Goal: Task Accomplishment & Management: Use online tool/utility

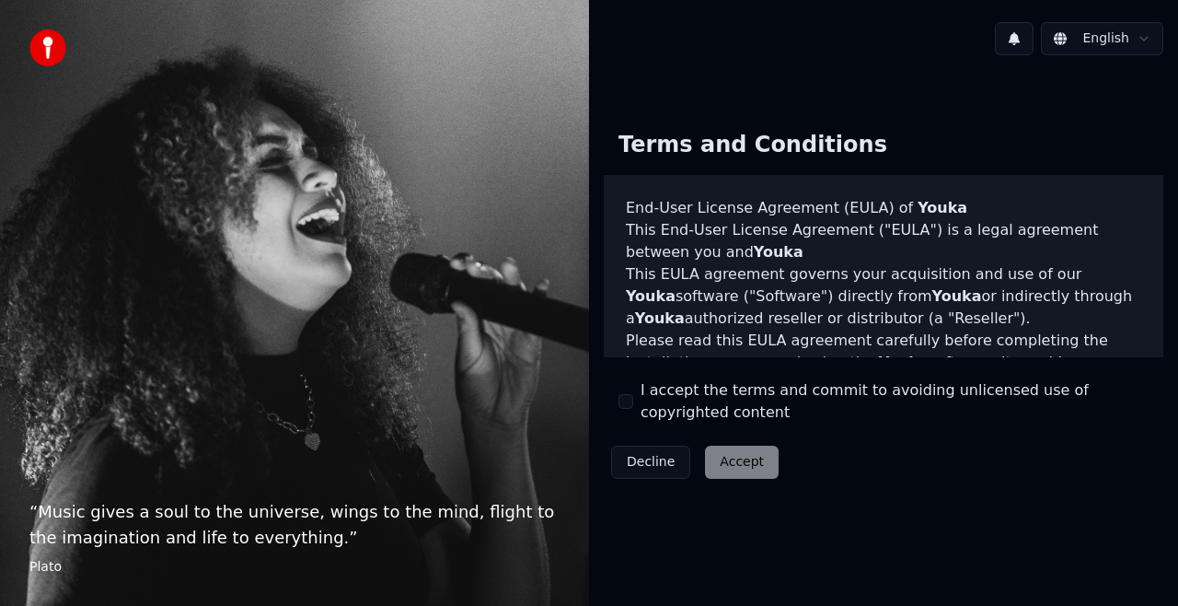
click at [686, 397] on label "I accept the terms and commit to avoiding unlicensed use of copyrighted content" at bounding box center [895, 401] width 508 height 44
click at [633, 397] on button "I accept the terms and commit to avoiding unlicensed use of copyrighted content" at bounding box center [626, 401] width 15 height 15
click at [733, 471] on button "Accept" at bounding box center [742, 461] width 74 height 33
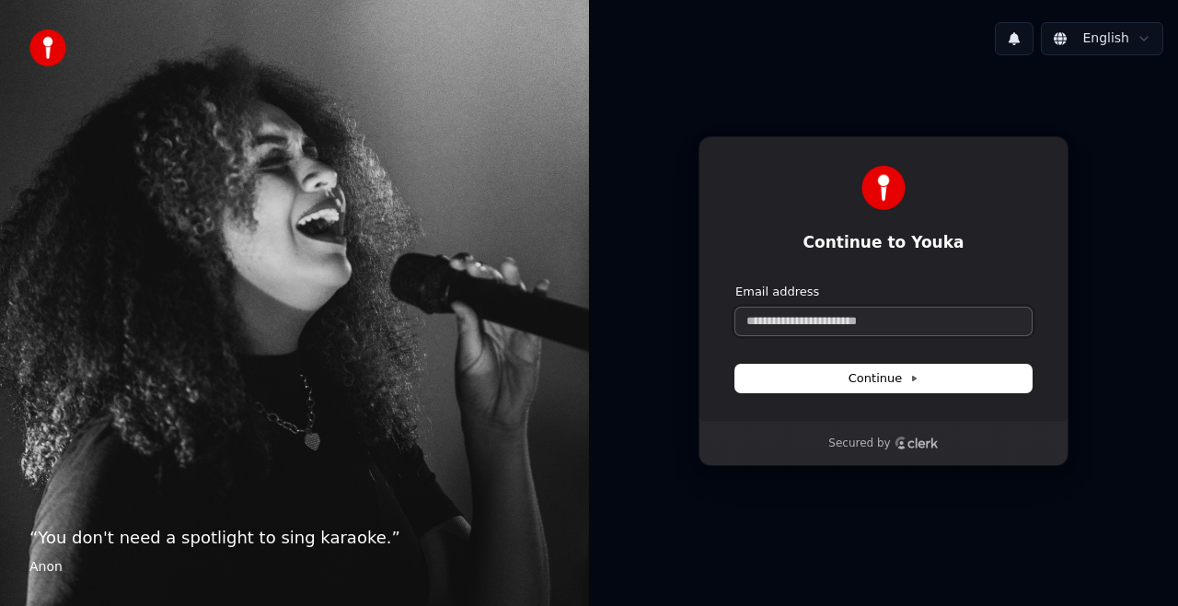
click at [803, 333] on input "Email address" at bounding box center [883, 321] width 296 height 28
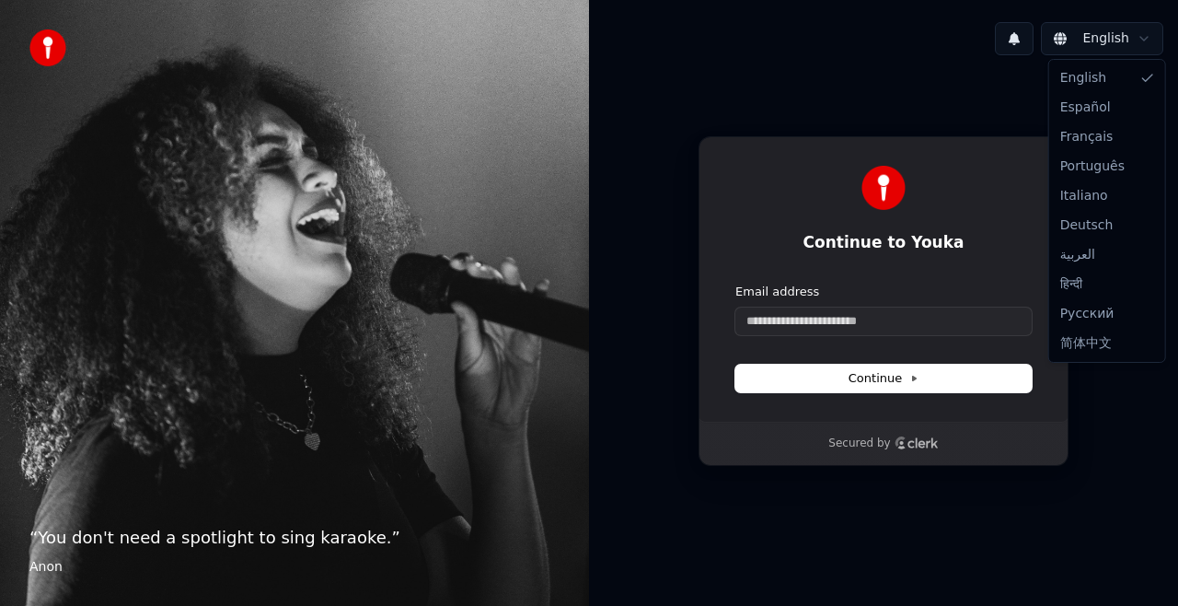
click at [1133, 30] on html "“ You don't need a spotlight to sing karaoke. ” Anon English Continue to Youka …" at bounding box center [589, 303] width 1178 height 606
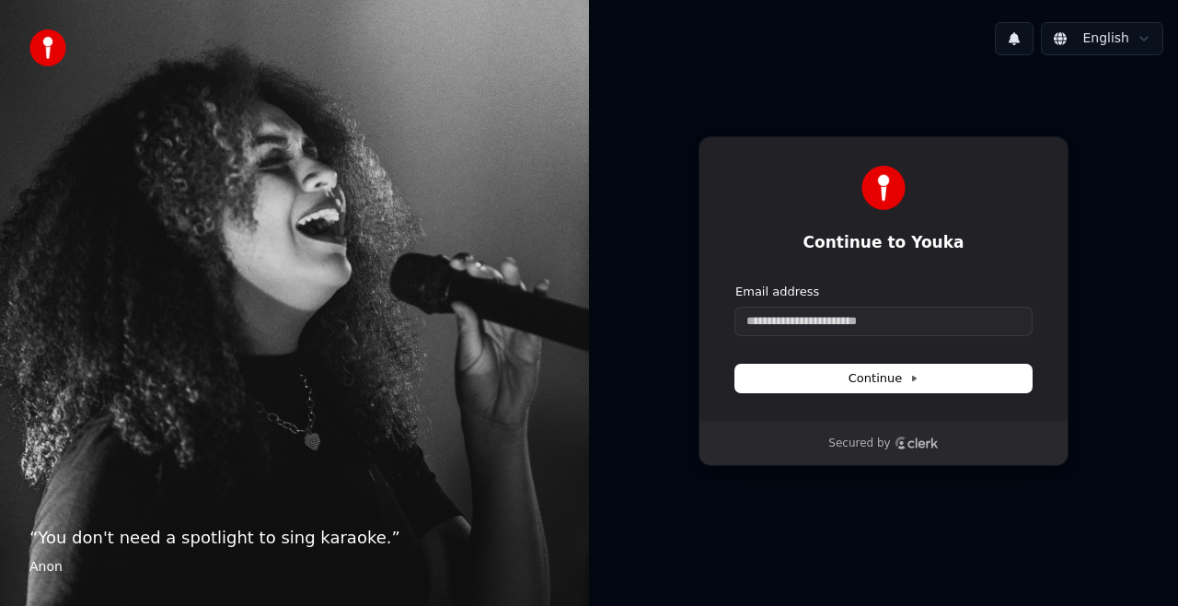
click at [930, 309] on html "“ You don't need a spotlight to sing karaoke. ” Anon English Continue to Youka …" at bounding box center [589, 303] width 1178 height 606
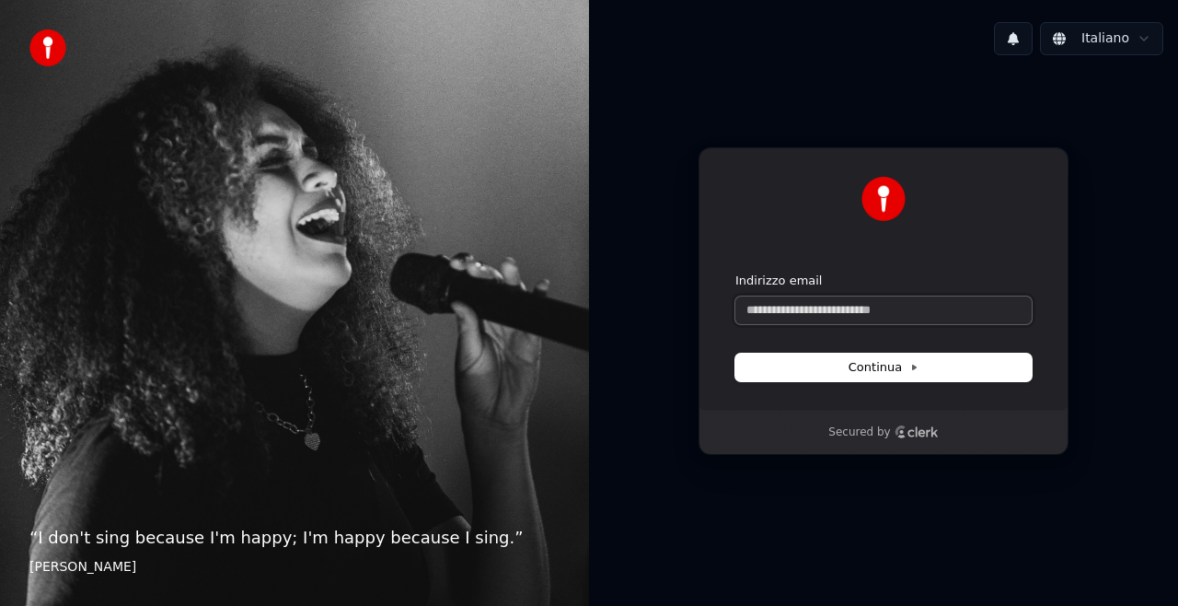
click at [930, 309] on input "Indirizzo email" at bounding box center [883, 310] width 296 height 28
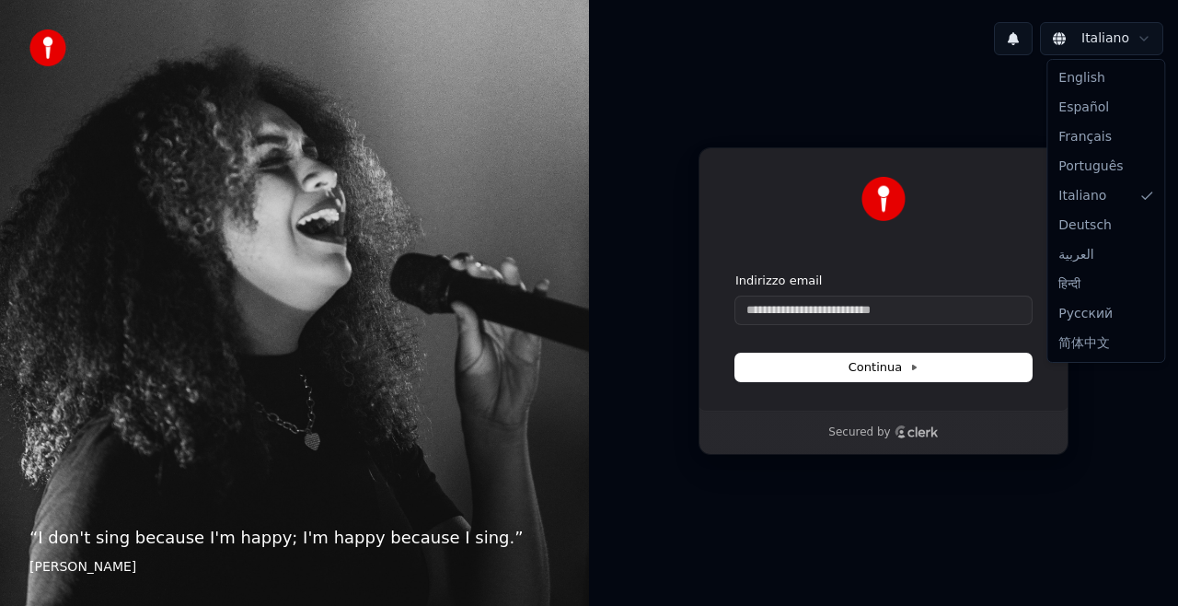
click at [1094, 54] on html "“ I don't sing because I'm happy; I'm happy because I sing. ” William James Ita…" at bounding box center [589, 303] width 1178 height 606
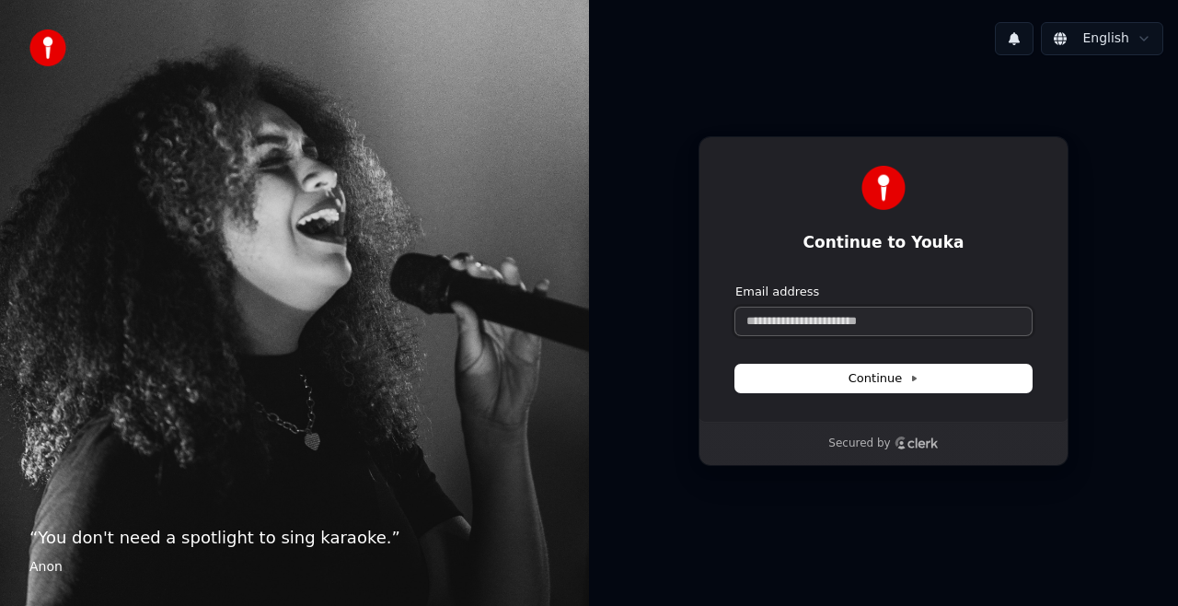
click at [945, 311] on input "Email address" at bounding box center [883, 321] width 296 height 28
click at [735, 283] on button "submit" at bounding box center [735, 283] width 0 height 0
type input "**********"
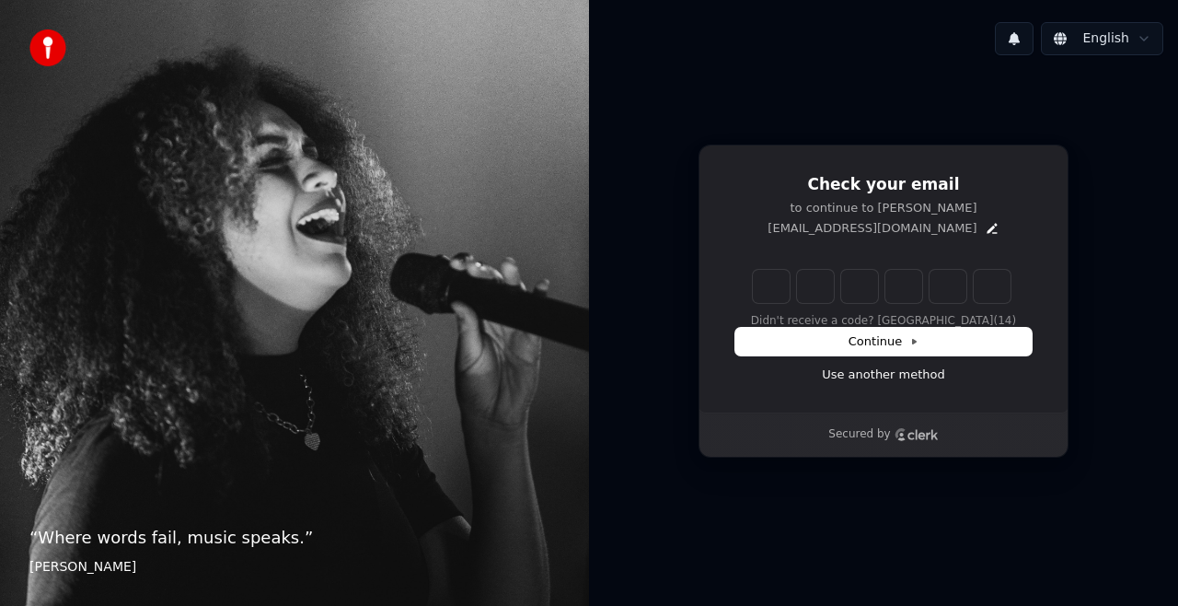
type input "*"
type input "**"
type input "*"
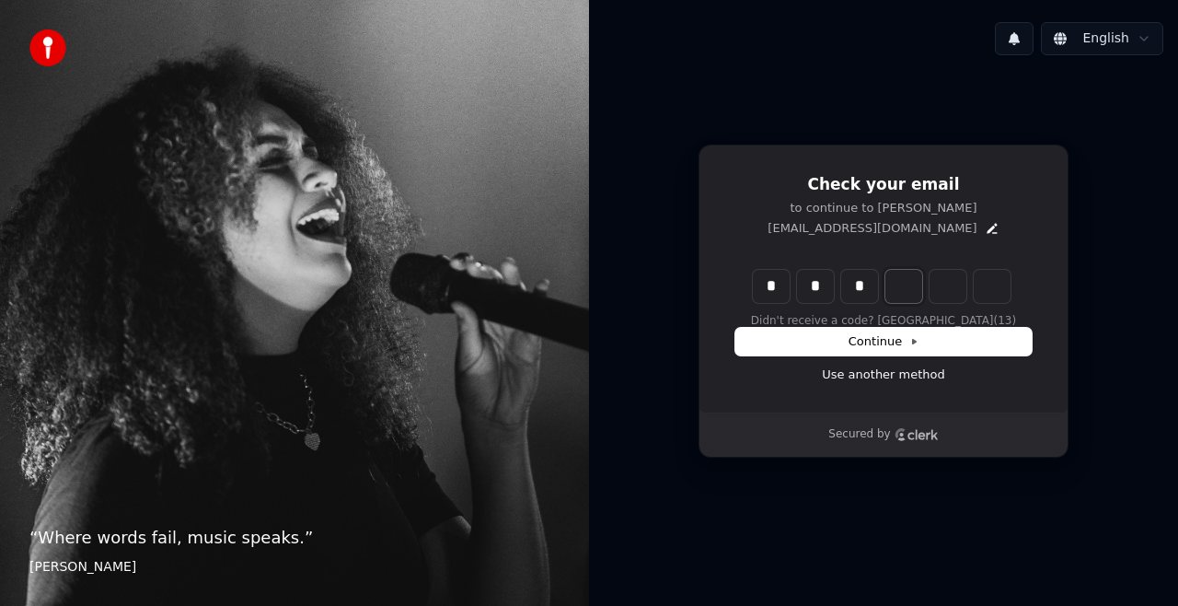
type input "***"
type input "*"
type input "****"
type input "*"
type input "******"
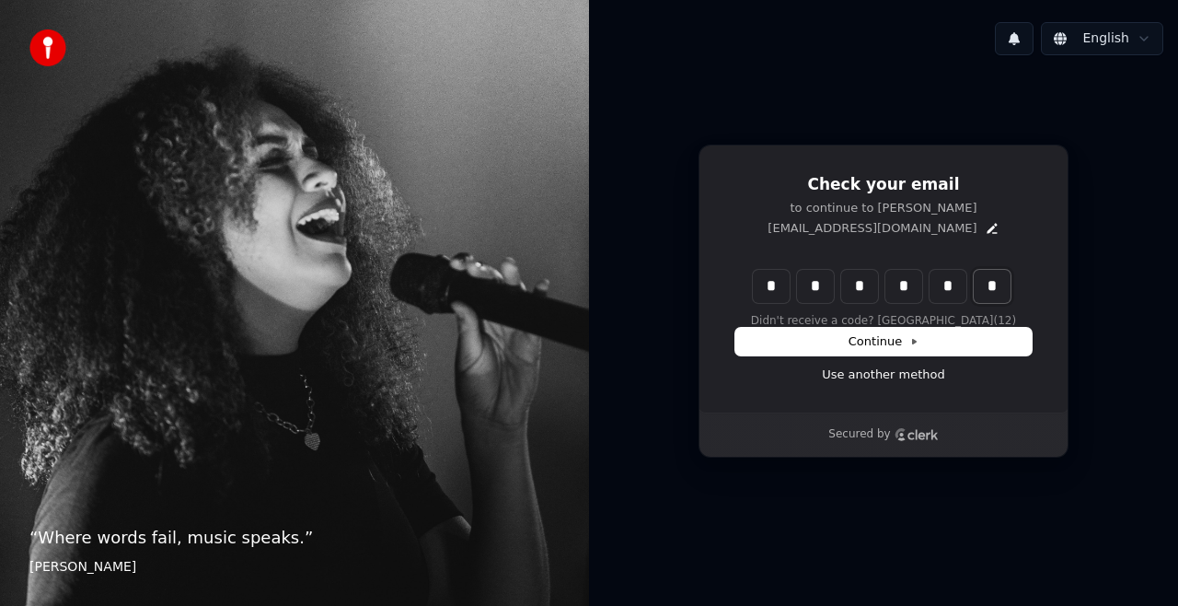
type input "*"
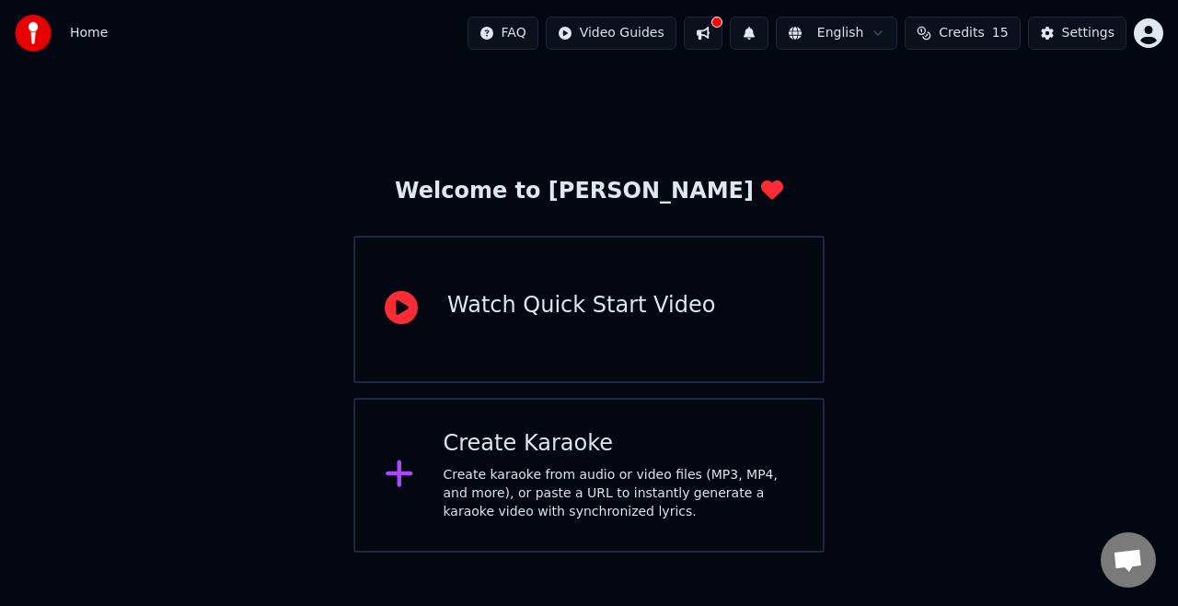
click at [505, 468] on div "Create karaoke from audio or video files (MP3, MP4, and more), or paste a URL t…" at bounding box center [619, 493] width 351 height 55
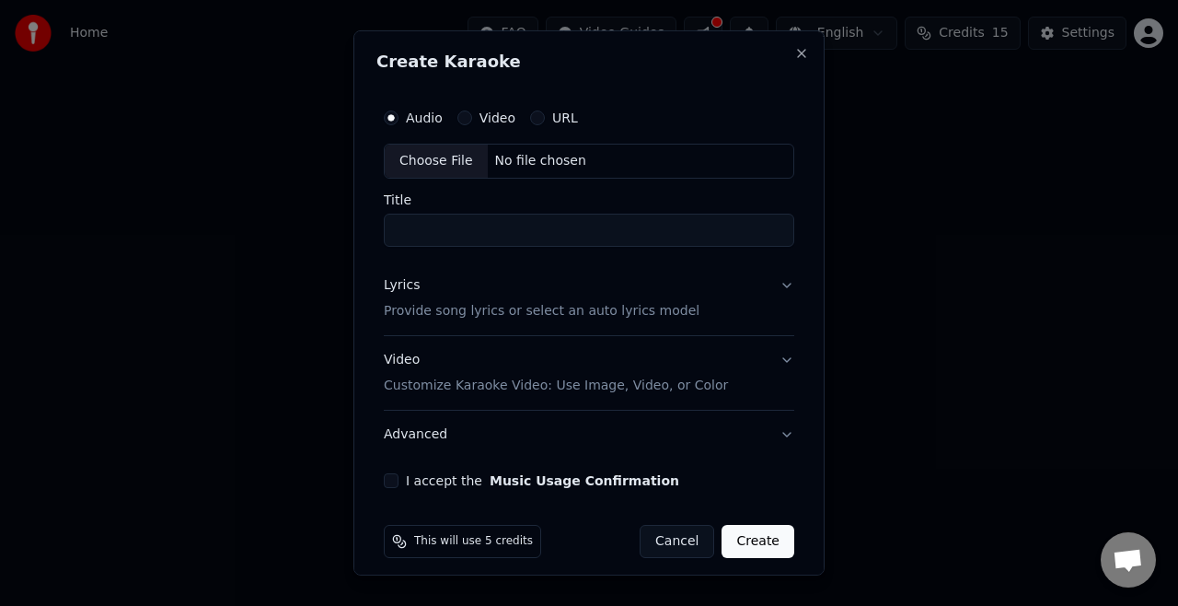
click at [488, 112] on label "Video" at bounding box center [498, 117] width 36 height 13
click at [472, 112] on button "Video" at bounding box center [464, 117] width 15 height 15
click at [462, 228] on input "Title" at bounding box center [589, 230] width 410 height 33
click at [531, 116] on button "URL" at bounding box center [537, 117] width 15 height 15
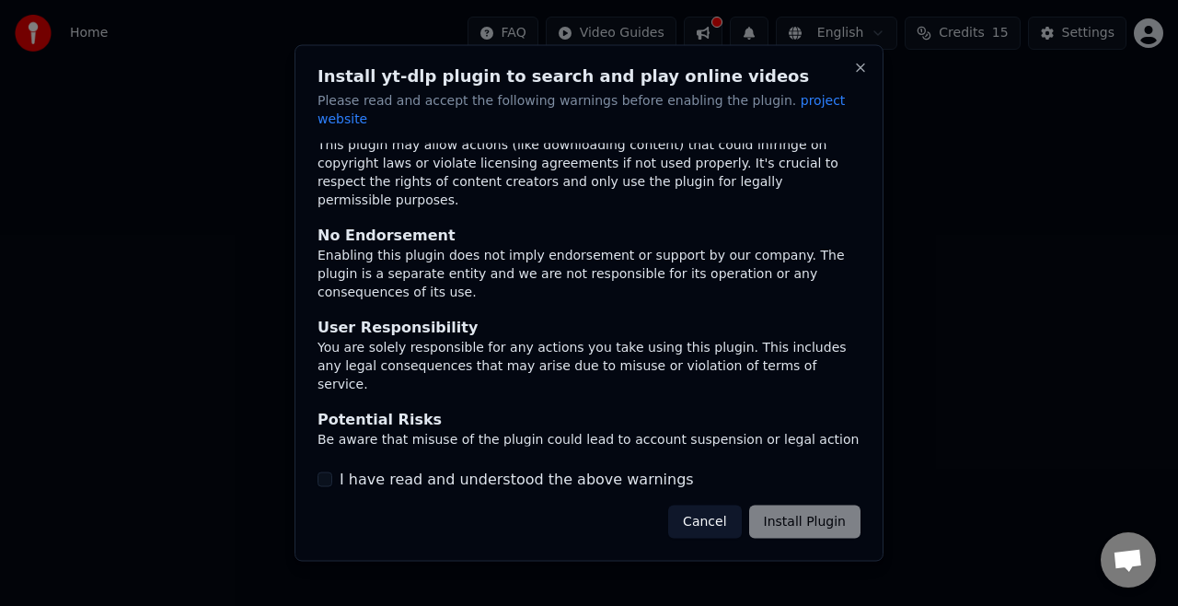
scroll to position [142, 0]
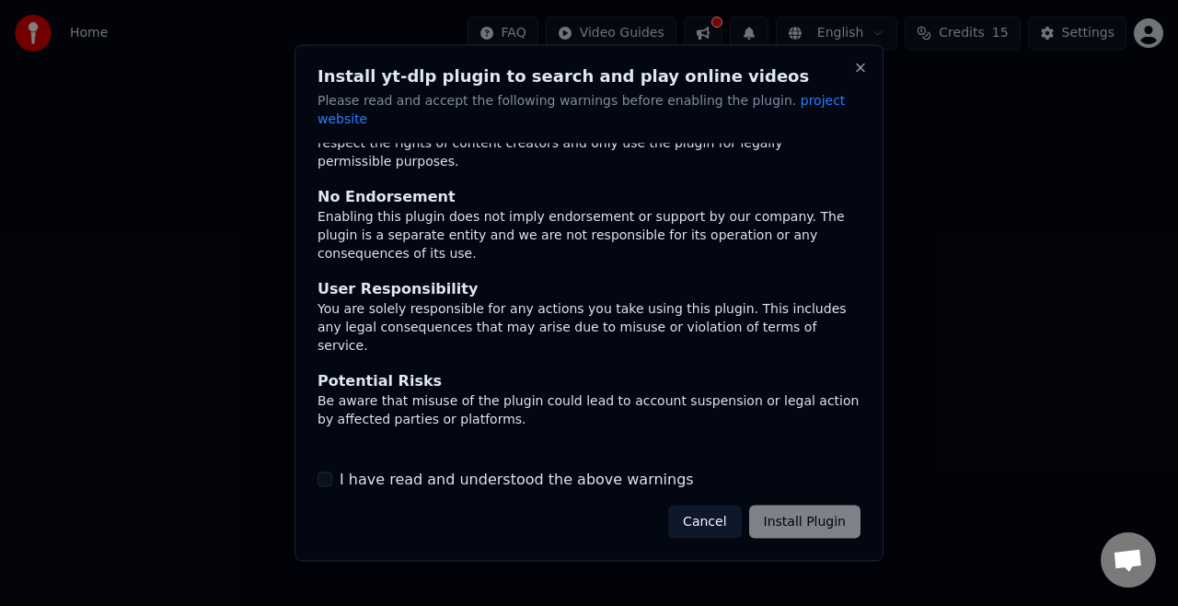
click at [797, 514] on div "Cancel Install Plugin" at bounding box center [764, 520] width 192 height 33
click at [474, 468] on label "I have read and understood the above warnings" at bounding box center [517, 479] width 354 height 22
click at [332, 471] on button "I have read and understood the above warnings" at bounding box center [325, 478] width 15 height 15
click at [766, 504] on button "Install Plugin" at bounding box center [804, 520] width 111 height 33
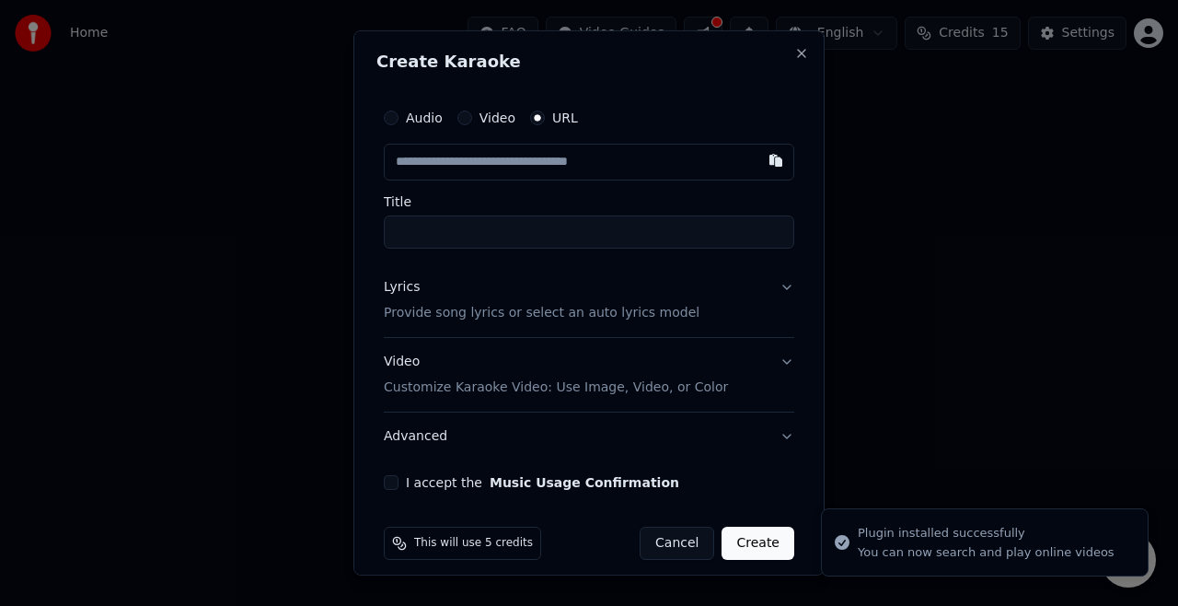
click at [572, 158] on input "text" at bounding box center [589, 162] width 410 height 37
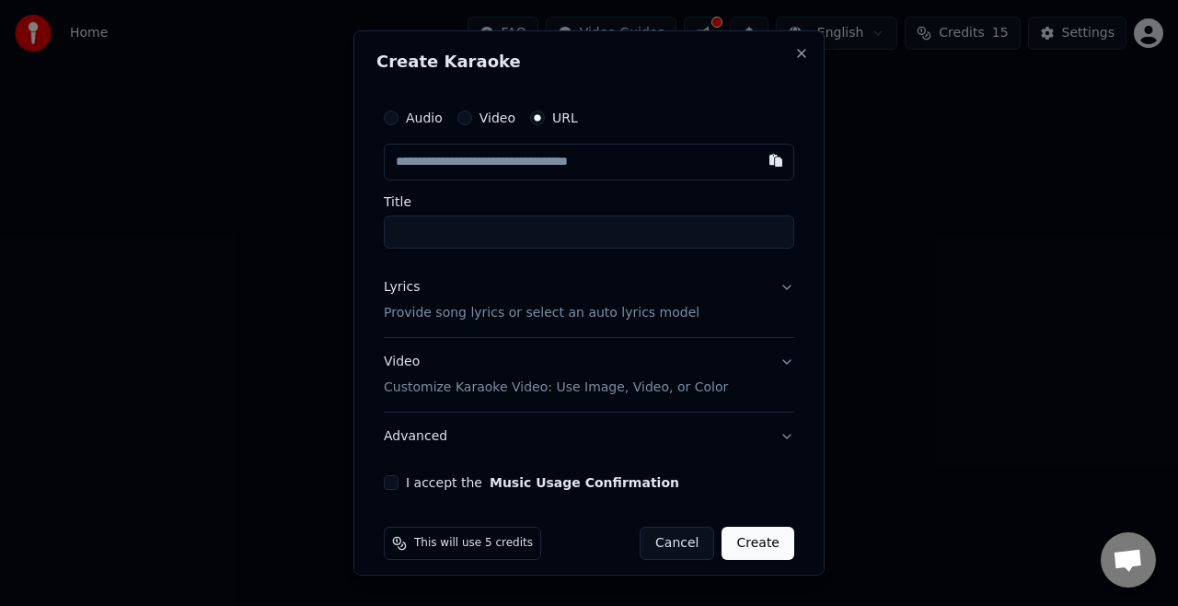
click at [418, 172] on input "text" at bounding box center [589, 162] width 410 height 37
paste input "**********"
type input "**********"
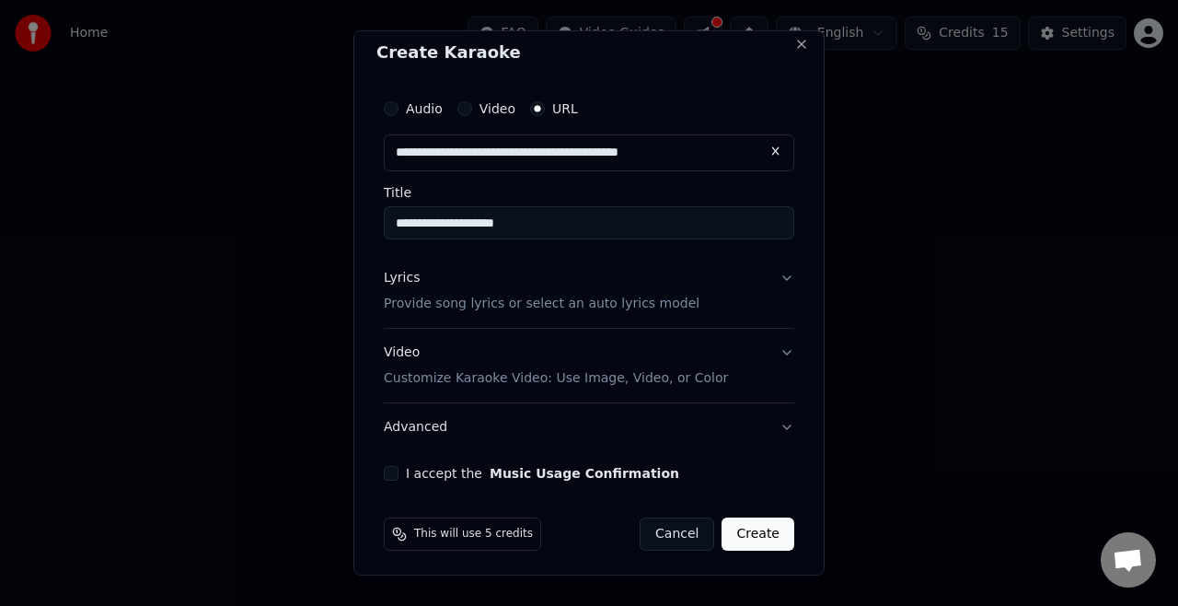
scroll to position [13, 0]
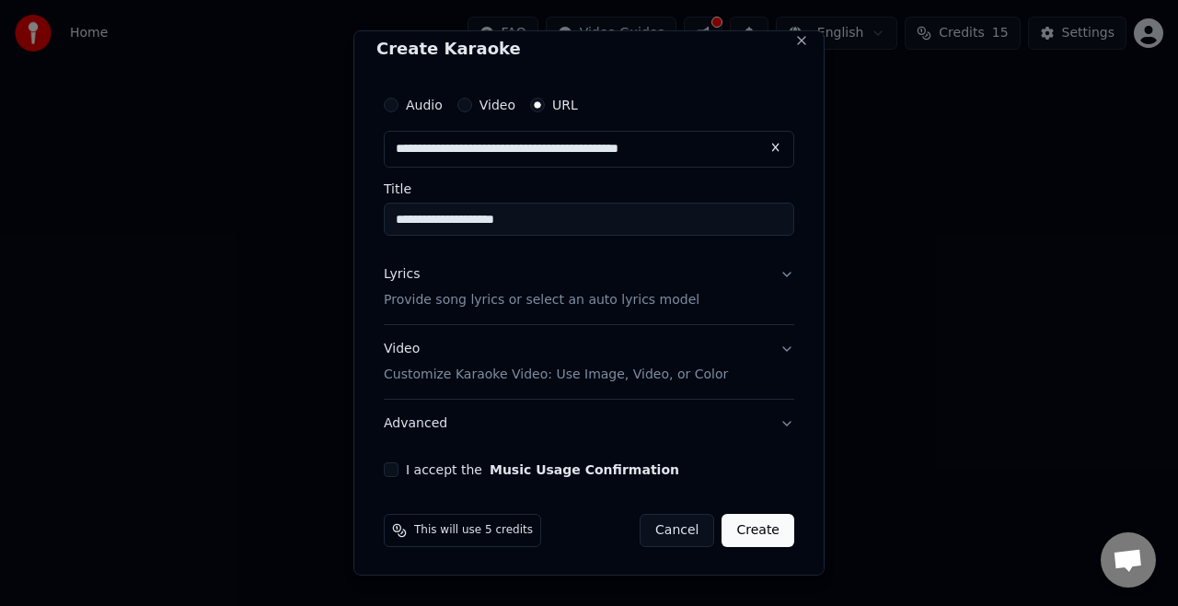
type input "**********"
click at [485, 295] on p "Provide song lyrics or select an auto lyrics model" at bounding box center [542, 300] width 316 height 18
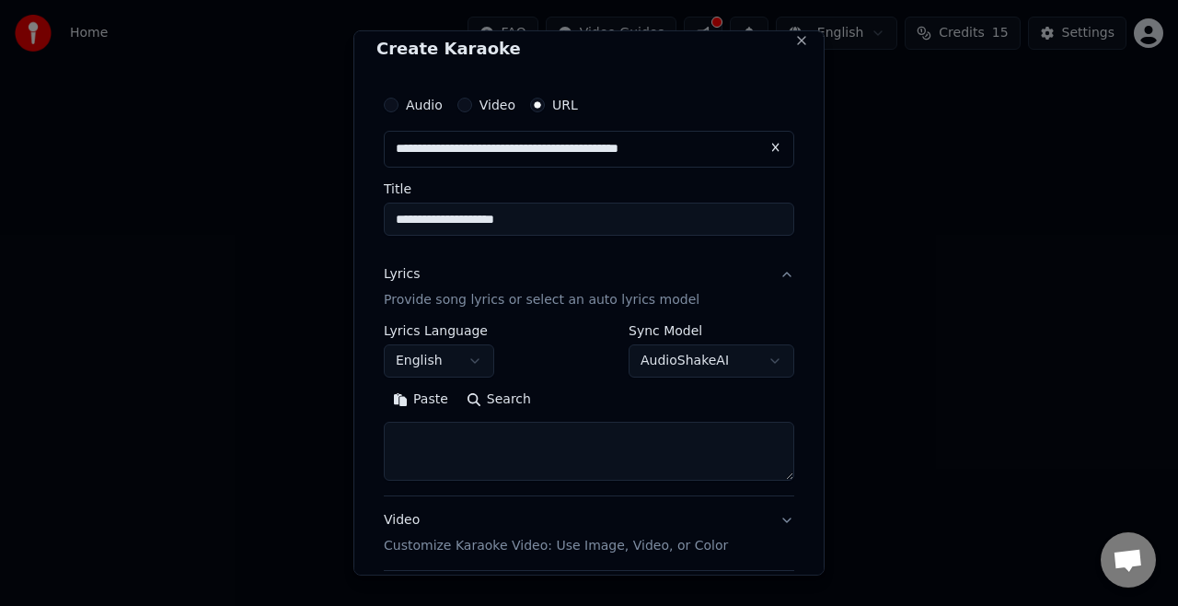
click at [481, 363] on body "**********" at bounding box center [589, 276] width 1178 height 552
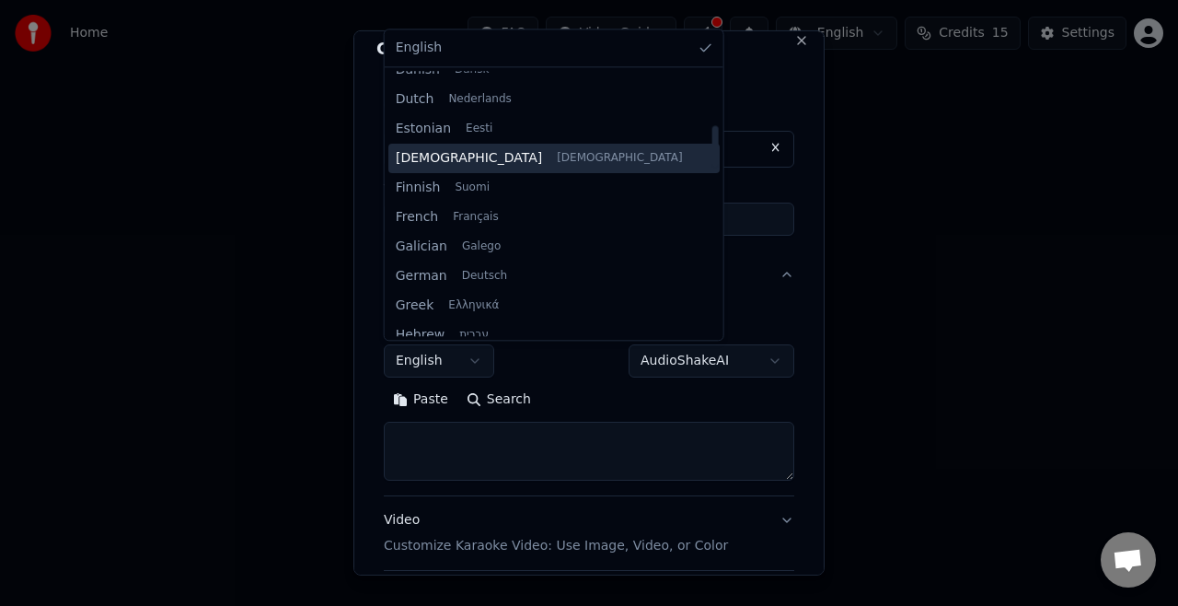
scroll to position [361, 0]
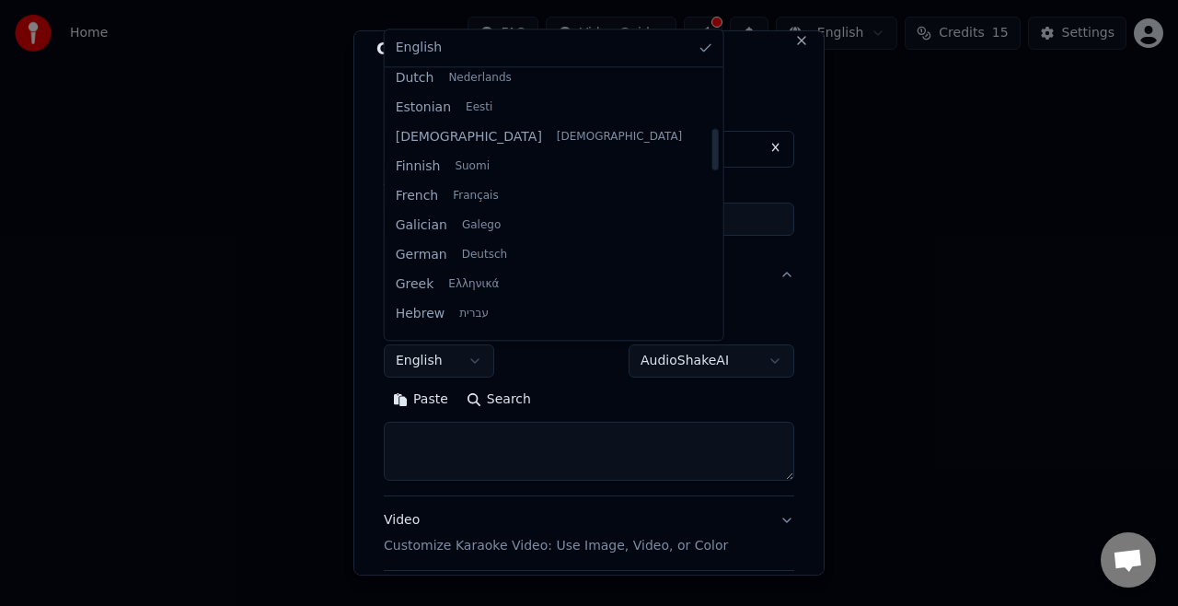
select select "**"
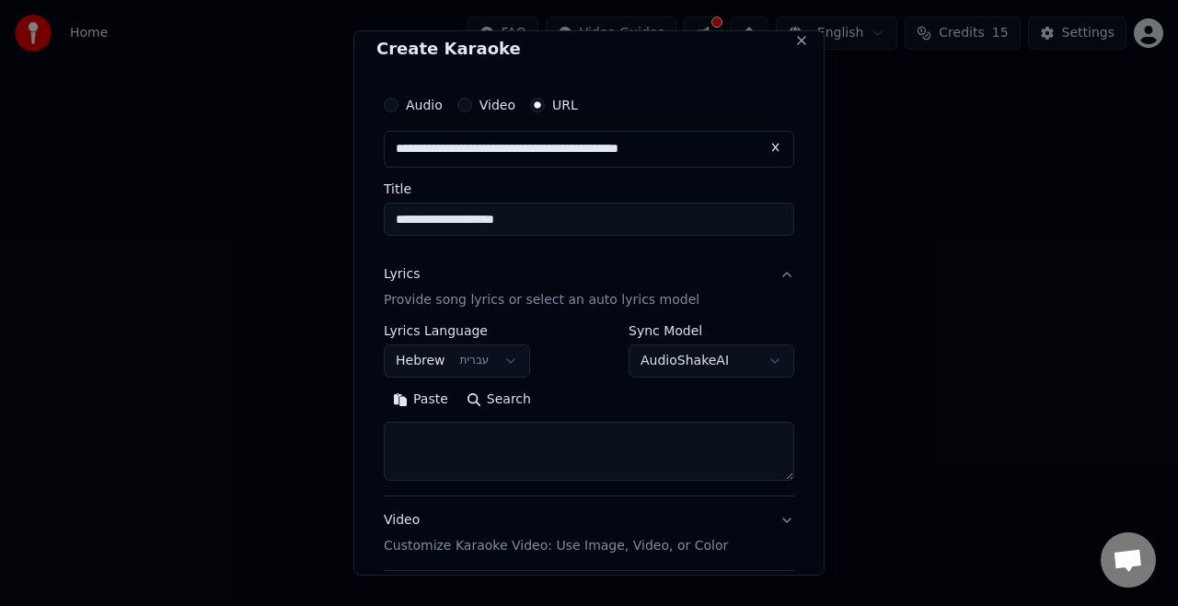
click at [470, 302] on p "Provide song lyrics or select an auto lyrics model" at bounding box center [542, 300] width 316 height 18
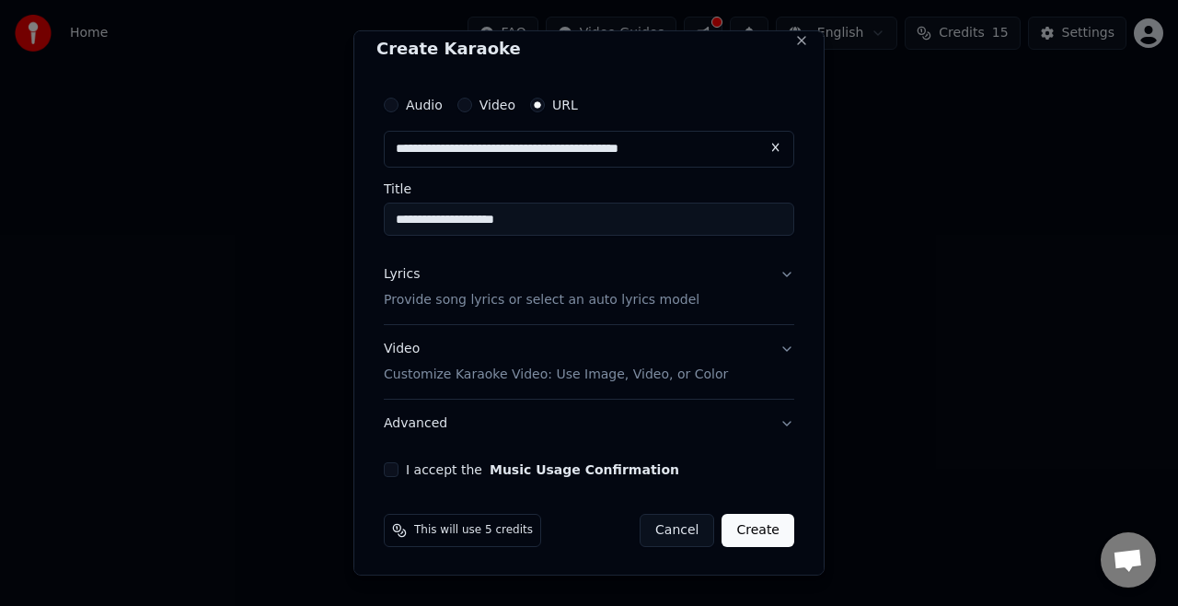
click at [611, 302] on p "Provide song lyrics or select an auto lyrics model" at bounding box center [542, 300] width 316 height 18
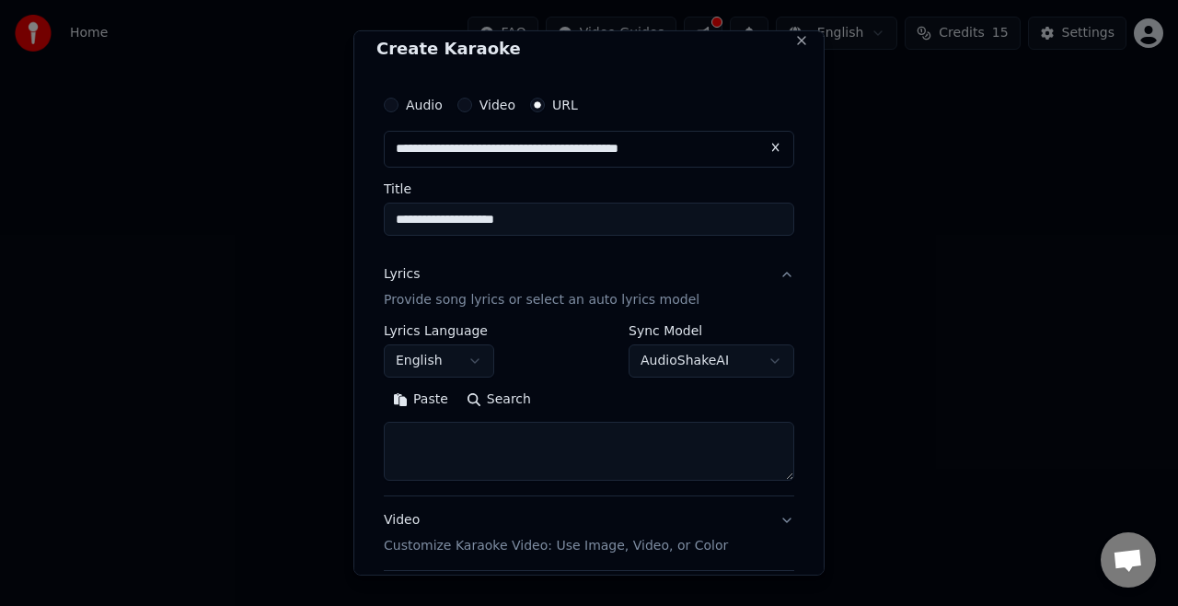
click at [484, 404] on button "Search" at bounding box center [498, 399] width 83 height 29
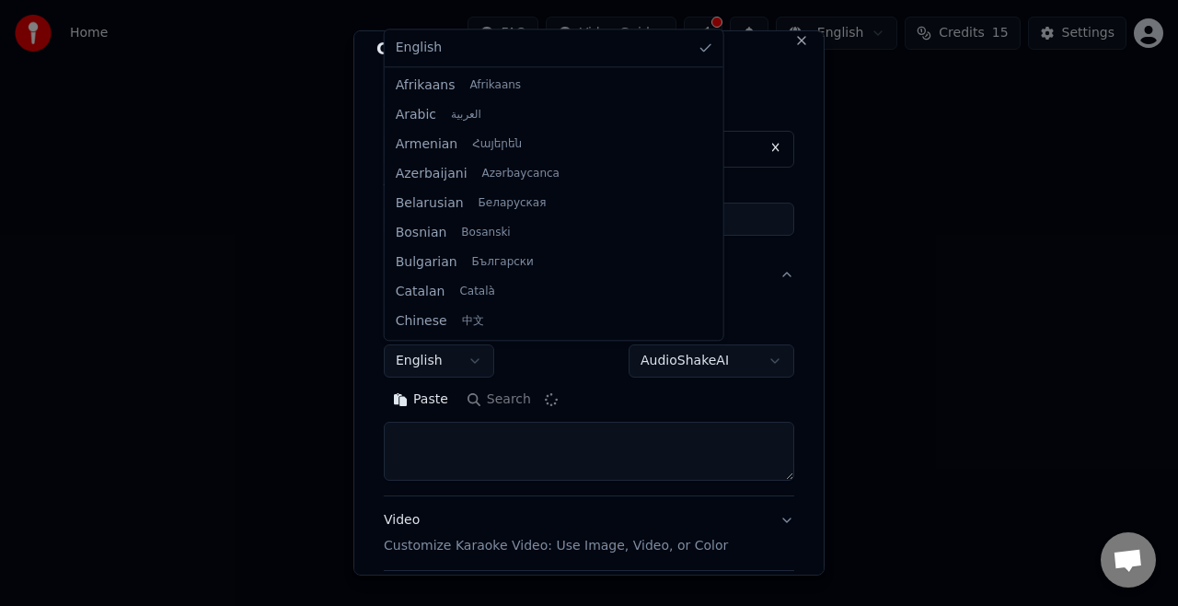
click at [451, 364] on body "**********" at bounding box center [589, 276] width 1178 height 552
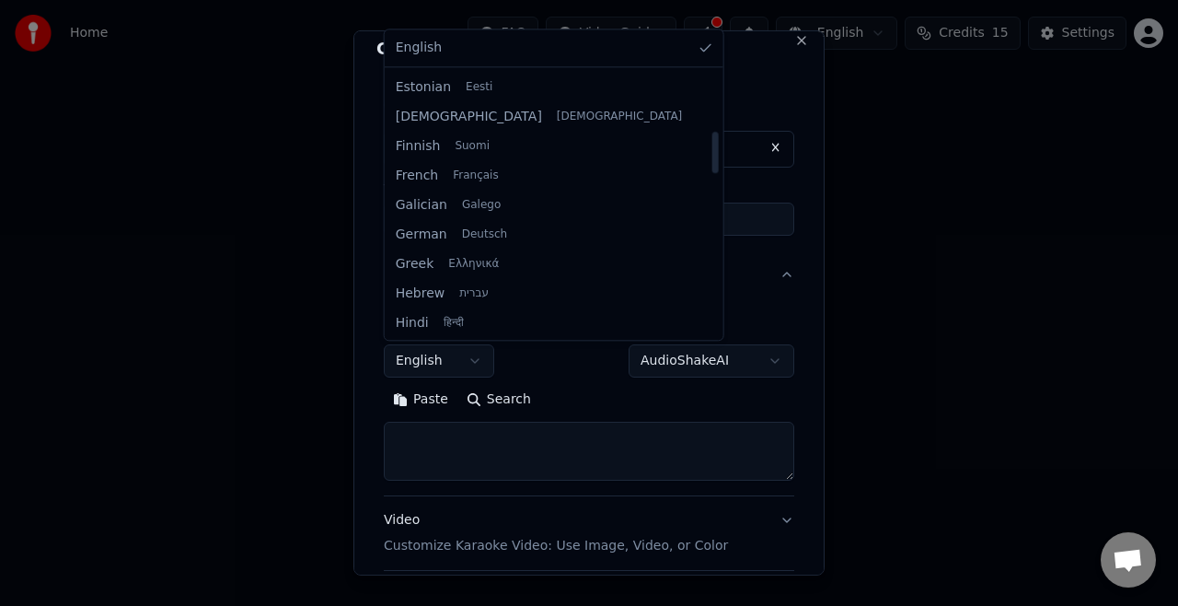
scroll to position [387, 0]
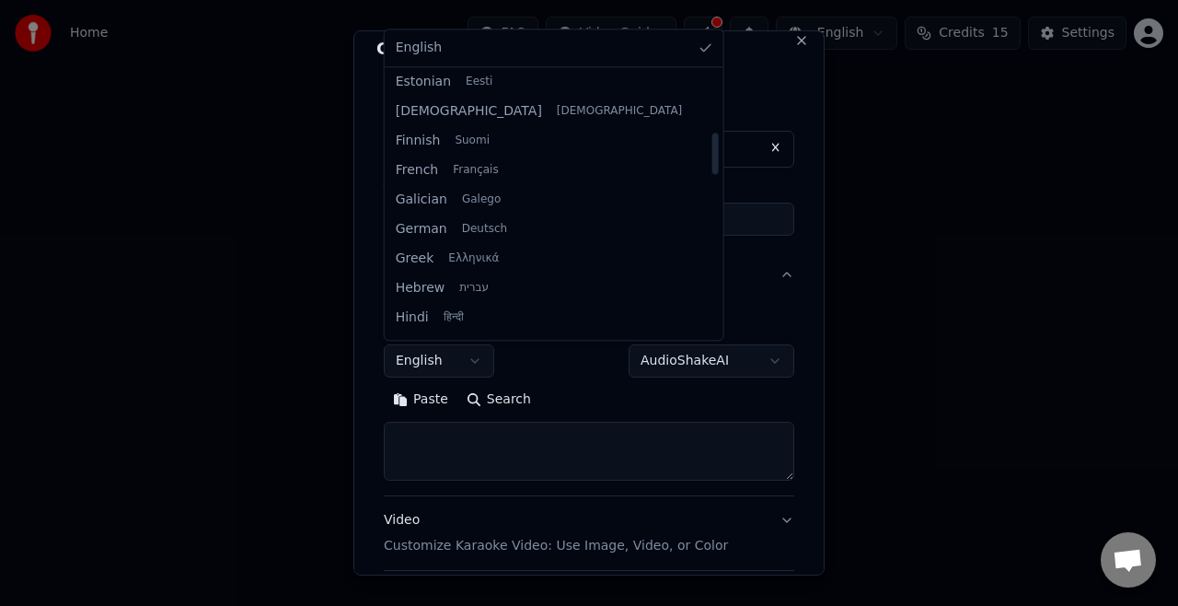
select select "**"
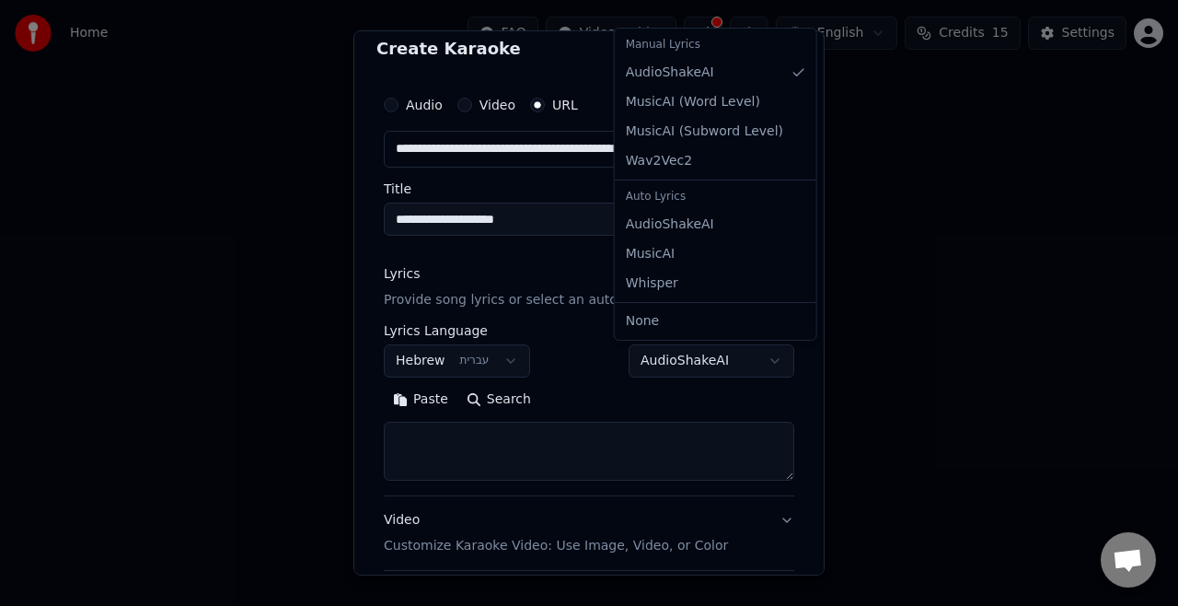
click at [620, 371] on body "**********" at bounding box center [589, 276] width 1178 height 552
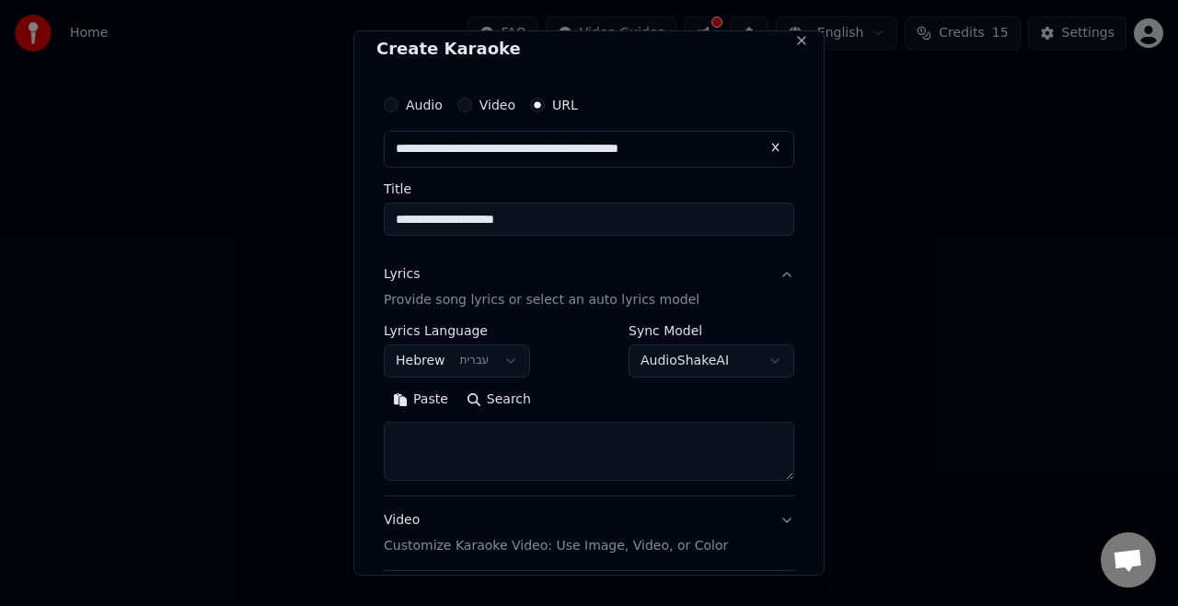
click at [517, 397] on body "**********" at bounding box center [589, 276] width 1178 height 552
click at [517, 397] on button "Search" at bounding box center [498, 399] width 83 height 29
click at [665, 337] on label "Sync Model" at bounding box center [712, 330] width 166 height 13
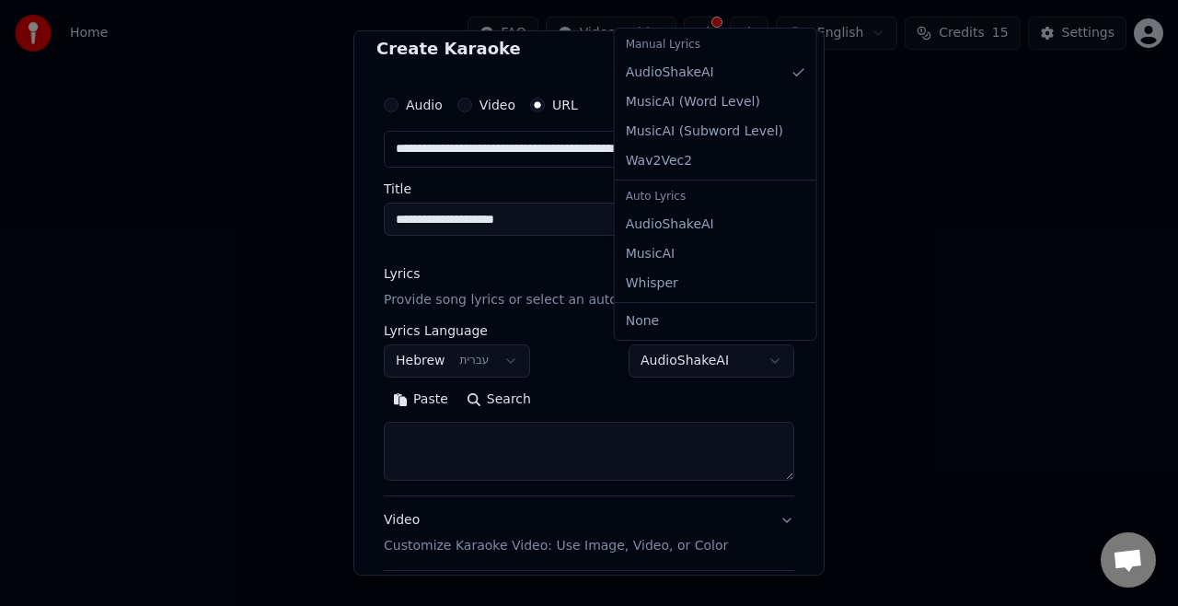
click at [667, 363] on body "**********" at bounding box center [589, 276] width 1178 height 552
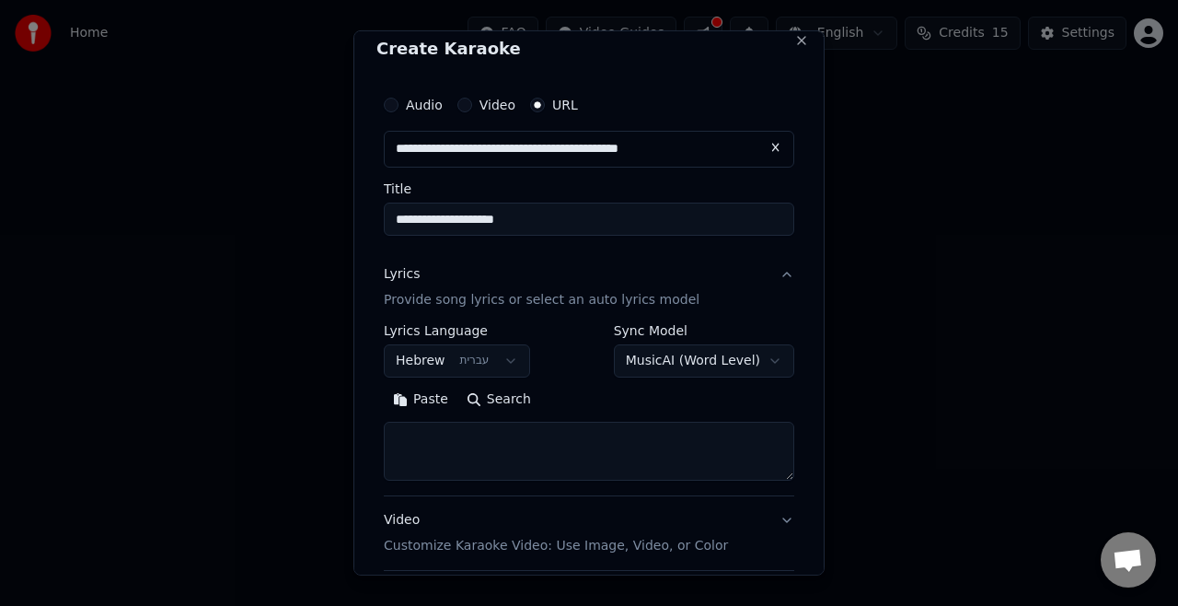
click at [511, 392] on button "Search" at bounding box center [498, 399] width 83 height 29
click at [728, 363] on body "**********" at bounding box center [589, 276] width 1178 height 552
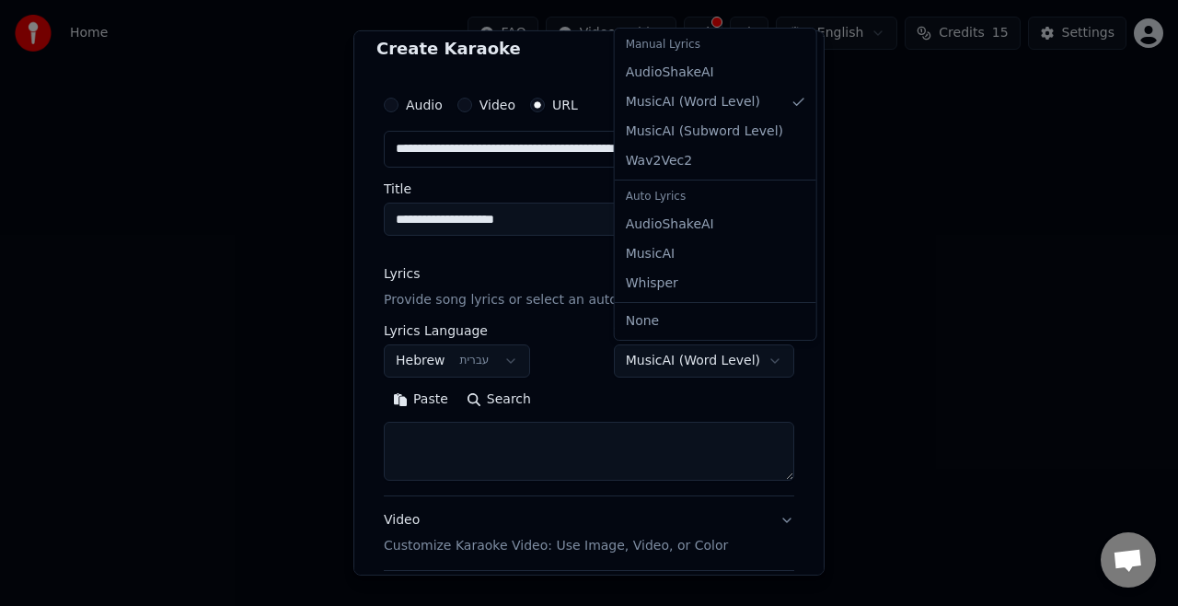
select select "**********"
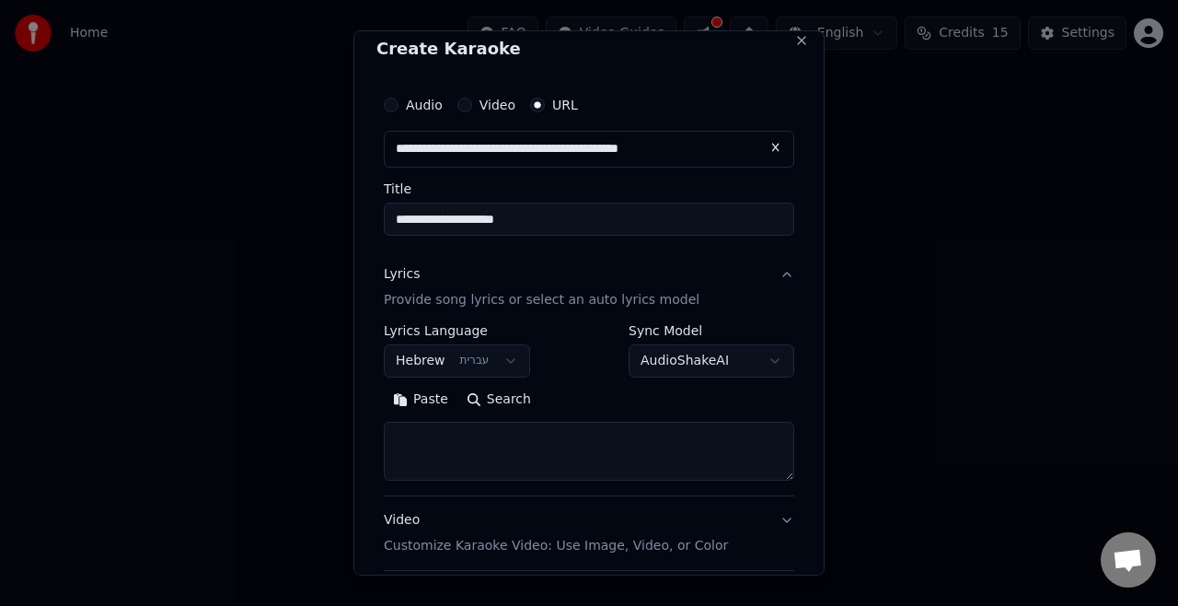
click at [498, 469] on textarea at bounding box center [589, 451] width 410 height 59
click at [536, 451] on textarea at bounding box center [589, 451] width 410 height 59
paste textarea "**********"
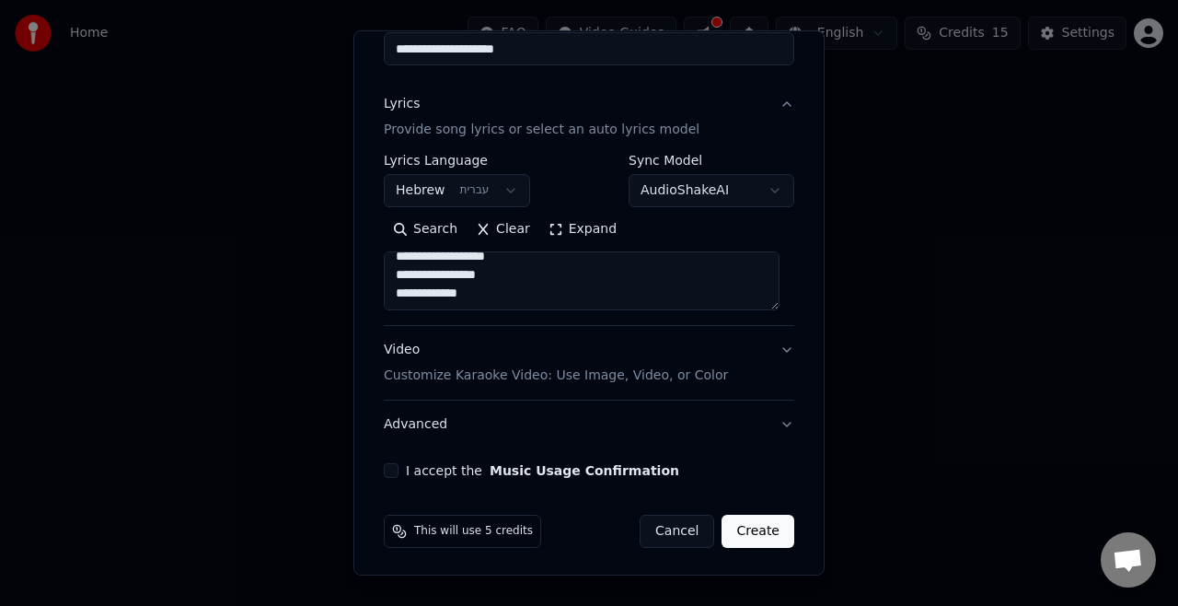
scroll to position [184, 0]
type textarea "**********"
click at [635, 377] on p "Customize Karaoke Video: Use Image, Video, or Color" at bounding box center [556, 374] width 344 height 18
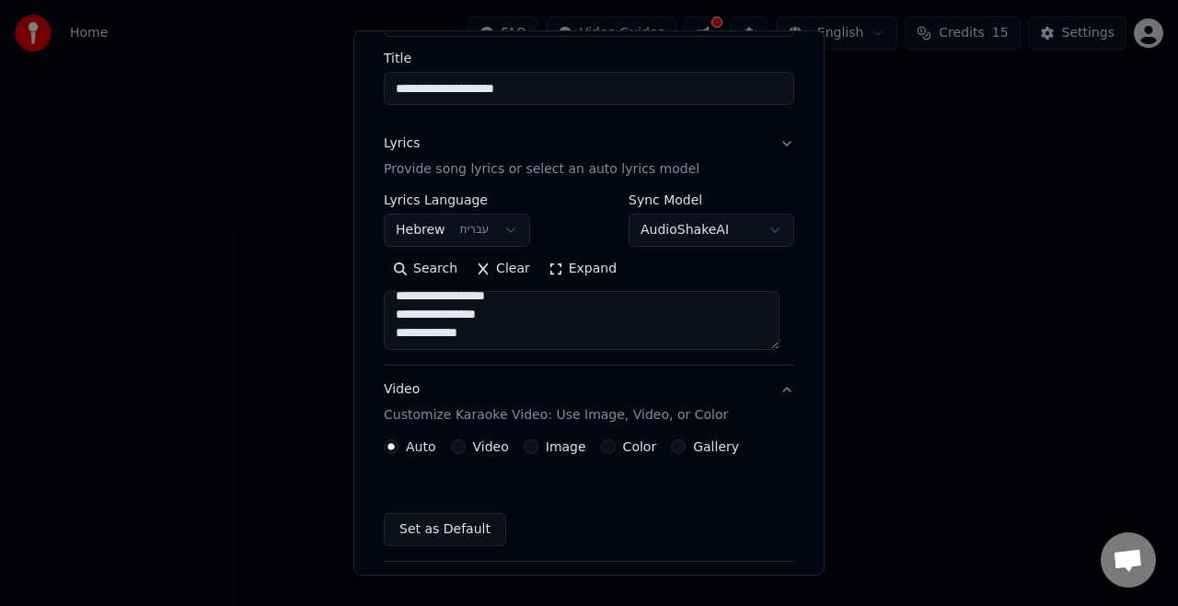
scroll to position [134, 0]
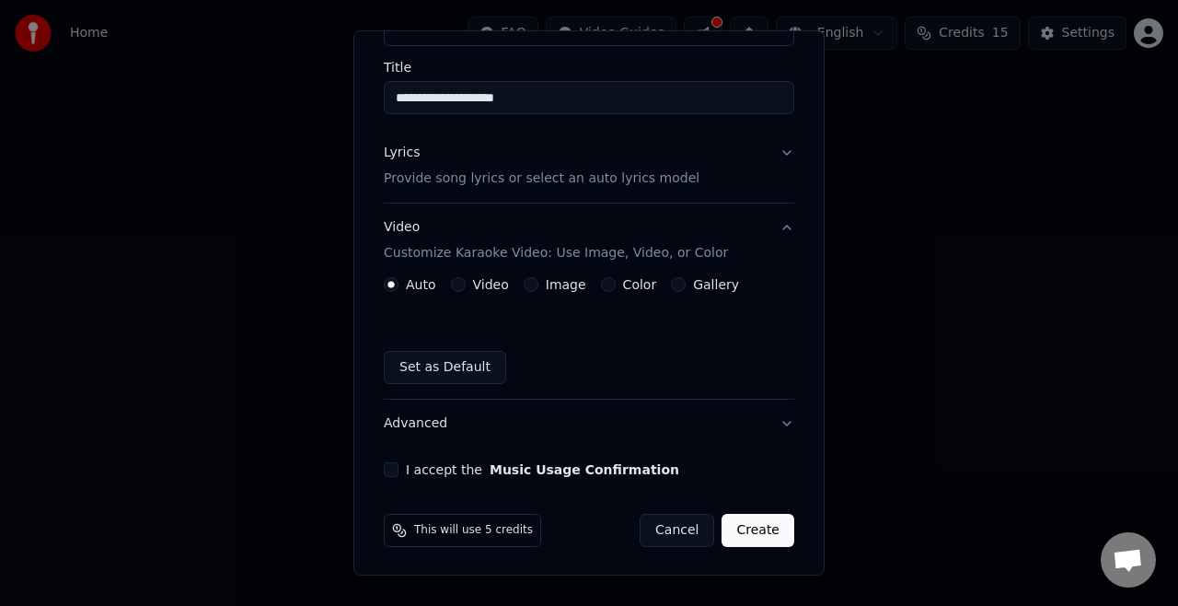
click at [487, 283] on label "Video" at bounding box center [491, 284] width 36 height 13
click at [466, 283] on button "Video" at bounding box center [458, 284] width 15 height 15
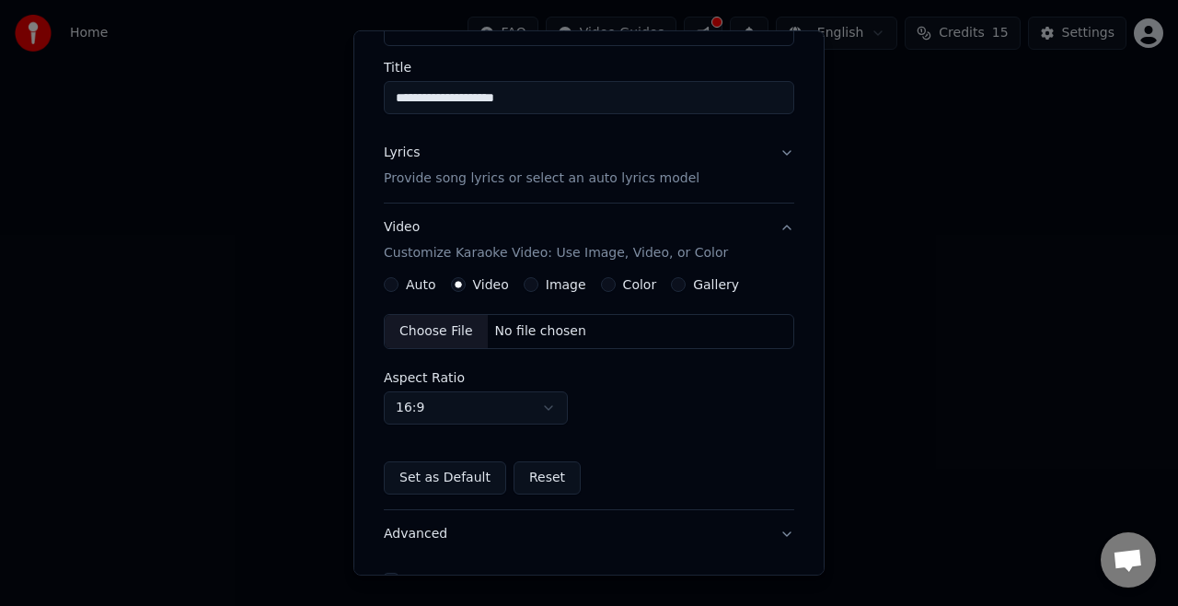
click at [538, 285] on div "Image" at bounding box center [555, 284] width 63 height 15
click at [546, 278] on label "Image" at bounding box center [566, 284] width 40 height 13
click at [538, 277] on button "Image" at bounding box center [531, 284] width 15 height 15
click at [546, 278] on label "Image" at bounding box center [566, 284] width 40 height 13
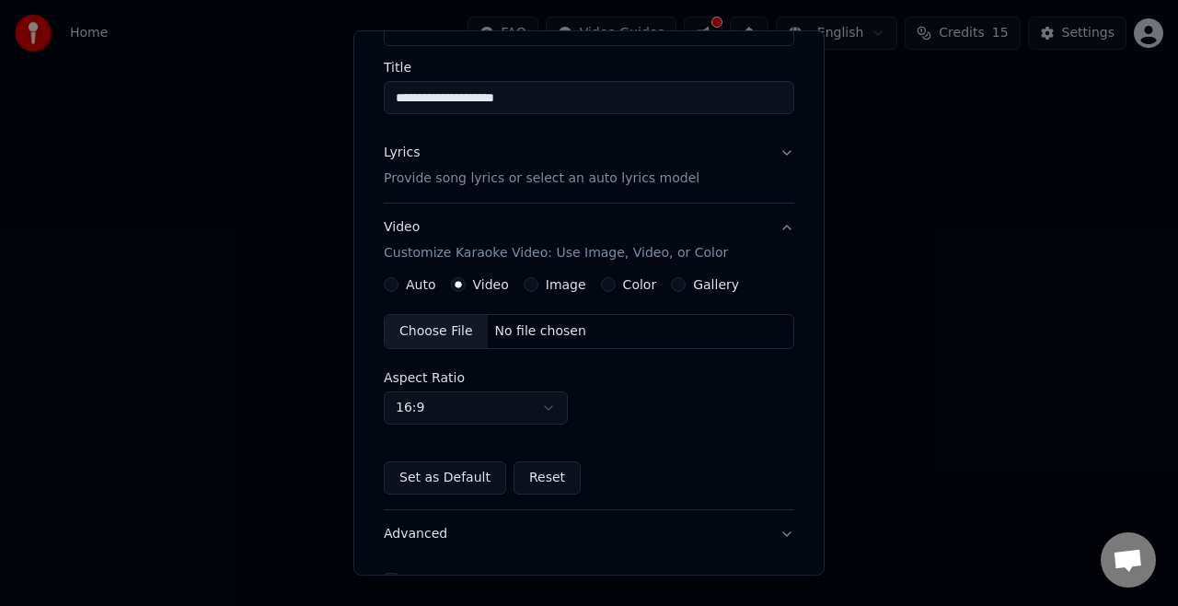
click at [538, 277] on button "Image" at bounding box center [531, 284] width 15 height 15
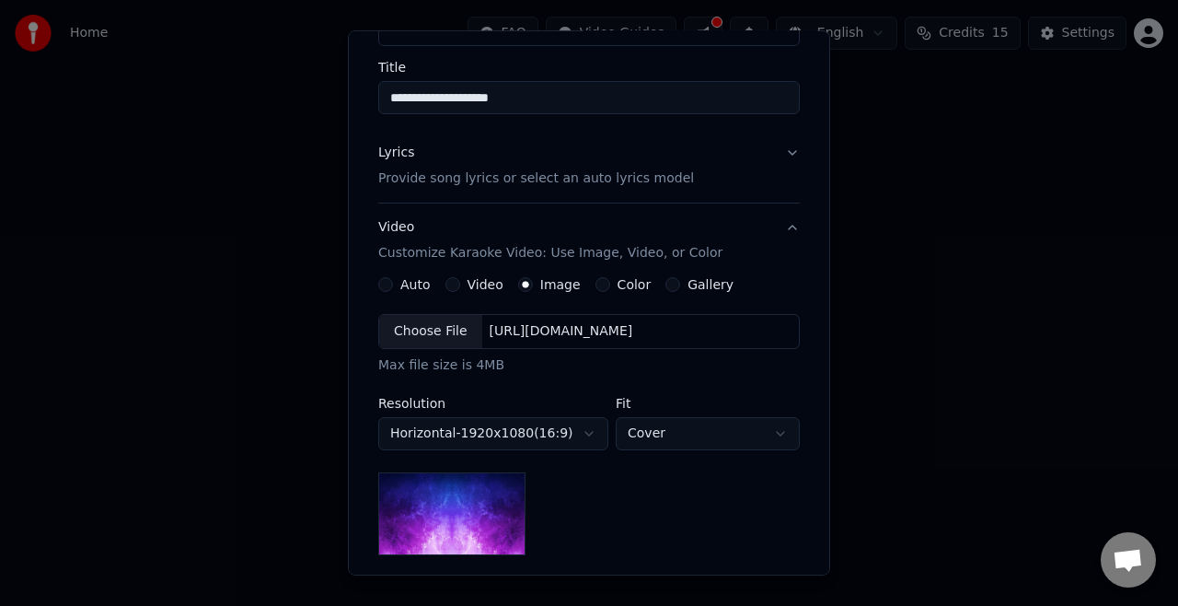
click at [425, 342] on div "Choose File" at bounding box center [430, 331] width 103 height 33
click at [456, 341] on div "Choose File" at bounding box center [430, 331] width 103 height 33
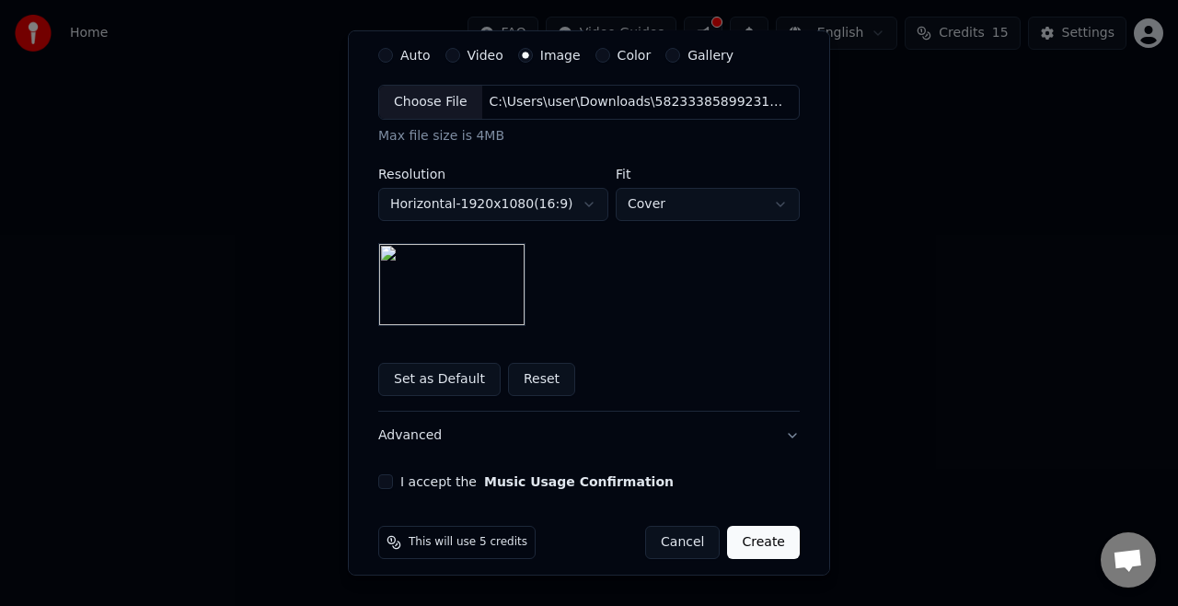
scroll to position [375, 0]
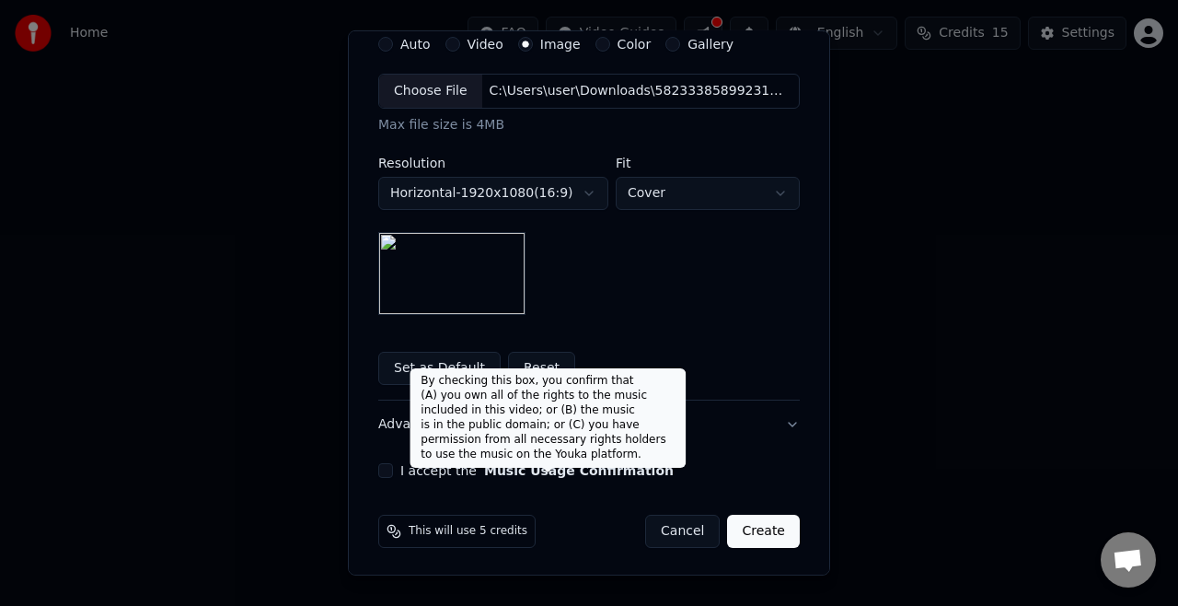
click at [484, 471] on button "Music Usage Confirmation" at bounding box center [579, 470] width 190 height 13
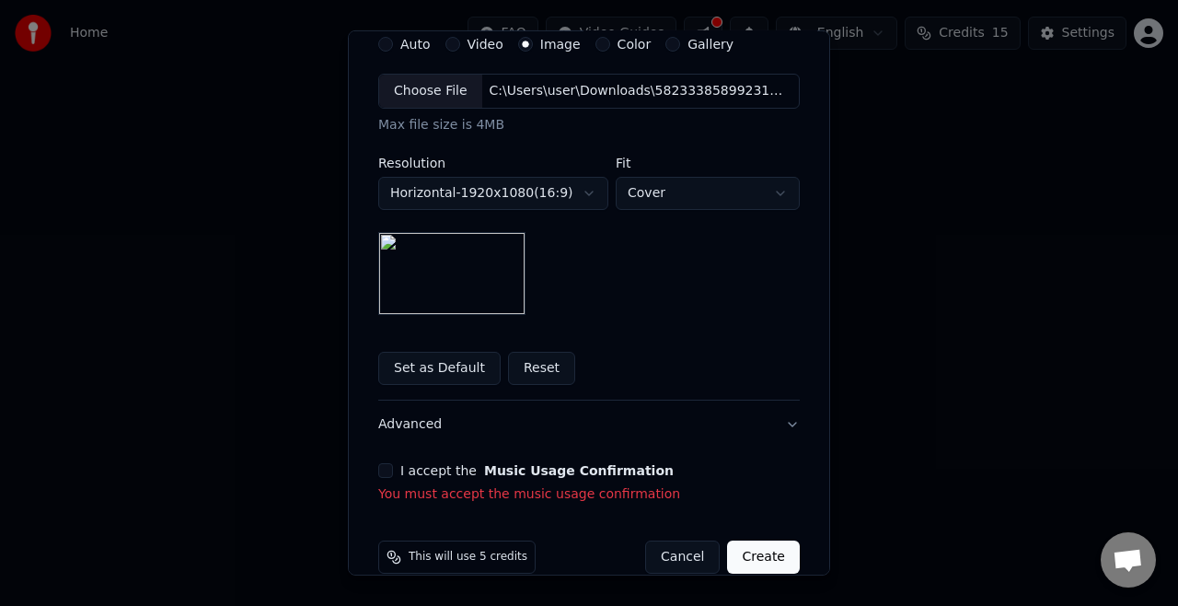
click at [484, 471] on button "Music Usage Confirmation" at bounding box center [579, 470] width 190 height 13
click at [388, 463] on div "I accept the Music Usage Confirmation" at bounding box center [589, 470] width 422 height 15
click at [387, 469] on div "I accept the Music Usage Confirmation" at bounding box center [589, 470] width 422 height 15
click at [378, 463] on button "I accept the Music Usage Confirmation" at bounding box center [385, 470] width 15 height 15
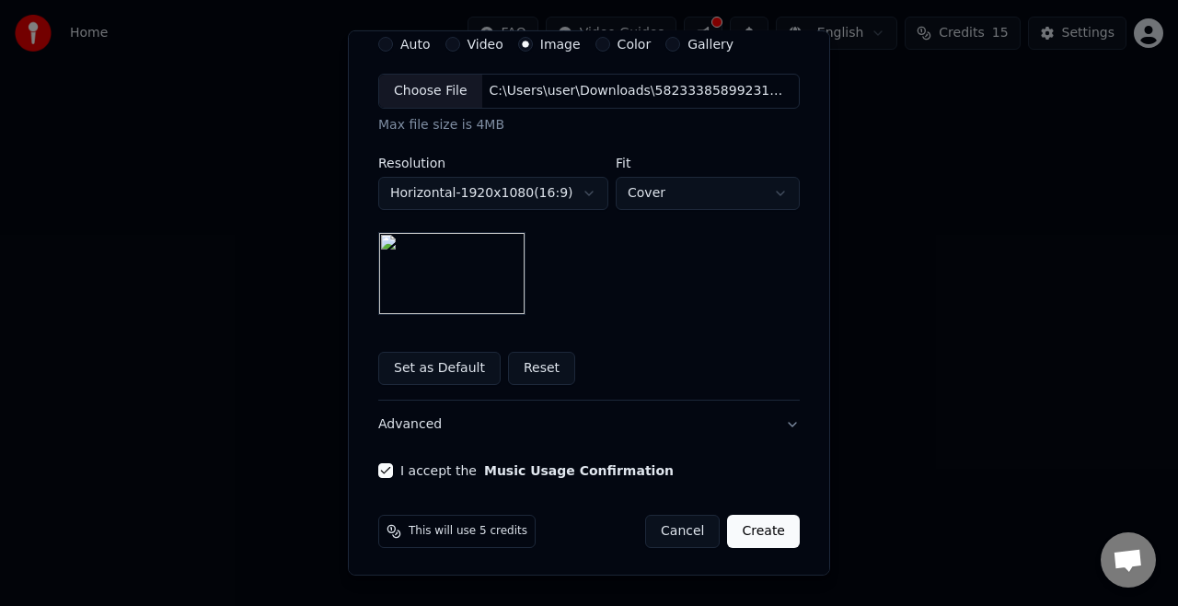
click at [752, 532] on button "Create" at bounding box center [763, 530] width 73 height 33
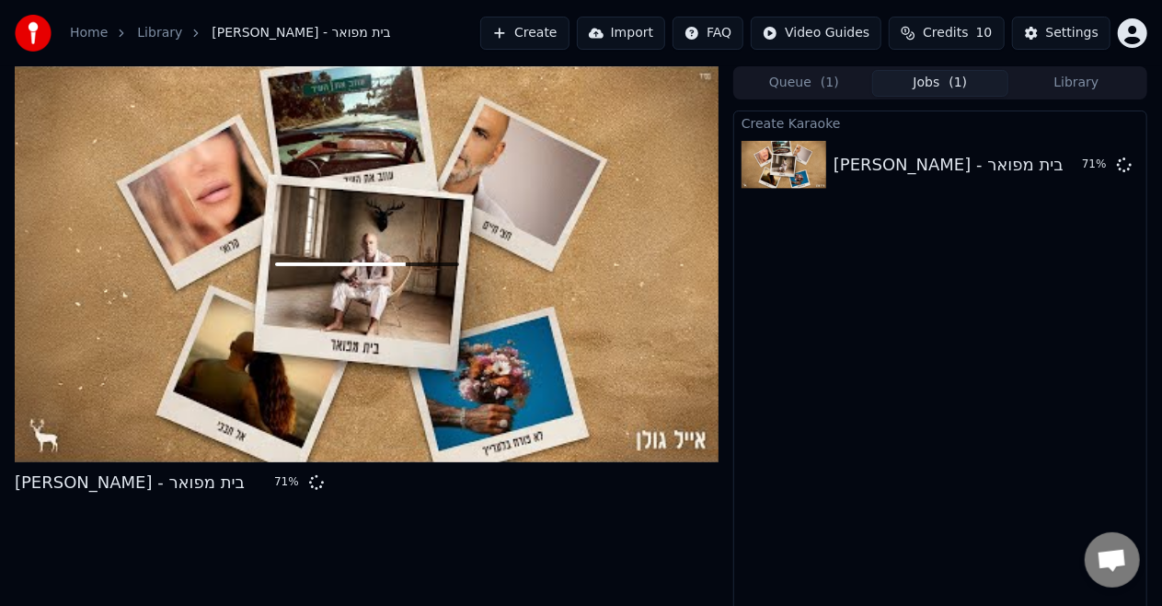
click at [1026, 75] on button "Library" at bounding box center [1077, 83] width 136 height 27
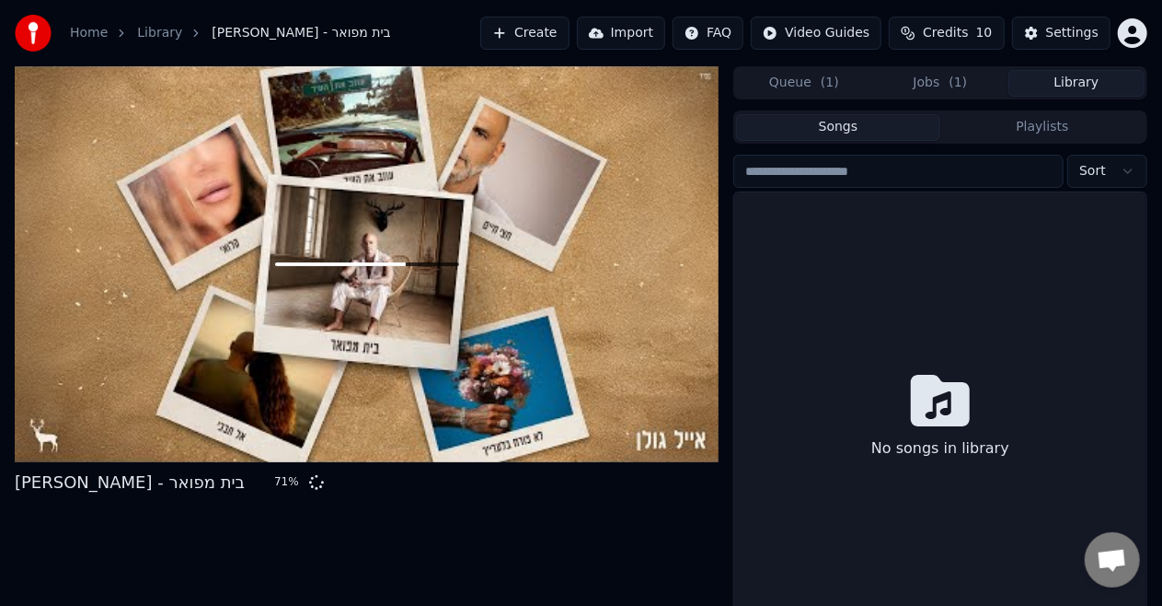
click at [976, 95] on button "Jobs ( 1 )" at bounding box center [941, 83] width 136 height 27
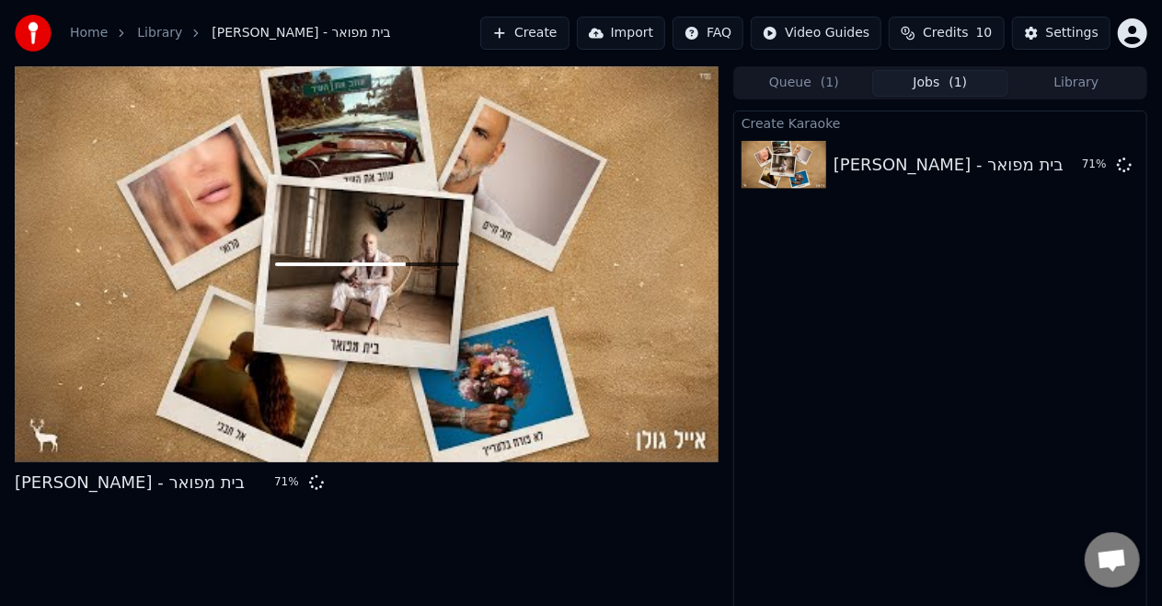
click at [968, 36] on span "Credits" at bounding box center [945, 33] width 45 height 18
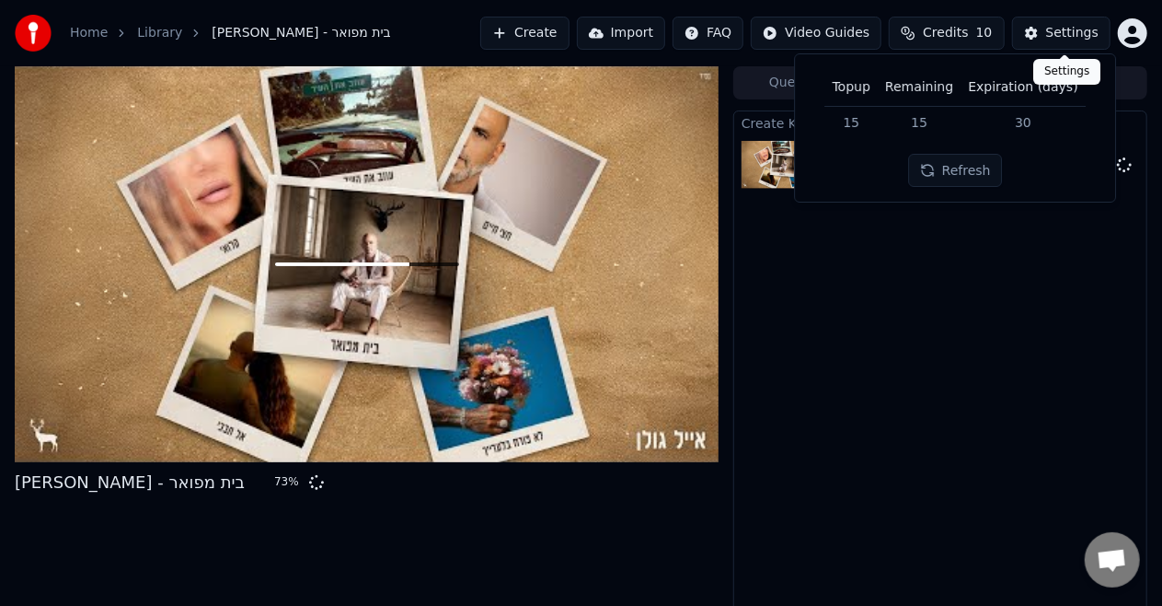
click at [1075, 31] on div "Settings" at bounding box center [1072, 33] width 52 height 18
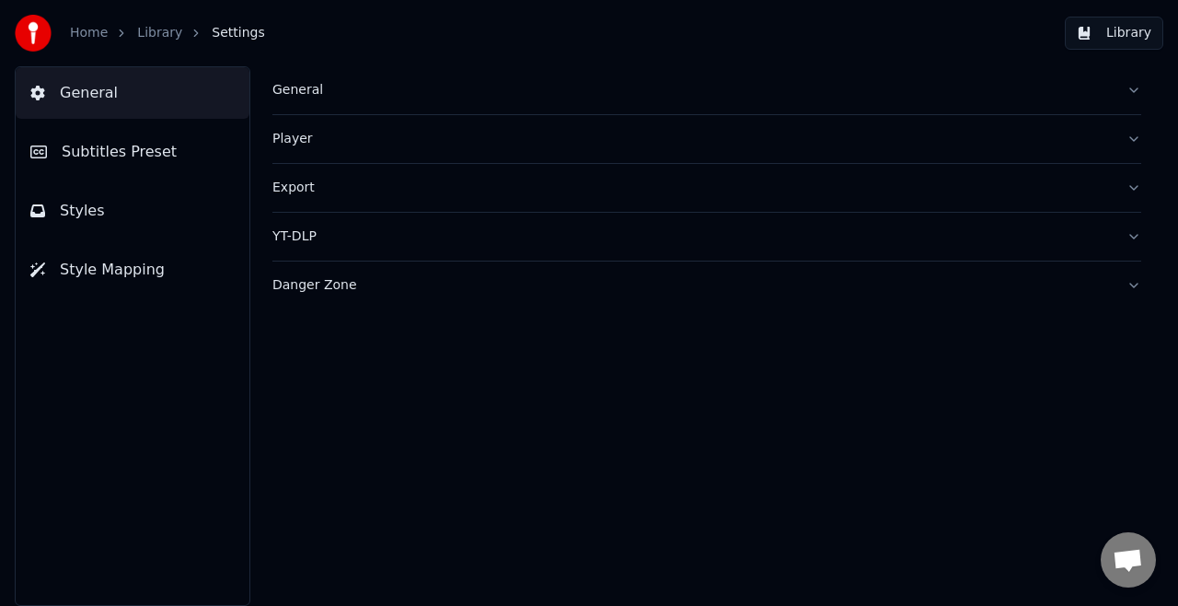
click at [1127, 240] on button "YT-DLP" at bounding box center [706, 237] width 869 height 48
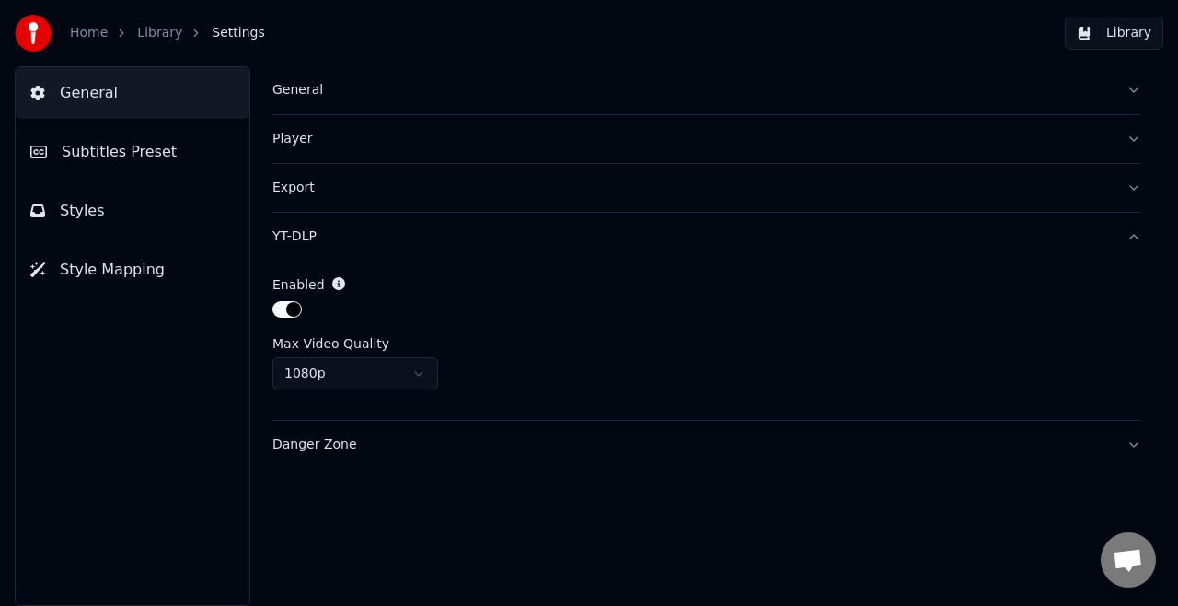
click at [1127, 240] on button "YT-DLP" at bounding box center [706, 237] width 869 height 48
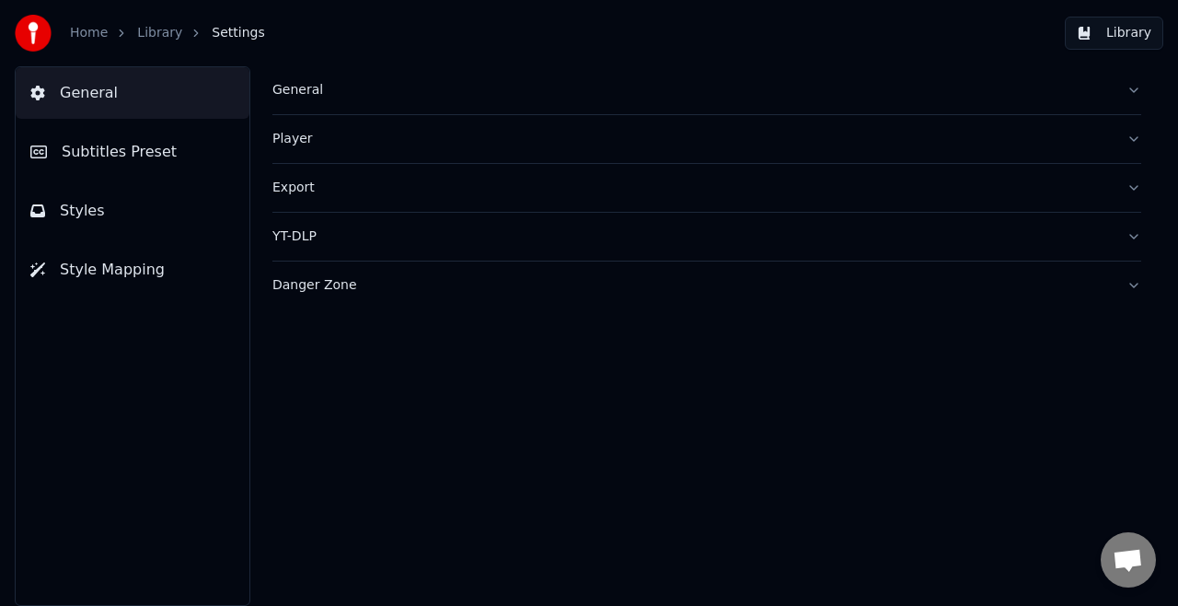
click at [1143, 179] on div "General Player Export YT-DLP Danger Zone" at bounding box center [707, 335] width 942 height 539
click at [1130, 191] on button "Export" at bounding box center [706, 188] width 869 height 48
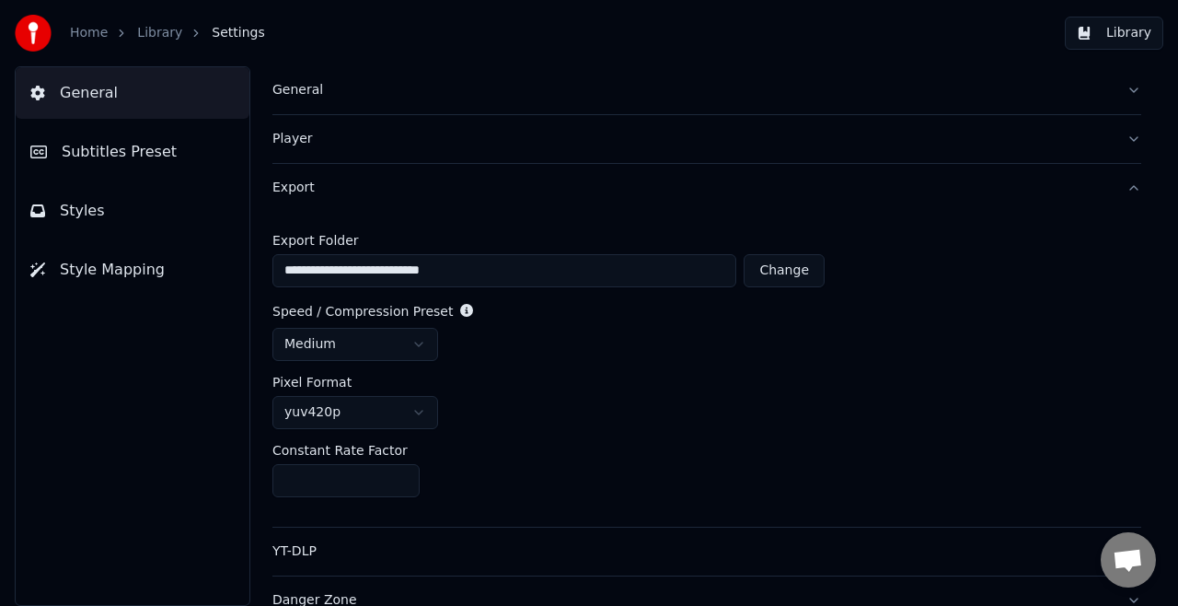
click at [1130, 191] on div "**********" at bounding box center [707, 335] width 942 height 539
click at [115, 205] on button "Styles" at bounding box center [133, 211] width 234 height 52
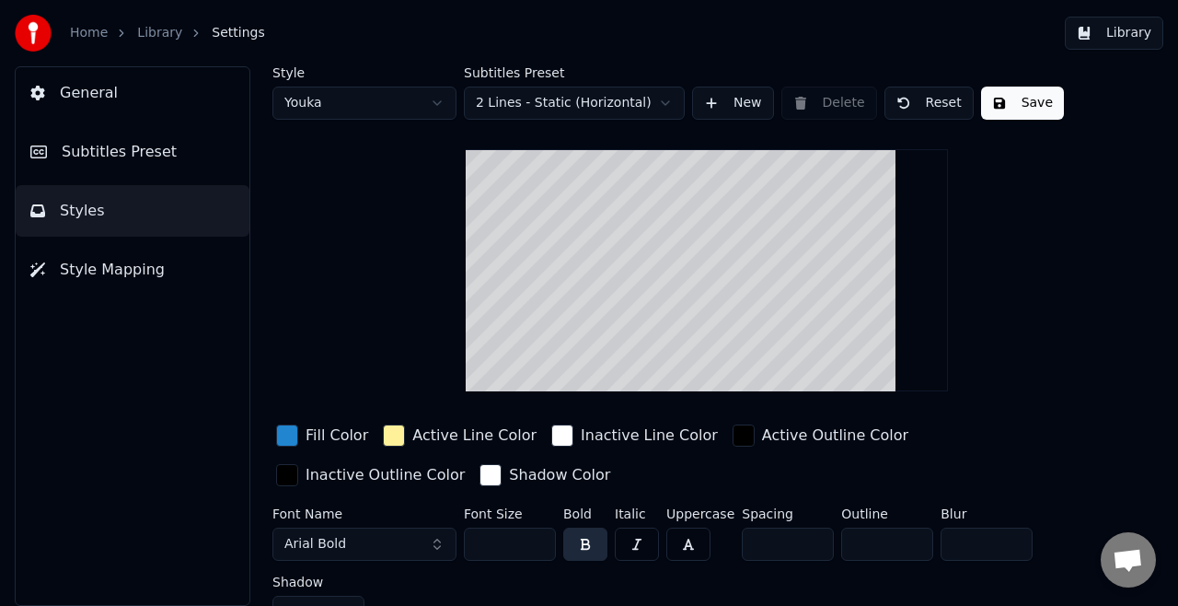
click at [138, 145] on span "Subtitles Preset" at bounding box center [119, 152] width 115 height 22
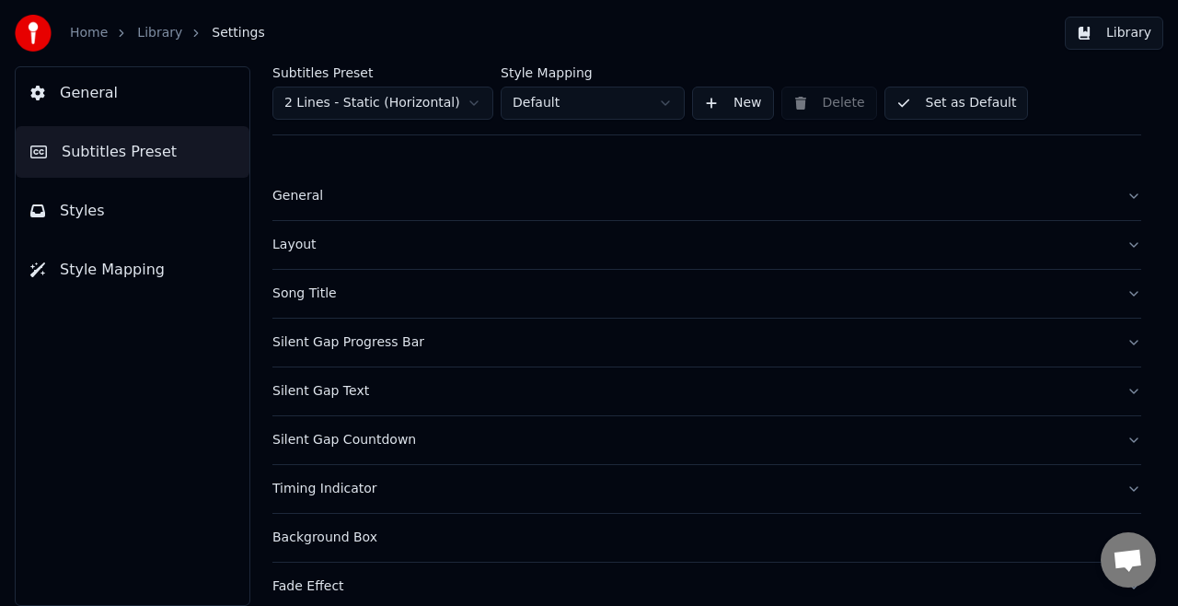
click at [127, 100] on button "General" at bounding box center [133, 93] width 234 height 52
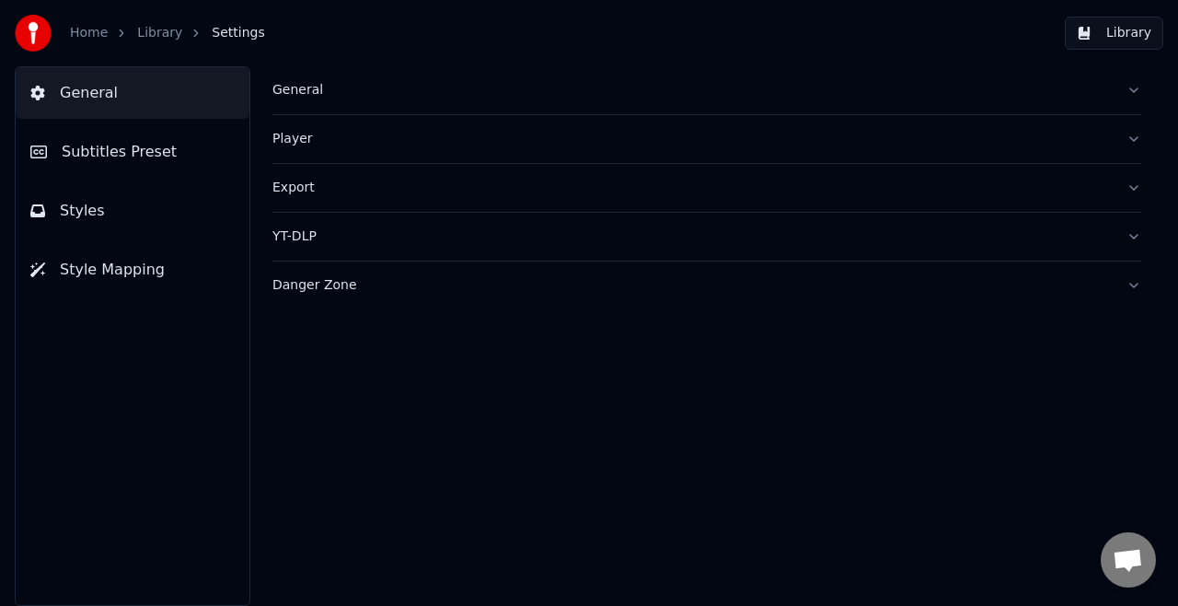
click at [87, 42] on div "Home Library Settings" at bounding box center [140, 33] width 250 height 37
click at [89, 33] on link "Home" at bounding box center [89, 33] width 38 height 18
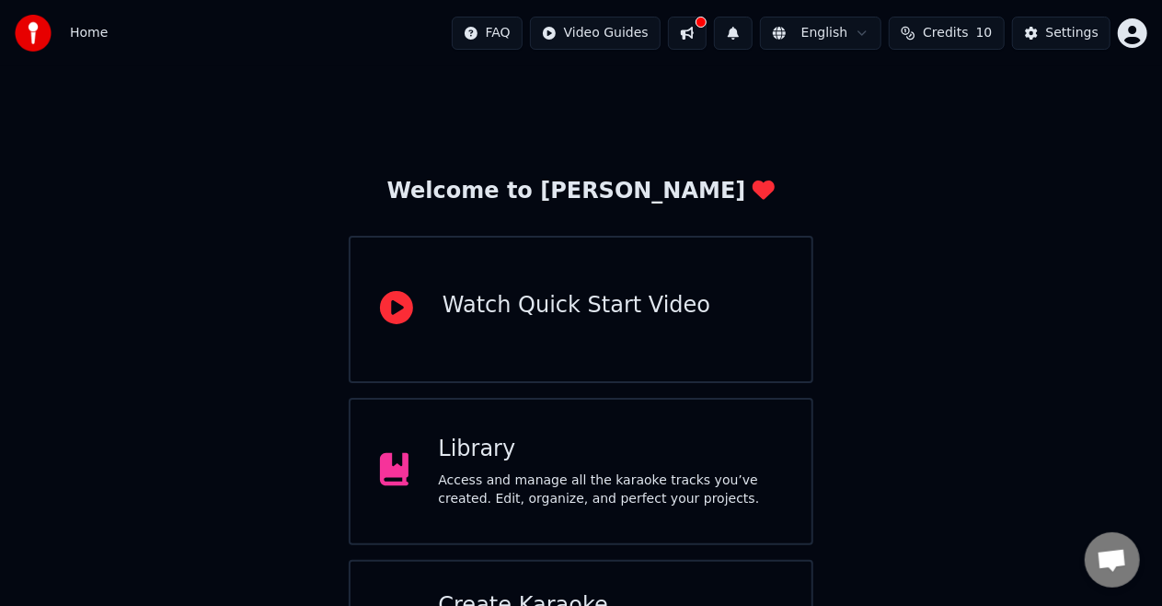
click at [699, 30] on button at bounding box center [687, 33] width 39 height 33
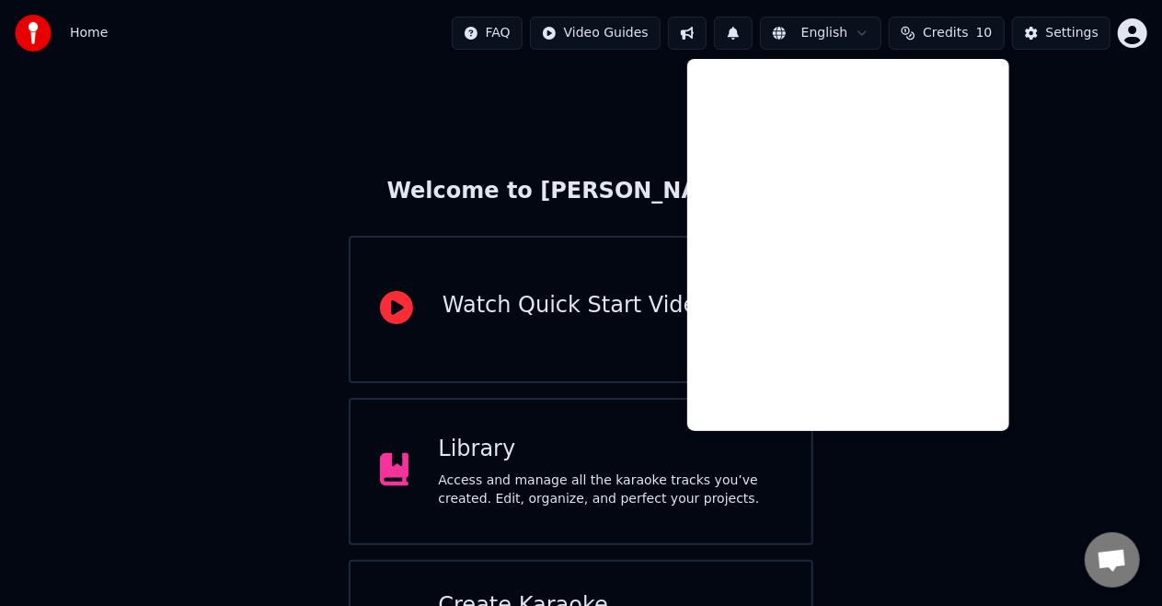
click at [1130, 36] on html "Home FAQ Video Guides English Credits 10 Settings Welcome to Youka Watch Quick …" at bounding box center [581, 357] width 1162 height 714
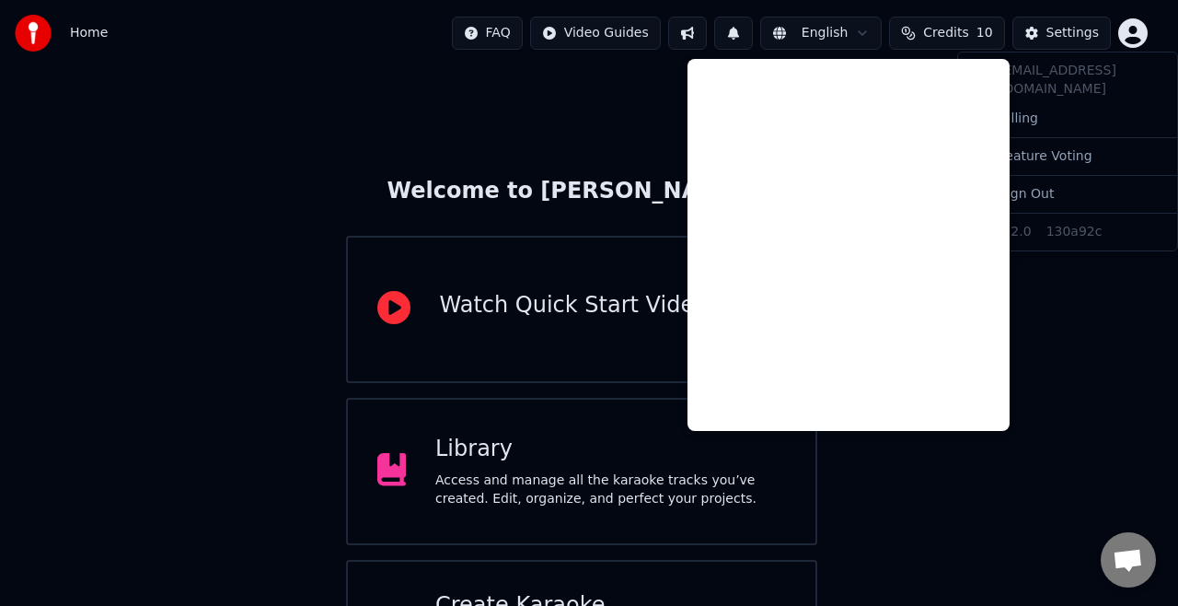
click at [276, 252] on html "Home FAQ Video Guides English Credits 10 Settings Welcome to Youka Watch Quick …" at bounding box center [589, 357] width 1178 height 714
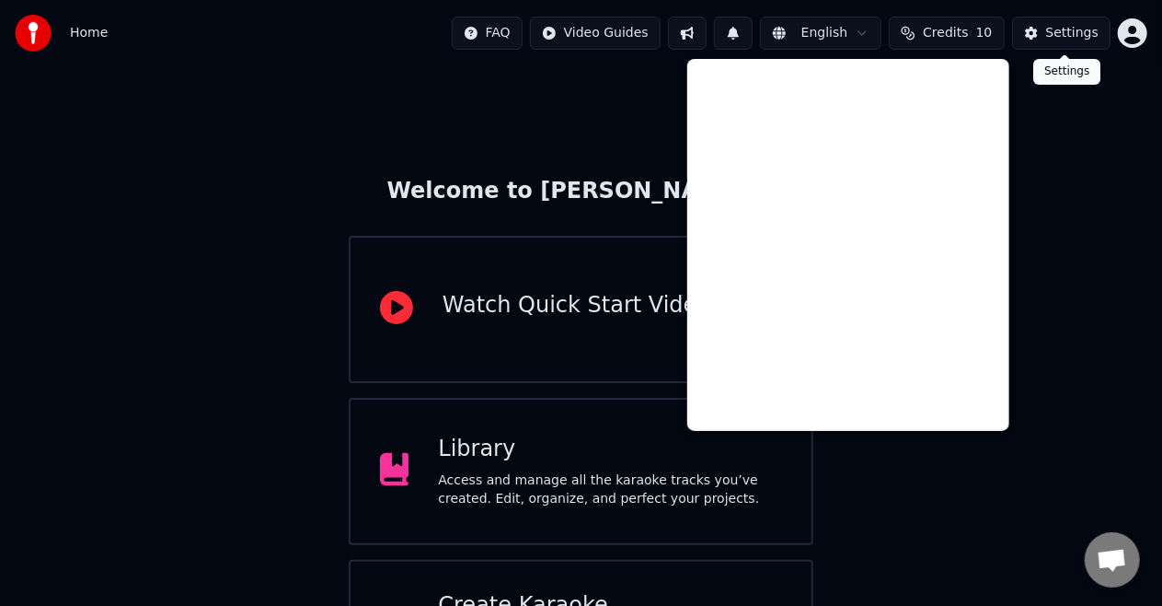
click at [1039, 44] on button "Settings" at bounding box center [1061, 33] width 98 height 33
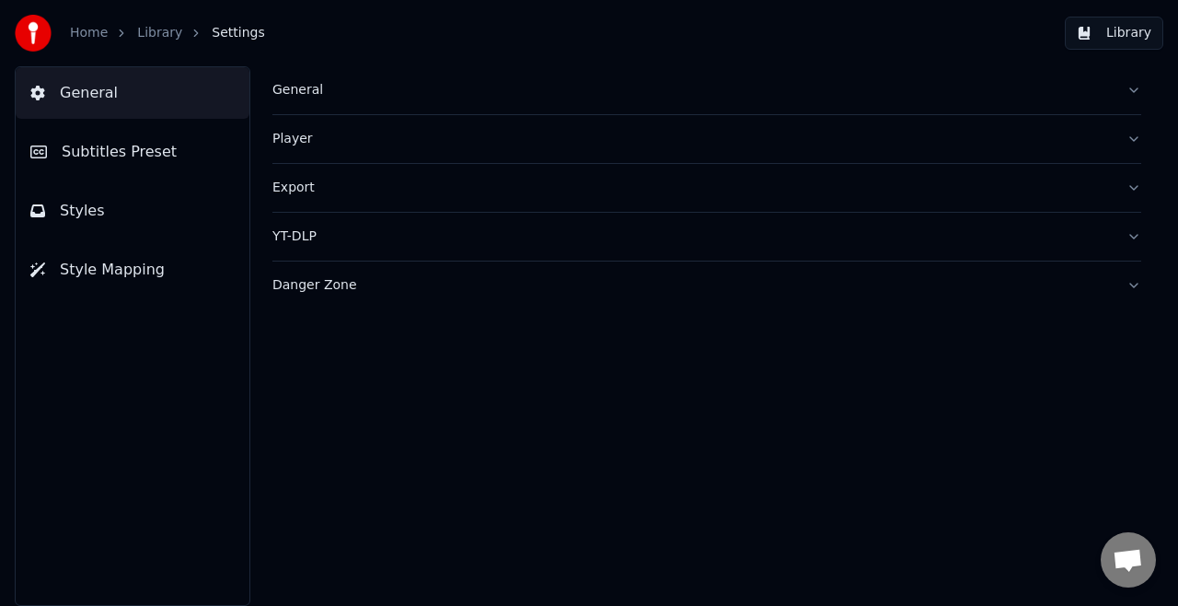
click at [140, 40] on link "Library" at bounding box center [159, 33] width 45 height 18
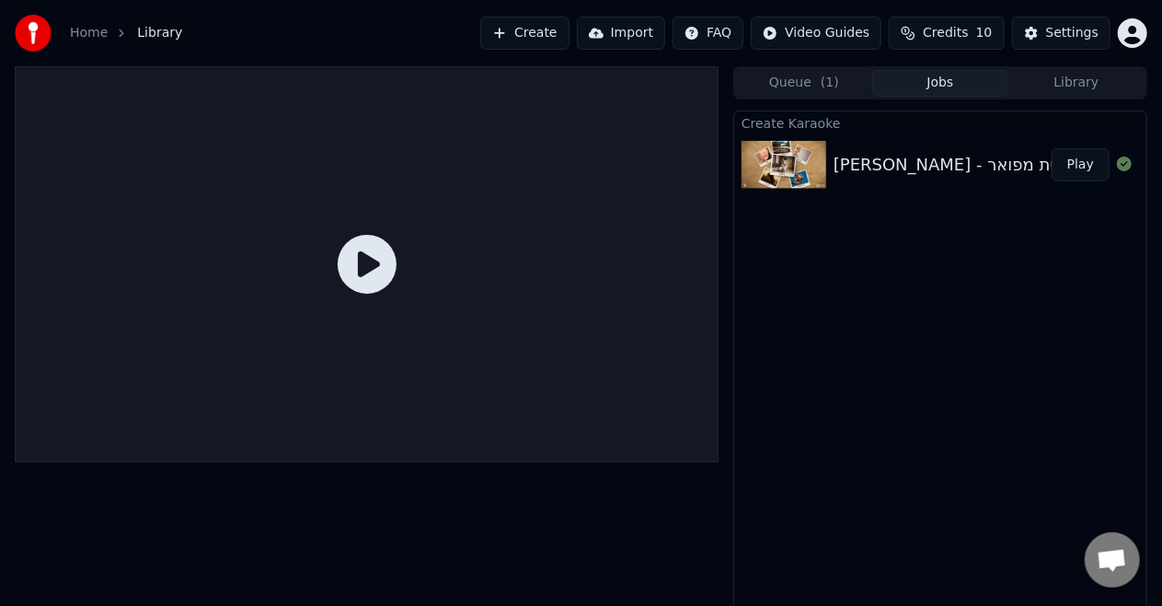
click at [377, 256] on icon at bounding box center [367, 264] width 59 height 59
click at [1073, 160] on button "Play" at bounding box center [1081, 164] width 58 height 33
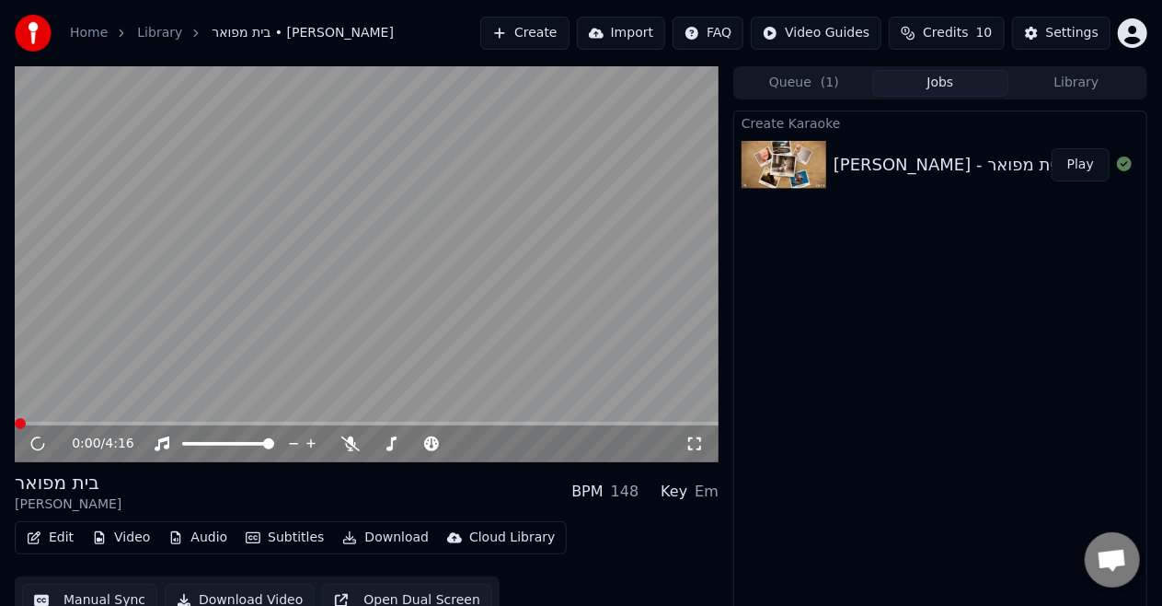
click at [687, 449] on icon at bounding box center [695, 443] width 18 height 15
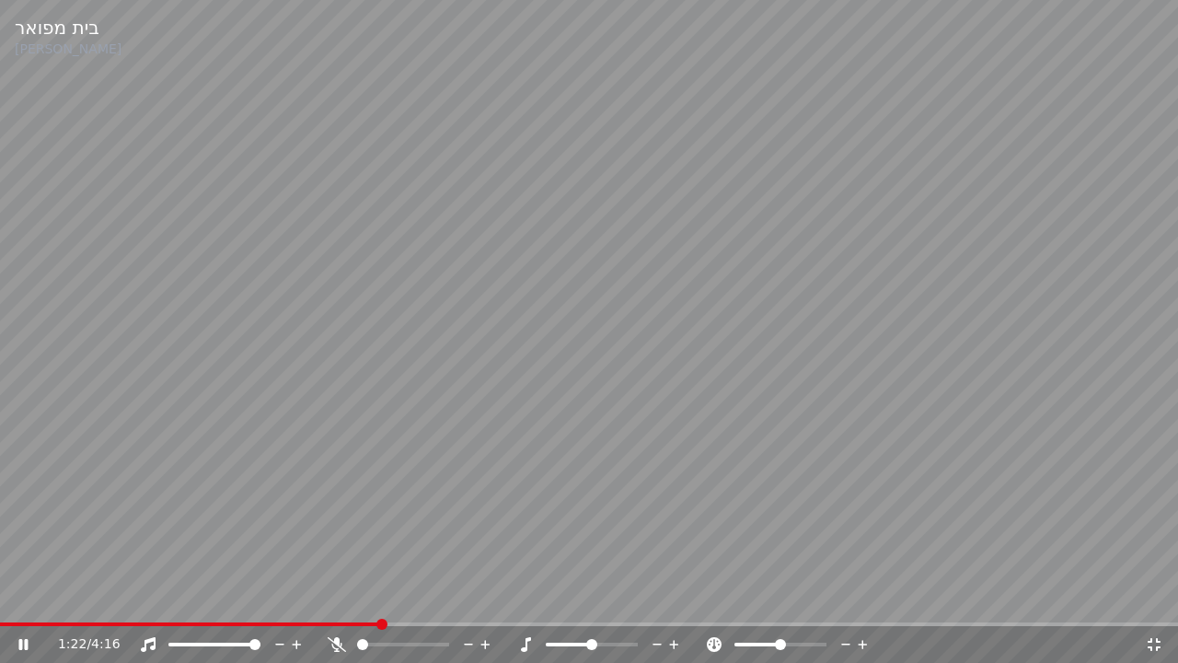
drag, startPoint x: 604, startPoint y: 626, endPoint x: 852, endPoint y: 379, distance: 350.1
click at [852, 379] on div "בית מפואר [PERSON_NAME] 1:22 / 4:16" at bounding box center [589, 331] width 1178 height 663
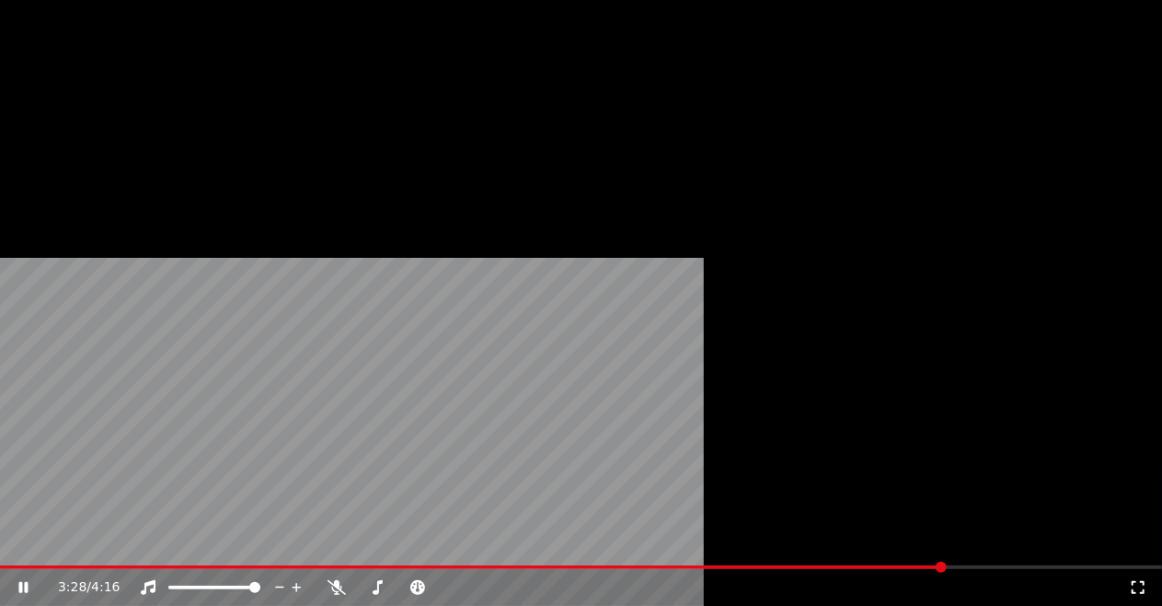
scroll to position [19, 0]
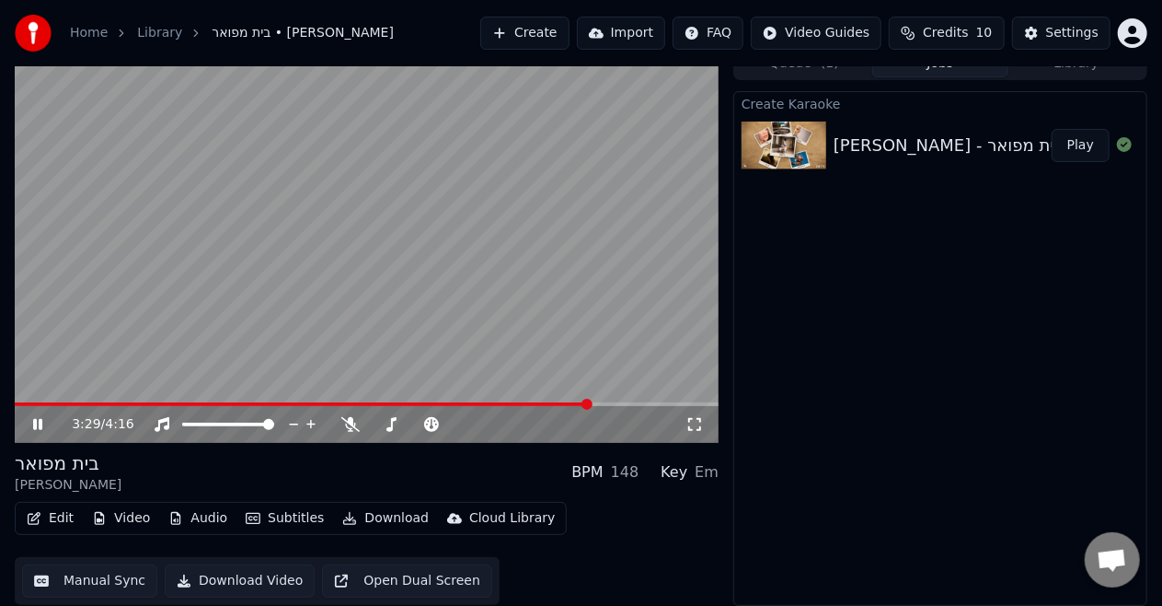
click at [290, 524] on button "Subtitles" at bounding box center [284, 518] width 93 height 26
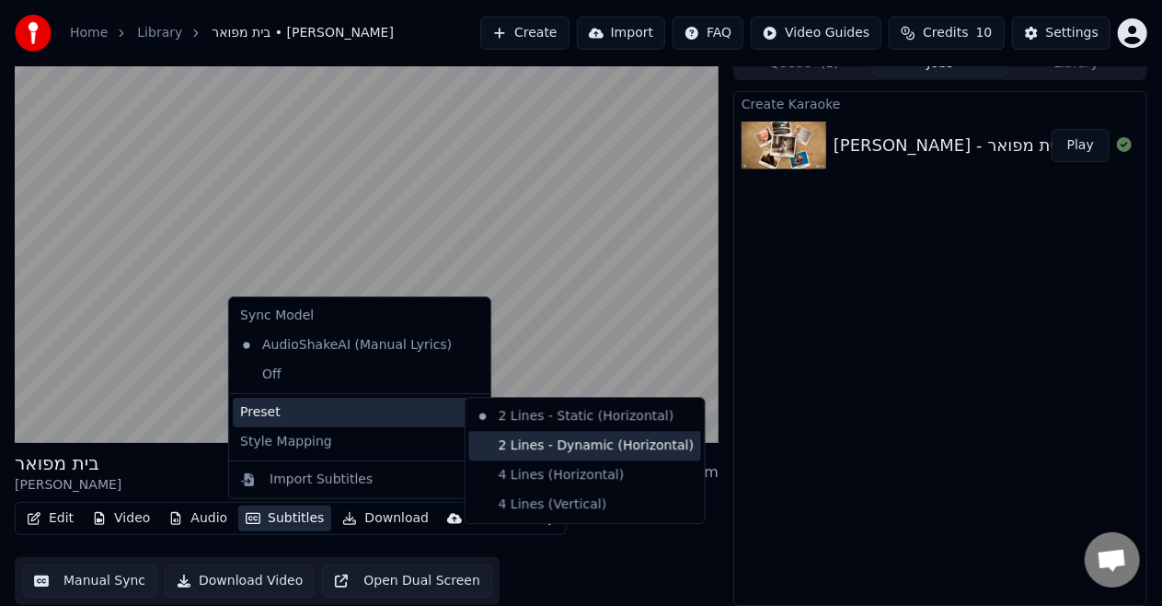
click at [491, 444] on div "2 Lines - Dynamic (Horizontal)" at bounding box center [585, 445] width 232 height 29
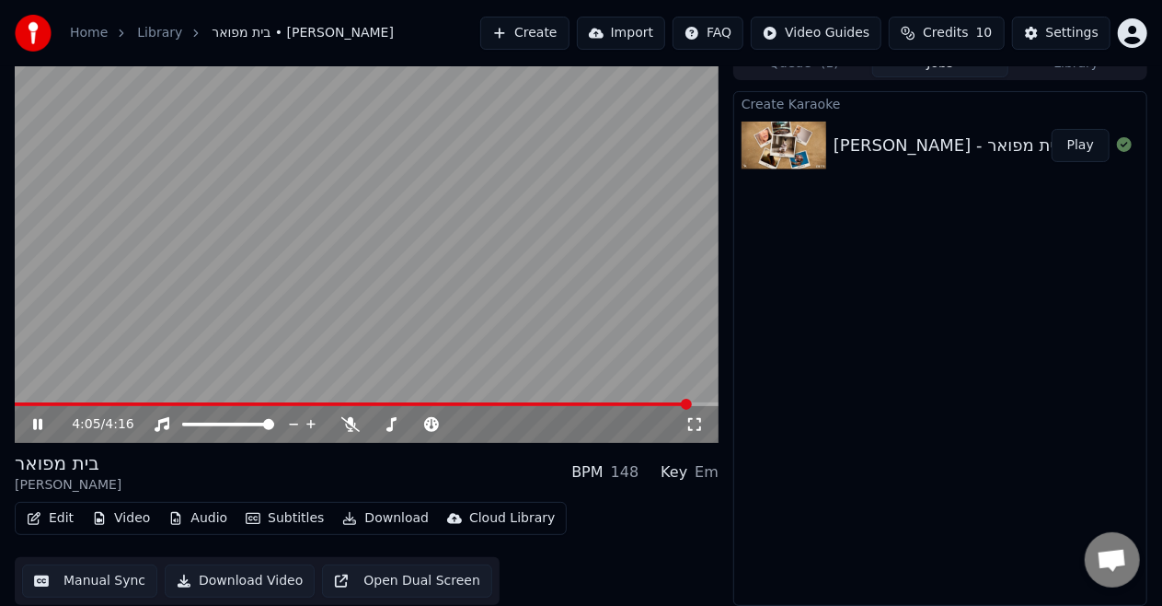
click at [447, 214] on video at bounding box center [367, 245] width 704 height 396
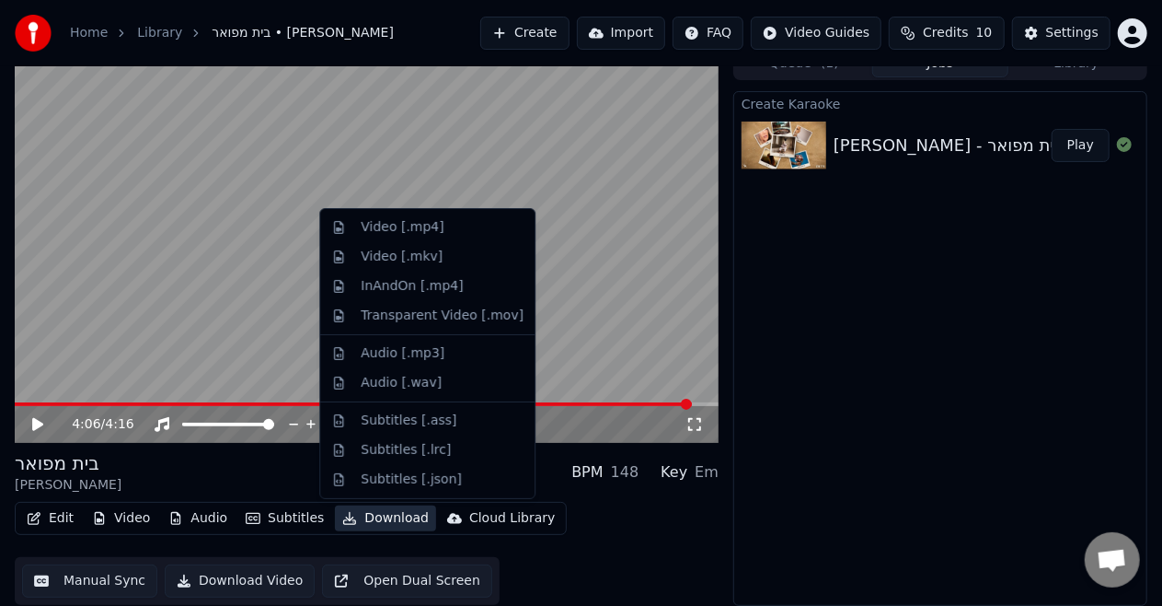
click at [347, 515] on button "Download" at bounding box center [385, 518] width 101 height 26
click at [416, 230] on div "Video [.mp4]" at bounding box center [402, 227] width 83 height 18
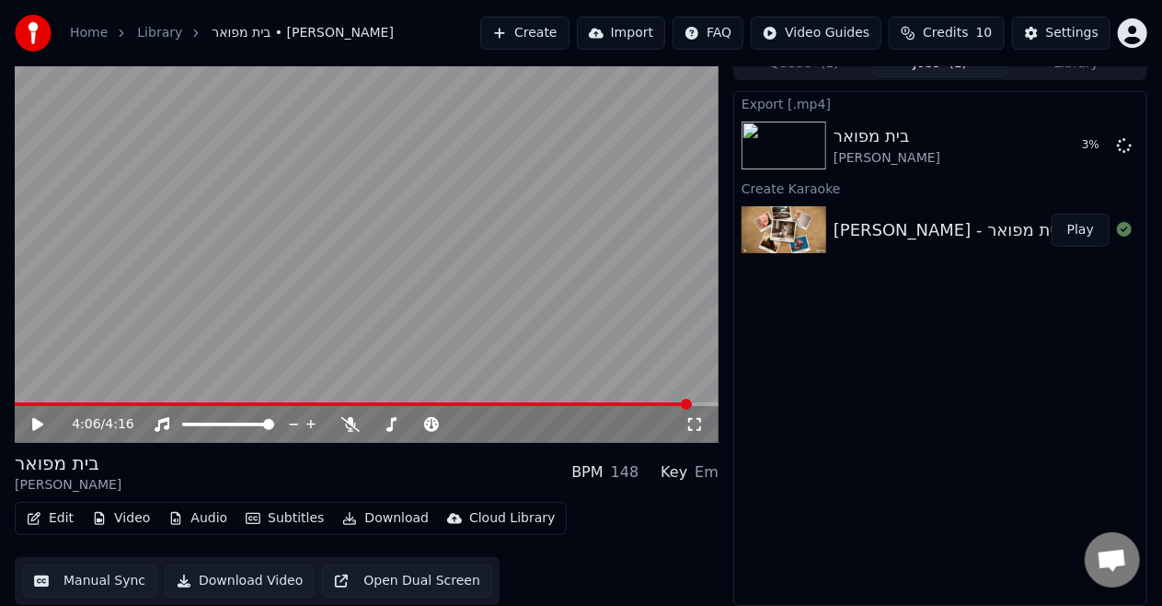
click at [281, 515] on button "Subtitles" at bounding box center [284, 518] width 93 height 26
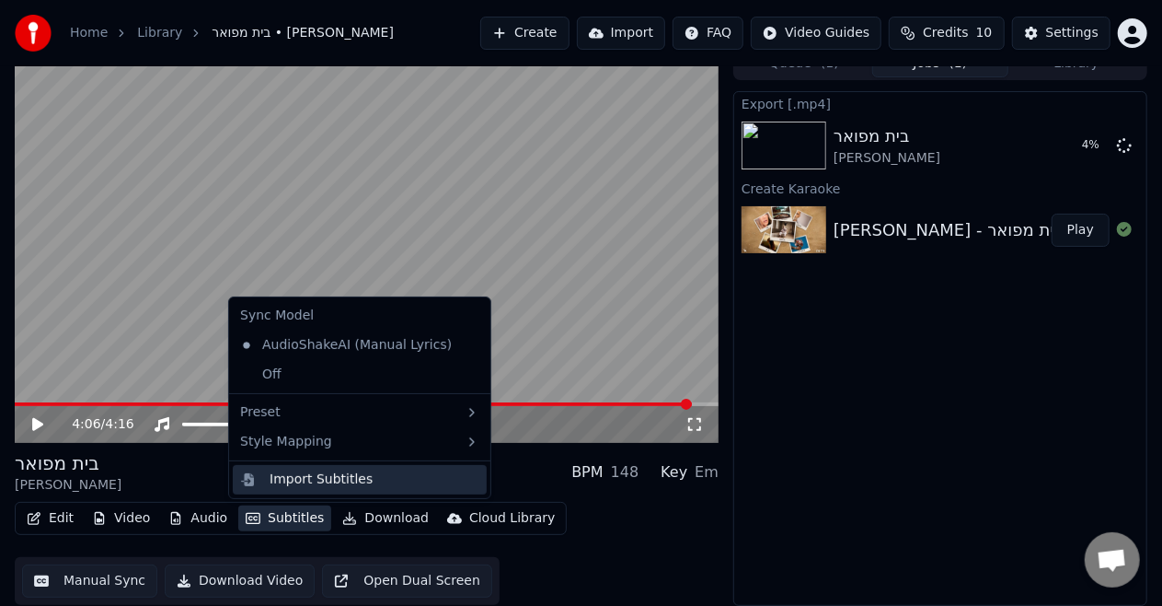
click at [335, 468] on div "Import Subtitles" at bounding box center [360, 479] width 254 height 29
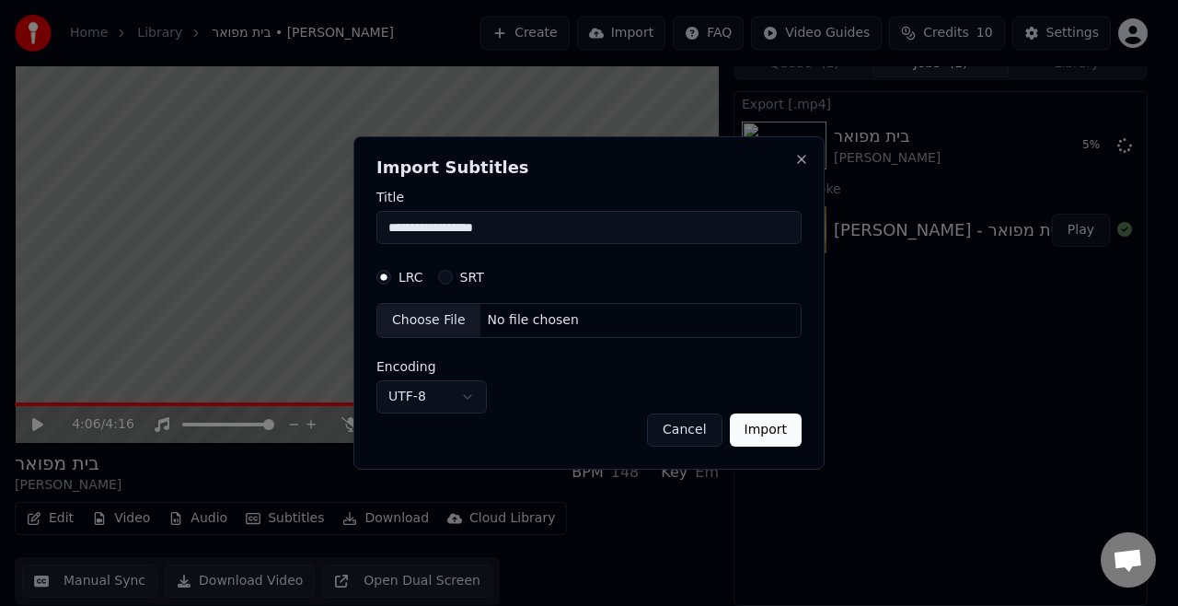
click at [451, 278] on div "SRT" at bounding box center [461, 277] width 46 height 15
click at [451, 270] on div "SRT" at bounding box center [461, 277] width 46 height 15
click at [451, 278] on div "SRT" at bounding box center [461, 277] width 46 height 15
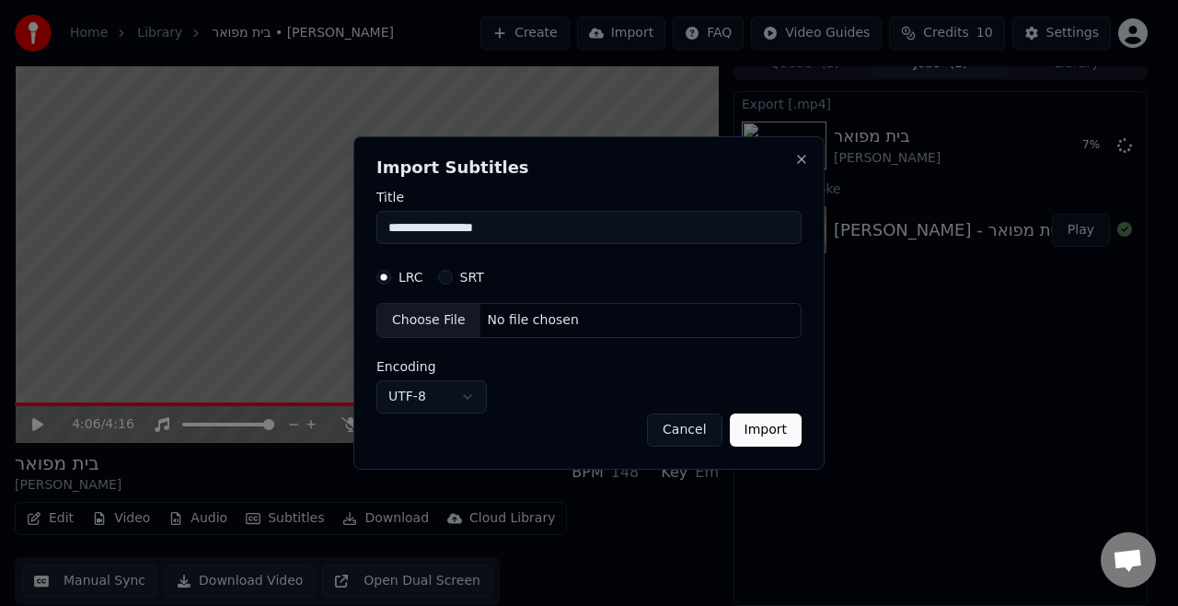
click at [451, 278] on div "SRT" at bounding box center [461, 277] width 46 height 15
click at [673, 431] on button "Cancel" at bounding box center [684, 429] width 75 height 33
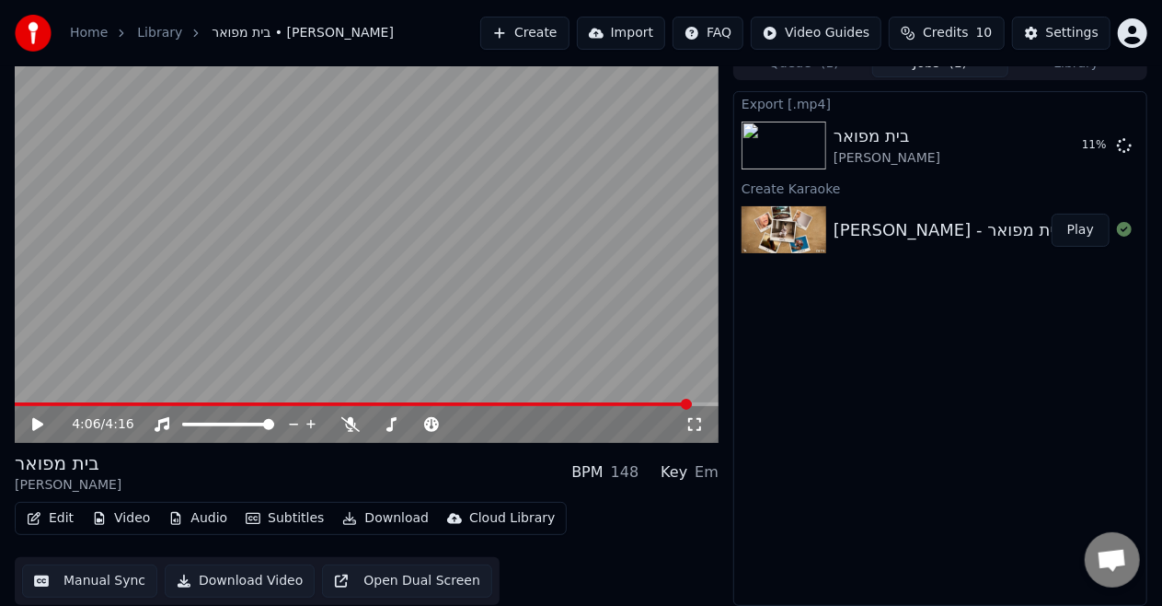
click at [100, 582] on button "Manual Sync" at bounding box center [89, 580] width 135 height 33
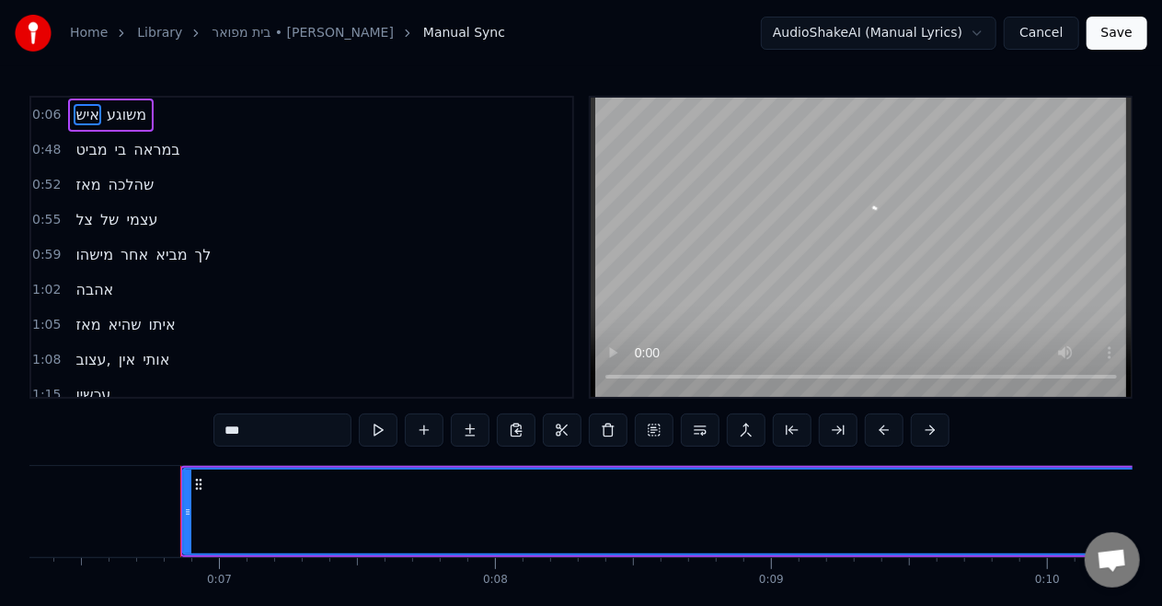
scroll to position [0, 1802]
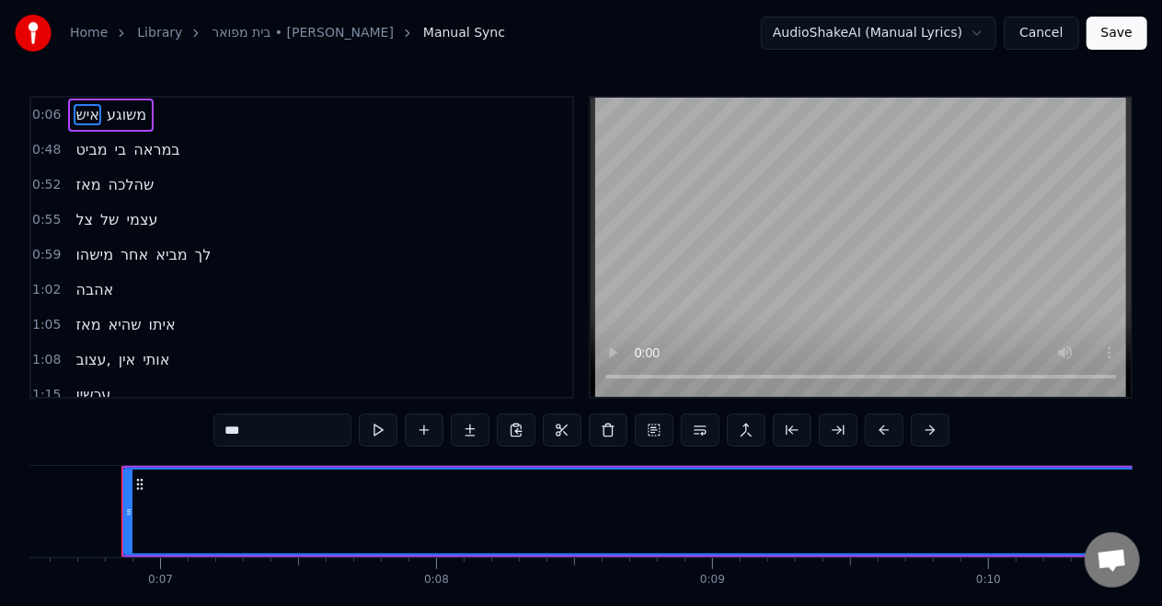
click at [1039, 49] on button "Cancel" at bounding box center [1041, 33] width 75 height 33
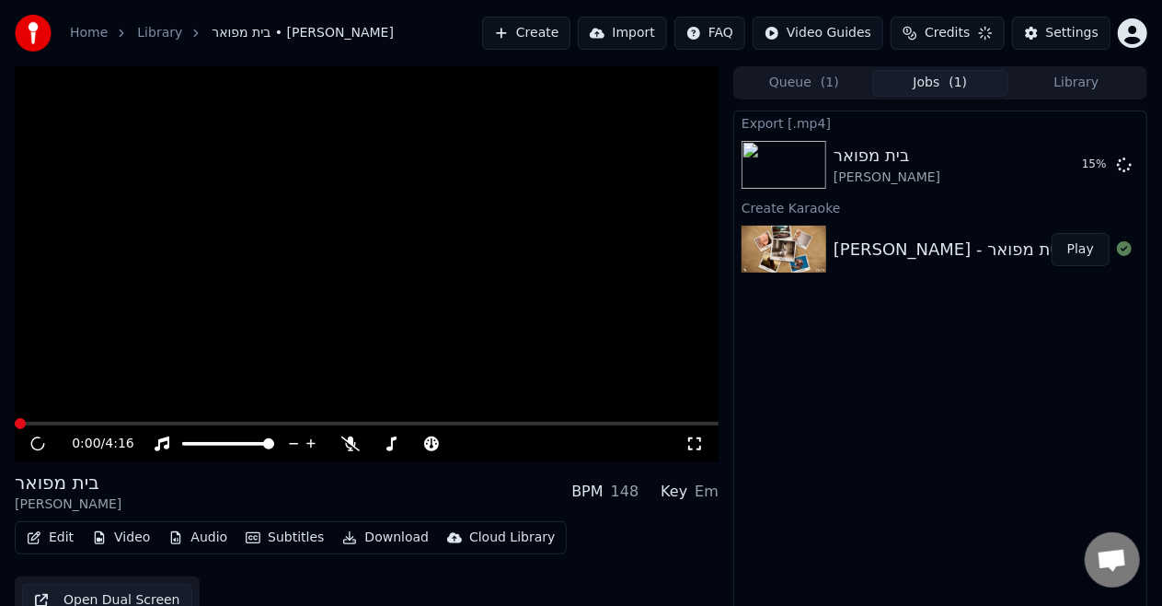
scroll to position [19, 0]
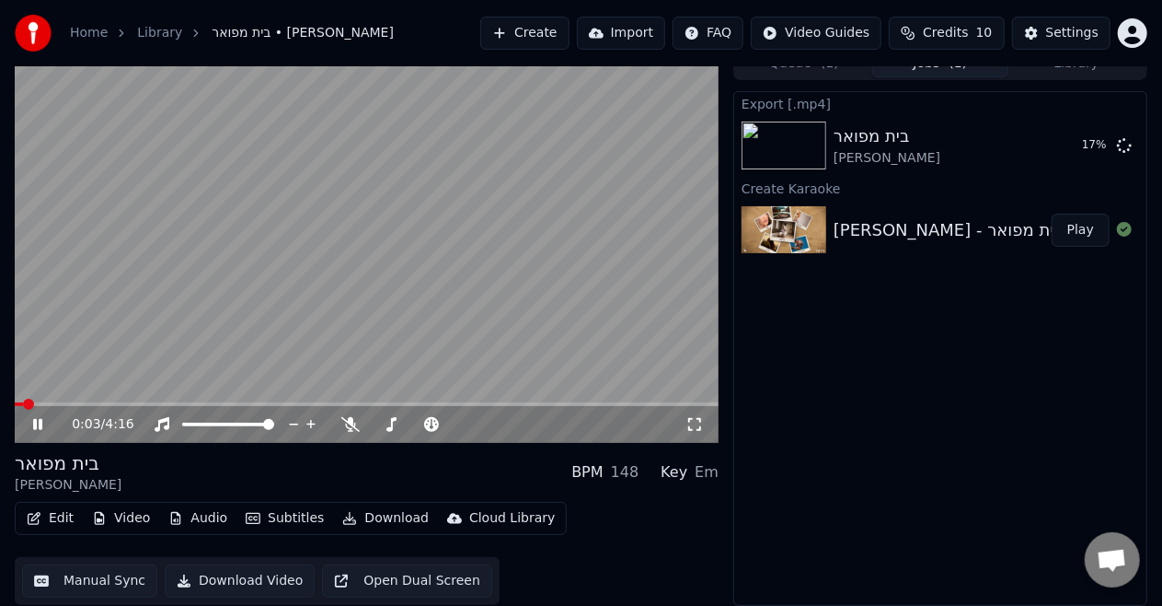
click at [586, 154] on video at bounding box center [367, 245] width 704 height 396
click at [1122, 147] on icon at bounding box center [1124, 144] width 15 height 15
click at [1127, 146] on icon at bounding box center [1124, 144] width 15 height 15
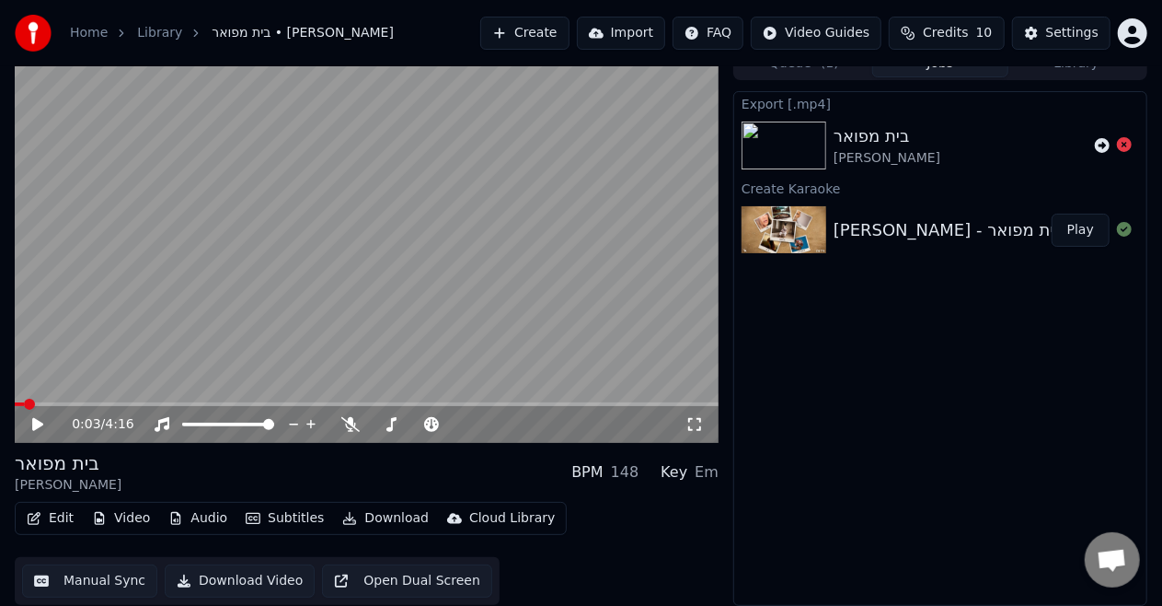
click at [1127, 145] on icon at bounding box center [1124, 144] width 15 height 15
click at [1125, 140] on icon at bounding box center [1124, 144] width 15 height 15
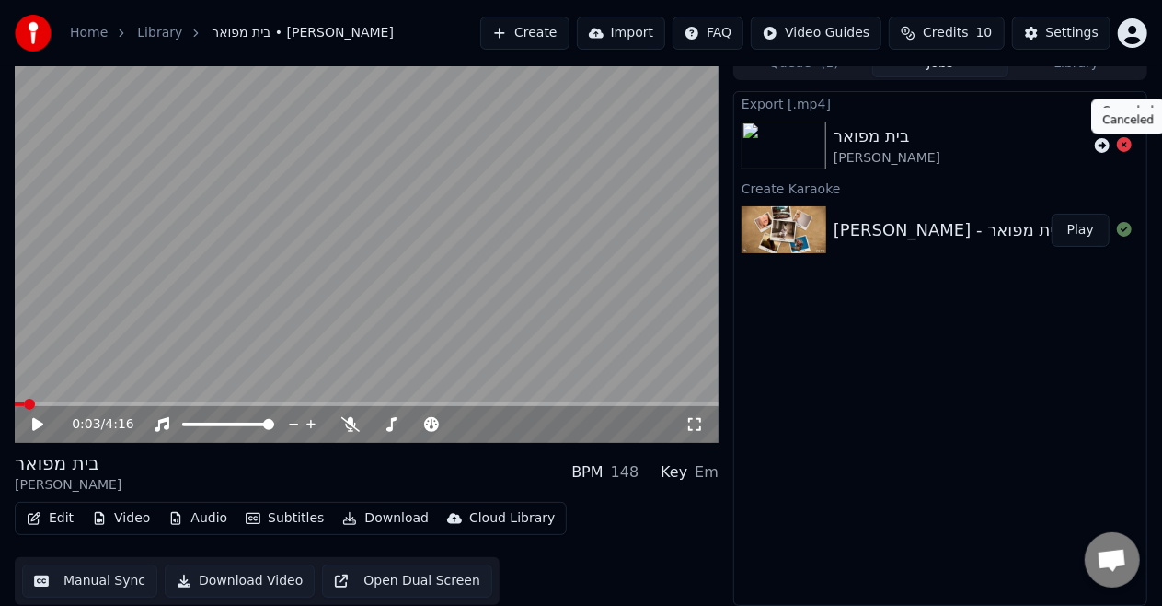
click at [491, 318] on video at bounding box center [367, 245] width 704 height 396
click at [229, 276] on video at bounding box center [367, 245] width 704 height 396
click at [75, 578] on button "Manual Sync" at bounding box center [89, 580] width 135 height 33
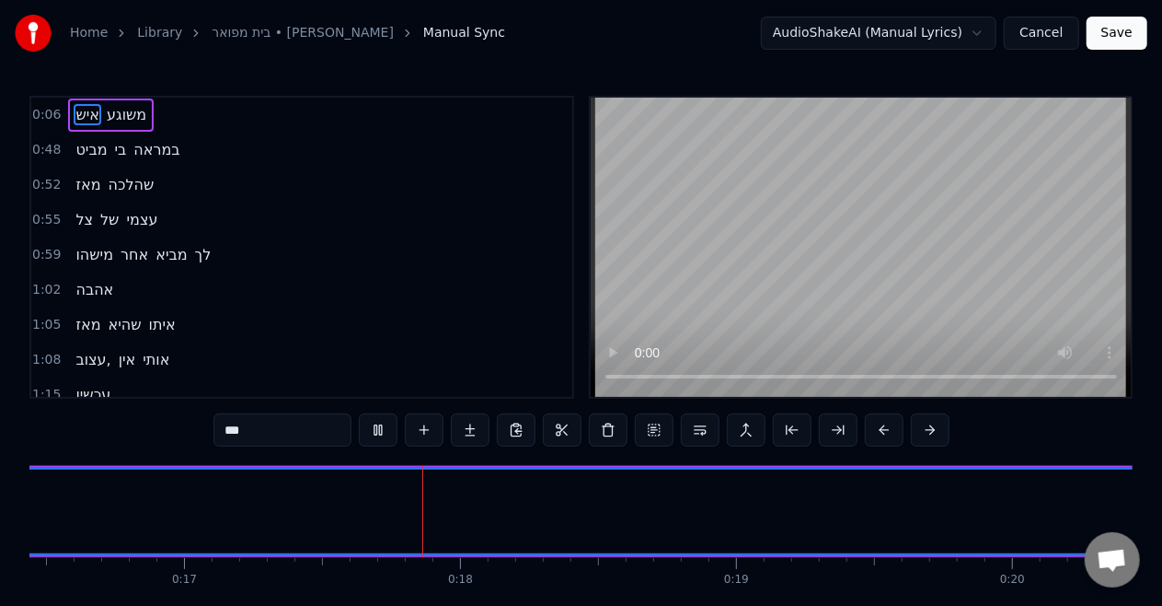
scroll to position [0, 4669]
click at [298, 440] on input "***" at bounding box center [283, 429] width 138 height 33
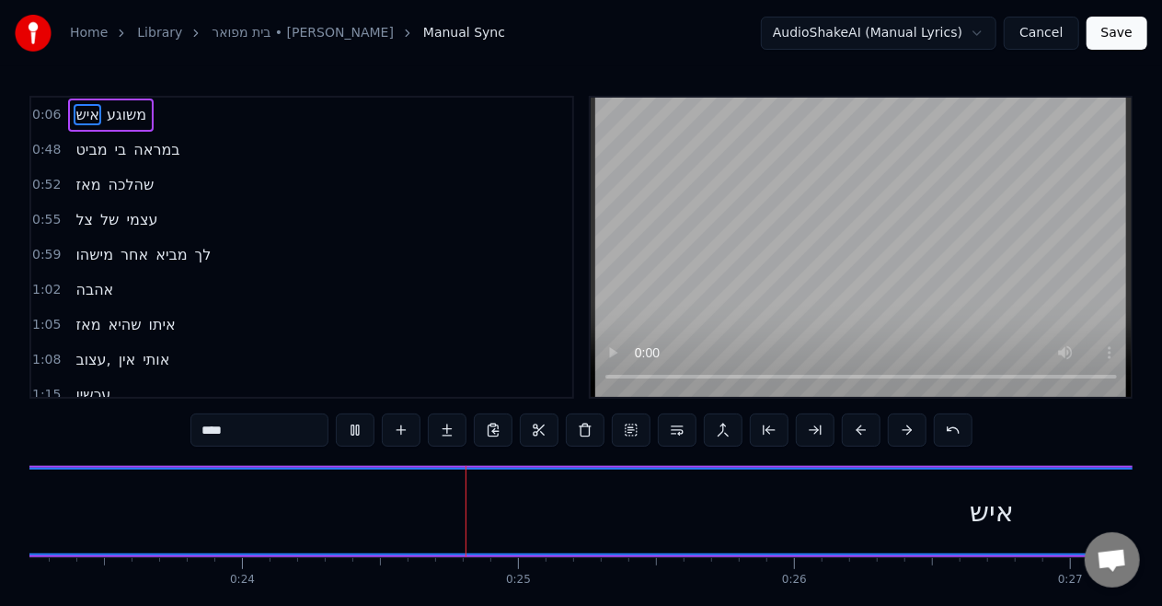
scroll to position [0, 6605]
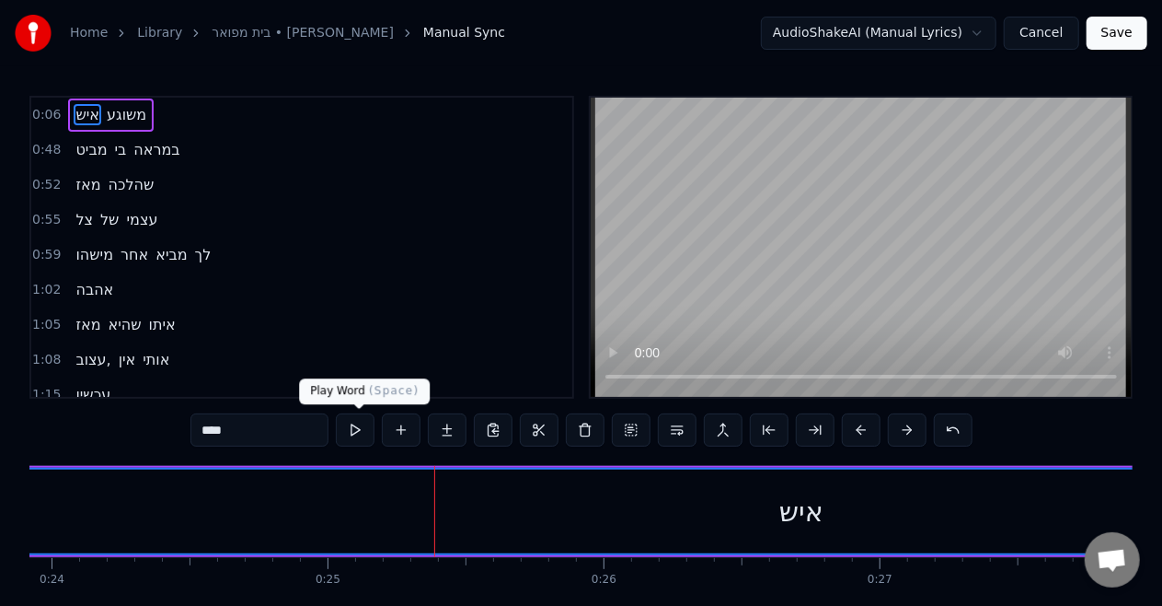
click at [350, 424] on button at bounding box center [355, 429] width 39 height 33
click at [349, 436] on button at bounding box center [355, 429] width 39 height 33
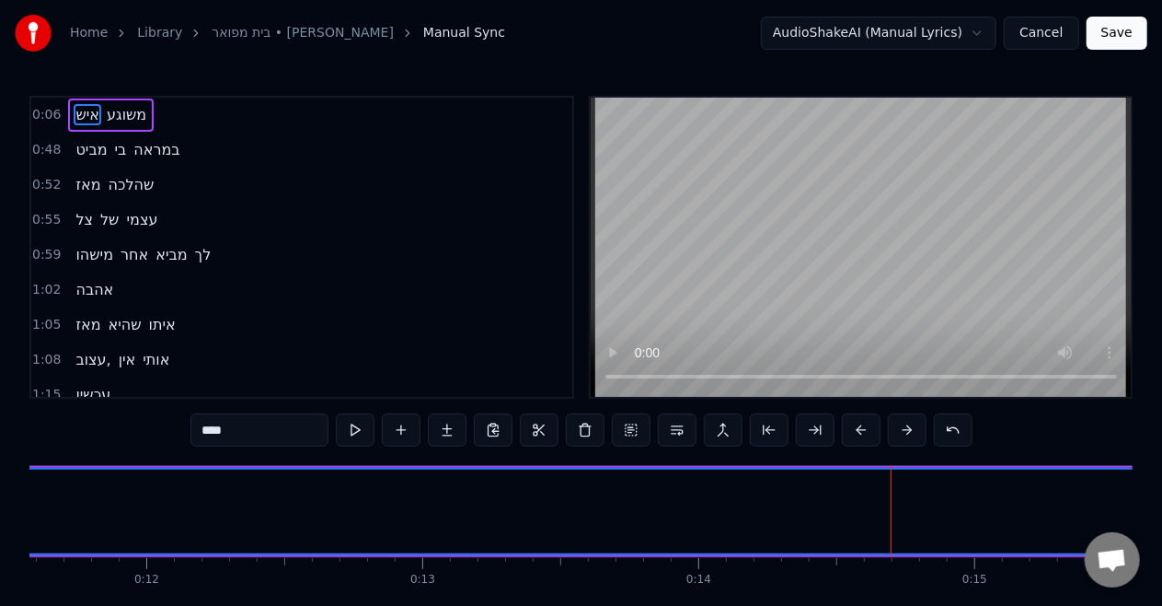
click at [85, 112] on span "איש" at bounding box center [88, 114] width 28 height 21
click at [111, 114] on span "משוגע" at bounding box center [126, 114] width 43 height 21
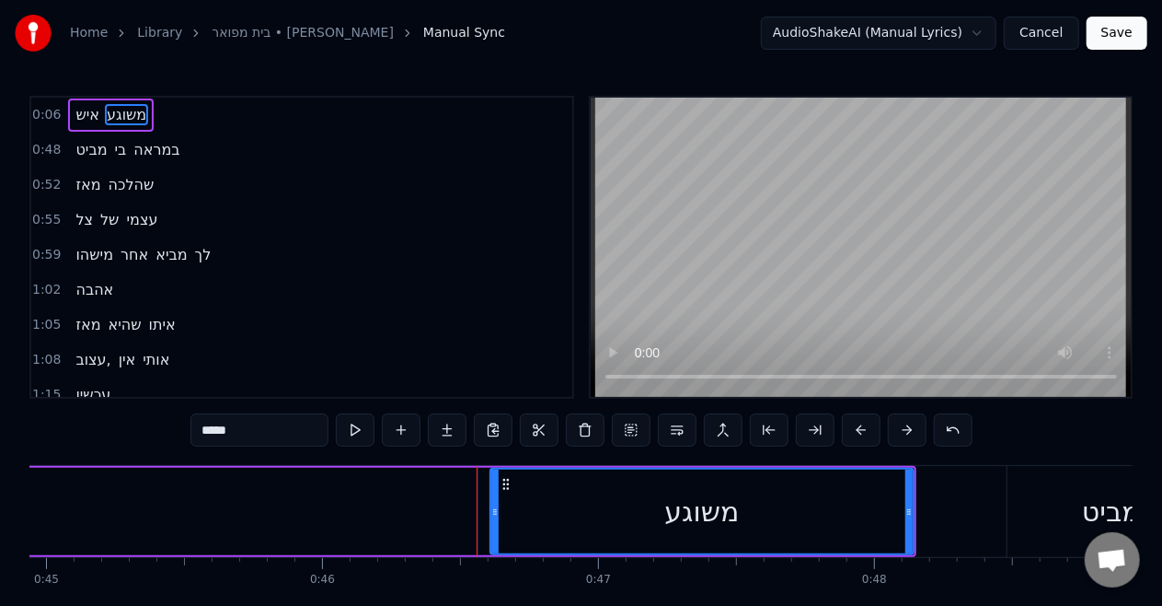
scroll to position [0, 12764]
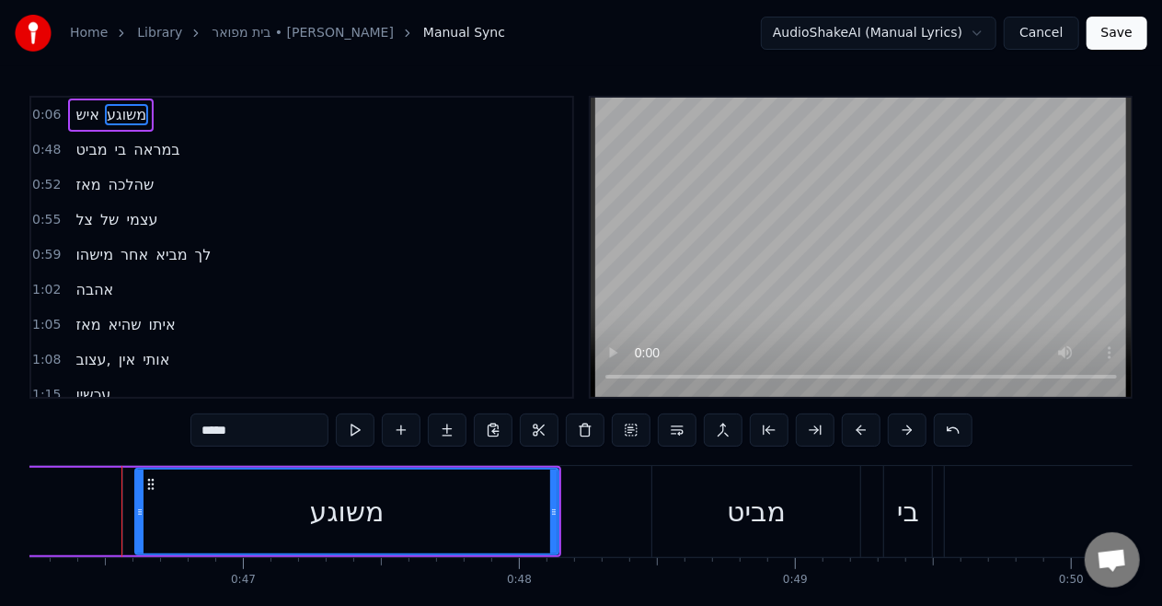
type input "***"
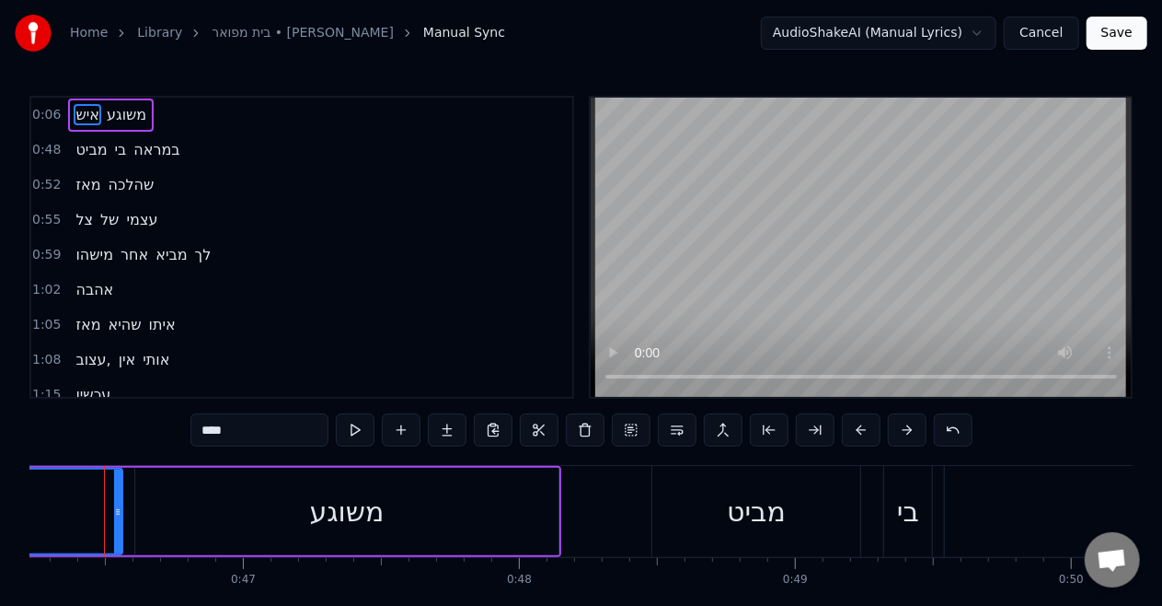
scroll to position [0, 12747]
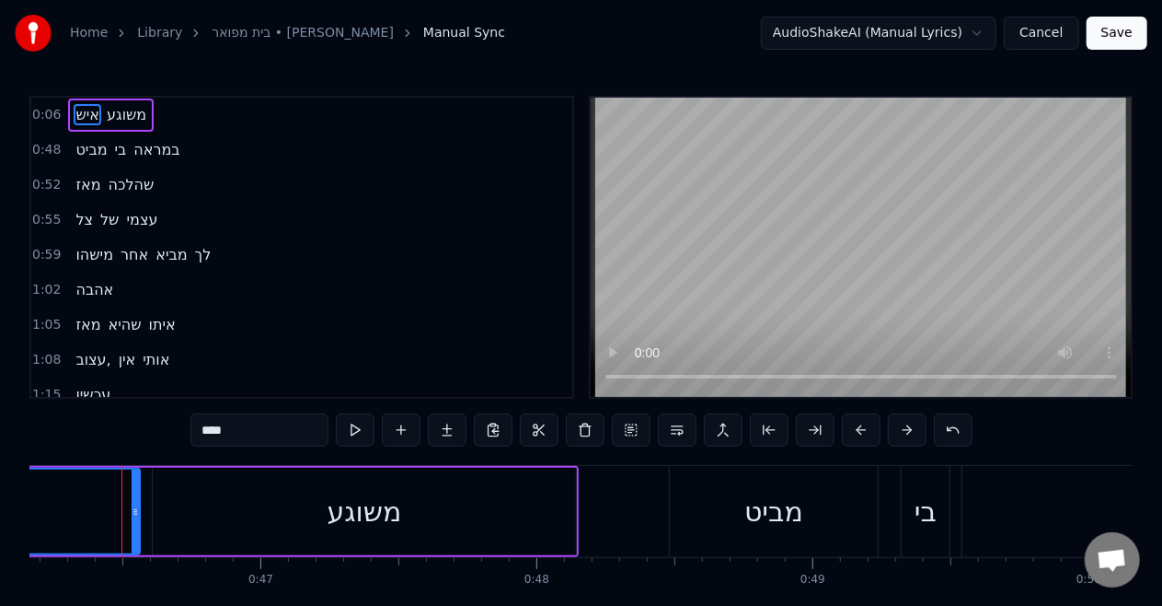
click at [77, 107] on span "איש" at bounding box center [88, 114] width 28 height 21
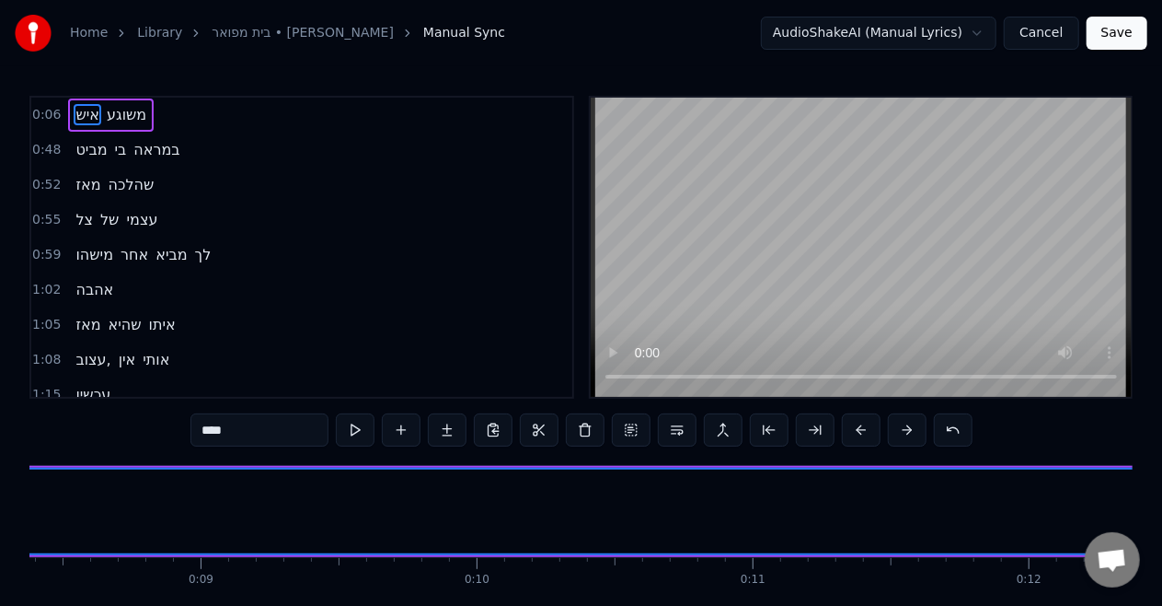
scroll to position [0, 1802]
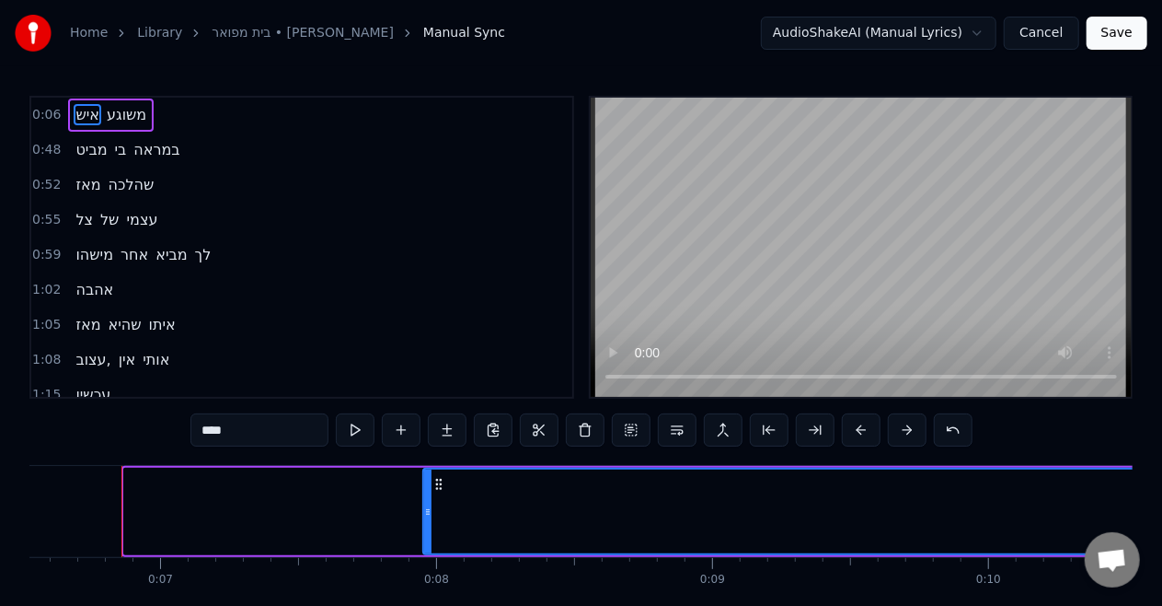
drag, startPoint x: 125, startPoint y: 525, endPoint x: 587, endPoint y: 546, distance: 462.5
click at [432, 546] on div at bounding box center [427, 511] width 7 height 84
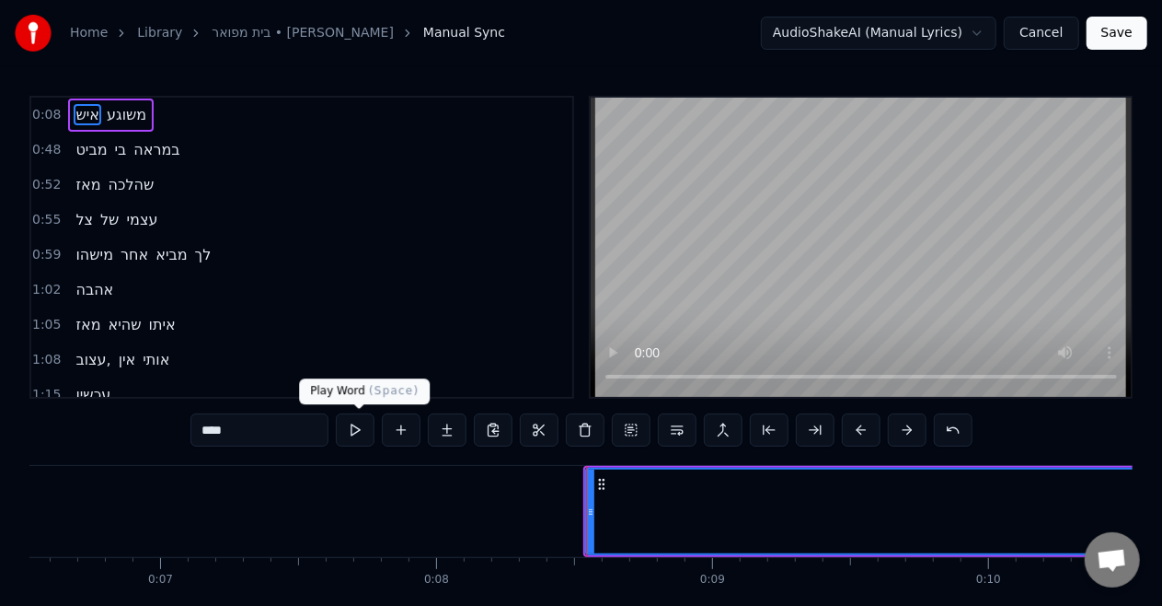
click at [351, 433] on button at bounding box center [355, 429] width 39 height 33
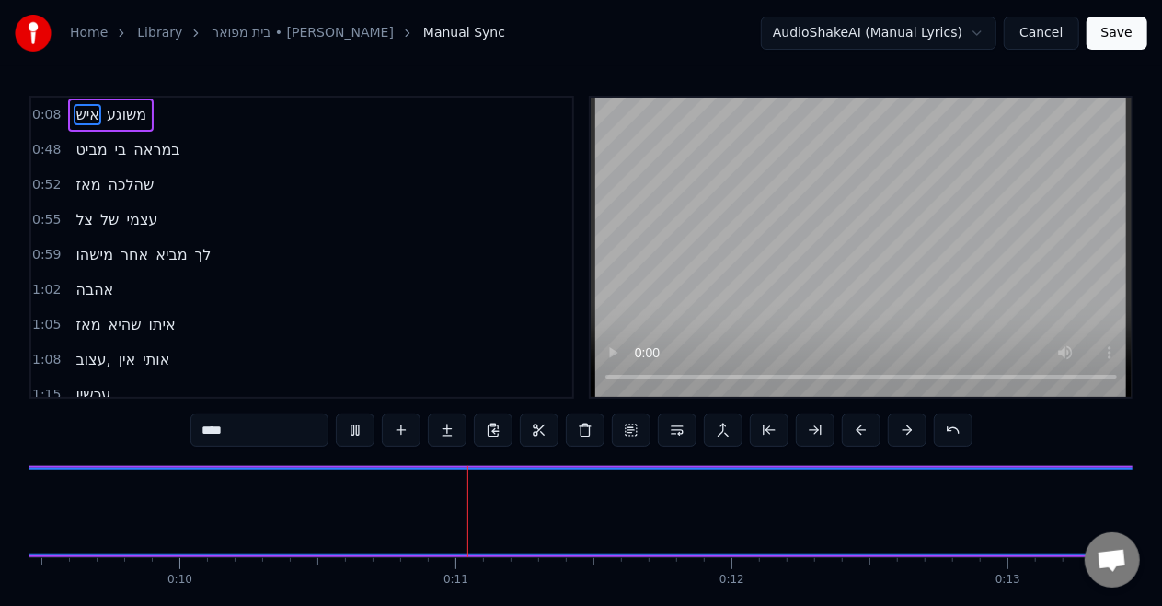
scroll to position [0, 2792]
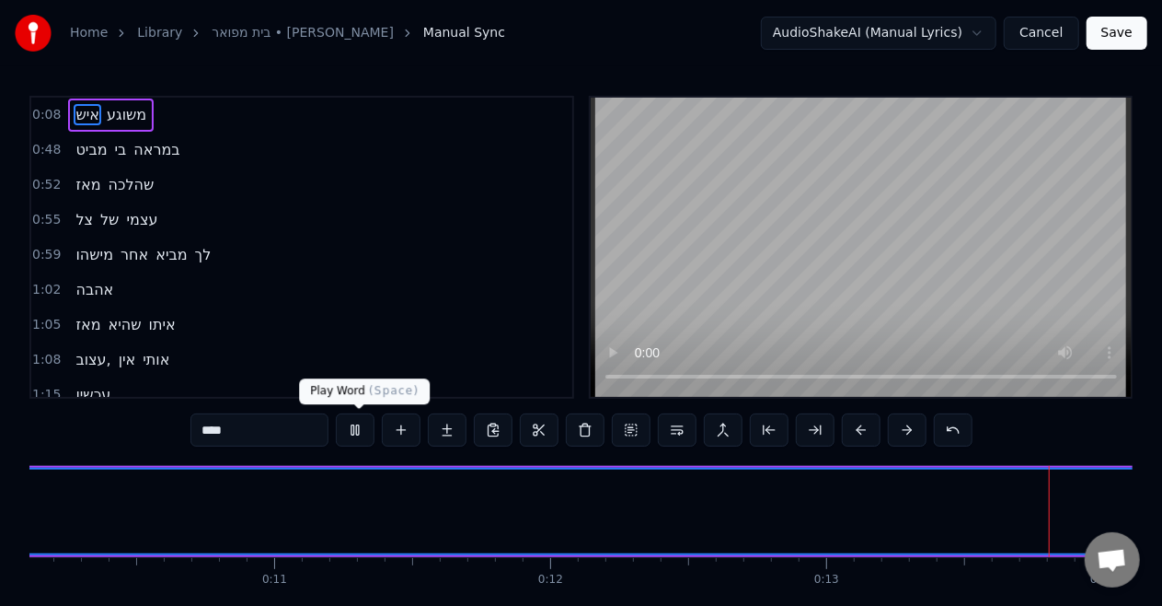
click at [374, 440] on button at bounding box center [355, 429] width 39 height 33
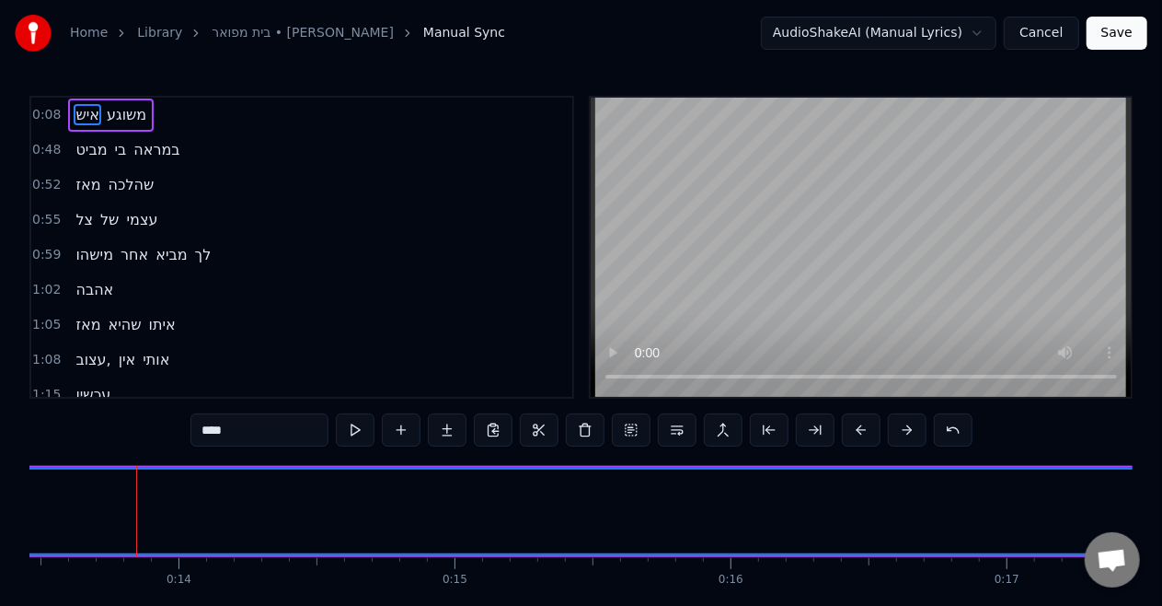
scroll to position [0, 3731]
click at [79, 114] on span "איש" at bounding box center [88, 114] width 28 height 21
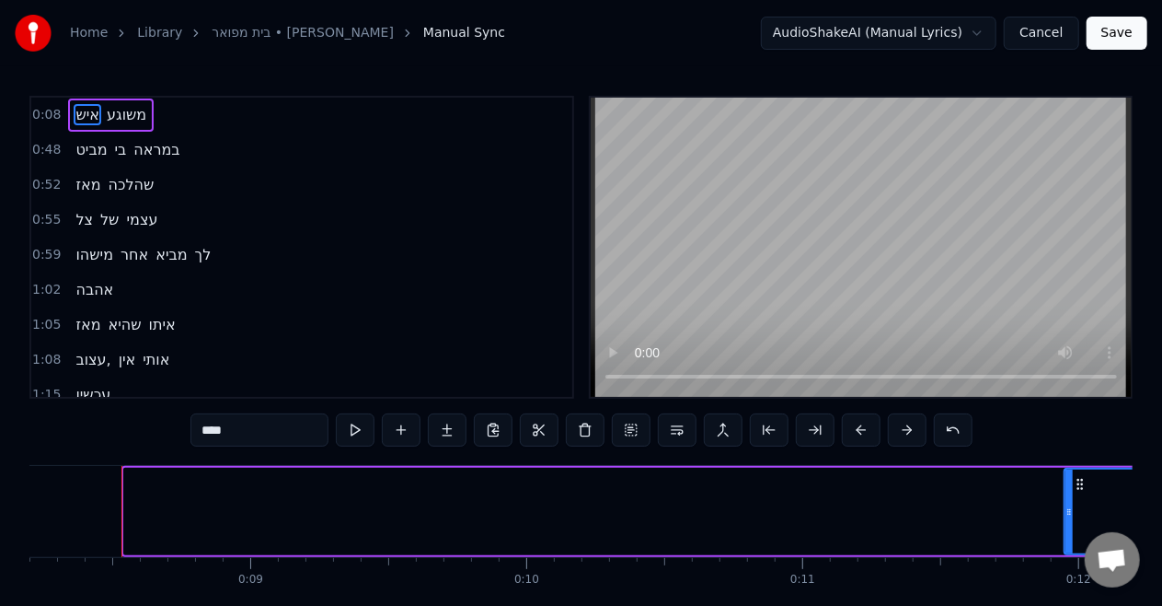
drag, startPoint x: 129, startPoint y: 508, endPoint x: 1069, endPoint y: 612, distance: 946.4
click at [1069, 605] on html "Home Library [GEOGRAPHIC_DATA] • [PERSON_NAME] Manual Sync AudioShakeAI (Manual…" at bounding box center [581, 340] width 1162 height 680
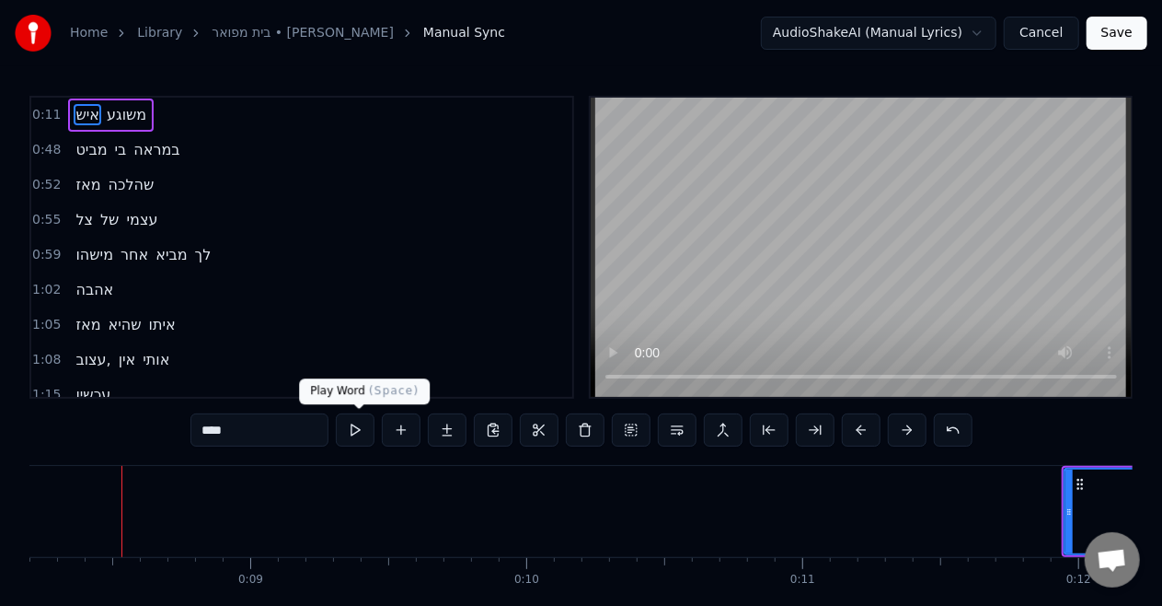
click at [353, 425] on button at bounding box center [355, 429] width 39 height 33
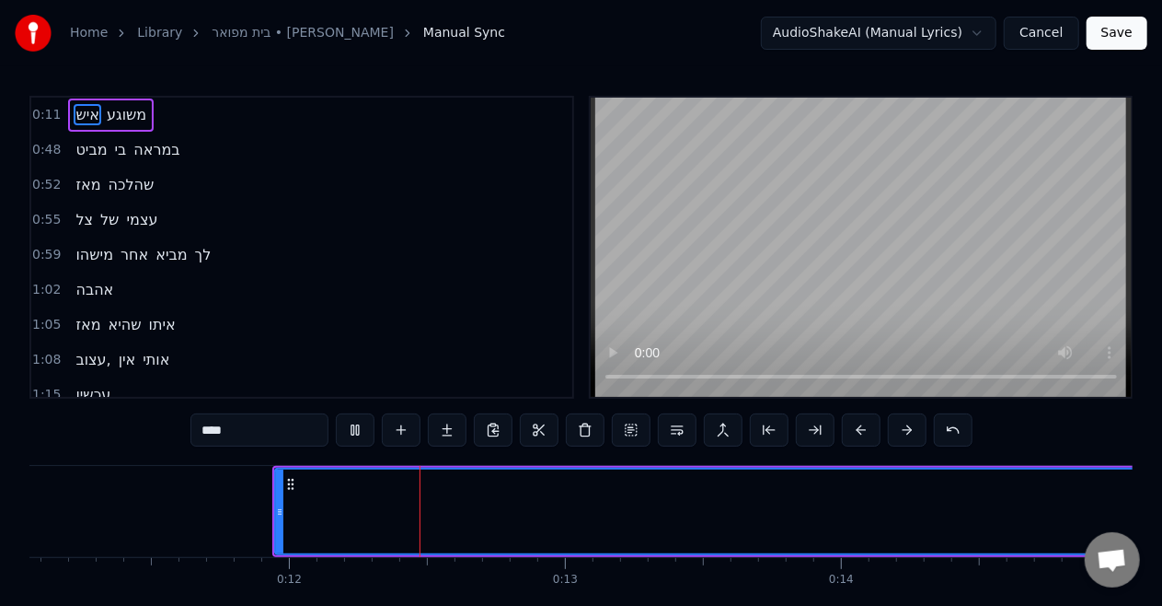
scroll to position [0, 3205]
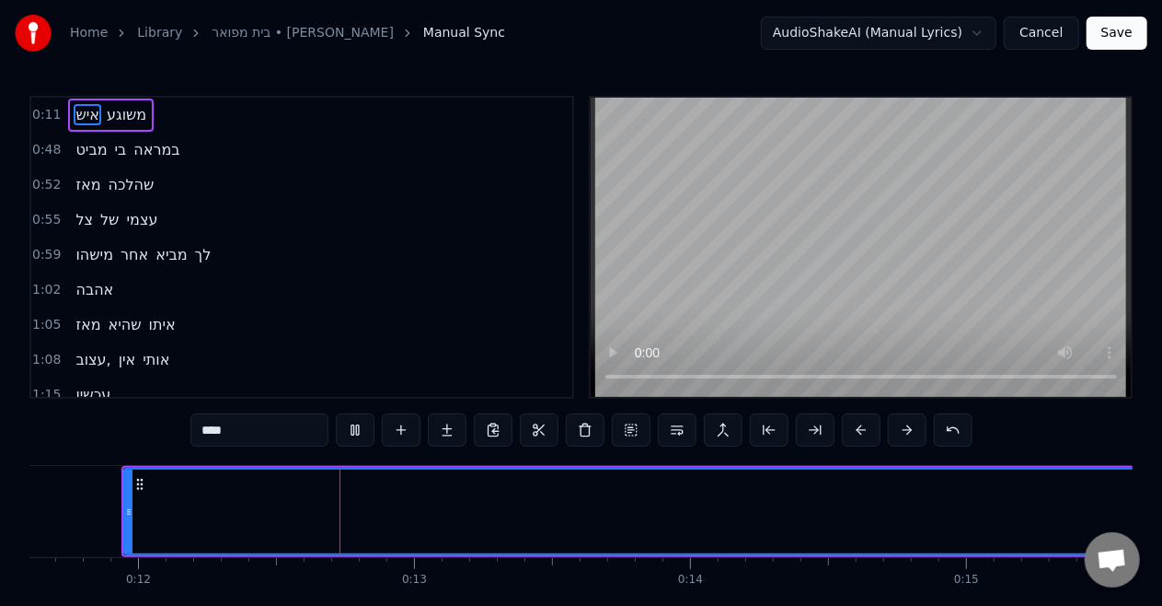
click at [353, 425] on button at bounding box center [355, 429] width 39 height 33
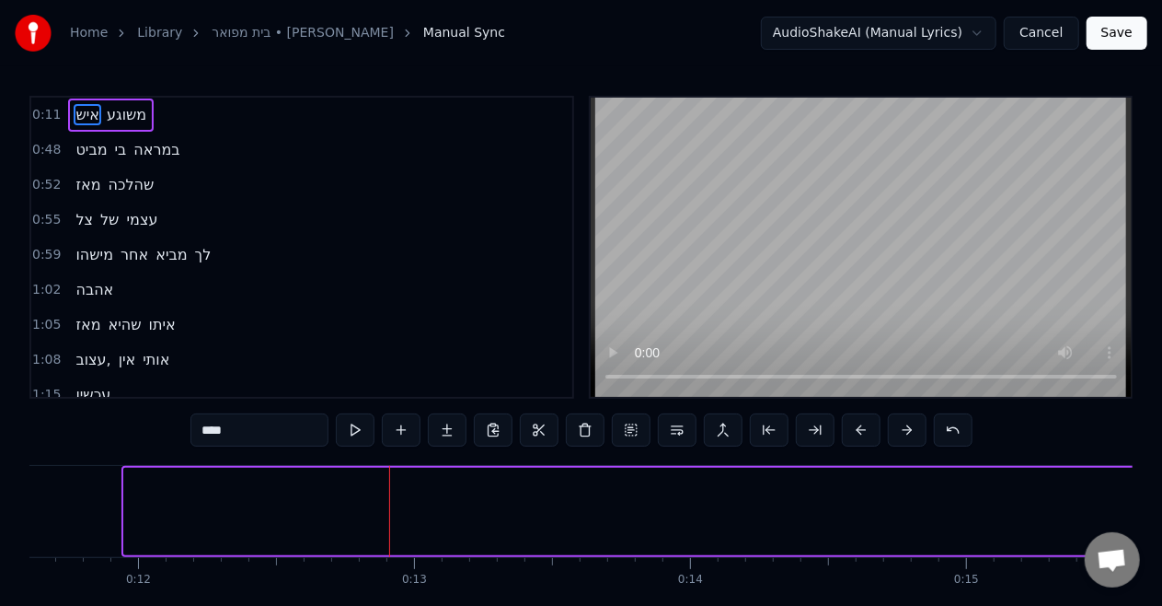
drag, startPoint x: 128, startPoint y: 519, endPoint x: 1177, endPoint y: 624, distance: 1054.5
click at [1162, 605] on html "Home Library [GEOGRAPHIC_DATA] • [PERSON_NAME] Manual Sync AudioShakeAI (Manual…" at bounding box center [581, 340] width 1162 height 680
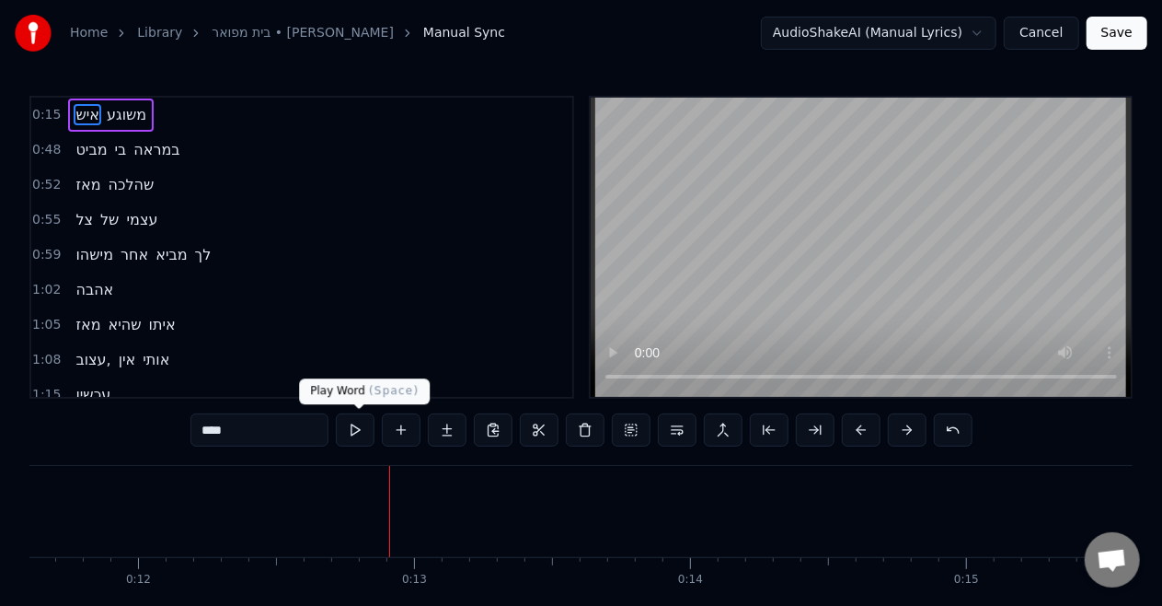
click at [345, 431] on button at bounding box center [355, 429] width 39 height 33
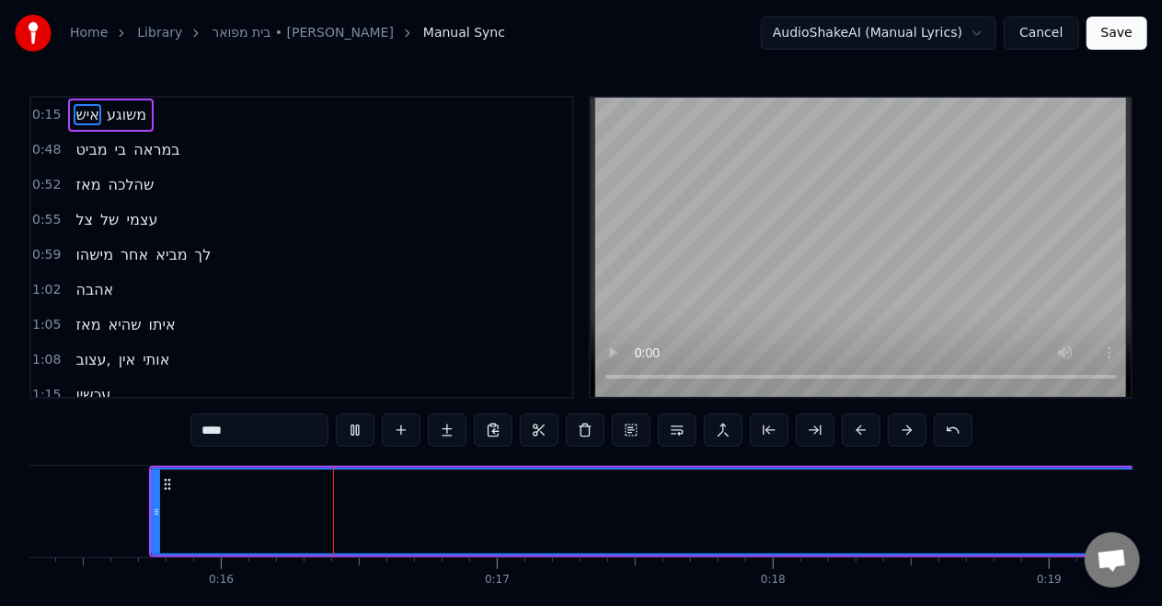
scroll to position [0, 4254]
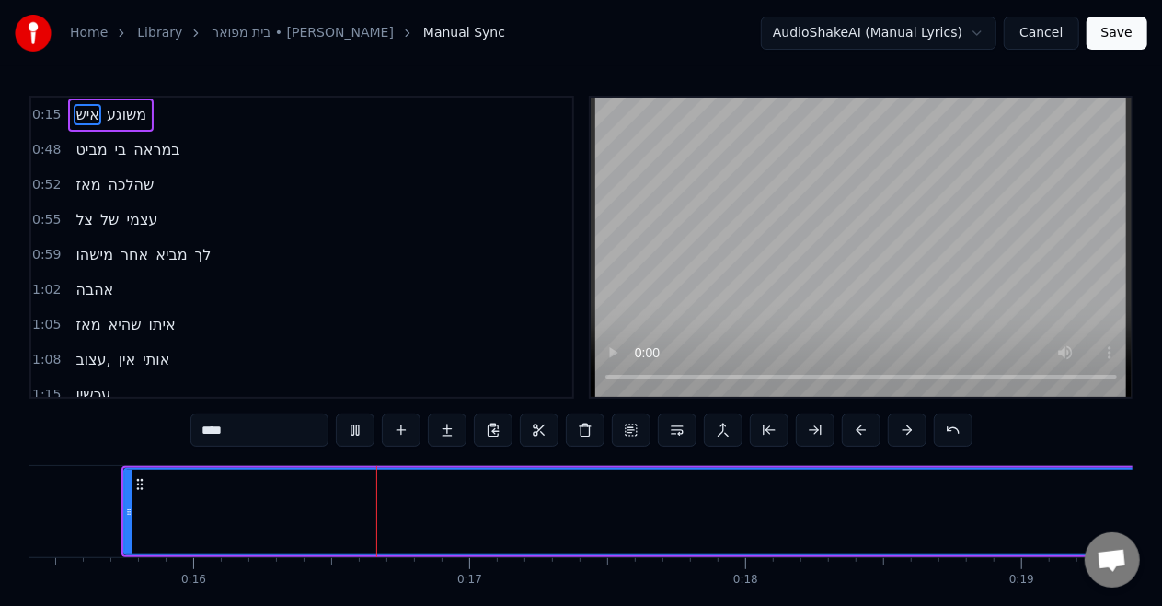
click at [345, 431] on button at bounding box center [355, 429] width 39 height 33
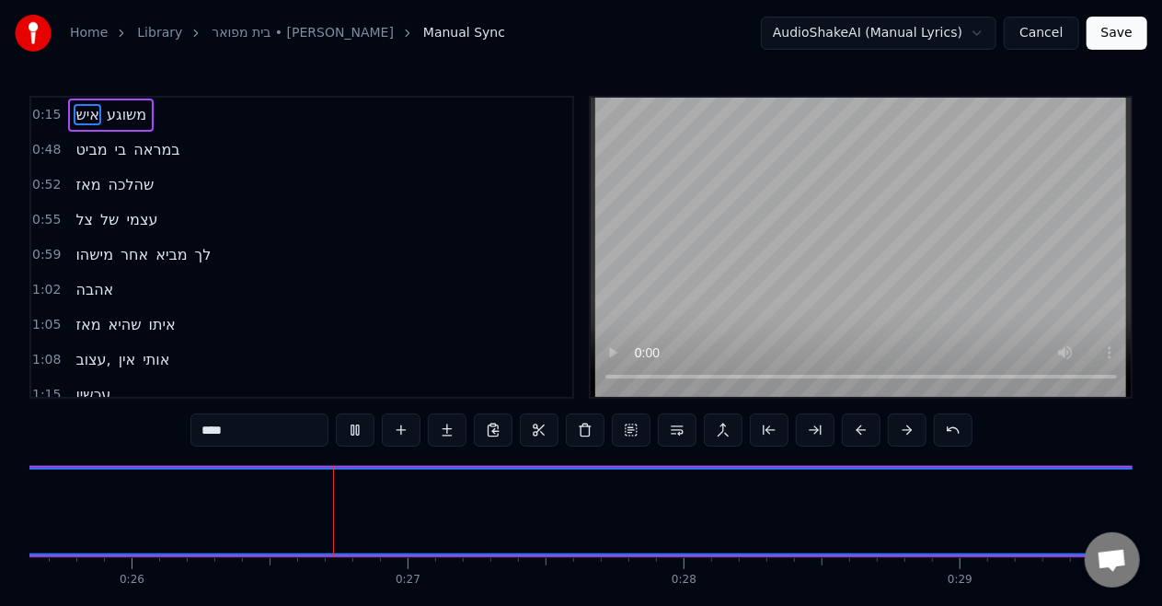
scroll to position [0, 7094]
click at [361, 420] on button at bounding box center [355, 429] width 39 height 33
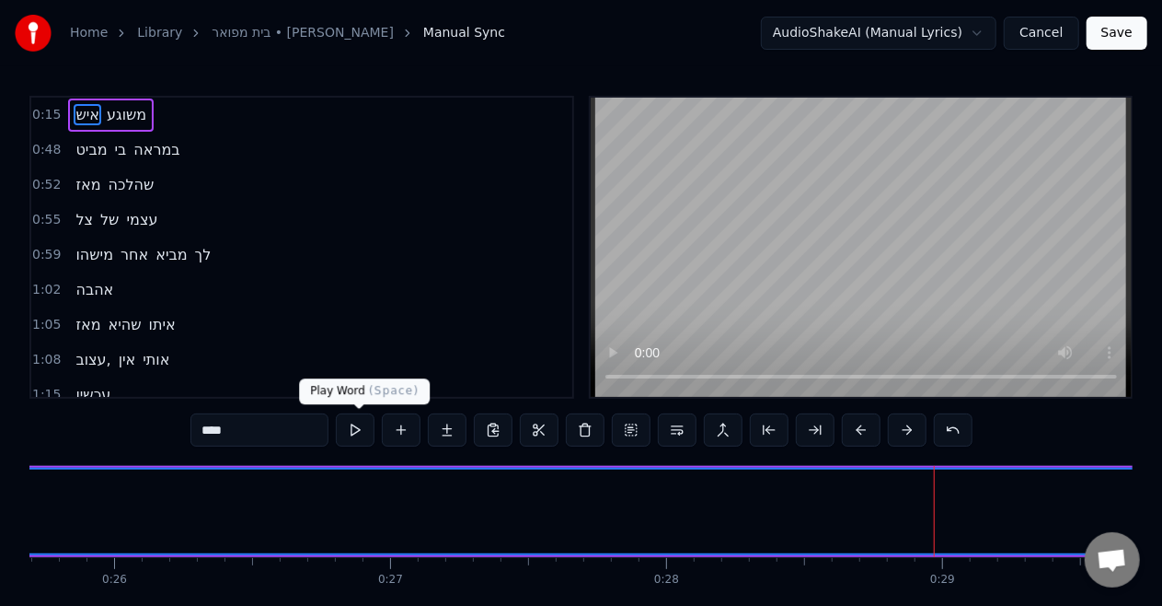
click at [360, 438] on button at bounding box center [355, 429] width 39 height 33
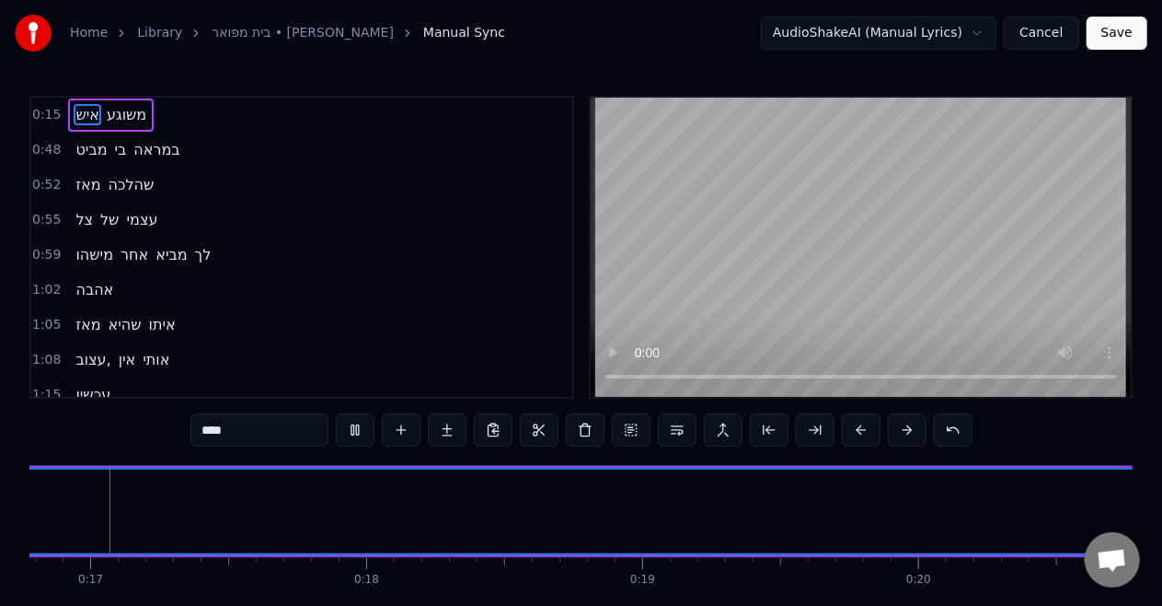
scroll to position [0, 4606]
click at [360, 438] on button at bounding box center [355, 429] width 39 height 33
click at [81, 105] on span "איש" at bounding box center [88, 114] width 28 height 21
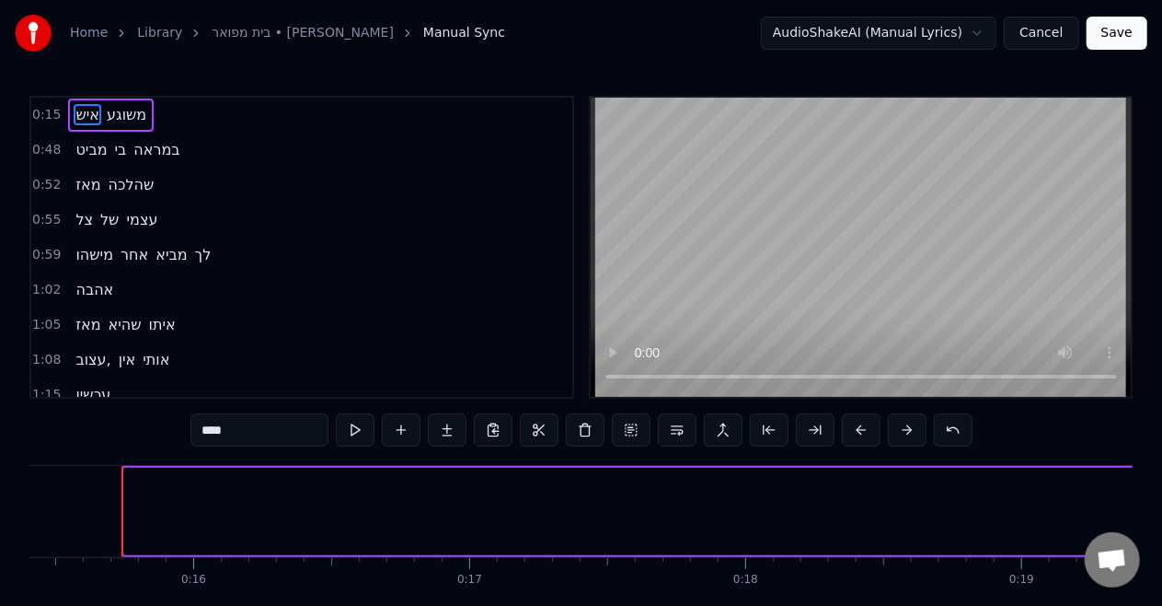
drag, startPoint x: 131, startPoint y: 514, endPoint x: 1177, endPoint y: 641, distance: 1054.2
click at [1162, 605] on html "Home Library [GEOGRAPHIC_DATA] • [PERSON_NAME] Manual Sync AudioShakeAI (Manual…" at bounding box center [581, 340] width 1162 height 680
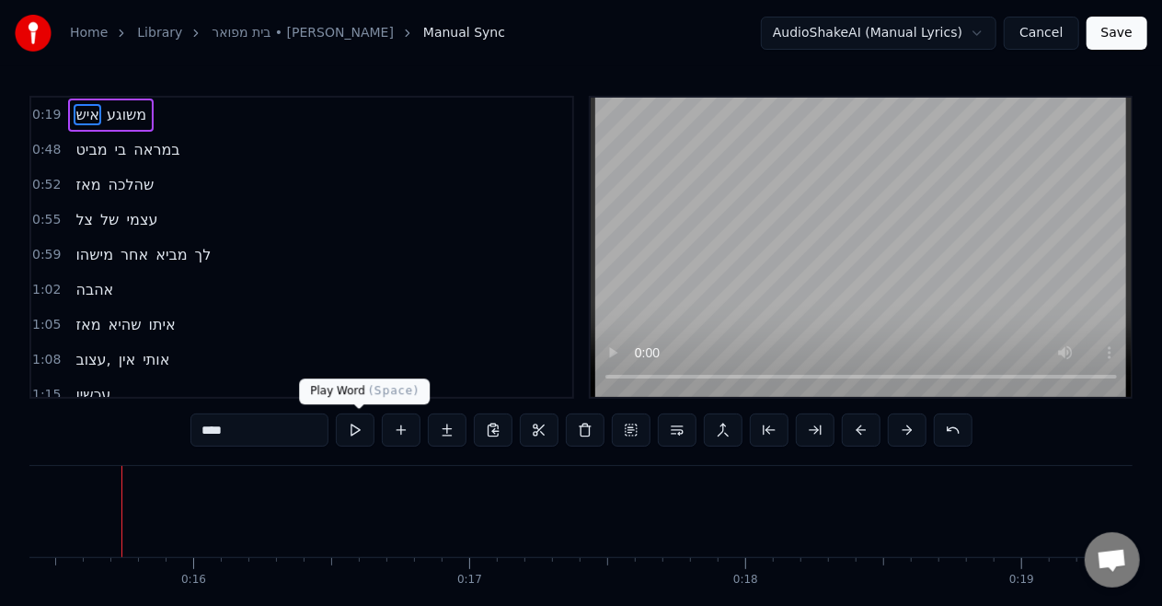
click at [363, 434] on button at bounding box center [355, 429] width 39 height 33
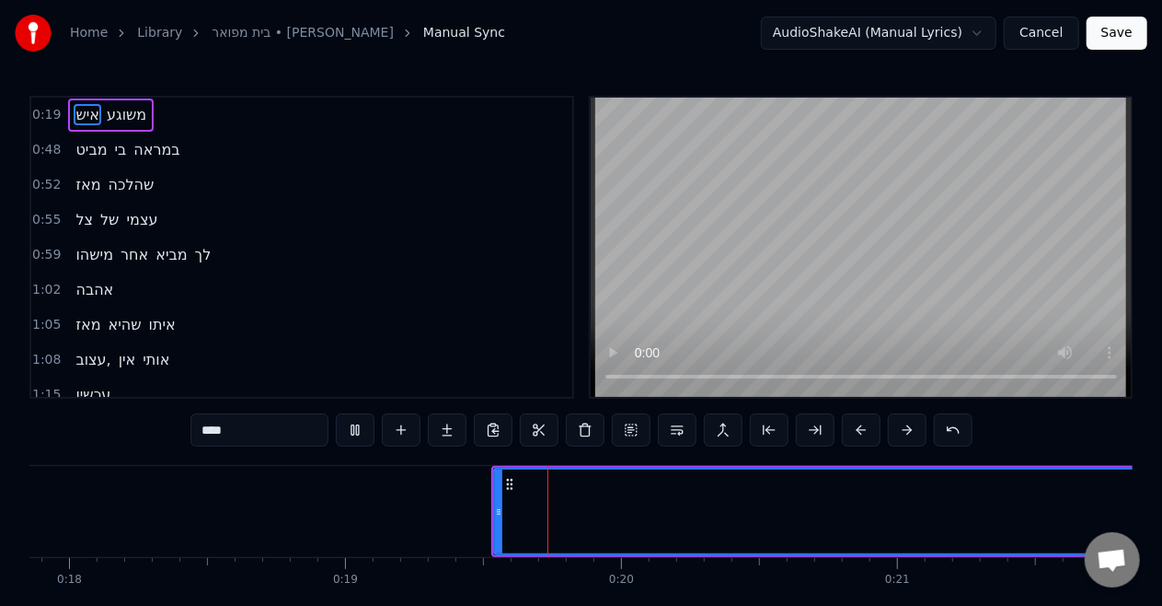
click at [363, 434] on button at bounding box center [355, 429] width 39 height 33
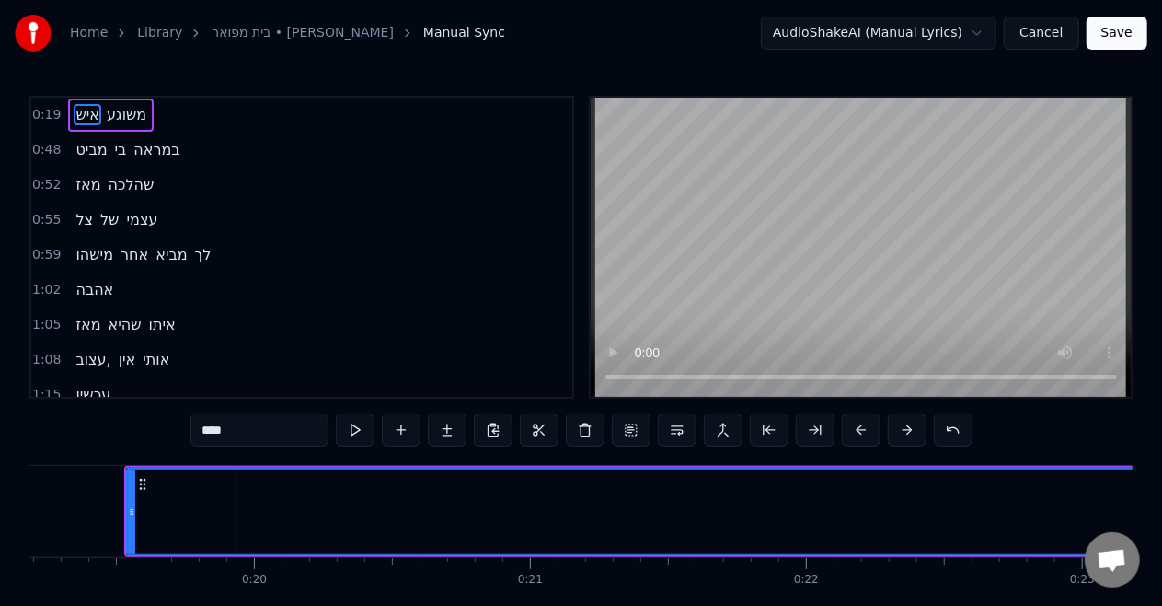
scroll to position [0, 5301]
click at [75, 110] on span "איש" at bounding box center [88, 114] width 28 height 21
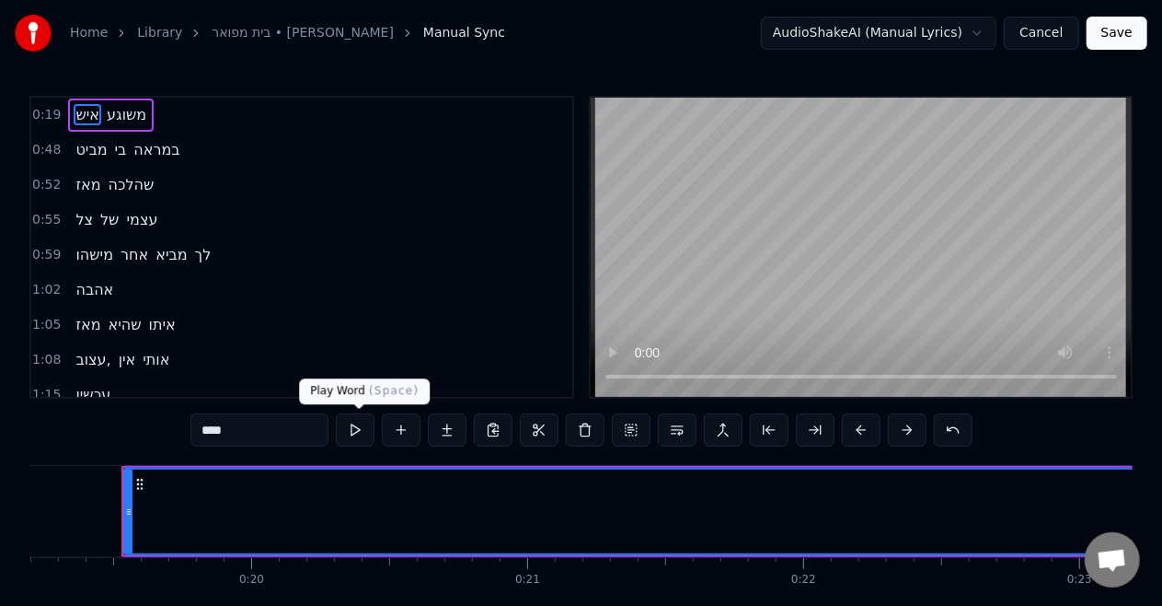
click at [344, 432] on button at bounding box center [355, 429] width 39 height 33
click at [370, 426] on button at bounding box center [355, 429] width 39 height 33
click at [350, 434] on button at bounding box center [355, 429] width 39 height 33
click at [336, 413] on button at bounding box center [355, 429] width 39 height 33
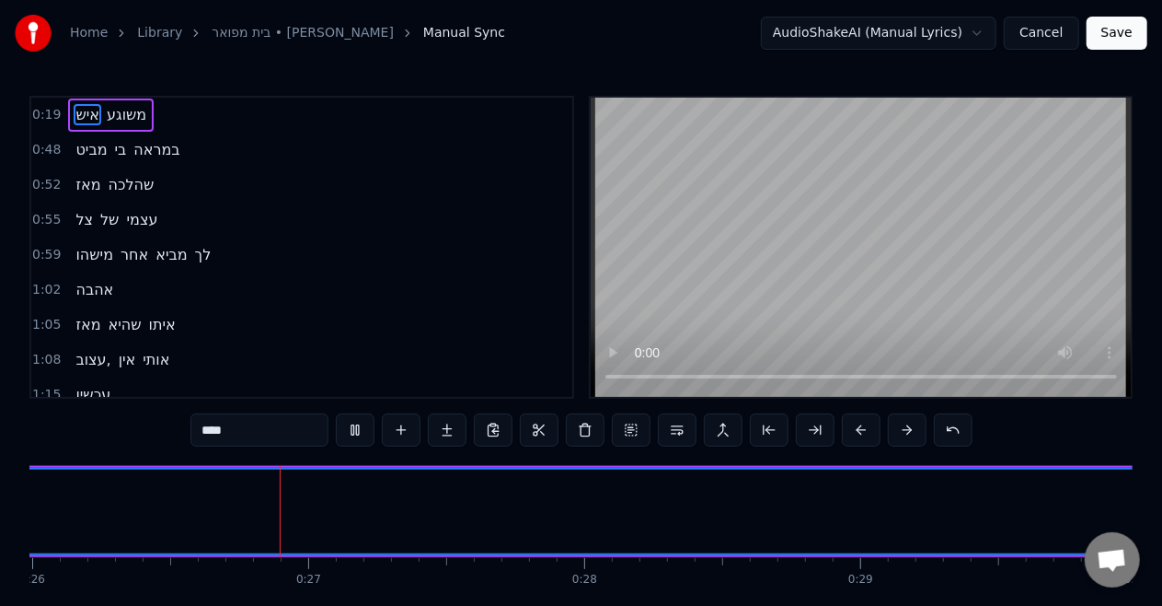
scroll to position [0, 7186]
click at [336, 413] on button at bounding box center [355, 429] width 39 height 33
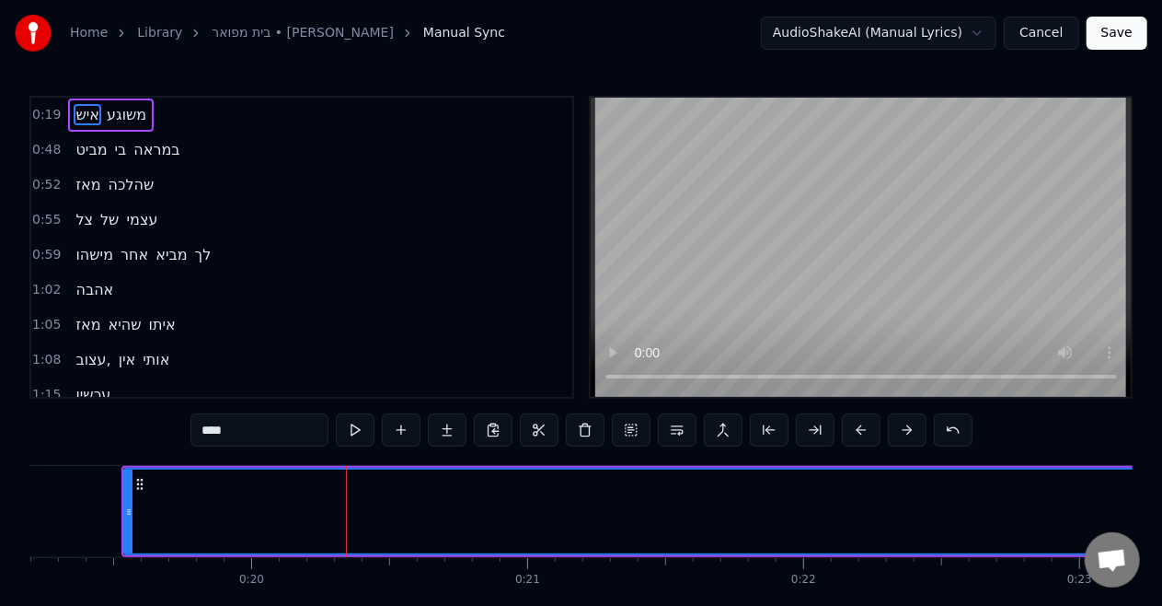
click at [336, 413] on button at bounding box center [355, 429] width 39 height 33
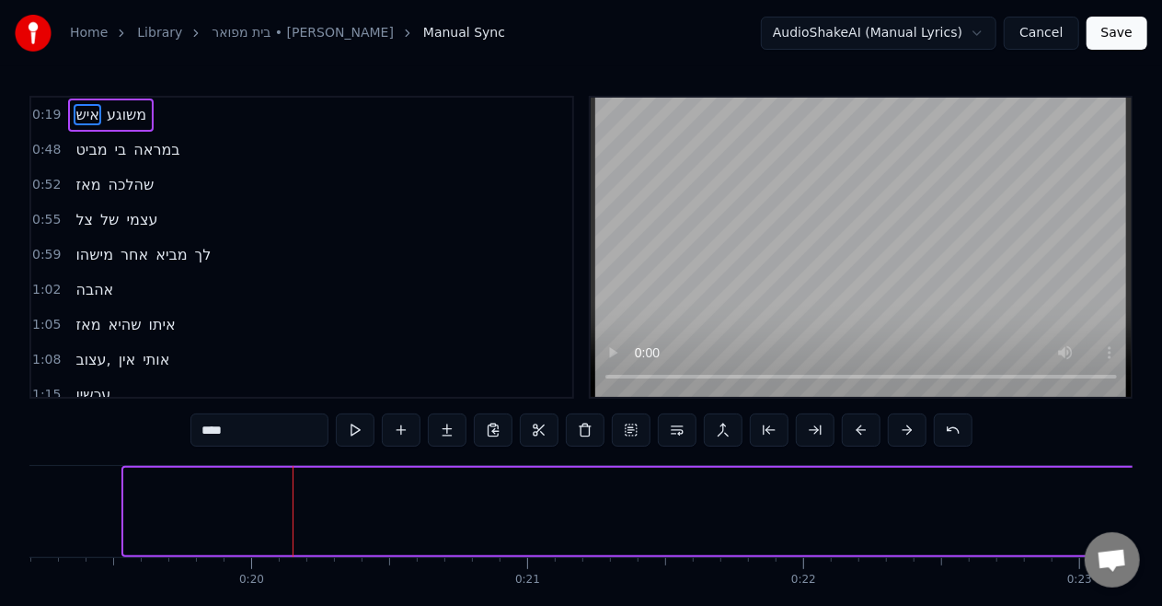
drag, startPoint x: 127, startPoint y: 506, endPoint x: 1177, endPoint y: 641, distance: 1058.7
click at [1162, 605] on html "Home Library [GEOGRAPHIC_DATA] • [PERSON_NAME] Manual Sync AudioShakeAI (Manual…" at bounding box center [581, 340] width 1162 height 680
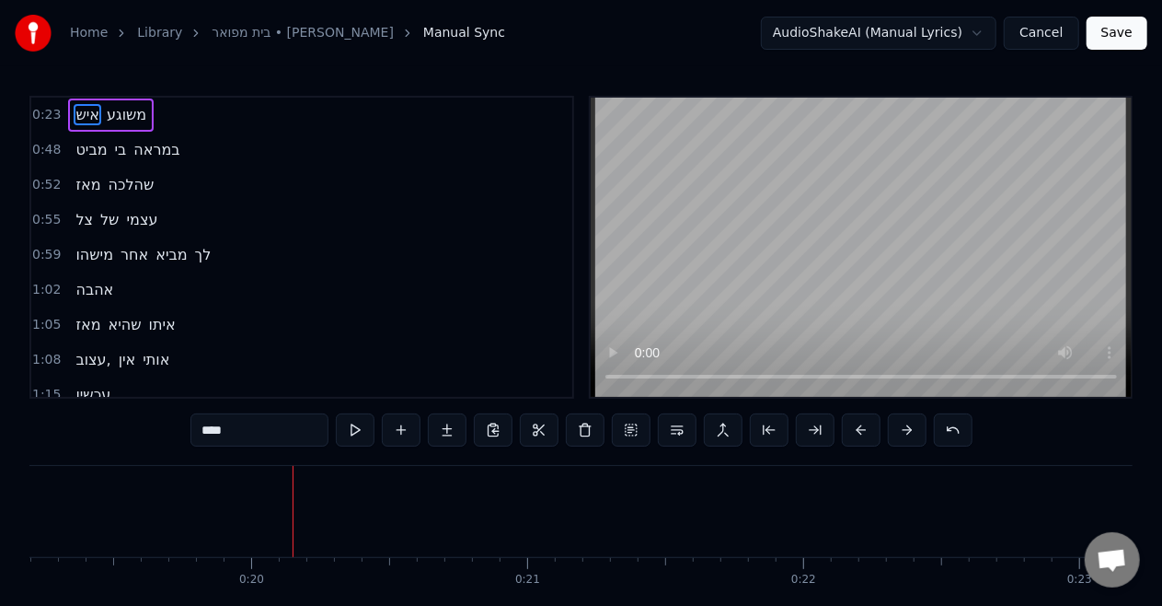
click at [686, 267] on video at bounding box center [861, 247] width 541 height 299
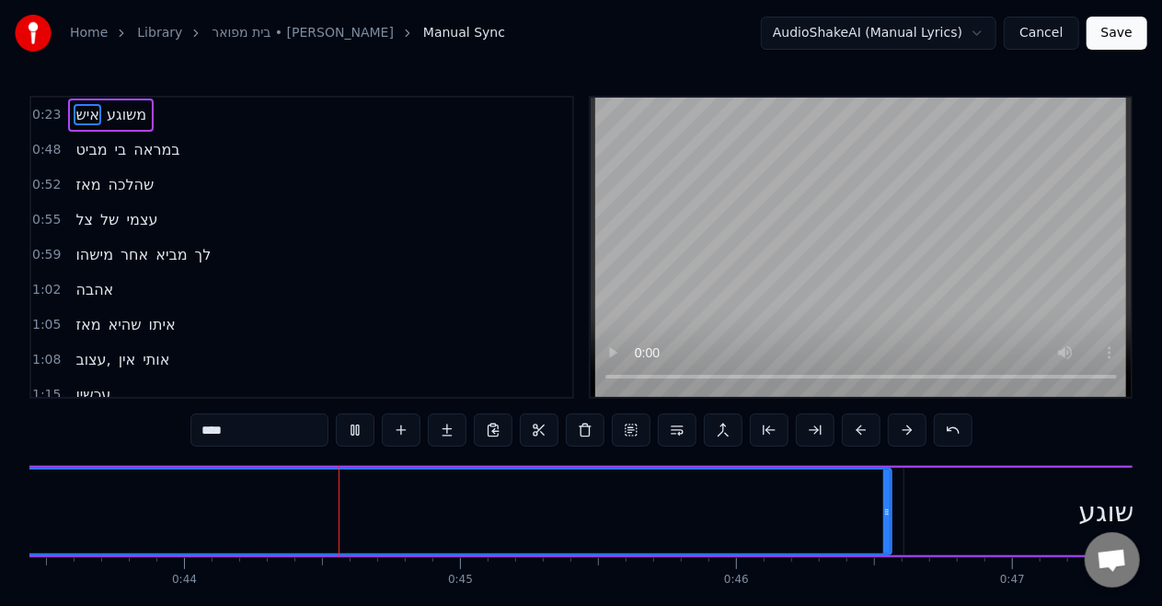
scroll to position [0, 12005]
drag, startPoint x: 878, startPoint y: 523, endPoint x: 896, endPoint y: 523, distance: 18.4
click at [896, 523] on div at bounding box center [895, 511] width 7 height 84
click at [78, 110] on span "איש" at bounding box center [88, 114] width 28 height 21
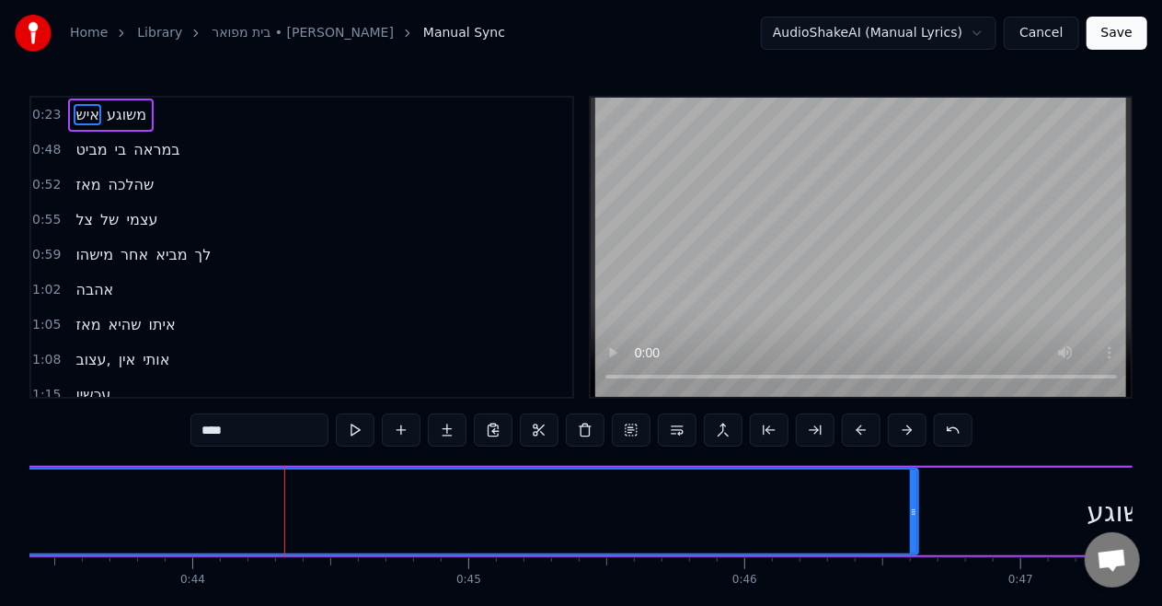
scroll to position [0, 12149]
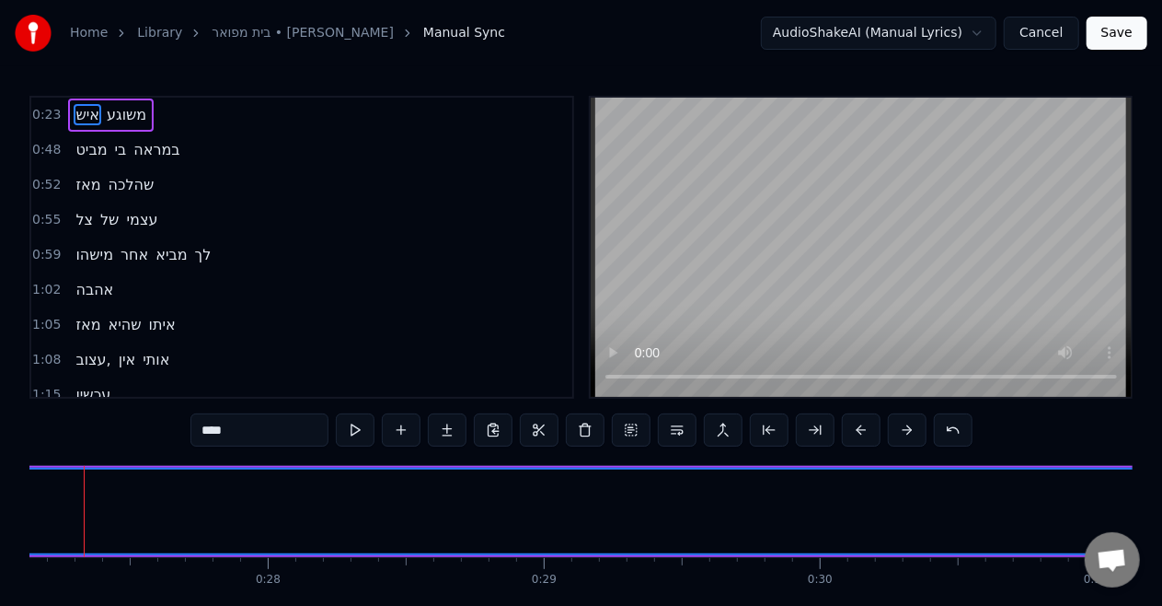
drag, startPoint x: 127, startPoint y: 501, endPoint x: 580, endPoint y: 641, distance: 474.0
click at [580, 605] on html "Home Library [GEOGRAPHIC_DATA] • [PERSON_NAME] Manual Sync AudioShakeAI (Manual…" at bounding box center [581, 340] width 1162 height 680
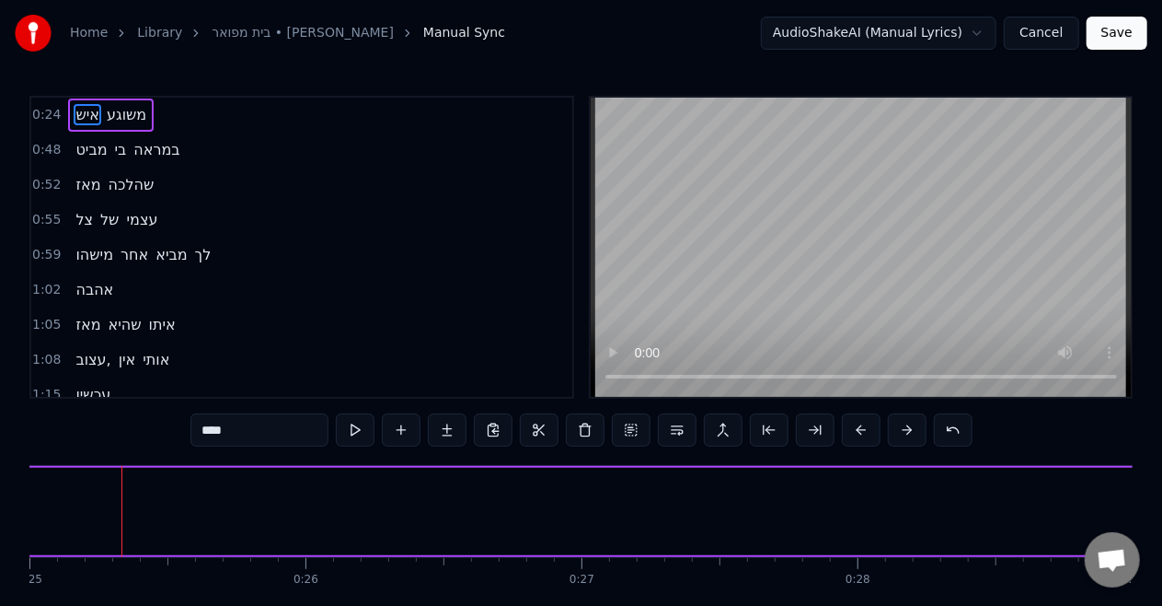
drag, startPoint x: 31, startPoint y: 515, endPoint x: 1177, endPoint y: 450, distance: 1147.8
click at [1162, 450] on html "Home Library [GEOGRAPHIC_DATA] • [PERSON_NAME] Manual Sync AudioShakeAI (Manual…" at bounding box center [581, 340] width 1162 height 680
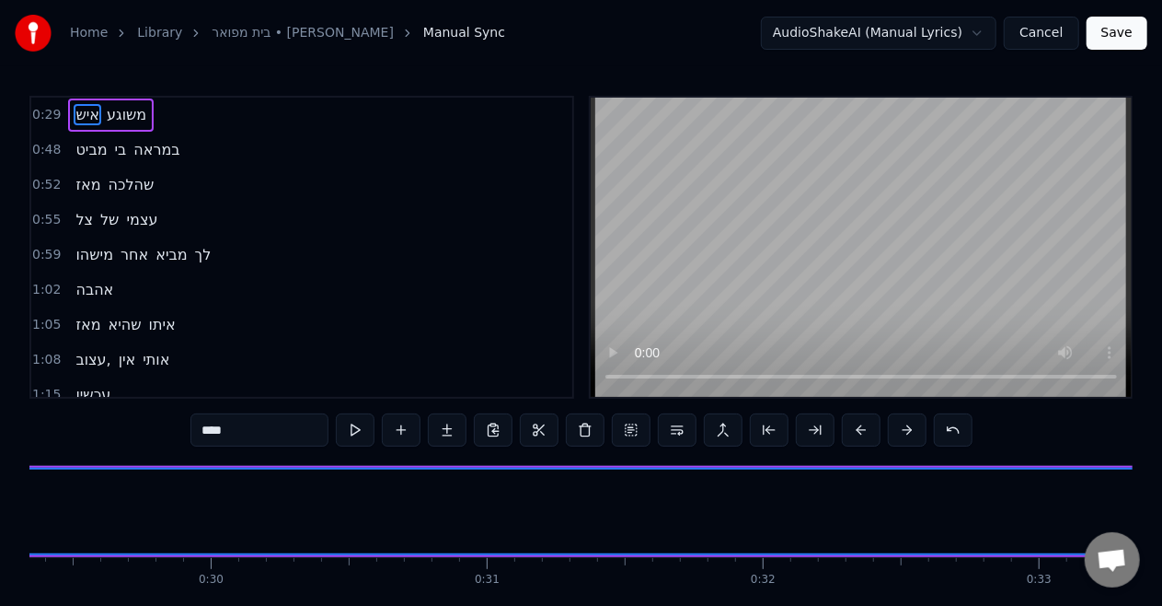
scroll to position [0, 8007]
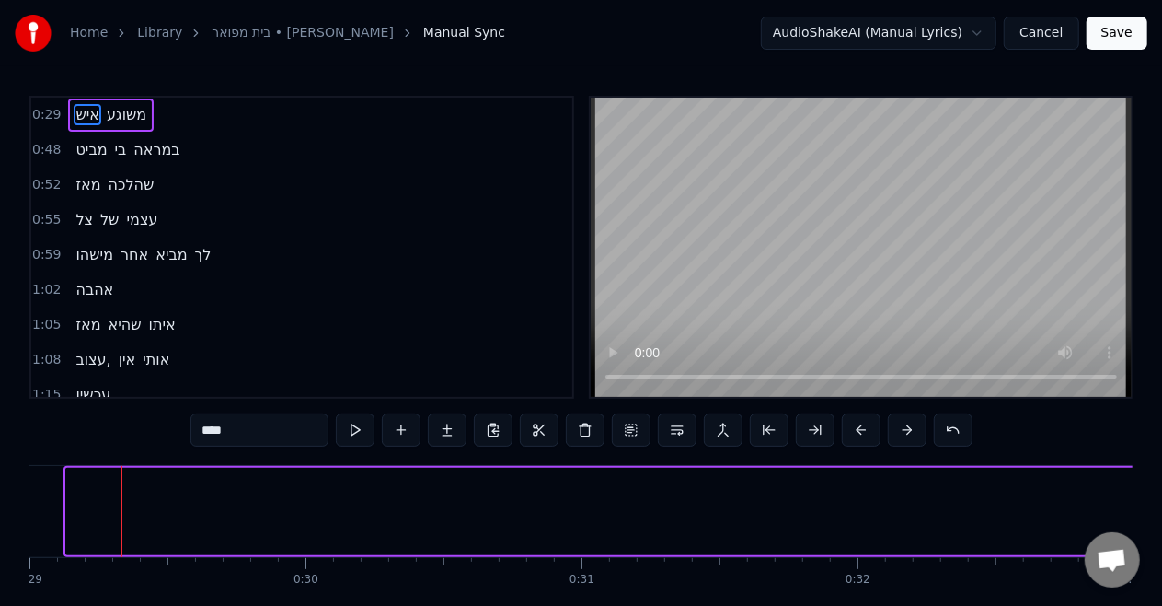
drag, startPoint x: 69, startPoint y: 517, endPoint x: 1177, endPoint y: 508, distance: 1108.2
click at [1162, 508] on html "Home Library [GEOGRAPHIC_DATA] • [PERSON_NAME] Manual Sync AudioShakeAI (Manual…" at bounding box center [581, 340] width 1162 height 680
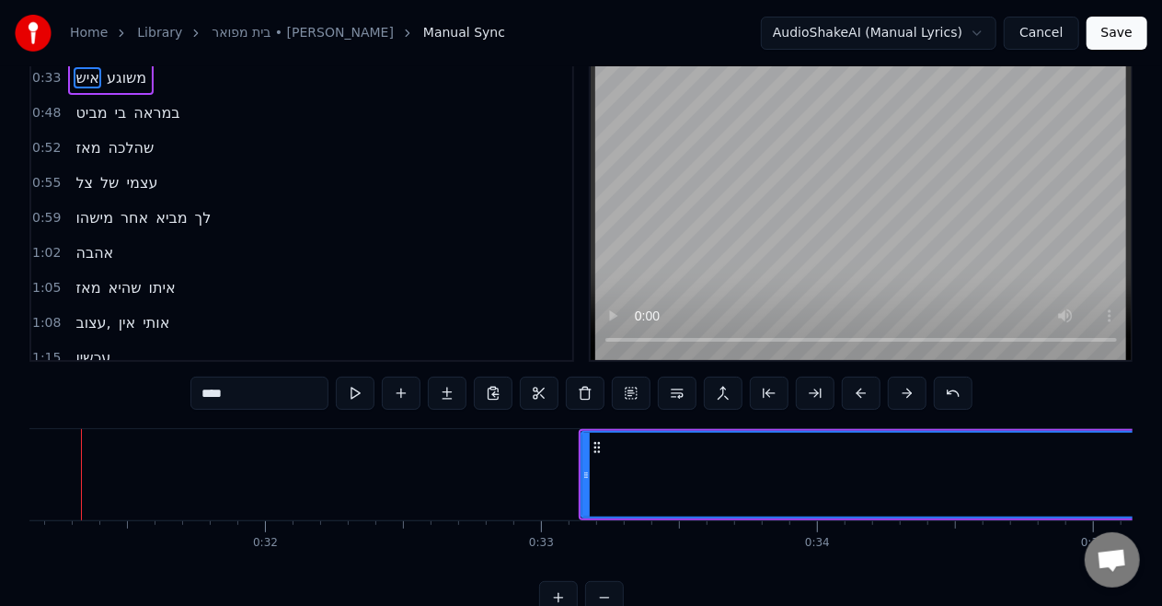
scroll to position [0, 8560]
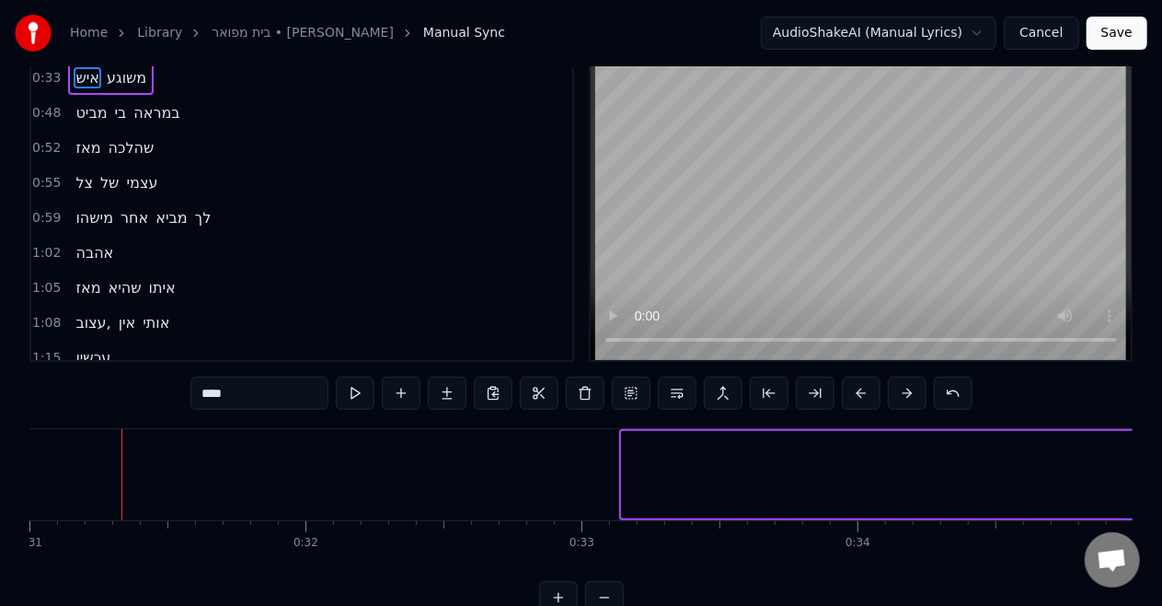
drag, startPoint x: 623, startPoint y: 475, endPoint x: 1177, endPoint y: 429, distance: 556.0
click at [1162, 429] on html "Home Library [GEOGRAPHIC_DATA] • [PERSON_NAME] Manual Sync AudioShakeAI (Manual…" at bounding box center [581, 303] width 1162 height 680
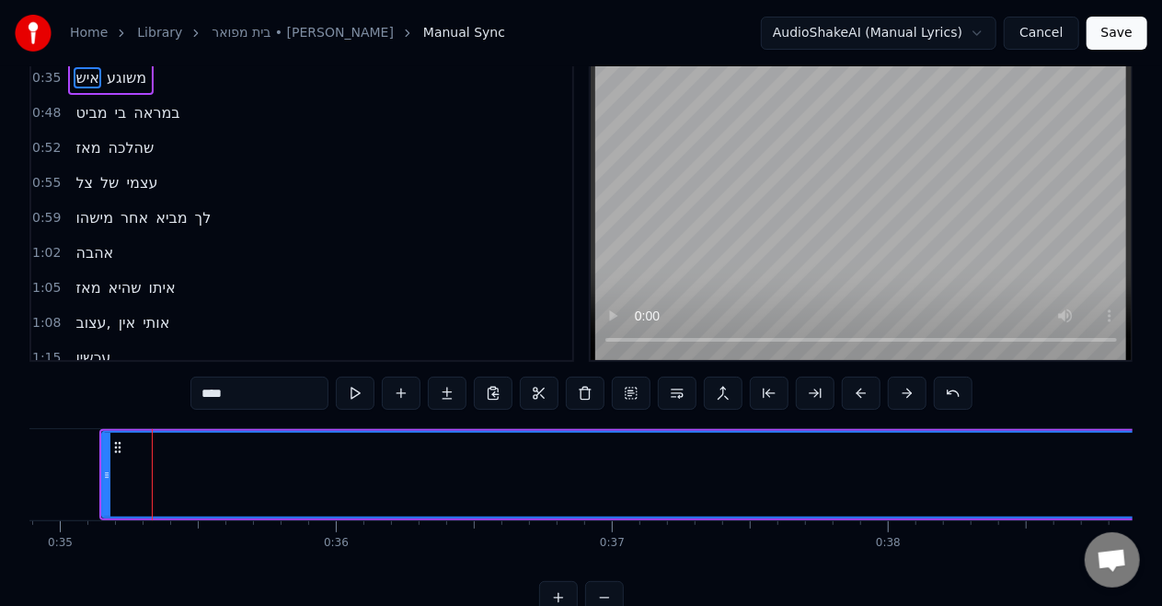
scroll to position [0, 9664]
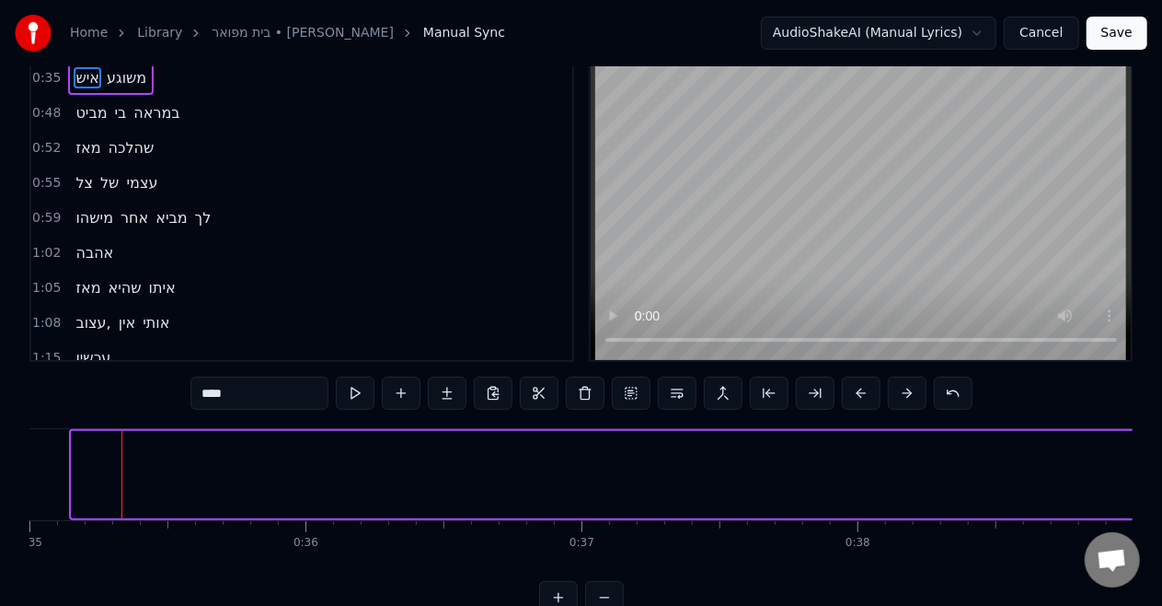
drag, startPoint x: 72, startPoint y: 482, endPoint x: 1177, endPoint y: 283, distance: 1123.1
click at [1162, 283] on html "Home Library [GEOGRAPHIC_DATA] • [PERSON_NAME] Manual Sync AudioShakeAI (Manual…" at bounding box center [581, 303] width 1162 height 680
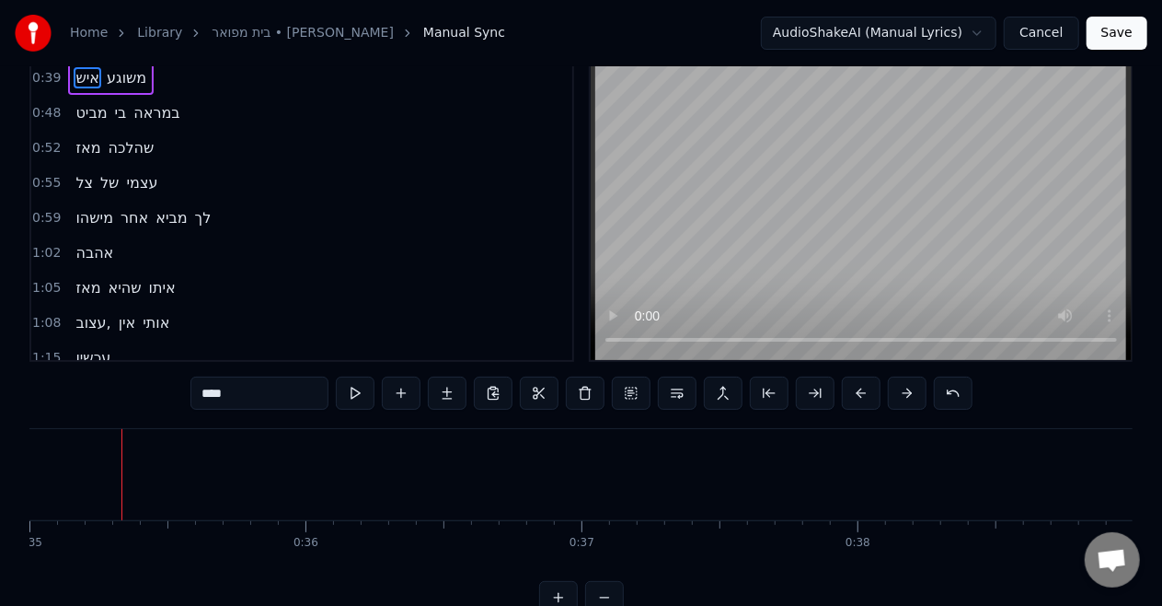
click at [75, 83] on span "איש" at bounding box center [88, 77] width 28 height 21
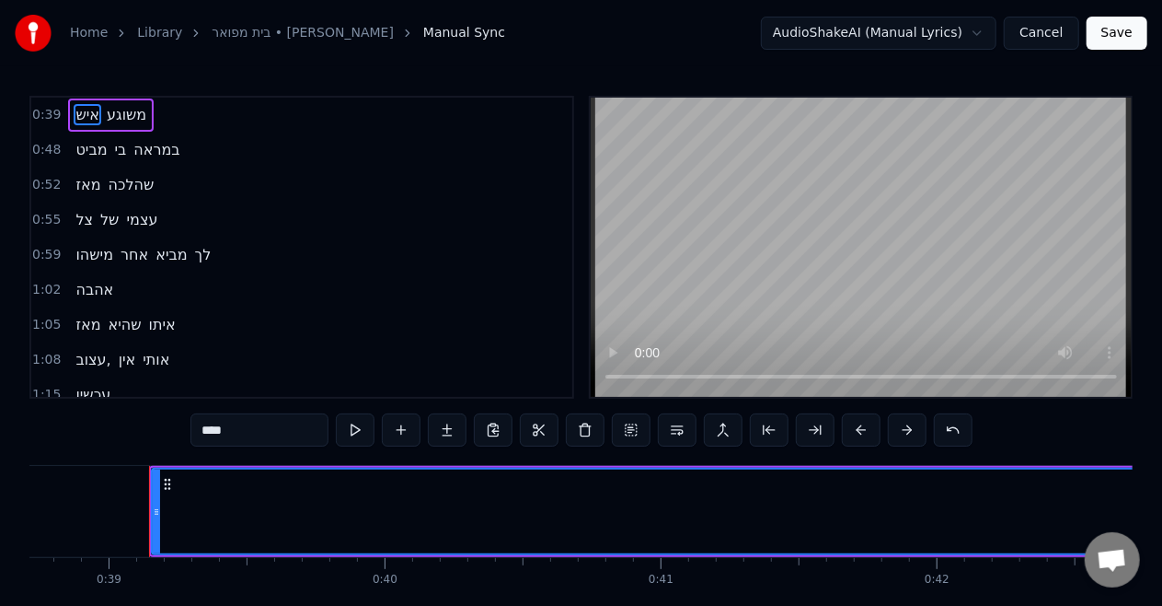
scroll to position [0, 10717]
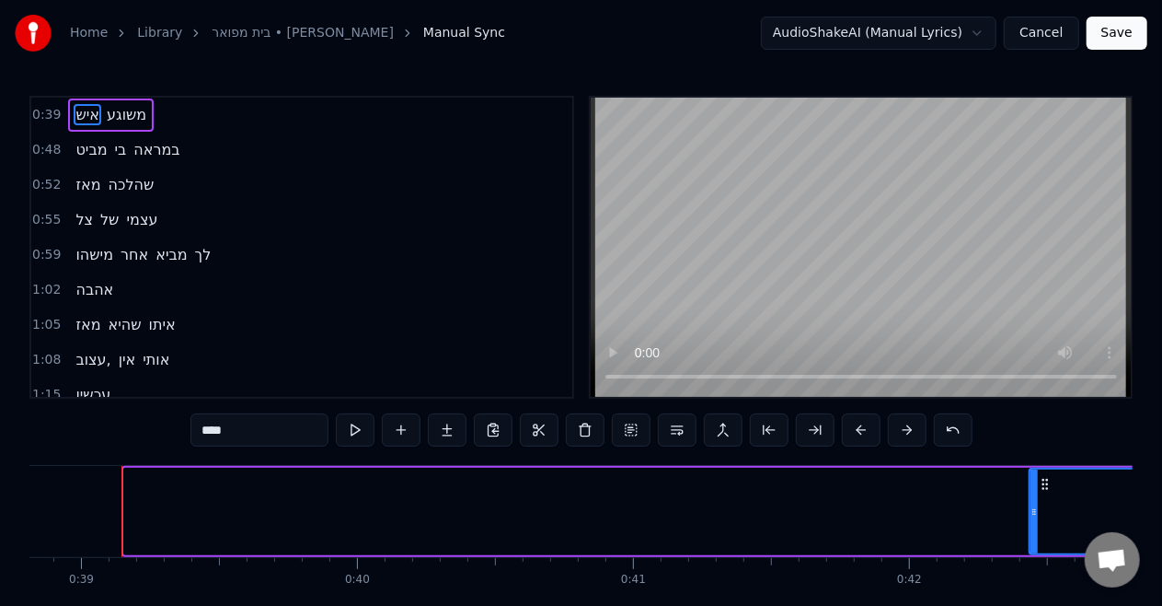
drag, startPoint x: 130, startPoint y: 526, endPoint x: 1035, endPoint y: 561, distance: 906.3
click at [1035, 561] on div "איש משוגע מביט בי במראה מאז שהלכה צל של עצמי מישהו אחר מביא לך אהבה מאז שהיא אי…" at bounding box center [581, 534] width 1104 height 138
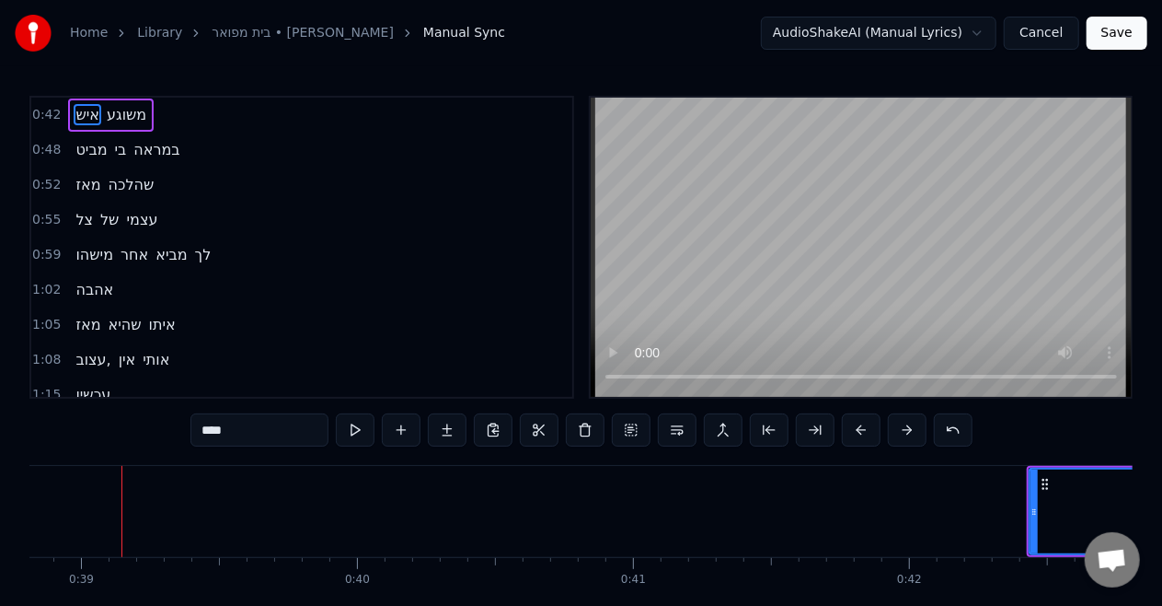
click at [74, 107] on span "איש" at bounding box center [88, 114] width 28 height 21
click at [78, 110] on span "איש" at bounding box center [88, 114] width 28 height 21
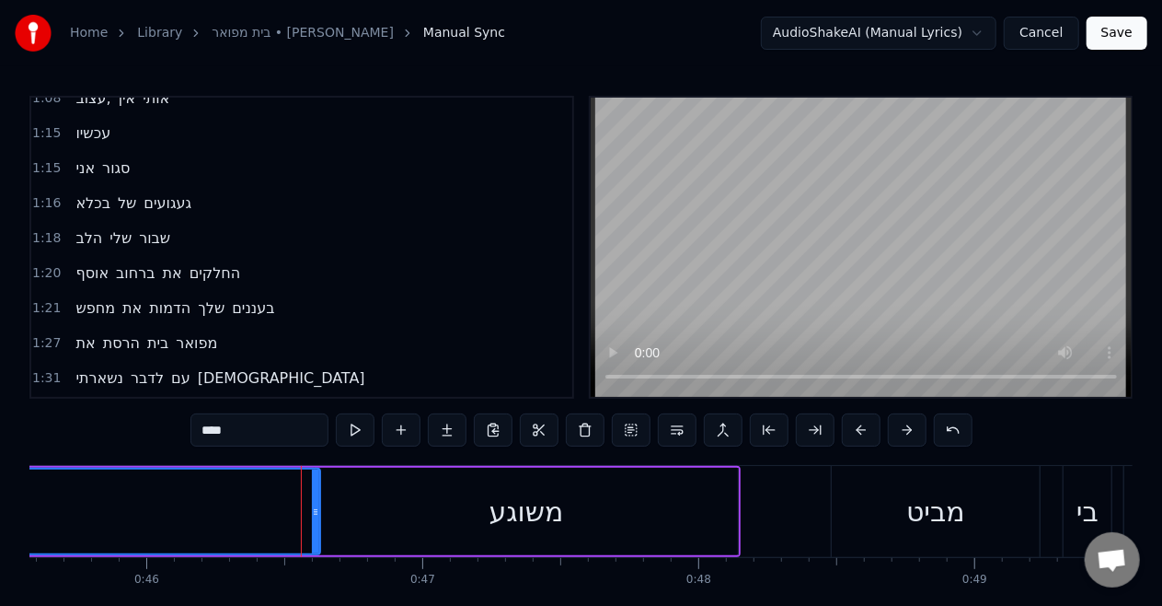
scroll to position [0, 0]
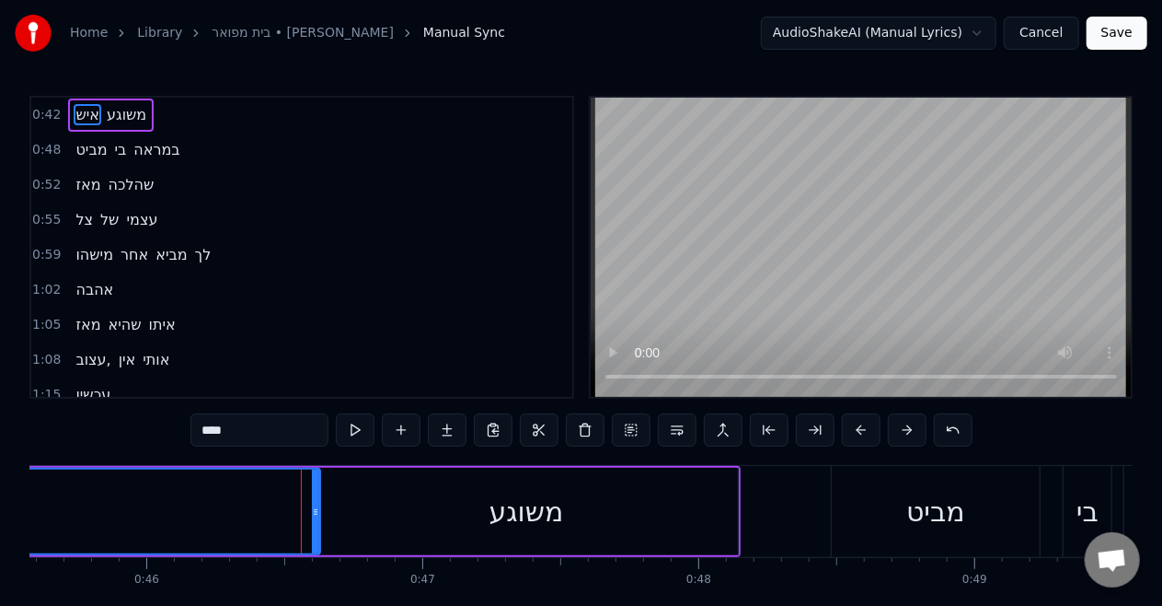
click at [76, 114] on span "איש" at bounding box center [88, 114] width 28 height 21
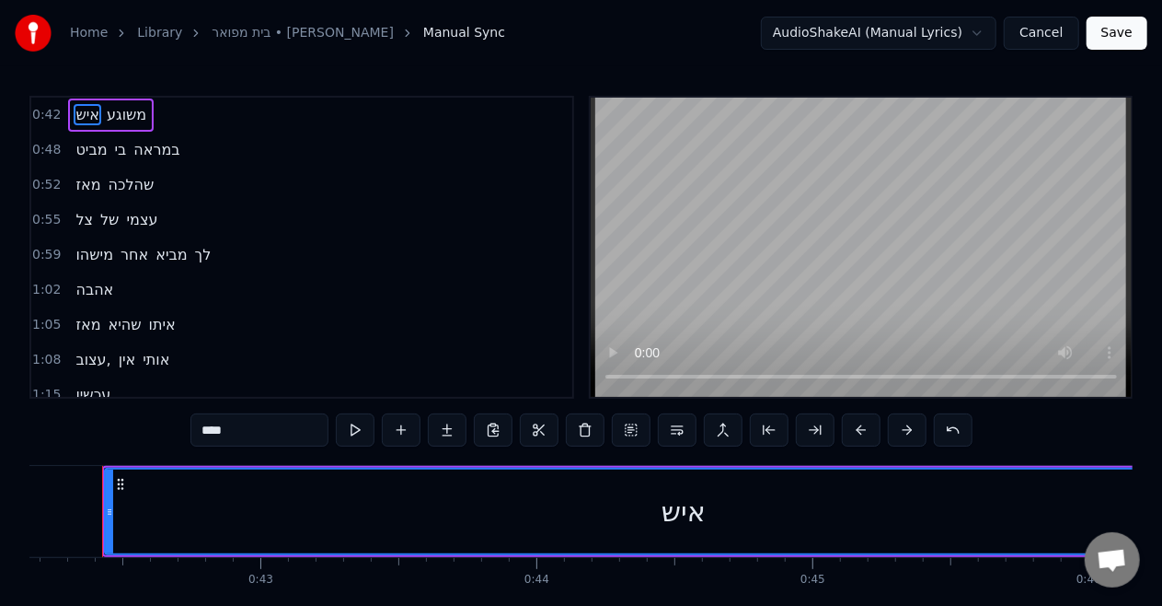
scroll to position [0, 11623]
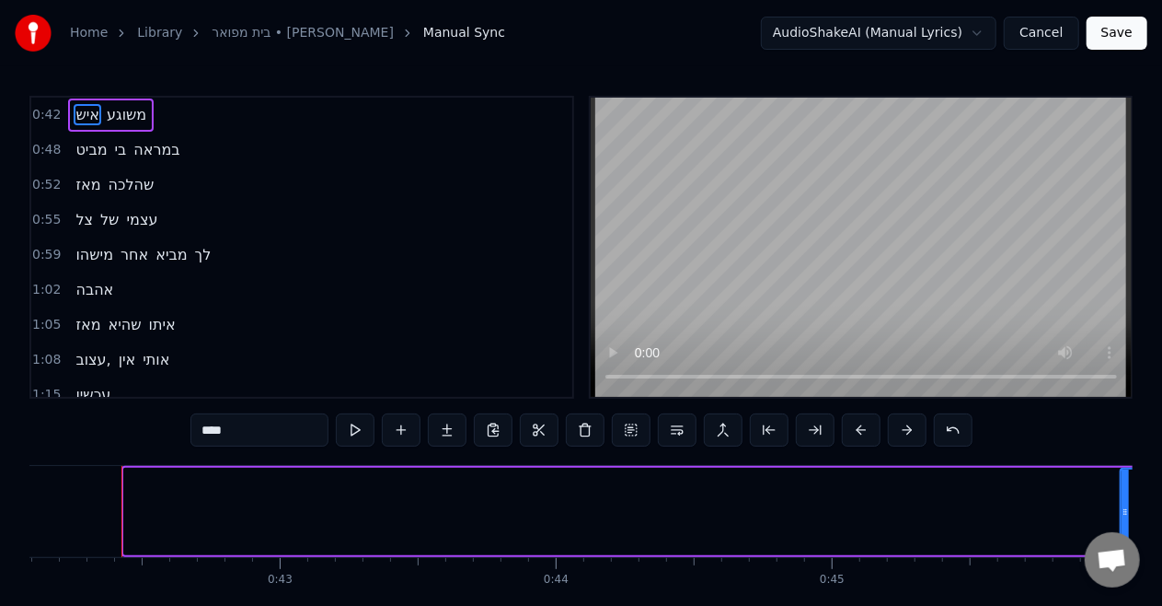
drag, startPoint x: 127, startPoint y: 515, endPoint x: 1124, endPoint y: 490, distance: 997.1
click at [1124, 490] on div at bounding box center [1125, 511] width 7 height 84
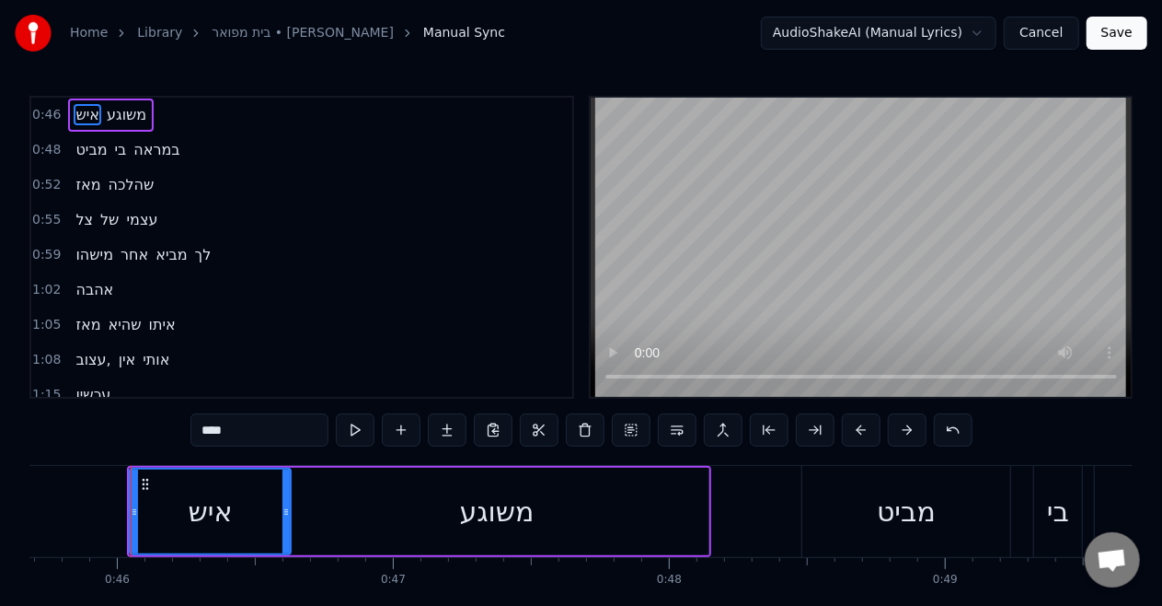
scroll to position [0, 12623]
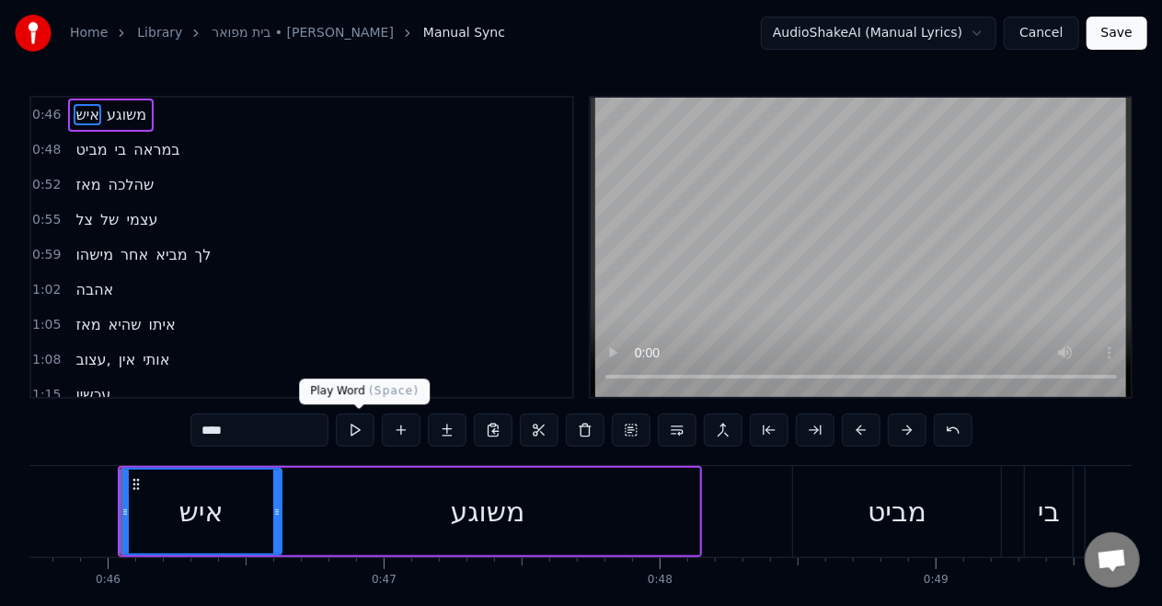
click at [375, 420] on button at bounding box center [355, 429] width 39 height 33
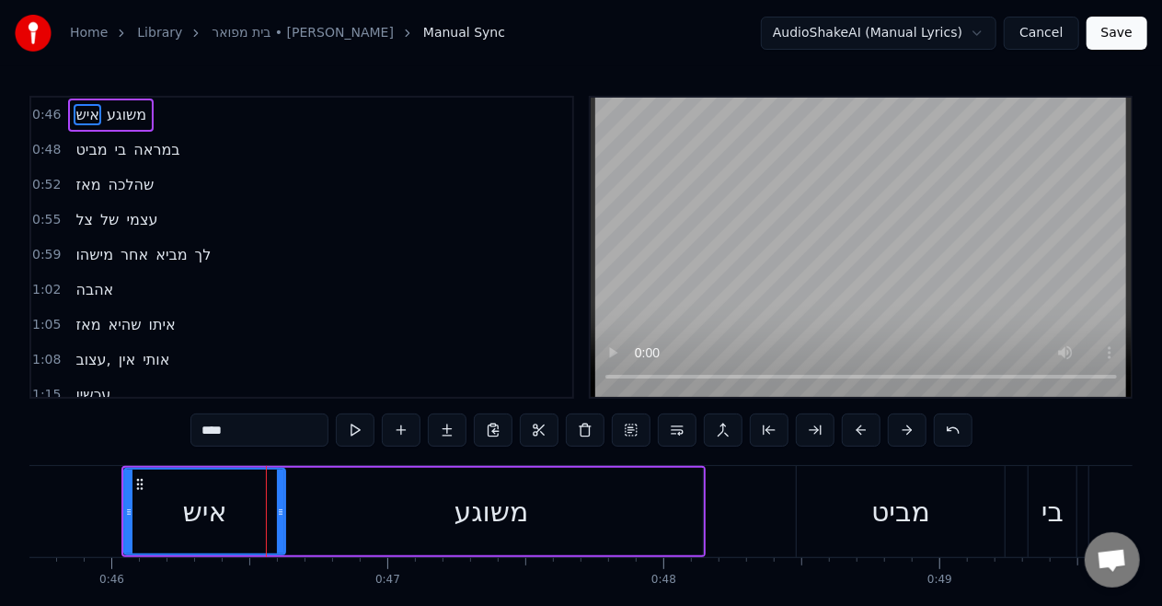
click at [464, 503] on div "משוגע" at bounding box center [492, 511] width 75 height 41
type input "*****"
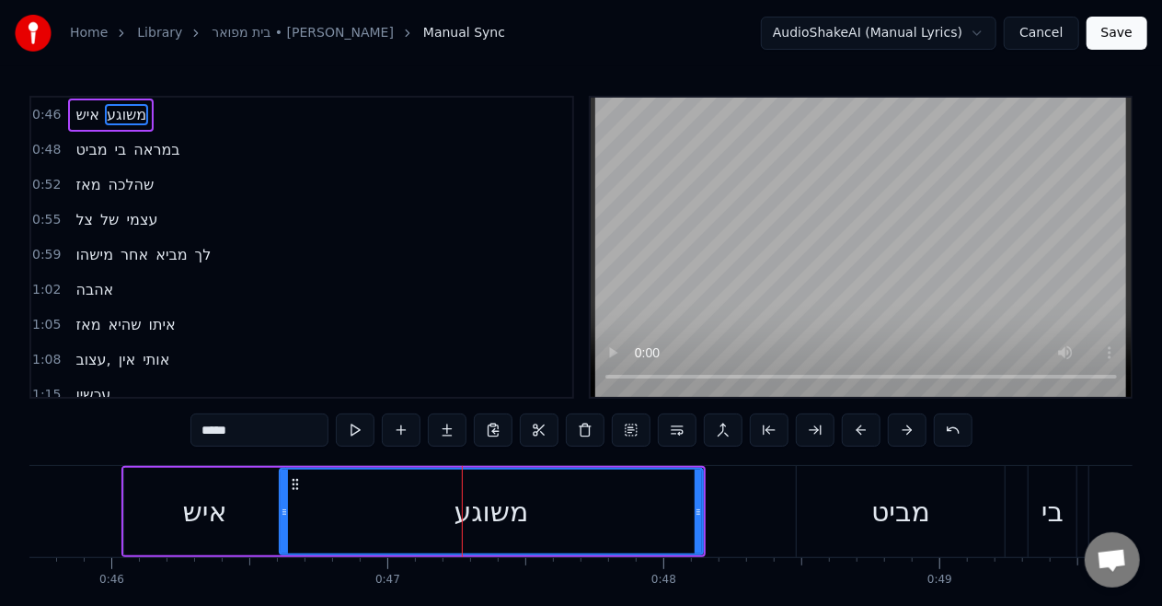
click at [1121, 42] on button "Save" at bounding box center [1117, 33] width 61 height 33
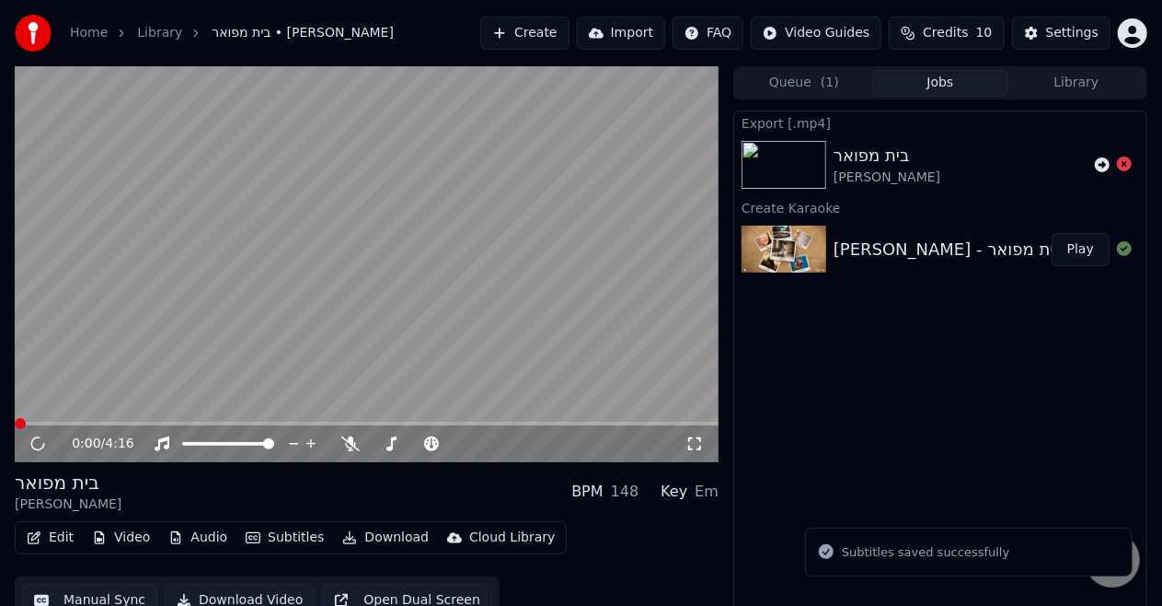
click at [468, 201] on video at bounding box center [367, 264] width 704 height 396
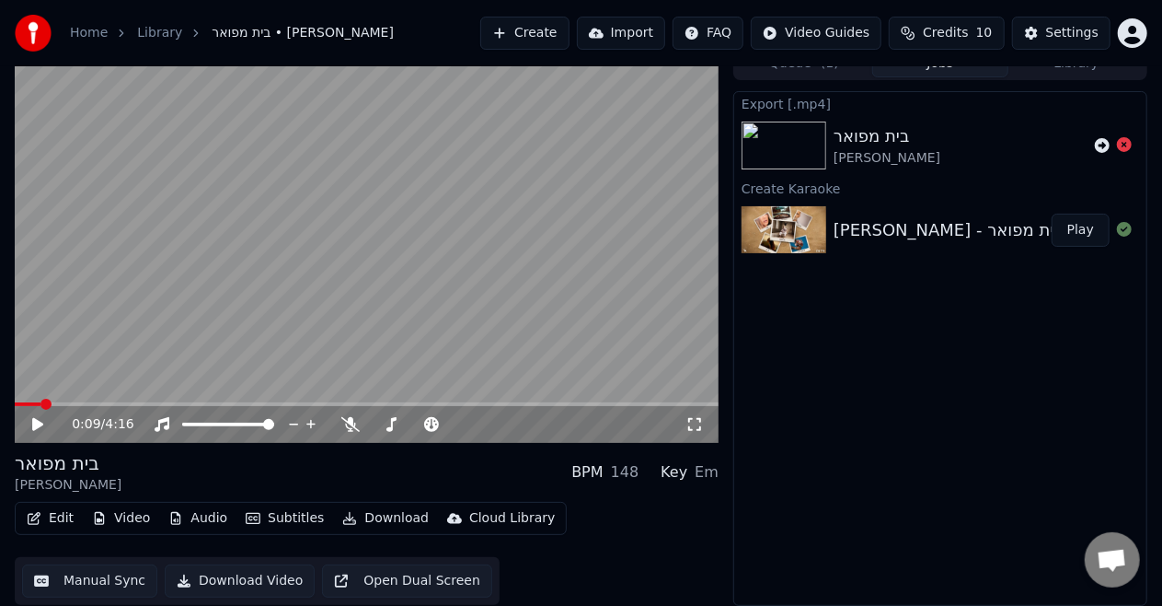
click at [273, 92] on video at bounding box center [367, 245] width 704 height 396
click at [1122, 148] on icon at bounding box center [1124, 144] width 15 height 15
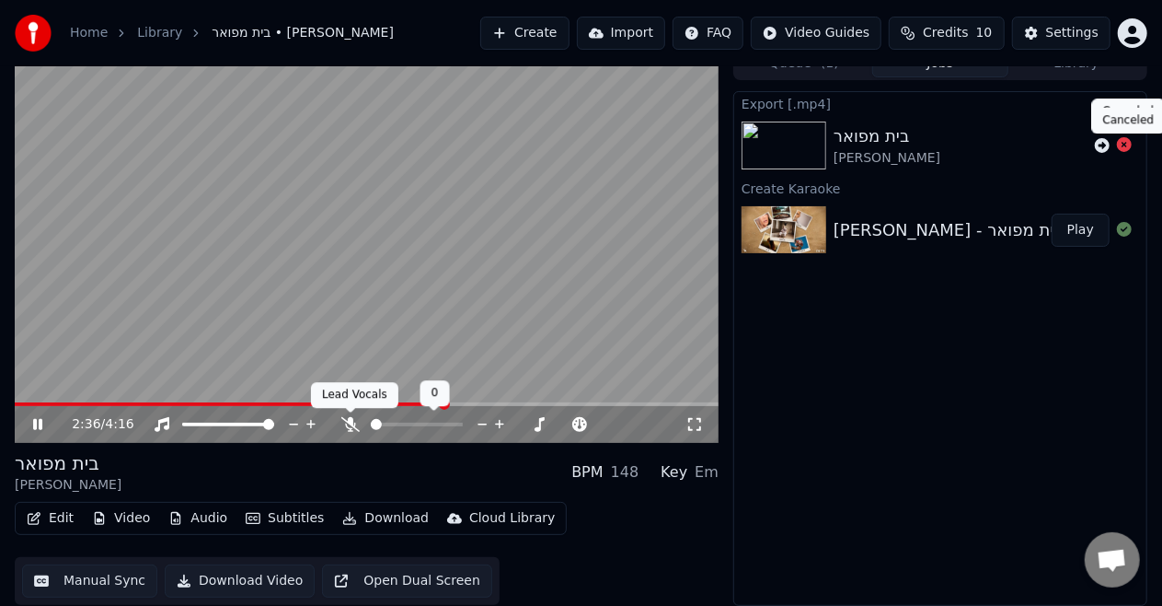
click at [344, 425] on icon at bounding box center [350, 424] width 18 height 15
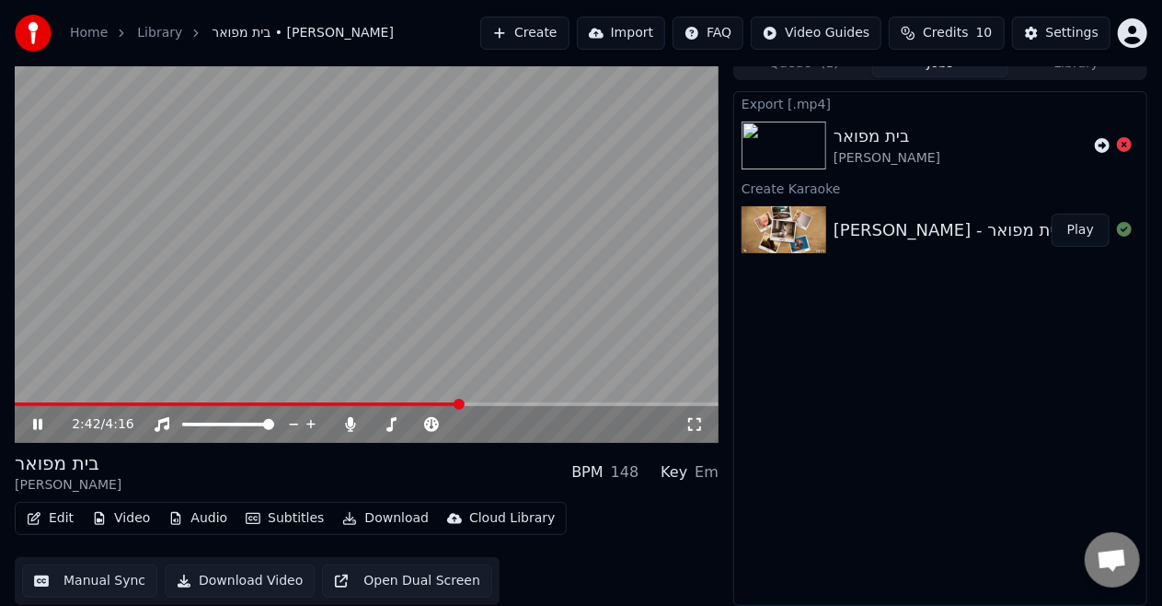
click at [345, 433] on div "2:42 / 4:16" at bounding box center [379, 424] width 614 height 18
click at [346, 420] on icon at bounding box center [350, 424] width 18 height 15
click at [357, 418] on icon at bounding box center [350, 424] width 18 height 15
click at [385, 313] on video at bounding box center [367, 245] width 704 height 396
click at [98, 586] on button "Manual Sync" at bounding box center [89, 580] width 135 height 33
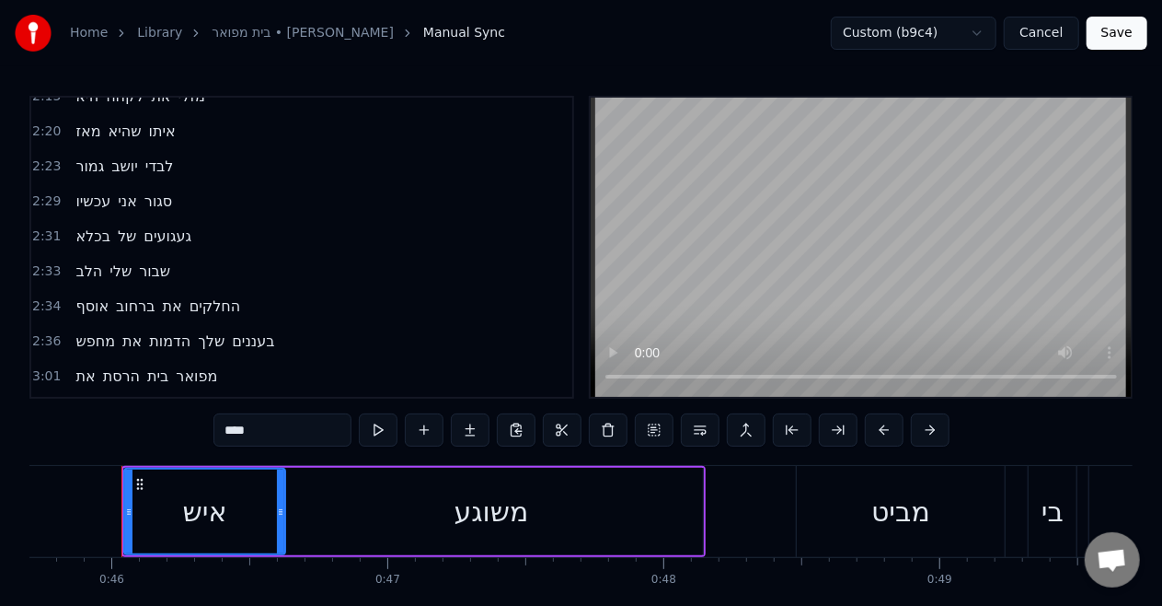
scroll to position [918, 0]
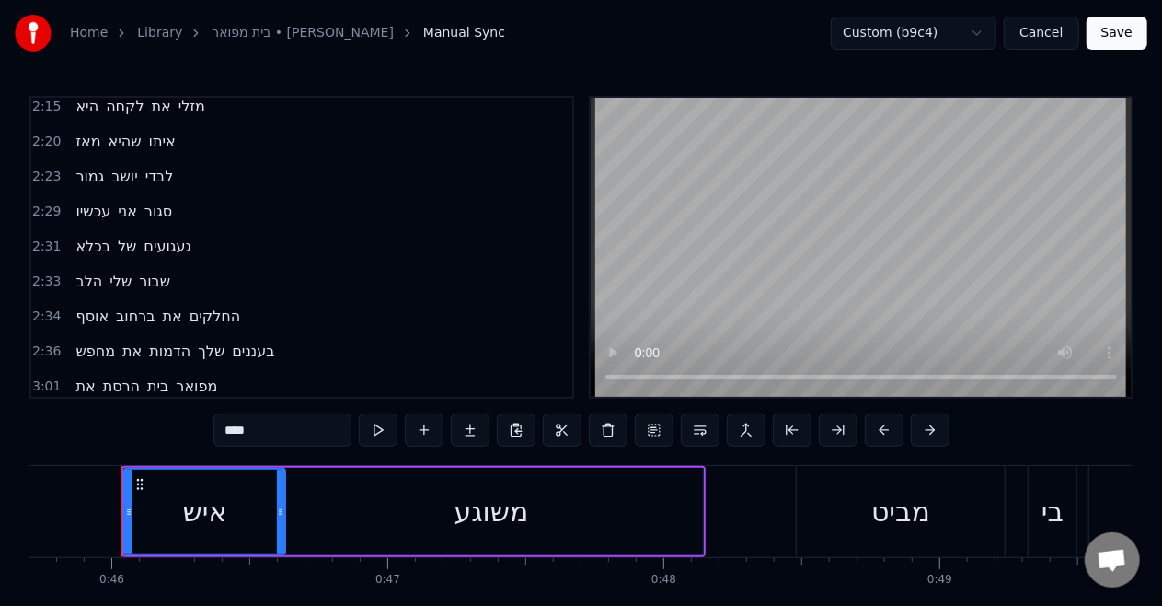
click at [78, 341] on span "מחפש" at bounding box center [95, 351] width 43 height 21
type input "****"
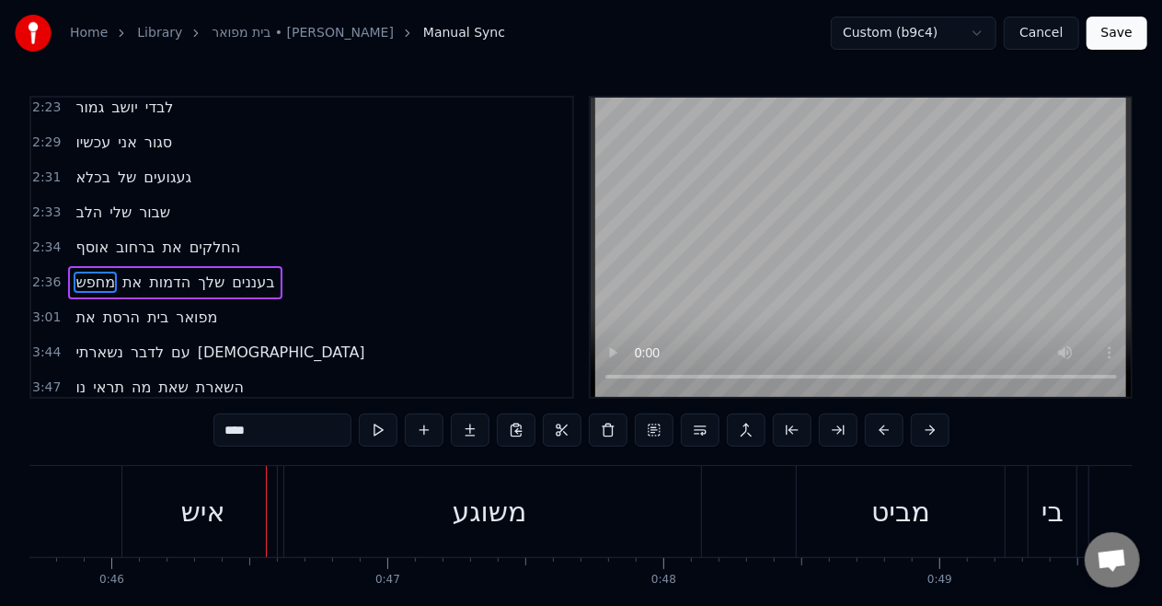
scroll to position [1001, 0]
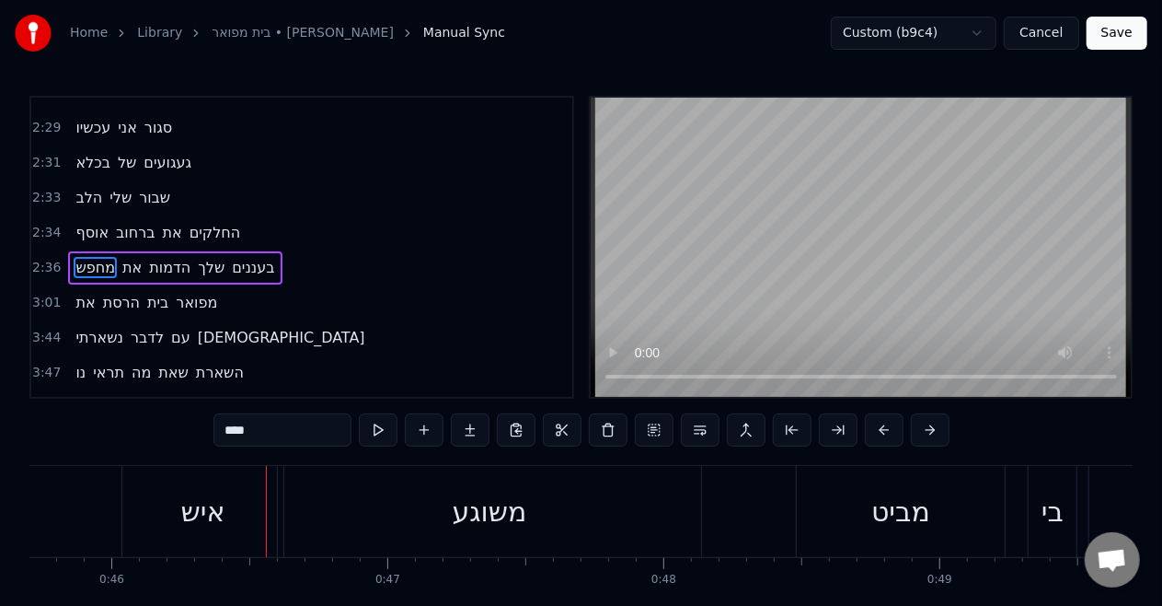
click at [81, 257] on span "מחפש" at bounding box center [95, 267] width 43 height 21
click at [376, 434] on button at bounding box center [378, 429] width 39 height 33
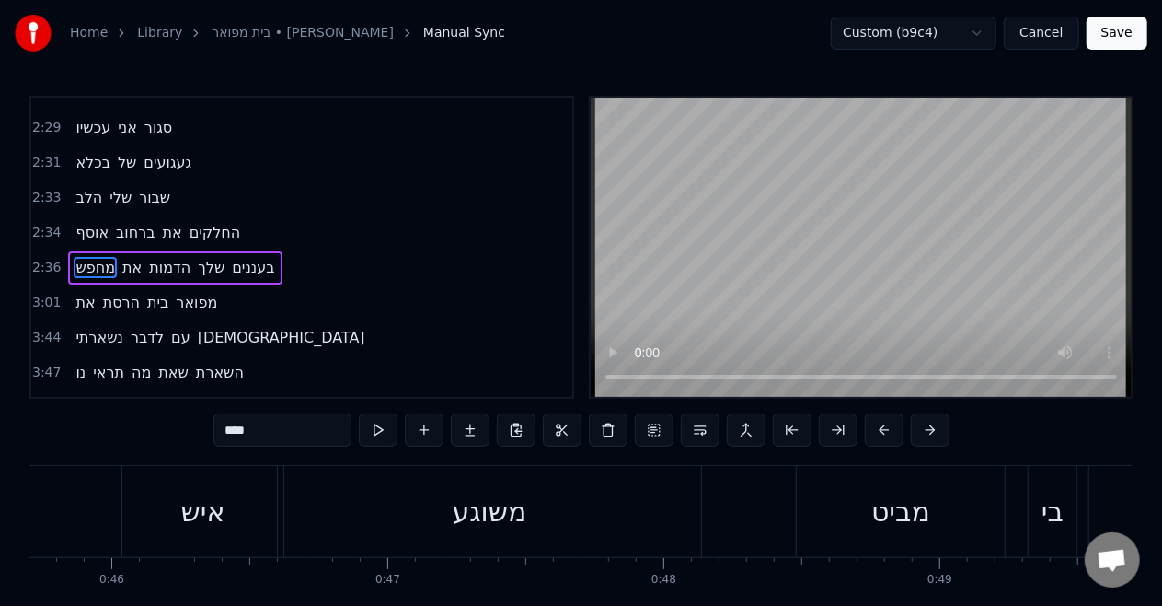
click at [376, 434] on button at bounding box center [378, 429] width 39 height 33
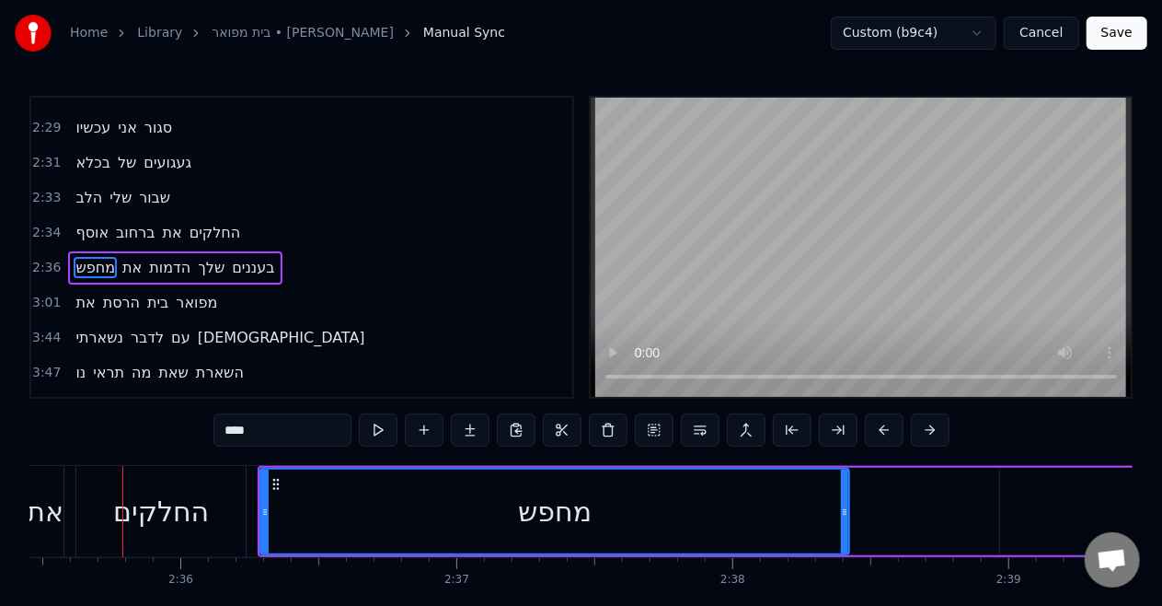
scroll to position [0, 42924]
click at [180, 523] on div "החלקים" at bounding box center [160, 511] width 96 height 41
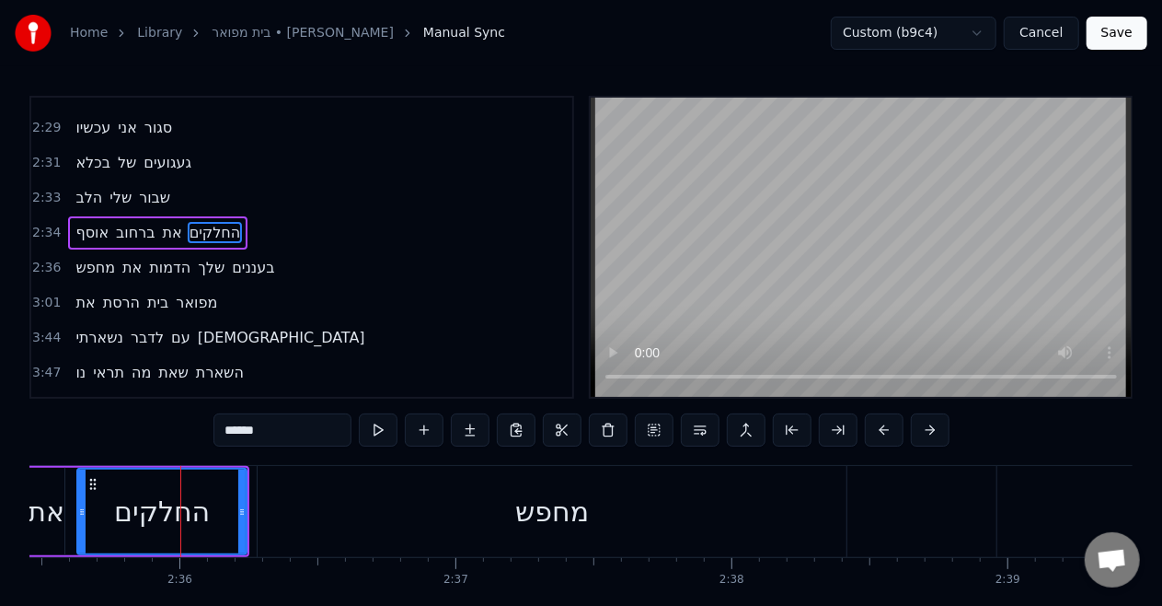
scroll to position [966, 0]
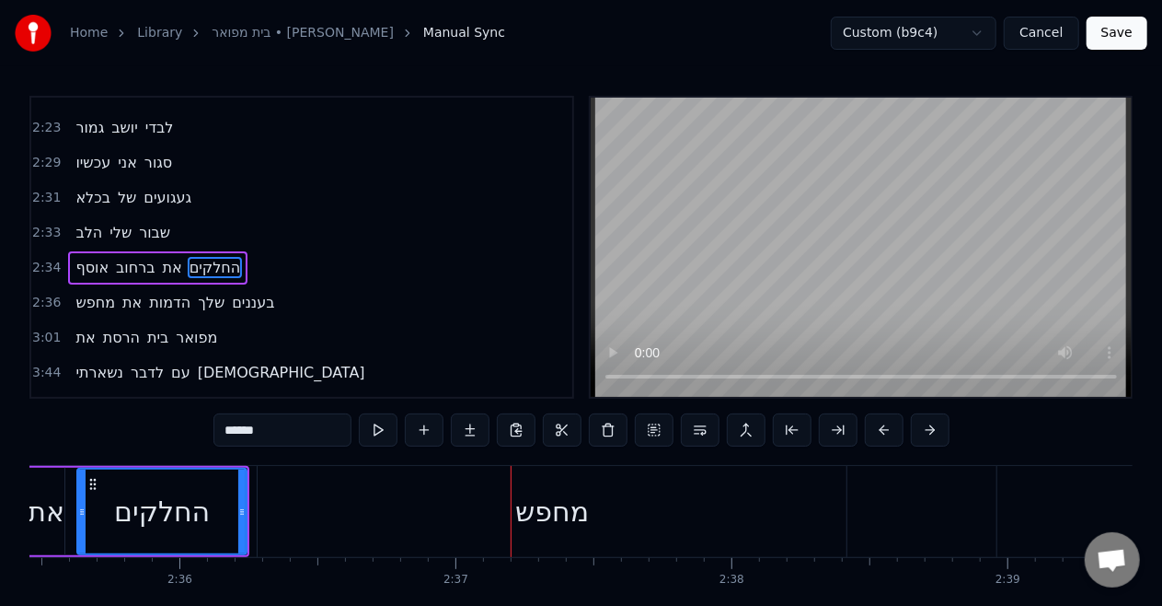
click at [301, 515] on div "מחפש" at bounding box center [552, 511] width 589 height 91
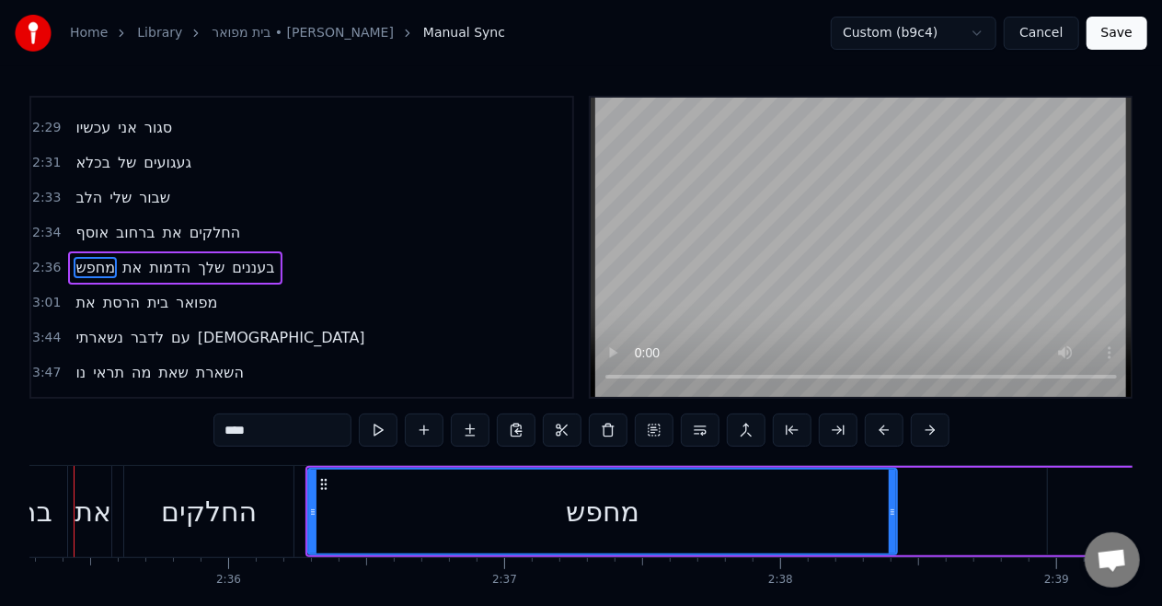
scroll to position [0, 42828]
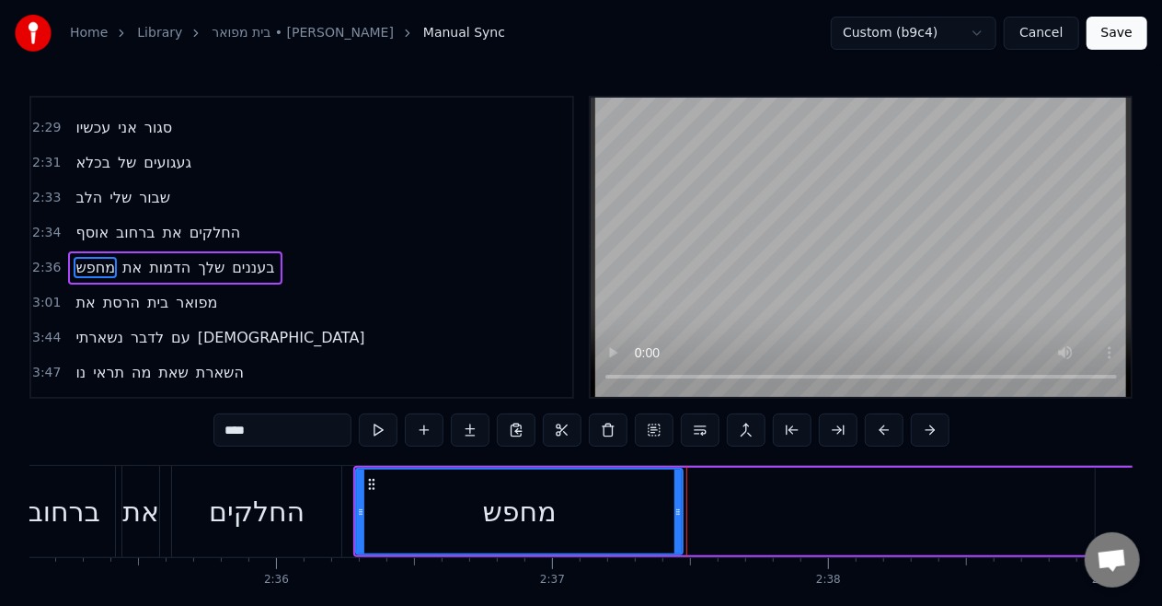
drag, startPoint x: 937, startPoint y: 517, endPoint x: 675, endPoint y: 508, distance: 262.5
click at [675, 508] on icon at bounding box center [678, 511] width 7 height 15
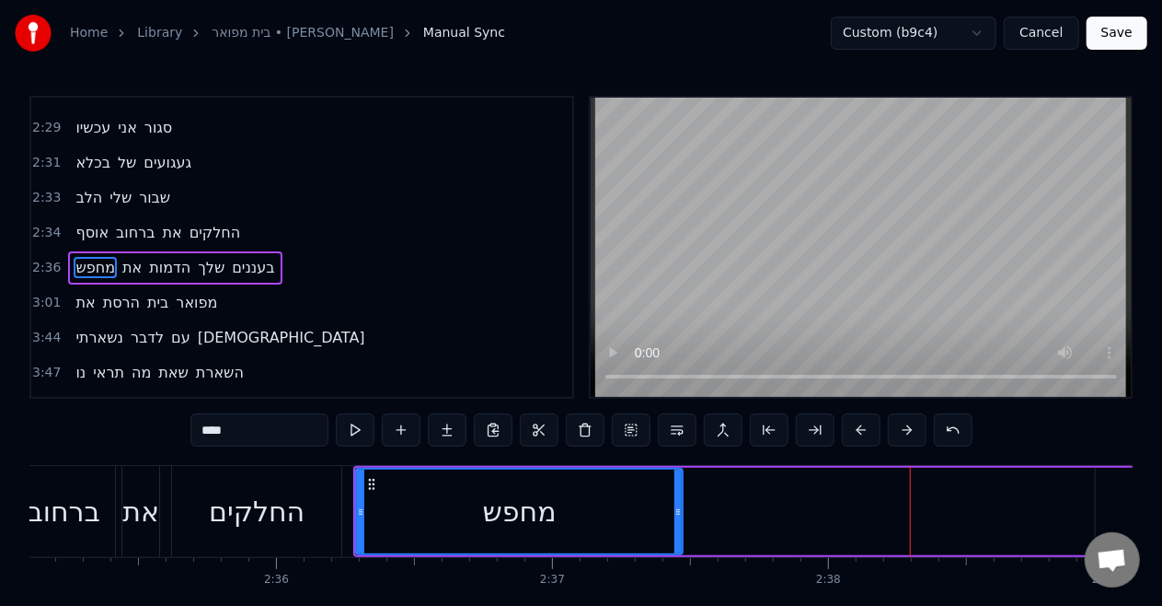
click at [271, 515] on div "החלקים" at bounding box center [257, 511] width 96 height 41
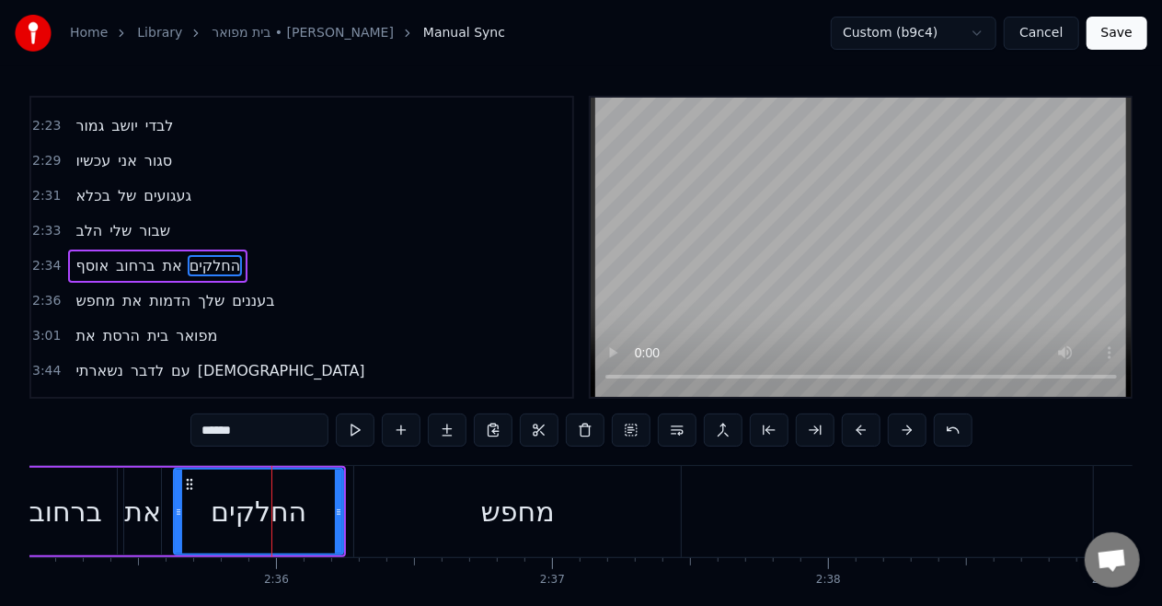
scroll to position [966, 0]
click at [425, 523] on div "מחפש" at bounding box center [517, 511] width 327 height 91
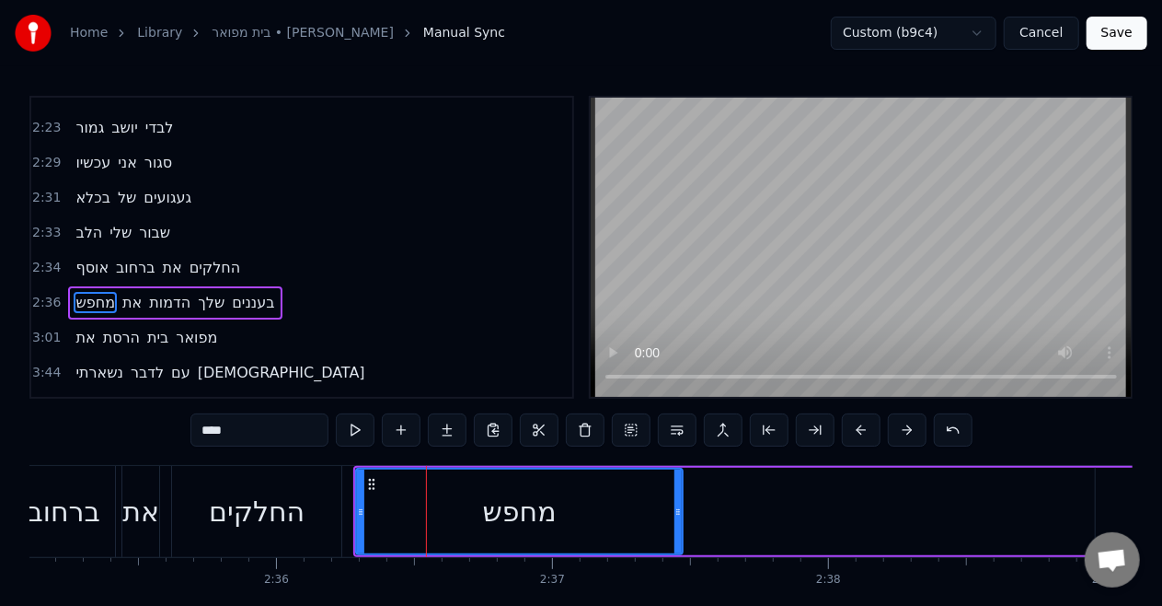
scroll to position [1001, 0]
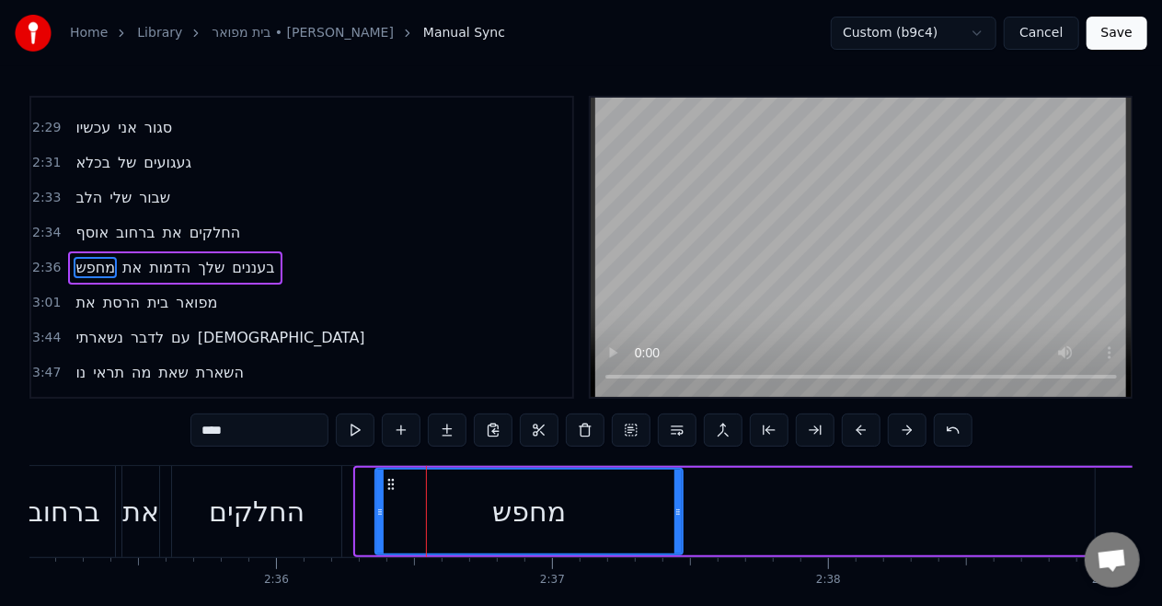
drag, startPoint x: 360, startPoint y: 521, endPoint x: 379, endPoint y: 521, distance: 19.3
click at [379, 521] on div at bounding box center [379, 511] width 7 height 84
click at [309, 493] on div "החלקים" at bounding box center [256, 511] width 169 height 91
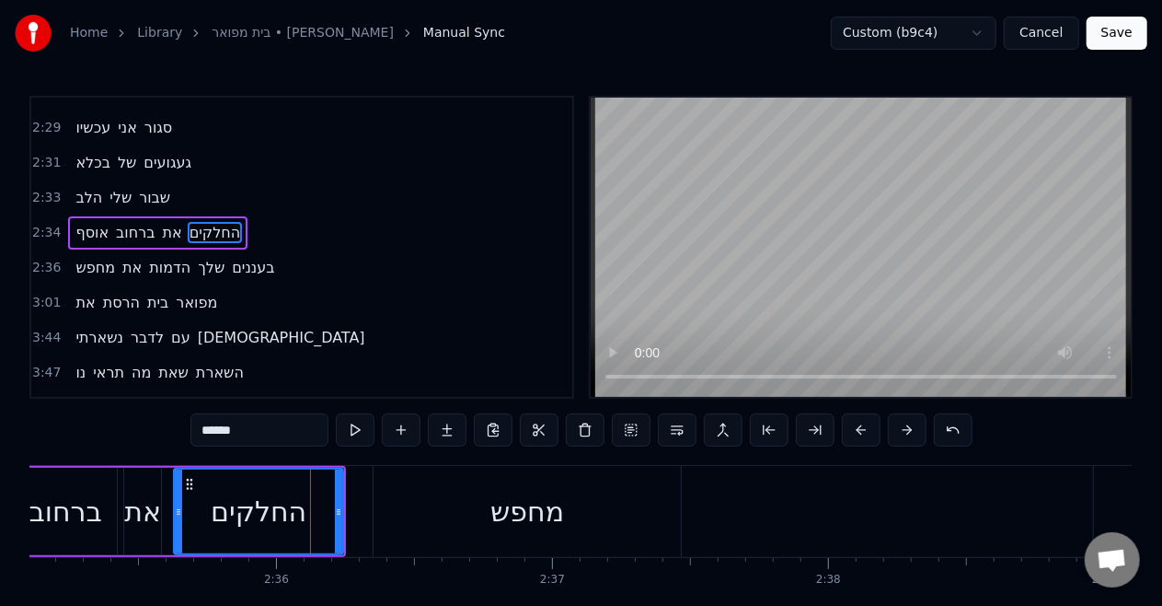
scroll to position [966, 0]
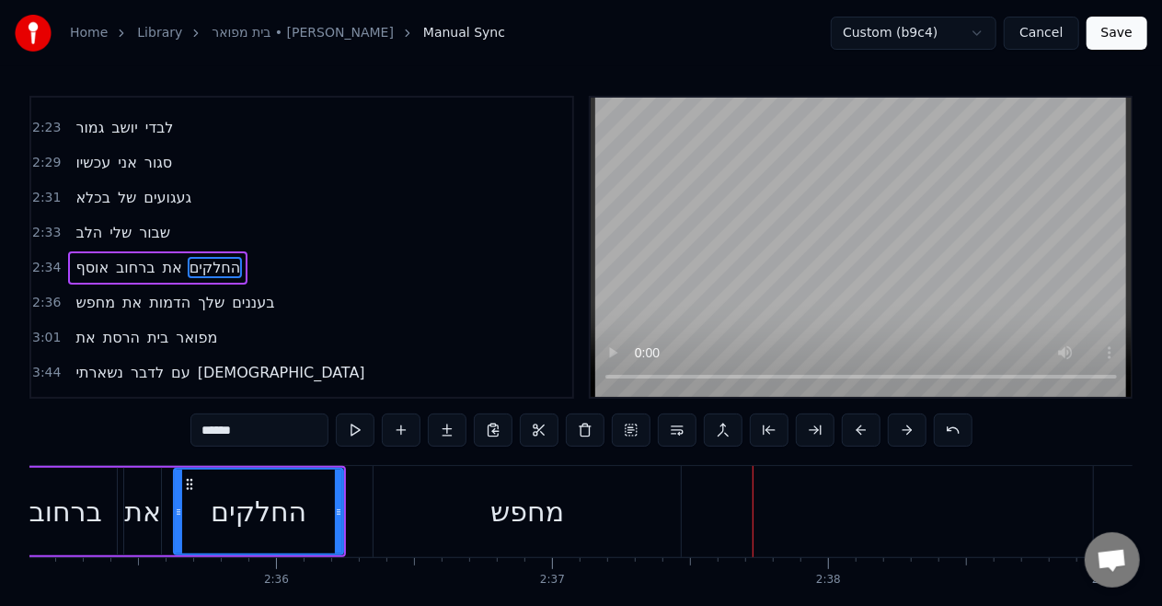
click at [487, 518] on div "מחפש" at bounding box center [527, 511] width 307 height 91
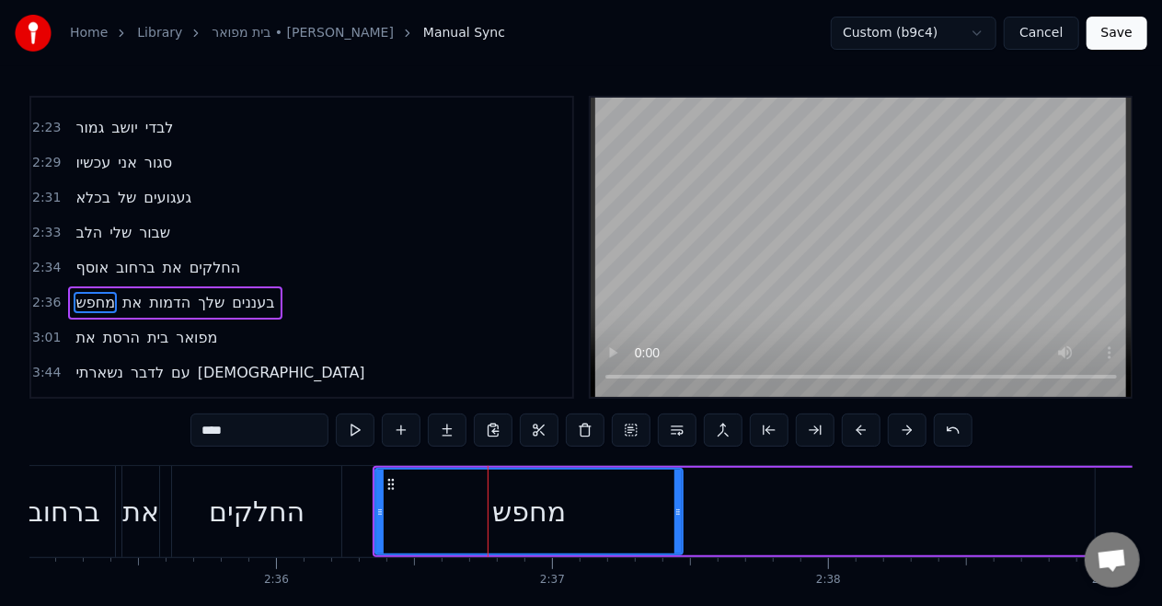
scroll to position [1001, 0]
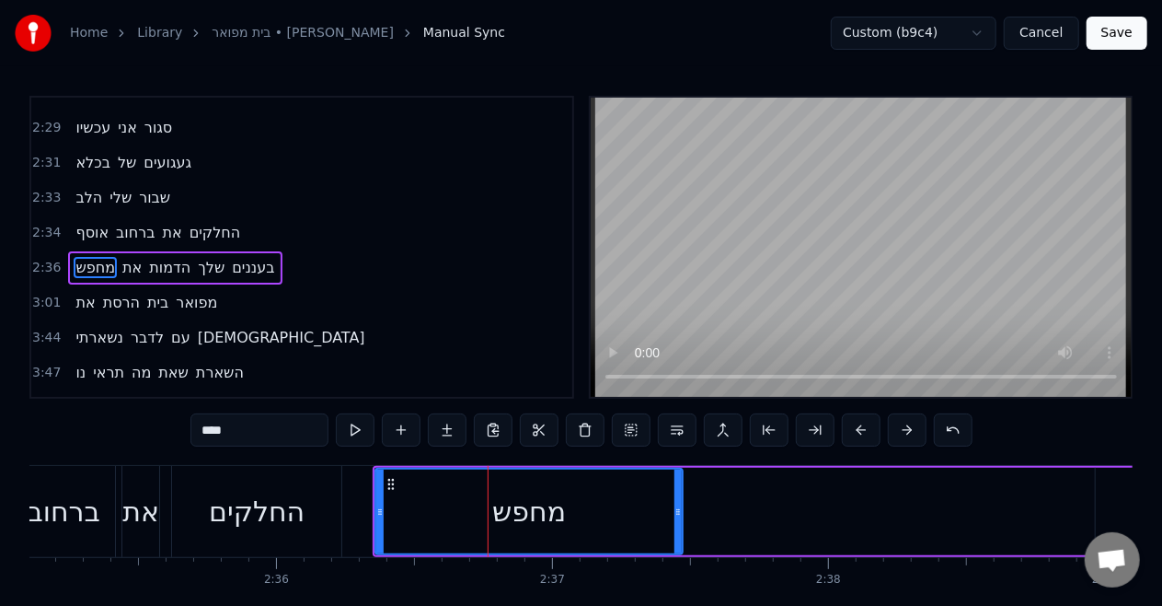
click at [418, 528] on div "מחפש" at bounding box center [529, 511] width 306 height 84
click at [404, 519] on div "מחפש" at bounding box center [529, 511] width 306 height 84
click at [297, 503] on div "החלקים" at bounding box center [257, 511] width 96 height 41
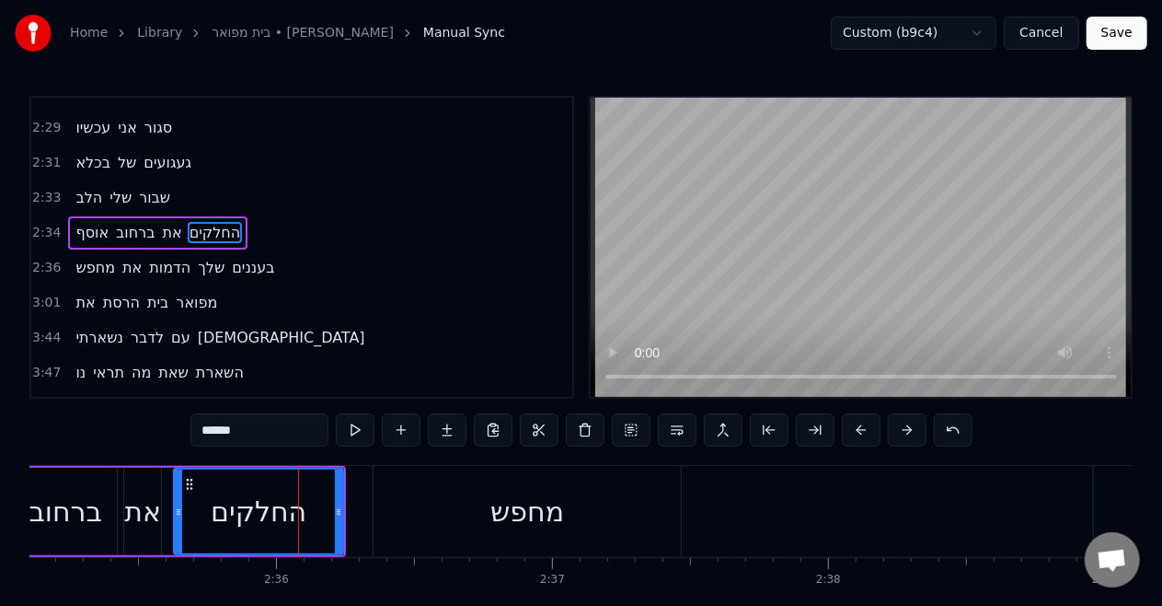
scroll to position [966, 0]
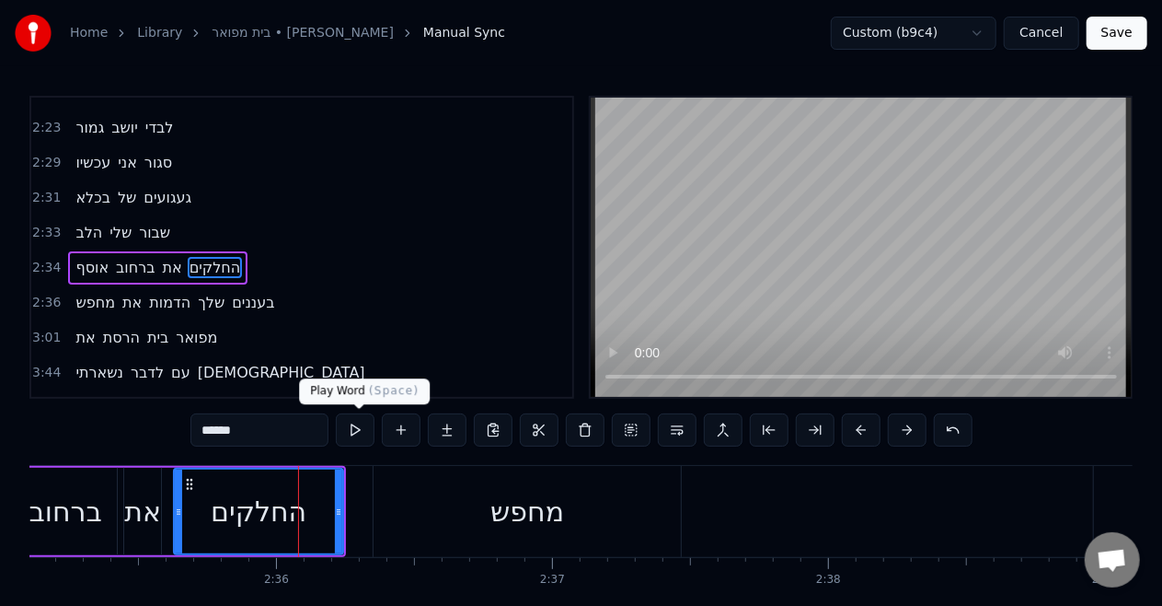
click at [369, 418] on button at bounding box center [355, 429] width 39 height 33
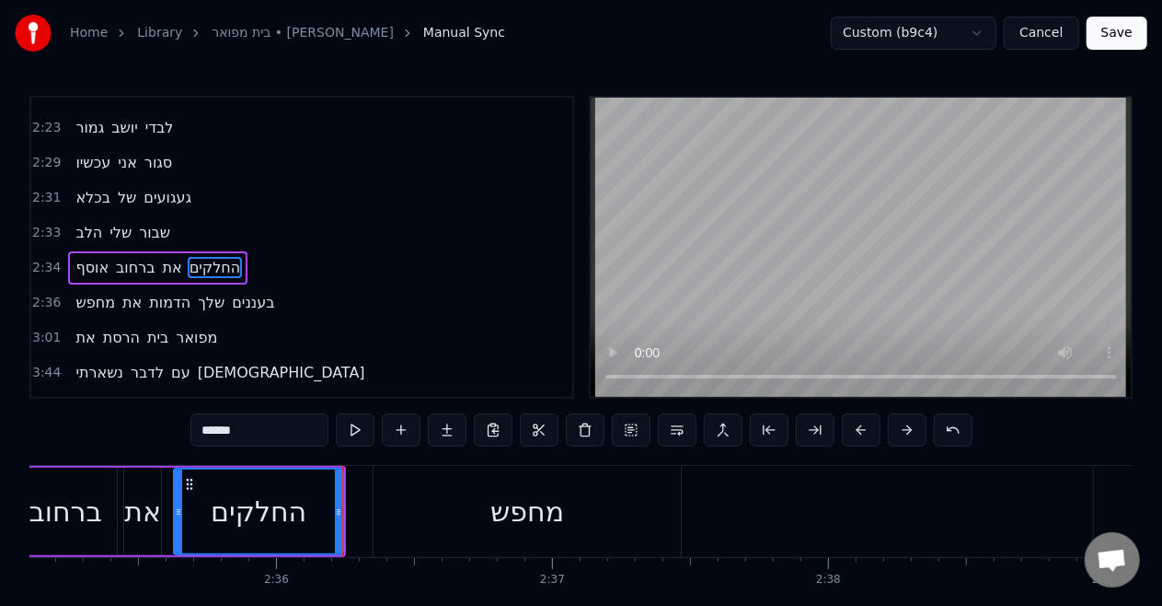
click at [386, 517] on div "מחפש" at bounding box center [527, 511] width 307 height 91
type input "****"
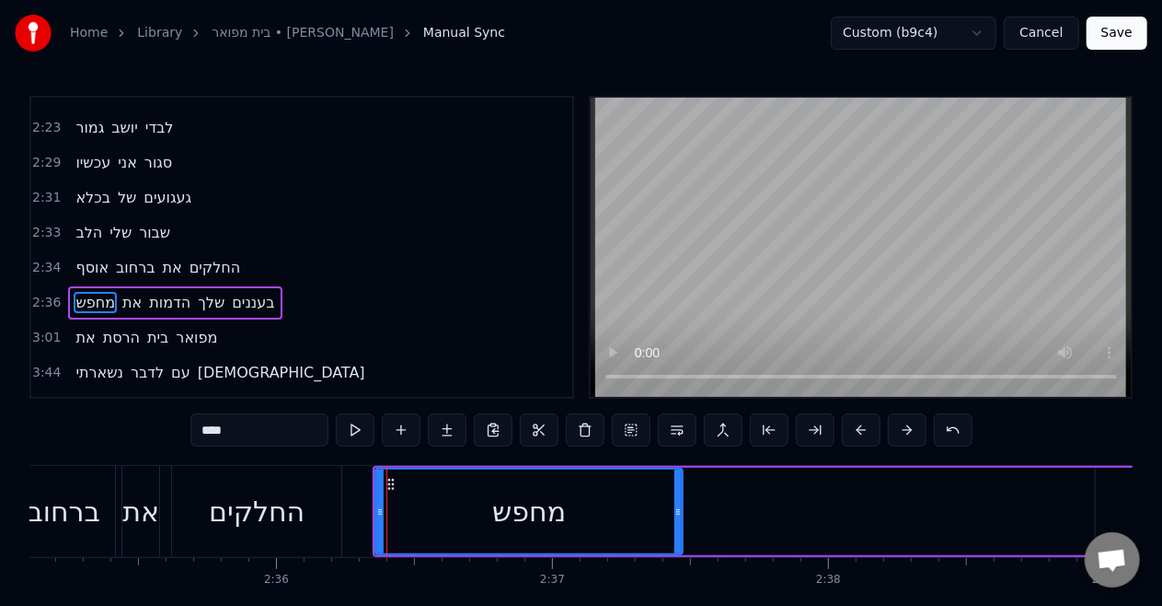
scroll to position [1001, 0]
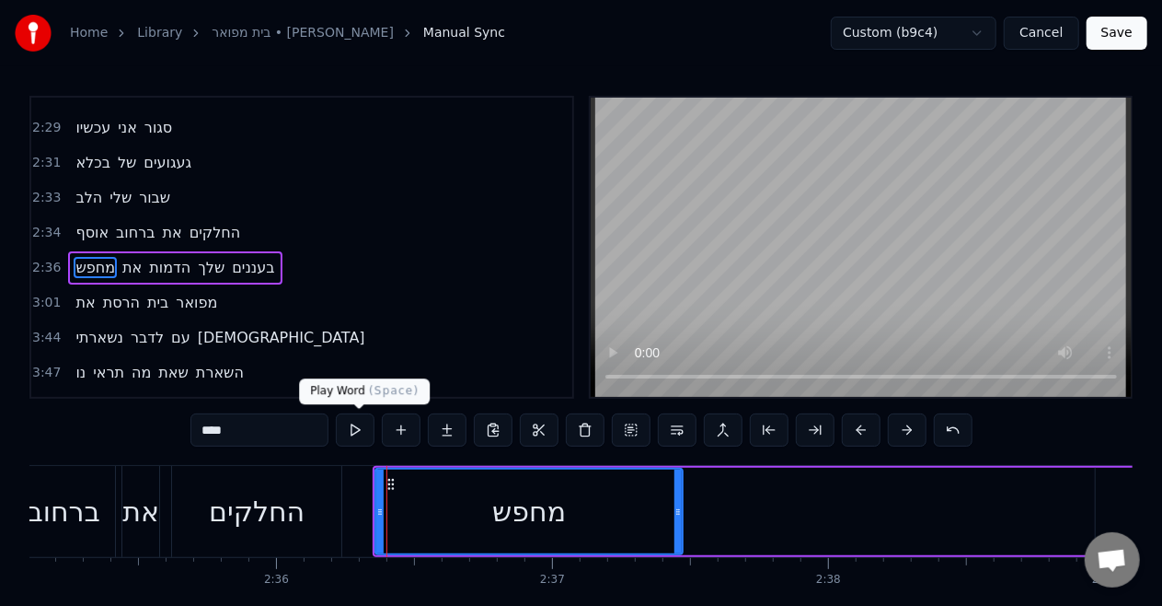
click at [363, 422] on button at bounding box center [355, 429] width 39 height 33
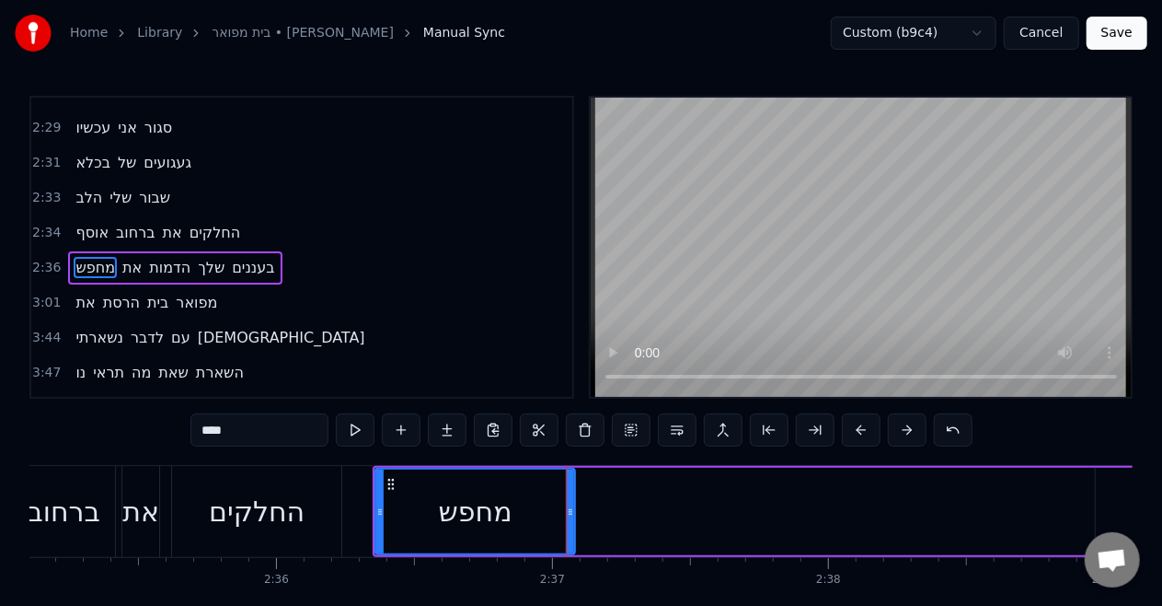
drag, startPoint x: 674, startPoint y: 517, endPoint x: 569, endPoint y: 533, distance: 106.1
click at [569, 533] on div at bounding box center [570, 511] width 7 height 84
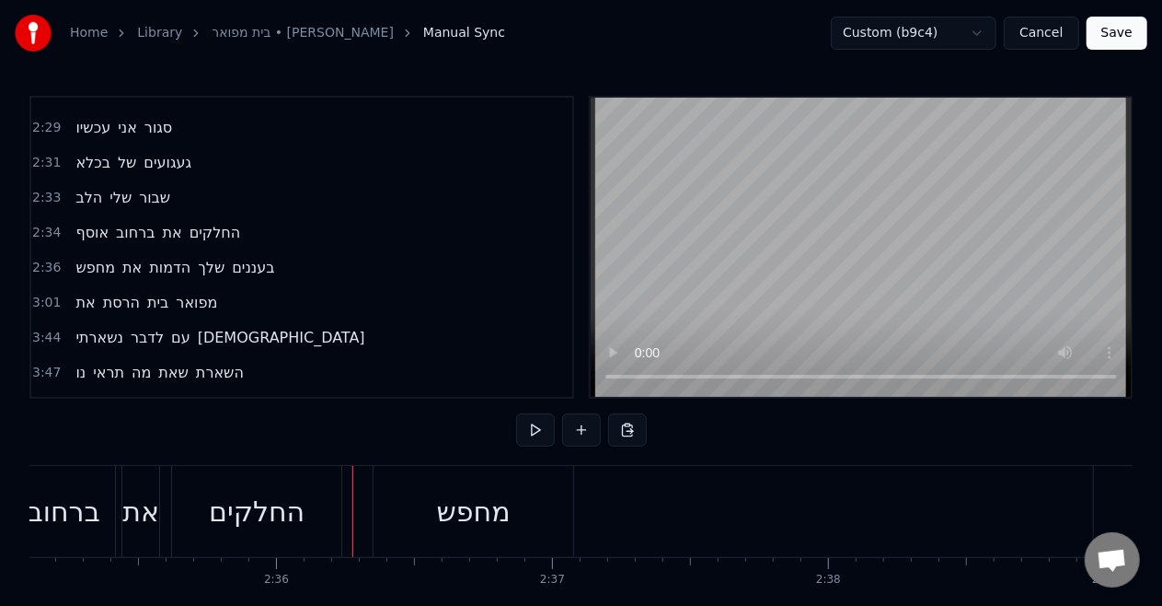
click at [405, 488] on div "מחפש" at bounding box center [474, 511] width 200 height 91
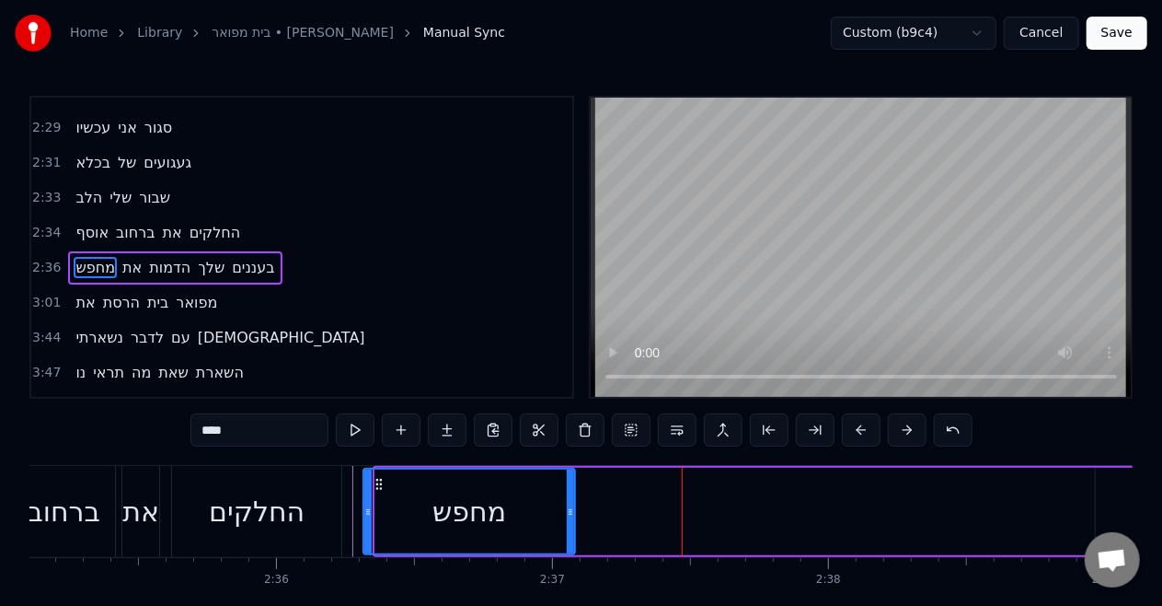
drag, startPoint x: 377, startPoint y: 508, endPoint x: 365, endPoint y: 501, distance: 14.0
click at [365, 501] on div at bounding box center [367, 511] width 7 height 84
click at [320, 501] on div "החלקים" at bounding box center [256, 511] width 169 height 91
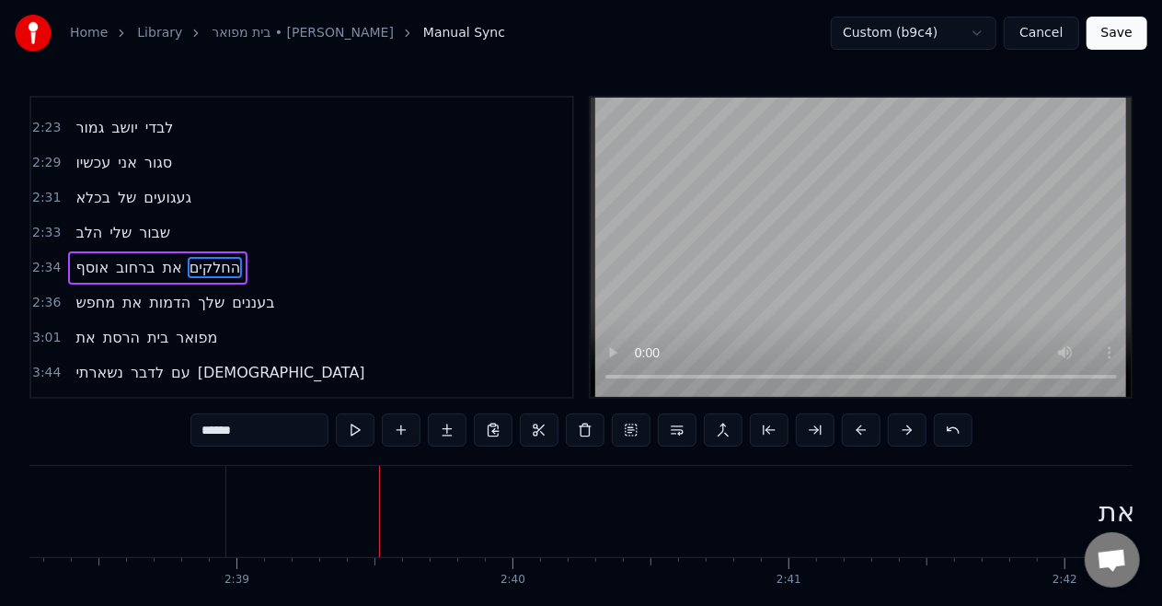
scroll to position [0, 43817]
click at [197, 523] on div "את" at bounding box center [996, 511] width 1782 height 91
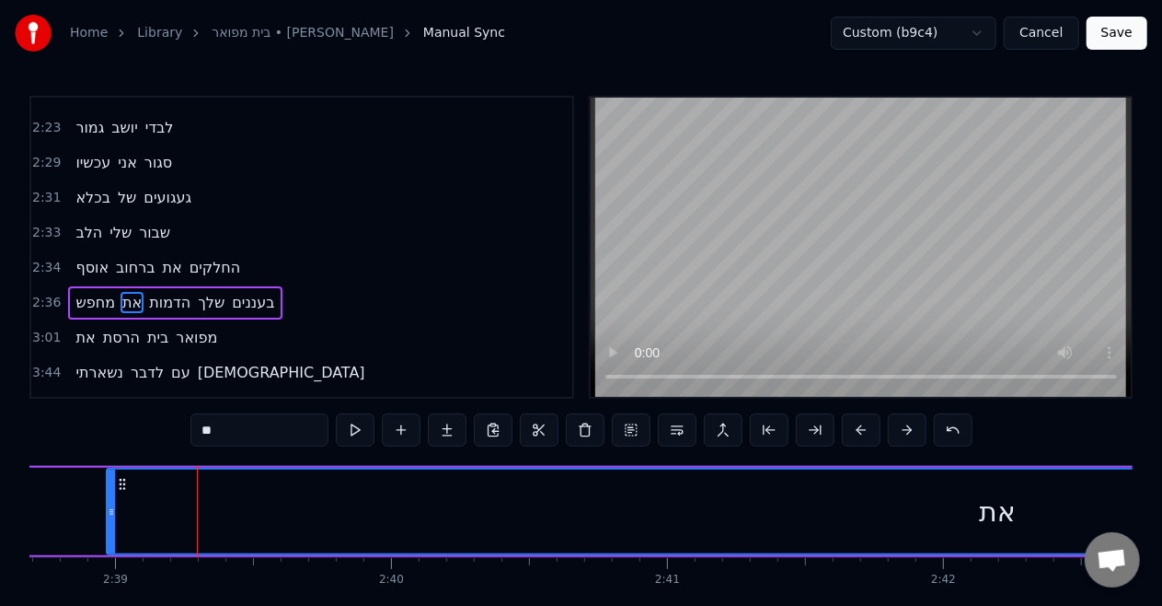
scroll to position [1001, 0]
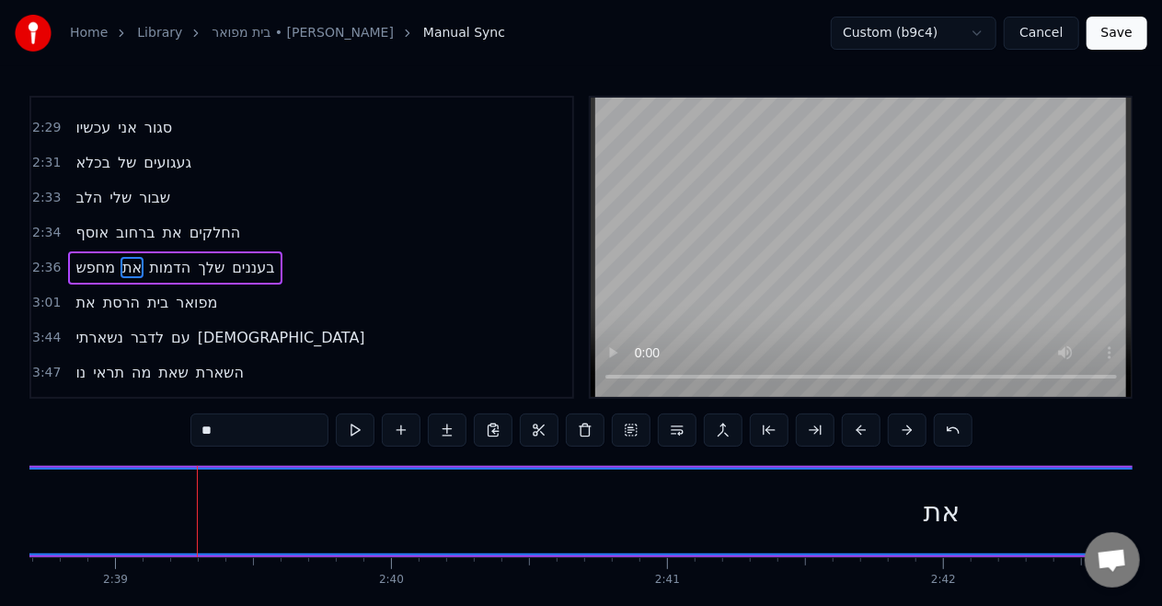
drag, startPoint x: 111, startPoint y: 524, endPoint x: 0, endPoint y: 539, distance: 112.5
click at [0, 539] on div "Home Library [GEOGRAPHIC_DATA] • [PERSON_NAME] Manual Sync Custom (b9c4) Cancel…" at bounding box center [581, 325] width 1162 height 651
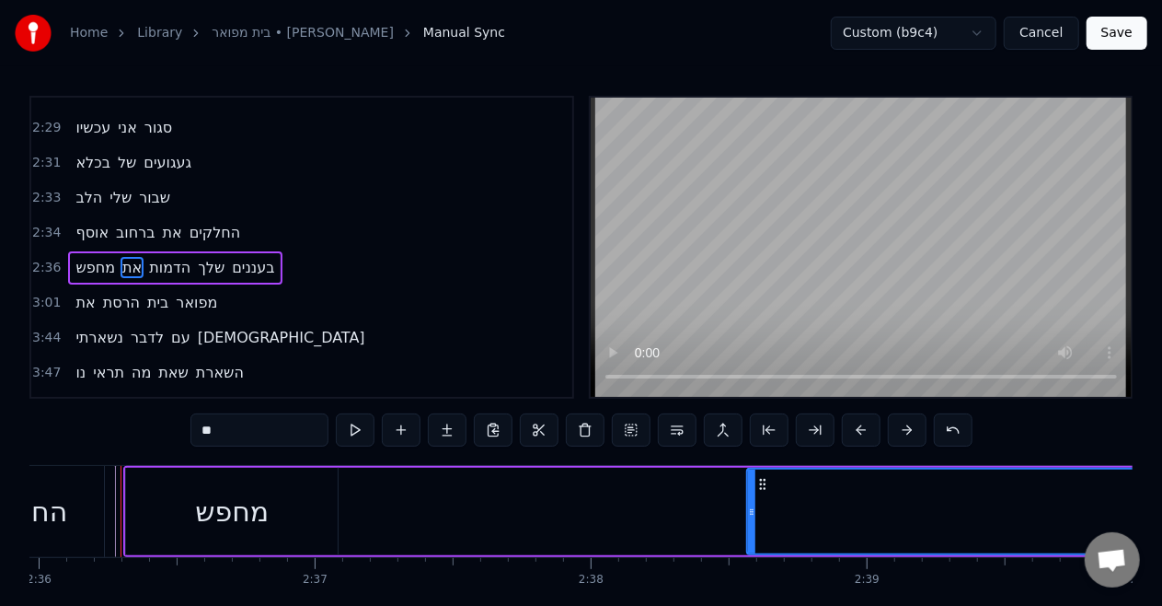
scroll to position [0, 43064]
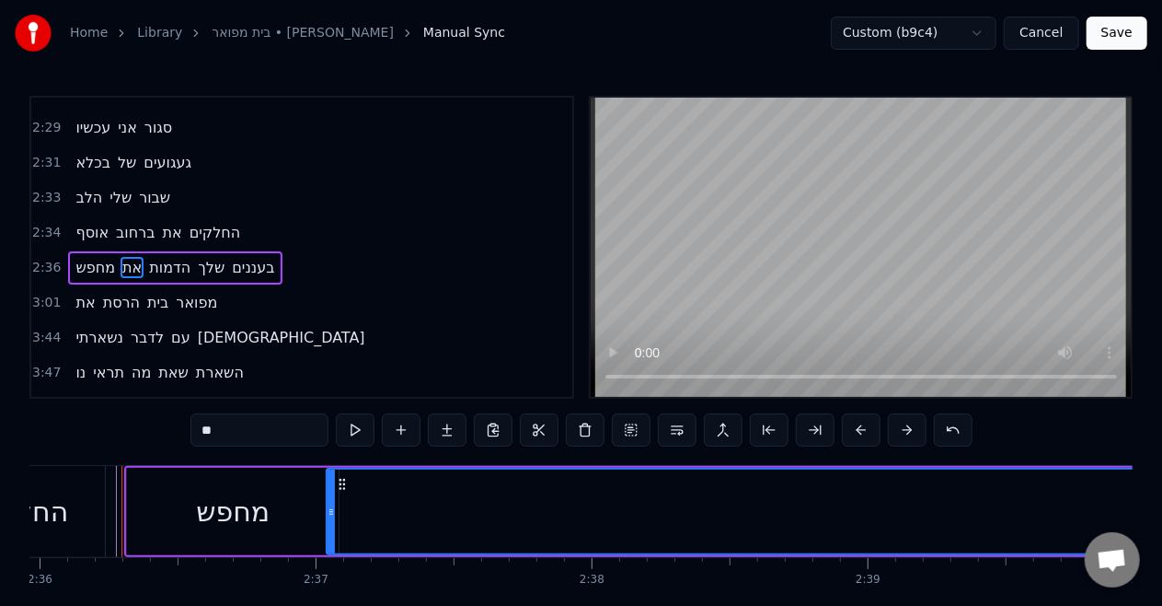
drag, startPoint x: 753, startPoint y: 504, endPoint x: 326, endPoint y: 521, distance: 427.4
click at [328, 521] on div at bounding box center [331, 511] width 7 height 84
click at [190, 549] on div "מחפש" at bounding box center [233, 511] width 212 height 87
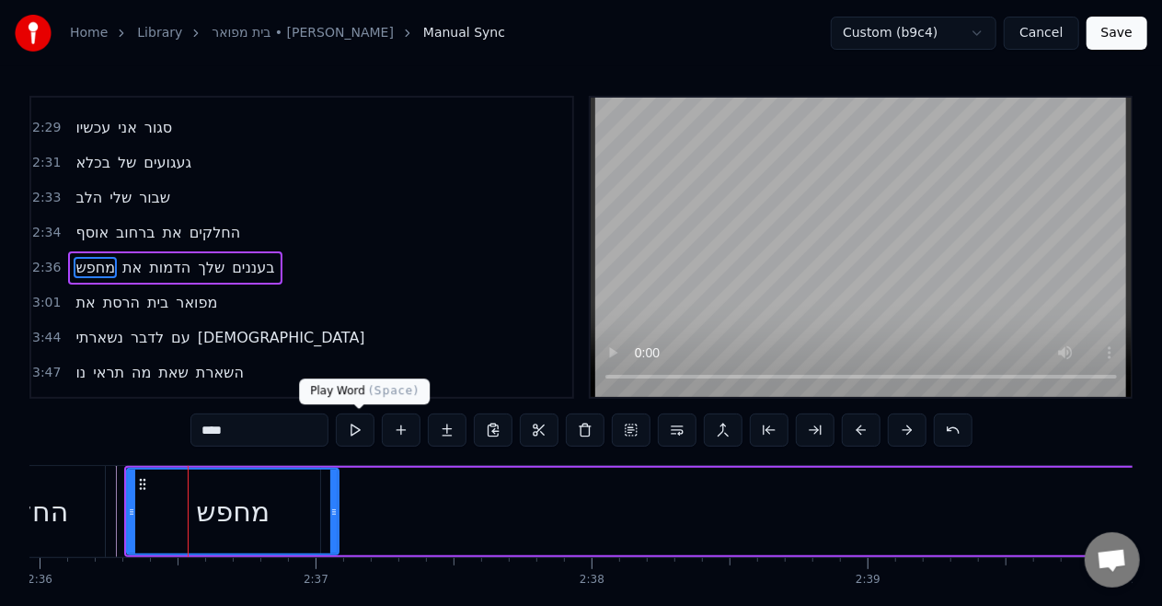
click at [348, 425] on button at bounding box center [355, 429] width 39 height 33
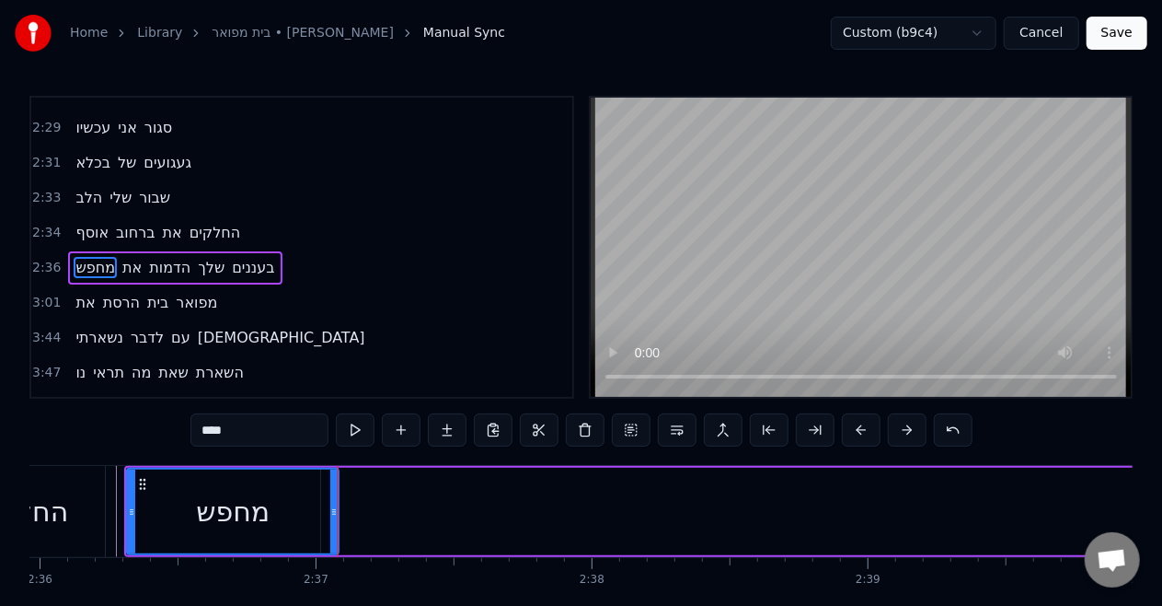
type input "**"
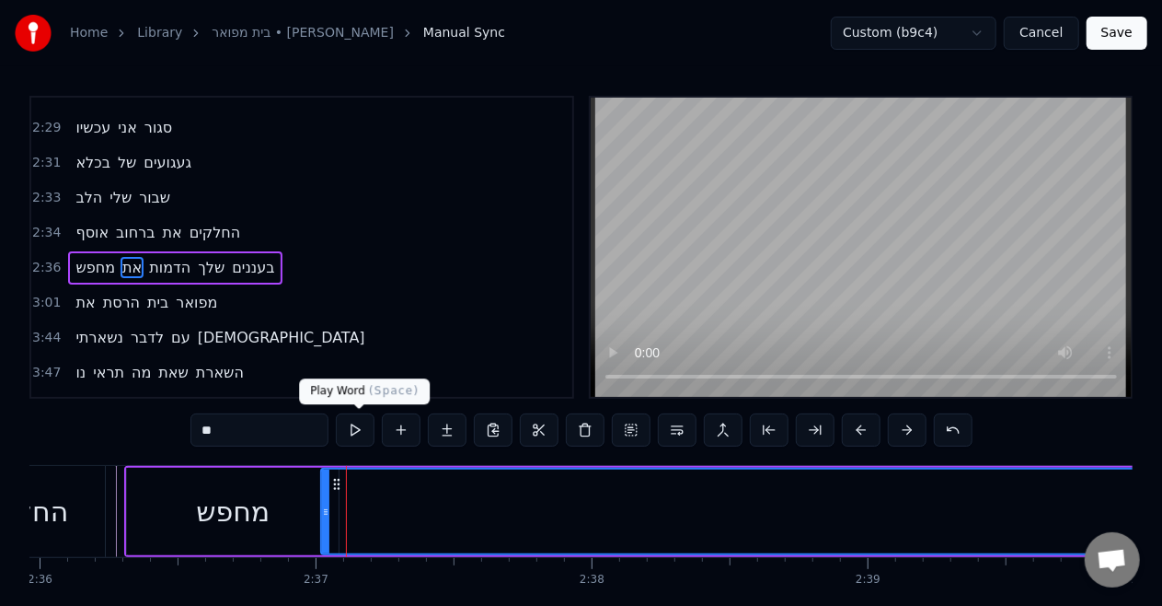
click at [366, 429] on button at bounding box center [355, 429] width 39 height 33
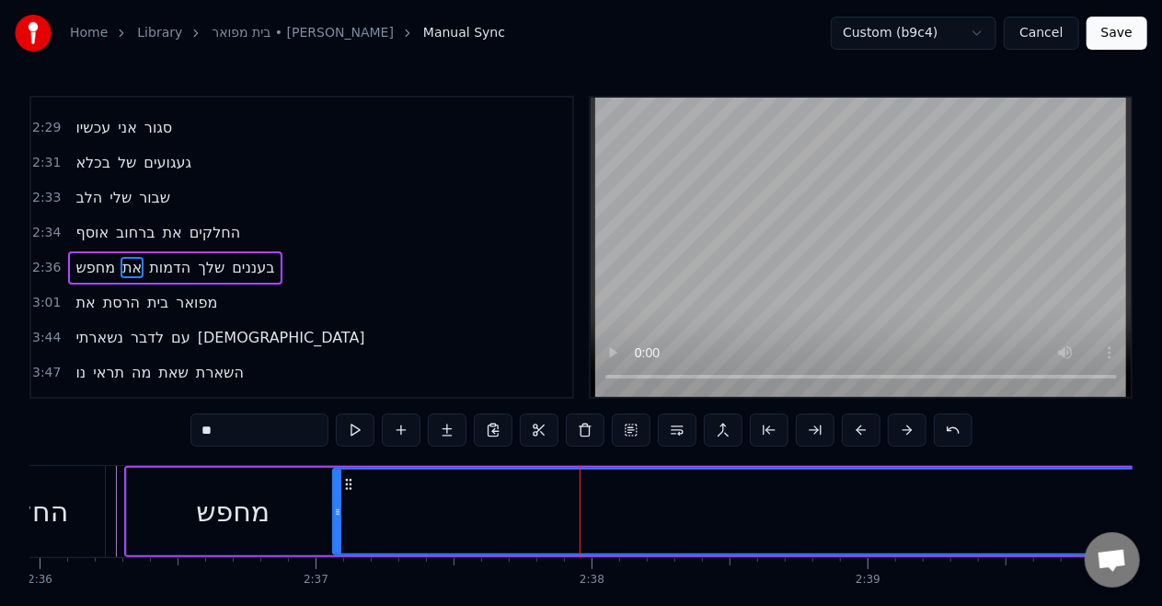
drag, startPoint x: 326, startPoint y: 524, endPoint x: 338, endPoint y: 525, distance: 12.0
click at [338, 525] on div at bounding box center [337, 511] width 7 height 84
click at [363, 430] on button at bounding box center [355, 429] width 39 height 33
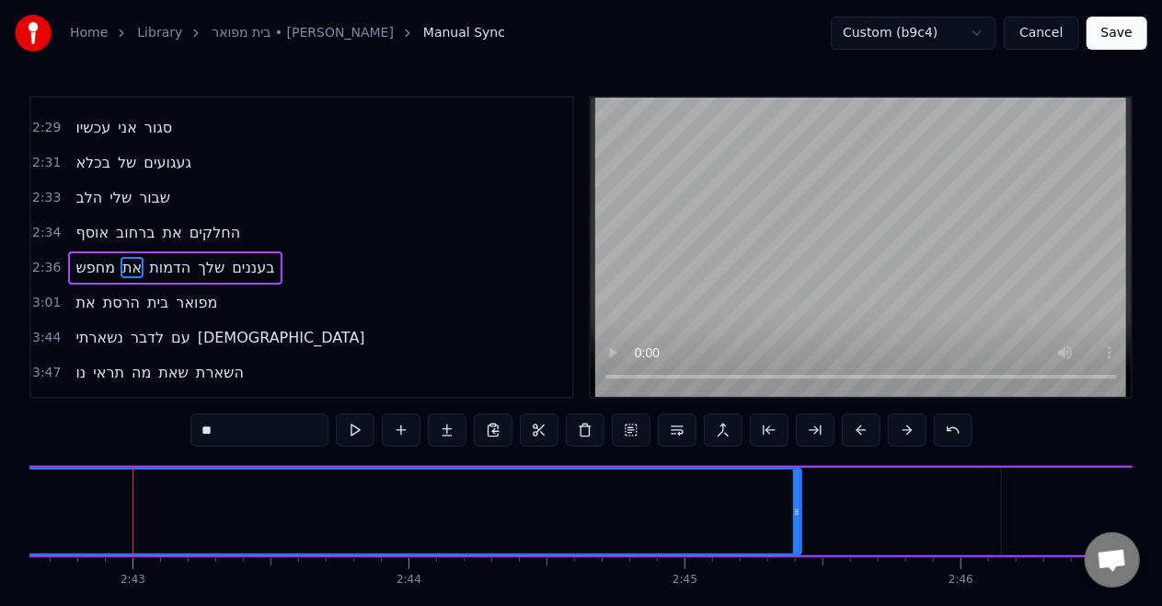
scroll to position [0, 44915]
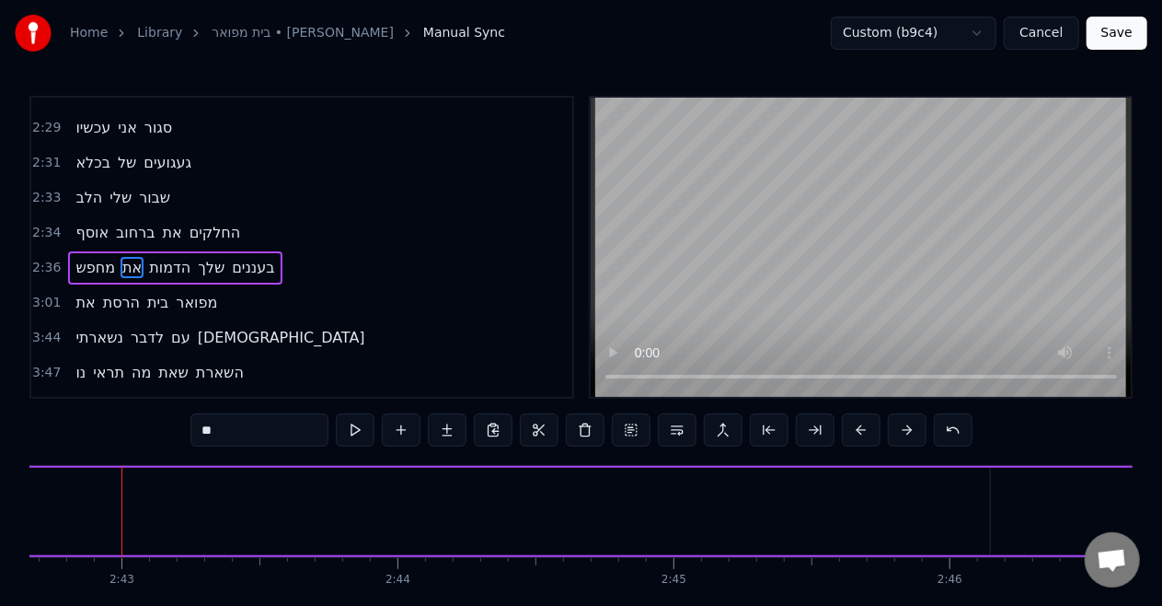
drag, startPoint x: 790, startPoint y: 505, endPoint x: 0, endPoint y: 494, distance: 789.8
click at [0, 494] on div "Home Library [GEOGRAPHIC_DATA] • [PERSON_NAME] Manual Sync Custom (b9c4) Cancel…" at bounding box center [581, 325] width 1162 height 651
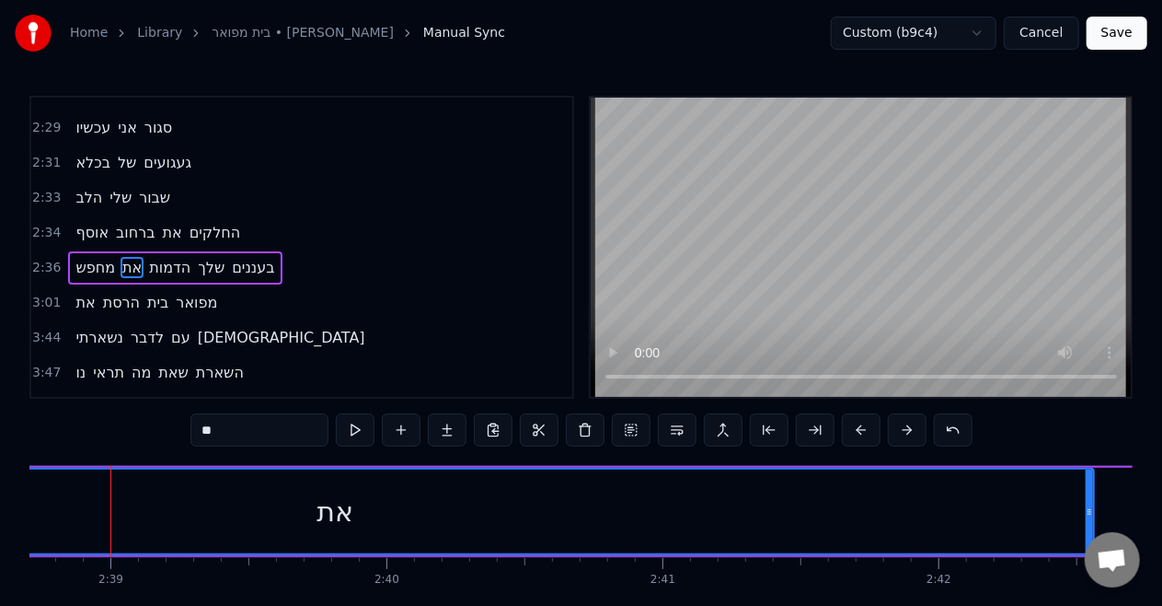
scroll to position [0, 43811]
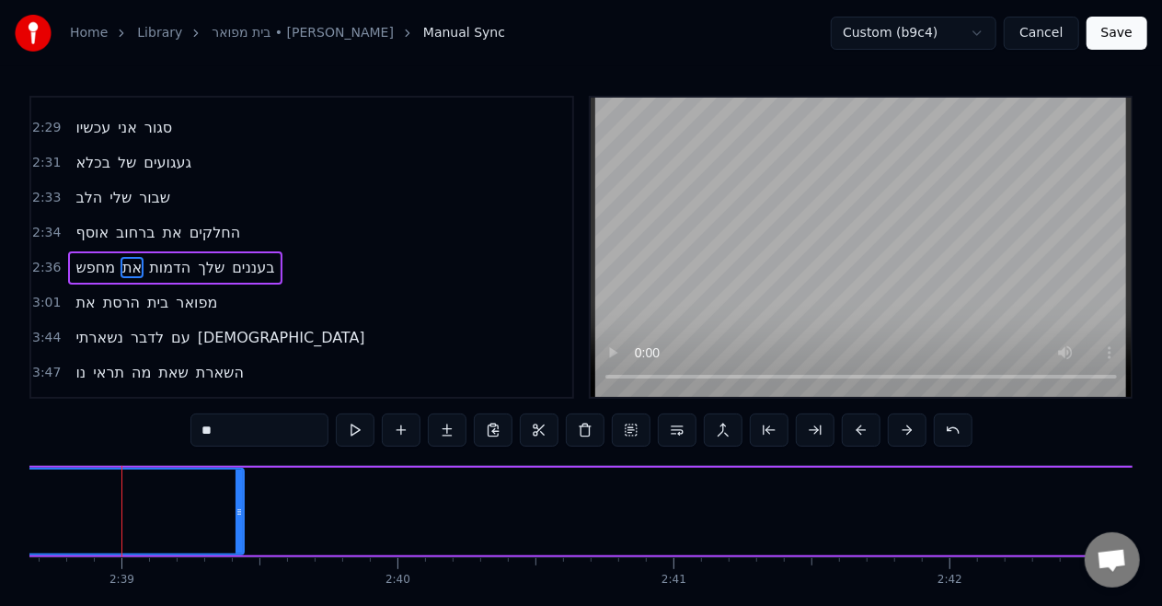
drag, startPoint x: 1101, startPoint y: 508, endPoint x: 239, endPoint y: 510, distance: 861.5
click at [239, 510] on icon at bounding box center [239, 511] width 7 height 15
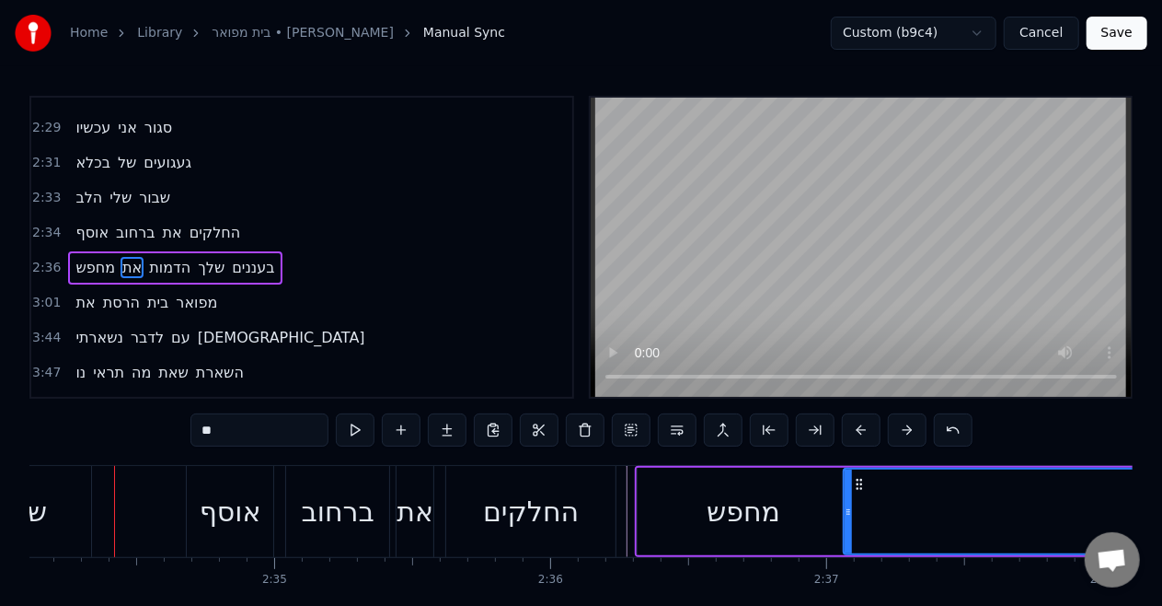
scroll to position [0, 42546]
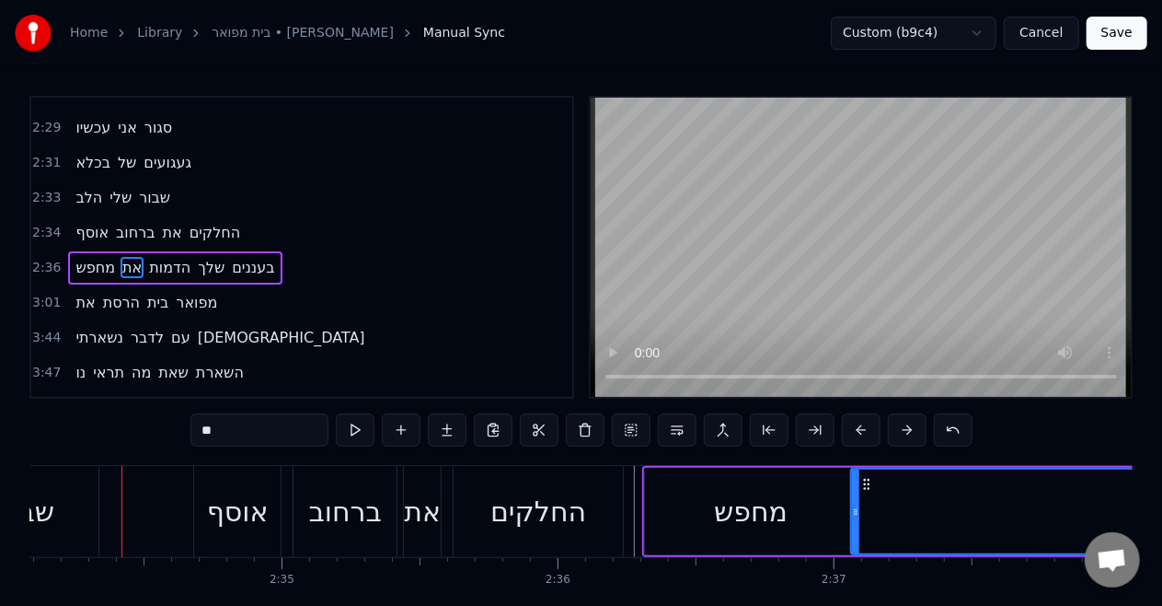
click at [747, 526] on div "מחפש" at bounding box center [751, 511] width 74 height 41
type input "****"
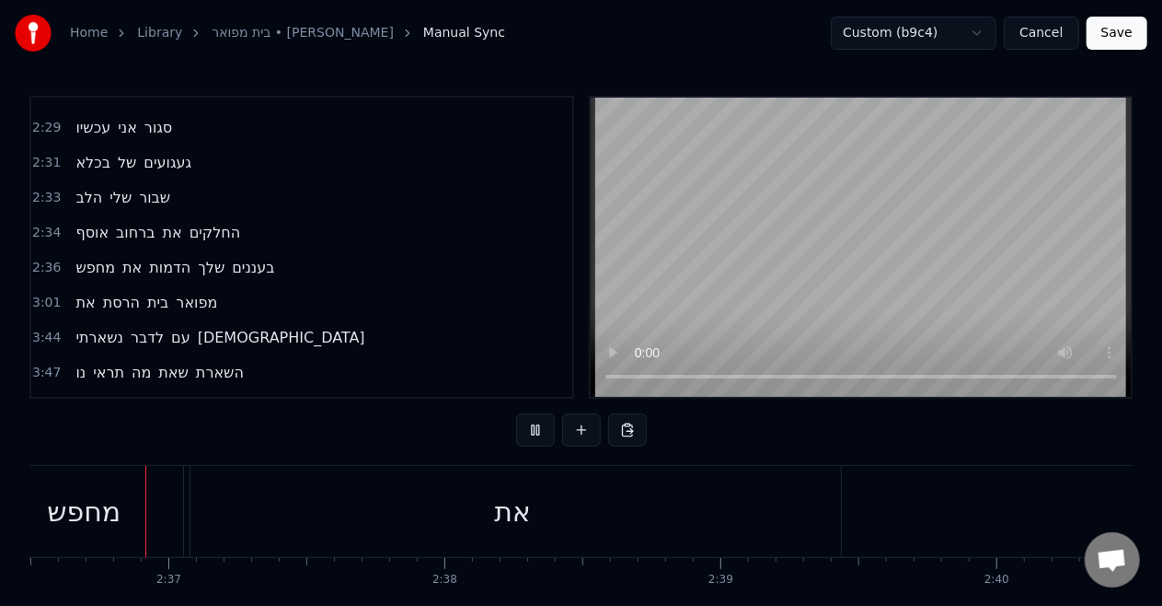
scroll to position [0, 43204]
click at [155, 497] on div "מחפש" at bounding box center [91, 511] width 212 height 91
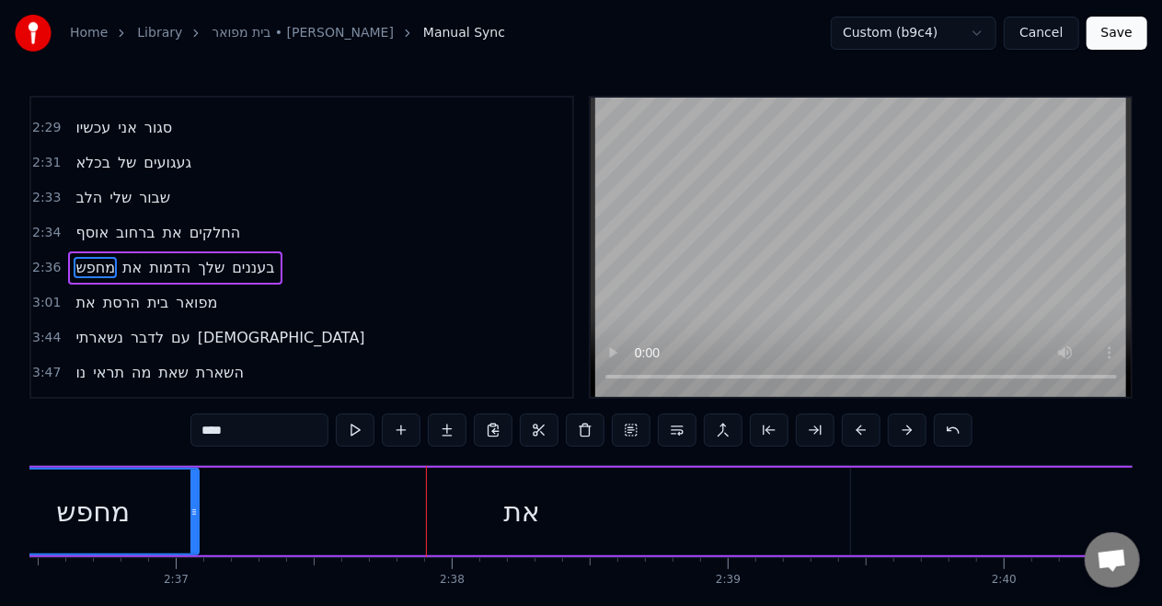
click at [28, 526] on div "Home Library [GEOGRAPHIC_DATA] • [PERSON_NAME] Manual Sync Custom (b9c4) Cancel…" at bounding box center [581, 325] width 1162 height 651
click at [123, 510] on div "מחפש" at bounding box center [93, 511] width 74 height 41
click at [795, 526] on div "את" at bounding box center [521, 511] width 657 height 87
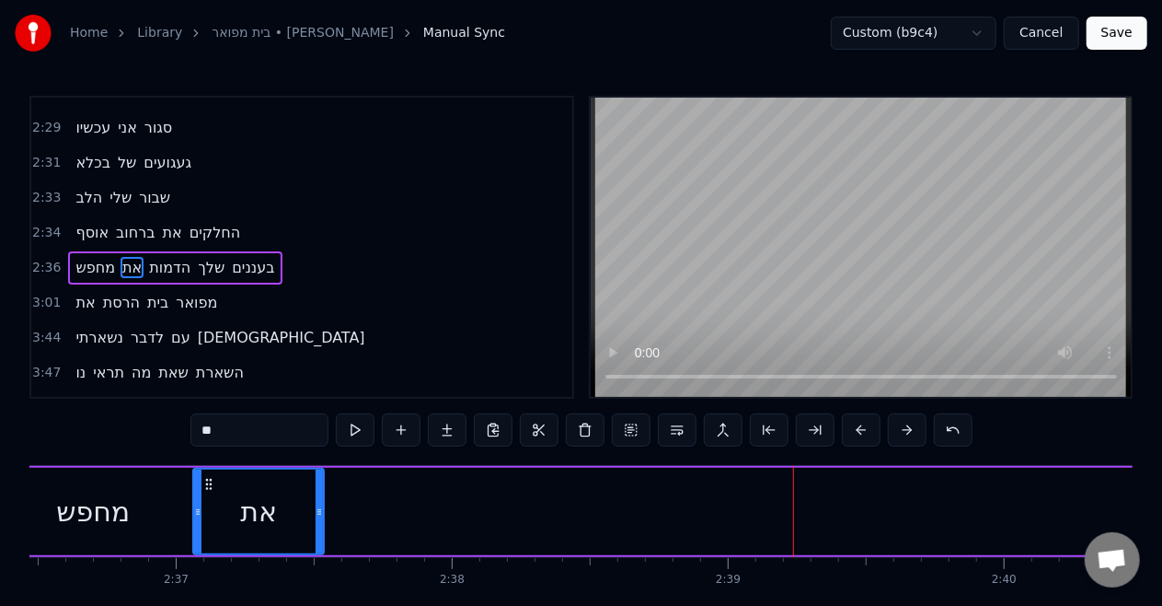
drag, startPoint x: 843, startPoint y: 527, endPoint x: 317, endPoint y: 502, distance: 527.1
click at [317, 502] on div at bounding box center [319, 511] width 7 height 84
click at [127, 494] on div "מחפש" at bounding box center [93, 511] width 74 height 41
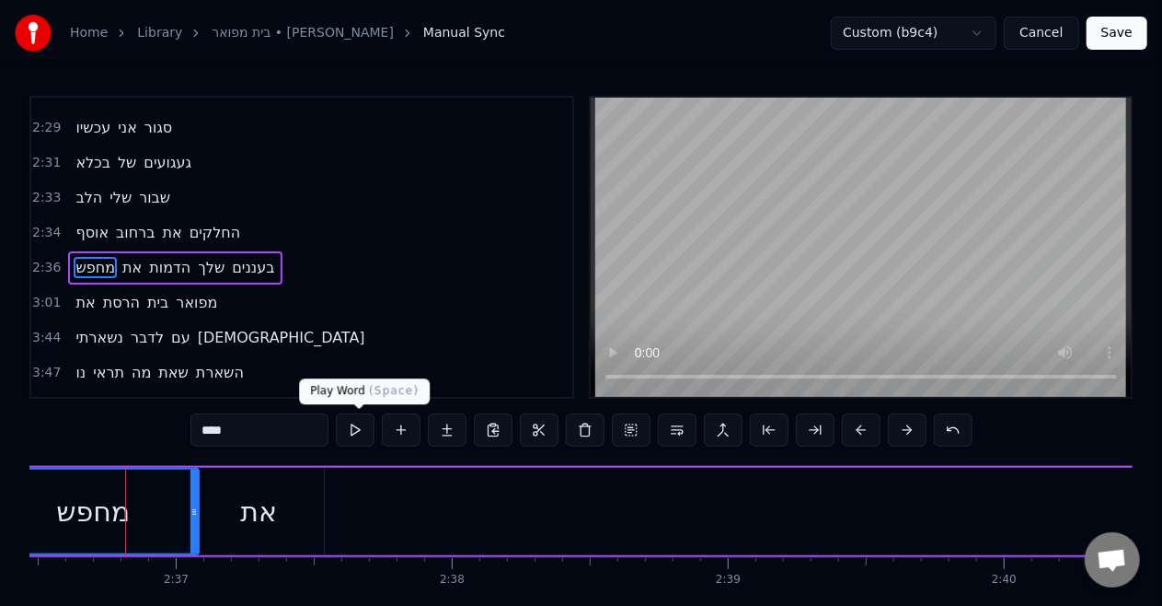
click at [355, 427] on button at bounding box center [355, 429] width 39 height 33
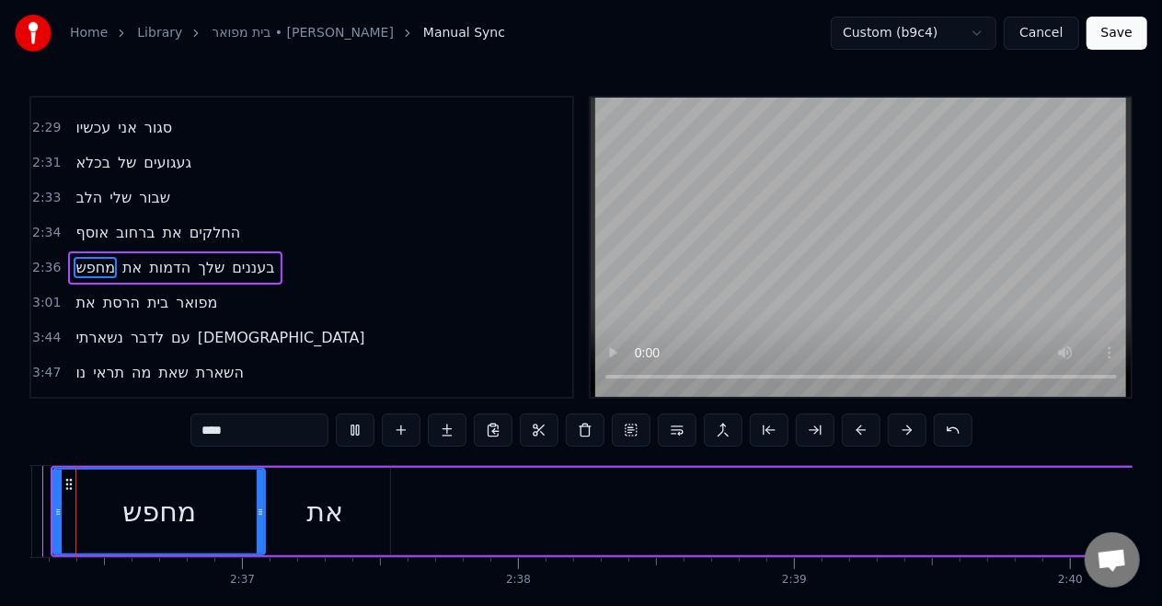
scroll to position [0, 43067]
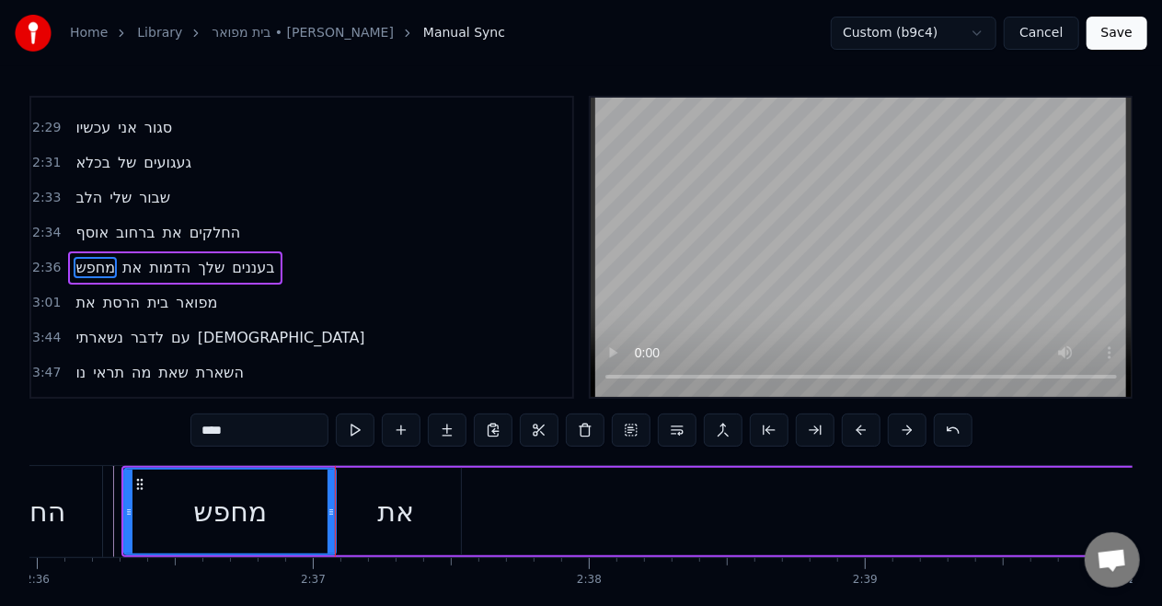
click at [353, 530] on div "את" at bounding box center [395, 511] width 131 height 87
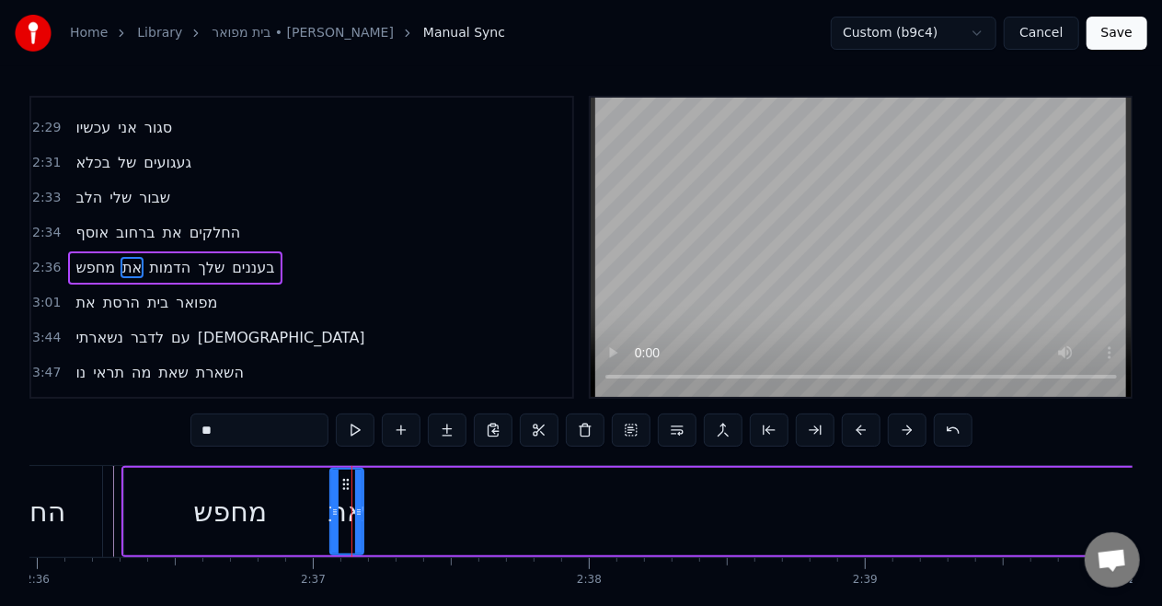
drag, startPoint x: 454, startPoint y: 512, endPoint x: 357, endPoint y: 507, distance: 96.8
click at [357, 507] on icon at bounding box center [358, 511] width 7 height 15
click at [306, 504] on div "מחפש" at bounding box center [230, 511] width 212 height 87
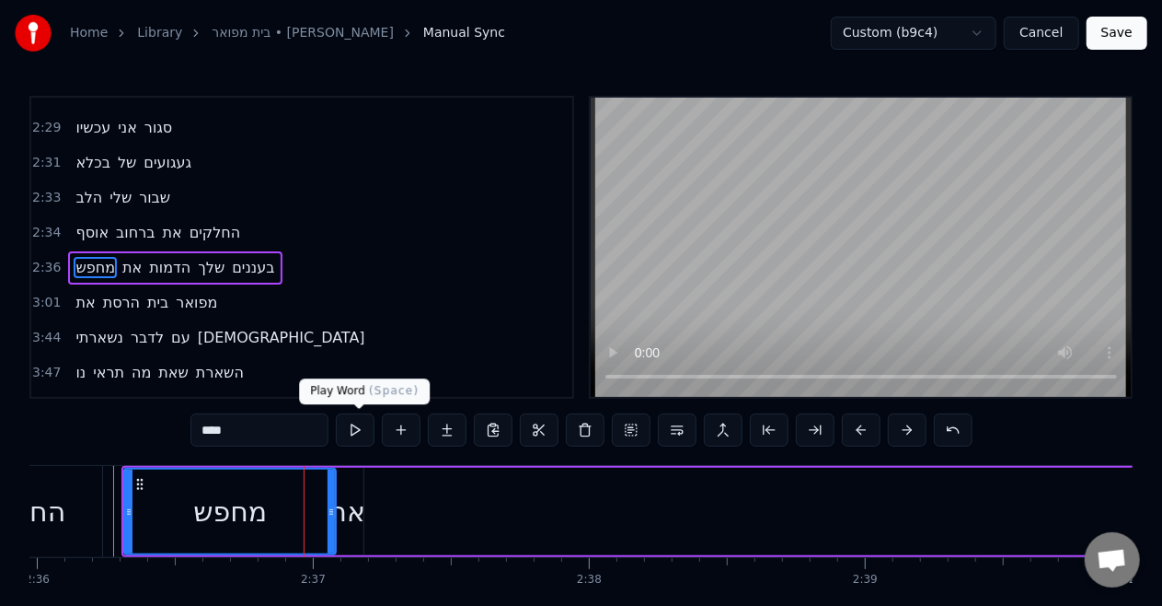
click at [360, 442] on button at bounding box center [355, 429] width 39 height 33
click at [342, 500] on div "את" at bounding box center [347, 511] width 37 height 41
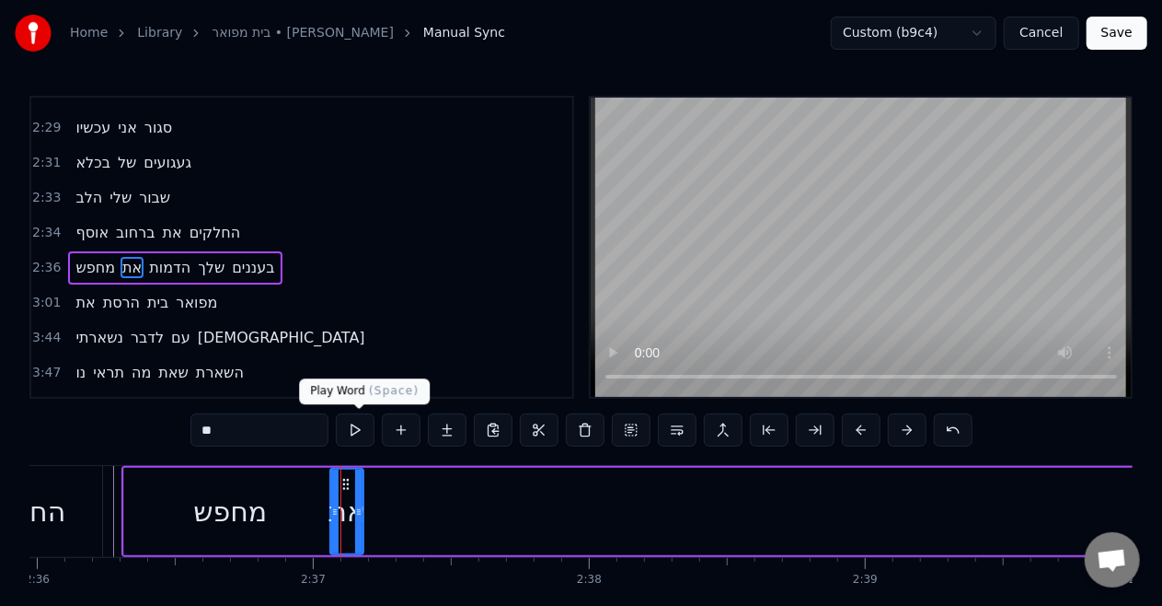
click at [358, 431] on button at bounding box center [355, 429] width 39 height 33
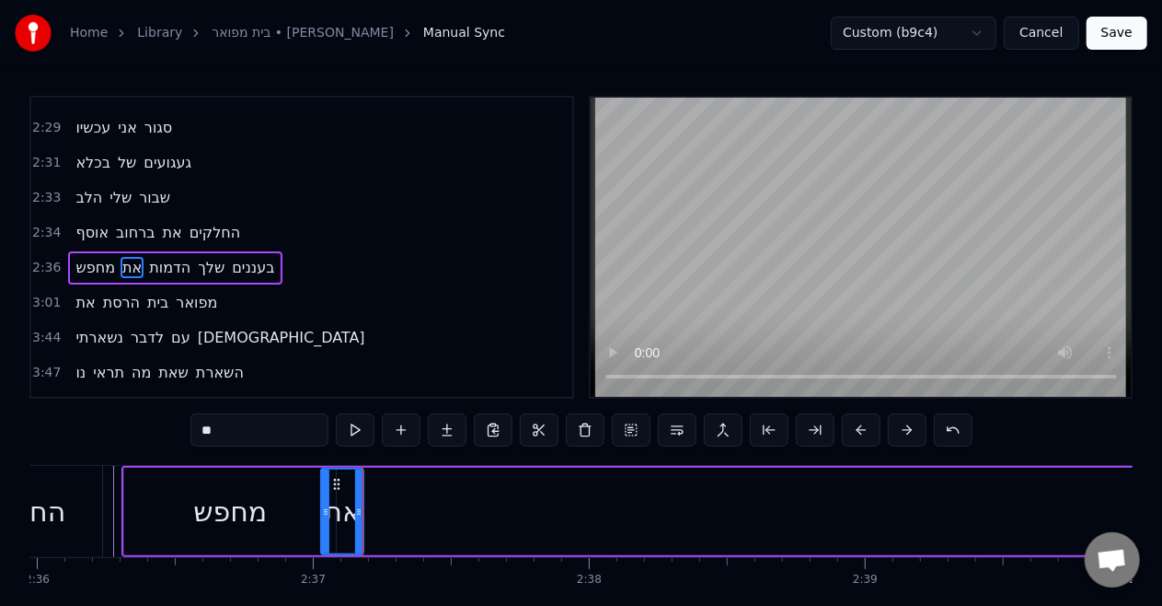
drag, startPoint x: 331, startPoint y: 519, endPoint x: 322, endPoint y: 517, distance: 9.4
click at [322, 517] on div at bounding box center [325, 511] width 7 height 84
click at [348, 513] on icon at bounding box center [351, 511] width 7 height 15
click at [272, 483] on div "מחפש" at bounding box center [230, 511] width 212 height 87
type input "****"
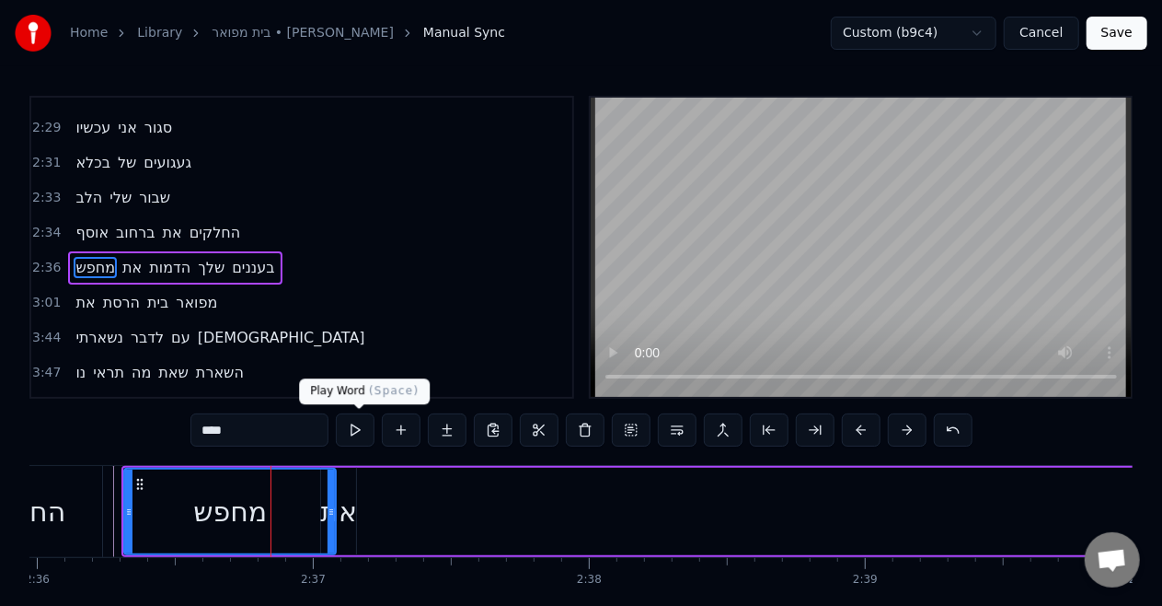
click at [359, 435] on button at bounding box center [355, 429] width 39 height 33
click at [337, 505] on div "מחפש" at bounding box center [230, 511] width 214 height 87
click at [335, 501] on div at bounding box center [335, 511] width 1 height 91
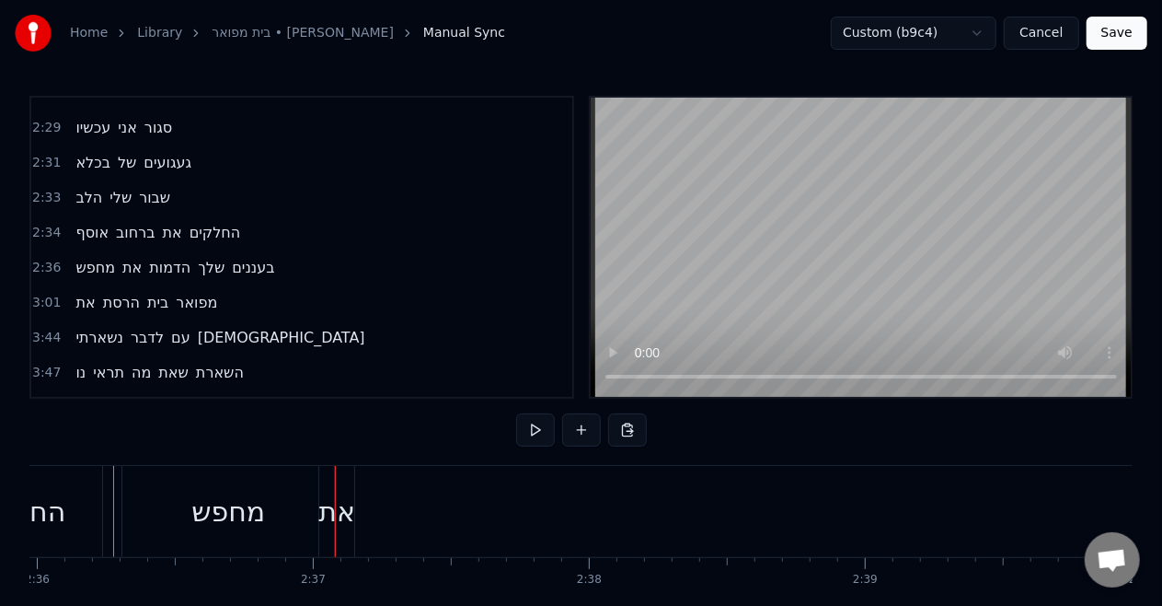
click at [332, 501] on div "את" at bounding box center [336, 511] width 37 height 41
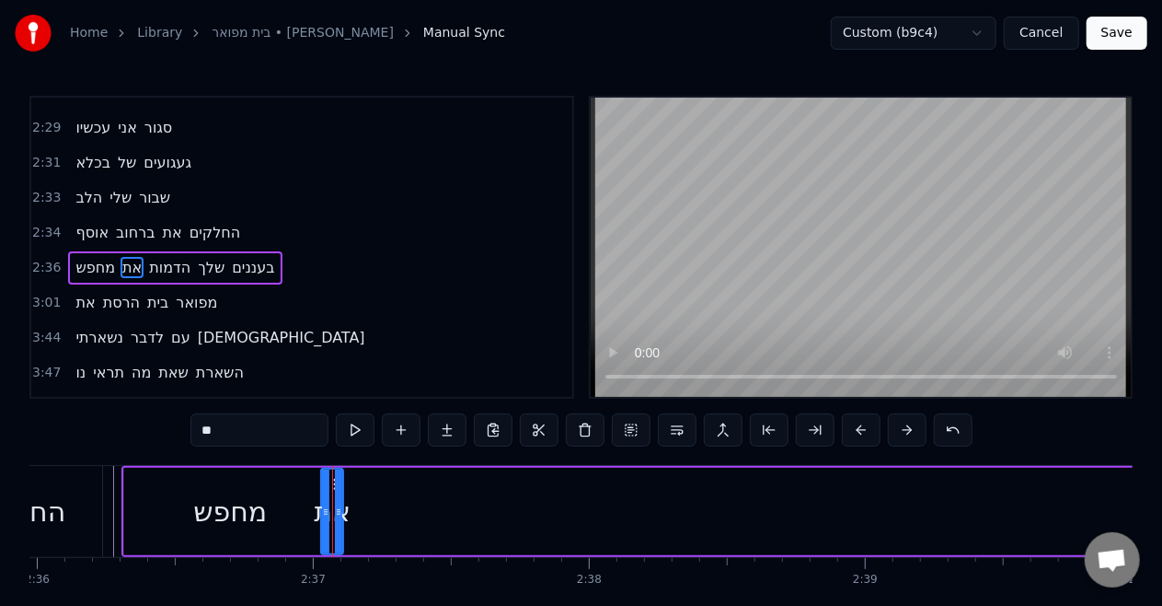
drag, startPoint x: 350, startPoint y: 501, endPoint x: 337, endPoint y: 501, distance: 12.9
click at [337, 501] on div at bounding box center [338, 511] width 7 height 84
click at [266, 510] on div "מחפש" at bounding box center [230, 511] width 74 height 41
type input "****"
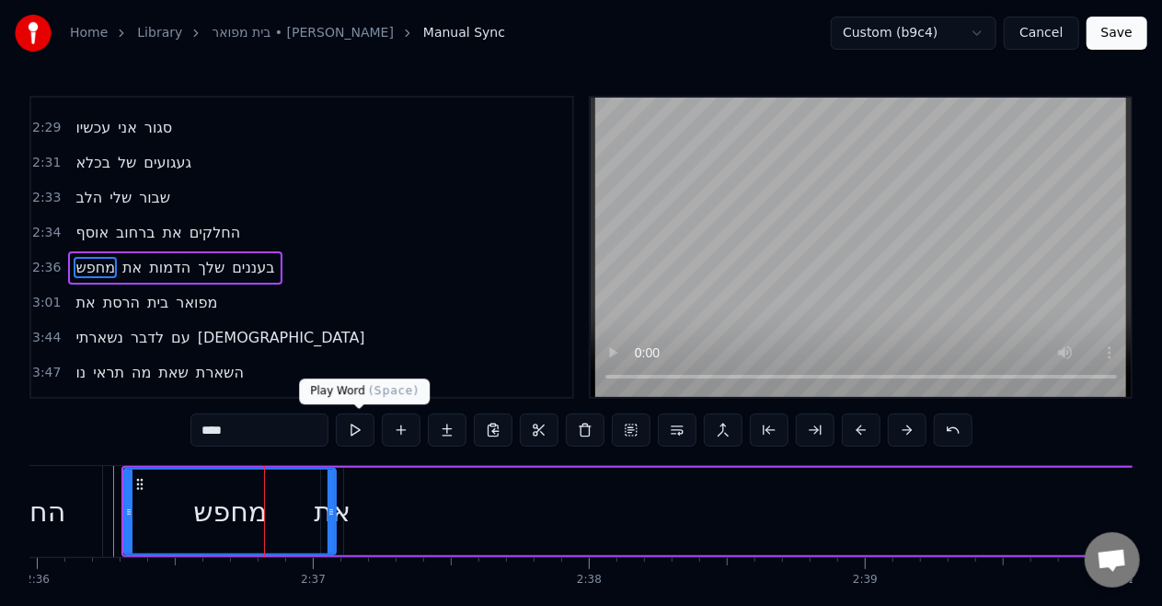
click at [368, 429] on button at bounding box center [355, 429] width 39 height 33
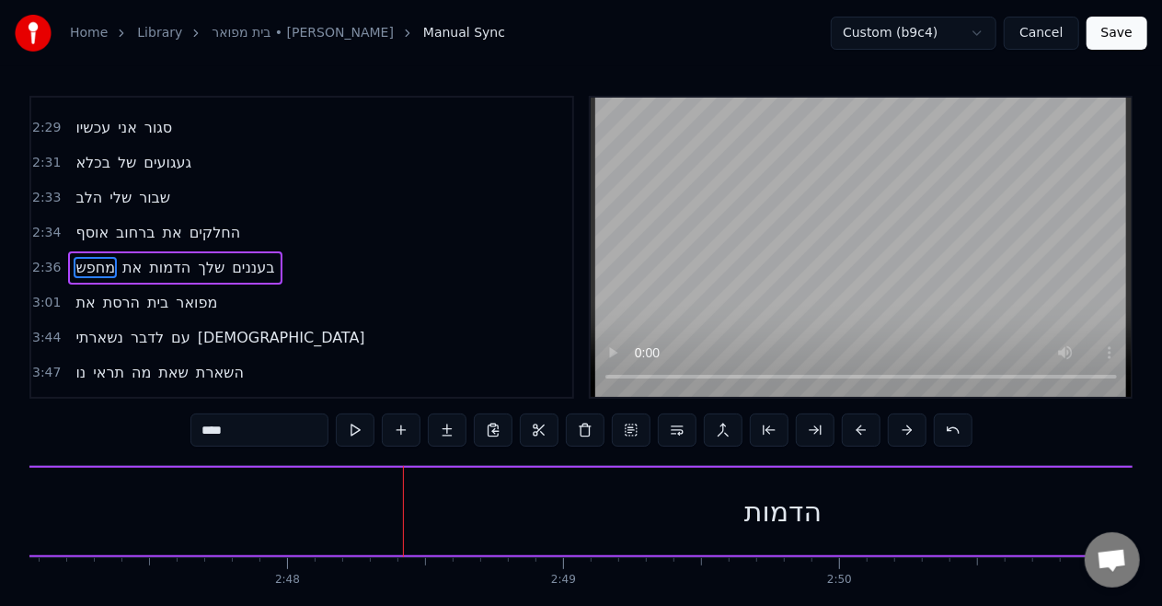
scroll to position [0, 46136]
click at [637, 521] on div "הדמות" at bounding box center [778, 511] width 2014 height 87
type input "*****"
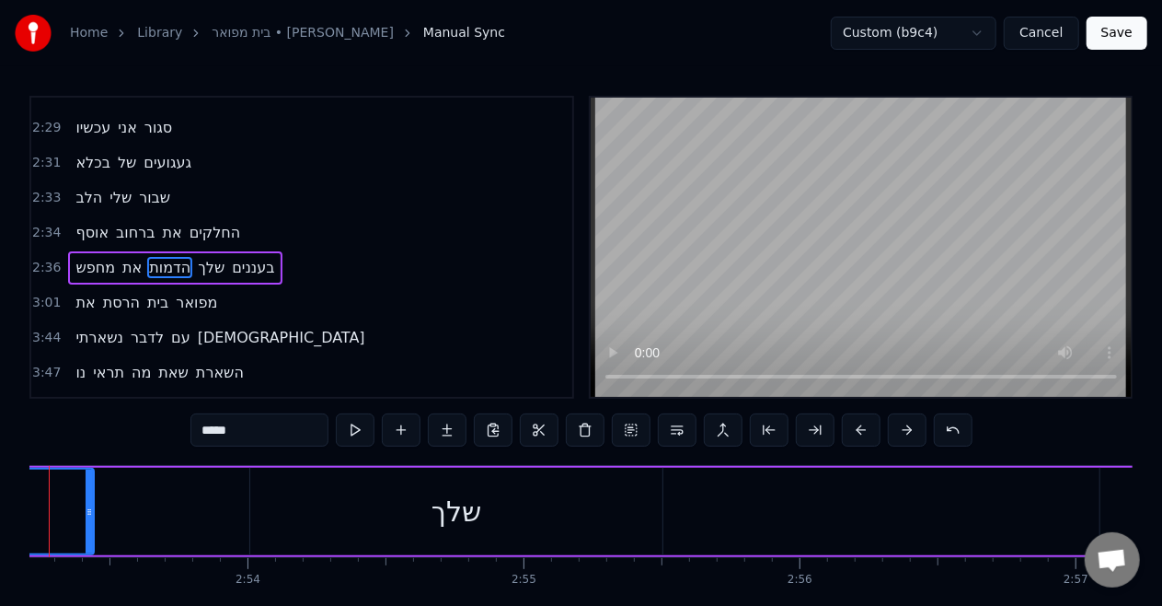
scroll to position [0, 47754]
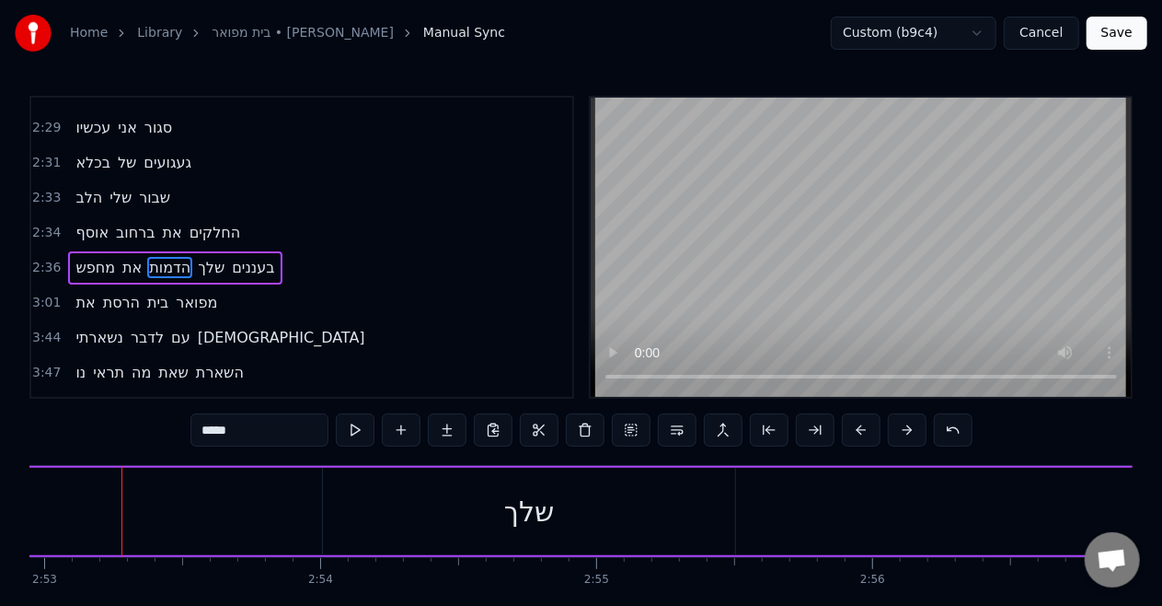
drag, startPoint x: 164, startPoint y: 506, endPoint x: 0, endPoint y: 490, distance: 164.7
click at [0, 490] on div "Home Library [GEOGRAPHIC_DATA] • [PERSON_NAME] Manual Sync Custom (b9c4) Cancel…" at bounding box center [581, 325] width 1162 height 651
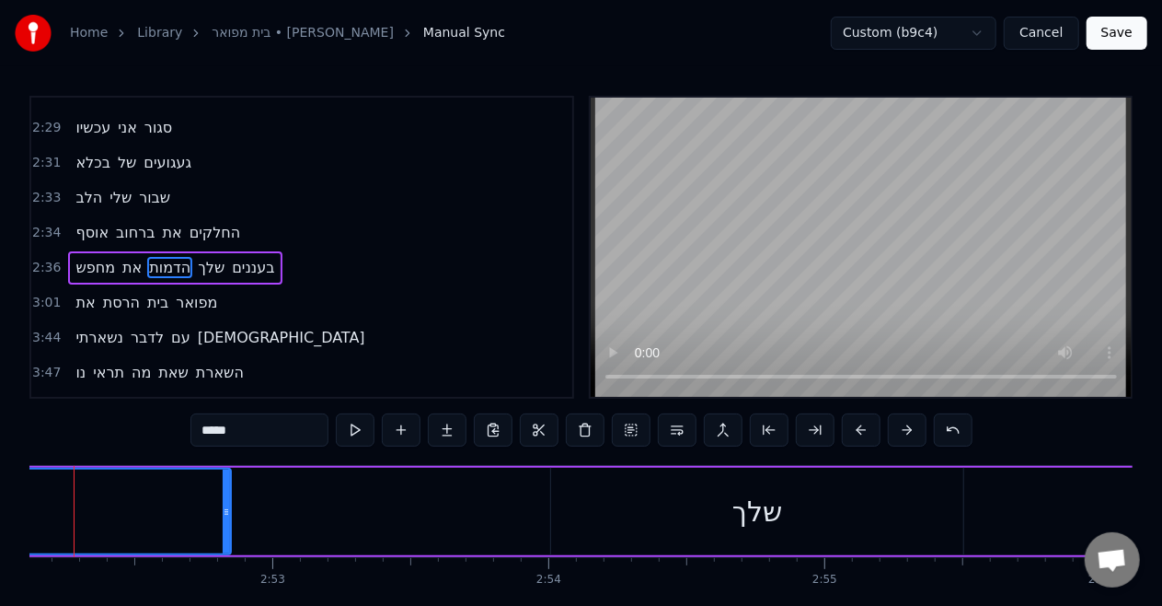
scroll to position [0, 47478]
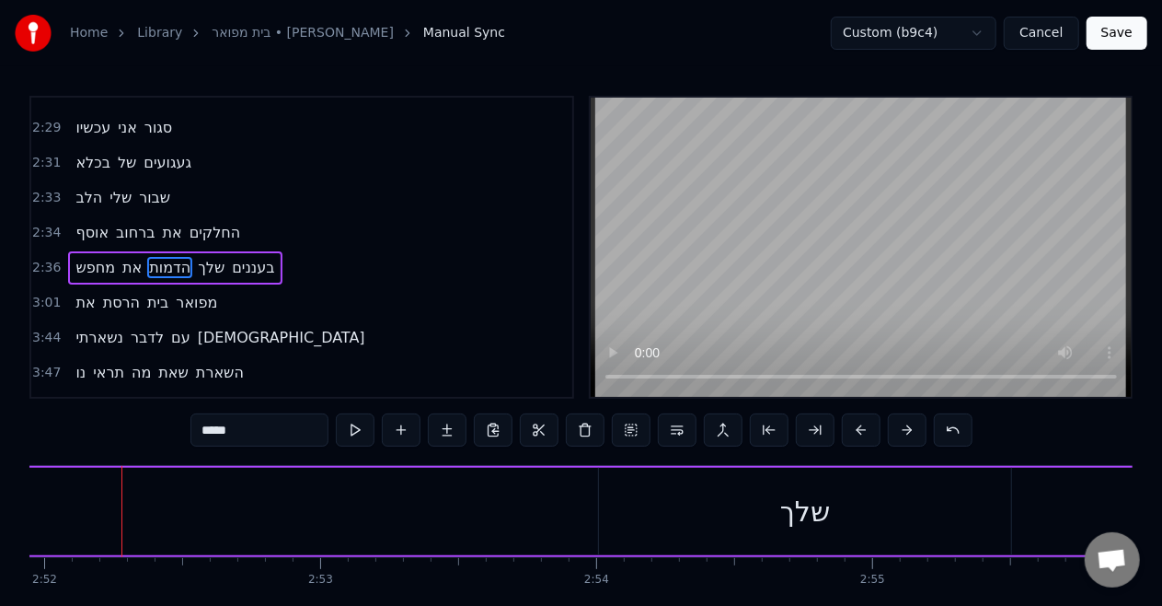
drag, startPoint x: 271, startPoint y: 503, endPoint x: 0, endPoint y: 524, distance: 271.4
click at [0, 524] on div "Home Library [GEOGRAPHIC_DATA] • [PERSON_NAME] Manual Sync Custom (b9c4) Cancel…" at bounding box center [581, 325] width 1162 height 651
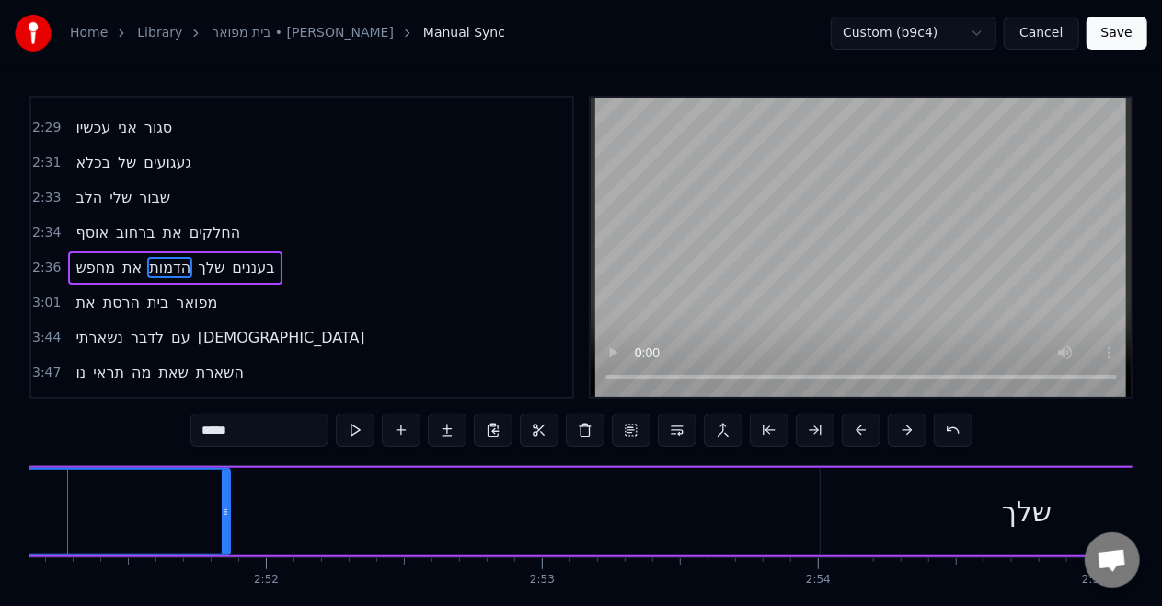
scroll to position [0, 47201]
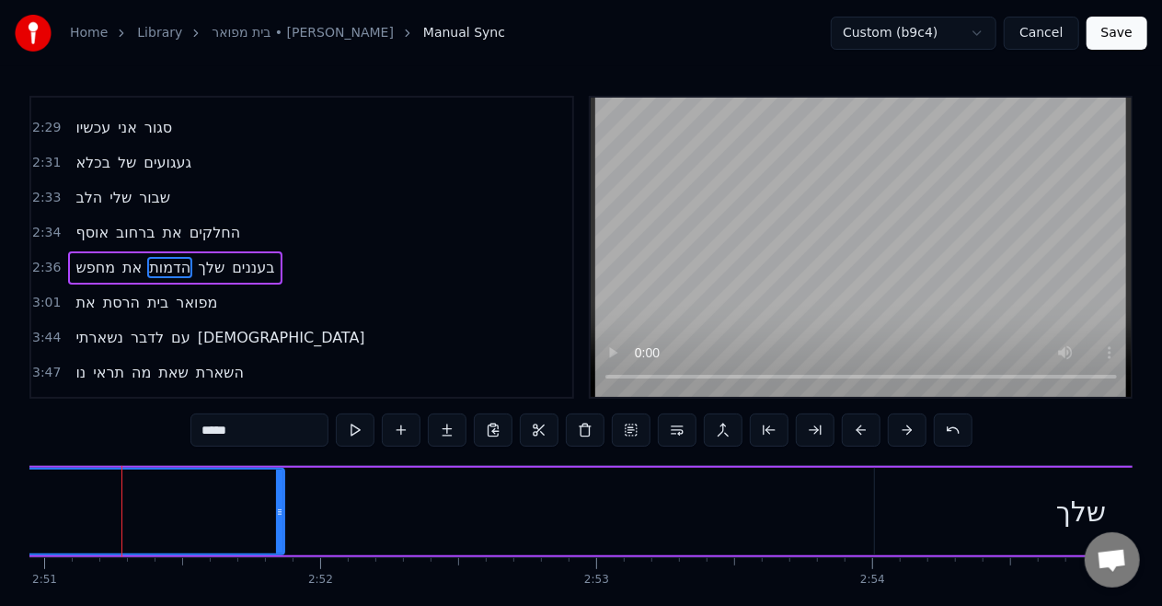
click at [282, 525] on div at bounding box center [279, 511] width 7 height 84
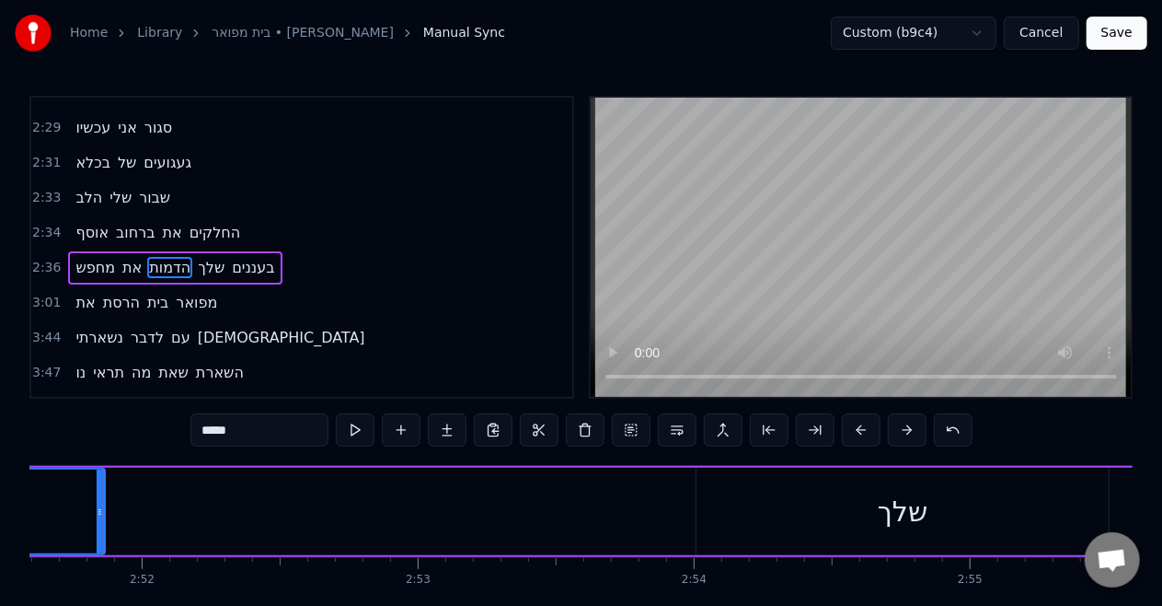
scroll to position [0, 47360]
drag, startPoint x: 117, startPoint y: 521, endPoint x: 0, endPoint y: 517, distance: 116.9
click at [0, 517] on div "Home Library [GEOGRAPHIC_DATA] • [PERSON_NAME] Manual Sync Custom (b9c4) Cancel…" at bounding box center [581, 325] width 1162 height 651
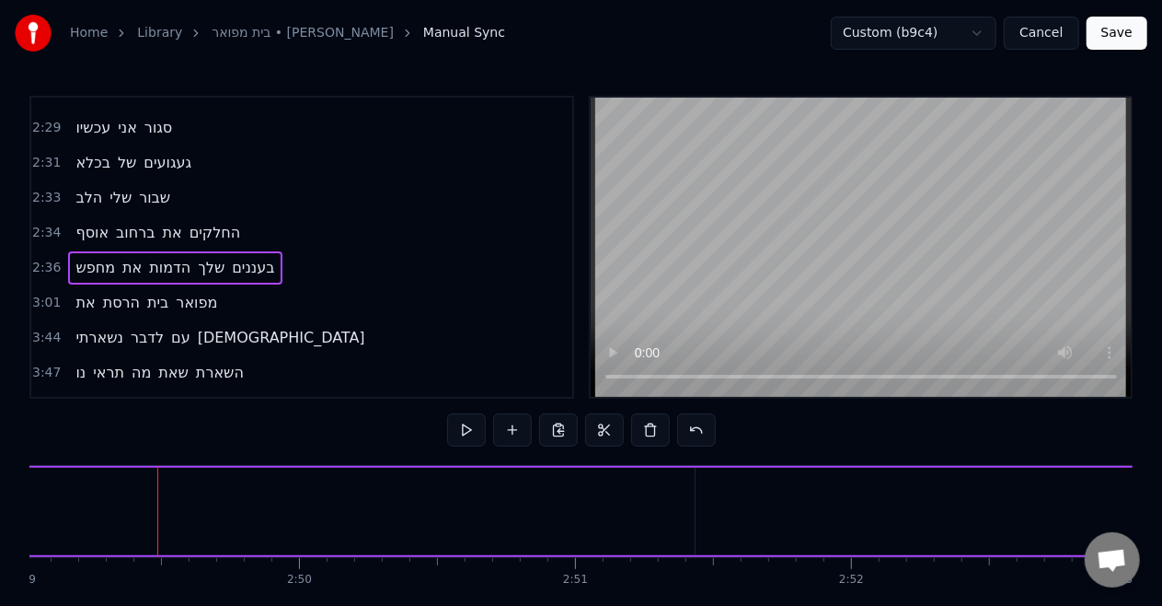
scroll to position [0, 46706]
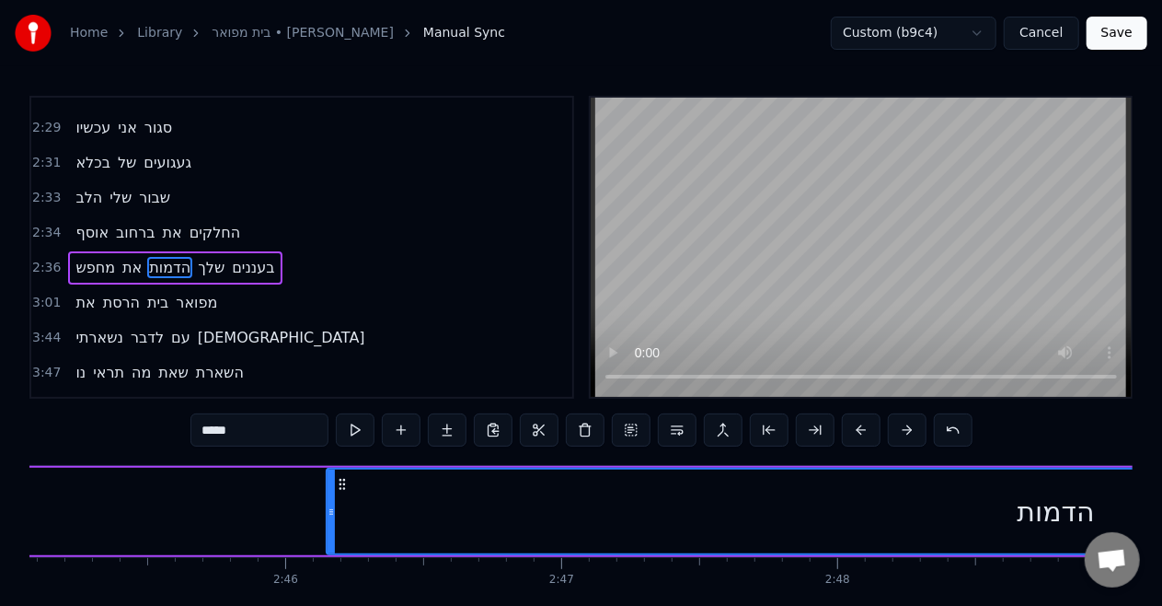
scroll to position [0, 45475]
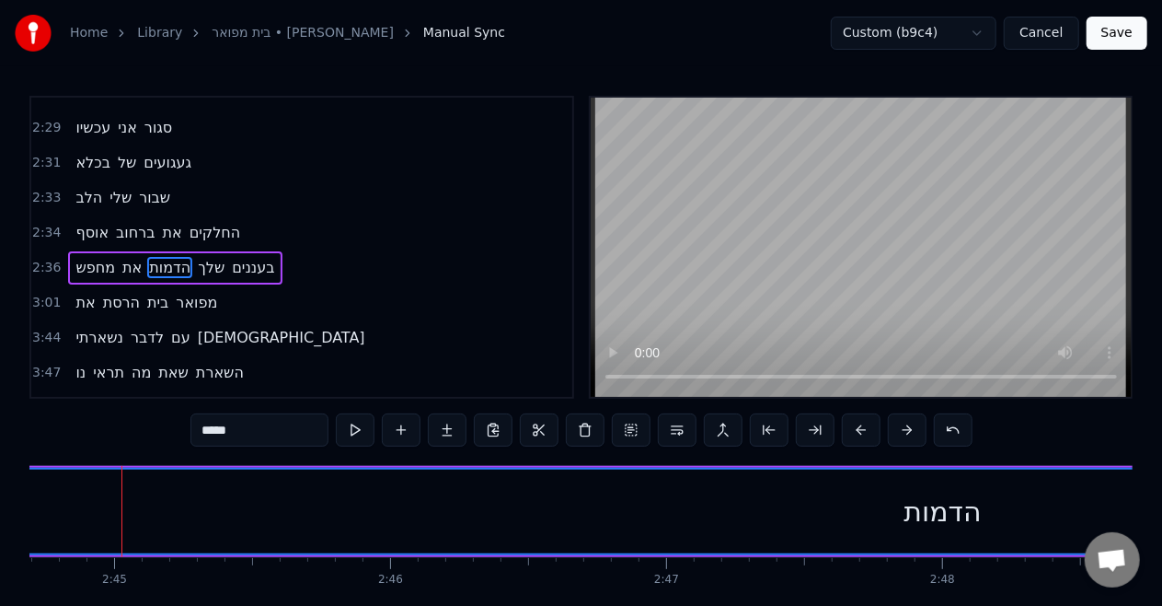
drag, startPoint x: 436, startPoint y: 508, endPoint x: 0, endPoint y: 468, distance: 438.1
click at [0, 468] on div "Home Library [GEOGRAPHIC_DATA] • [PERSON_NAME] Manual Sync Custom (b9c4) Cancel…" at bounding box center [581, 325] width 1162 height 651
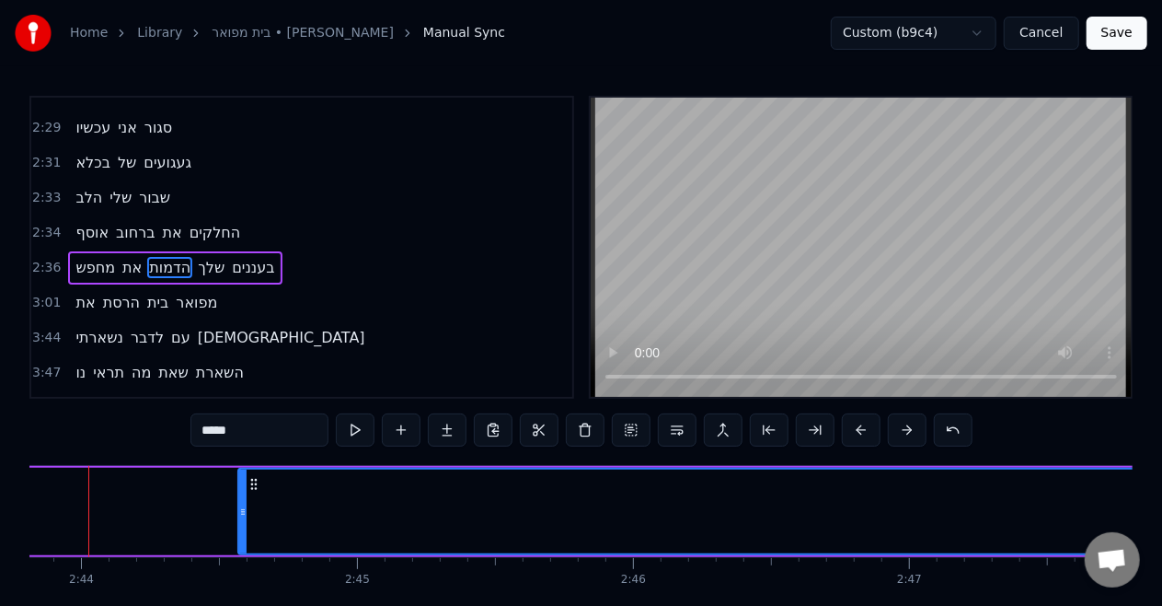
scroll to position [0, 45199]
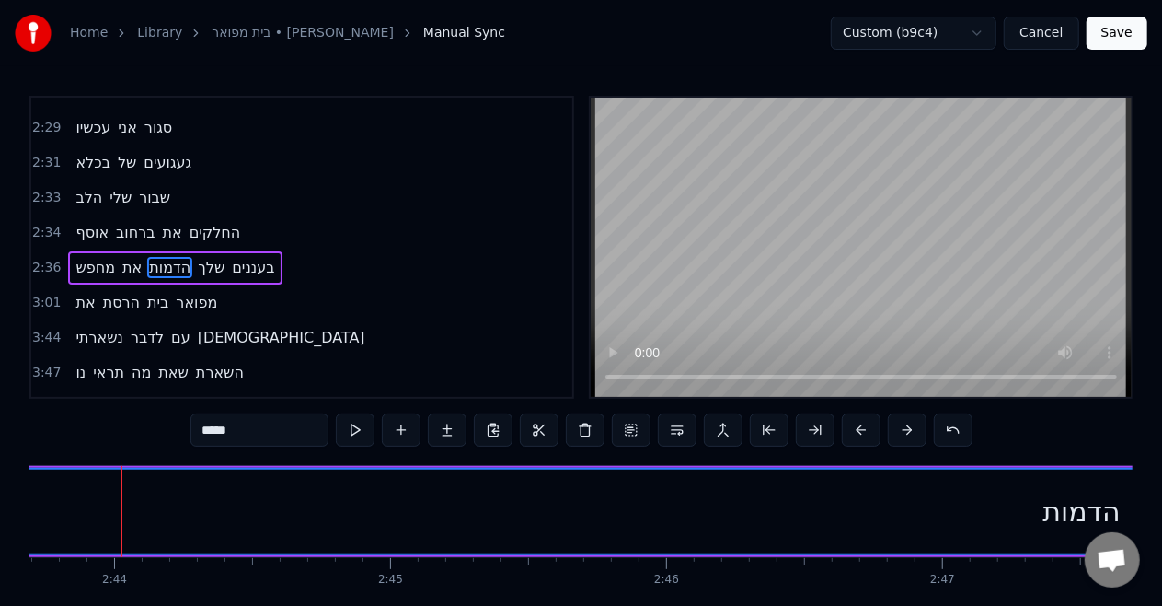
drag, startPoint x: 273, startPoint y: 520, endPoint x: 0, endPoint y: 529, distance: 273.5
click at [0, 529] on div "Home Library [GEOGRAPHIC_DATA] • [PERSON_NAME] Manual Sync Custom (b9c4) Cancel…" at bounding box center [581, 325] width 1162 height 651
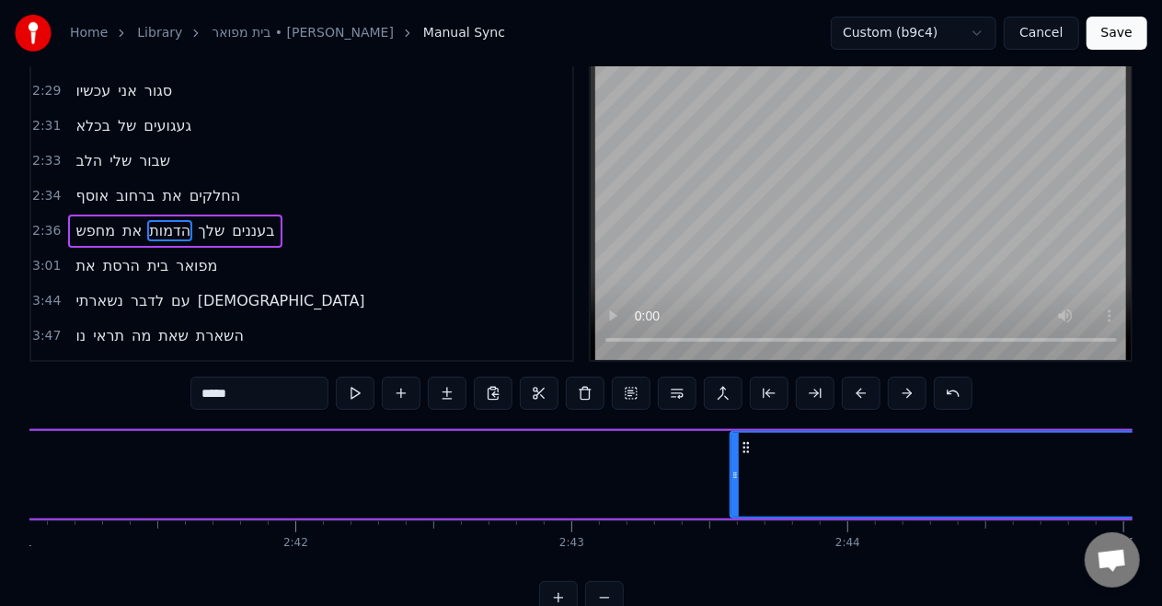
scroll to position [0, 44370]
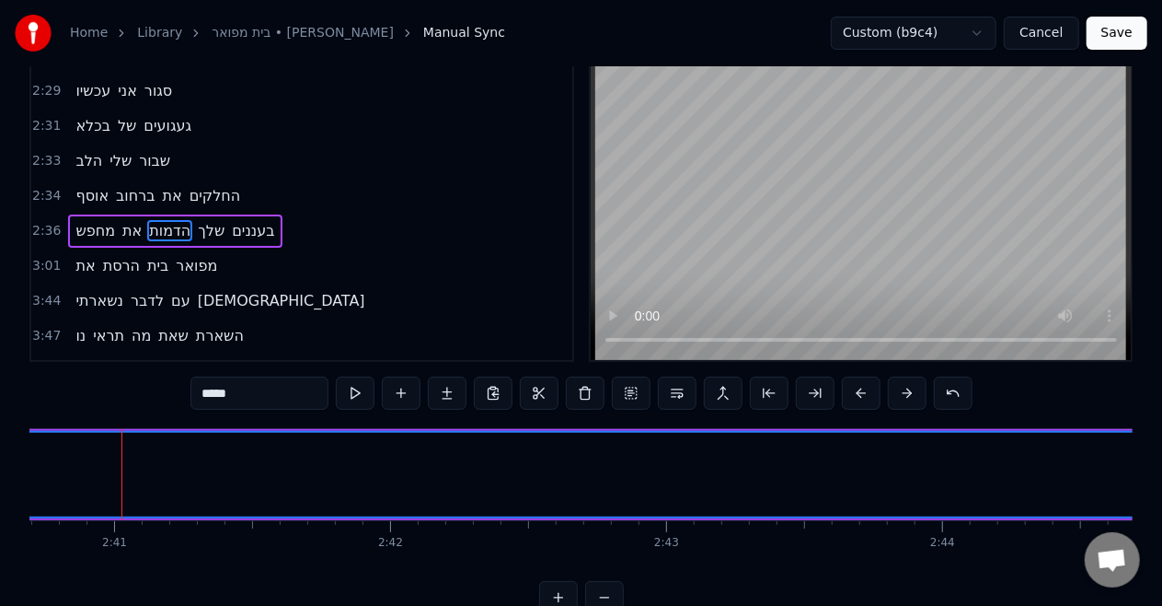
drag, startPoint x: 832, startPoint y: 463, endPoint x: 0, endPoint y: 487, distance: 832.4
click at [0, 487] on div "Home Library [GEOGRAPHIC_DATA] • [PERSON_NAME] Manual Sync Custom (b9c4) Cancel…" at bounding box center [581, 288] width 1162 height 651
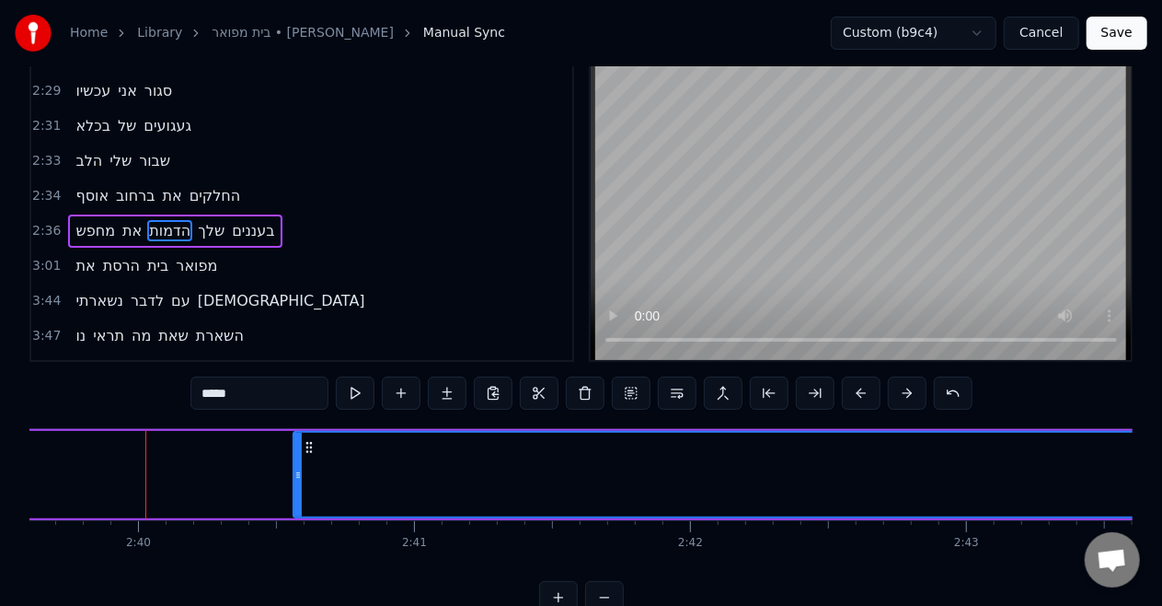
scroll to position [0, 44094]
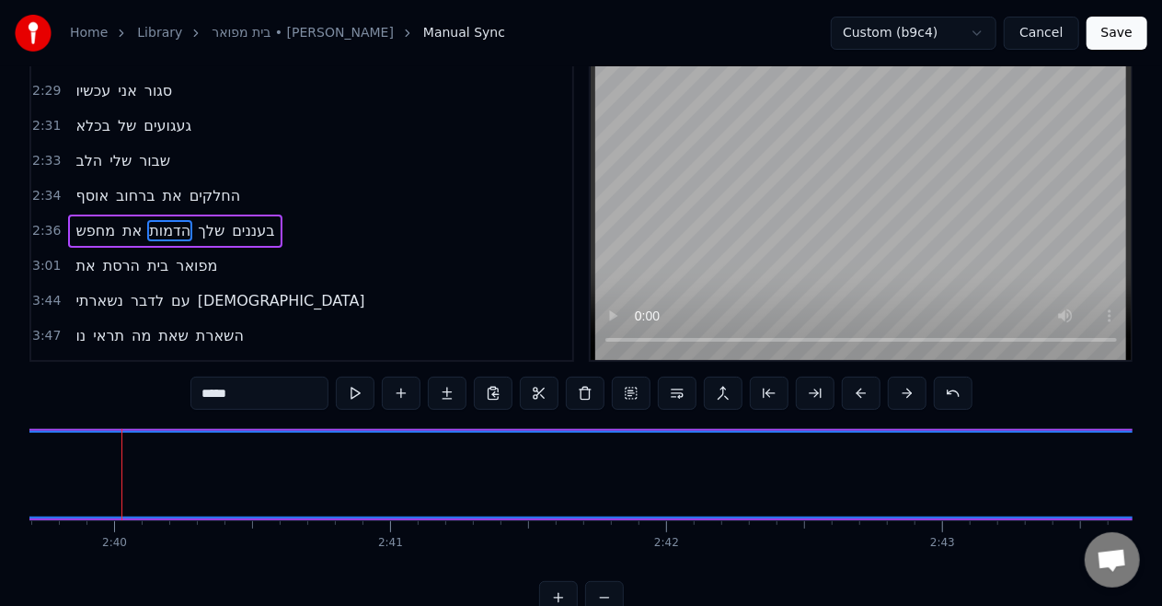
drag, startPoint x: 272, startPoint y: 468, endPoint x: 0, endPoint y: 455, distance: 271.8
click at [0, 455] on div "Home Library [GEOGRAPHIC_DATA] • [PERSON_NAME] Manual Sync Custom (b9c4) Cancel…" at bounding box center [581, 288] width 1162 height 651
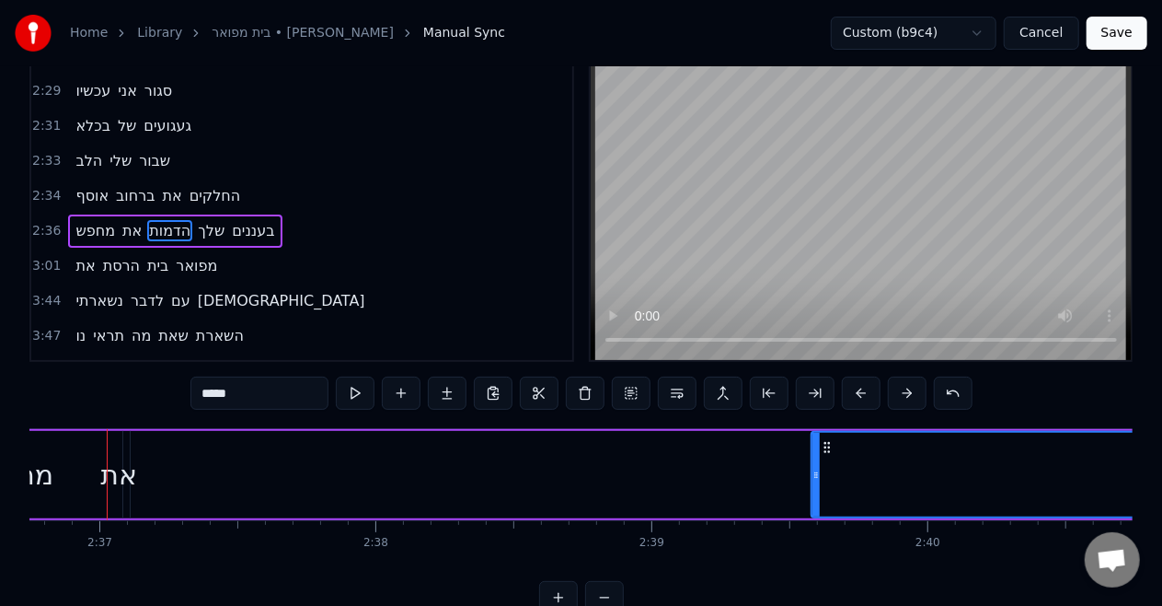
scroll to position [0, 43266]
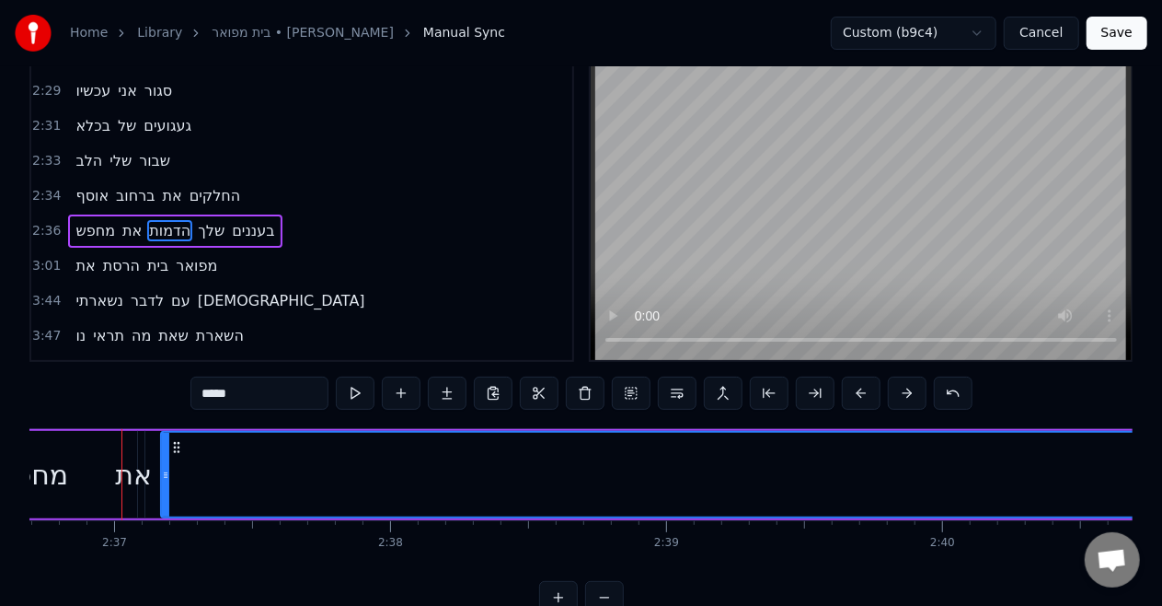
drag, startPoint x: 828, startPoint y: 471, endPoint x: 164, endPoint y: 474, distance: 664.5
click at [164, 474] on icon at bounding box center [165, 475] width 7 height 15
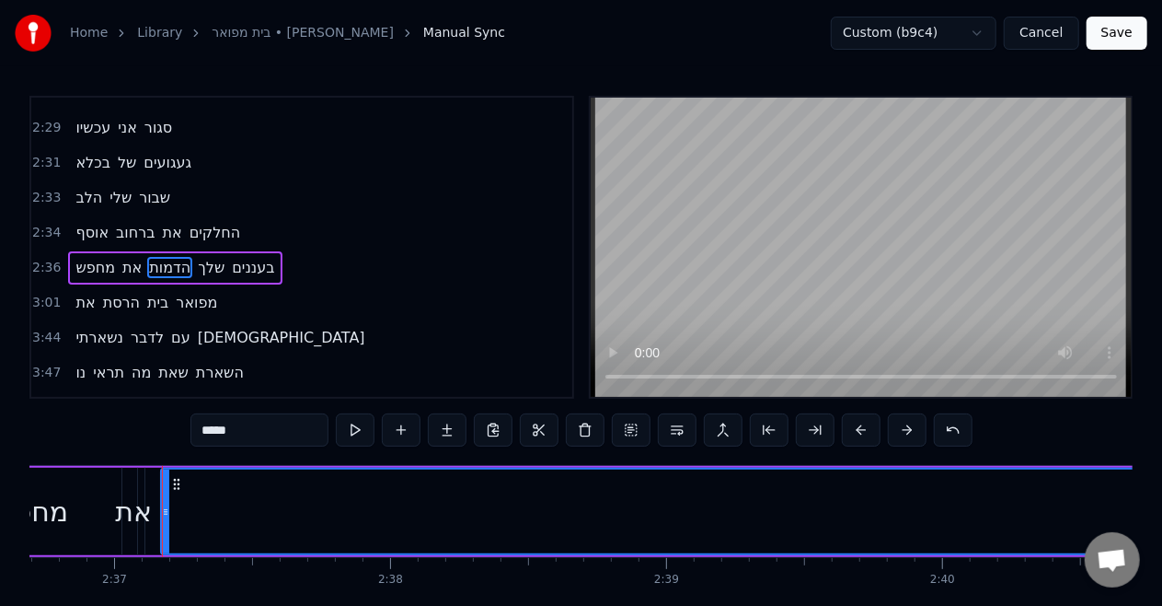
click at [151, 519] on div "את" at bounding box center [133, 511] width 37 height 41
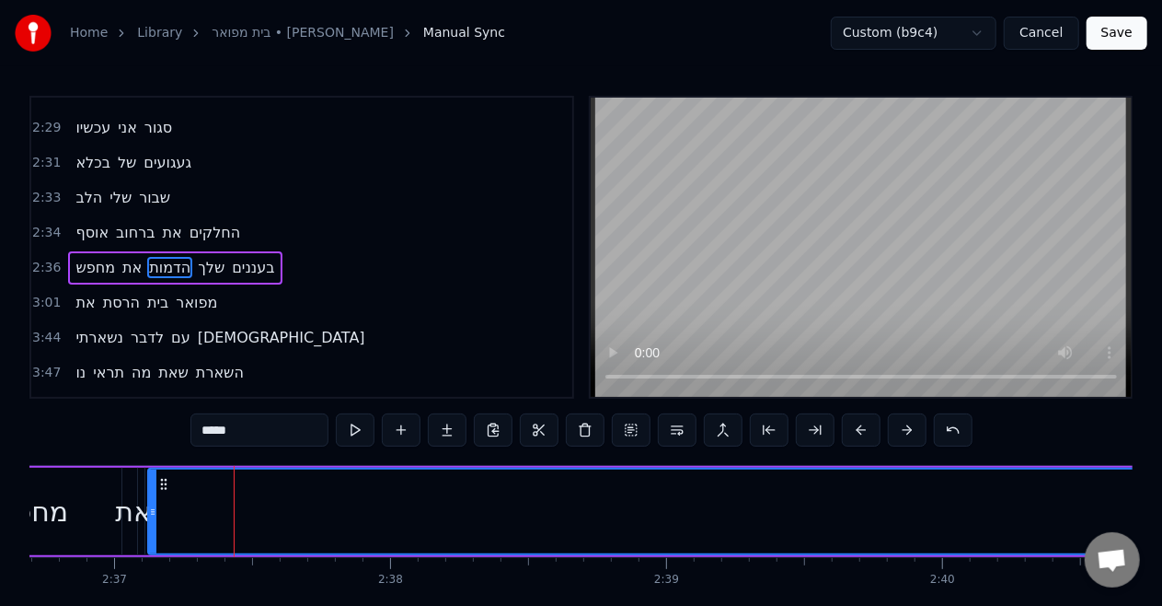
drag, startPoint x: 163, startPoint y: 507, endPoint x: 150, endPoint y: 507, distance: 12.9
click at [150, 507] on icon at bounding box center [152, 511] width 7 height 15
click at [68, 504] on div "מחפש" at bounding box center [31, 511] width 74 height 41
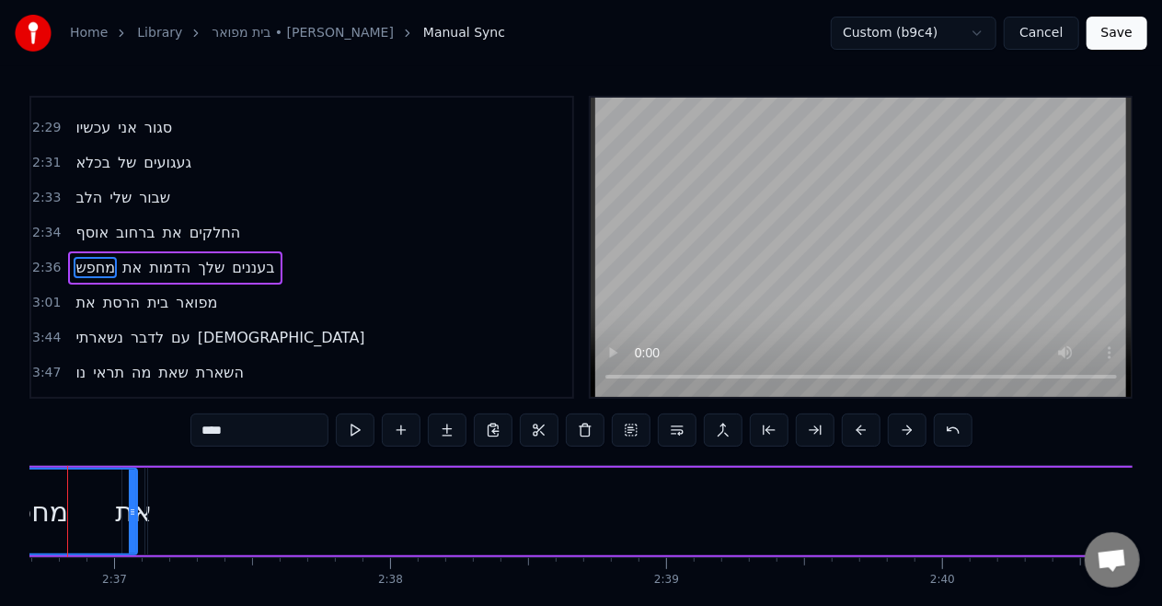
scroll to position [0, 43212]
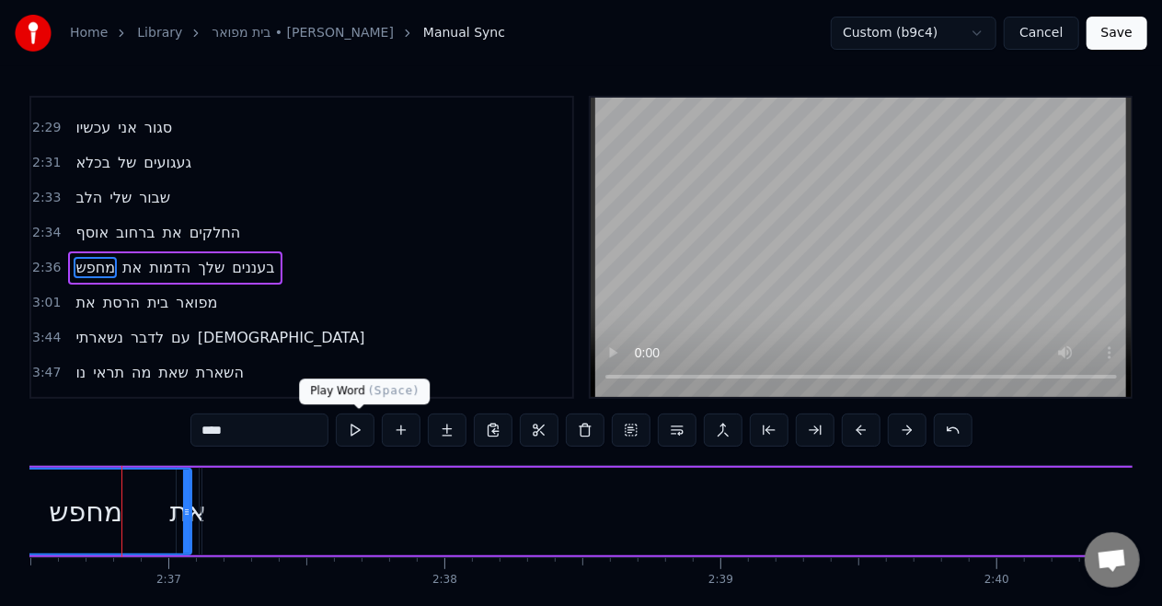
click at [355, 427] on button at bounding box center [355, 429] width 39 height 33
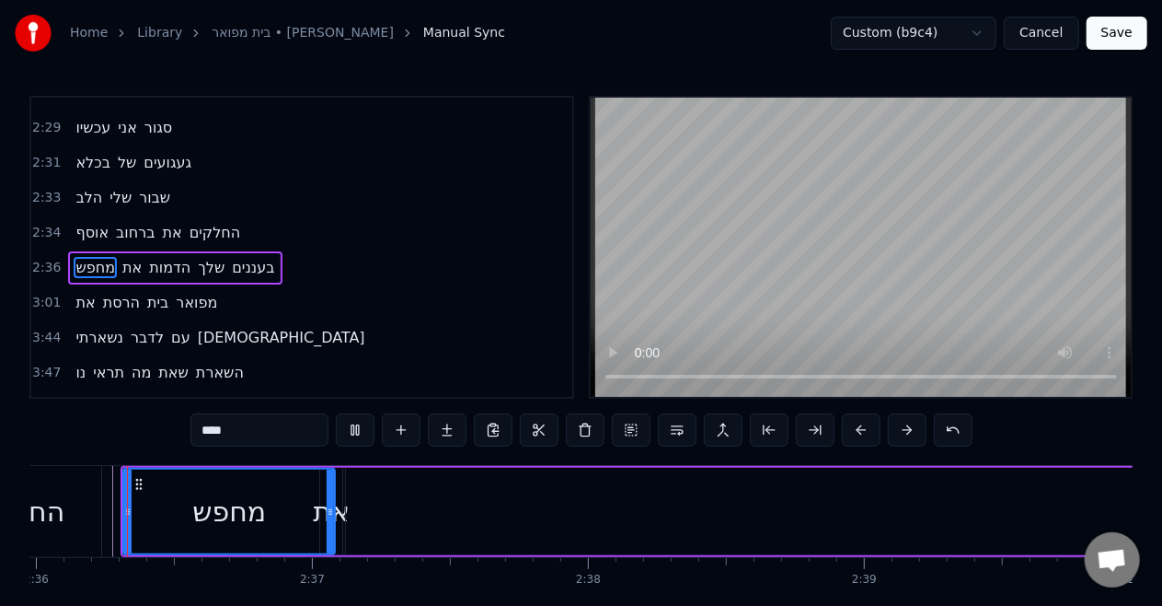
scroll to position [0, 43067]
click at [338, 495] on div "את" at bounding box center [332, 511] width 37 height 41
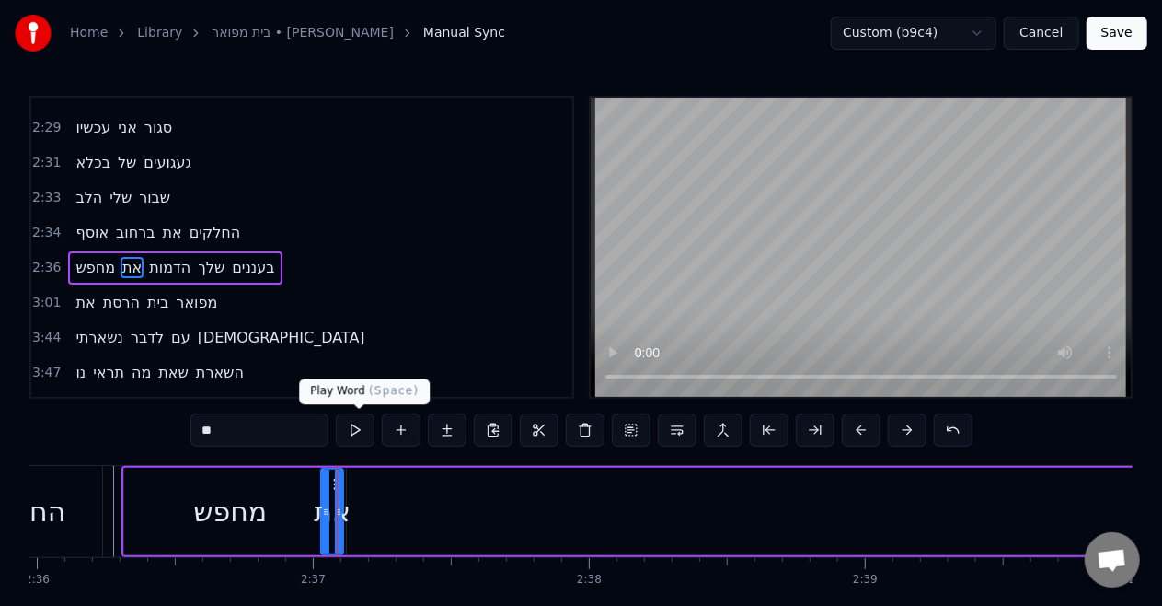
click at [370, 429] on button at bounding box center [355, 429] width 39 height 33
type input "*****"
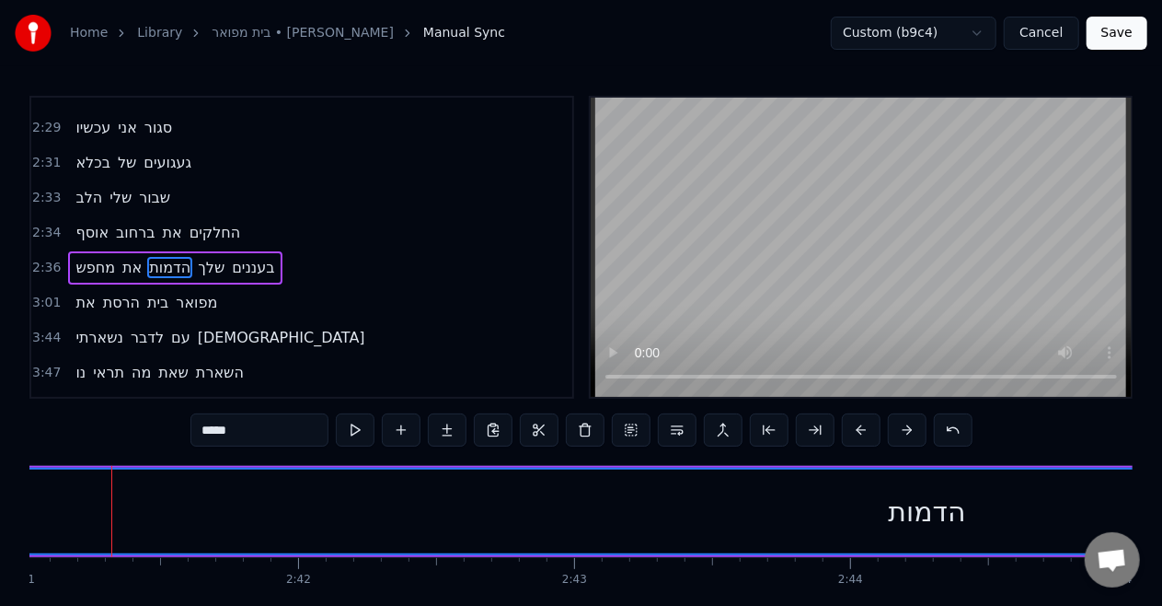
scroll to position [0, 44452]
click at [177, 512] on div "הדמות" at bounding box center [937, 511] width 3949 height 84
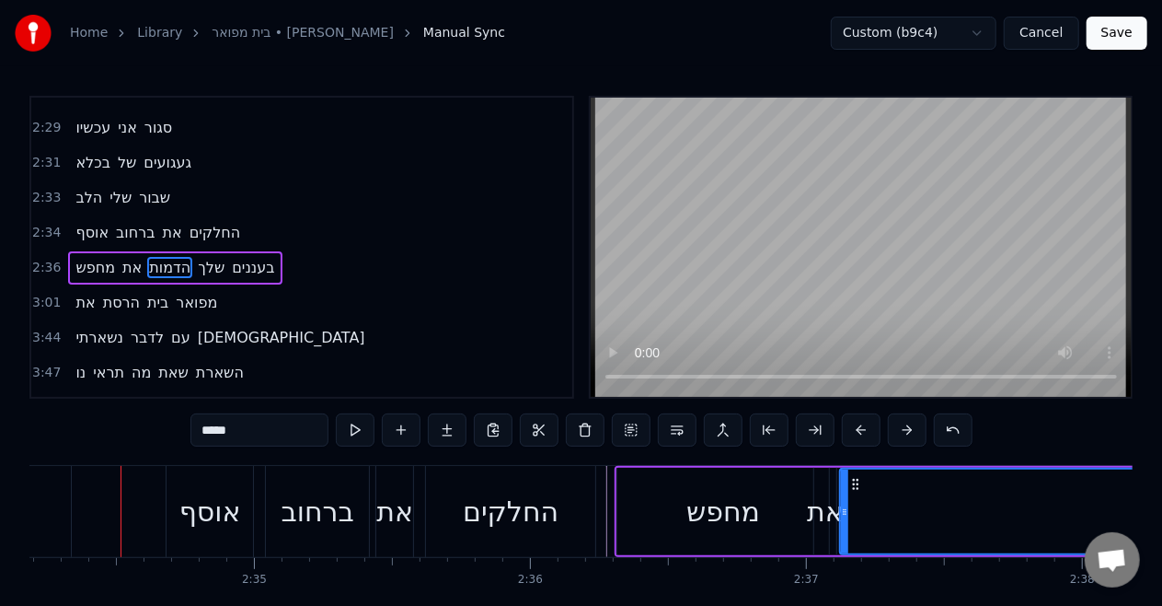
scroll to position [0, 42573]
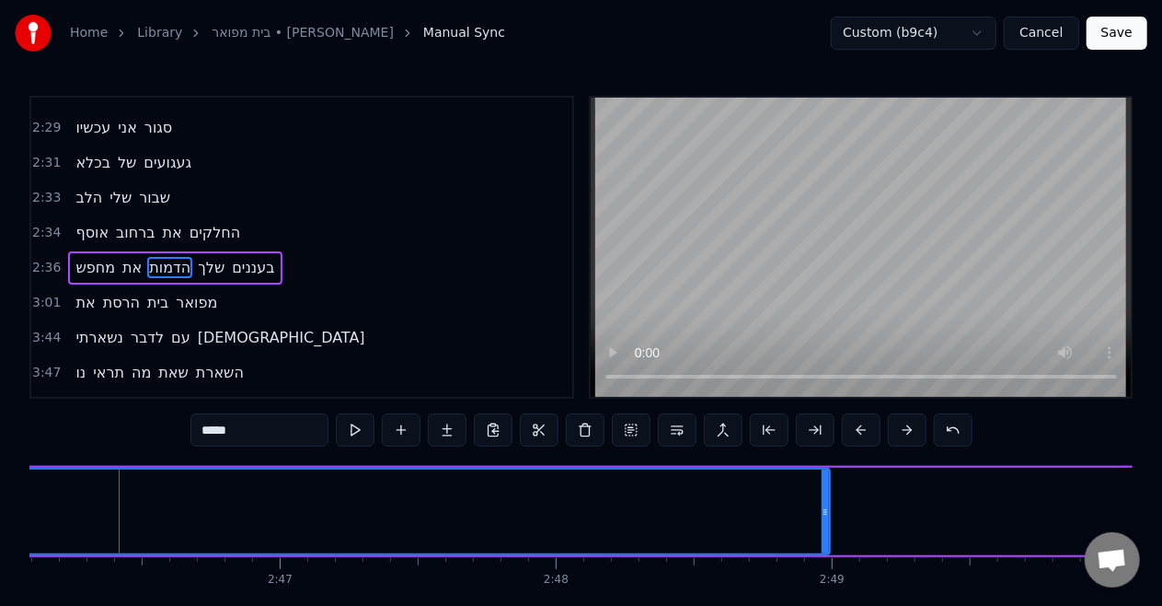
scroll to position [0, 45859]
drag, startPoint x: 674, startPoint y: 517, endPoint x: 319, endPoint y: 491, distance: 355.3
click at [149, 449] on div "0:46 איש משוגע 0:48 מביט בי במראה 0:52 מאז שהלכה 0:55 צל של עצמי 0:59 מישהו אחר…" at bounding box center [581, 373] width 1104 height 555
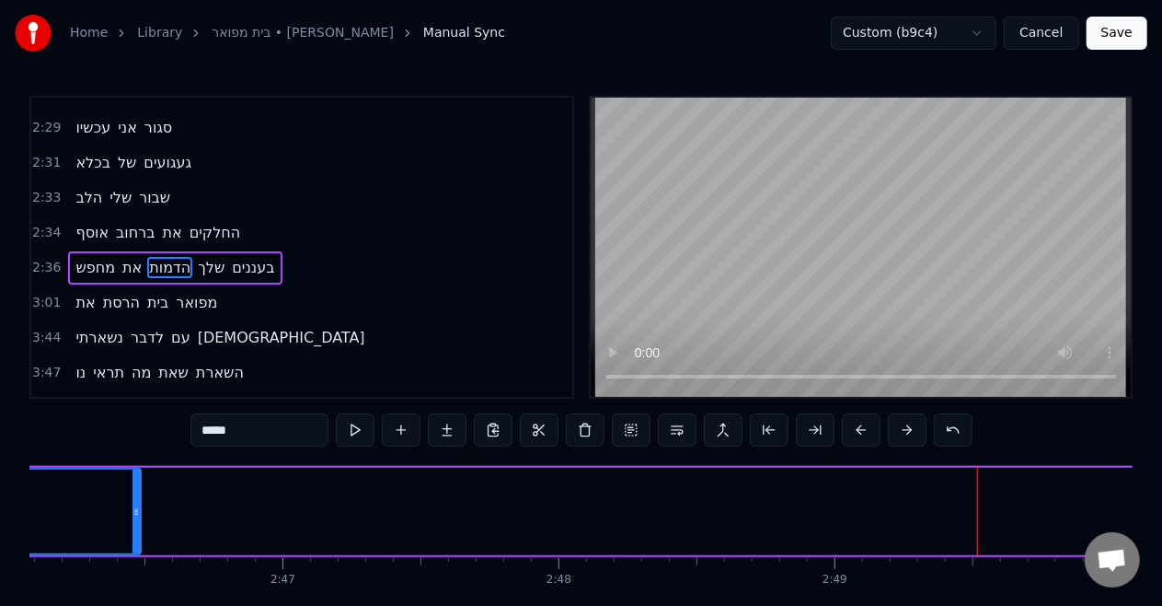
drag, startPoint x: 979, startPoint y: 504, endPoint x: 138, endPoint y: 503, distance: 841.2
click at [138, 504] on icon at bounding box center [136, 511] width 7 height 15
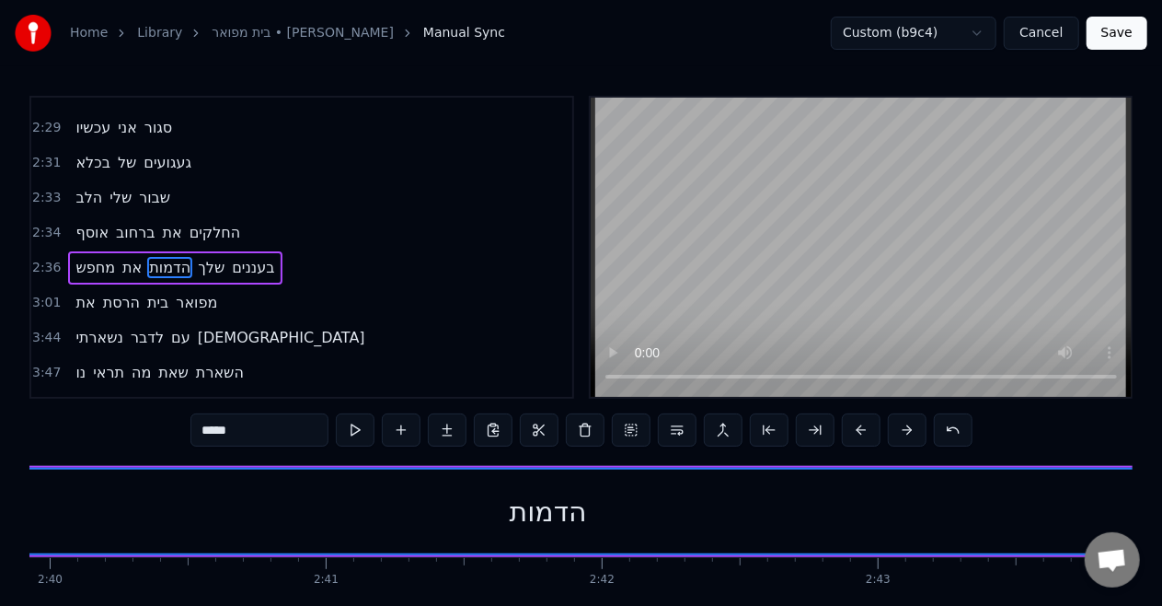
scroll to position [0, 43911]
drag, startPoint x: 136, startPoint y: 503, endPoint x: 390, endPoint y: 541, distance: 256.8
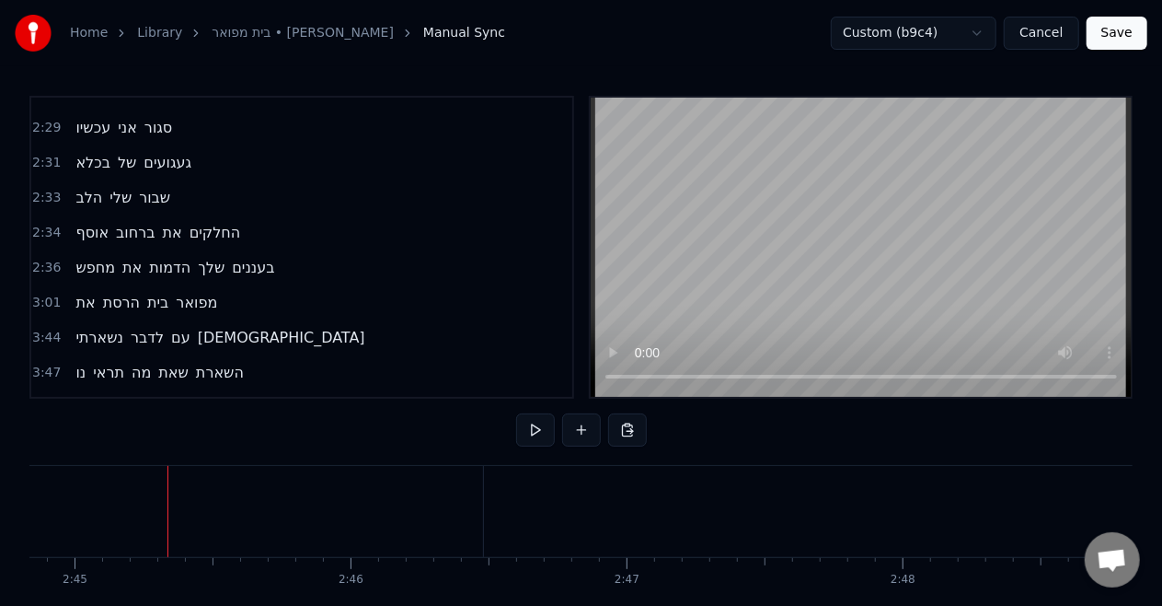
scroll to position [0, 45560]
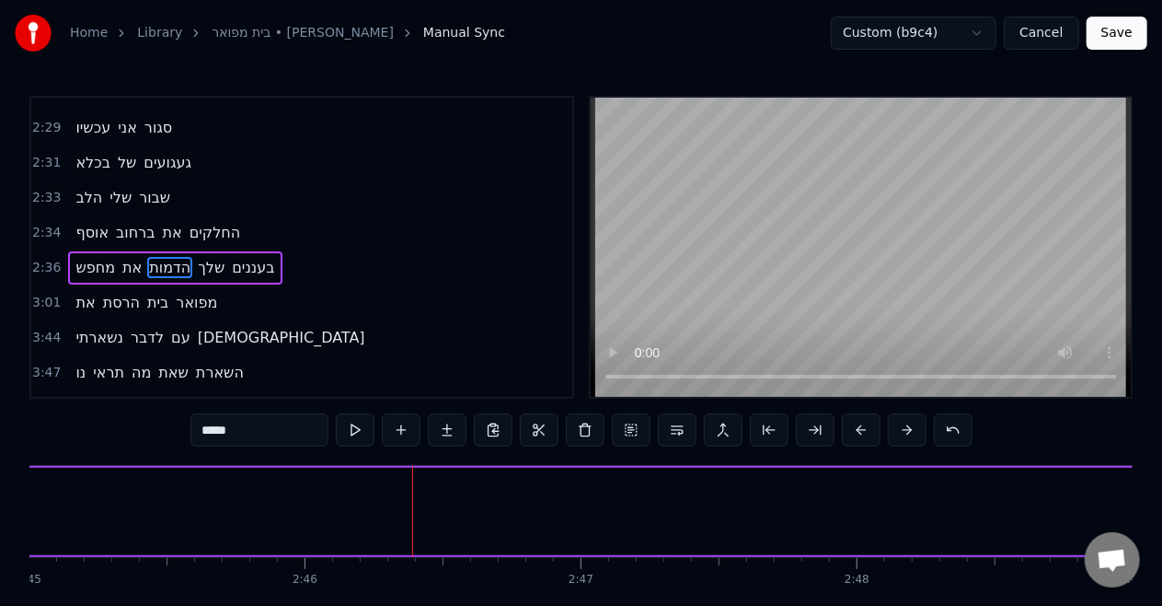
drag, startPoint x: 434, startPoint y: 514, endPoint x: 0, endPoint y: 501, distance: 434.6
click at [0, 501] on div "Home Library [GEOGRAPHIC_DATA] • [PERSON_NAME] Manual Sync Custom (b9c4) Cancel…" at bounding box center [581, 325] width 1162 height 651
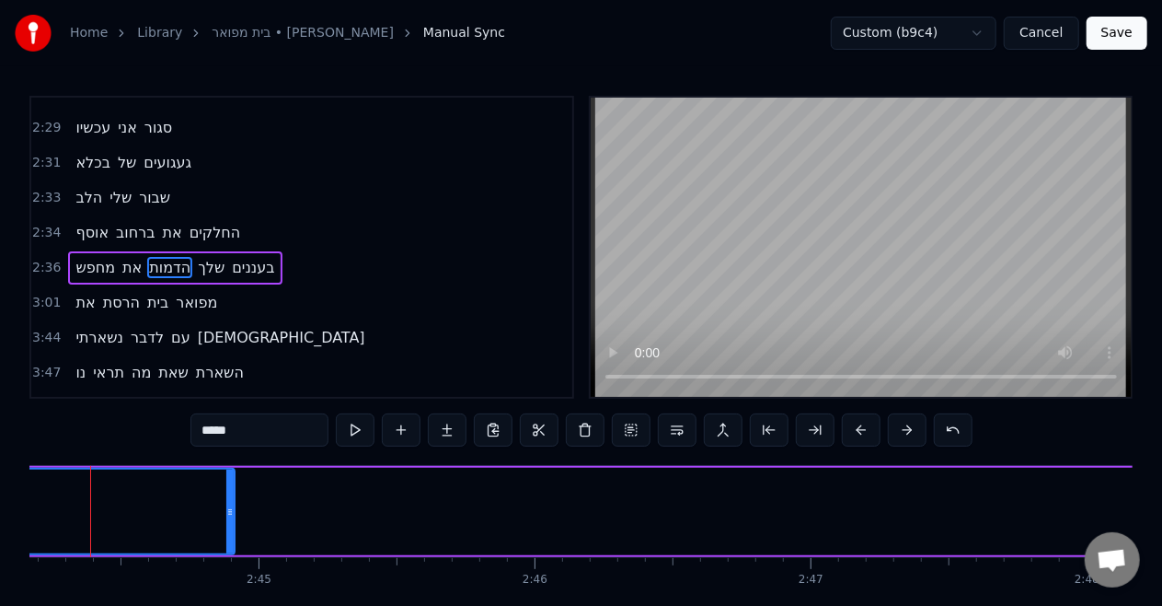
scroll to position [0, 45299]
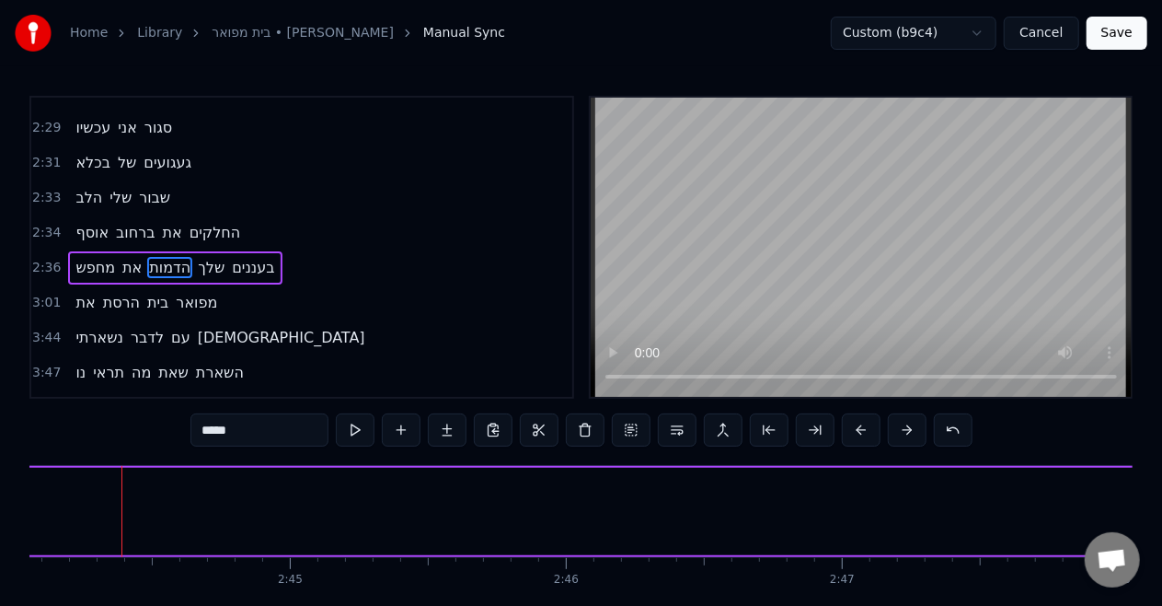
drag, startPoint x: 260, startPoint y: 499, endPoint x: 0, endPoint y: 529, distance: 262.2
click at [0, 529] on div "Home Library [GEOGRAPHIC_DATA] • [PERSON_NAME] Manual Sync Custom (b9c4) Cancel…" at bounding box center [581, 325] width 1162 height 651
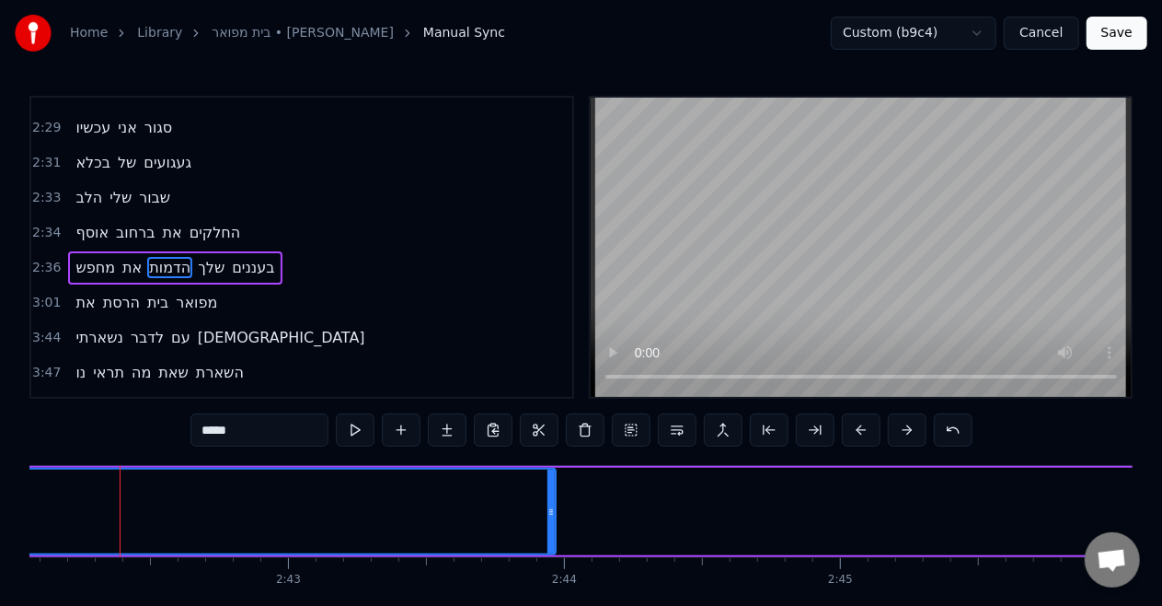
scroll to position [0, 44747]
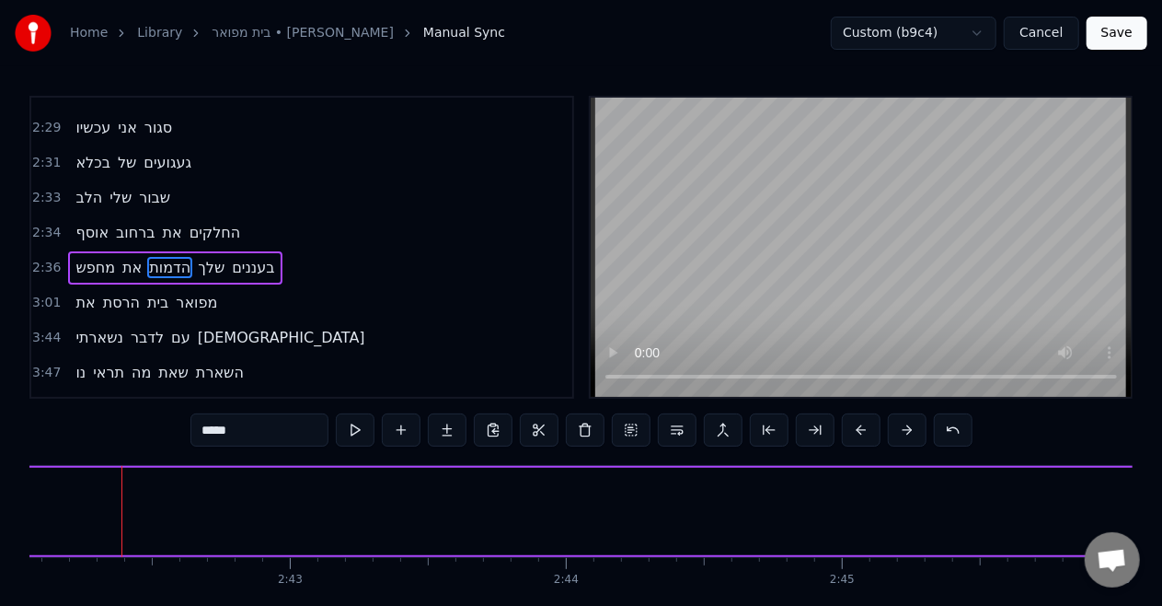
drag, startPoint x: 553, startPoint y: 517, endPoint x: 0, endPoint y: 518, distance: 553.2
click at [0, 518] on div "Home Library [GEOGRAPHIC_DATA] • [PERSON_NAME] Manual Sync Custom (b9c4) Cancel…" at bounding box center [581, 325] width 1162 height 651
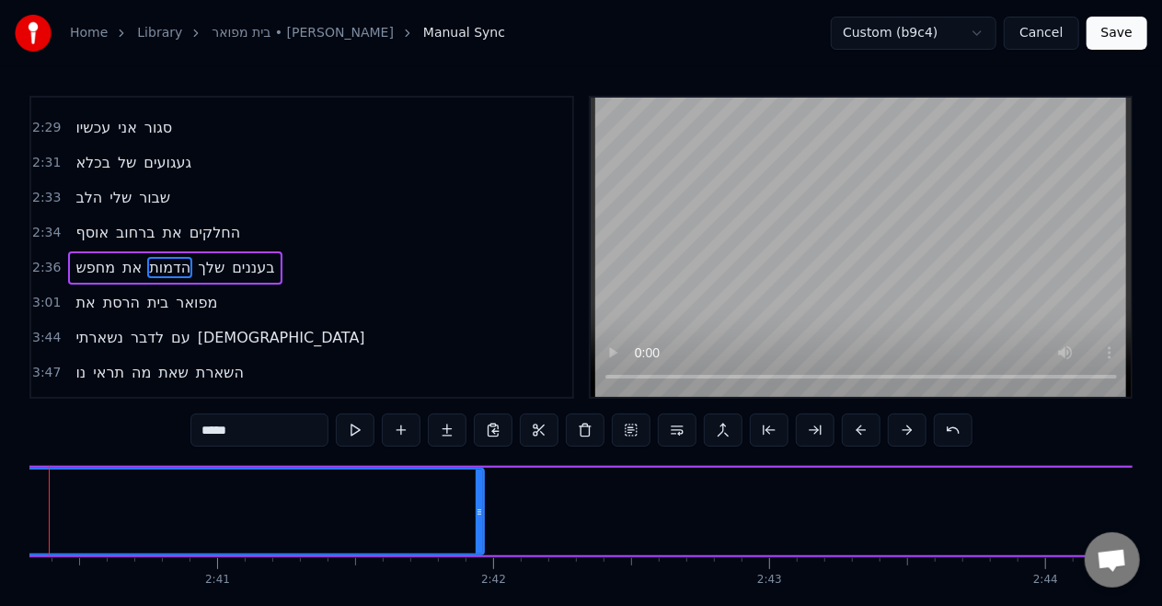
scroll to position [0, 44195]
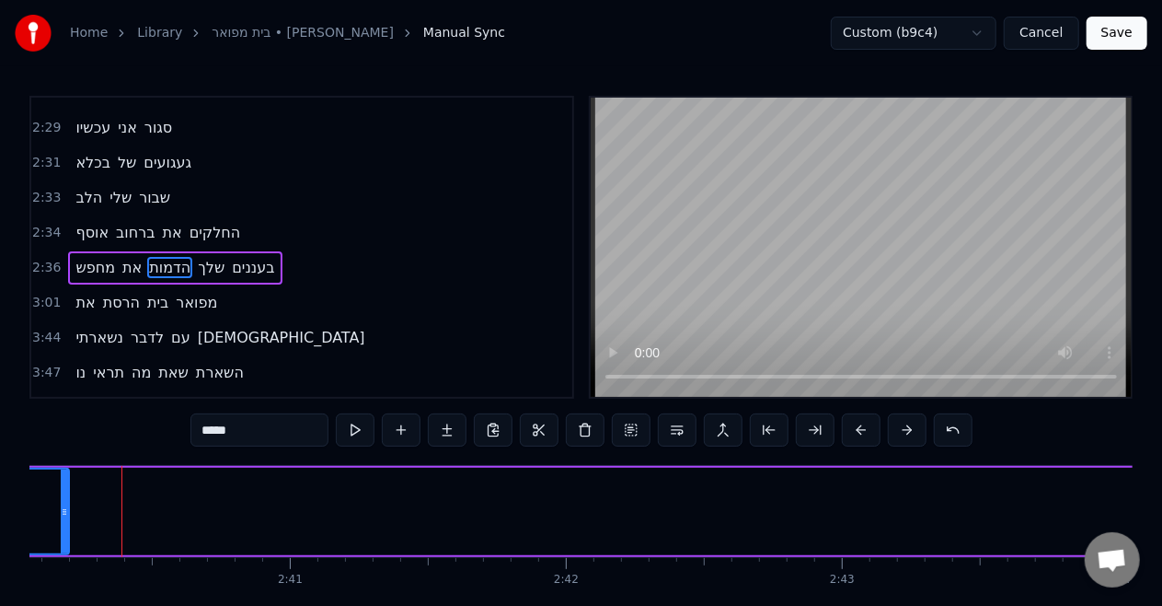
drag, startPoint x: 550, startPoint y: 517, endPoint x: 71, endPoint y: 493, distance: 480.1
click at [68, 493] on div at bounding box center [64, 511] width 7 height 84
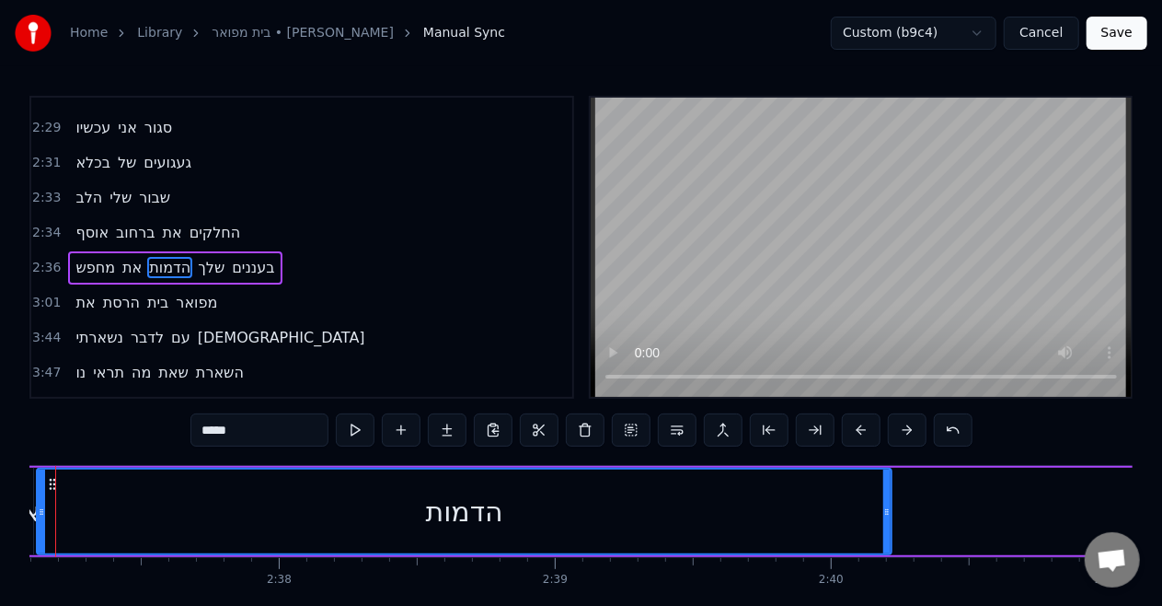
scroll to position [0, 43311]
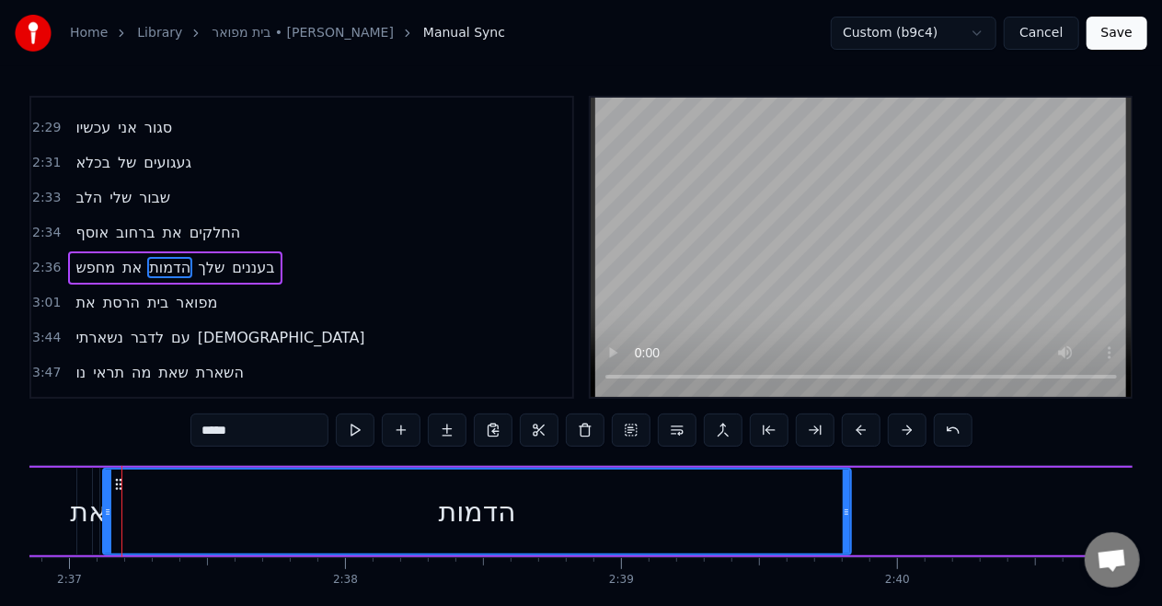
drag, startPoint x: 954, startPoint y: 515, endPoint x: 571, endPoint y: 514, distance: 382.9
click at [843, 514] on icon at bounding box center [846, 511] width 7 height 15
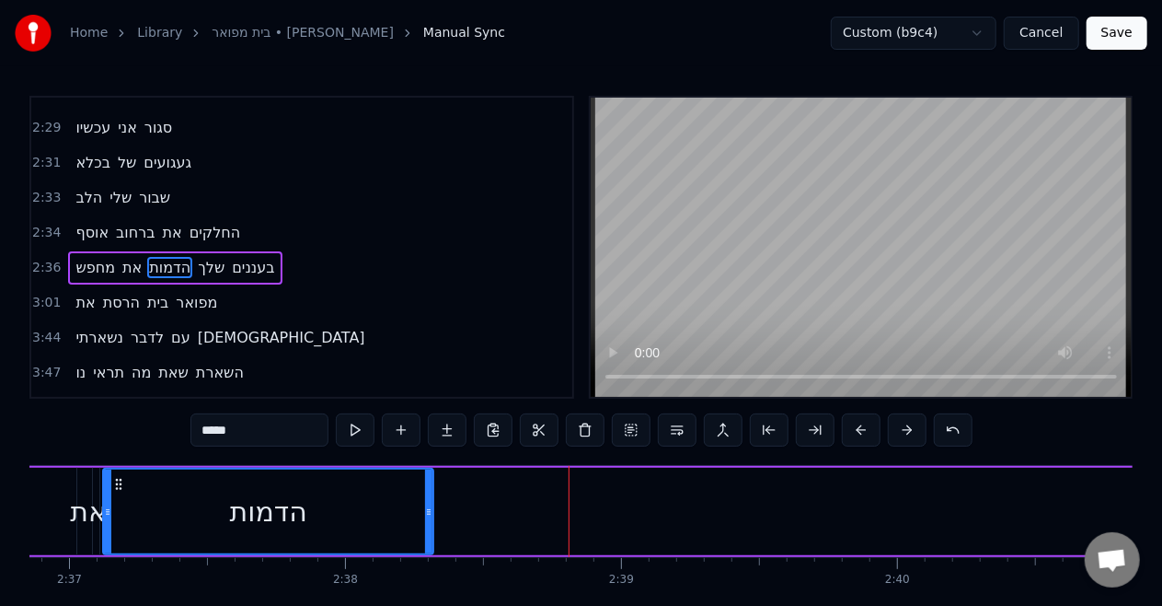
drag, startPoint x: 568, startPoint y: 523, endPoint x: 423, endPoint y: 514, distance: 144.7
click at [425, 514] on div at bounding box center [428, 511] width 7 height 84
click at [92, 504] on div "את" at bounding box center [88, 511] width 37 height 41
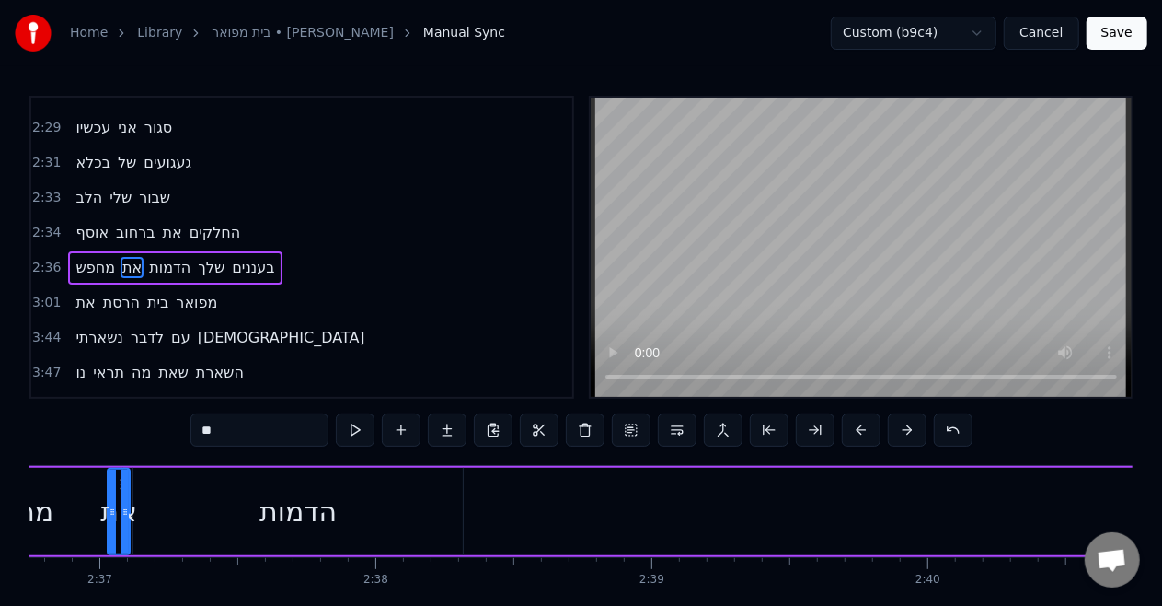
scroll to position [0, 43280]
click at [355, 437] on button at bounding box center [355, 429] width 39 height 33
click at [255, 488] on div "הדמות" at bounding box center [315, 511] width 330 height 87
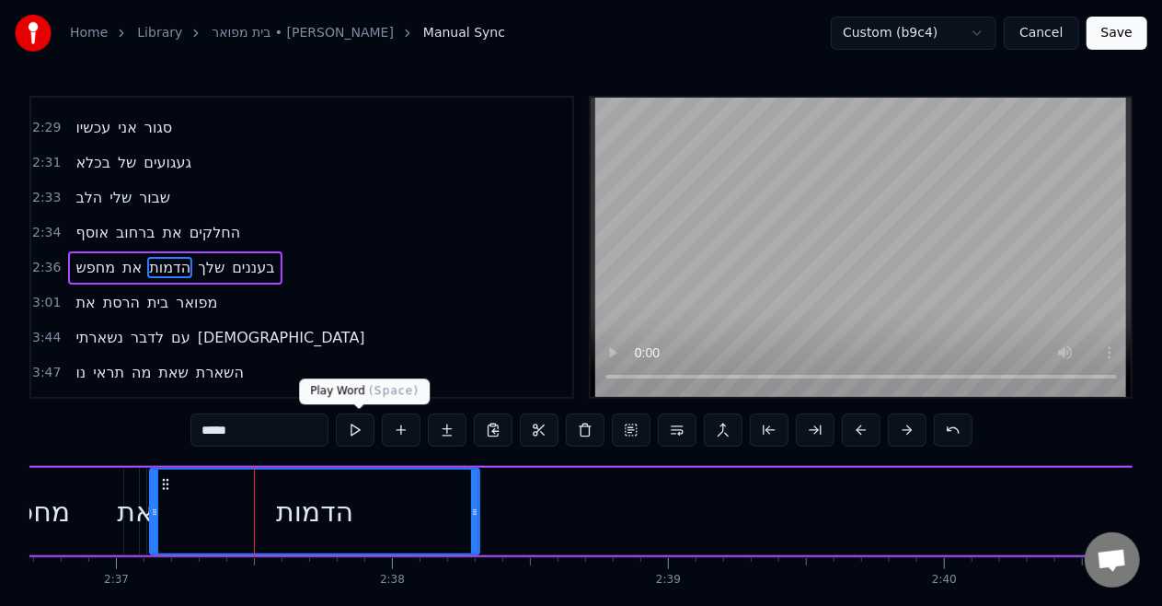
click at [353, 444] on button at bounding box center [355, 429] width 39 height 33
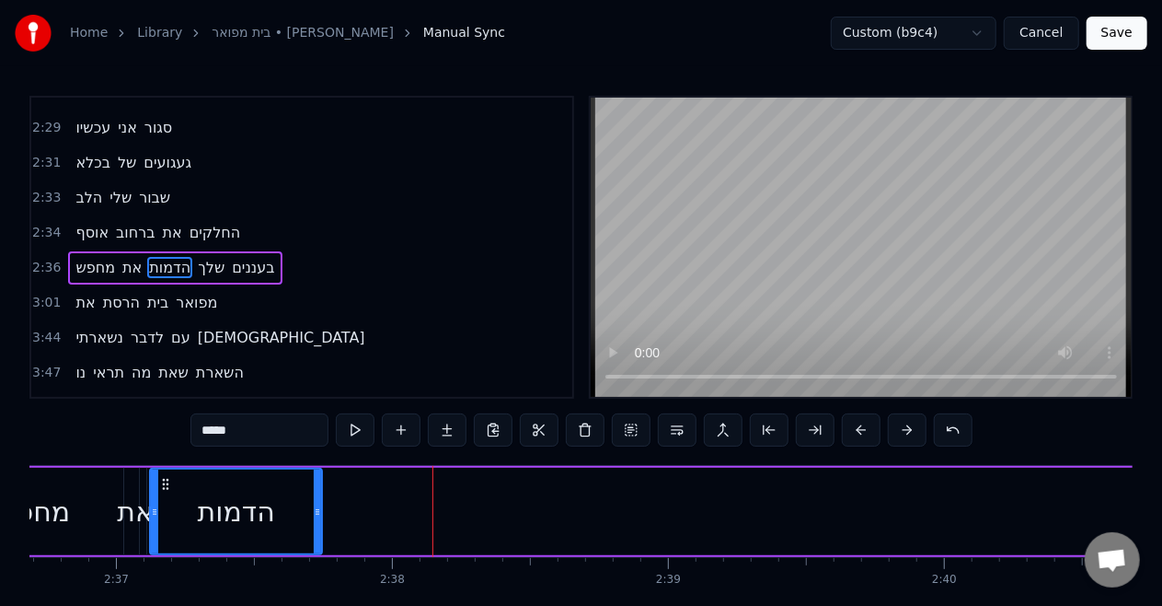
drag, startPoint x: 477, startPoint y: 519, endPoint x: 319, endPoint y: 513, distance: 157.5
click at [319, 513] on div at bounding box center [317, 511] width 7 height 84
click at [145, 503] on div "את" at bounding box center [135, 511] width 37 height 41
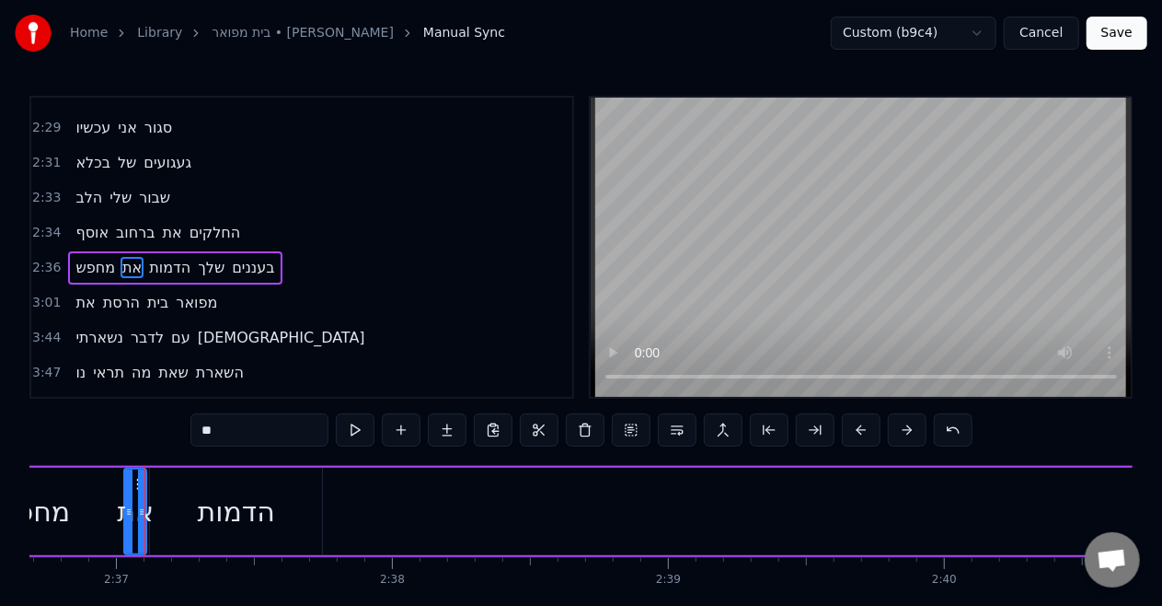
click at [214, 515] on div "הדמות" at bounding box center [236, 511] width 77 height 41
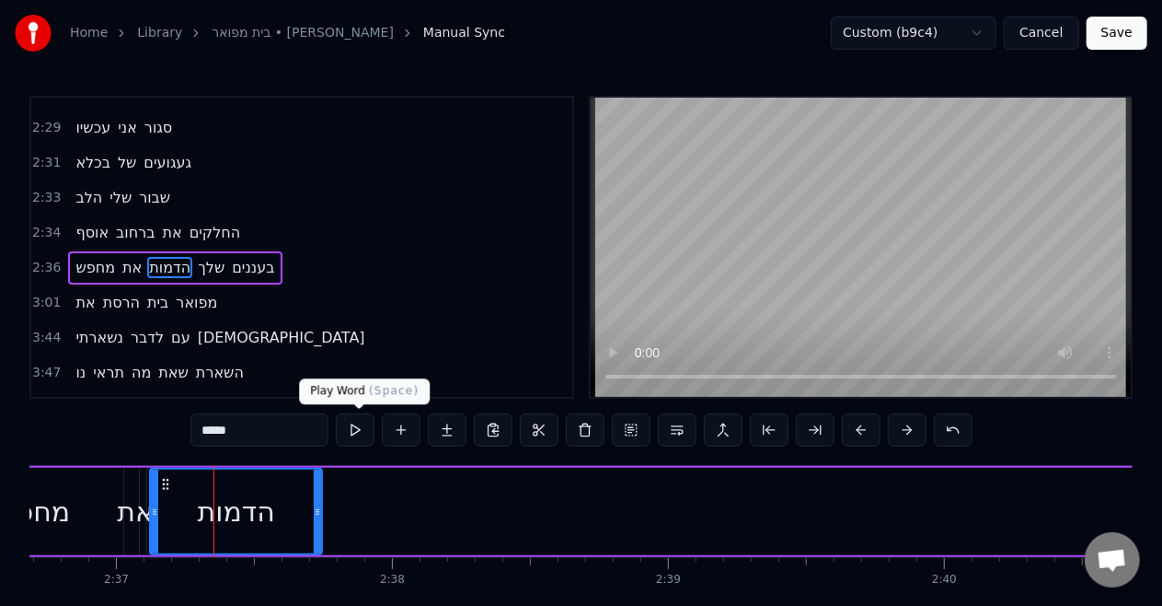
click at [361, 423] on button at bounding box center [355, 429] width 39 height 33
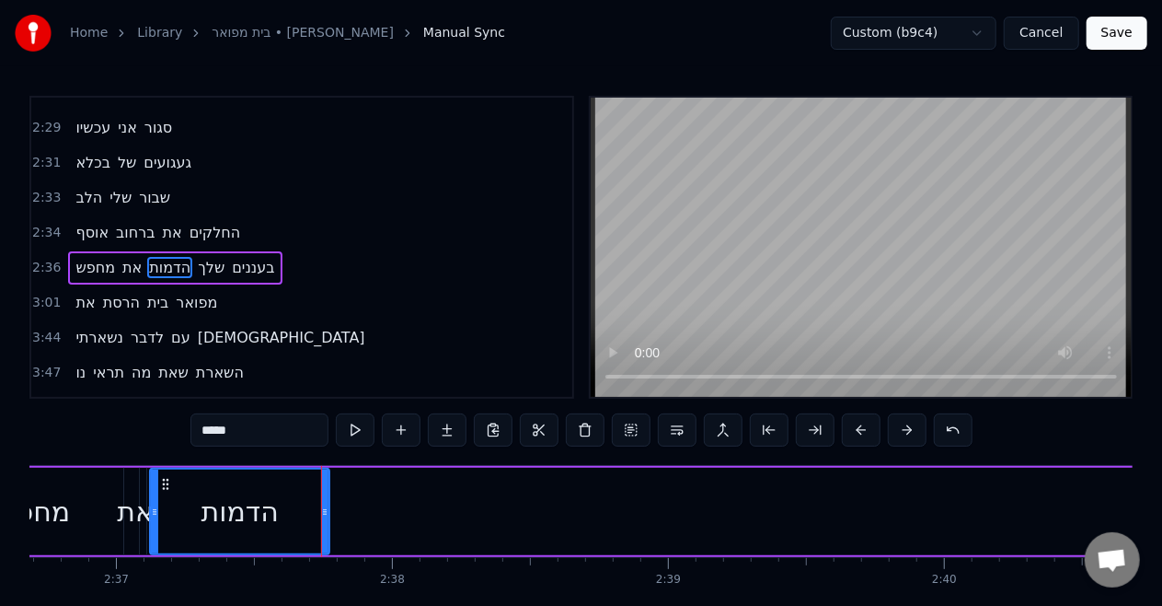
click at [322, 508] on icon at bounding box center [324, 511] width 7 height 15
click at [277, 519] on div "הדמות" at bounding box center [240, 511] width 77 height 41
click at [364, 438] on button at bounding box center [355, 429] width 39 height 33
click at [123, 491] on div "את" at bounding box center [135, 511] width 37 height 41
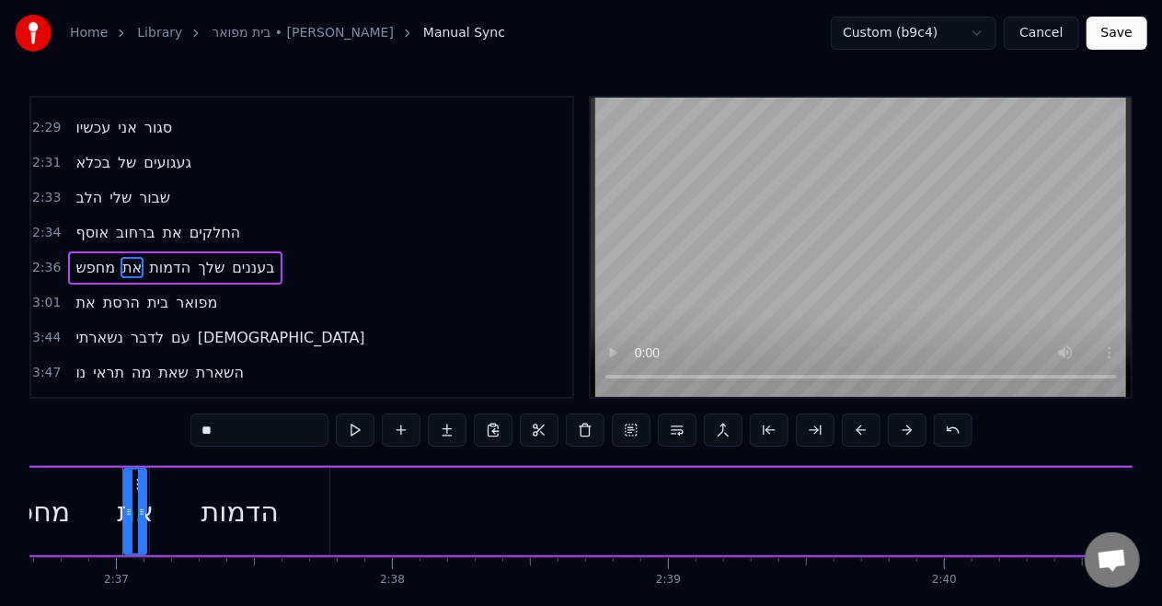
click at [199, 496] on div "הדמות" at bounding box center [239, 511] width 179 height 87
type input "*****"
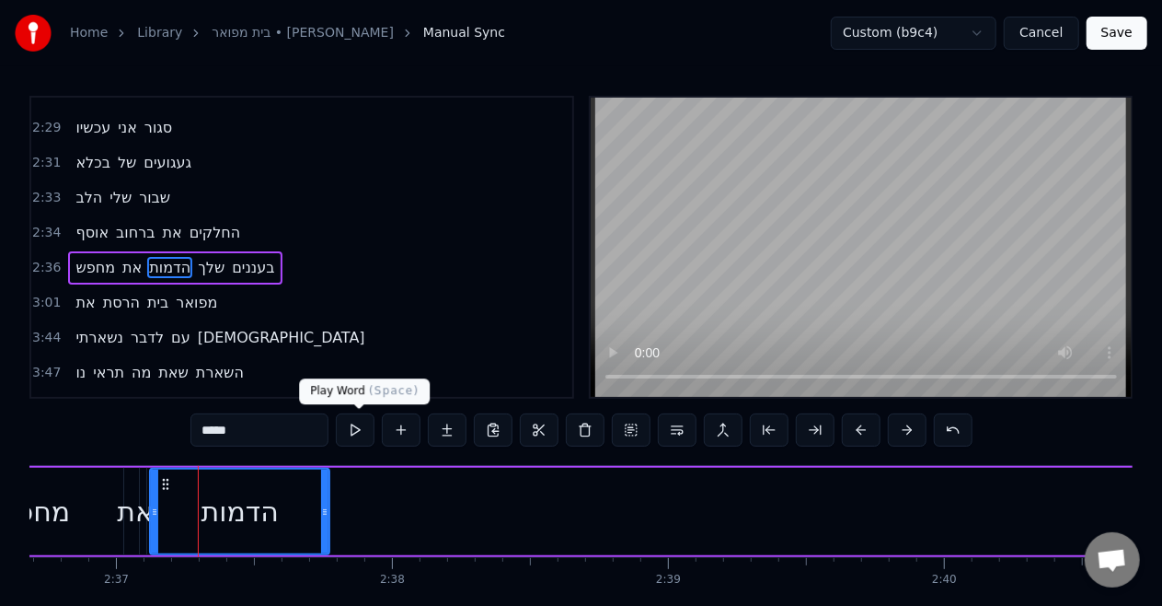
click at [364, 443] on button at bounding box center [355, 429] width 39 height 33
click at [321, 506] on icon at bounding box center [324, 511] width 7 height 15
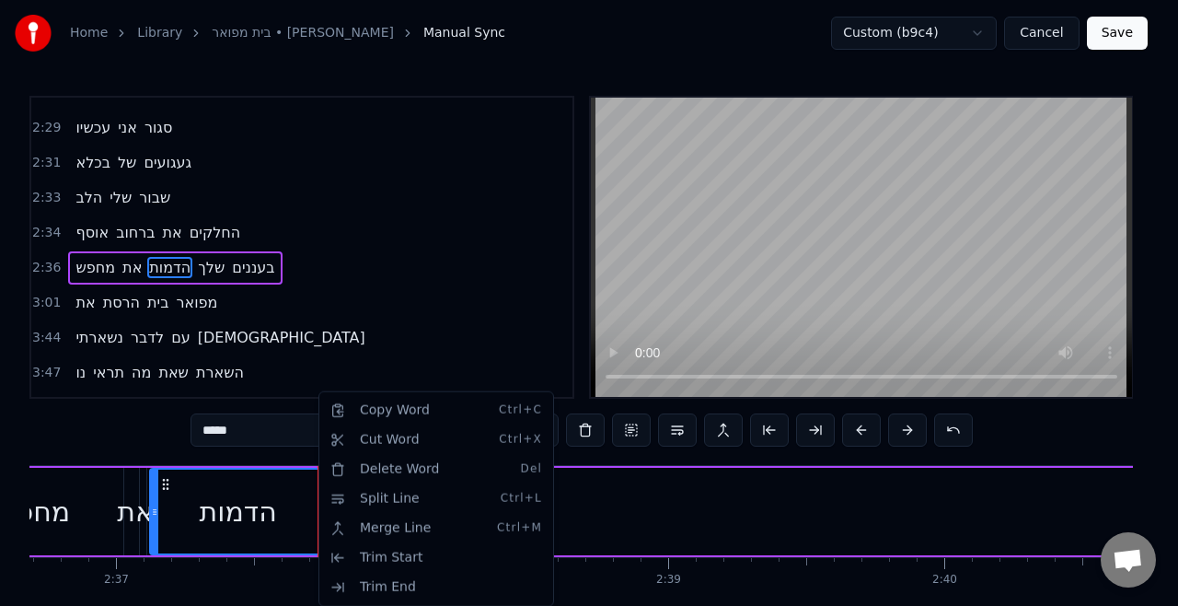
click at [128, 517] on html "Home Library [GEOGRAPHIC_DATA] • [PERSON_NAME] Manual Sync Custom (b9c4) Cancel…" at bounding box center [589, 340] width 1178 height 680
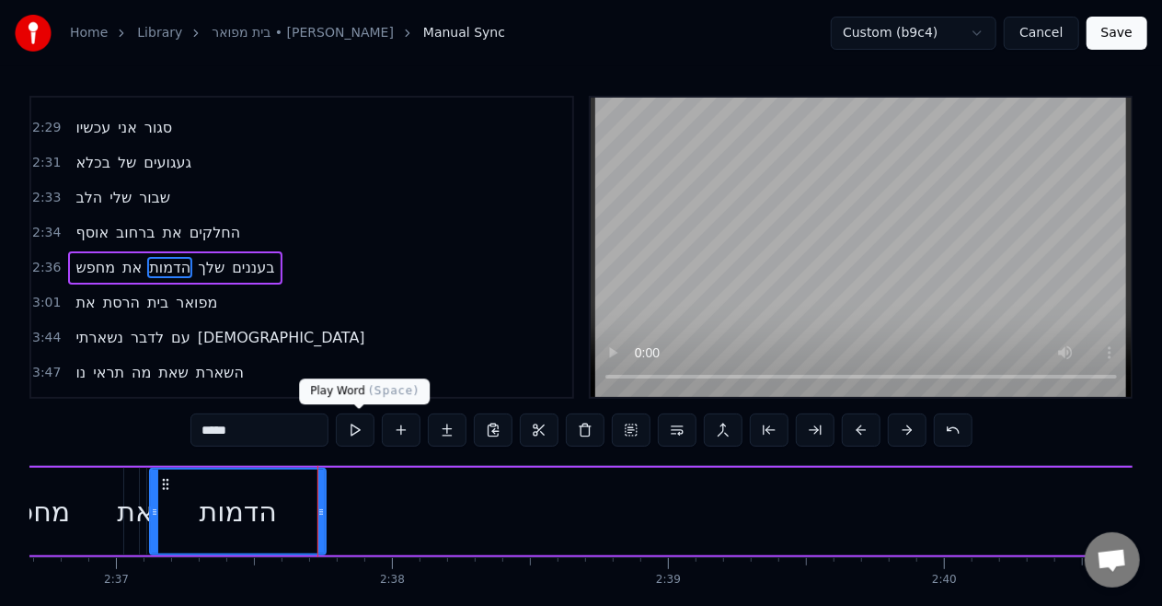
click at [210, 514] on div "הדמות" at bounding box center [238, 511] width 77 height 41
click at [363, 434] on button at bounding box center [355, 429] width 39 height 33
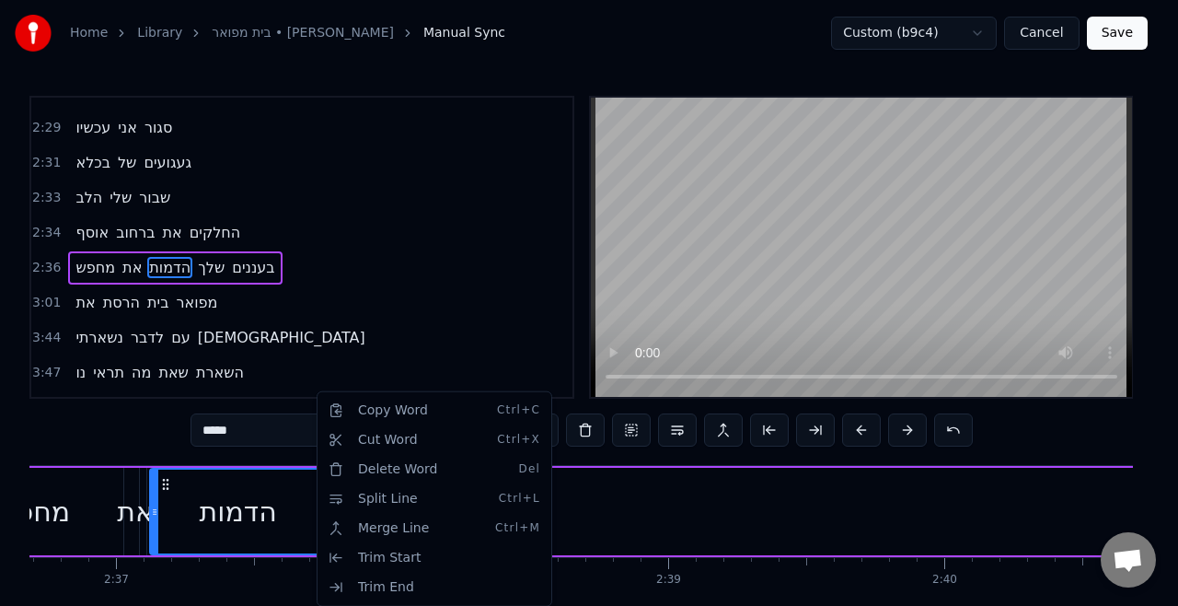
click at [838, 497] on html "Home Library [GEOGRAPHIC_DATA] • [PERSON_NAME] Manual Sync Custom (b9c4) Cancel…" at bounding box center [589, 340] width 1178 height 680
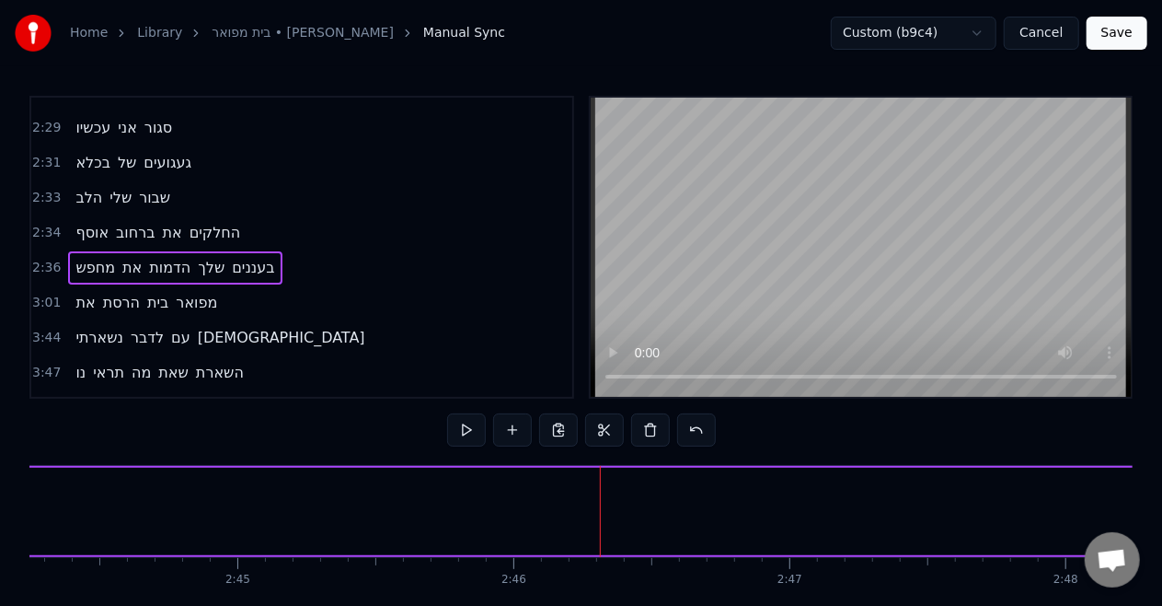
scroll to position [0, 45388]
click at [217, 257] on span "שלך" at bounding box center [211, 267] width 30 height 21
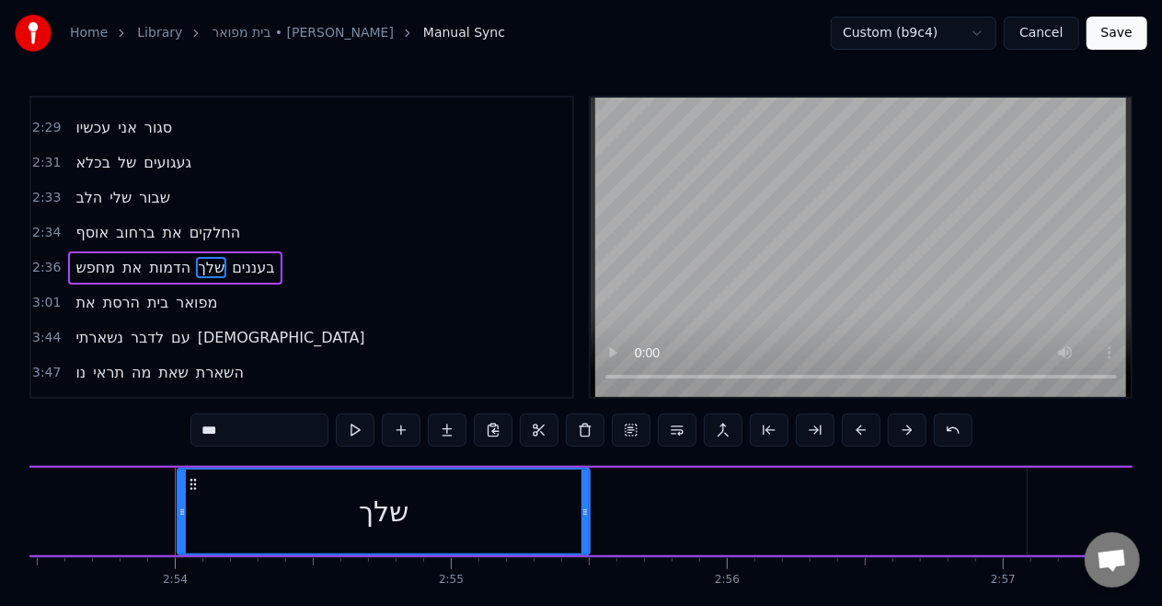
scroll to position [0, 47952]
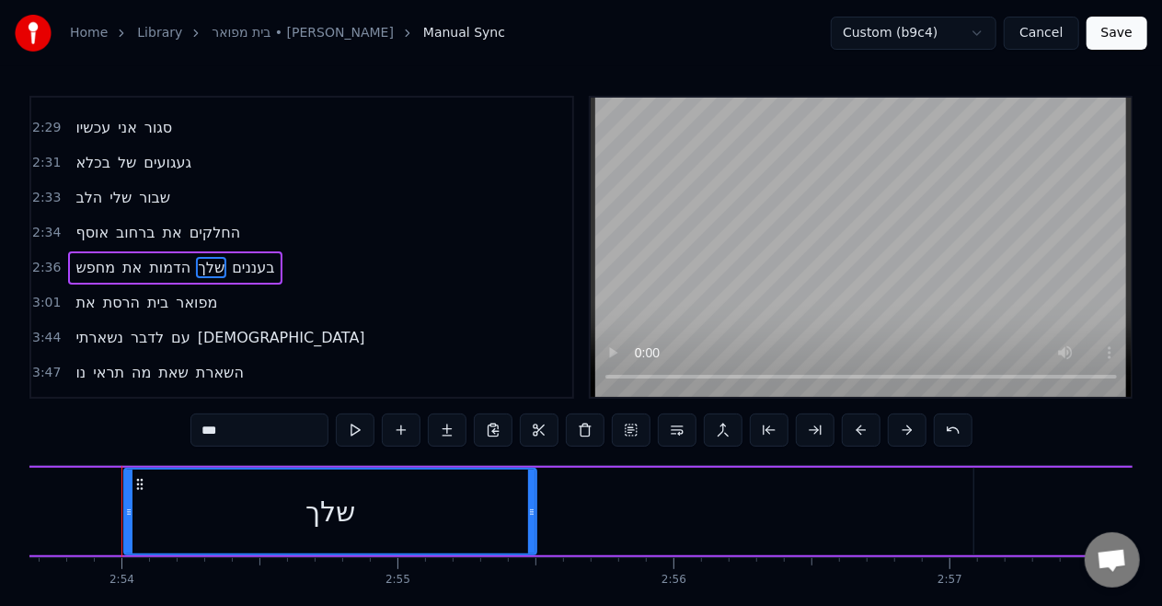
click at [353, 449] on div "***" at bounding box center [582, 431] width 782 height 37
click at [358, 427] on button at bounding box center [355, 429] width 39 height 33
click at [159, 491] on div "שלך" at bounding box center [330, 511] width 410 height 84
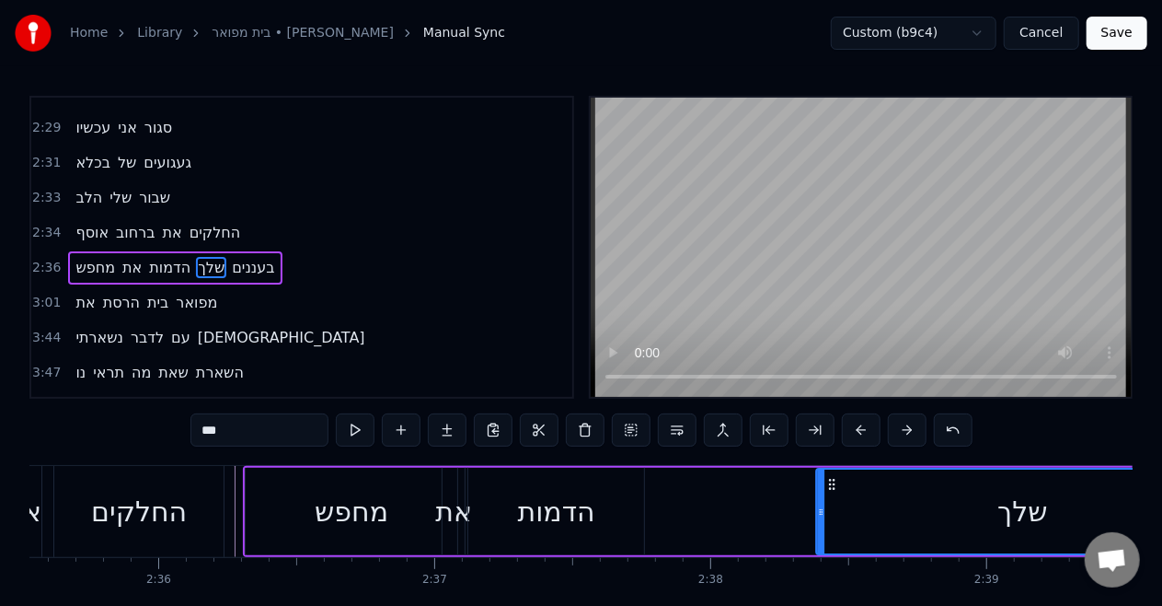
scroll to position [0, 42955]
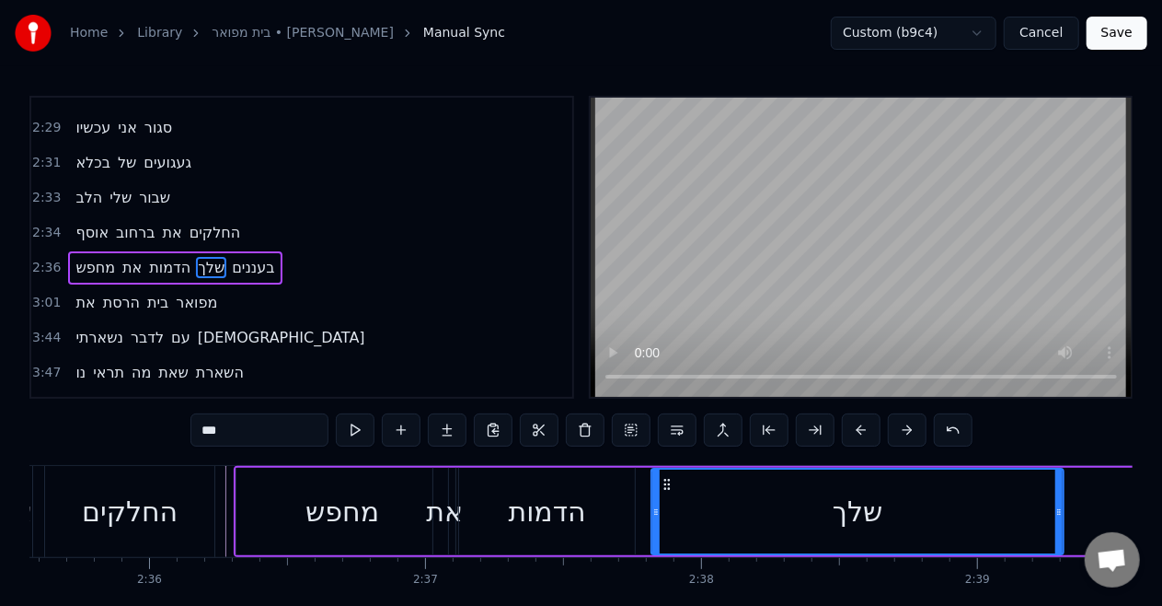
drag, startPoint x: 140, startPoint y: 480, endPoint x: 827, endPoint y: 469, distance: 686.7
click at [827, 469] on div "שלך" at bounding box center [858, 511] width 410 height 84
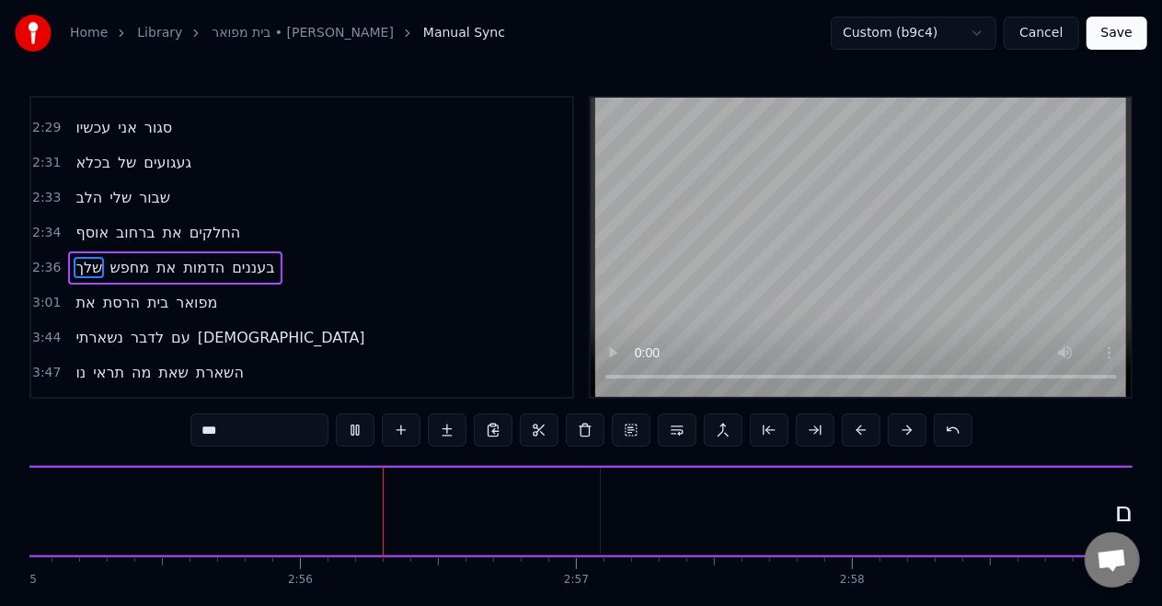
scroll to position [0, 48437]
click at [92, 257] on span "שלך" at bounding box center [89, 267] width 30 height 21
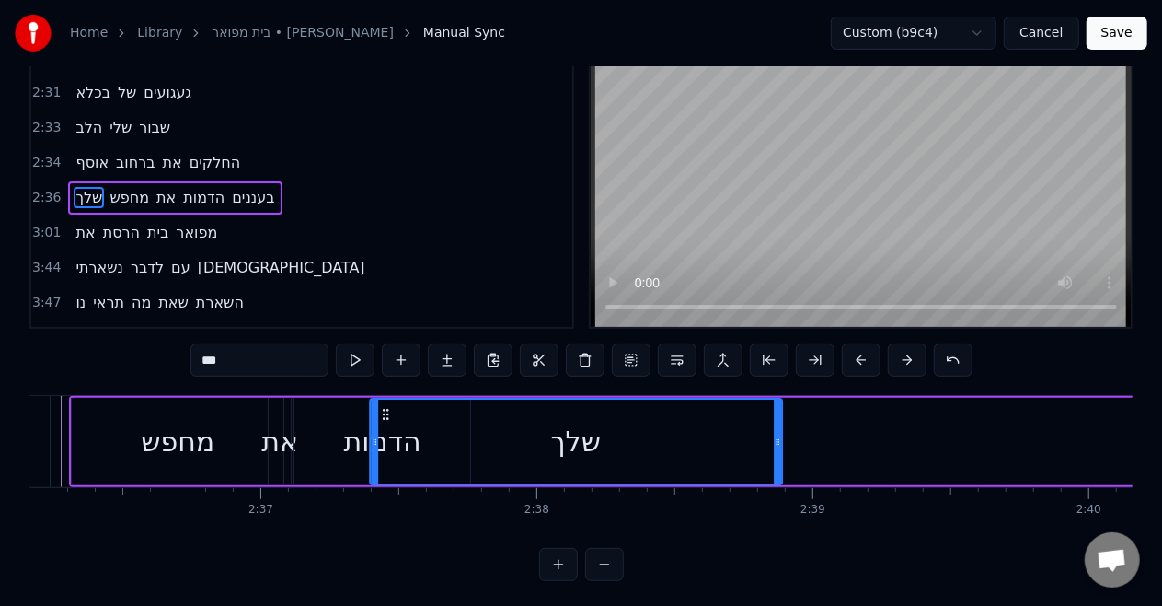
scroll to position [0, 43113]
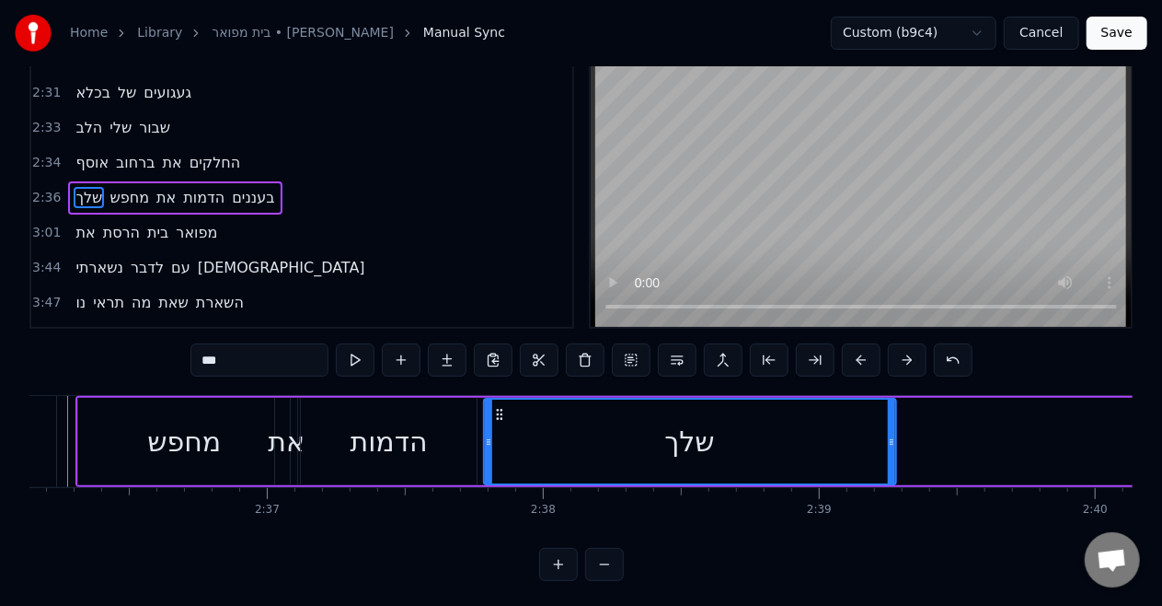
drag, startPoint x: 144, startPoint y: 482, endPoint x: 326, endPoint y: 374, distance: 212.1
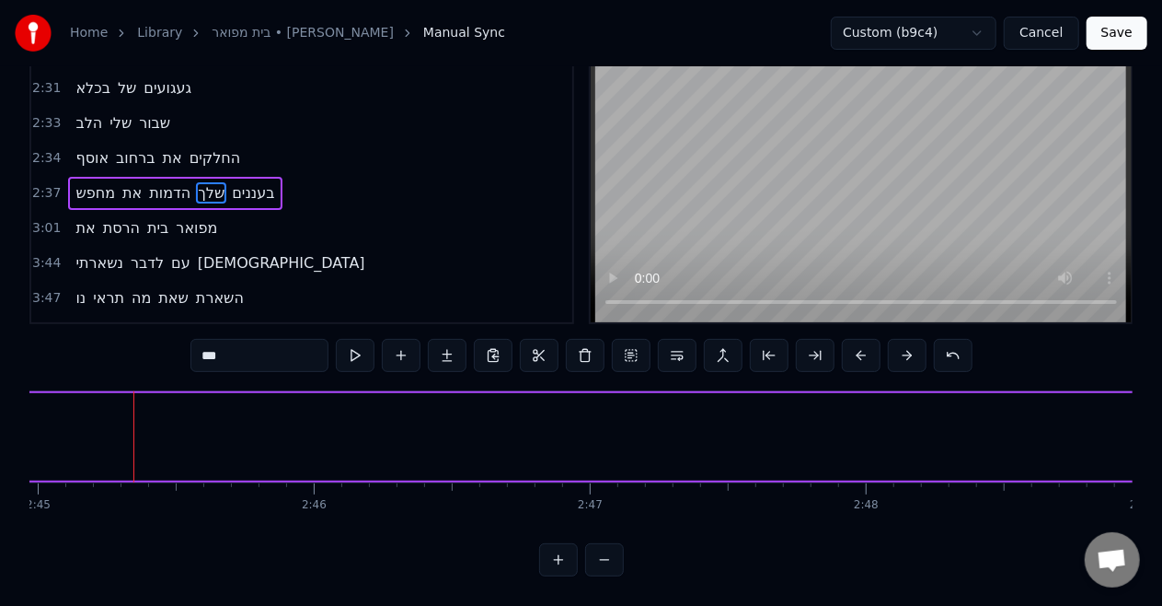
scroll to position [0, 45563]
click at [245, 182] on span "בעננים" at bounding box center [253, 192] width 46 height 21
type input "******"
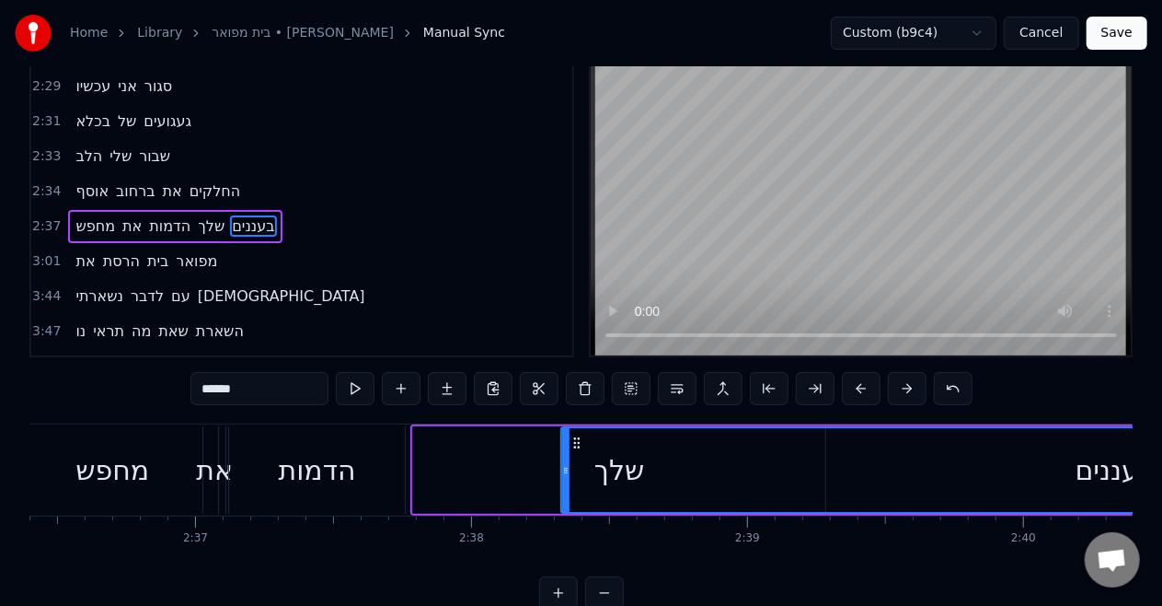
scroll to position [0, 43185]
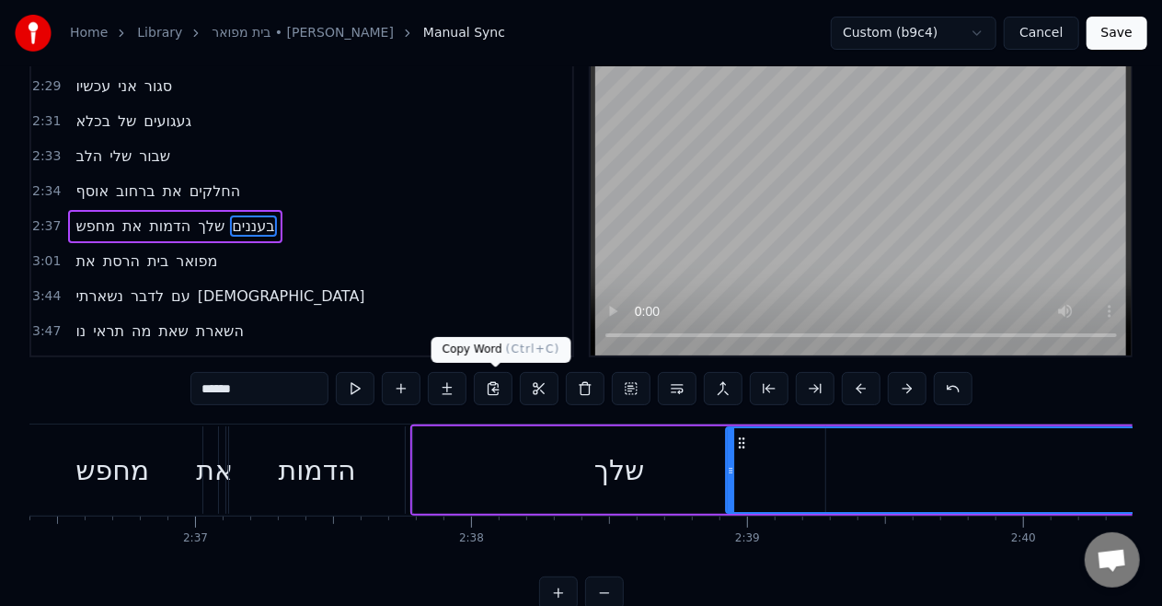
drag, startPoint x: 138, startPoint y: 482, endPoint x: 500, endPoint y: 371, distance: 378.5
click at [495, 370] on body "Home Library [GEOGRAPHIC_DATA] • [PERSON_NAME] Manual Sync Custom (b9c4) Cancel…" at bounding box center [581, 284] width 1162 height 651
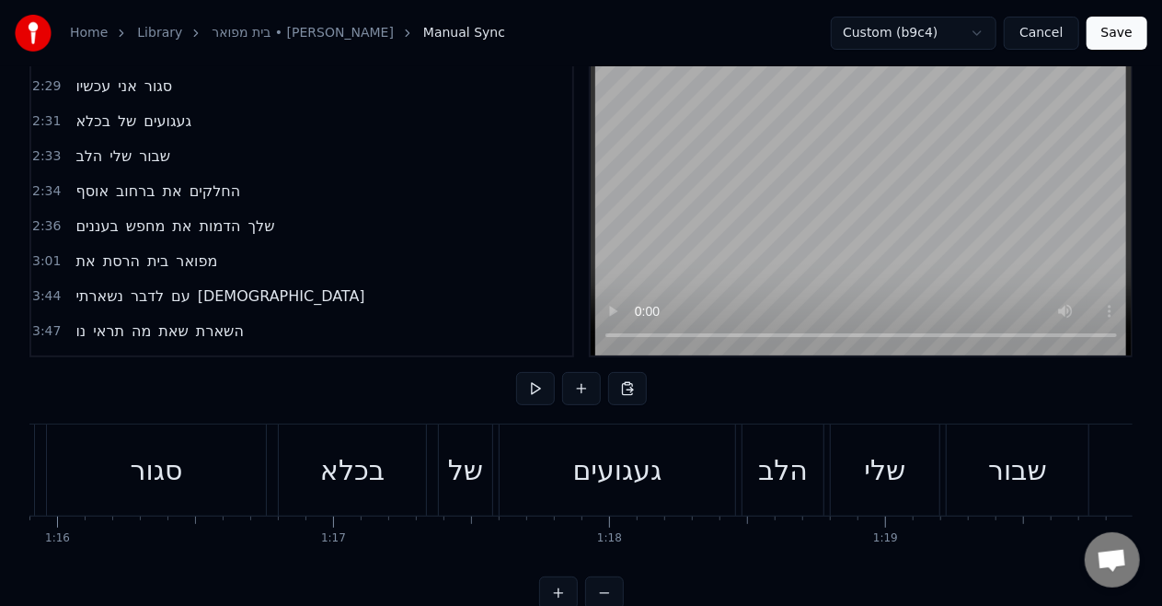
scroll to position [0, 20436]
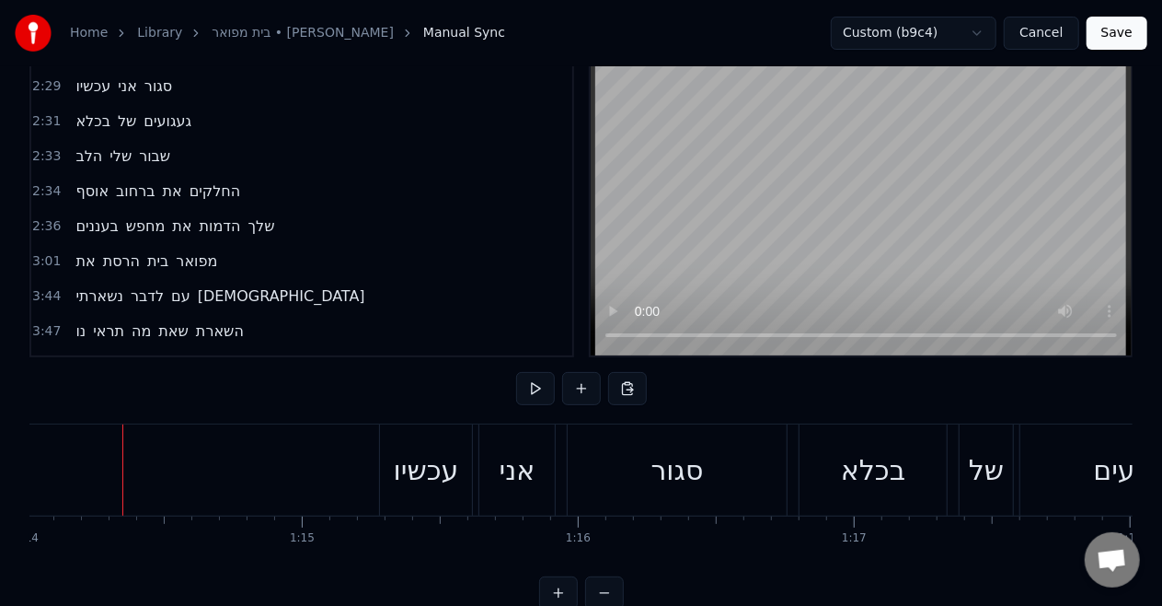
click at [109, 215] on span "בעננים" at bounding box center [97, 225] width 46 height 21
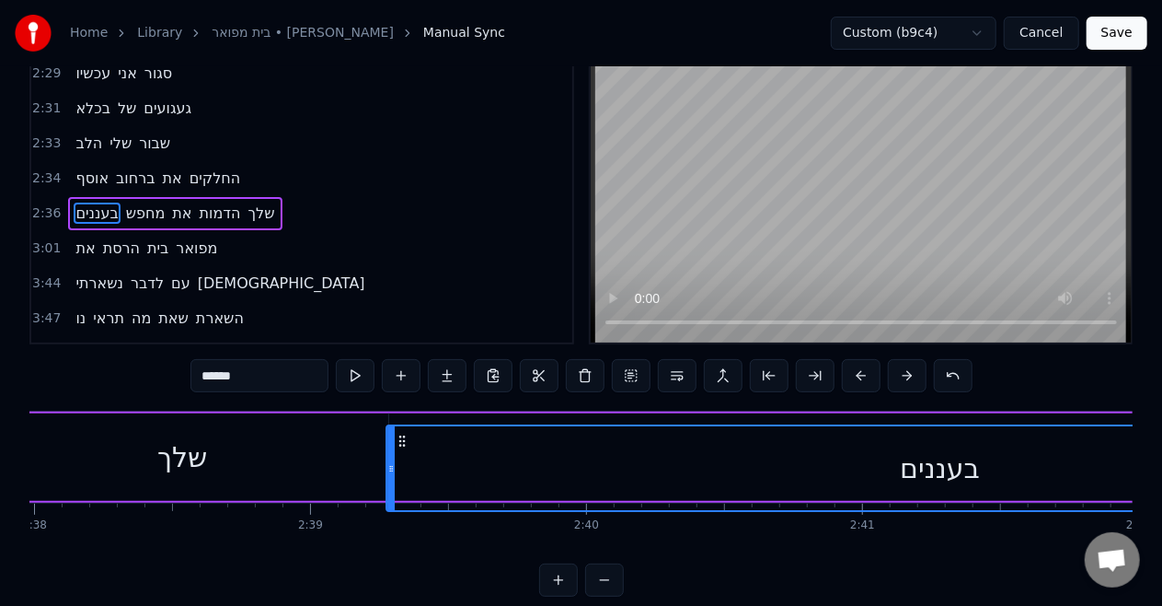
scroll to position [64, 0]
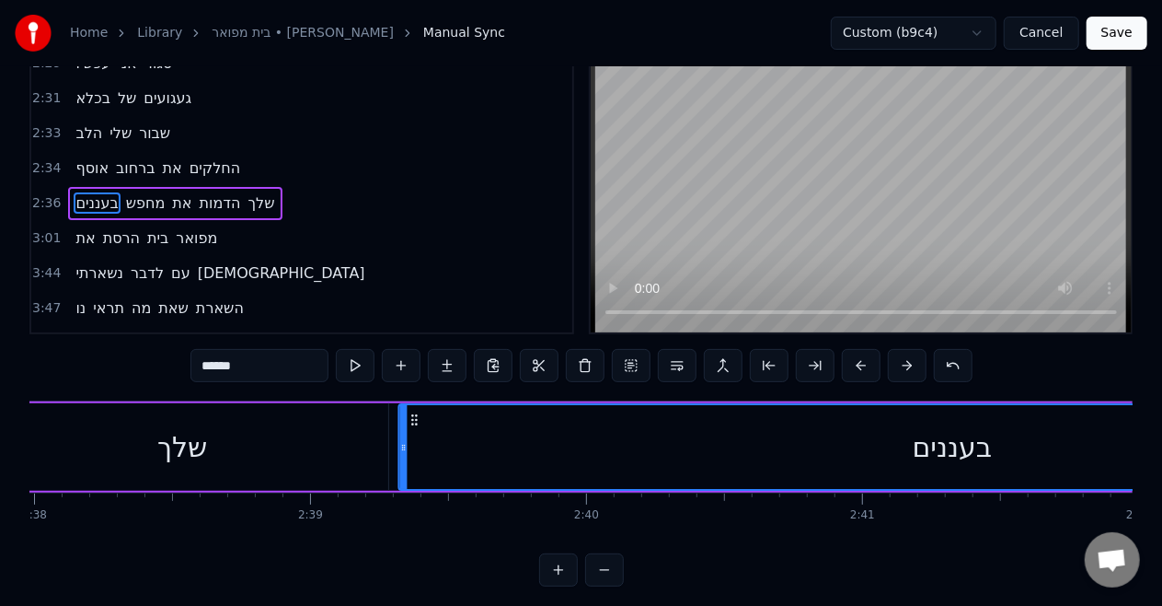
drag, startPoint x: 141, startPoint y: 480, endPoint x: 431, endPoint y: 431, distance: 294.2
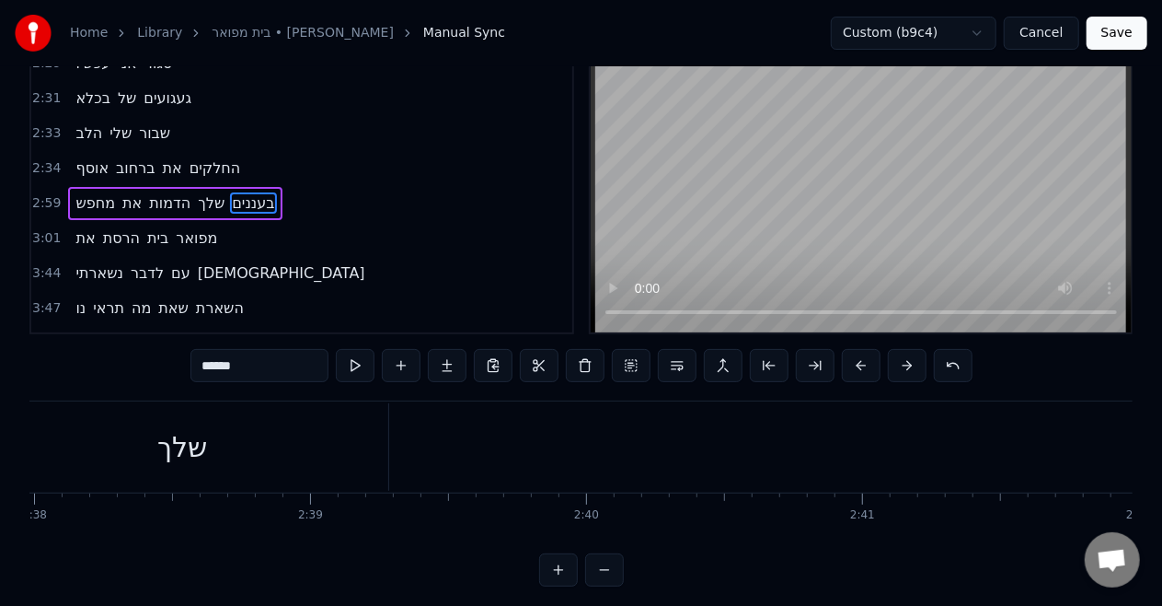
scroll to position [0, 43622]
click at [309, 453] on div "שלך" at bounding box center [182, 446] width 412 height 87
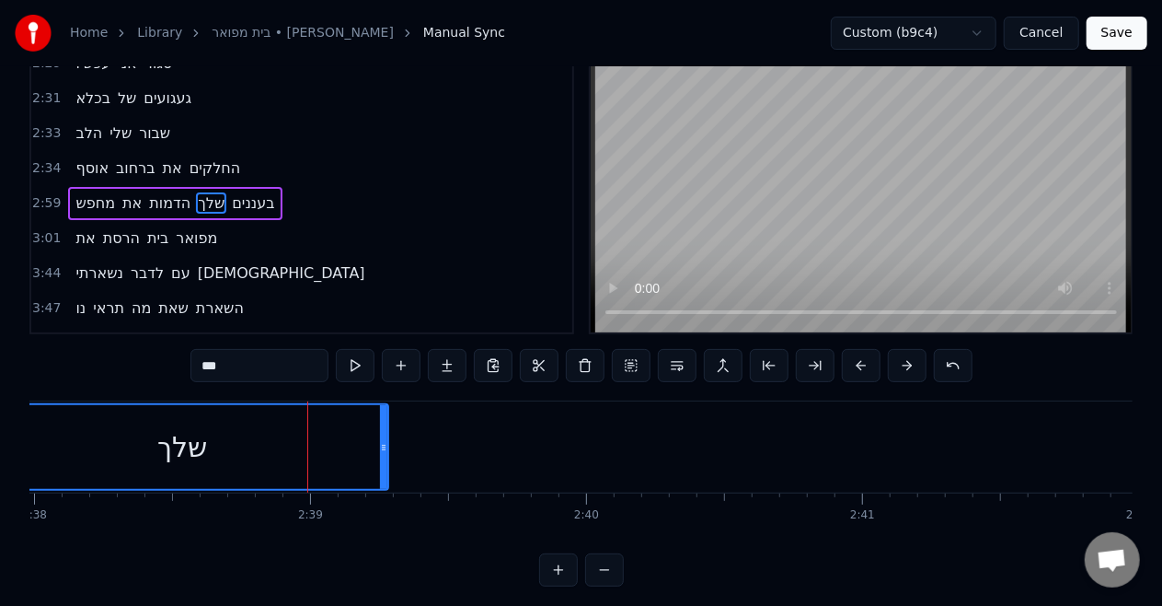
scroll to position [0, 0]
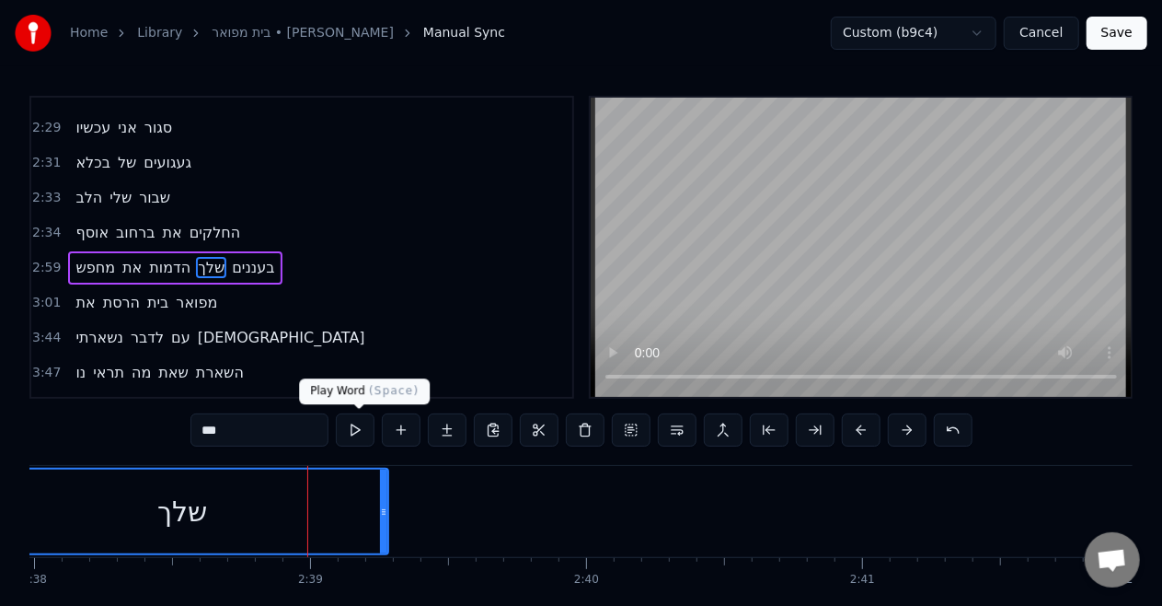
click at [375, 437] on button at bounding box center [355, 429] width 39 height 33
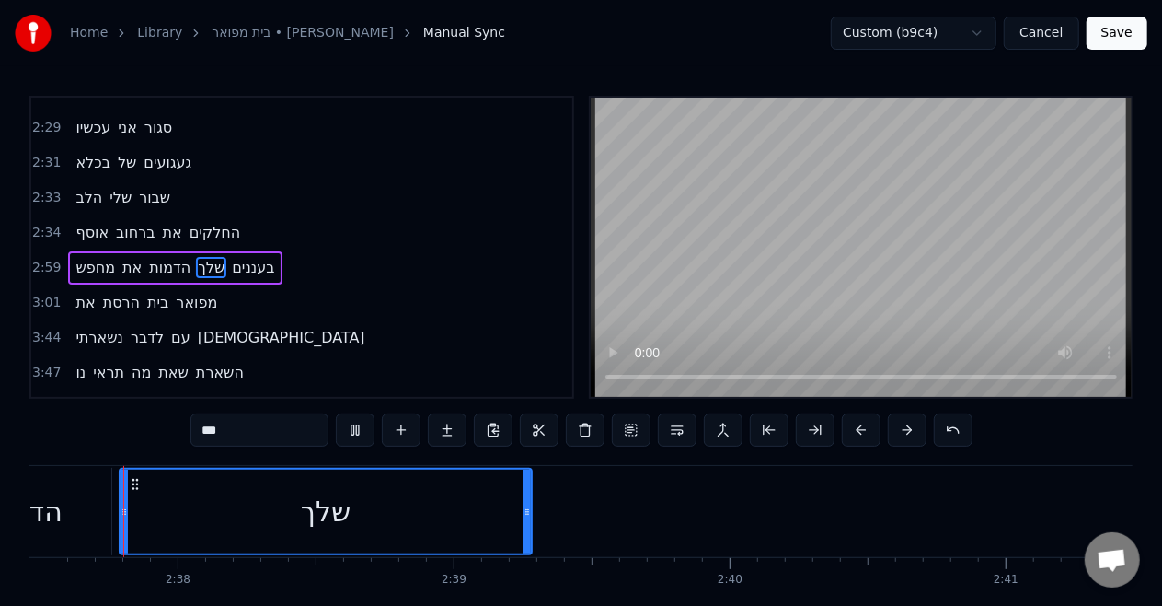
scroll to position [0, 43474]
click at [273, 257] on span "בעננים" at bounding box center [253, 267] width 46 height 21
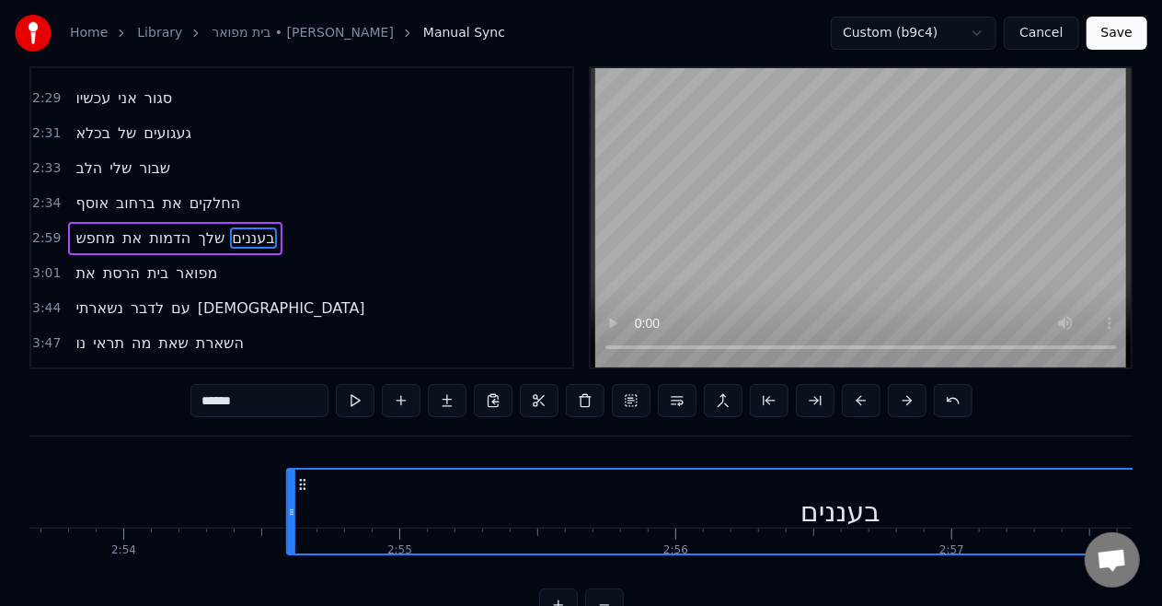
scroll to position [0, 47949]
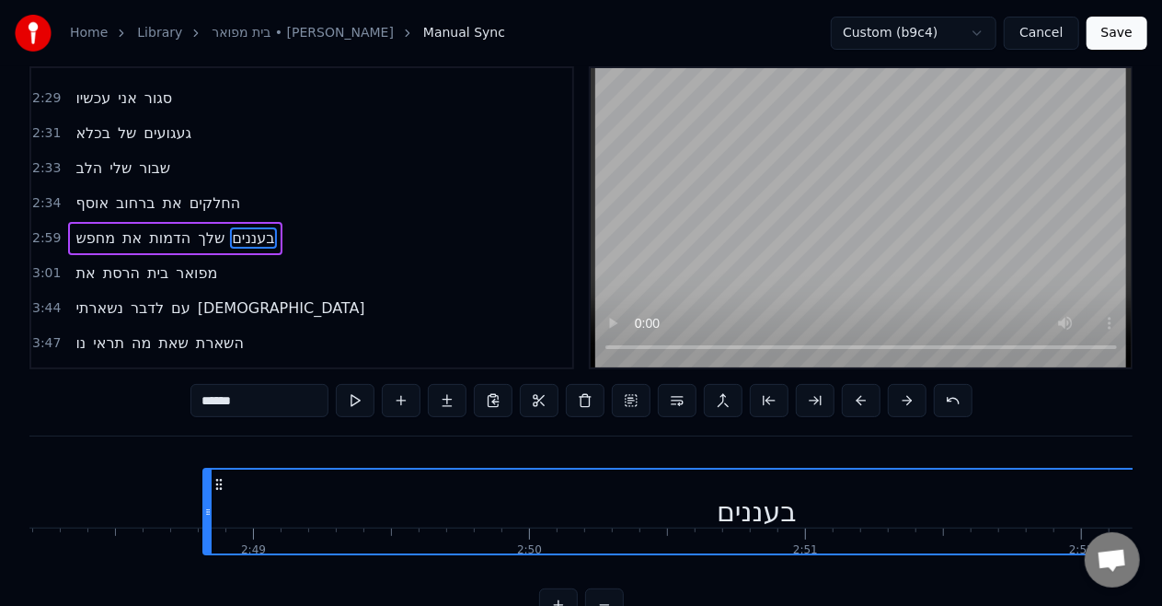
drag, startPoint x: 141, startPoint y: 484, endPoint x: 233, endPoint y: 409, distance: 119.0
click at [233, 409] on div "0:46 איש משוגע 0:48 מביט בי במראה 0:52 מאז שהלכה 0:55 צל של עצמי 0:59 מישהו אחר…" at bounding box center [581, 343] width 1104 height 555
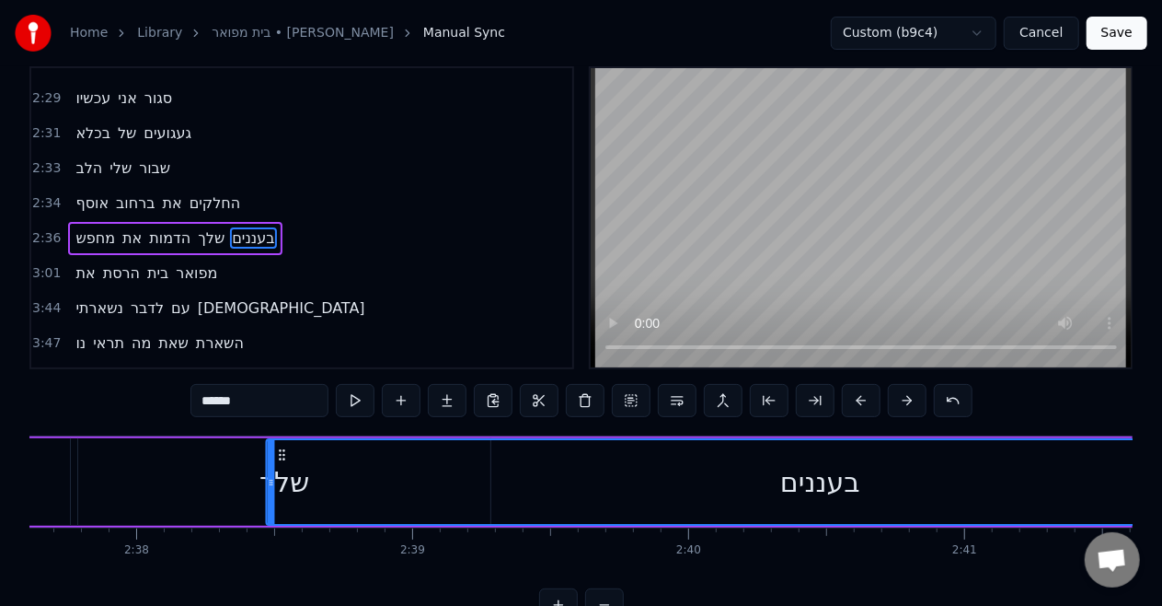
scroll to position [0, 43504]
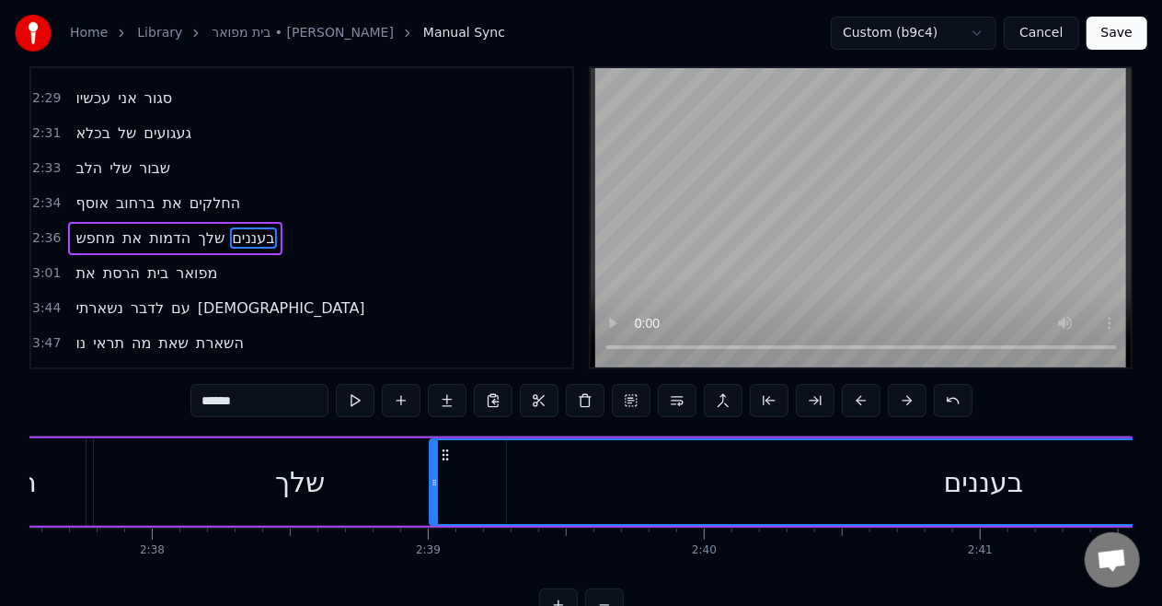
drag, startPoint x: 236, startPoint y: 453, endPoint x: 448, endPoint y: 431, distance: 213.8
click at [448, 431] on div "0:46 איש משוגע 0:48 מביט בי במראה 0:52 מאז שהלכה 0:55 צל של עצמי 0:59 מישהו אחר…" at bounding box center [581, 343] width 1104 height 555
click at [365, 410] on button at bounding box center [355, 400] width 39 height 33
click at [296, 457] on div "שלך" at bounding box center [300, 481] width 412 height 87
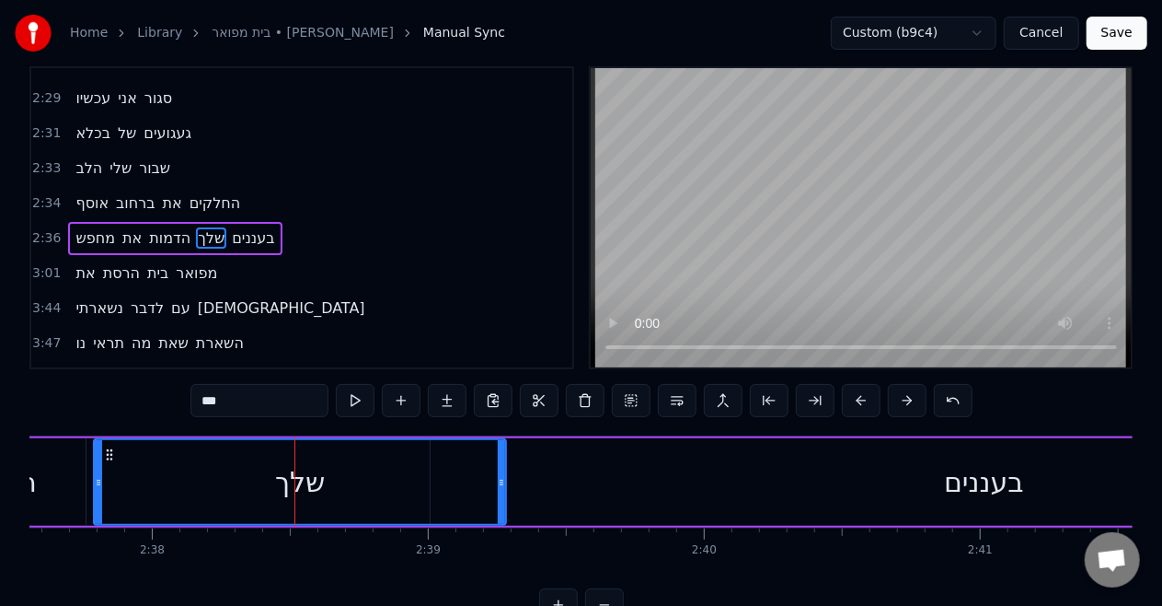
scroll to position [0, 0]
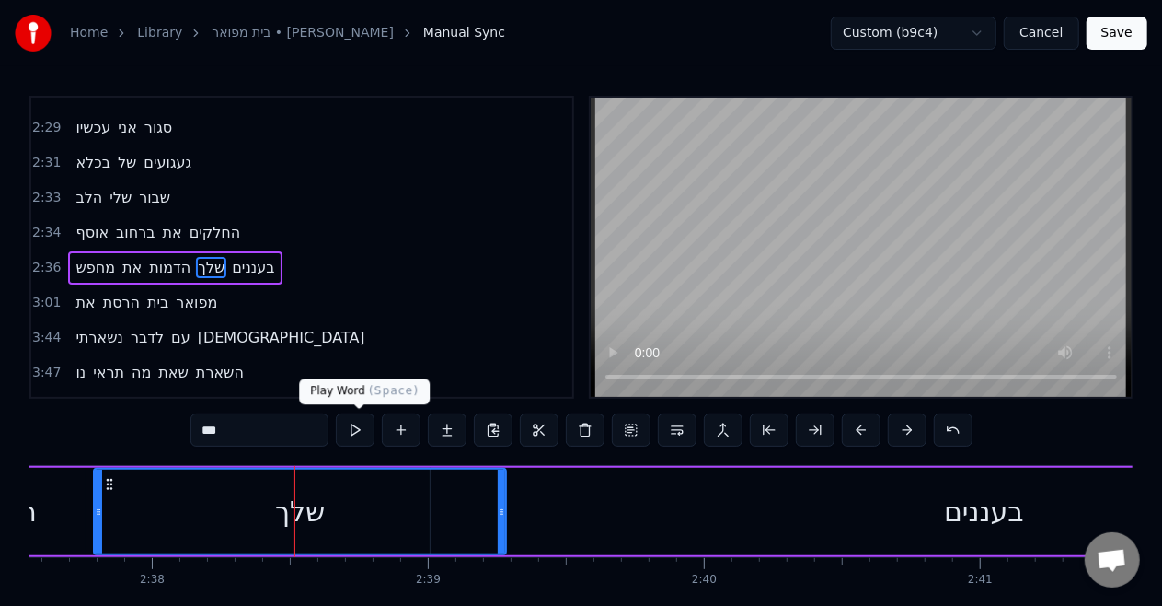
click at [346, 427] on button at bounding box center [355, 429] width 39 height 33
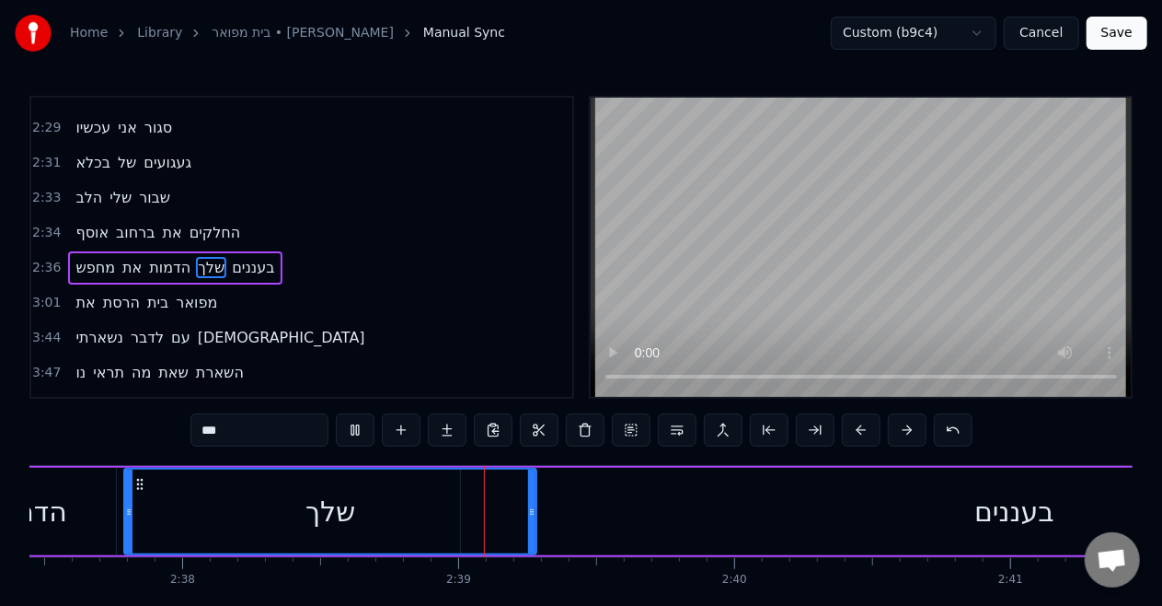
click at [346, 427] on button at bounding box center [355, 429] width 39 height 33
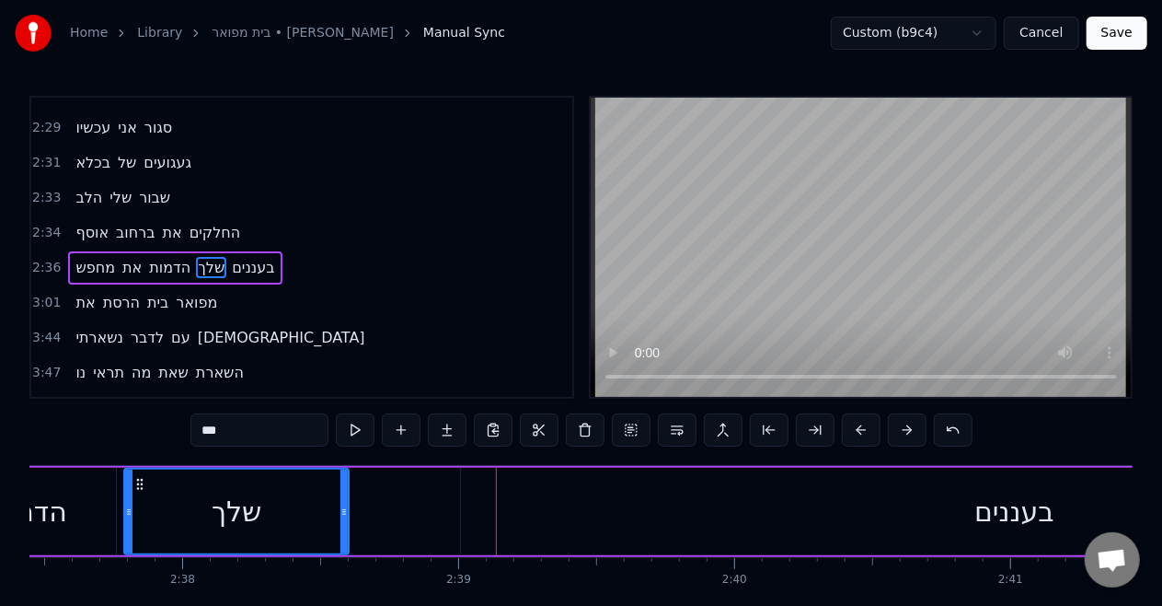
drag, startPoint x: 528, startPoint y: 510, endPoint x: 341, endPoint y: 518, distance: 187.9
click at [341, 518] on div at bounding box center [344, 511] width 7 height 84
click at [51, 492] on div "הדמות" at bounding box center [28, 511] width 77 height 41
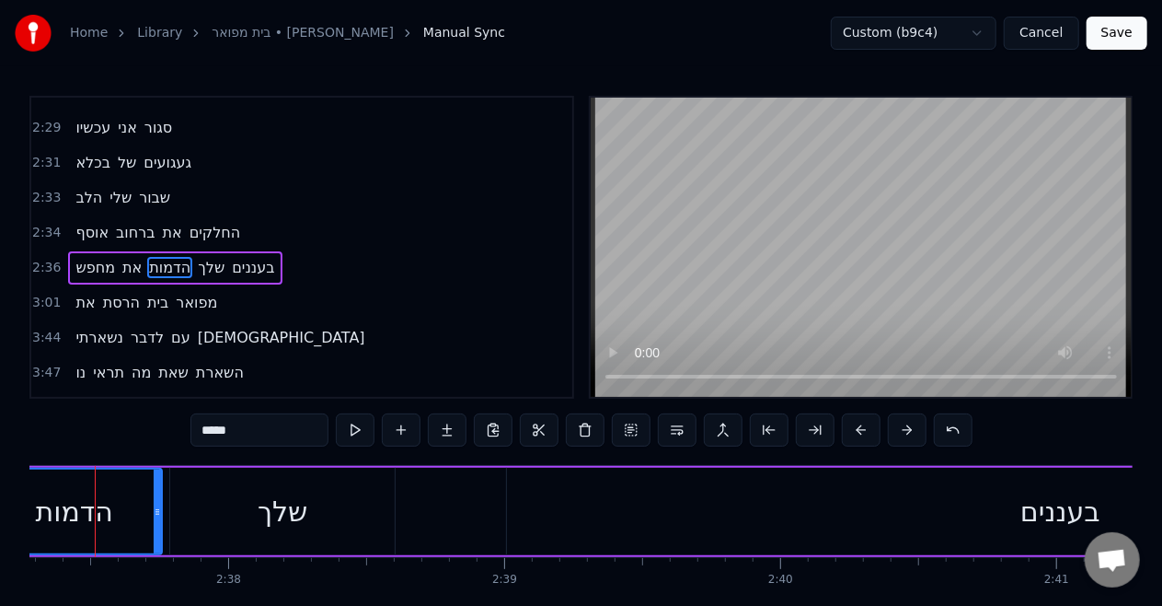
scroll to position [0, 43401]
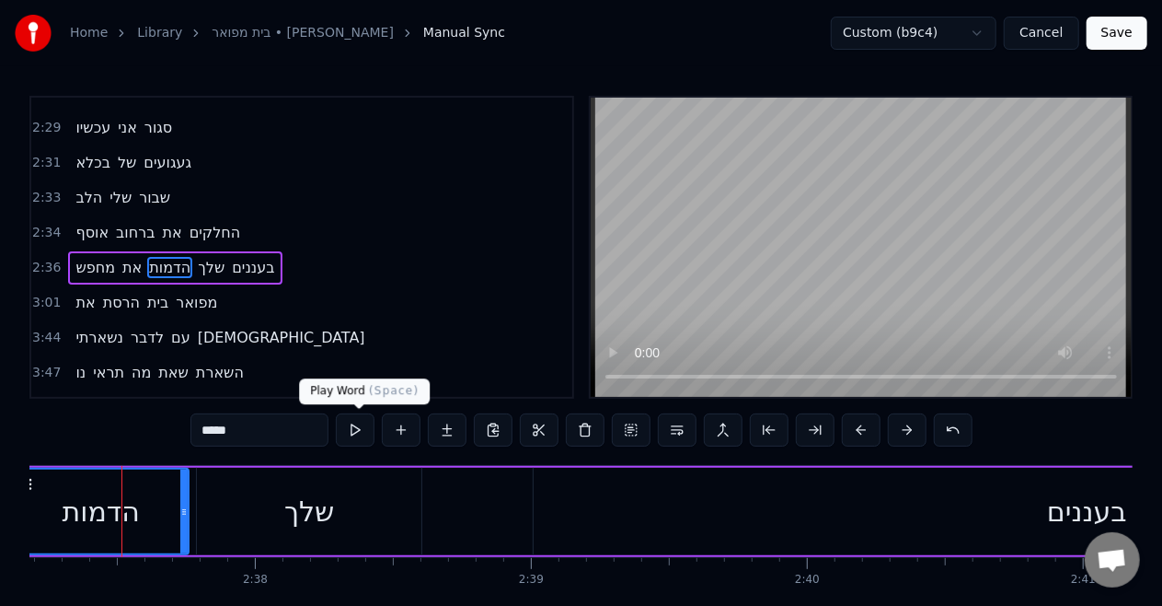
click at [355, 440] on button at bounding box center [355, 429] width 39 height 33
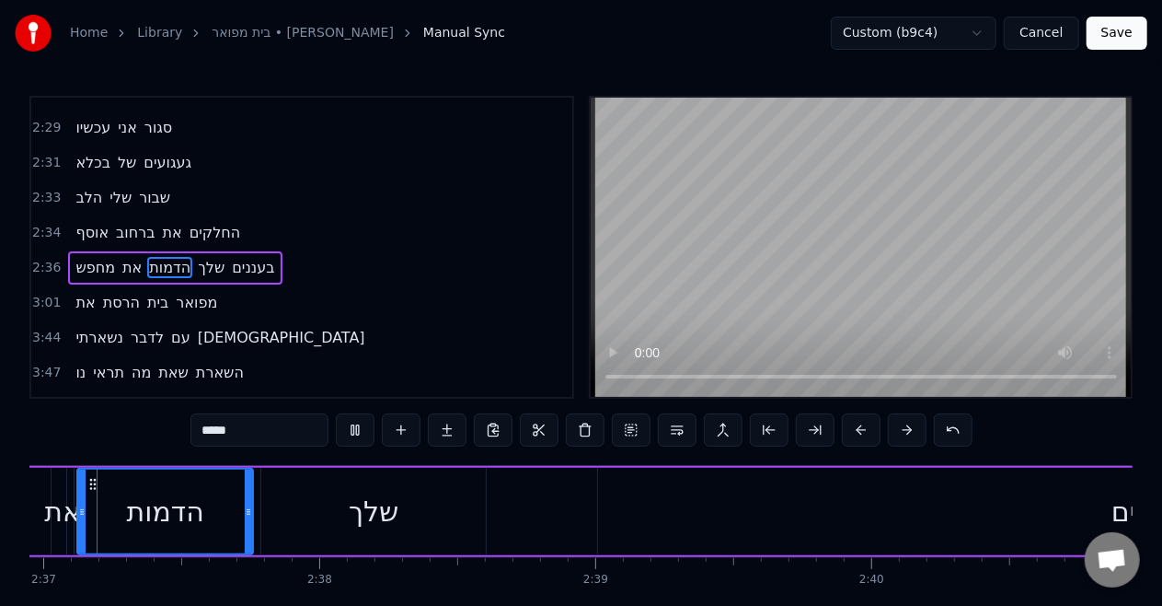
scroll to position [0, 43290]
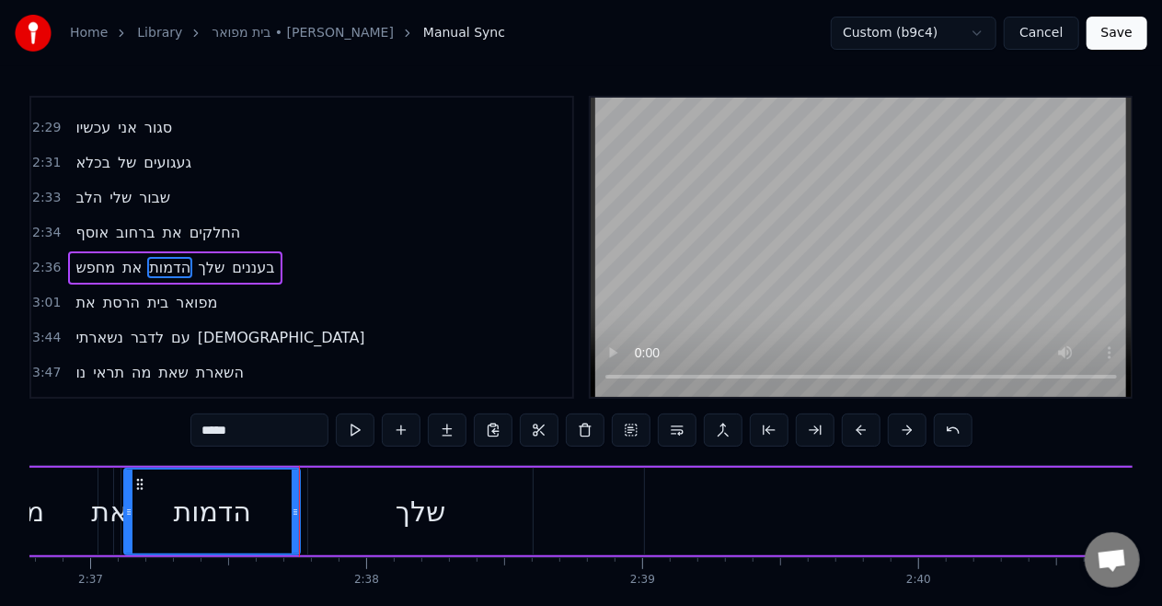
click at [334, 495] on div "שלך" at bounding box center [420, 511] width 225 height 87
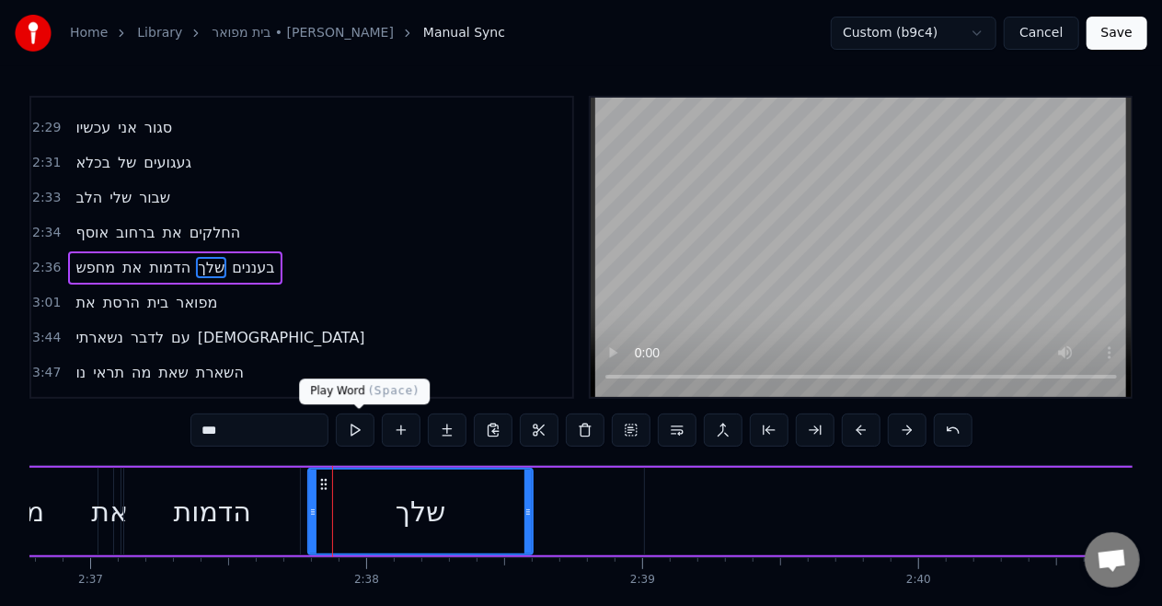
click at [352, 431] on button at bounding box center [355, 429] width 39 height 33
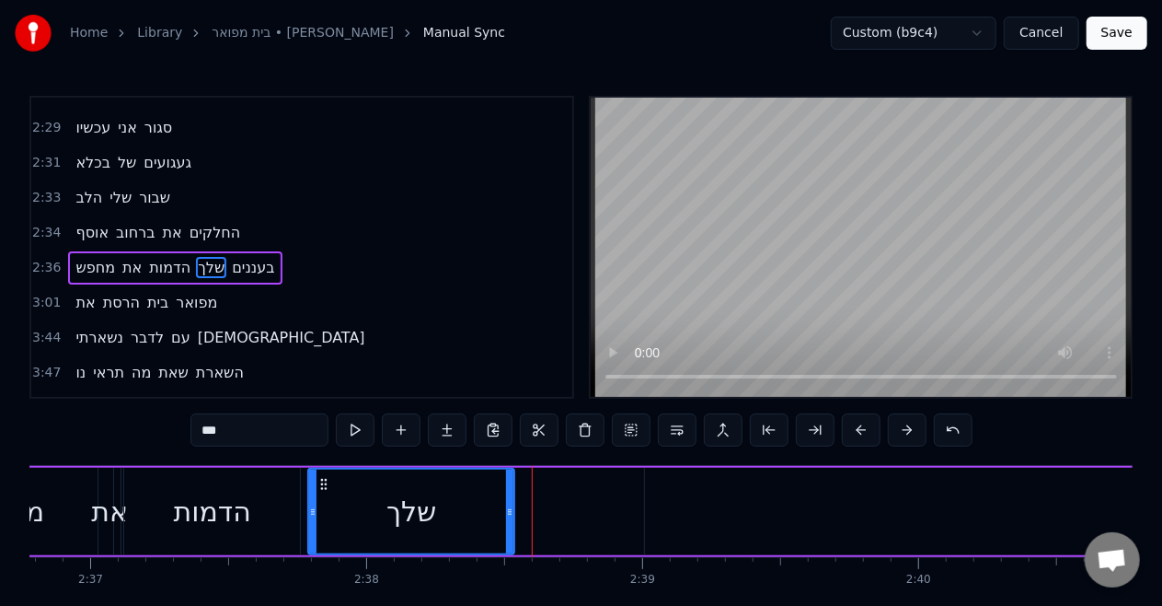
drag, startPoint x: 526, startPoint y: 525, endPoint x: 508, endPoint y: 521, distance: 18.8
click at [508, 521] on div at bounding box center [509, 511] width 7 height 84
click at [294, 506] on div "הדמות" at bounding box center [212, 511] width 176 height 87
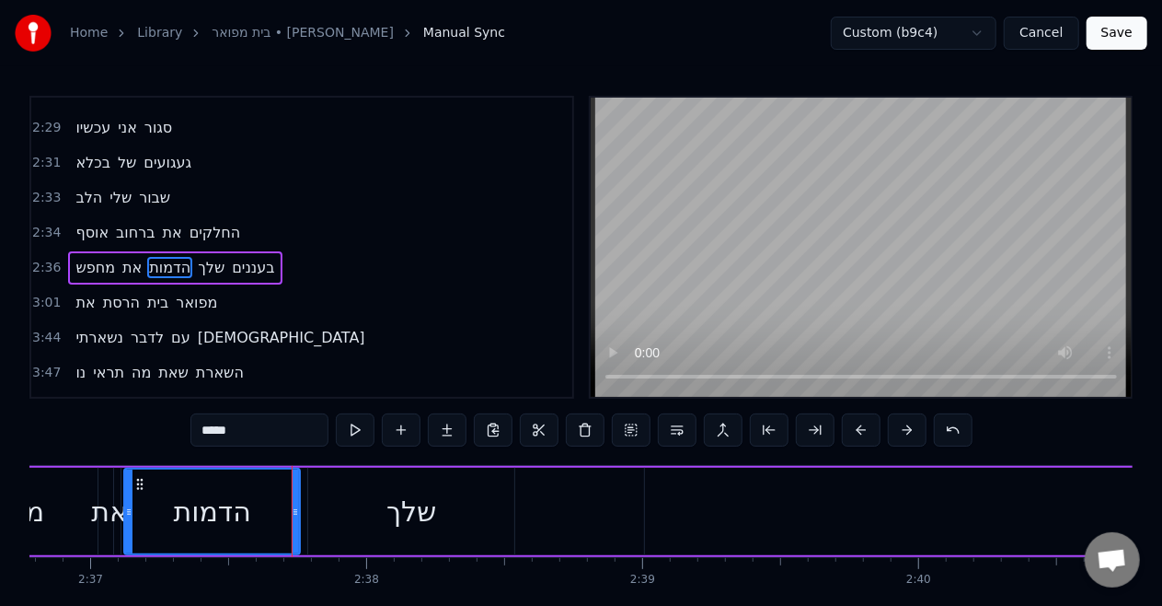
click at [368, 514] on div "שלך" at bounding box center [411, 511] width 206 height 87
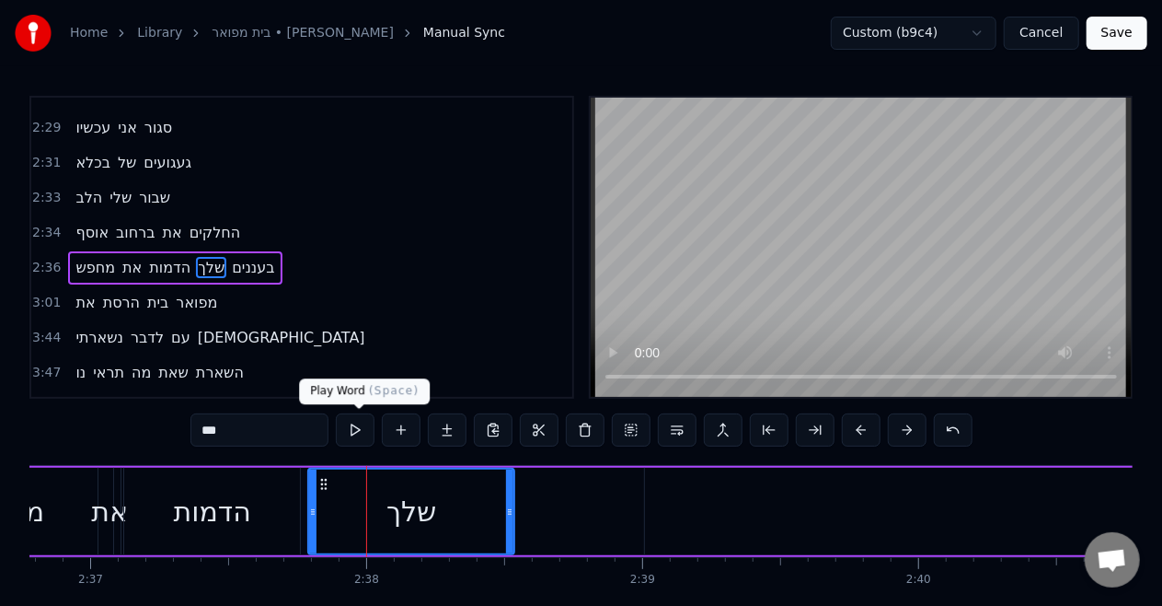
click at [354, 420] on button at bounding box center [355, 429] width 39 height 33
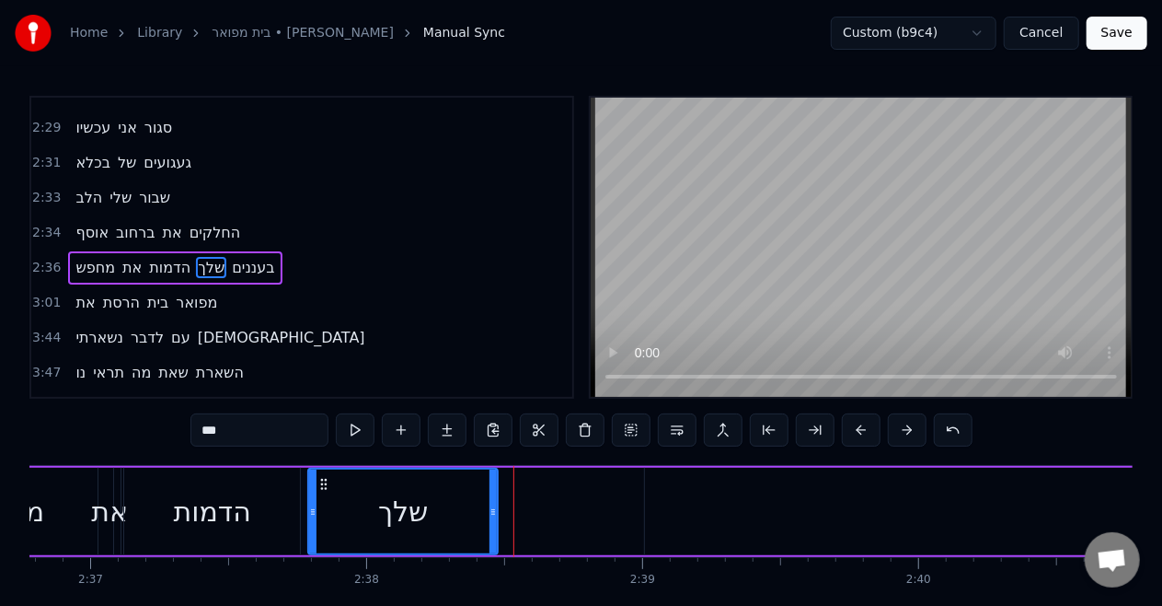
drag, startPoint x: 512, startPoint y: 521, endPoint x: 491, endPoint y: 519, distance: 20.3
click at [491, 519] on div at bounding box center [493, 511] width 7 height 84
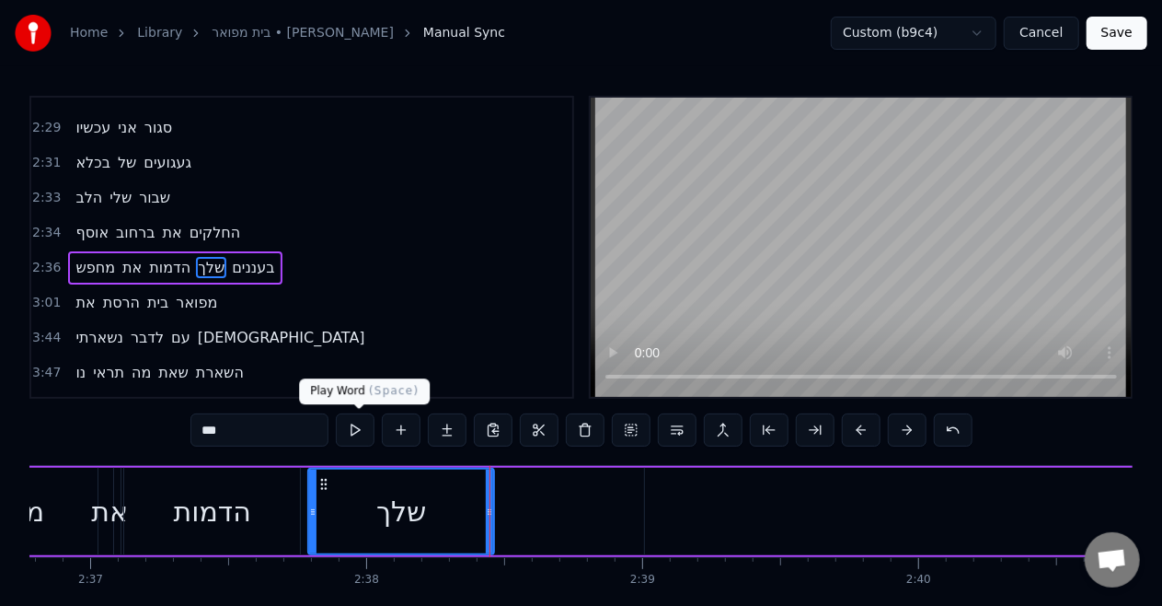
click at [357, 443] on button at bounding box center [355, 429] width 39 height 33
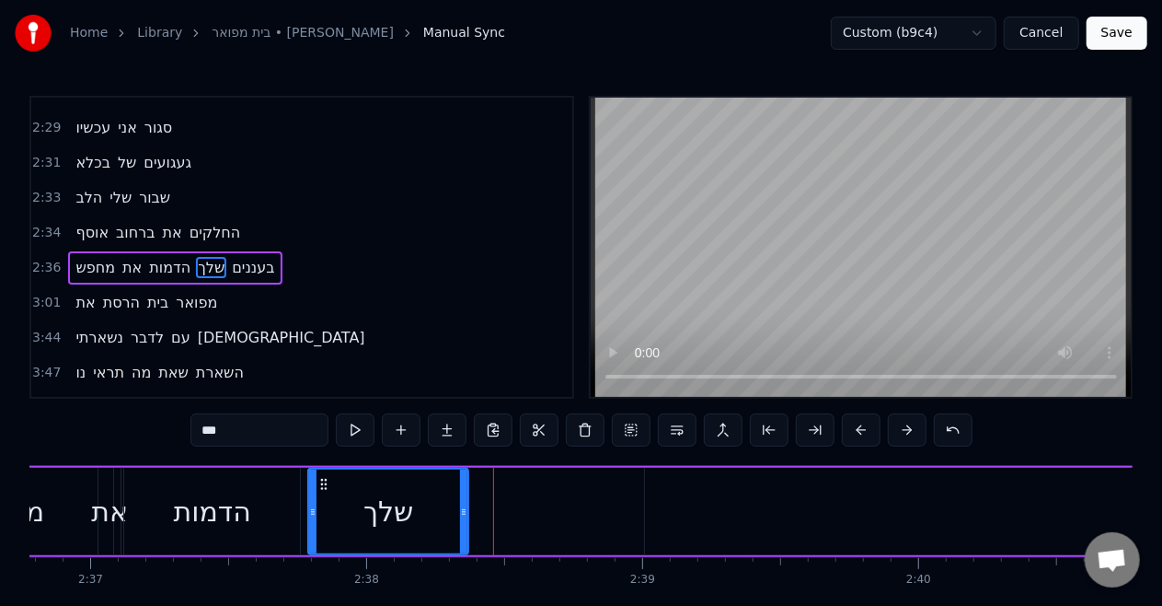
drag, startPoint x: 492, startPoint y: 510, endPoint x: 464, endPoint y: 499, distance: 30.6
click at [464, 499] on div at bounding box center [463, 511] width 7 height 84
click at [353, 432] on button at bounding box center [355, 429] width 39 height 33
drag, startPoint x: 462, startPoint y: 514, endPoint x: 440, endPoint y: 514, distance: 22.1
click at [443, 514] on icon at bounding box center [446, 511] width 7 height 15
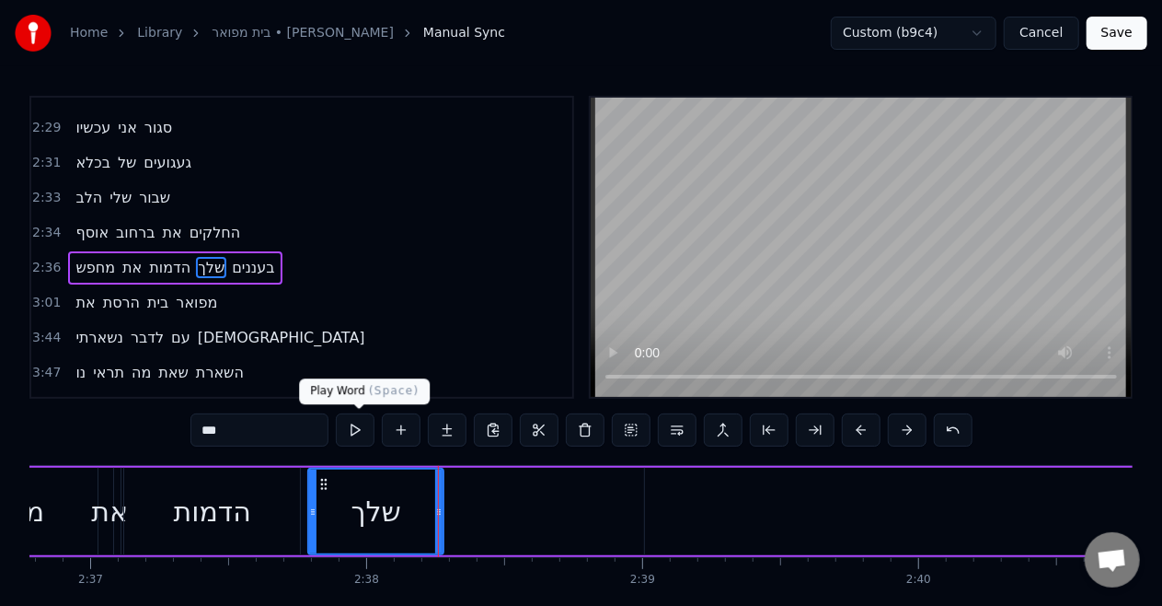
click at [359, 438] on button at bounding box center [355, 429] width 39 height 33
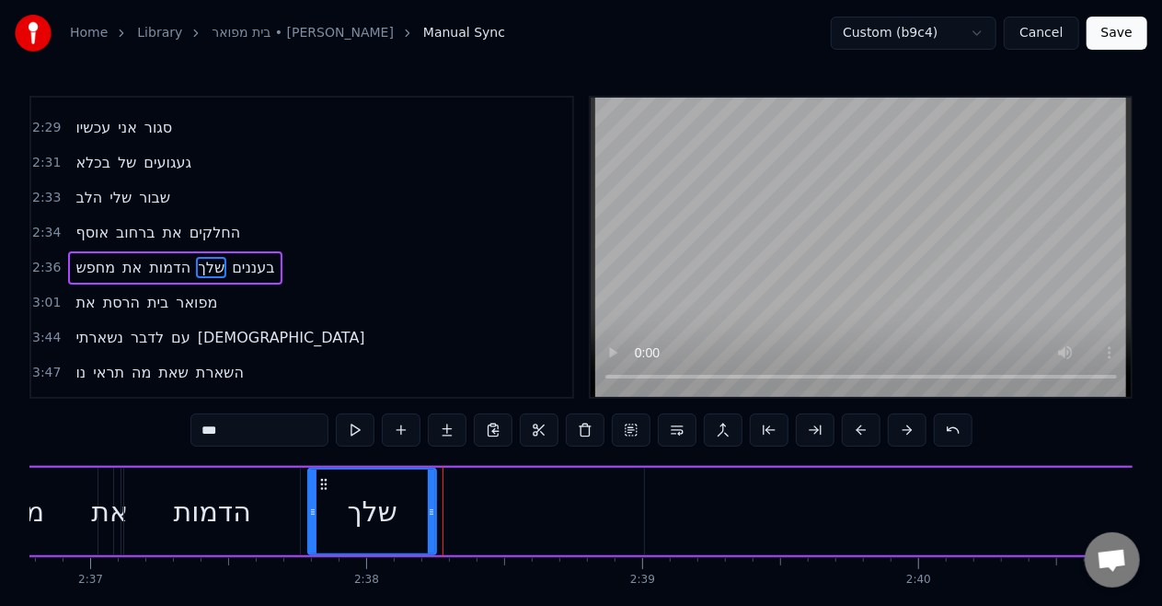
click at [431, 508] on icon at bounding box center [431, 511] width 7 height 15
click at [360, 434] on button at bounding box center [355, 429] width 39 height 33
drag, startPoint x: 427, startPoint y: 504, endPoint x: 411, endPoint y: 503, distance: 15.7
click at [414, 504] on icon at bounding box center [417, 511] width 7 height 15
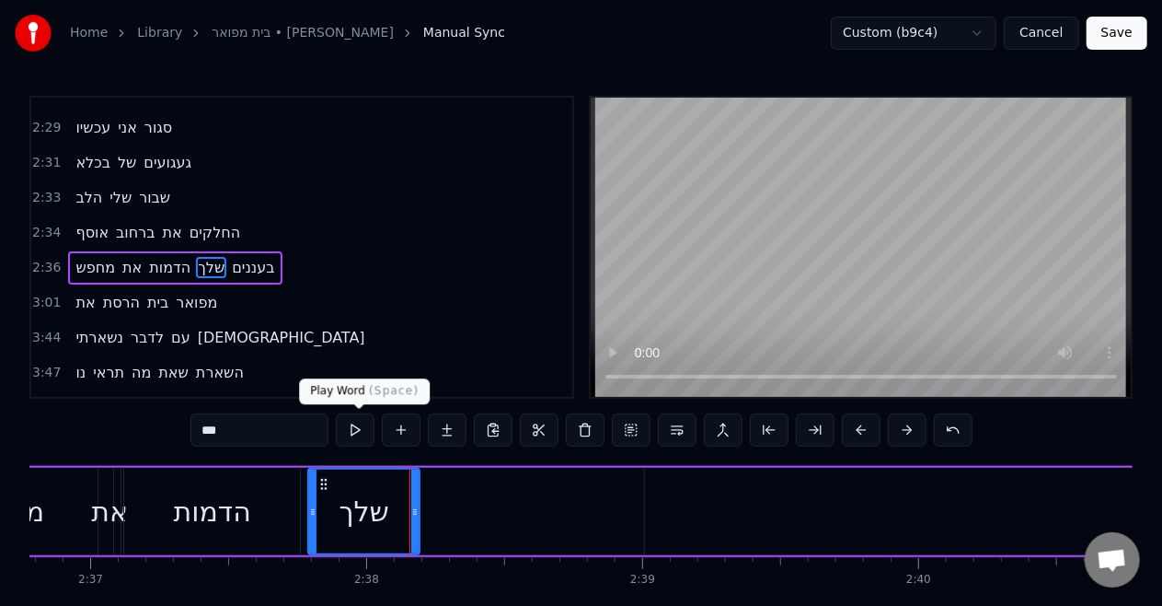
click at [359, 432] on button at bounding box center [355, 429] width 39 height 33
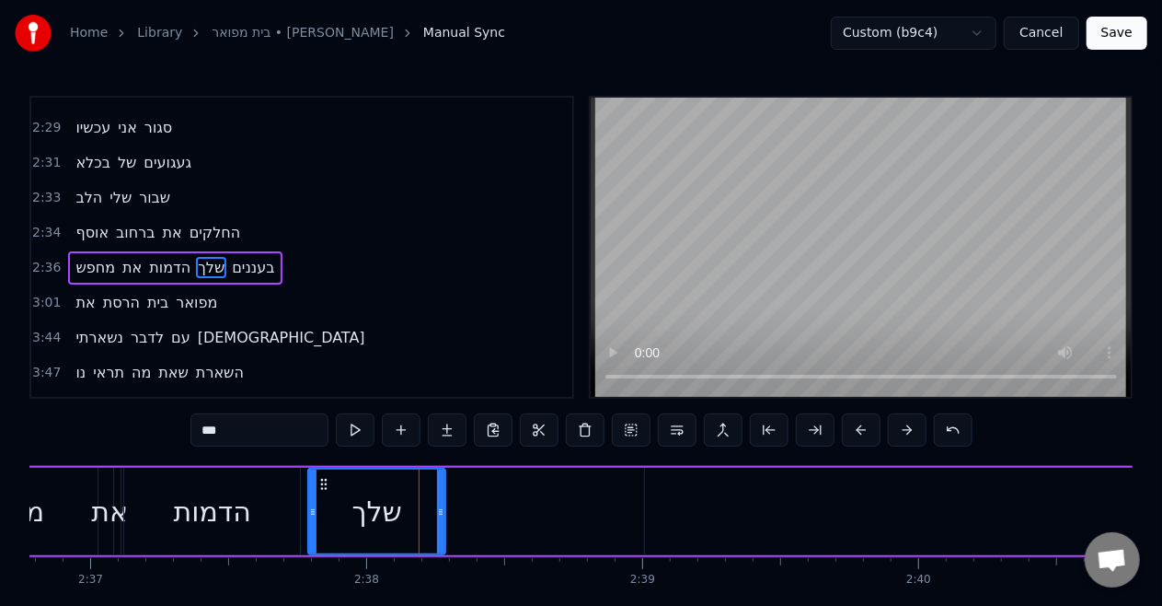
drag, startPoint x: 415, startPoint y: 512, endPoint x: 441, endPoint y: 512, distance: 25.8
click at [441, 512] on icon at bounding box center [440, 511] width 7 height 15
click at [360, 430] on button at bounding box center [355, 429] width 39 height 33
click at [446, 510] on icon at bounding box center [446, 511] width 7 height 15
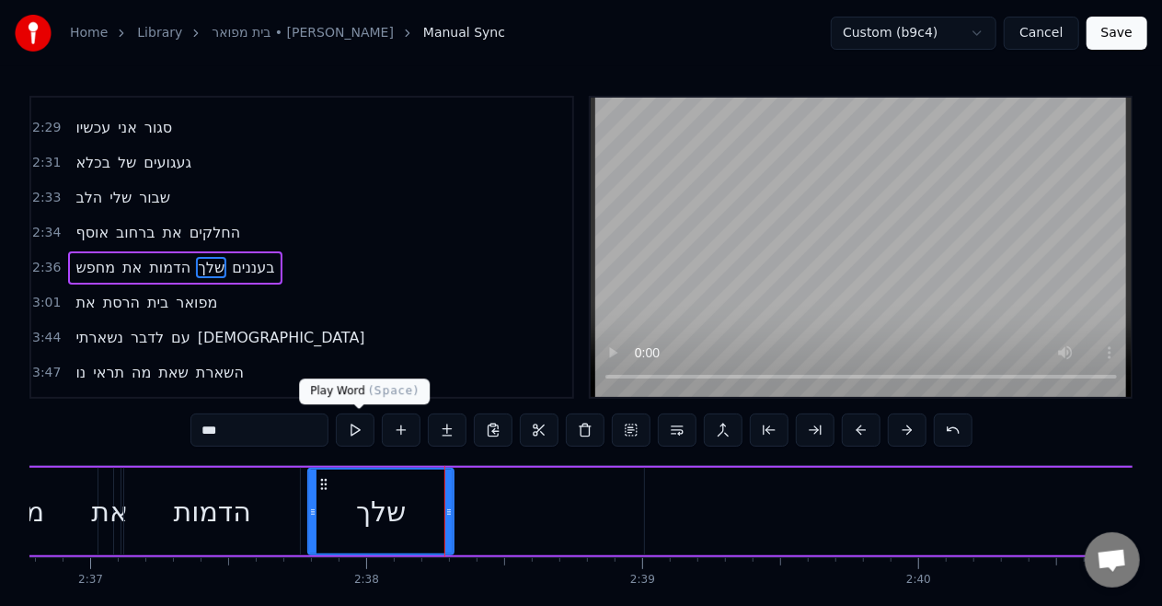
click at [363, 438] on button at bounding box center [355, 429] width 39 height 33
click at [452, 519] on div at bounding box center [452, 511] width 7 height 84
click at [368, 442] on button at bounding box center [355, 429] width 39 height 33
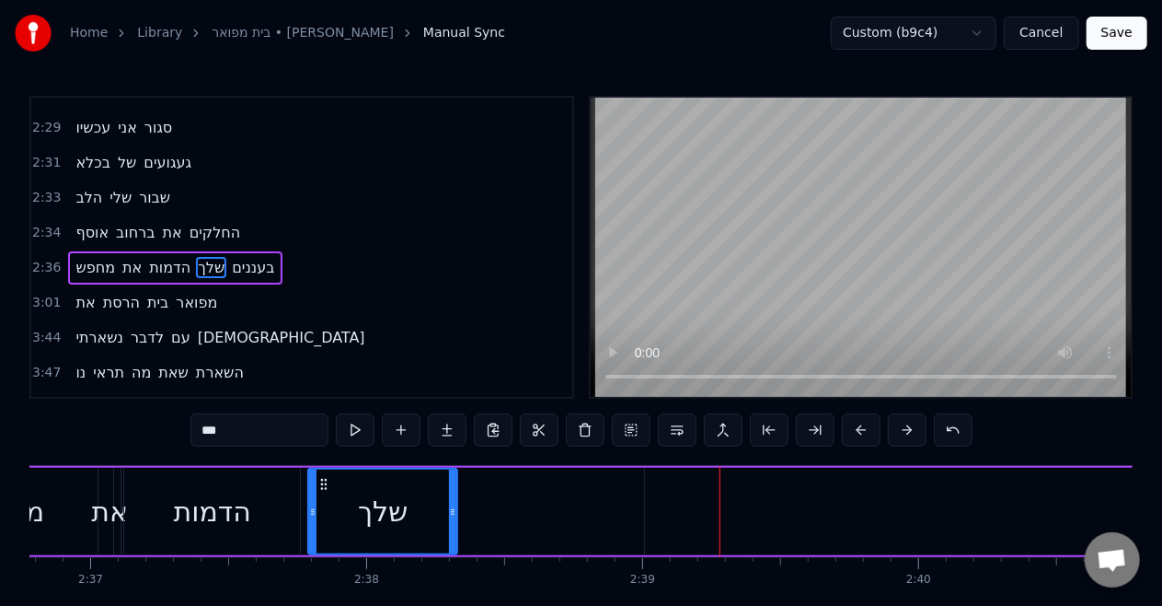
click at [247, 539] on div "הדמות" at bounding box center [212, 511] width 176 height 87
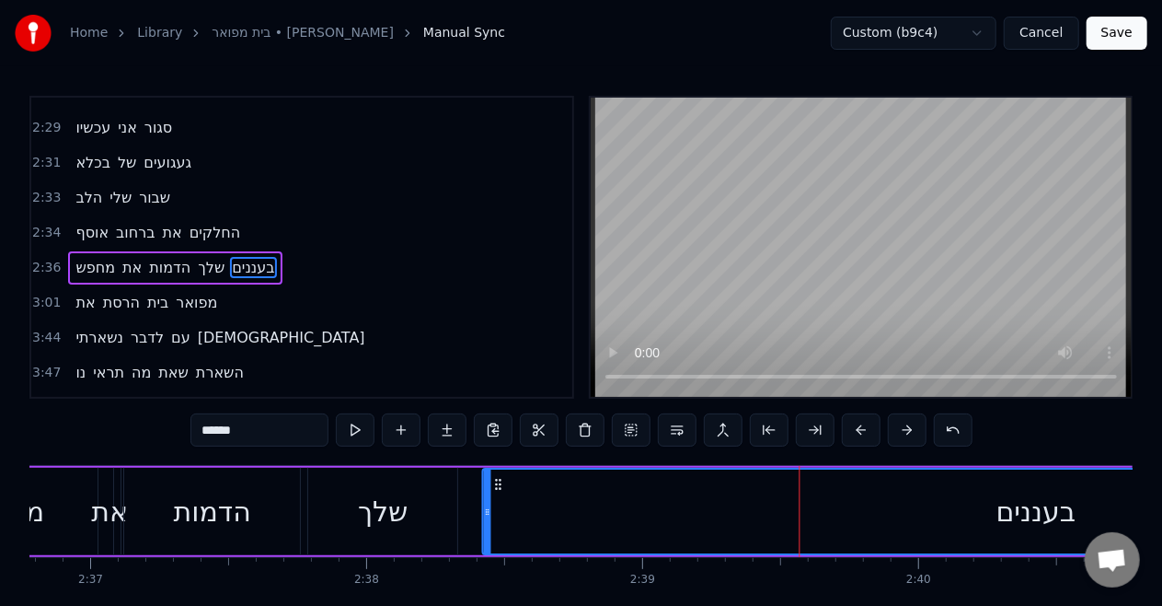
drag, startPoint x: 658, startPoint y: 487, endPoint x: 498, endPoint y: 491, distance: 160.2
click at [498, 491] on icon at bounding box center [498, 484] width 15 height 15
click at [371, 490] on div "שלך" at bounding box center [382, 511] width 149 height 87
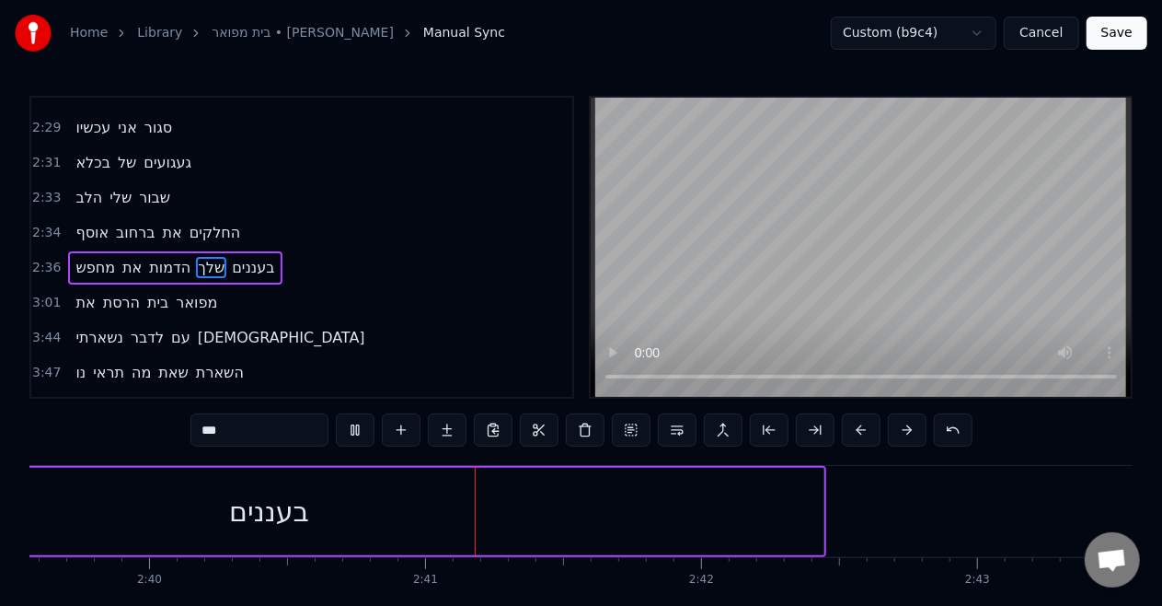
scroll to position [0, 44262]
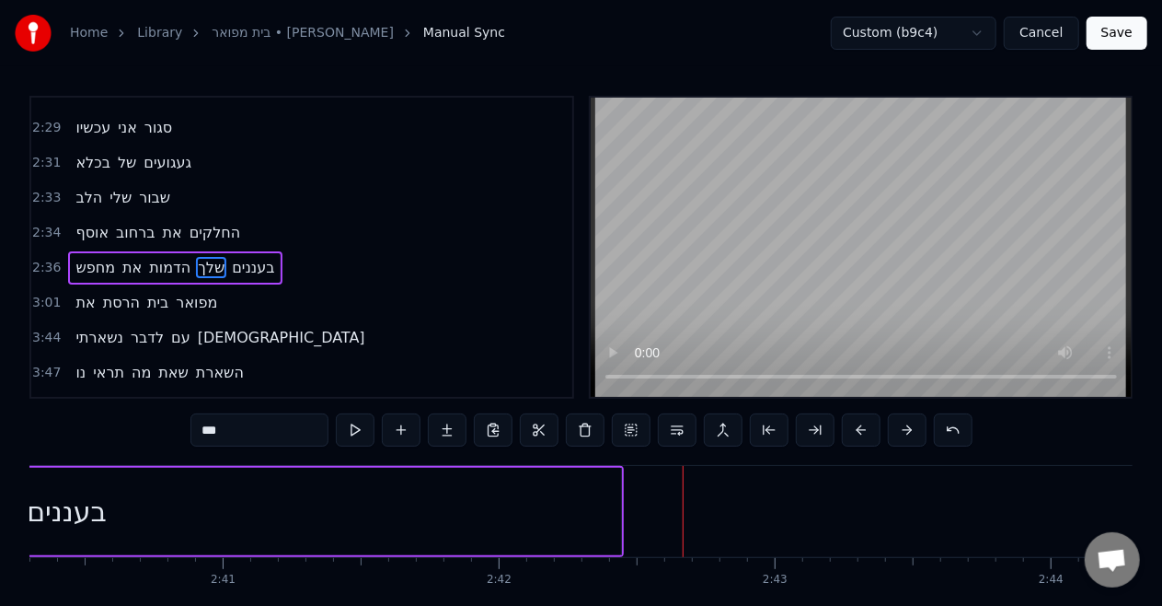
click at [584, 513] on div "בעננים" at bounding box center [67, 511] width 1108 height 87
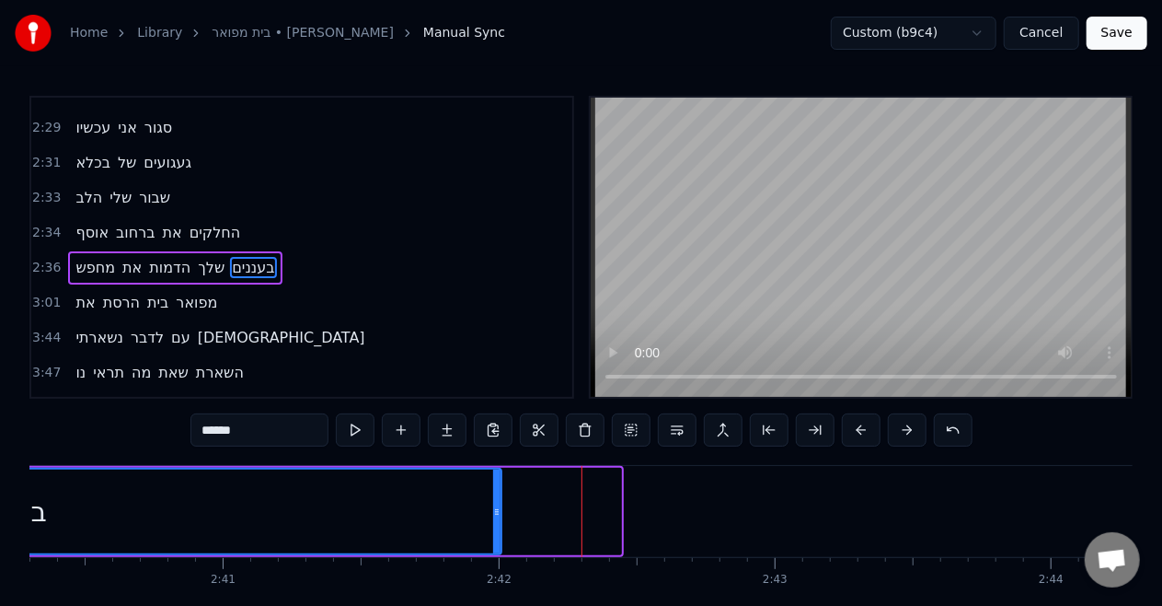
drag, startPoint x: 617, startPoint y: 512, endPoint x: 490, endPoint y: 499, distance: 127.7
click at [493, 499] on div at bounding box center [496, 511] width 7 height 84
click at [216, 257] on span "שלך" at bounding box center [211, 267] width 30 height 21
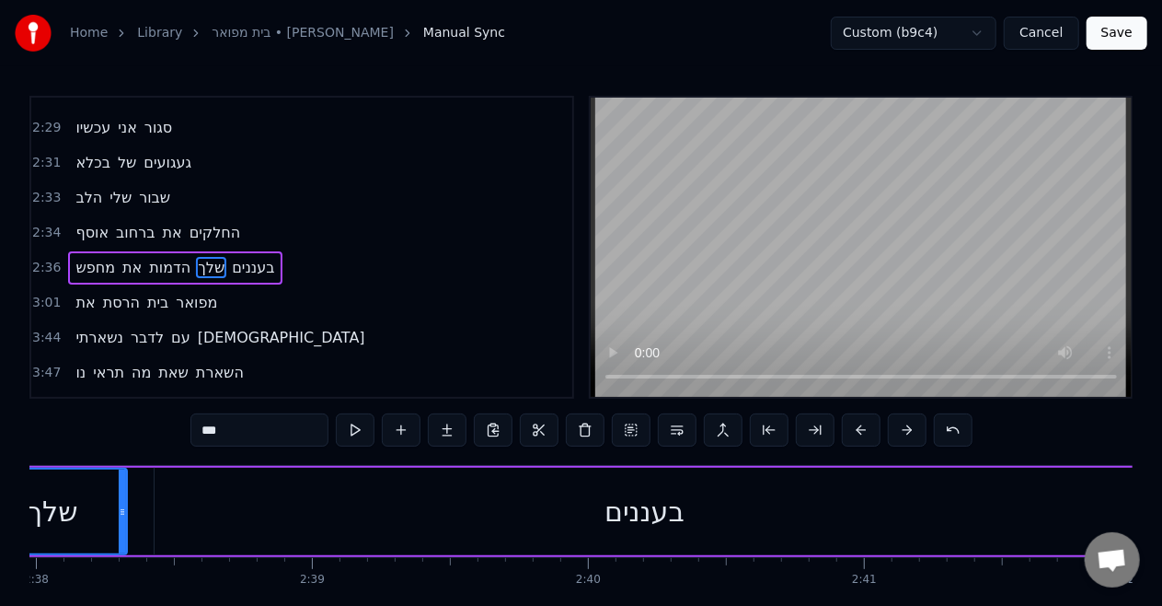
scroll to position [0, 43474]
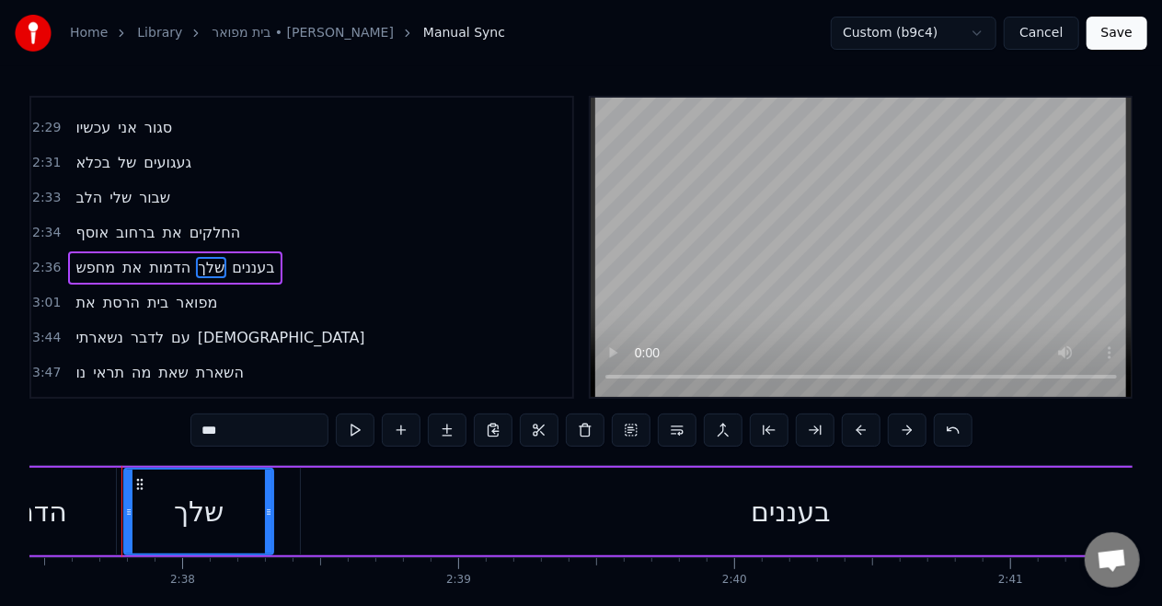
click at [79, 257] on span "מחפש" at bounding box center [95, 267] width 43 height 21
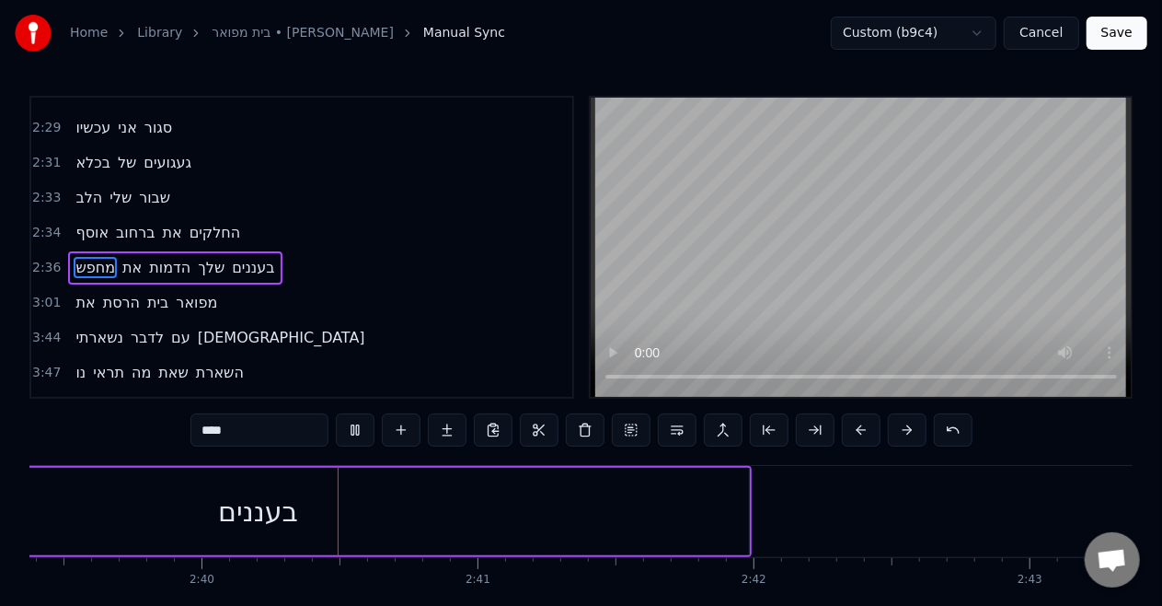
scroll to position [0, 44015]
click at [88, 292] on span "את" at bounding box center [85, 302] width 23 height 21
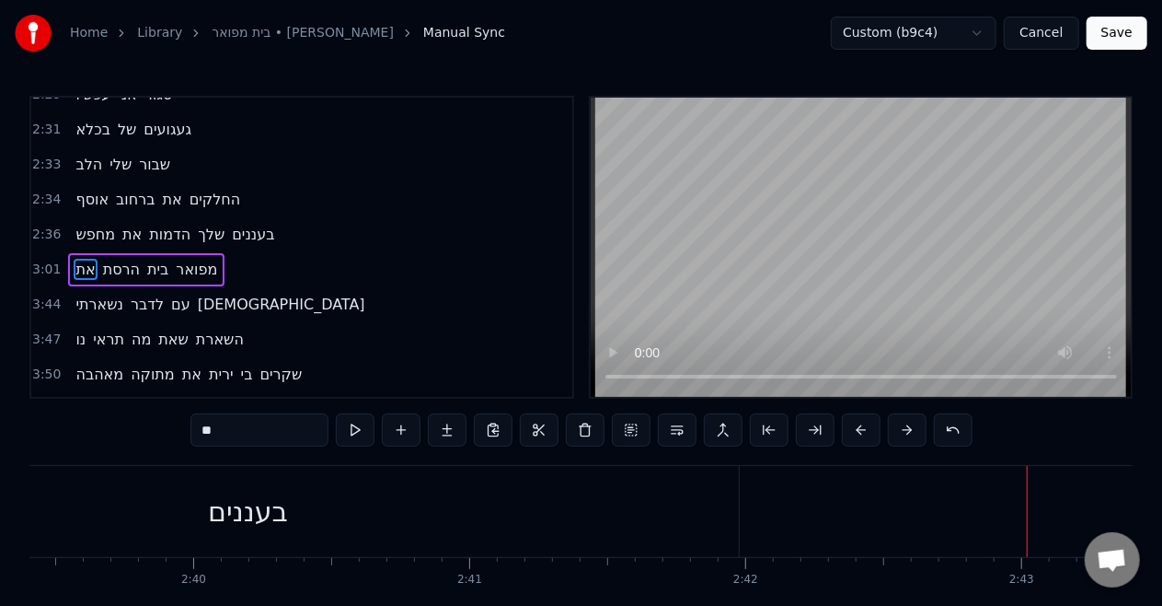
scroll to position [1035, 0]
click at [80, 258] on span "את" at bounding box center [85, 268] width 23 height 21
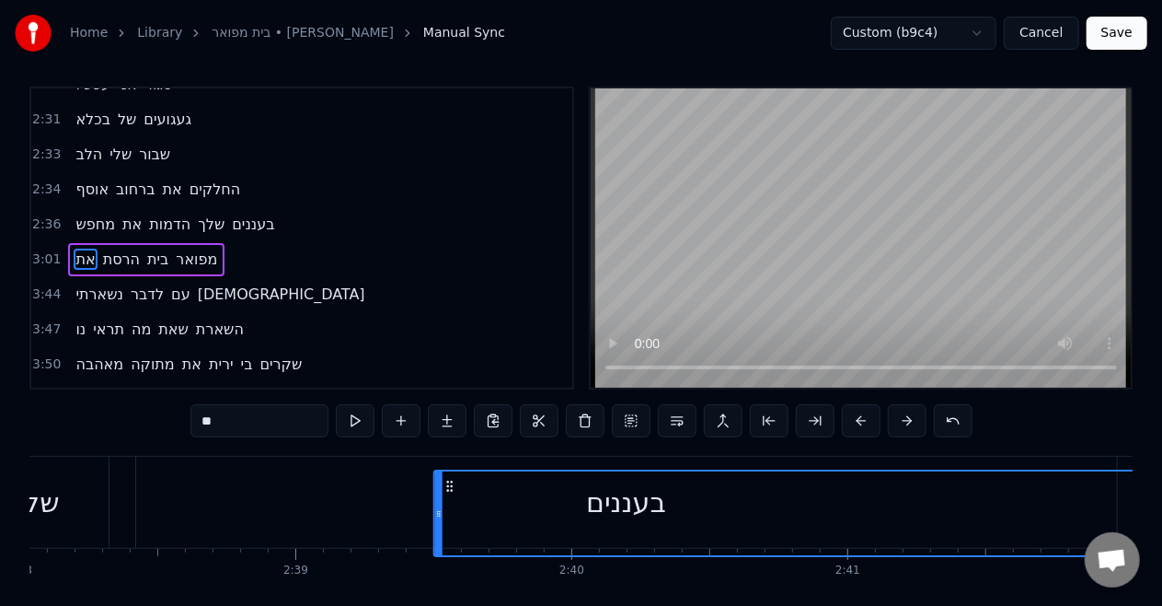
scroll to position [11, 0]
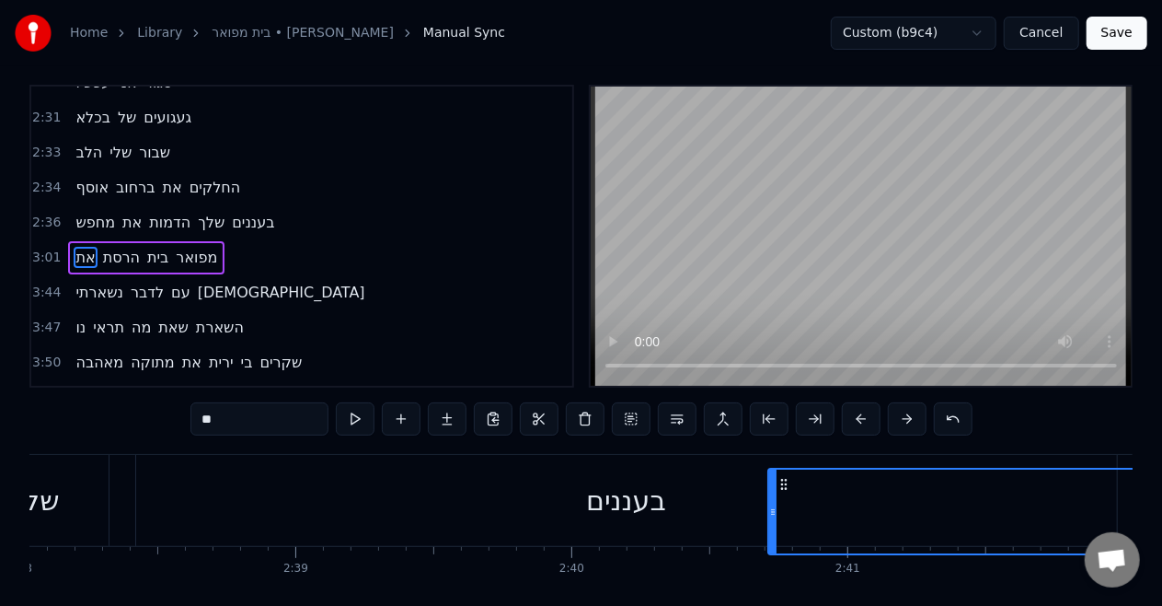
drag, startPoint x: 144, startPoint y: 480, endPoint x: 786, endPoint y: 460, distance: 642.7
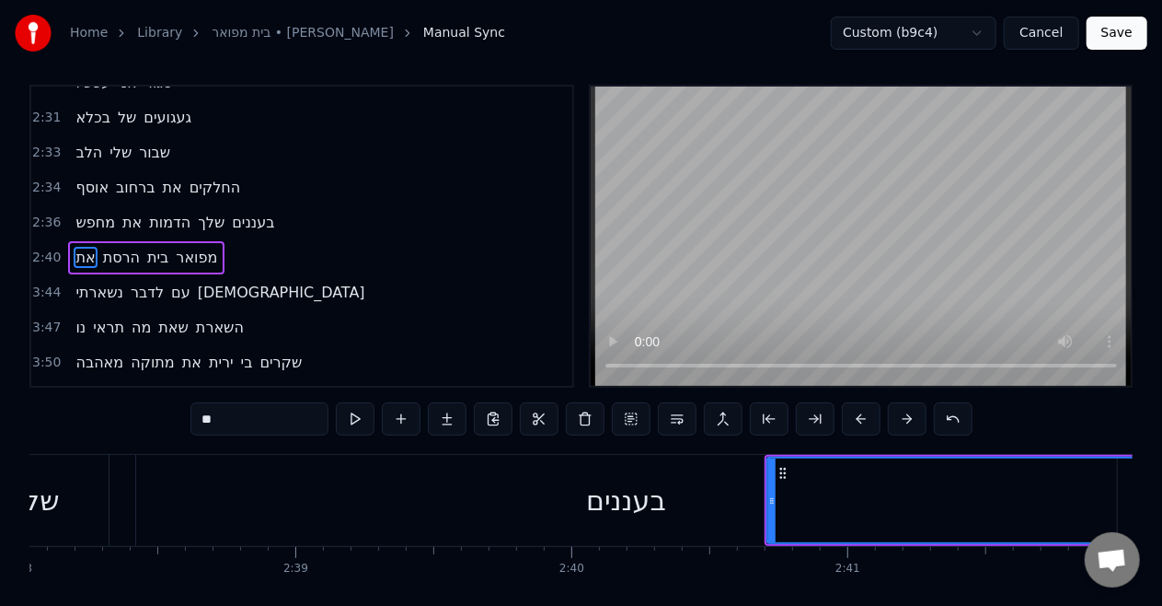
click at [646, 521] on div "בעננים" at bounding box center [626, 500] width 981 height 91
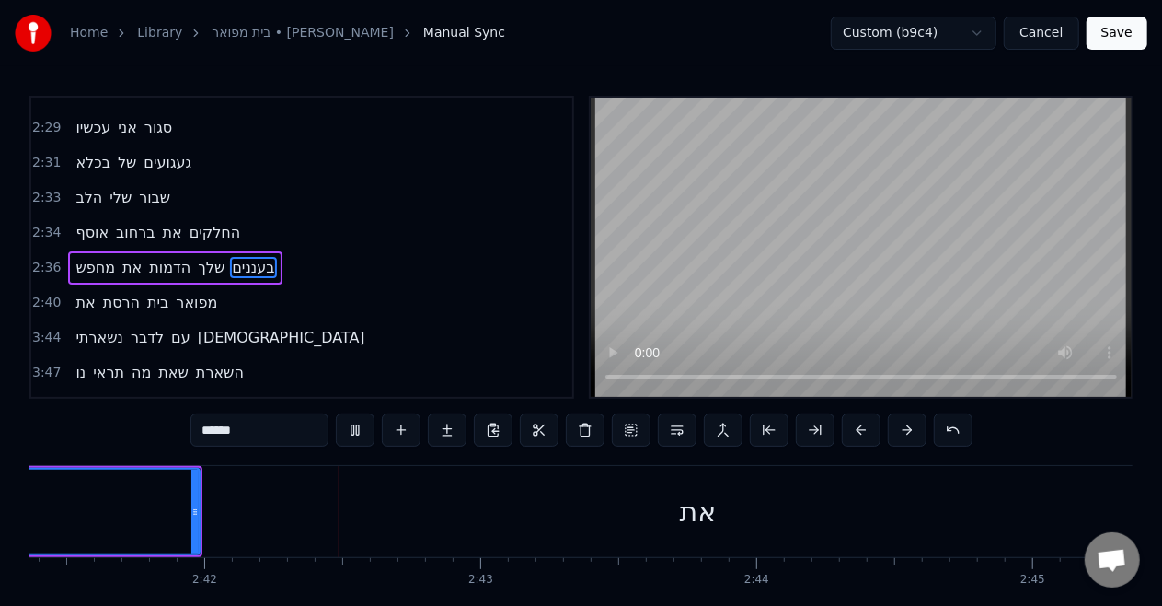
scroll to position [0, 44583]
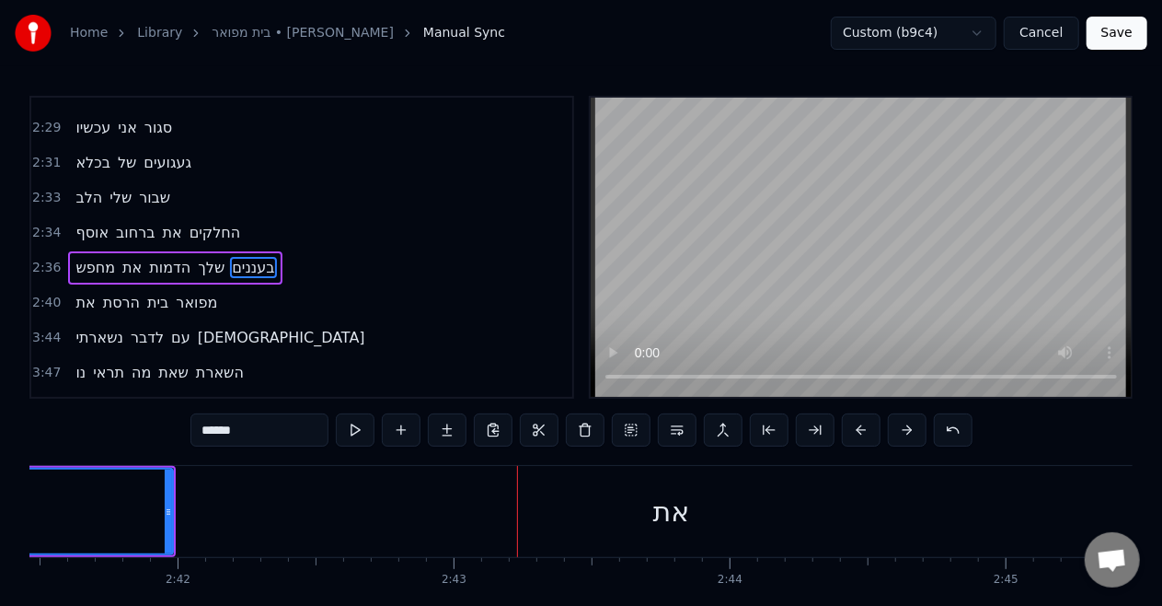
click at [490, 509] on div "את" at bounding box center [672, 511] width 1705 height 91
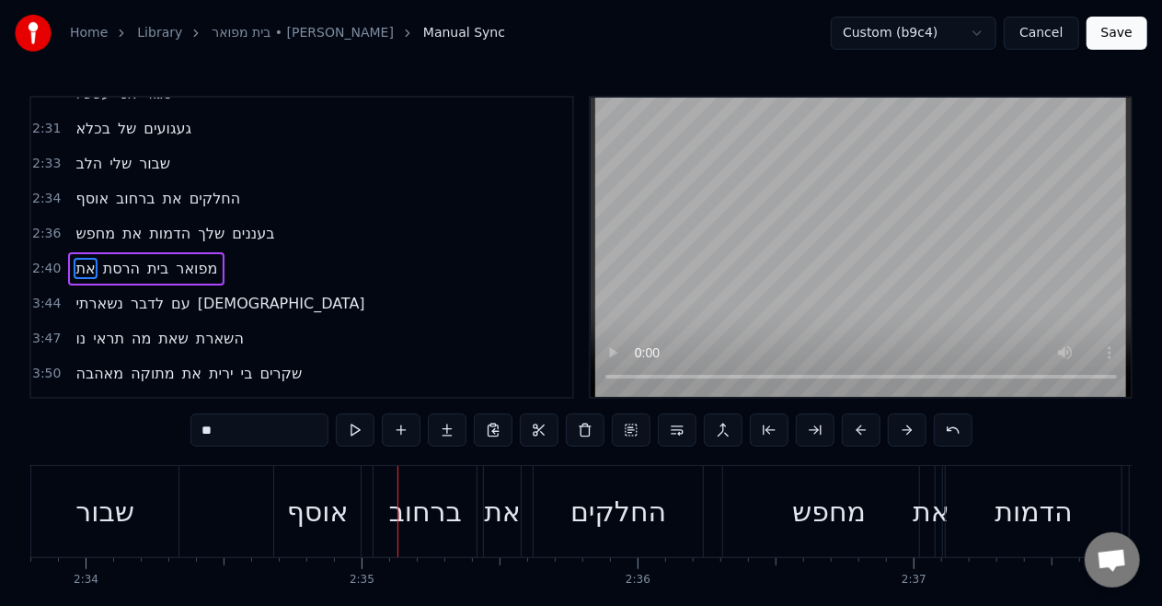
scroll to position [0, 42503]
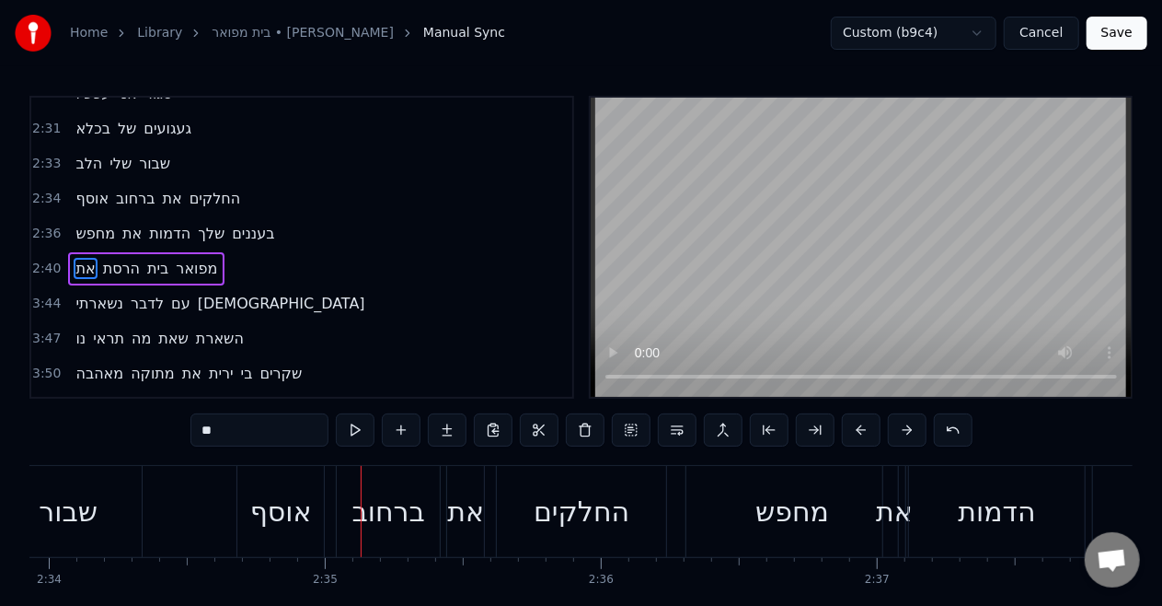
click at [74, 258] on span "את" at bounding box center [85, 268] width 23 height 21
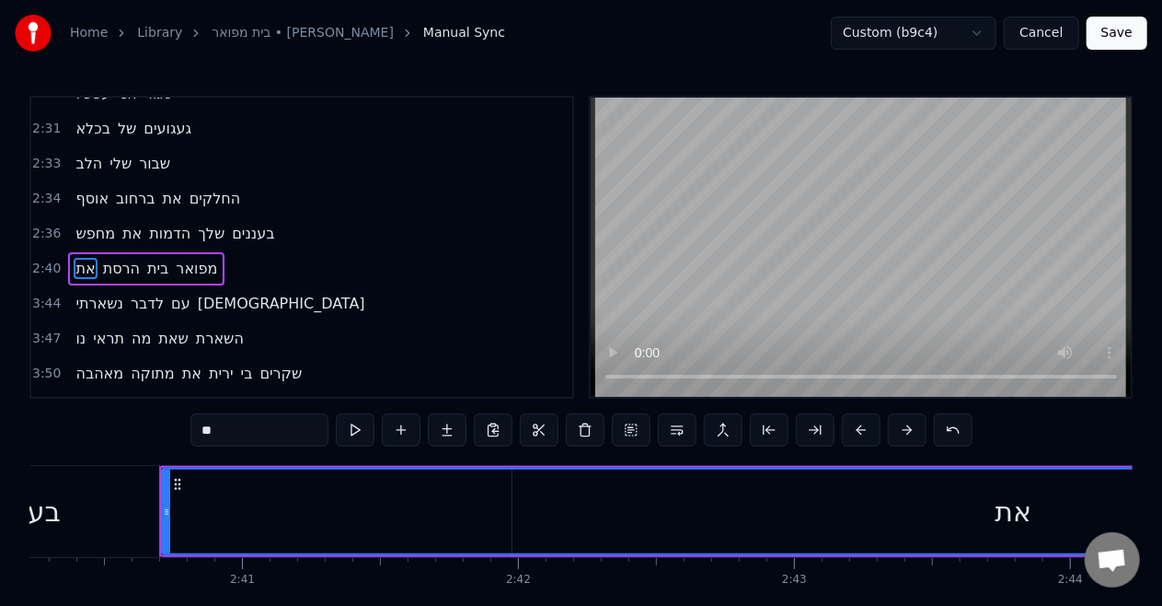
scroll to position [0, 44279]
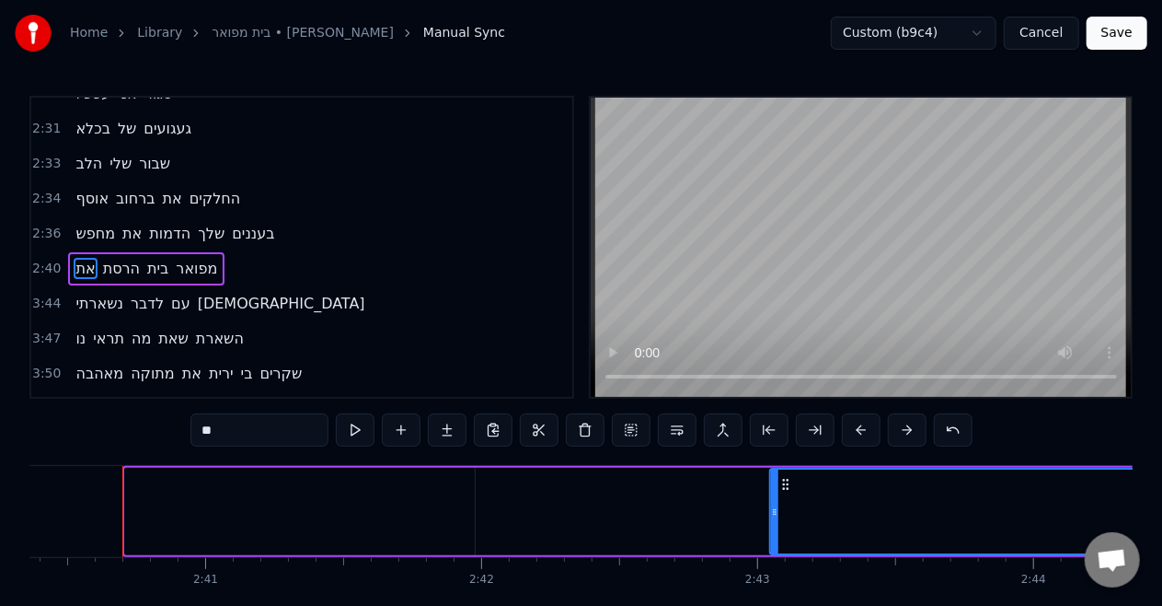
drag, startPoint x: 140, startPoint y: 480, endPoint x: 785, endPoint y: 471, distance: 645.3
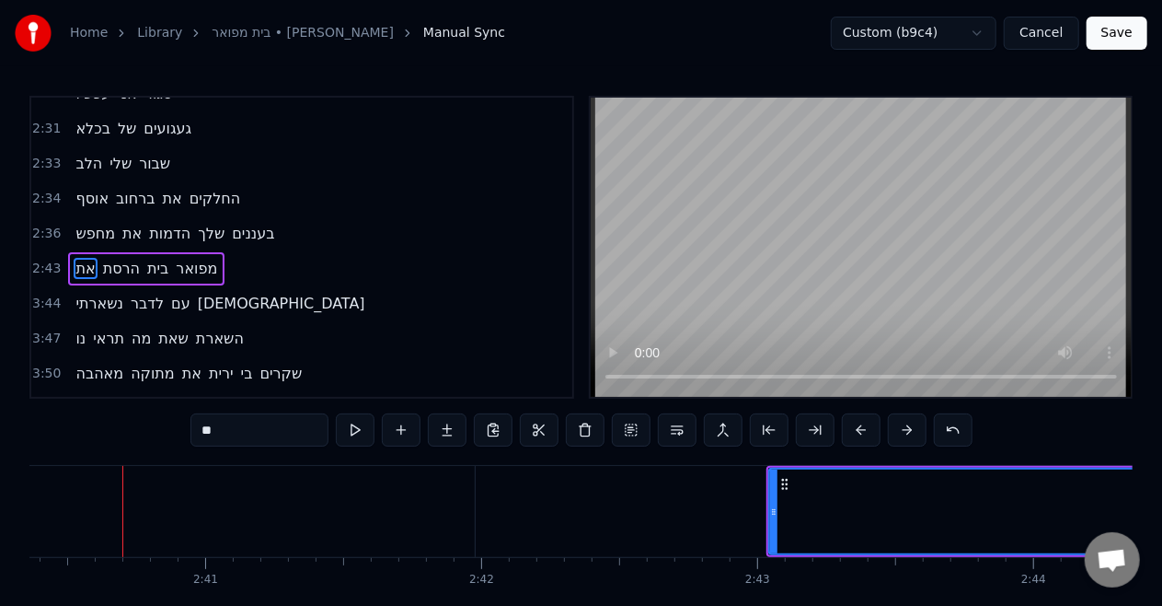
click at [274, 223] on span "בעננים" at bounding box center [253, 233] width 46 height 21
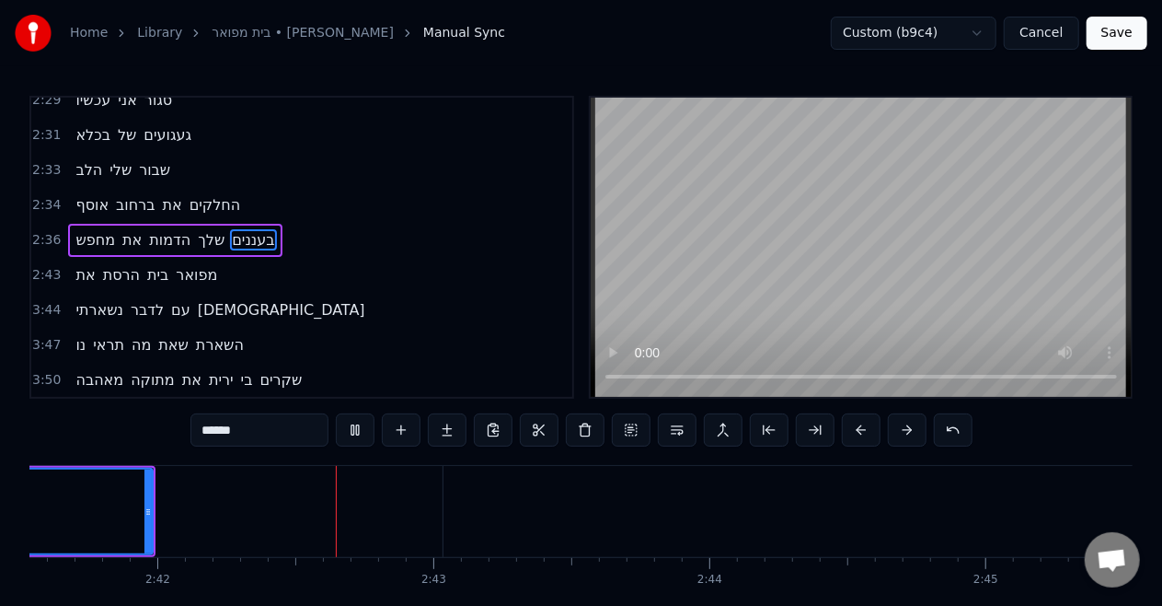
scroll to position [0, 44613]
type input "**"
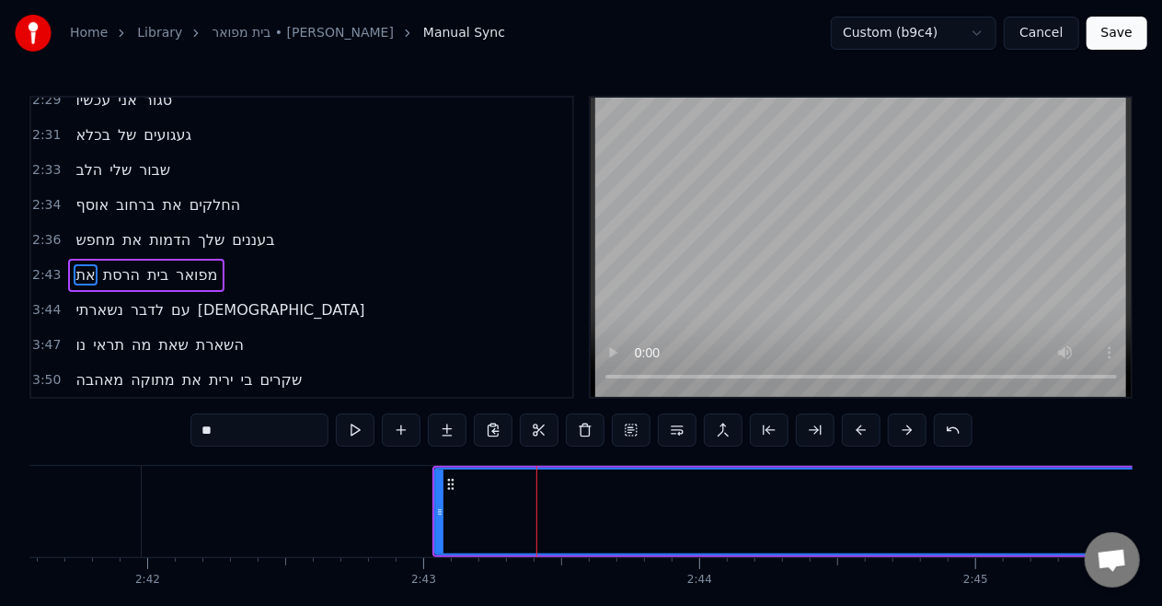
scroll to position [1035, 0]
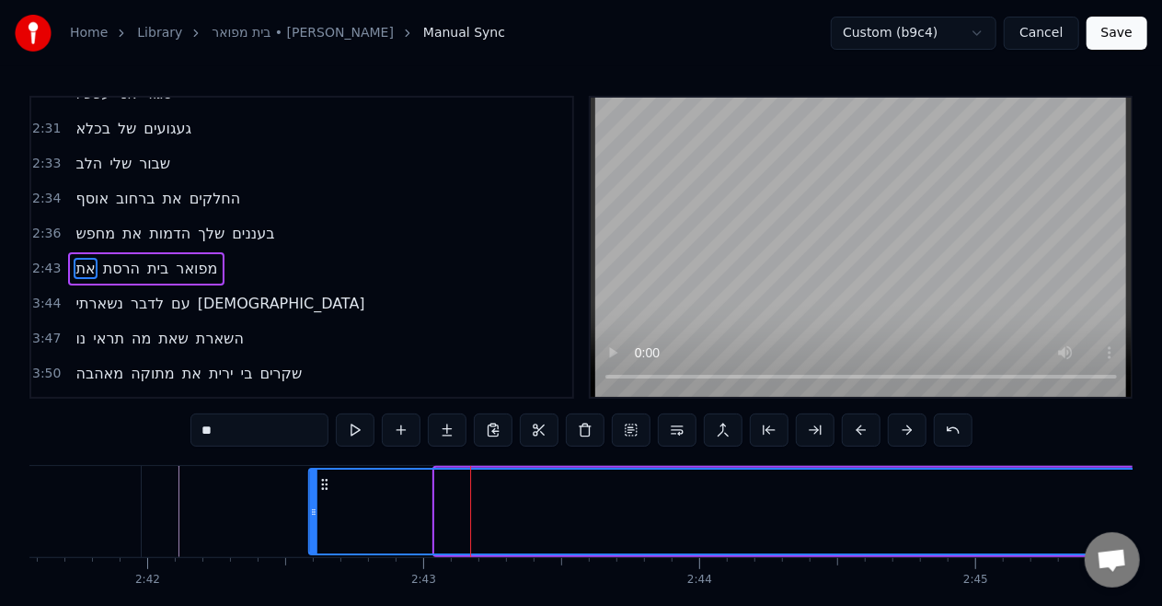
drag, startPoint x: 447, startPoint y: 486, endPoint x: 321, endPoint y: 482, distance: 126.1
click at [321, 482] on icon at bounding box center [325, 484] width 15 height 15
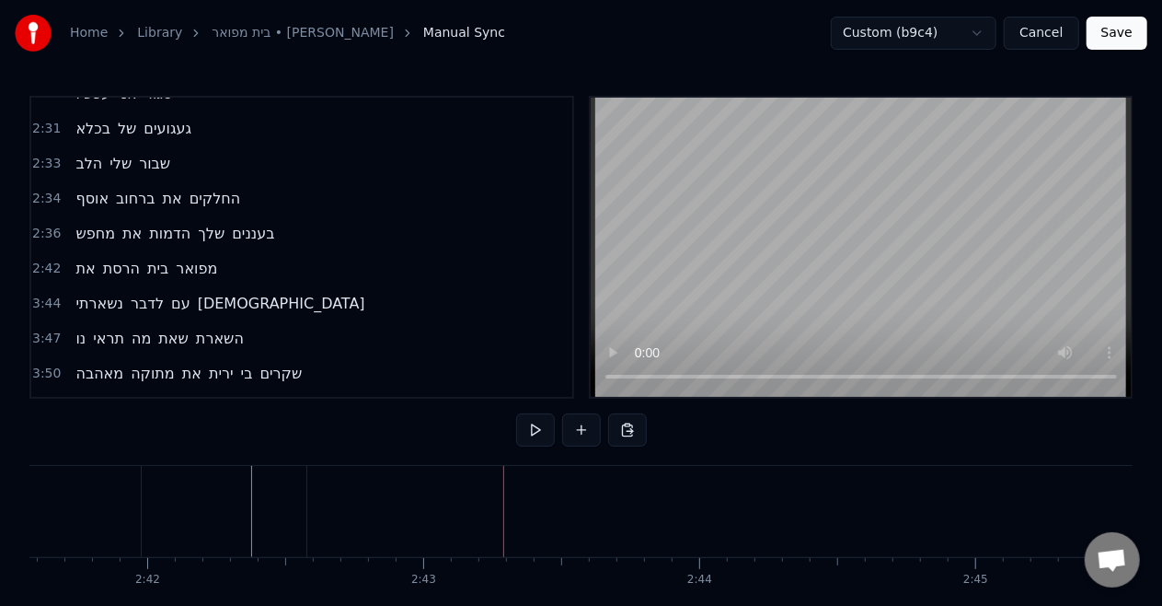
click at [777, 523] on div "את" at bounding box center [1159, 511] width 1705 height 91
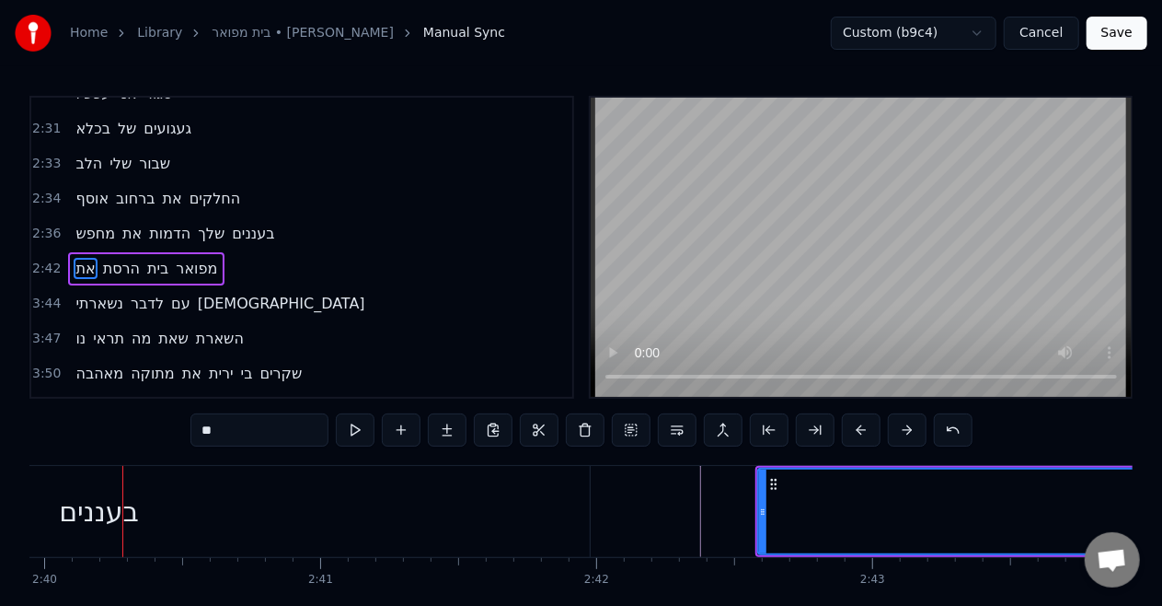
scroll to position [0, 44201]
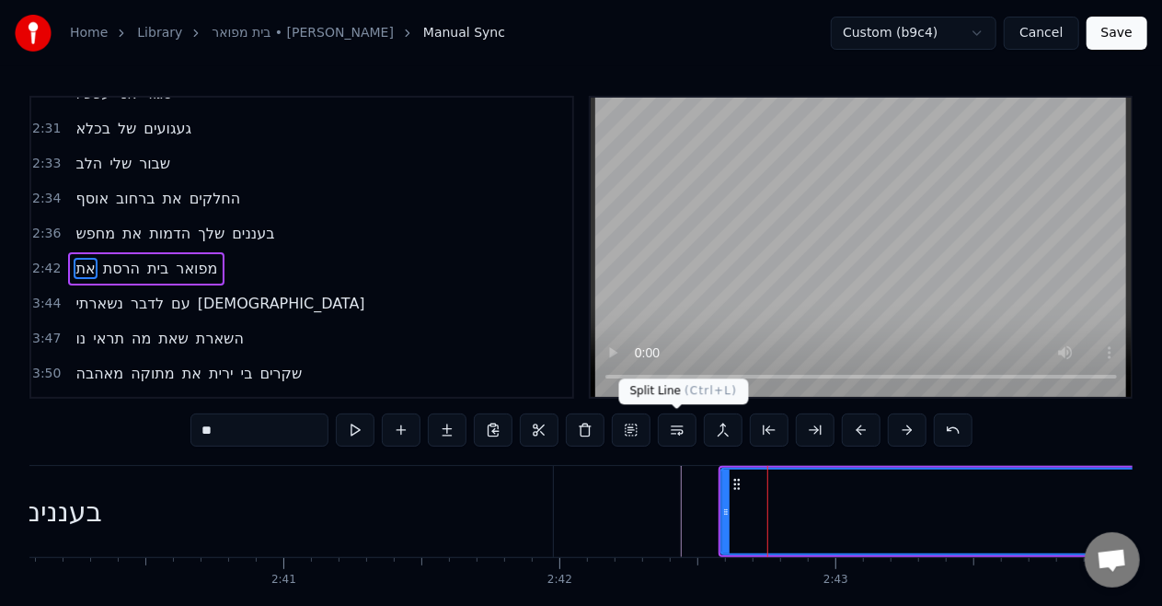
click at [690, 440] on button at bounding box center [677, 429] width 39 height 33
click at [675, 431] on button at bounding box center [677, 429] width 39 height 33
click at [808, 438] on button at bounding box center [815, 429] width 39 height 33
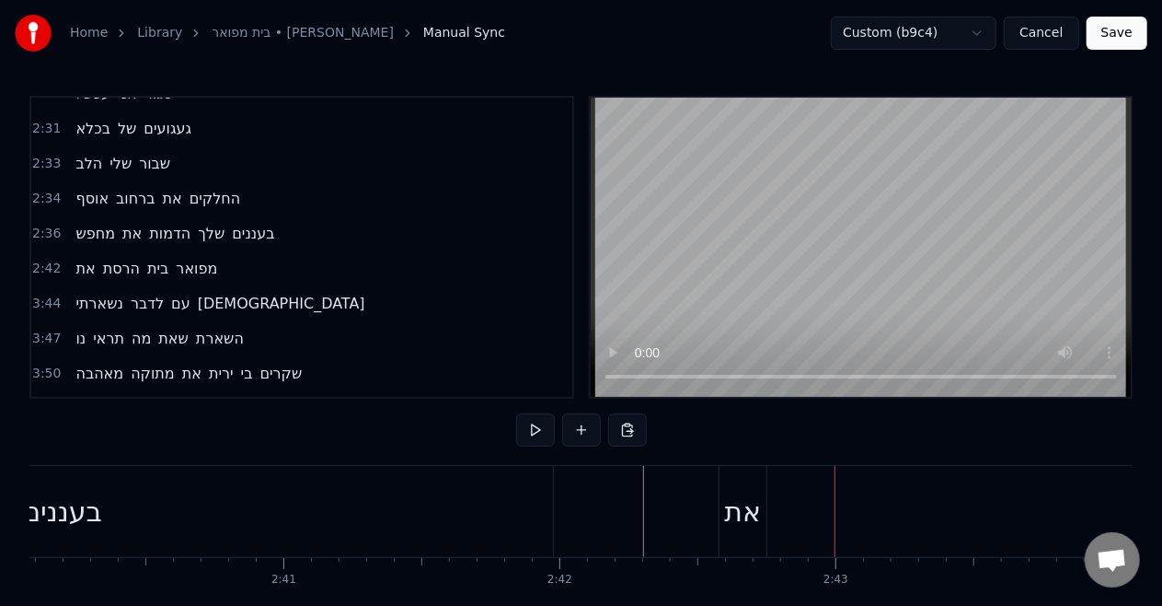
click at [112, 258] on span "הרסת" at bounding box center [121, 268] width 40 height 21
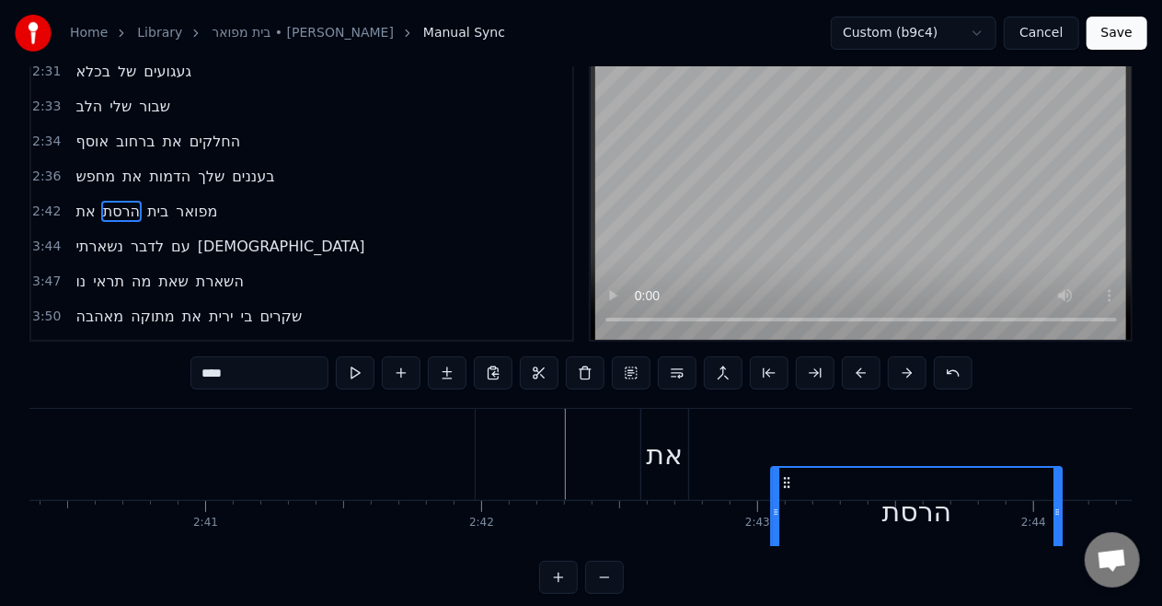
scroll to position [0, 44322]
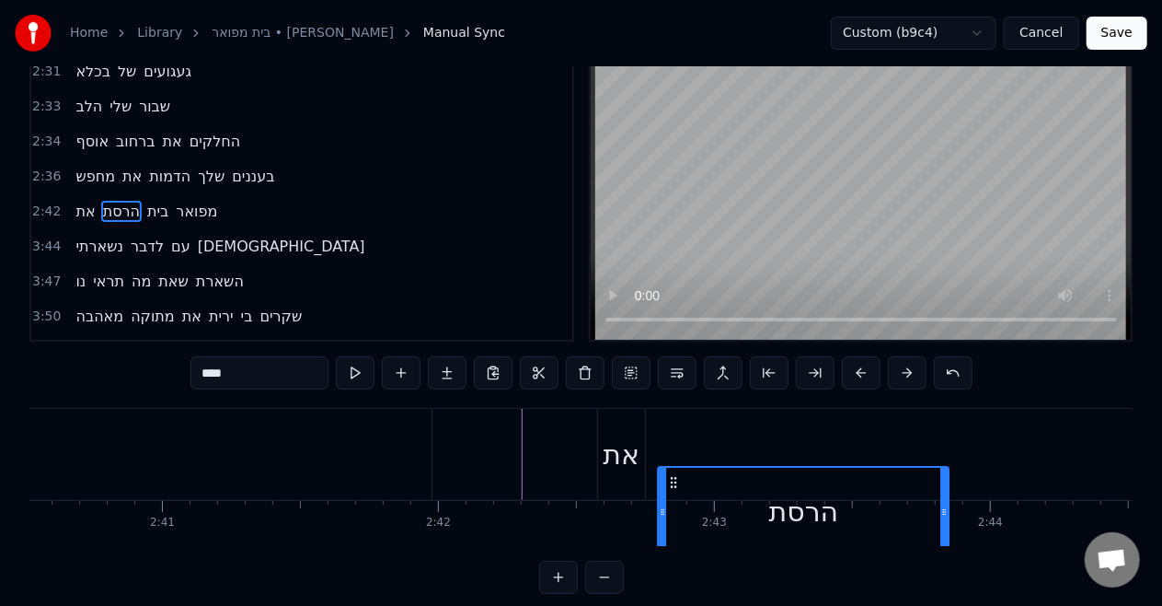
drag, startPoint x: 138, startPoint y: 482, endPoint x: 879, endPoint y: 424, distance: 743.2
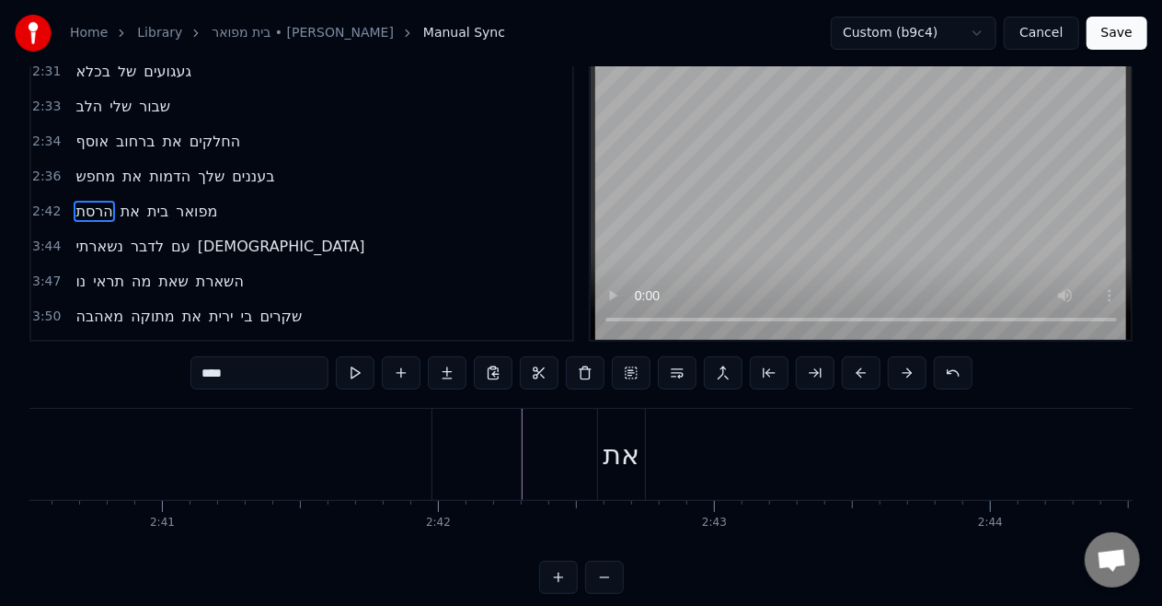
click at [85, 201] on span "הרסת" at bounding box center [94, 211] width 40 height 21
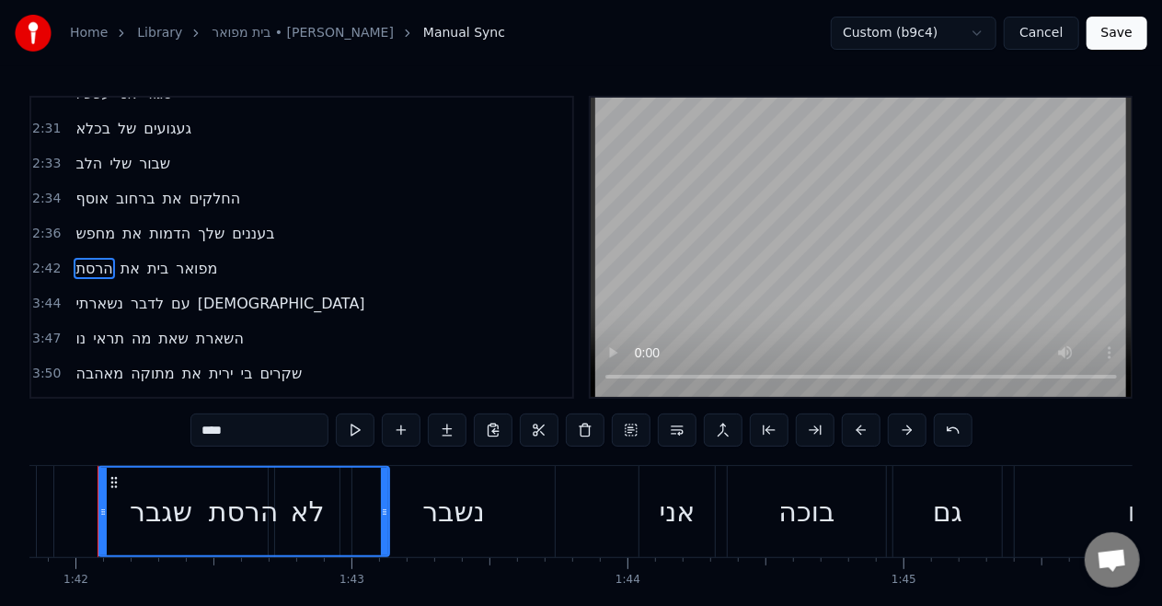
scroll to position [0, 28093]
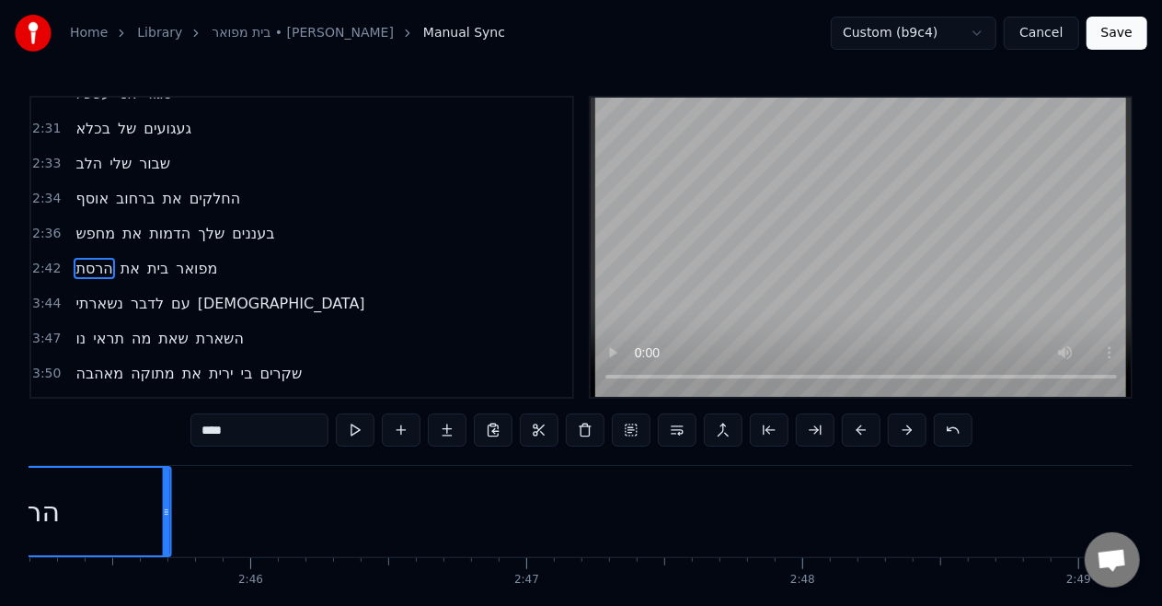
drag, startPoint x: 140, startPoint y: 480, endPoint x: 977, endPoint y: 457, distance: 837.9
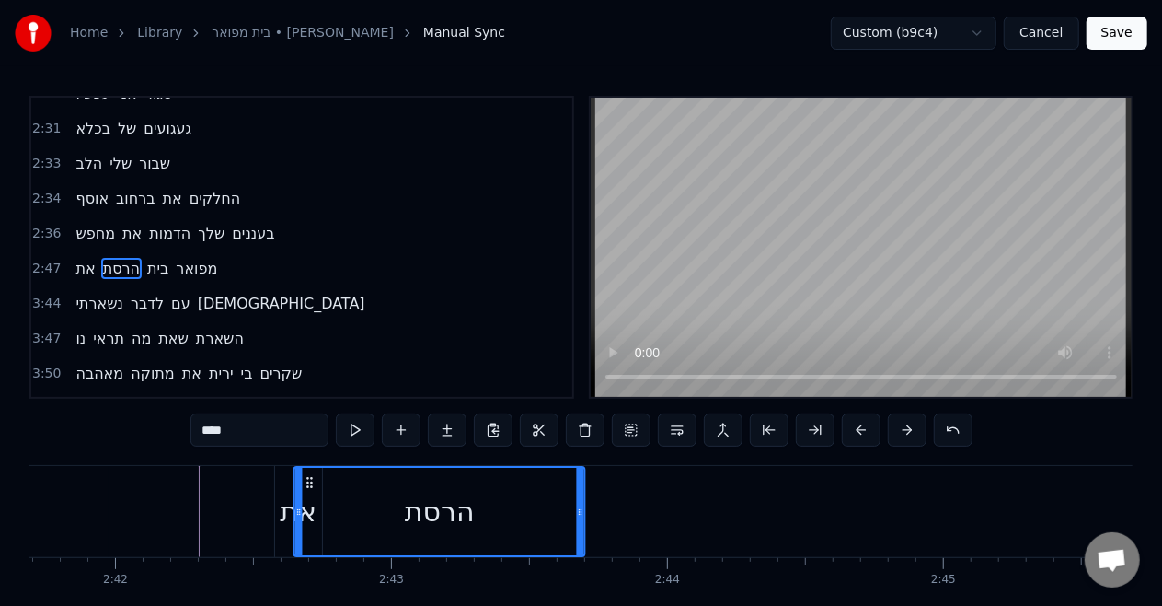
scroll to position [0, 44646]
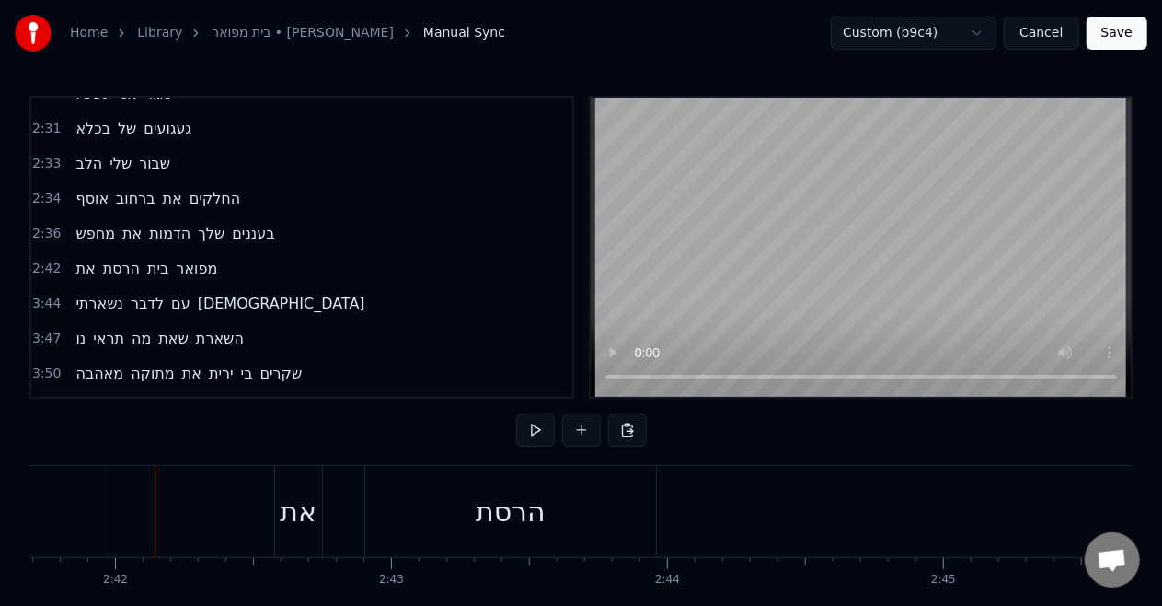
click at [155, 491] on div at bounding box center [155, 511] width 1 height 91
click at [310, 499] on div "את" at bounding box center [298, 511] width 37 height 41
click at [425, 495] on div "הרסת" at bounding box center [510, 511] width 291 height 91
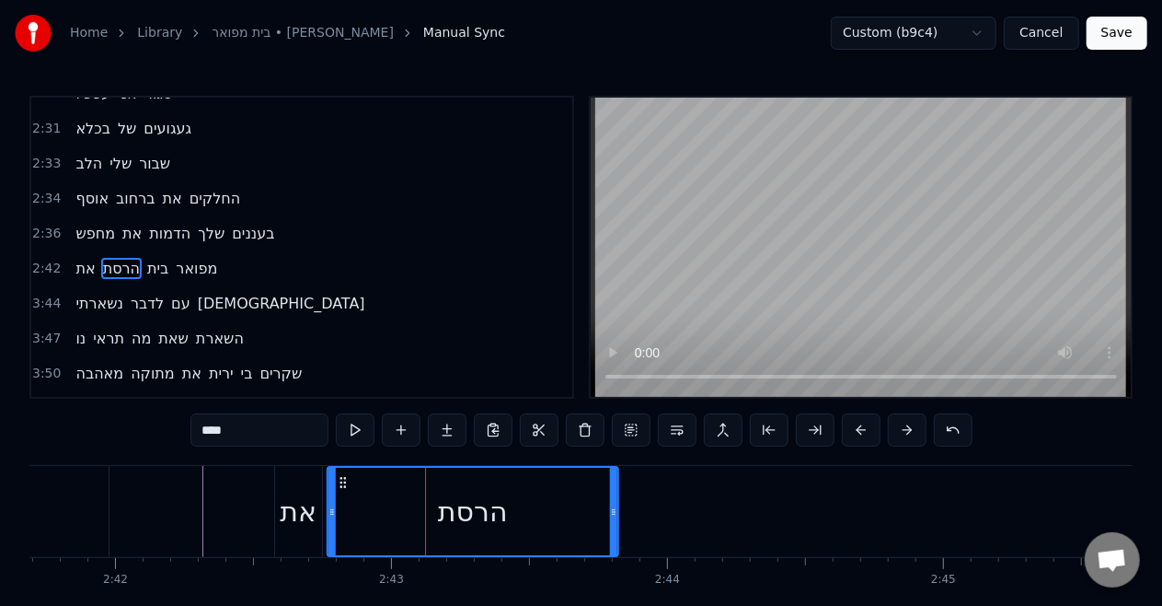
drag, startPoint x: 381, startPoint y: 484, endPoint x: 343, endPoint y: 477, distance: 38.4
click at [343, 477] on icon at bounding box center [343, 482] width 15 height 15
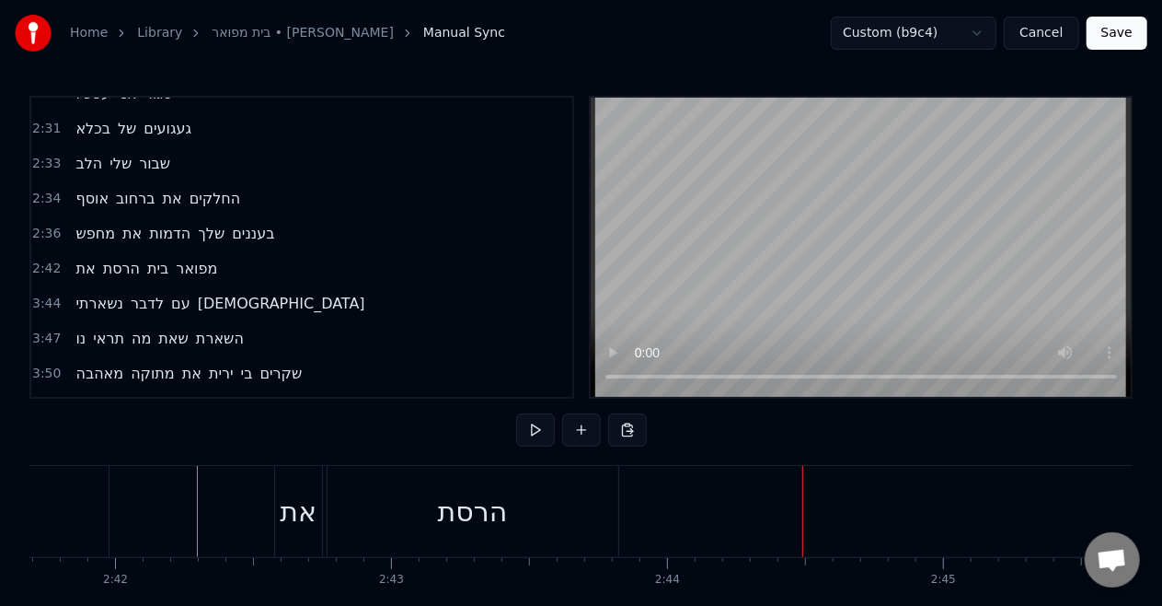
click at [482, 518] on div "הרסת" at bounding box center [473, 511] width 70 height 41
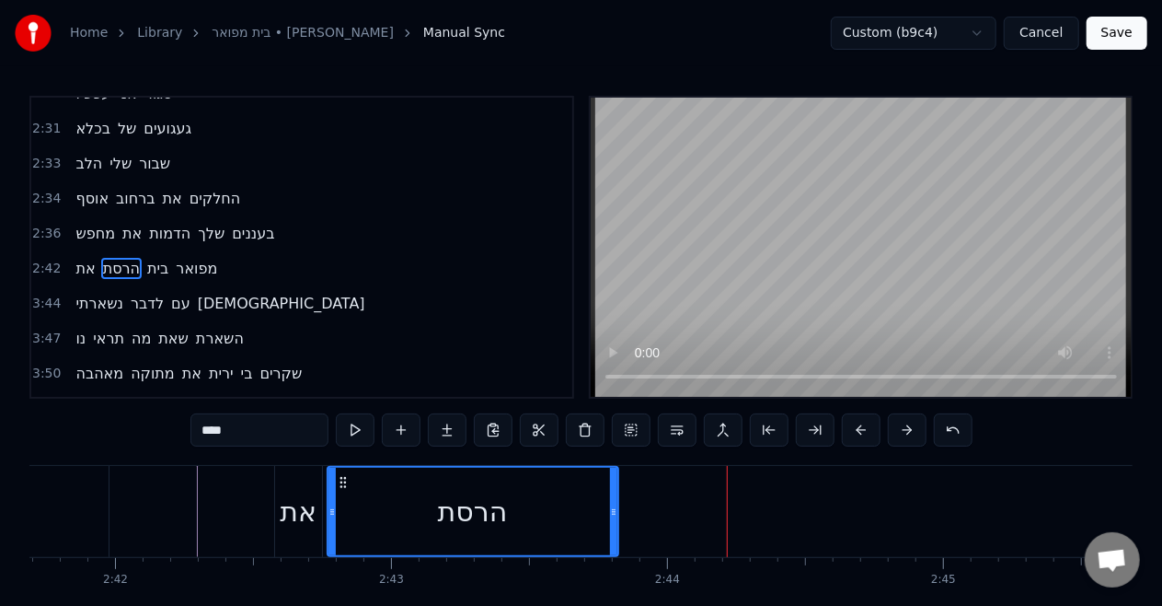
click at [145, 258] on span "בית" at bounding box center [157, 268] width 25 height 21
type input "***"
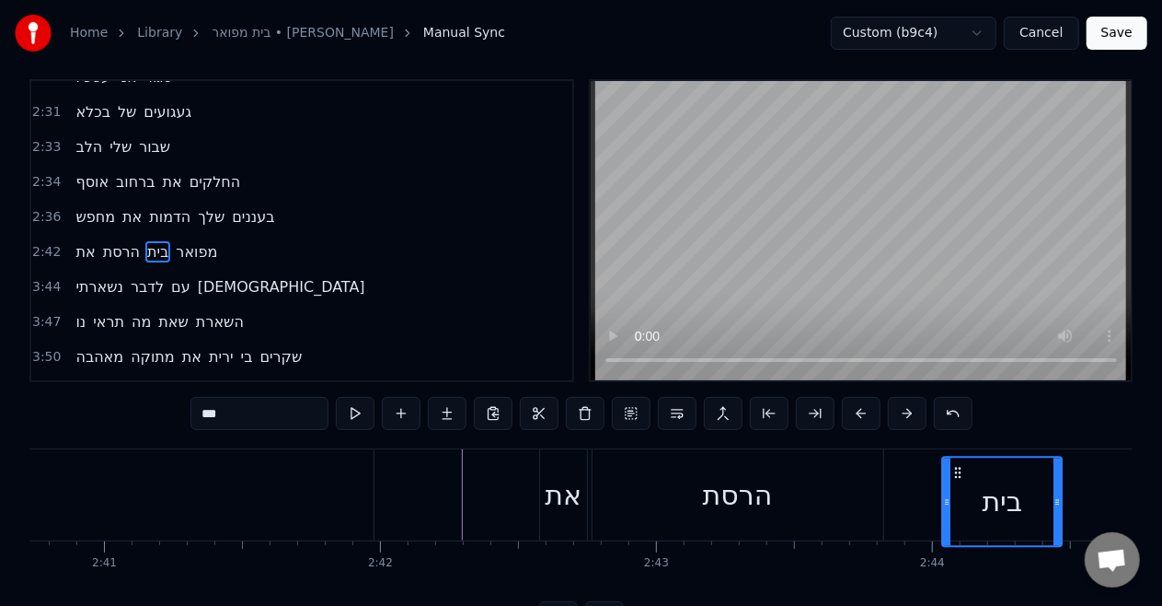
scroll to position [0, 44524]
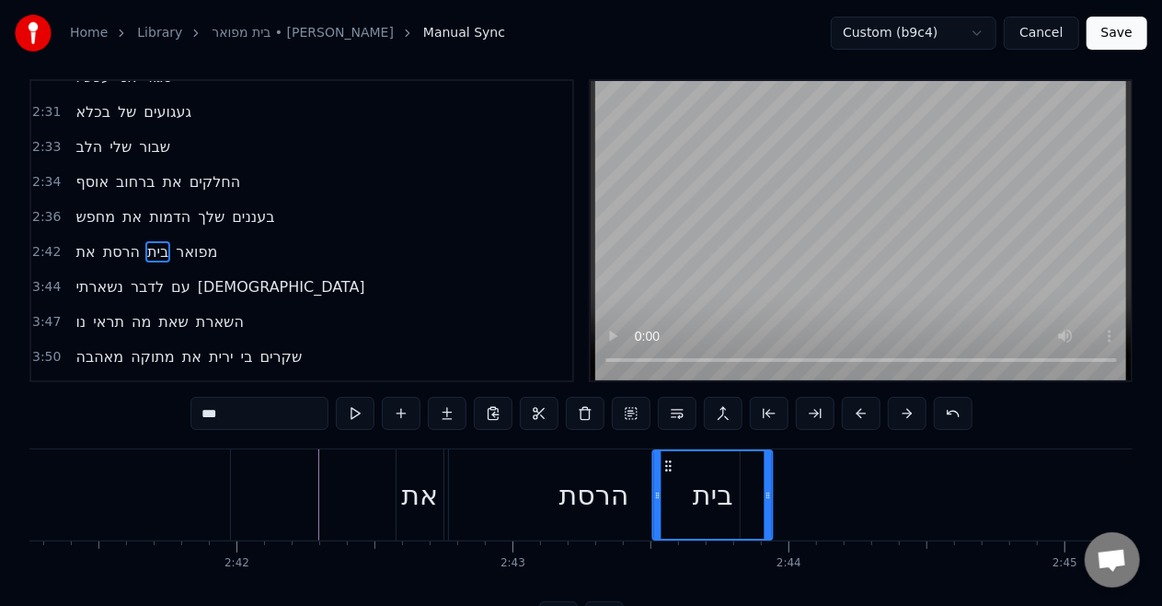
drag, startPoint x: 136, startPoint y: 482, endPoint x: 728, endPoint y: 491, distance: 591.9
click at [728, 491] on div "בית" at bounding box center [713, 494] width 118 height 87
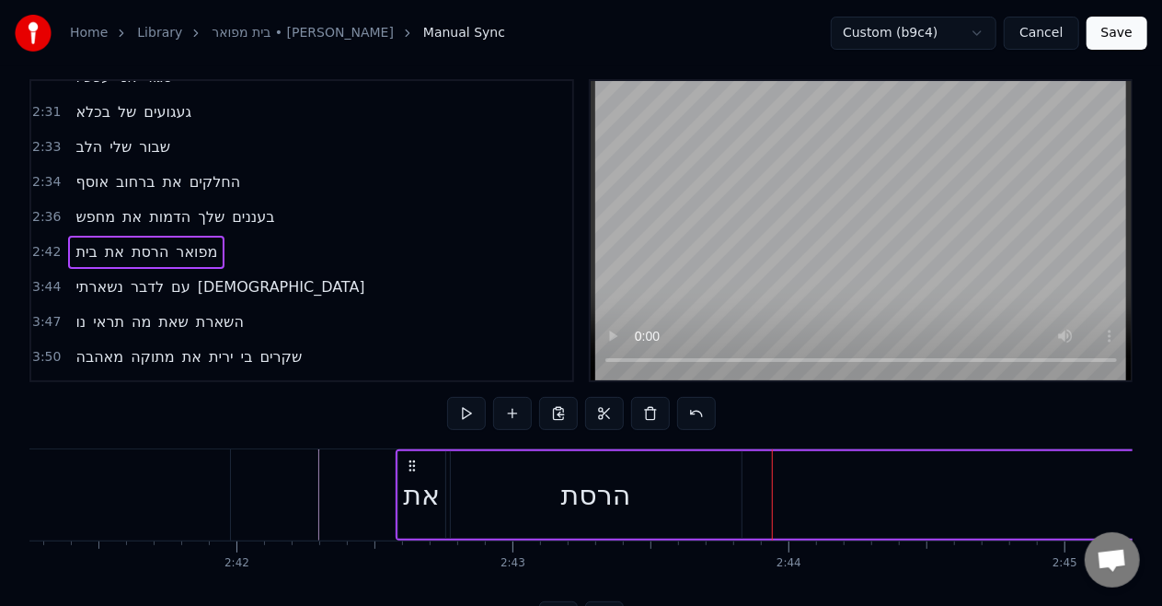
click at [74, 241] on span "בית" at bounding box center [86, 251] width 25 height 21
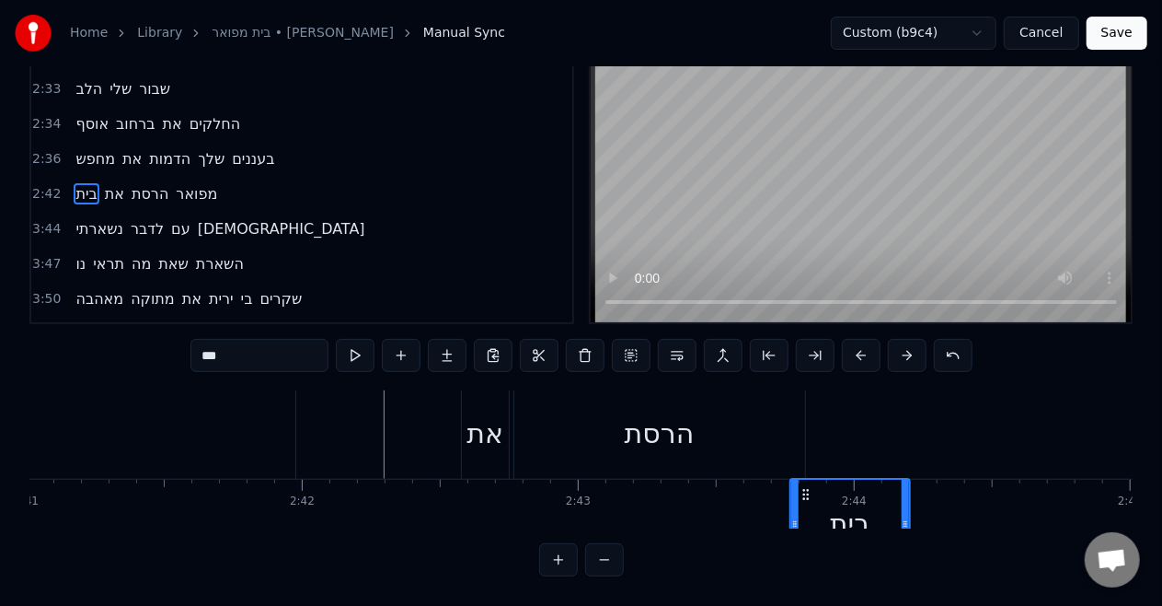
scroll to position [0, 44459]
drag, startPoint x: 138, startPoint y: 482, endPoint x: 820, endPoint y: 383, distance: 689.2
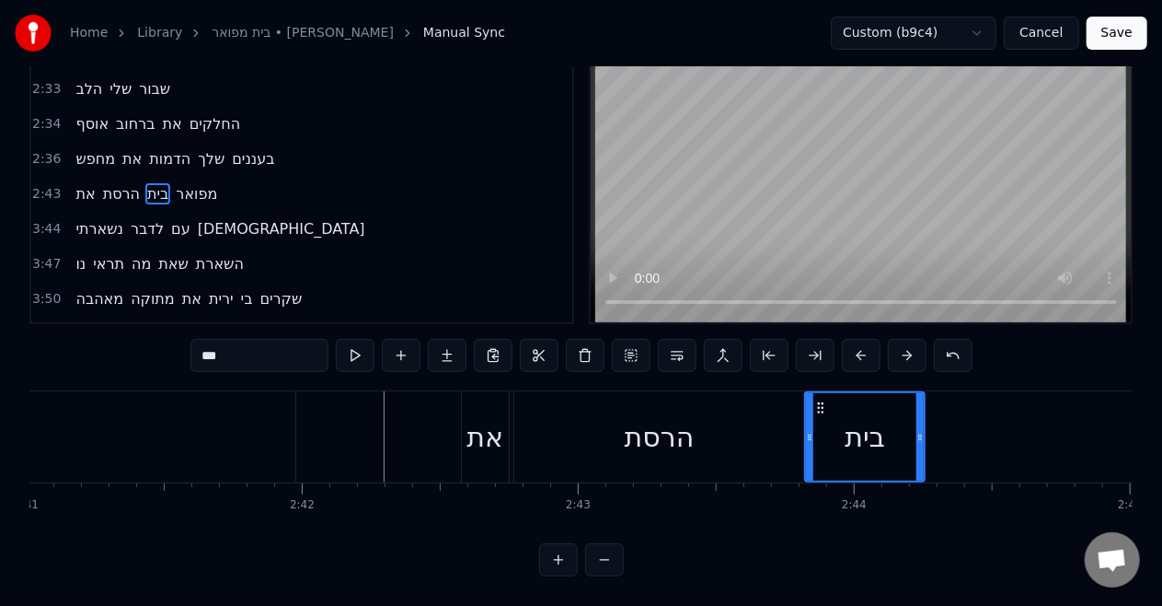
click at [653, 424] on div "הרסת" at bounding box center [660, 436] width 70 height 41
type input "****"
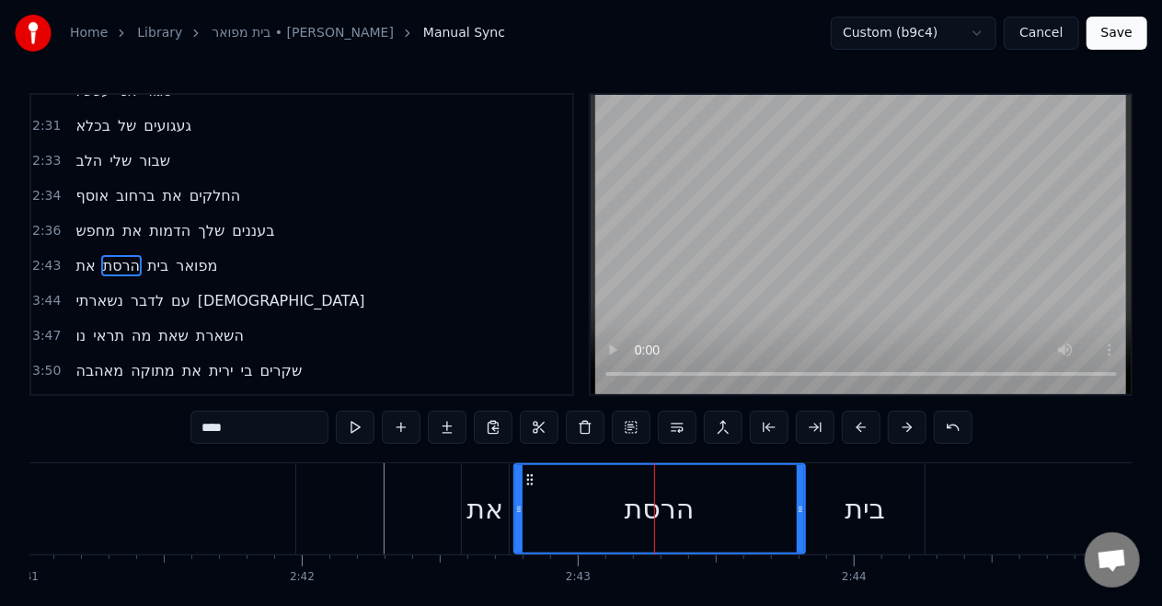
scroll to position [0, 0]
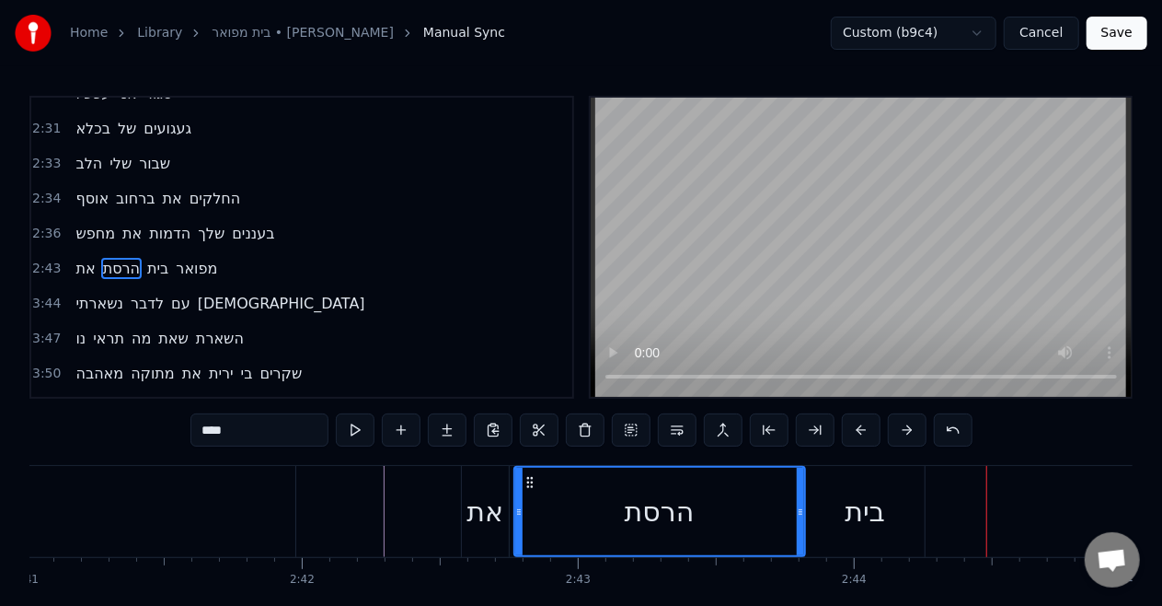
click at [186, 252] on div "את הרסת בית מפואר" at bounding box center [146, 268] width 156 height 33
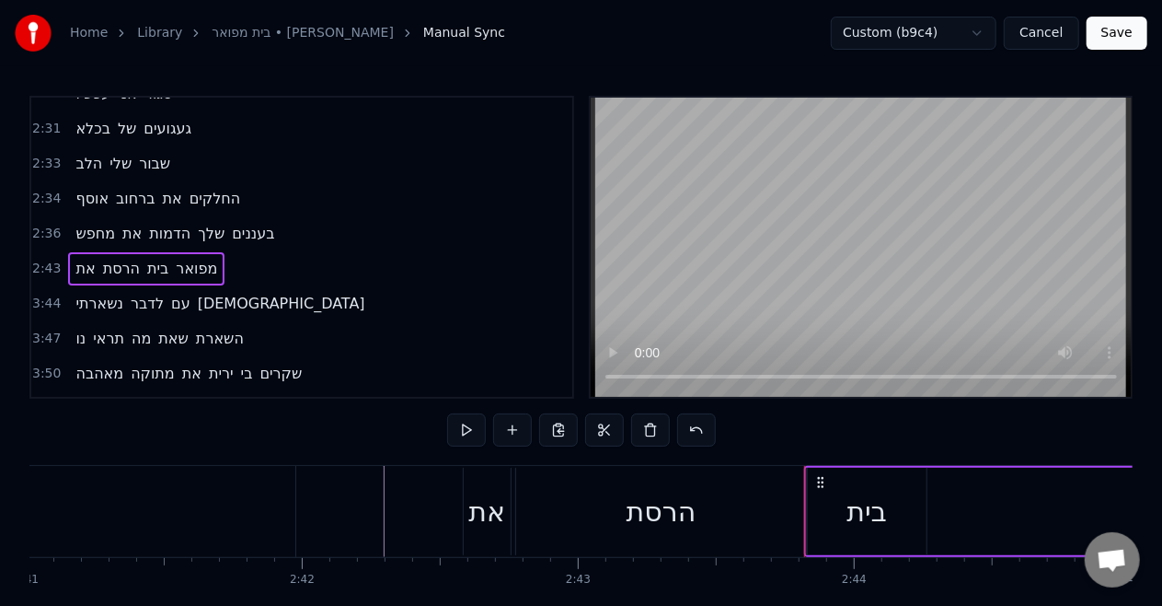
click at [186, 258] on span "מפואר" at bounding box center [196, 268] width 45 height 21
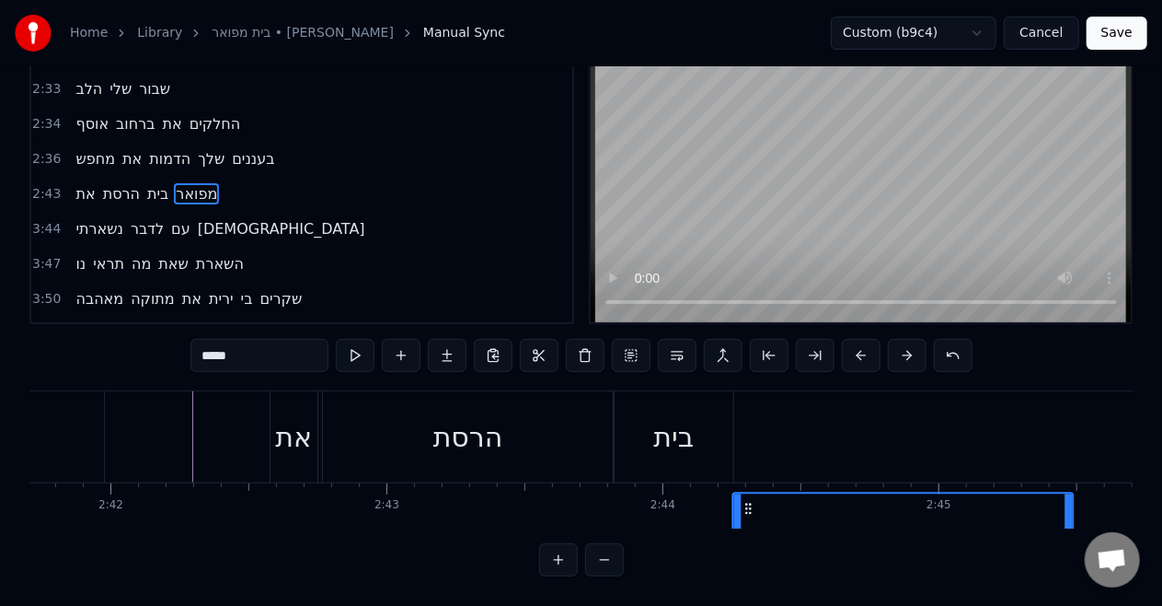
scroll to position [10, 44650]
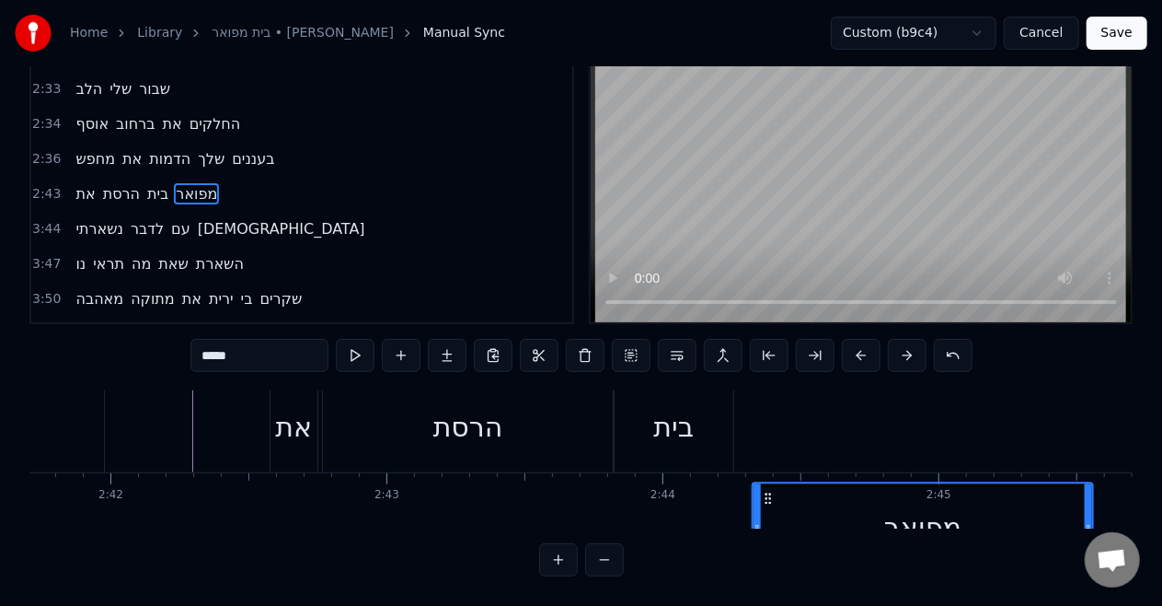
drag, startPoint x: 133, startPoint y: 486, endPoint x: 763, endPoint y: 445, distance: 631.8
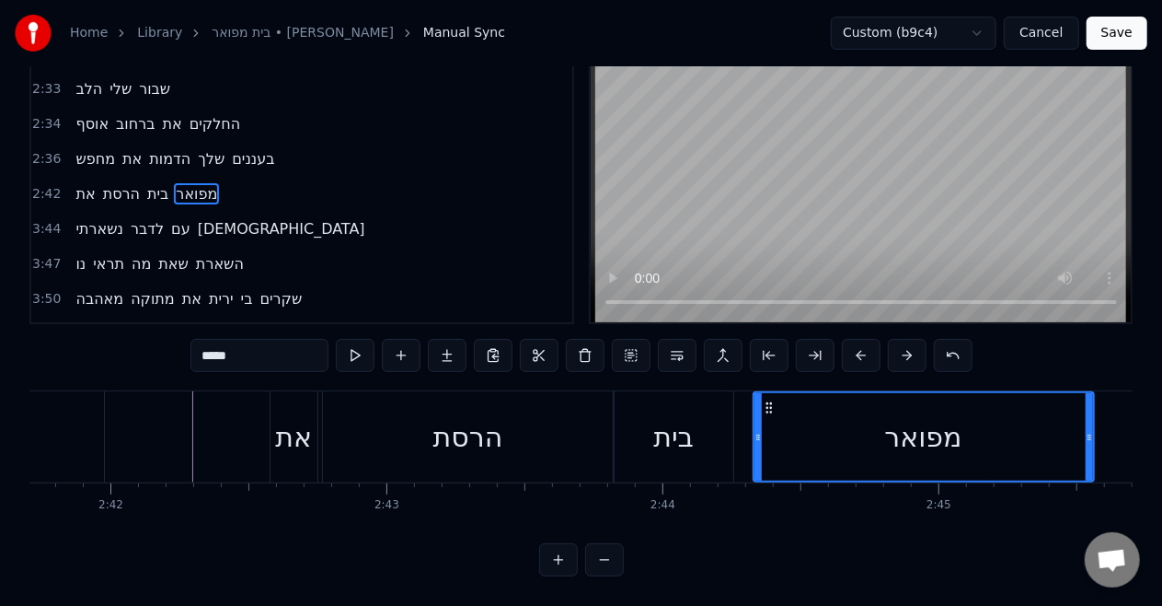
scroll to position [0, 44650]
click at [639, 399] on div "בית" at bounding box center [674, 436] width 120 height 91
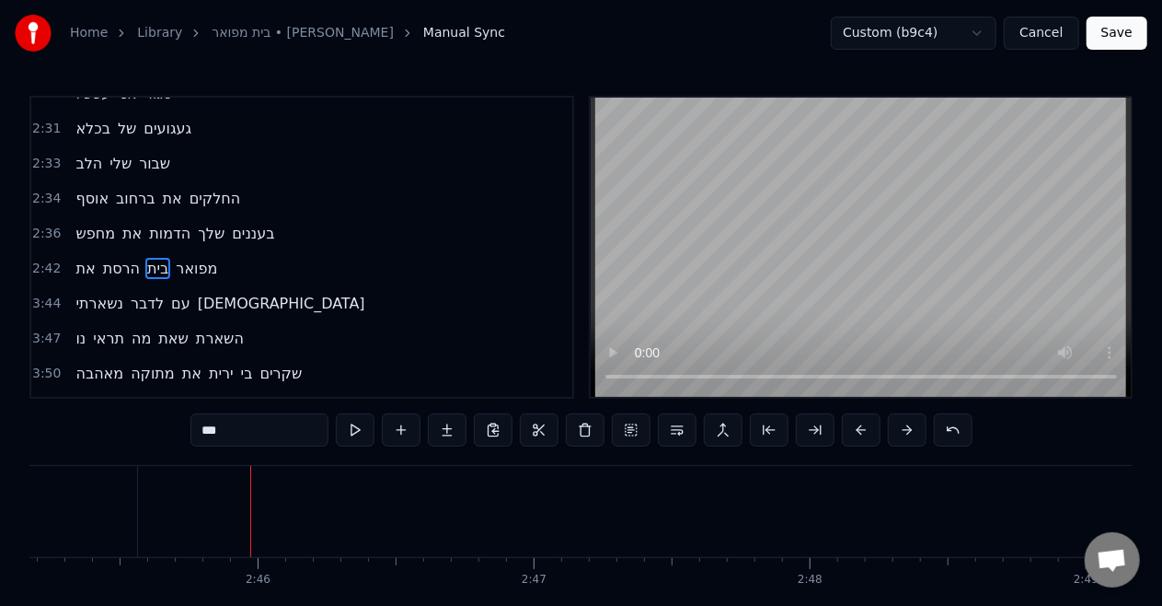
scroll to position [0, 45612]
click at [92, 293] on span "נשארתי" at bounding box center [100, 303] width 52 height 21
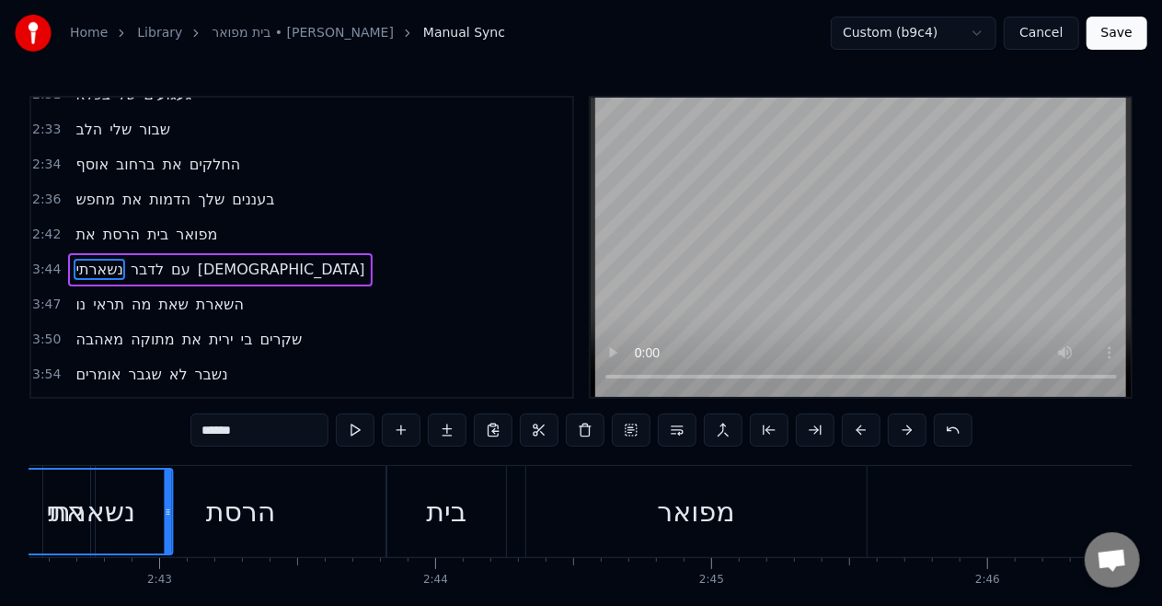
scroll to position [0, 44827]
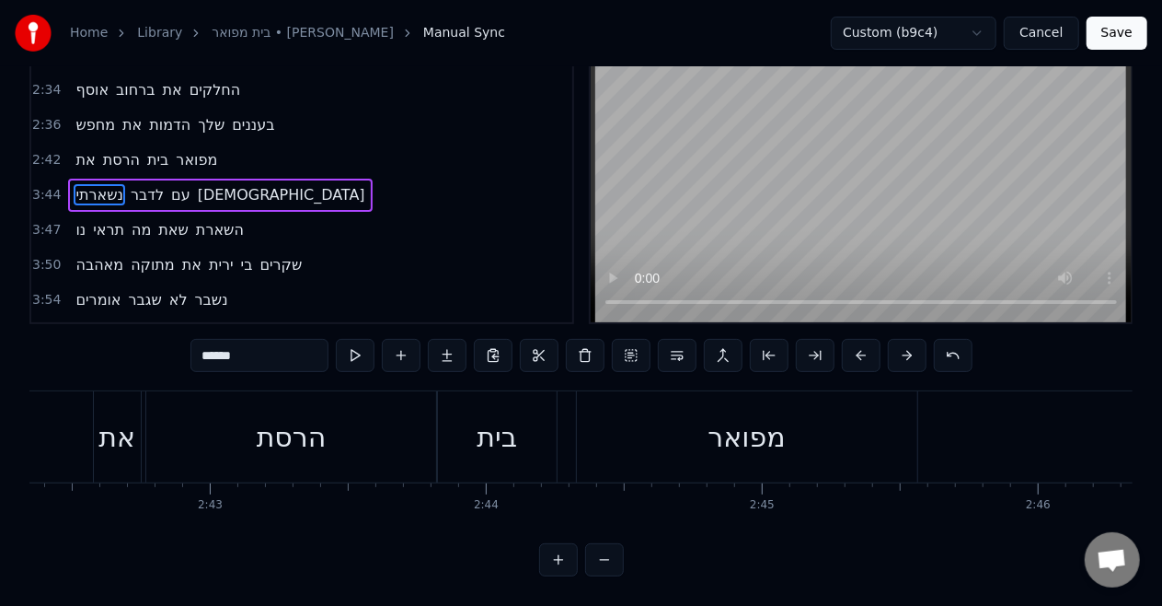
drag, startPoint x: 144, startPoint y: 482, endPoint x: 635, endPoint y: 501, distance: 491.8
click at [635, 501] on div "איש משוגע מביט בי במראה מאז שהלכה צל של עצמי מישהו אחר מביא לך אהבה מאז שהיא אי…" at bounding box center [581, 459] width 1104 height 138
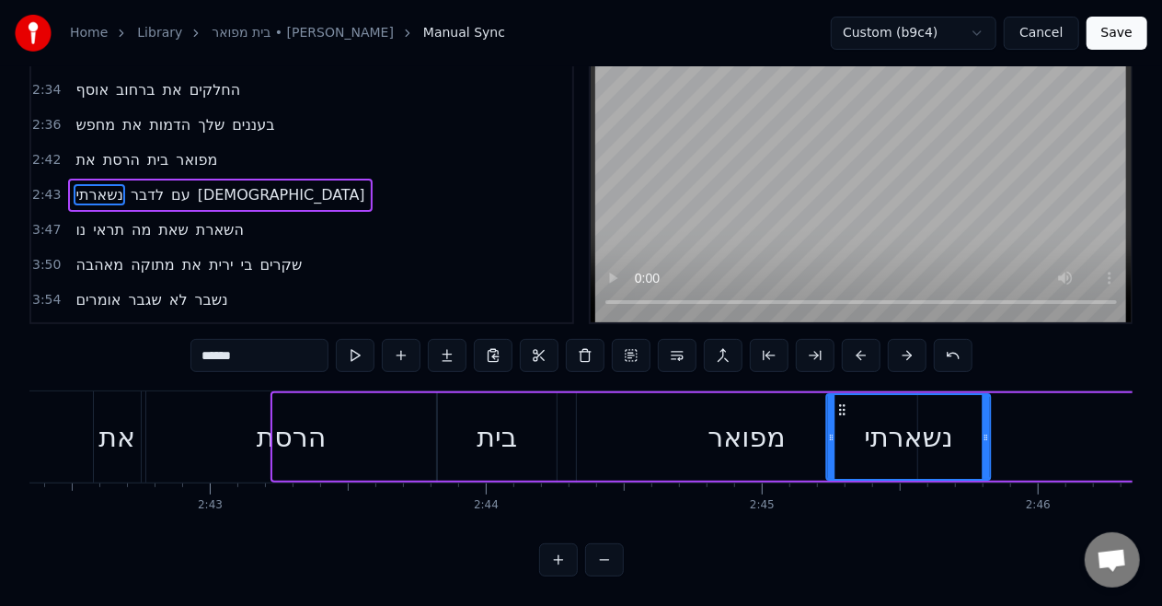
drag, startPoint x: 285, startPoint y: 401, endPoint x: 839, endPoint y: 391, distance: 554.2
click at [839, 402] on icon at bounding box center [843, 409] width 15 height 15
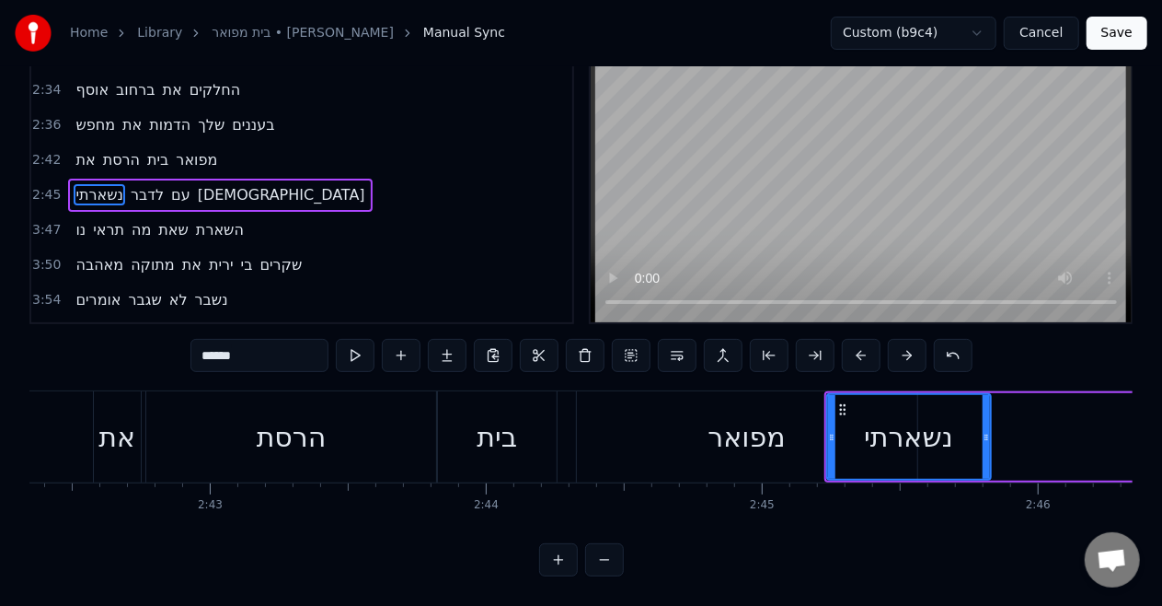
click at [720, 391] on div "מפואר" at bounding box center [747, 436] width 341 height 91
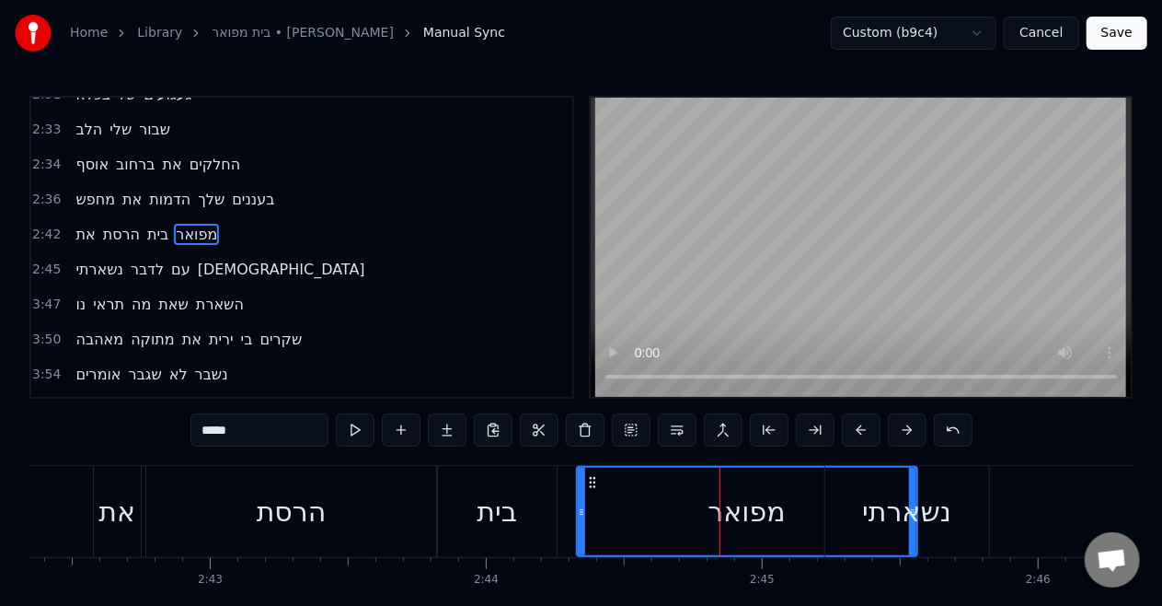
scroll to position [1035, 0]
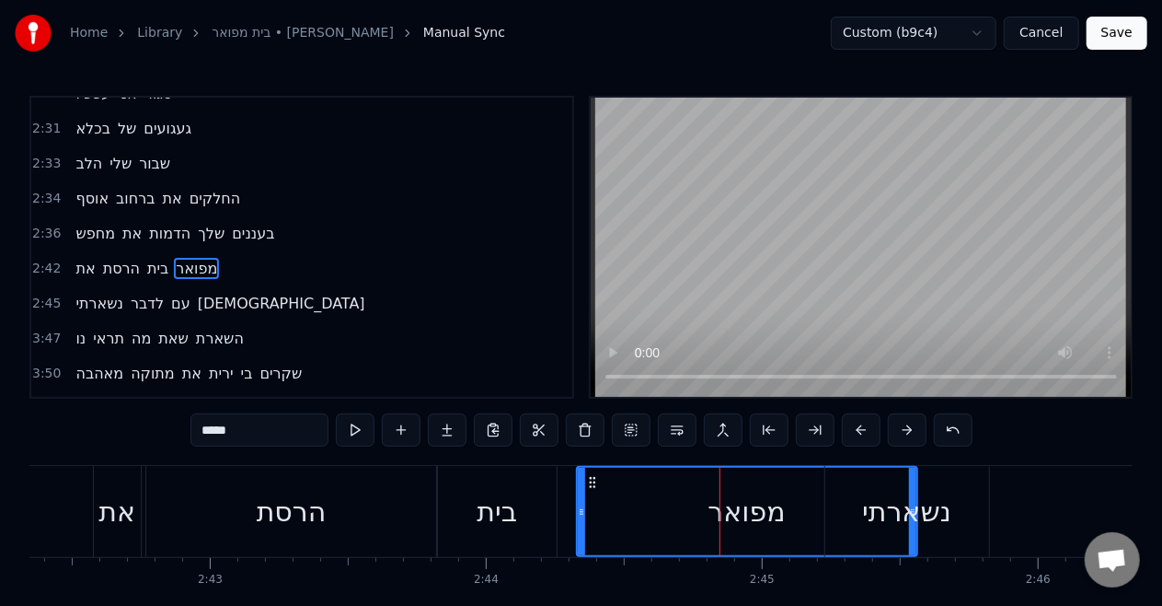
click at [952, 504] on div "נשארתי" at bounding box center [906, 511] width 89 height 41
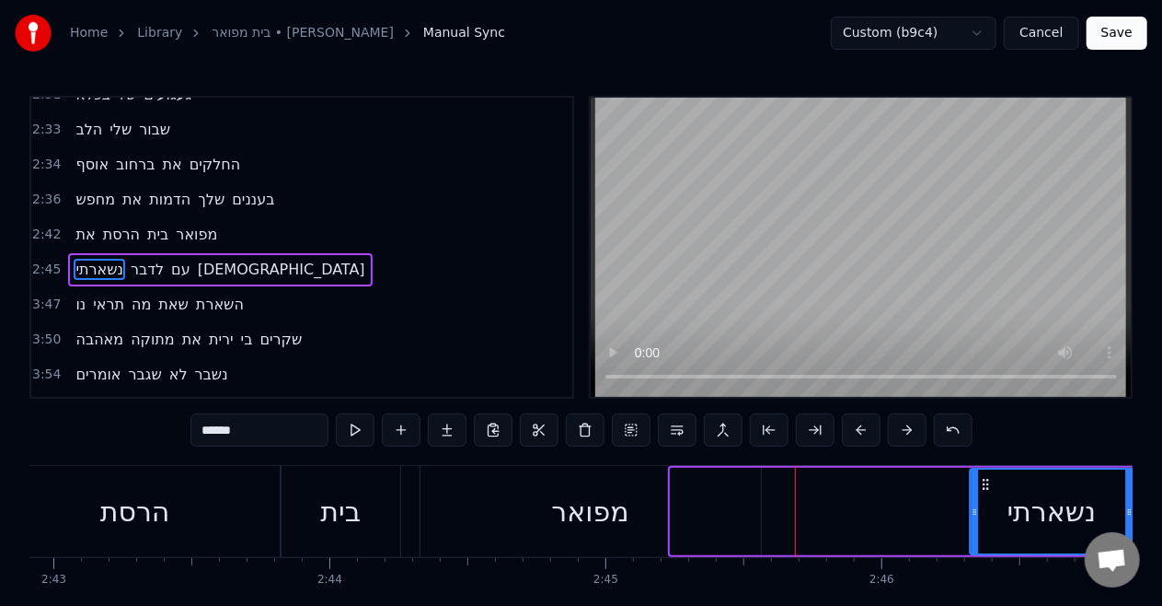
scroll to position [0, 45007]
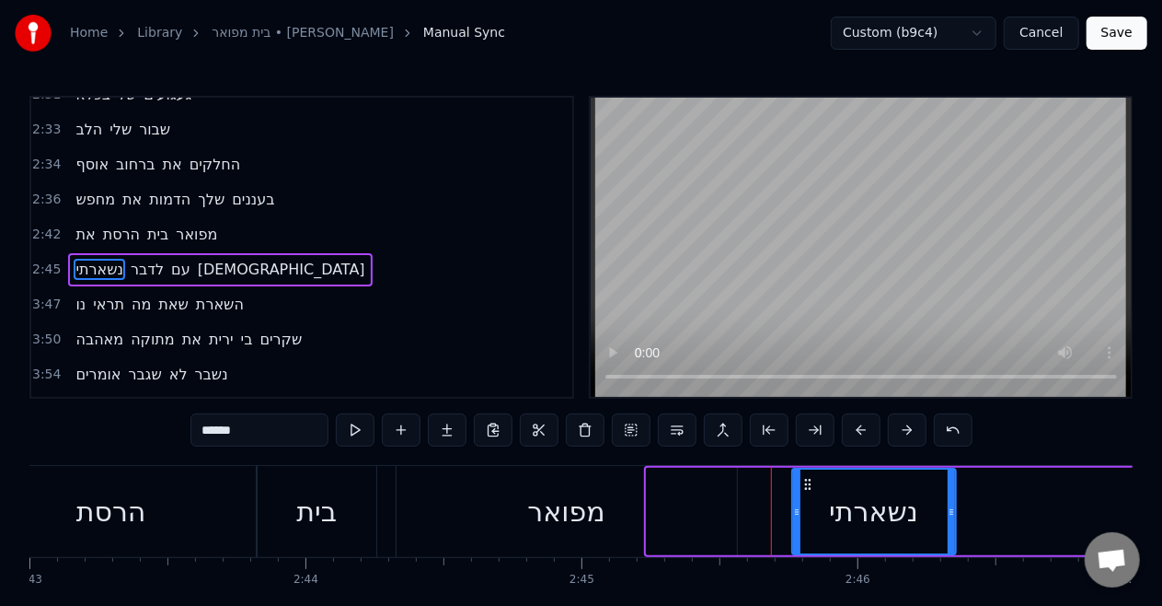
drag, startPoint x: 843, startPoint y: 480, endPoint x: 810, endPoint y: 479, distance: 33.2
click at [810, 479] on icon at bounding box center [808, 484] width 15 height 15
click at [600, 523] on div "מפואר" at bounding box center [565, 511] width 77 height 41
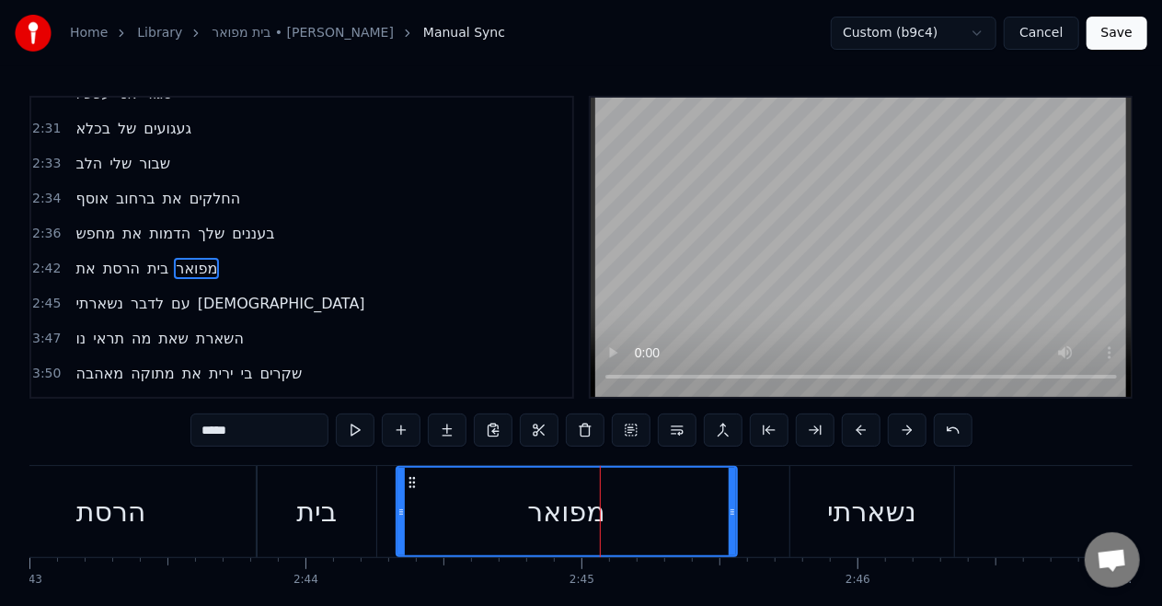
click at [824, 499] on div "נשארתי" at bounding box center [873, 511] width 164 height 91
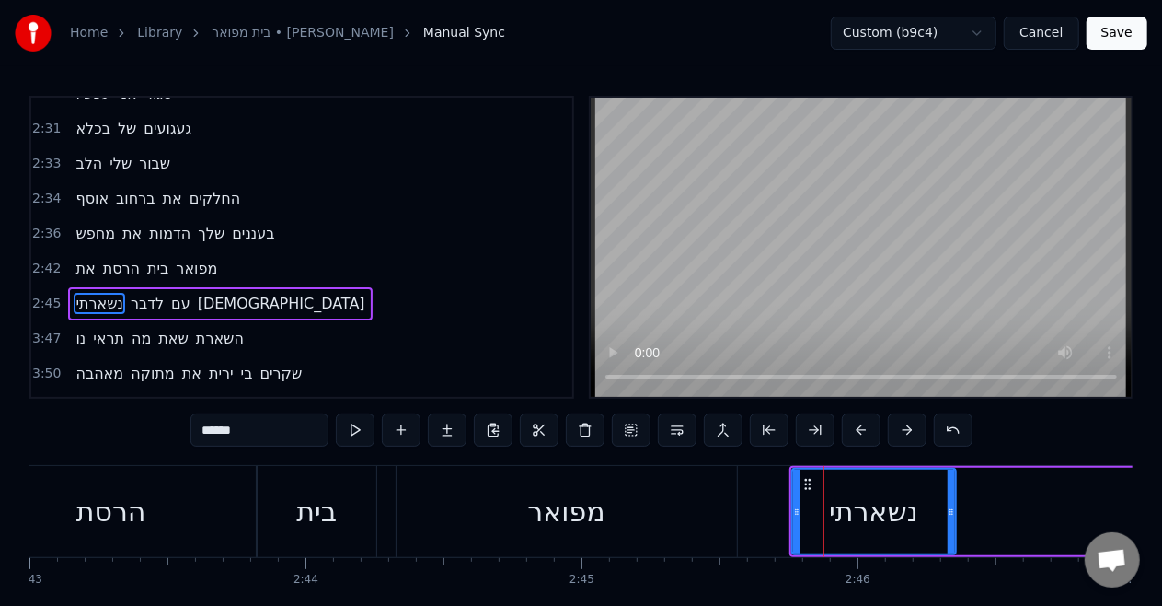
scroll to position [1069, 0]
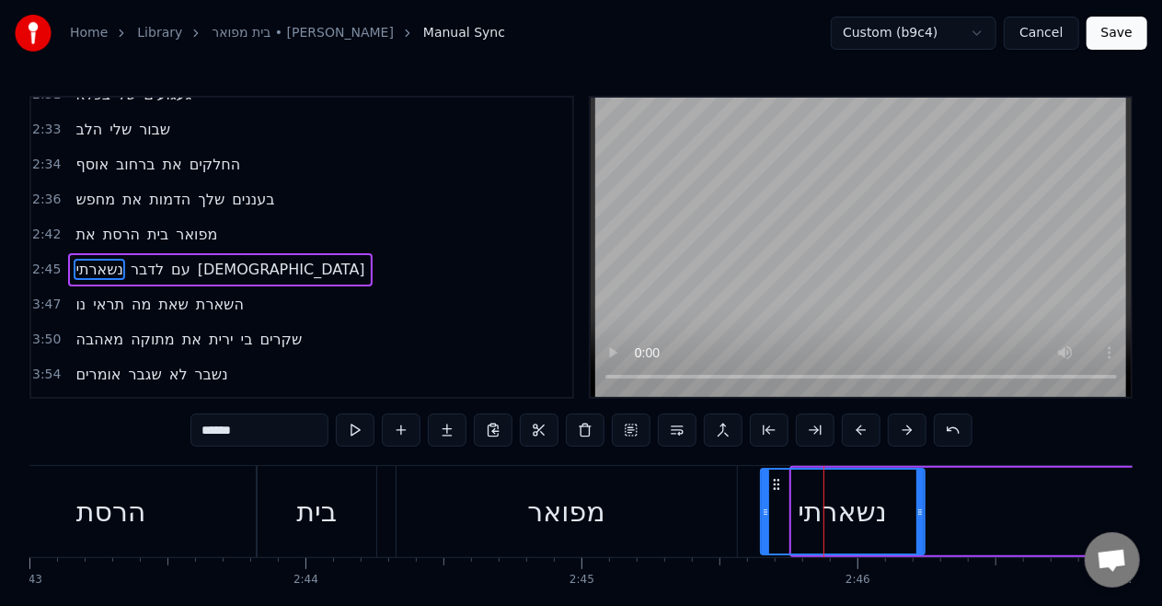
drag, startPoint x: 804, startPoint y: 482, endPoint x: 773, endPoint y: 481, distance: 31.3
click at [773, 481] on icon at bounding box center [776, 484] width 15 height 15
click at [506, 508] on div "מפואר" at bounding box center [567, 511] width 341 height 91
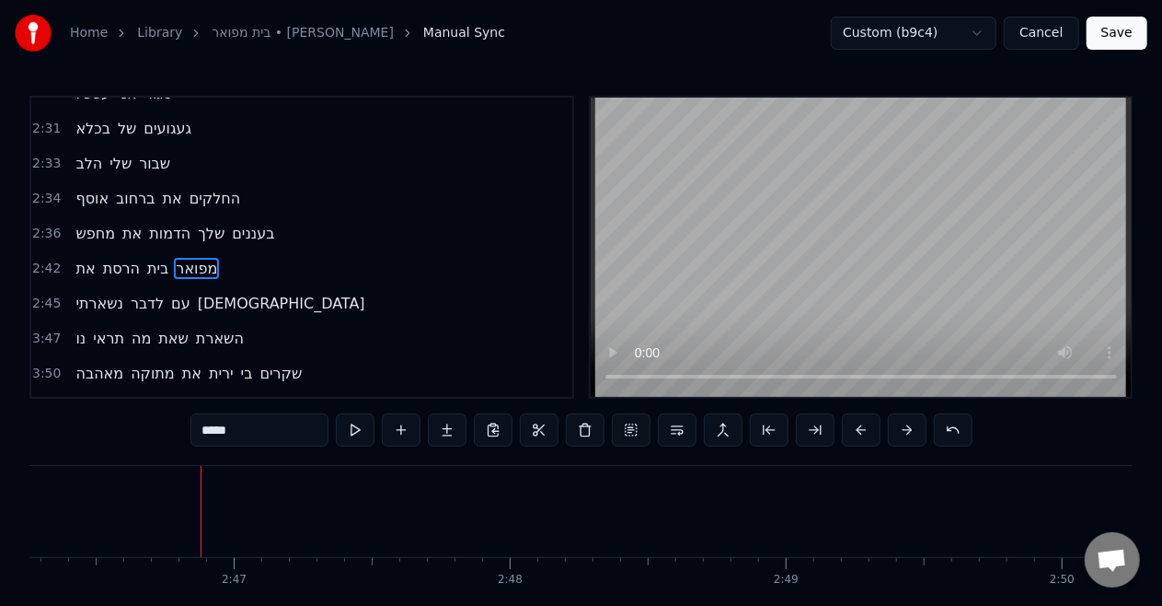
scroll to position [0, 45946]
click at [108, 293] on span "נשארתי" at bounding box center [100, 303] width 52 height 21
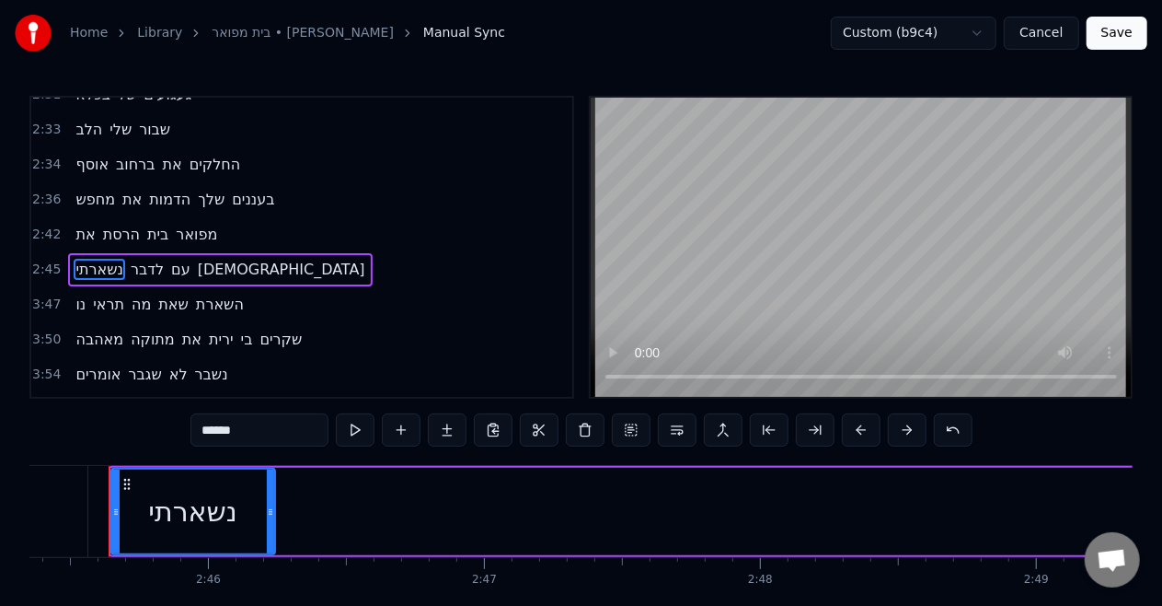
scroll to position [0, 45643]
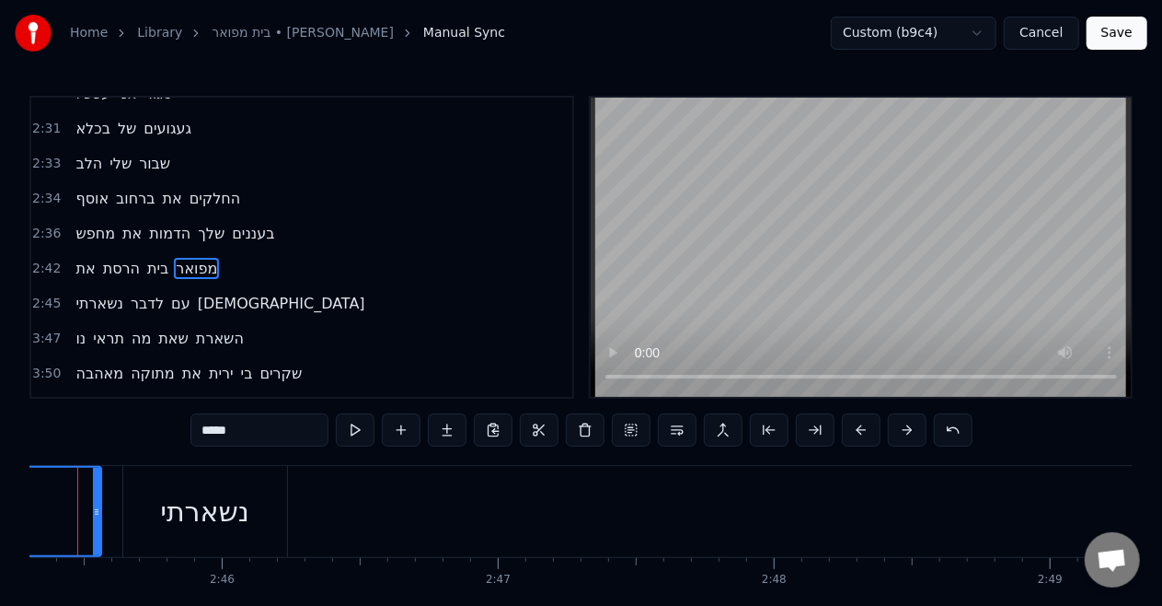
scroll to position [0, 45599]
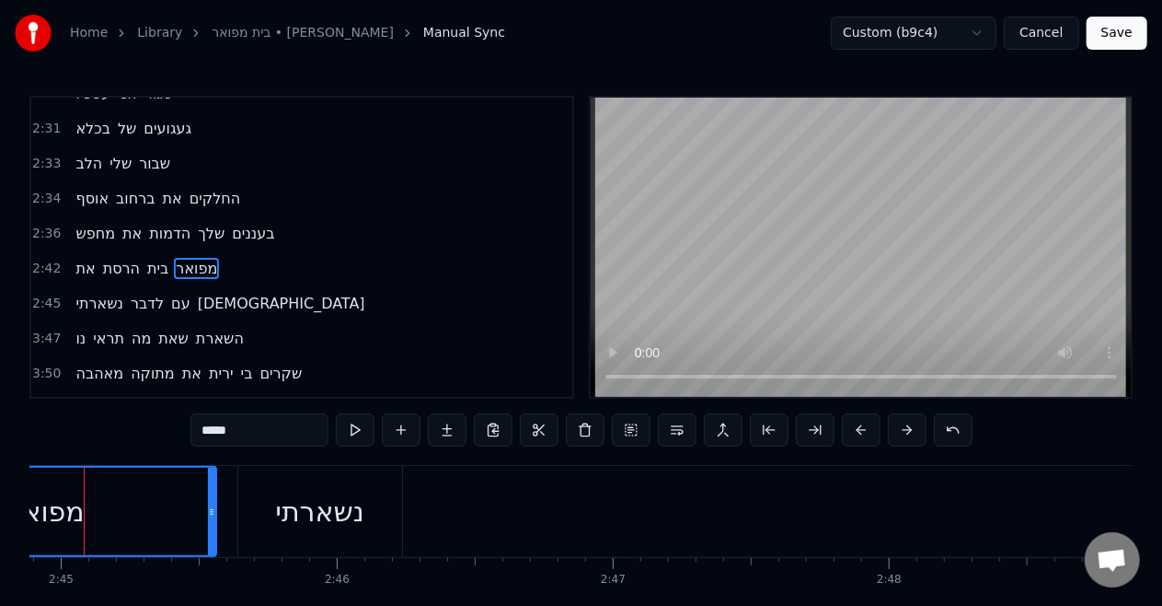
scroll to position [0, 45490]
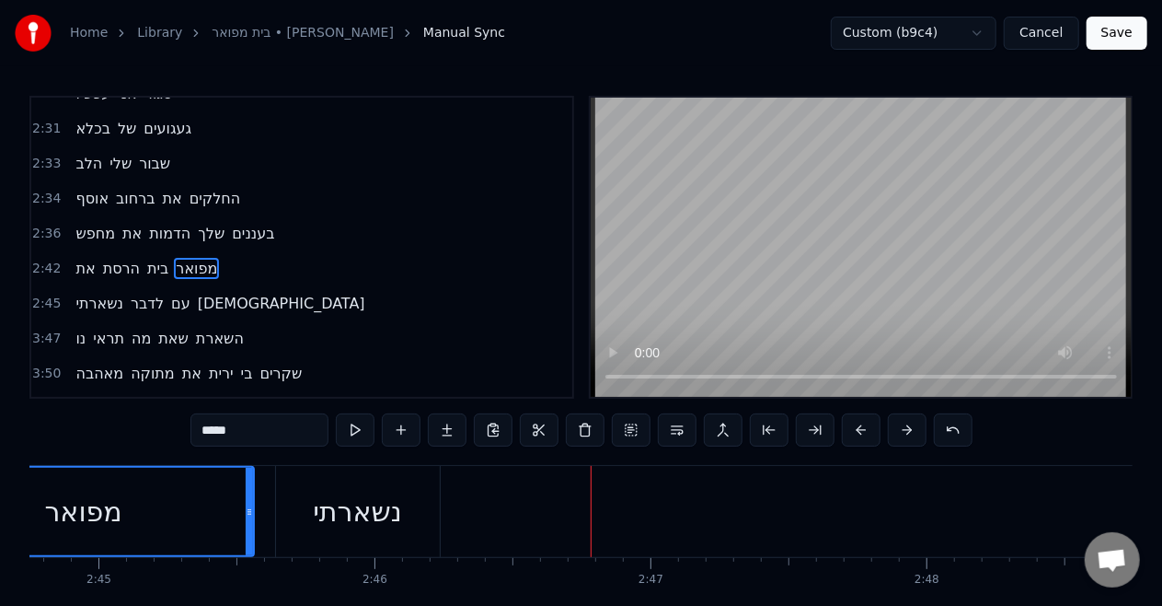
click at [384, 542] on div "נשארתי" at bounding box center [358, 511] width 164 height 91
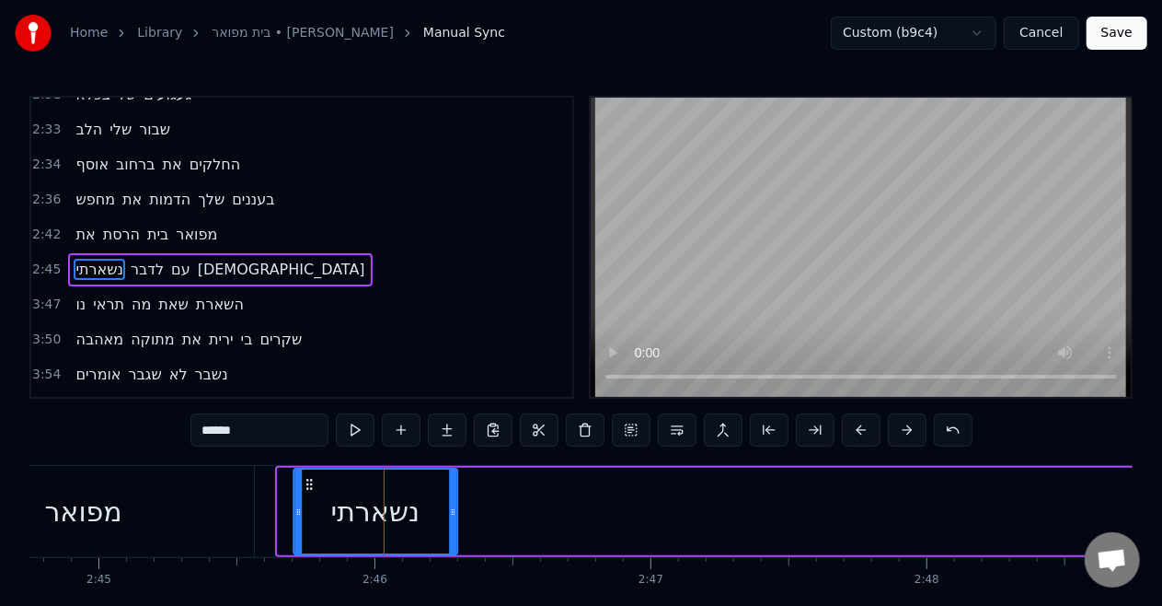
drag, startPoint x: 295, startPoint y: 480, endPoint x: 311, endPoint y: 482, distance: 16.7
click at [311, 482] on icon at bounding box center [309, 484] width 15 height 15
click at [151, 519] on div "מפואר" at bounding box center [83, 511] width 341 height 91
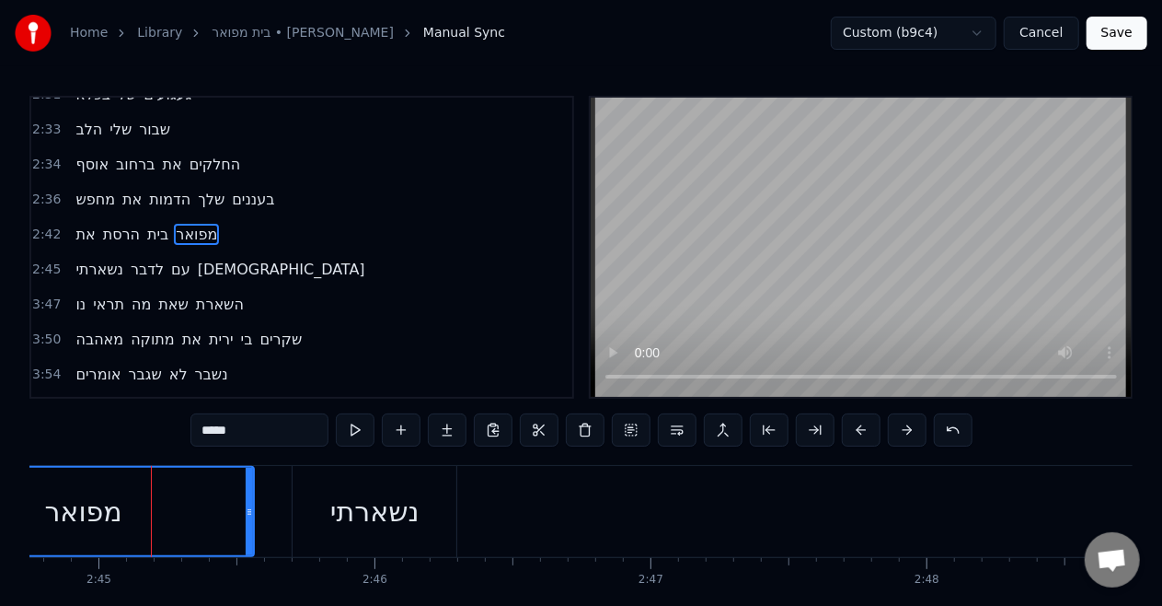
scroll to position [1035, 0]
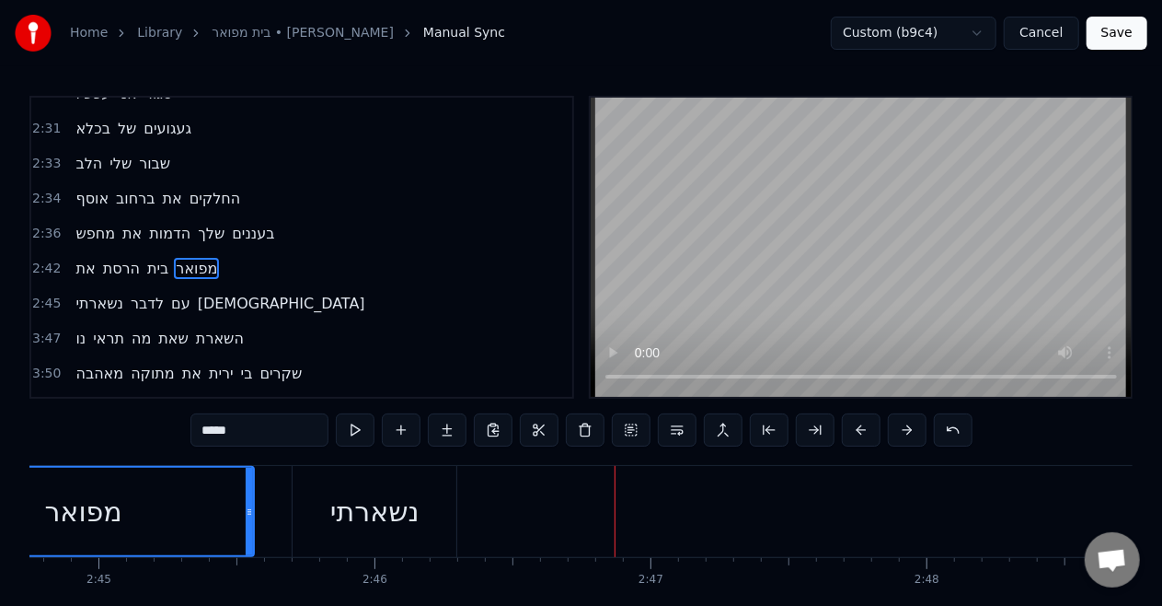
click at [142, 293] on span "לדבר" at bounding box center [147, 303] width 37 height 21
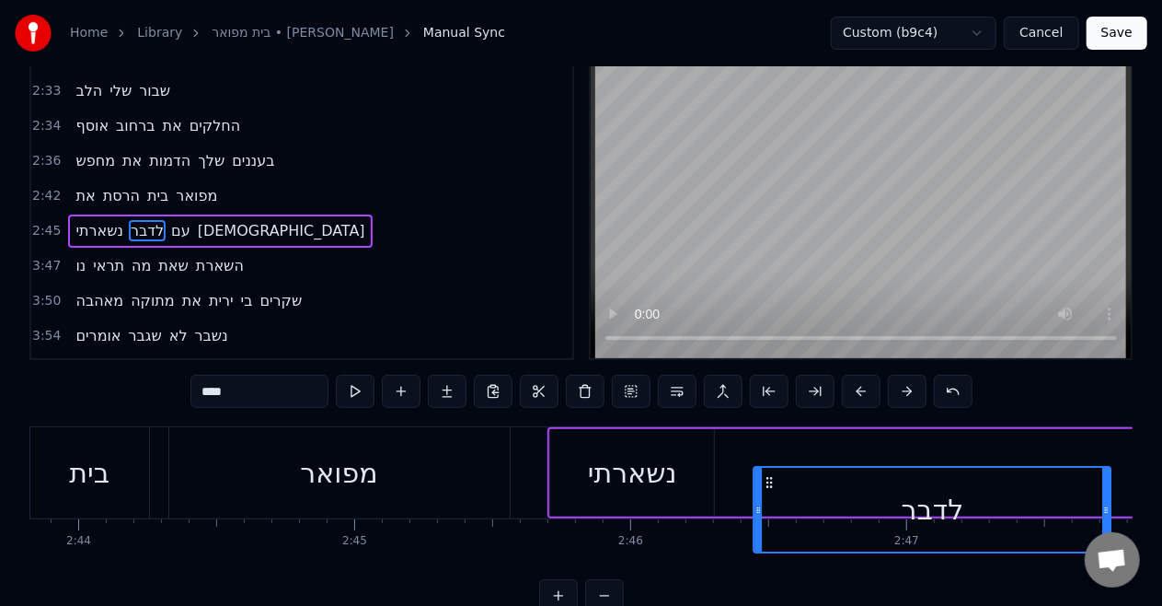
scroll to position [0, 45237]
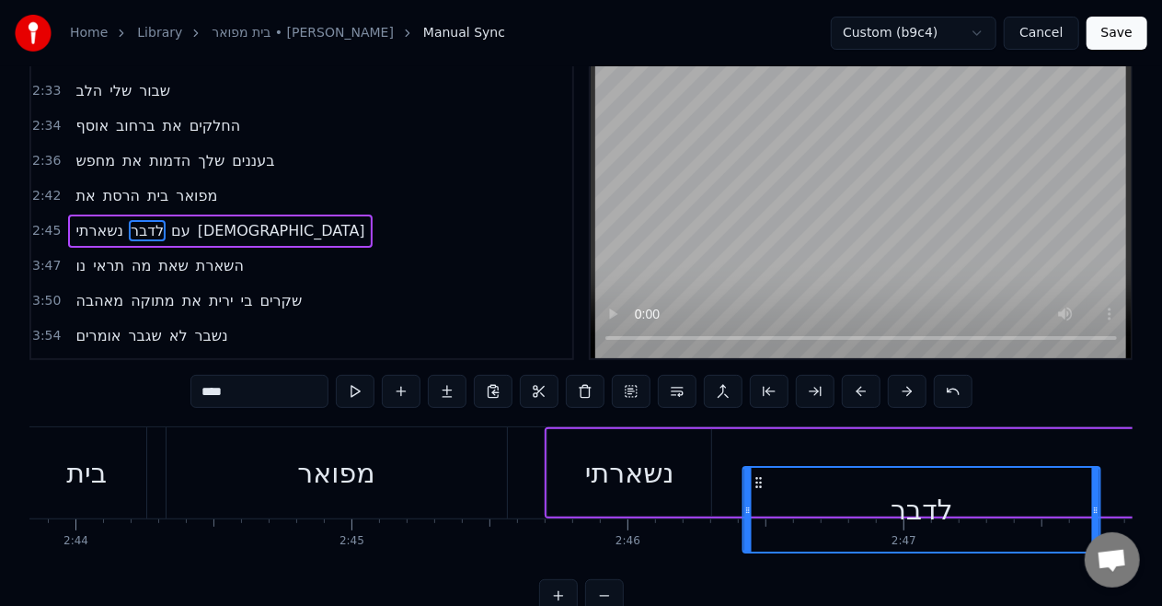
drag, startPoint x: 133, startPoint y: 486, endPoint x: 902, endPoint y: 432, distance: 770.4
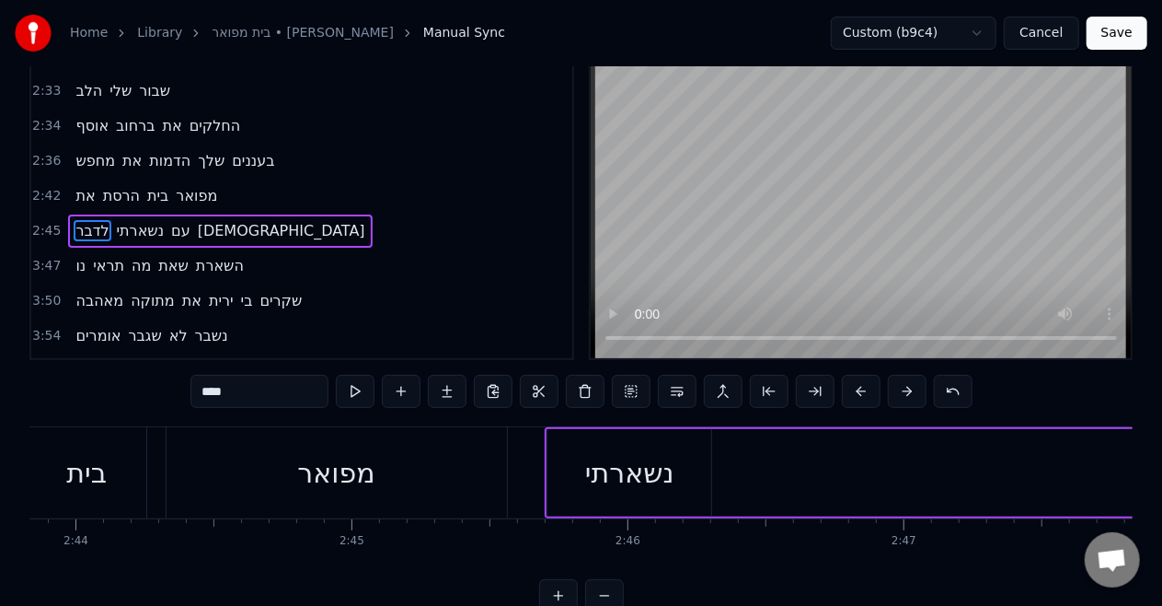
click at [83, 220] on span "לדבר" at bounding box center [92, 230] width 37 height 21
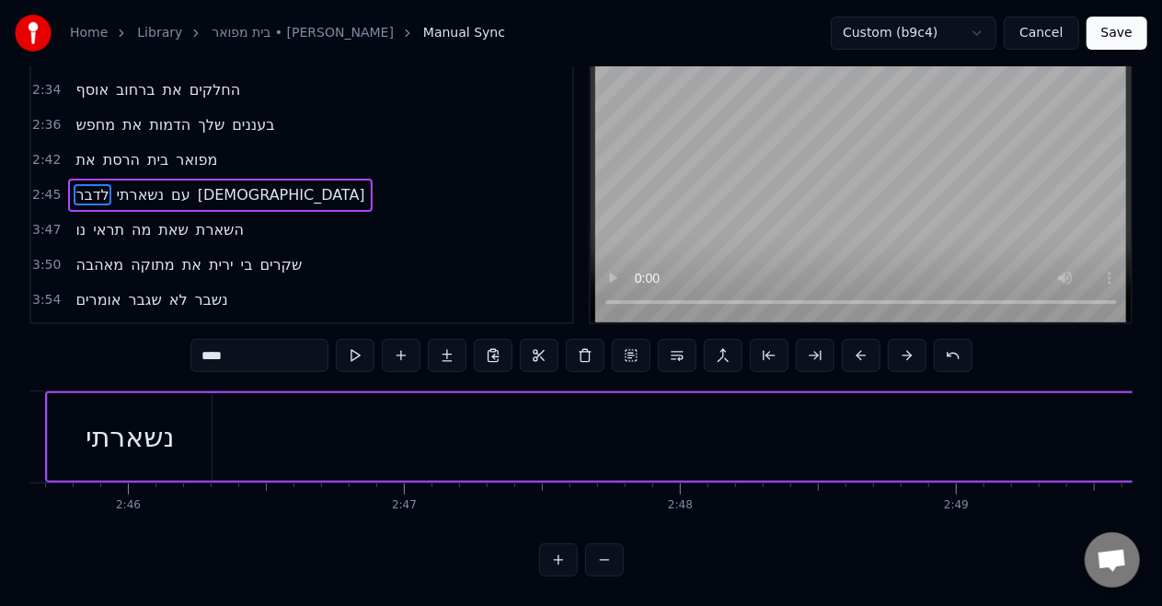
scroll to position [90, 0]
drag, startPoint x: 136, startPoint y: 447, endPoint x: 379, endPoint y: 392, distance: 249.2
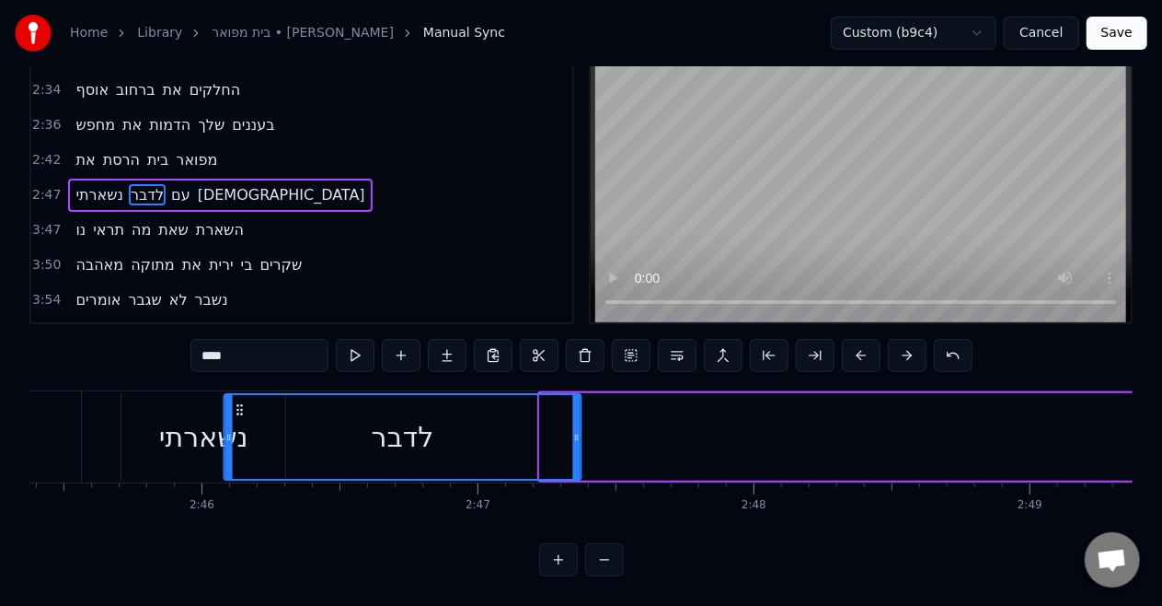
scroll to position [0, 45663]
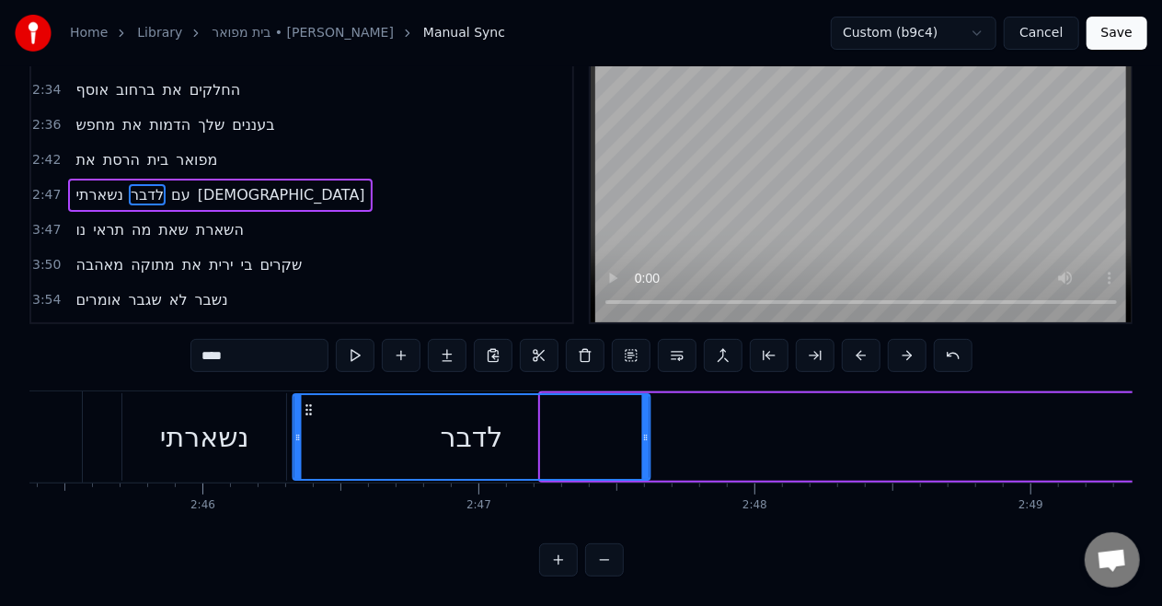
drag, startPoint x: 476, startPoint y: 392, endPoint x: 305, endPoint y: 394, distance: 171.2
click at [305, 402] on icon at bounding box center [309, 409] width 15 height 15
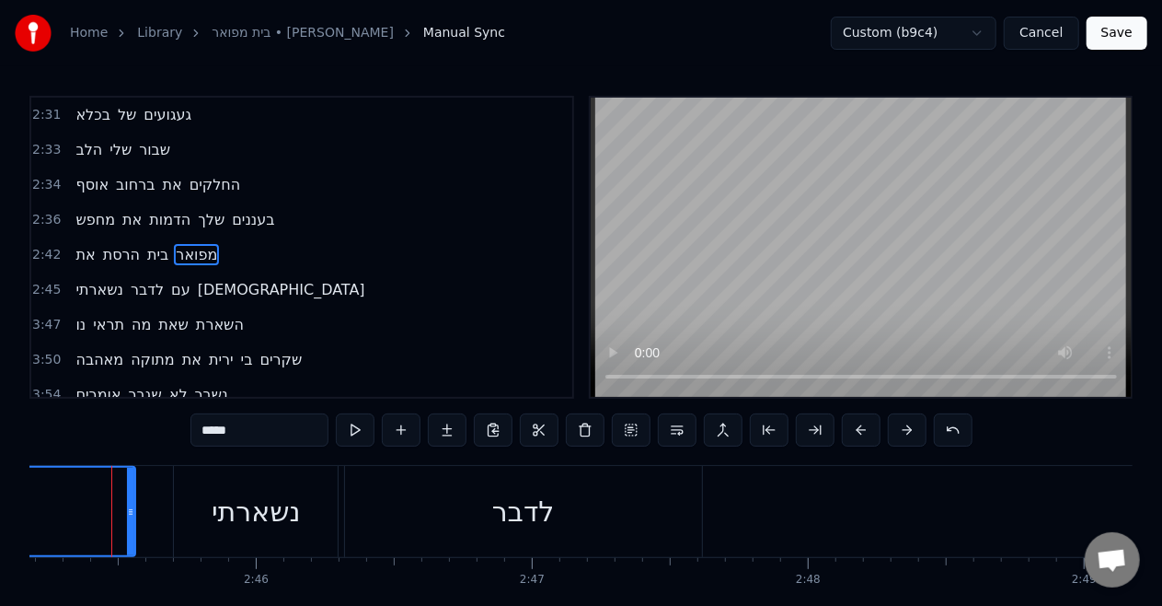
scroll to position [0, 45599]
click at [252, 515] on div "נשארתי" at bounding box center [266, 511] width 89 height 41
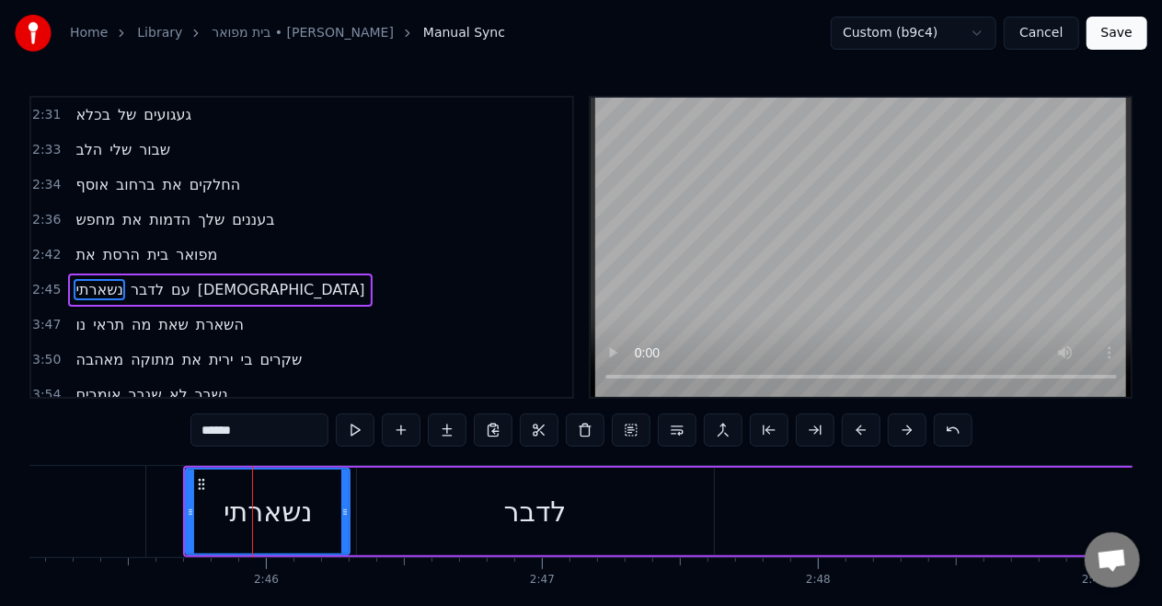
scroll to position [1069, 0]
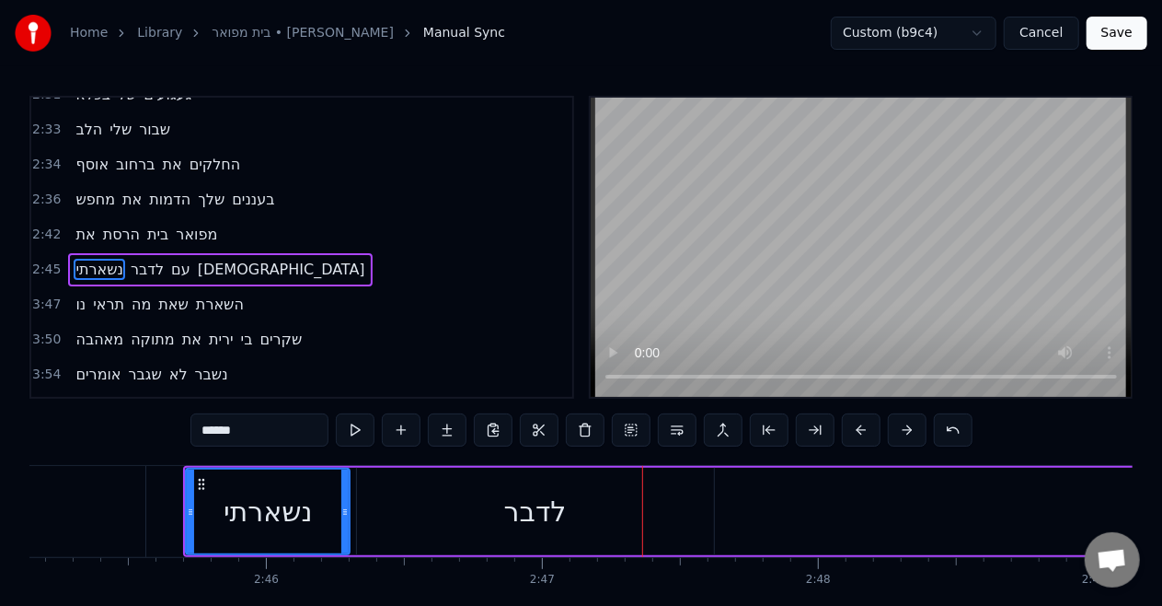
click at [655, 521] on div "לדבר" at bounding box center [535, 511] width 357 height 87
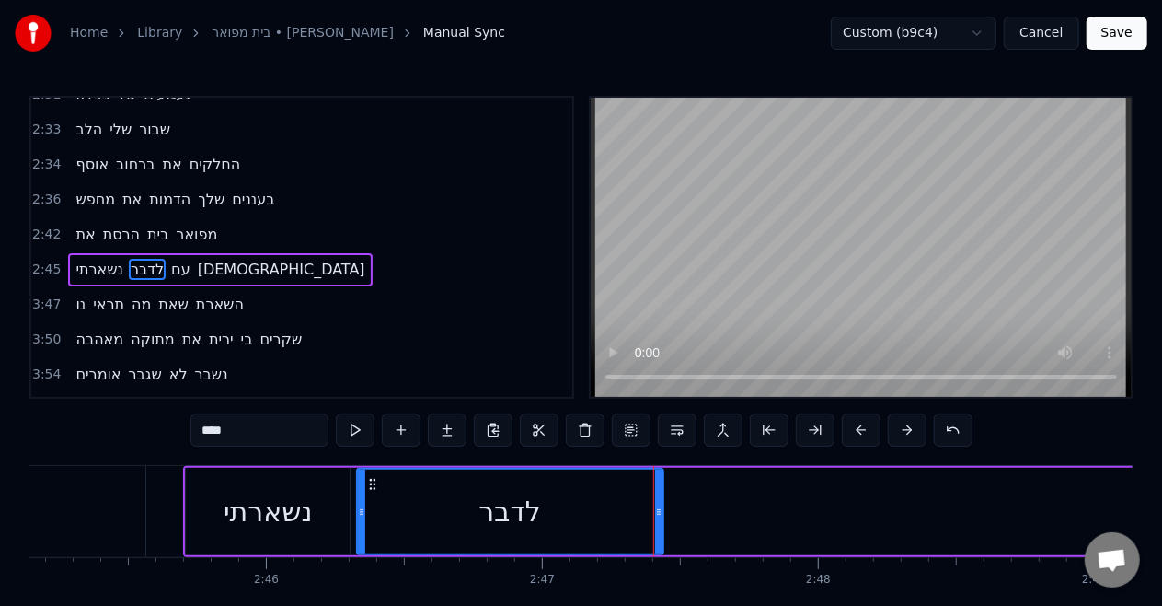
drag, startPoint x: 708, startPoint y: 524, endPoint x: 657, endPoint y: 524, distance: 50.6
click at [657, 524] on div at bounding box center [658, 511] width 7 height 84
click at [294, 534] on div "נשארתי" at bounding box center [268, 511] width 164 height 87
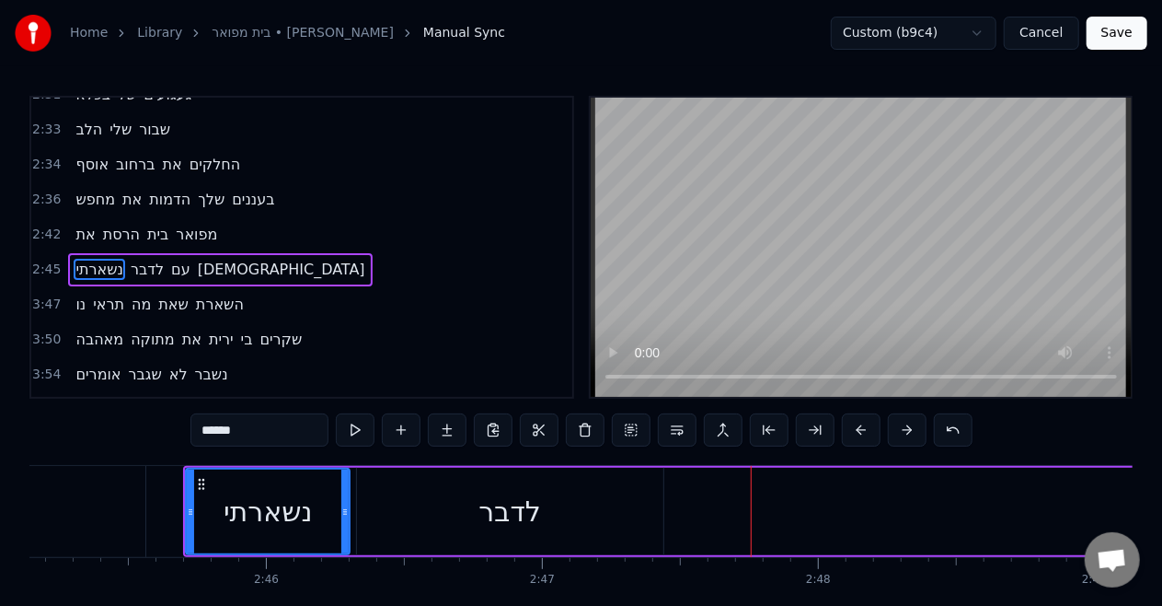
click at [169, 259] on span "עם" at bounding box center [180, 269] width 23 height 21
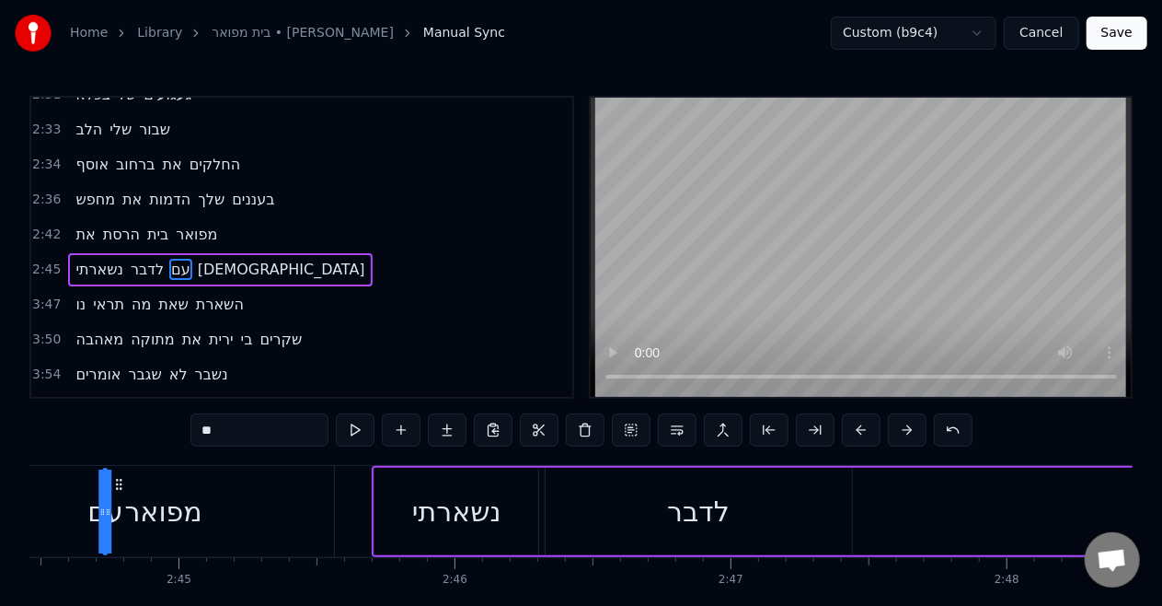
scroll to position [0, 45399]
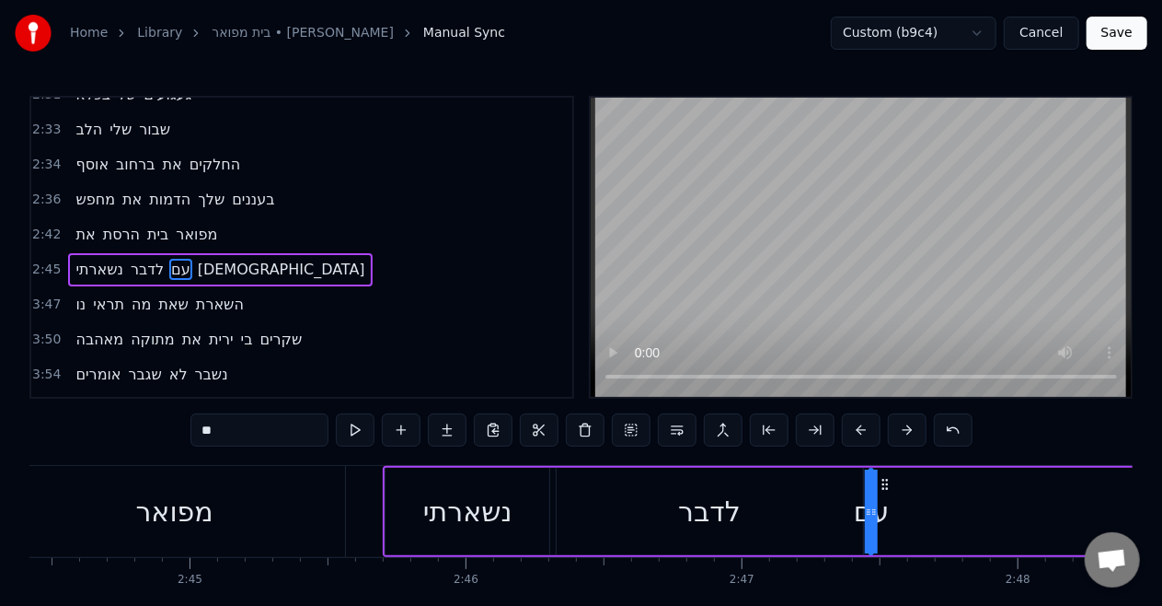
drag, startPoint x: 137, startPoint y: 486, endPoint x: 881, endPoint y: 466, distance: 744.0
click at [746, 488] on div "לדבר" at bounding box center [710, 511] width 306 height 87
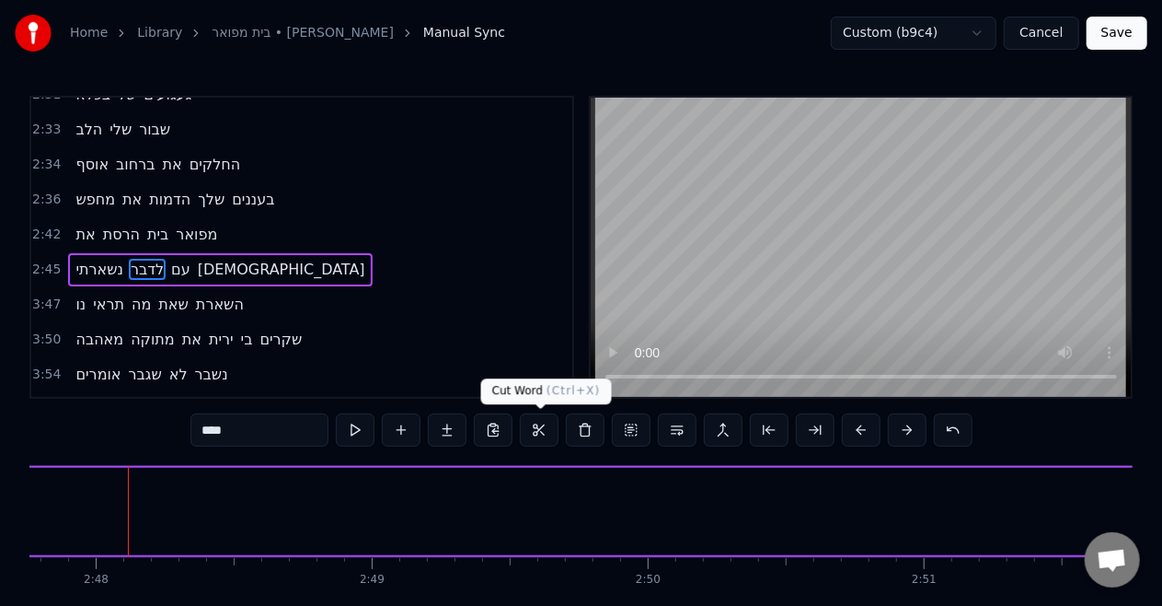
scroll to position [0, 46327]
click at [103, 259] on span "נשארתי" at bounding box center [100, 269] width 52 height 21
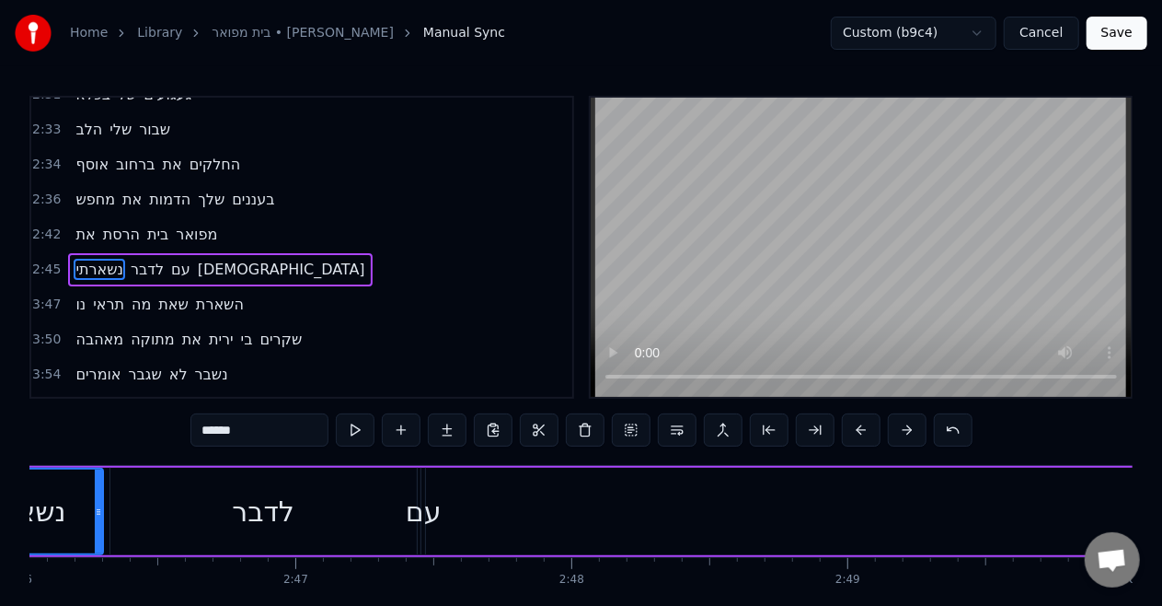
scroll to position [0, 45661]
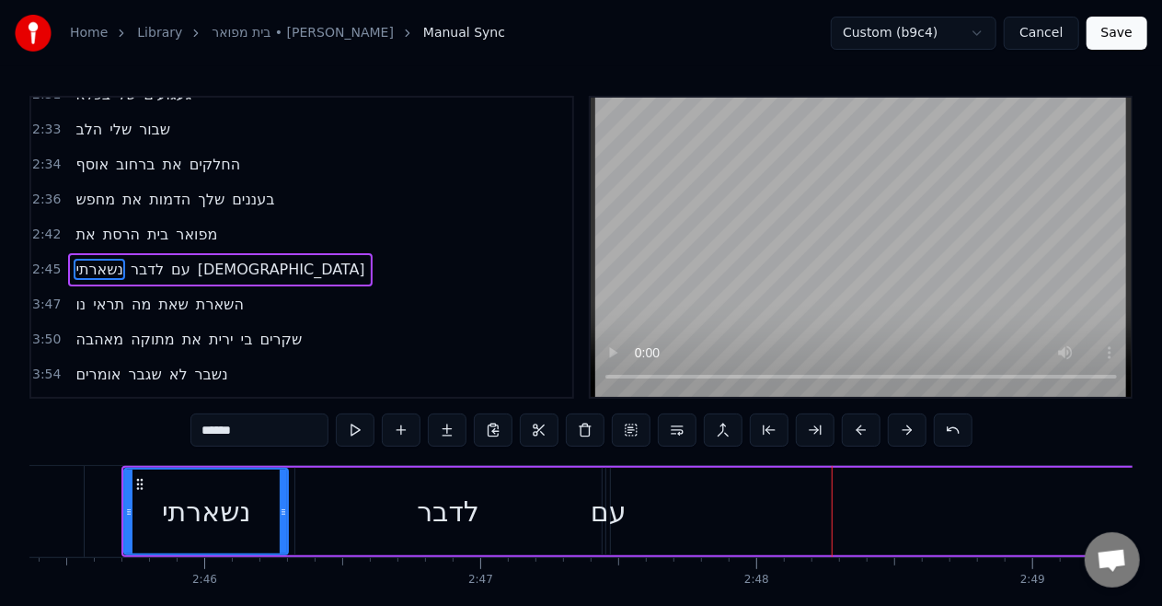
click at [601, 514] on div "עם" at bounding box center [609, 511] width 36 height 41
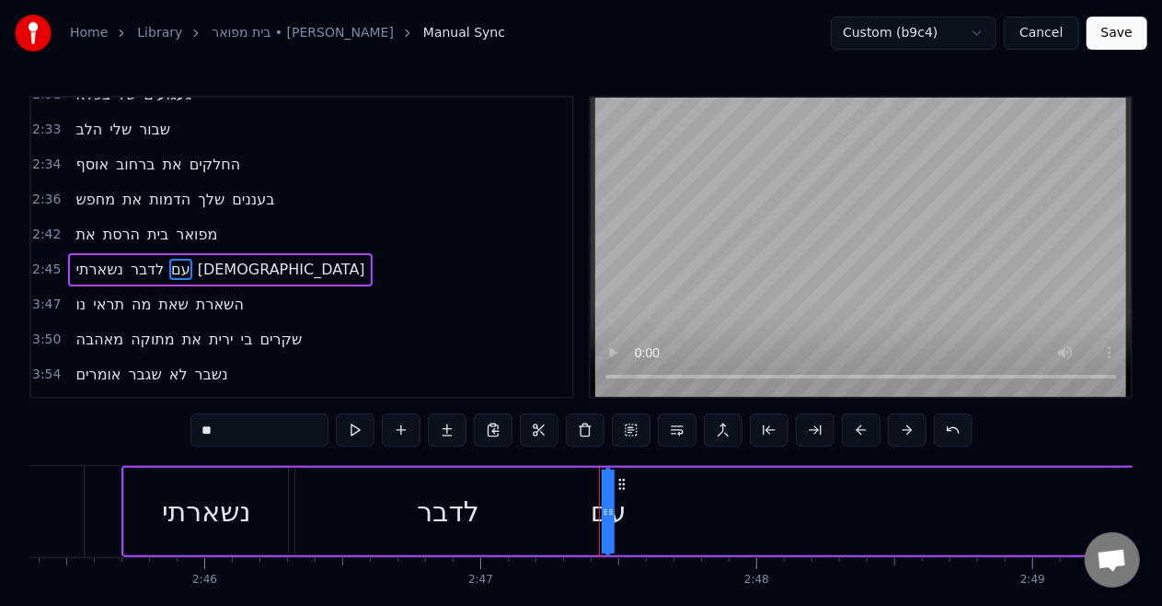
click at [547, 503] on div "לדבר" at bounding box center [448, 511] width 306 height 87
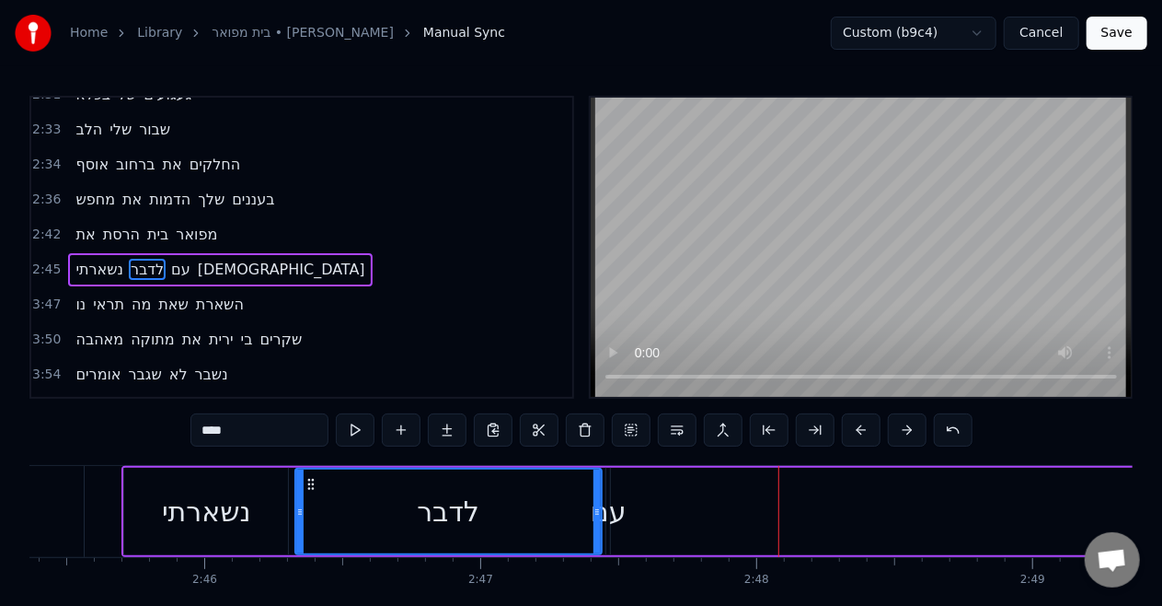
click at [229, 259] on span "[DEMOGRAPHIC_DATA]" at bounding box center [281, 269] width 171 height 21
type input "******"
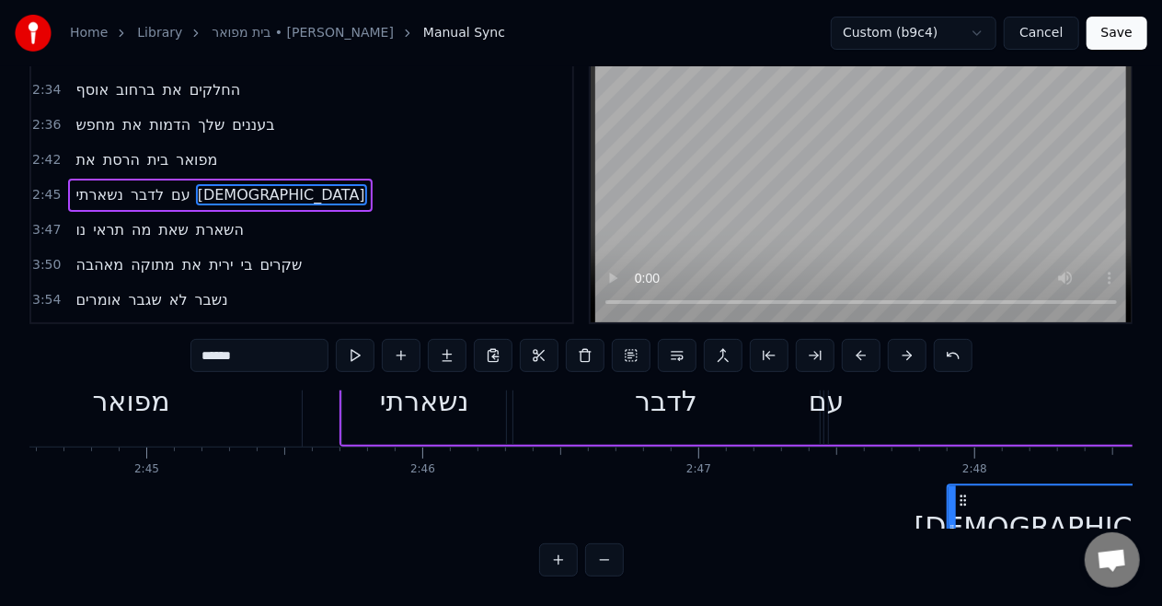
scroll to position [36, 45456]
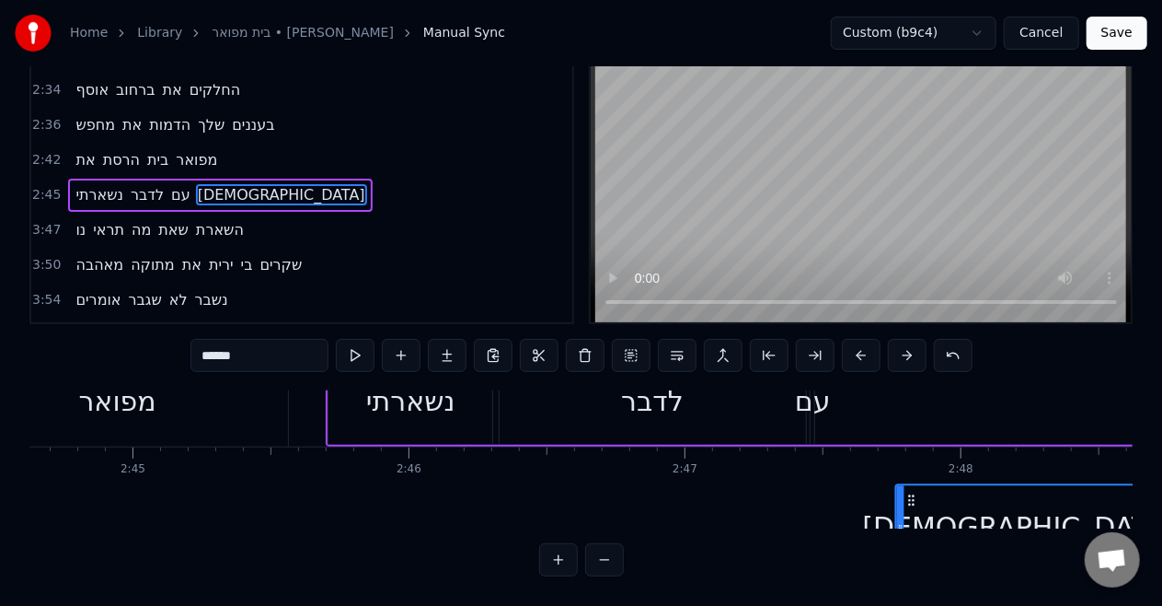
drag, startPoint x: 136, startPoint y: 480, endPoint x: 907, endPoint y: 410, distance: 773.6
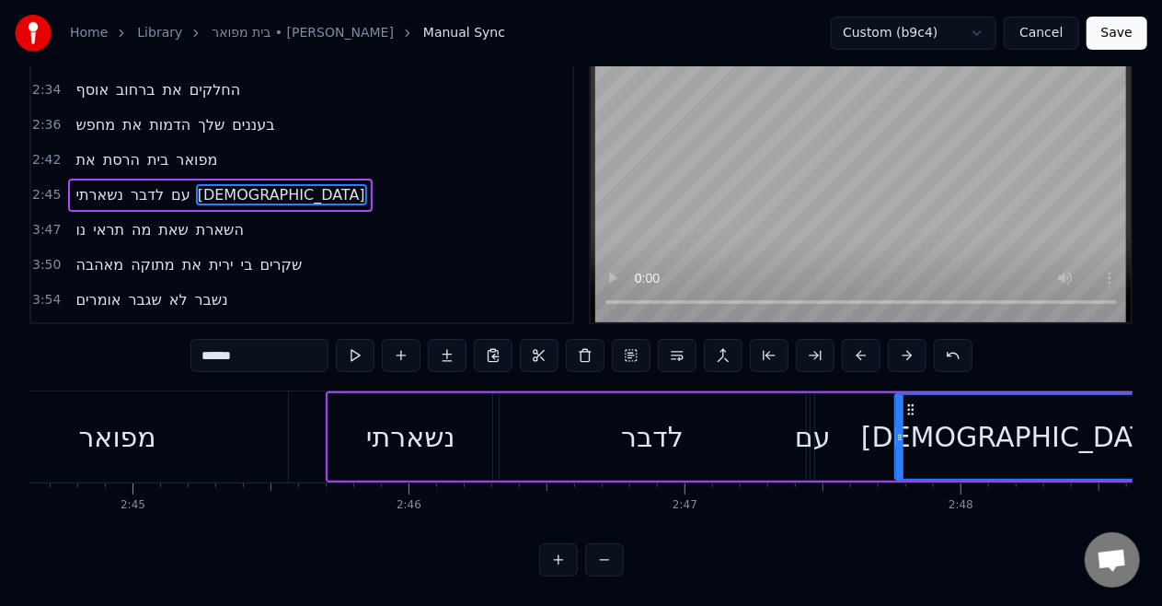
scroll to position [0, 45456]
click at [835, 402] on div "נשארתי לדבר עם [DEMOGRAPHIC_DATA]" at bounding box center [735, 436] width 818 height 91
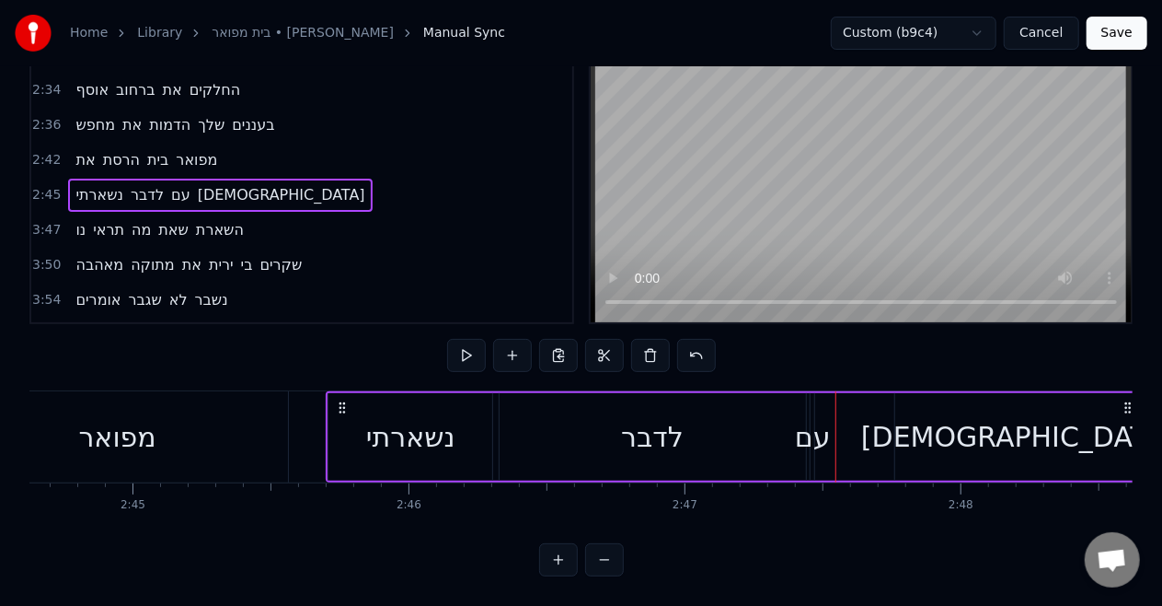
click at [806, 416] on div "עם" at bounding box center [813, 436] width 36 height 41
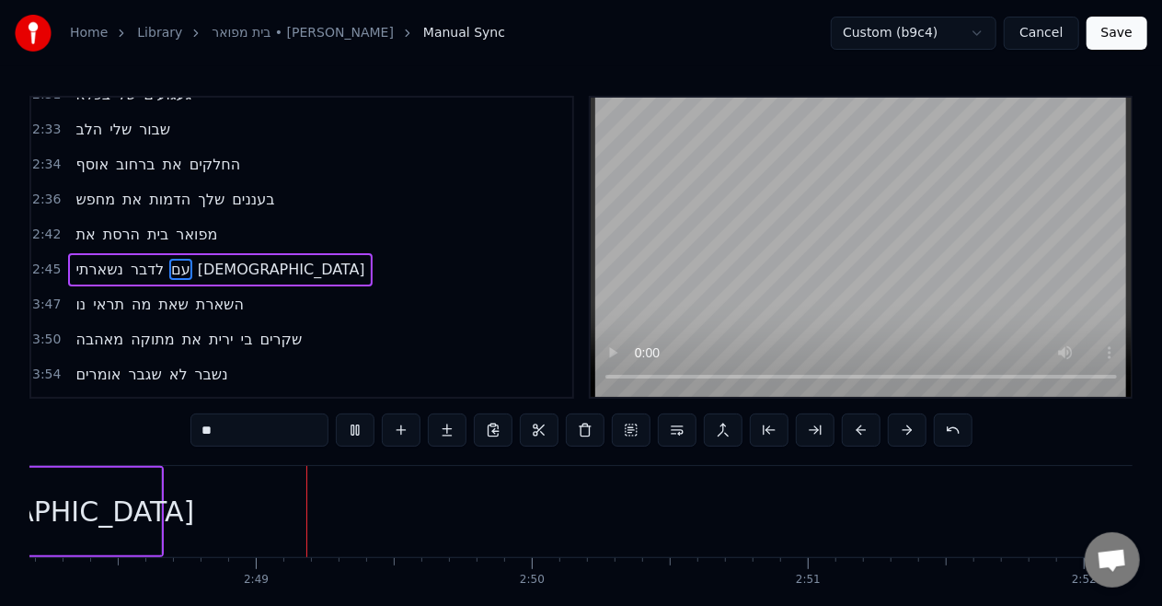
scroll to position [0, 46445]
click at [74, 294] on span "נו" at bounding box center [81, 304] width 14 height 21
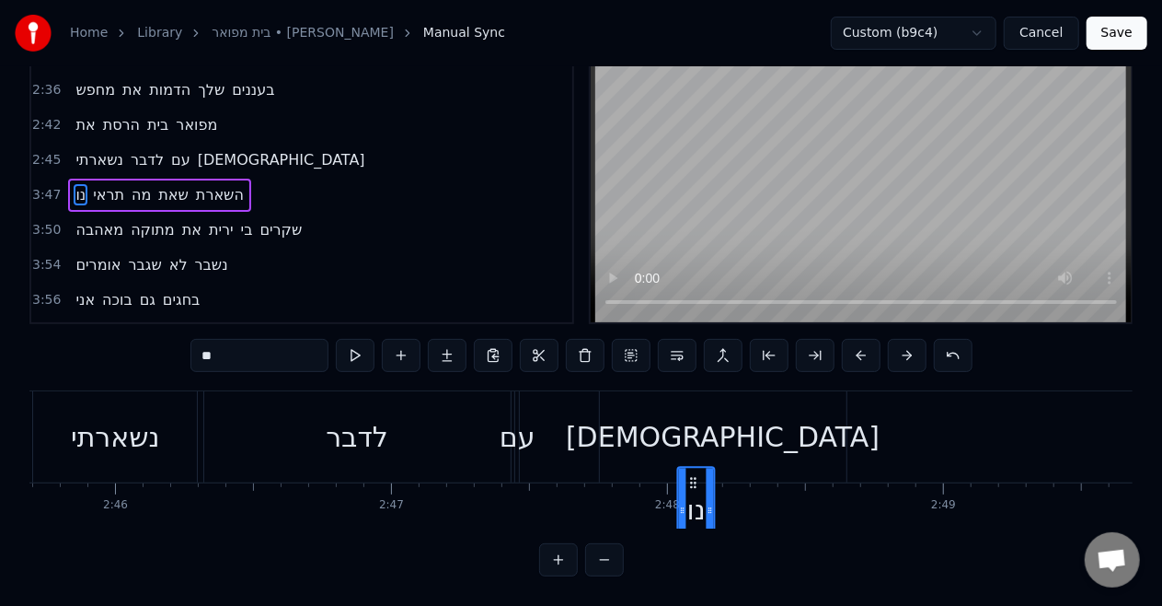
scroll to position [31, 45750]
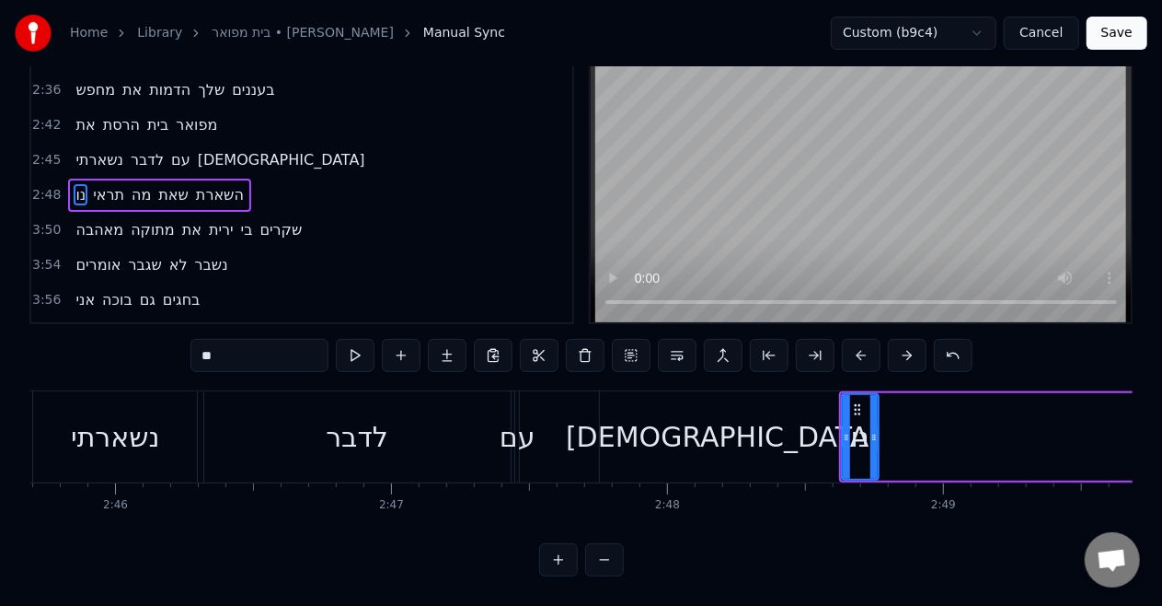
scroll to position [0, 45750]
click at [731, 416] on div "[DEMOGRAPHIC_DATA]" at bounding box center [723, 436] width 314 height 41
type input "******"
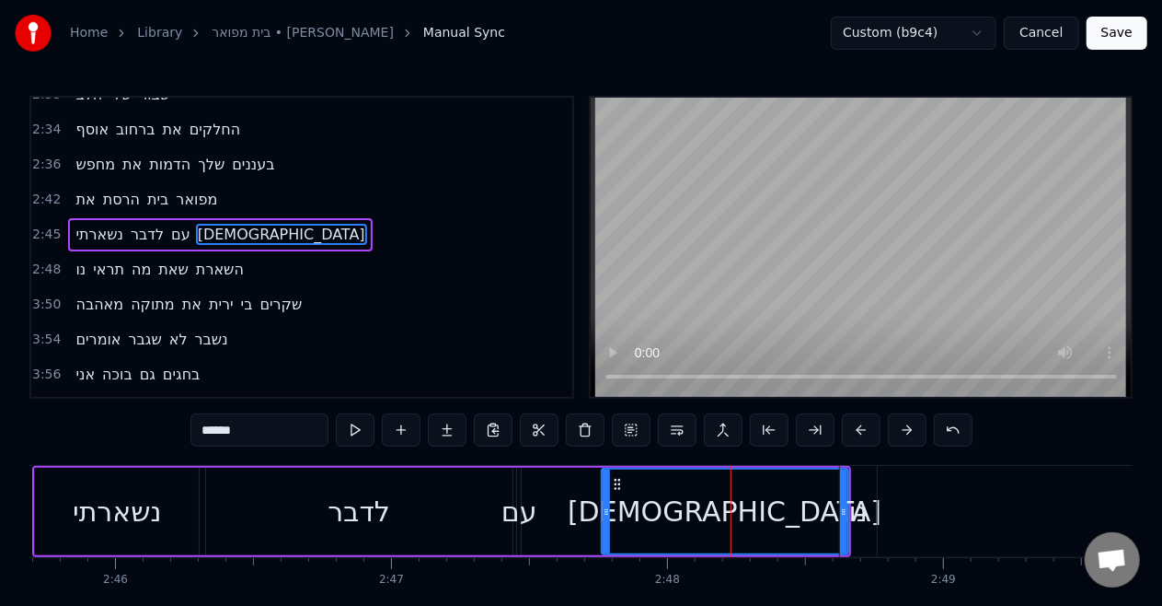
scroll to position [1069, 0]
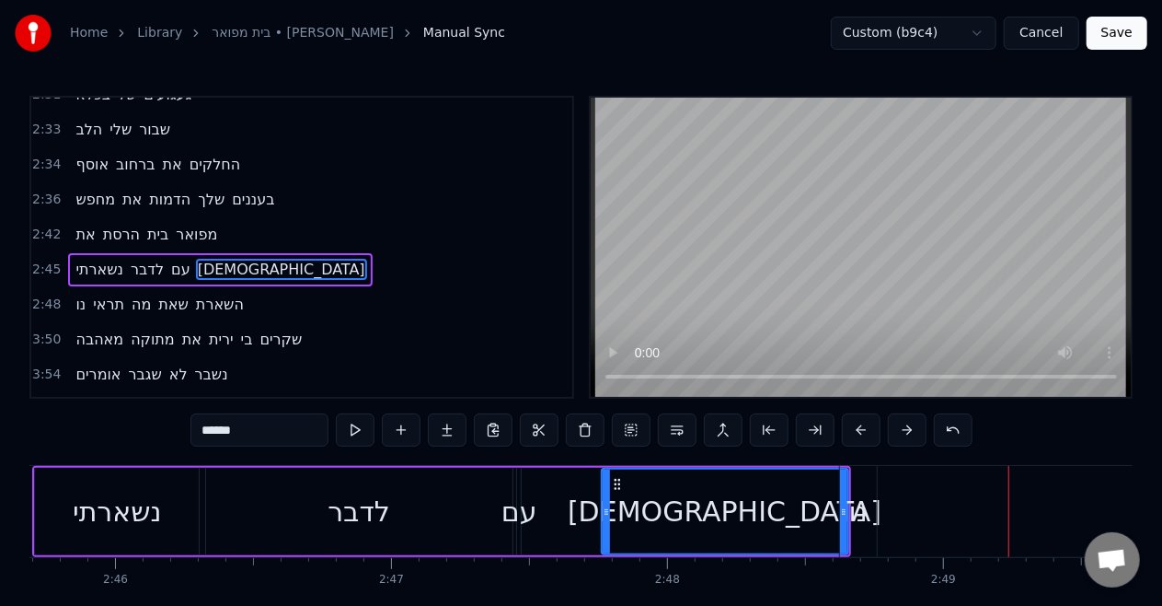
click at [110, 293] on div "נו תראי מה שאת השארת" at bounding box center [159, 304] width 183 height 33
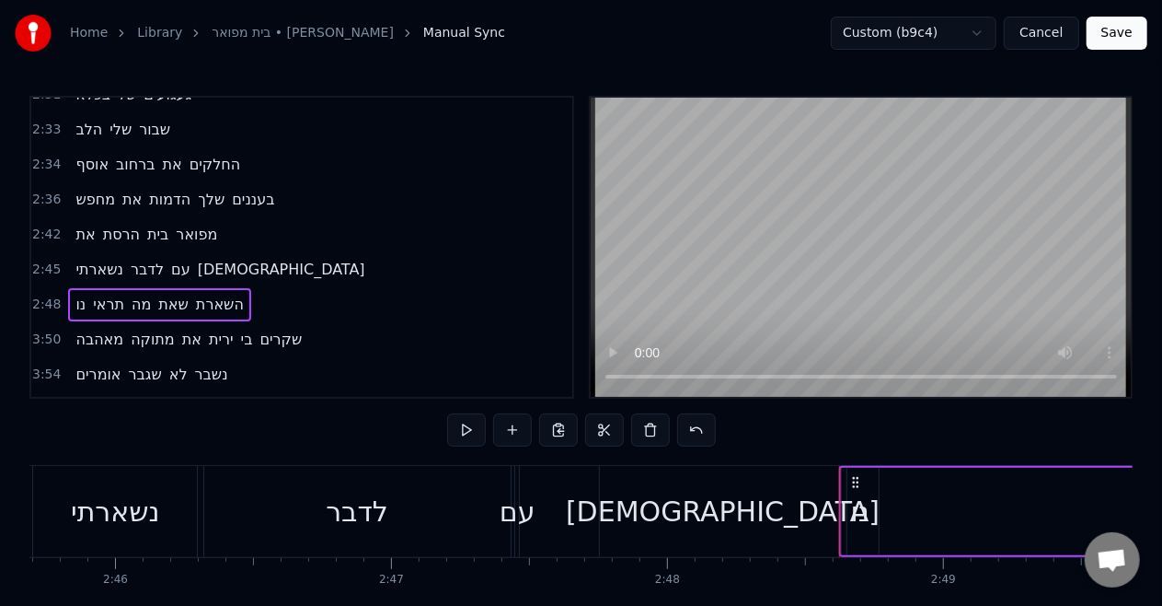
click at [107, 294] on span "תראי" at bounding box center [108, 304] width 35 height 21
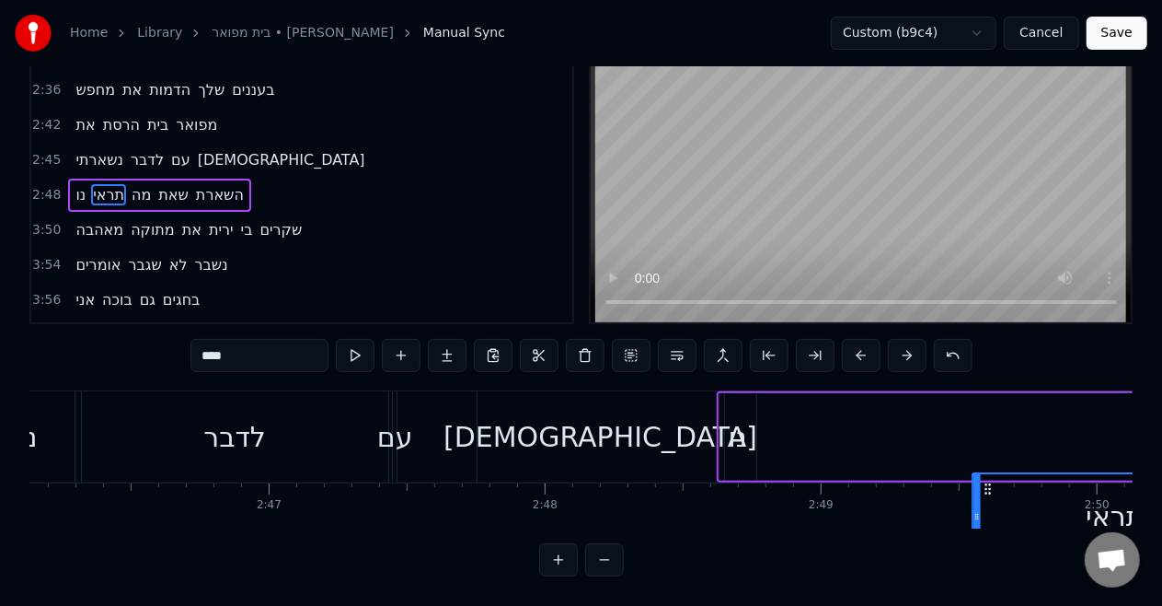
scroll to position [0, 45893]
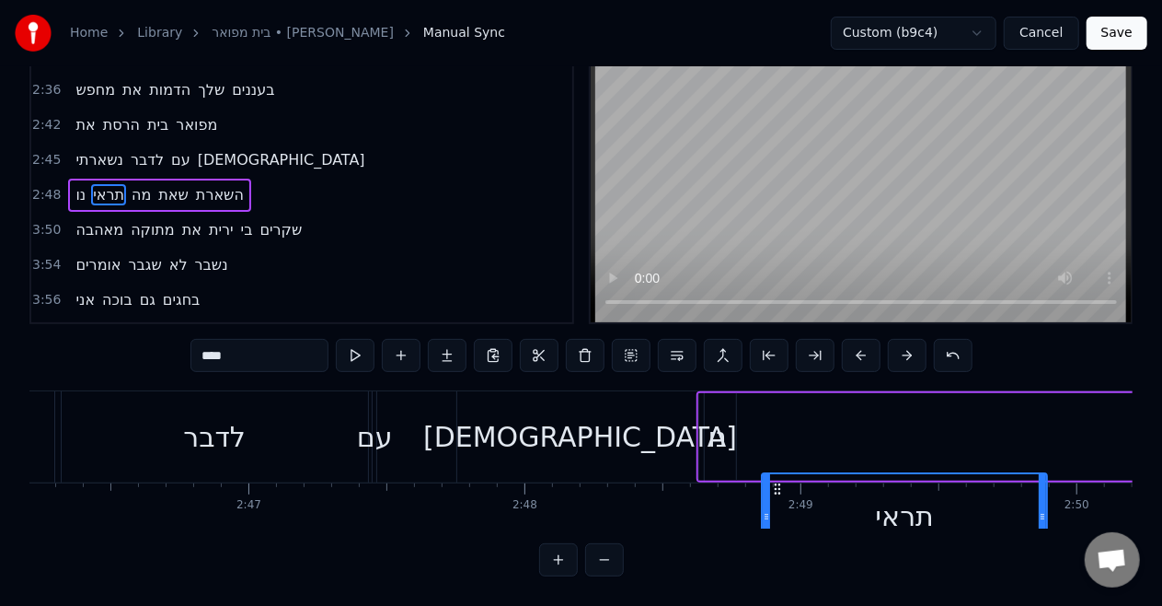
drag, startPoint x: 139, startPoint y: 486, endPoint x: 777, endPoint y: 399, distance: 643.7
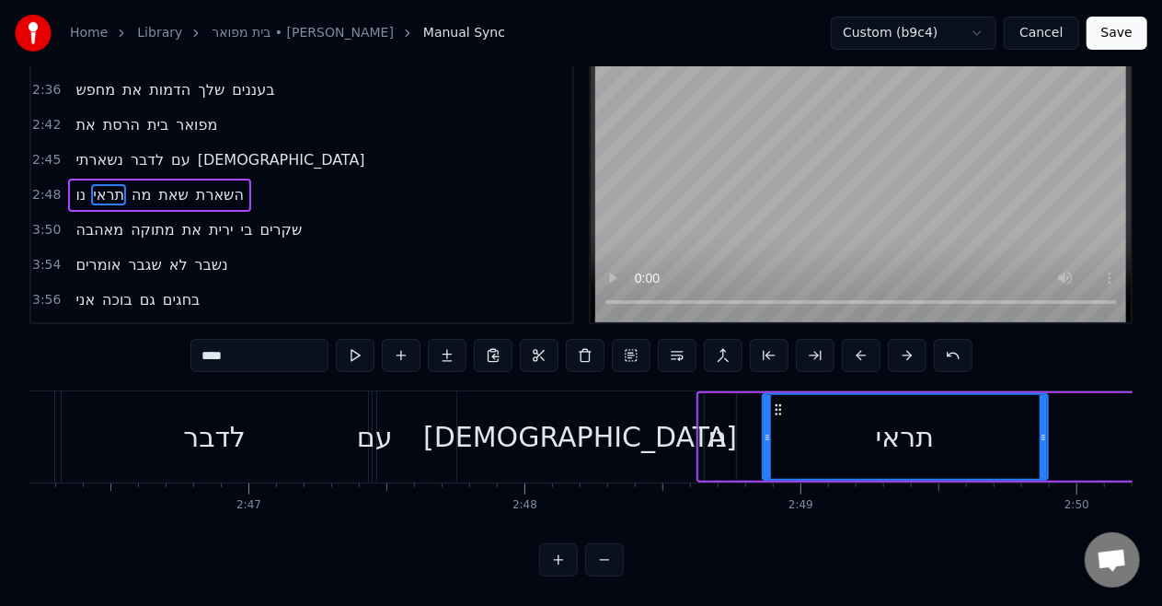
click at [609, 423] on div "[DEMOGRAPHIC_DATA]" at bounding box center [580, 436] width 314 height 41
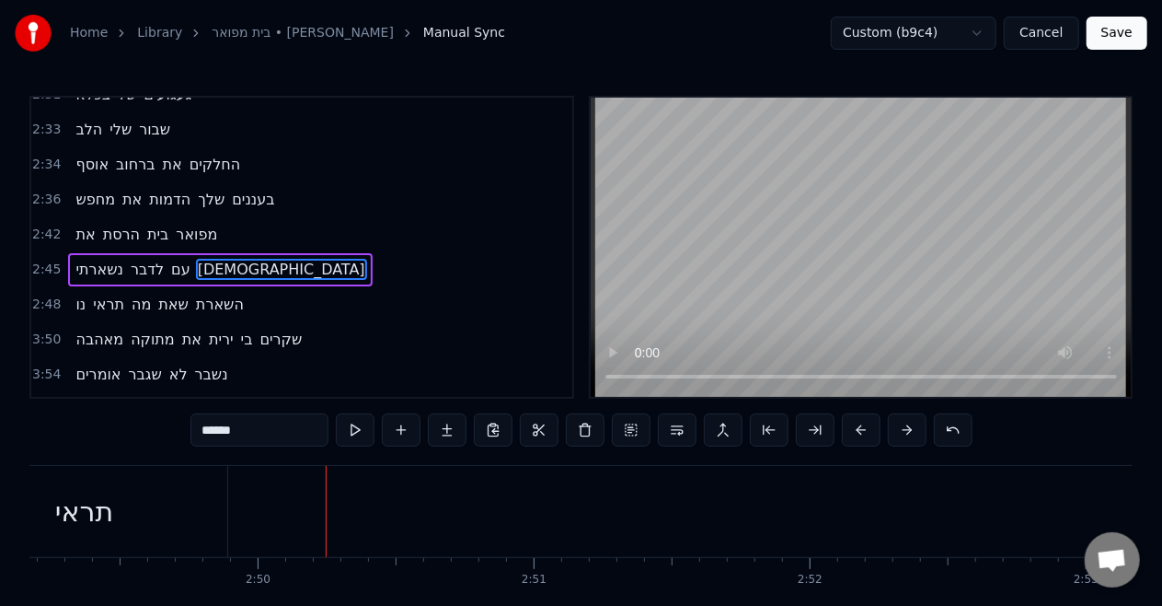
scroll to position [0, 46836]
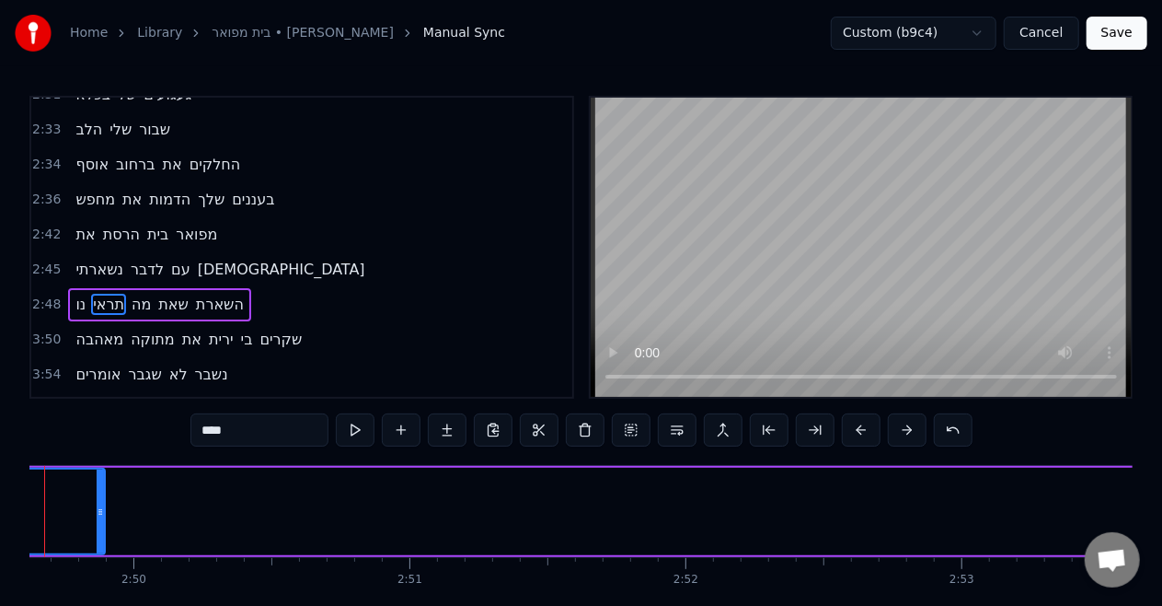
scroll to position [0, 46759]
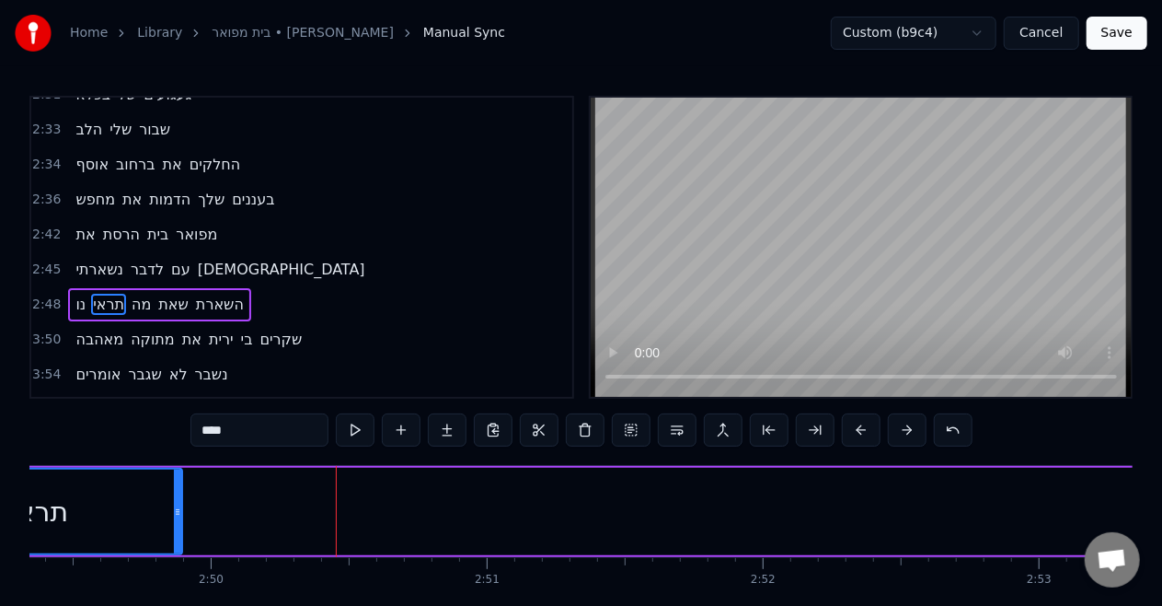
click at [142, 294] on span "מה" at bounding box center [141, 304] width 23 height 21
type input "**"
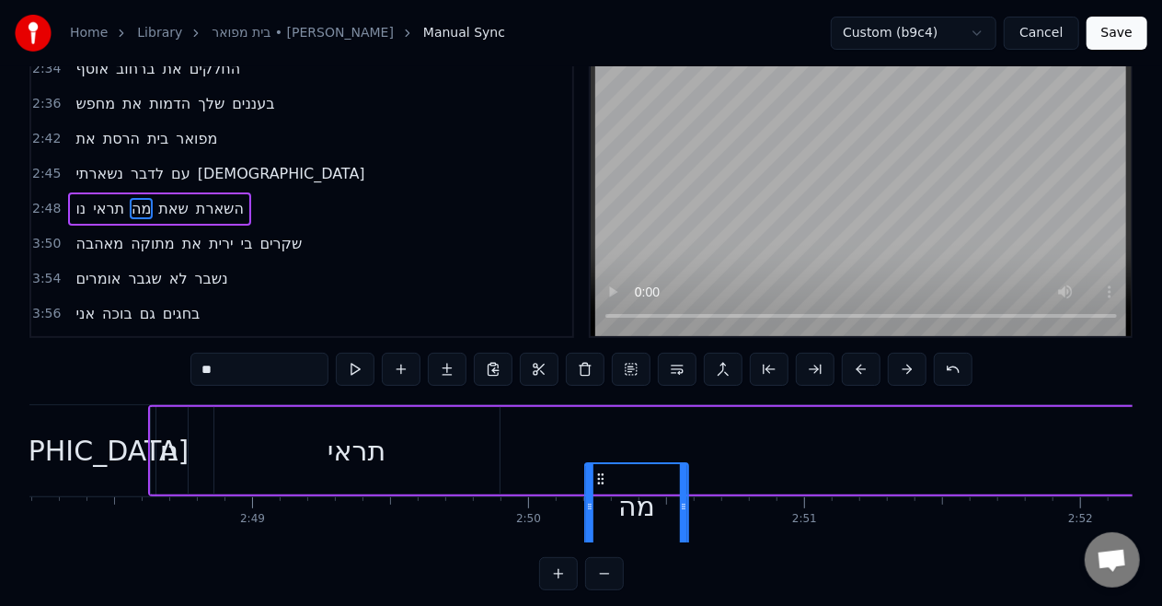
scroll to position [0, 46443]
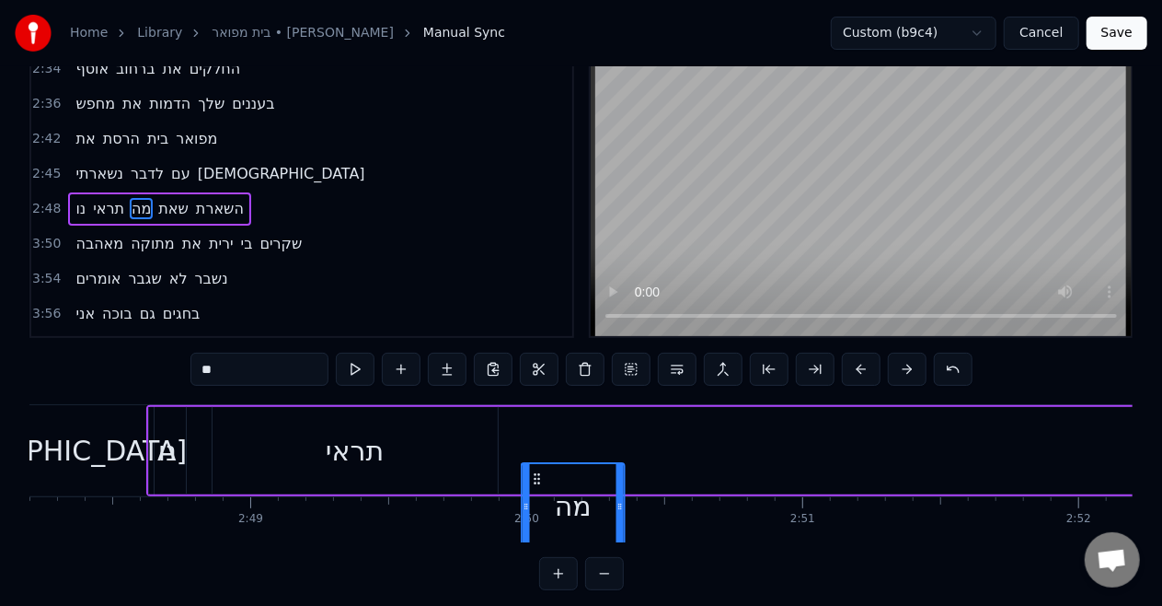
drag, startPoint x: 142, startPoint y: 487, endPoint x: 857, endPoint y: 418, distance: 718.5
click at [75, 198] on span "מה" at bounding box center [85, 208] width 23 height 21
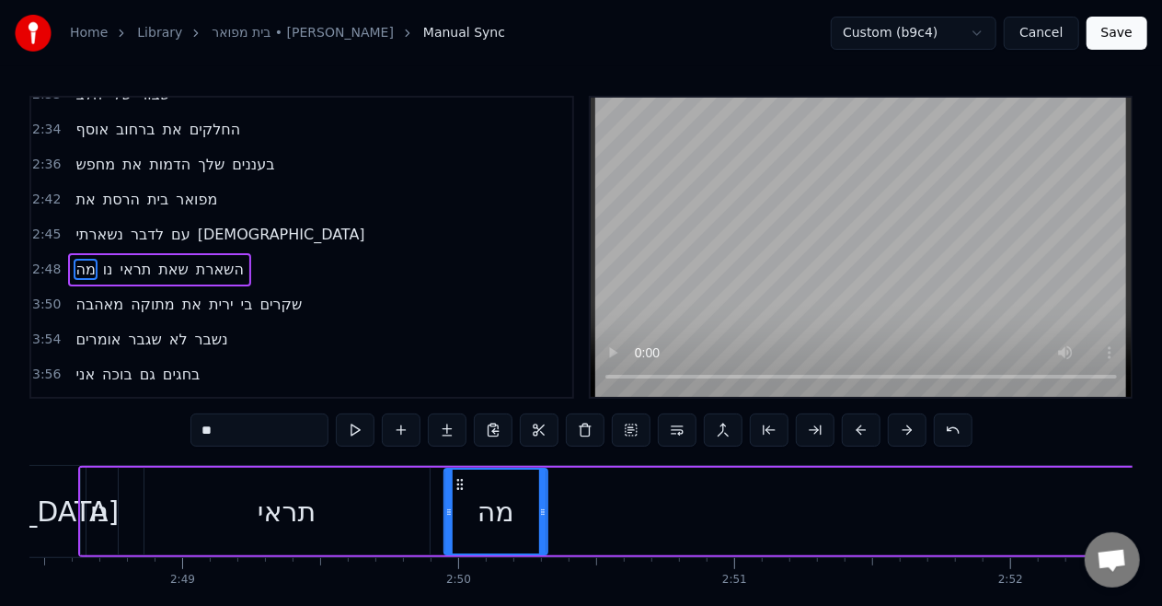
scroll to position [0, 46513]
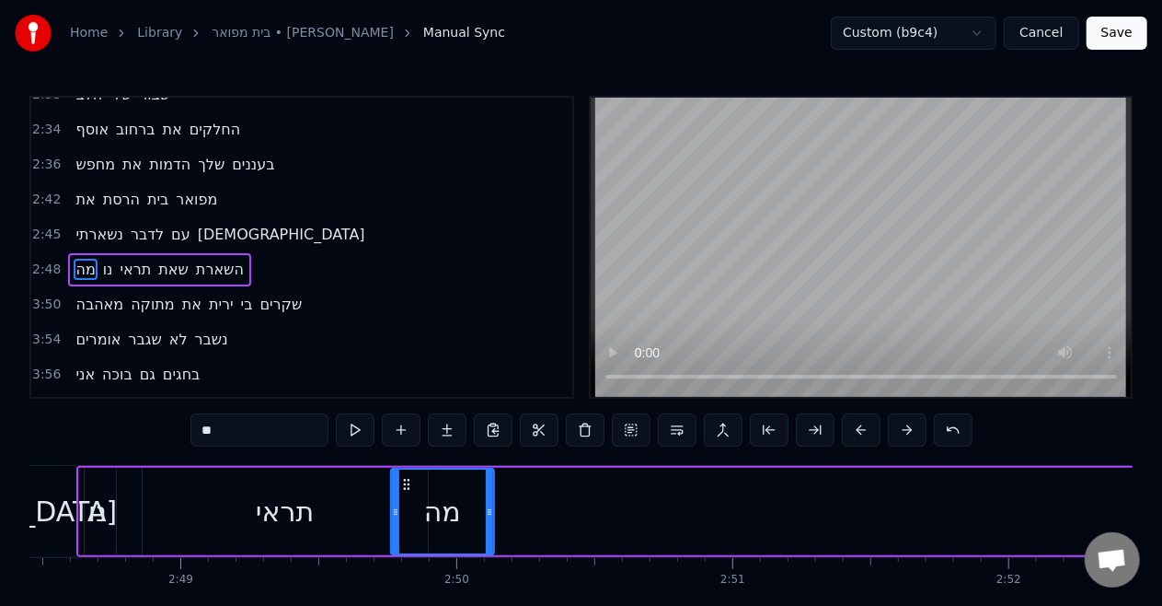
click at [870, 374] on div "0:46 איש משוגע 0:48 מביט בי במראה 0:52 מאז שהלכה 0:55 צל של עצמי 0:59 מישהו אחר…" at bounding box center [581, 373] width 1104 height 555
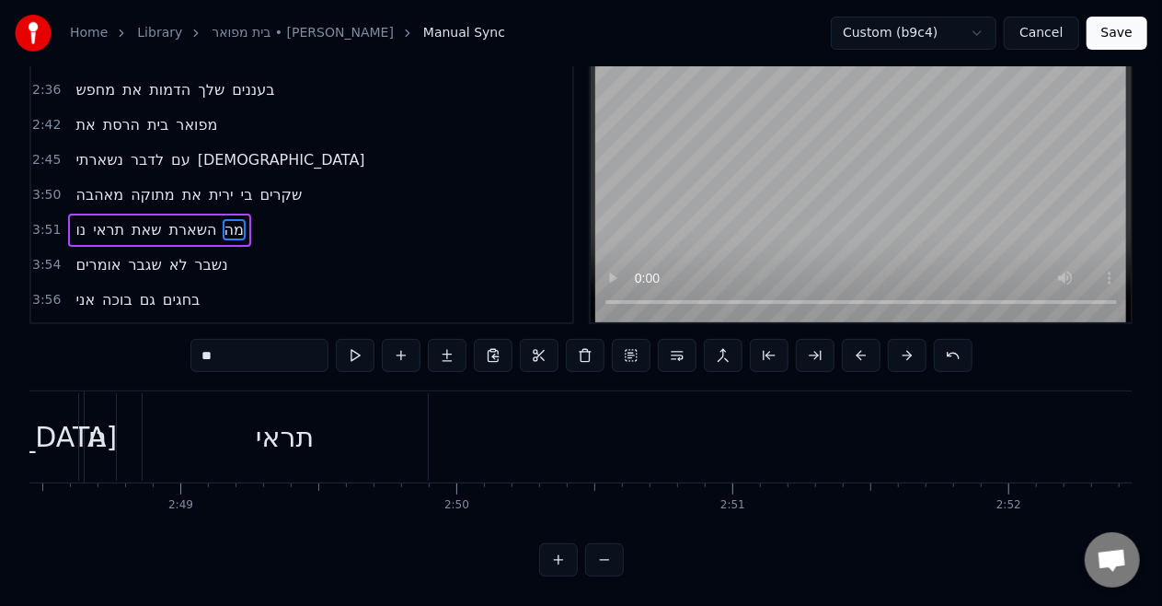
click at [242, 219] on span "מה" at bounding box center [234, 229] width 23 height 21
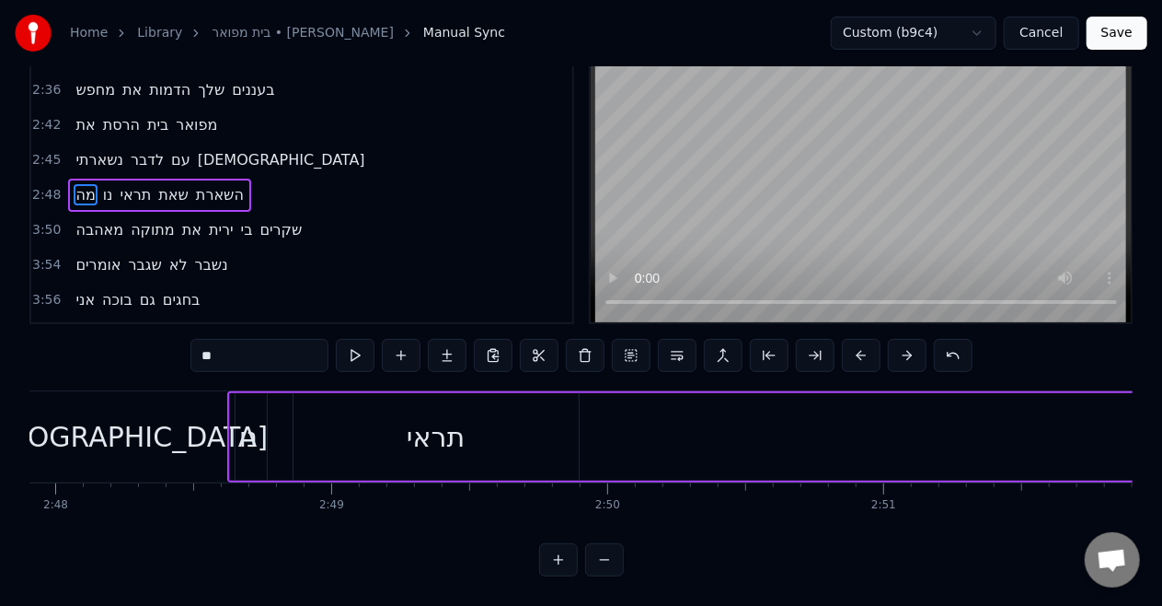
click at [74, 184] on span "מה" at bounding box center [85, 194] width 23 height 21
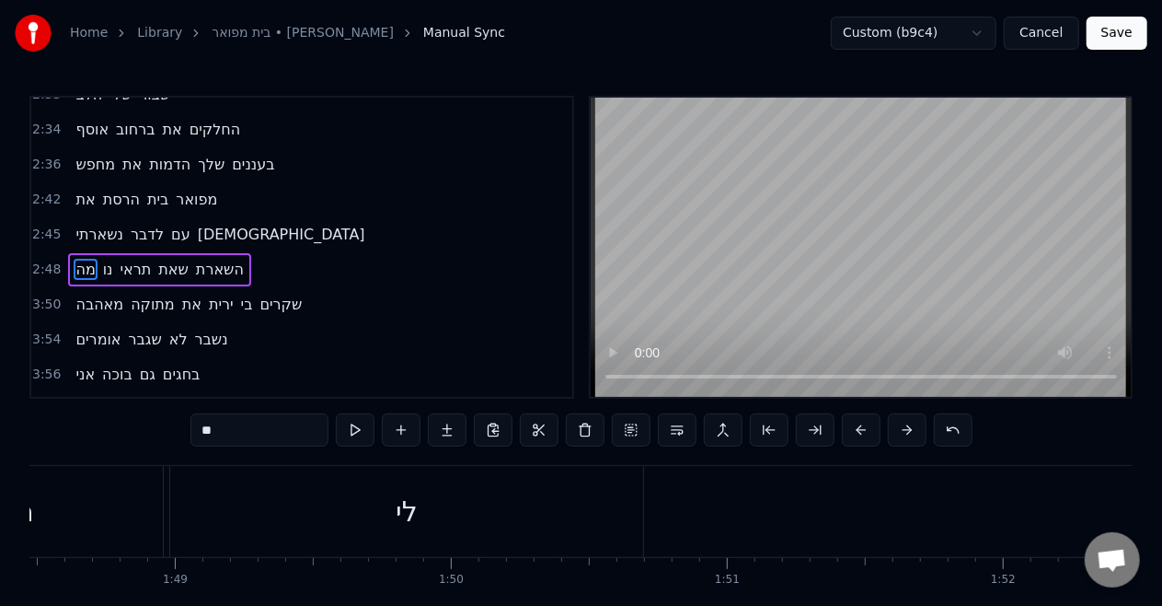
scroll to position [0, 29401]
drag, startPoint x: 131, startPoint y: 484, endPoint x: 532, endPoint y: 488, distance: 401.3
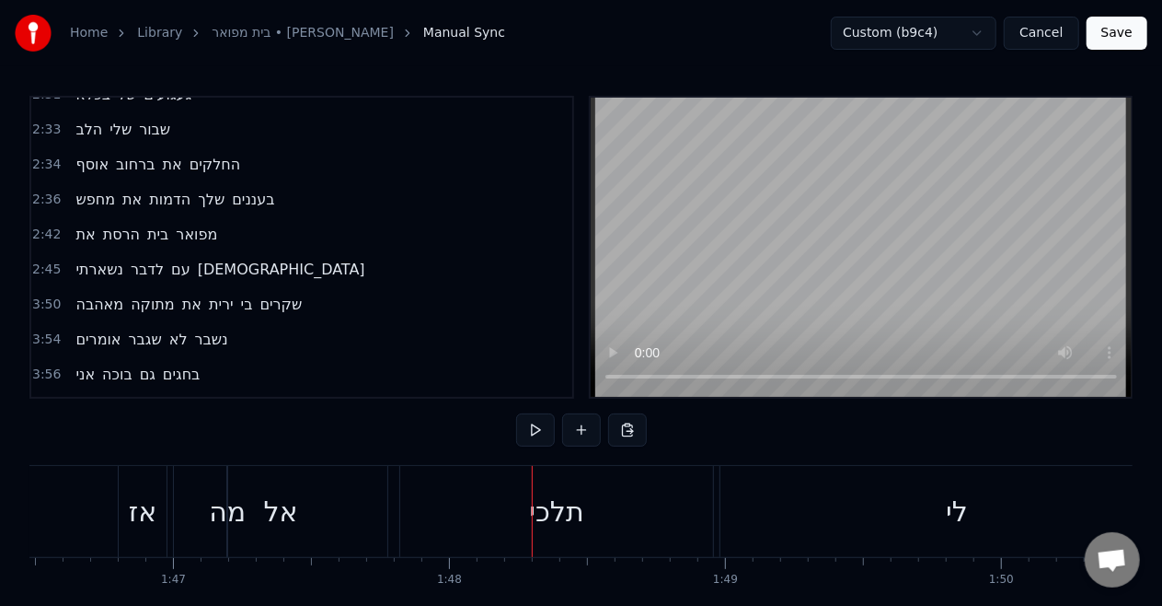
scroll to position [589, 0]
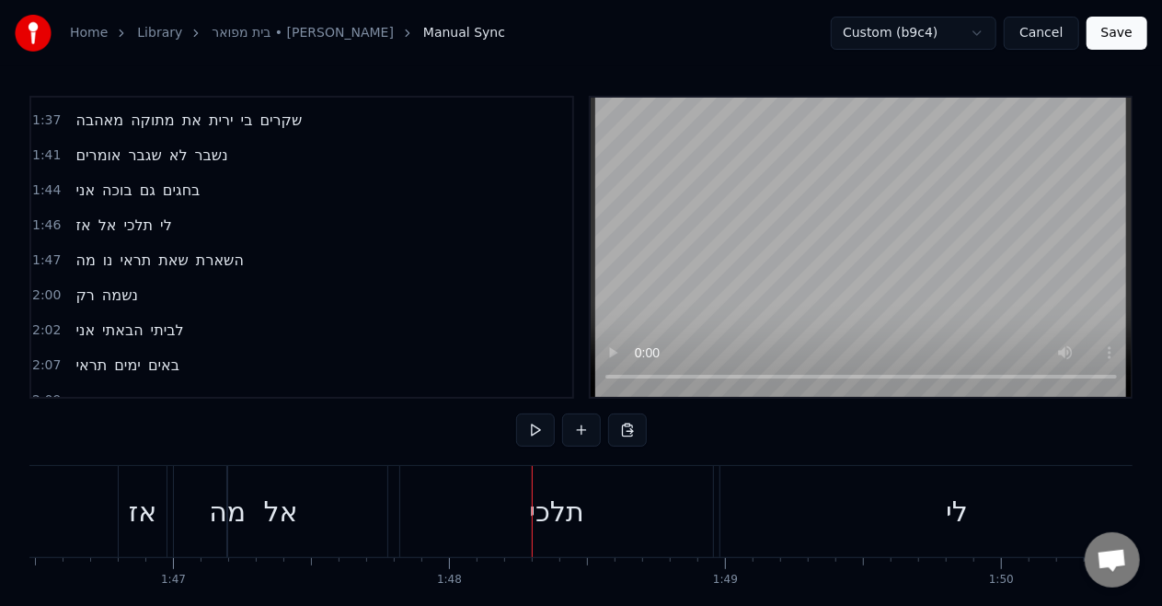
click at [232, 493] on div "מה" at bounding box center [227, 511] width 37 height 41
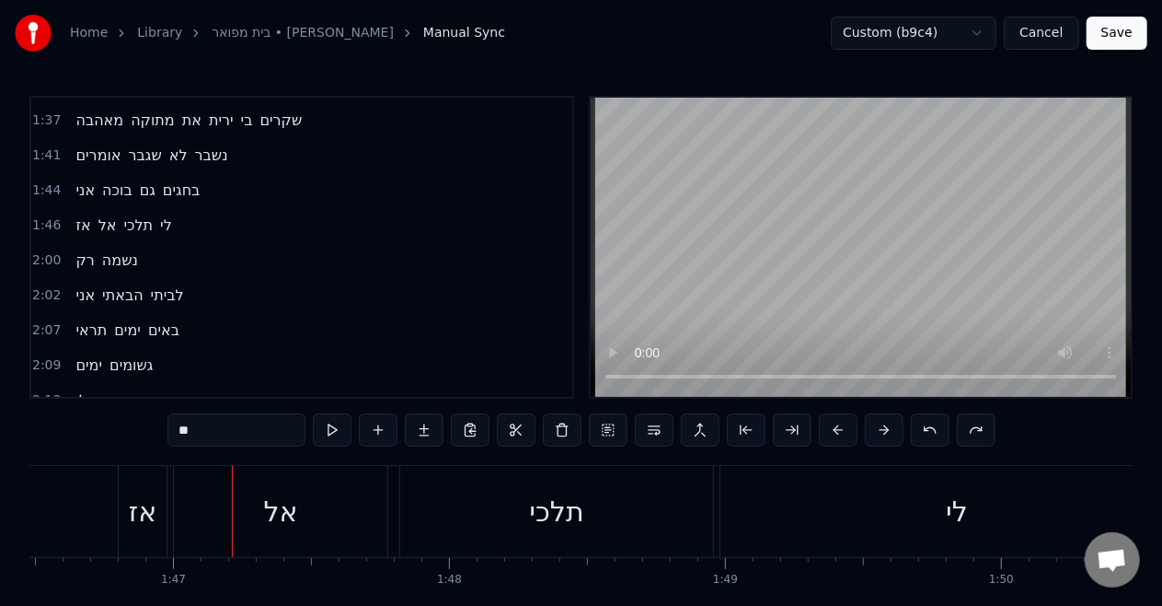
scroll to position [574, 0]
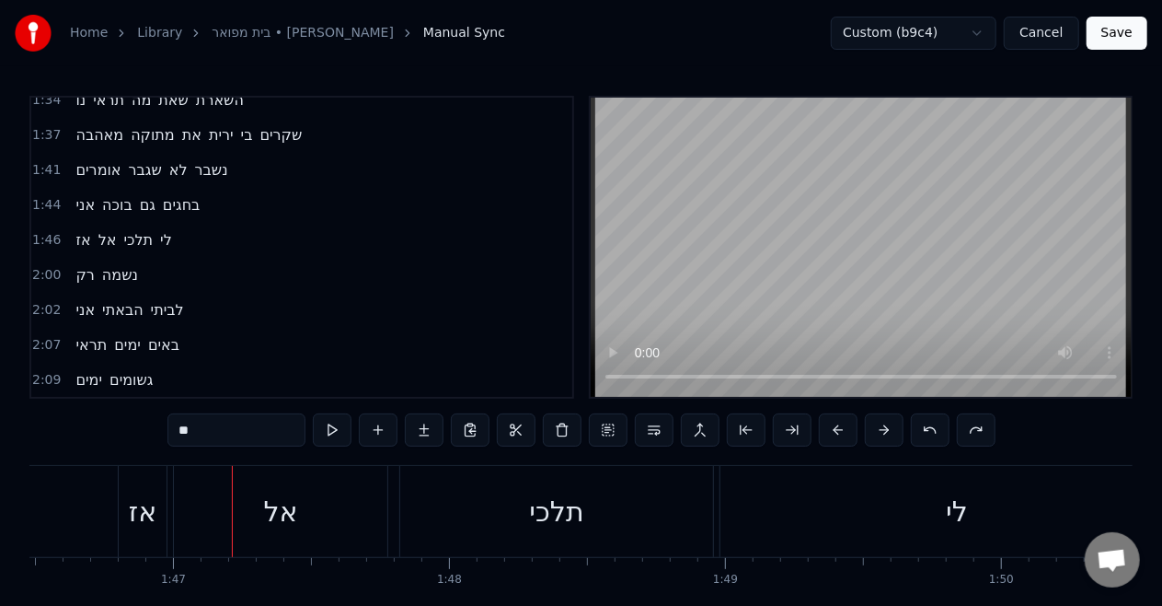
click at [223, 438] on input "**" at bounding box center [237, 429] width 138 height 33
click at [341, 438] on button at bounding box center [332, 429] width 39 height 33
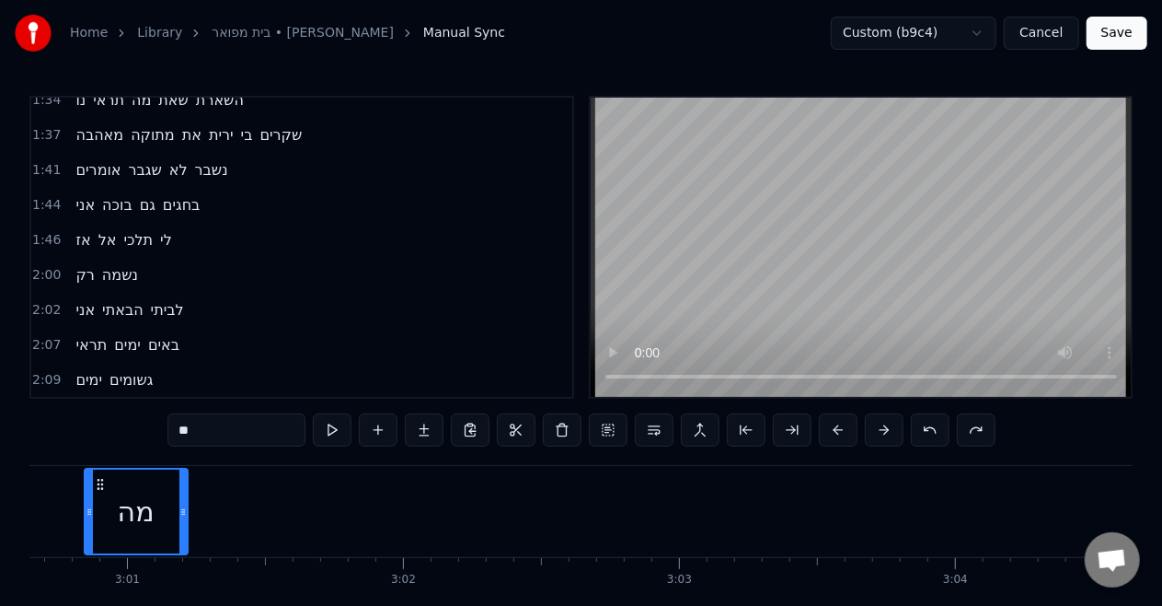
drag, startPoint x: 31, startPoint y: 481, endPoint x: 106, endPoint y: 486, distance: 74.7
click at [106, 486] on icon at bounding box center [100, 484] width 15 height 15
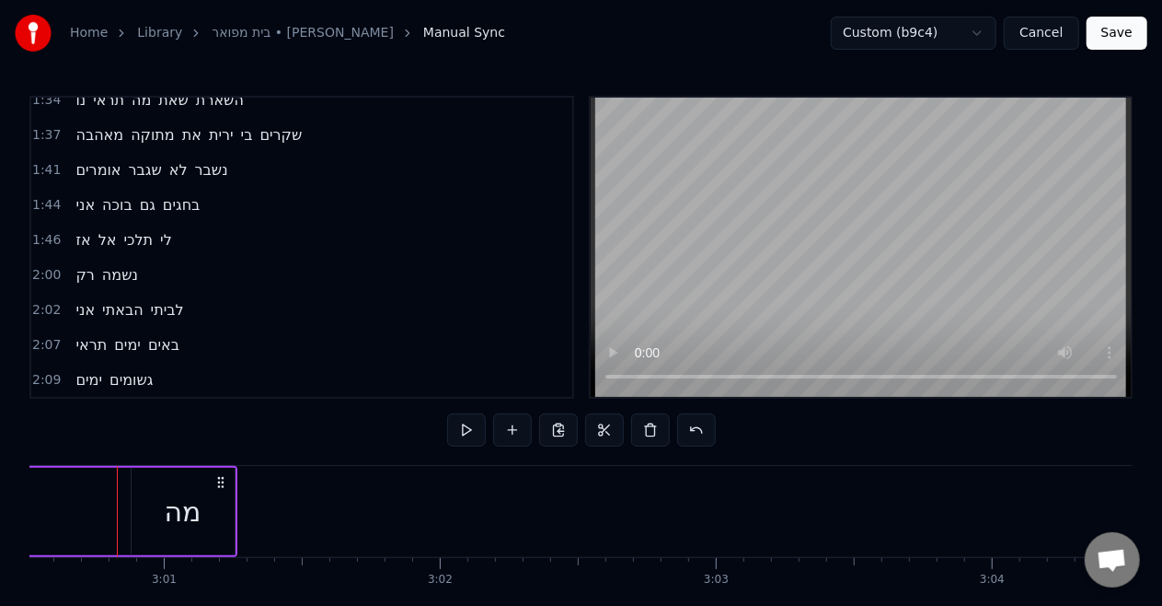
scroll to position [0, 49838]
click at [200, 504] on div "מה" at bounding box center [187, 511] width 37 height 41
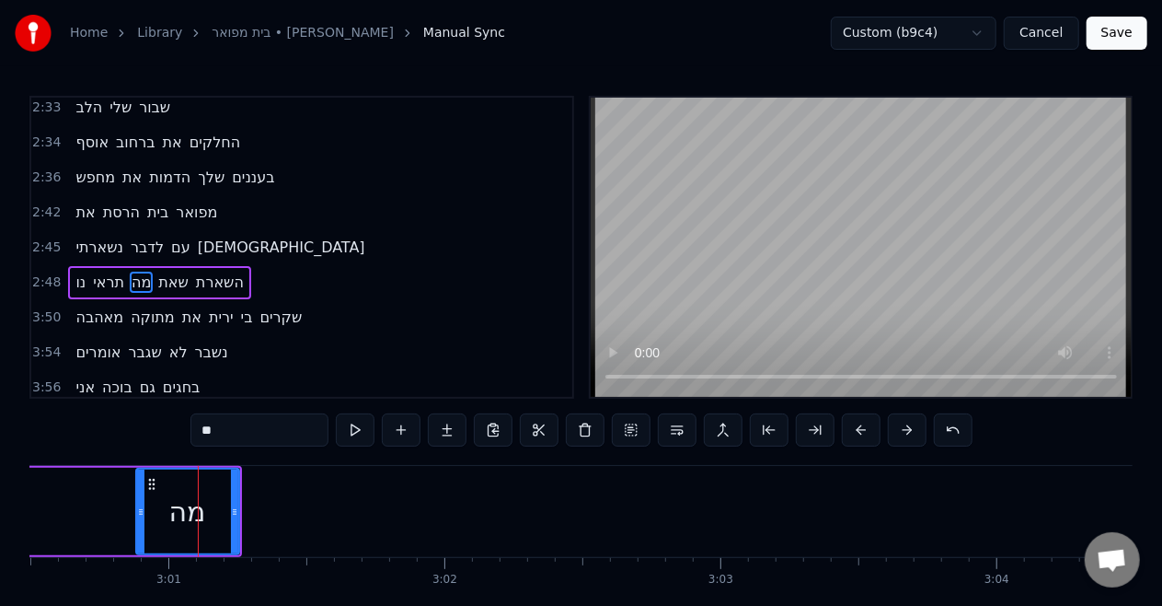
scroll to position [1104, 0]
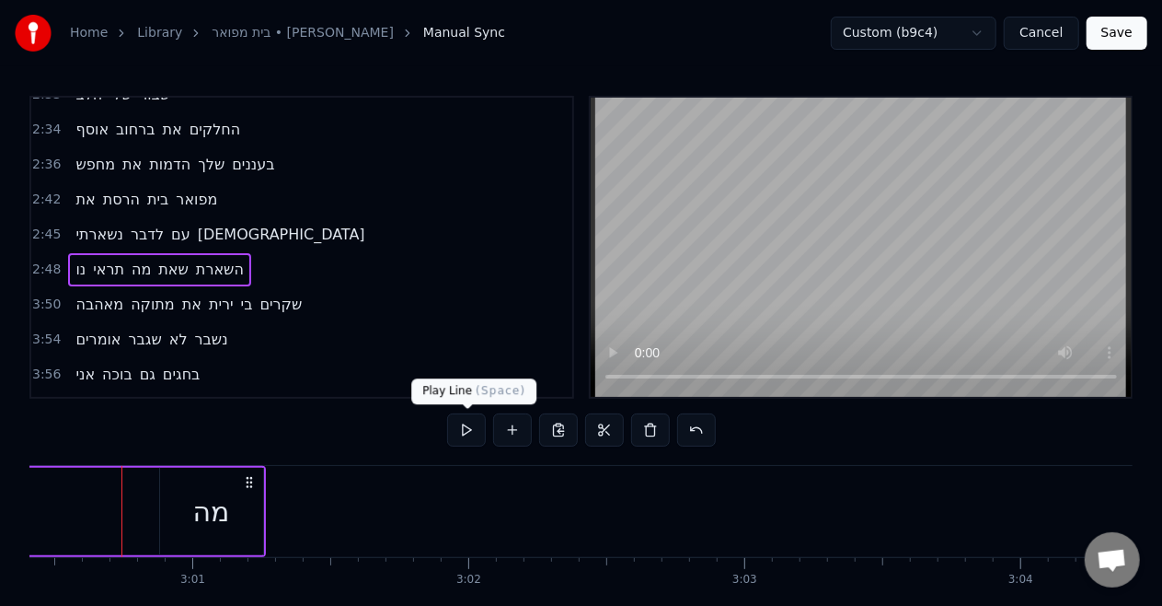
click at [465, 425] on button at bounding box center [466, 429] width 39 height 33
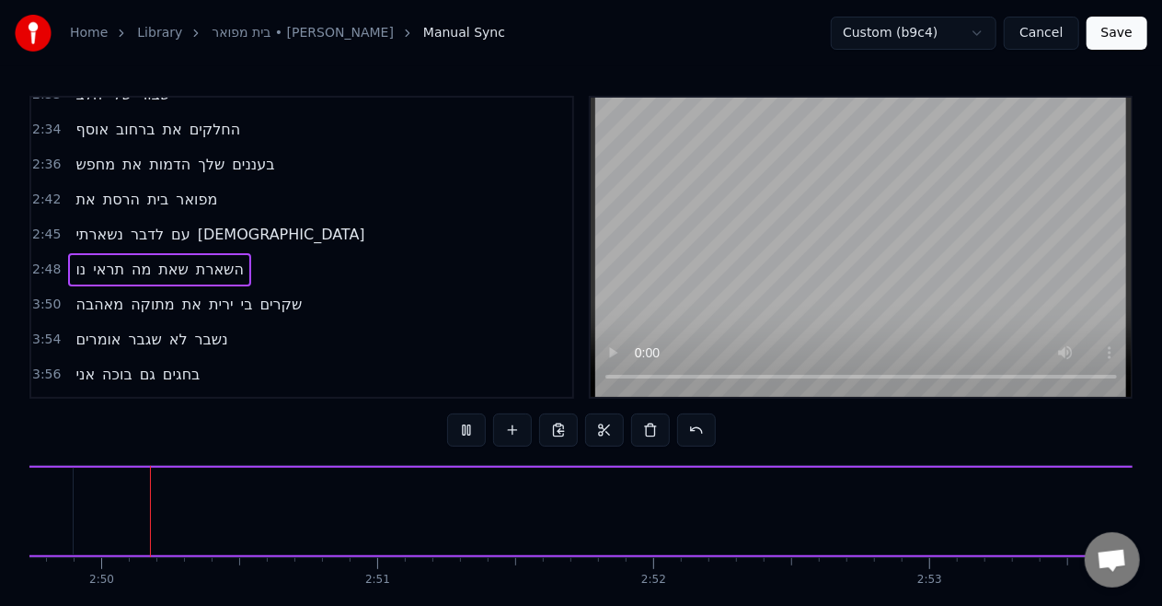
scroll to position [0, 46839]
click at [465, 425] on button at bounding box center [466, 429] width 39 height 33
click at [144, 259] on span "מה" at bounding box center [141, 269] width 23 height 21
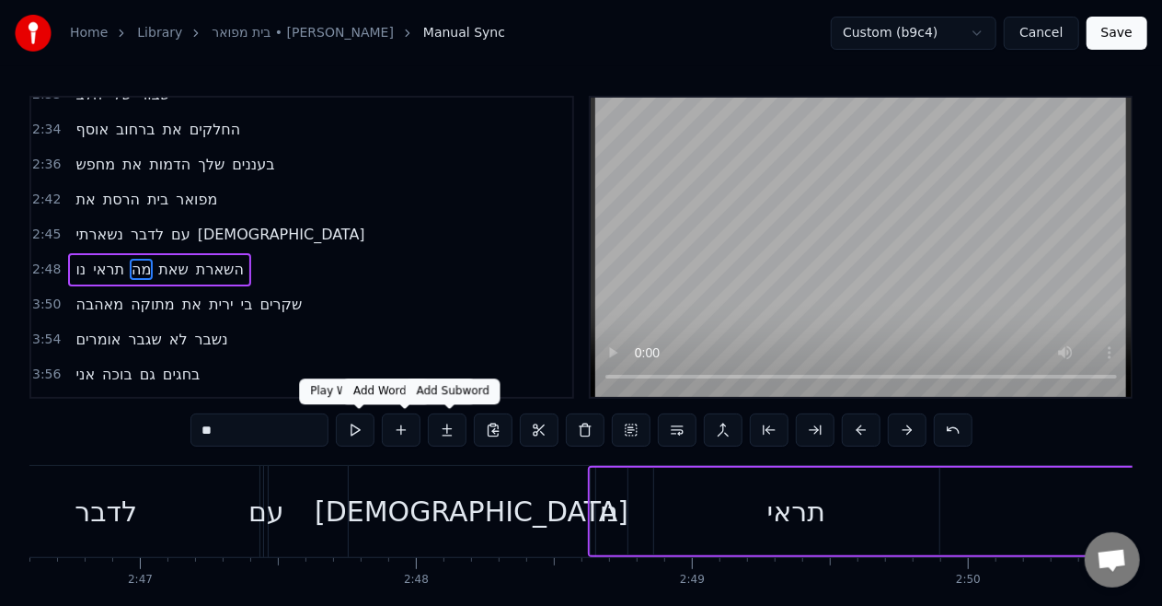
scroll to position [0, 45990]
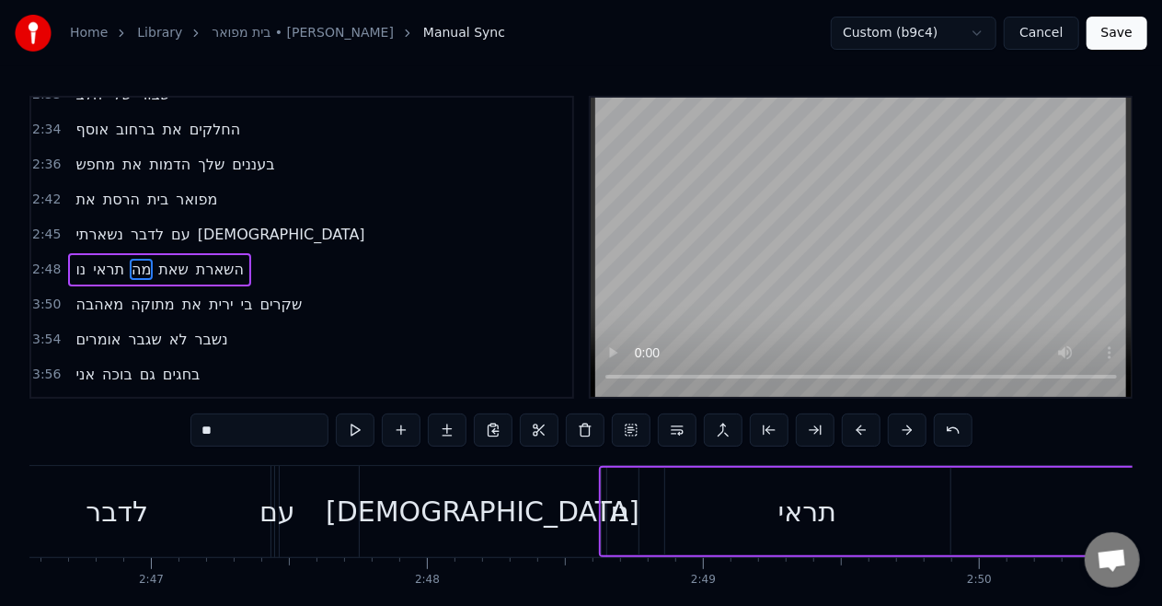
drag, startPoint x: 142, startPoint y: 487, endPoint x: 933, endPoint y: 491, distance: 791.5
drag, startPoint x: 773, startPoint y: 482, endPoint x: 900, endPoint y: 470, distance: 127.6
click at [900, 470] on div "מה" at bounding box center [935, 511] width 101 height 84
click at [766, 482] on div "תראי" at bounding box center [807, 511] width 285 height 87
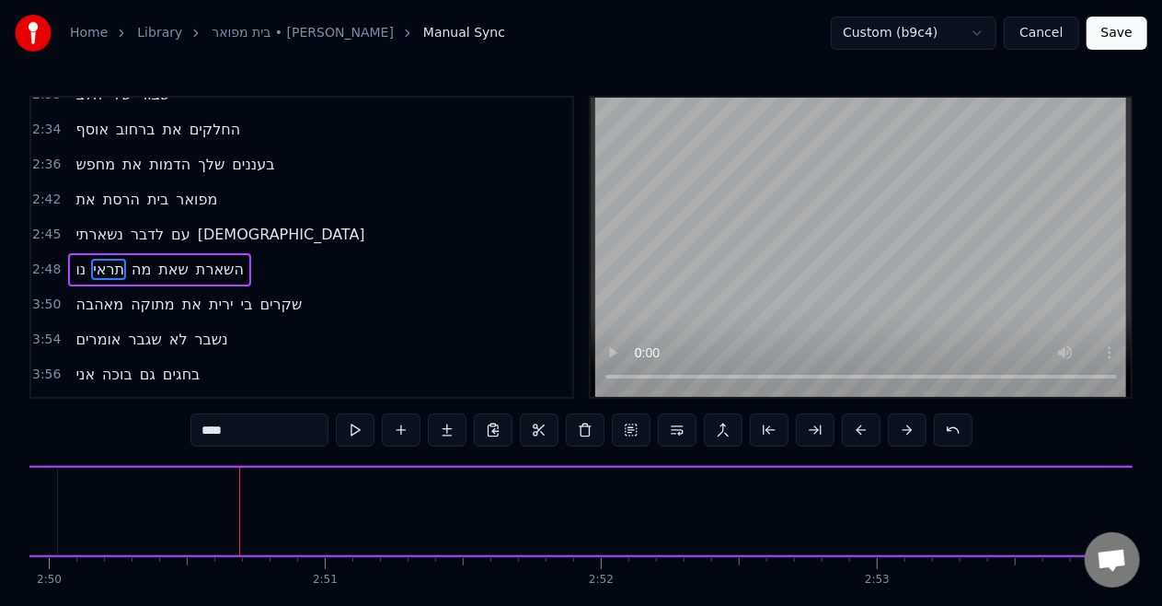
scroll to position [0, 46928]
click at [118, 259] on span "תראי" at bounding box center [108, 269] width 35 height 21
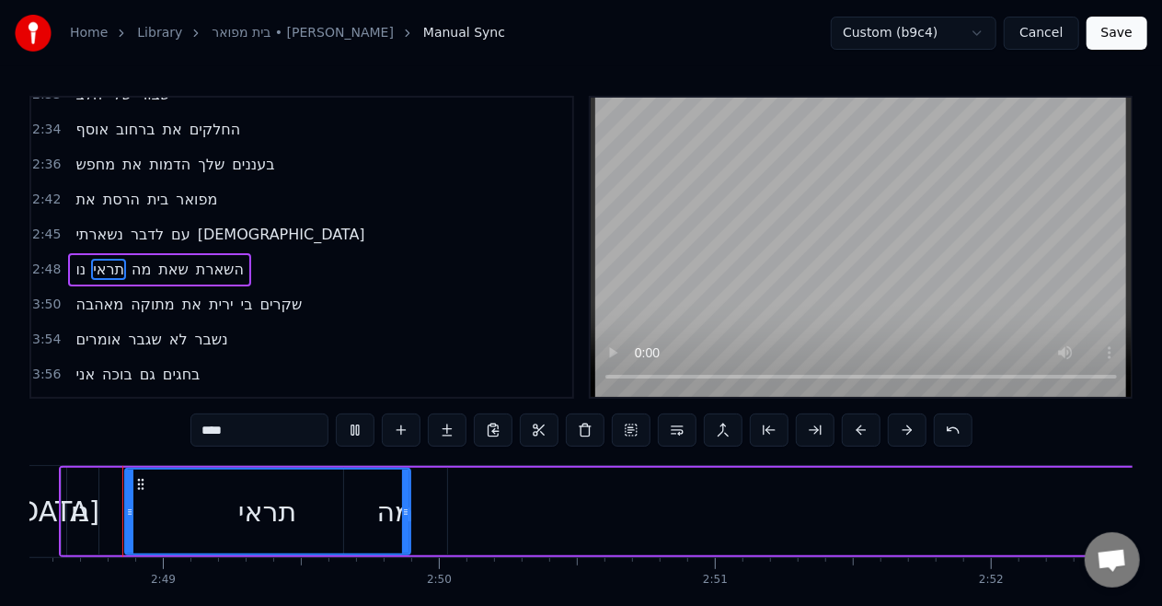
scroll to position [1109, 0]
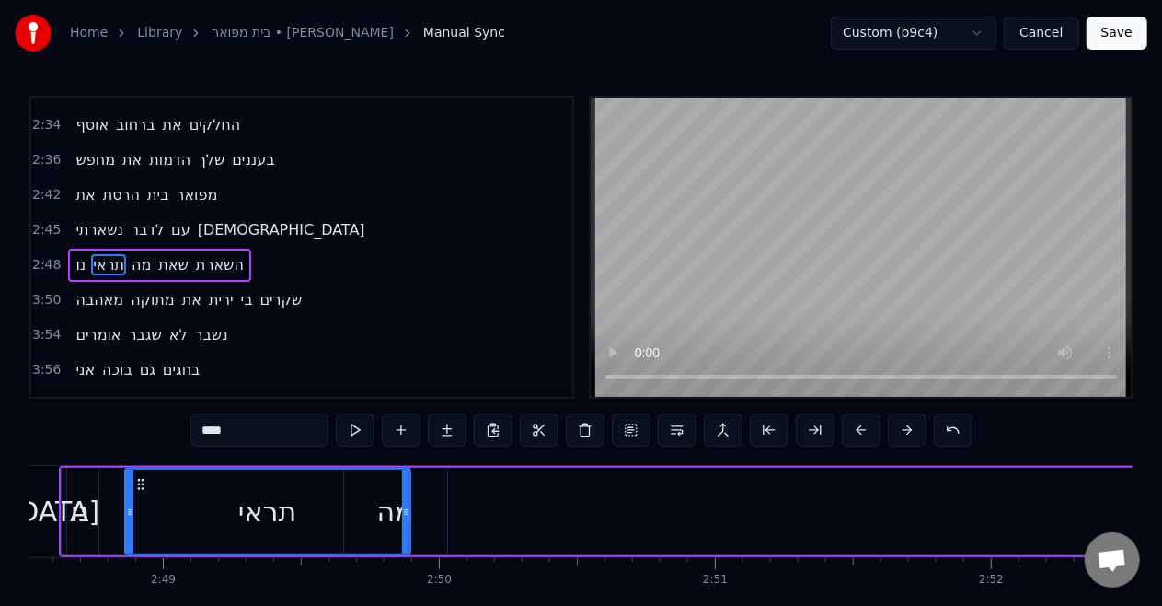
click at [381, 509] on div "תראי" at bounding box center [267, 511] width 283 height 84
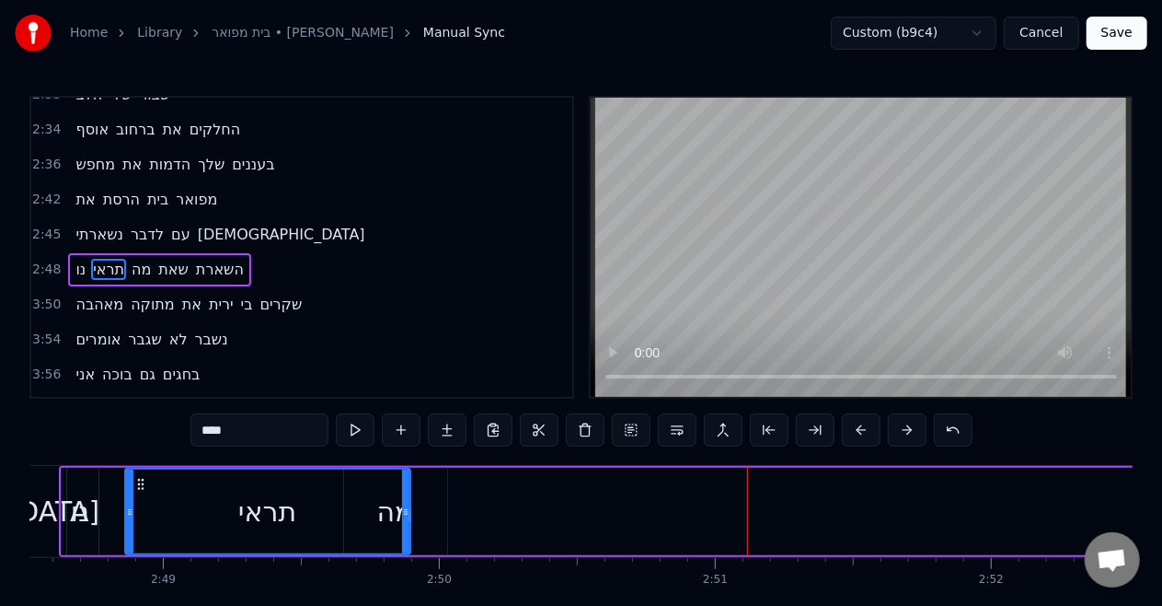
click at [268, 520] on div "תראי" at bounding box center [267, 511] width 58 height 41
click at [175, 259] on span "שאת" at bounding box center [173, 269] width 34 height 21
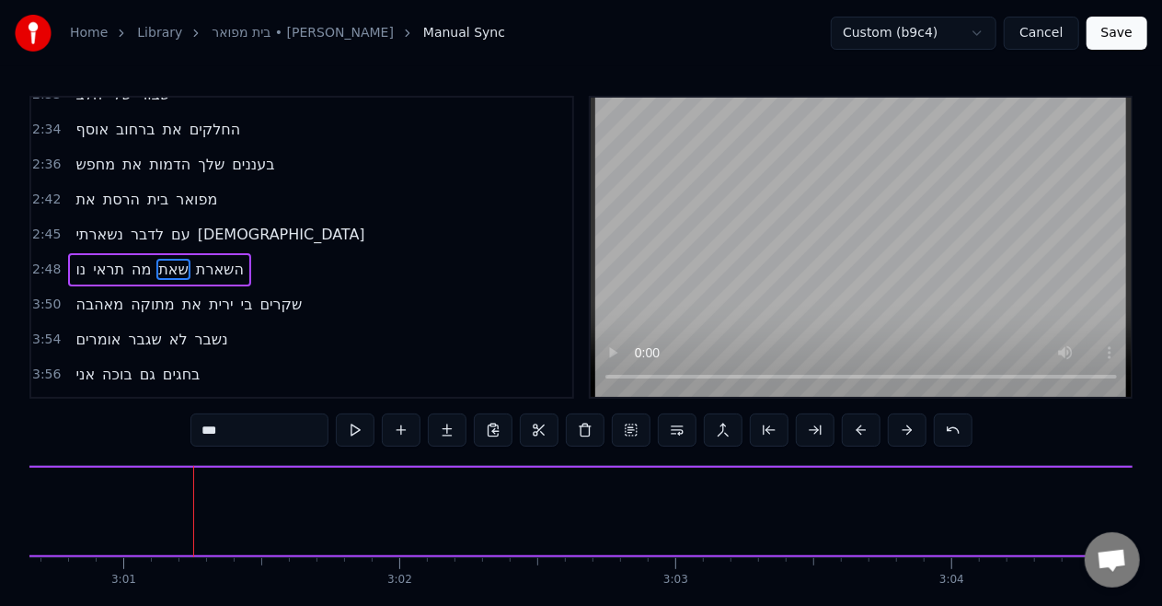
scroll to position [0, 49954]
click at [175, 259] on span "שאת" at bounding box center [173, 269] width 34 height 21
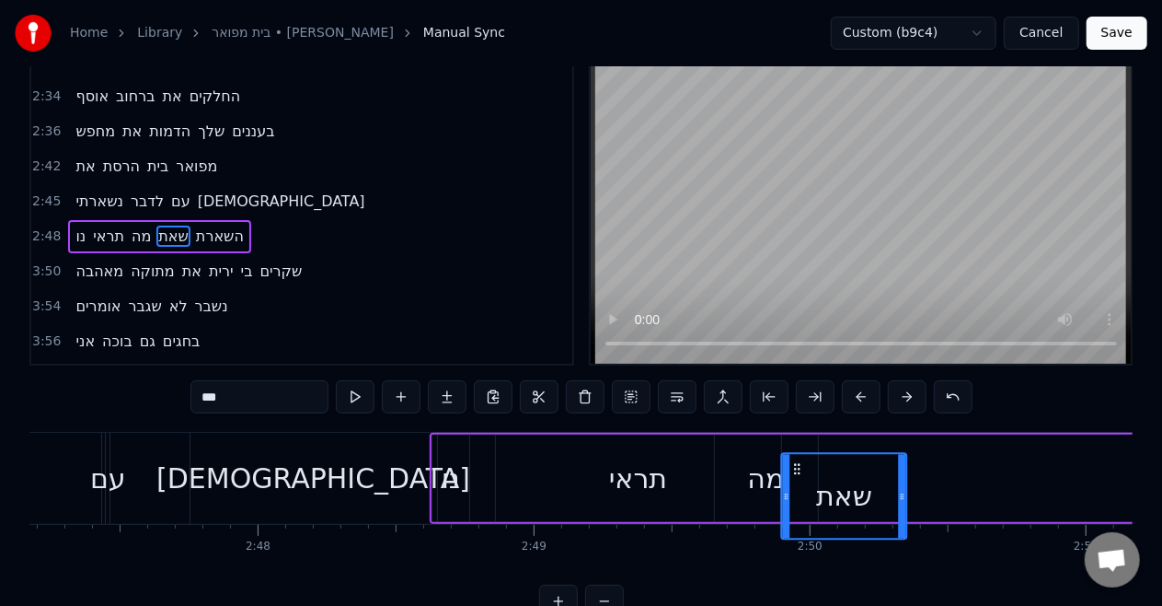
scroll to position [0, 0]
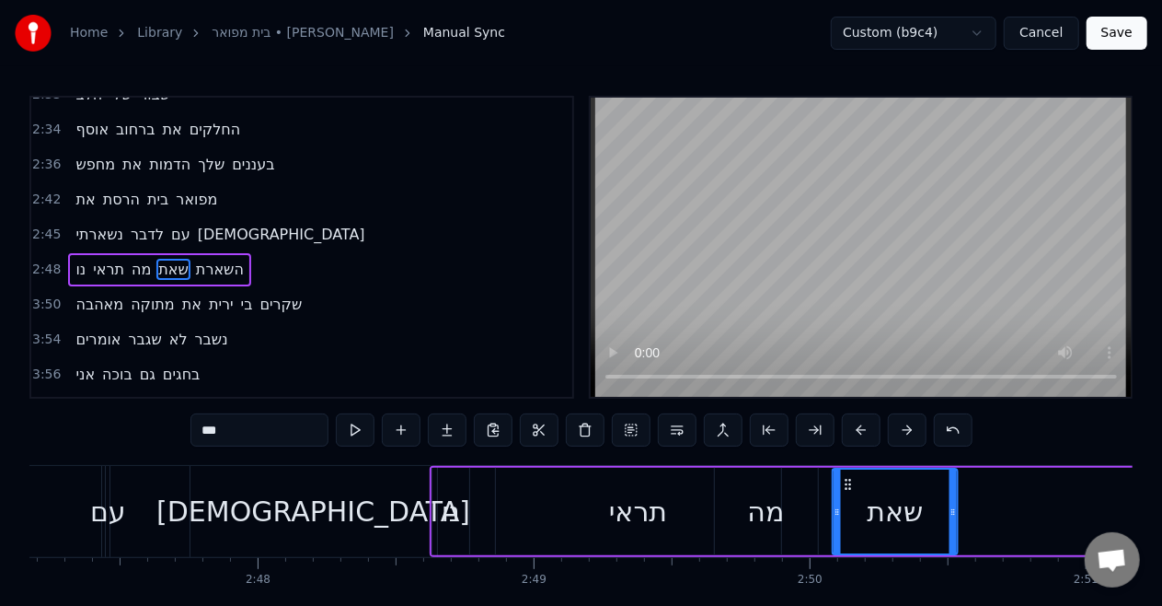
drag, startPoint x: 138, startPoint y: 481, endPoint x: 846, endPoint y: 163, distance: 776.1
click at [846, 163] on div "0:46 איש משוגע 0:48 מביט בי במראה 0:52 מאז שהלכה 0:55 צל של עצמי 0:59 מישהו אחר…" at bounding box center [581, 373] width 1104 height 555
click at [762, 481] on div "מה" at bounding box center [766, 511] width 103 height 87
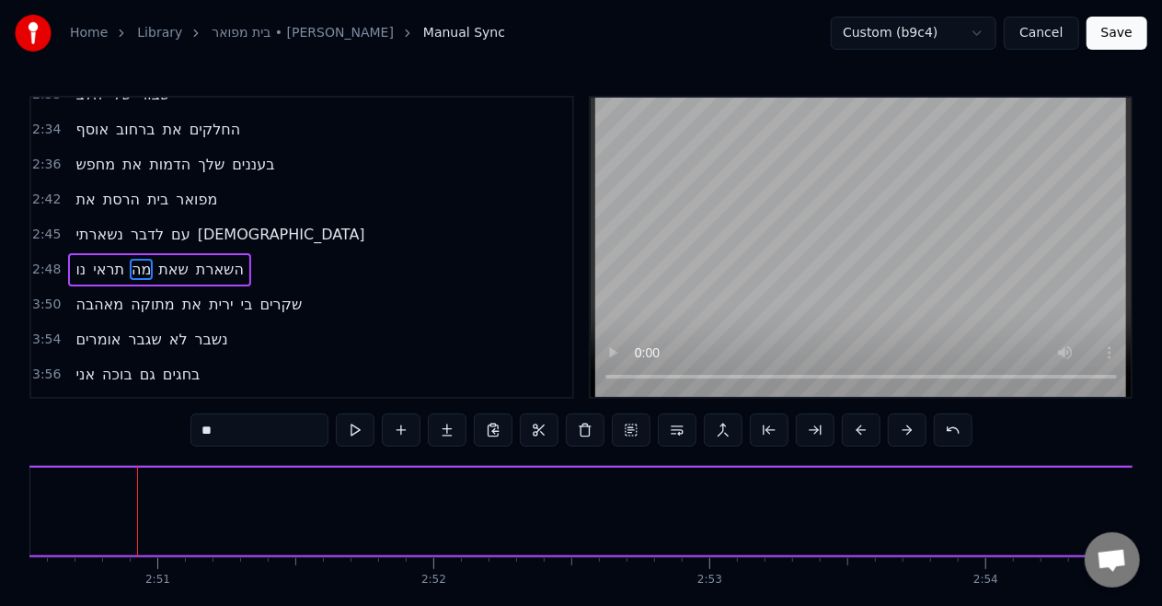
scroll to position [0, 47104]
click at [205, 259] on span "השארת" at bounding box center [220, 269] width 52 height 21
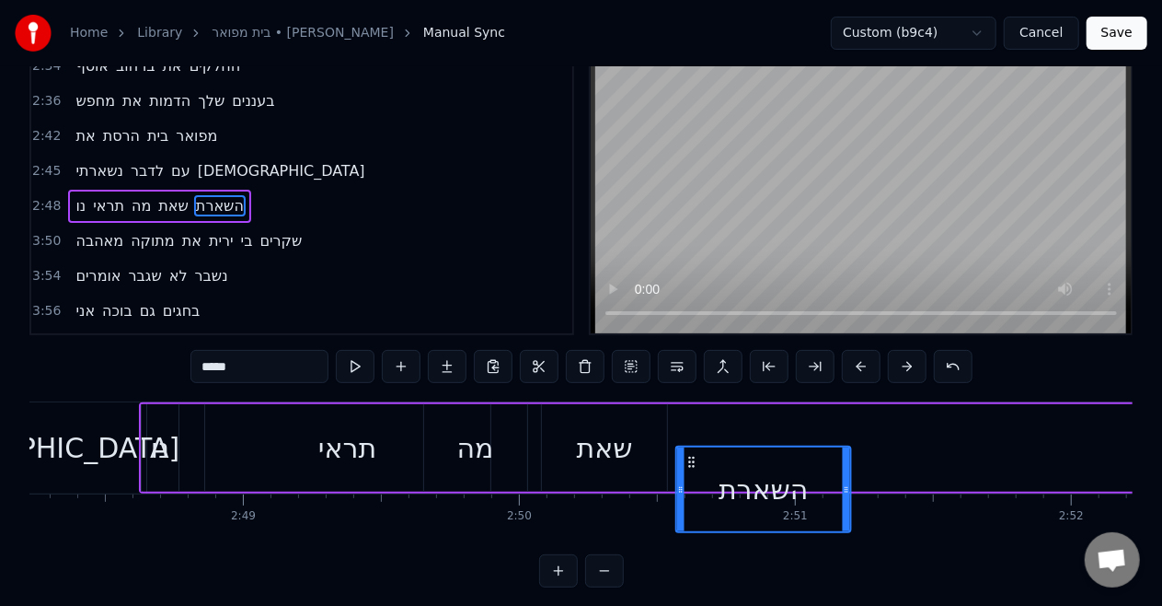
scroll to position [65, 0]
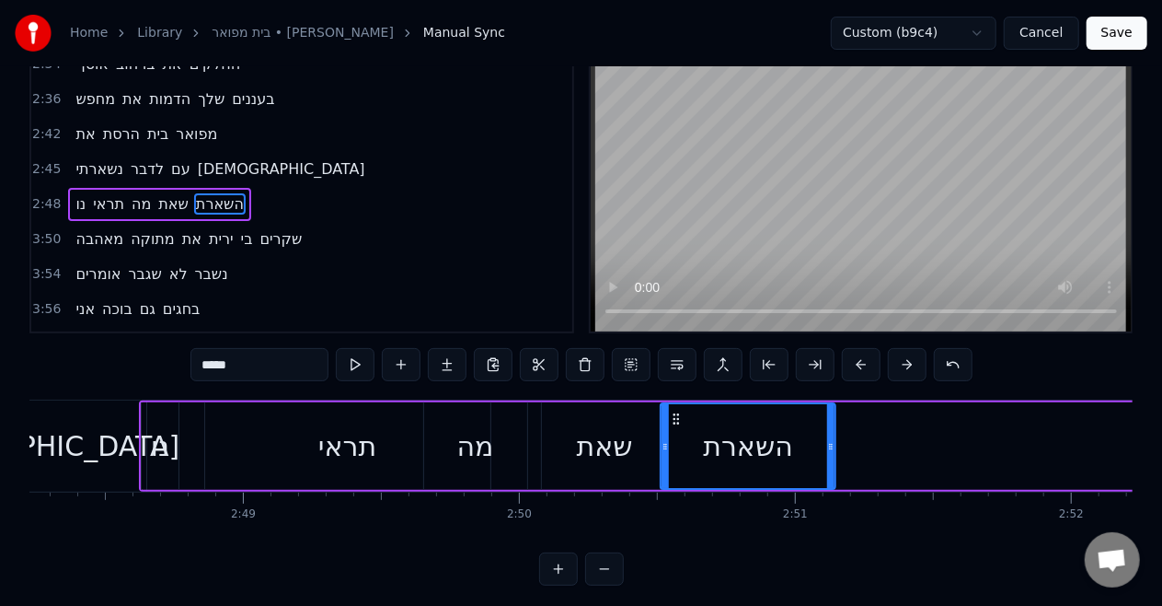
drag, startPoint x: 144, startPoint y: 487, endPoint x: 663, endPoint y: 451, distance: 520.3
click at [663, 451] on div "השארת" at bounding box center [748, 446] width 173 height 84
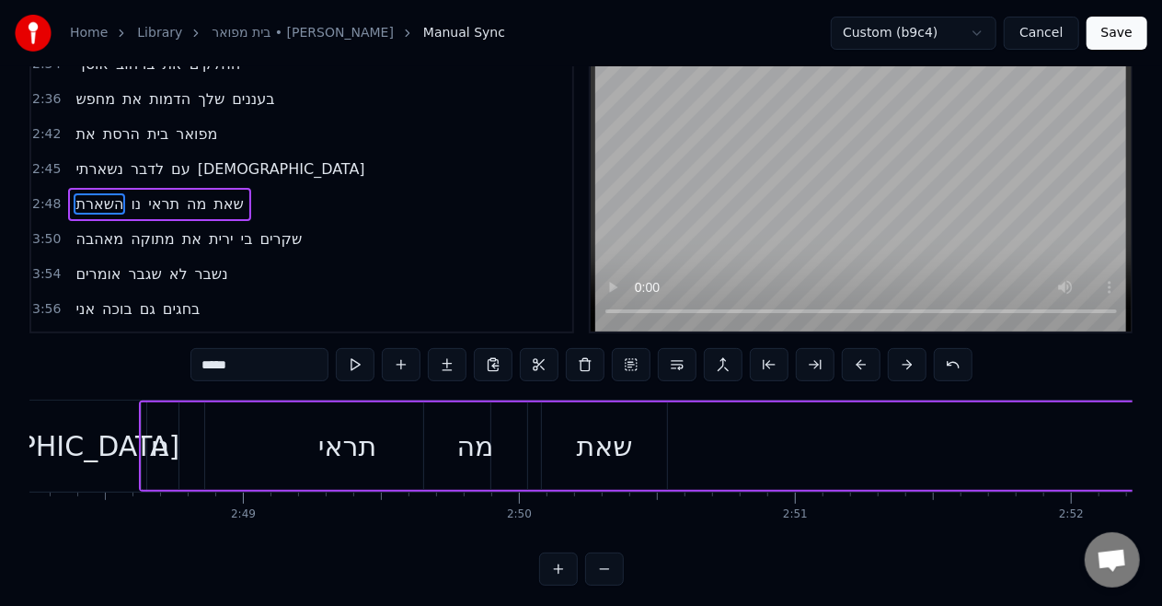
click at [74, 193] on span "השארת" at bounding box center [100, 203] width 52 height 21
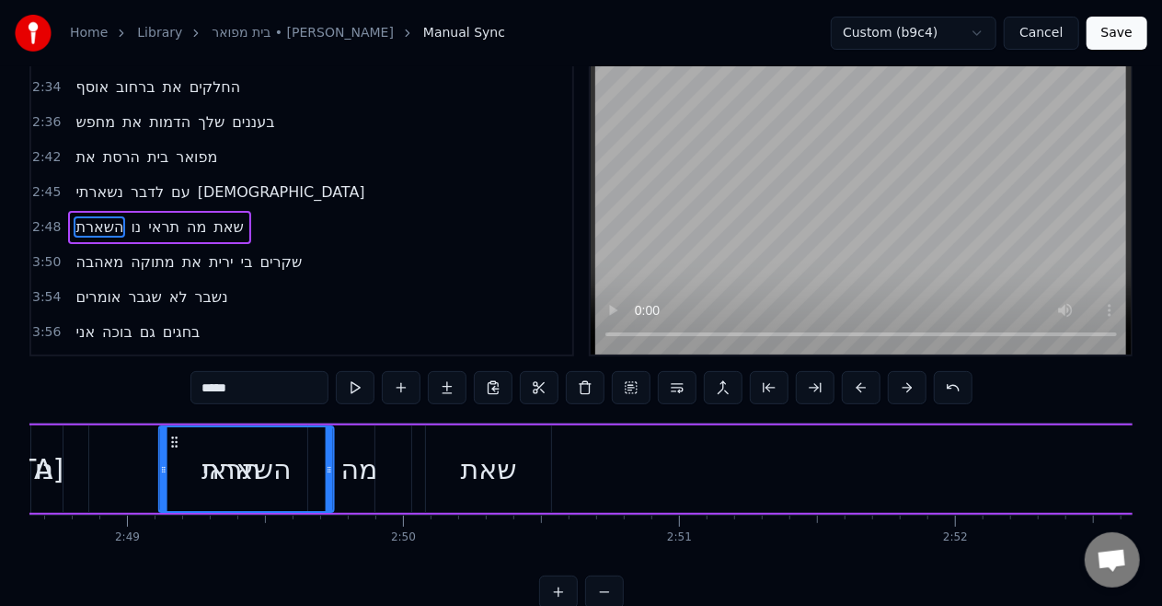
scroll to position [0, 46566]
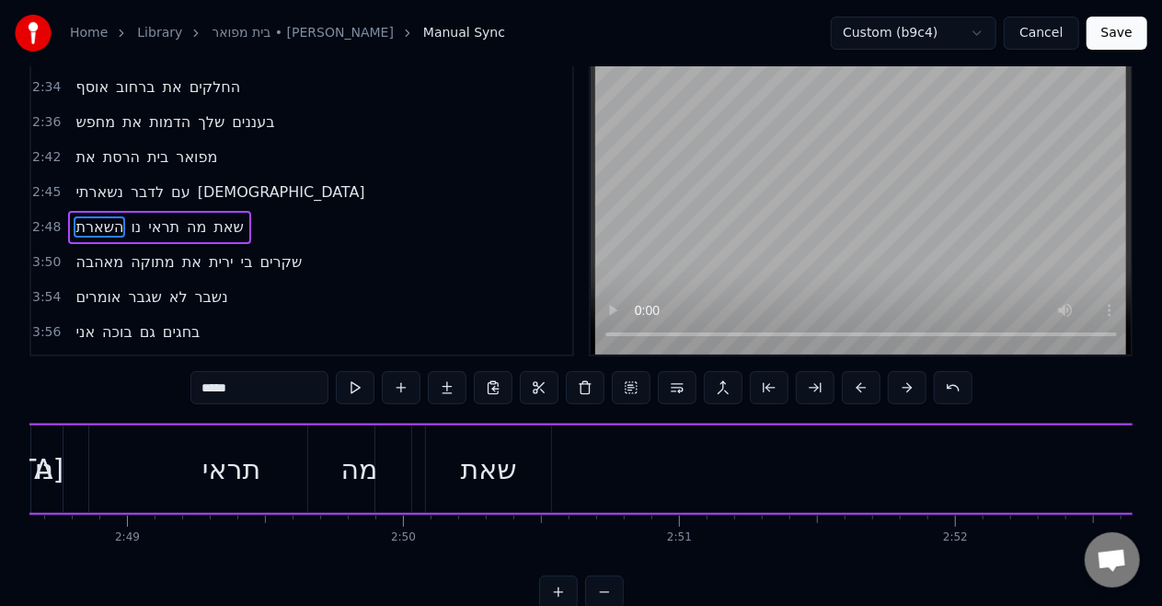
drag, startPoint x: 142, startPoint y: 440, endPoint x: 603, endPoint y: 463, distance: 461.7
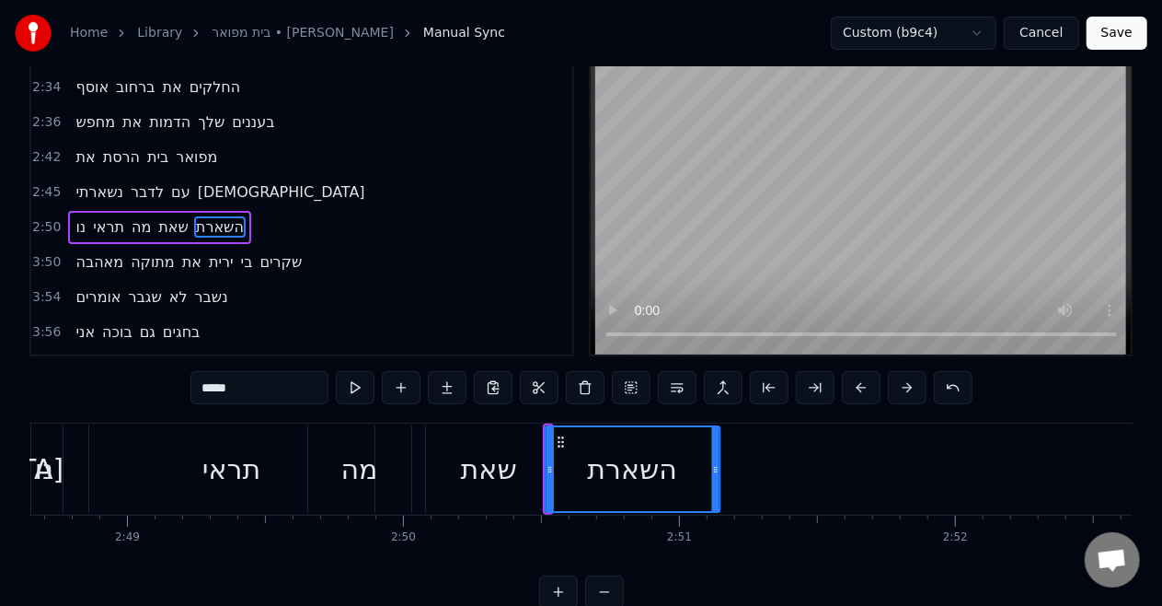
click at [561, 440] on icon at bounding box center [561, 441] width 15 height 15
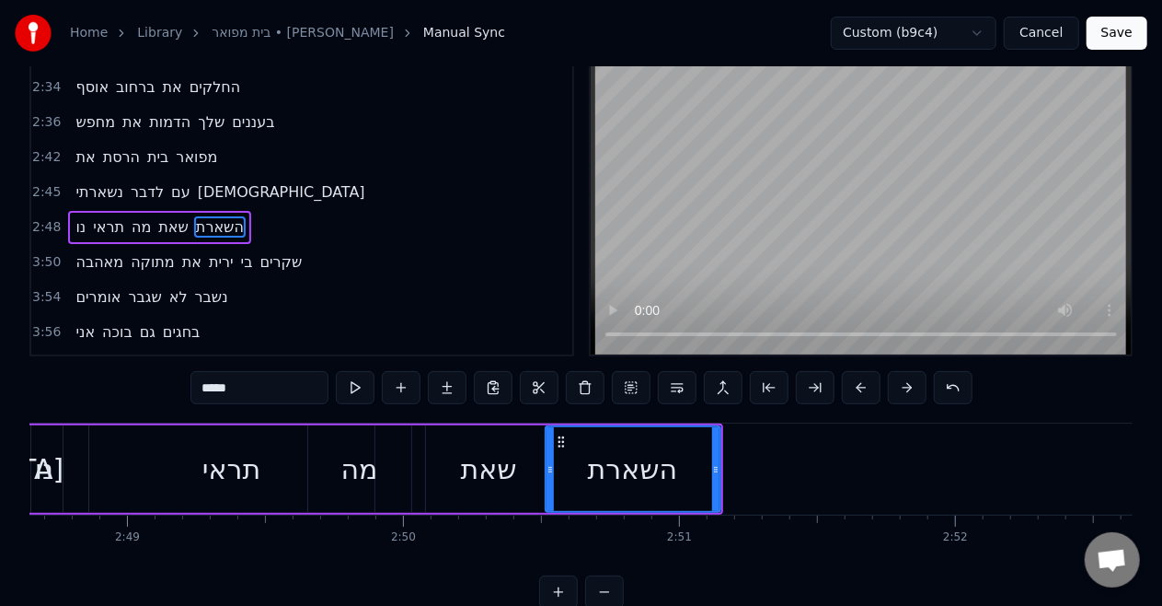
click at [494, 445] on div "שאת" at bounding box center [488, 468] width 125 height 87
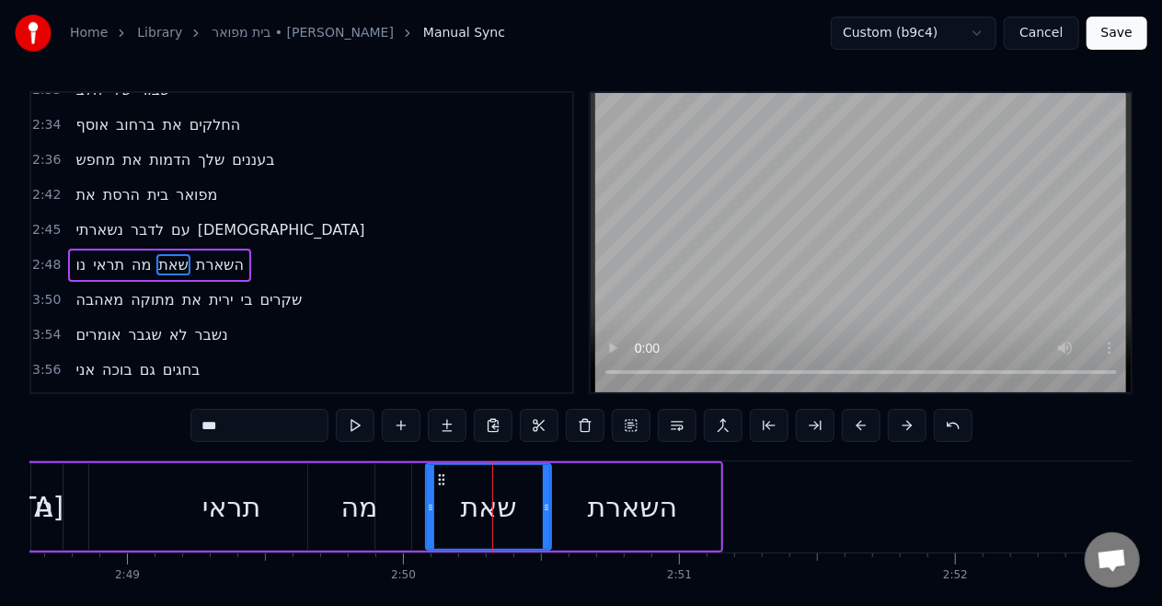
scroll to position [0, 0]
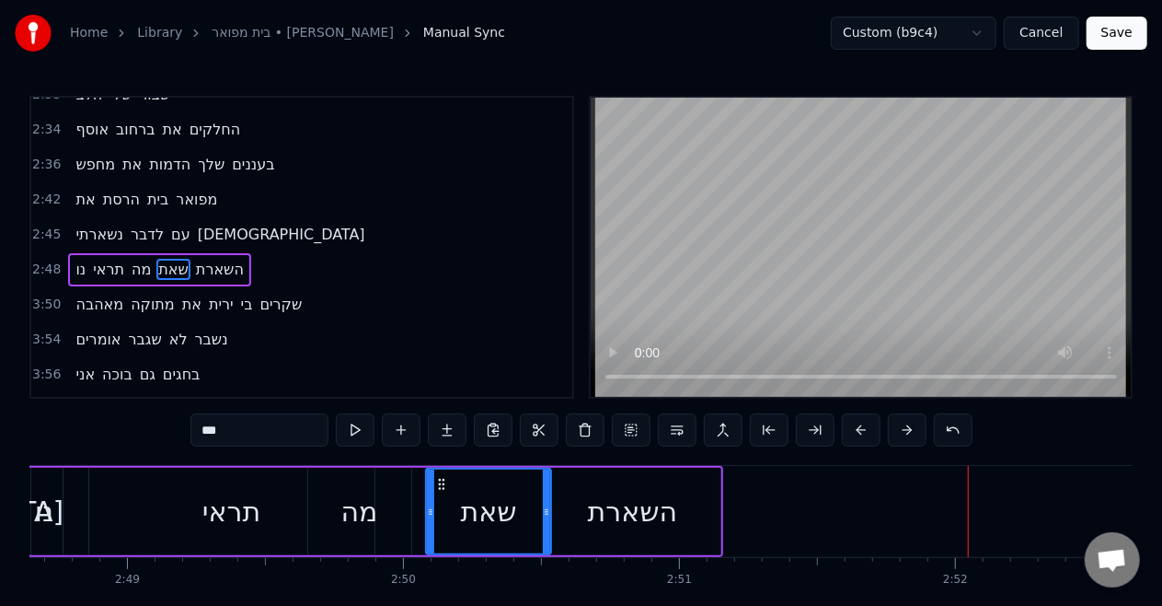
click at [193, 489] on div "תראי" at bounding box center [231, 511] width 285 height 87
type input "****"
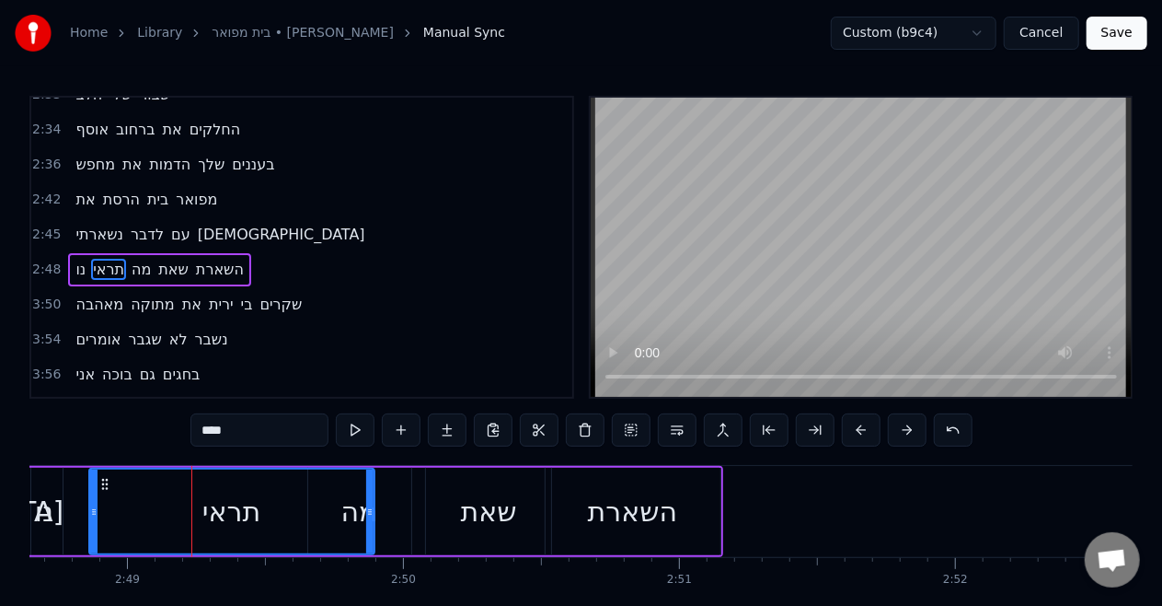
click at [70, 494] on div "נו תראי מה שאת השארת" at bounding box center [373, 511] width 700 height 91
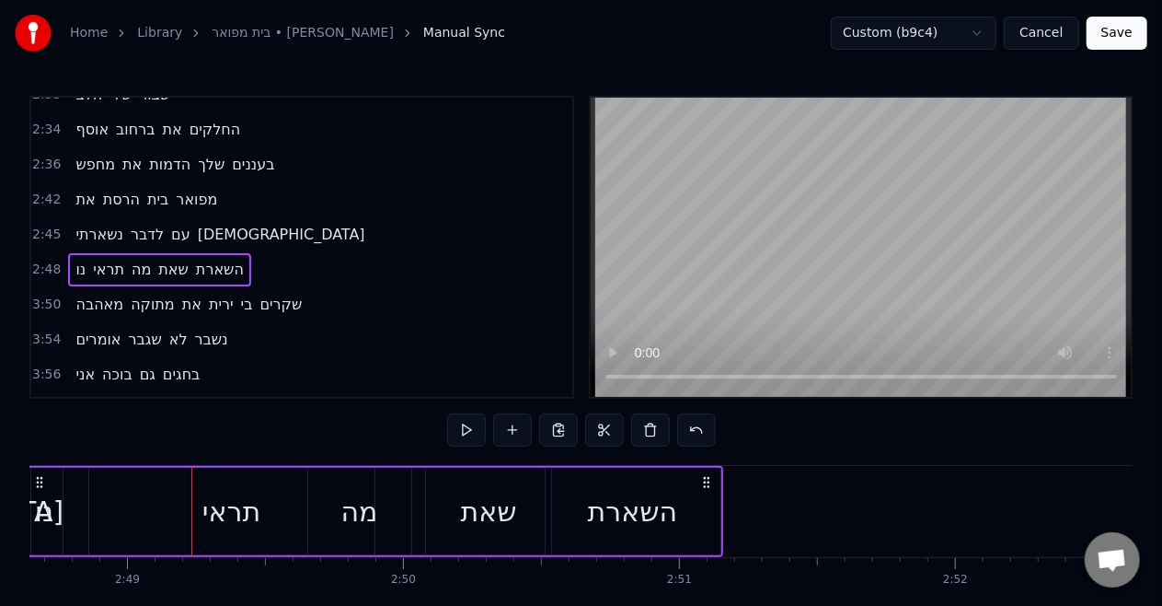
scroll to position [0, 46515]
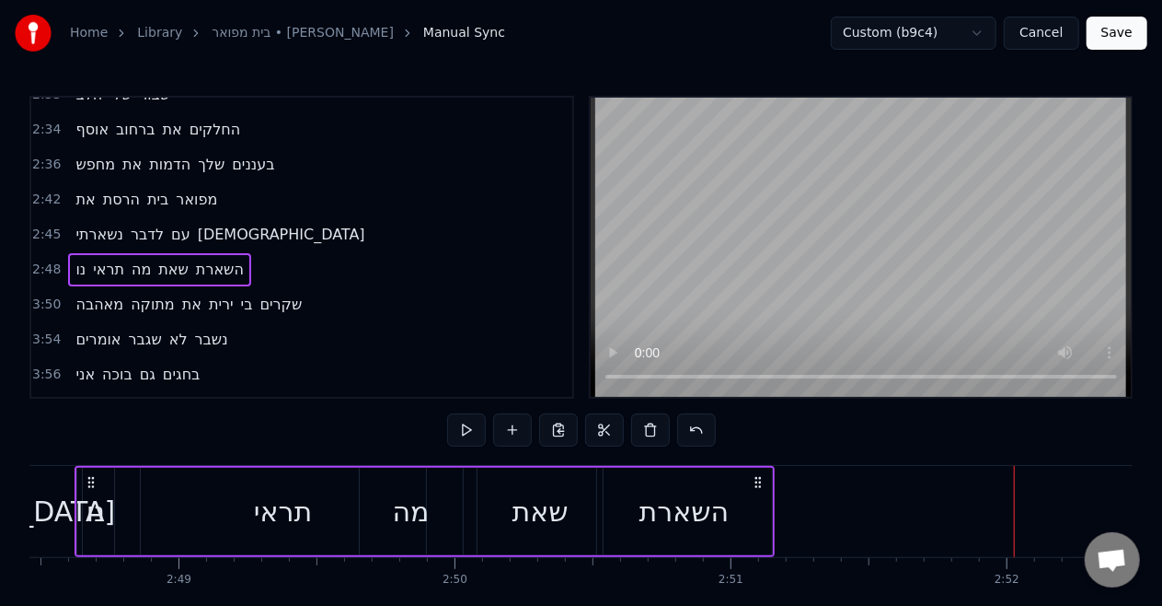
click at [691, 520] on div "השארת" at bounding box center [685, 511] width 90 height 41
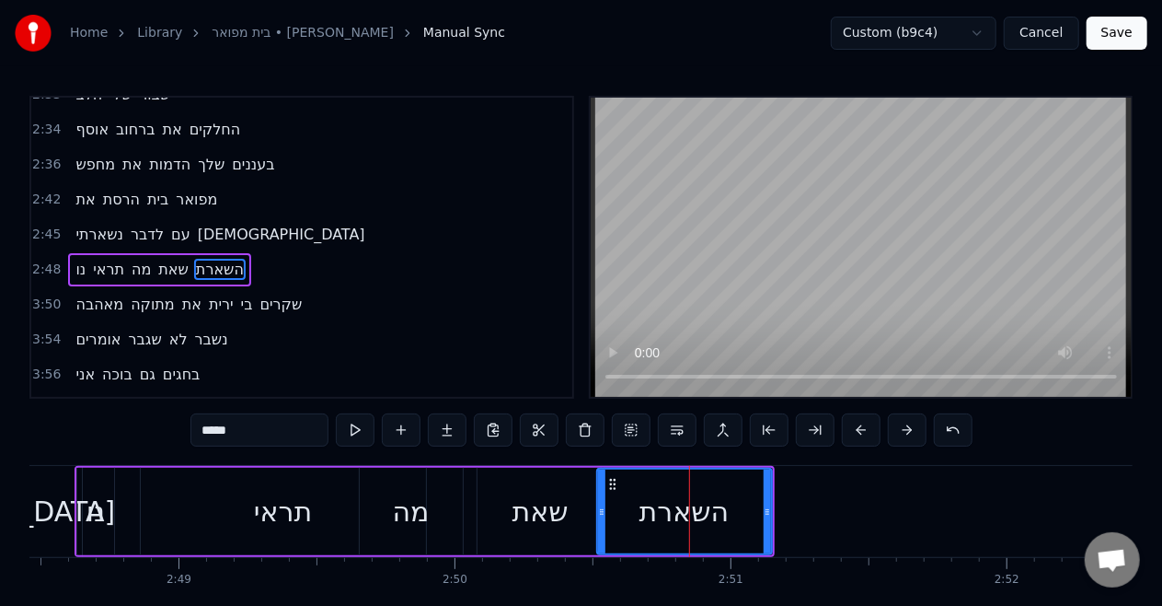
click at [160, 506] on div "תראי" at bounding box center [283, 511] width 285 height 87
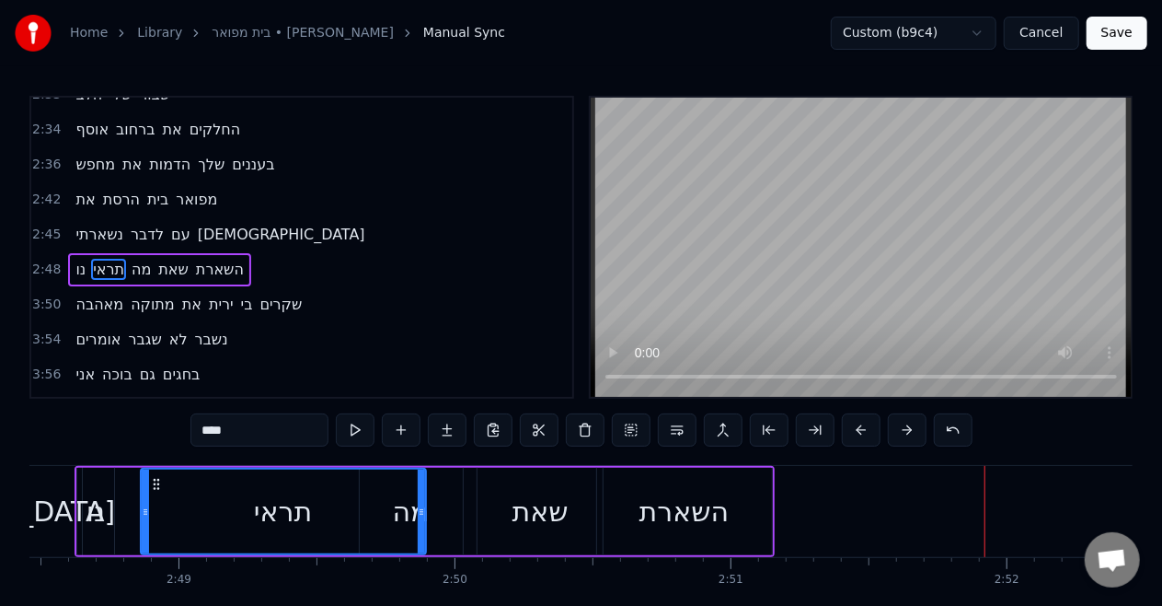
click at [545, 511] on div "שאת" at bounding box center [541, 511] width 56 height 41
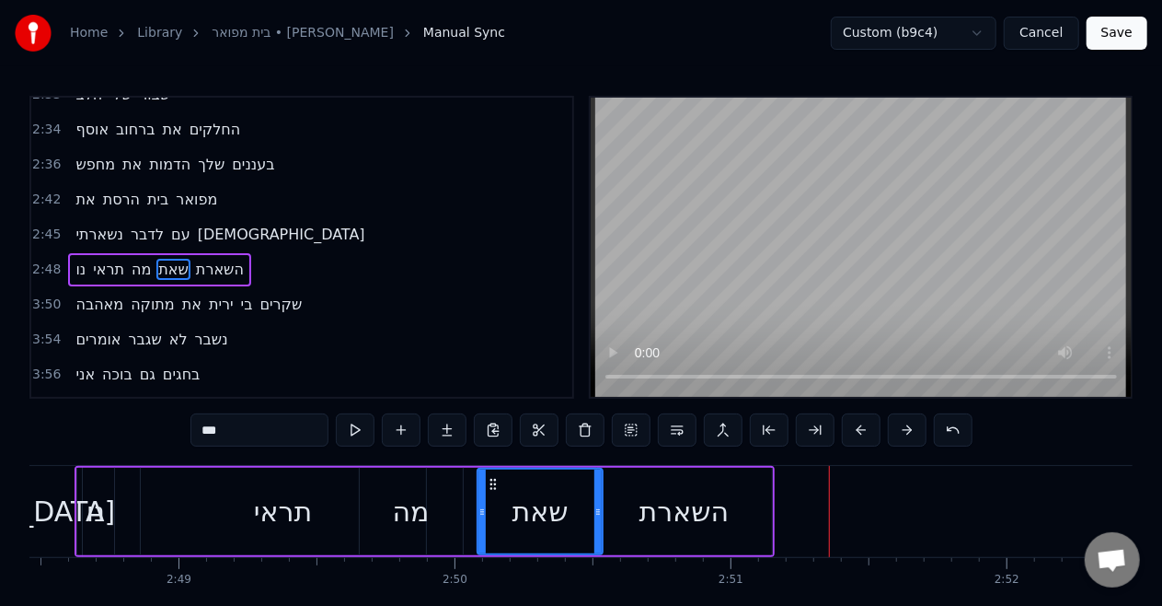
click at [669, 502] on div "השארת" at bounding box center [685, 511] width 90 height 41
type input "*****"
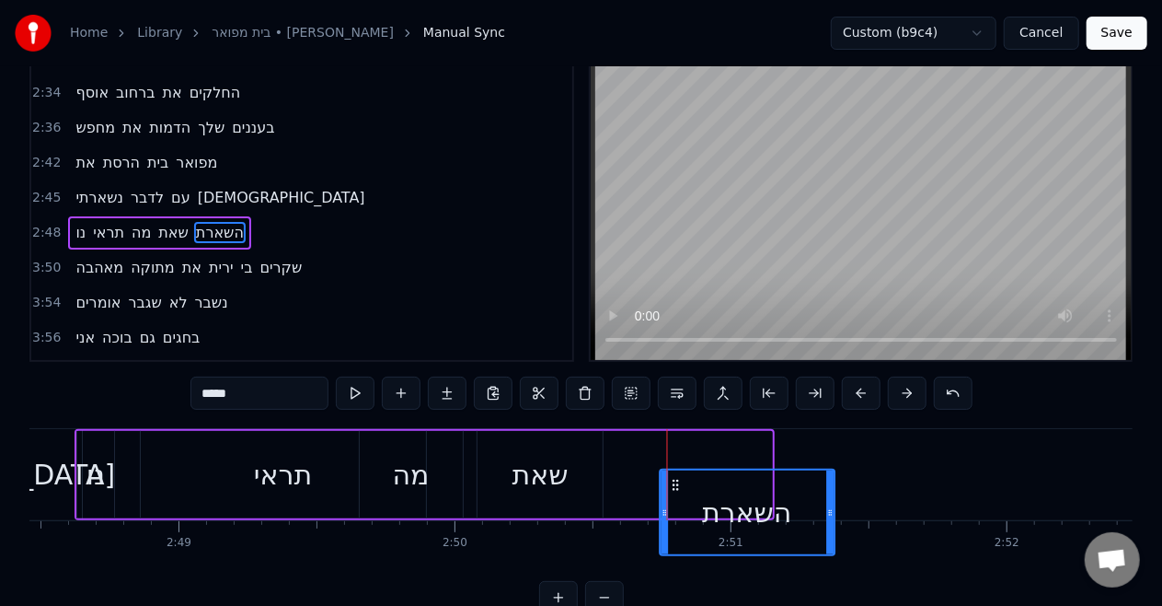
scroll to position [44, 0]
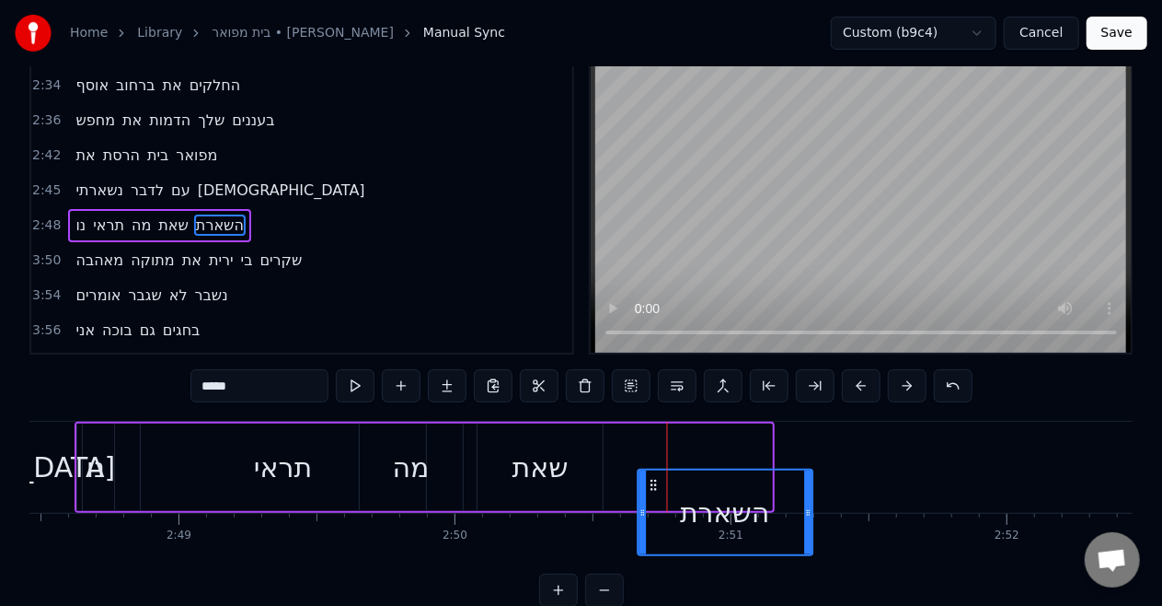
drag, startPoint x: 617, startPoint y: 486, endPoint x: 658, endPoint y: 441, distance: 61.2
click at [658, 441] on div "השארת" at bounding box center [684, 466] width 177 height 87
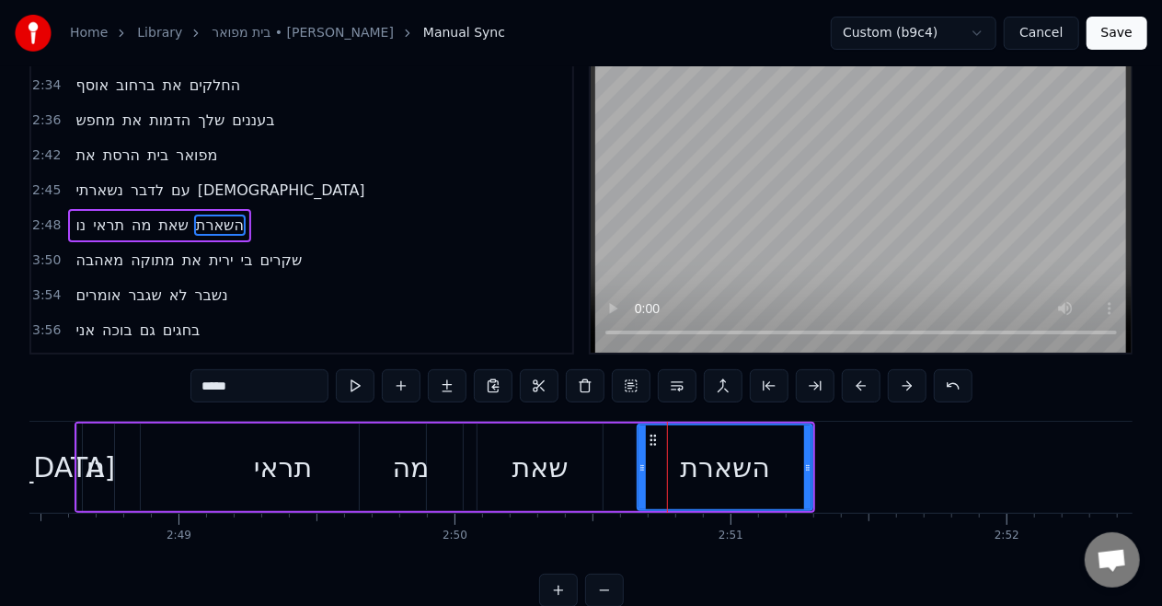
click at [467, 459] on div "נו תראי מה שאת השארת" at bounding box center [445, 467] width 741 height 91
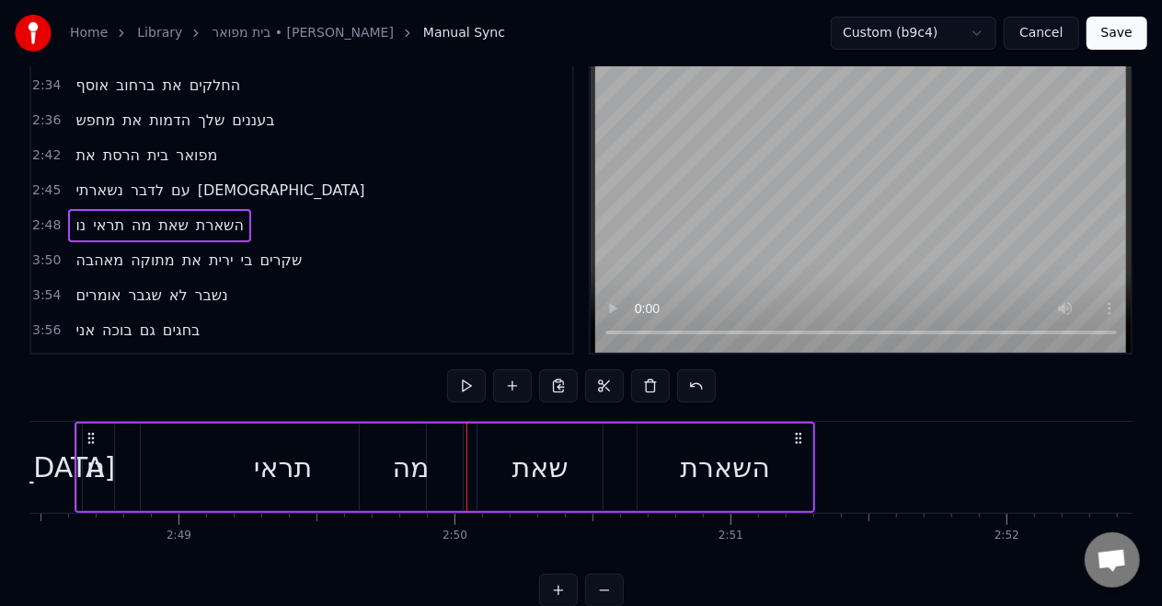
click at [491, 447] on div "שאת" at bounding box center [540, 466] width 125 height 87
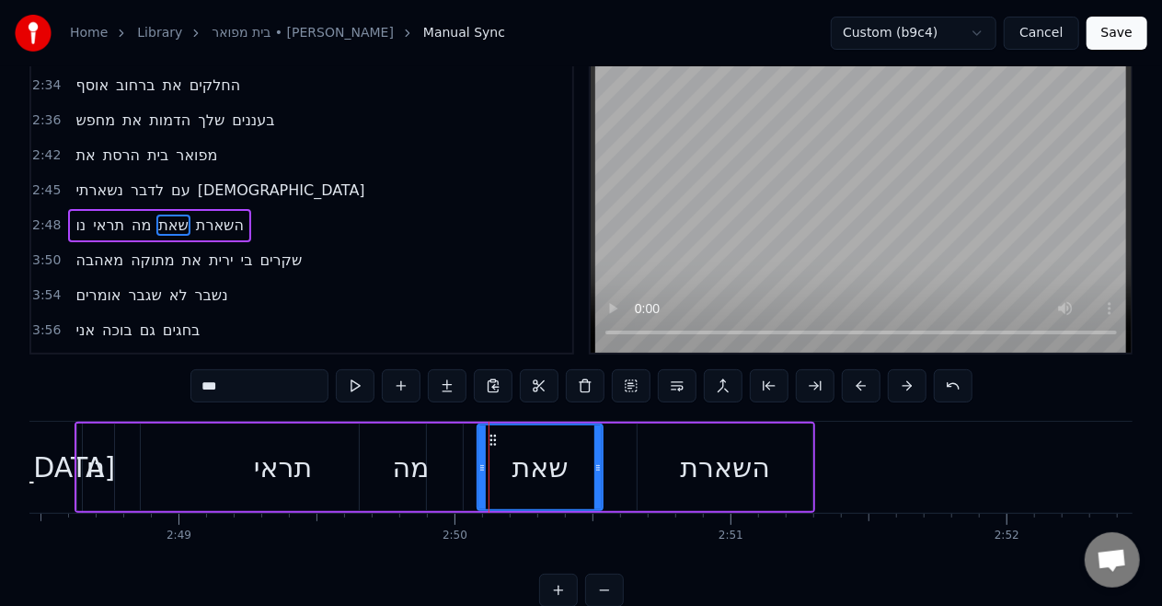
scroll to position [0, 0]
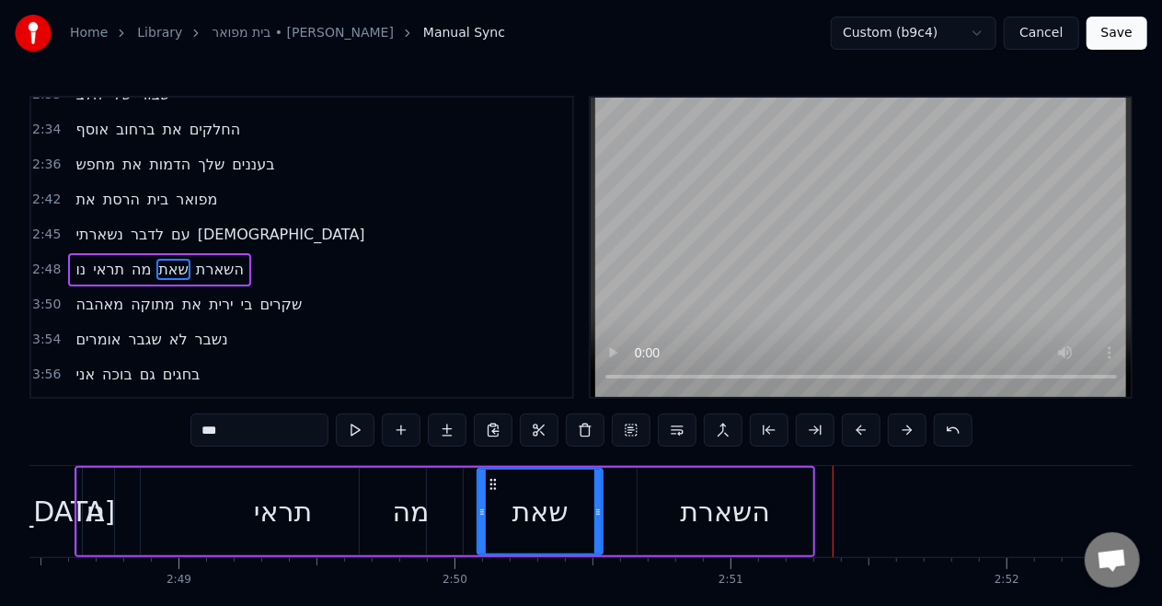
click at [675, 523] on div "השארת" at bounding box center [725, 511] width 175 height 87
type input "*****"
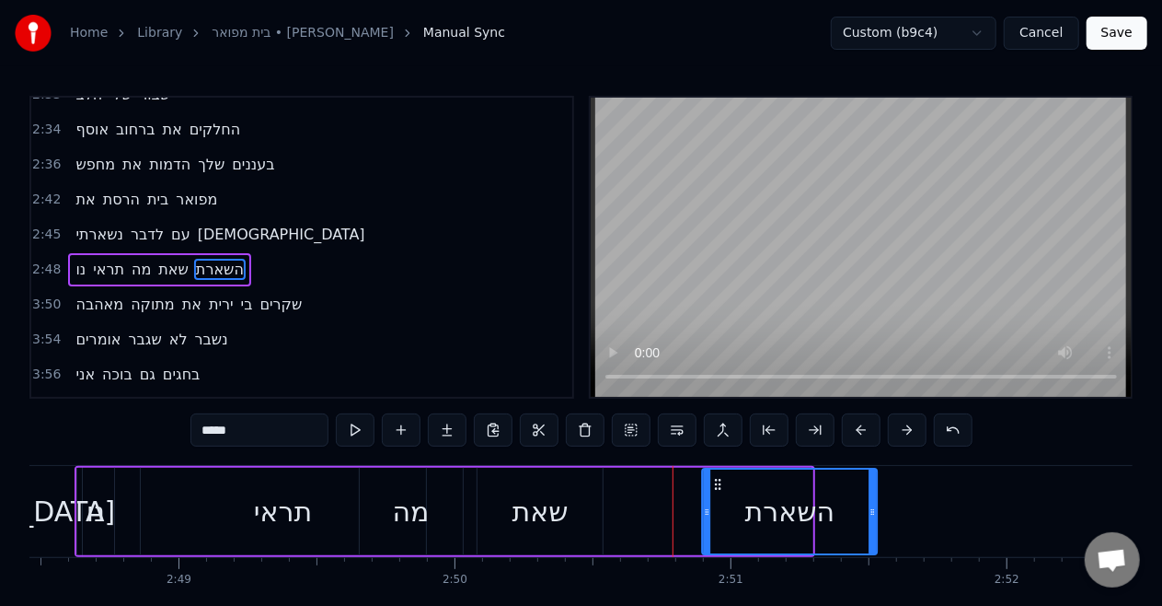
drag, startPoint x: 650, startPoint y: 479, endPoint x: 714, endPoint y: 484, distance: 64.7
click at [714, 484] on icon at bounding box center [718, 484] width 15 height 15
click at [652, 484] on div "נו תראי מה שאת השארת" at bounding box center [478, 511] width 806 height 91
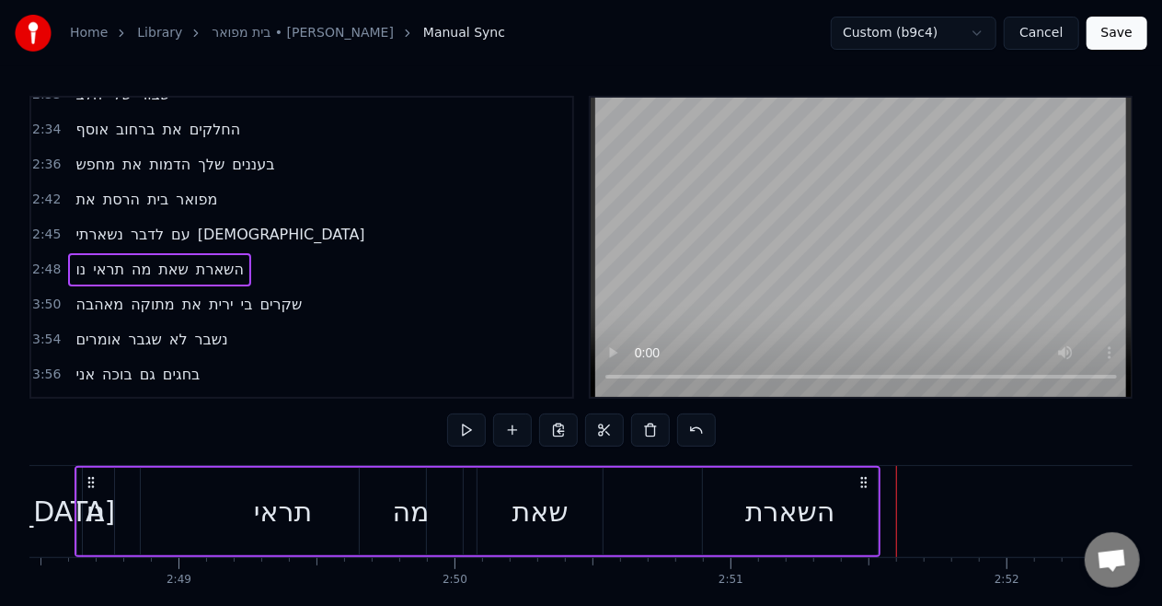
click at [793, 514] on div "השארת" at bounding box center [791, 511] width 90 height 41
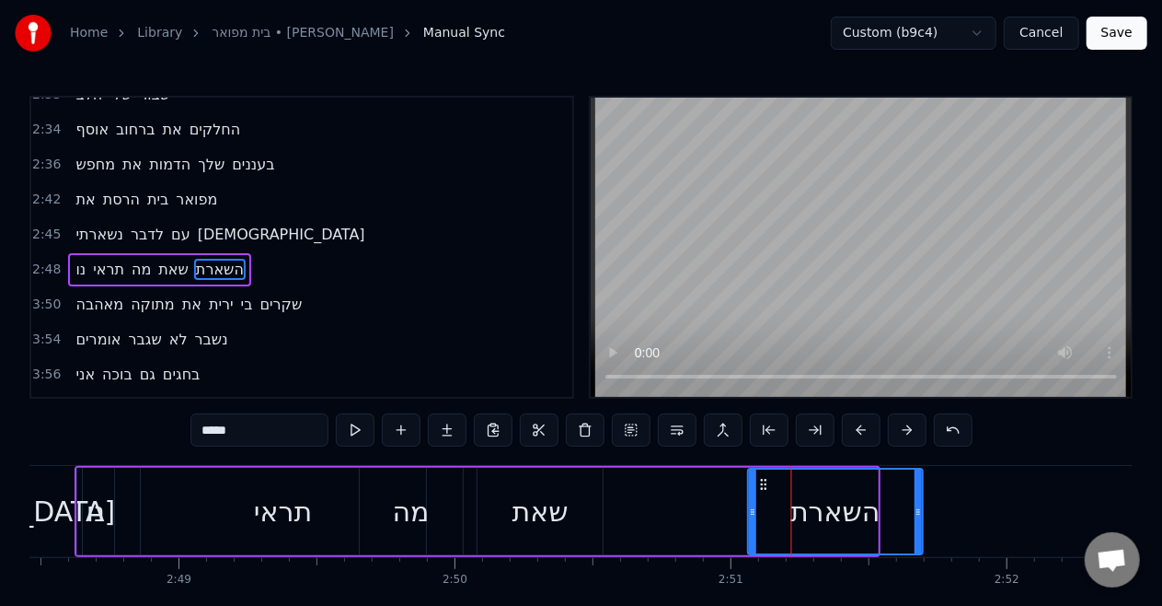
drag, startPoint x: 719, startPoint y: 483, endPoint x: 764, endPoint y: 481, distance: 45.1
click at [764, 481] on icon at bounding box center [764, 484] width 15 height 15
click at [632, 481] on div "נו תראי מה שאת השארת" at bounding box center [500, 511] width 851 height 91
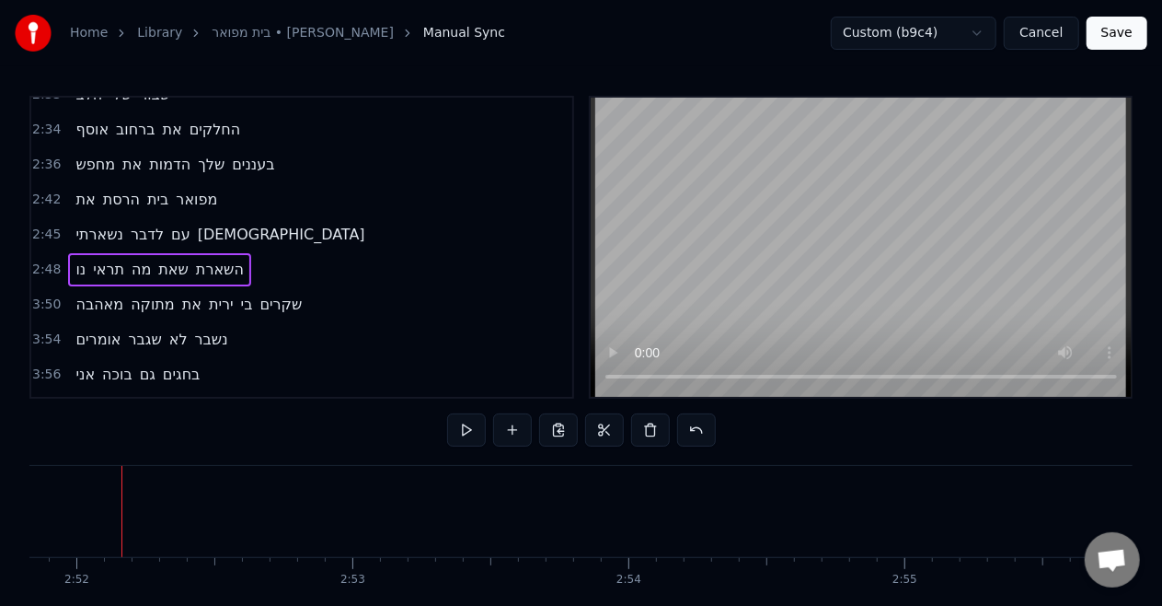
scroll to position [0, 47428]
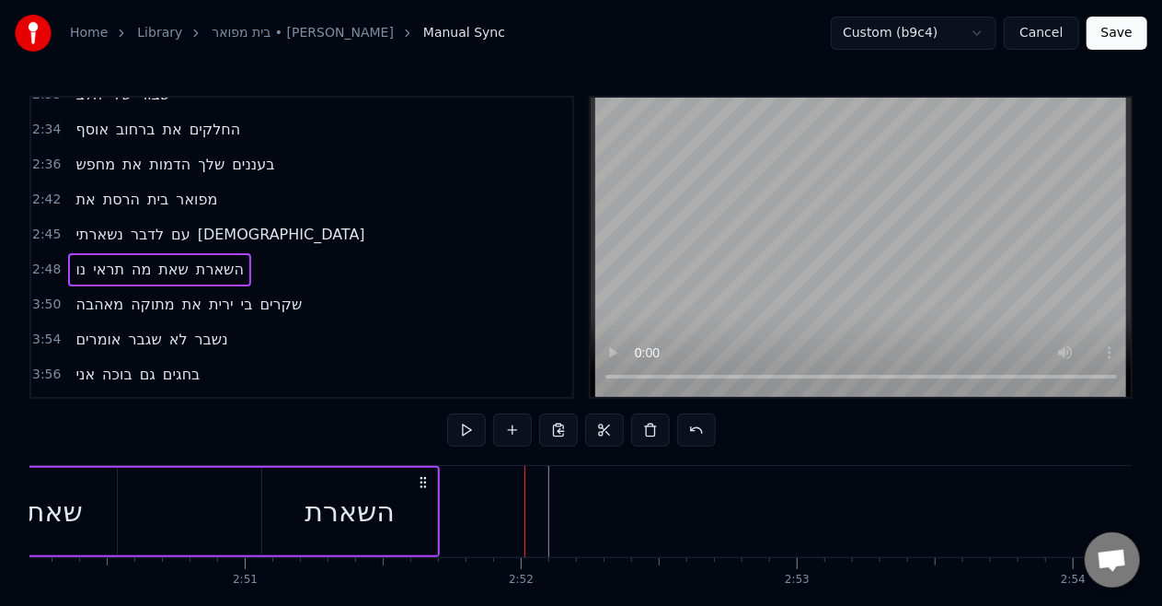
click at [77, 259] on span "נו" at bounding box center [81, 269] width 14 height 21
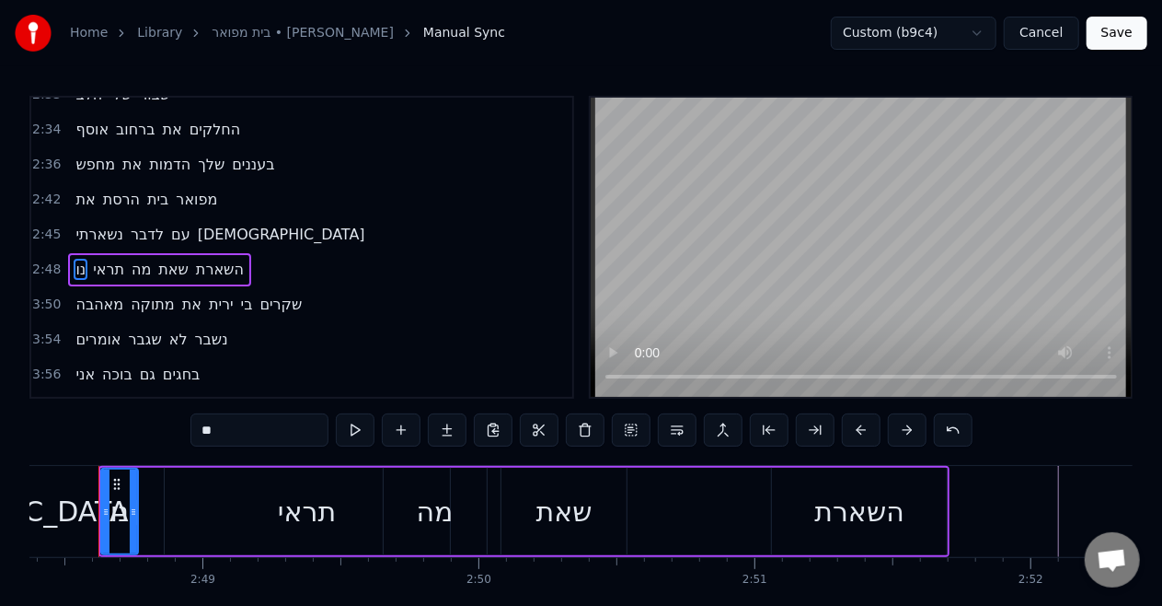
scroll to position [0, 46467]
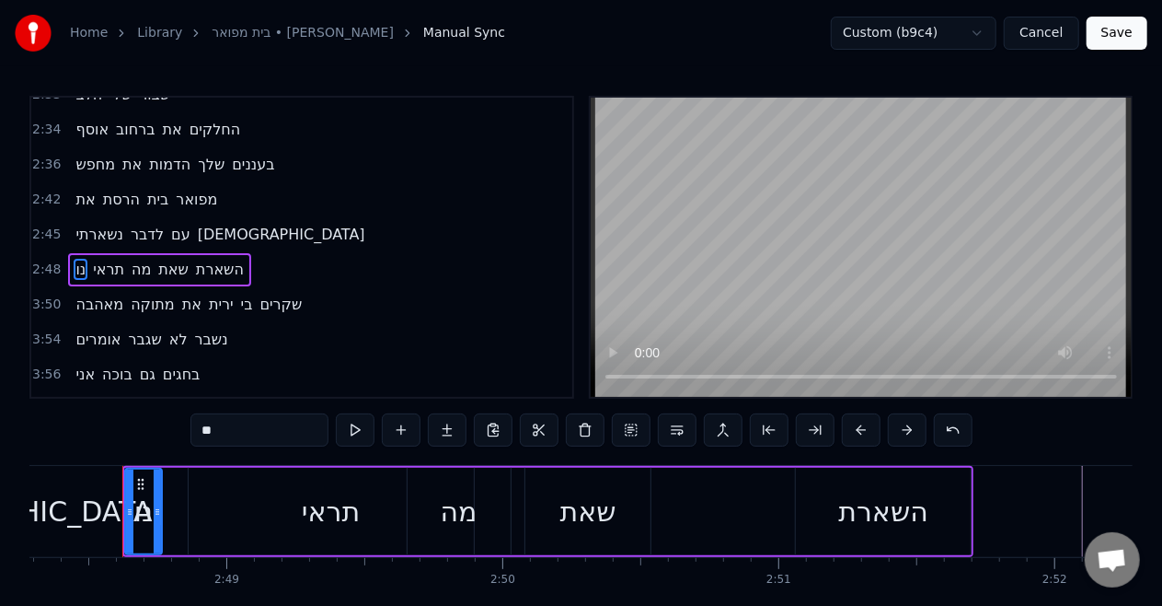
click at [12, 514] on div "Home Library [GEOGRAPHIC_DATA] • [PERSON_NAME] Manual Sync Custom (b9c4) Cancel…" at bounding box center [581, 325] width 1162 height 651
click at [114, 224] on span "נשארתי" at bounding box center [100, 234] width 52 height 21
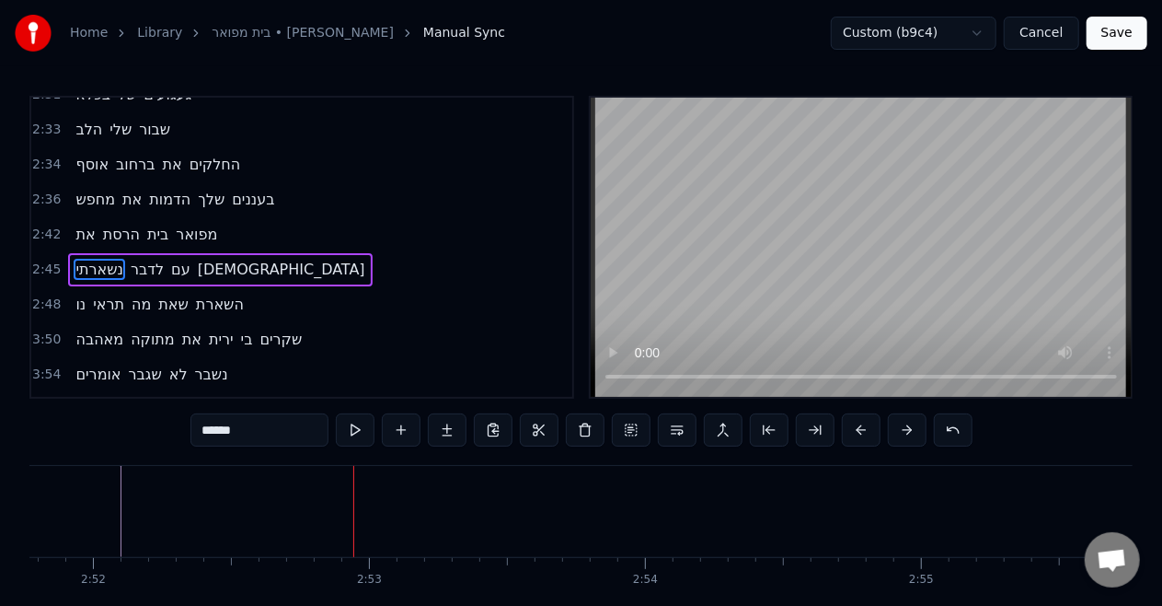
scroll to position [0, 47558]
click at [214, 259] on span "[DEMOGRAPHIC_DATA]" at bounding box center [281, 269] width 171 height 21
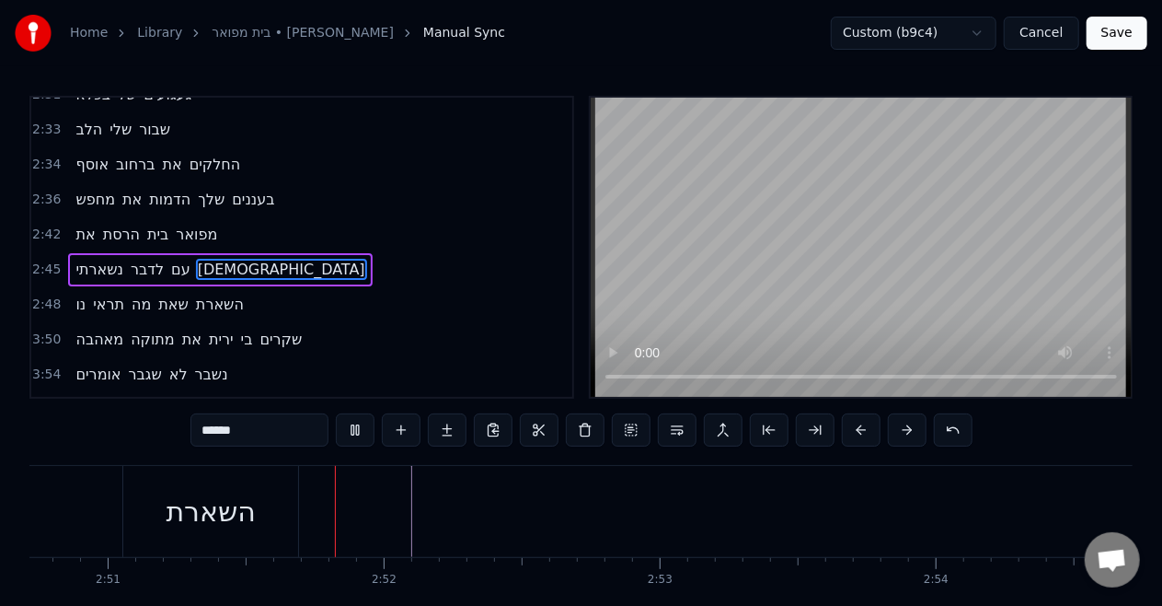
scroll to position [0, 47163]
click at [101, 329] on span "מאהבה" at bounding box center [100, 339] width 52 height 21
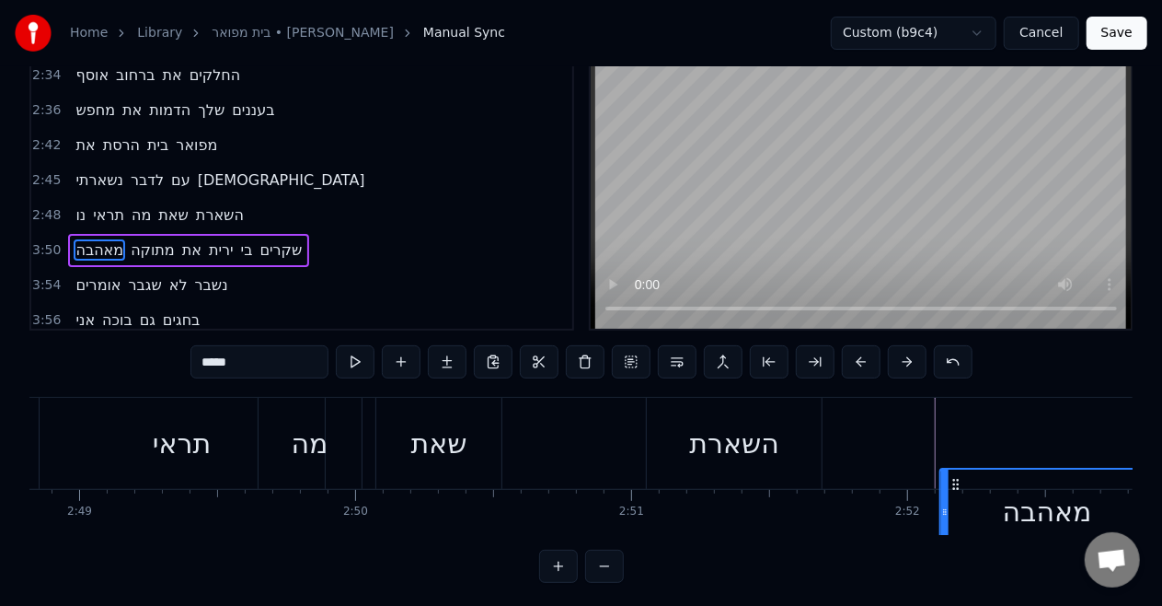
scroll to position [0, 46630]
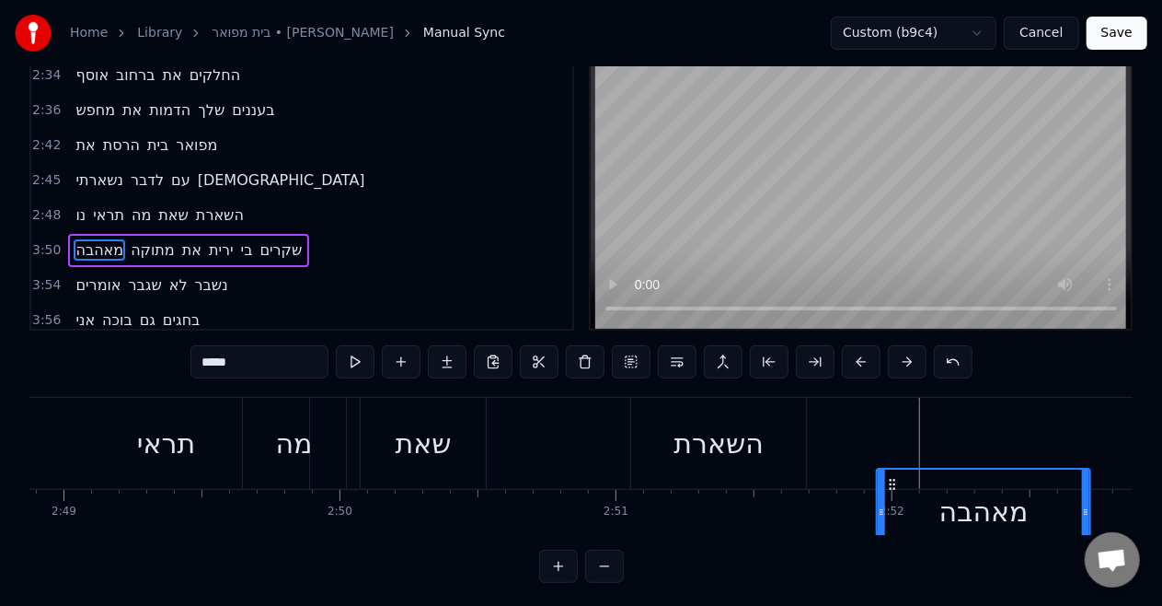
drag, startPoint x: 142, startPoint y: 481, endPoint x: 895, endPoint y: 437, distance: 754.2
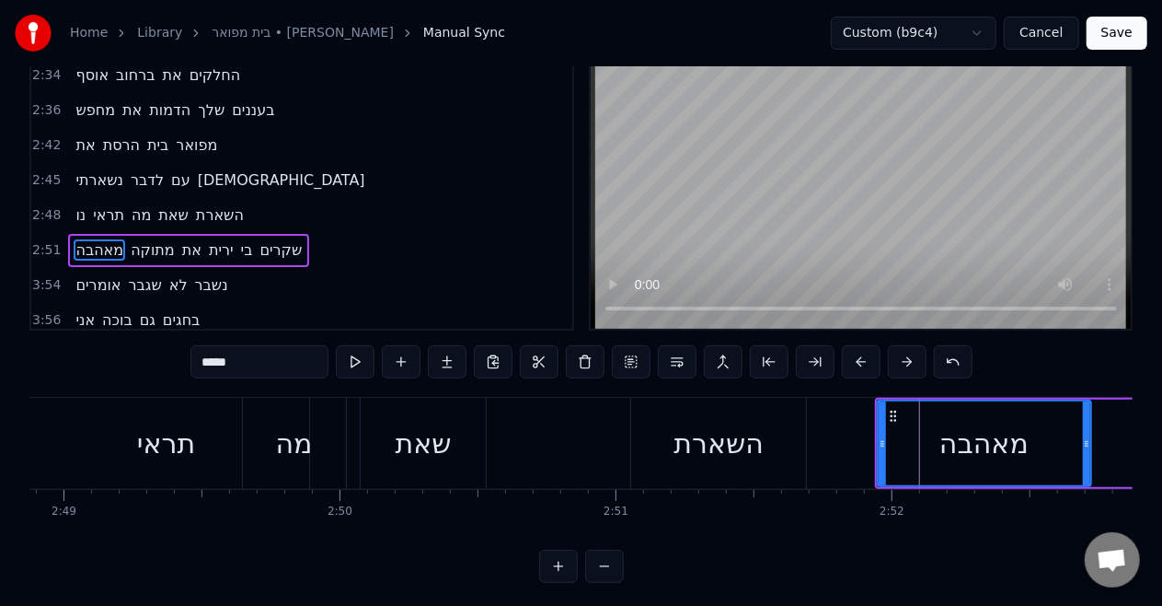
click at [755, 441] on div "השארת" at bounding box center [719, 442] width 90 height 41
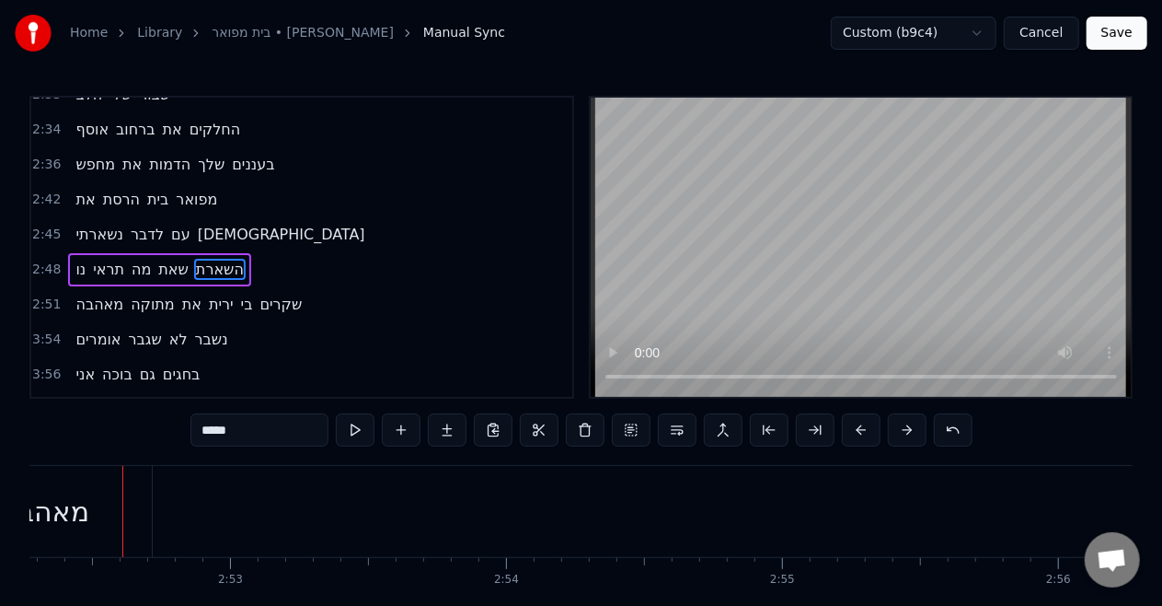
scroll to position [0, 47569]
click at [112, 294] on span "מאהבה" at bounding box center [100, 304] width 52 height 21
type input "*****"
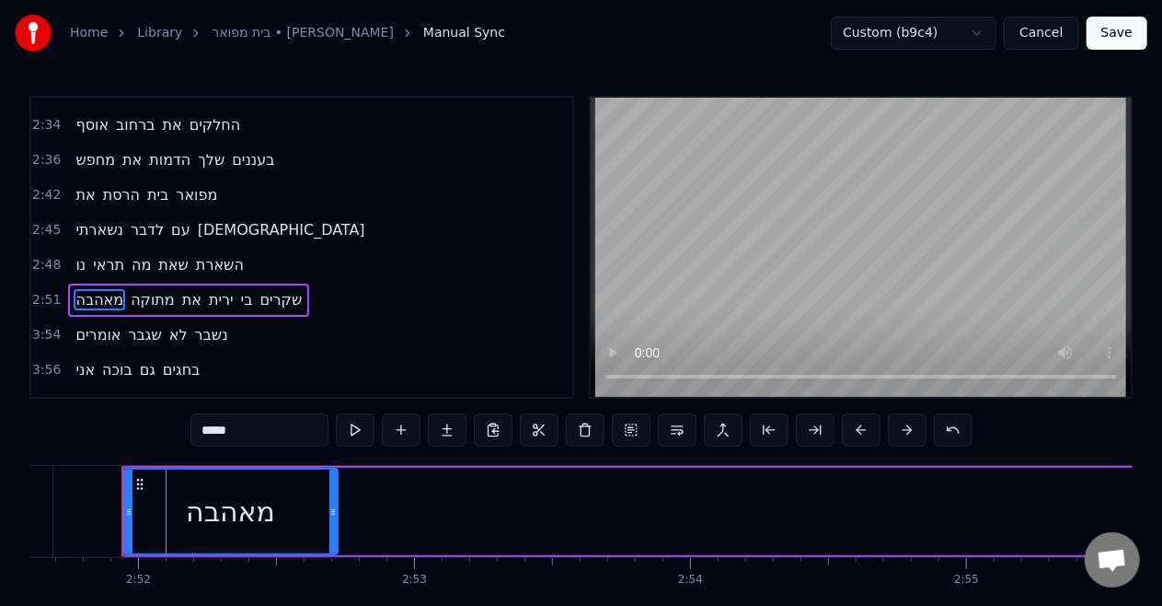
scroll to position [0, 47383]
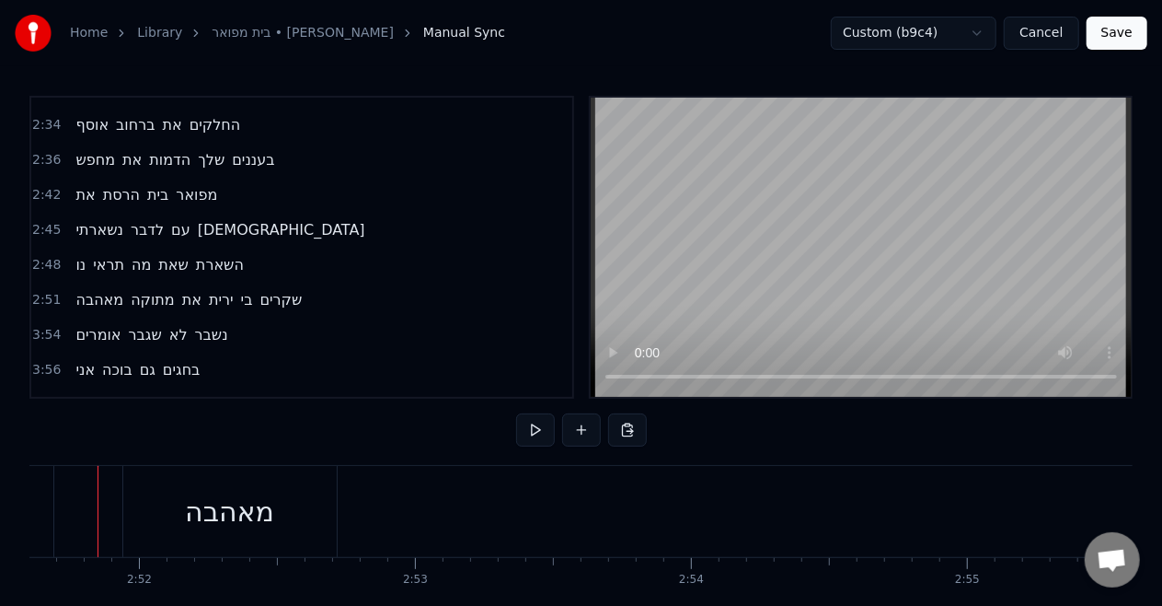
scroll to position [0, 47359]
click at [149, 289] on span "מתוקה" at bounding box center [153, 299] width 48 height 21
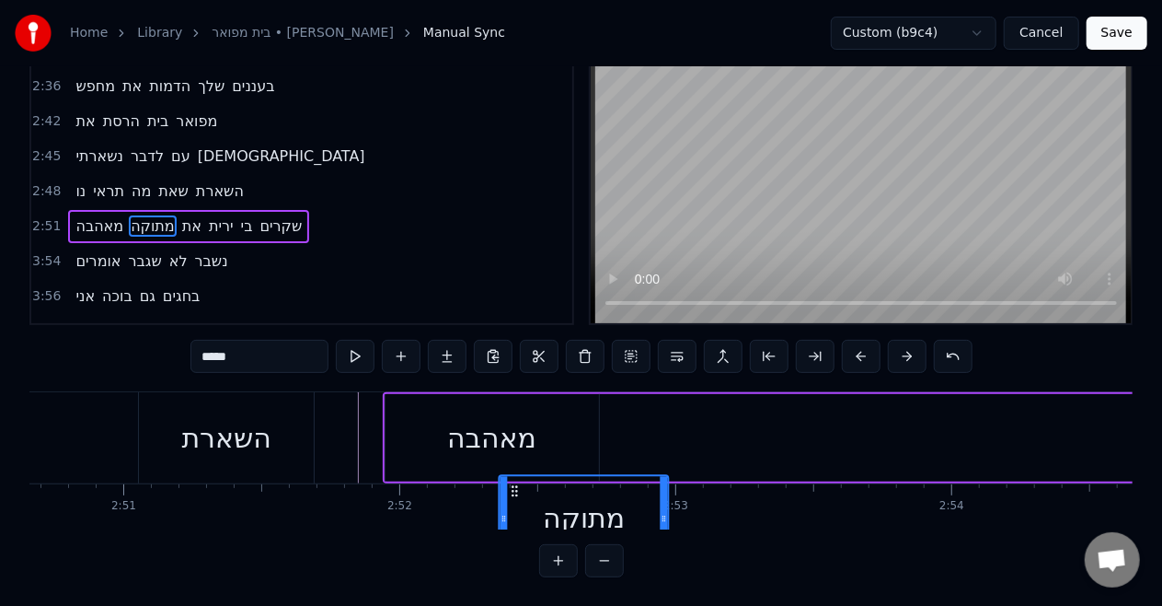
scroll to position [80, 0]
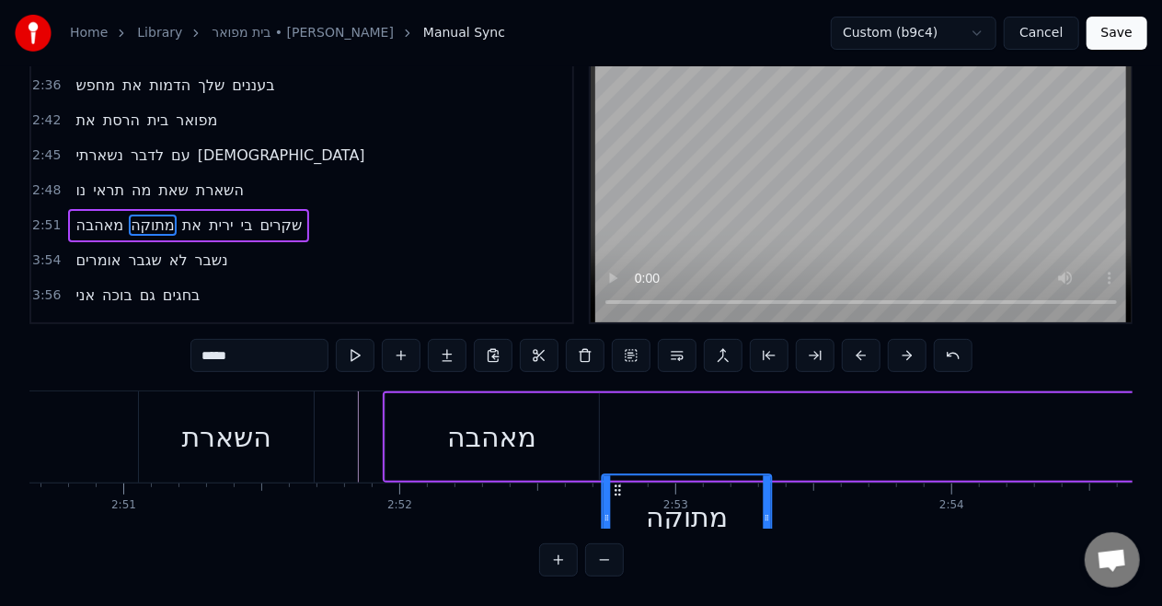
drag, startPoint x: 147, startPoint y: 490, endPoint x: 626, endPoint y: 445, distance: 480.7
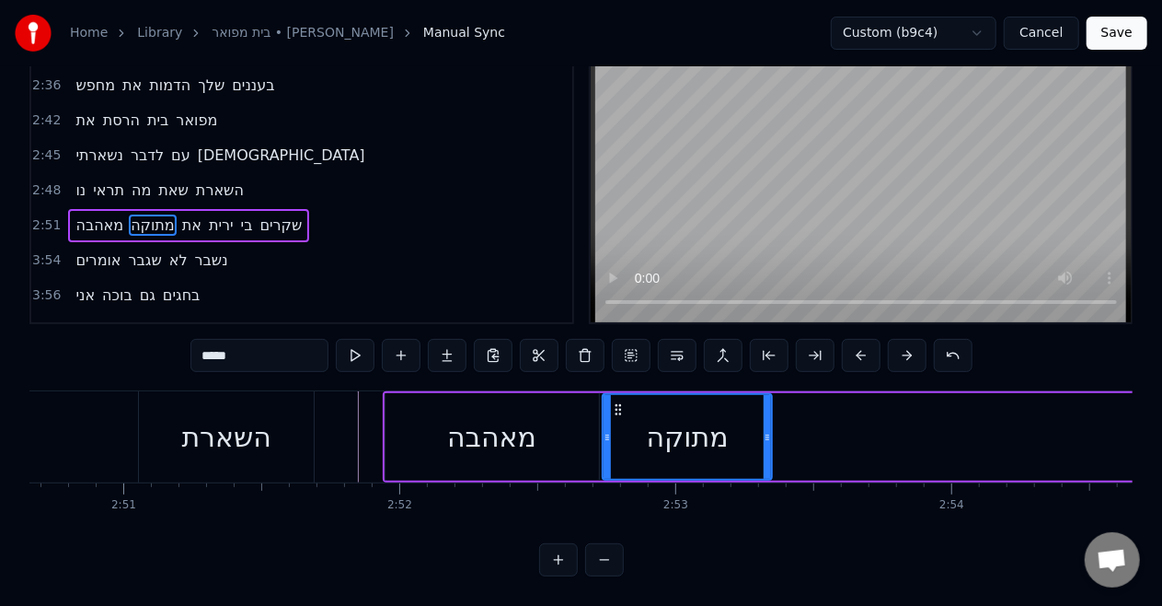
click at [479, 440] on div "מאהבה" at bounding box center [491, 436] width 89 height 41
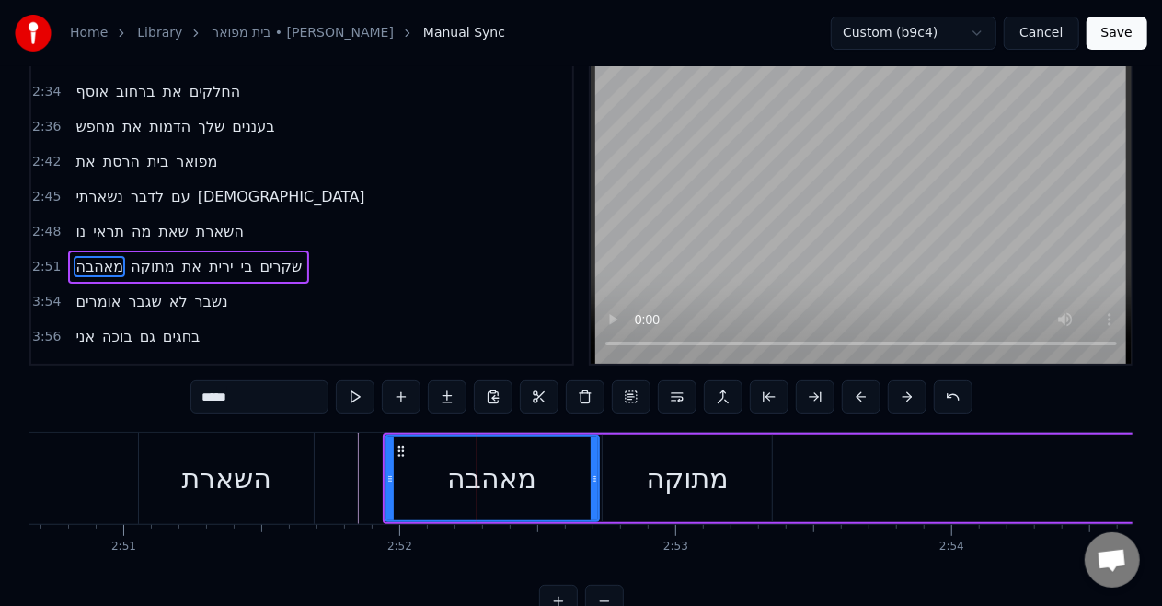
scroll to position [0, 0]
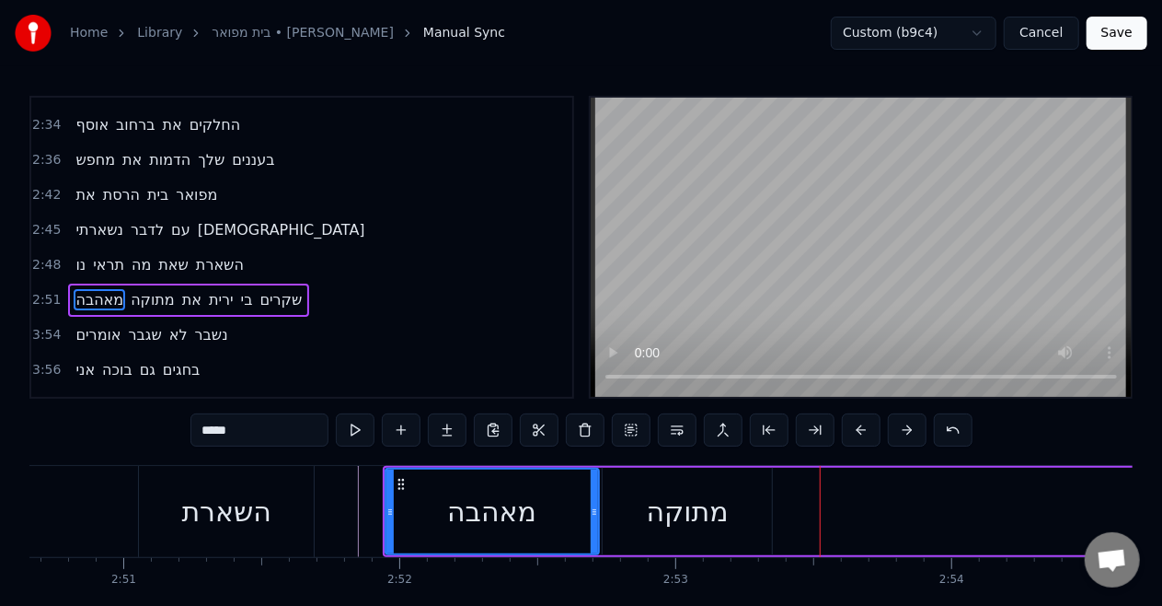
click at [285, 517] on div "השארת" at bounding box center [226, 511] width 175 height 91
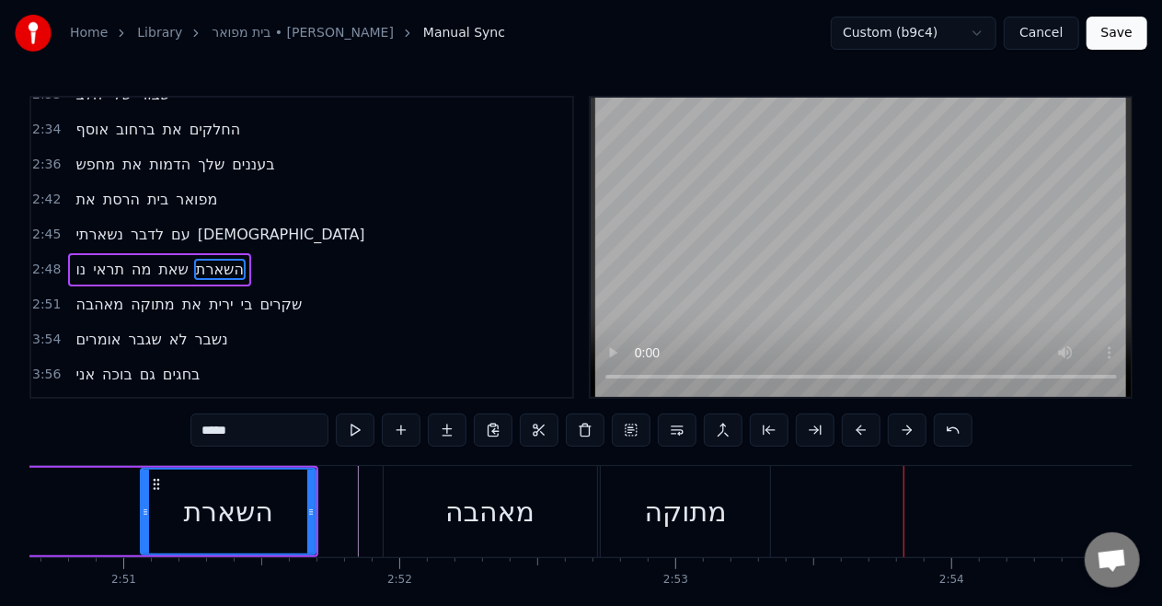
click at [631, 521] on div "מתוקה" at bounding box center [685, 511] width 169 height 91
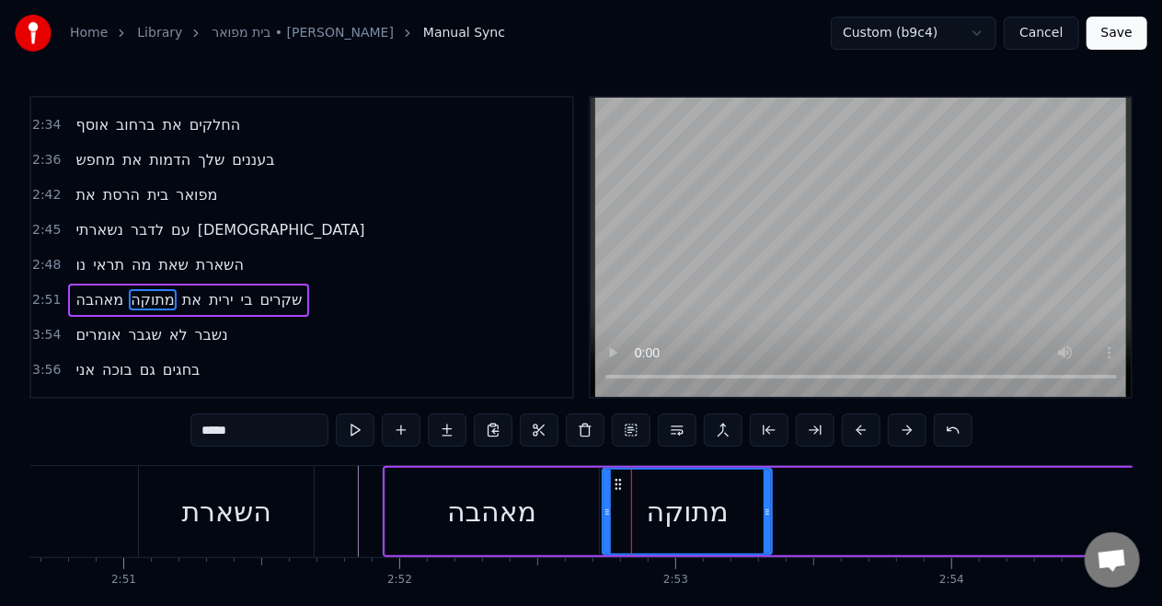
click at [423, 526] on div "מאהבה" at bounding box center [493, 511] width 214 height 87
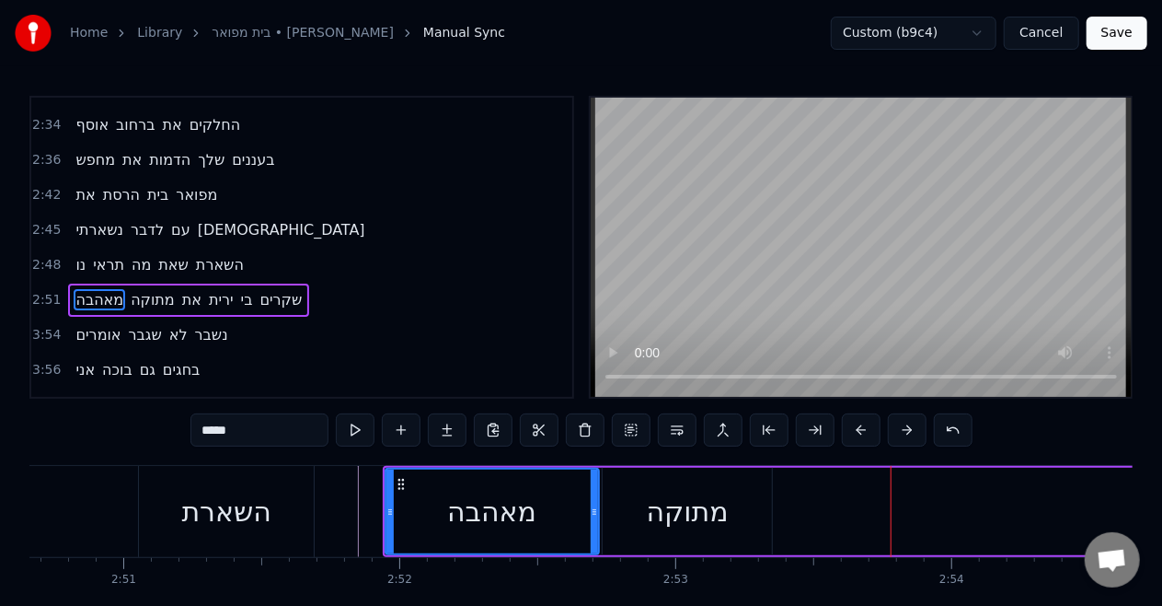
click at [707, 529] on div "מתוקה" at bounding box center [688, 511] width 82 height 41
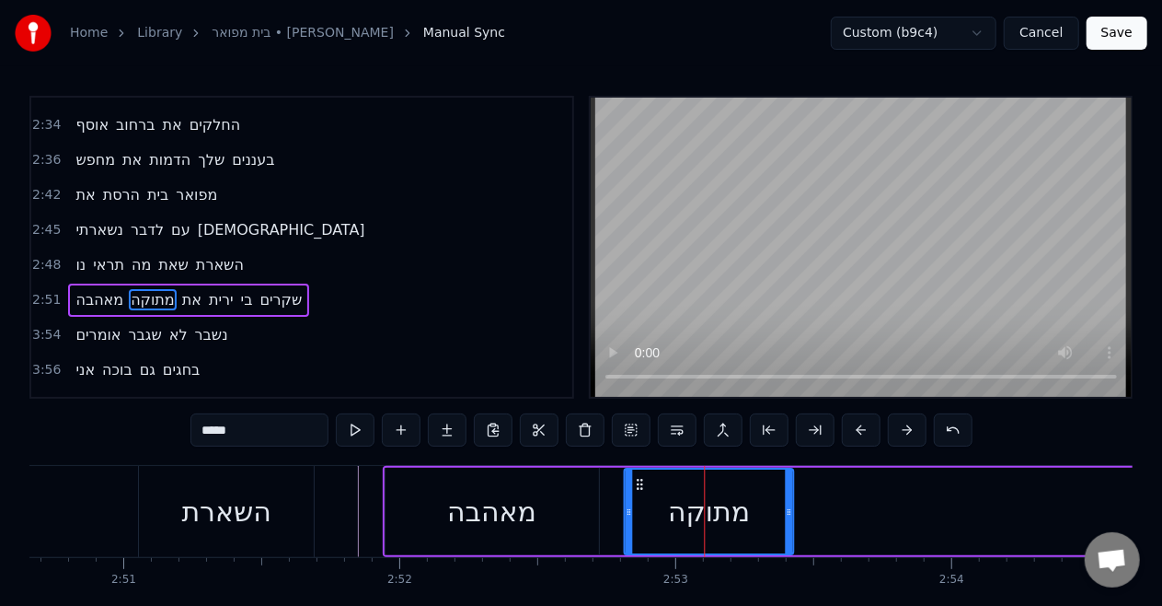
drag, startPoint x: 617, startPoint y: 483, endPoint x: 641, endPoint y: 484, distance: 23.9
click at [640, 484] on circle at bounding box center [639, 483] width 1 height 1
click at [444, 499] on div "מאהבה" at bounding box center [493, 511] width 214 height 87
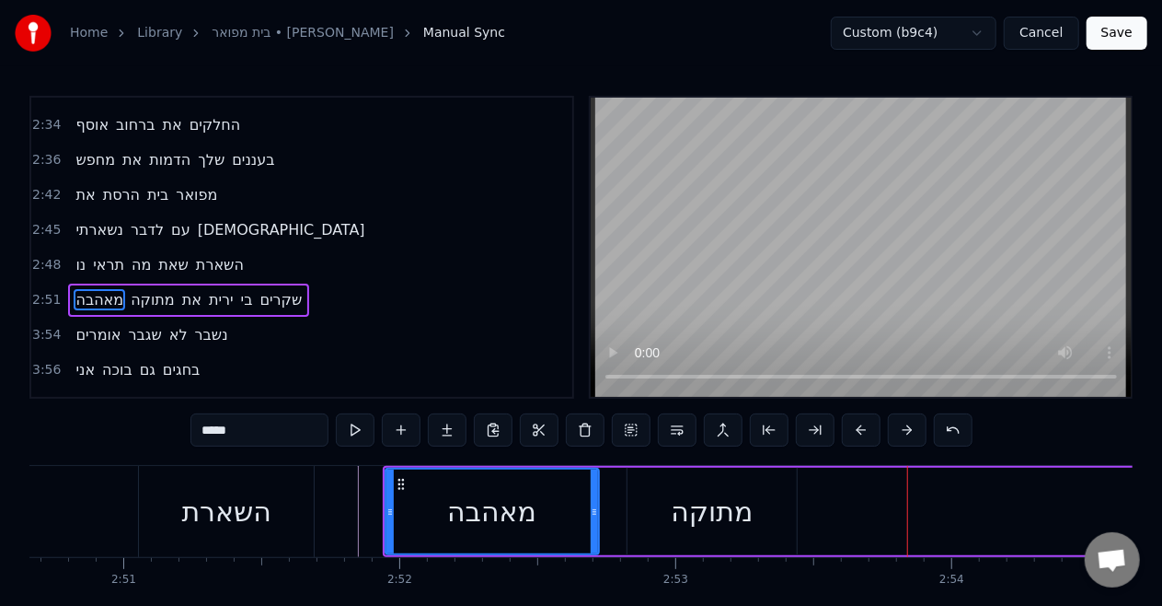
click at [725, 510] on div "מתוקה" at bounding box center [712, 511] width 82 height 41
type input "*****"
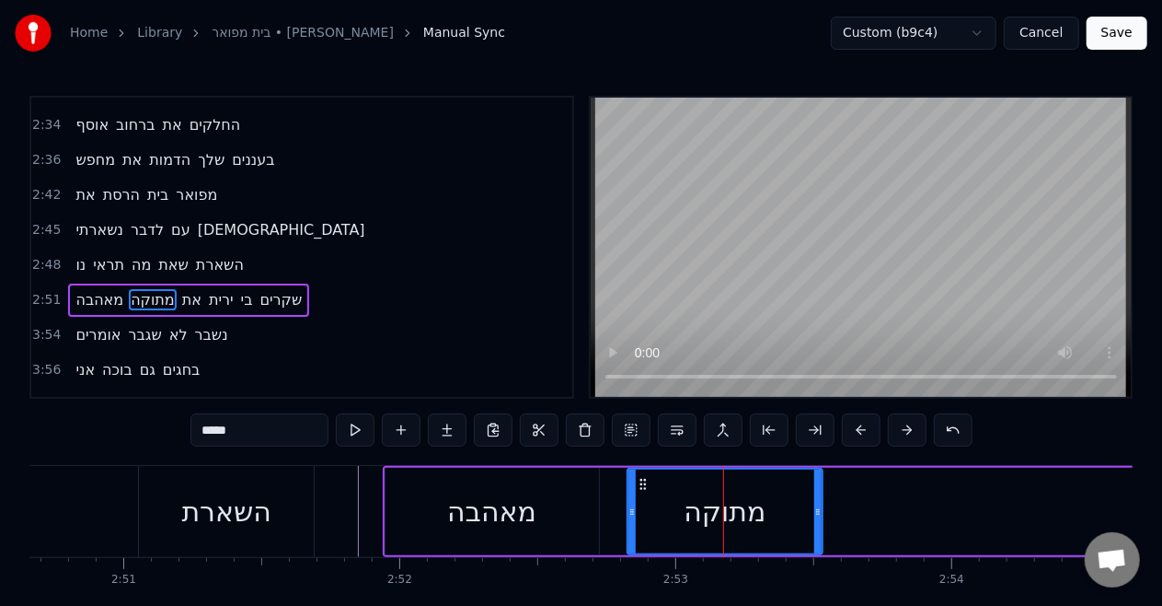
drag, startPoint x: 793, startPoint y: 503, endPoint x: 819, endPoint y: 503, distance: 25.8
click at [819, 503] on div at bounding box center [818, 511] width 7 height 84
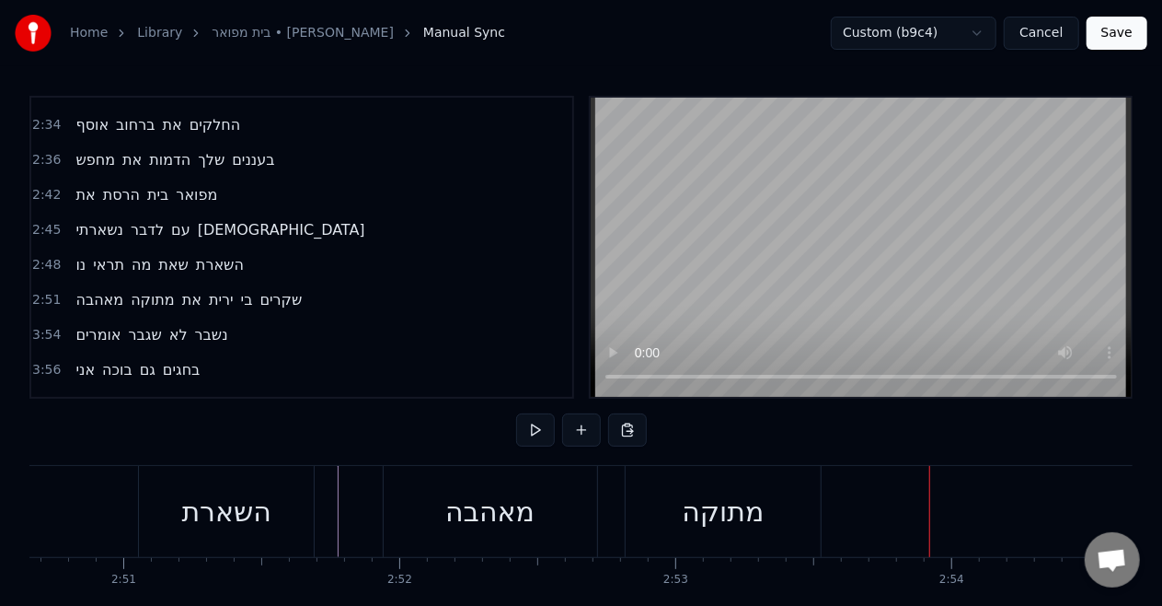
click at [190, 289] on span "את" at bounding box center [191, 299] width 23 height 21
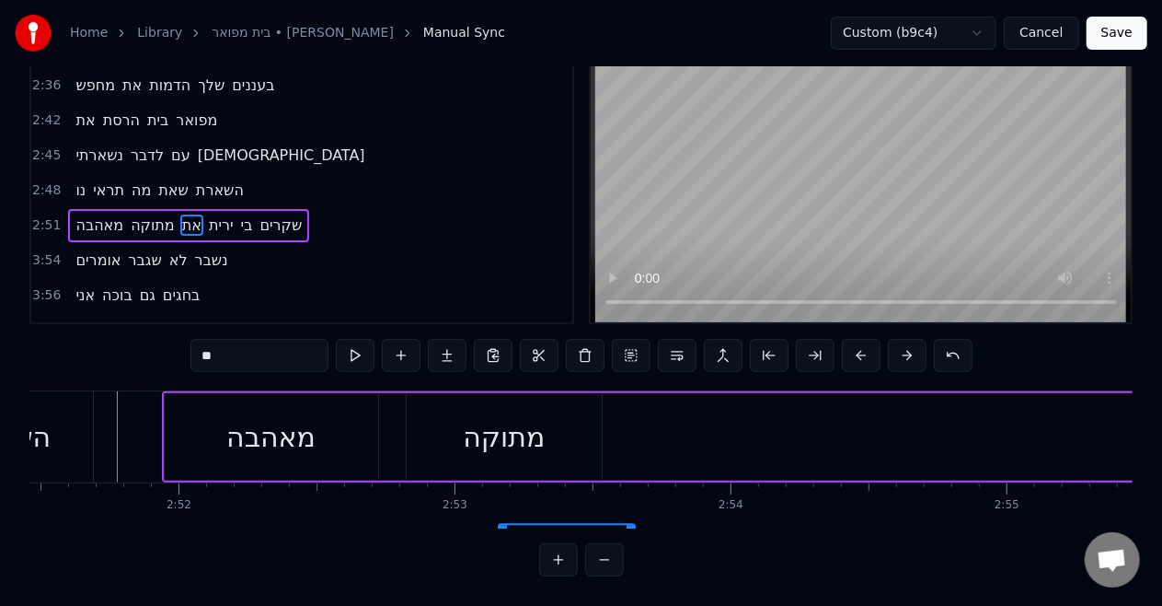
scroll to position [40, 47343]
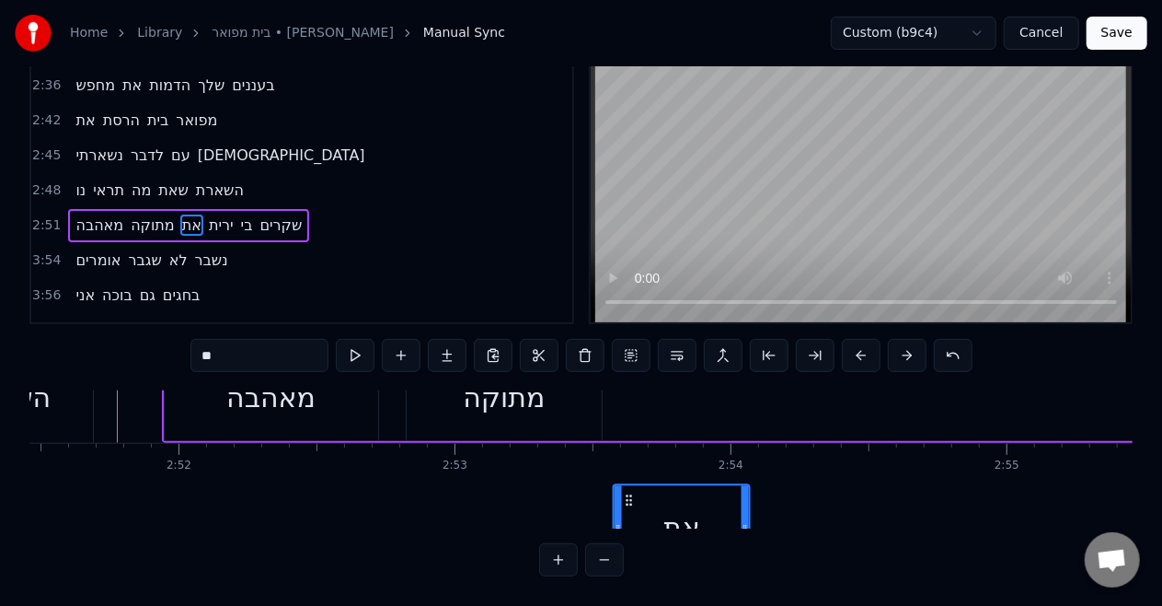
drag, startPoint x: 134, startPoint y: 486, endPoint x: 623, endPoint y: 418, distance: 493.5
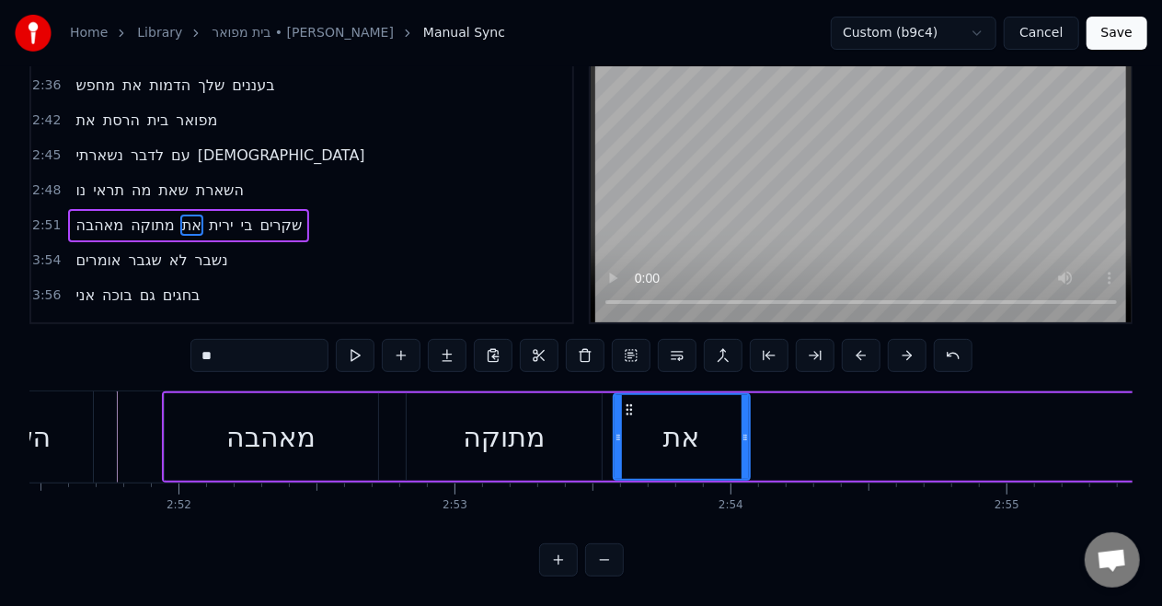
click at [480, 435] on div "מתוקה" at bounding box center [504, 436] width 82 height 41
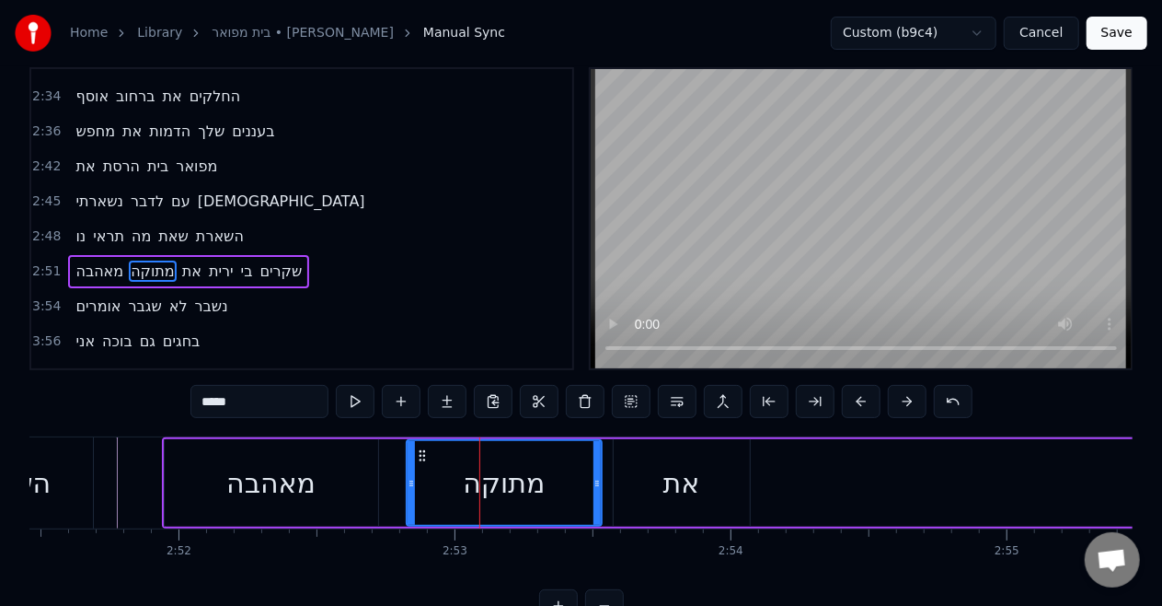
scroll to position [0, 0]
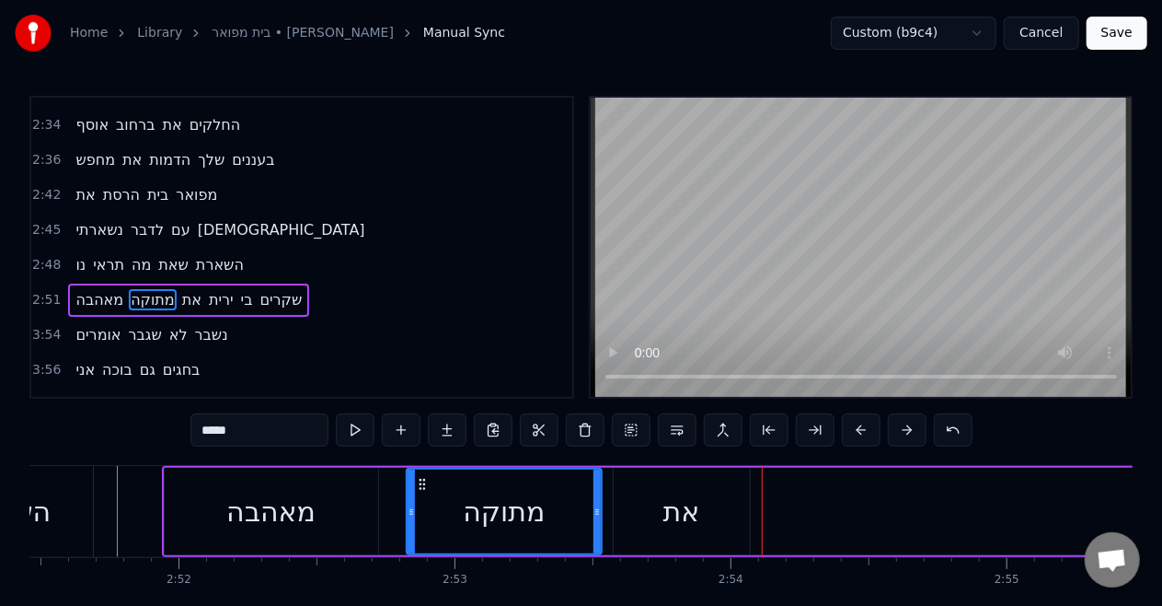
click at [501, 501] on div "מתוקה" at bounding box center [504, 511] width 82 height 41
click at [665, 482] on div "את" at bounding box center [682, 511] width 136 height 87
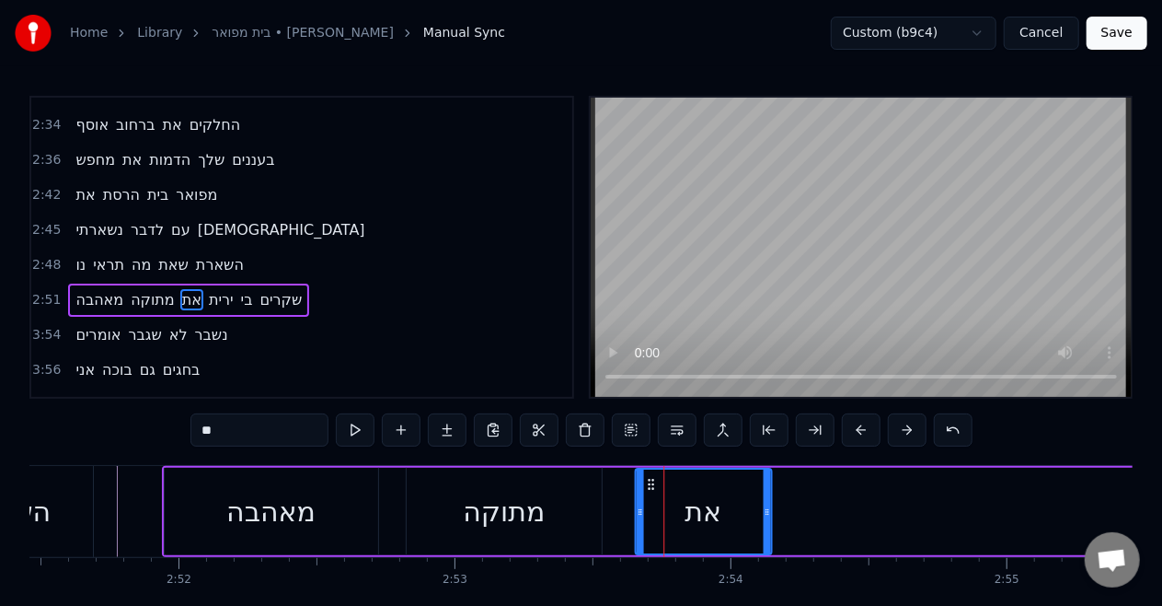
drag, startPoint x: 624, startPoint y: 482, endPoint x: 646, endPoint y: 480, distance: 22.2
click at [646, 480] on icon at bounding box center [650, 484] width 15 height 15
click at [523, 470] on div "מתוקה" at bounding box center [504, 511] width 195 height 87
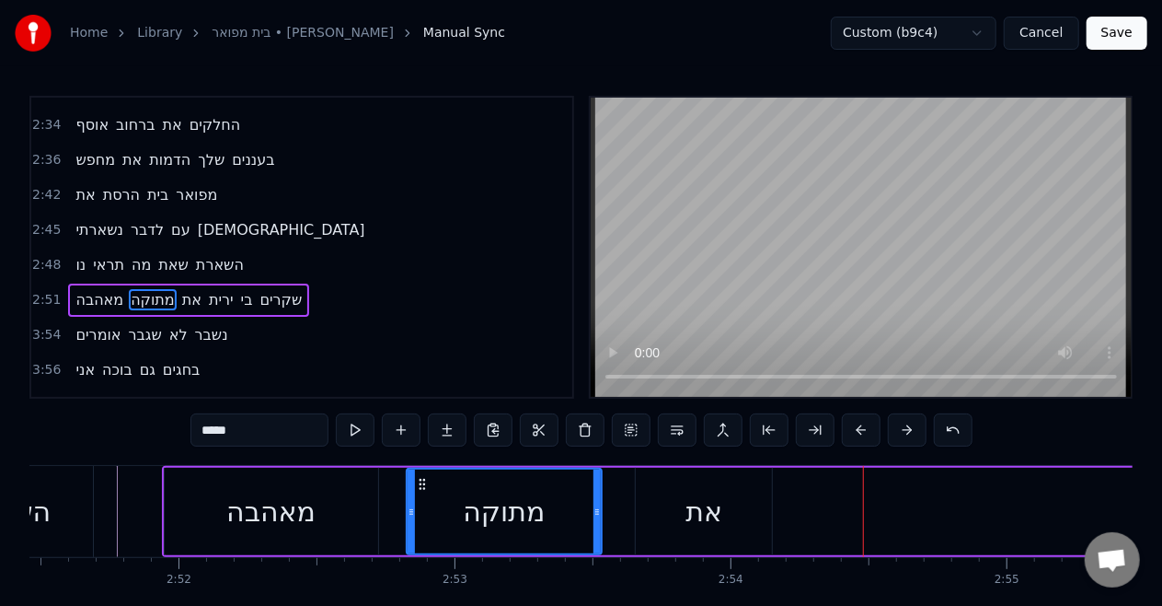
click at [469, 539] on div "מתוקה" at bounding box center [504, 511] width 193 height 84
click at [199, 514] on div "מאהבה" at bounding box center [272, 511] width 214 height 87
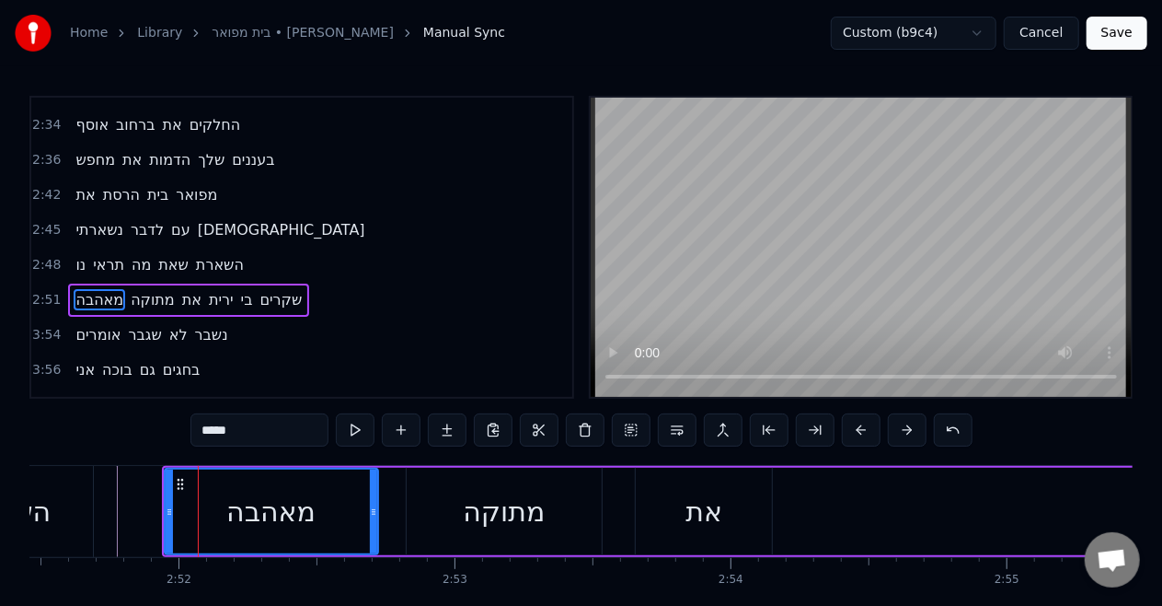
click at [74, 254] on span "נו" at bounding box center [81, 264] width 14 height 21
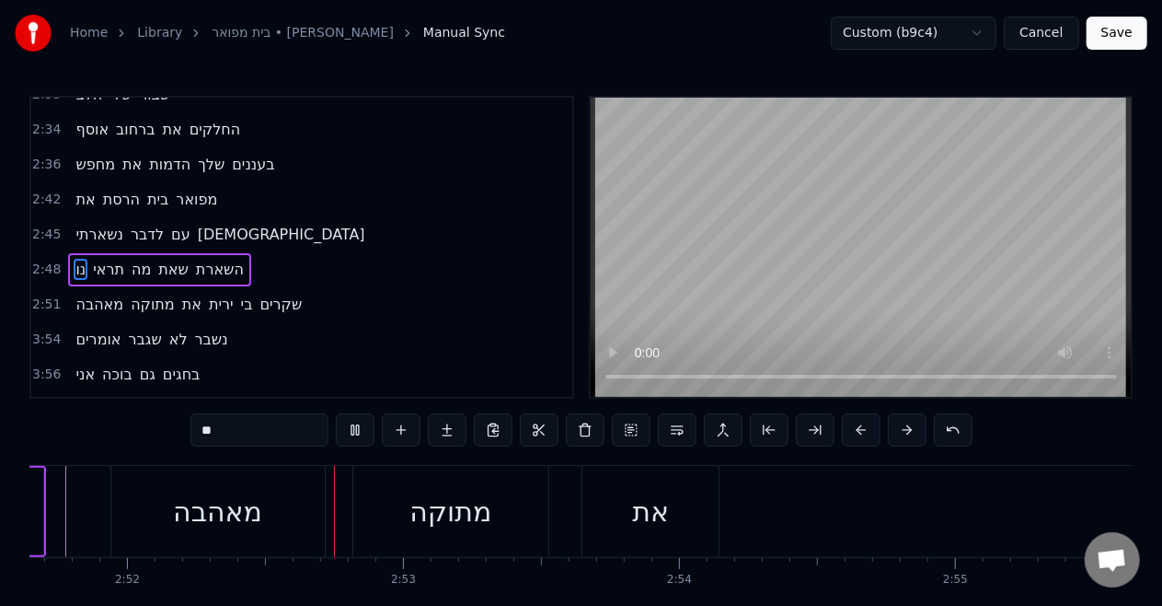
scroll to position [0, 47402]
click at [670, 507] on div "את" at bounding box center [643, 511] width 136 height 91
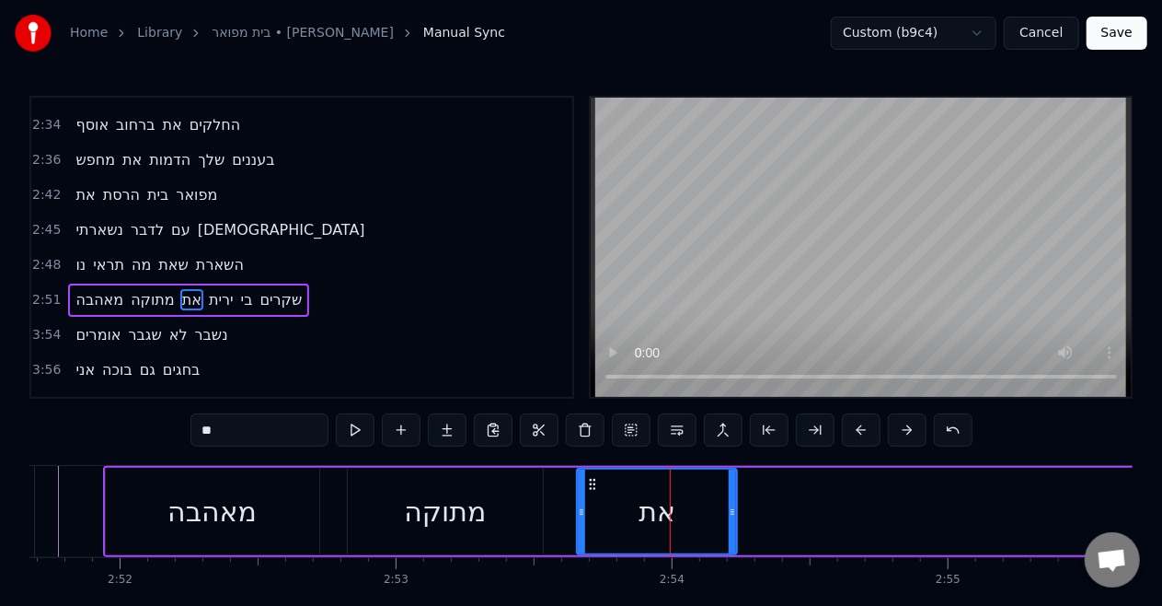
drag, startPoint x: 711, startPoint y: 503, endPoint x: 734, endPoint y: 501, distance: 23.2
click at [734, 501] on div at bounding box center [732, 511] width 7 height 84
click at [438, 469] on div "מתוקה" at bounding box center [445, 511] width 195 height 87
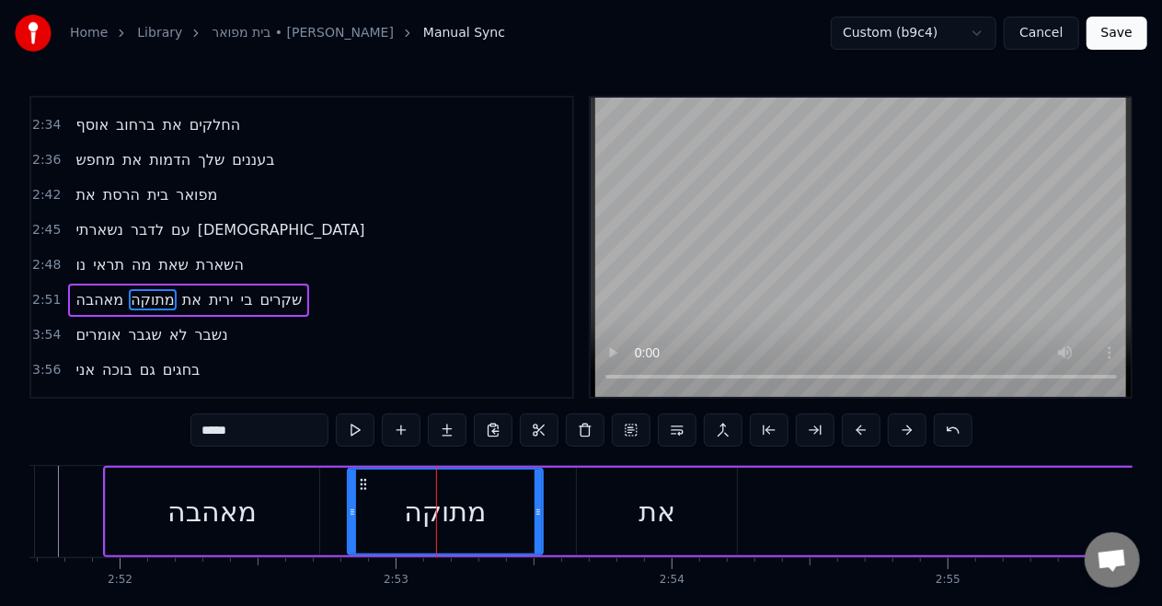
click at [245, 528] on div "מאהבה" at bounding box center [212, 511] width 89 height 41
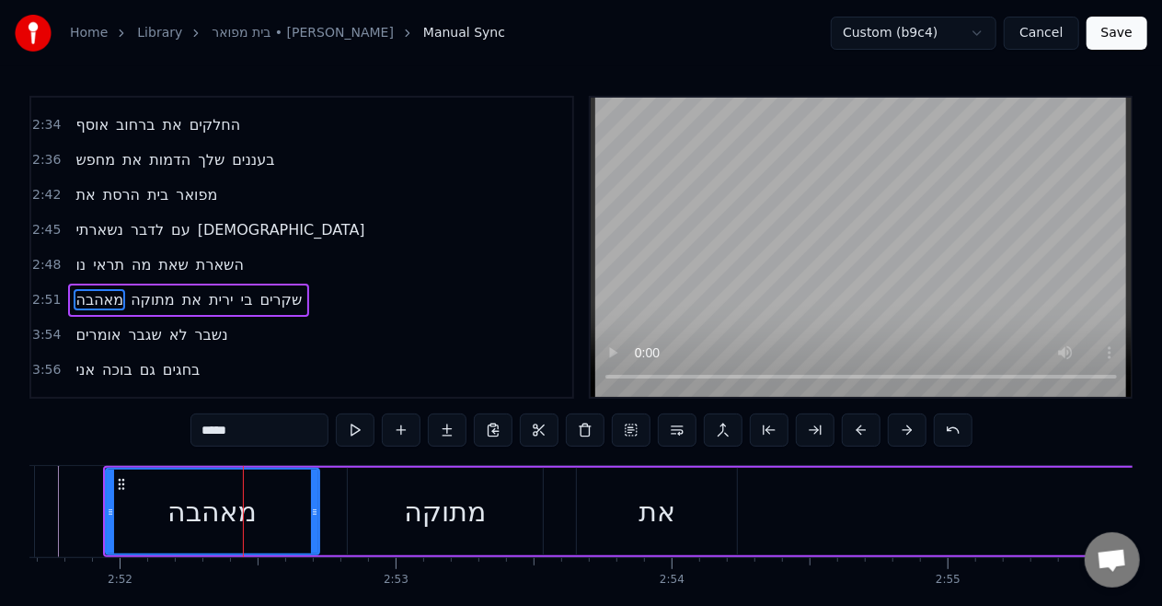
click at [105, 289] on span "מאהבה" at bounding box center [100, 299] width 52 height 21
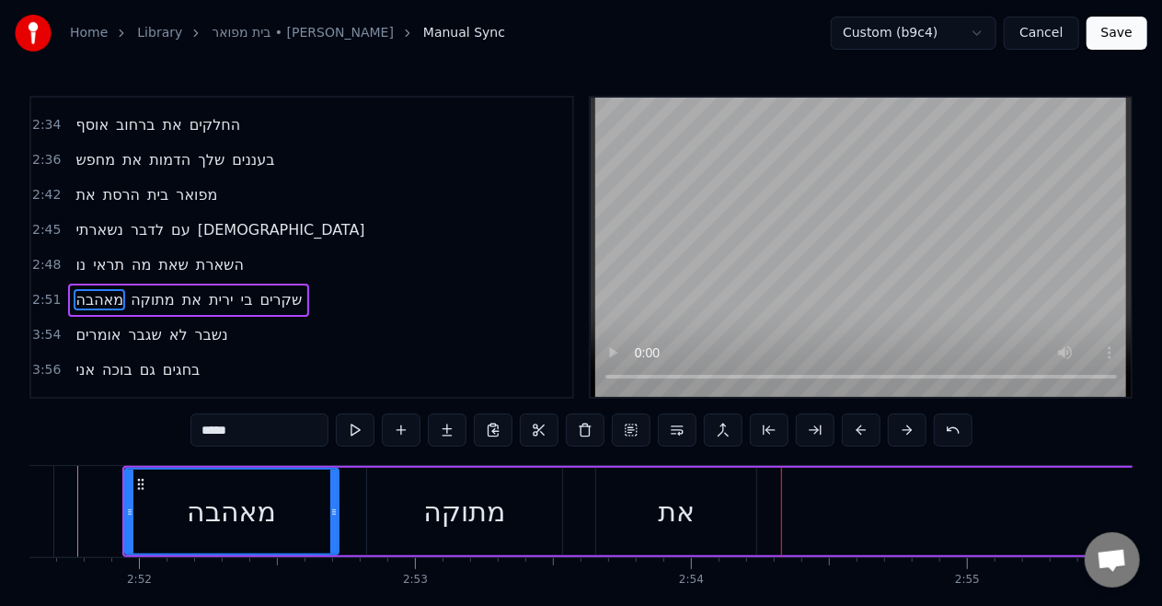
click at [642, 525] on div "את" at bounding box center [676, 511] width 160 height 87
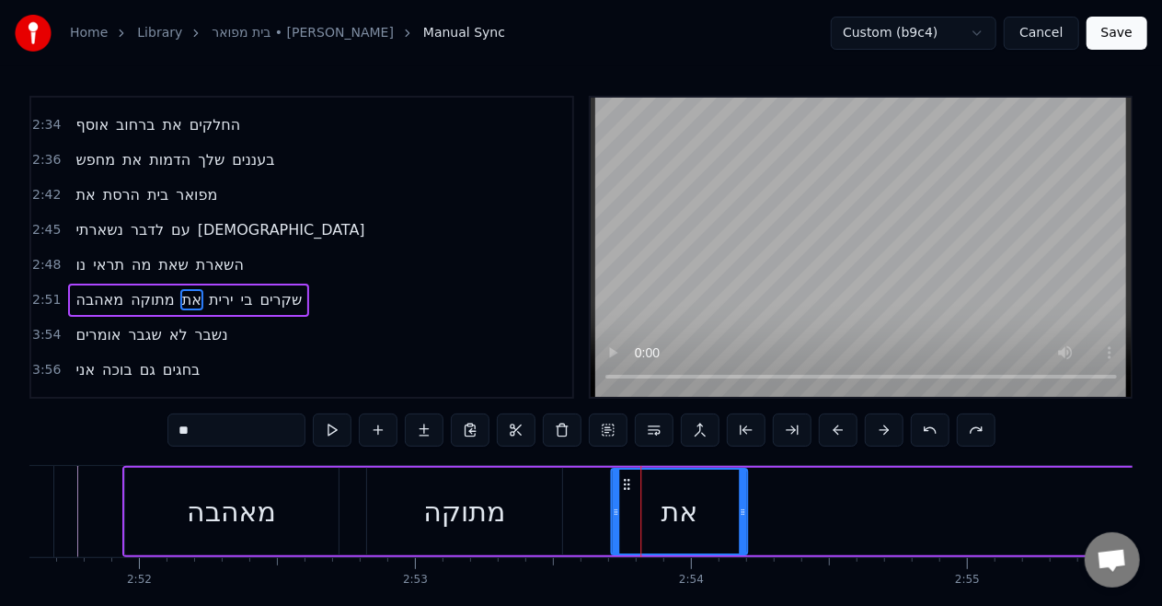
drag, startPoint x: 606, startPoint y: 477, endPoint x: 620, endPoint y: 477, distance: 14.7
click at [620, 477] on icon at bounding box center [626, 484] width 15 height 15
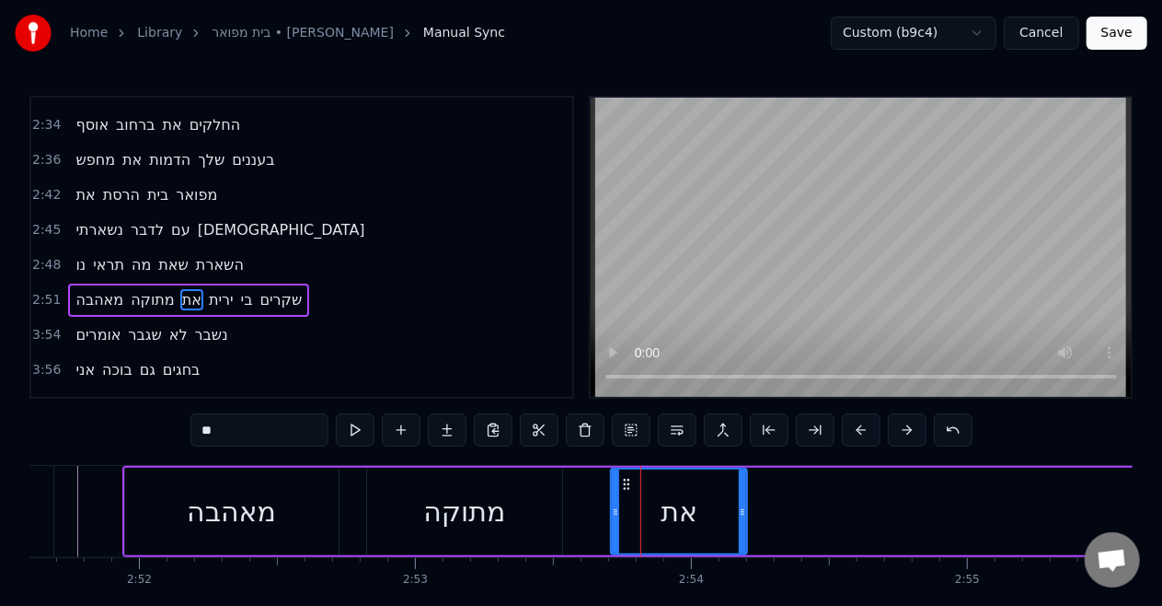
click at [459, 491] on div "מתוקה" at bounding box center [464, 511] width 82 height 41
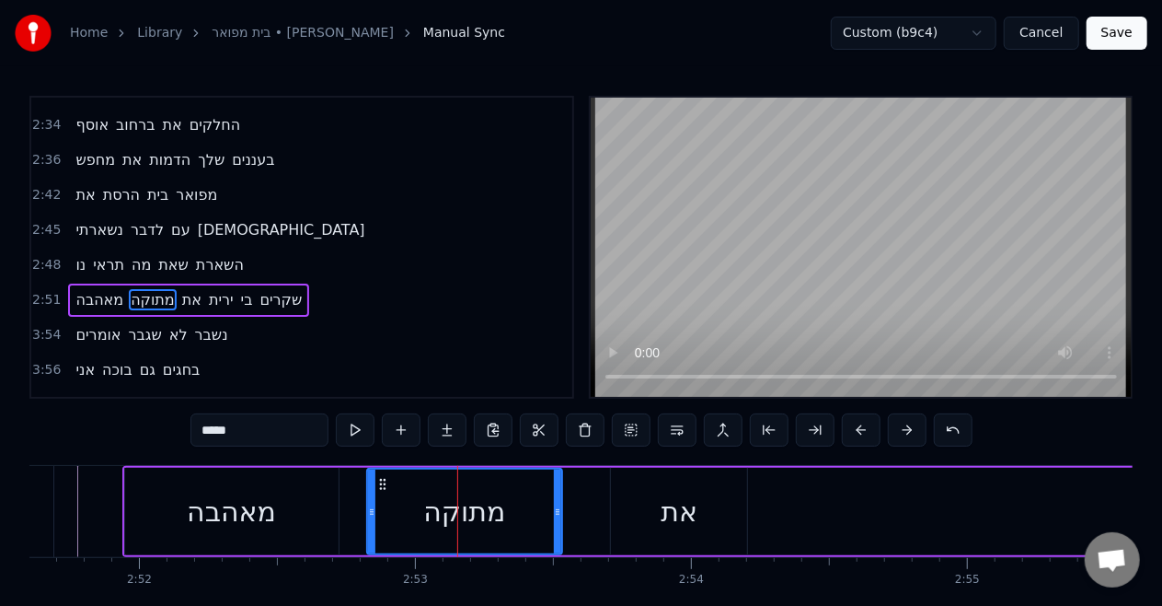
click at [316, 517] on div "מאהבה" at bounding box center [232, 511] width 214 height 87
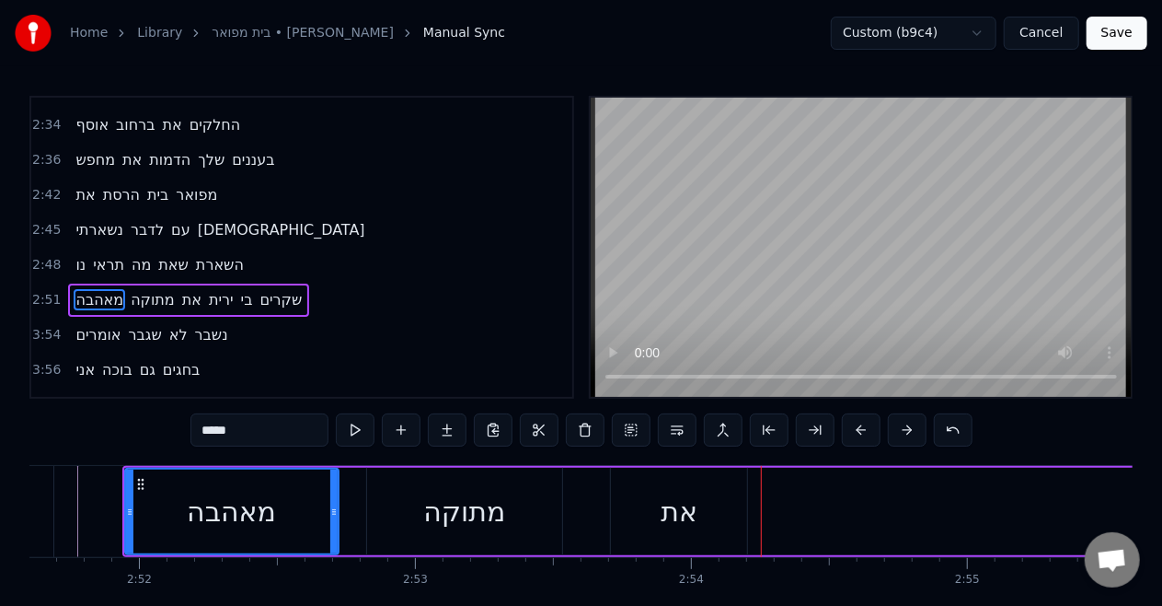
click at [663, 503] on div "את" at bounding box center [679, 511] width 37 height 41
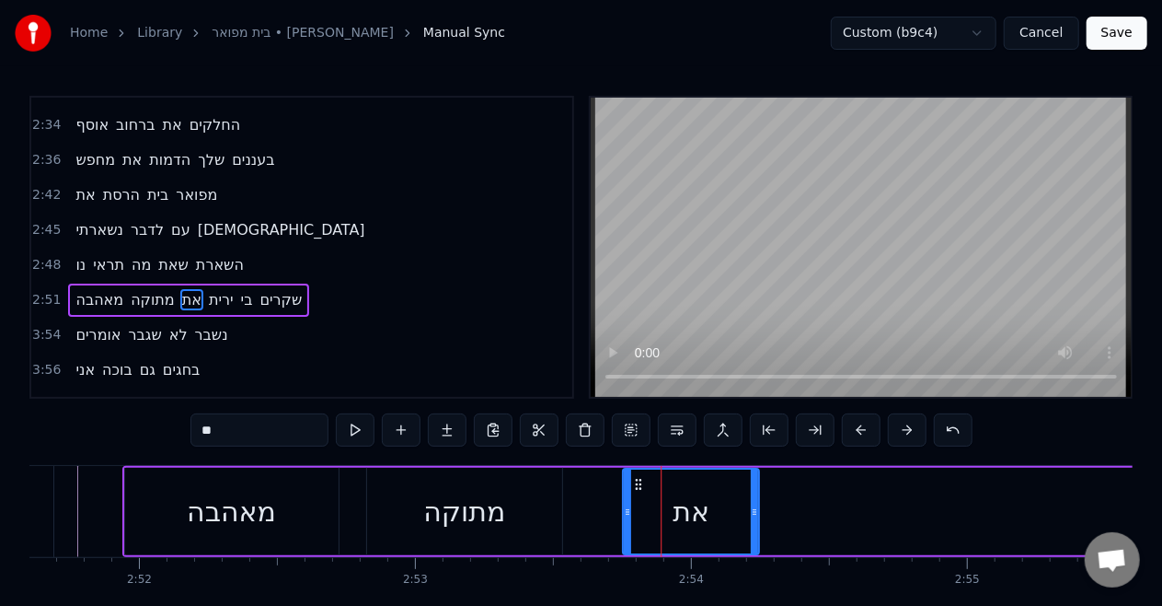
drag, startPoint x: 630, startPoint y: 484, endPoint x: 641, endPoint y: 484, distance: 11.0
click at [641, 484] on icon at bounding box center [638, 484] width 15 height 15
click at [526, 492] on div "מתוקה" at bounding box center [464, 511] width 195 height 87
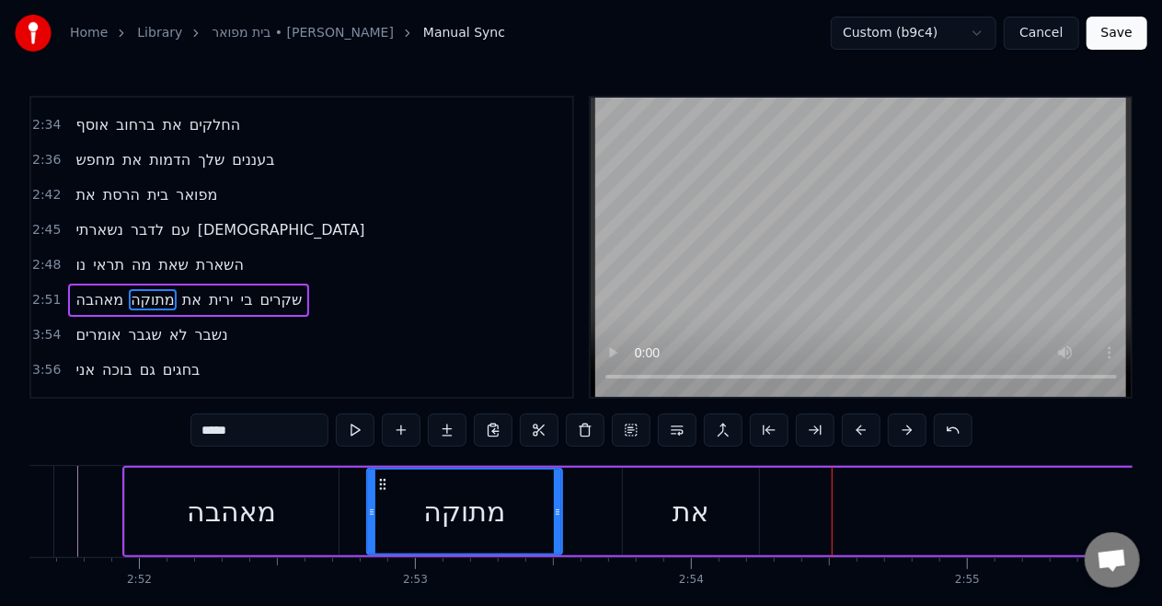
click at [280, 508] on div "מאהבה" at bounding box center [232, 511] width 214 height 87
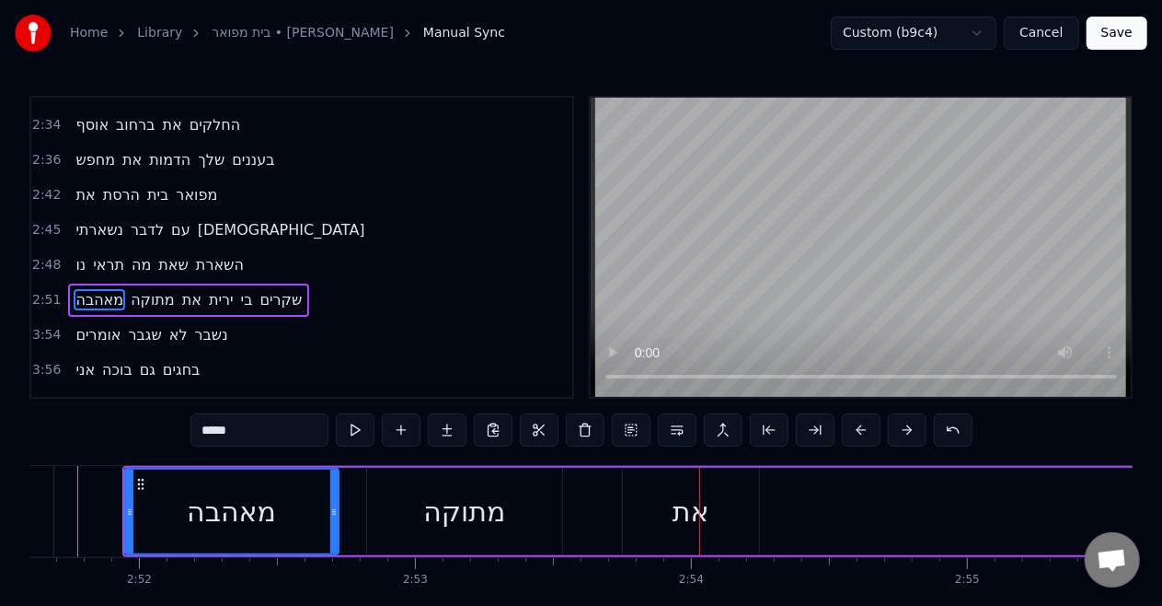
click at [698, 517] on div "את" at bounding box center [691, 511] width 37 height 41
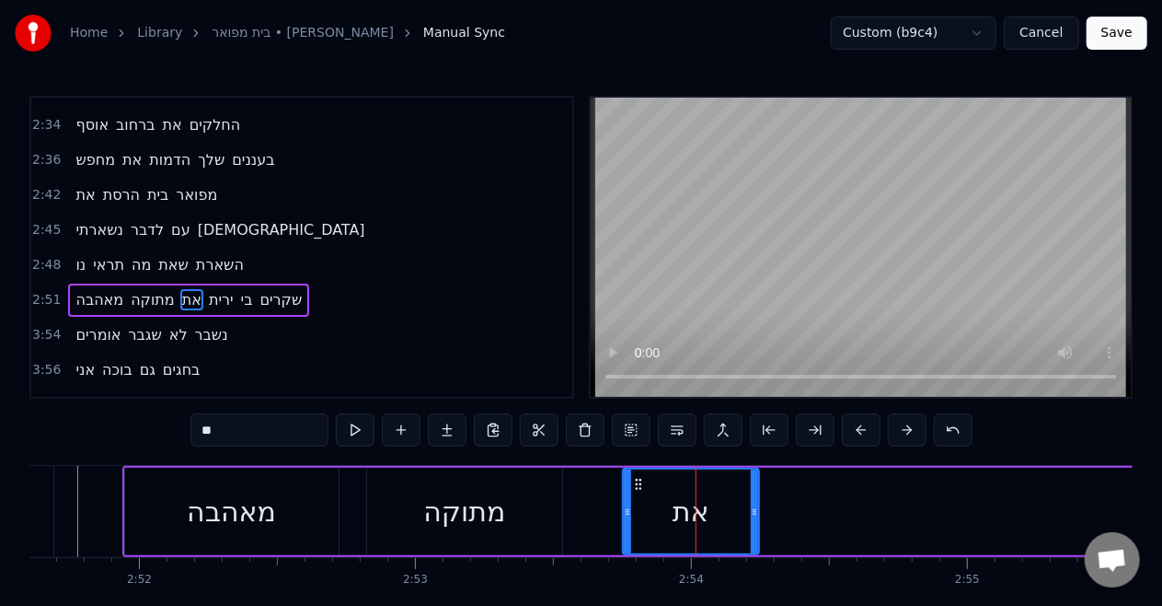
click at [526, 509] on div "מתוקה" at bounding box center [464, 511] width 195 height 87
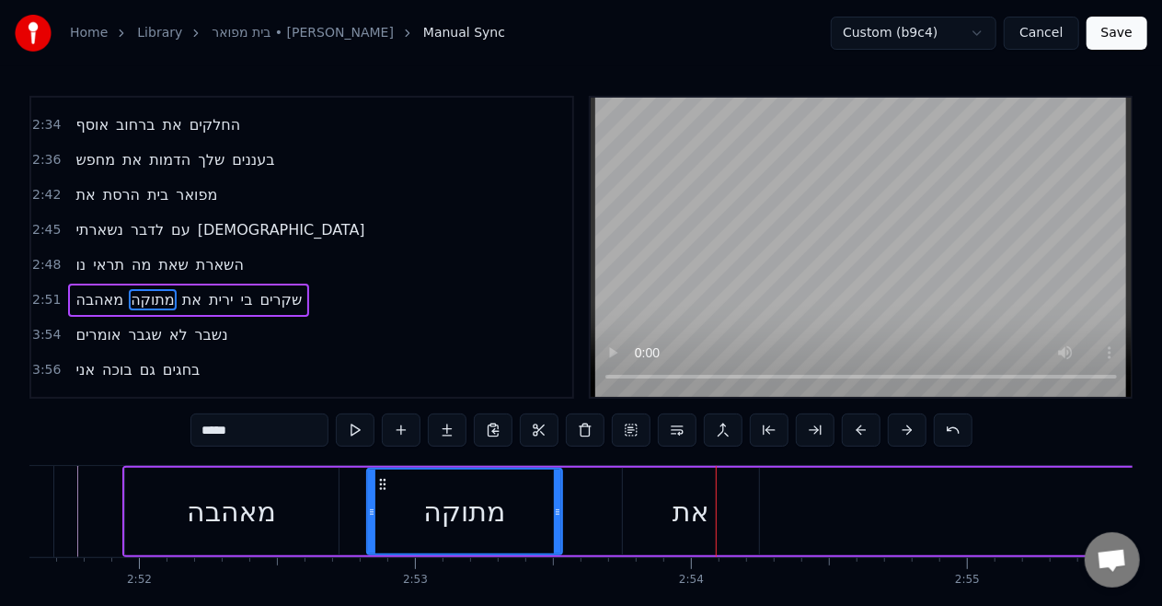
click at [709, 514] on div "את" at bounding box center [691, 511] width 37 height 41
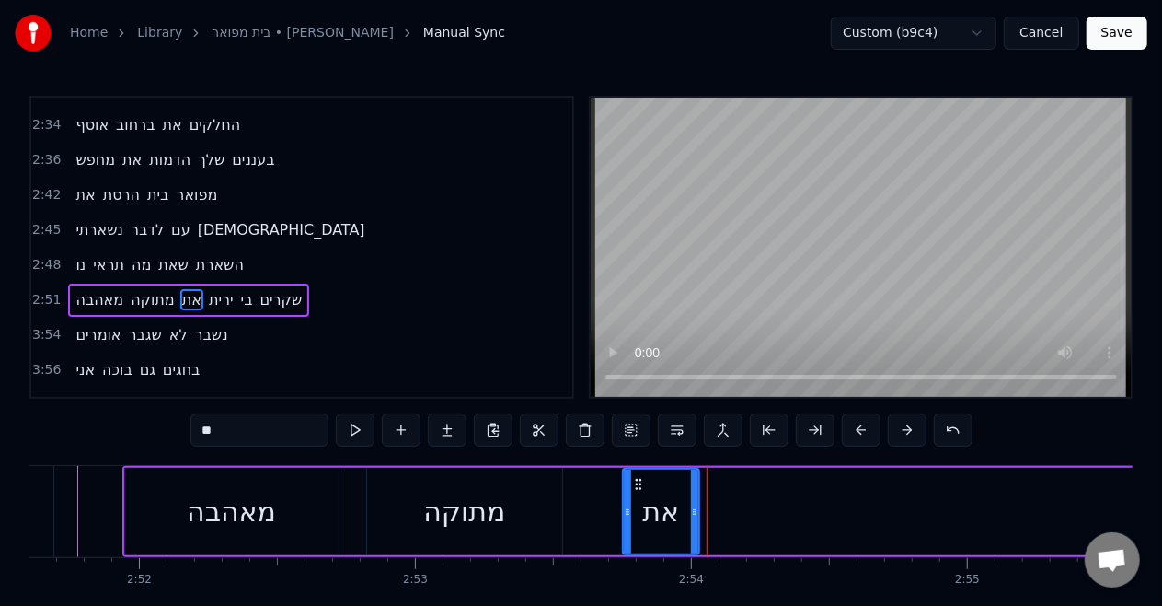
drag, startPoint x: 756, startPoint y: 512, endPoint x: 696, endPoint y: 506, distance: 60.1
click at [696, 506] on icon at bounding box center [694, 511] width 7 height 15
click at [534, 520] on div "מתוקה" at bounding box center [464, 511] width 195 height 87
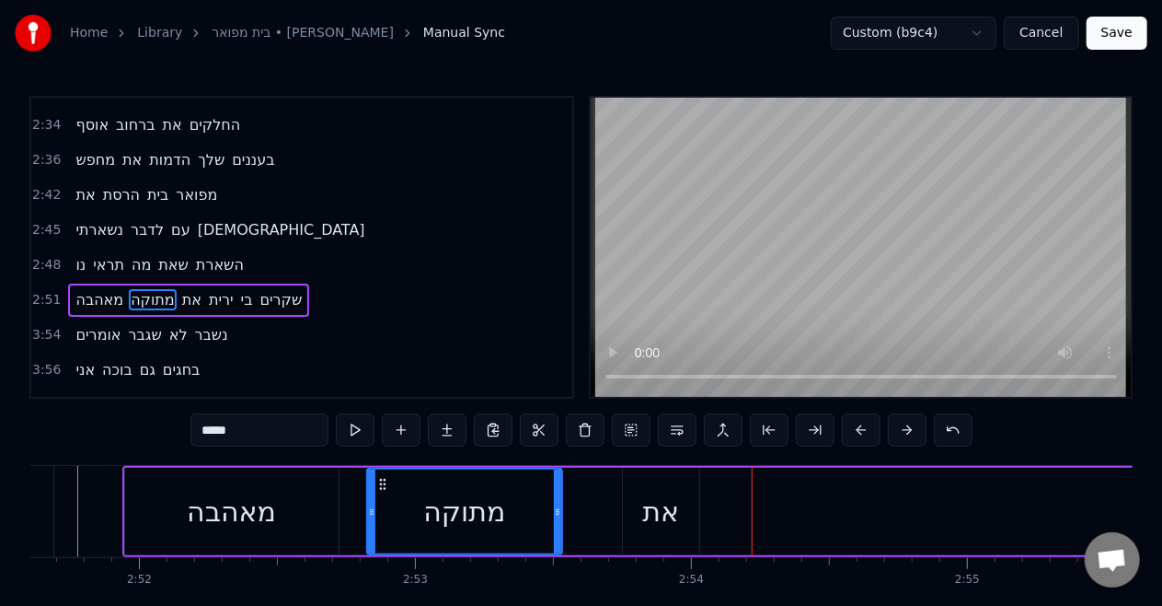
click at [214, 289] on span "ירית" at bounding box center [221, 299] width 29 height 21
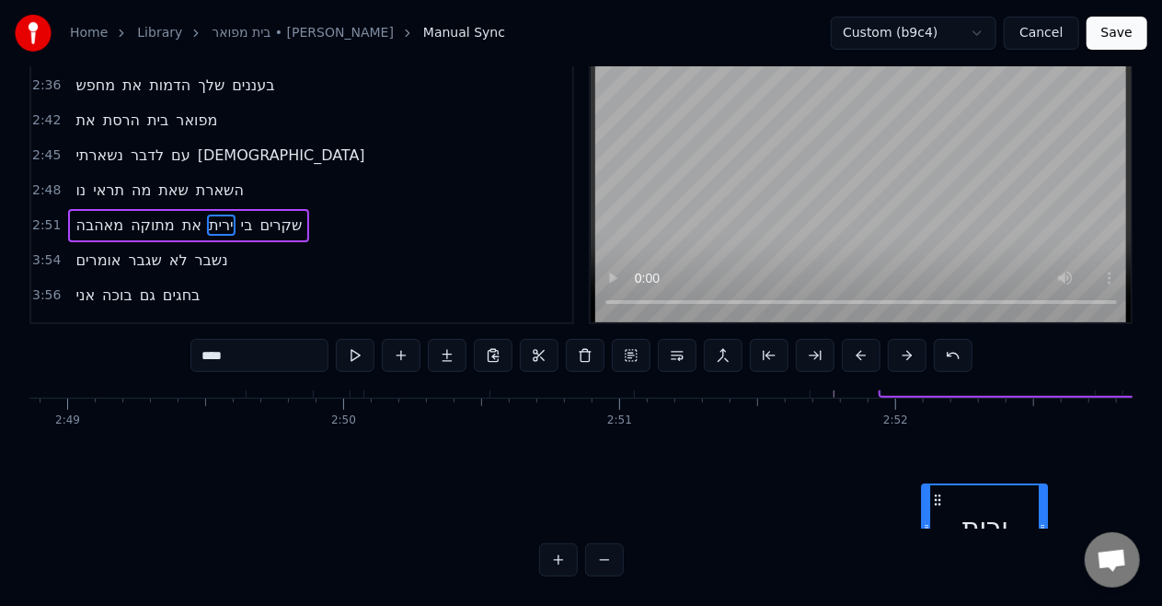
scroll to position [85, 46655]
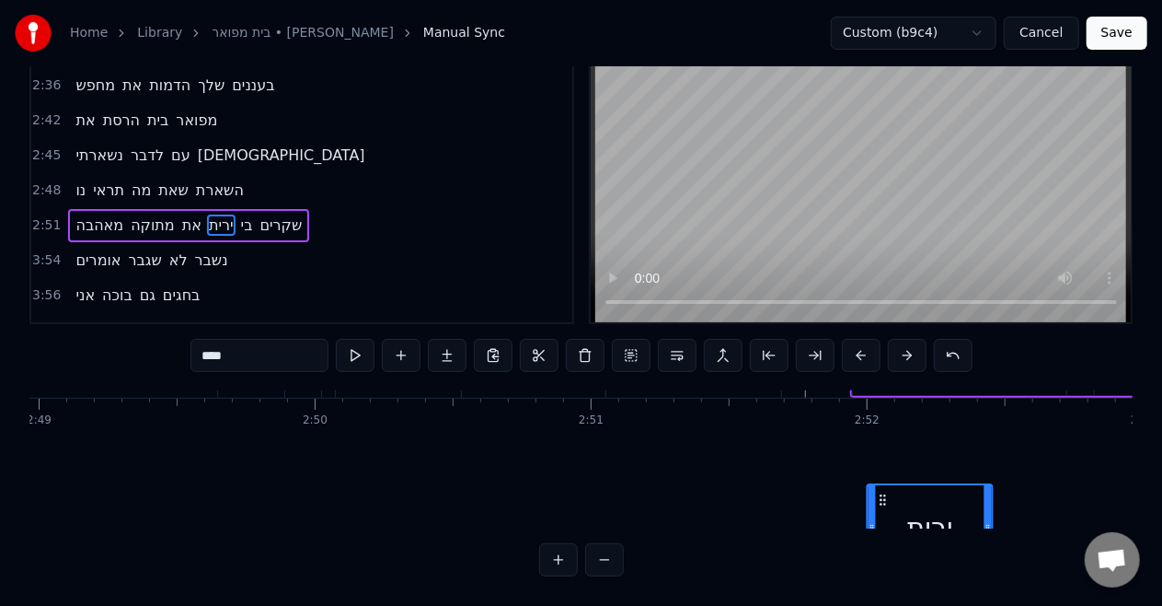
drag, startPoint x: 144, startPoint y: 486, endPoint x: 887, endPoint y: 445, distance: 744.8
click at [887, 445] on div "איש משוגע מביט בי במראה מאז שהלכה צל של עצמי מישהו אחר מביא לך אהבה מאז שהיא אי…" at bounding box center [581, 459] width 1104 height 138
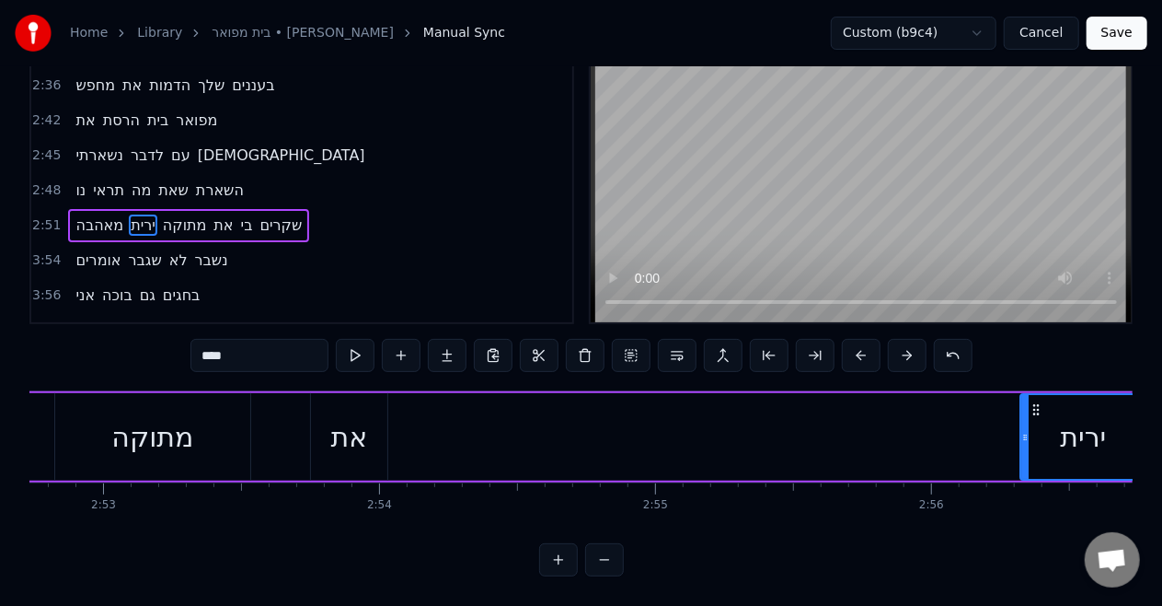
scroll to position [0, 47700]
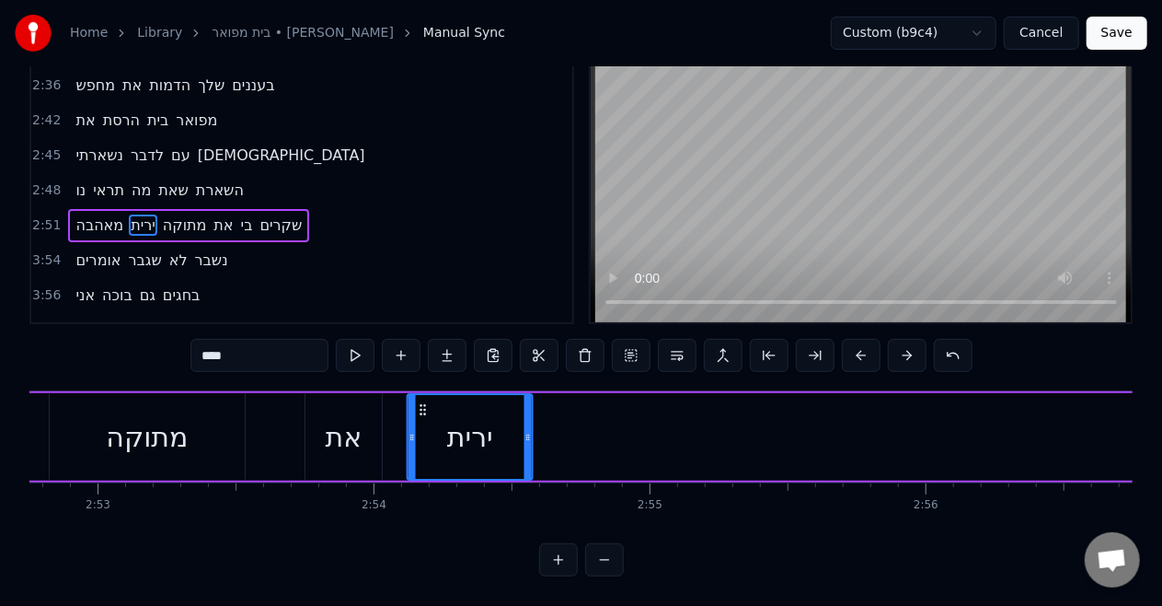
drag, startPoint x: 887, startPoint y: 389, endPoint x: 418, endPoint y: 395, distance: 469.4
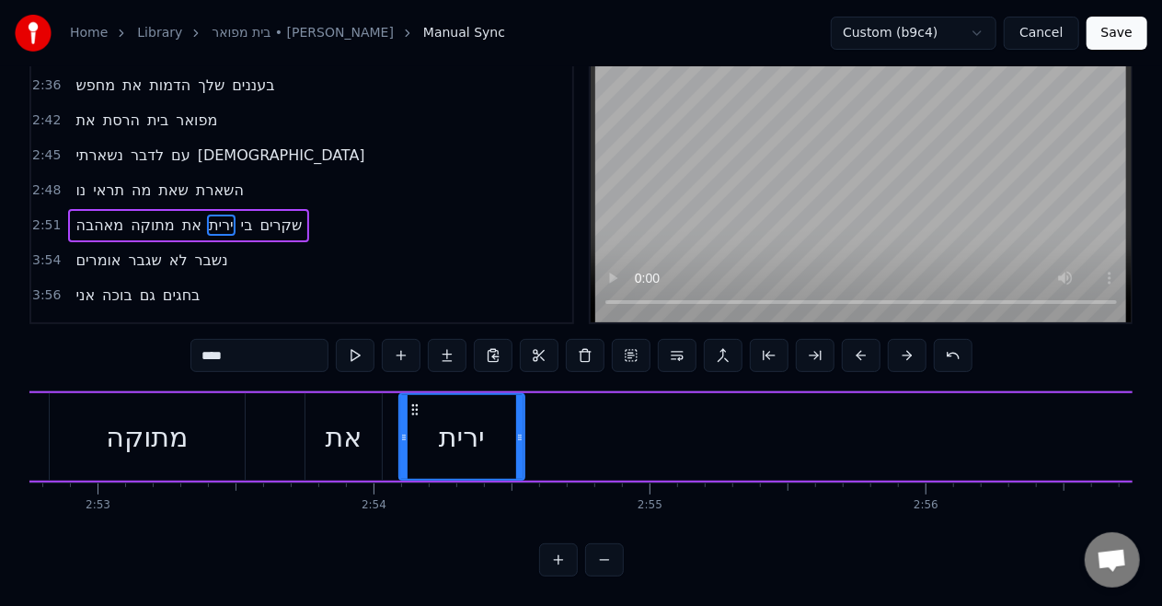
click at [328, 416] on div "את" at bounding box center [344, 436] width 37 height 41
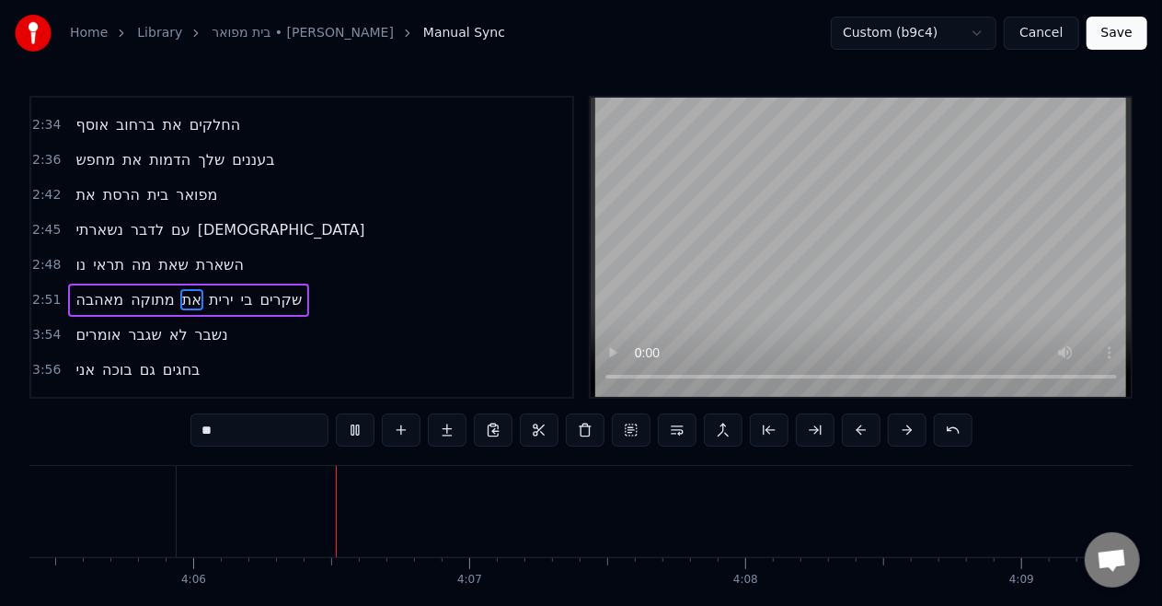
scroll to position [0, 67770]
click at [155, 289] on span "מתוקה" at bounding box center [153, 299] width 48 height 21
type input "*****"
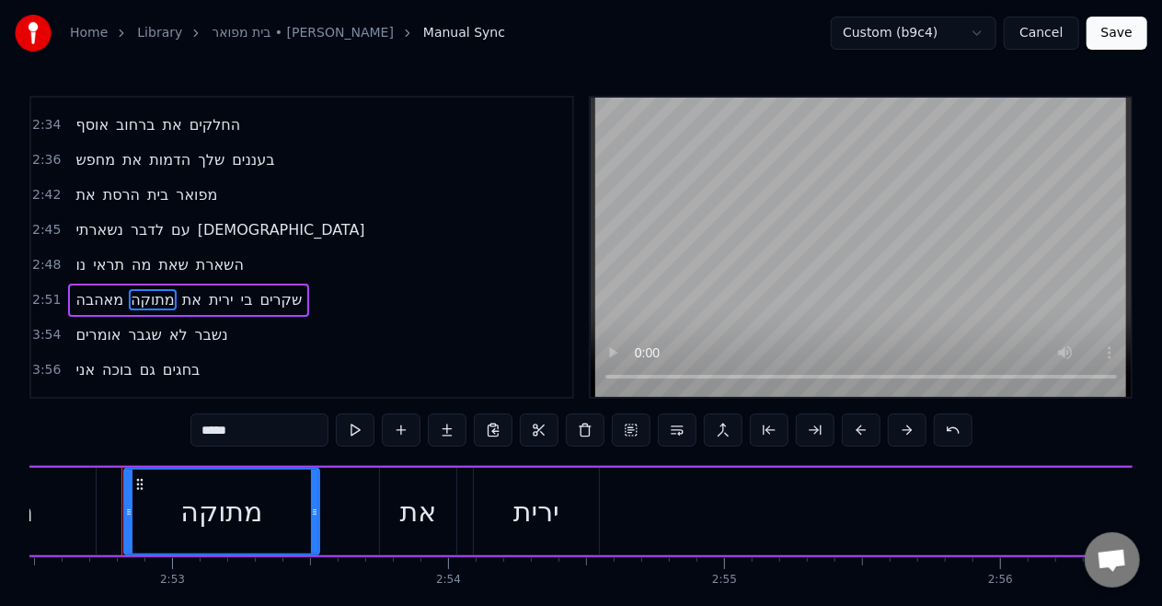
scroll to position [0, 47625]
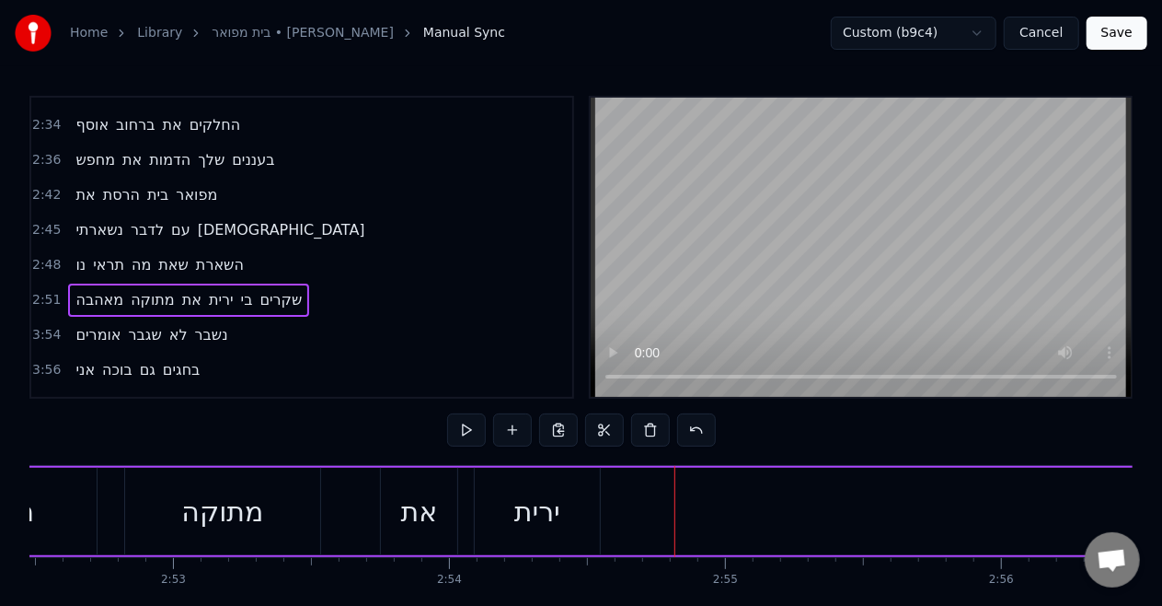
click at [263, 289] on span "שקרים" at bounding box center [281, 299] width 46 height 21
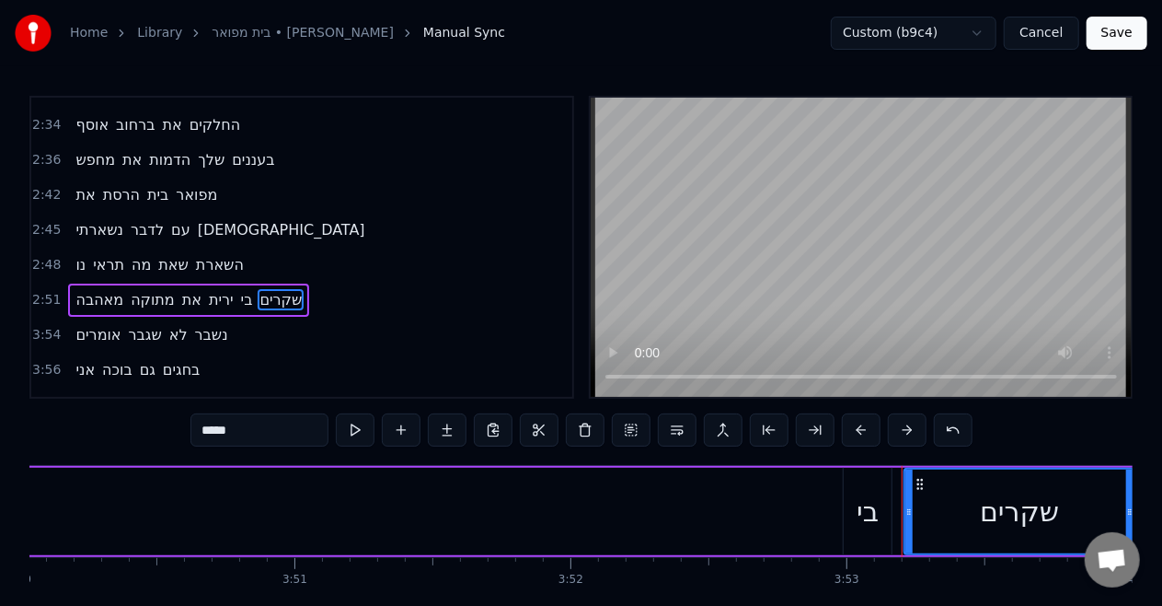
scroll to position [0, 64299]
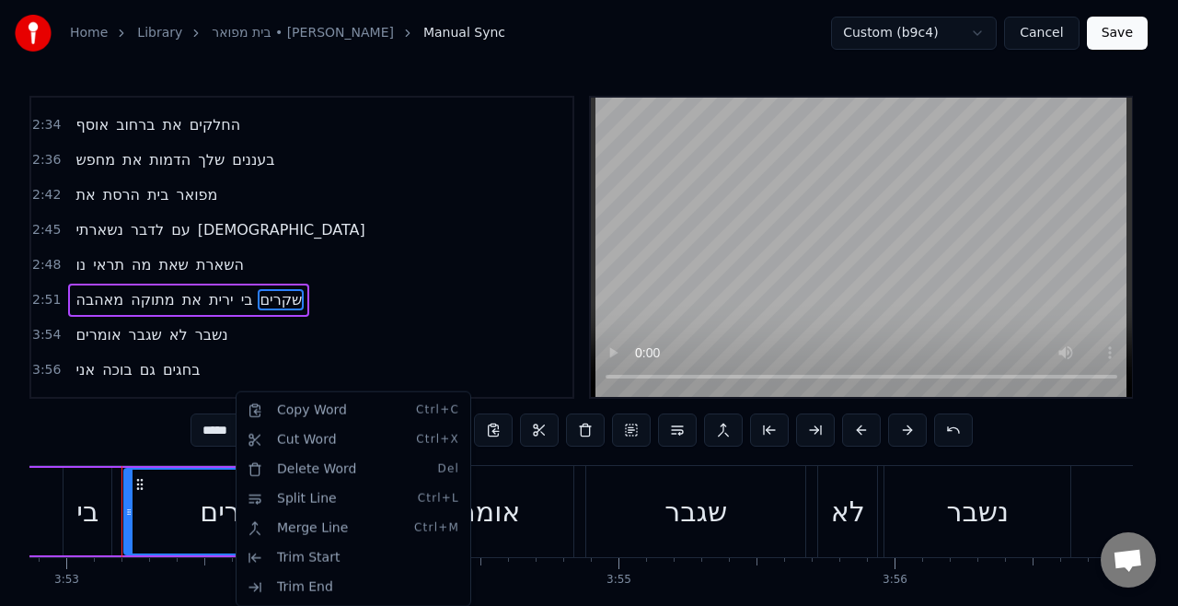
click at [100, 505] on html "Home Library [GEOGRAPHIC_DATA] • [PERSON_NAME] Manual Sync Custom (b9c4) Cancel…" at bounding box center [589, 340] width 1178 height 680
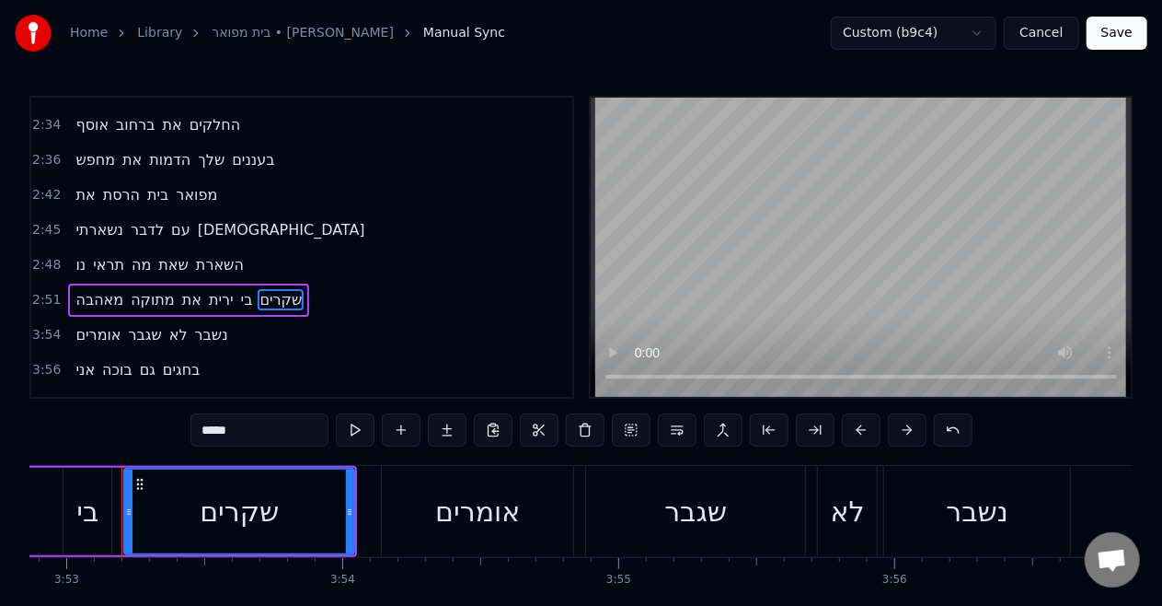
click at [100, 505] on div "בי" at bounding box center [88, 511] width 48 height 87
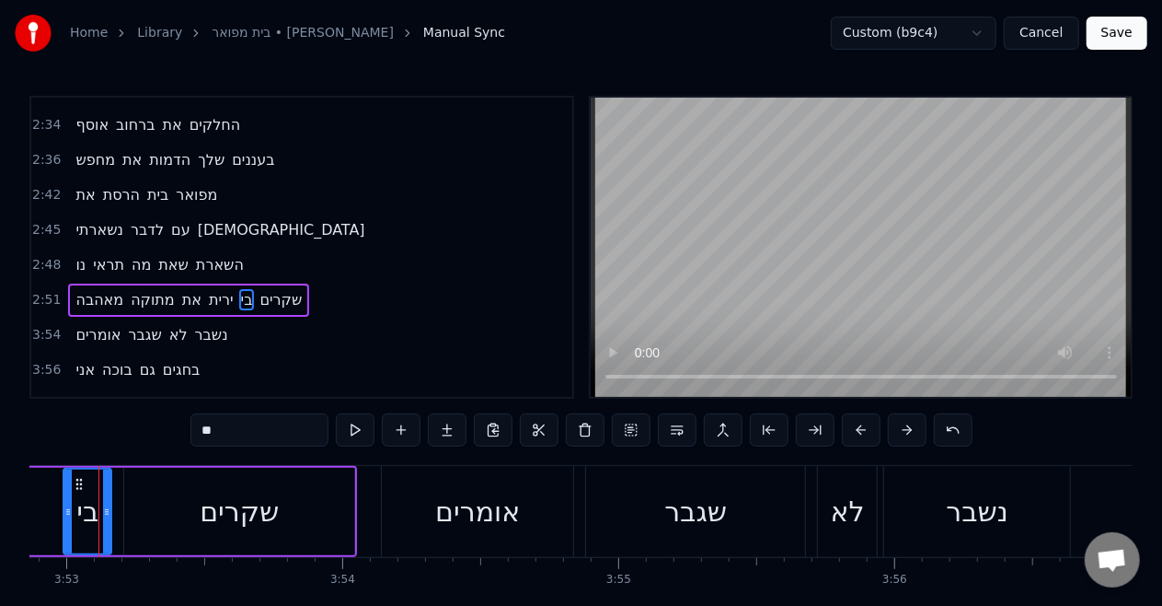
scroll to position [0, 64276]
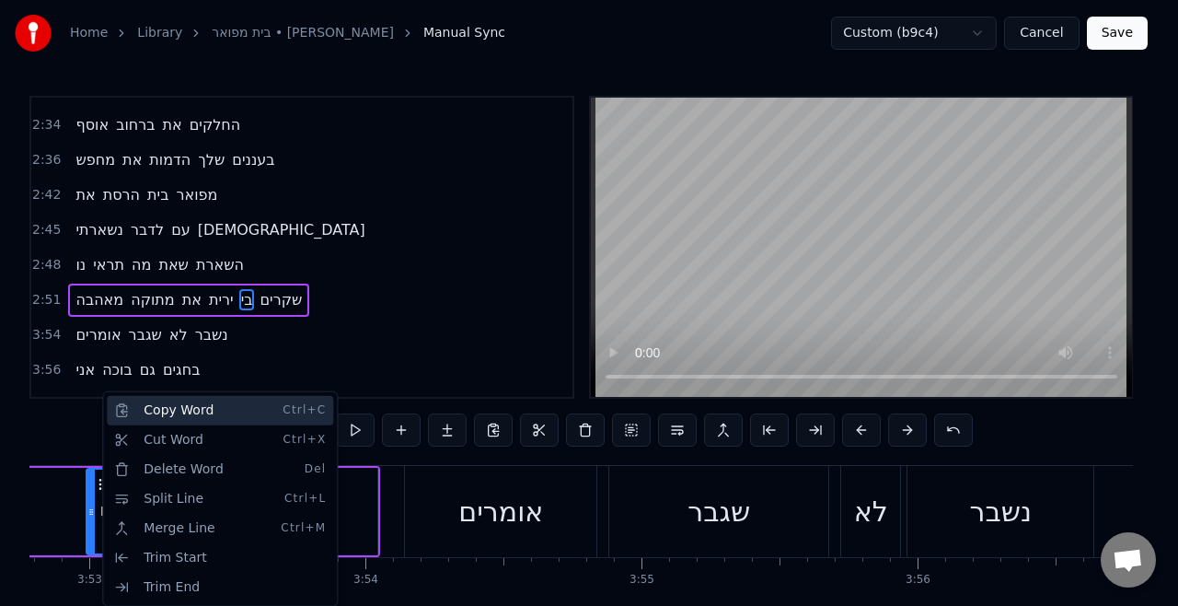
click at [198, 408] on div "Copy Word Ctrl+C" at bounding box center [220, 410] width 226 height 29
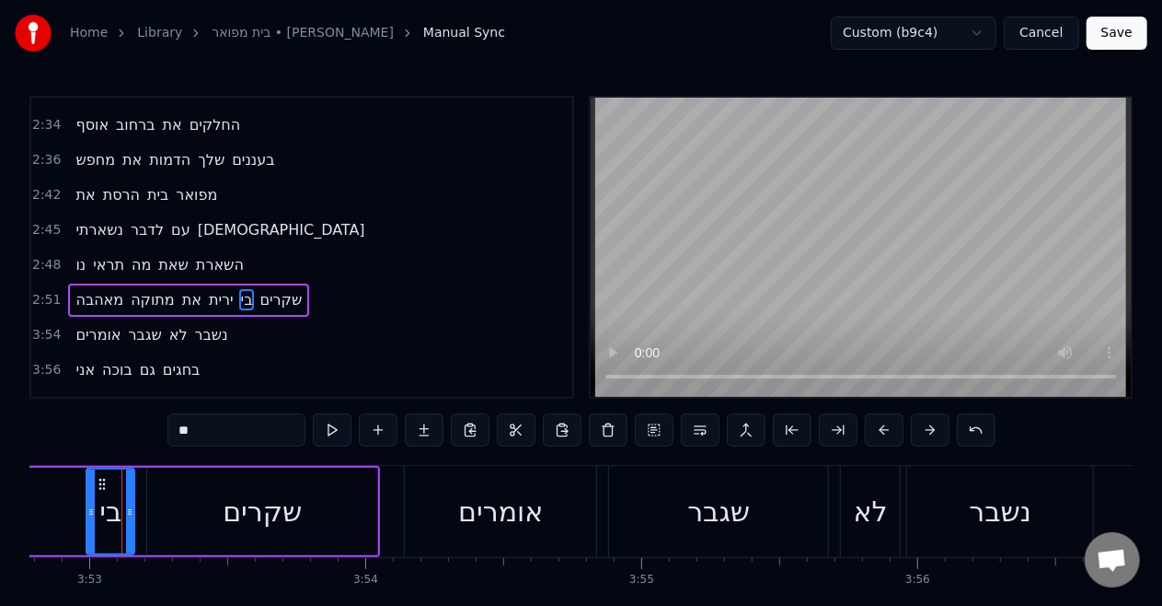
click at [138, 289] on span "מתוקה" at bounding box center [153, 299] width 48 height 21
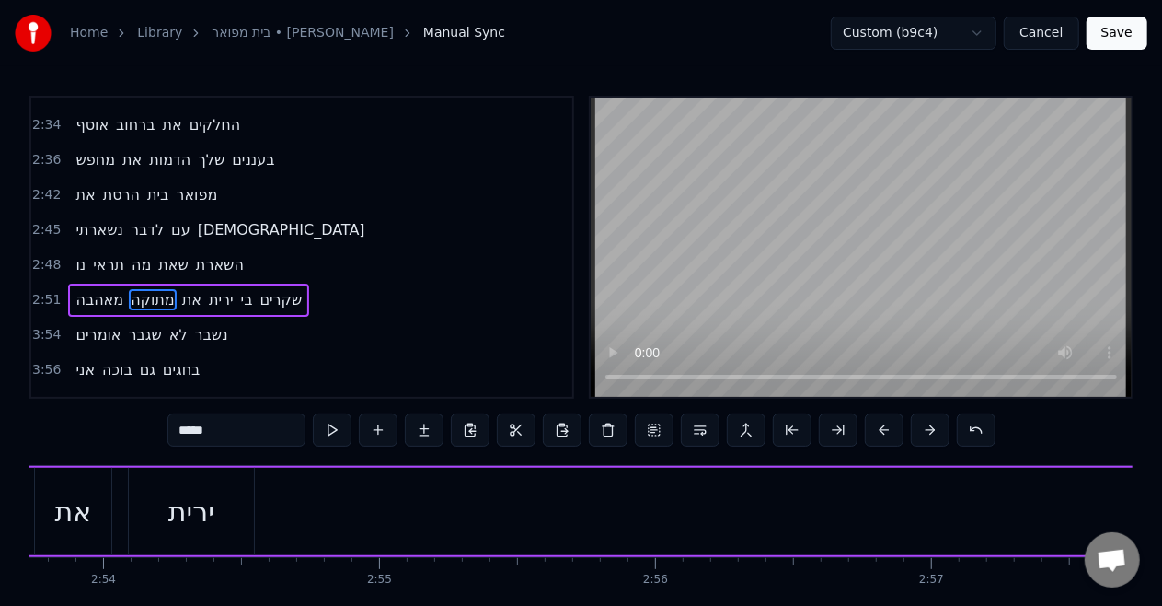
scroll to position [0, 47625]
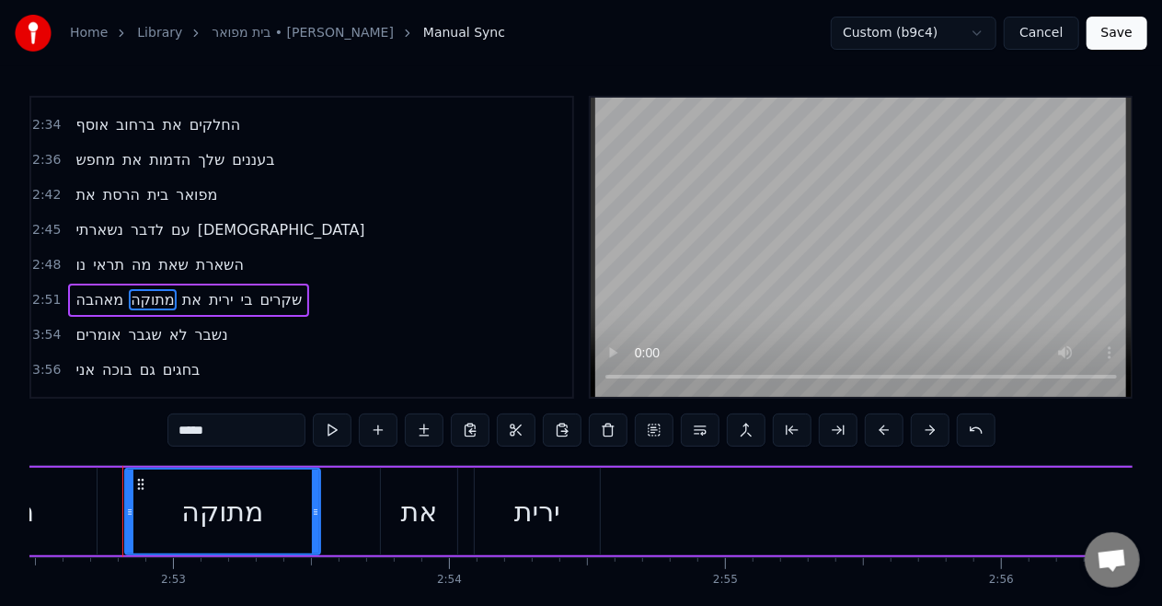
click at [215, 289] on span "ירית" at bounding box center [221, 299] width 29 height 21
type input "****"
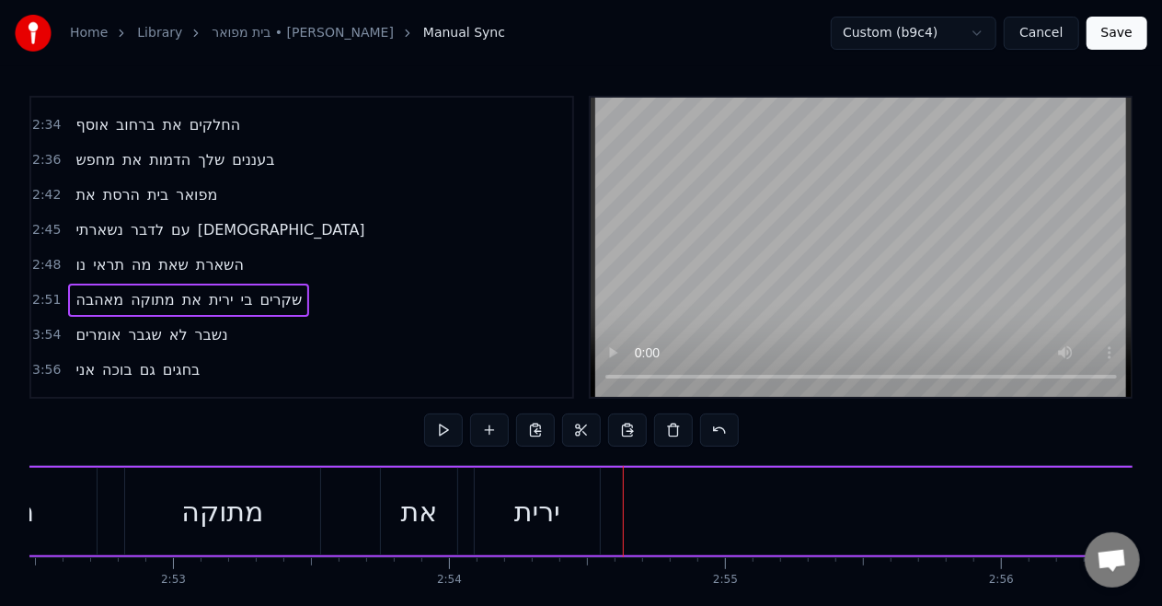
click at [578, 509] on div "ירית" at bounding box center [537, 511] width 125 height 87
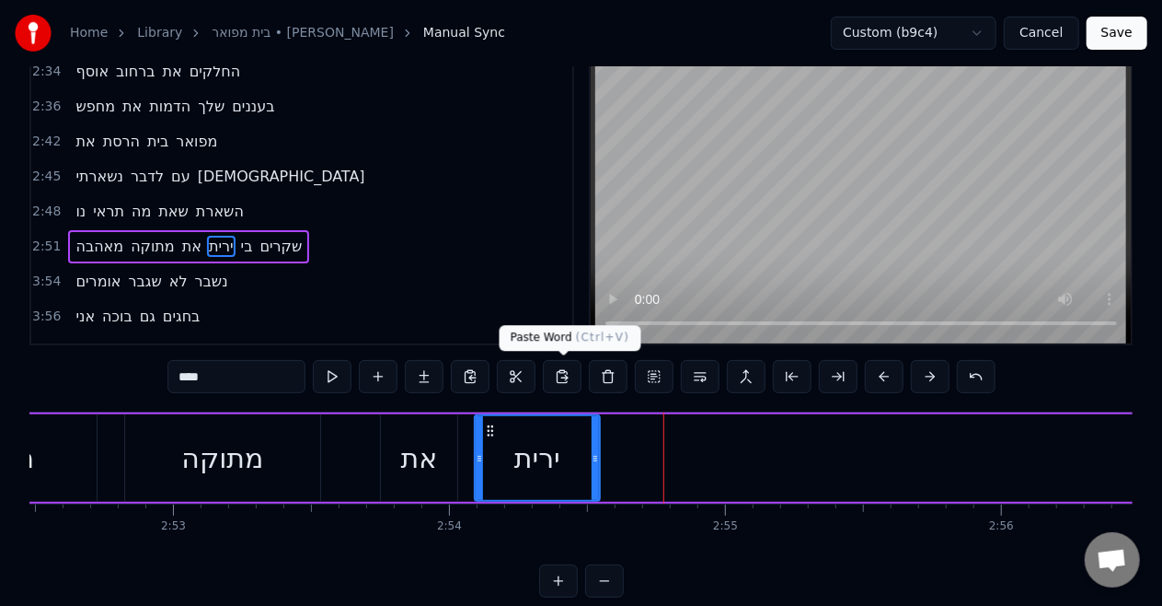
click at [560, 369] on button at bounding box center [562, 376] width 39 height 33
click at [618, 458] on div "בי" at bounding box center [629, 457] width 22 height 41
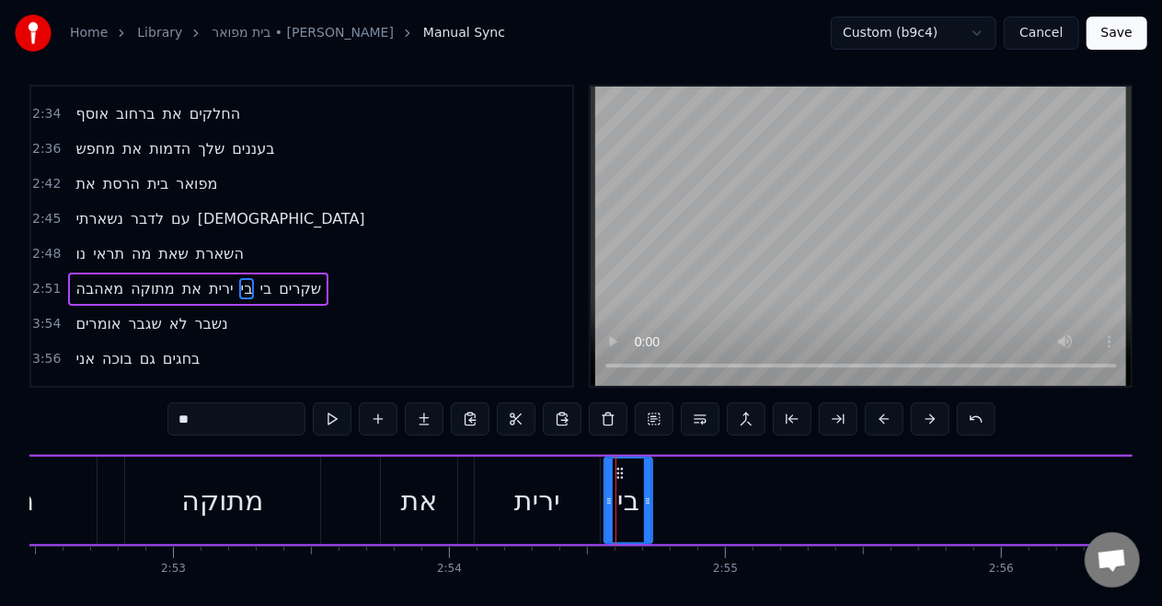
scroll to position [0, 0]
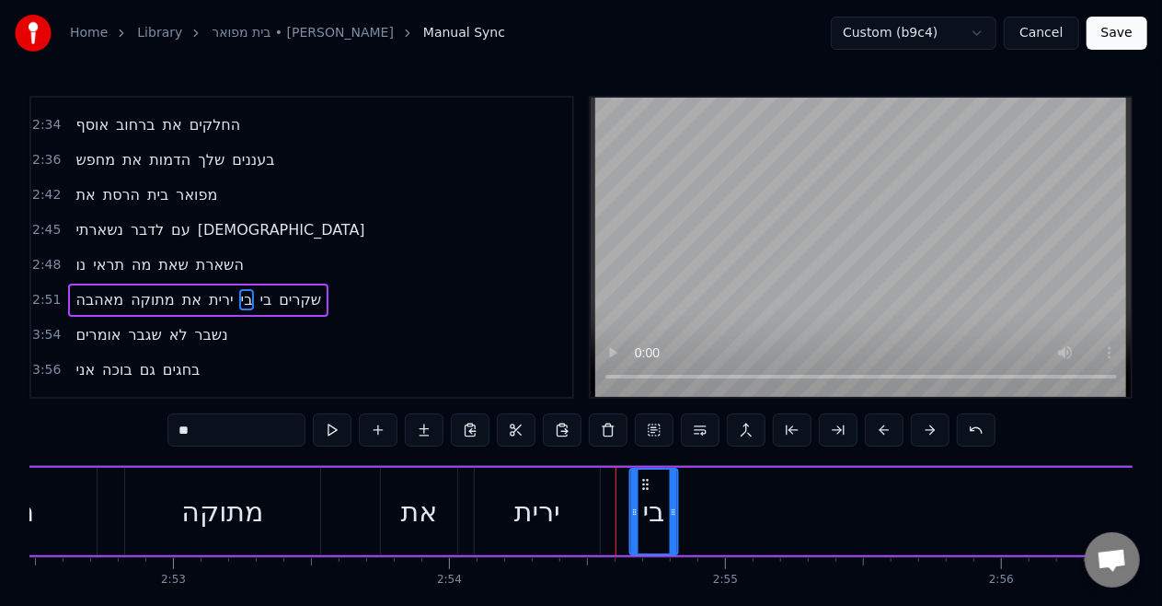
drag, startPoint x: 619, startPoint y: 487, endPoint x: 644, endPoint y: 474, distance: 28.0
click at [644, 474] on div "בי" at bounding box center [653, 511] width 46 height 84
click at [526, 504] on div "ירית" at bounding box center [537, 511] width 46 height 41
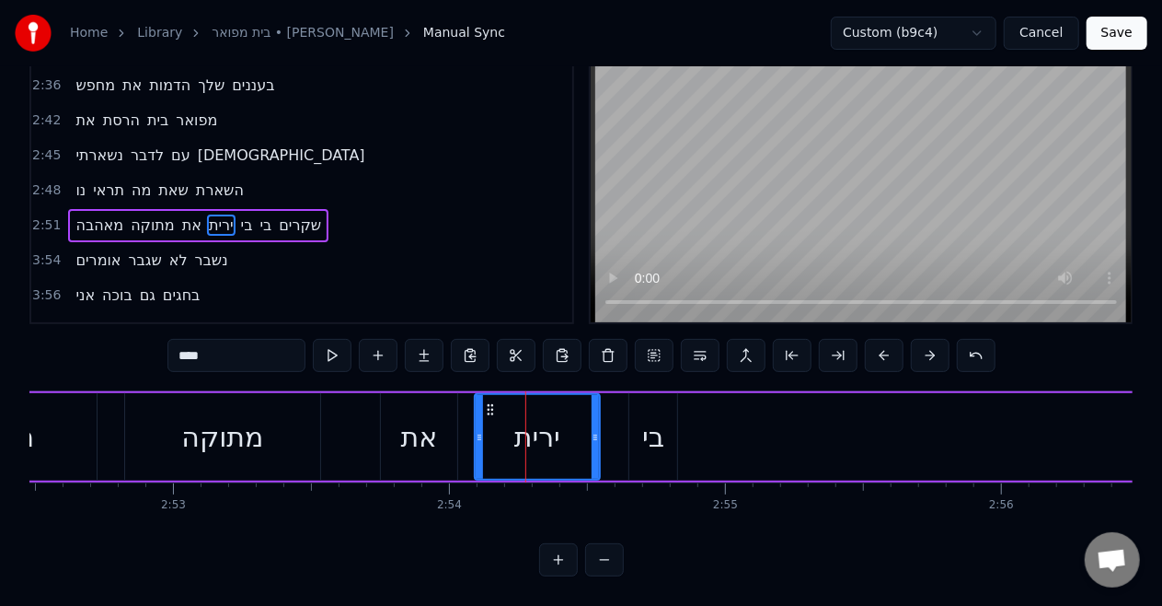
scroll to position [90, 0]
click at [442, 422] on div "את" at bounding box center [419, 436] width 76 height 87
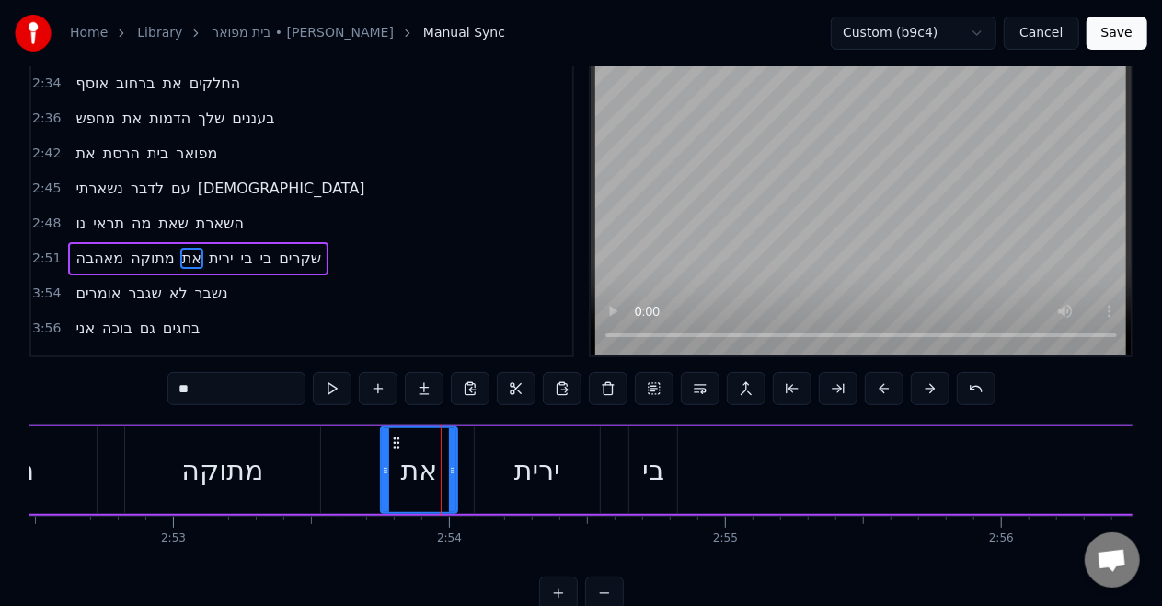
scroll to position [0, 0]
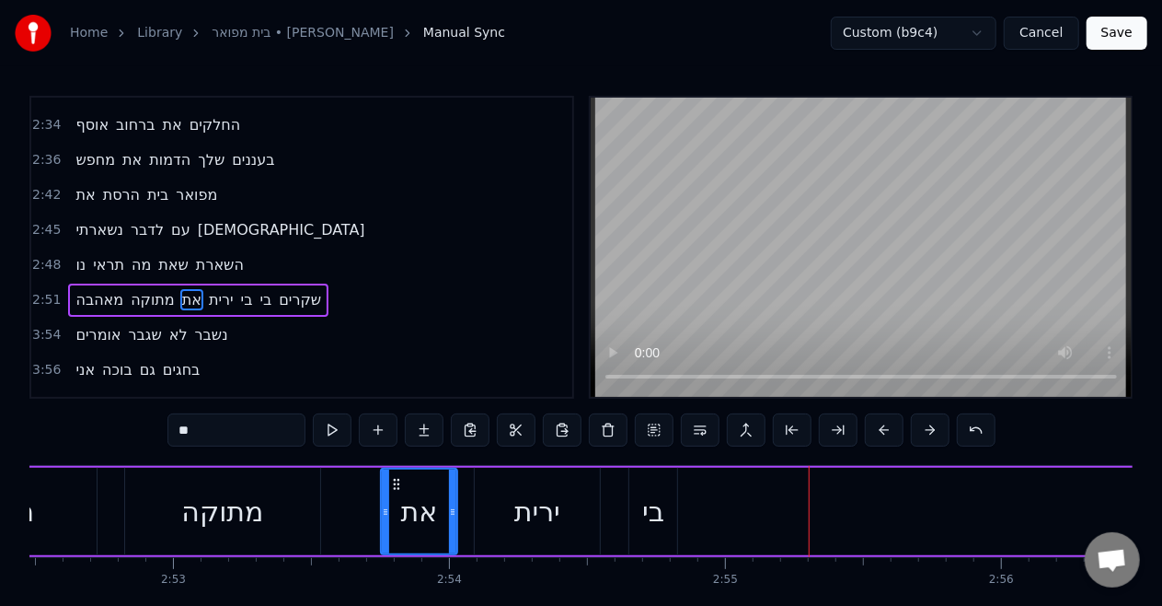
click at [514, 491] on div "ירית" at bounding box center [537, 511] width 46 height 41
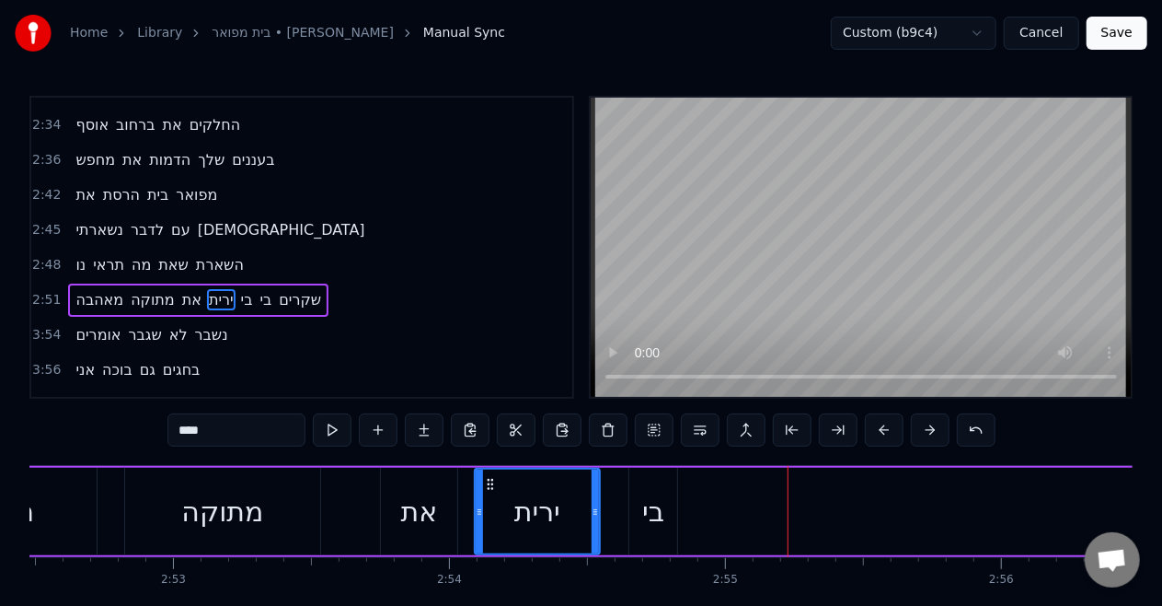
click at [416, 499] on div "את" at bounding box center [419, 511] width 37 height 41
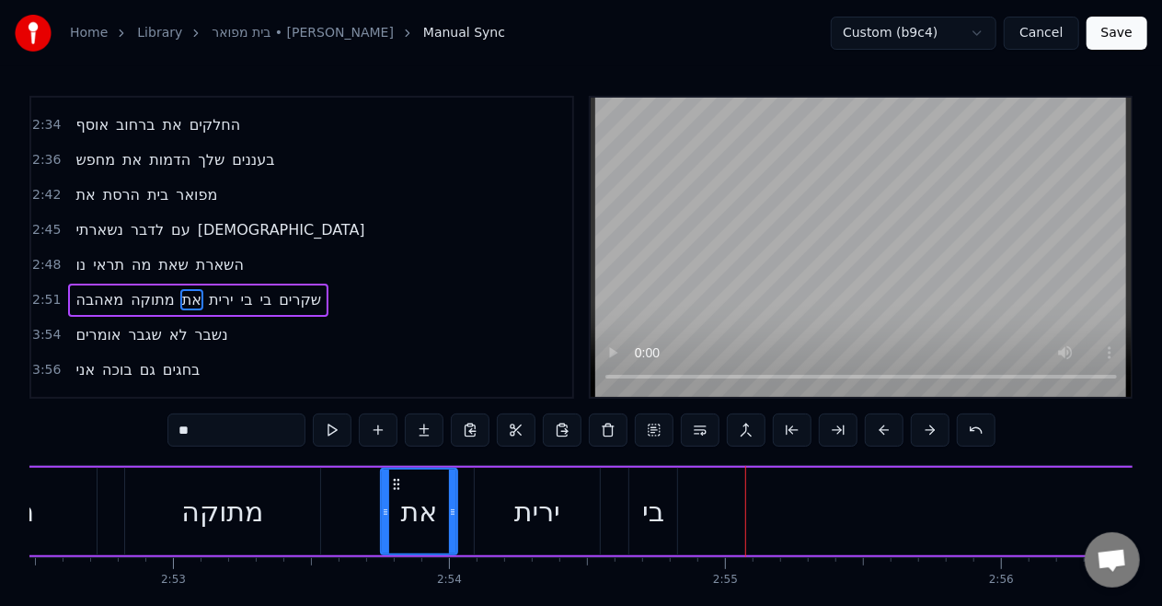
click at [416, 536] on div "את" at bounding box center [419, 511] width 75 height 84
click at [418, 495] on div "את" at bounding box center [419, 511] width 37 height 41
click at [633, 510] on div "בי" at bounding box center [654, 511] width 48 height 87
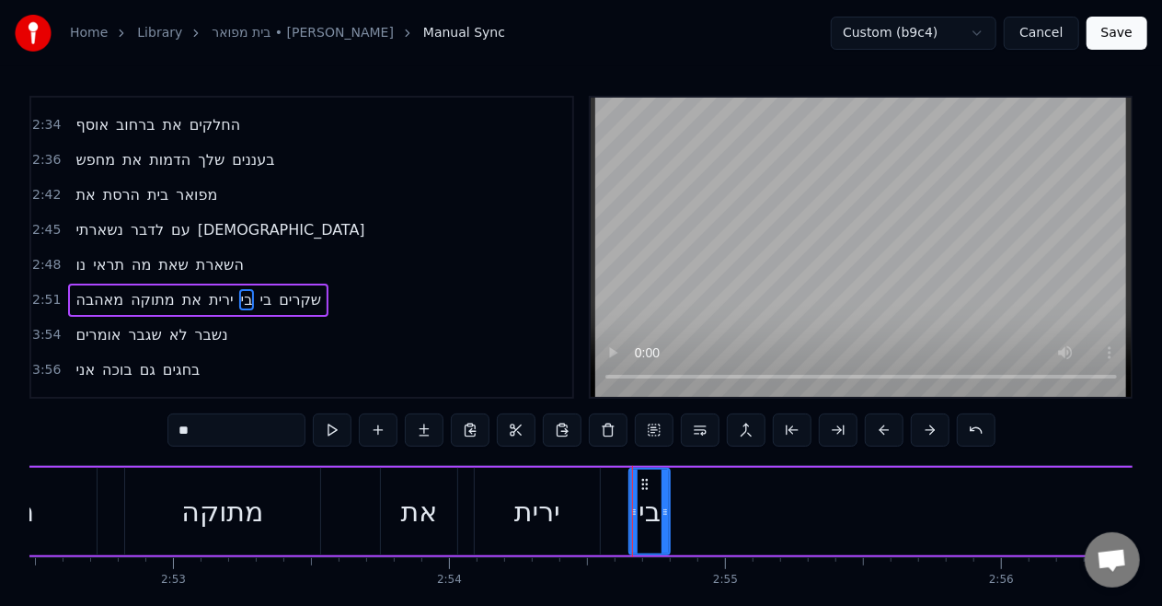
click at [663, 506] on icon at bounding box center [665, 511] width 7 height 15
click at [506, 491] on div "ירית" at bounding box center [537, 511] width 125 height 87
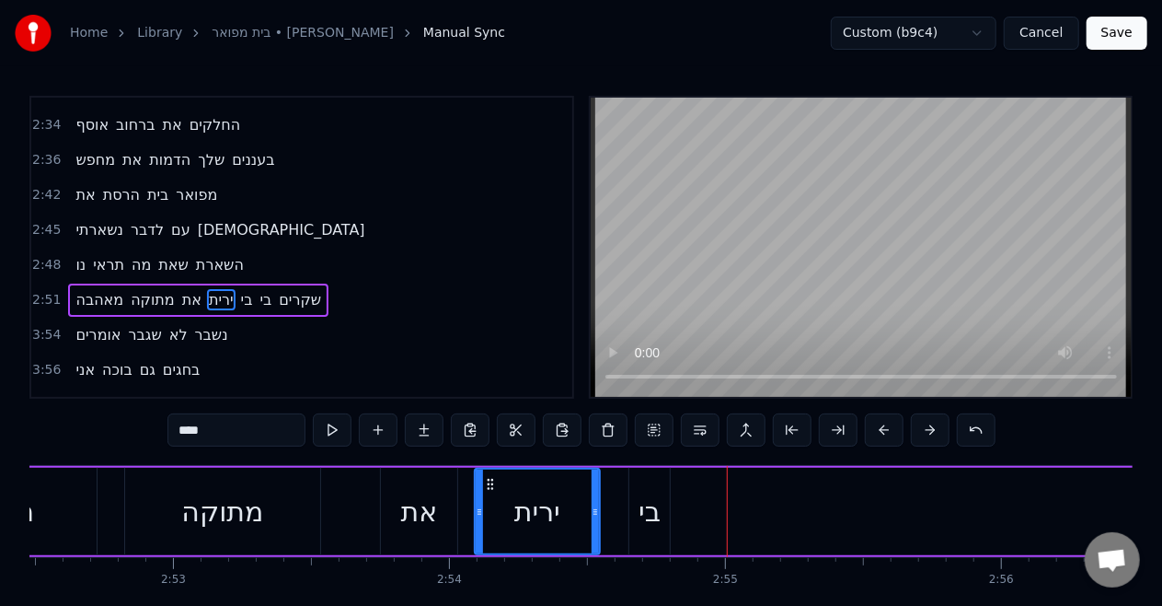
click at [111, 289] on span "מאהבה" at bounding box center [100, 299] width 52 height 21
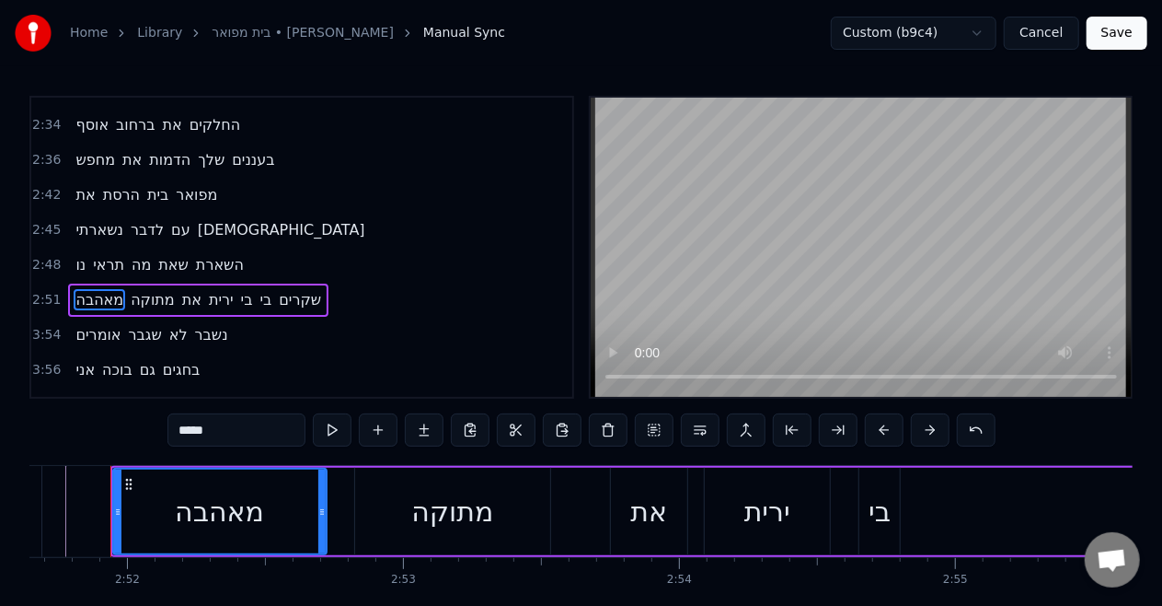
scroll to position [0, 47383]
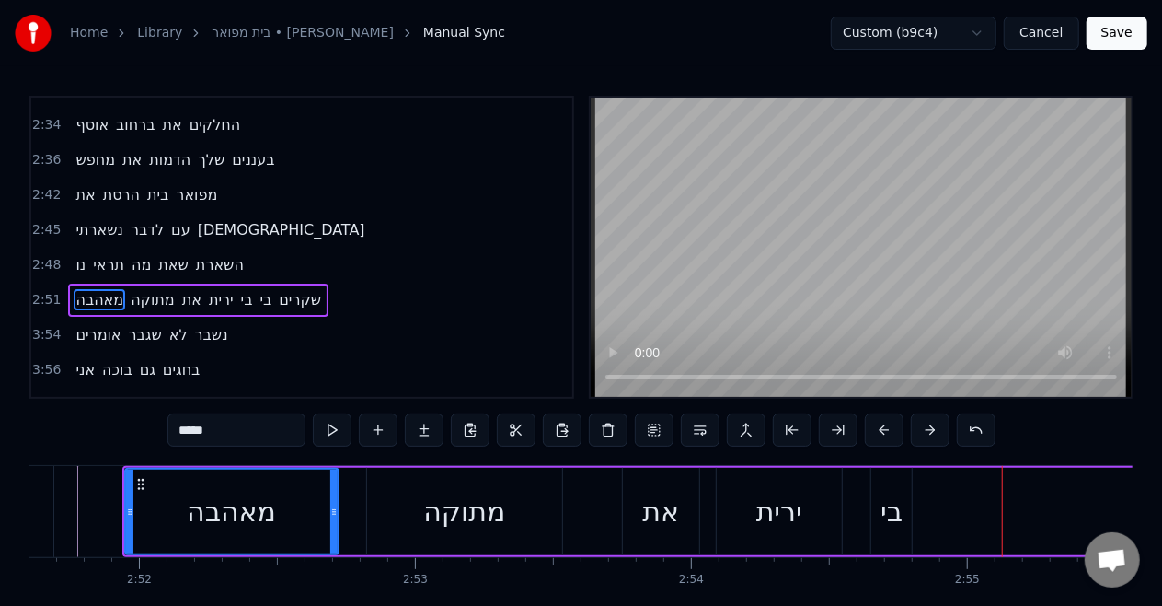
click at [250, 503] on div "מאהבה" at bounding box center [231, 511] width 89 height 41
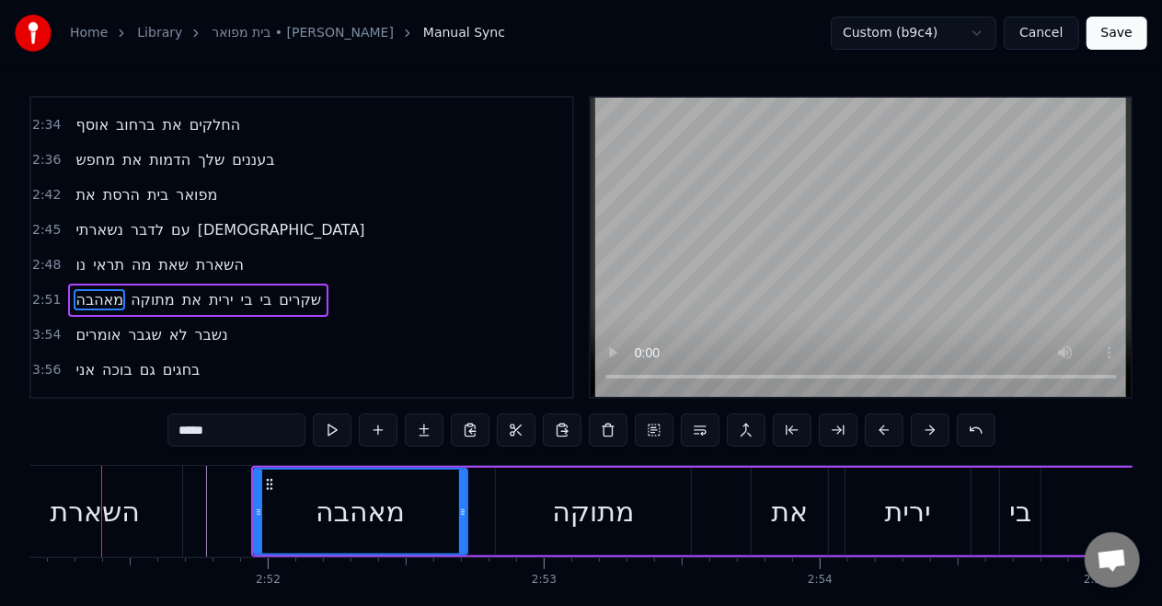
scroll to position [0, 47234]
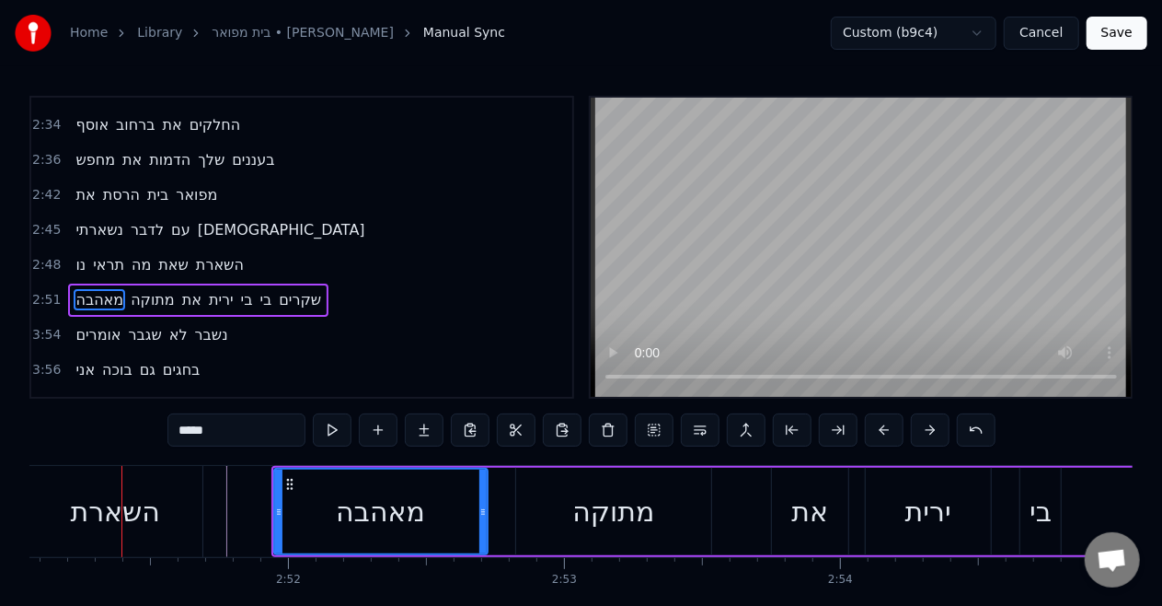
click at [584, 231] on div "0:46 איש משוגע 0:48 מביט בי במראה 0:52 מאז שהלכה 0:55 צל של עצמי 0:59 מישהו אחר…" at bounding box center [581, 247] width 1104 height 303
click at [637, 234] on video at bounding box center [861, 247] width 541 height 299
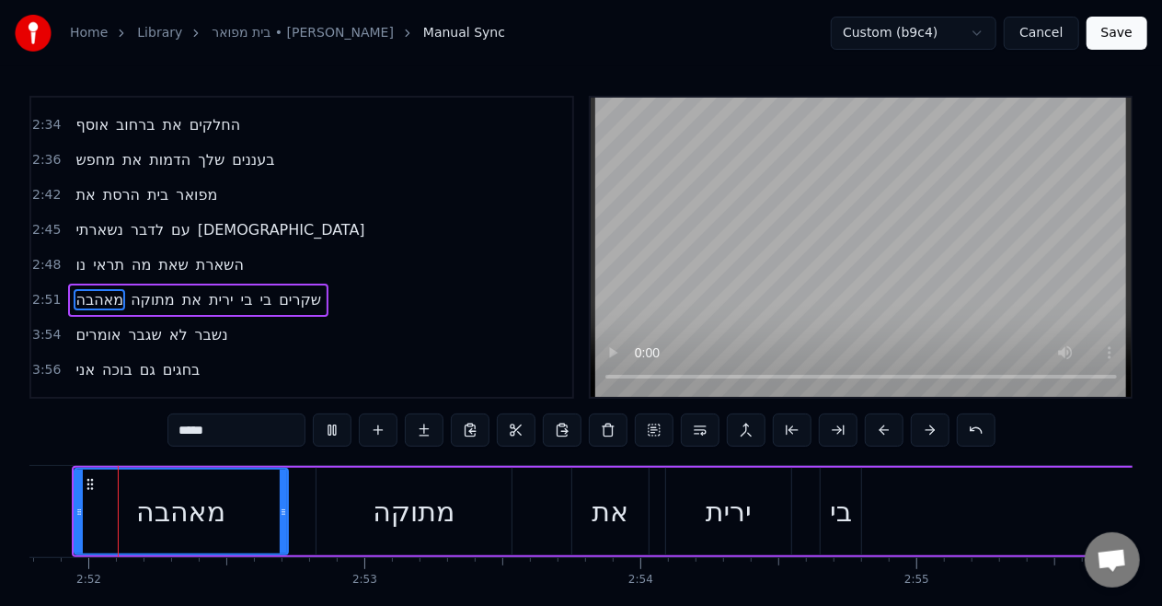
scroll to position [0, 47413]
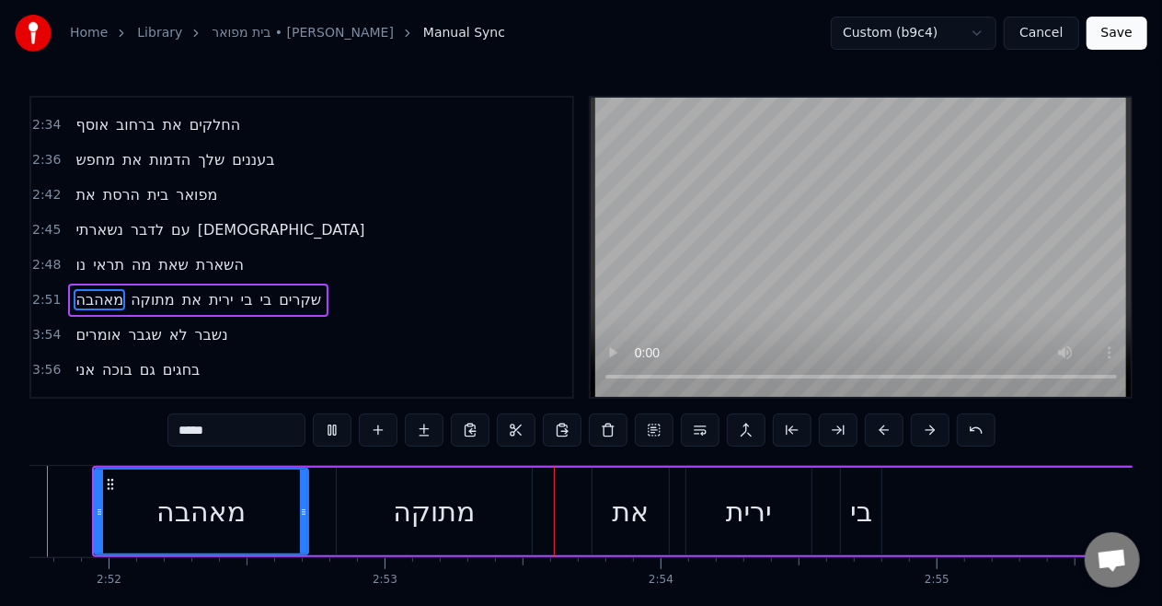
click at [806, 296] on video at bounding box center [861, 247] width 541 height 299
click at [866, 515] on div "בי" at bounding box center [861, 511] width 22 height 41
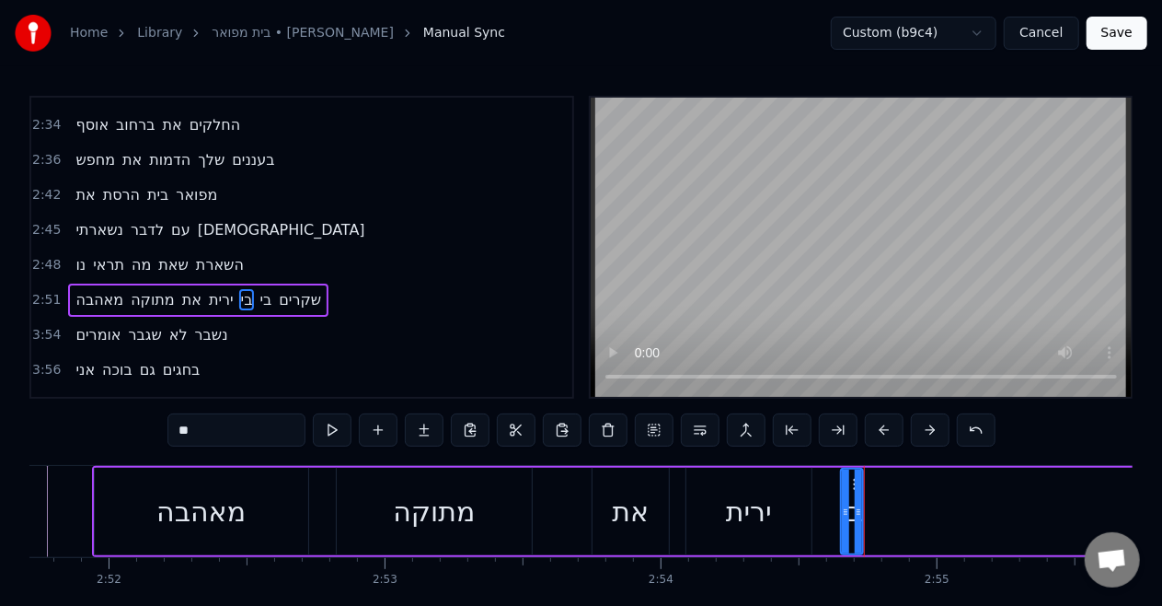
drag, startPoint x: 874, startPoint y: 512, endPoint x: 856, endPoint y: 507, distance: 19.0
click at [856, 507] on icon at bounding box center [858, 511] width 7 height 15
click at [427, 488] on div "מתוקה" at bounding box center [434, 511] width 195 height 87
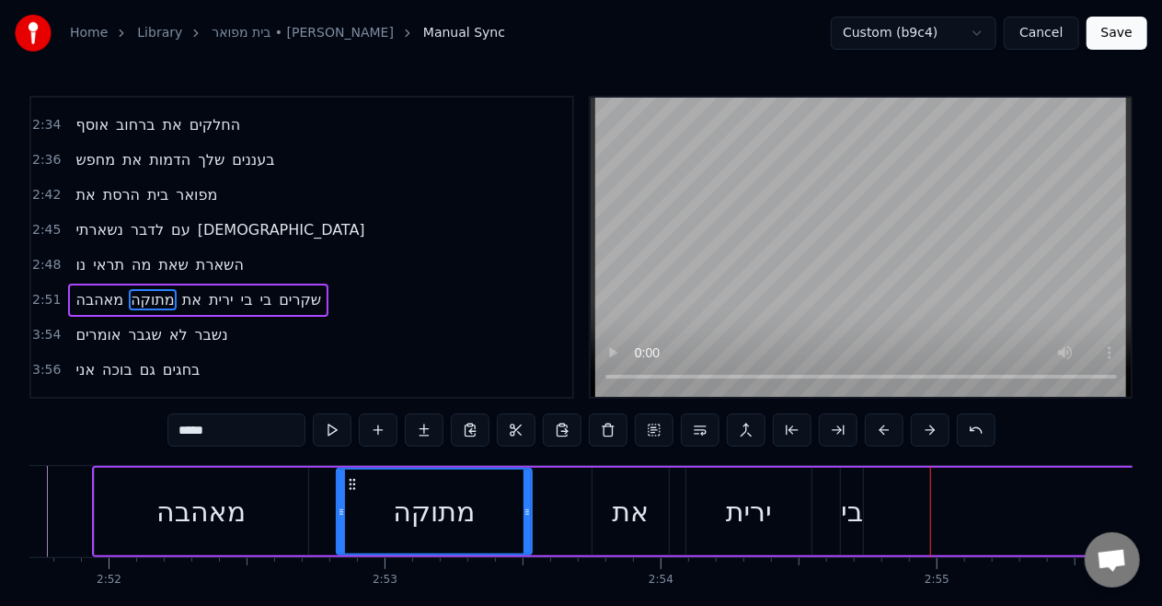
click at [265, 289] on span "בי" at bounding box center [266, 299] width 16 height 21
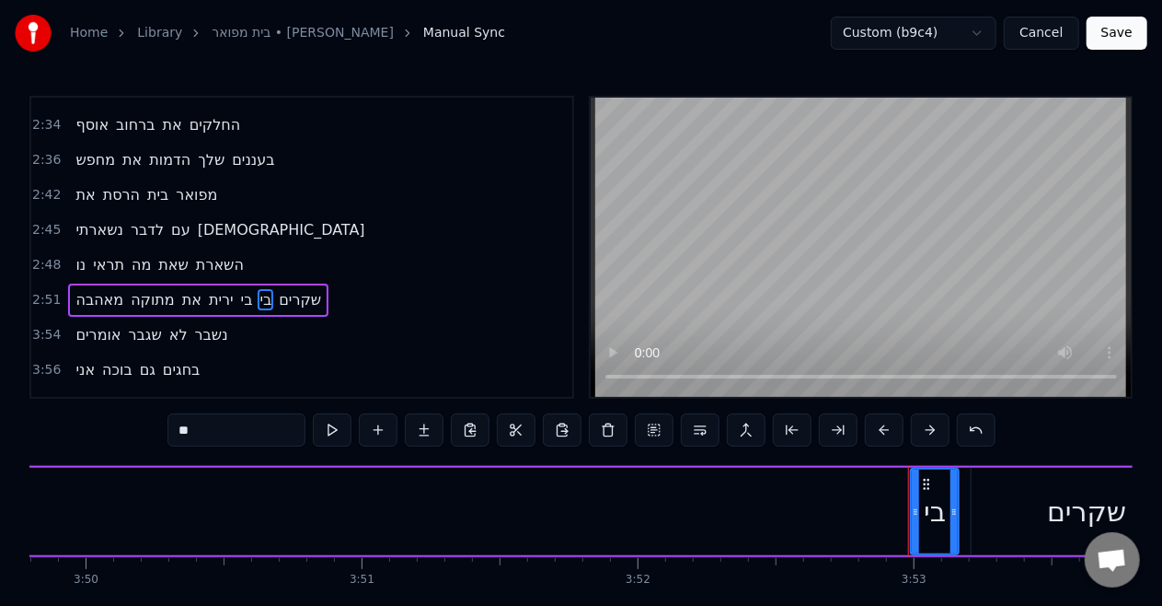
scroll to position [0, 64238]
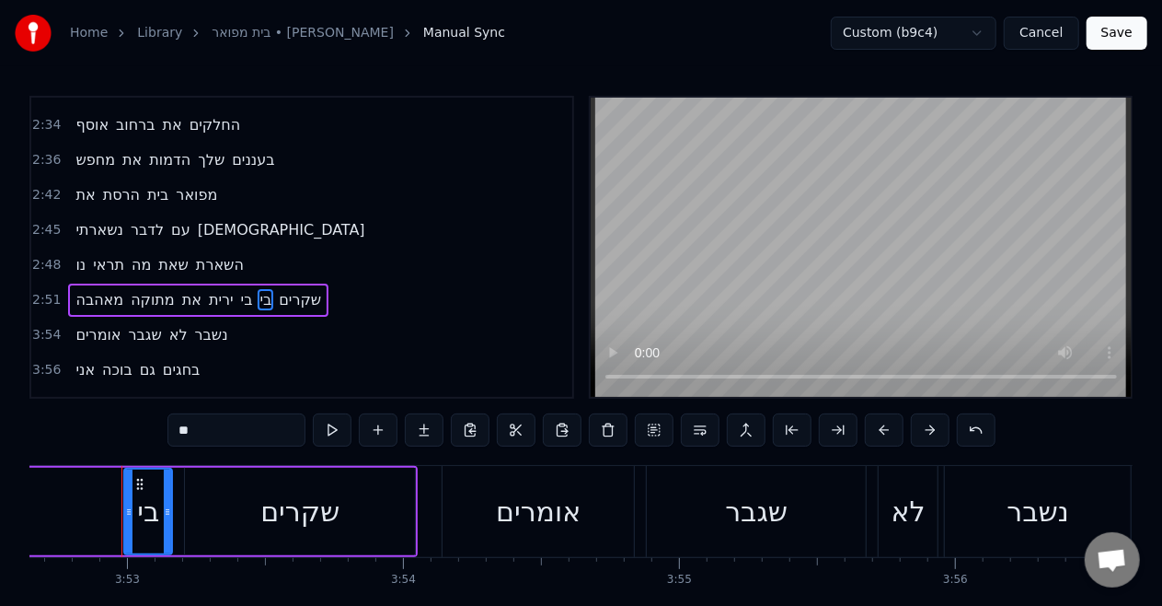
click at [320, 491] on div "שקרים" at bounding box center [299, 511] width 79 height 41
type input "*****"
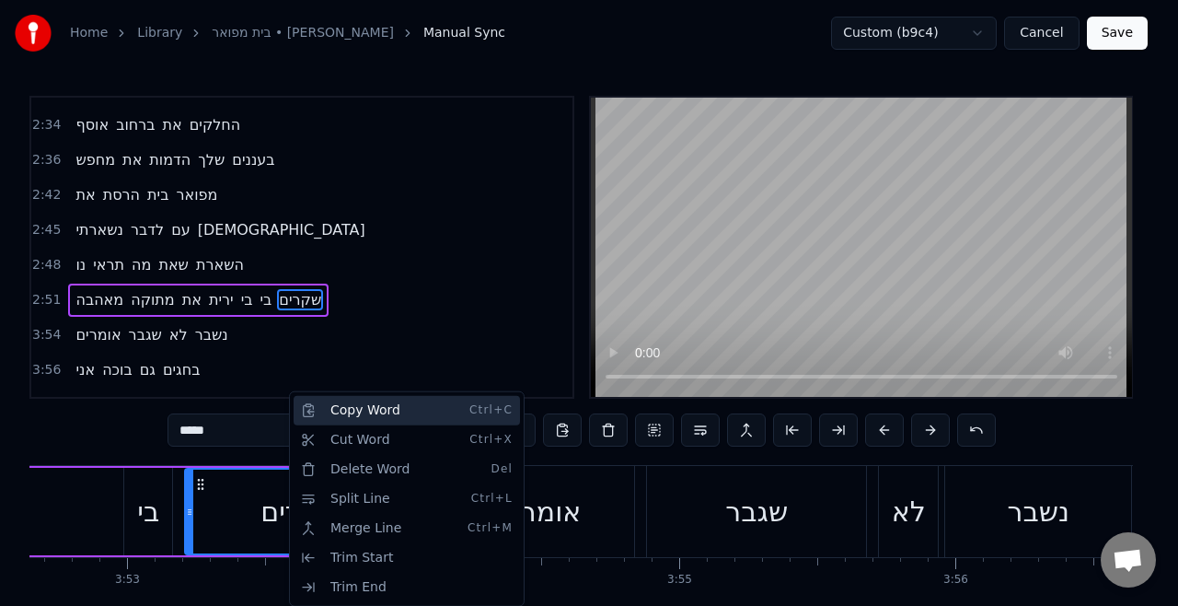
click at [375, 408] on div "Copy Word Ctrl+C" at bounding box center [407, 410] width 226 height 29
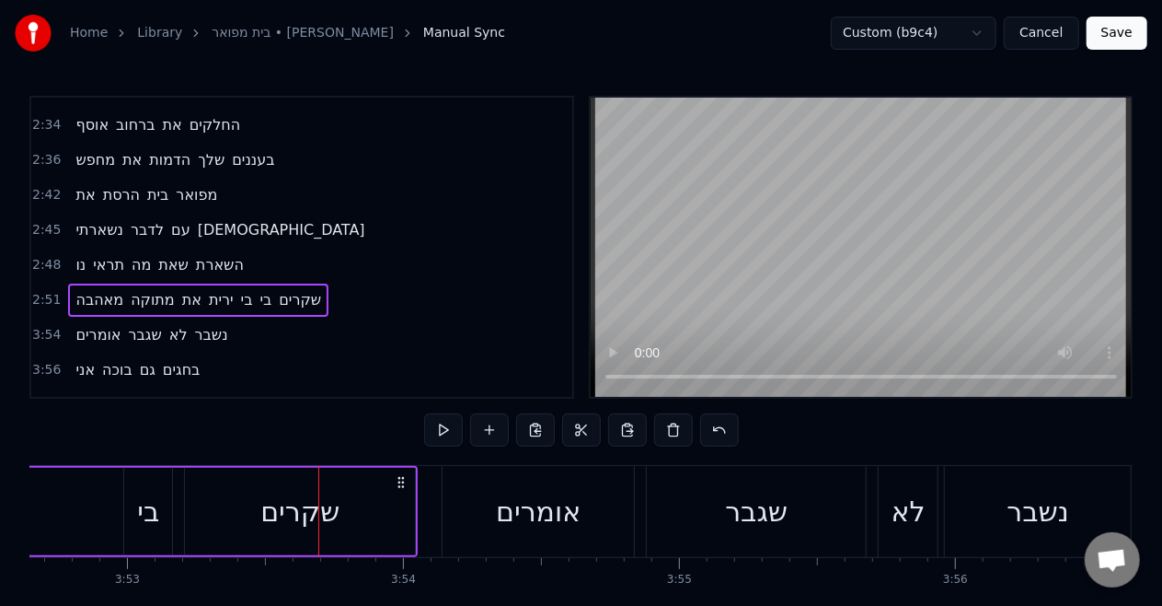
scroll to position [0, 64190]
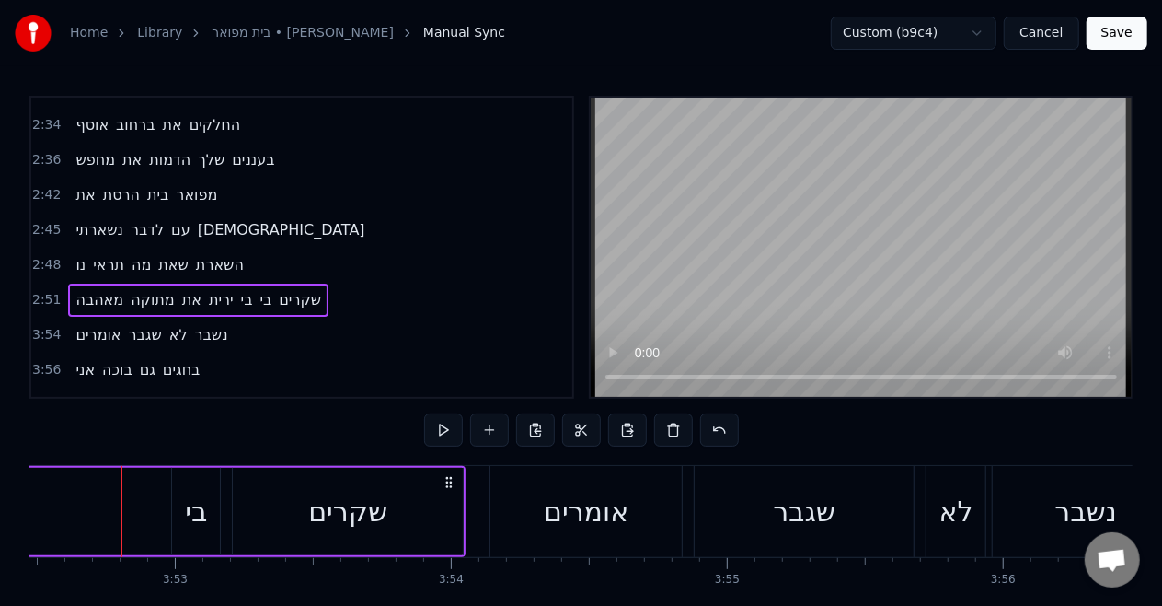
click at [241, 289] on span "בי" at bounding box center [247, 299] width 16 height 21
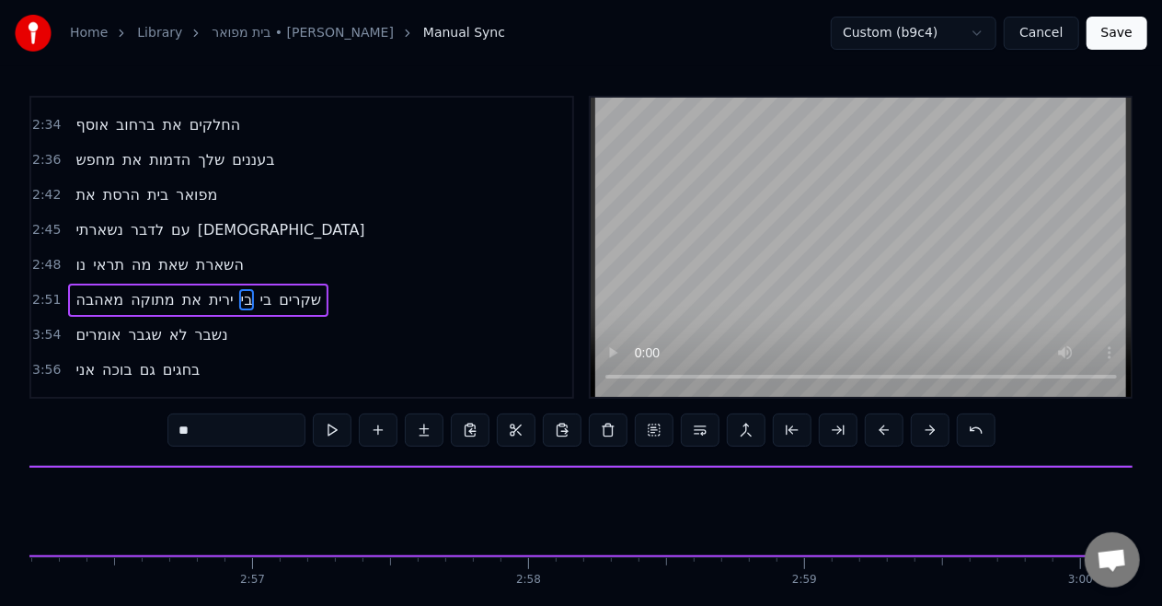
scroll to position [0, 48130]
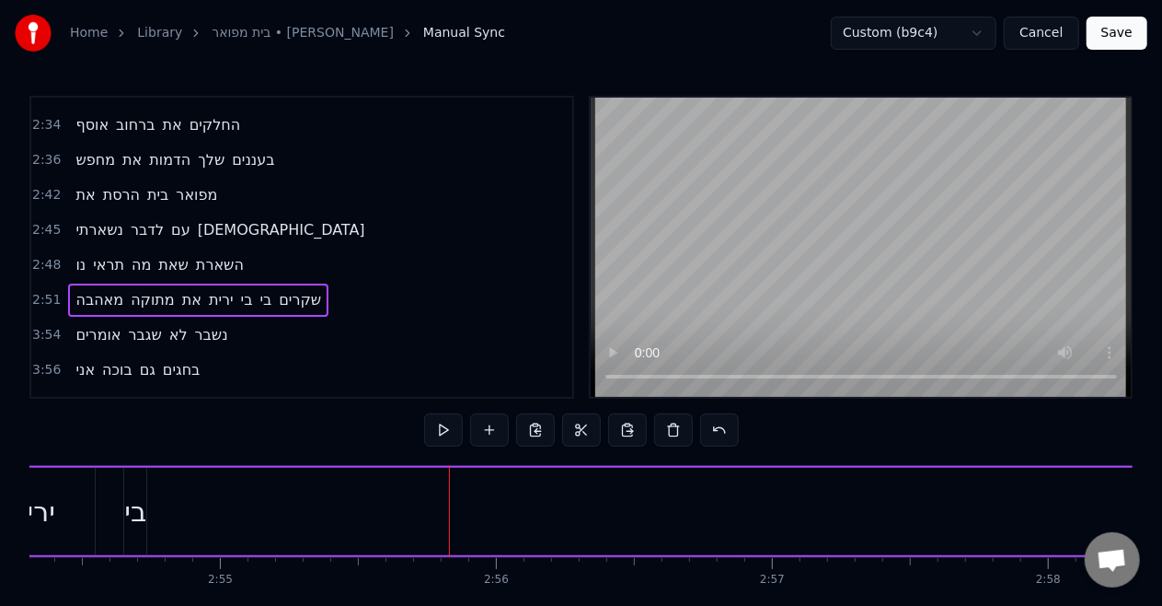
scroll to position [0, 48167]
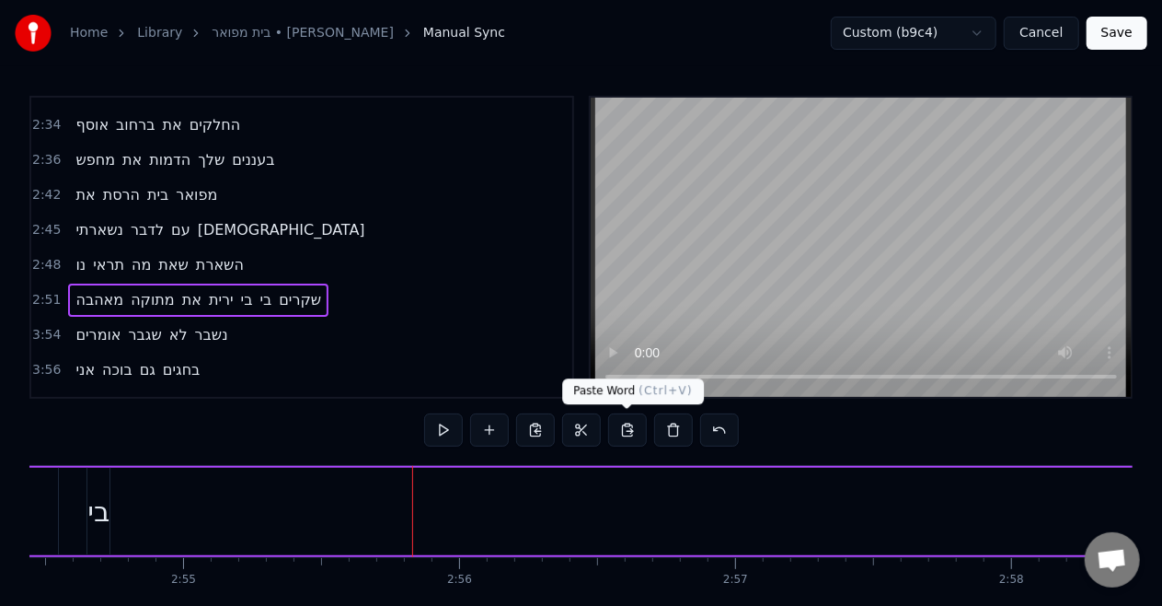
click at [633, 436] on button at bounding box center [627, 429] width 39 height 33
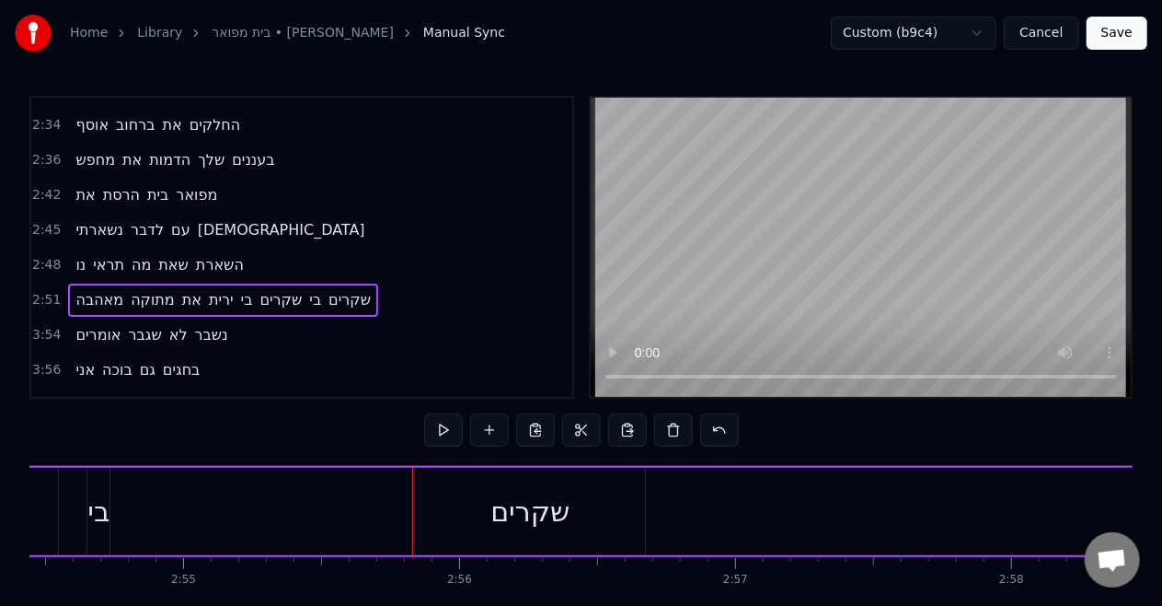
click at [539, 477] on div "שקרים" at bounding box center [530, 511] width 230 height 87
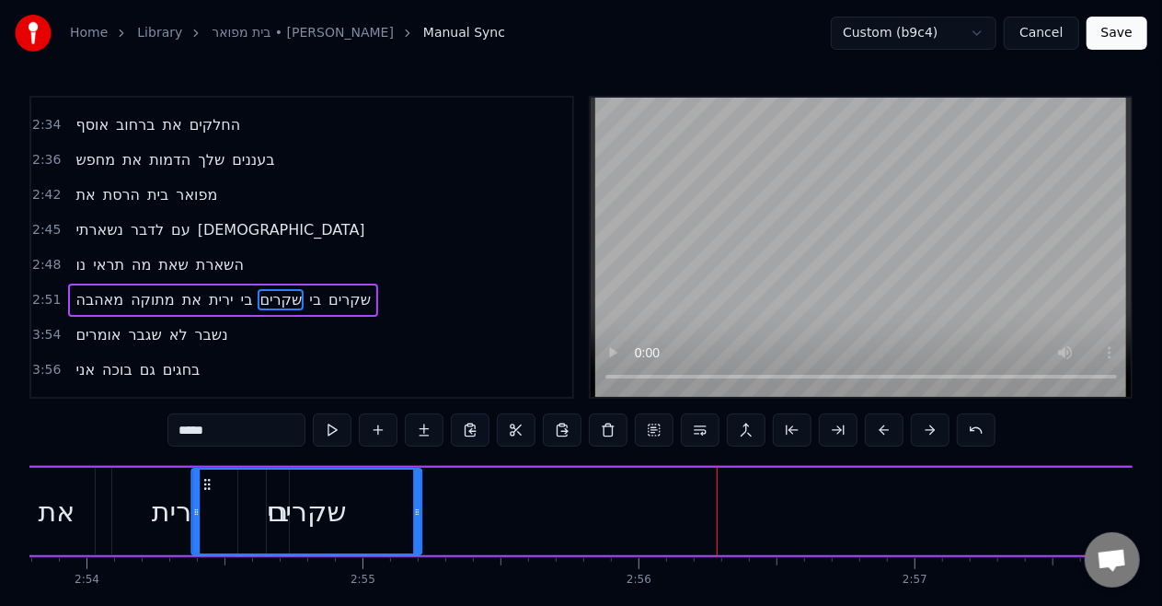
scroll to position [0, 47971]
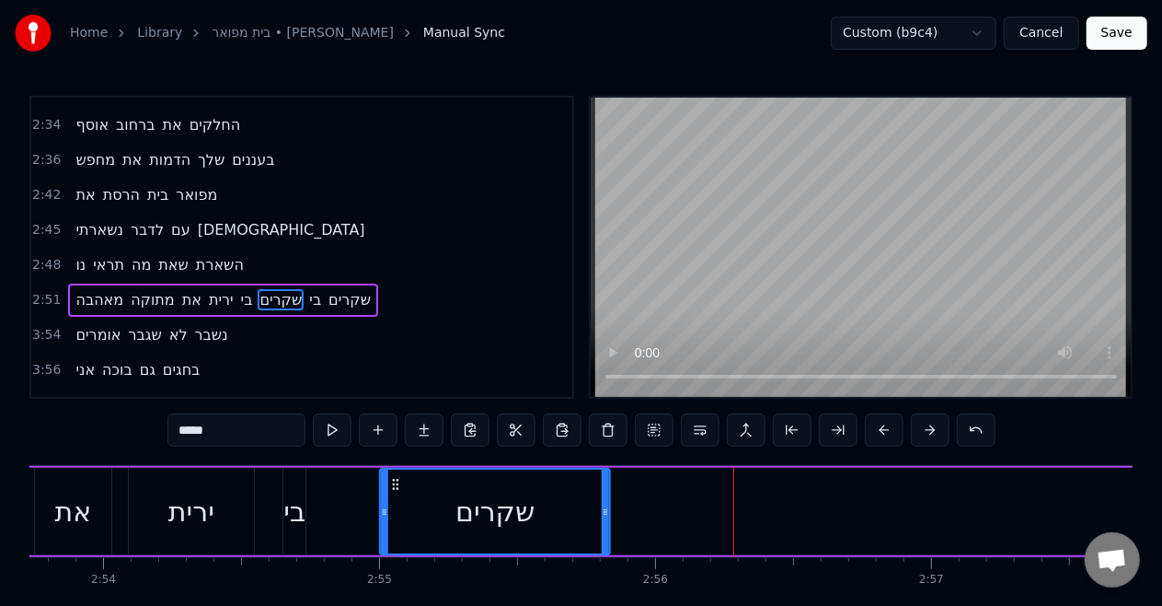
drag, startPoint x: 429, startPoint y: 482, endPoint x: 392, endPoint y: 455, distance: 46.0
click at [392, 455] on div "0:46 איש משוגע 0:48 מביט בי במראה 0:52 מאז שהלכה 0:55 צל של עצמי 0:59 מישהו אחר…" at bounding box center [581, 373] width 1104 height 555
click at [298, 500] on div "בי" at bounding box center [294, 511] width 22 height 41
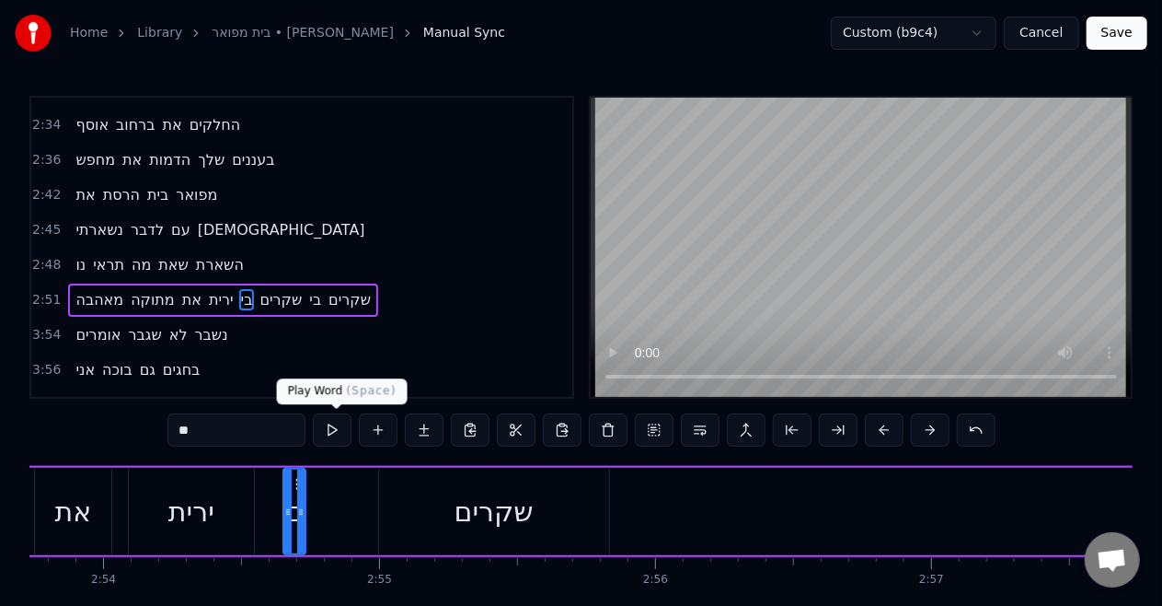
click at [344, 433] on button at bounding box center [332, 429] width 39 height 33
click at [230, 494] on div "ירית" at bounding box center [191, 511] width 125 height 87
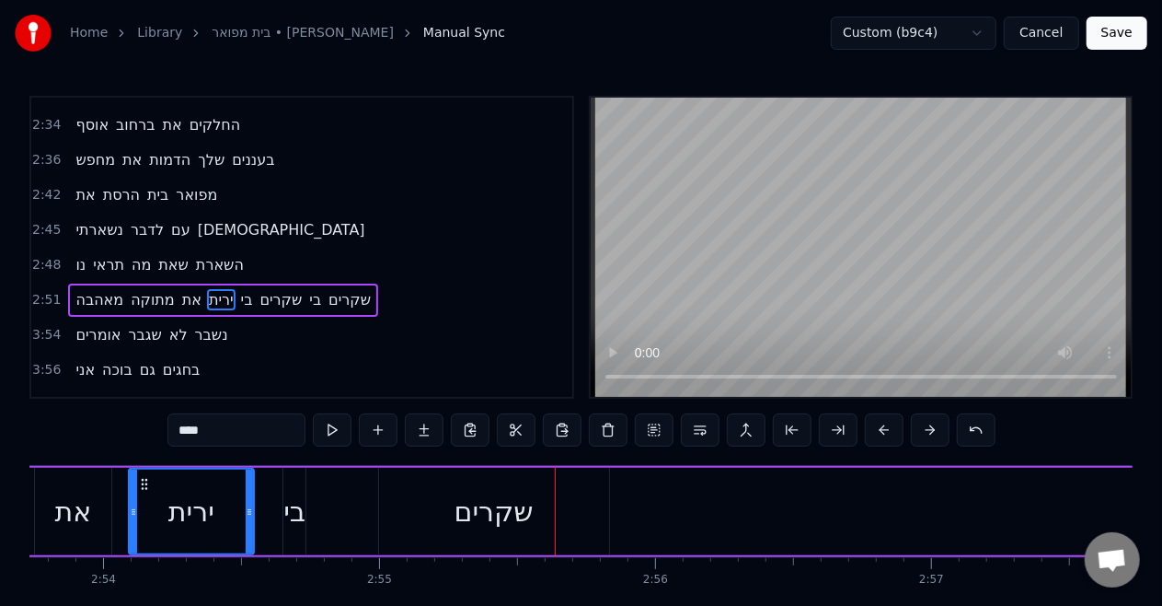
click at [302, 515] on div "בי" at bounding box center [294, 511] width 22 height 41
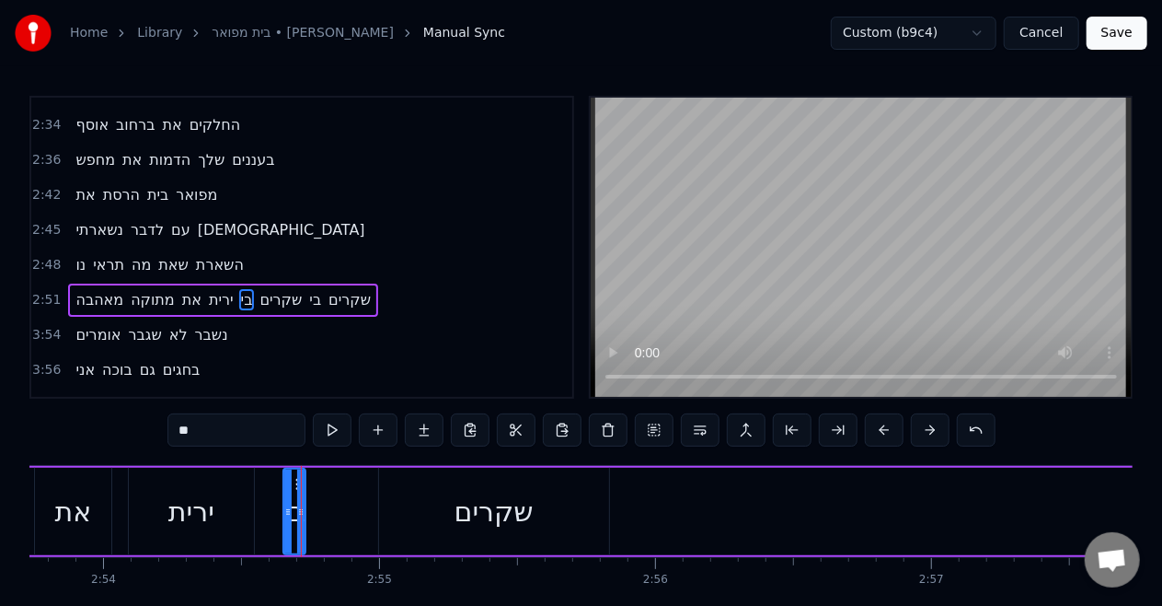
click at [887, 38] on html "Home Library [GEOGRAPHIC_DATA] • [PERSON_NAME] Manual Sync Custom (b9c4) Cancel…" at bounding box center [581, 340] width 1162 height 680
click at [865, 33] on html "Home Library [GEOGRAPHIC_DATA] • [PERSON_NAME] Manual Sync Custom (b9c4) Cancel…" at bounding box center [581, 340] width 1162 height 680
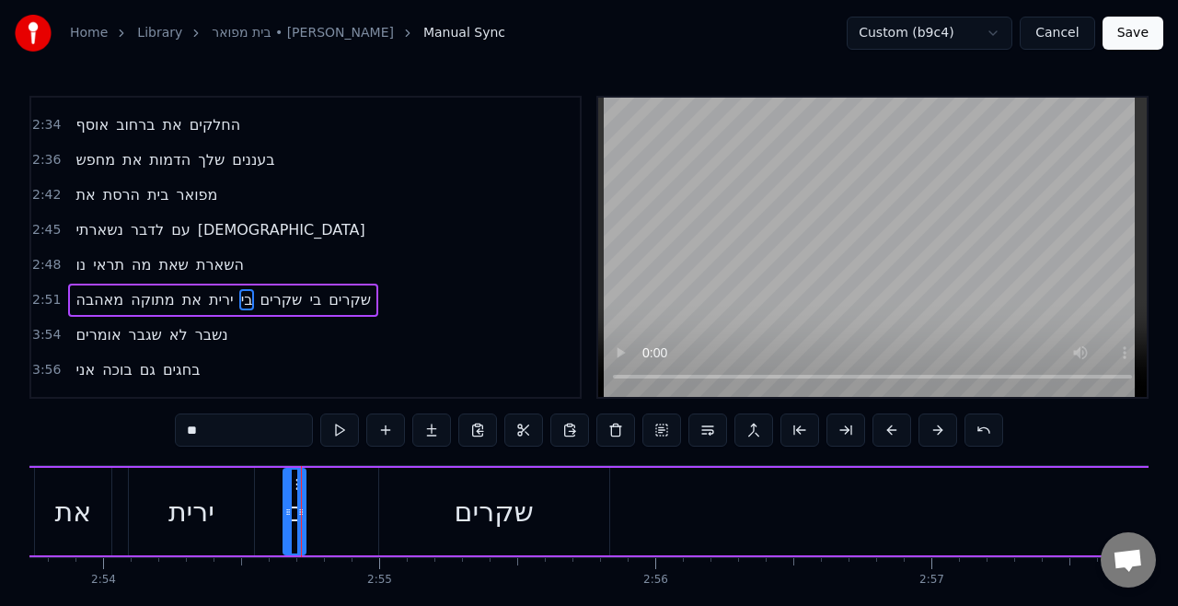
click at [865, 33] on html "Home Library [GEOGRAPHIC_DATA] • [PERSON_NAME] Manual Sync Custom (b9c4) Cancel…" at bounding box center [589, 340] width 1178 height 680
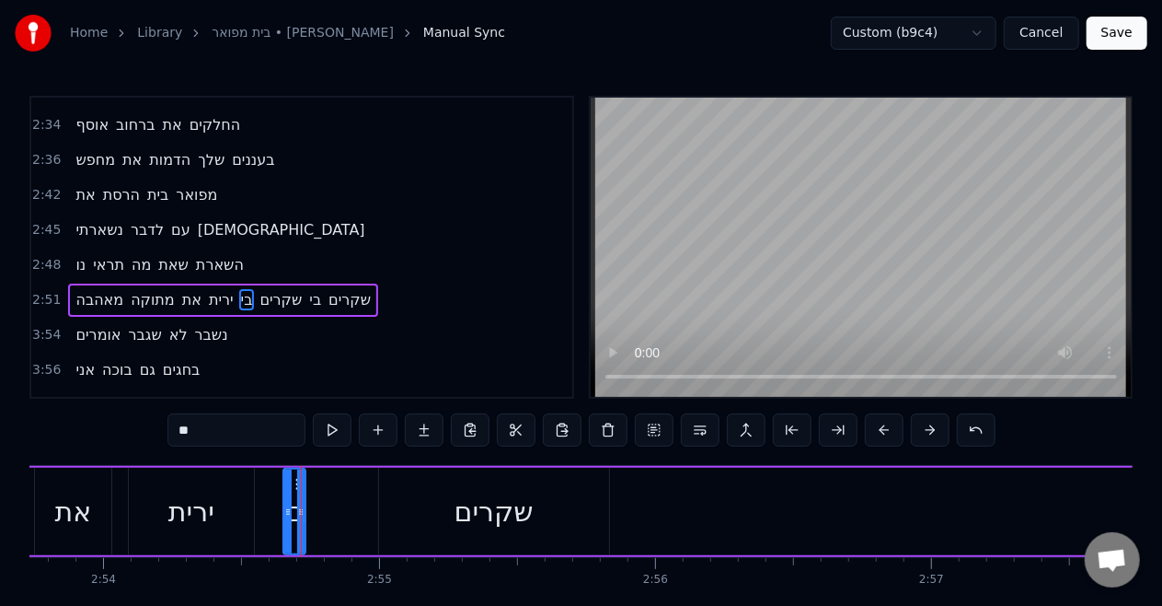
click at [158, 493] on div "ירית" at bounding box center [191, 511] width 125 height 87
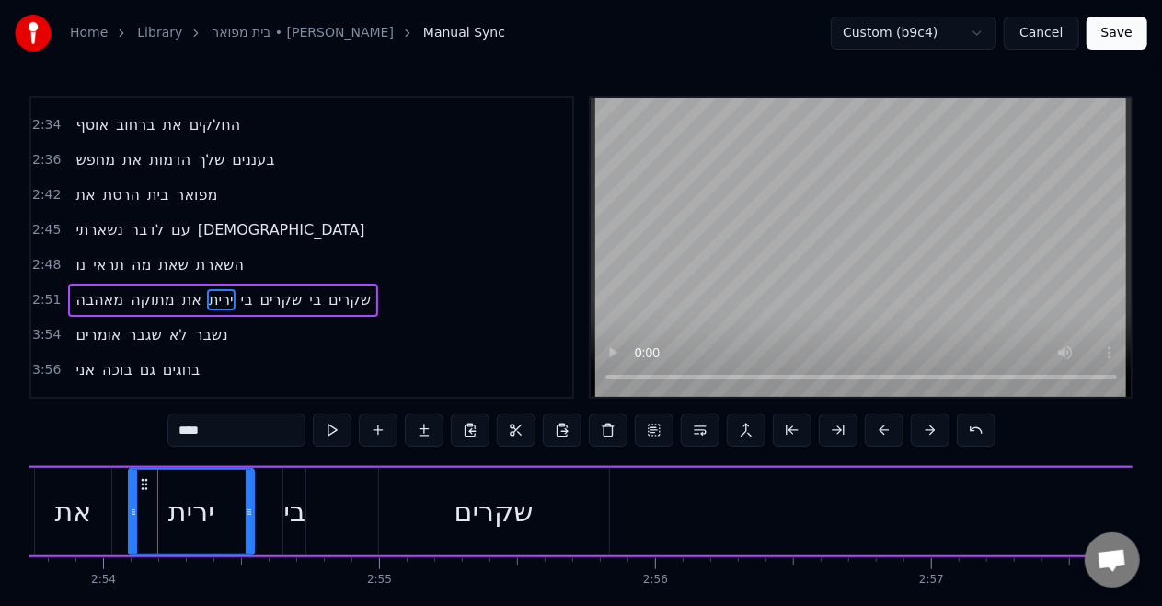
click at [839, 224] on video at bounding box center [861, 247] width 541 height 299
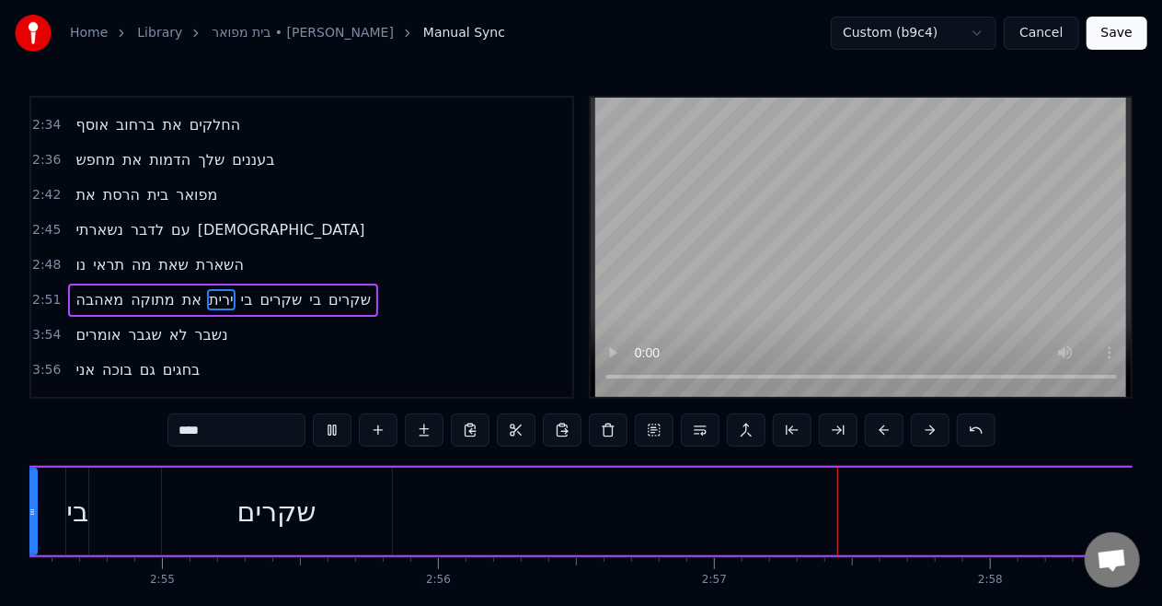
click at [839, 224] on video at bounding box center [861, 247] width 541 height 299
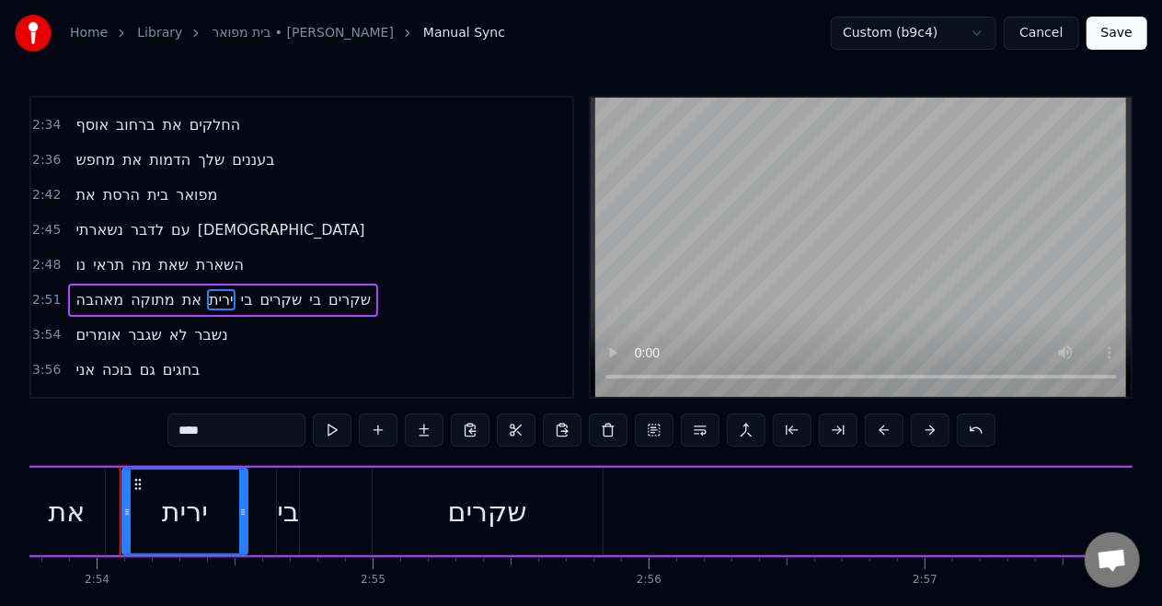
scroll to position [0, 47975]
click at [896, 186] on video at bounding box center [861, 247] width 541 height 299
click at [202, 490] on div "ירית" at bounding box center [187, 511] width 123 height 84
click at [409, 507] on div "שקרים" at bounding box center [491, 511] width 230 height 87
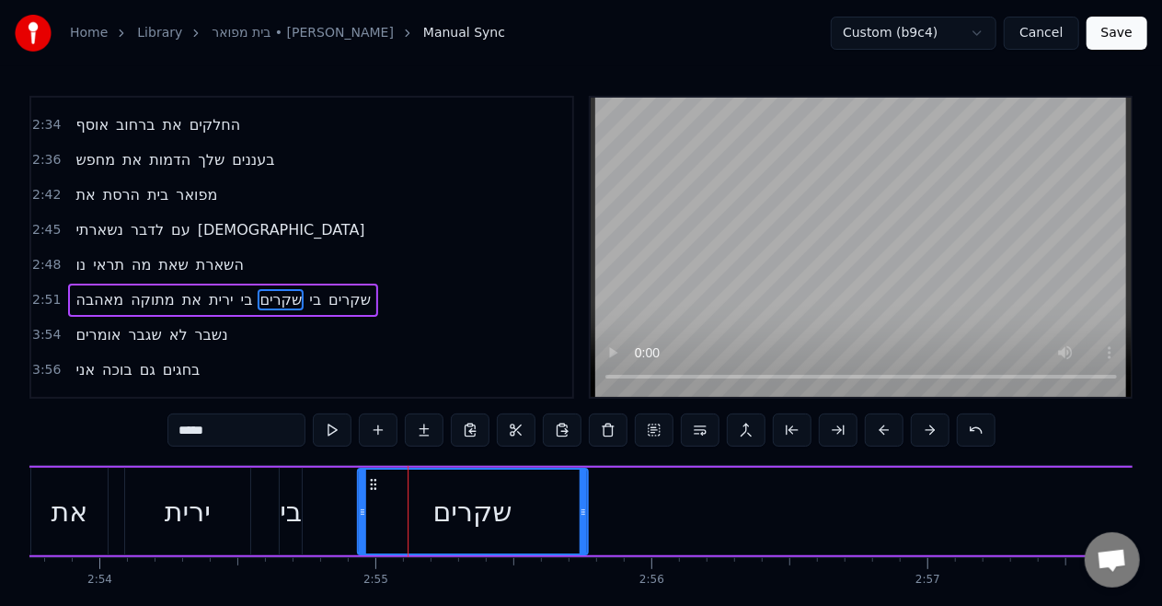
drag, startPoint x: 390, startPoint y: 482, endPoint x: 373, endPoint y: 486, distance: 17.9
click at [373, 486] on icon at bounding box center [372, 484] width 15 height 15
click at [214, 493] on div "ירית" at bounding box center [187, 511] width 125 height 87
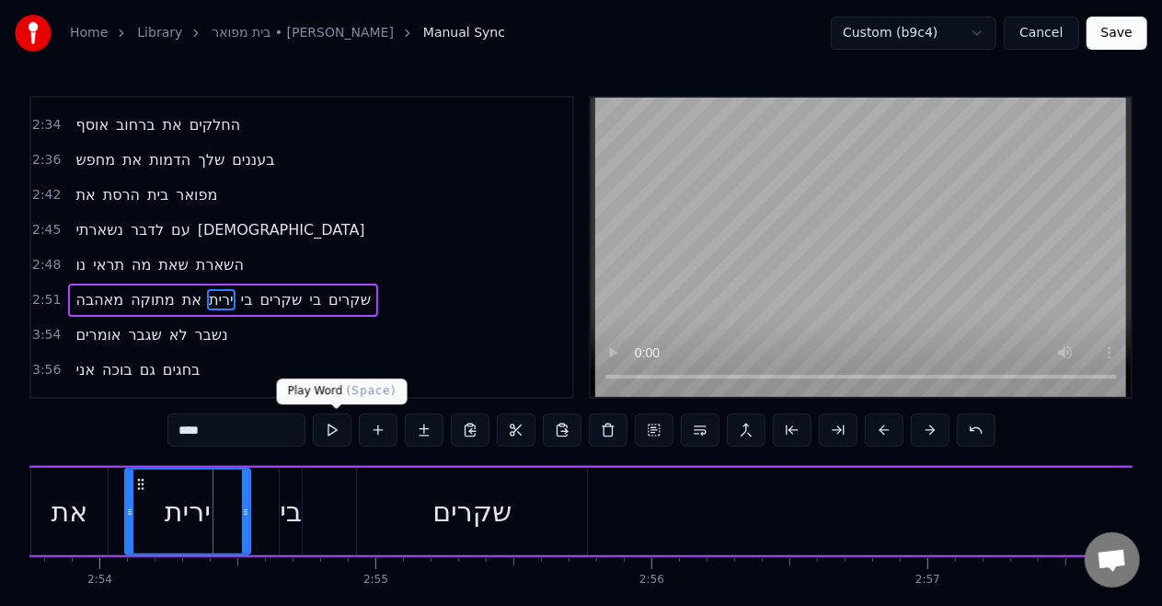
click at [330, 429] on button at bounding box center [332, 429] width 39 height 33
click at [80, 524] on div "את" at bounding box center [70, 511] width 37 height 41
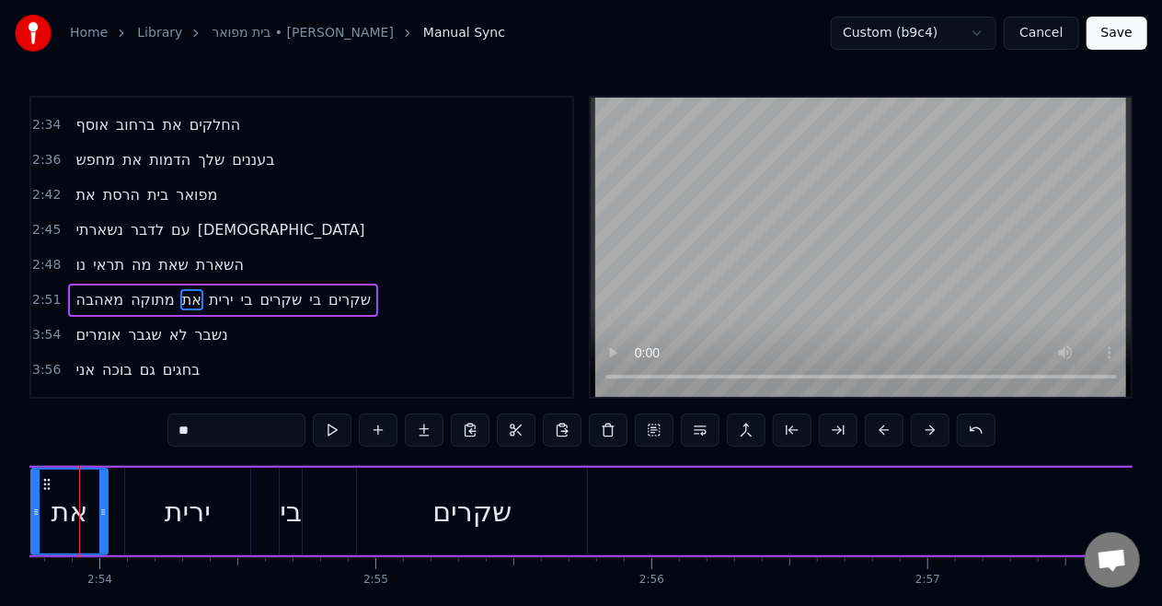
scroll to position [0, 47932]
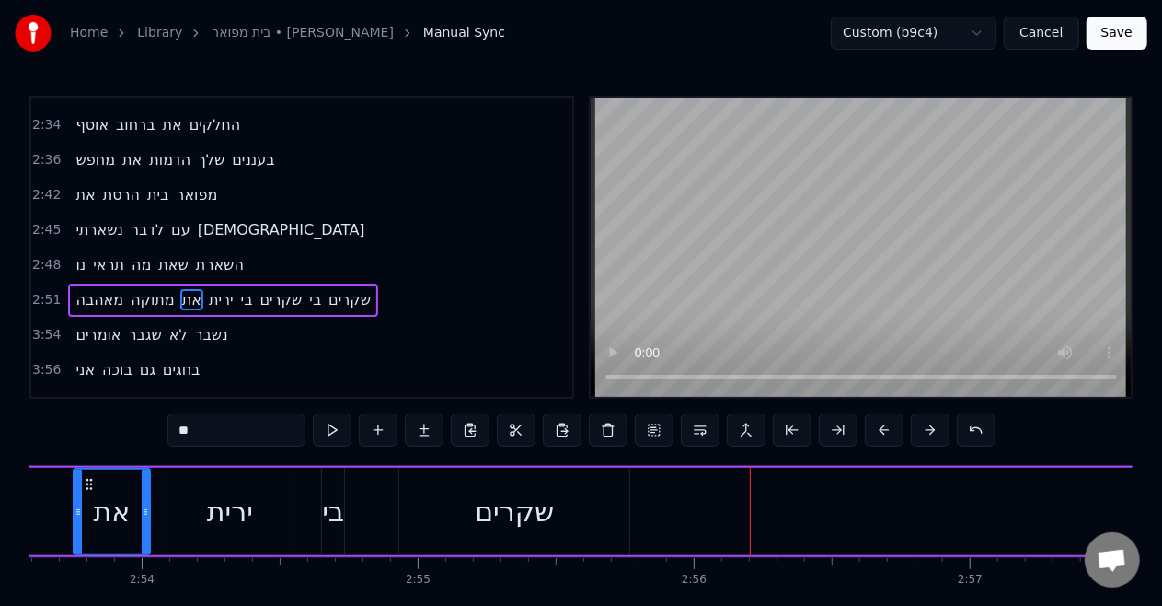
click at [129, 513] on div "את" at bounding box center [112, 511] width 37 height 41
click at [545, 524] on div "שקרים" at bounding box center [514, 511] width 79 height 41
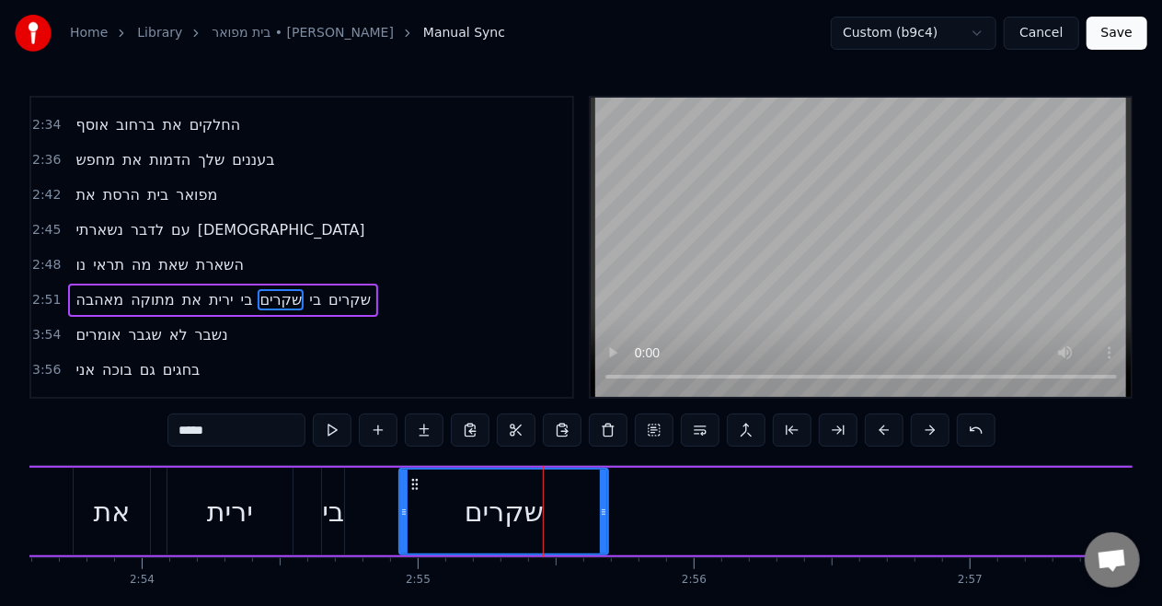
drag, startPoint x: 626, startPoint y: 509, endPoint x: 604, endPoint y: 514, distance: 22.6
click at [604, 514] on icon at bounding box center [603, 511] width 7 height 15
click at [253, 515] on div "ירית" at bounding box center [230, 511] width 46 height 41
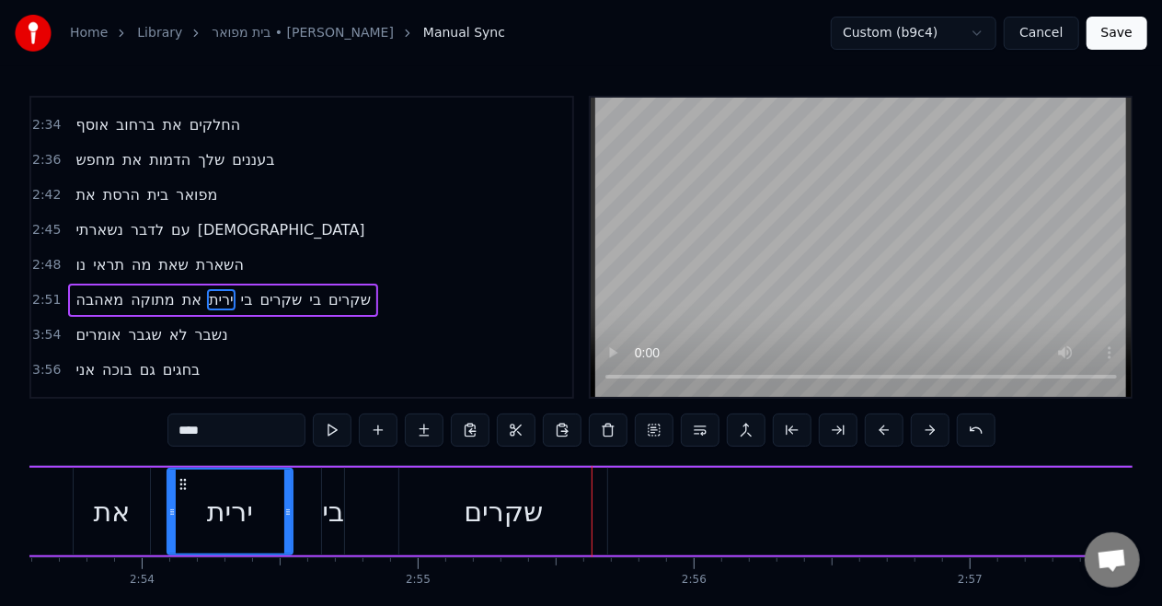
click at [525, 516] on div "שקרים" at bounding box center [503, 511] width 79 height 41
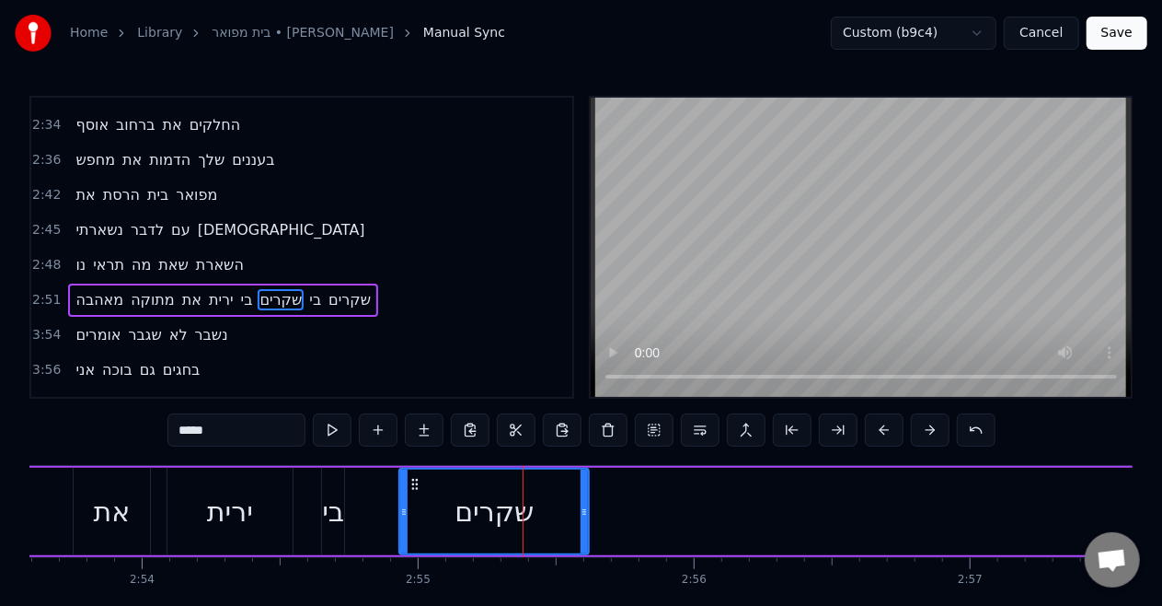
drag, startPoint x: 606, startPoint y: 515, endPoint x: 587, endPoint y: 515, distance: 18.4
click at [587, 515] on icon at bounding box center [584, 511] width 7 height 15
click at [344, 531] on div "בי" at bounding box center [333, 511] width 22 height 41
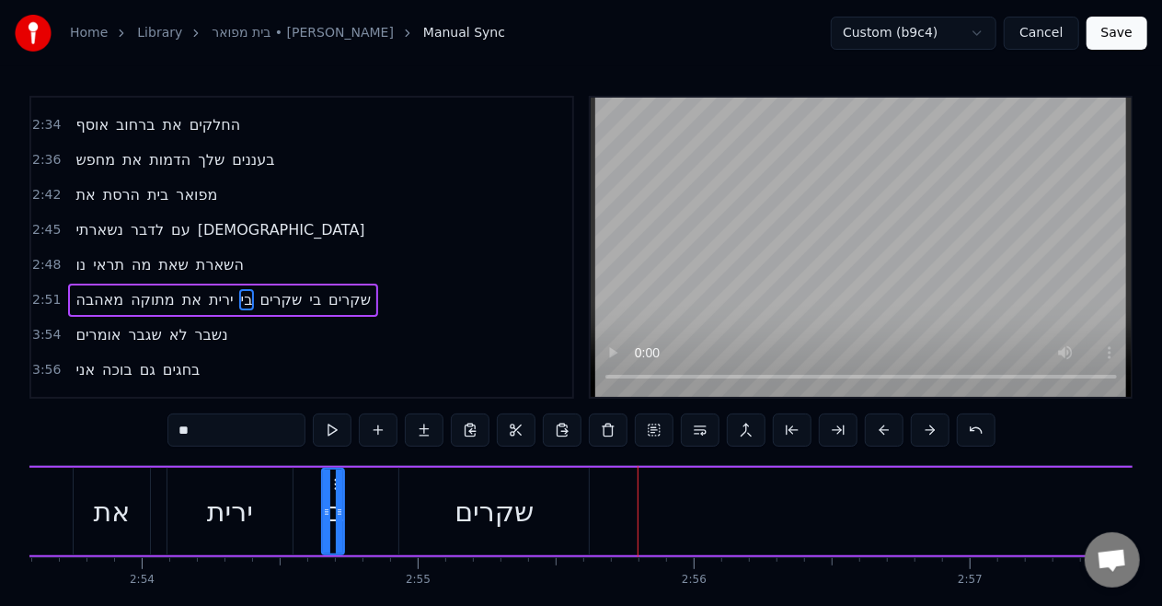
click at [75, 516] on div "את" at bounding box center [112, 511] width 76 height 87
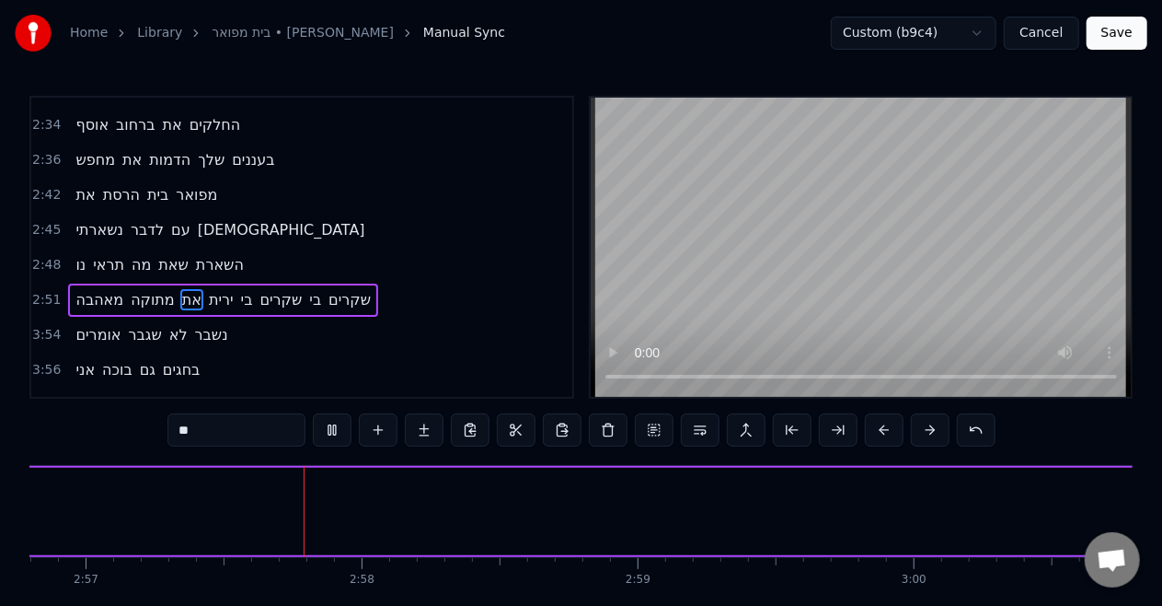
scroll to position [0, 48824]
click at [98, 324] on span "אומרים" at bounding box center [98, 334] width 49 height 21
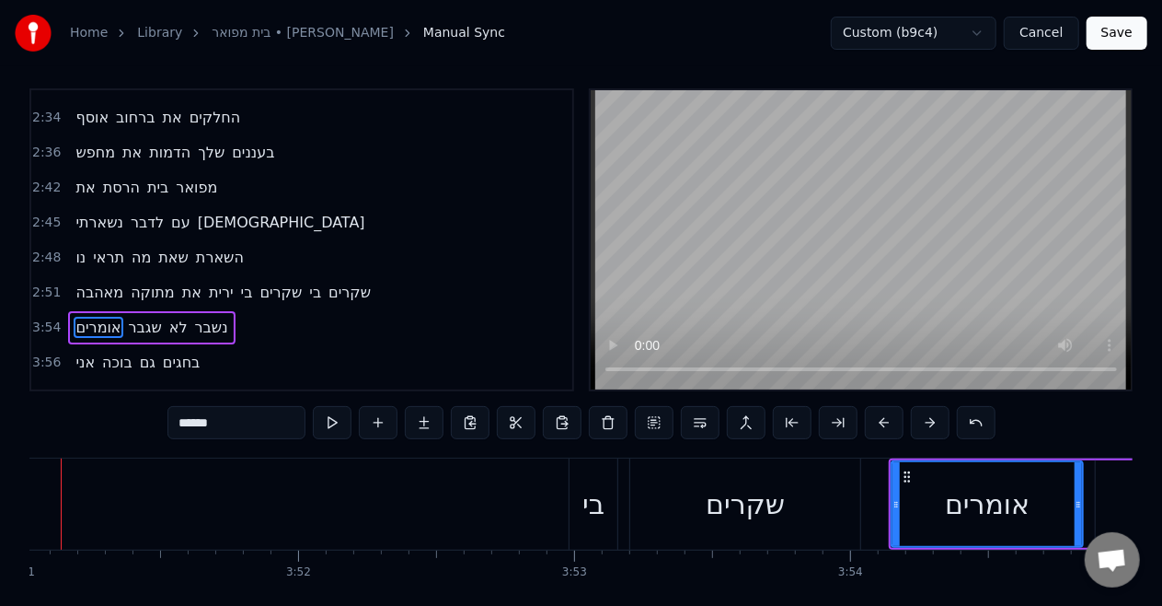
scroll to position [0, 63730]
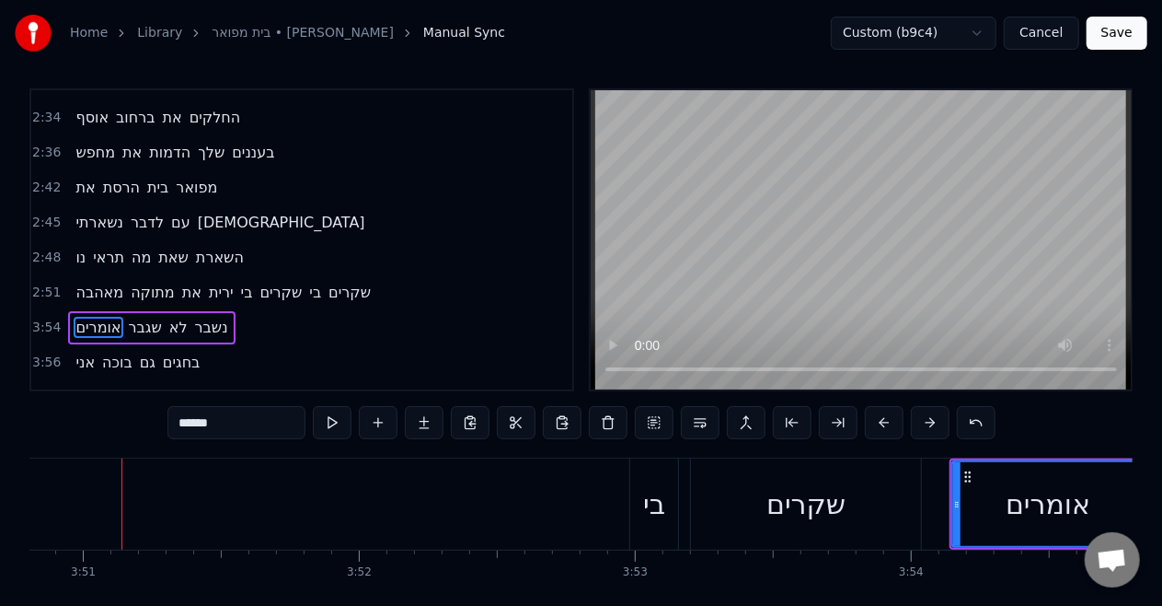
click at [1018, 506] on div "אומרים" at bounding box center [1048, 503] width 85 height 41
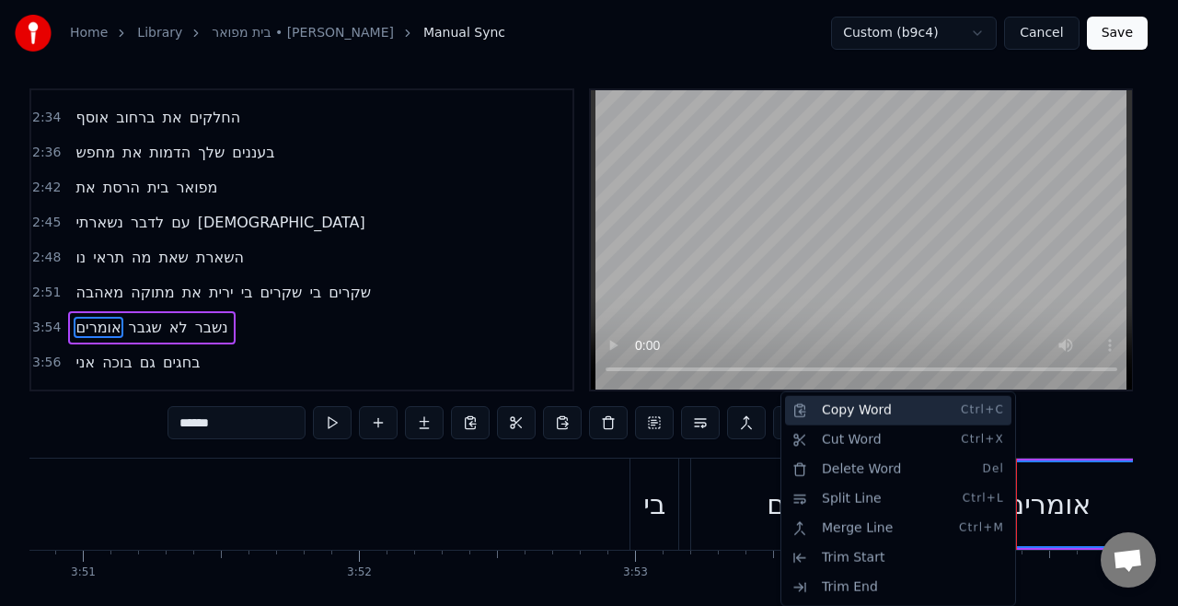
click at [907, 419] on div "Copy Word Ctrl+C" at bounding box center [898, 410] width 226 height 29
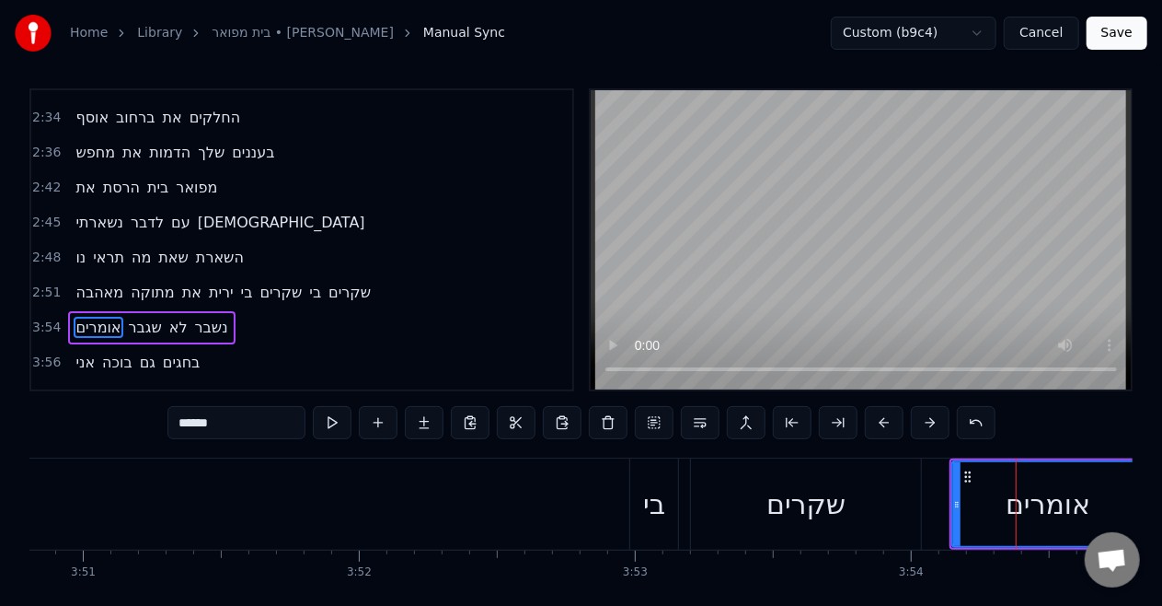
click at [284, 282] on span "שקרים" at bounding box center [281, 292] width 46 height 21
type input "*****"
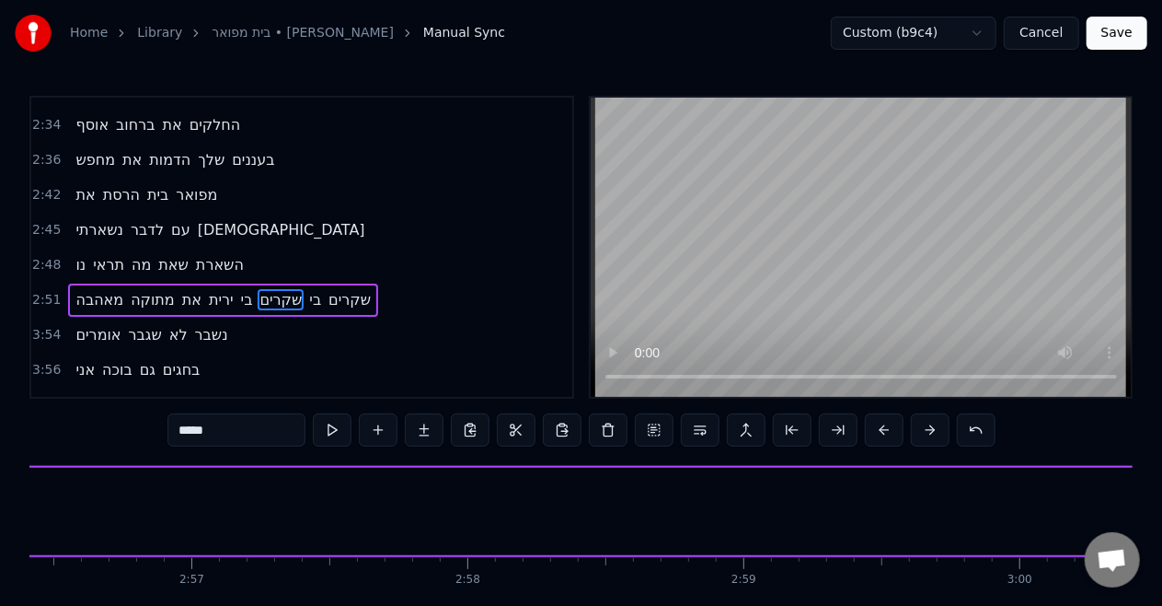
scroll to position [0, 48207]
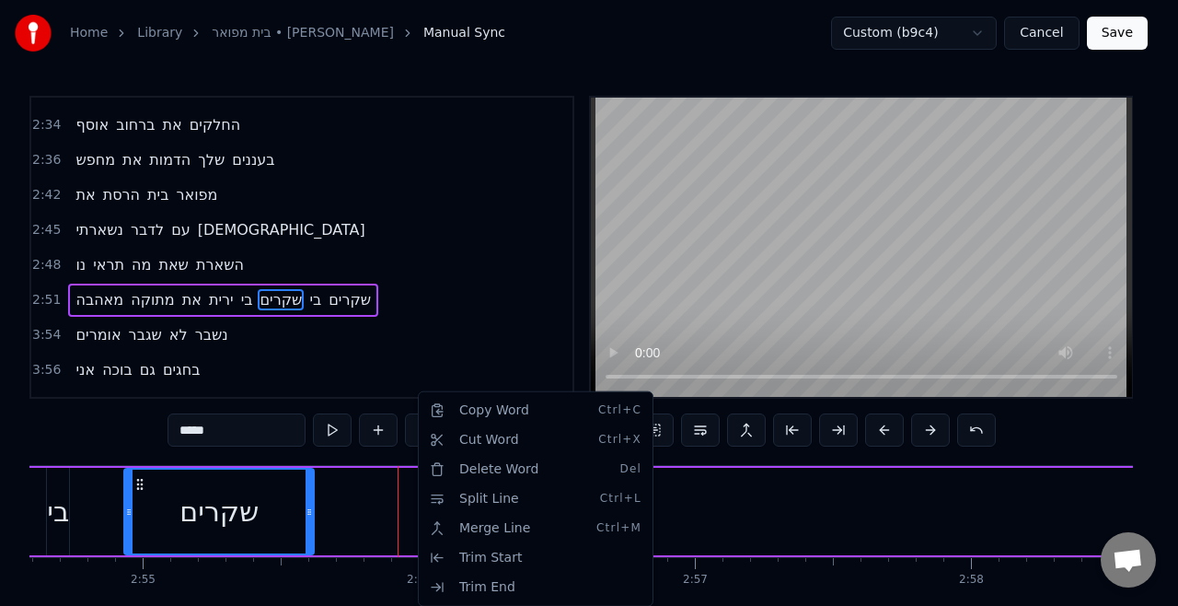
click at [279, 521] on html "Home Library [GEOGRAPHIC_DATA] • [PERSON_NAME] Manual Sync Custom (b9c4) Cancel…" at bounding box center [589, 340] width 1178 height 680
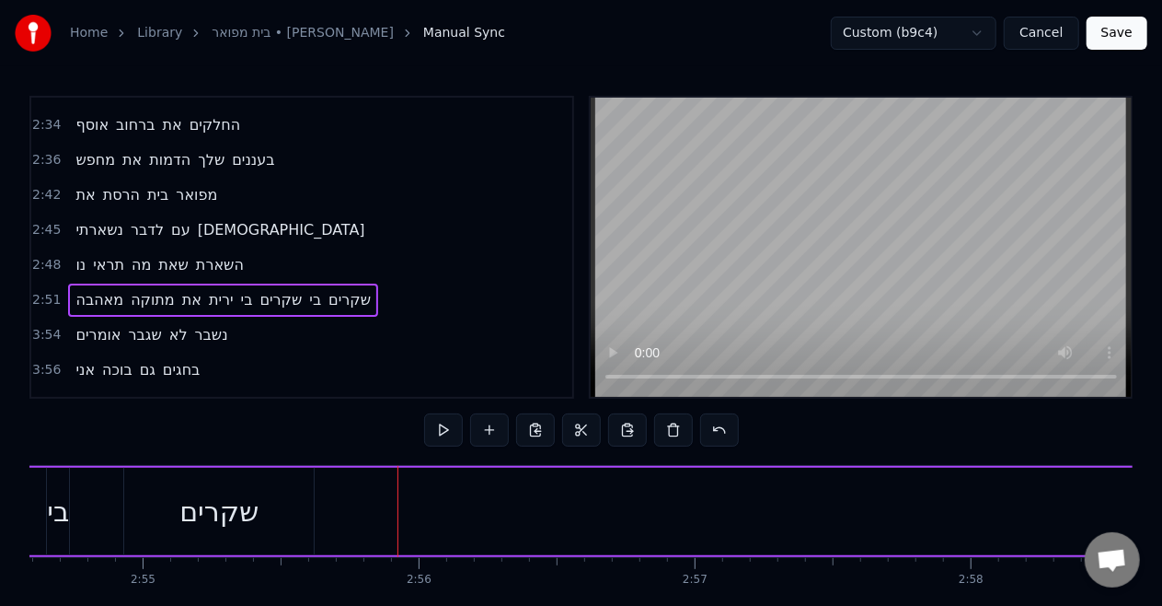
click at [626, 430] on button at bounding box center [627, 429] width 39 height 33
click at [436, 513] on div "אומרים" at bounding box center [492, 511] width 191 height 87
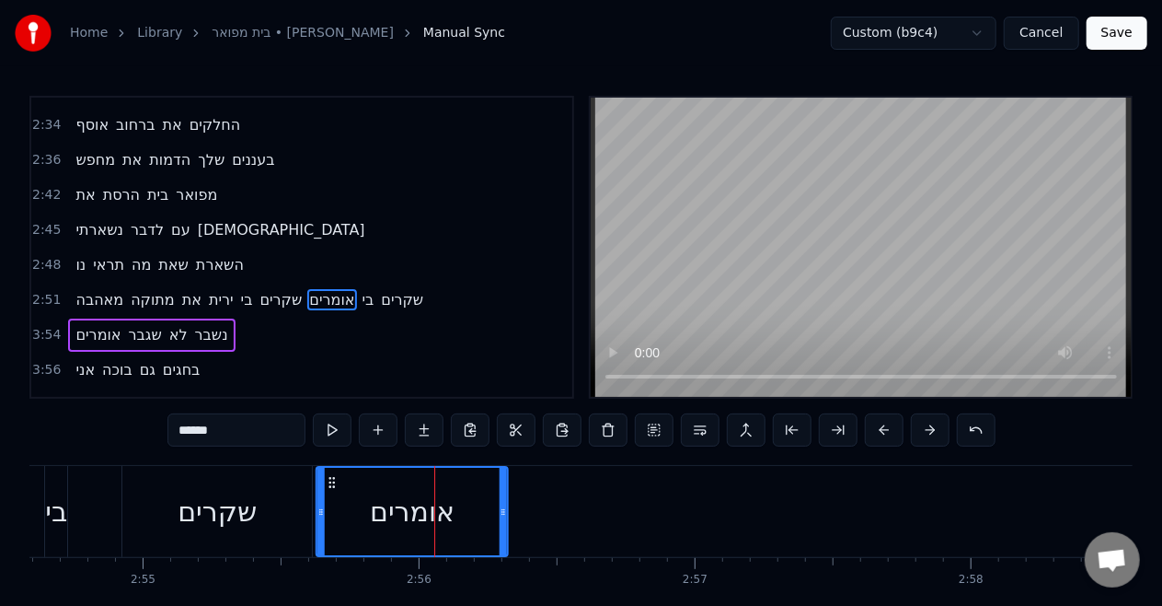
drag, startPoint x: 407, startPoint y: 479, endPoint x: 329, endPoint y: 486, distance: 78.6
click at [329, 486] on icon at bounding box center [332, 482] width 15 height 15
click at [193, 525] on div "שקרים" at bounding box center [217, 511] width 79 height 41
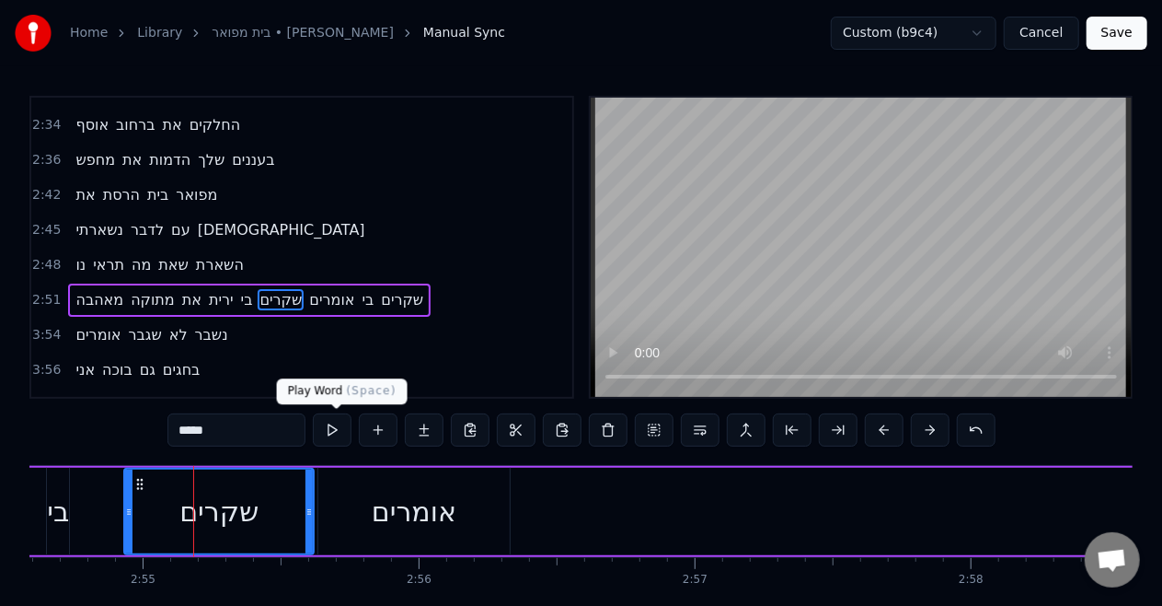
click at [340, 430] on button at bounding box center [332, 429] width 39 height 33
click at [138, 324] on span "שגבר" at bounding box center [145, 334] width 37 height 21
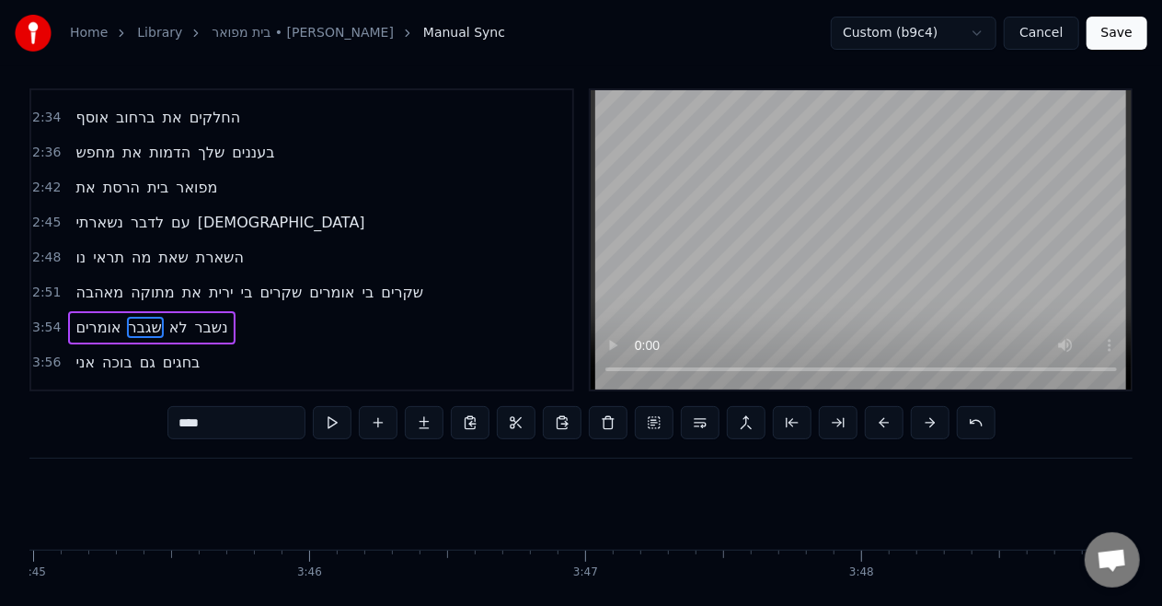
scroll to position [0, 64763]
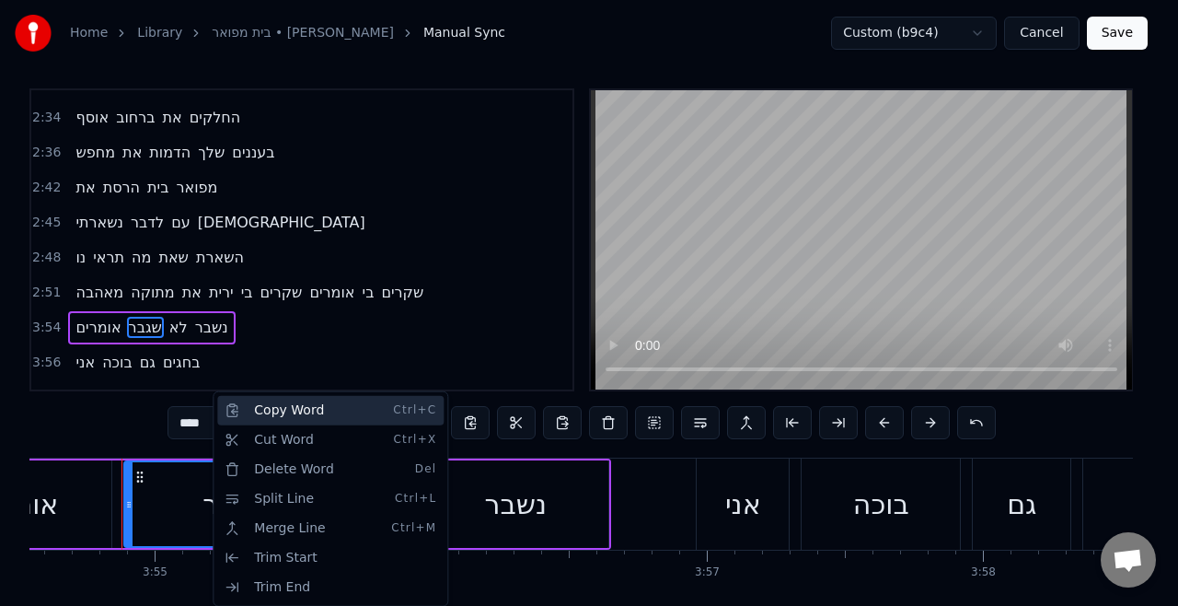
click at [265, 418] on div "Copy Word Ctrl+C" at bounding box center [330, 410] width 226 height 29
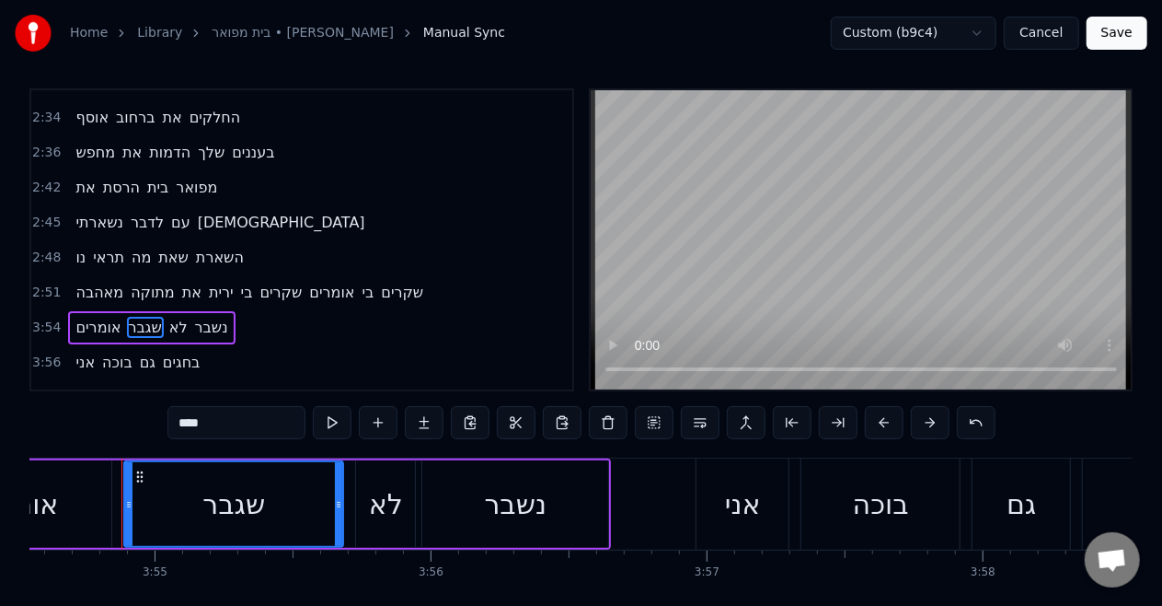
click at [337, 282] on span "אומרים" at bounding box center [331, 292] width 49 height 21
type input "******"
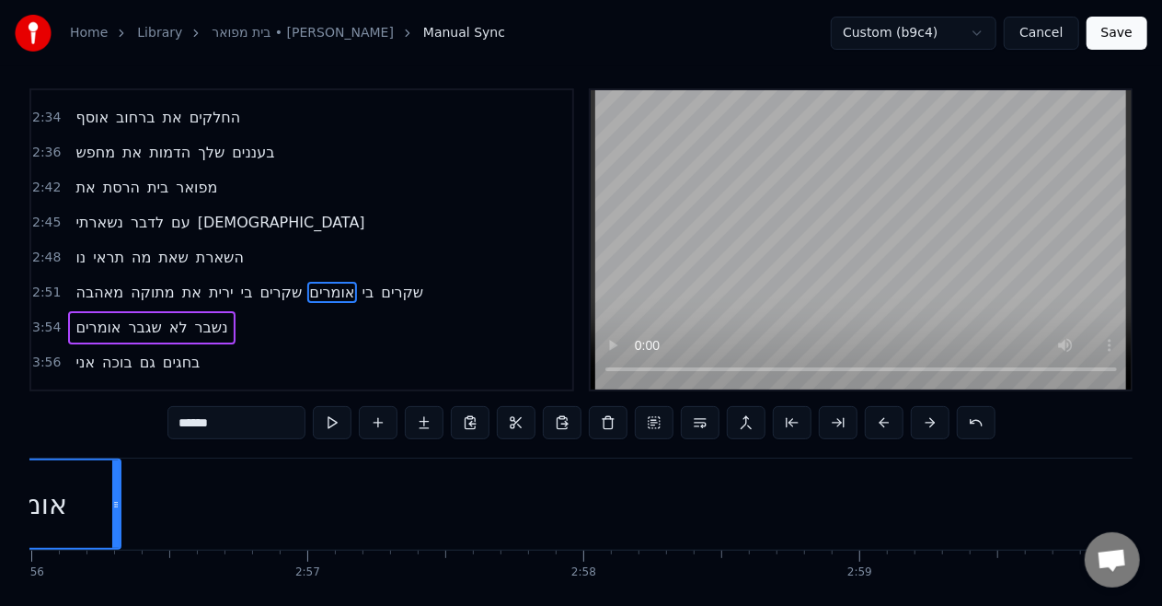
scroll to position [0, 48402]
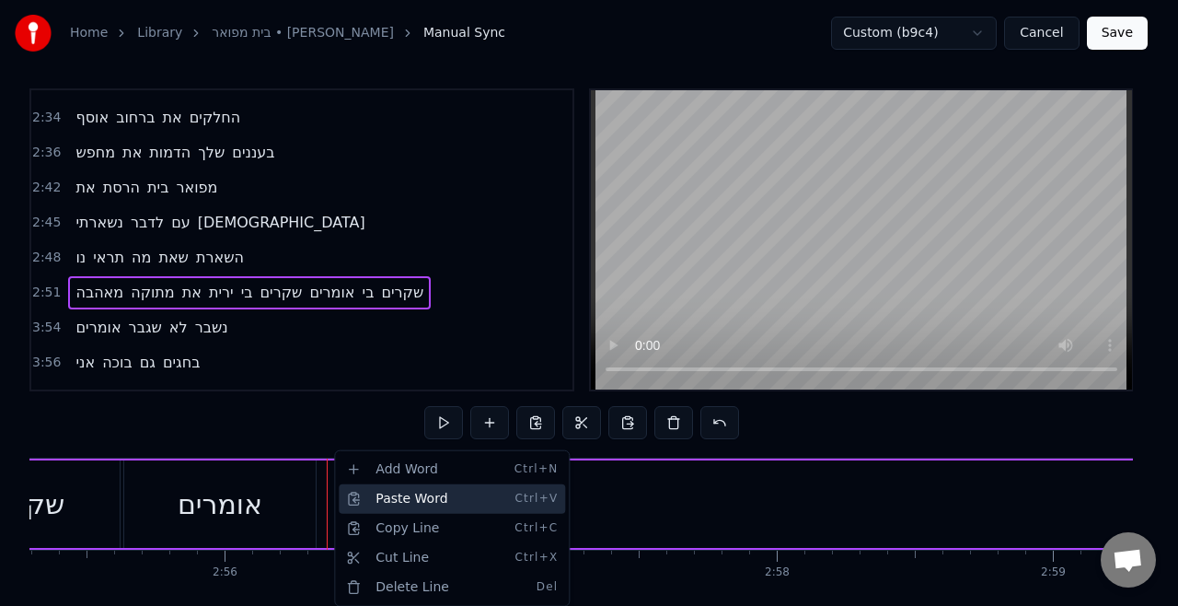
click at [388, 497] on div "Paste Word Ctrl+V" at bounding box center [452, 498] width 226 height 29
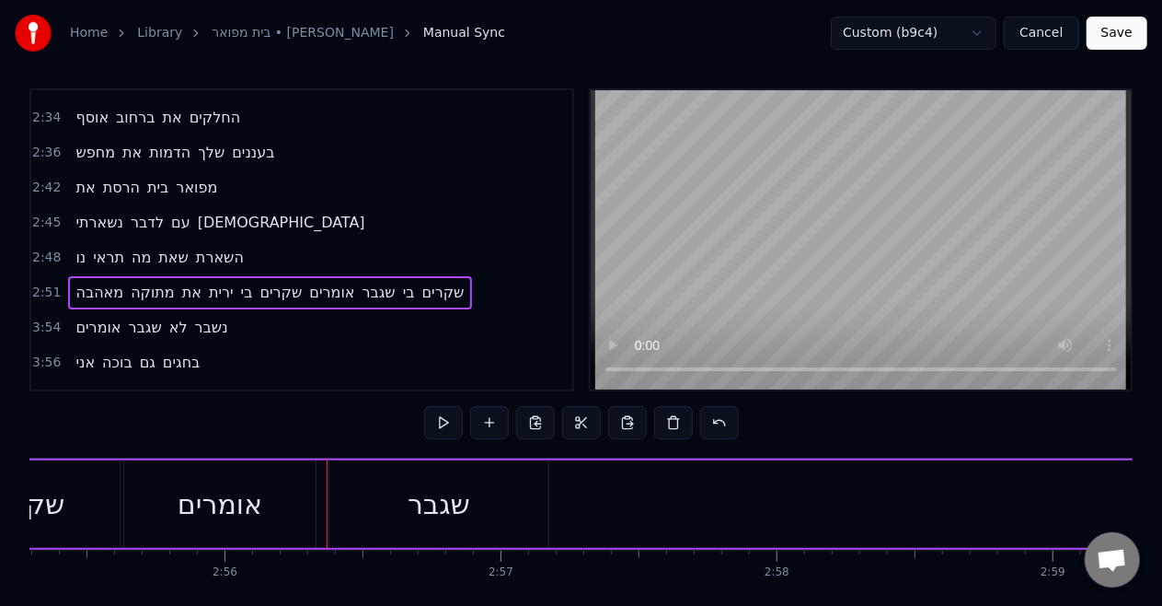
click at [263, 496] on div "אומרים" at bounding box center [219, 503] width 191 height 87
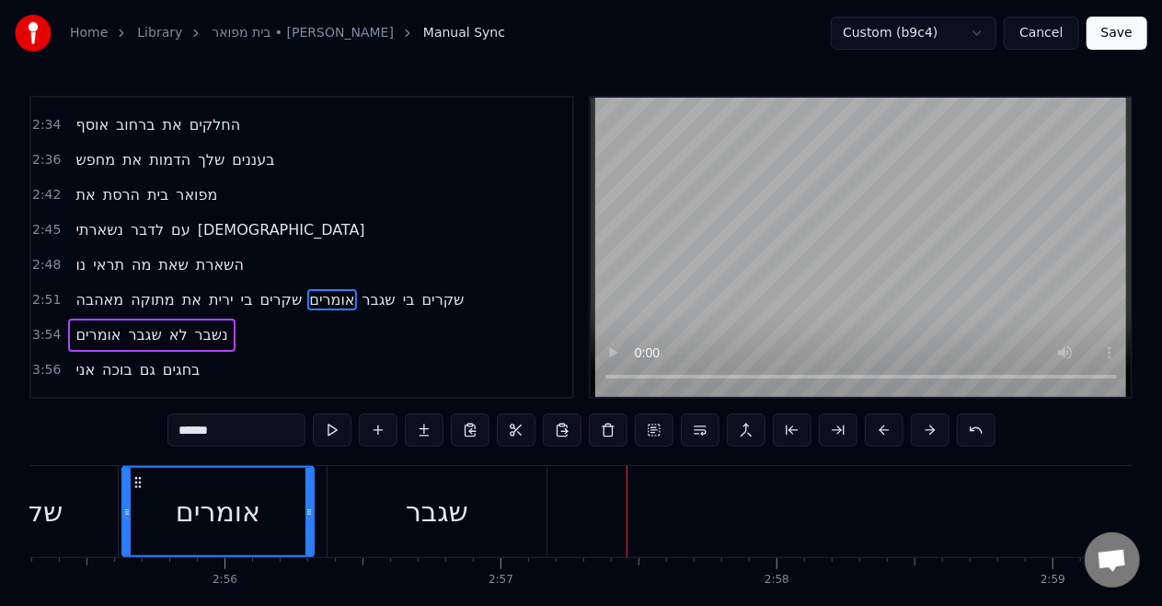
click at [179, 324] on span "לא" at bounding box center [179, 334] width 22 height 21
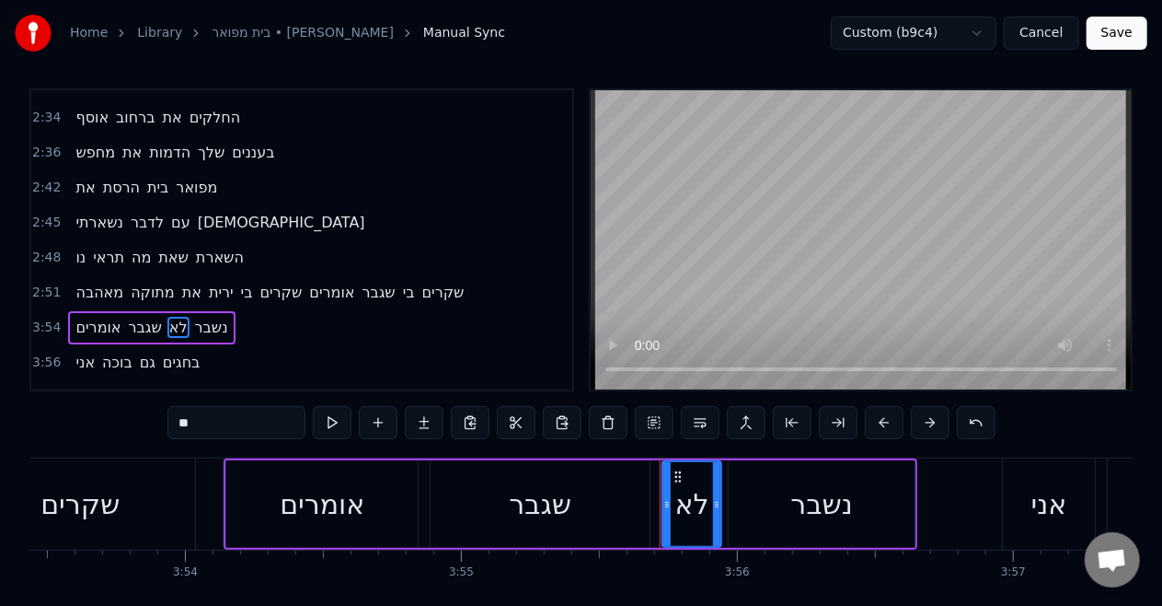
scroll to position [0, 64994]
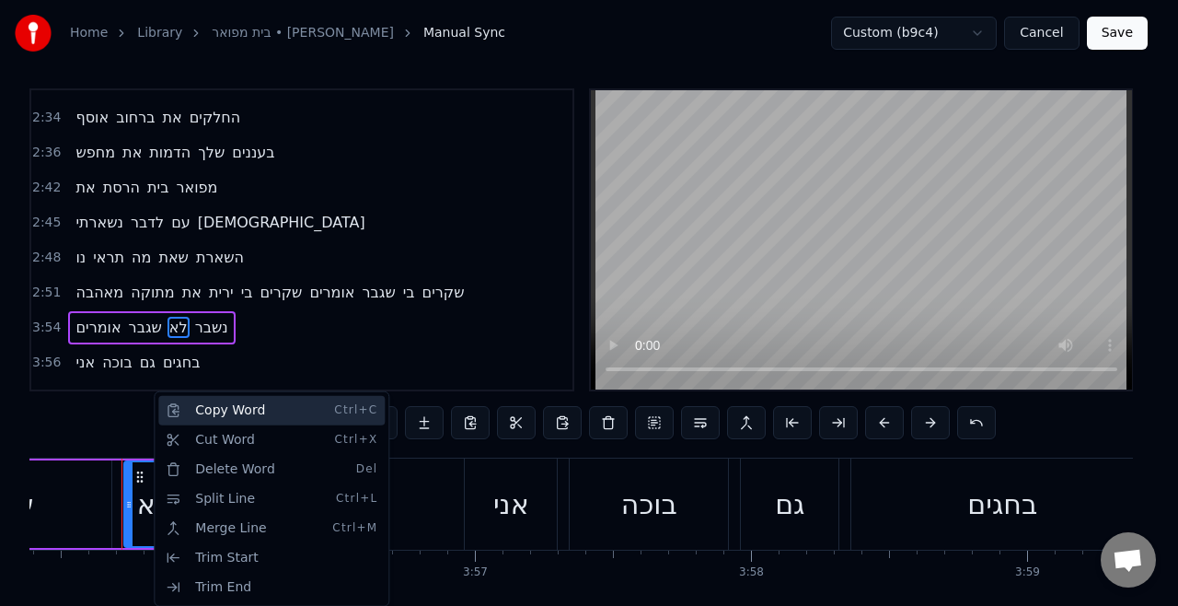
click at [190, 416] on div "Copy Word Ctrl+C" at bounding box center [271, 410] width 226 height 29
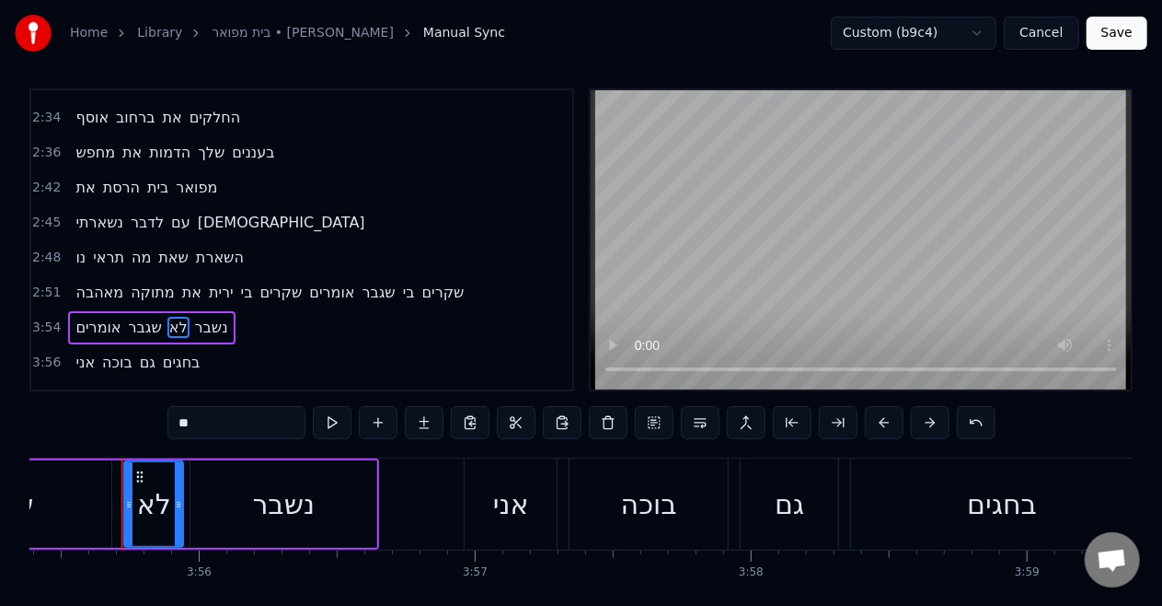
click at [318, 282] on span "אומרים" at bounding box center [331, 292] width 49 height 21
type input "******"
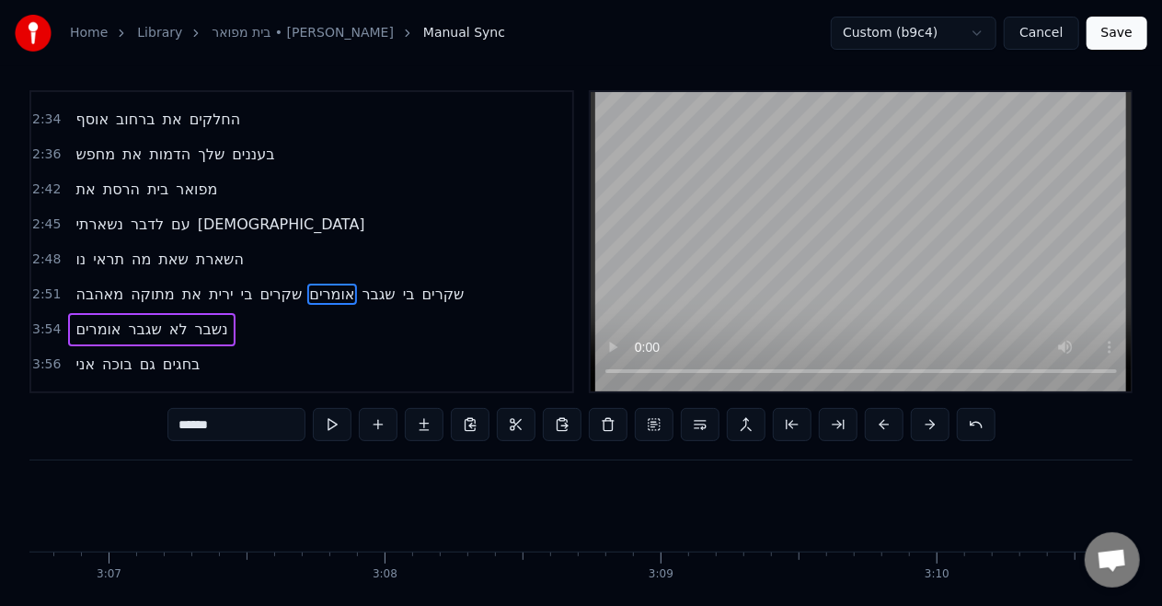
scroll to position [0, 48402]
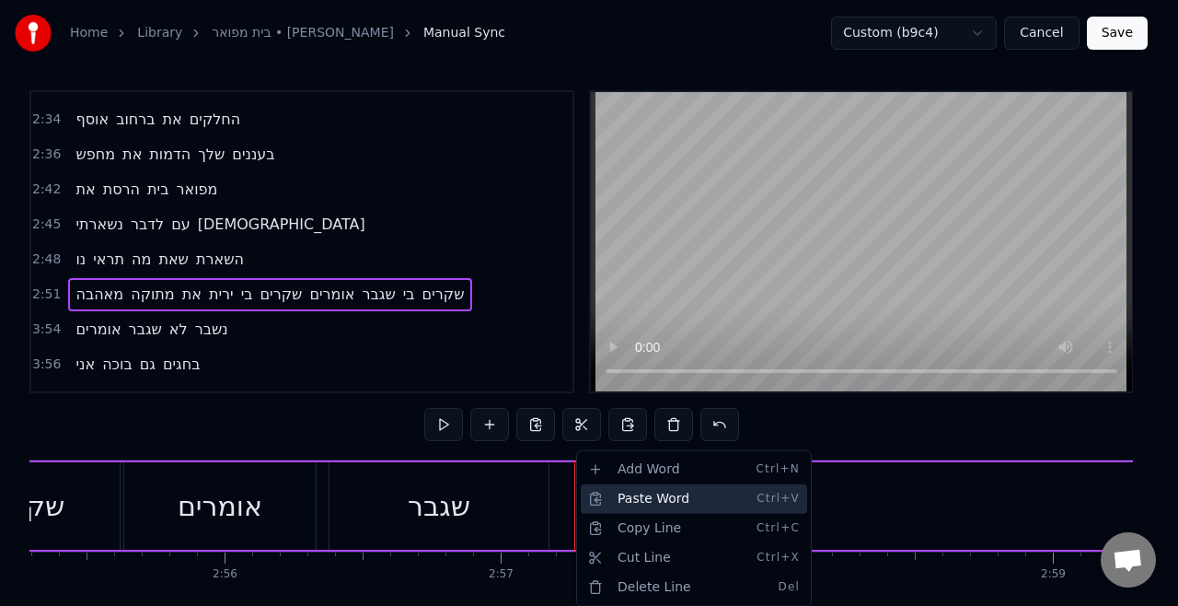
click at [604, 495] on div "Paste Word Ctrl+V" at bounding box center [694, 498] width 226 height 29
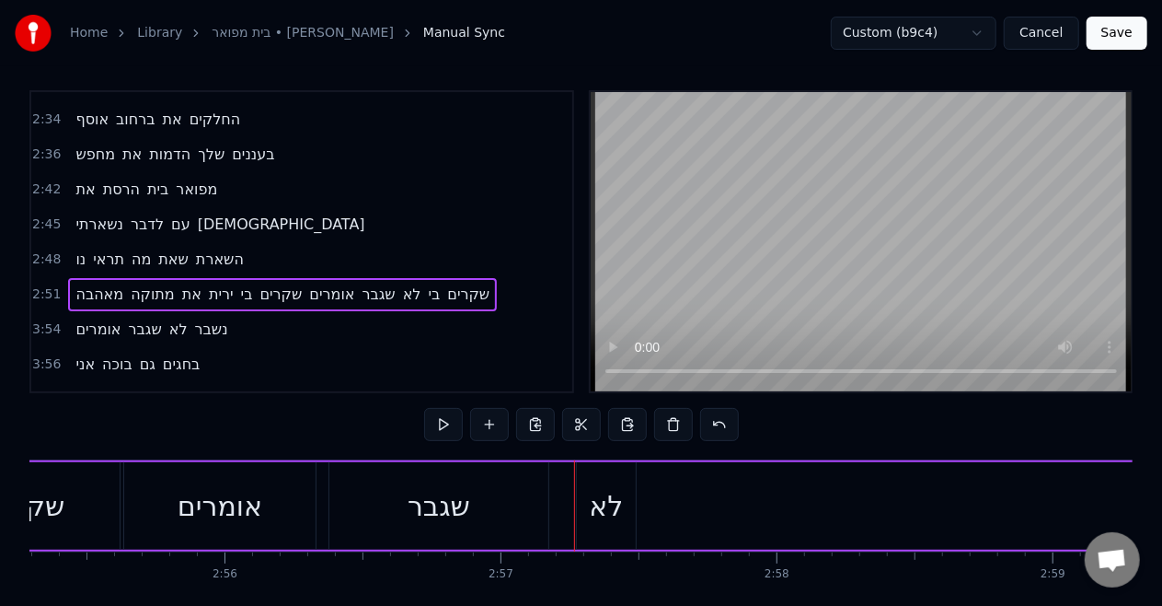
click at [491, 495] on div "שגבר" at bounding box center [439, 505] width 219 height 87
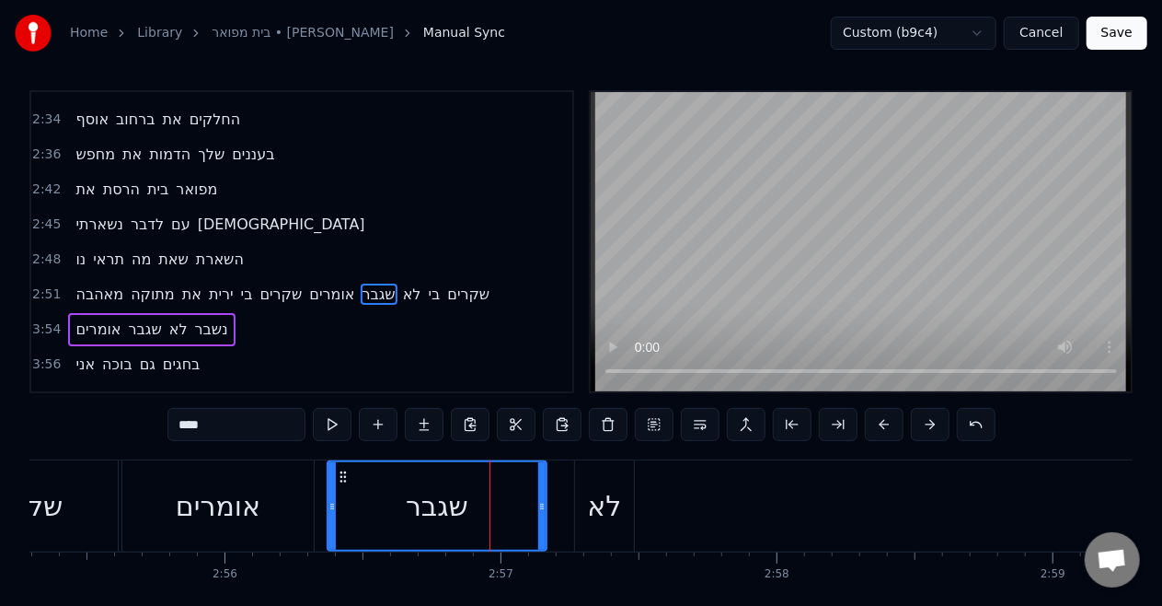
scroll to position [0, 0]
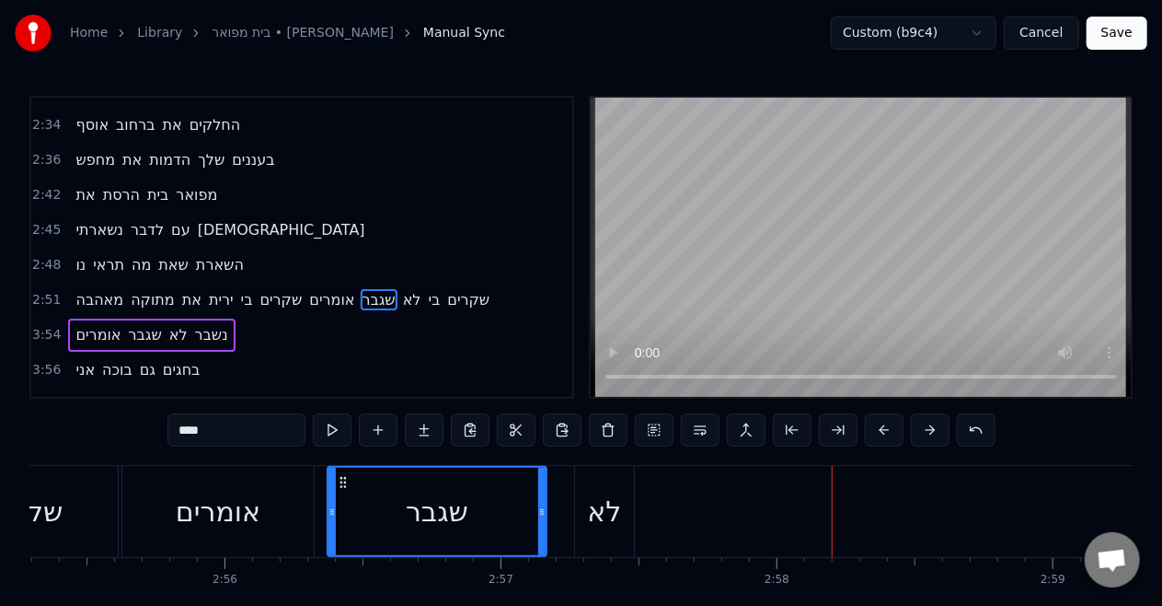
click at [223, 324] on span "נשבר" at bounding box center [211, 334] width 37 height 21
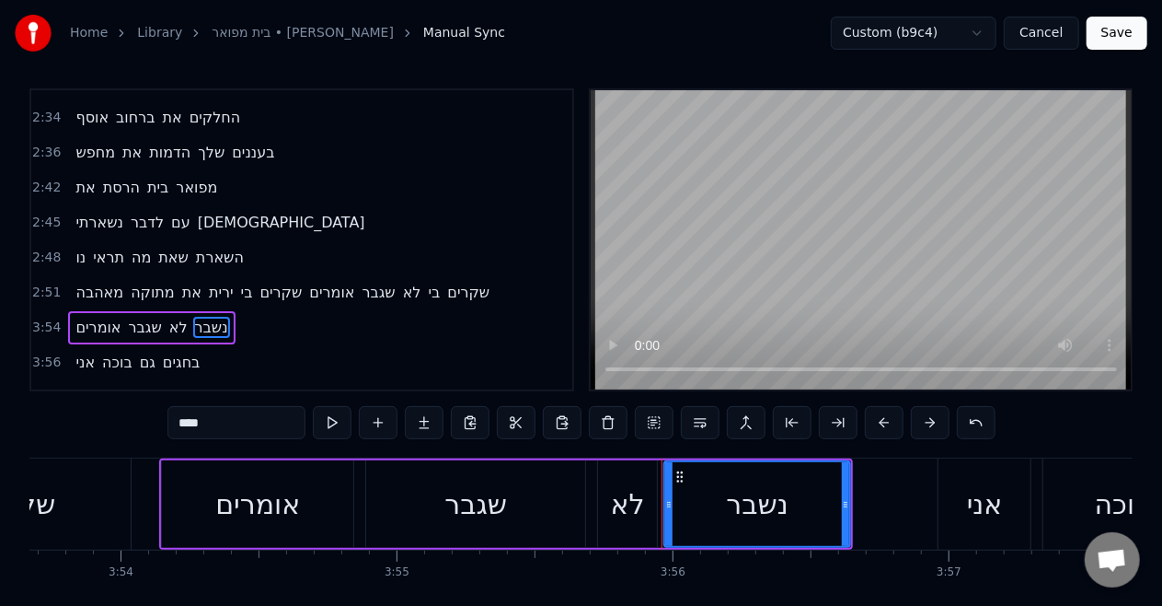
scroll to position [0, 65061]
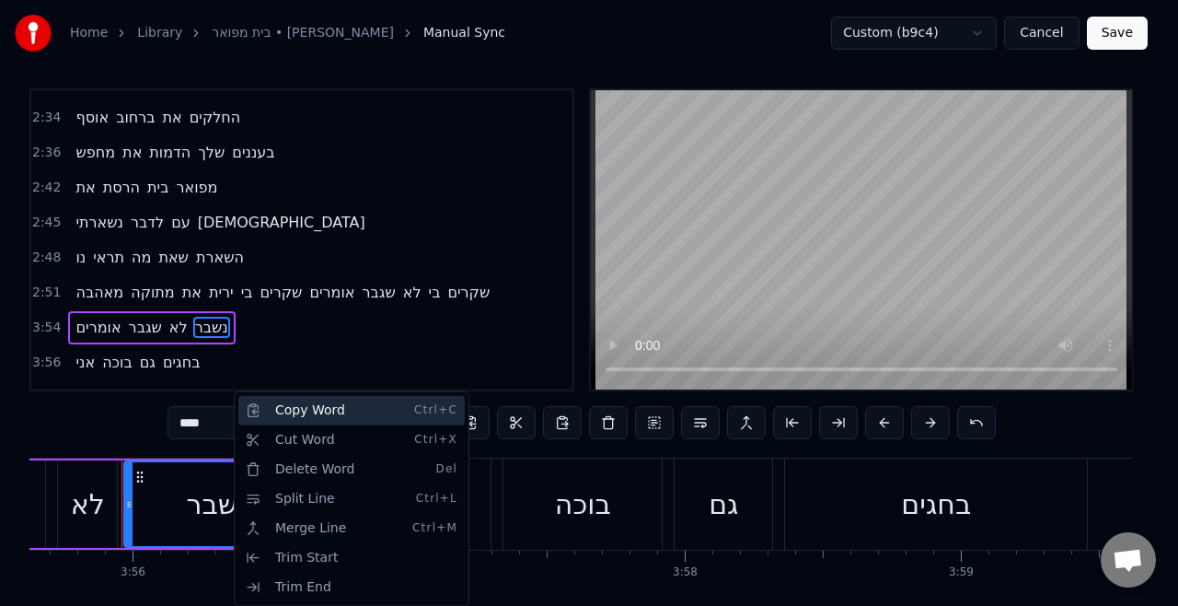
click at [330, 419] on div "Copy Word Ctrl+C" at bounding box center [351, 410] width 226 height 29
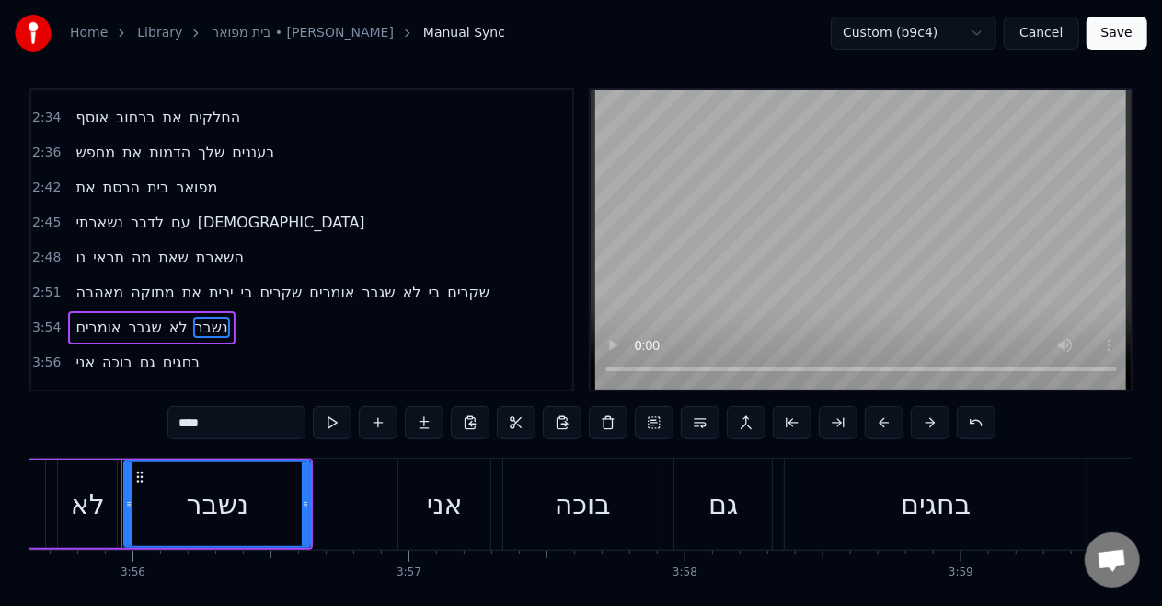
click at [410, 282] on span "לא" at bounding box center [412, 292] width 22 height 21
type input "**"
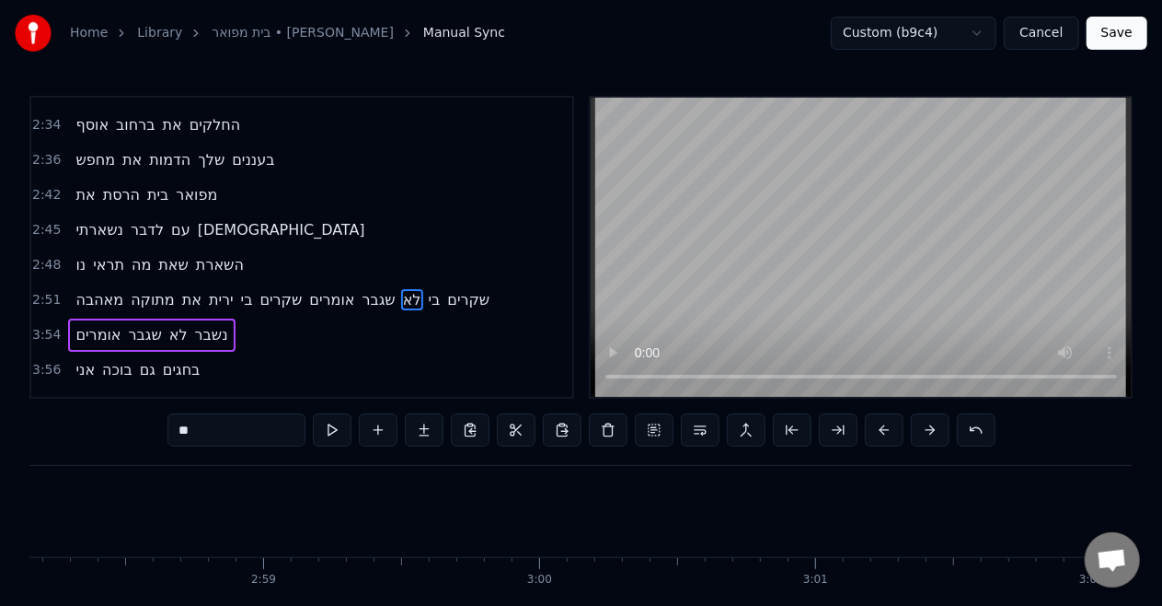
scroll to position [0, 48854]
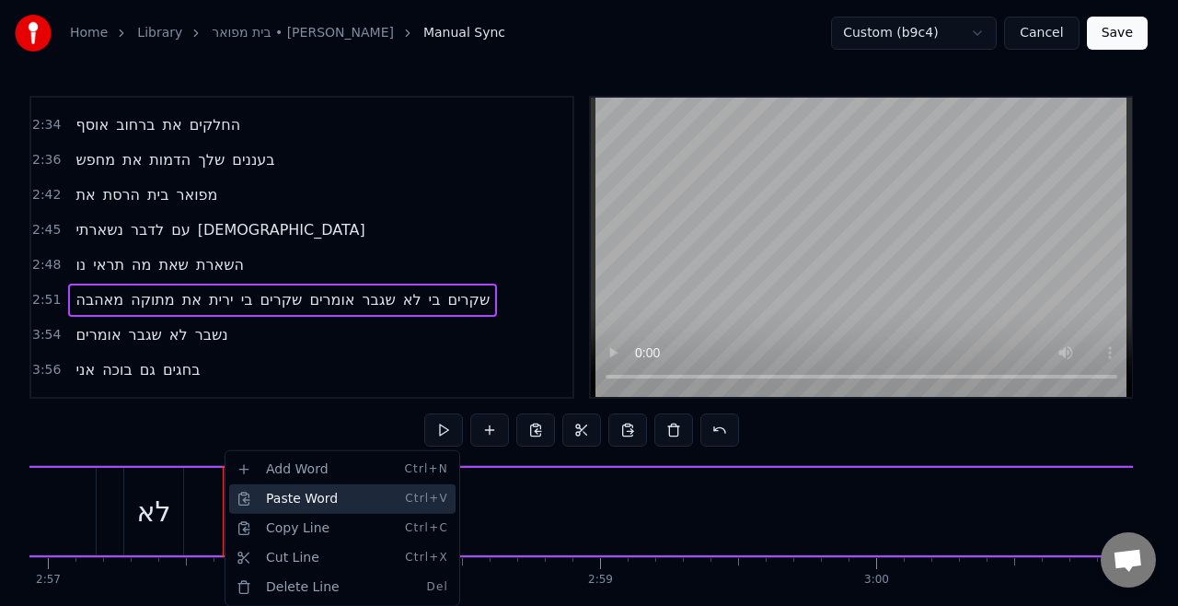
click at [285, 503] on div "Paste Word Ctrl+V" at bounding box center [342, 498] width 226 height 29
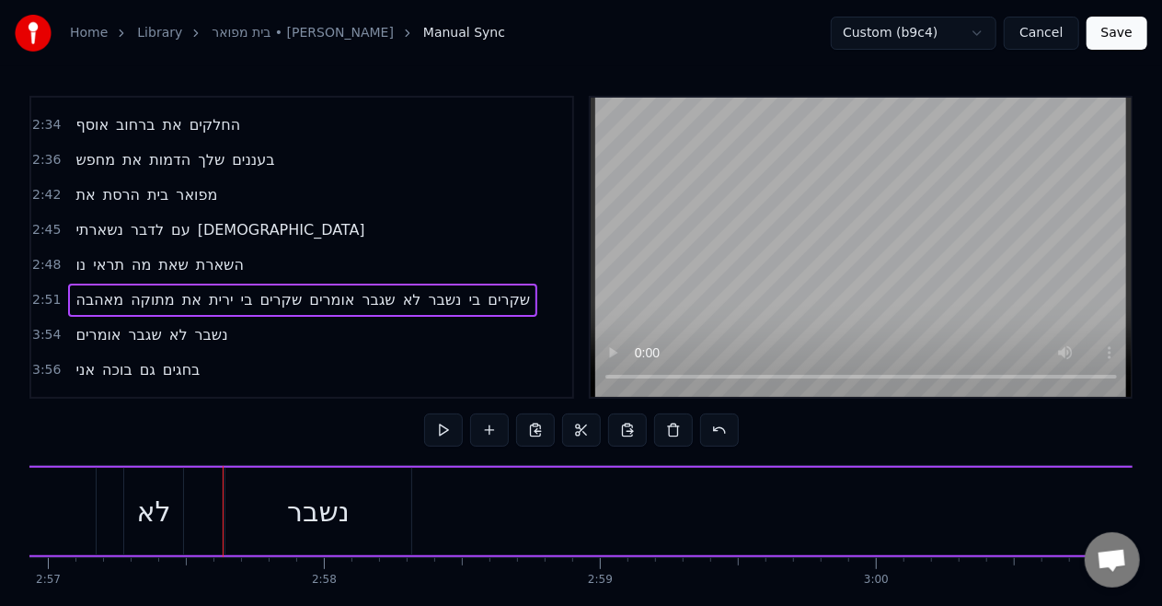
click at [735, 294] on video at bounding box center [861, 247] width 541 height 299
click at [327, 289] on span "אומרים" at bounding box center [331, 299] width 49 height 21
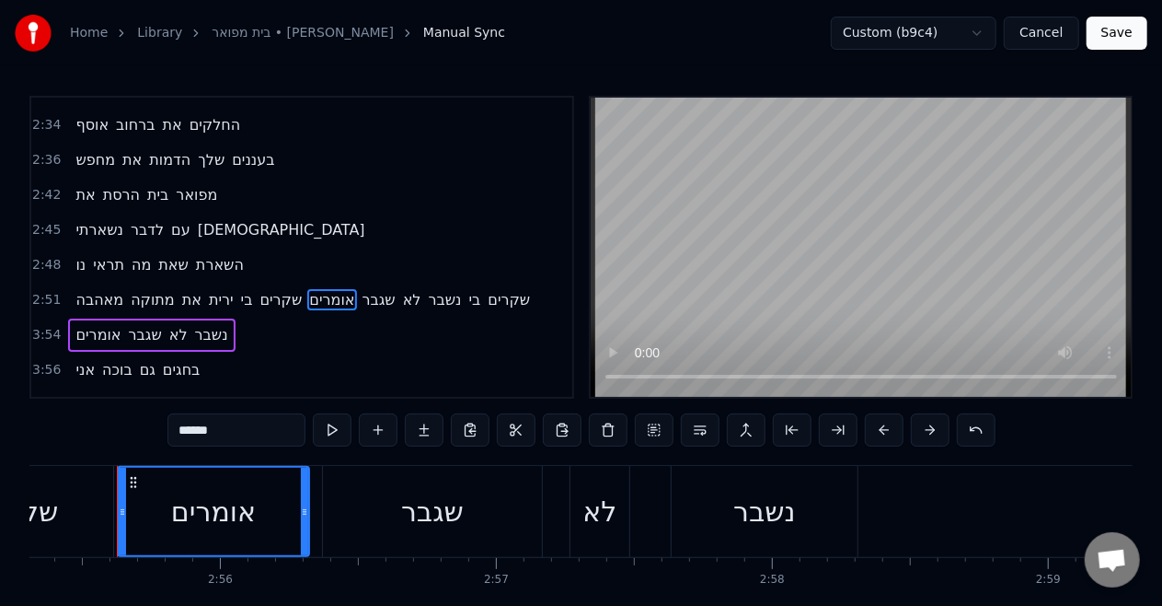
scroll to position [0, 48402]
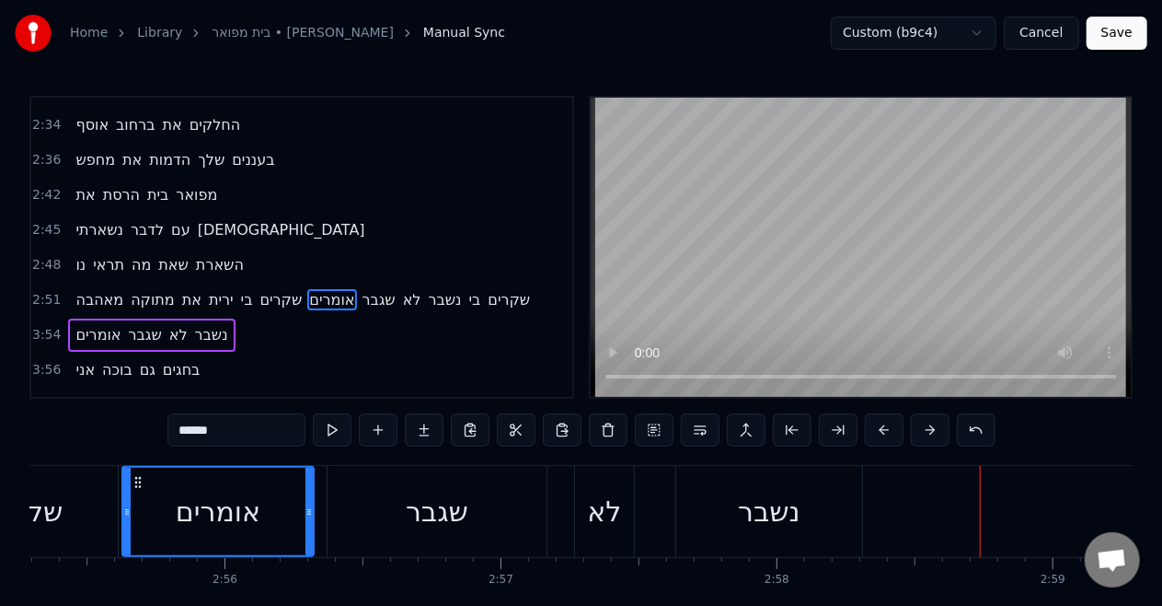
click at [83, 359] on span "אני" at bounding box center [85, 369] width 23 height 21
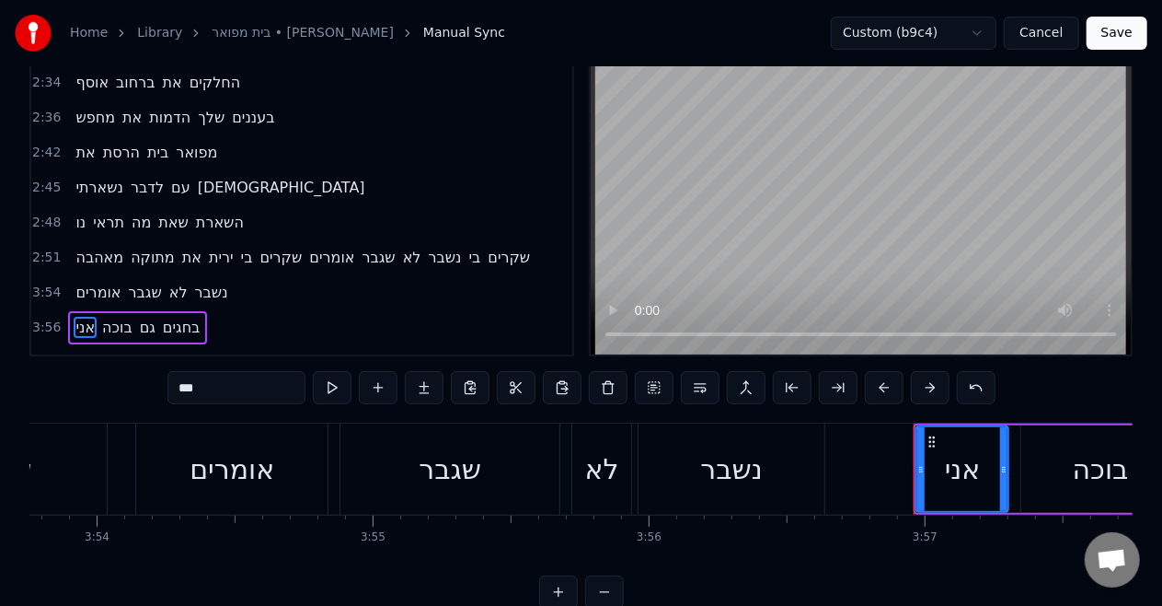
scroll to position [0, 65337]
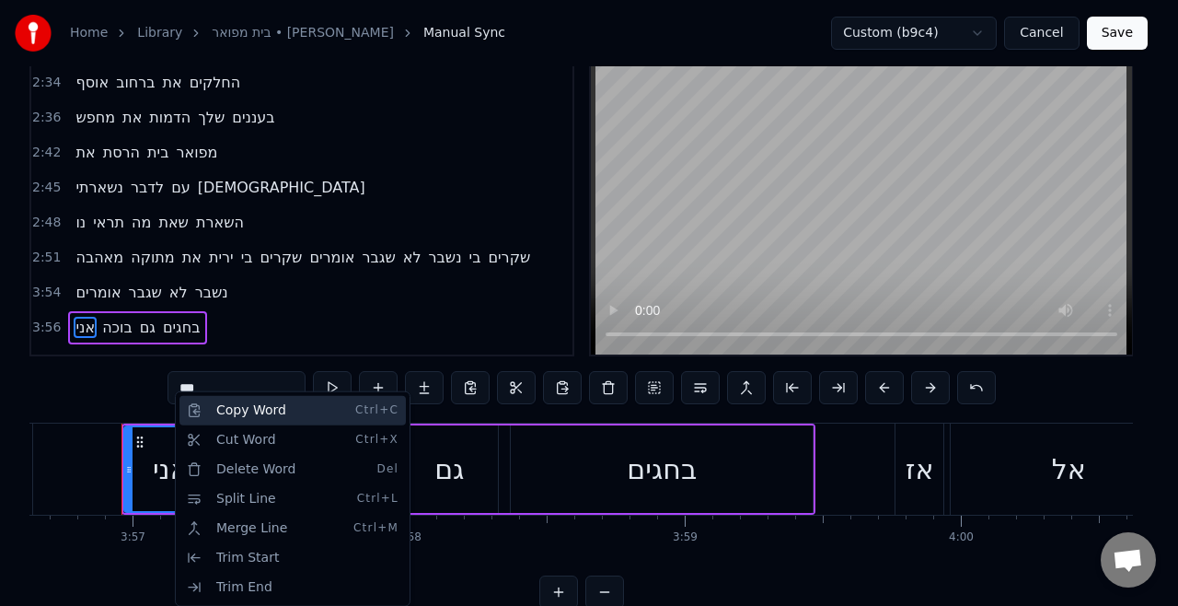
click at [272, 415] on div "Copy Word Ctrl+C" at bounding box center [292, 410] width 226 height 29
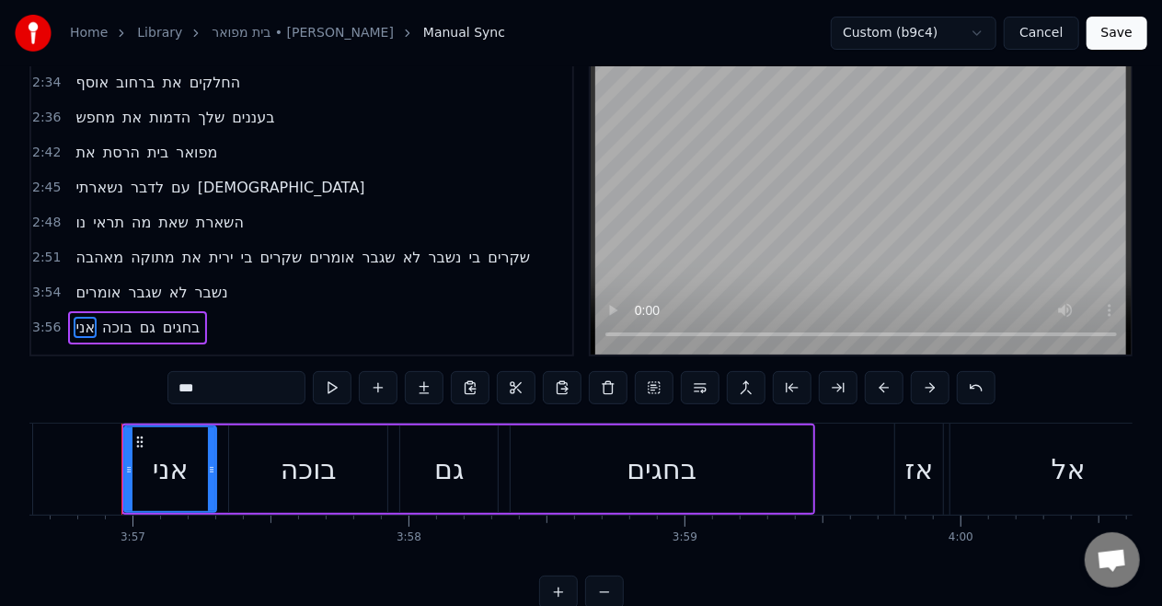
click at [444, 247] on span "נשבר" at bounding box center [445, 257] width 37 height 21
type input "****"
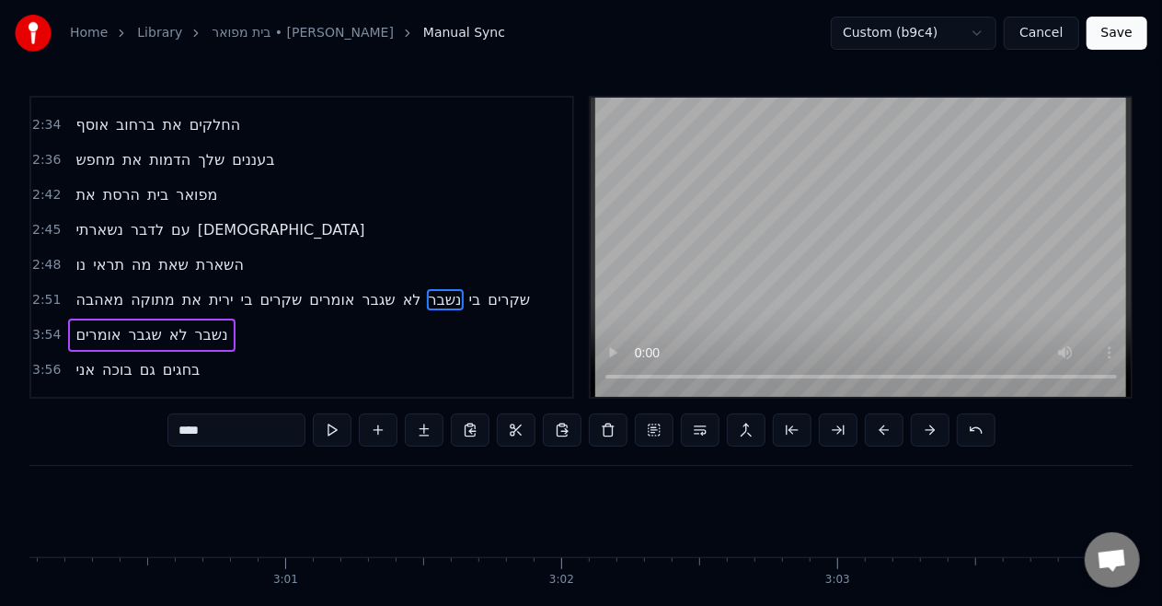
scroll to position [0, 48956]
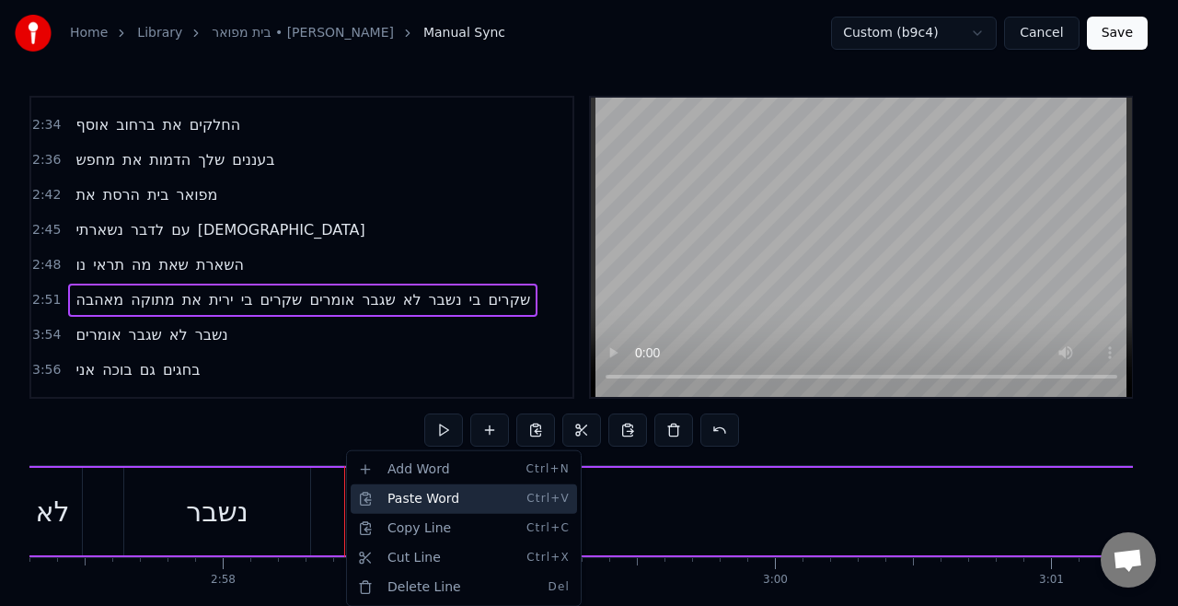
click at [376, 499] on div "Paste Word Ctrl+V" at bounding box center [464, 498] width 226 height 29
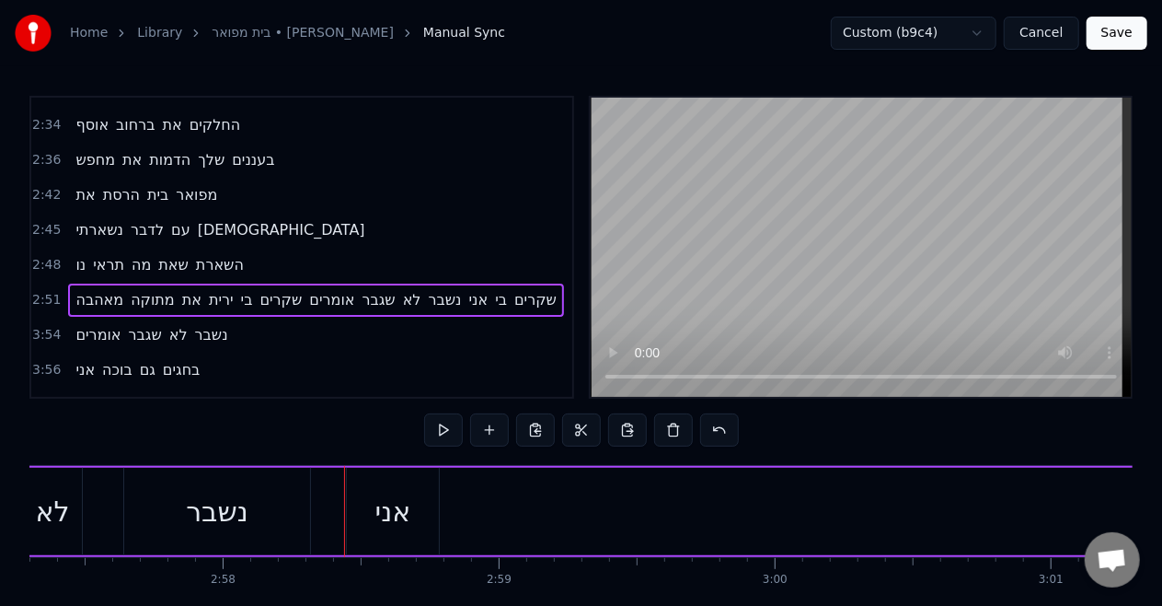
click at [256, 504] on div "נשבר" at bounding box center [217, 511] width 186 height 87
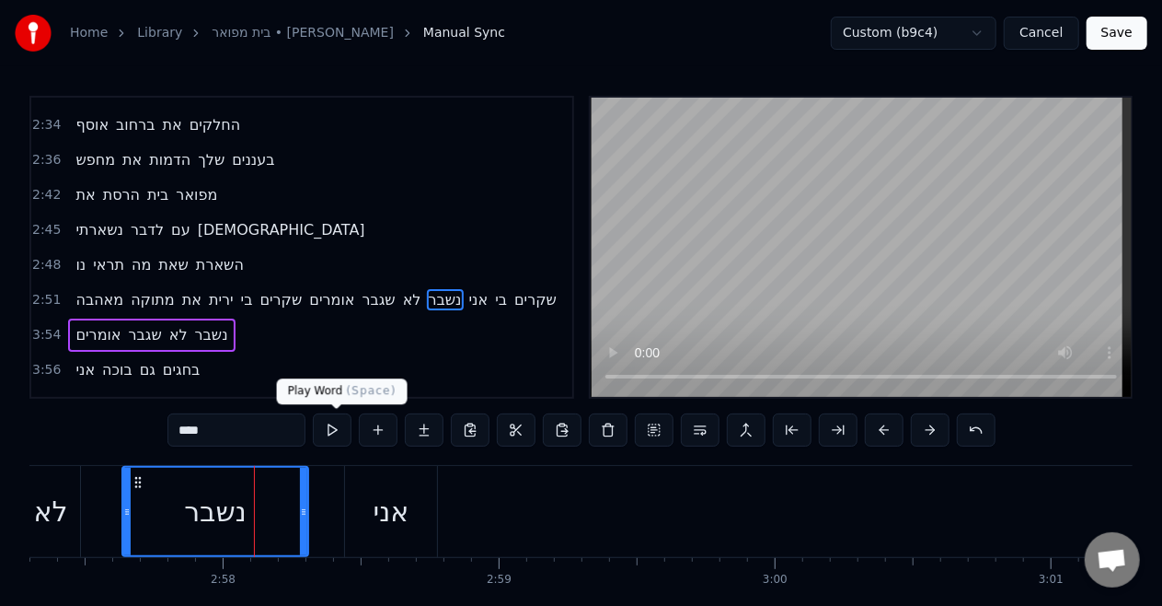
click at [345, 435] on button at bounding box center [332, 429] width 39 height 33
click at [225, 289] on span "ירית" at bounding box center [221, 299] width 29 height 21
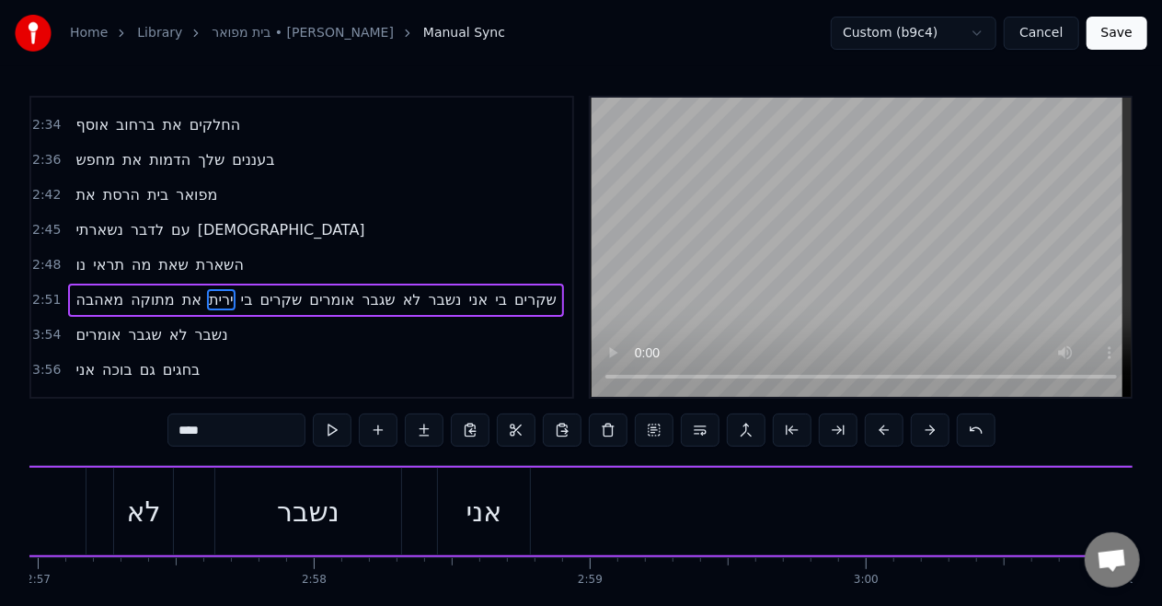
click at [225, 289] on span "ירית" at bounding box center [221, 299] width 29 height 21
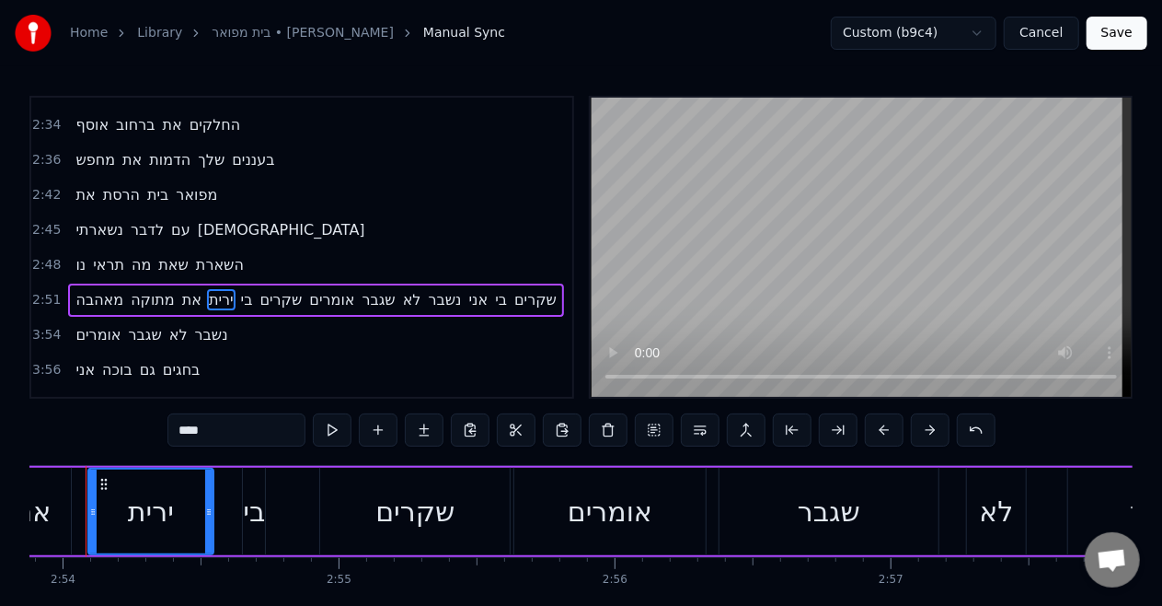
scroll to position [0, 47975]
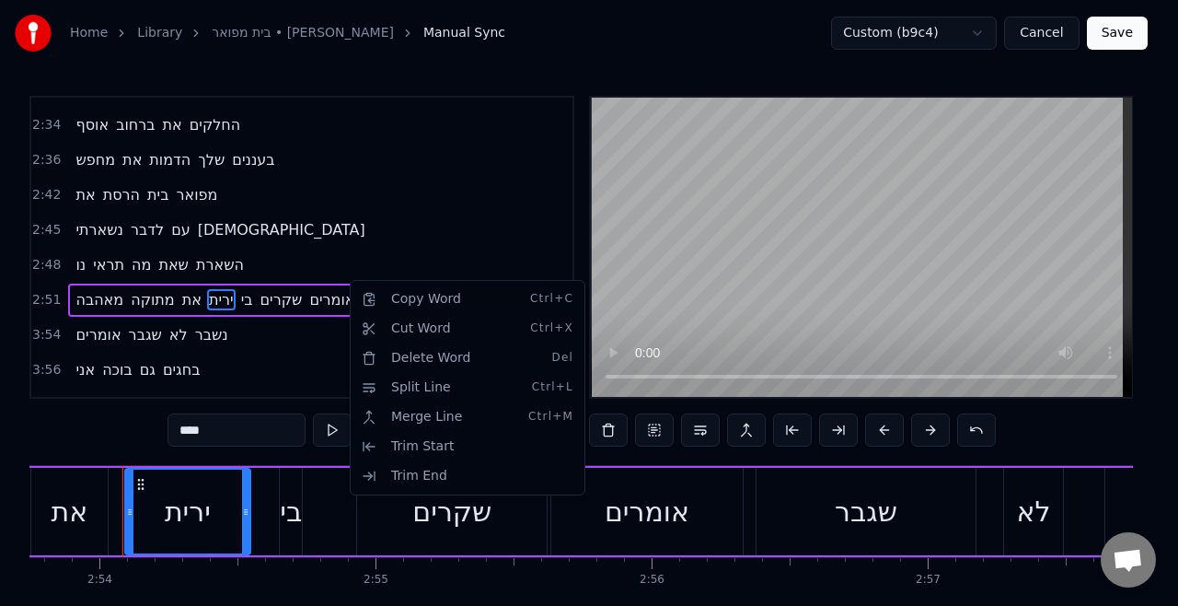
click at [282, 504] on html "Home Library [GEOGRAPHIC_DATA] • [PERSON_NAME] Manual Sync Custom (b9c4) Cancel…" at bounding box center [589, 340] width 1178 height 680
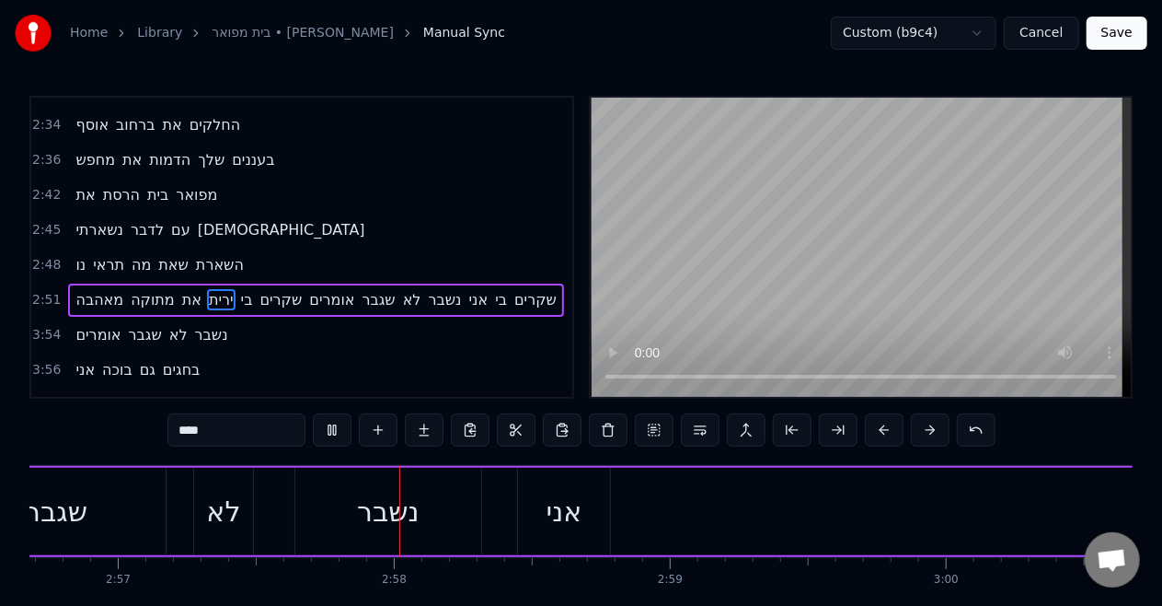
scroll to position [0, 48899]
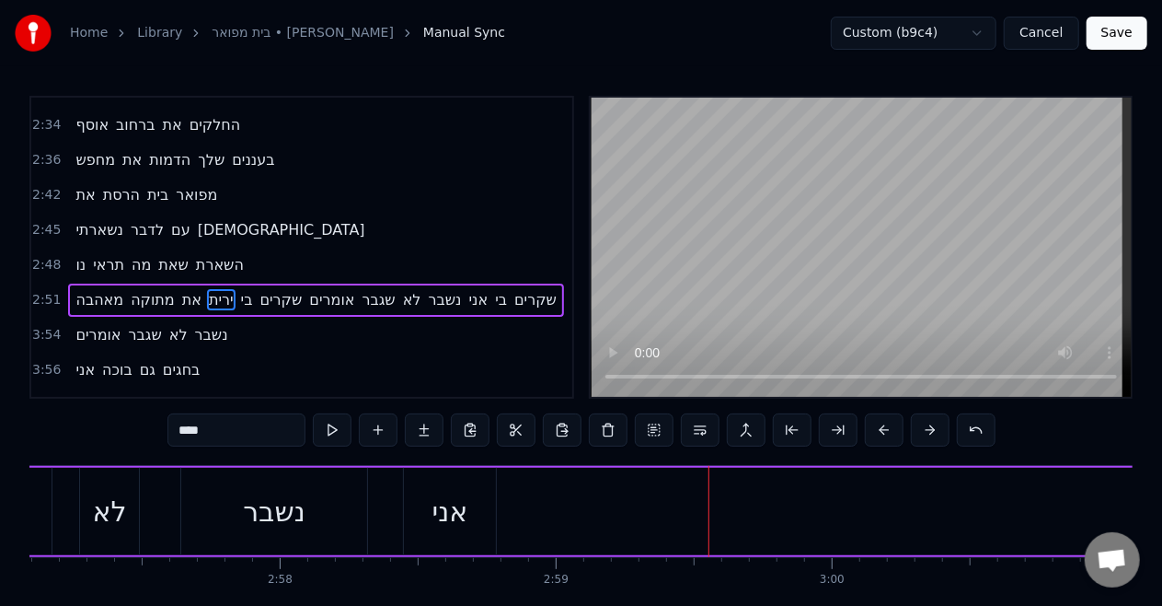
click at [106, 359] on span "בוכה" at bounding box center [117, 369] width 34 height 21
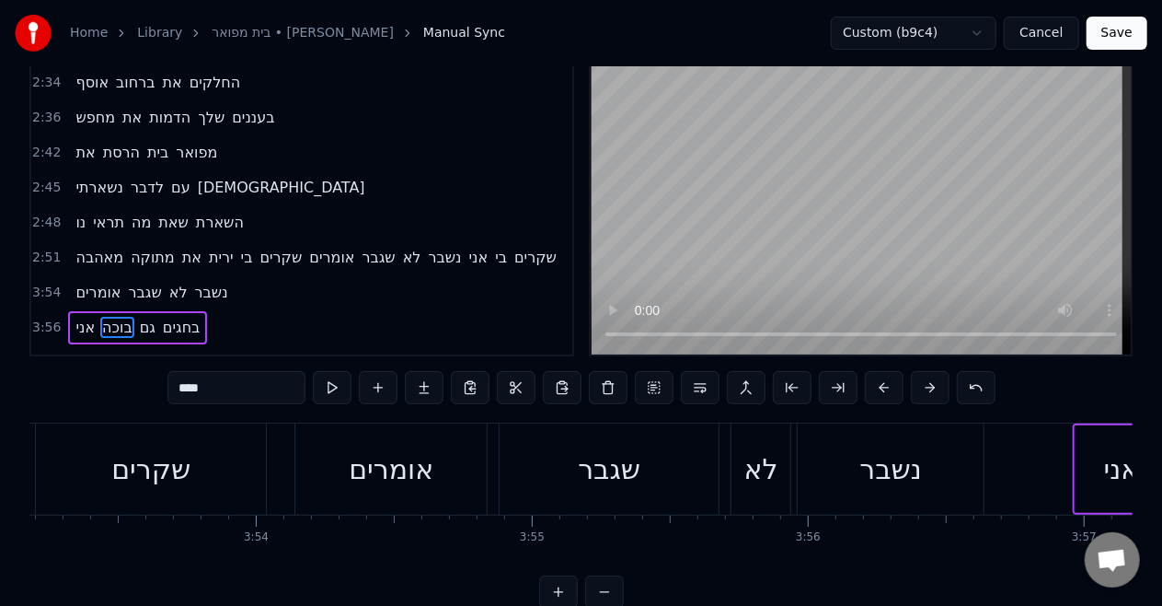
scroll to position [0, 65442]
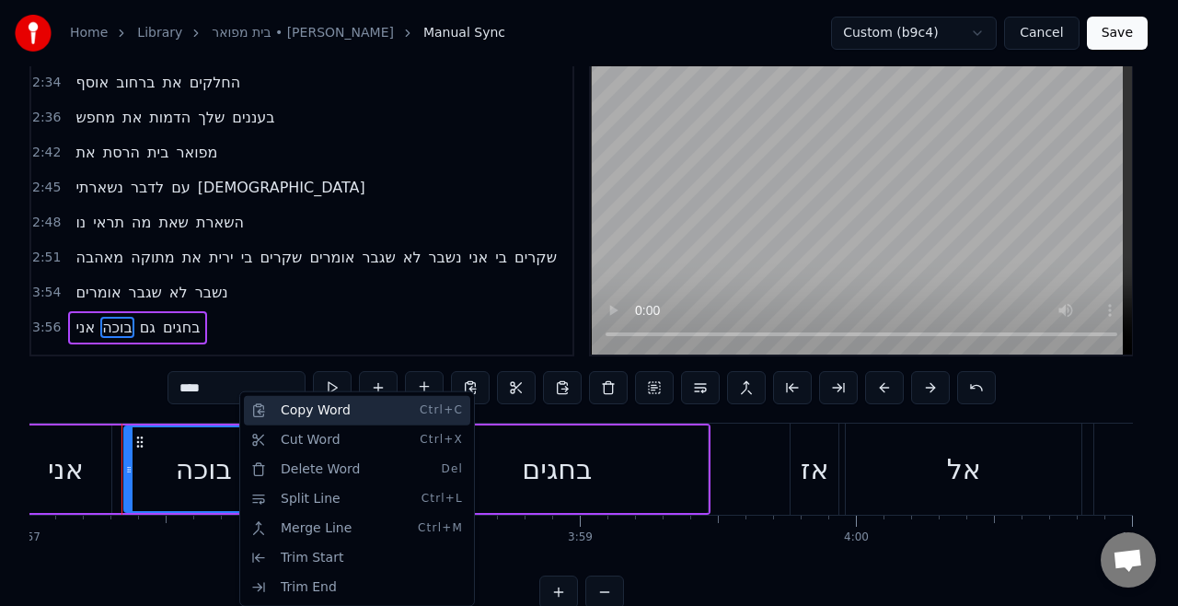
click at [287, 413] on div "Copy Word Ctrl+C" at bounding box center [357, 410] width 226 height 29
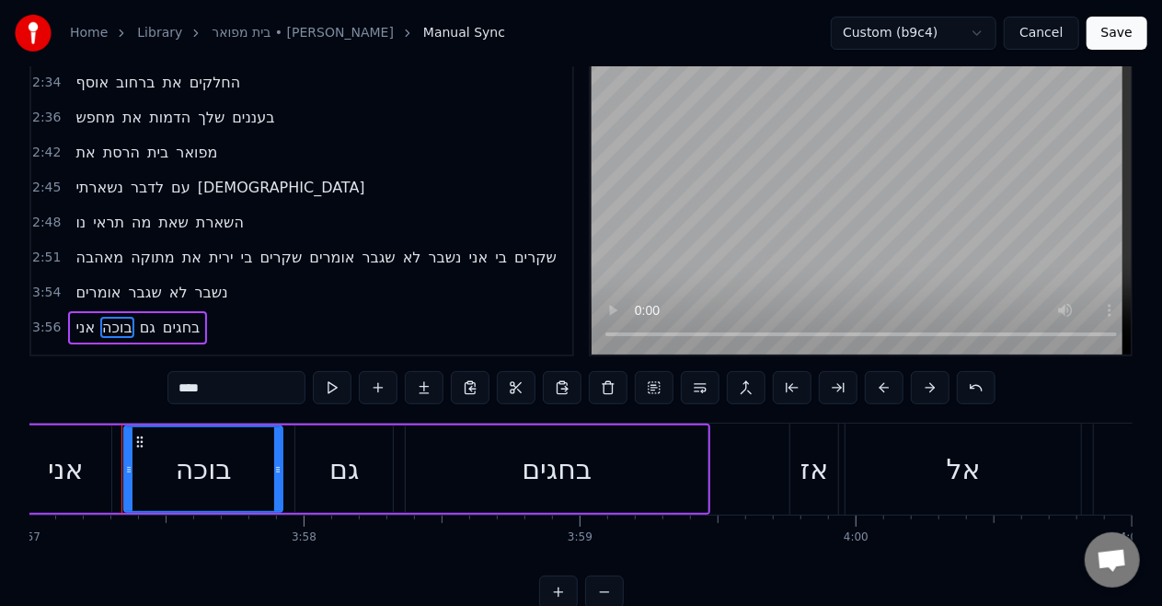
click at [119, 317] on span "בוכה" at bounding box center [117, 327] width 34 height 21
click at [87, 317] on span "אני" at bounding box center [85, 327] width 23 height 21
type input "***"
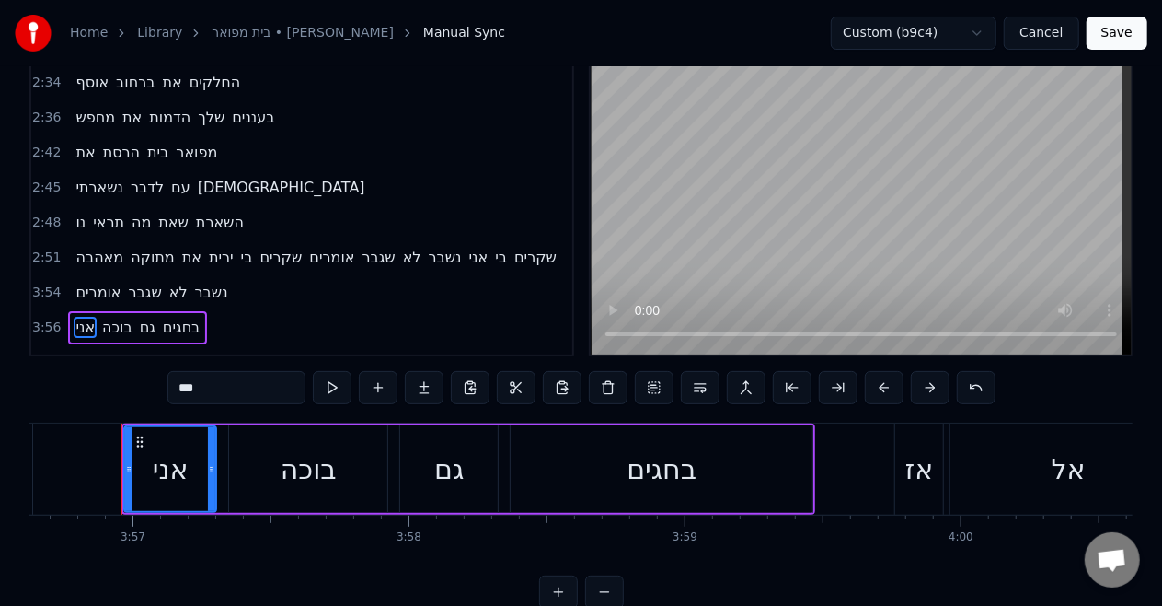
scroll to position [0, 65337]
click at [482, 247] on span "אני" at bounding box center [479, 257] width 23 height 21
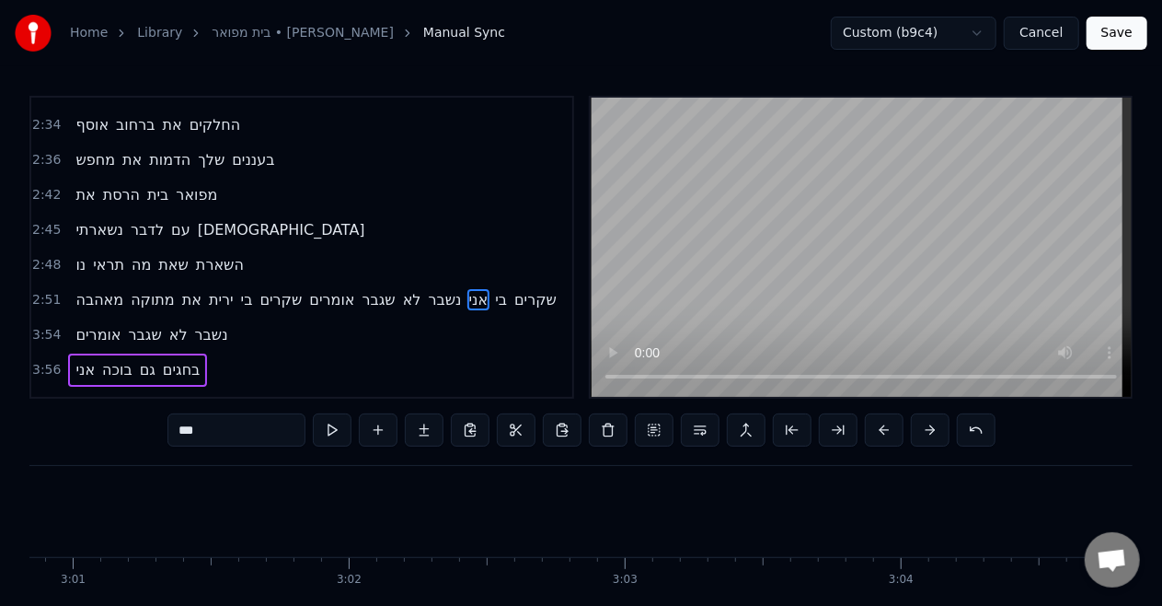
scroll to position [0, 49178]
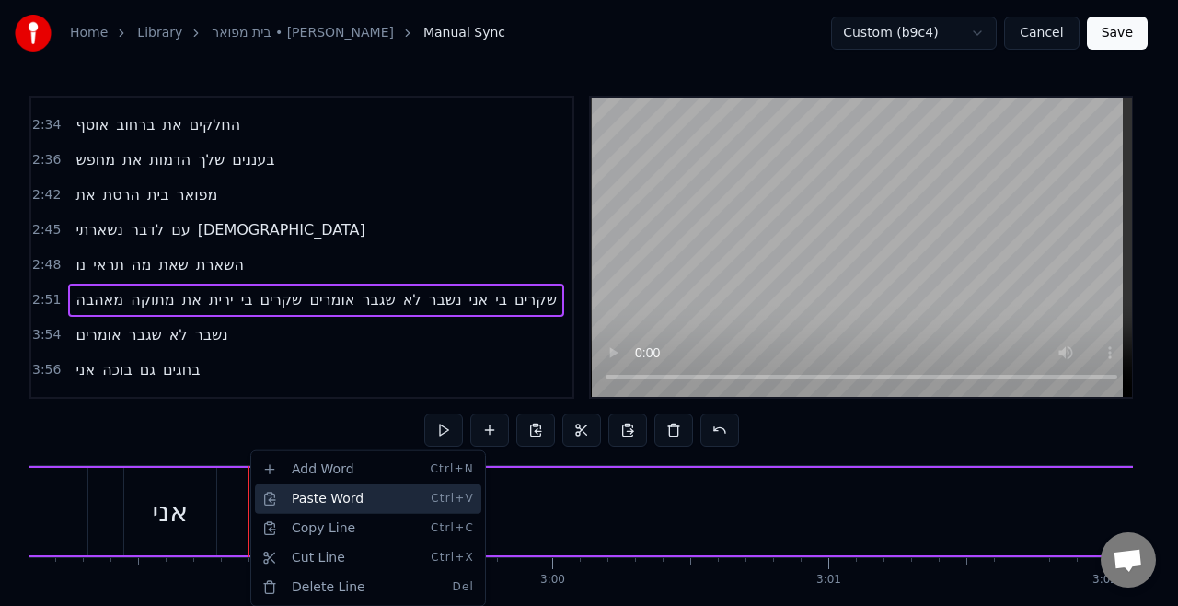
click at [276, 503] on div "Paste Word Ctrl+V" at bounding box center [368, 498] width 226 height 29
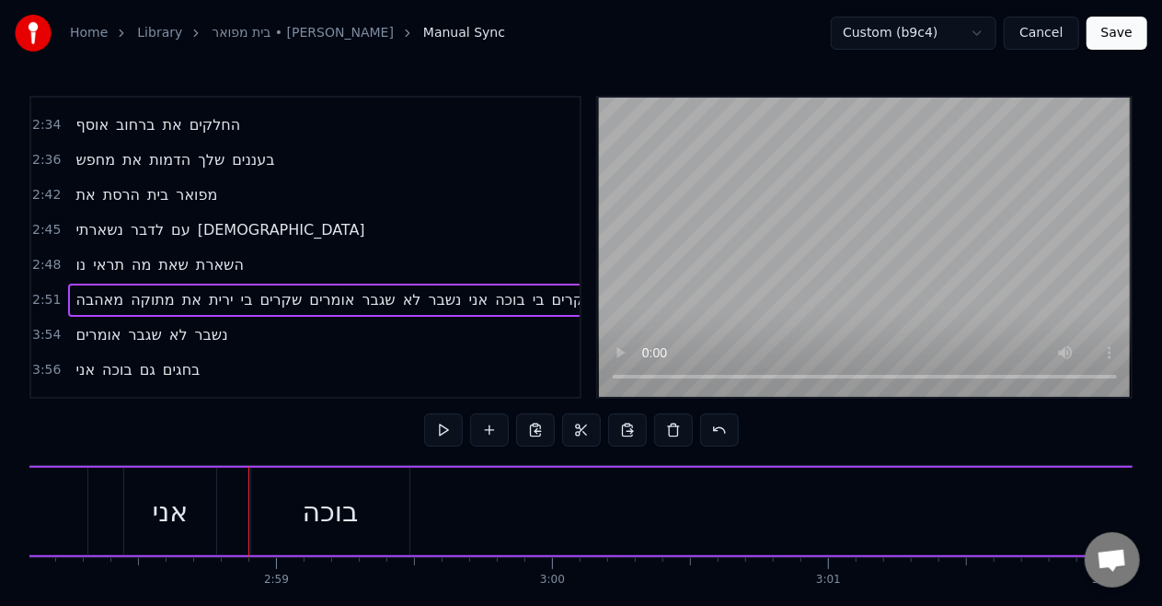
click at [180, 512] on div "אני" at bounding box center [171, 511] width 36 height 41
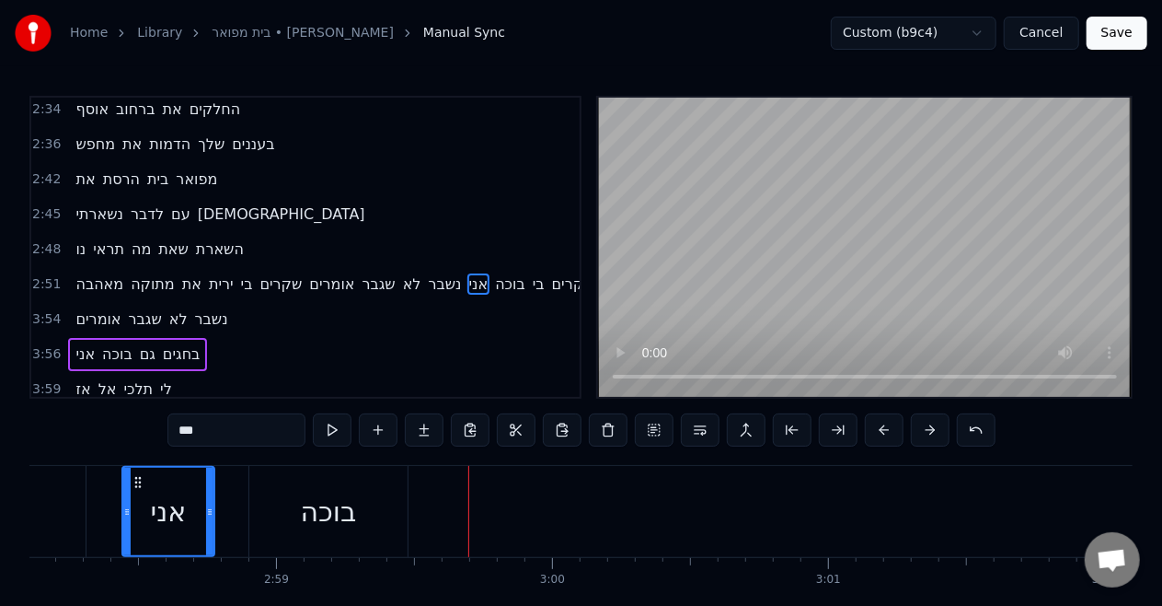
click at [151, 343] on span "גם" at bounding box center [147, 353] width 19 height 21
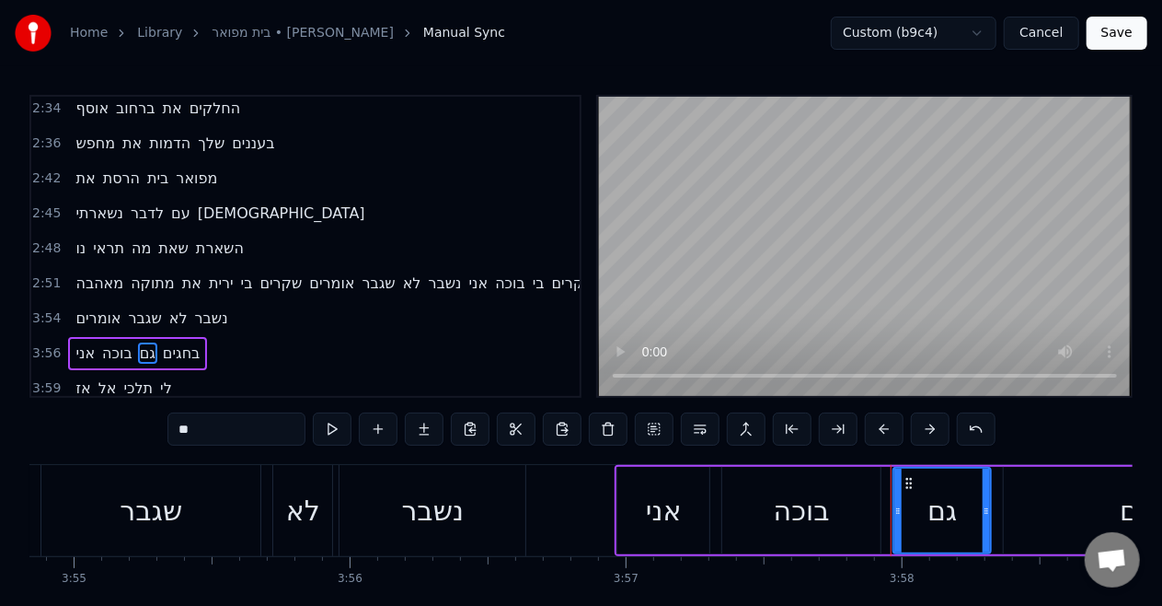
scroll to position [0, 65613]
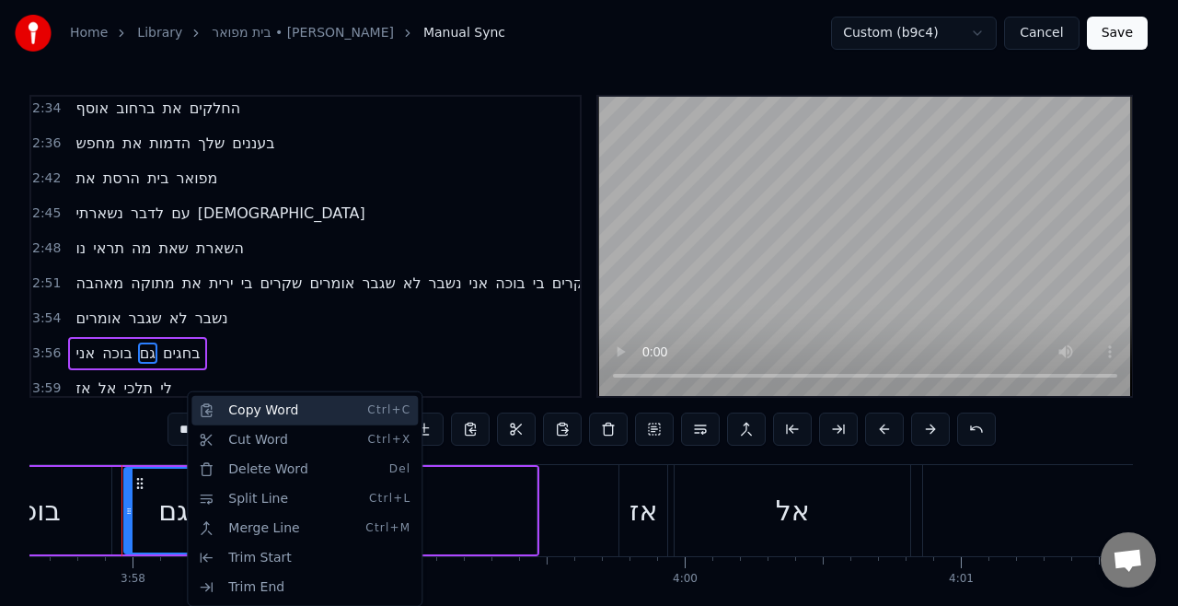
click at [245, 418] on div "Copy Word Ctrl+C" at bounding box center [304, 410] width 226 height 29
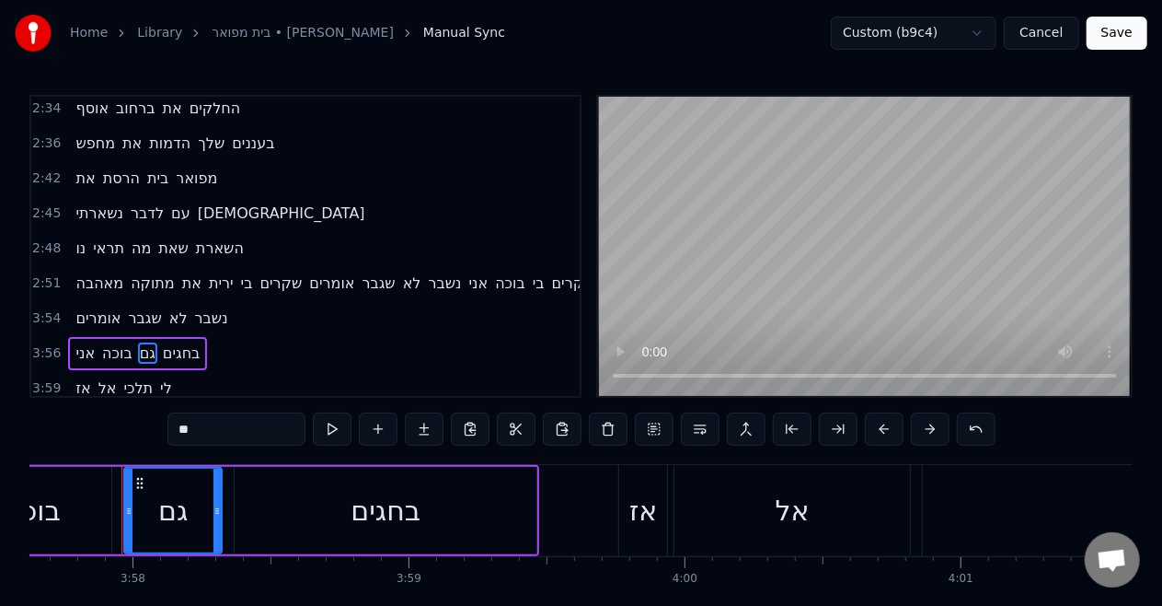
click at [519, 272] on span "בוכה" at bounding box center [510, 282] width 34 height 21
type input "****"
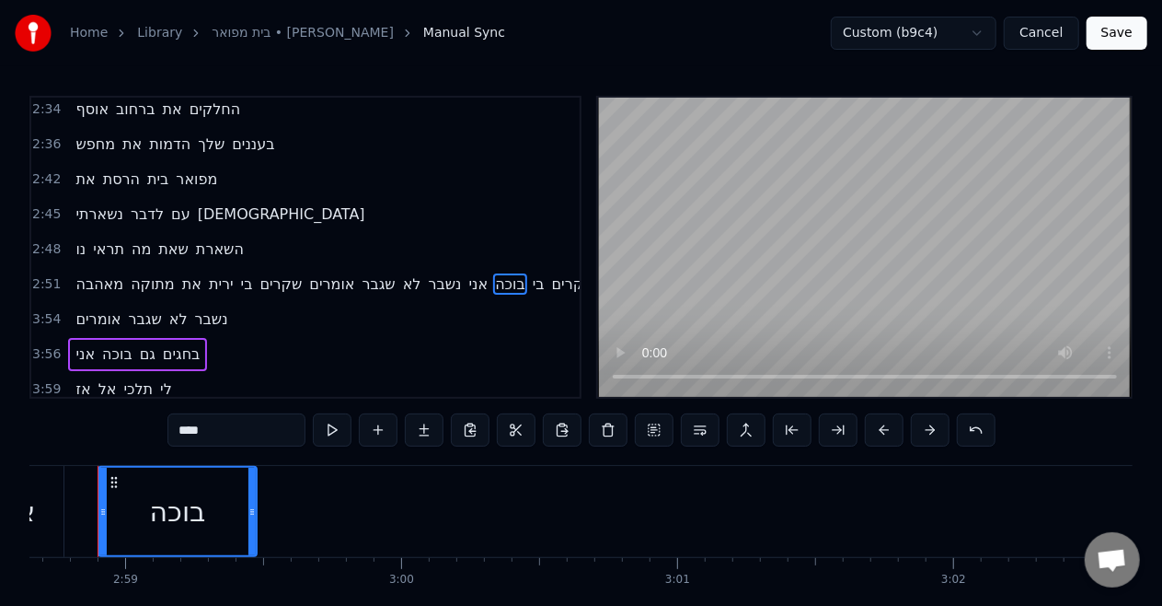
scroll to position [0, 49305]
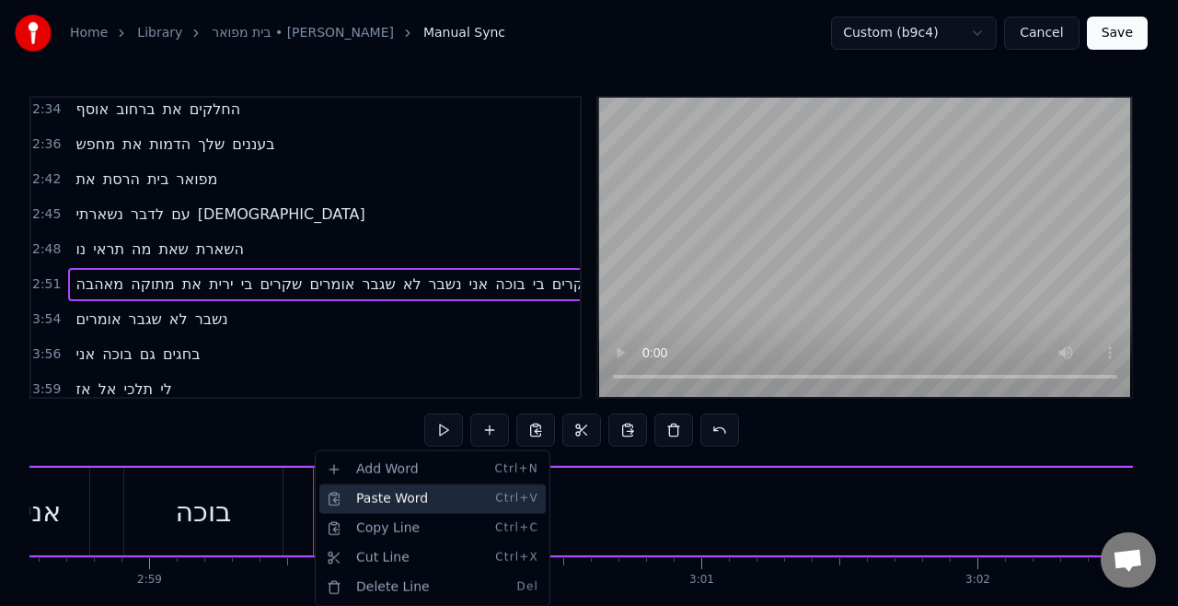
click at [377, 501] on div "Paste Word Ctrl+V" at bounding box center [432, 498] width 226 height 29
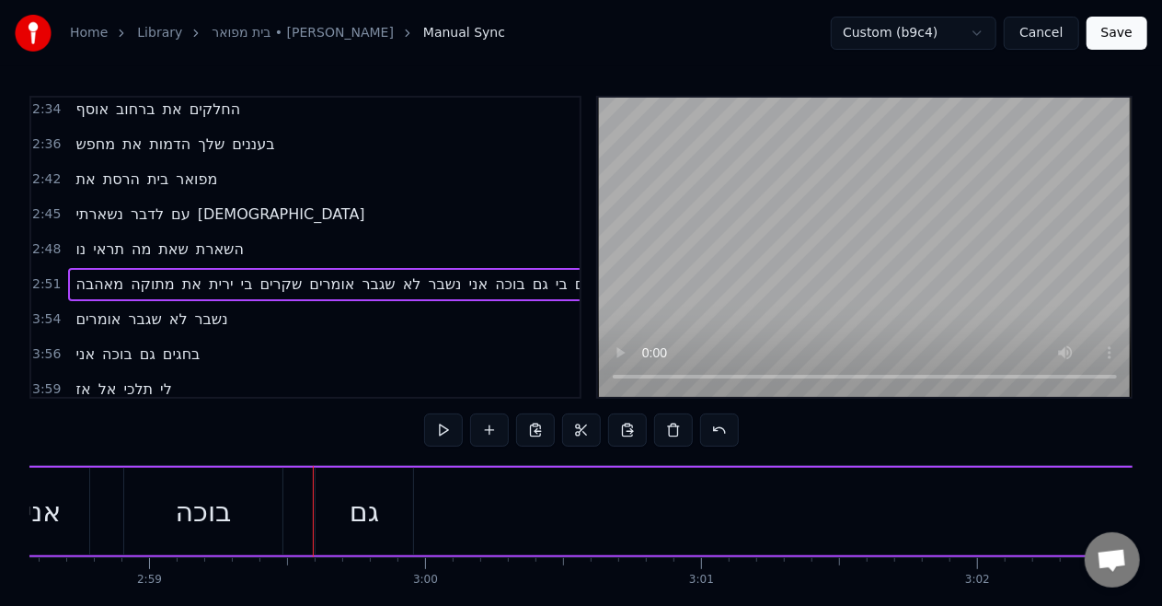
click at [199, 496] on div "בוכה" at bounding box center [203, 511] width 56 height 41
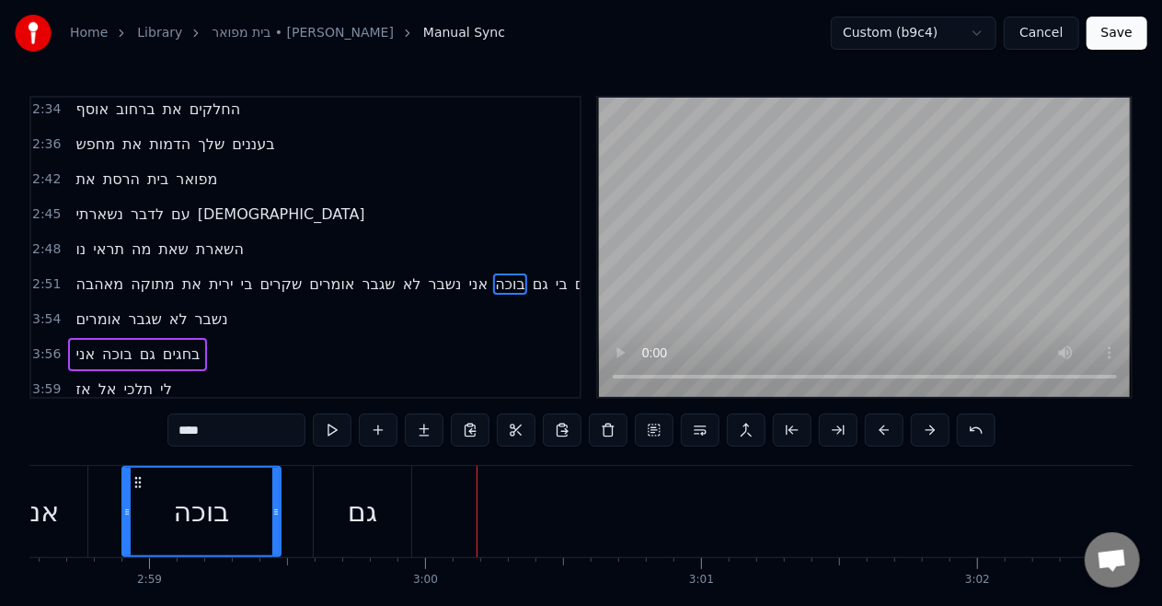
click at [196, 343] on span "בחגים" at bounding box center [181, 353] width 41 height 21
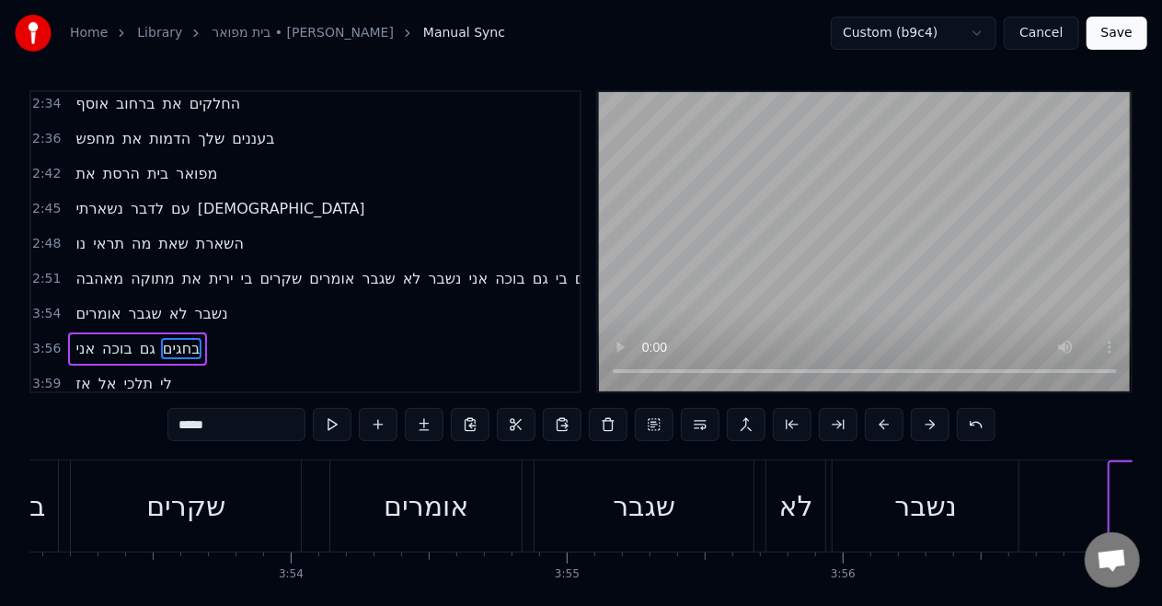
scroll to position [0, 65723]
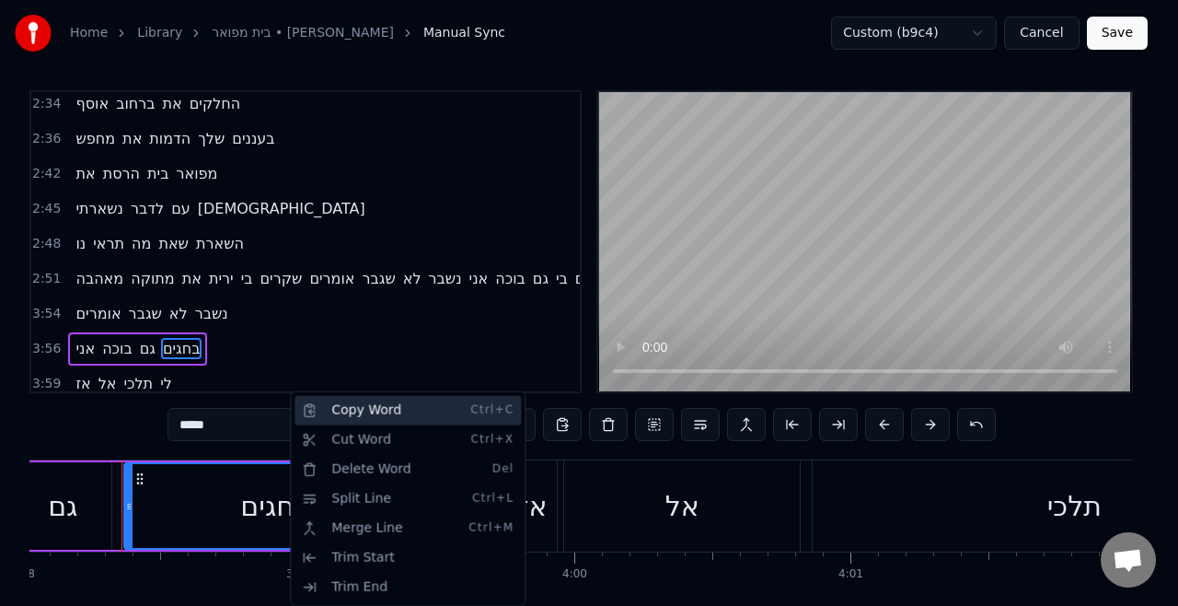
click at [326, 415] on div "Copy Word Ctrl+C" at bounding box center [408, 410] width 226 height 29
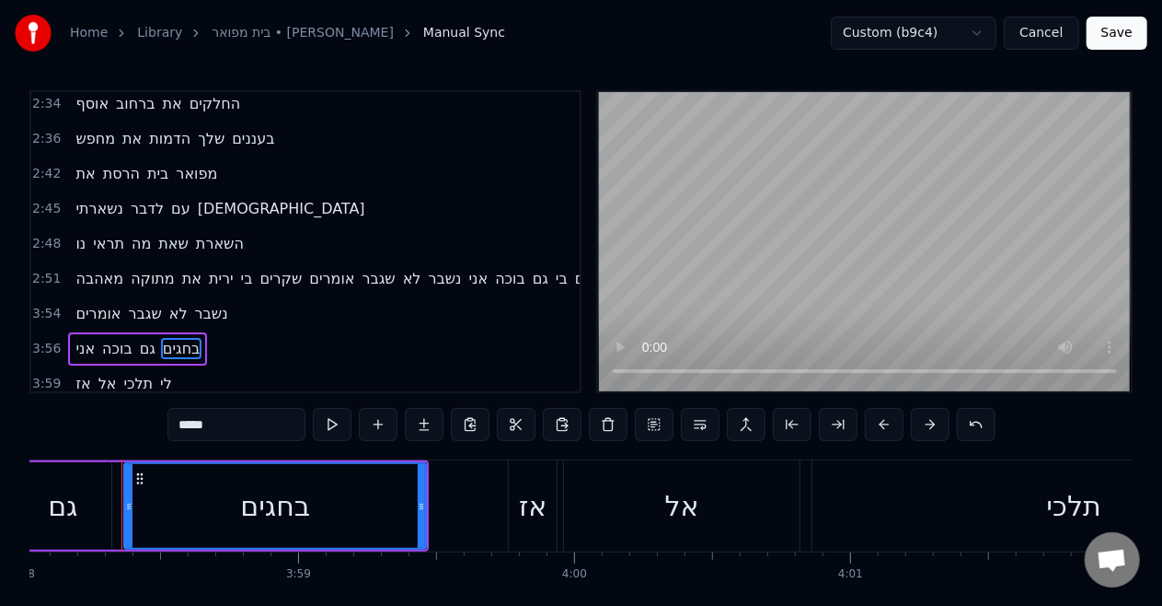
click at [145, 303] on span "שגבר" at bounding box center [145, 313] width 37 height 21
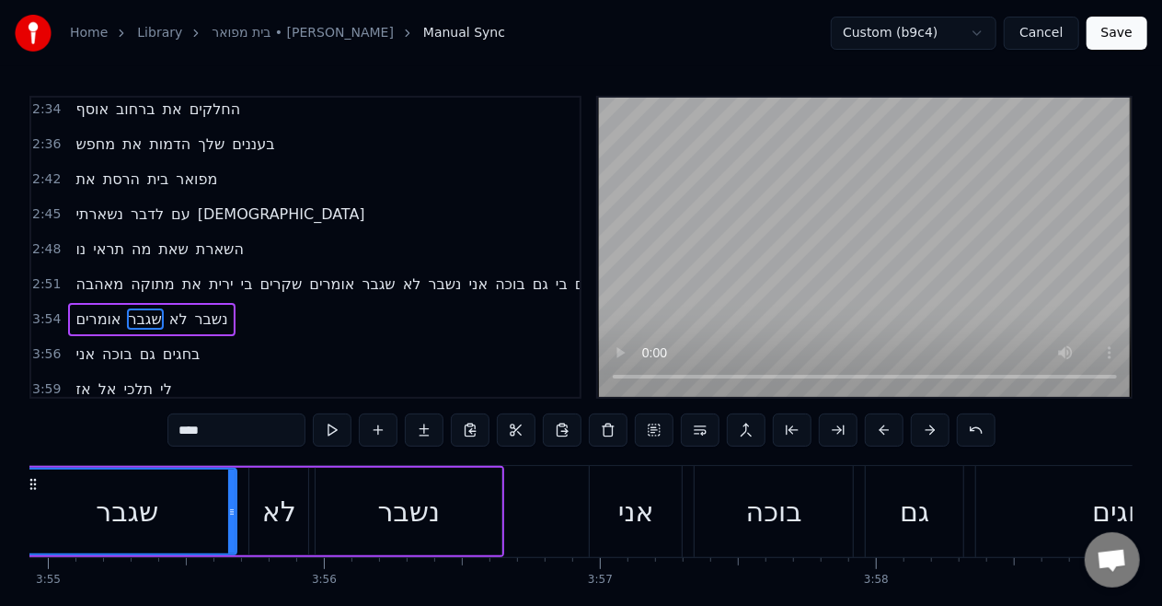
scroll to position [0, 64763]
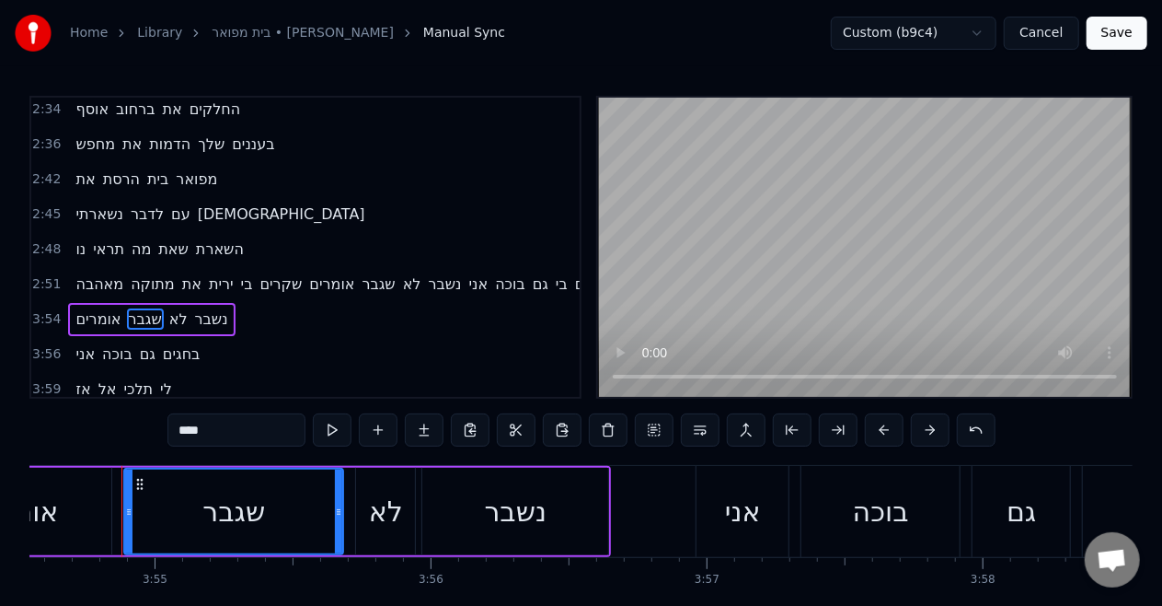
click at [541, 273] on span "גם" at bounding box center [540, 283] width 19 height 21
type input "**"
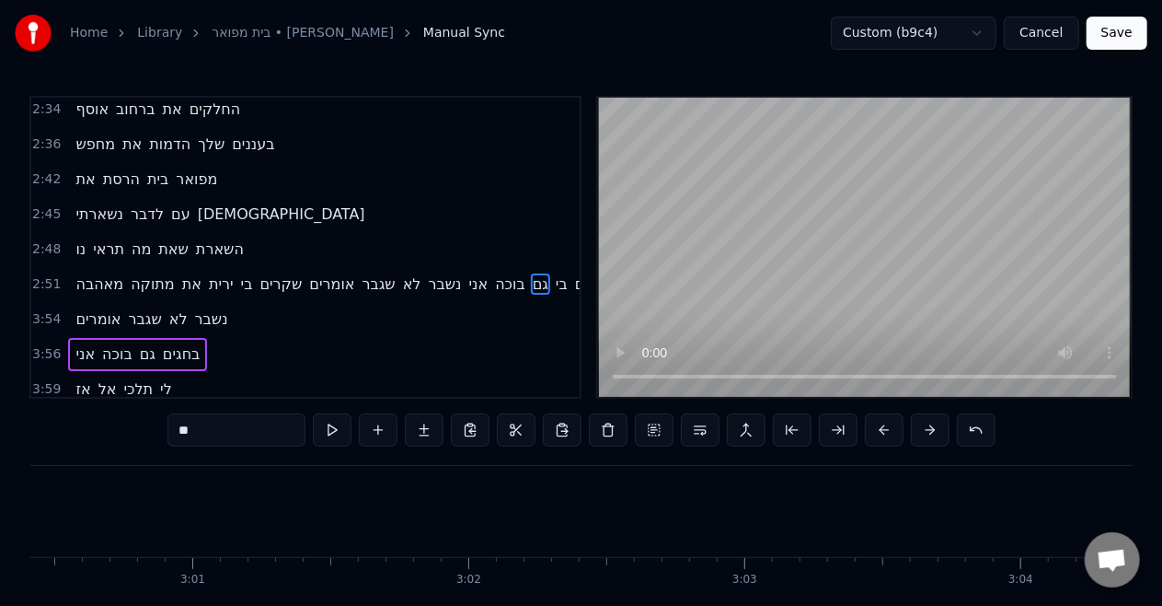
scroll to position [0, 49497]
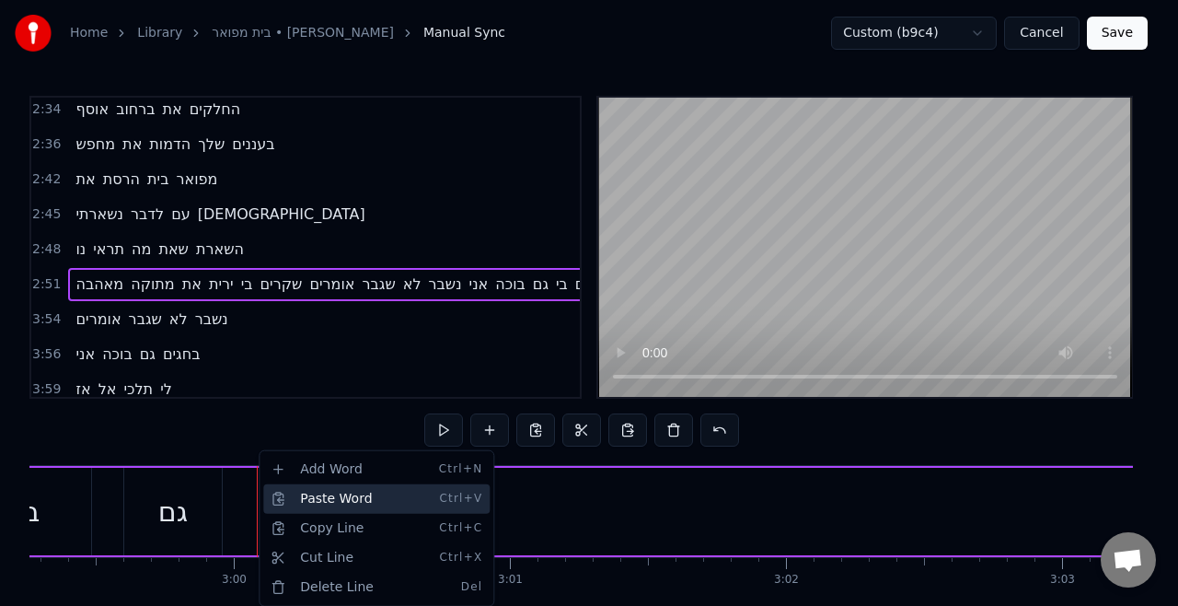
click at [288, 504] on div "Paste Word Ctrl+V" at bounding box center [376, 498] width 226 height 29
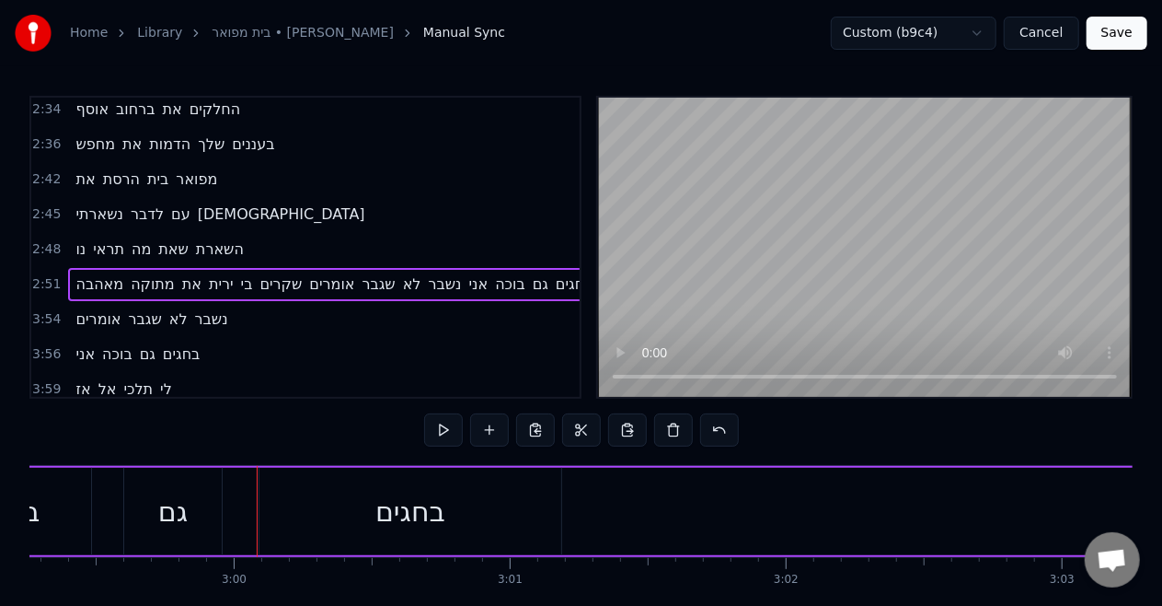
click at [171, 496] on div "גם" at bounding box center [172, 511] width 29 height 41
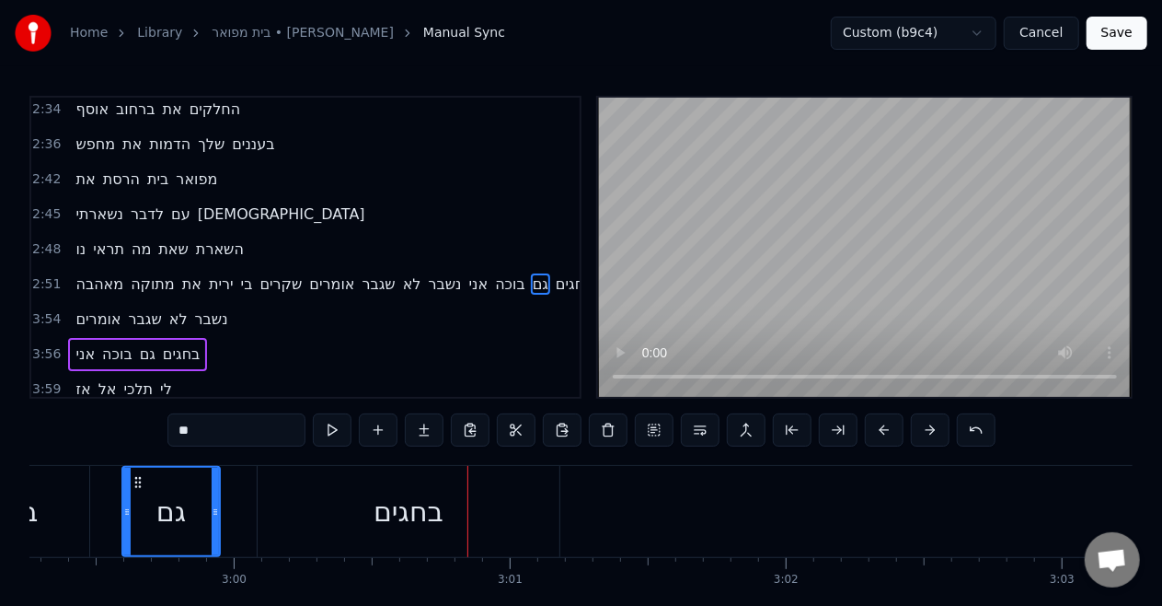
click at [39, 513] on div "בוכה" at bounding box center [10, 511] width 158 height 91
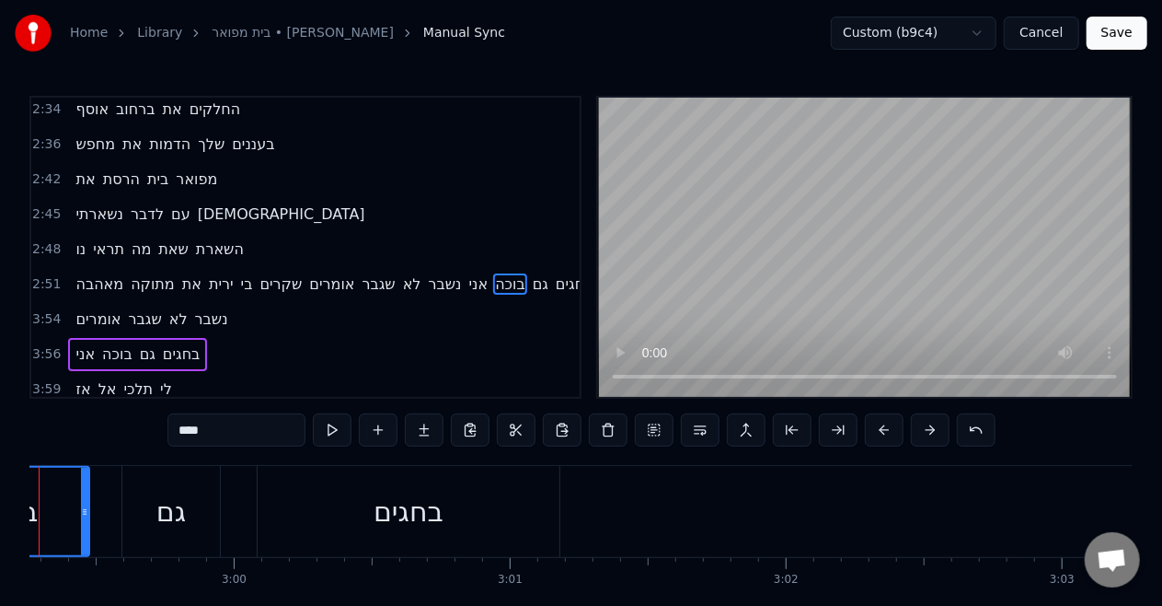
scroll to position [0, 49414]
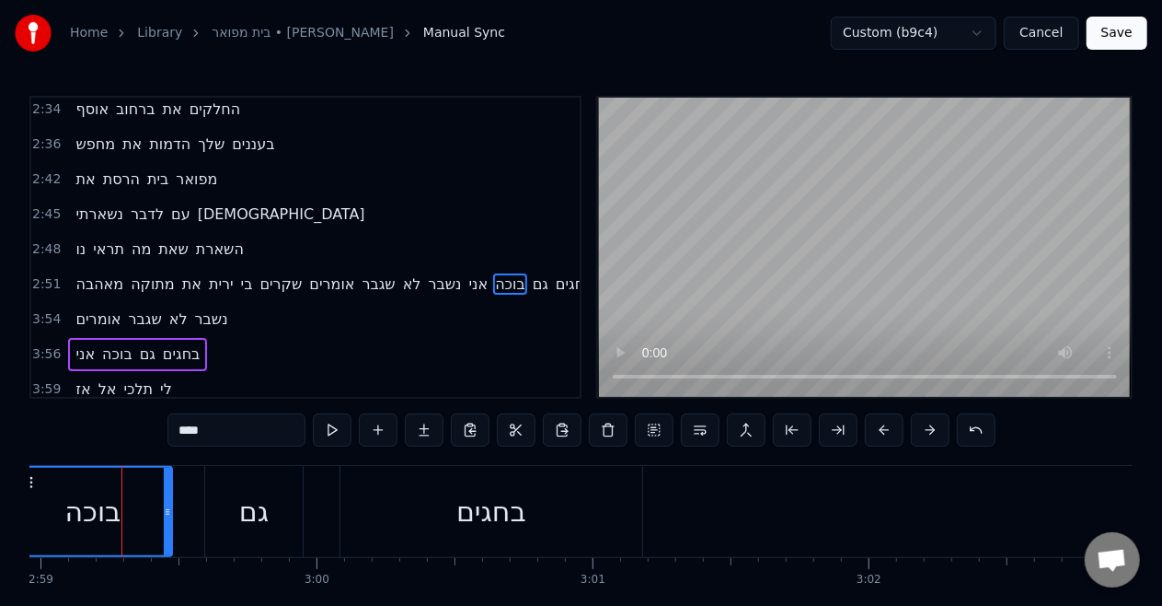
click at [77, 273] on span "מאהבה" at bounding box center [100, 283] width 52 height 21
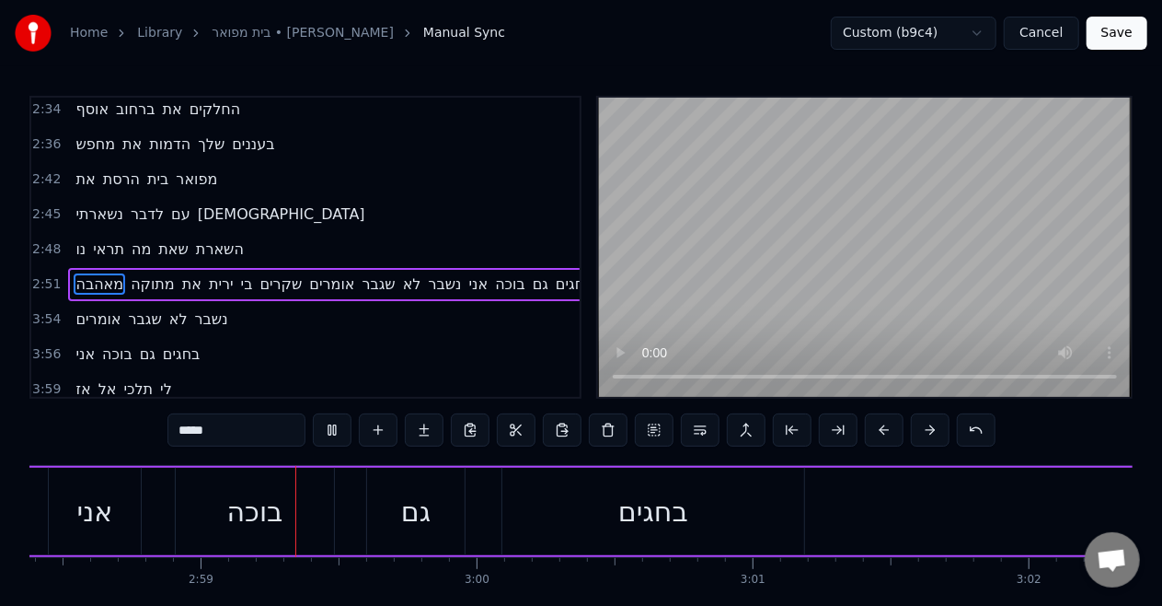
scroll to position [0, 49271]
click at [663, 243] on video at bounding box center [865, 247] width 534 height 299
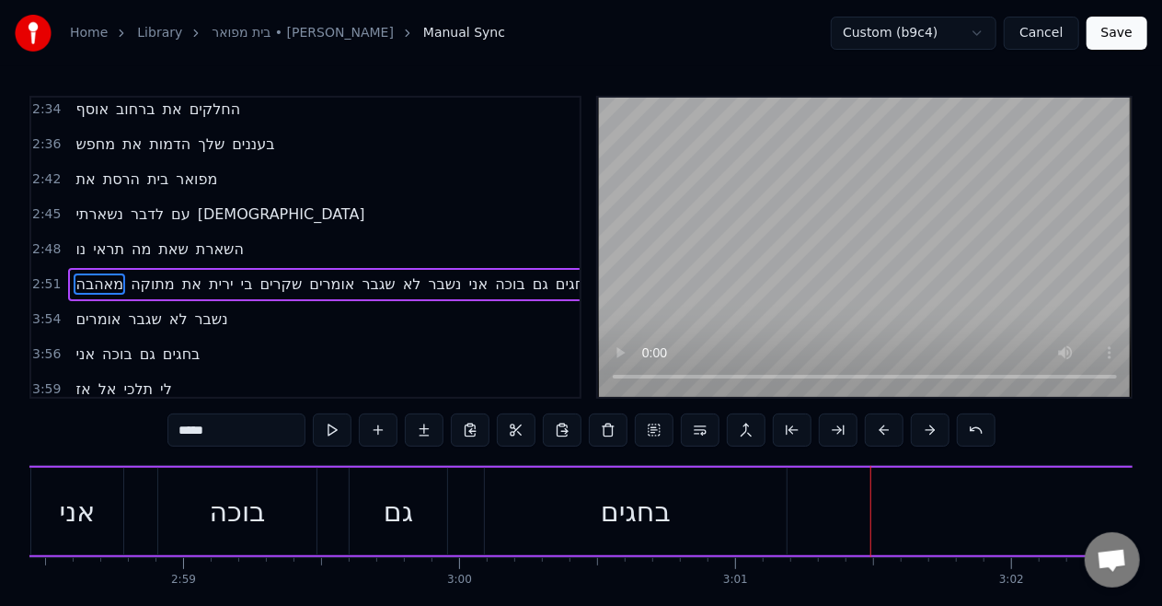
click at [75, 378] on span "אז" at bounding box center [83, 388] width 18 height 21
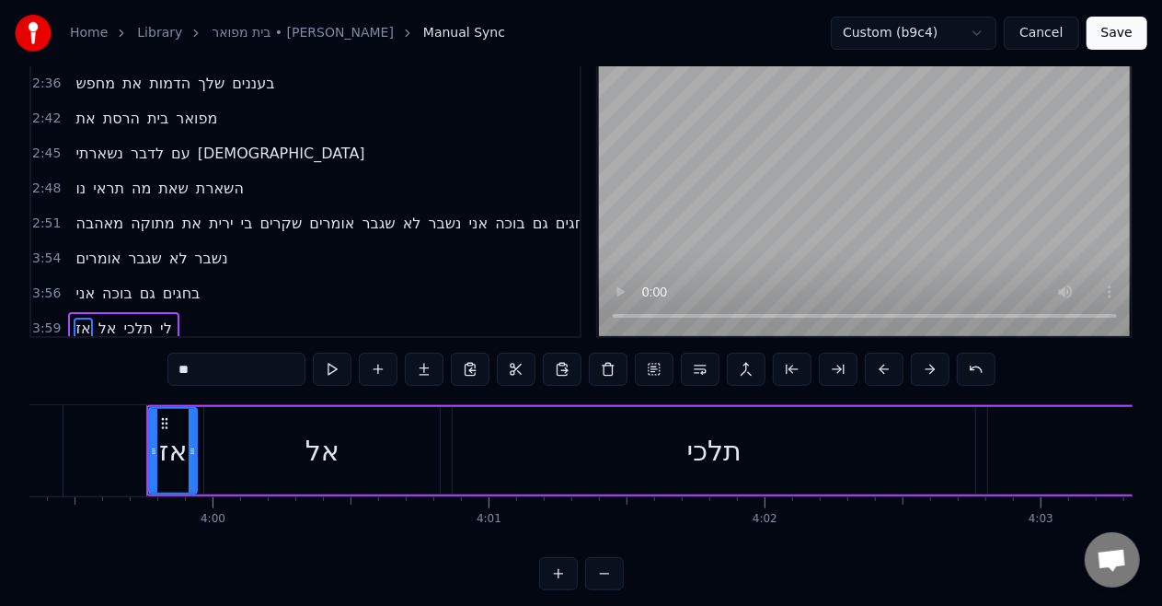
scroll to position [0, 66110]
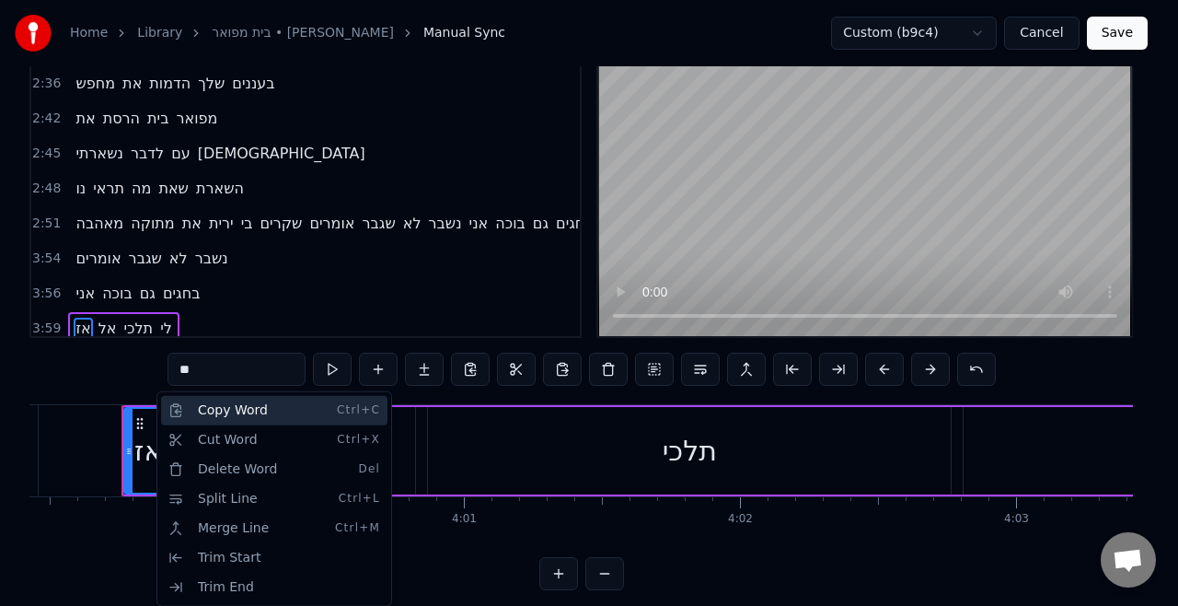
click at [180, 404] on div "Copy Word Ctrl+C" at bounding box center [274, 410] width 226 height 29
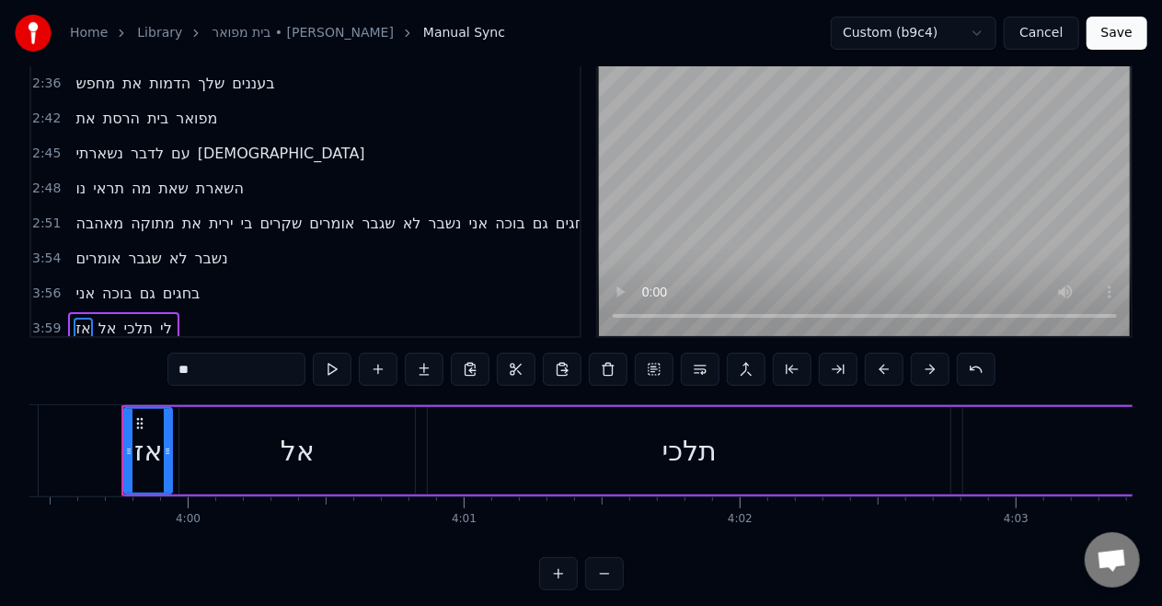
click at [561, 213] on span "בחגים" at bounding box center [574, 223] width 41 height 21
type input "*****"
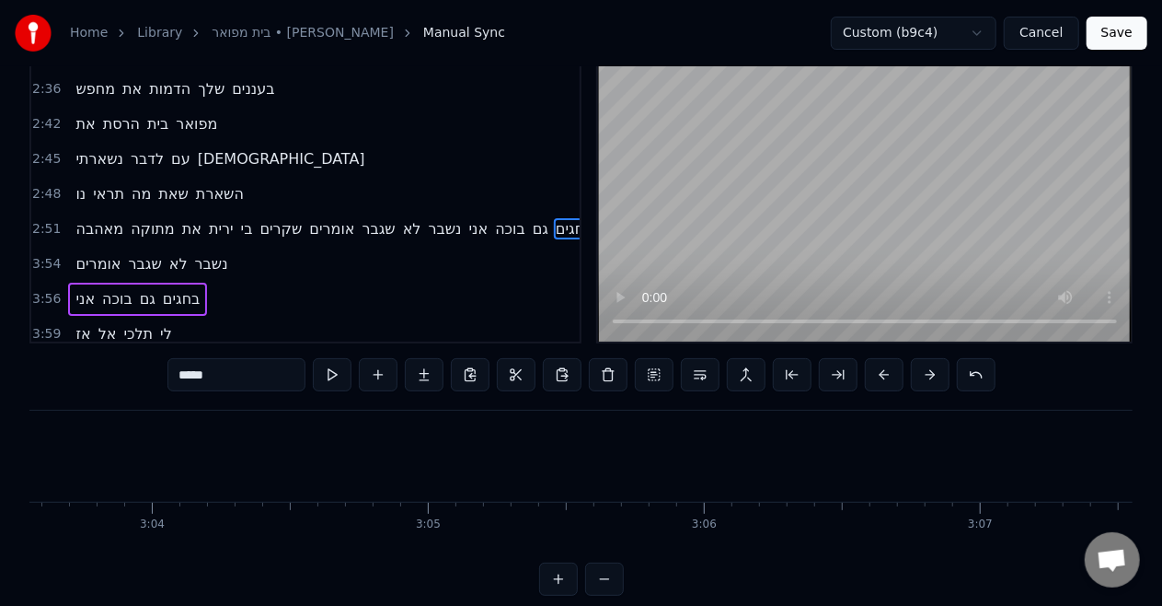
scroll to position [0, 49632]
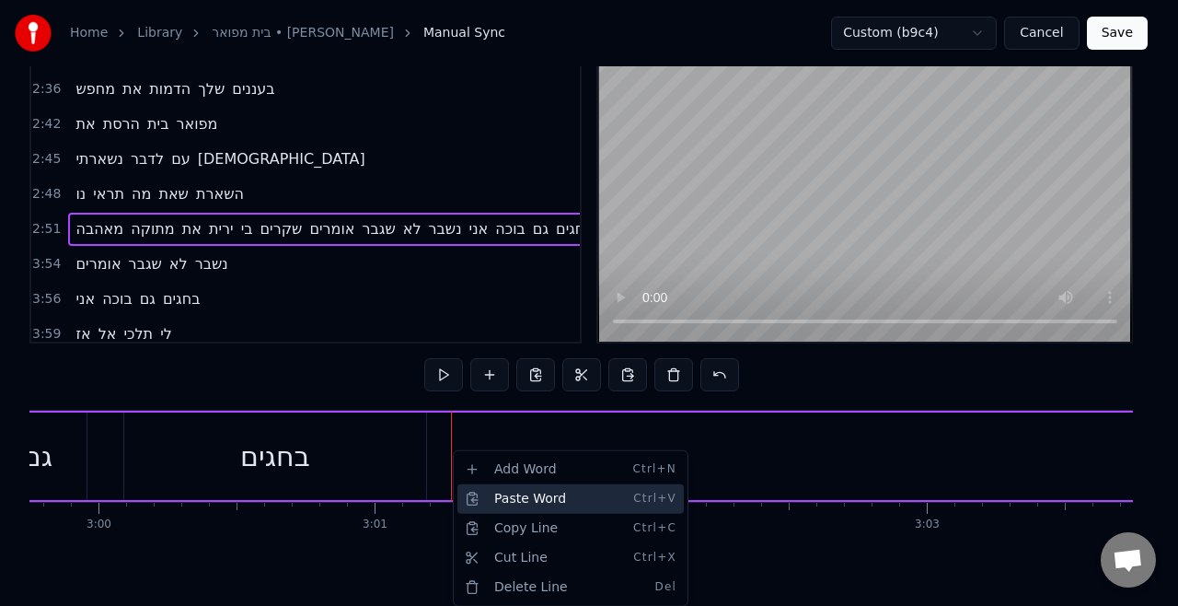
click at [471, 500] on div "Paste Word Ctrl+V" at bounding box center [570, 498] width 226 height 29
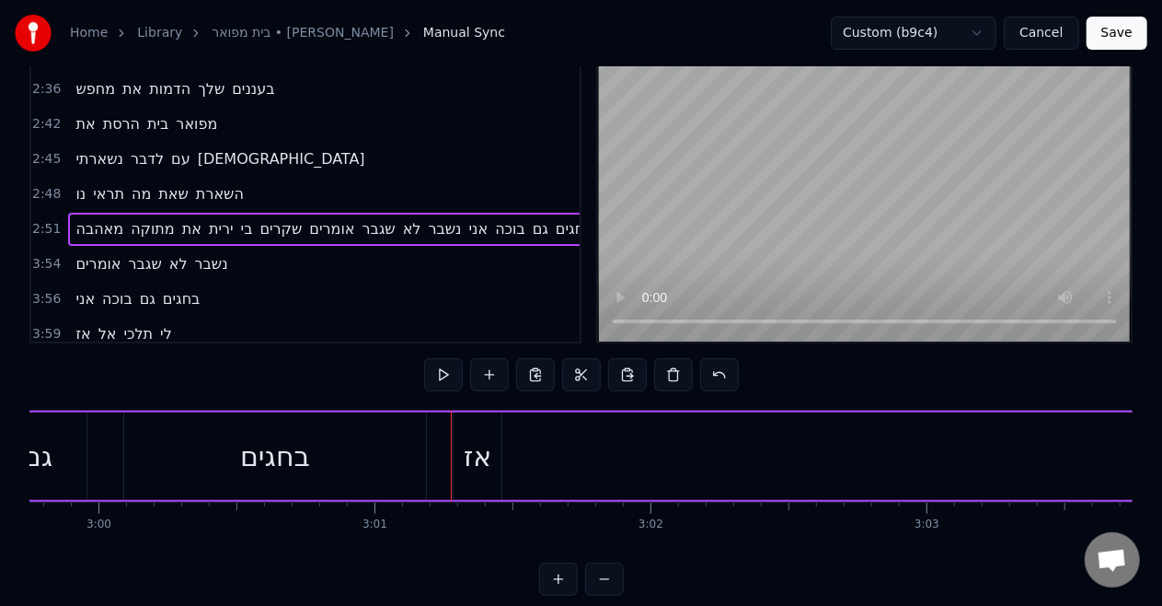
click at [363, 468] on div "בחגים" at bounding box center [275, 455] width 302 height 87
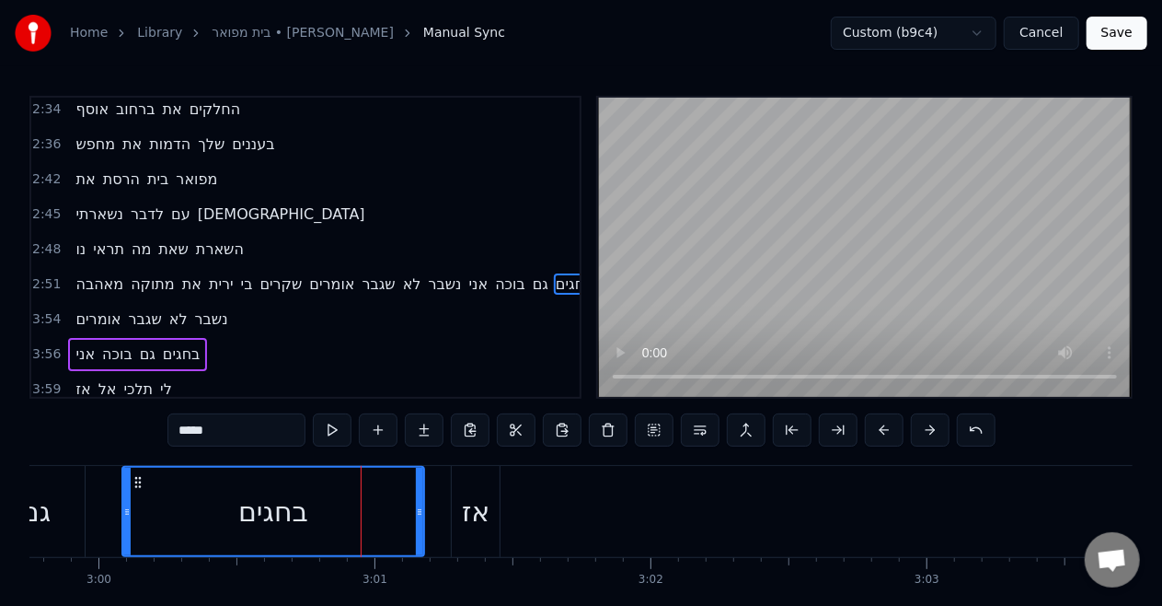
scroll to position [1125, 35]
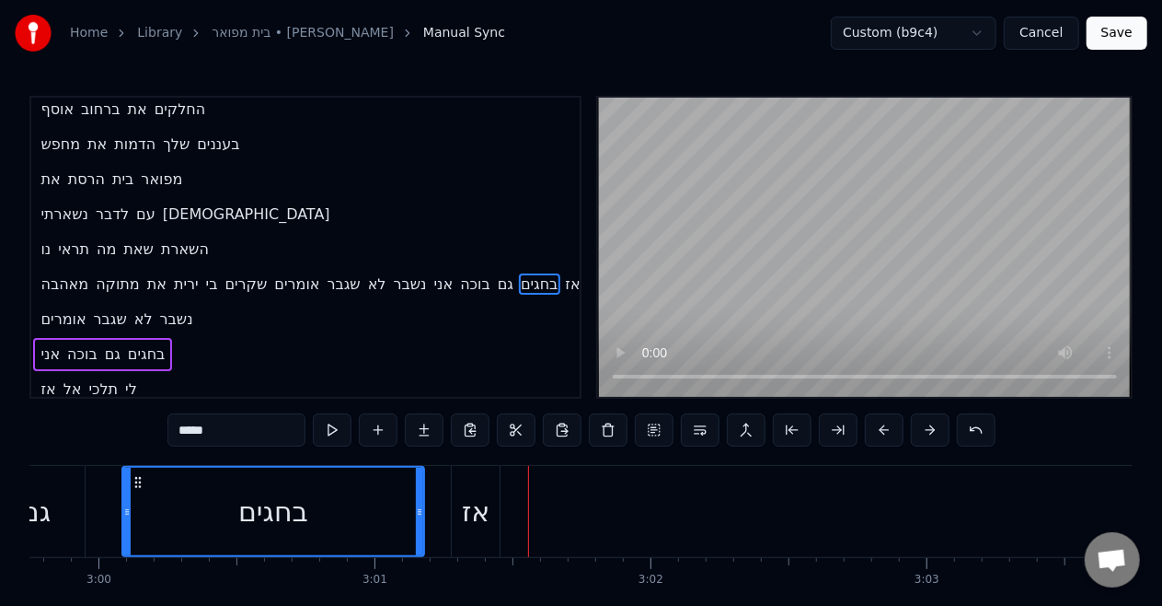
click at [68, 378] on span "אל" at bounding box center [73, 388] width 22 height 21
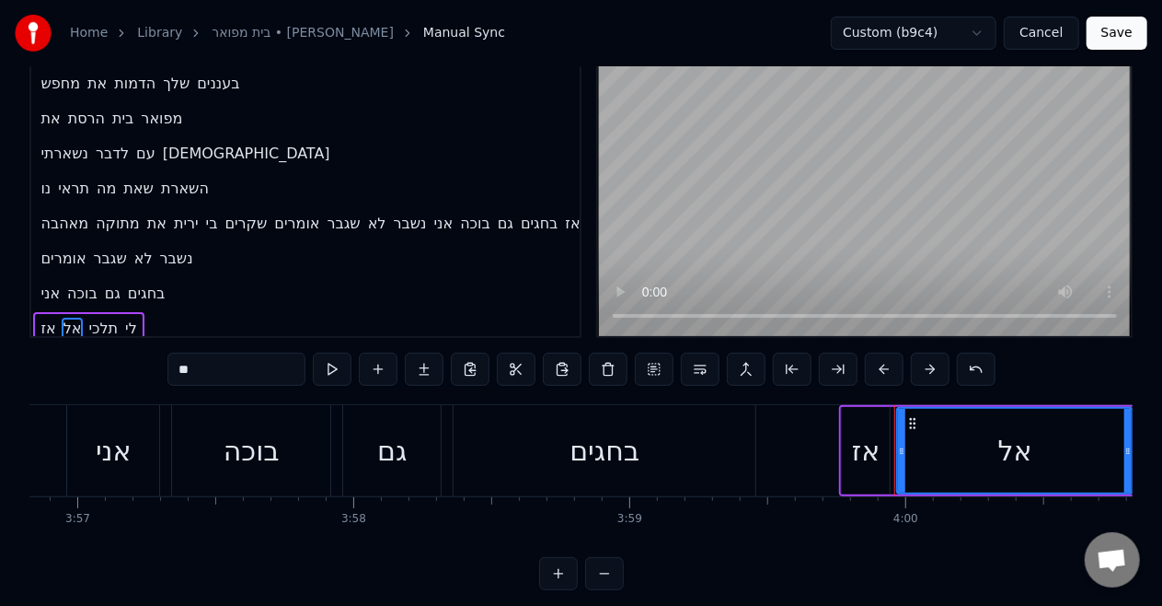
scroll to position [0, 66165]
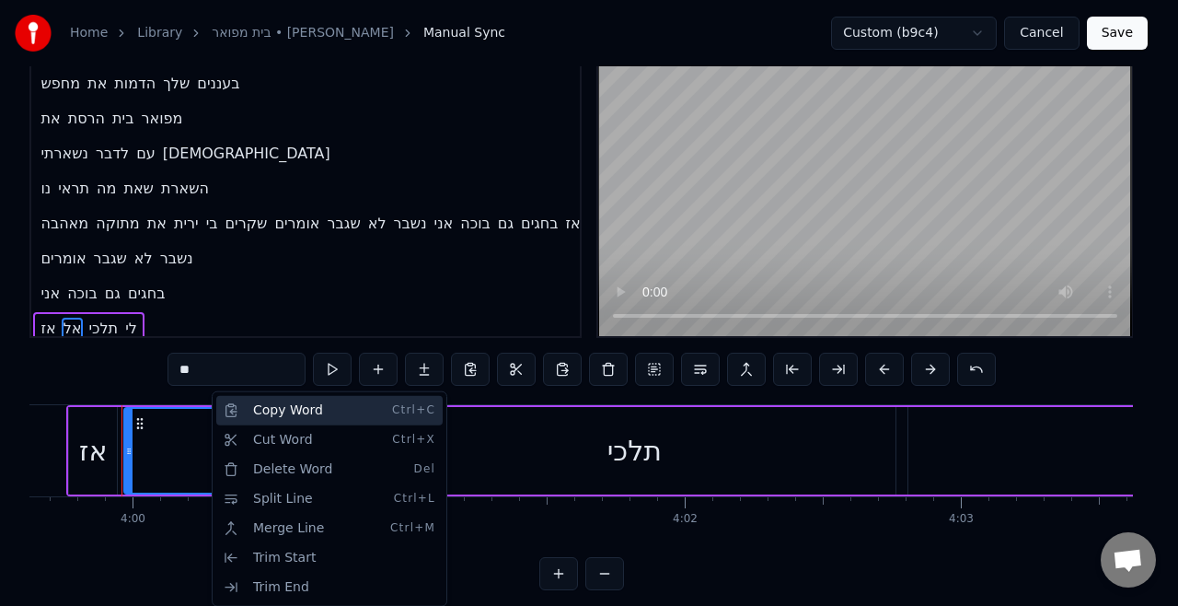
click at [311, 422] on div "Copy Word Ctrl+C" at bounding box center [329, 410] width 226 height 29
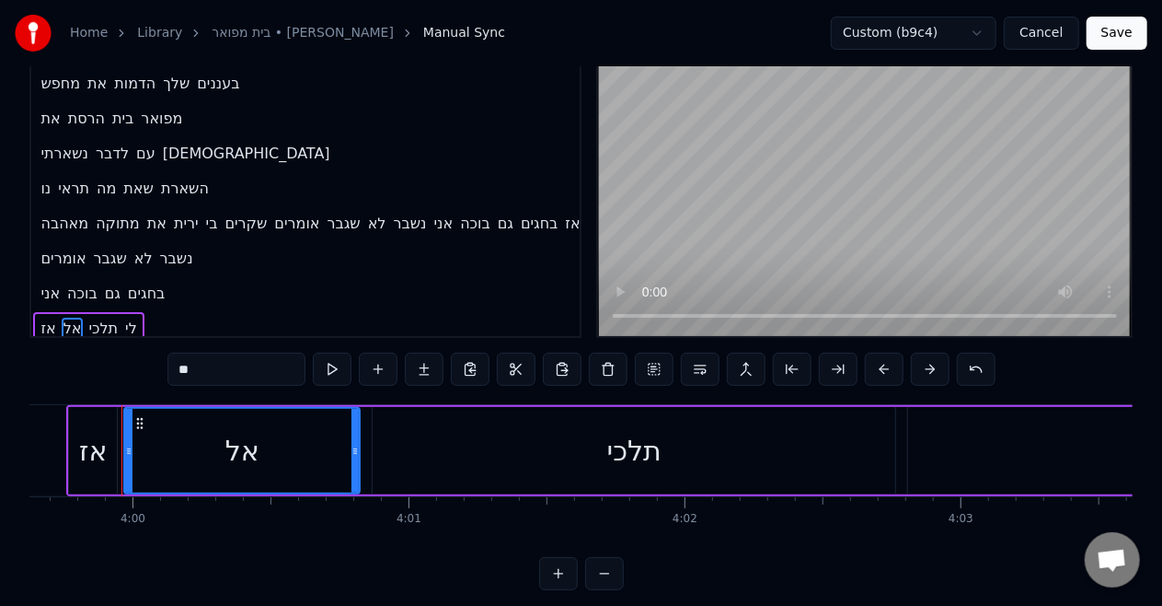
click at [536, 213] on span "בחגים" at bounding box center [539, 223] width 41 height 21
type input "*****"
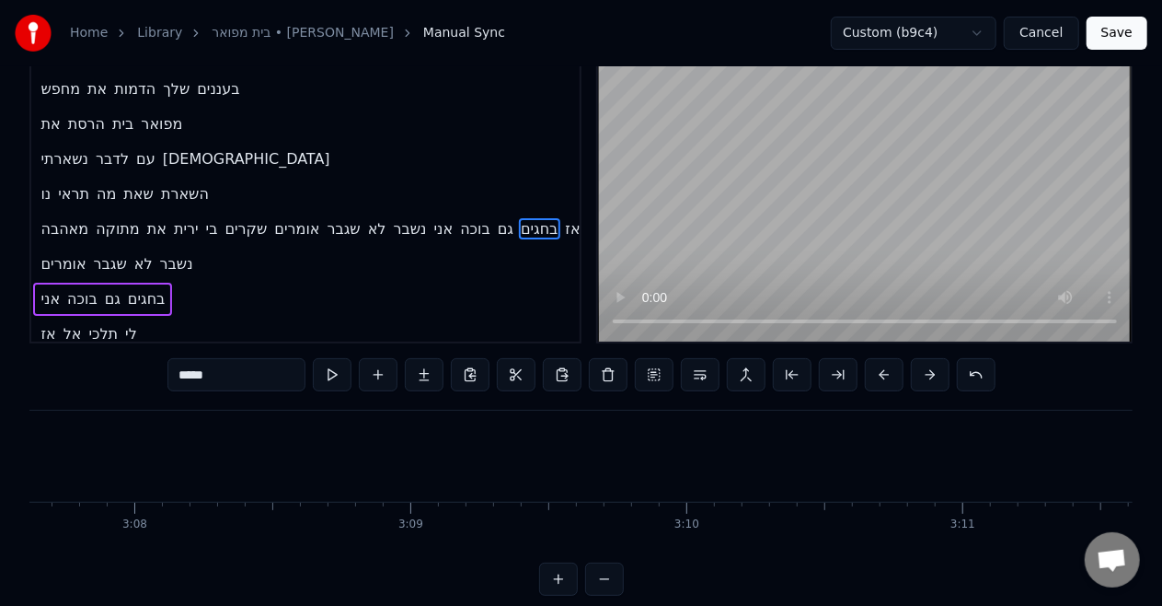
scroll to position [0, 49632]
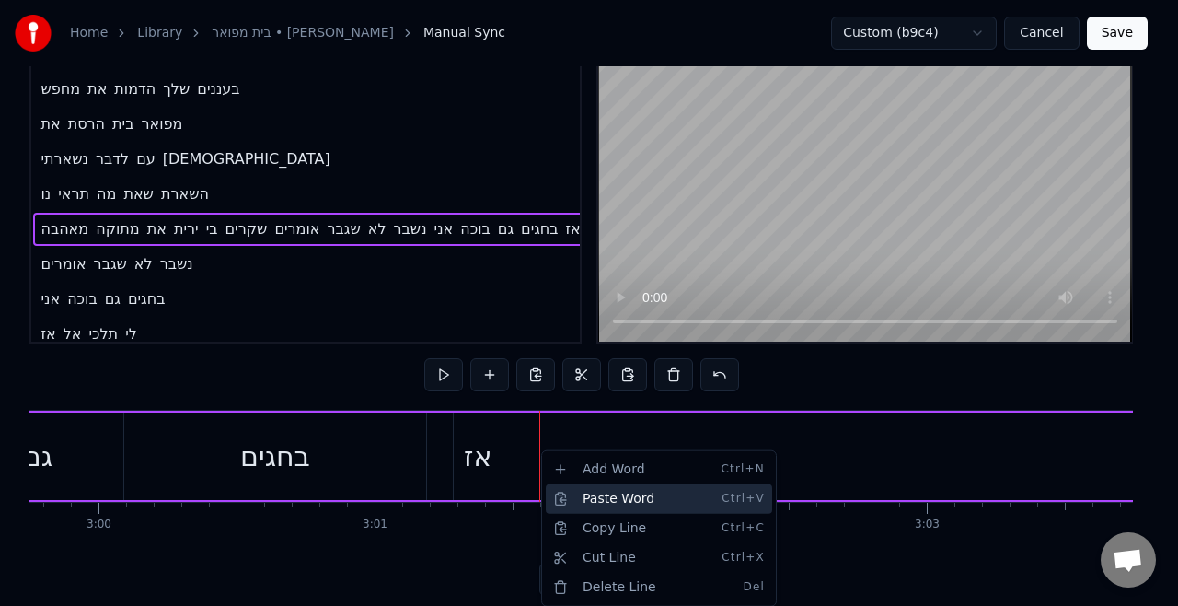
click at [576, 499] on div "Paste Word Ctrl+V" at bounding box center [659, 498] width 226 height 29
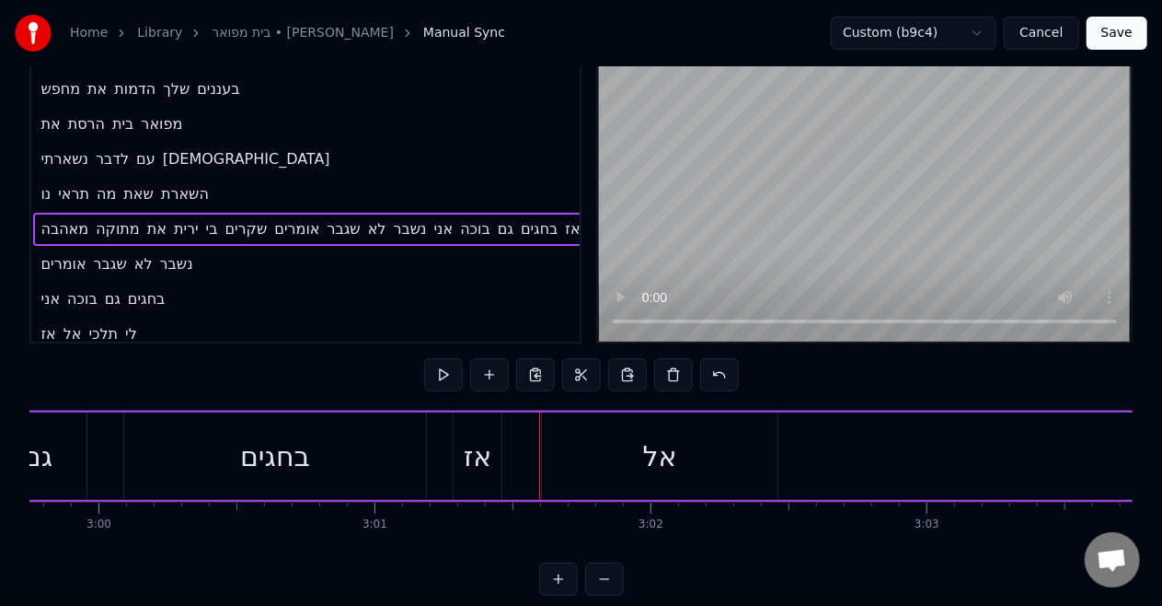
click at [389, 460] on div "בחגים" at bounding box center [275, 455] width 302 height 87
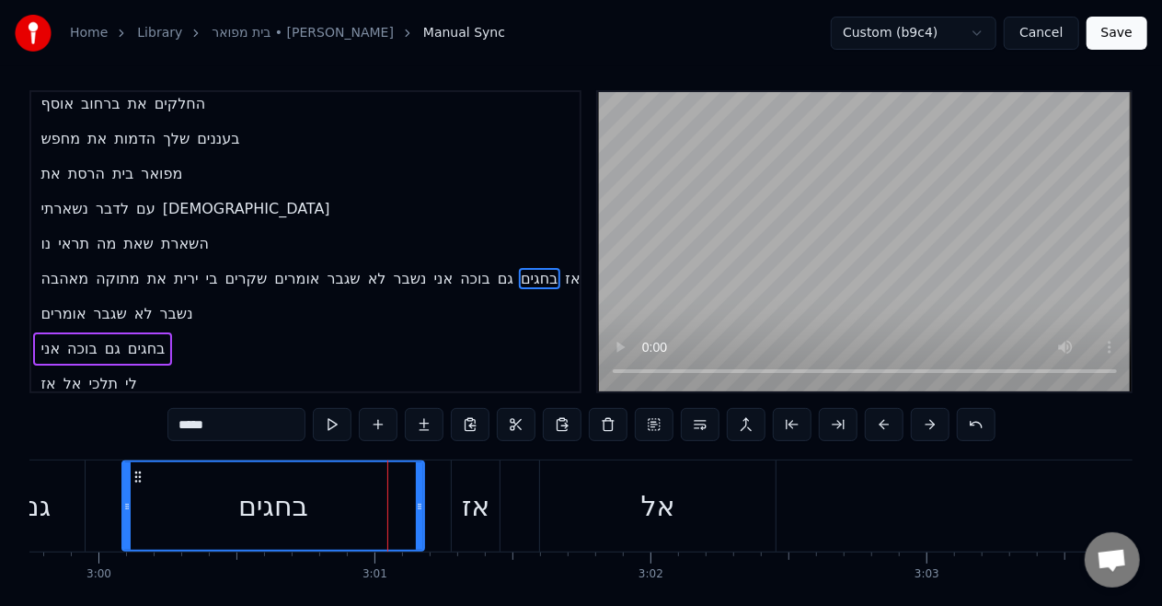
scroll to position [0, 0]
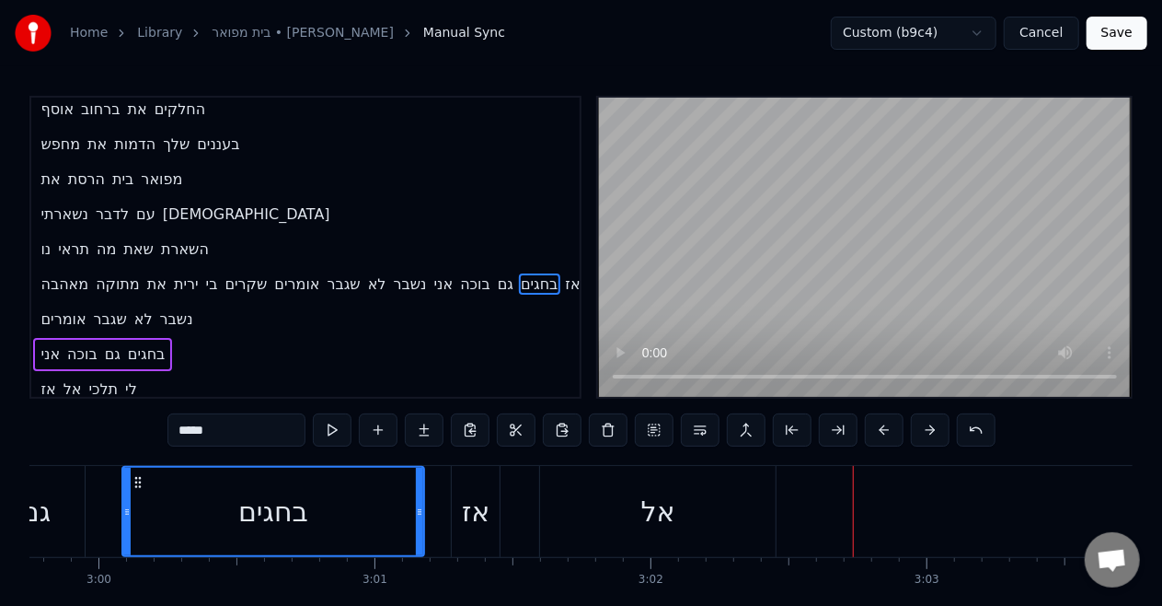
click at [307, 501] on div "בחגים" at bounding box center [273, 511] width 70 height 41
click at [622, 491] on div "אל" at bounding box center [658, 511] width 236 height 91
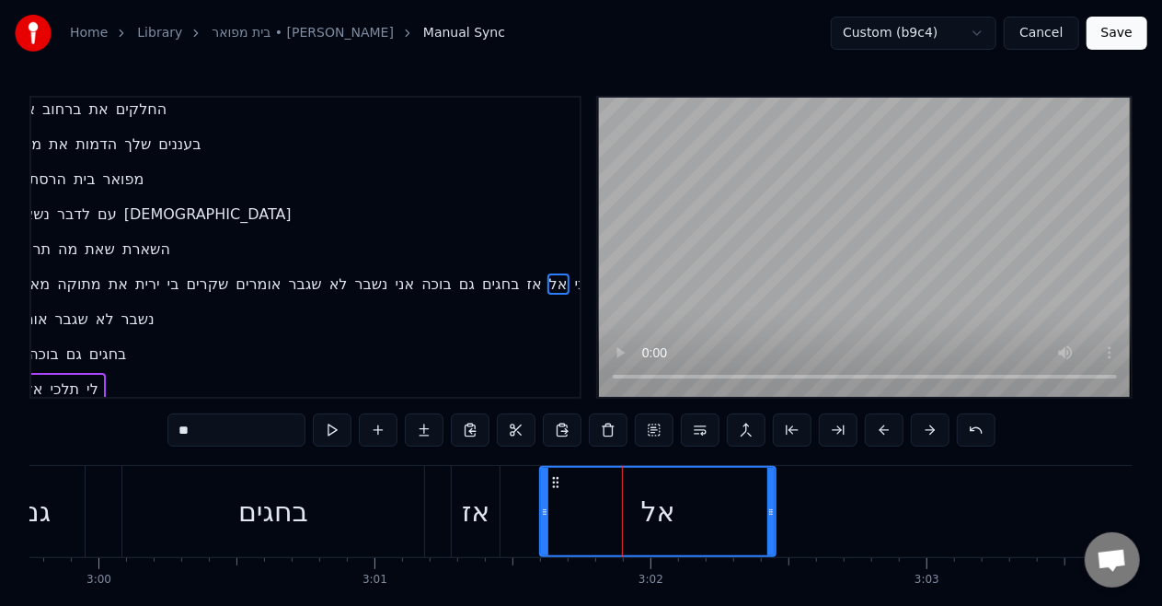
scroll to position [1125, 81]
click at [384, 504] on div "בחגים" at bounding box center [273, 511] width 302 height 91
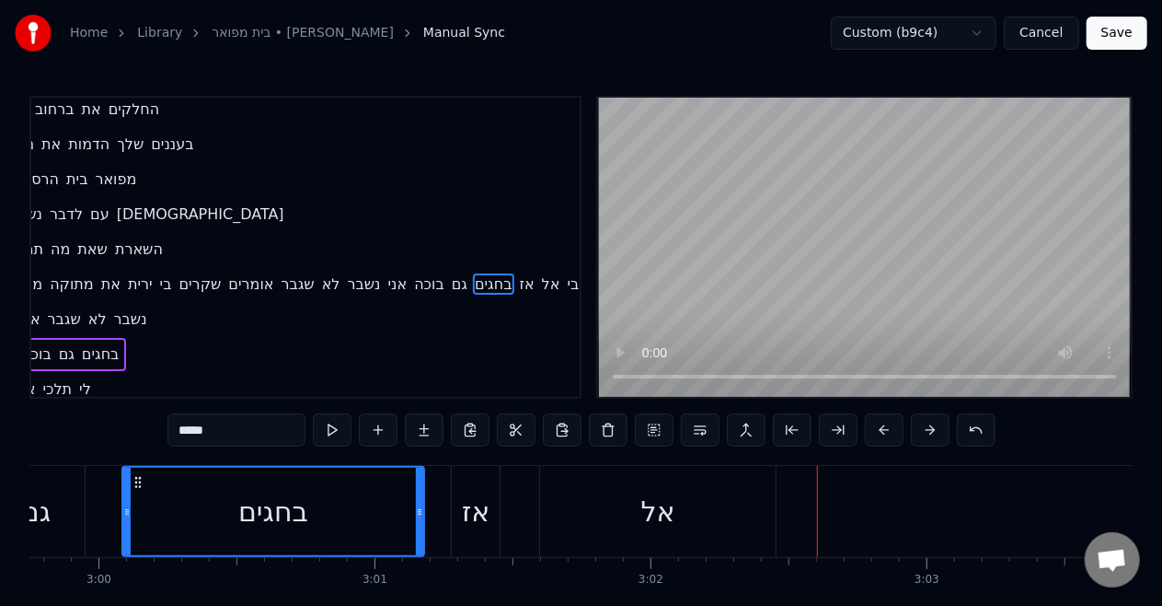
click at [384, 520] on div "בחגים" at bounding box center [273, 511] width 300 height 87
click at [697, 503] on div "אל" at bounding box center [658, 511] width 236 height 91
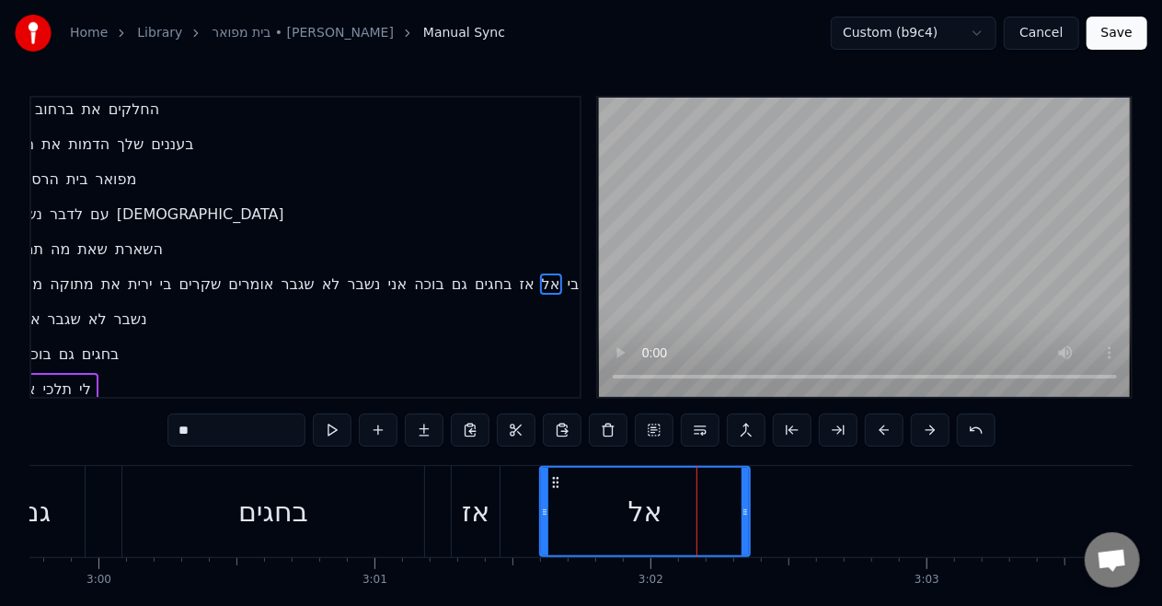
drag, startPoint x: 769, startPoint y: 504, endPoint x: 744, endPoint y: 504, distance: 25.8
click at [744, 504] on icon at bounding box center [745, 511] width 7 height 15
click at [390, 509] on div "בחגים" at bounding box center [273, 511] width 302 height 91
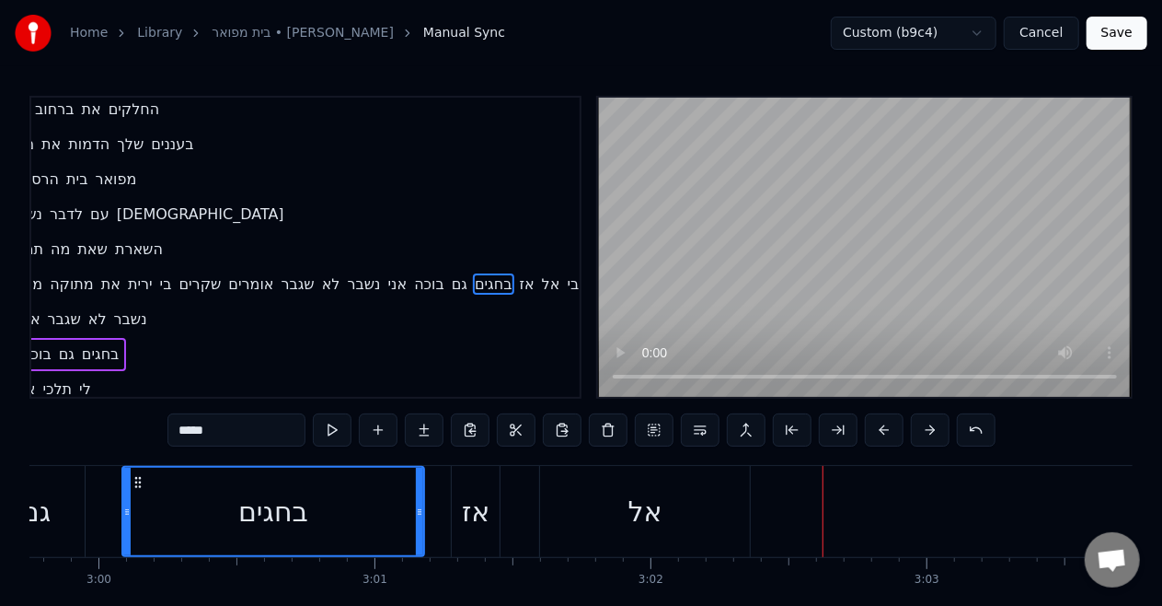
click at [63, 378] on span "תלכי" at bounding box center [56, 388] width 33 height 21
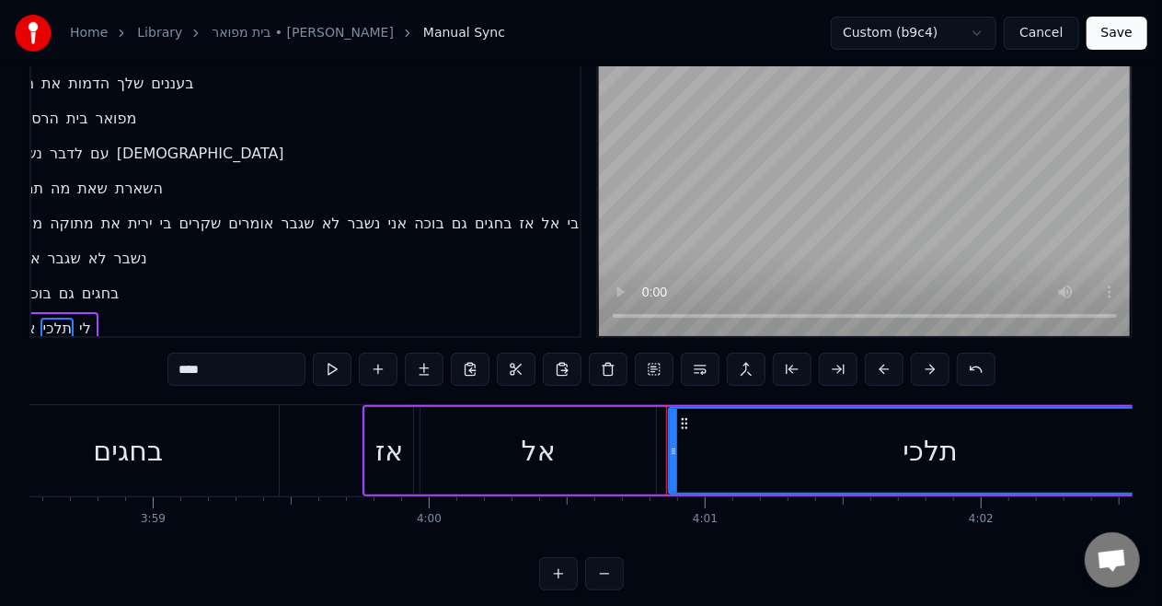
scroll to position [0, 66414]
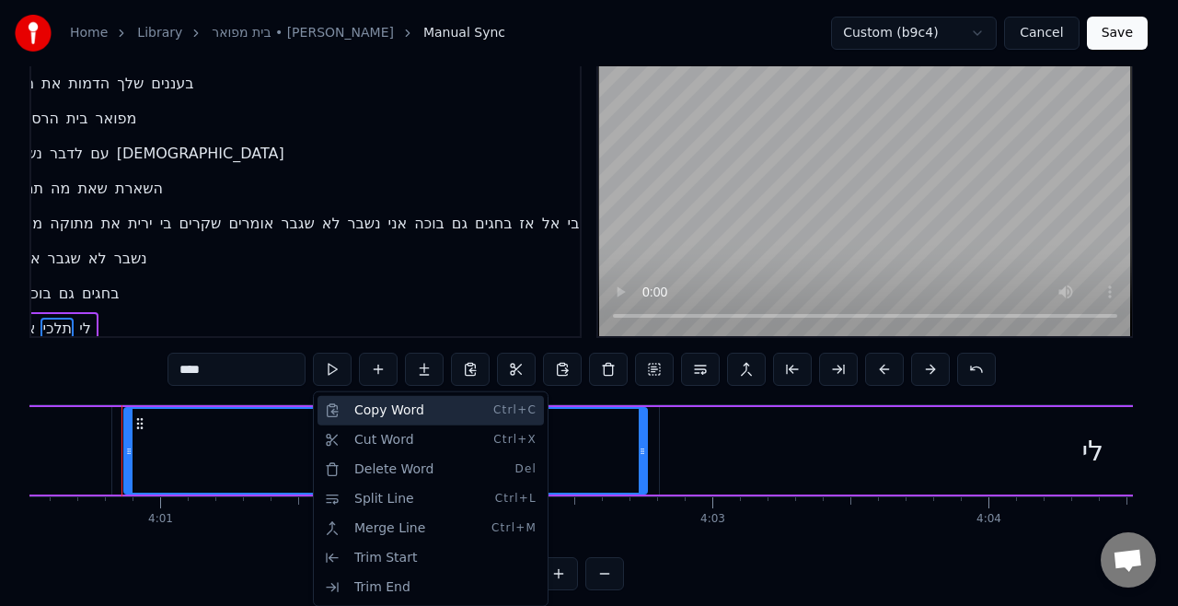
click at [344, 412] on div "Copy Word Ctrl+C" at bounding box center [431, 410] width 226 height 29
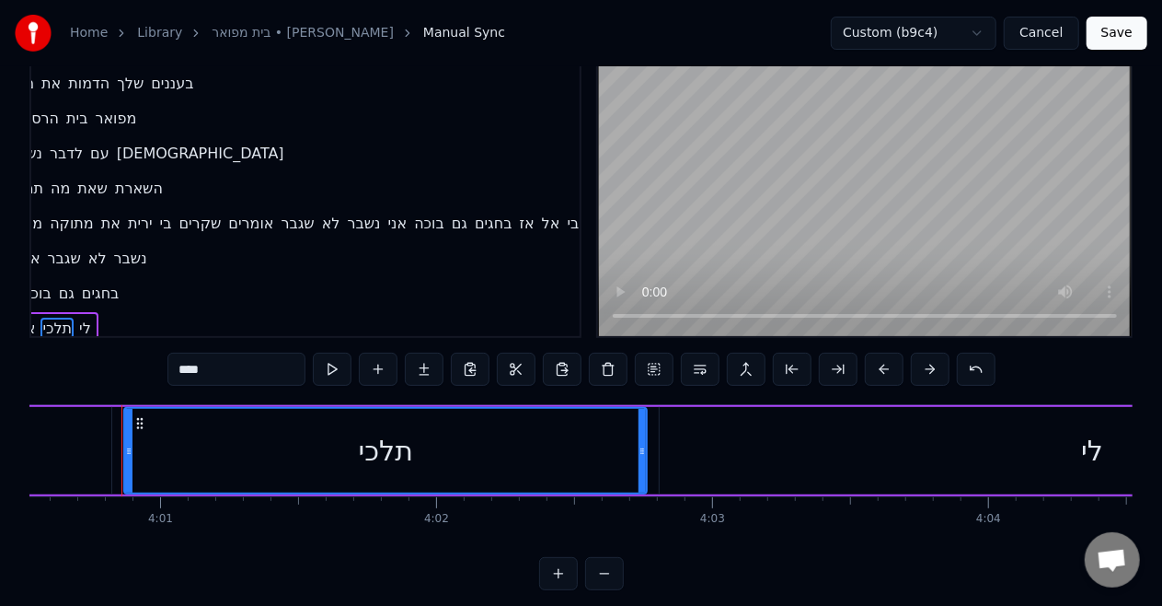
click at [558, 213] on span "אל" at bounding box center [551, 223] width 22 height 21
type input "**"
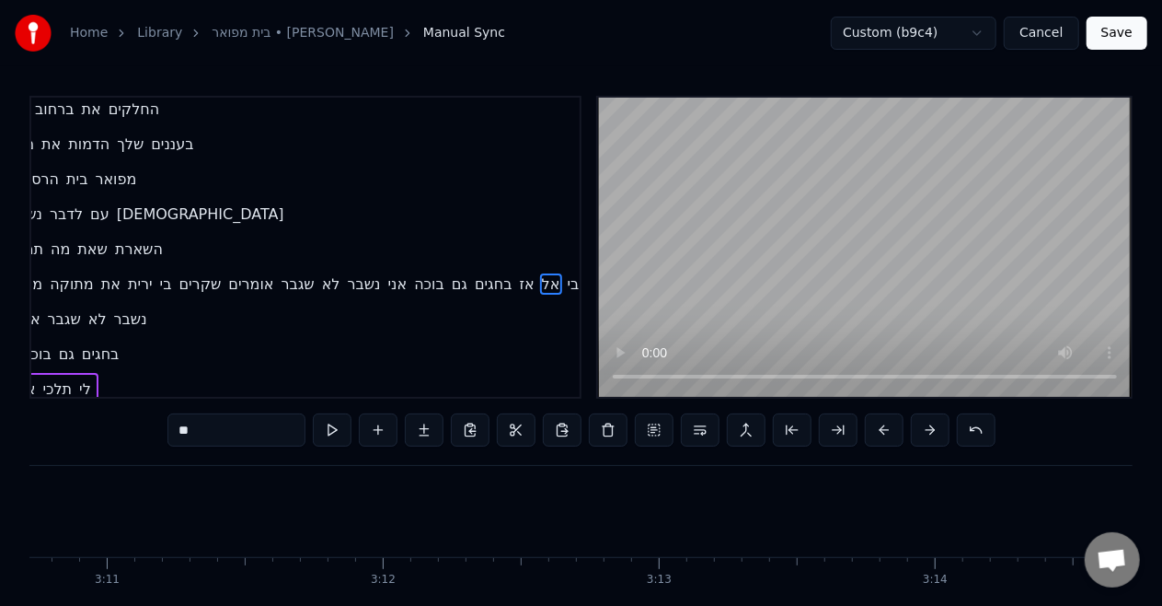
scroll to position [0, 50050]
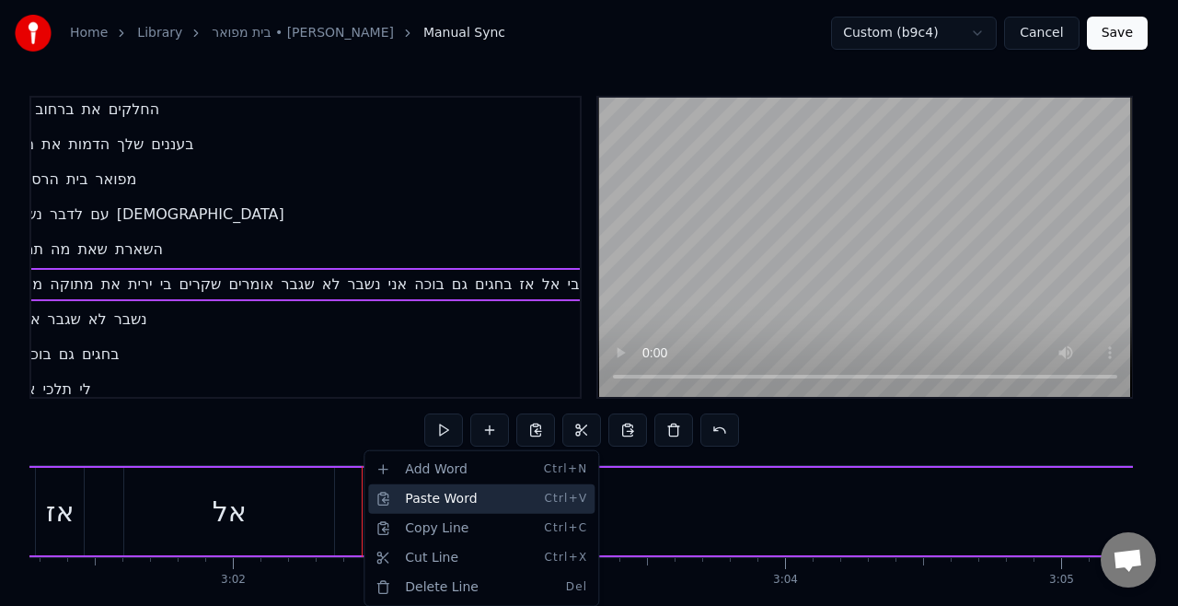
click at [388, 505] on div "Paste Word Ctrl+V" at bounding box center [481, 498] width 226 height 29
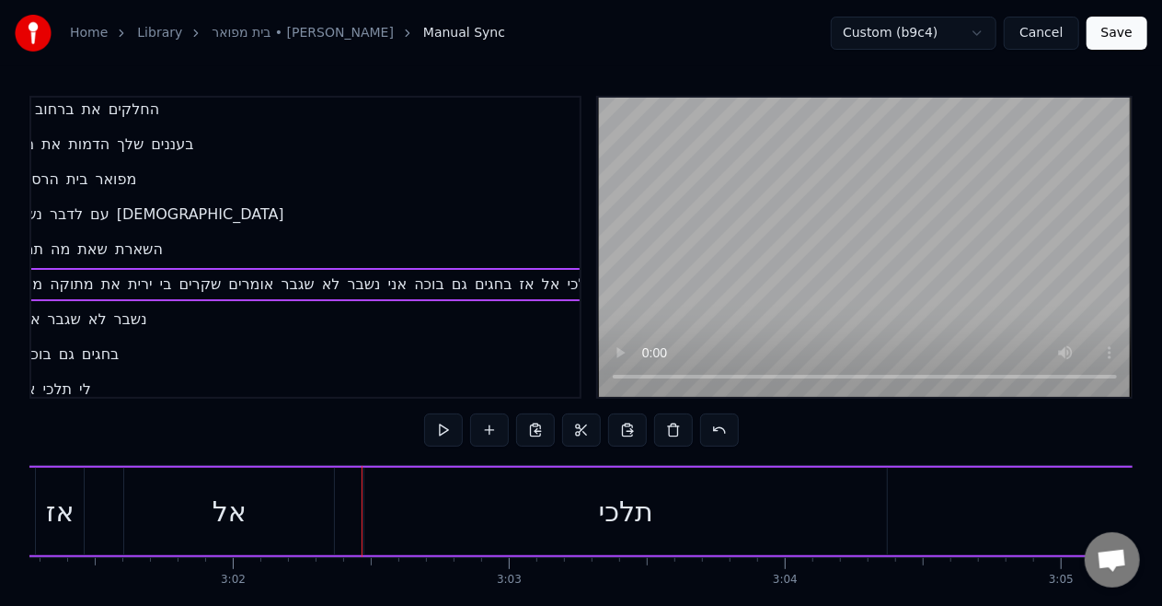
click at [300, 505] on div "אל" at bounding box center [229, 511] width 210 height 87
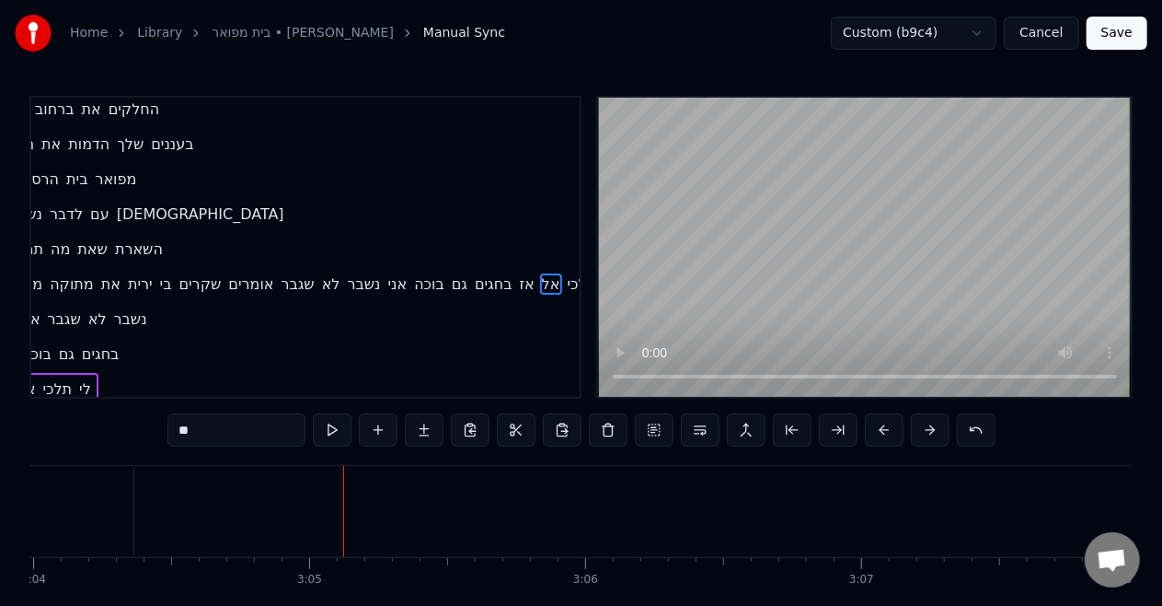
scroll to position [0, 50971]
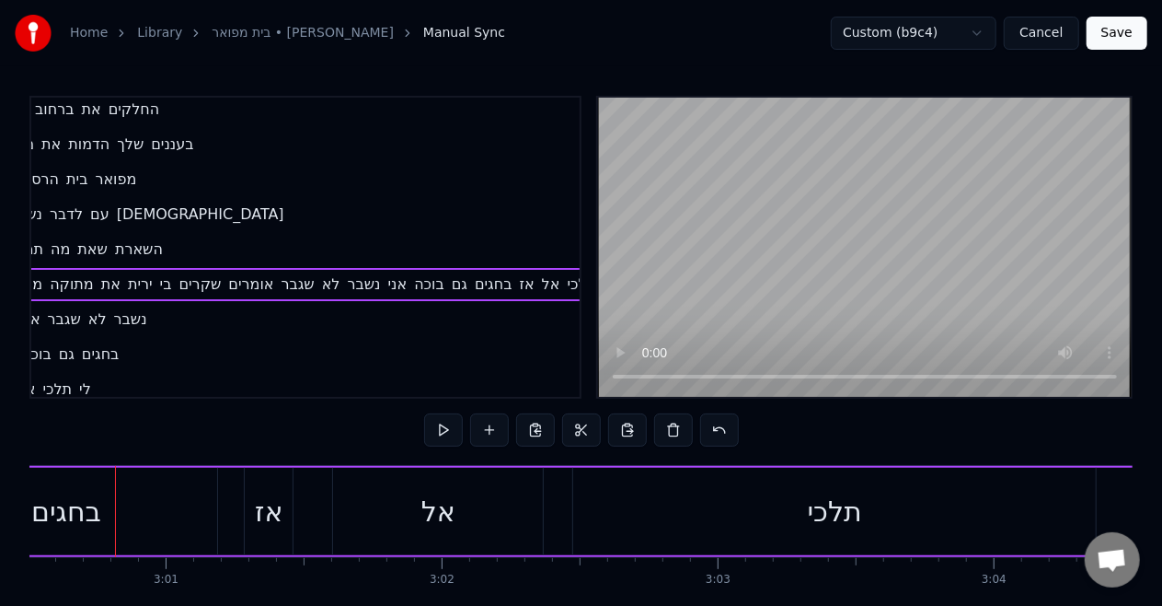
scroll to position [0, 49835]
click at [120, 238] on span "השארת" at bounding box center [139, 248] width 52 height 21
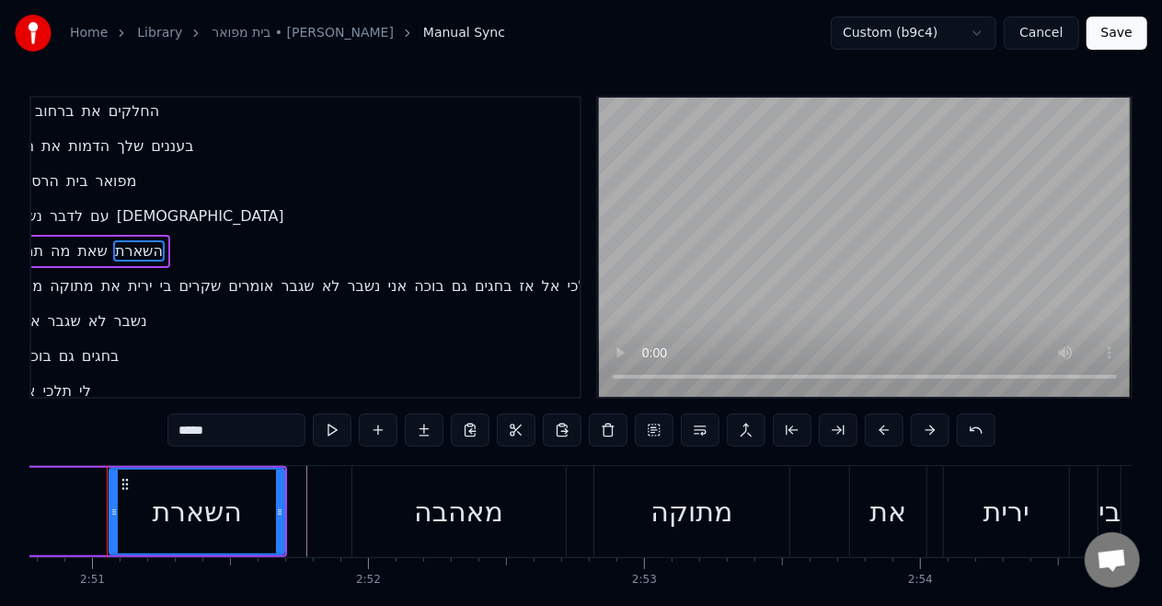
scroll to position [0, 47139]
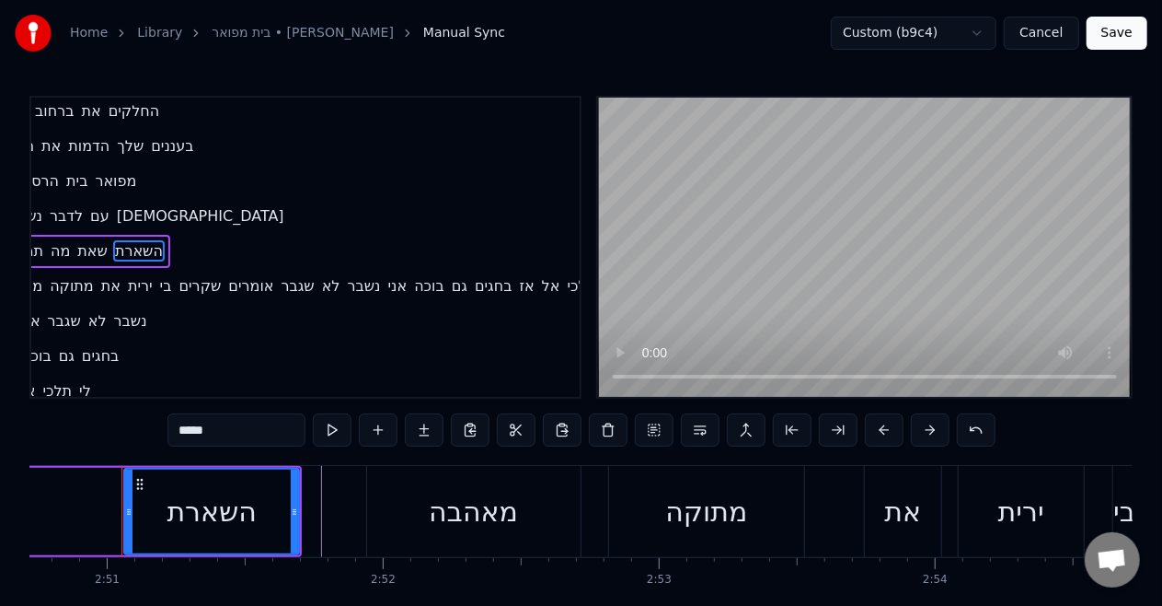
click at [865, 298] on video at bounding box center [865, 247] width 534 height 299
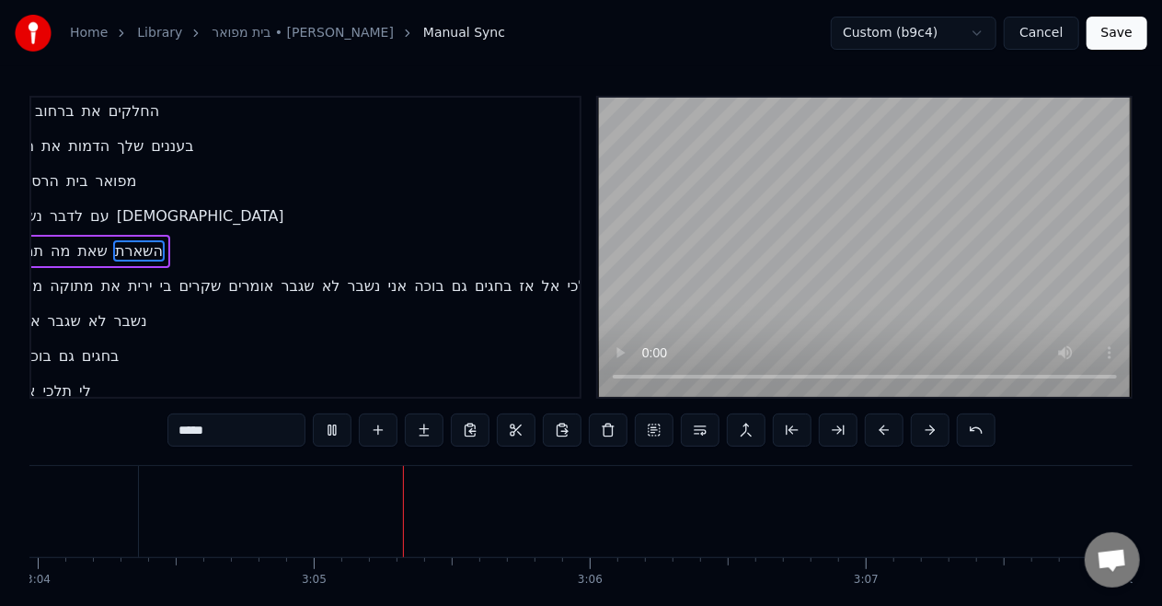
scroll to position [0, 50917]
click at [865, 298] on video at bounding box center [865, 247] width 534 height 299
click at [678, 314] on video at bounding box center [865, 247] width 534 height 299
click at [78, 380] on span "לי" at bounding box center [85, 390] width 16 height 21
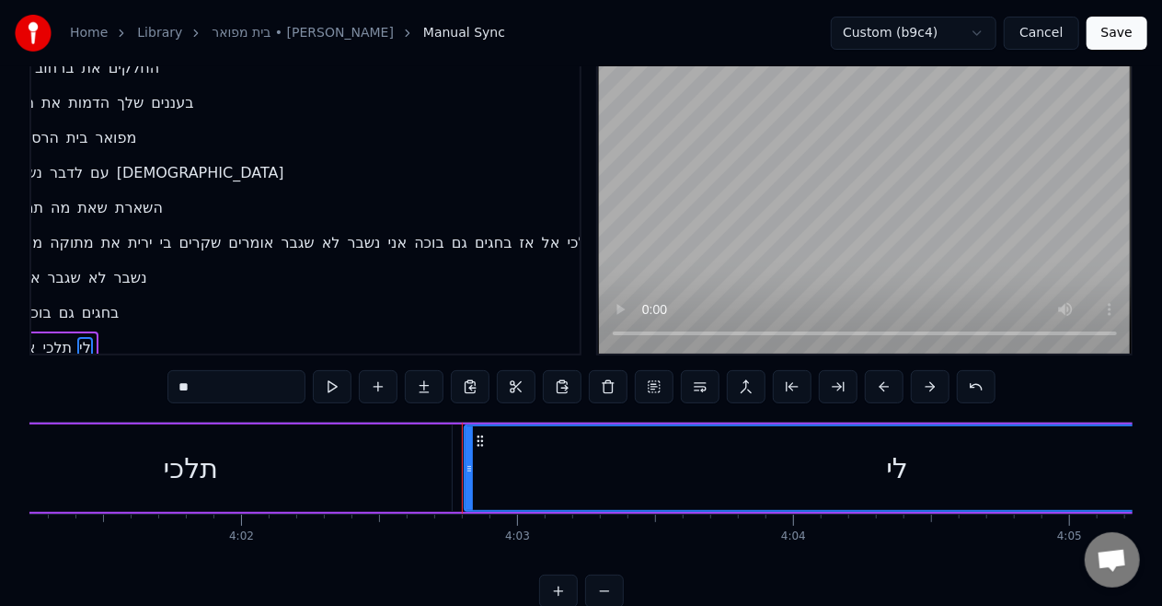
scroll to position [0, 66949]
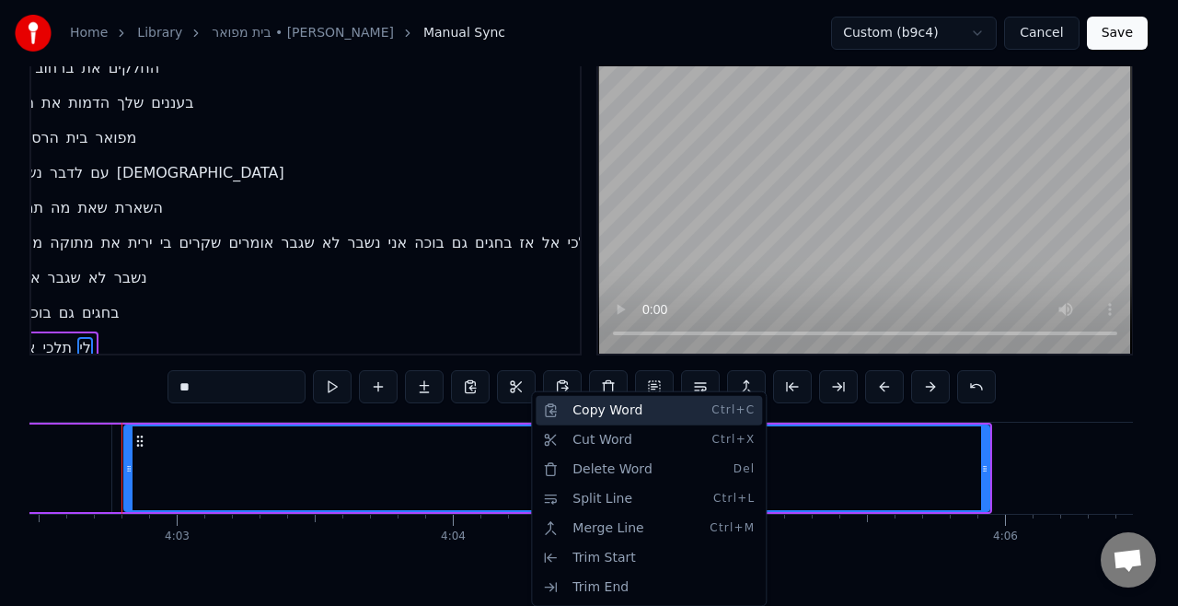
click at [560, 408] on div "Copy Word Ctrl+C" at bounding box center [649, 410] width 226 height 29
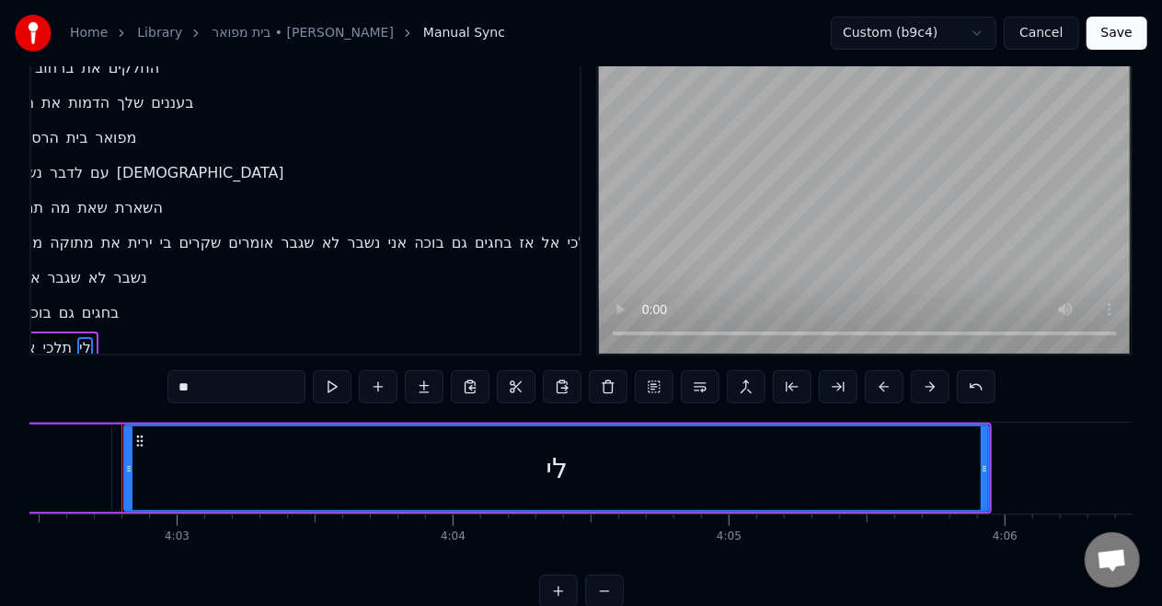
click at [551, 232] on span "אל" at bounding box center [551, 242] width 22 height 21
type input "**"
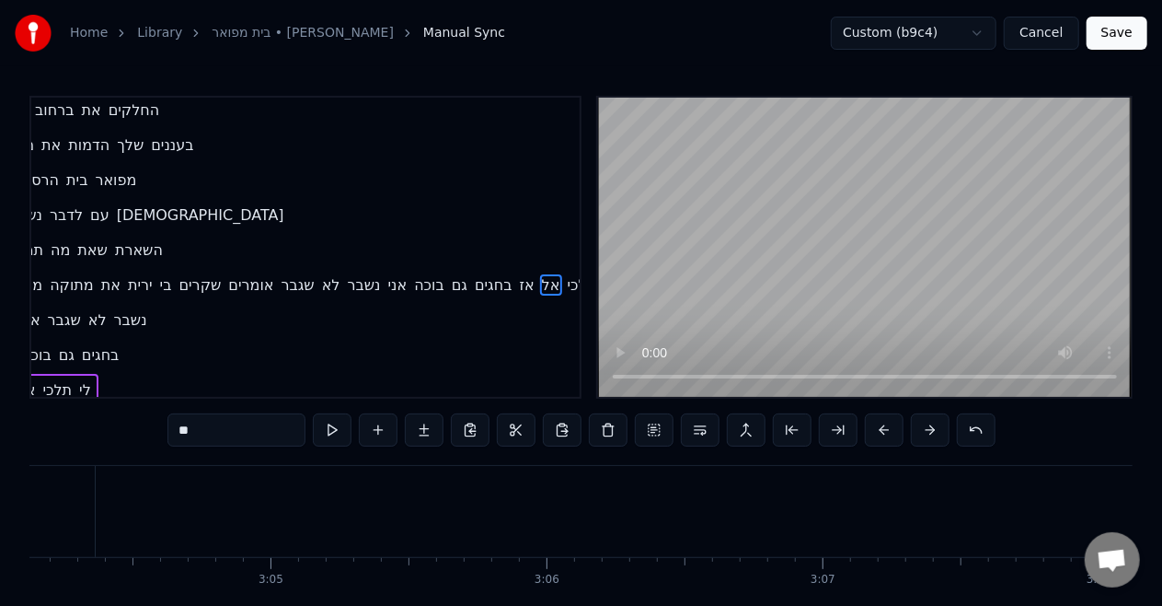
scroll to position [0, 50050]
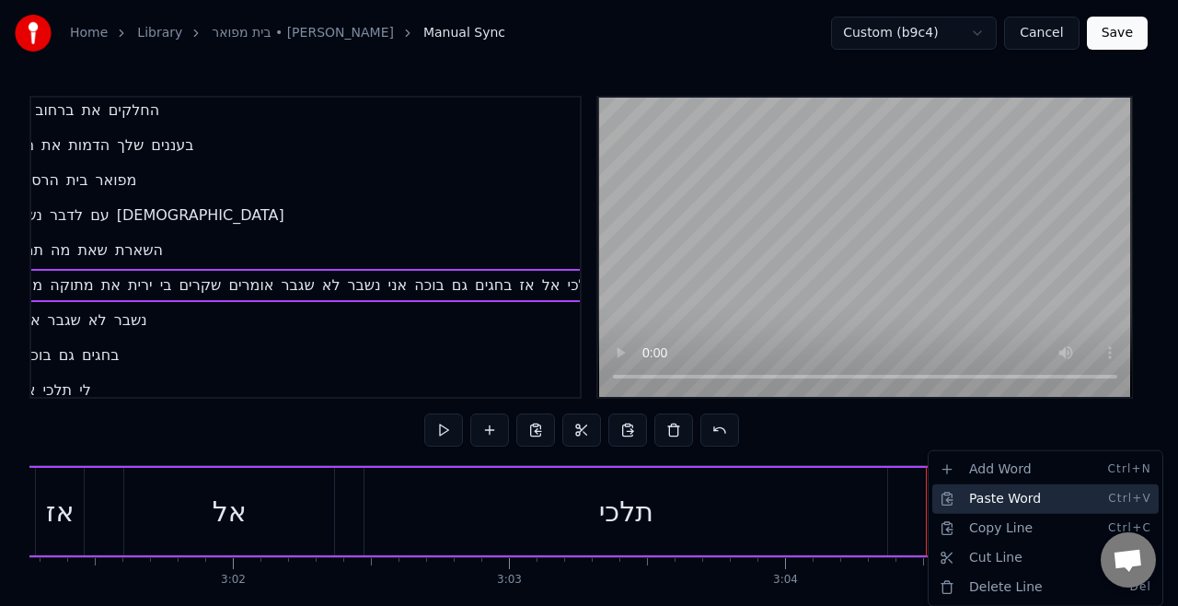
click at [979, 498] on div "Paste Word Ctrl+V" at bounding box center [1045, 498] width 226 height 29
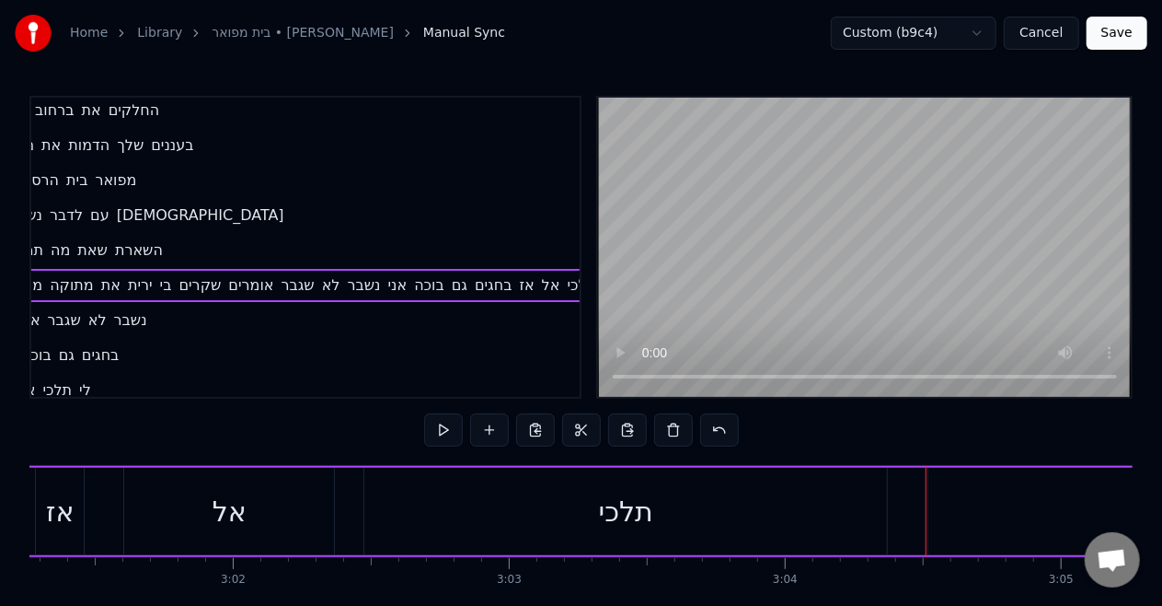
click at [748, 468] on div "תלכי" at bounding box center [626, 511] width 525 height 87
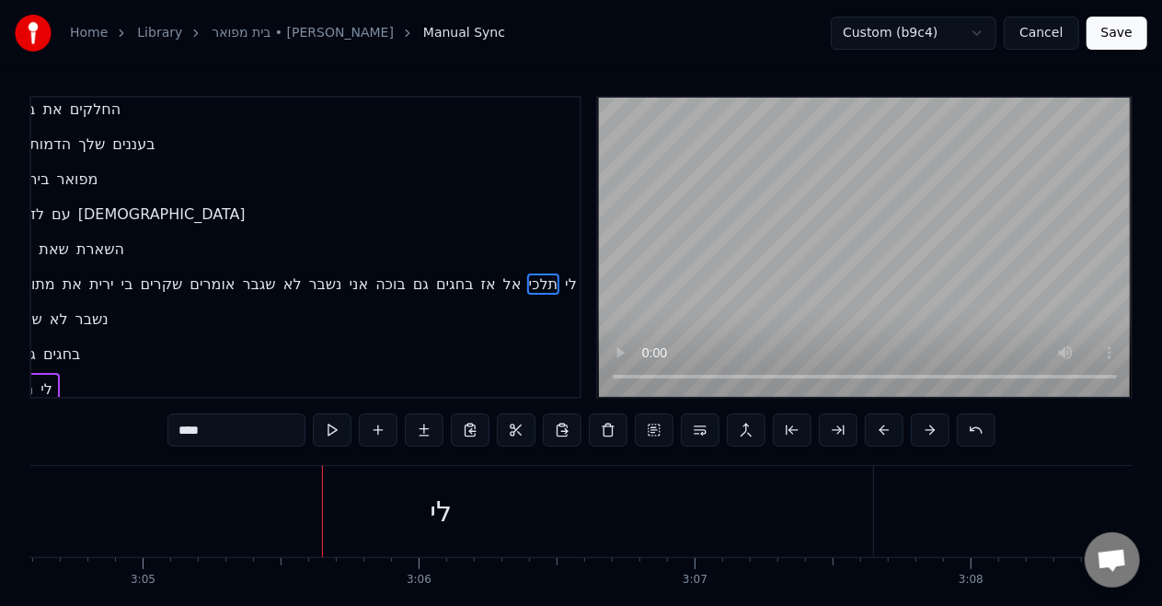
scroll to position [0, 50974]
click at [434, 511] on div "לי" at bounding box center [435, 511] width 22 height 41
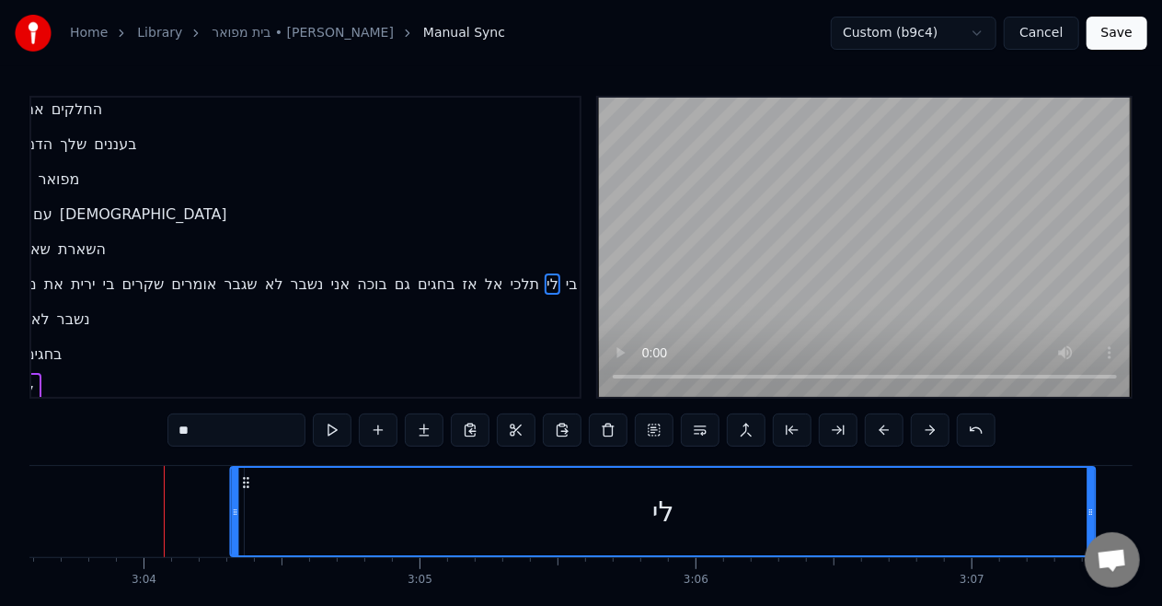
scroll to position [0, 50677]
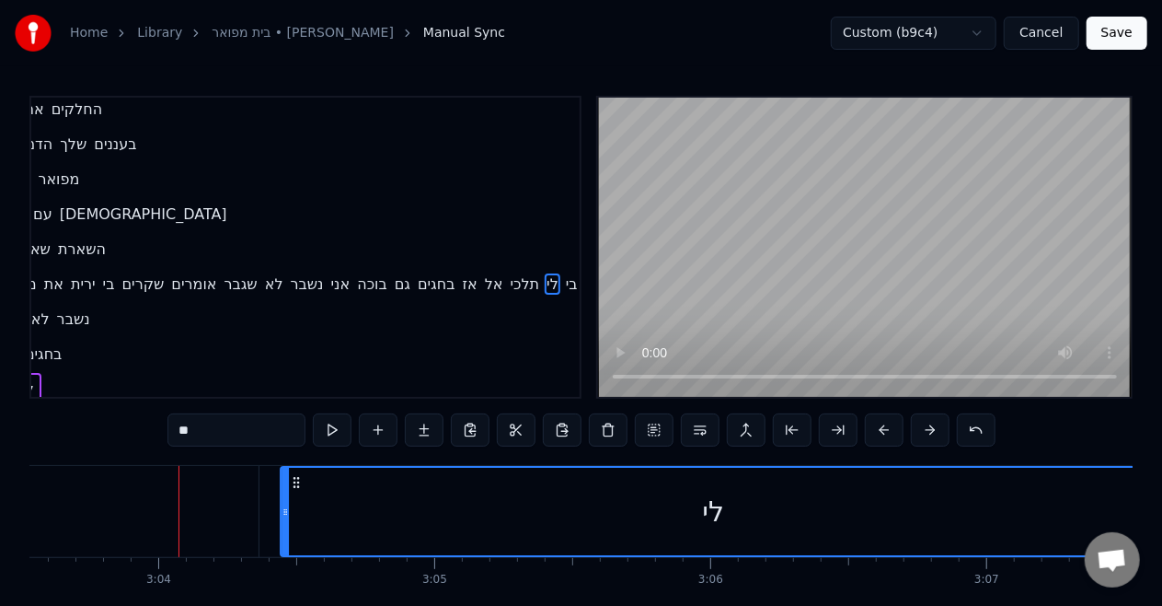
drag, startPoint x: 258, startPoint y: 481, endPoint x: 295, endPoint y: 485, distance: 37.9
click at [295, 485] on icon at bounding box center [296, 482] width 15 height 15
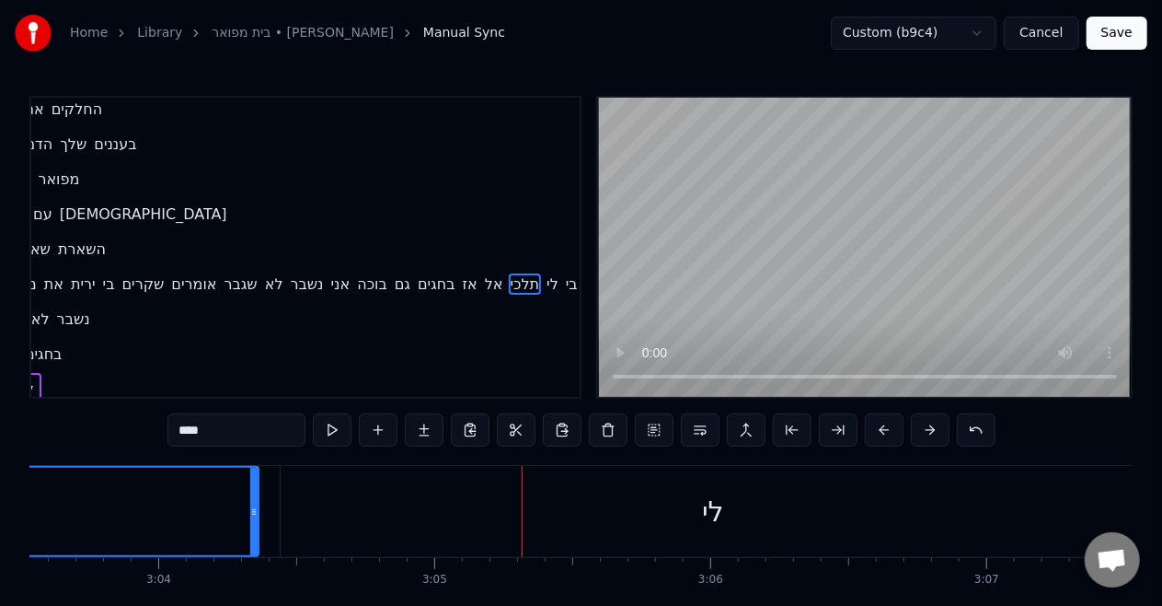
click at [390, 510] on div "לי" at bounding box center [713, 511] width 865 height 91
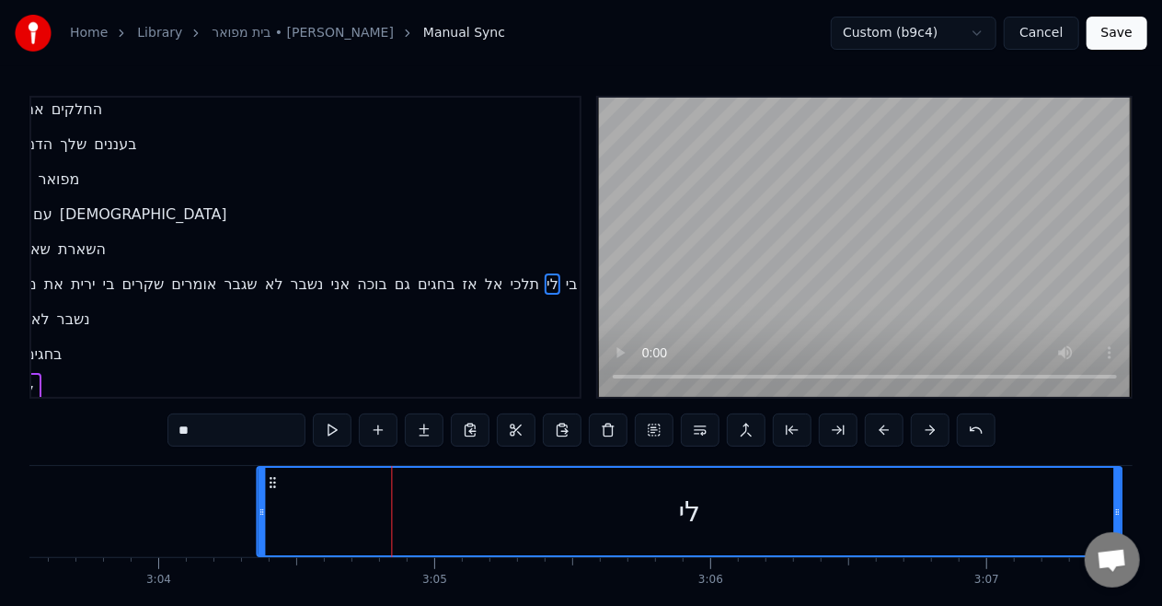
drag, startPoint x: 295, startPoint y: 482, endPoint x: 268, endPoint y: 483, distance: 27.6
click at [268, 483] on icon at bounding box center [272, 482] width 15 height 15
type input "****"
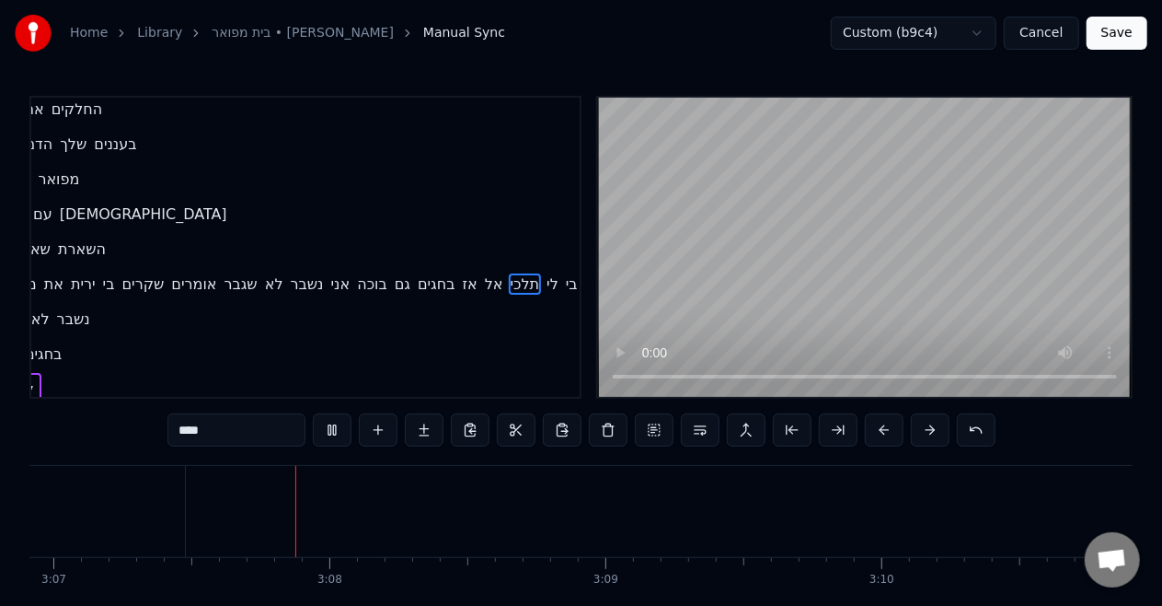
scroll to position [0, 51627]
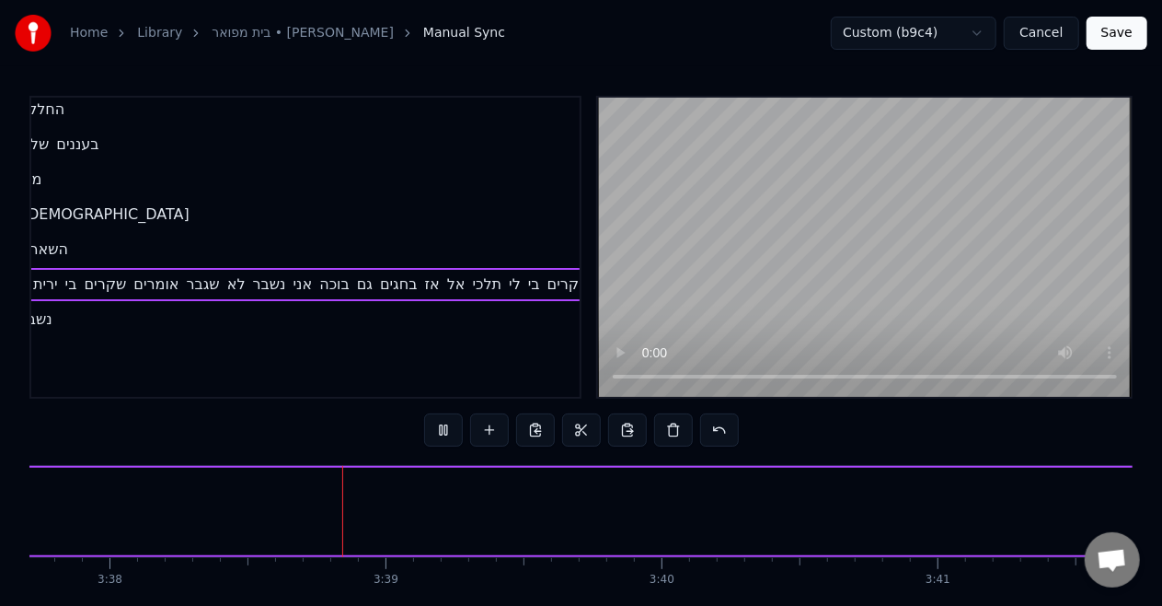
scroll to position [0, 60142]
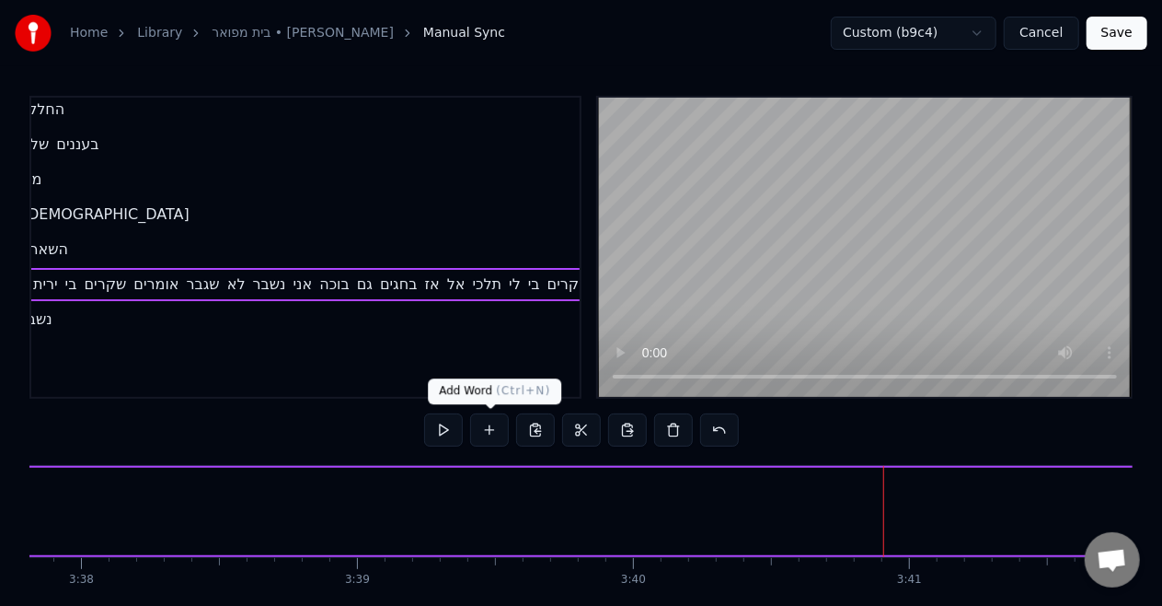
click at [495, 431] on button at bounding box center [489, 429] width 39 height 33
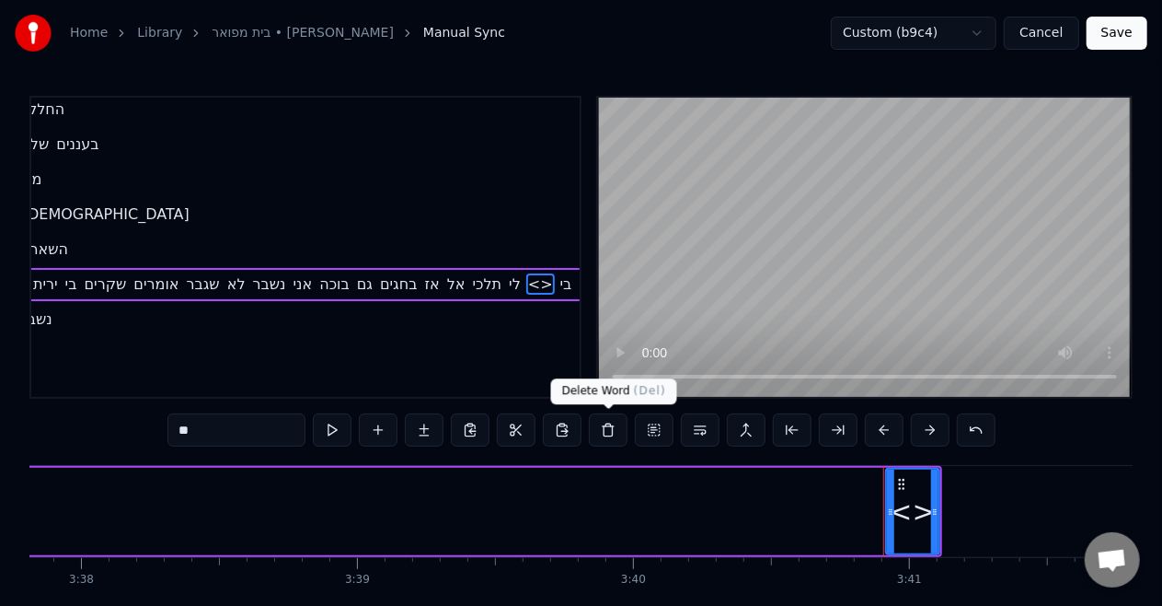
click at [604, 438] on button at bounding box center [608, 429] width 39 height 33
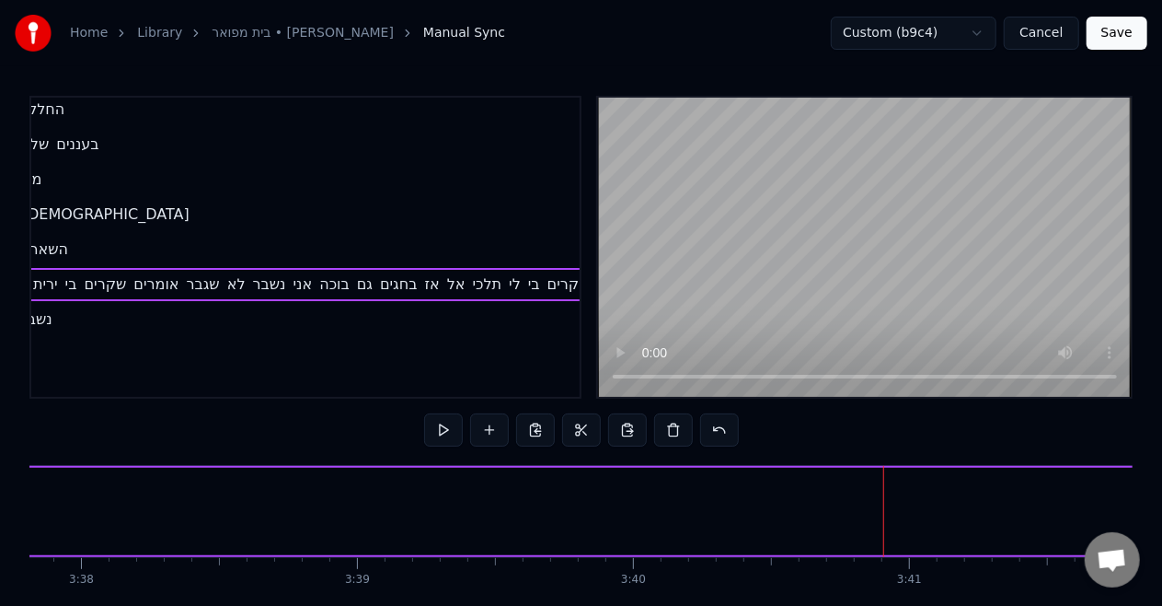
drag, startPoint x: 200, startPoint y: 398, endPoint x: 86, endPoint y: 405, distance: 114.4
click at [86, 405] on div "0:46 איש משוגע 0:48 מביט בי במראה 0:52 מאז שהלכה 0:55 צל של עצמי 0:59 מישהו אחר…" at bounding box center [581, 373] width 1104 height 555
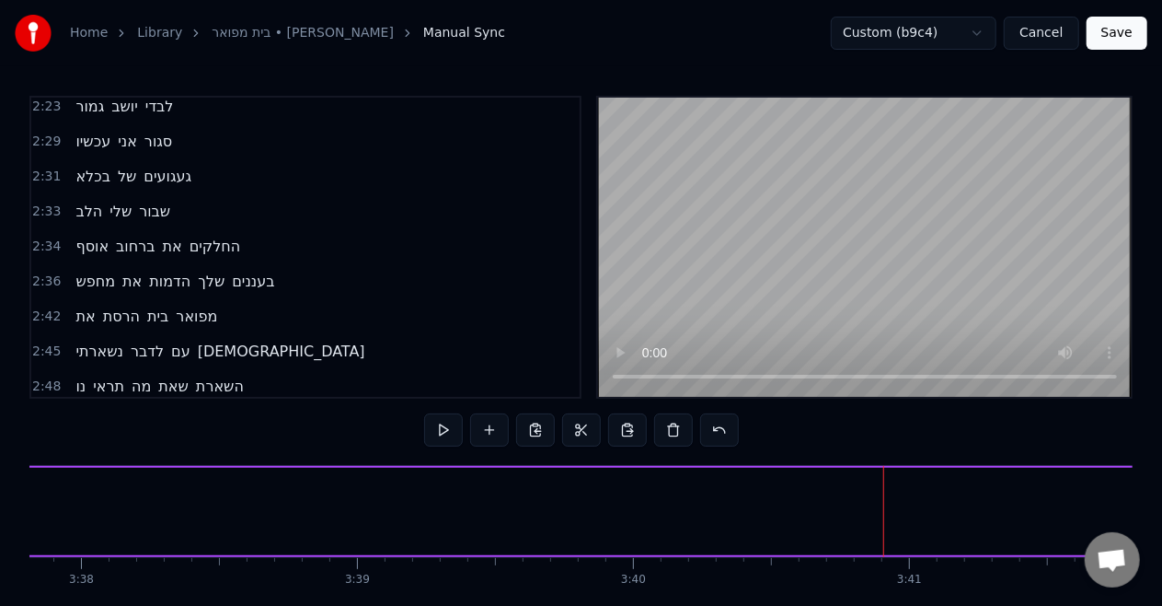
scroll to position [957, 0]
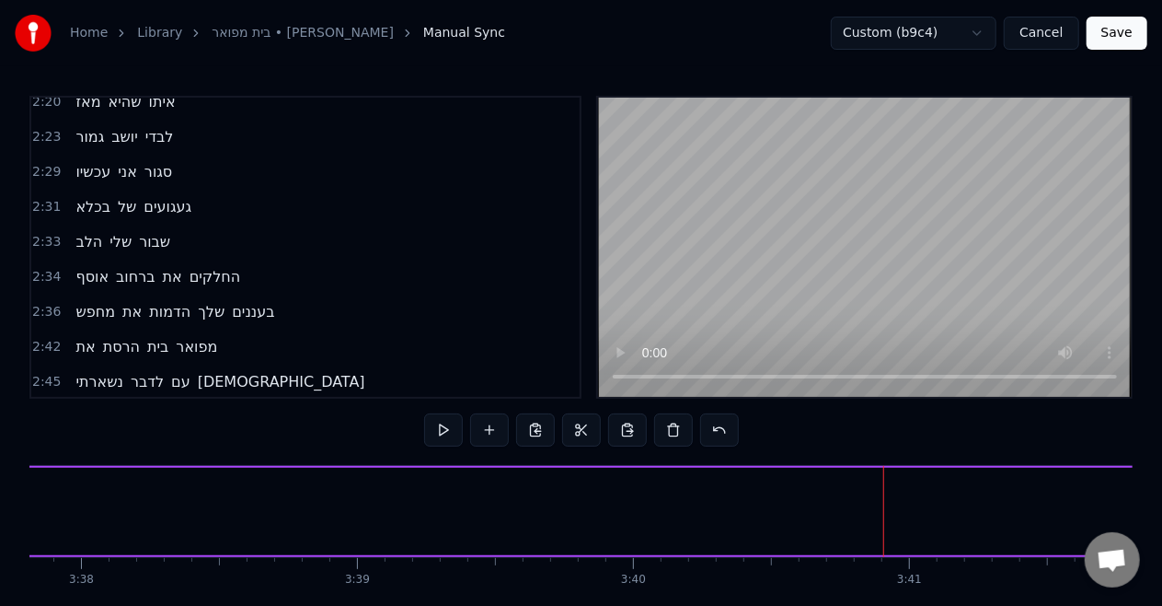
click at [90, 336] on span "את" at bounding box center [85, 346] width 23 height 21
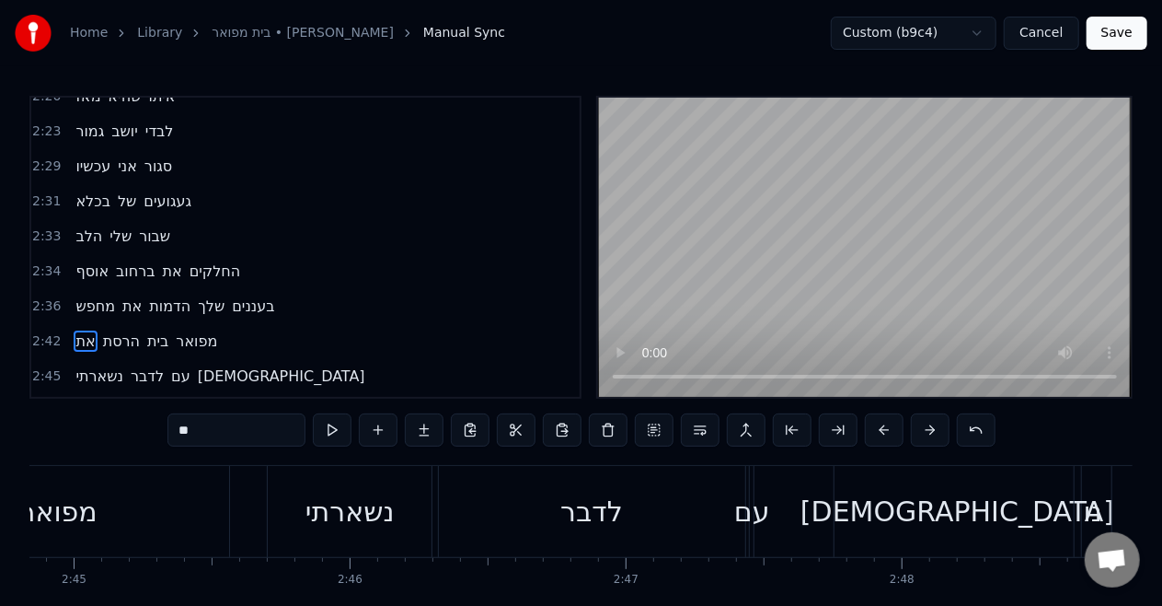
scroll to position [0, 44797]
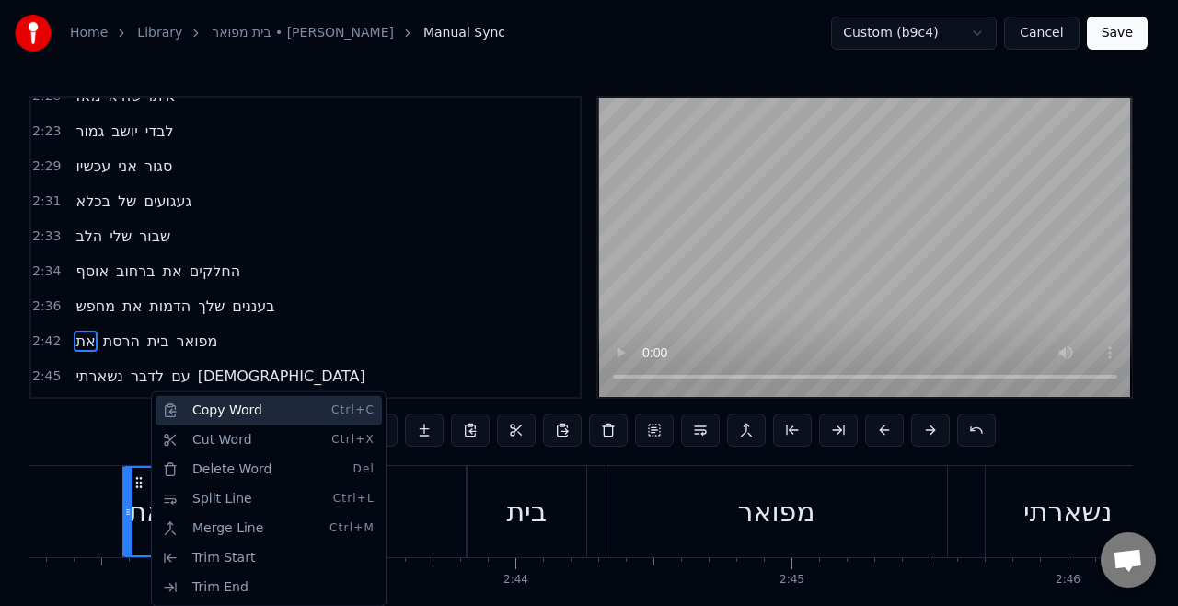
click at [187, 421] on div "Copy Word Ctrl+C" at bounding box center [269, 410] width 226 height 29
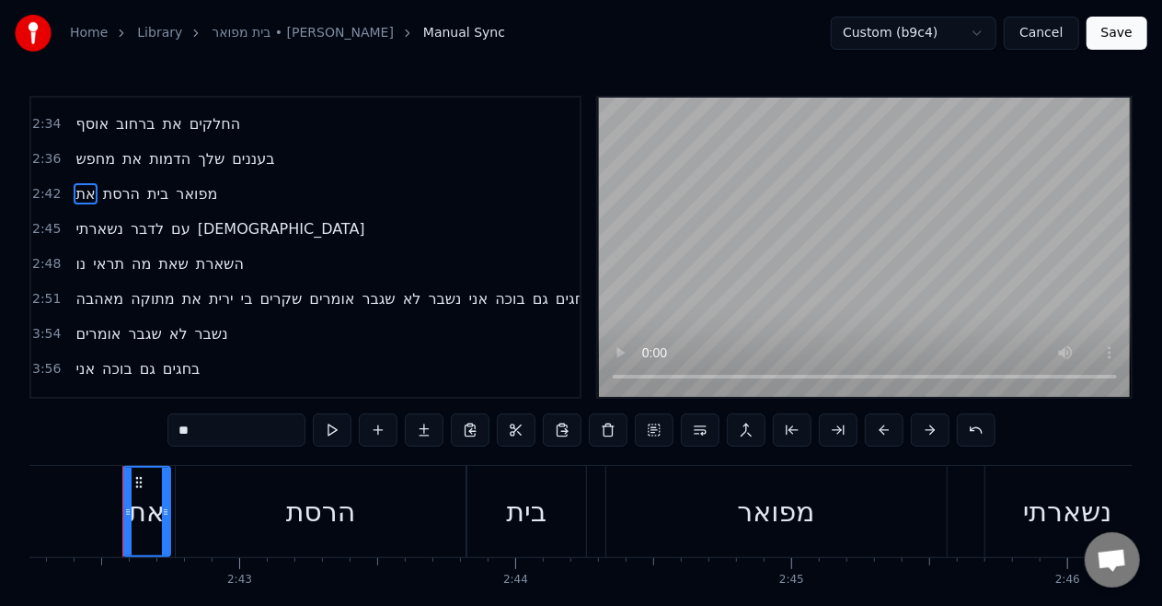
scroll to position [1125, 0]
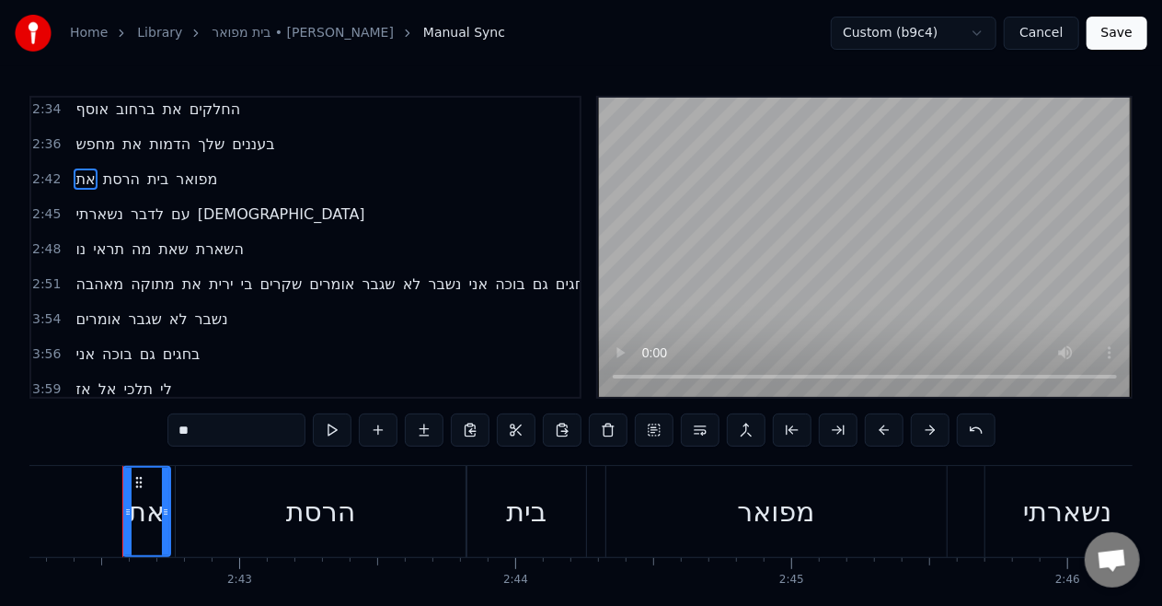
click at [127, 308] on span "שגבר" at bounding box center [145, 318] width 37 height 21
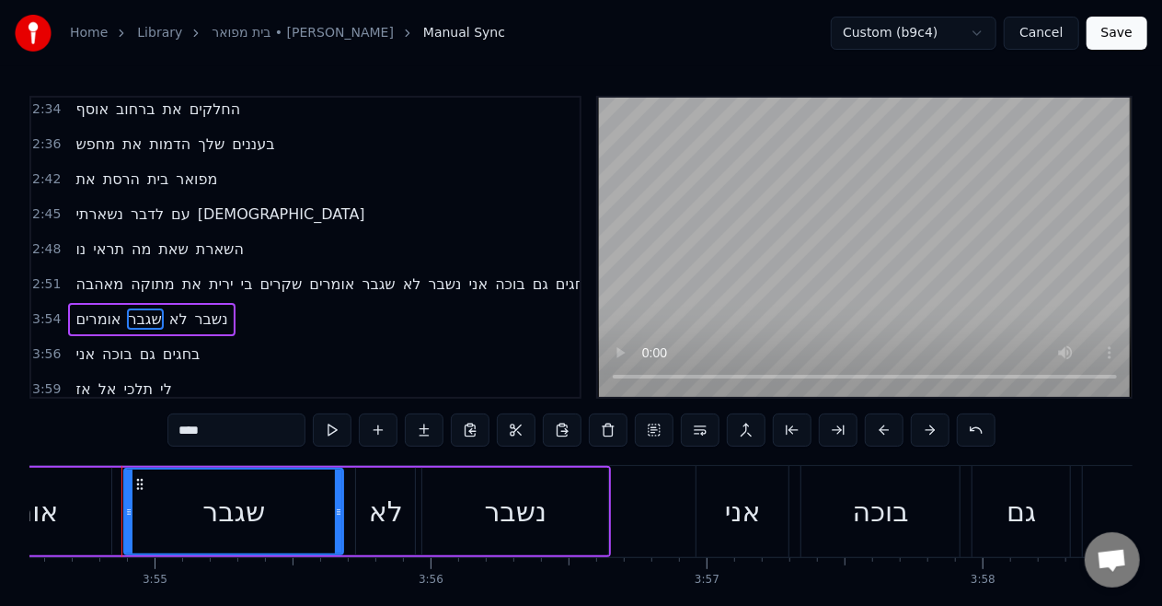
click at [110, 308] on span "אומרים" at bounding box center [98, 318] width 49 height 21
type input "******"
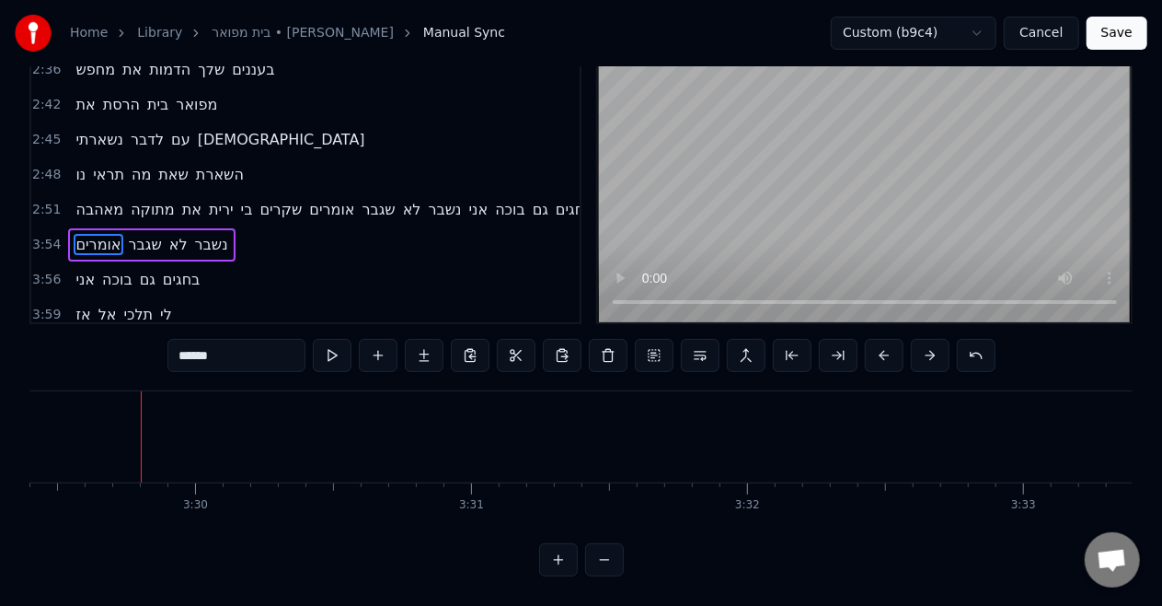
scroll to position [0, 57838]
click at [860, 222] on video at bounding box center [865, 172] width 534 height 299
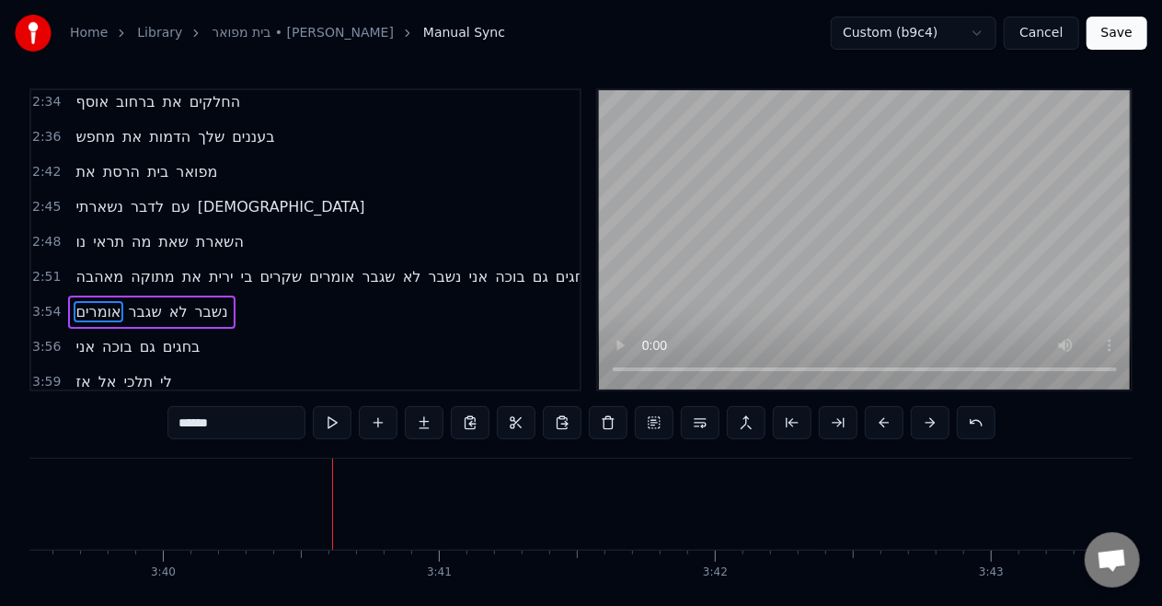
scroll to position [0, 60673]
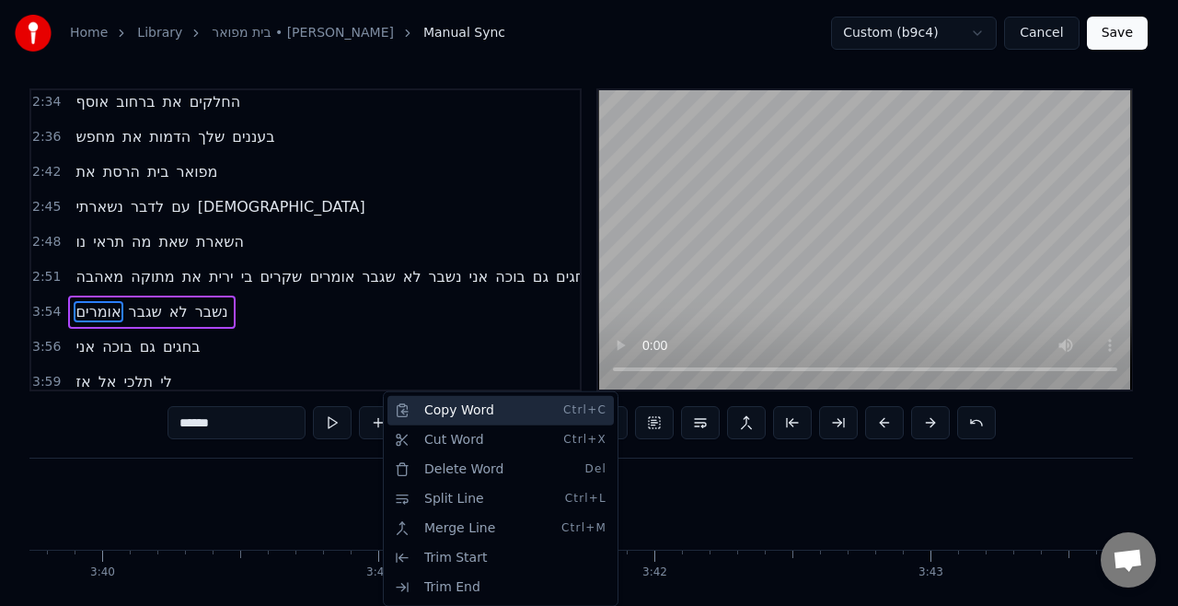
click at [423, 411] on div "Copy Word Ctrl+C" at bounding box center [500, 410] width 226 height 29
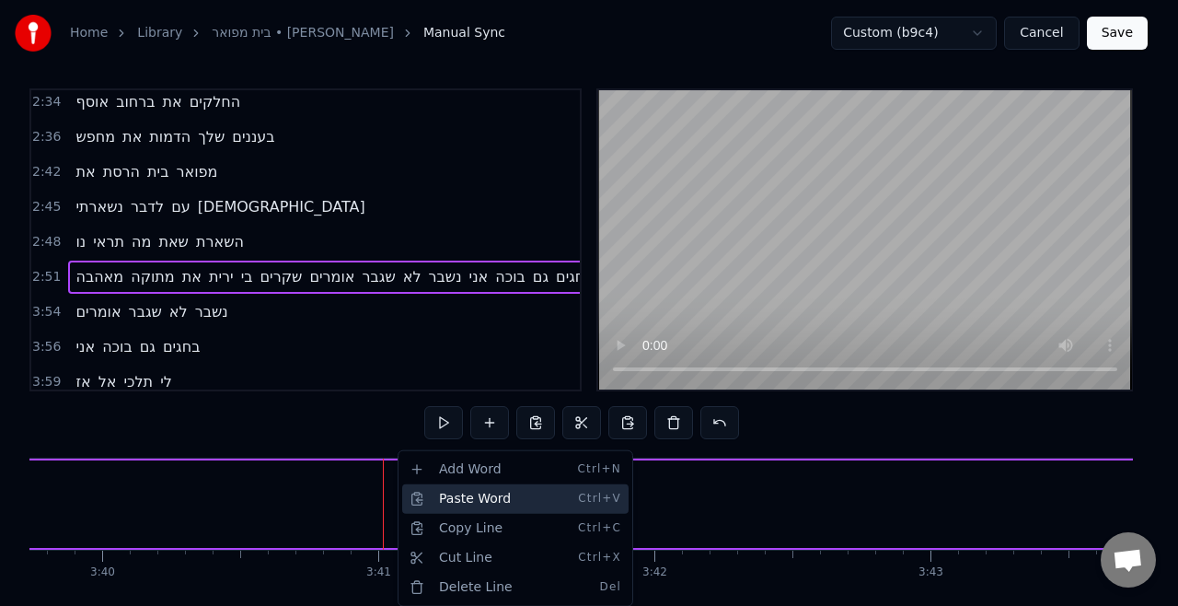
click at [427, 498] on div "Paste Word Ctrl+V" at bounding box center [515, 498] width 226 height 29
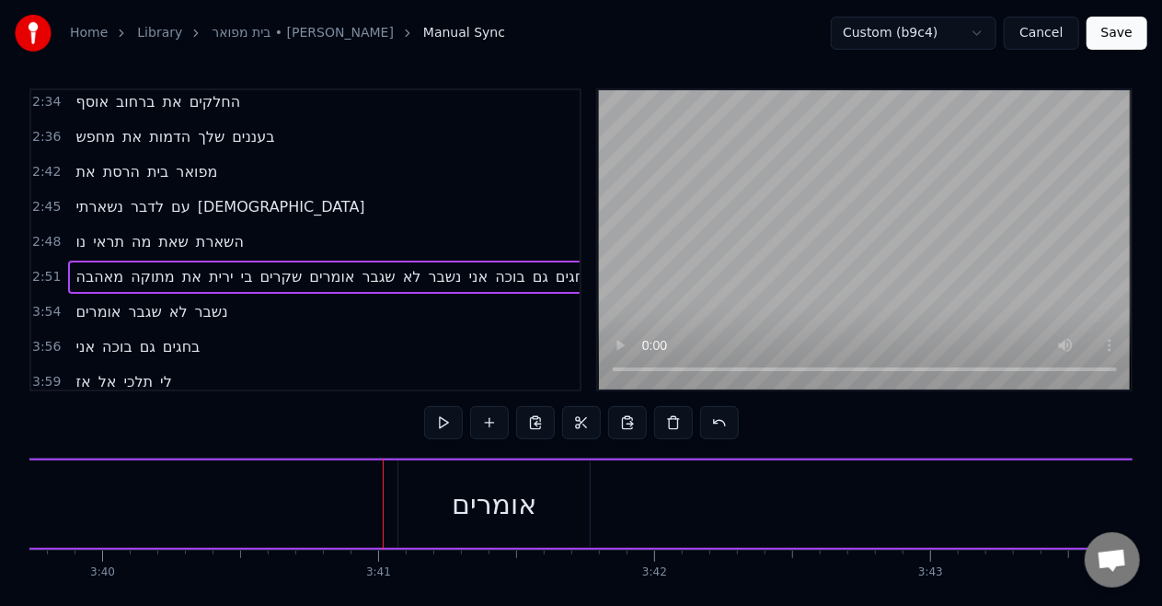
click at [662, 427] on button at bounding box center [673, 422] width 39 height 33
click at [662, 427] on div "0:46 איש משוגע 0:48 מביט בי במראה 0:52 מאז שהלכה 0:55 צל של עצמי 0:59 מישהו אחר…" at bounding box center [581, 365] width 1104 height 555
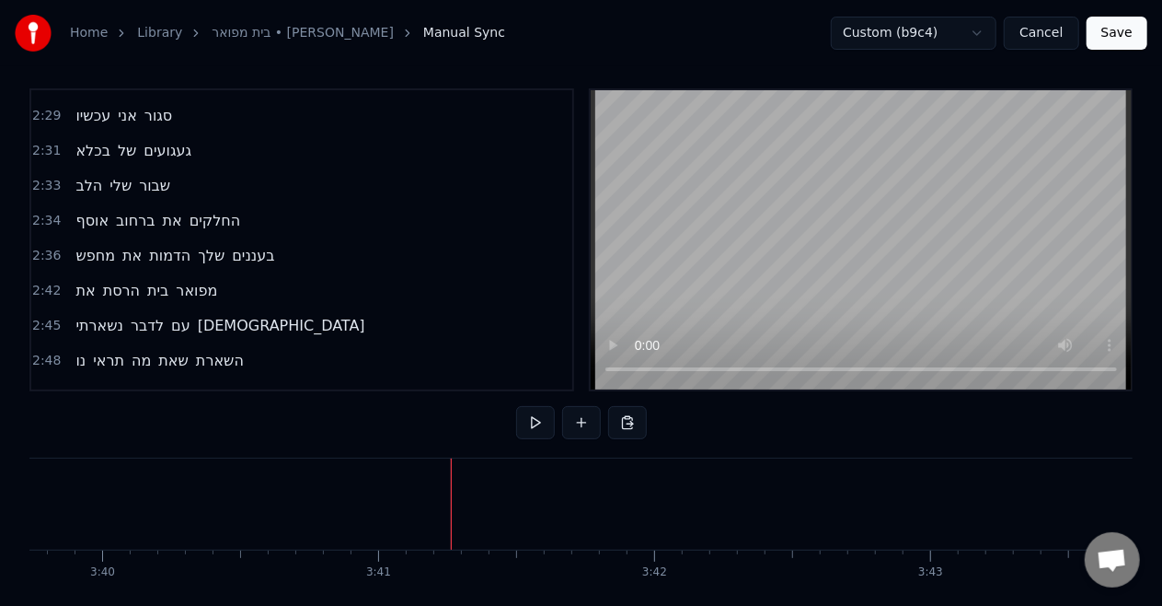
scroll to position [931, 0]
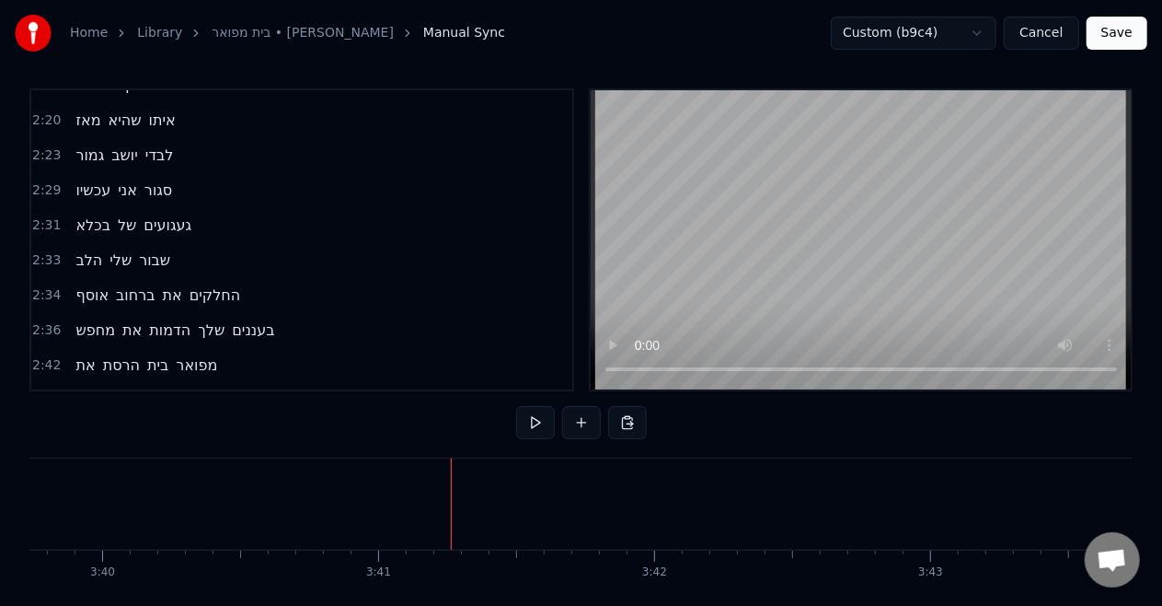
click at [90, 354] on span "את" at bounding box center [85, 364] width 23 height 21
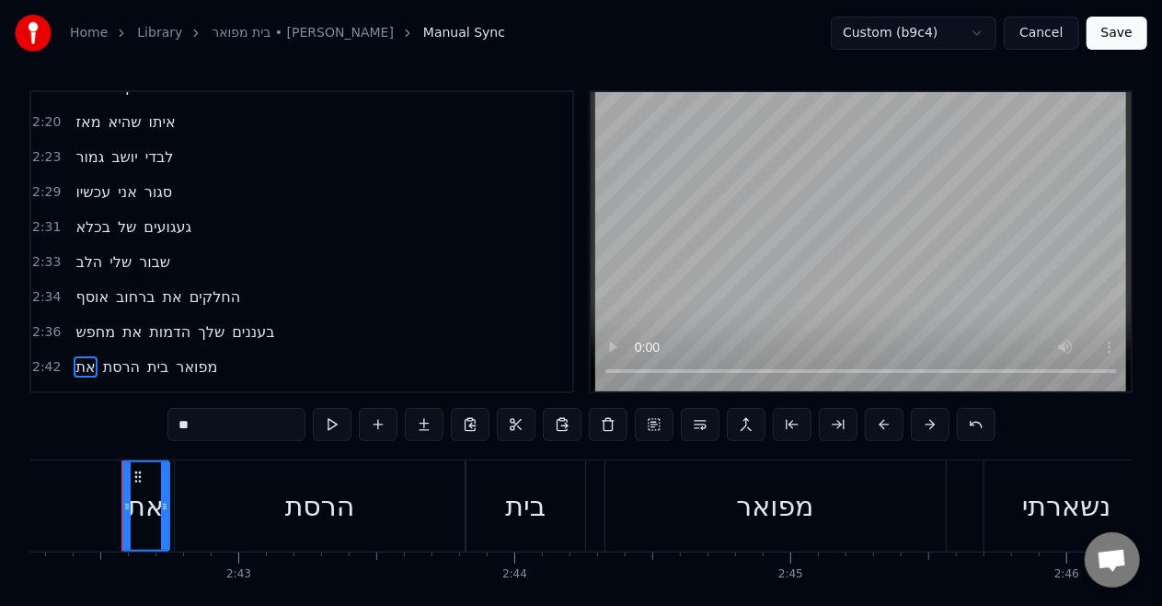
scroll to position [0, 44797]
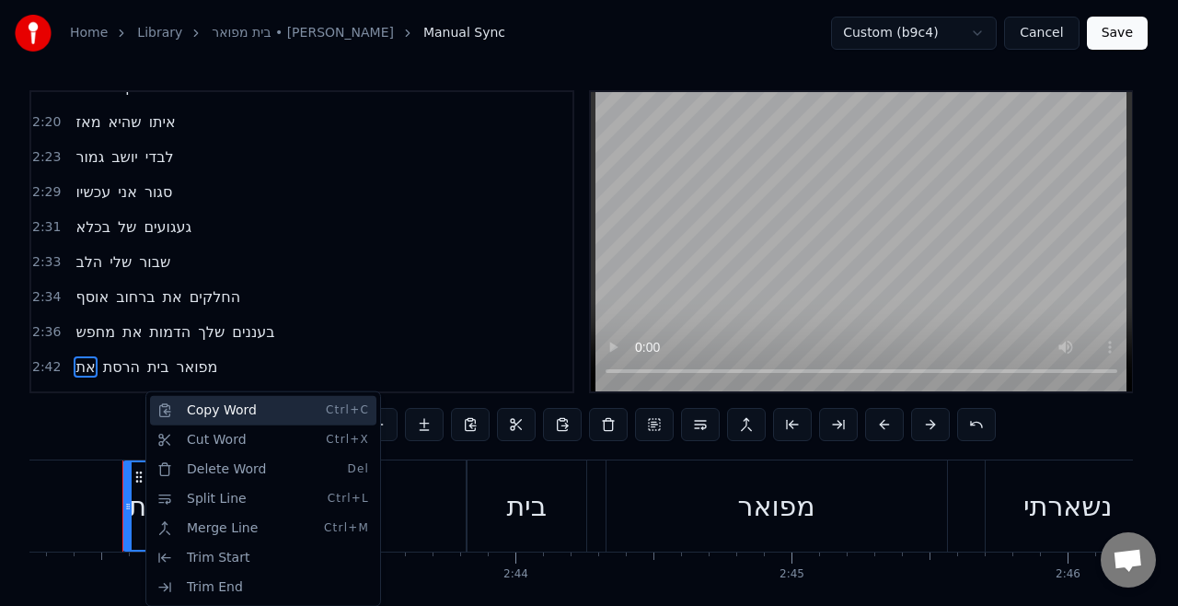
click at [202, 418] on div "Copy Word Ctrl+C" at bounding box center [263, 410] width 226 height 29
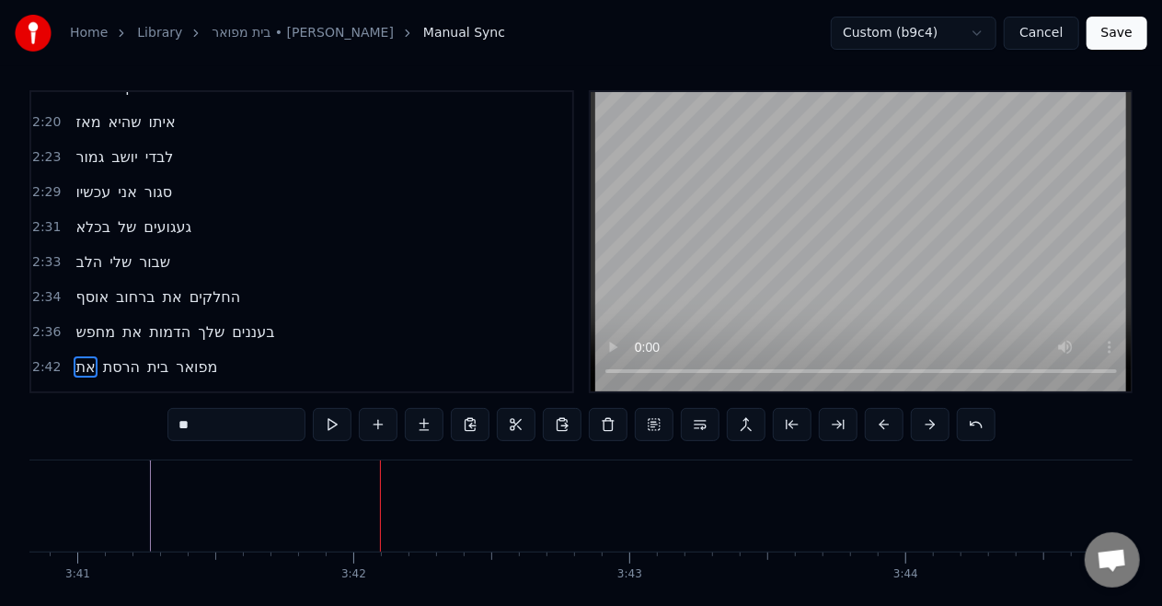
scroll to position [0, 61233]
click at [757, 369] on video at bounding box center [861, 241] width 541 height 299
click at [688, 264] on video at bounding box center [861, 241] width 541 height 299
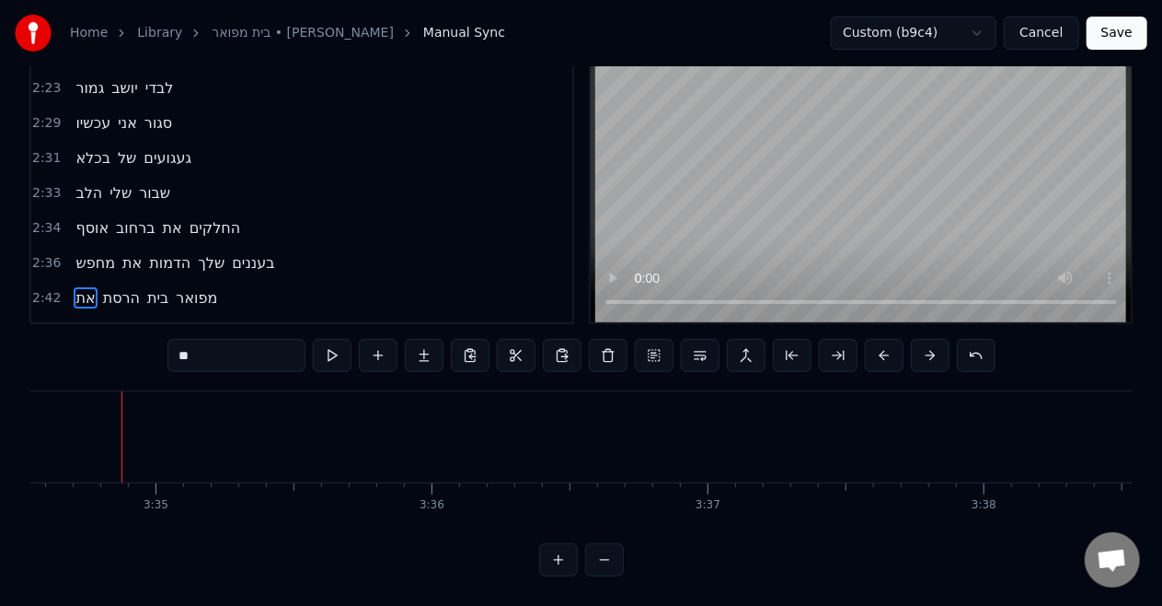
scroll to position [90, 0]
click at [836, 222] on video at bounding box center [861, 172] width 541 height 299
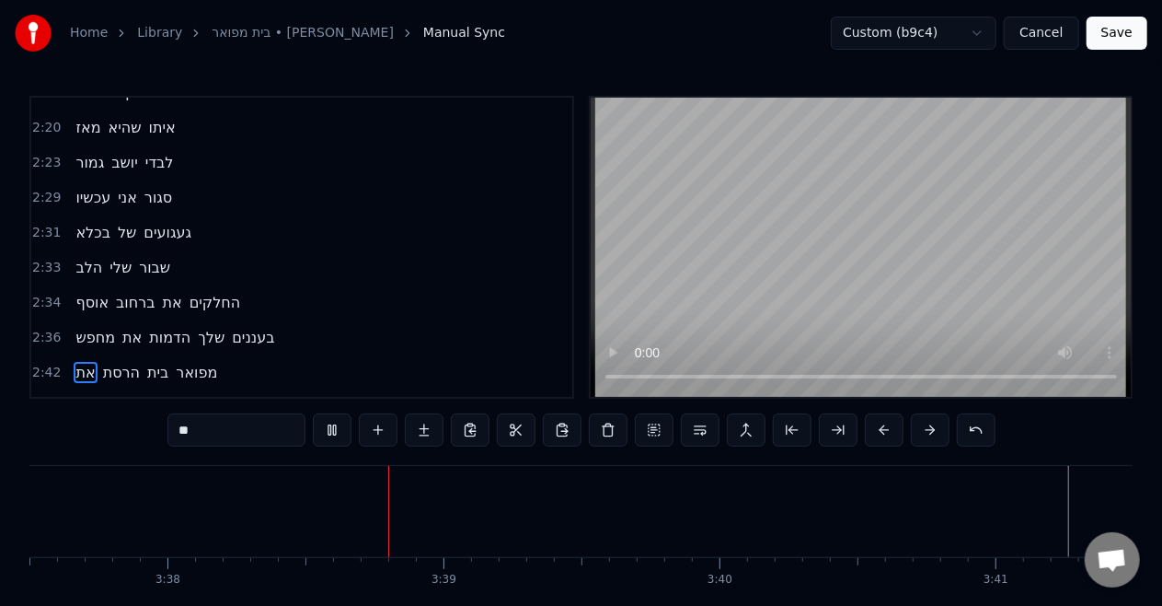
scroll to position [0, 60177]
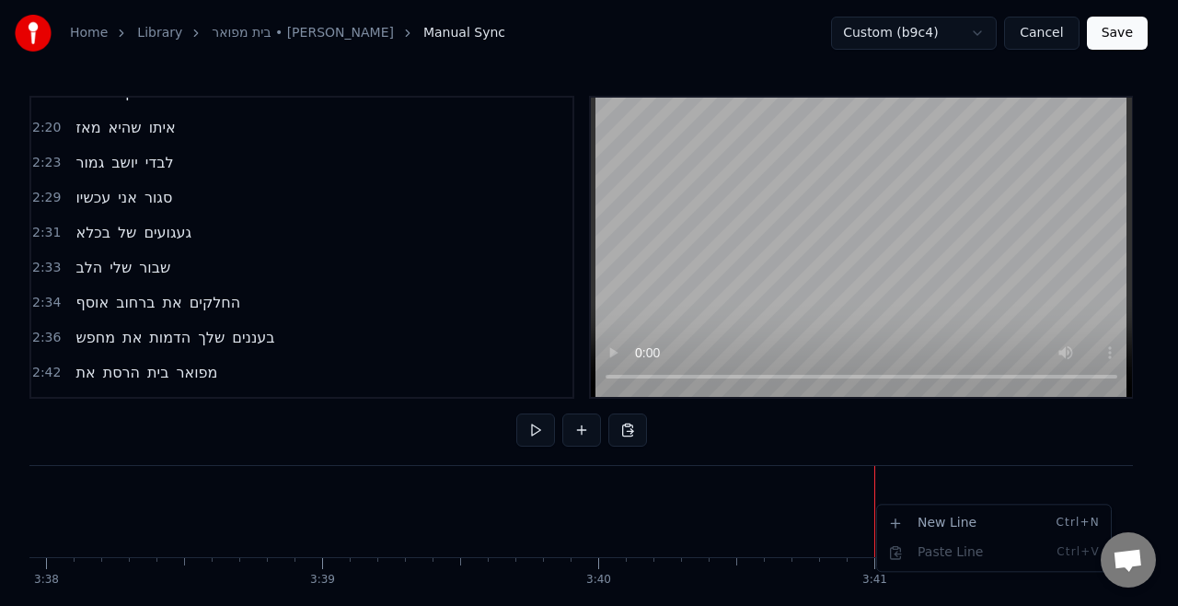
click at [630, 430] on html "Home Library [GEOGRAPHIC_DATA] • [PERSON_NAME] Manual Sync Custom (b9c4) Cancel…" at bounding box center [589, 340] width 1178 height 680
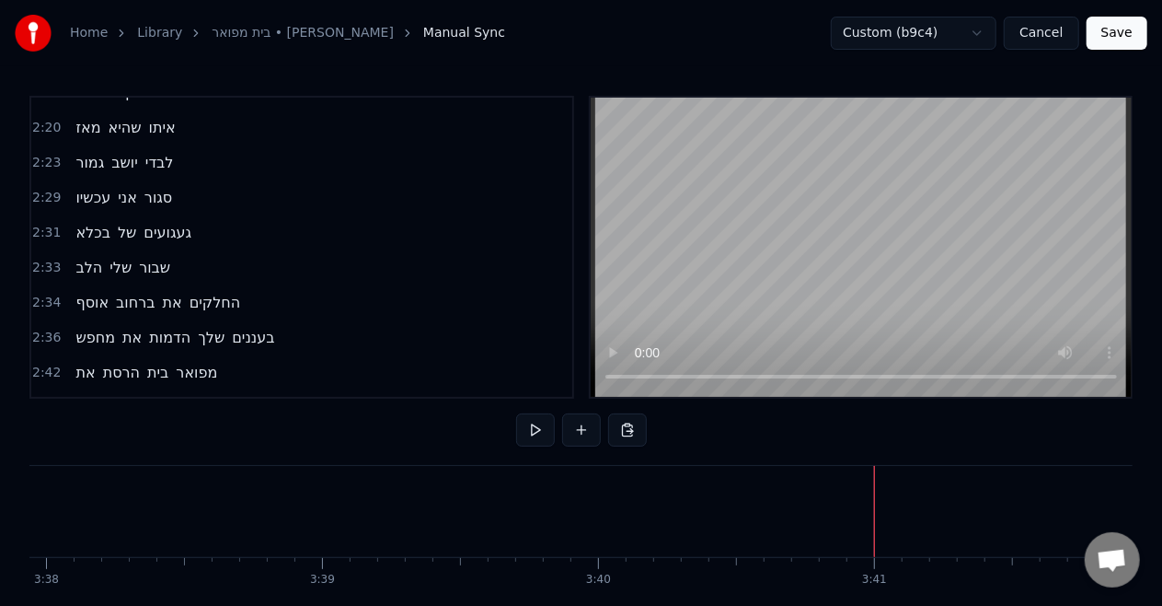
click at [630, 430] on button at bounding box center [627, 429] width 39 height 33
click at [622, 430] on button at bounding box center [627, 429] width 39 height 33
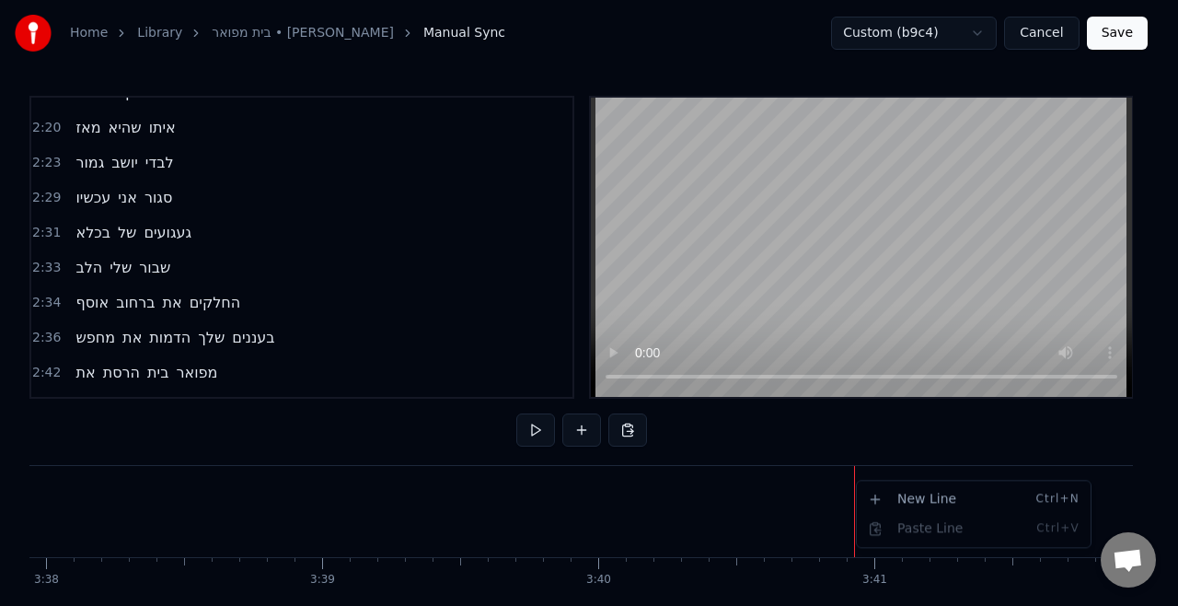
click at [84, 344] on html "Home Library [GEOGRAPHIC_DATA] • [PERSON_NAME] Manual Sync Custom (b9c4) Cancel…" at bounding box center [589, 340] width 1178 height 680
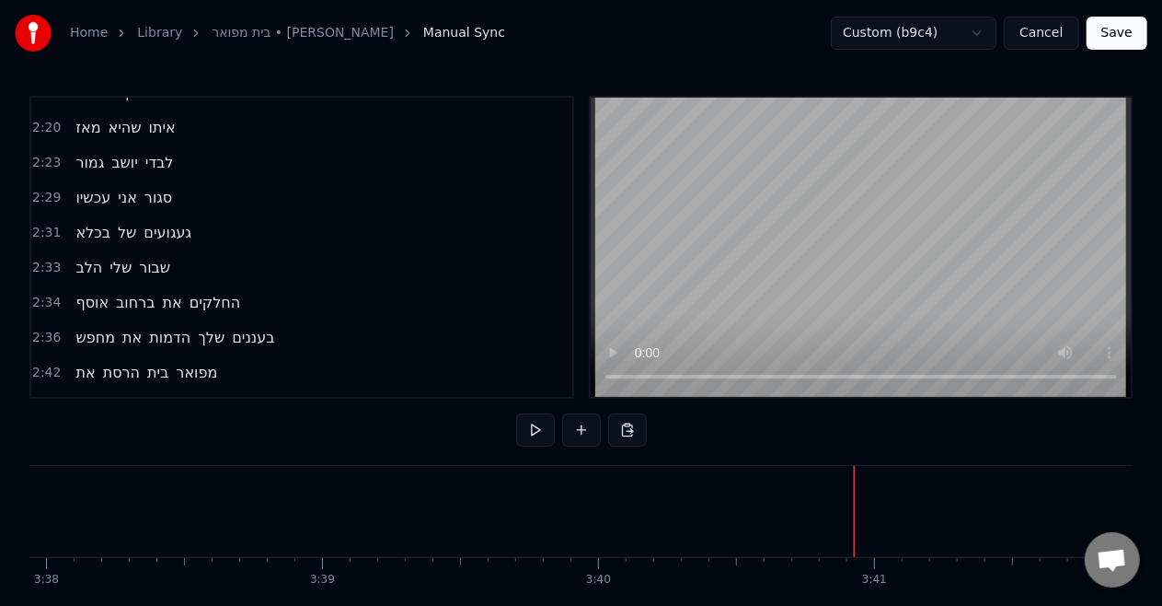
click at [84, 362] on span "את" at bounding box center [85, 372] width 23 height 21
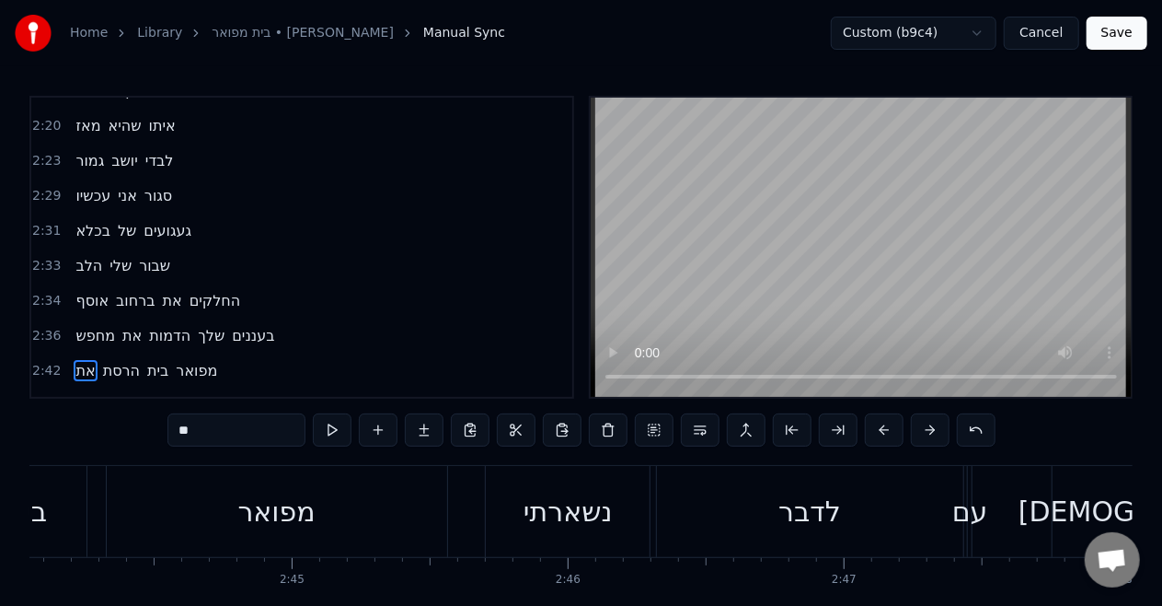
scroll to position [0, 44797]
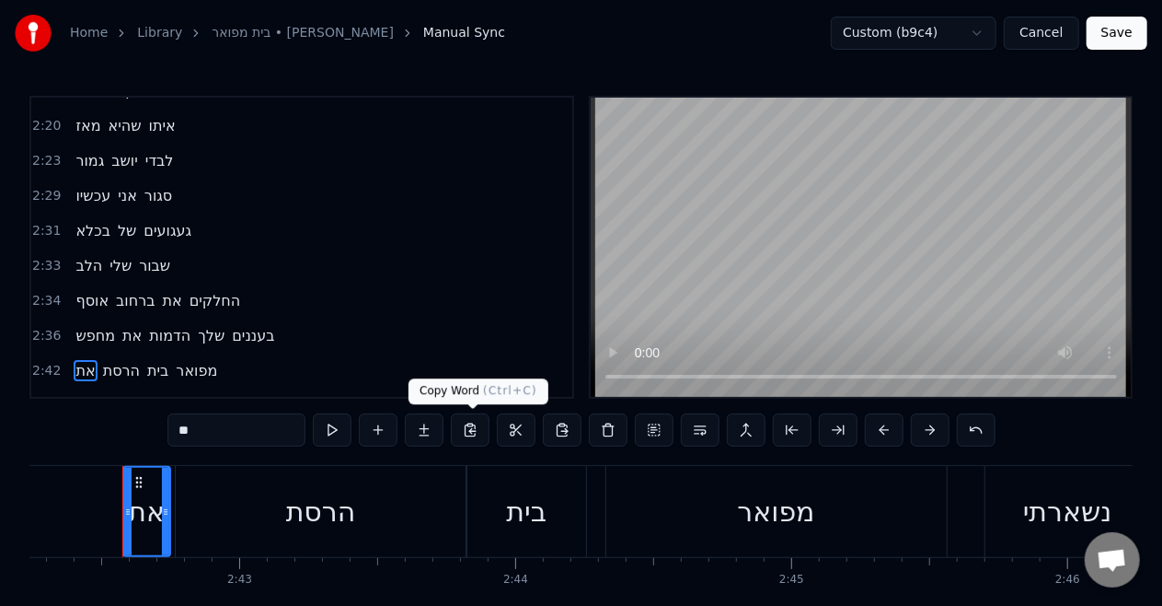
click at [468, 432] on button at bounding box center [470, 429] width 39 height 33
click at [479, 427] on button at bounding box center [470, 429] width 39 height 33
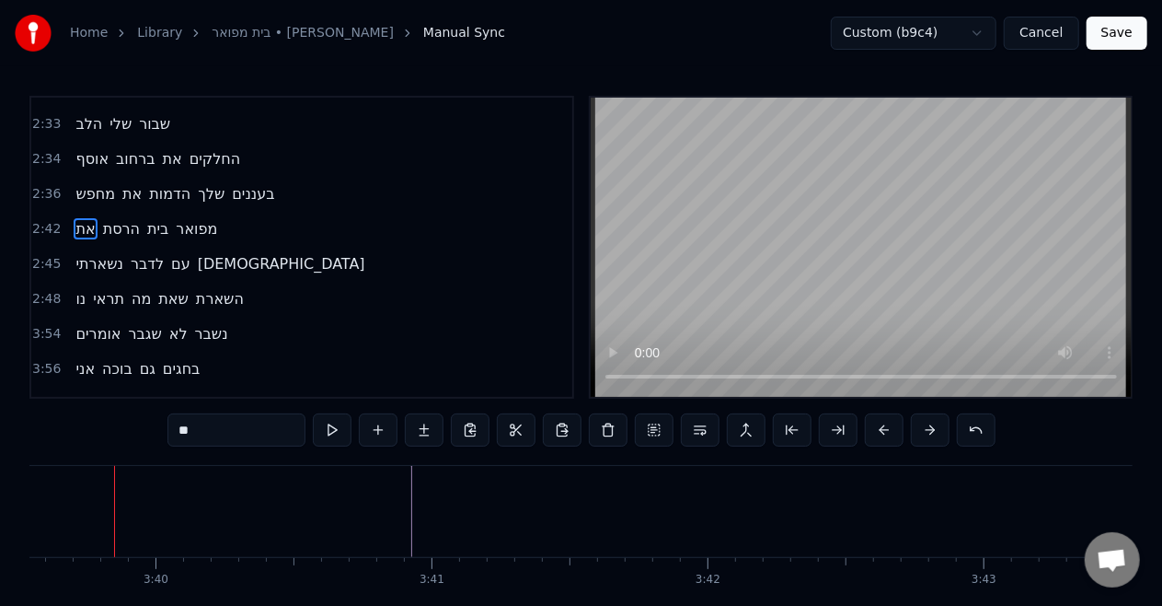
scroll to position [0, 60613]
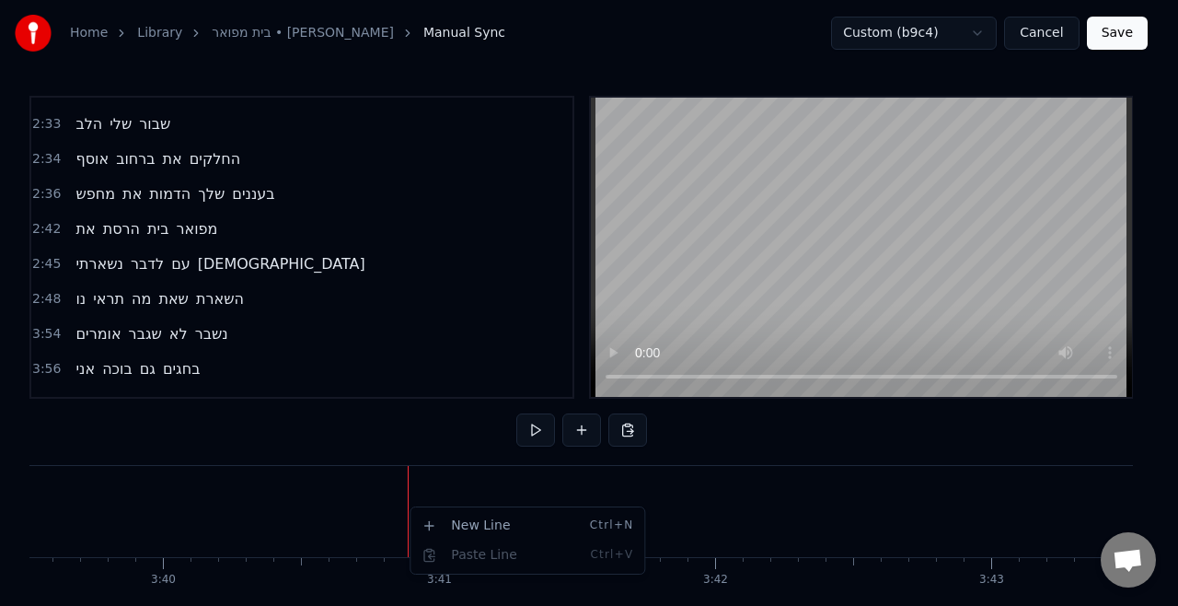
click at [629, 430] on html "Home Library [GEOGRAPHIC_DATA] • [PERSON_NAME] Manual Sync Custom (b9c4) Cancel…" at bounding box center [589, 340] width 1178 height 680
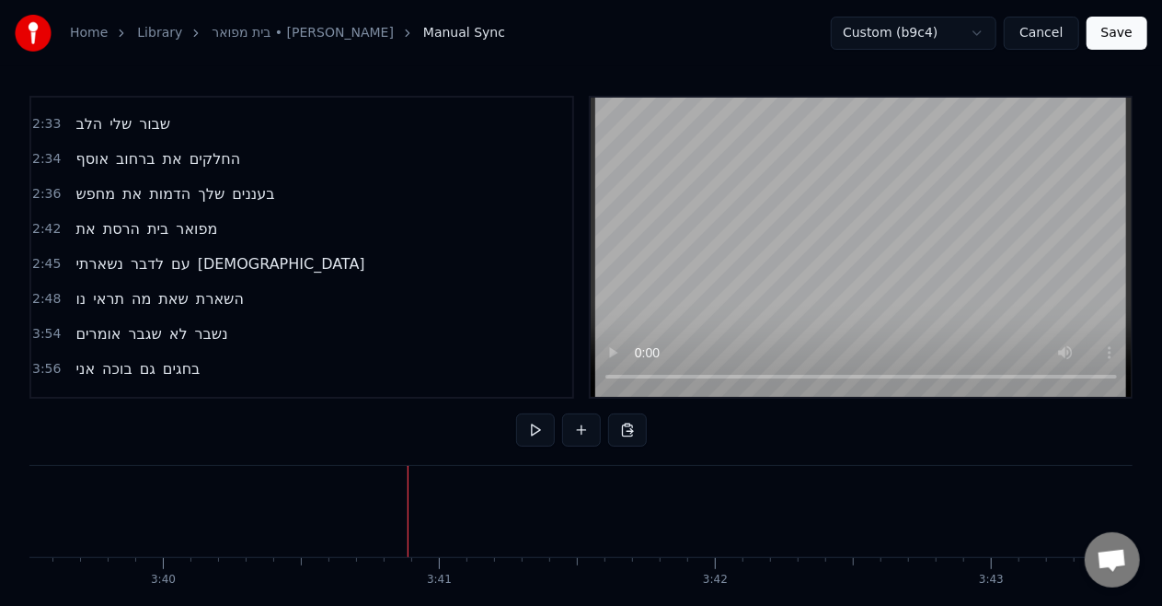
click at [629, 430] on button at bounding box center [627, 429] width 39 height 33
click at [629, 433] on button at bounding box center [627, 429] width 39 height 33
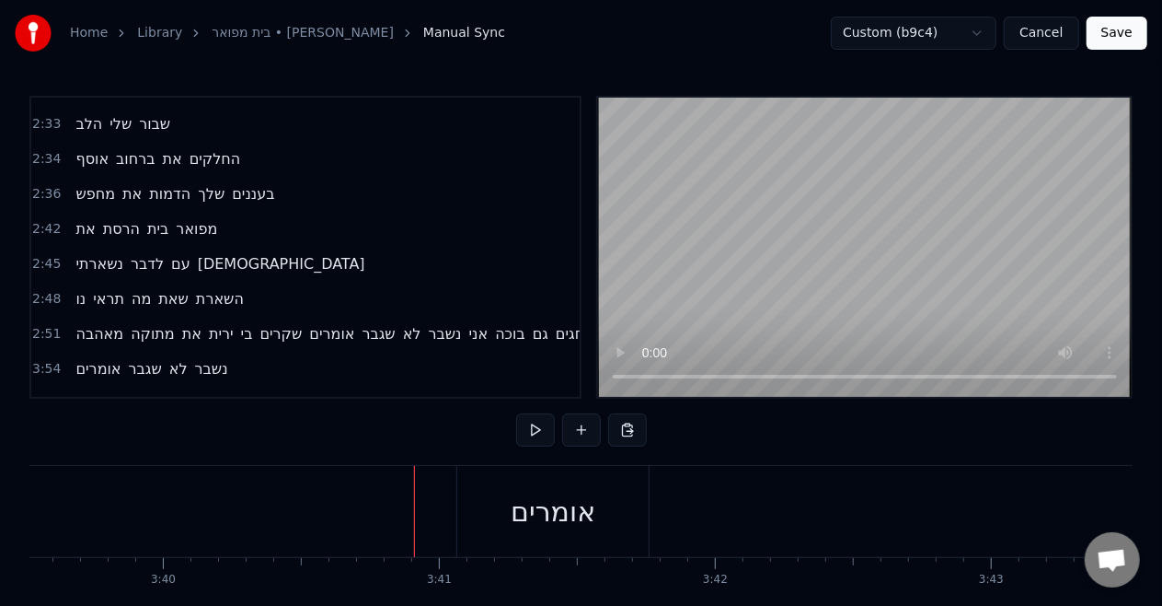
click at [546, 493] on div "אומרים" at bounding box center [553, 511] width 85 height 41
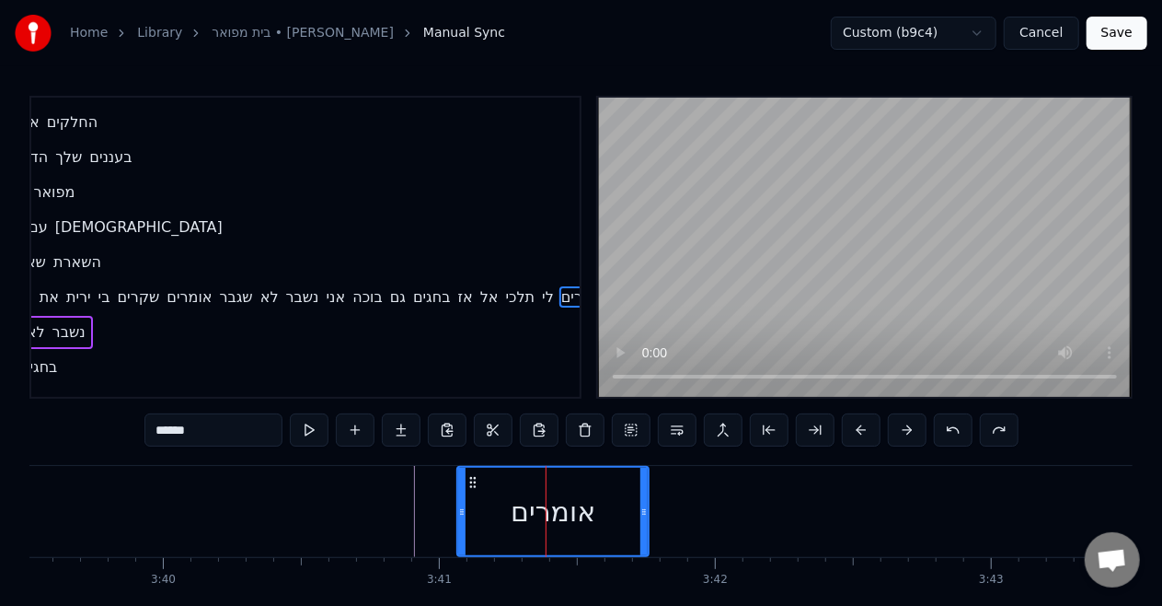
scroll to position [1125, 191]
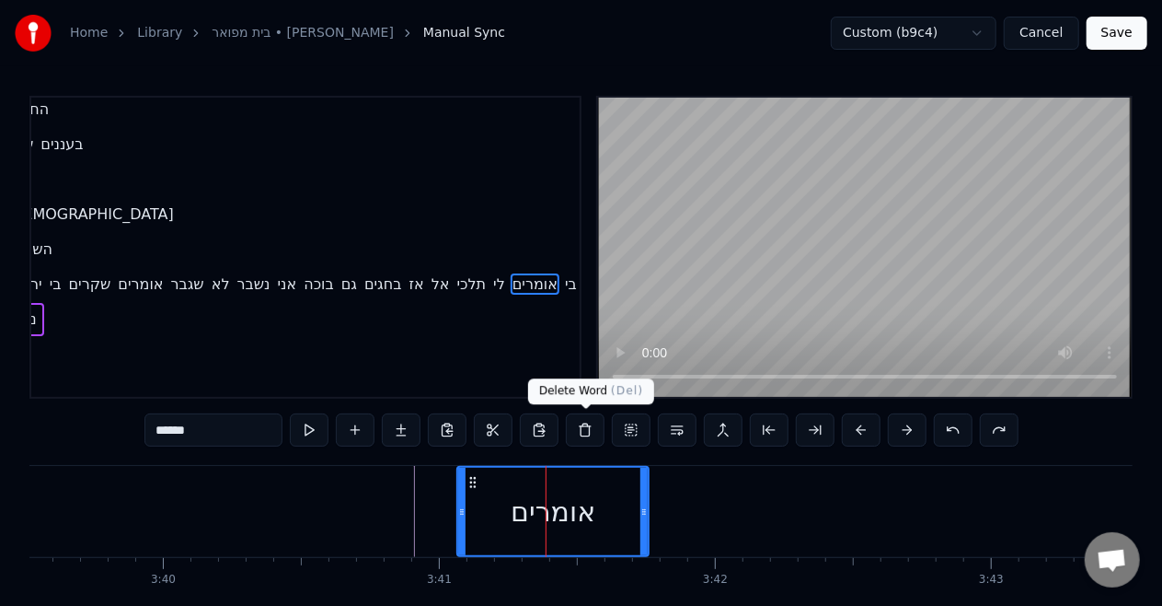
click at [587, 426] on button at bounding box center [585, 429] width 39 height 33
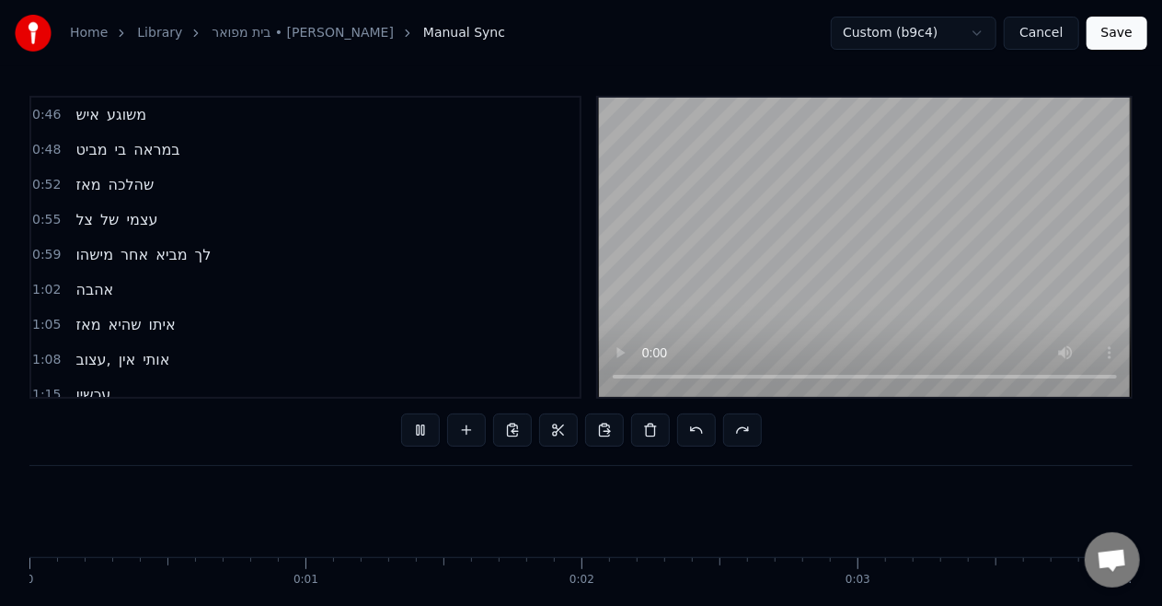
scroll to position [0, 60613]
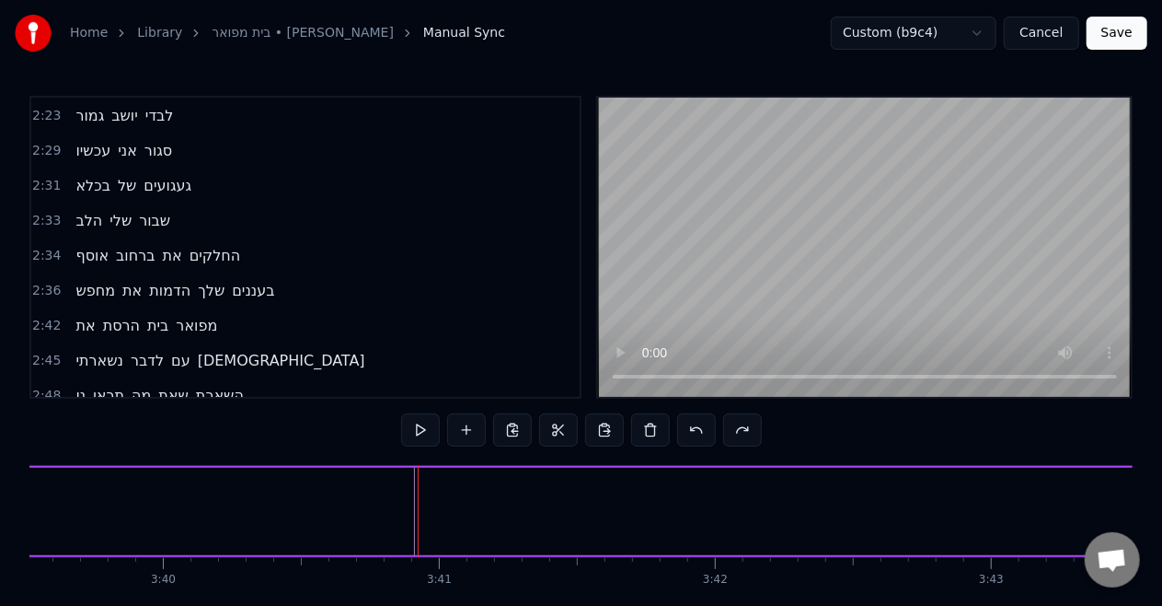
scroll to position [981, 0]
click at [75, 312] on span "את" at bounding box center [85, 322] width 23 height 21
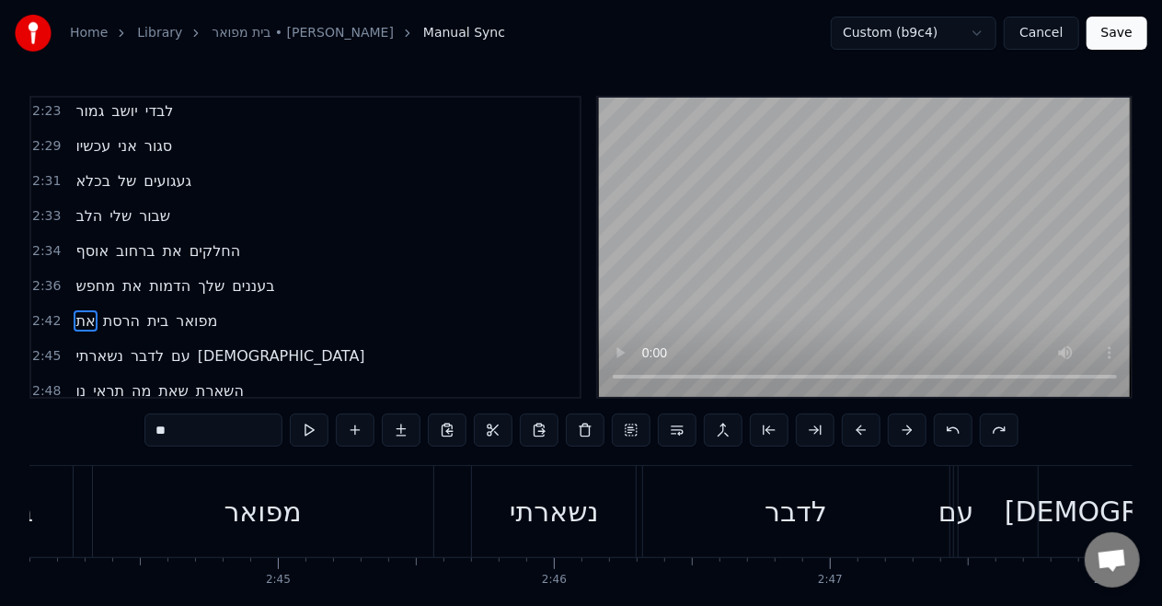
scroll to position [0, 44797]
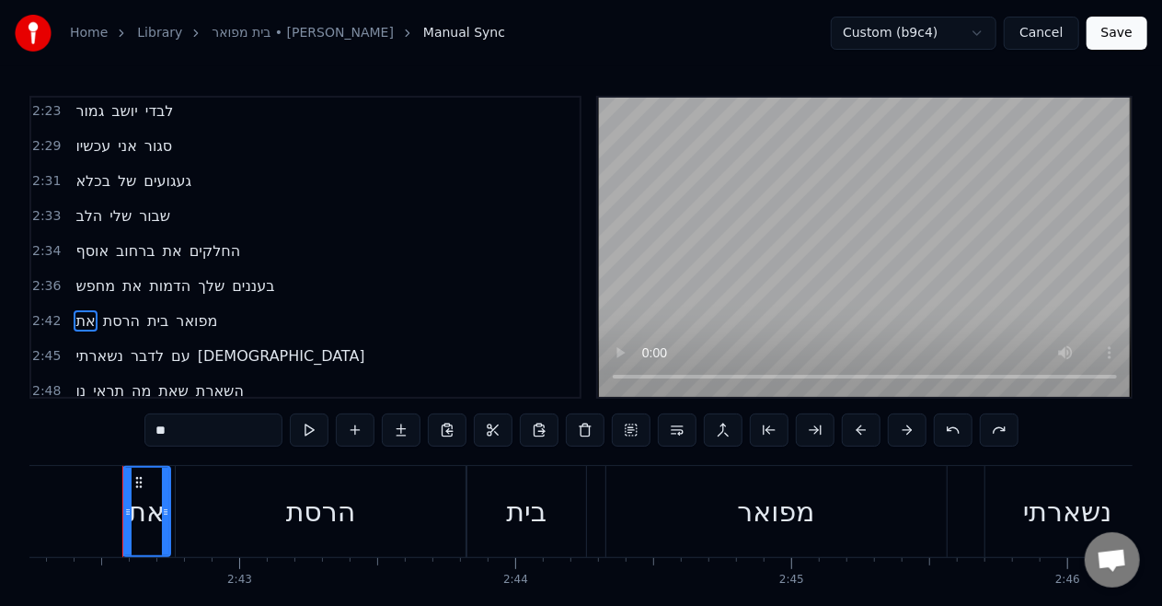
click at [155, 526] on div "את" at bounding box center [146, 511] width 37 height 41
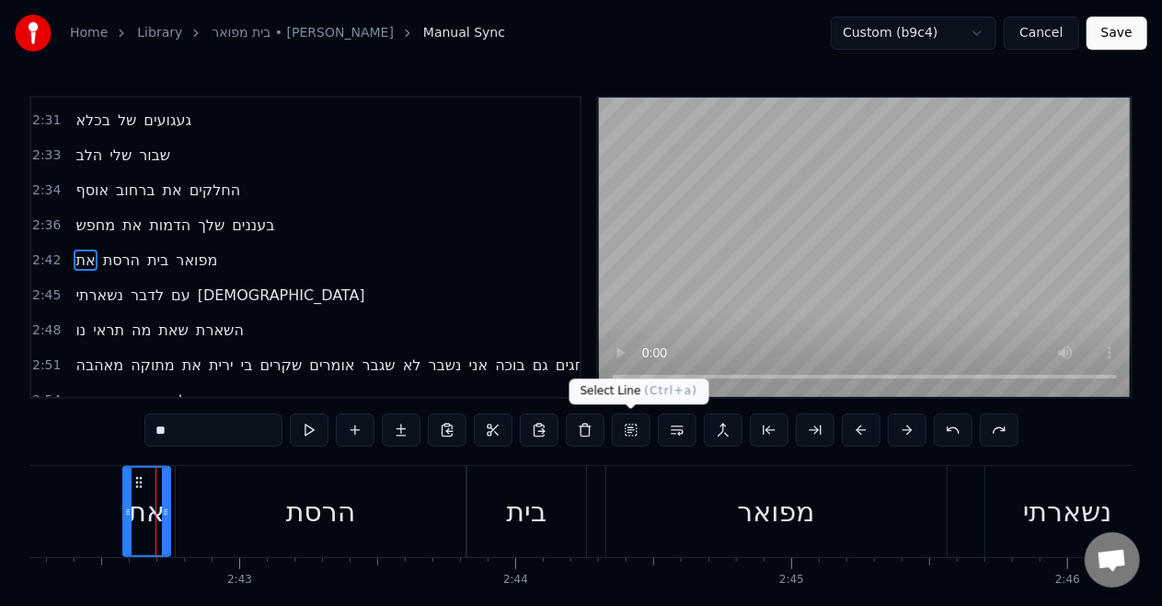
click at [633, 427] on button at bounding box center [631, 429] width 39 height 33
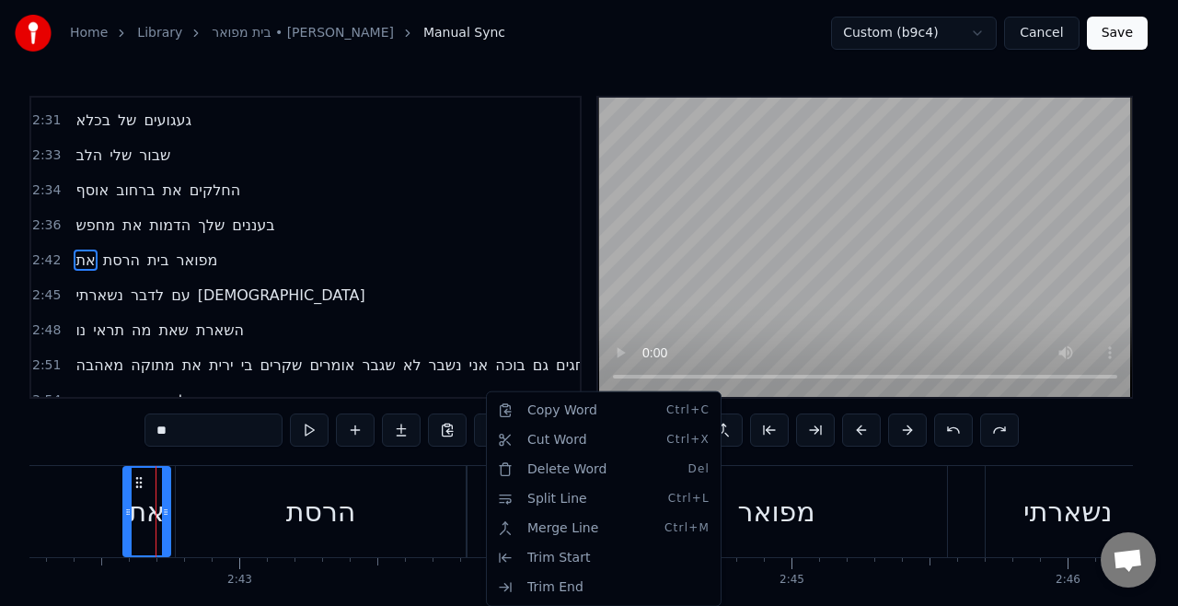
click at [134, 519] on html "Home Library [GEOGRAPHIC_DATA] • [PERSON_NAME] Manual Sync Custom (b9c4) Cancel…" at bounding box center [589, 340] width 1178 height 680
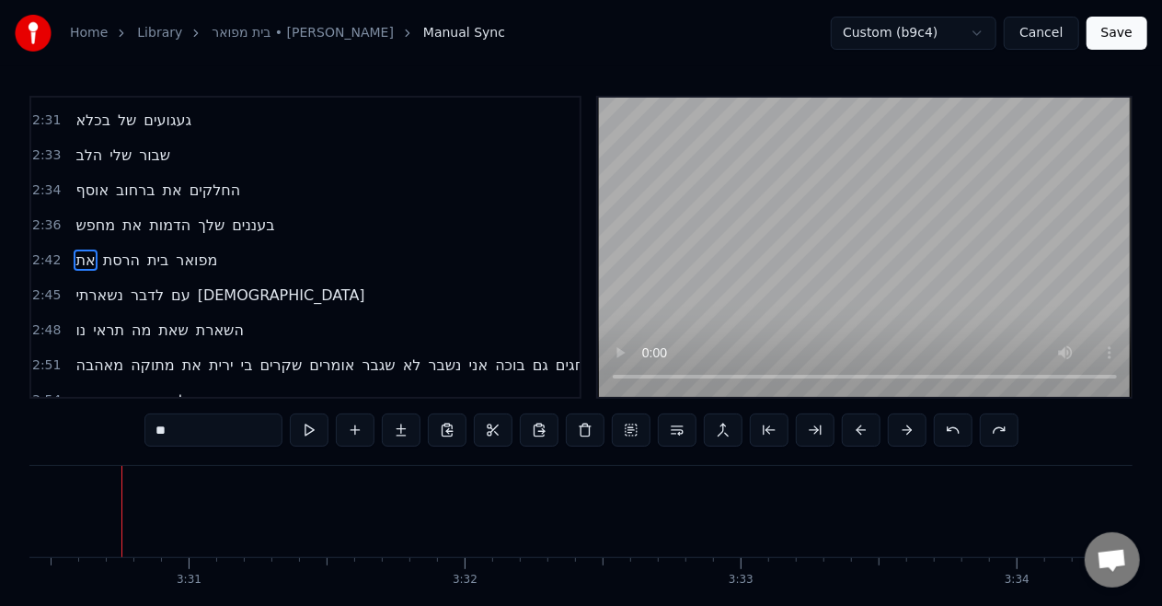
scroll to position [90, 0]
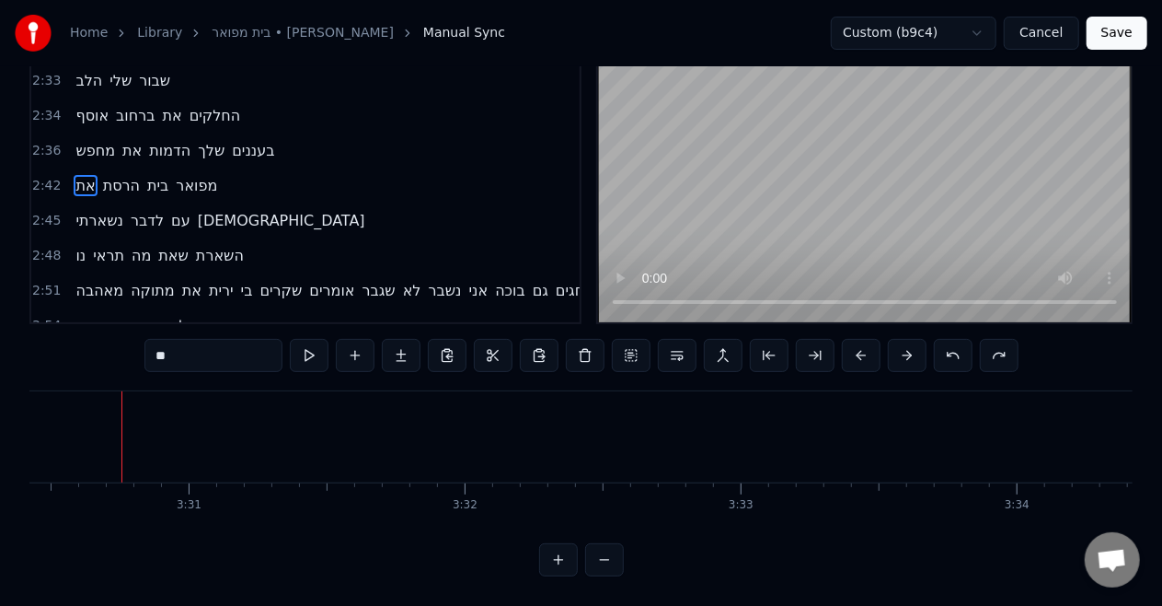
click at [939, 167] on video at bounding box center [865, 172] width 534 height 299
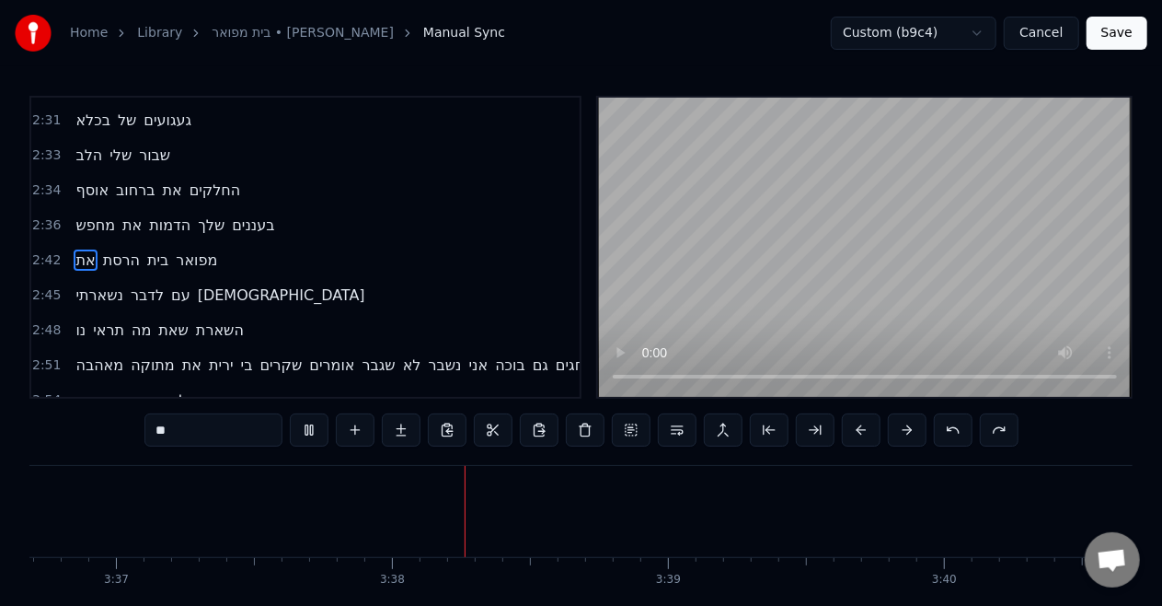
scroll to position [0, 60021]
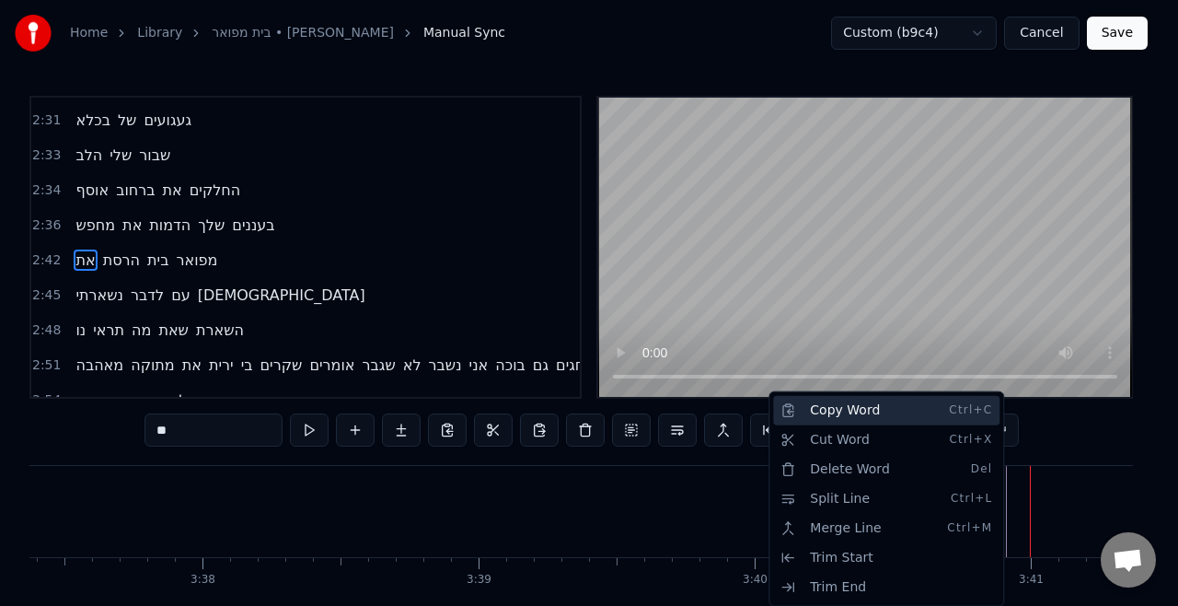
click at [845, 415] on div "Copy Word Ctrl+C" at bounding box center [886, 410] width 226 height 29
click at [1027, 515] on html "Home Library [GEOGRAPHIC_DATA] • [PERSON_NAME] Manual Sync Custom (b9c4) Cancel…" at bounding box center [589, 340] width 1178 height 680
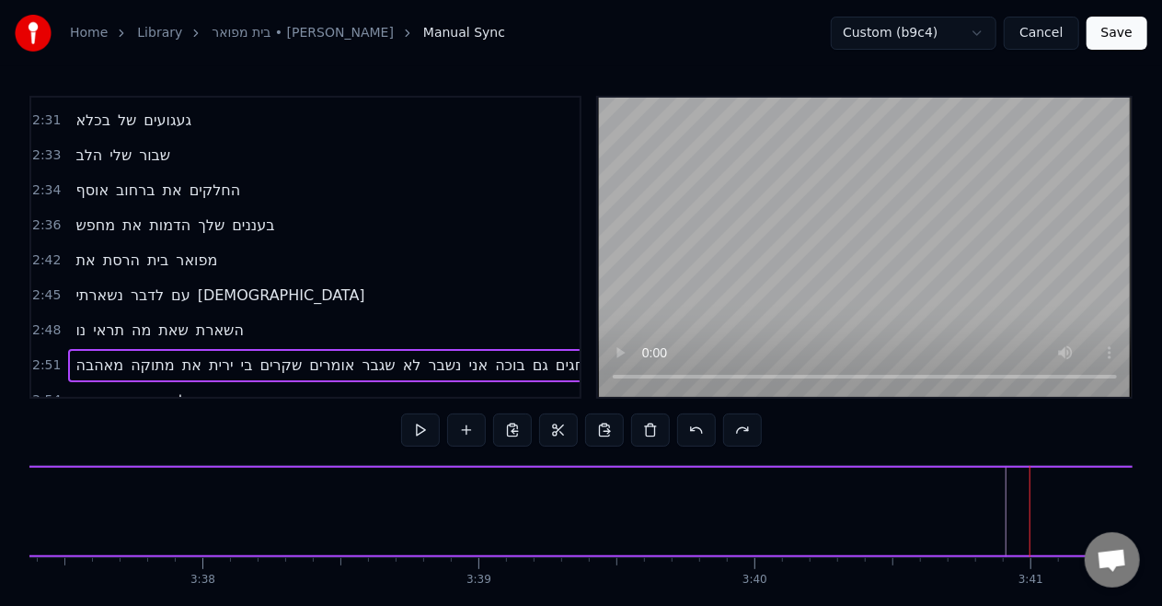
click at [600, 431] on button at bounding box center [604, 429] width 39 height 33
click at [901, 504] on div at bounding box center [901, 511] width 1 height 91
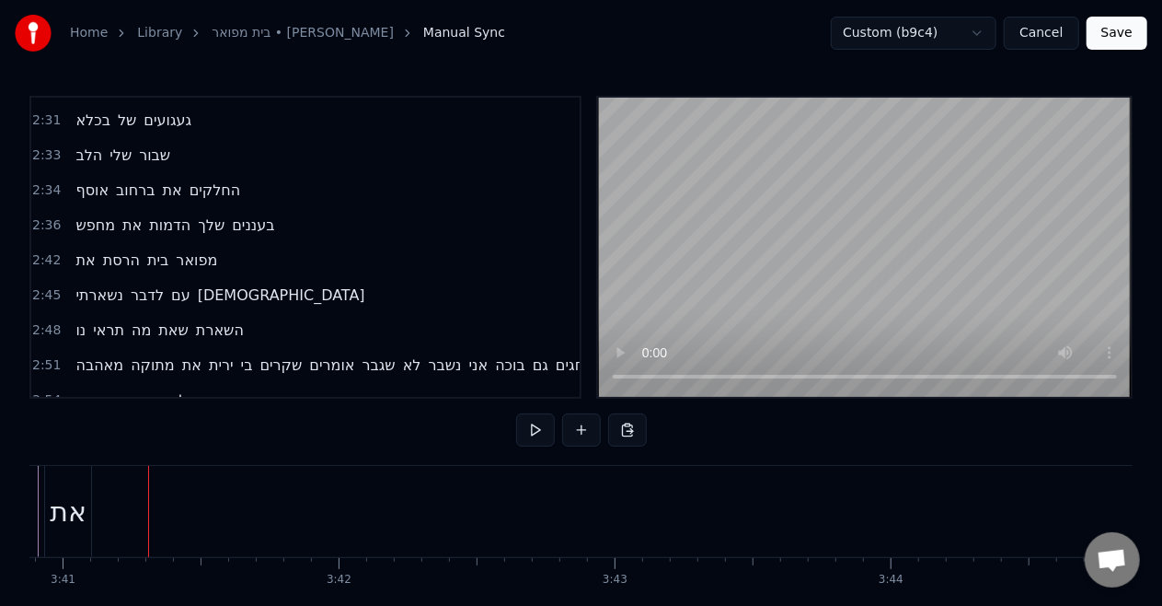
scroll to position [0, 61016]
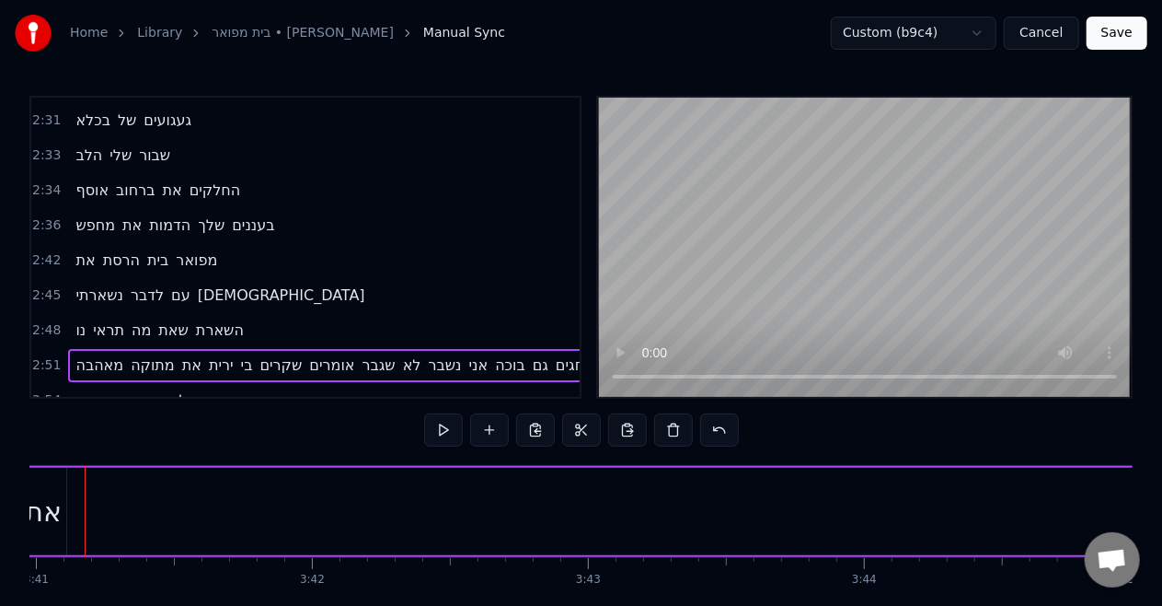
scroll to position [0, 60979]
click at [0, 512] on div "Home Library [GEOGRAPHIC_DATA] • [PERSON_NAME] Manual Sync Custom (b9c4) Cancel…" at bounding box center [581, 325] width 1162 height 651
click at [115, 249] on span "הרסת" at bounding box center [121, 259] width 40 height 21
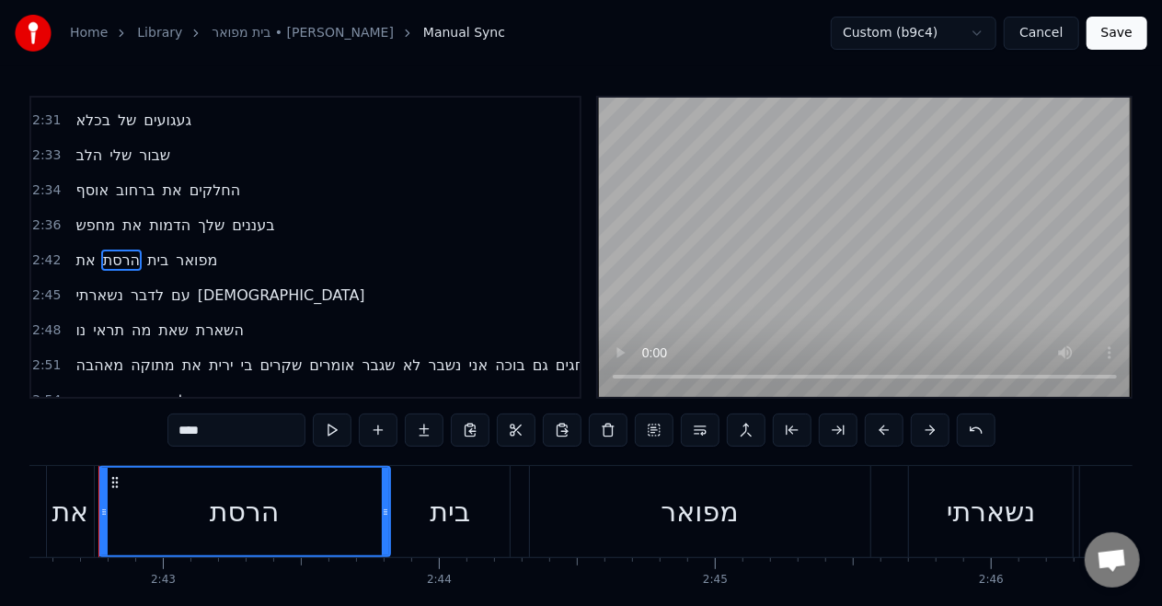
scroll to position [0, 44850]
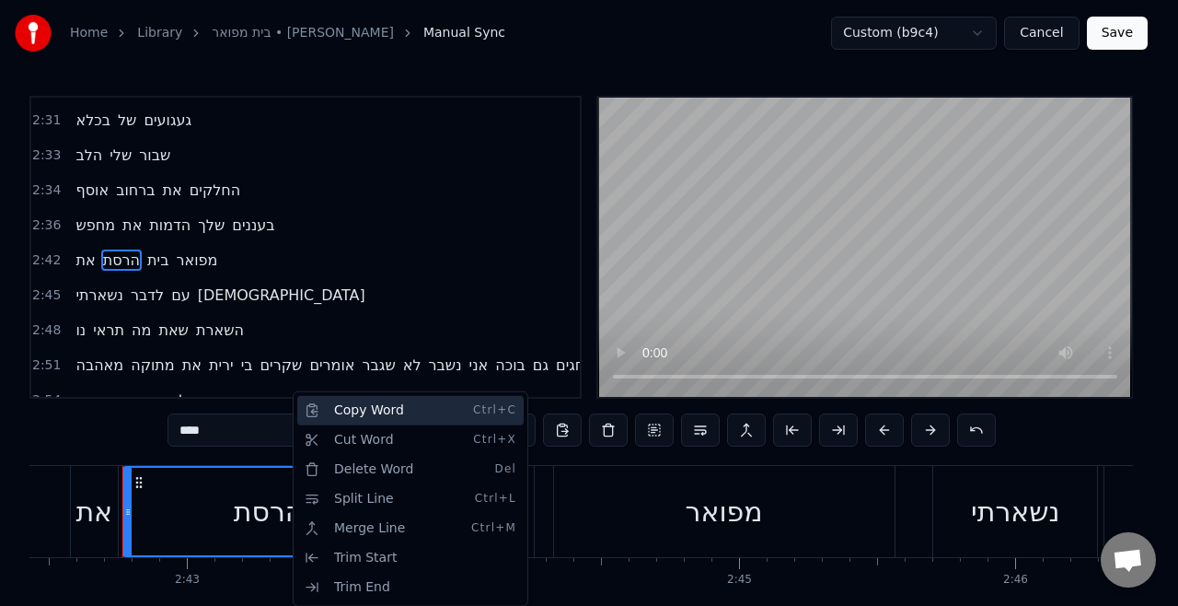
click at [405, 418] on div "Copy Word Ctrl+C" at bounding box center [410, 410] width 226 height 29
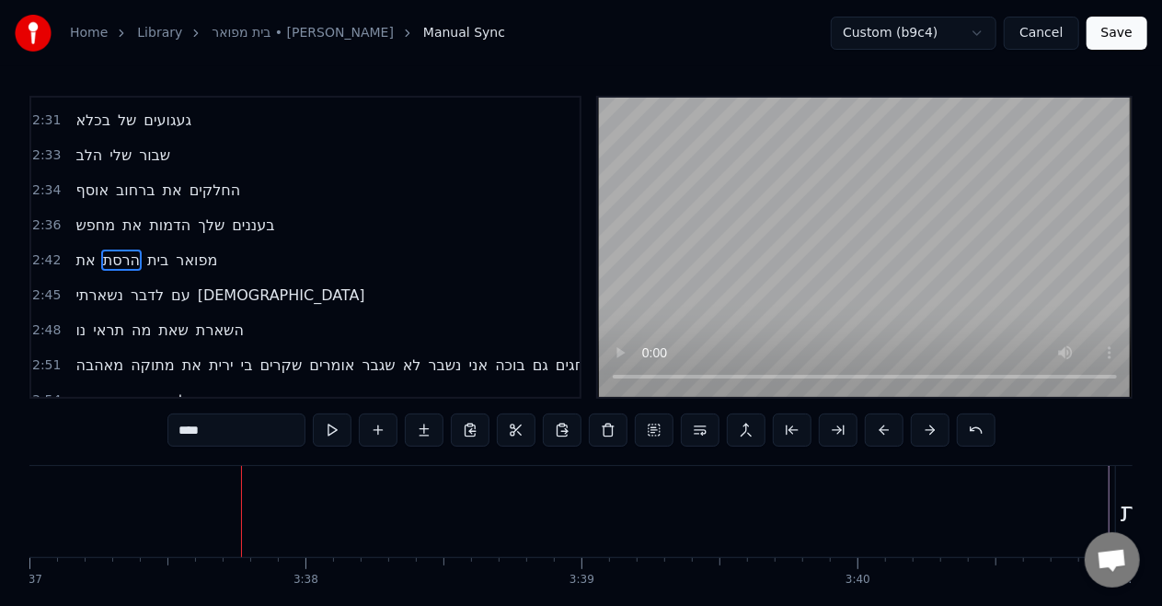
scroll to position [0, 60037]
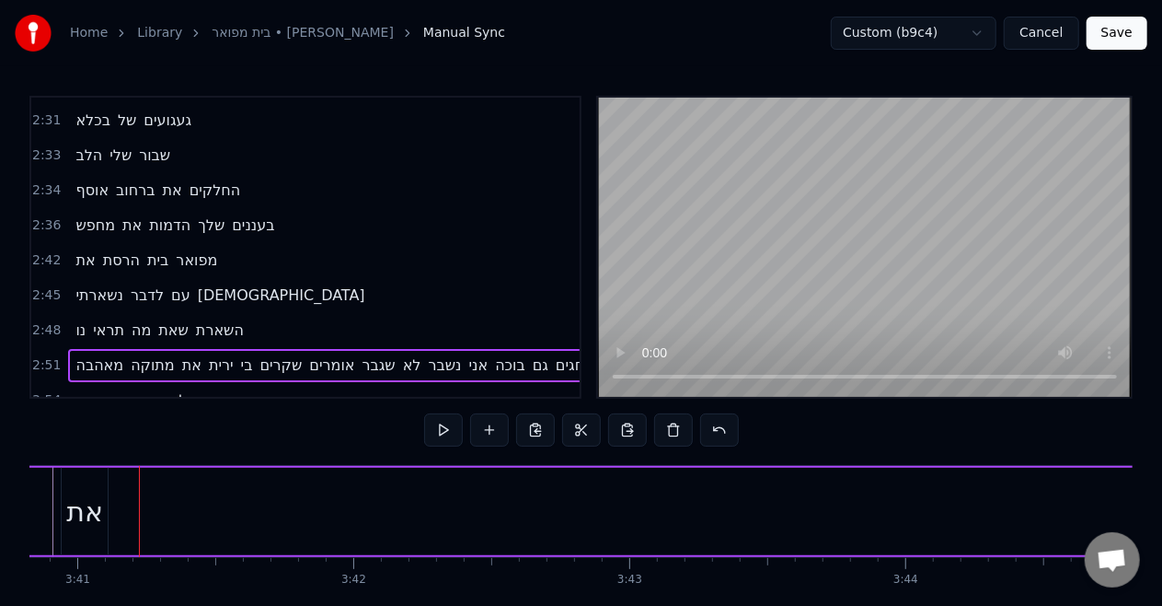
scroll to position [0, 60992]
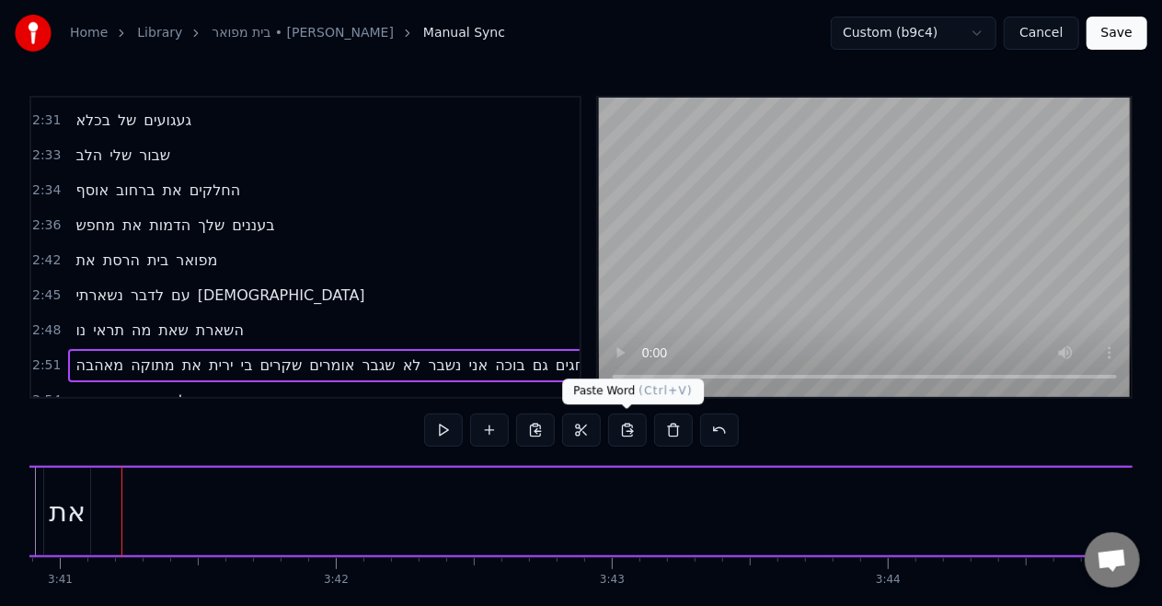
click at [628, 431] on button at bounding box center [627, 429] width 39 height 33
click at [46, 534] on div "את" at bounding box center [67, 511] width 47 height 87
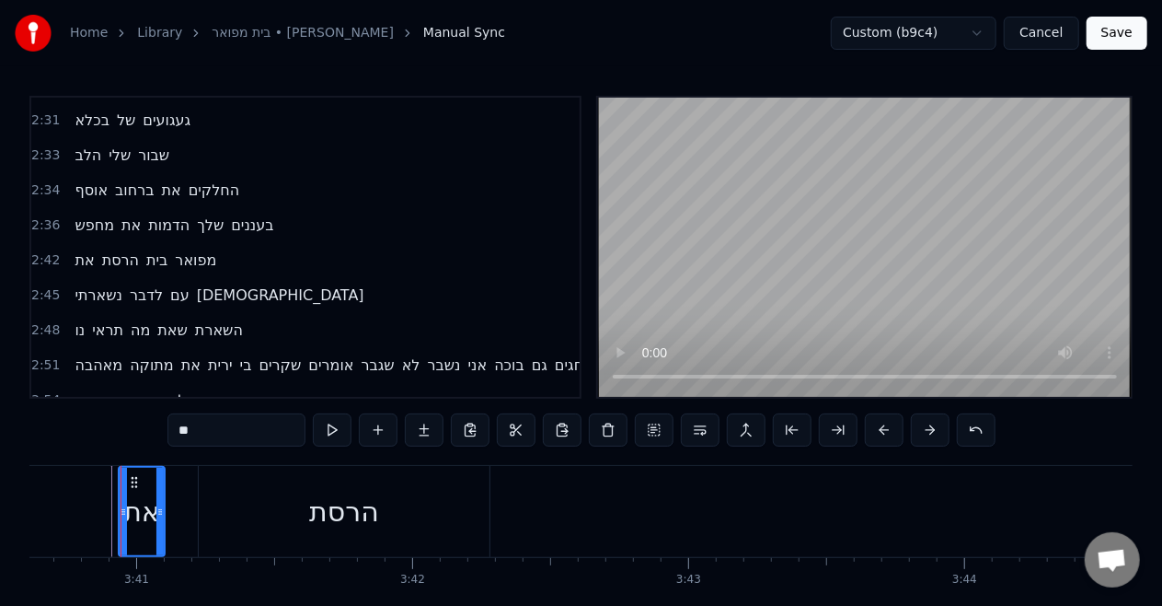
scroll to position [0, 60914]
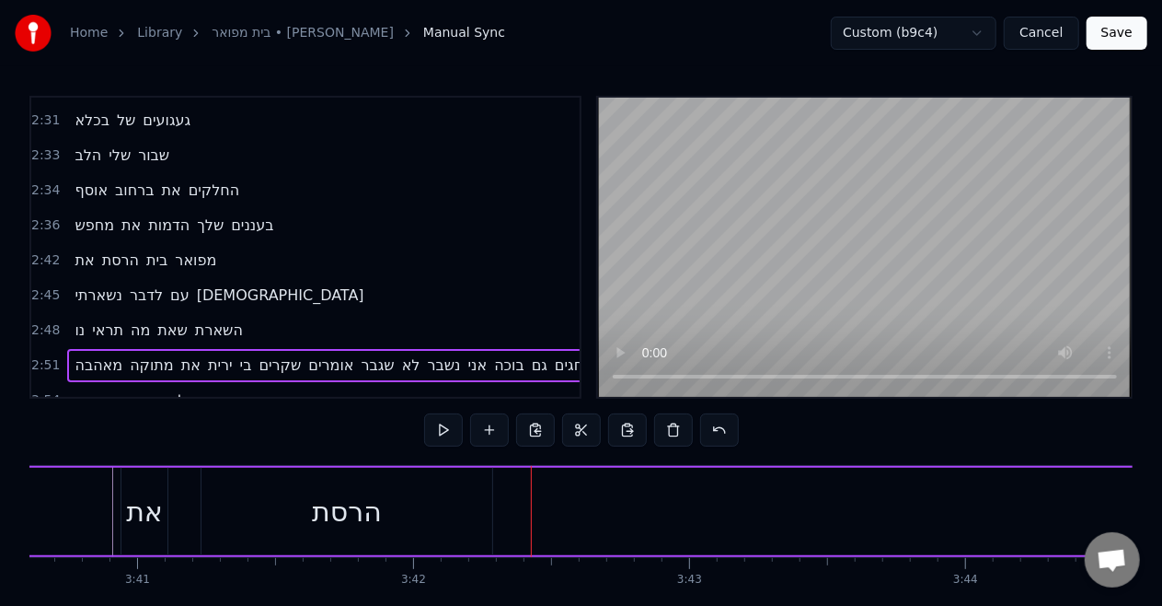
scroll to position [0, 60867]
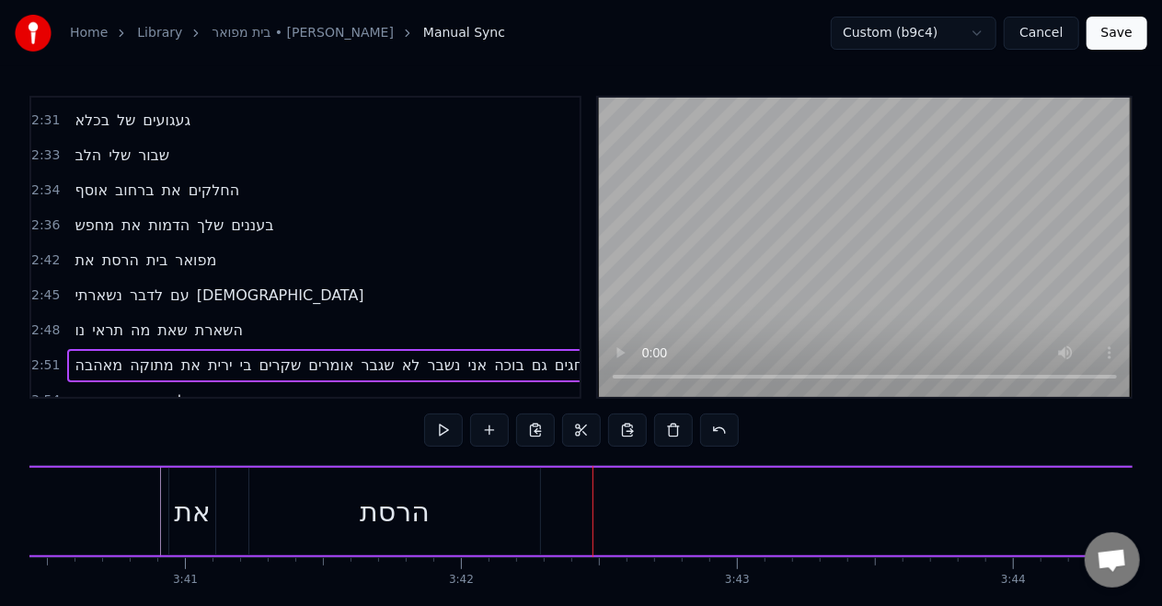
click at [166, 249] on span "בית" at bounding box center [157, 259] width 25 height 21
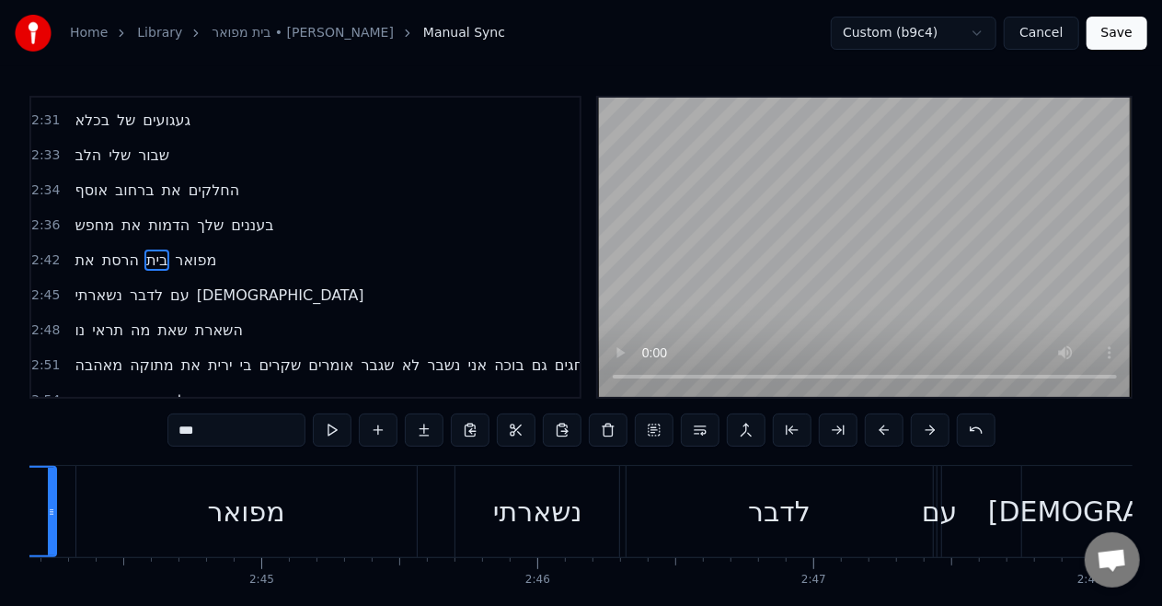
scroll to position [0, 45142]
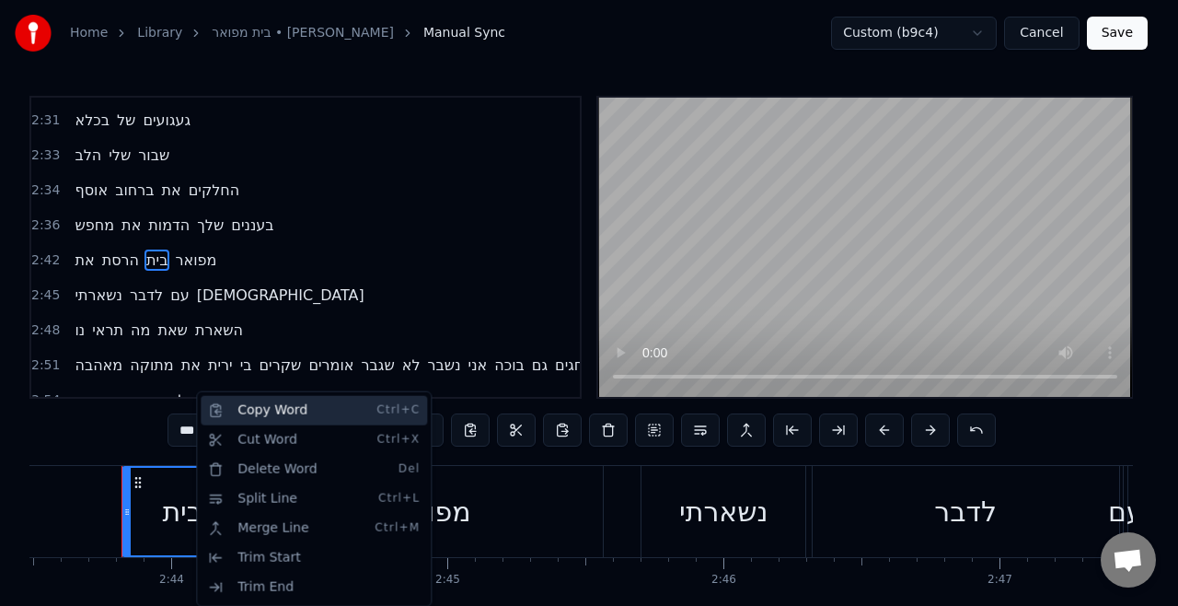
click at [293, 414] on div "Copy Word Ctrl+C" at bounding box center [314, 410] width 226 height 29
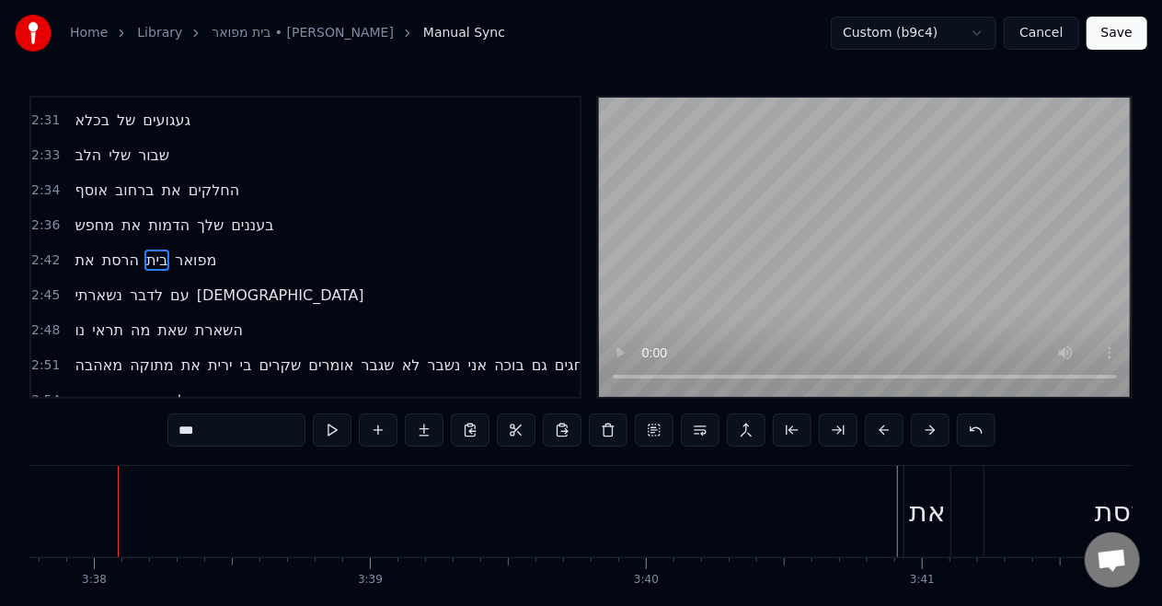
scroll to position [0, 60126]
click at [849, 306] on video at bounding box center [865, 247] width 534 height 299
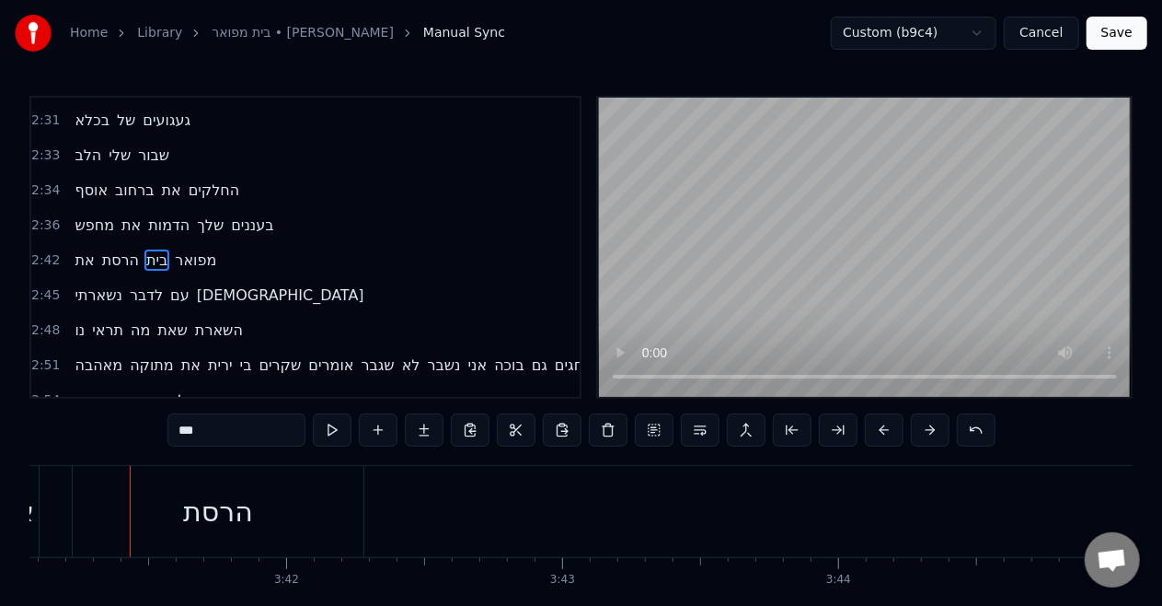
click at [849, 306] on video at bounding box center [865, 247] width 534 height 299
click at [695, 296] on video at bounding box center [865, 247] width 534 height 299
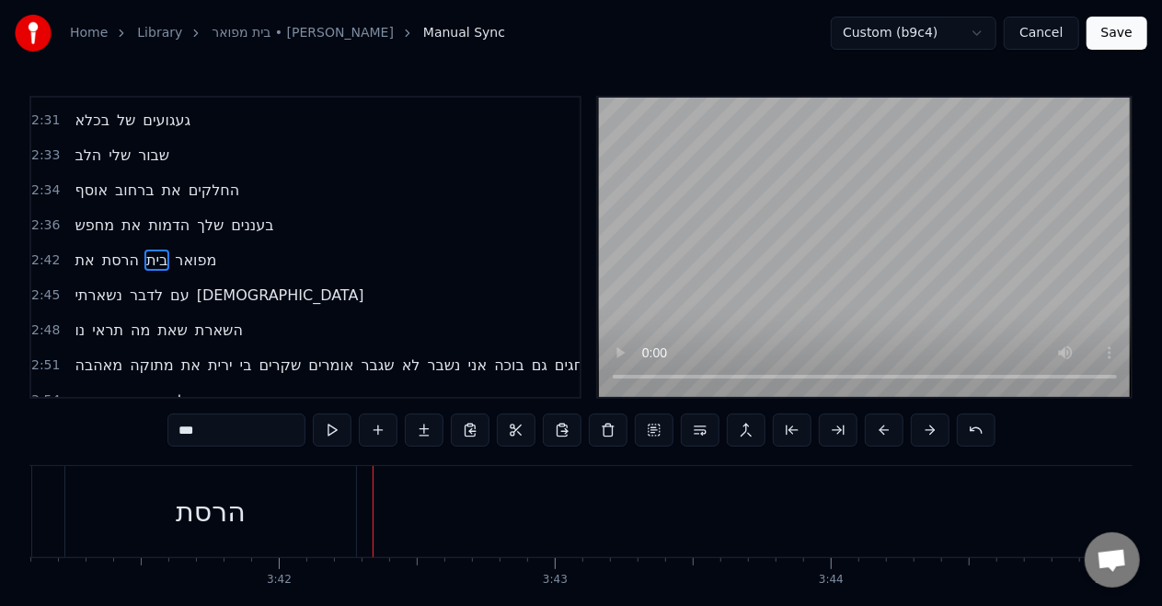
click at [373, 515] on div at bounding box center [373, 511] width 1 height 91
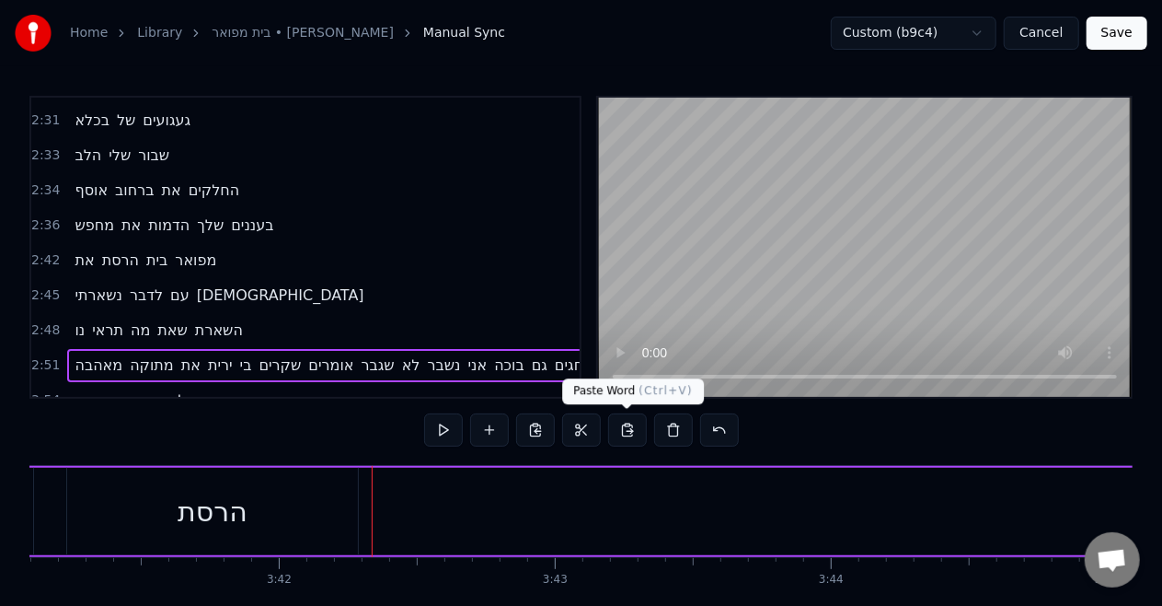
click at [630, 433] on button at bounding box center [627, 429] width 39 height 33
click at [276, 488] on div "הרסת" at bounding box center [212, 511] width 291 height 87
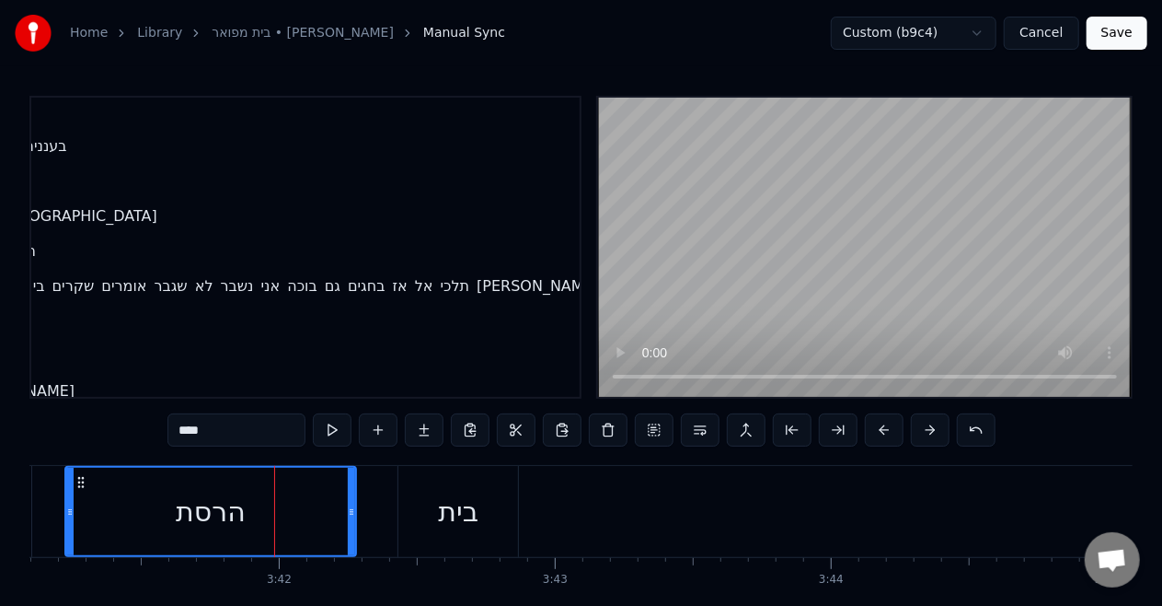
scroll to position [1125, 212]
click at [699, 322] on video at bounding box center [865, 247] width 534 height 299
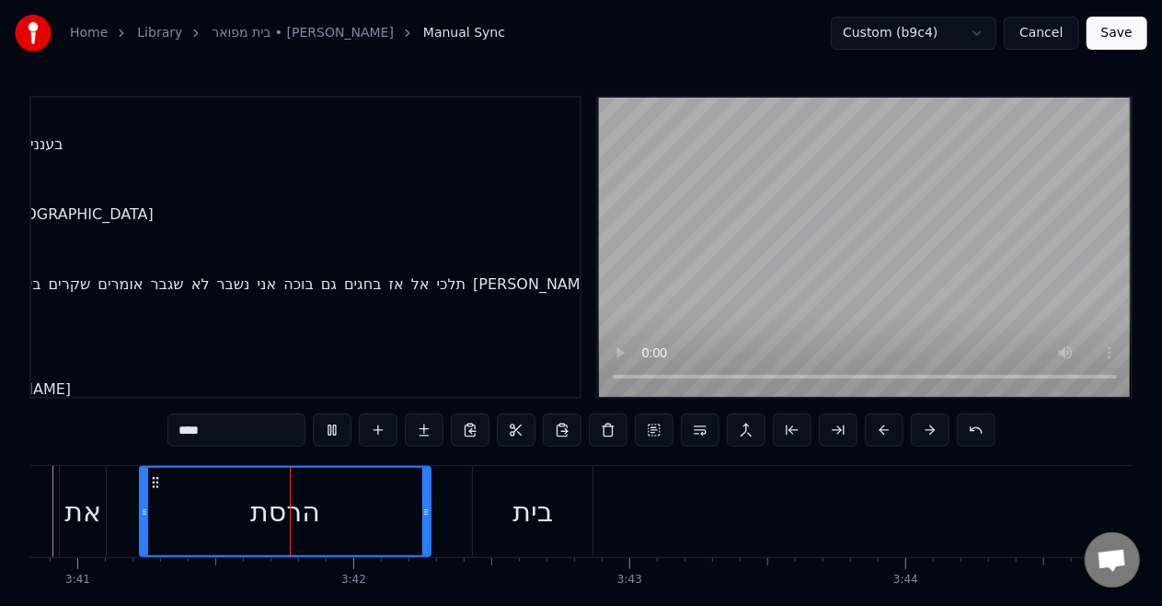
scroll to position [0, 60978]
click at [310, 519] on div "הרסת" at bounding box center [282, 511] width 70 height 41
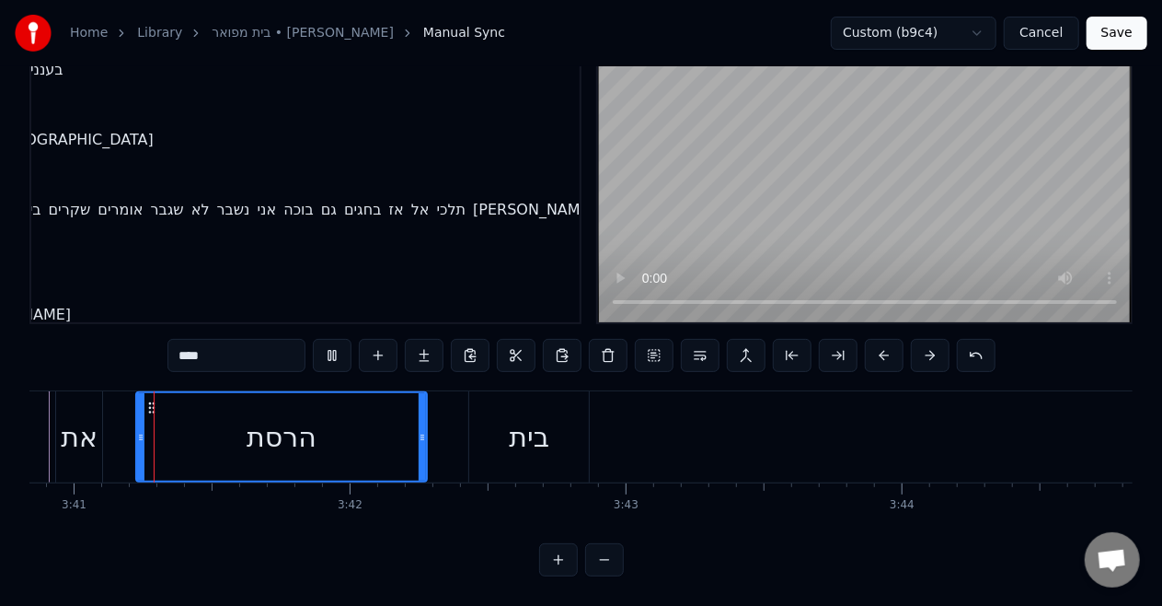
scroll to position [90, 0]
click at [536, 416] on div "בית" at bounding box center [529, 436] width 40 height 41
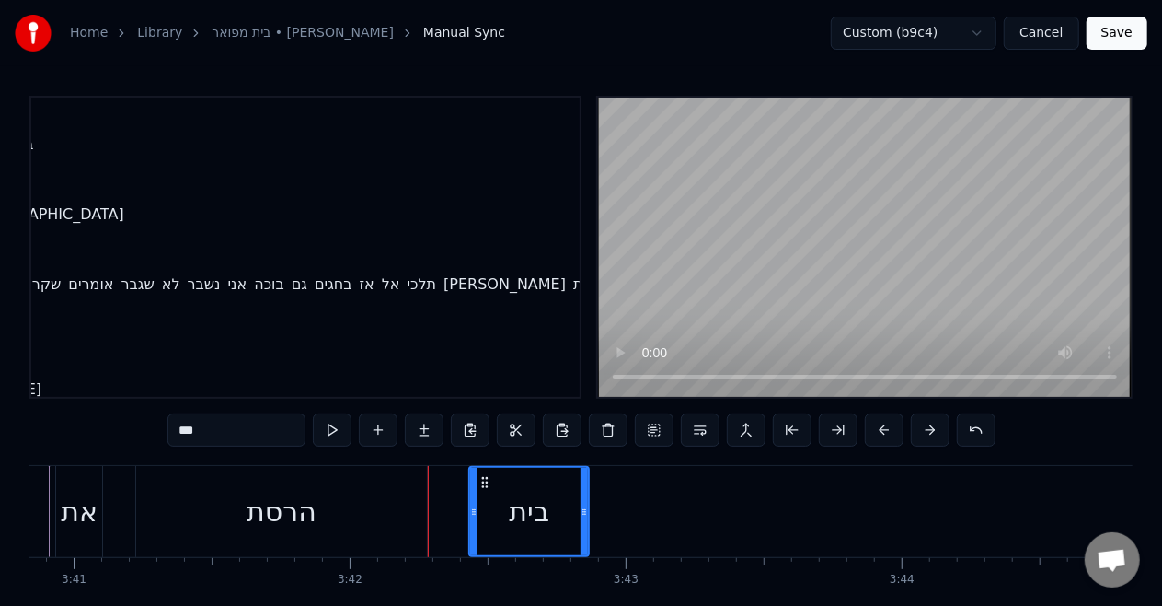
scroll to position [1125, 243]
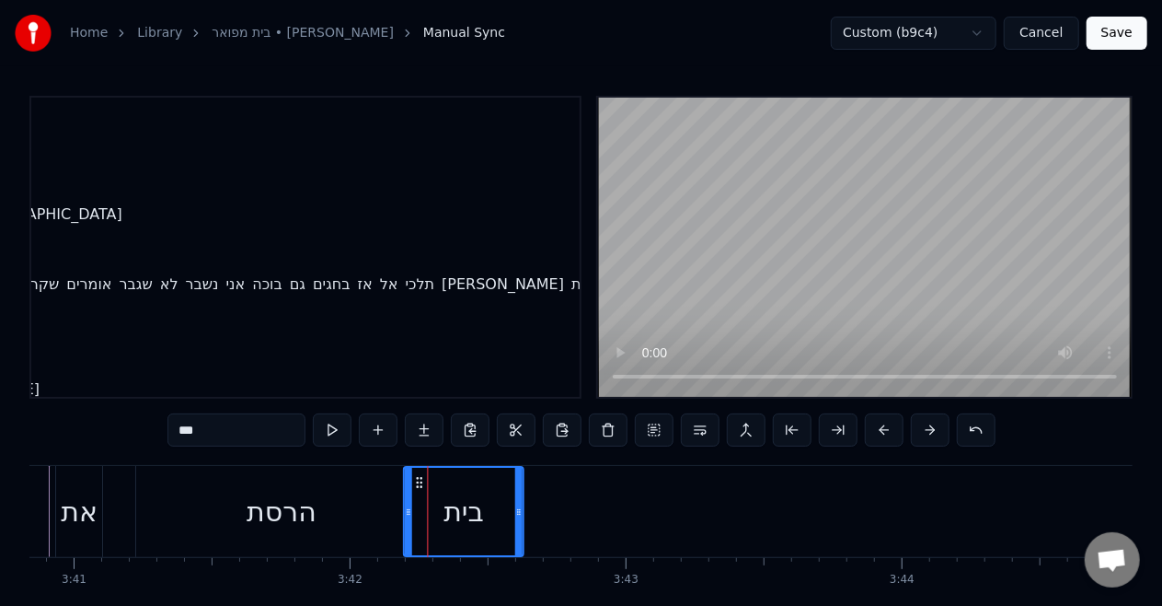
drag, startPoint x: 486, startPoint y: 479, endPoint x: 421, endPoint y: 479, distance: 65.3
click at [421, 479] on icon at bounding box center [420, 482] width 15 height 15
click at [291, 490] on div "הרסת" at bounding box center [281, 511] width 291 height 91
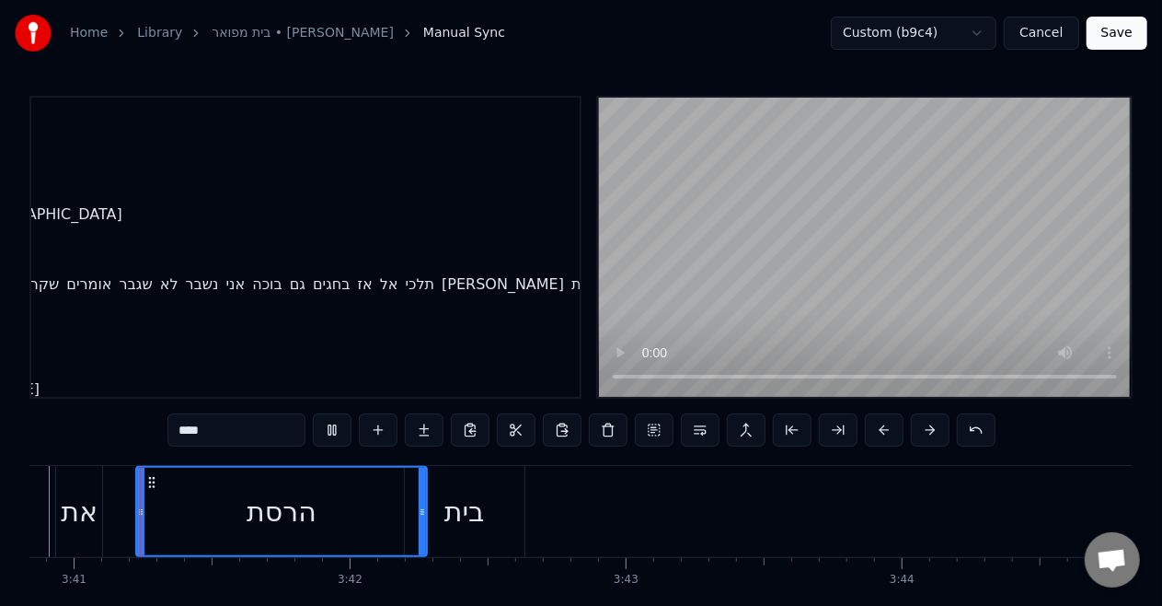
scroll to position [90, 0]
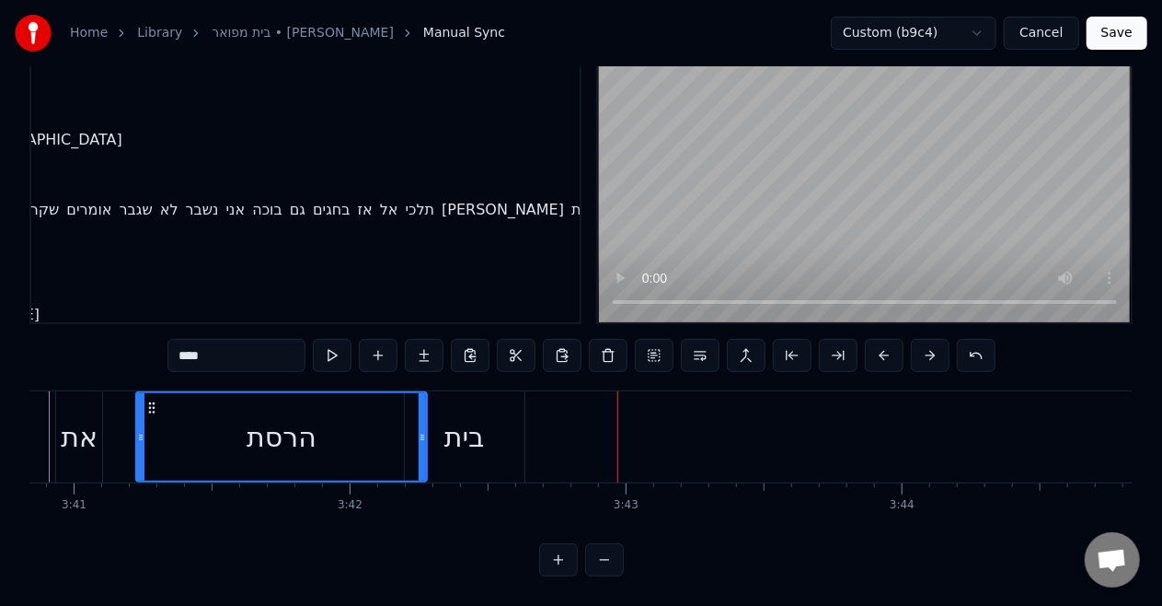
click at [89, 425] on div "את" at bounding box center [79, 436] width 37 height 41
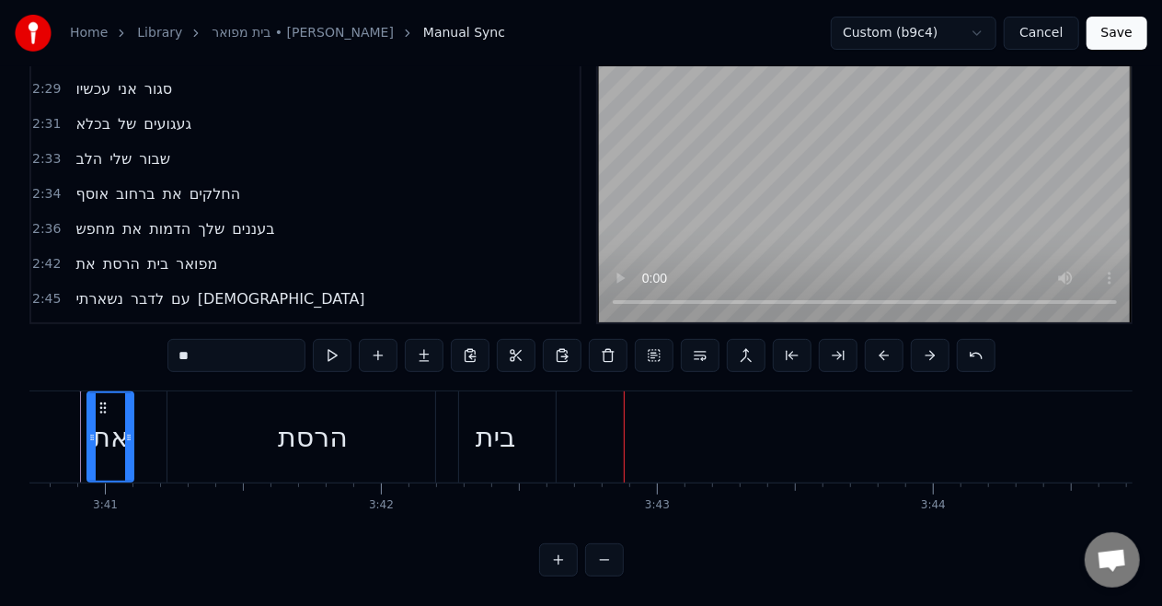
scroll to position [960, 0]
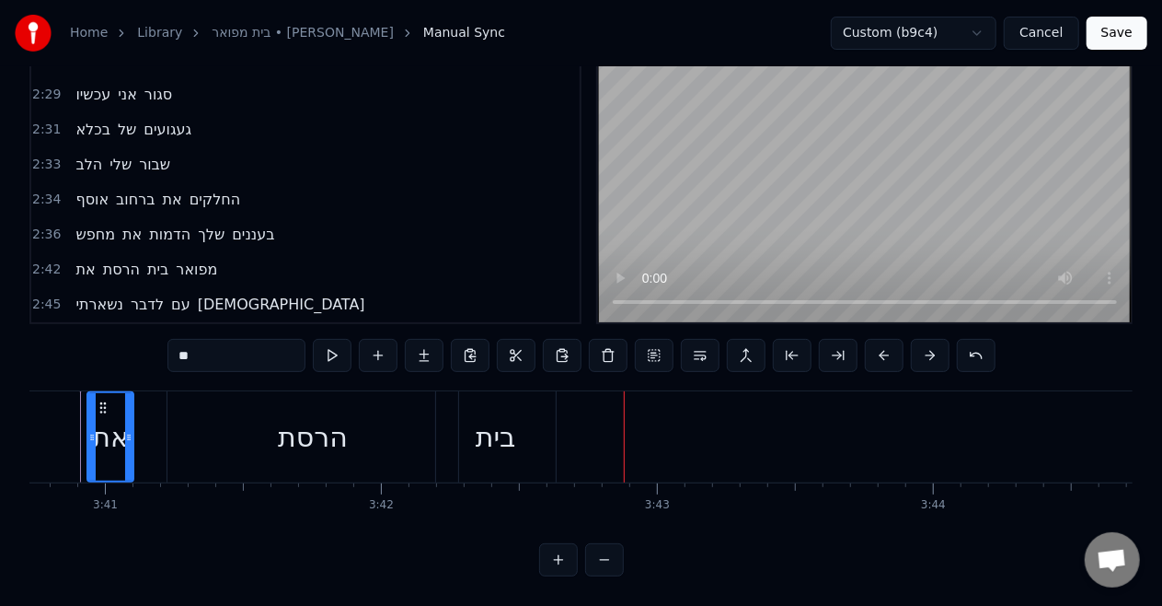
click at [204, 259] on span "מפואר" at bounding box center [196, 269] width 45 height 21
type input "*****"
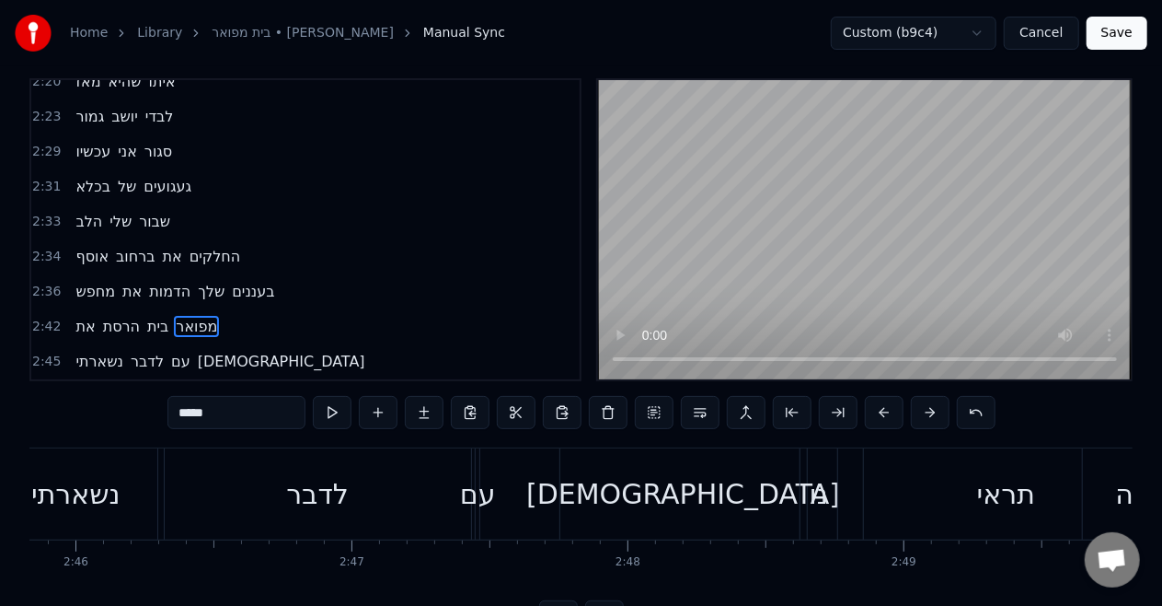
scroll to position [0, 45281]
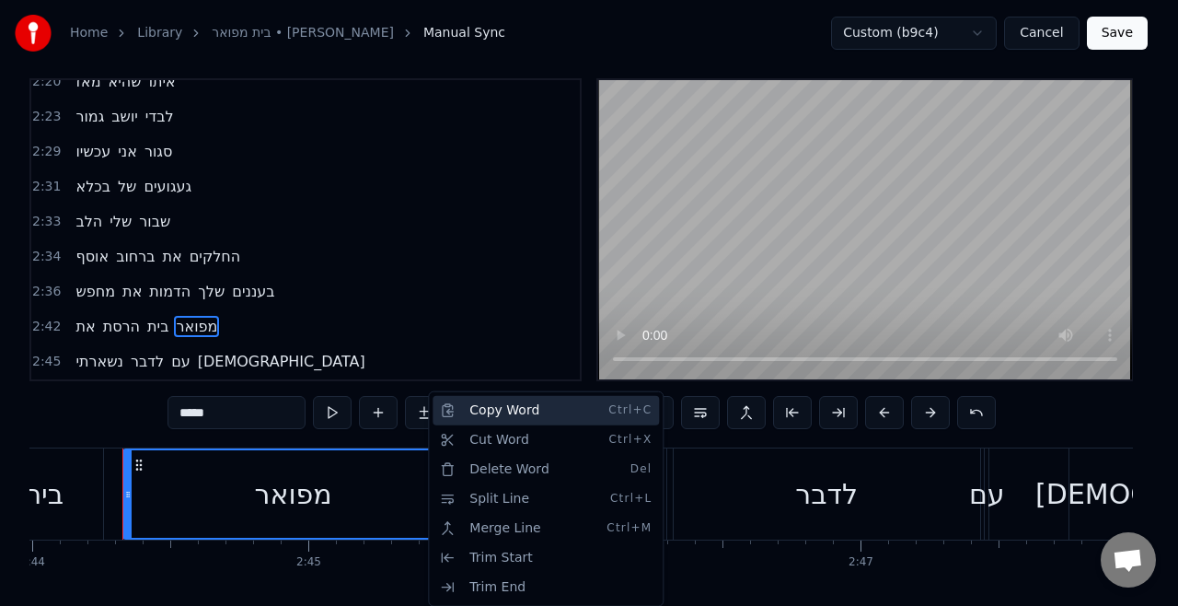
click at [497, 410] on div "Copy Word Ctrl+C" at bounding box center [546, 410] width 226 height 29
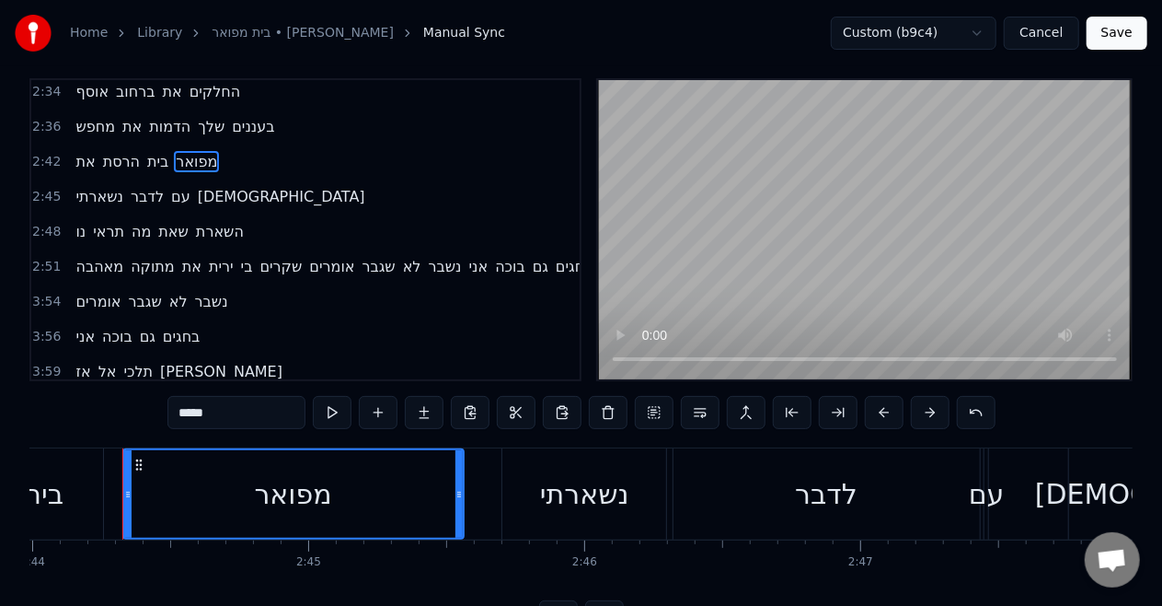
scroll to position [90, 0]
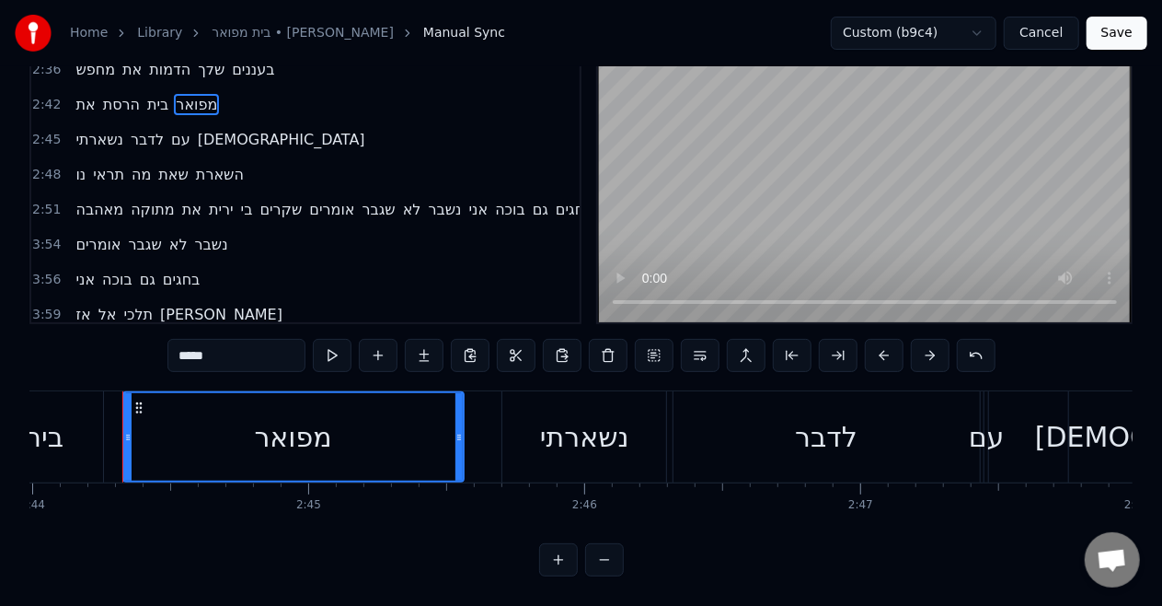
click at [974, 307] on div at bounding box center [865, 172] width 538 height 303
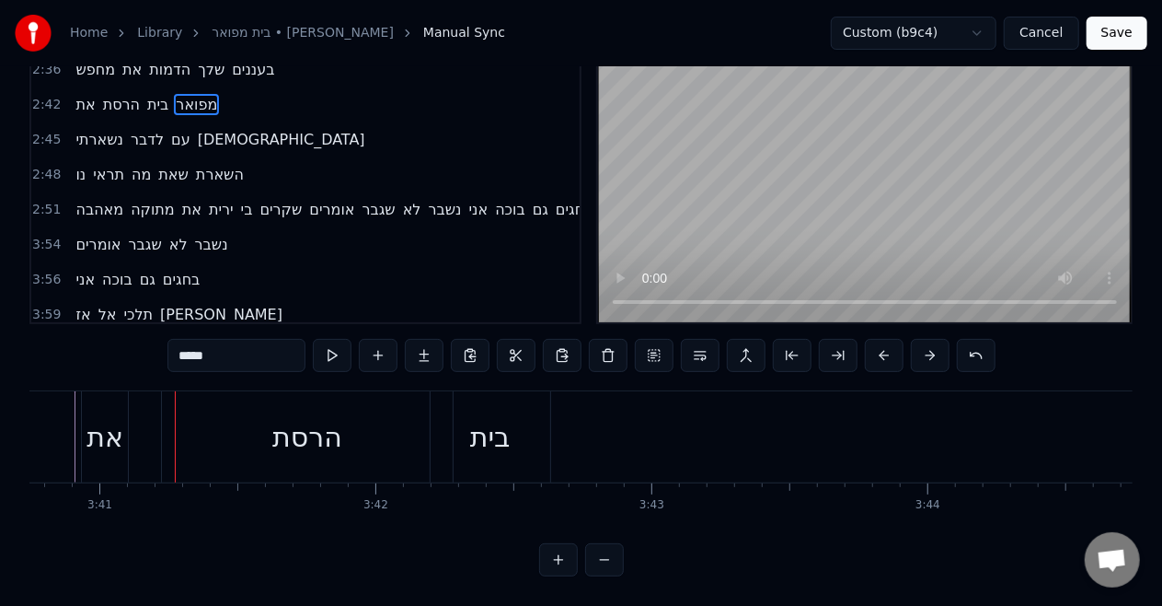
scroll to position [0, 61005]
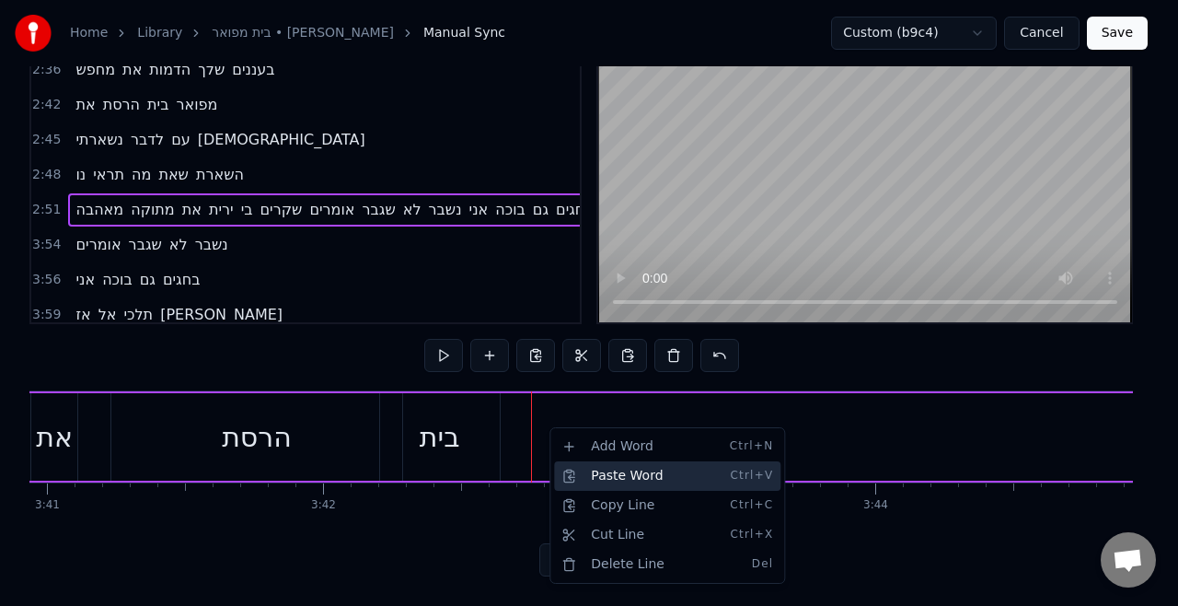
click at [567, 468] on div "Paste Word Ctrl+V" at bounding box center [667, 475] width 226 height 29
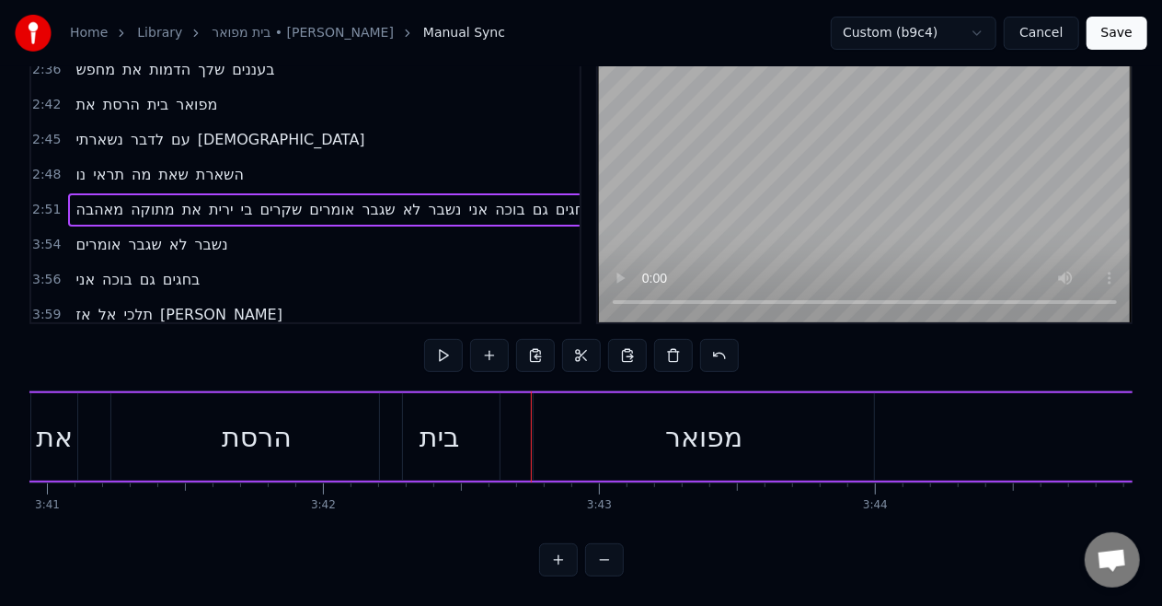
click at [453, 420] on div "בית" at bounding box center [440, 436] width 40 height 41
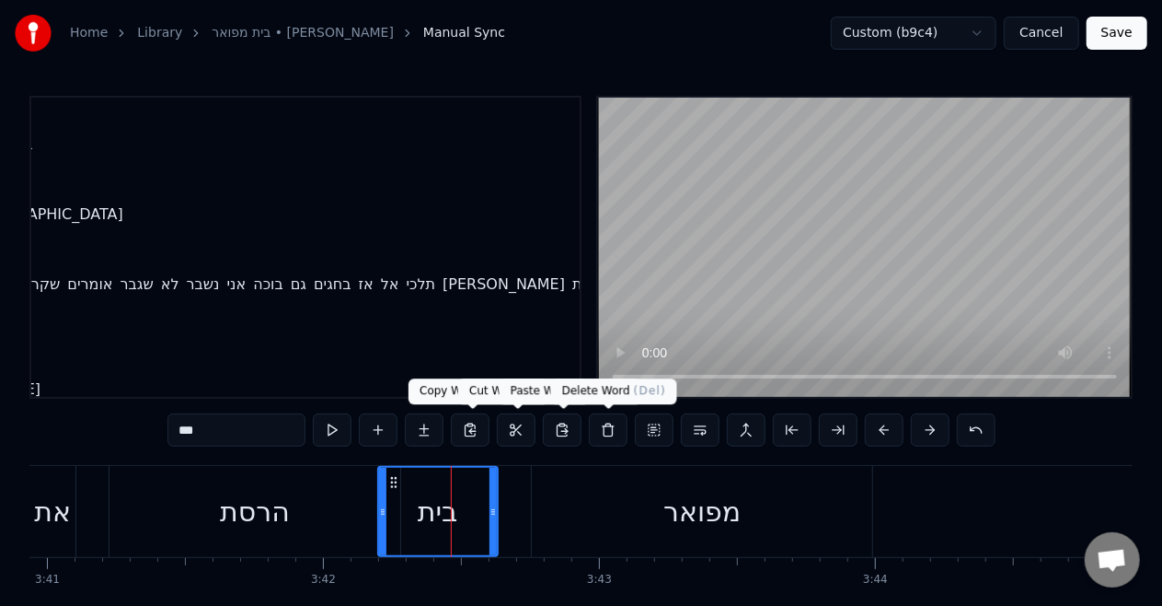
scroll to position [1125, 243]
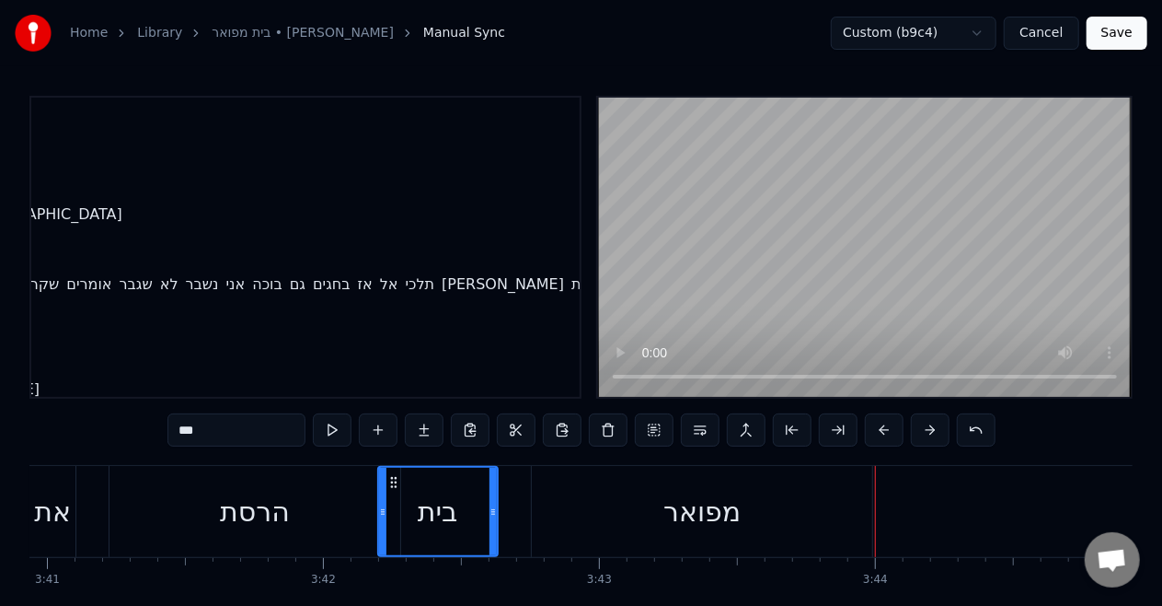
click at [49, 501] on div "את" at bounding box center [52, 511] width 37 height 41
type input "**"
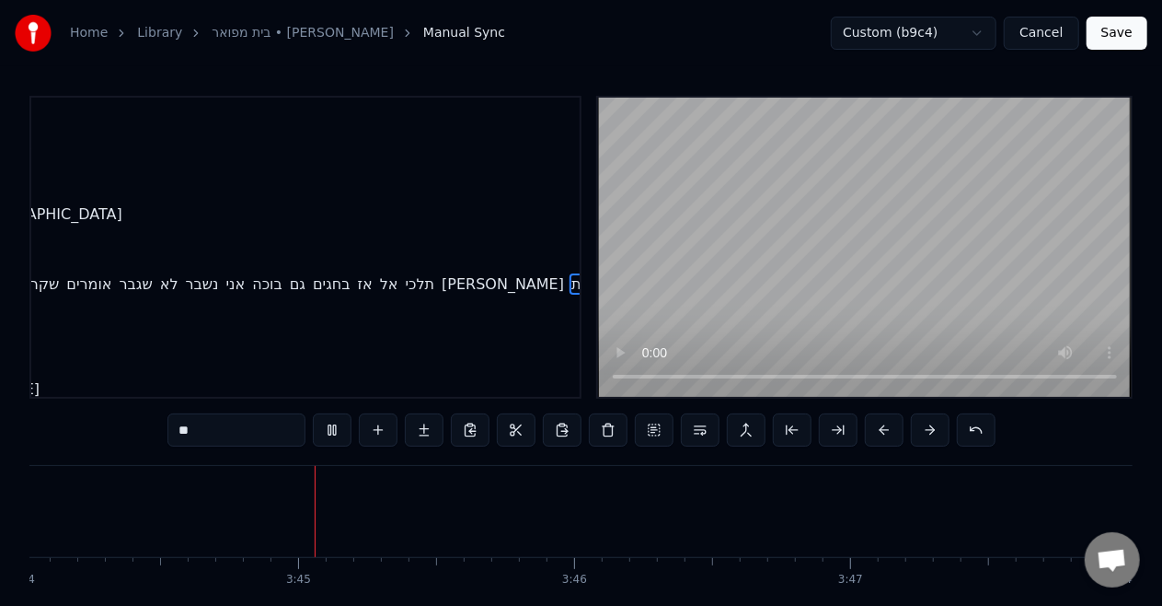
scroll to position [0, 61864]
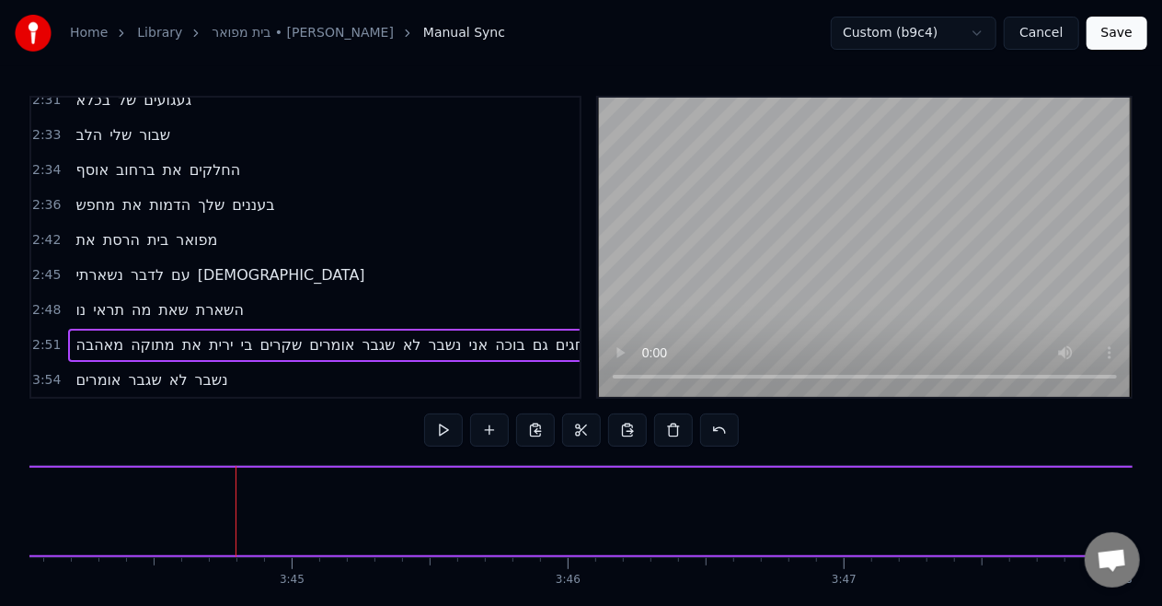
scroll to position [1017, 0]
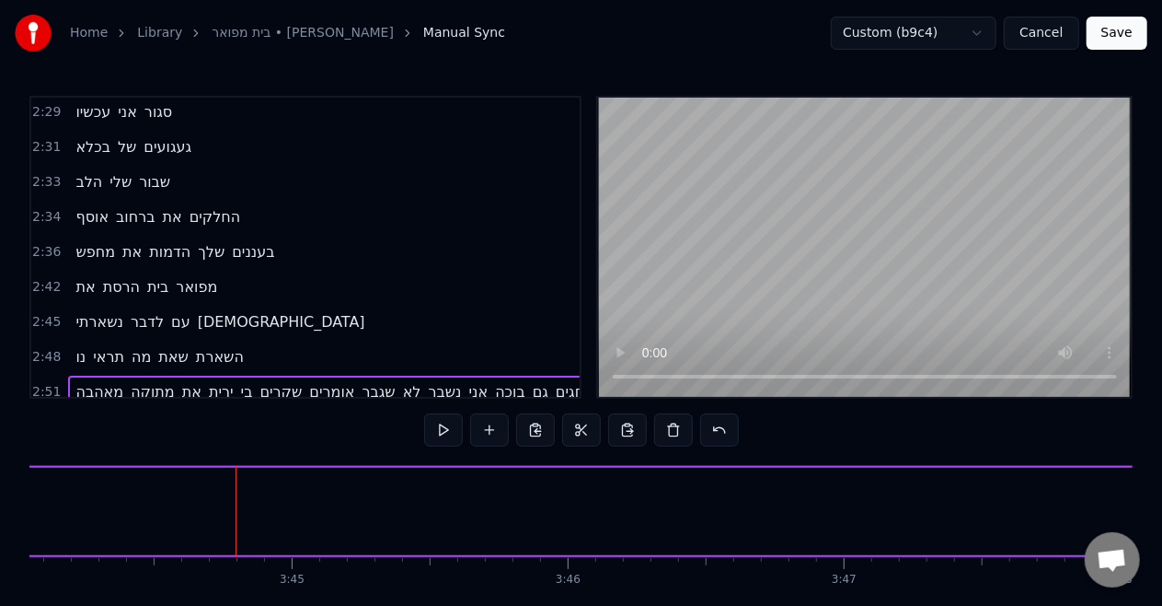
click at [100, 311] on span "נשארתי" at bounding box center [100, 321] width 52 height 21
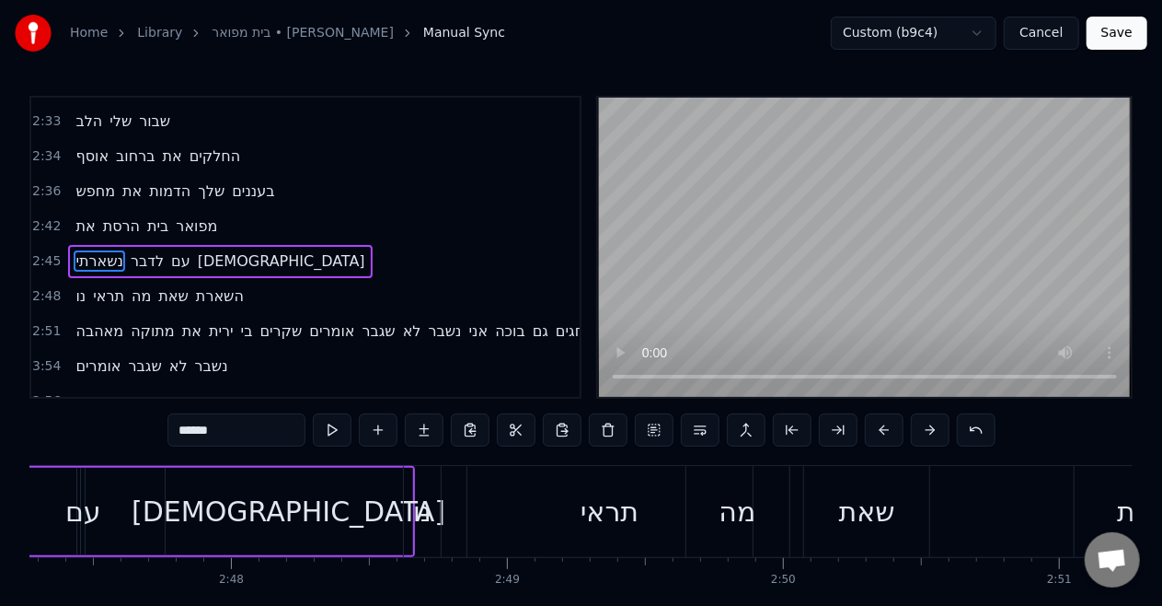
scroll to position [0, 45661]
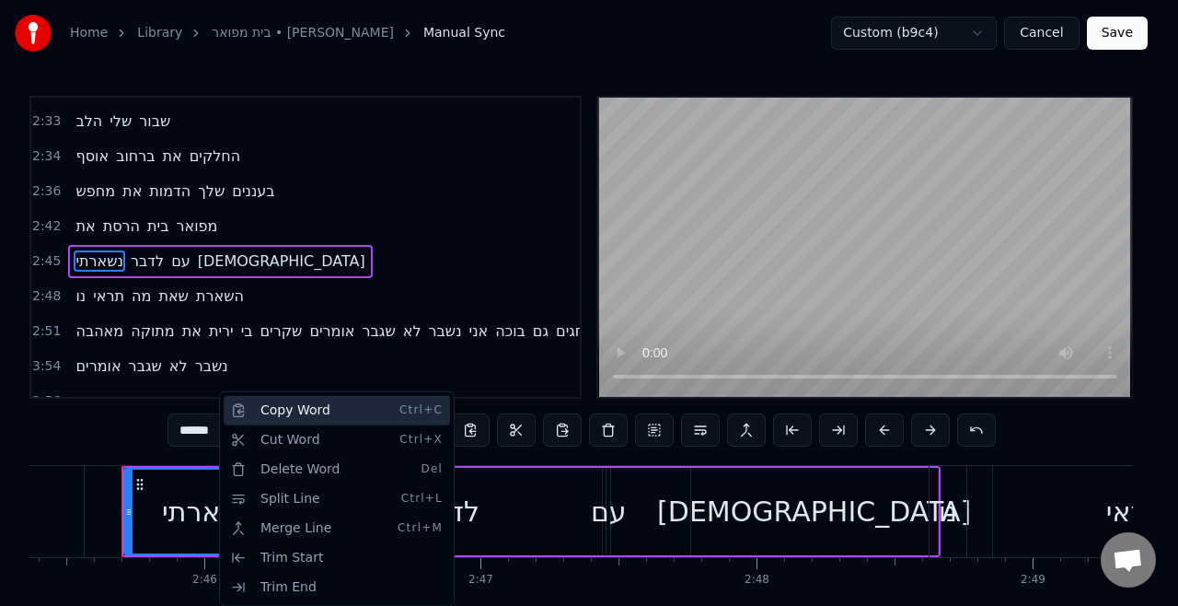
click at [300, 415] on div "Copy Word Ctrl+C" at bounding box center [337, 410] width 226 height 29
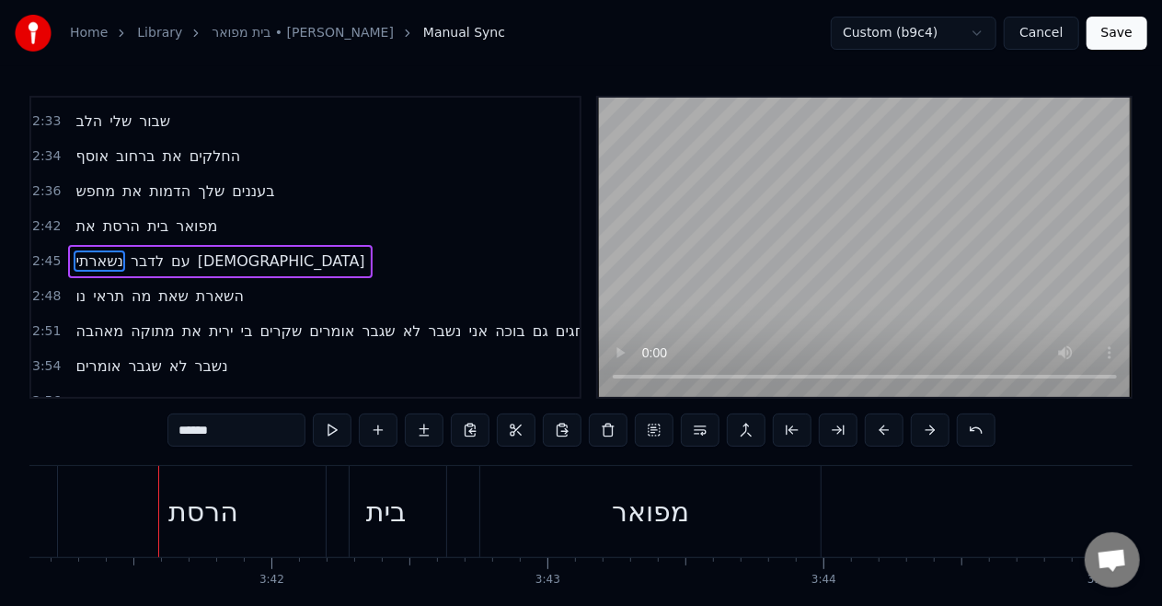
scroll to position [0, 61093]
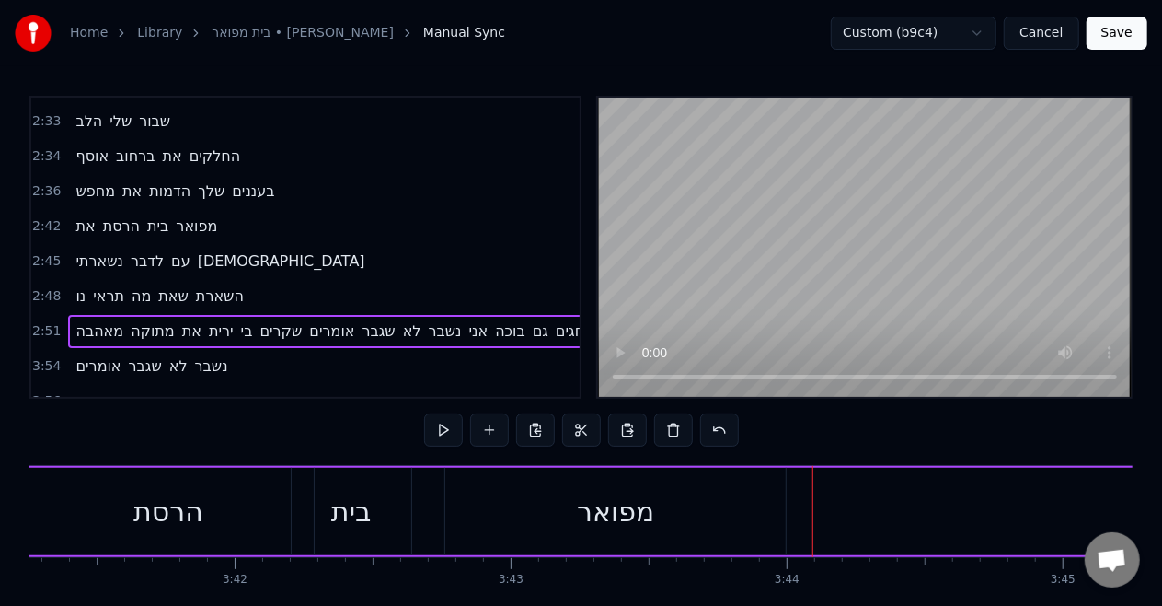
click at [813, 501] on div at bounding box center [813, 511] width 1 height 91
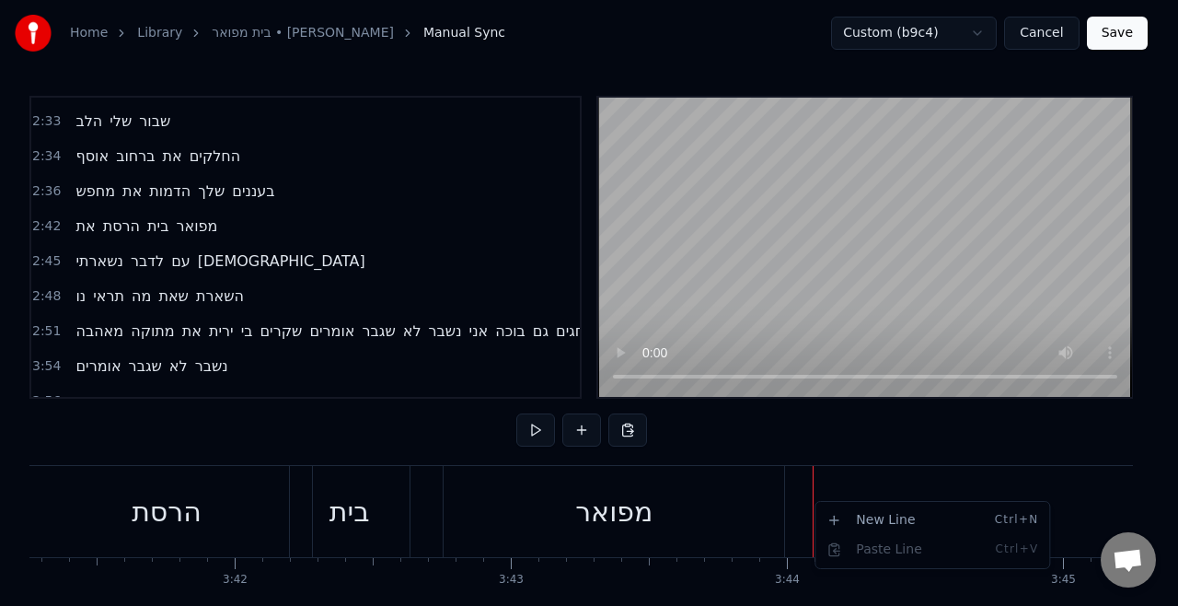
click at [798, 508] on html "Home Library [GEOGRAPHIC_DATA] • [PERSON_NAME] Manual Sync Custom (b9c4) Cancel…" at bounding box center [589, 340] width 1178 height 680
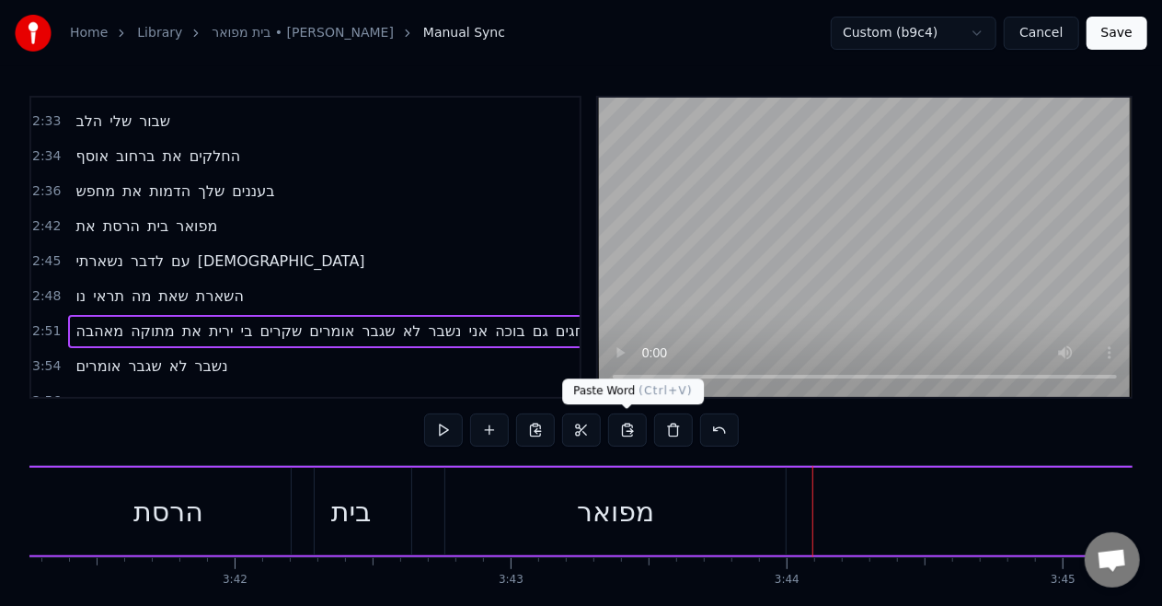
click at [619, 427] on button at bounding box center [627, 429] width 39 height 33
click at [593, 539] on div "מפואר" at bounding box center [615, 511] width 341 height 87
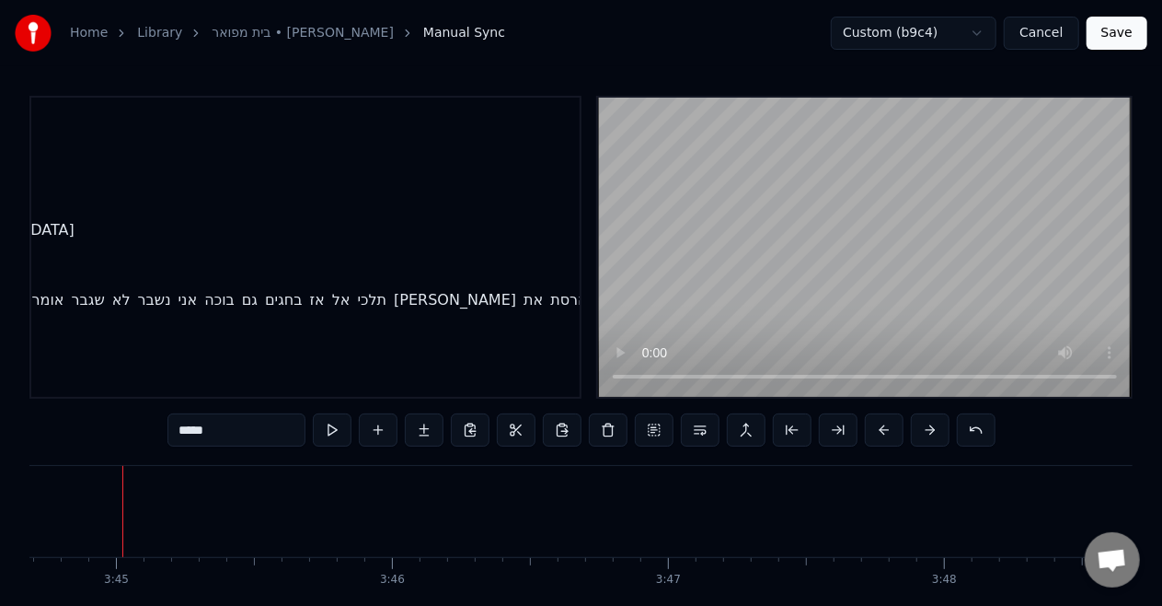
scroll to position [1125, 291]
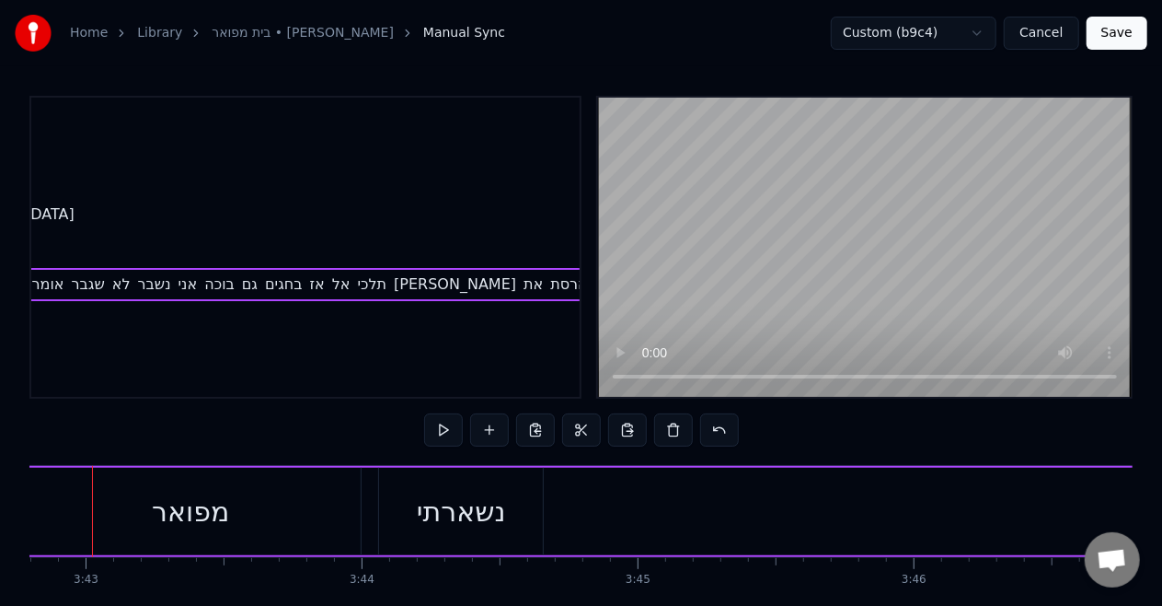
scroll to position [0, 61488]
click at [475, 501] on div "נשארתי" at bounding box center [491, 511] width 89 height 41
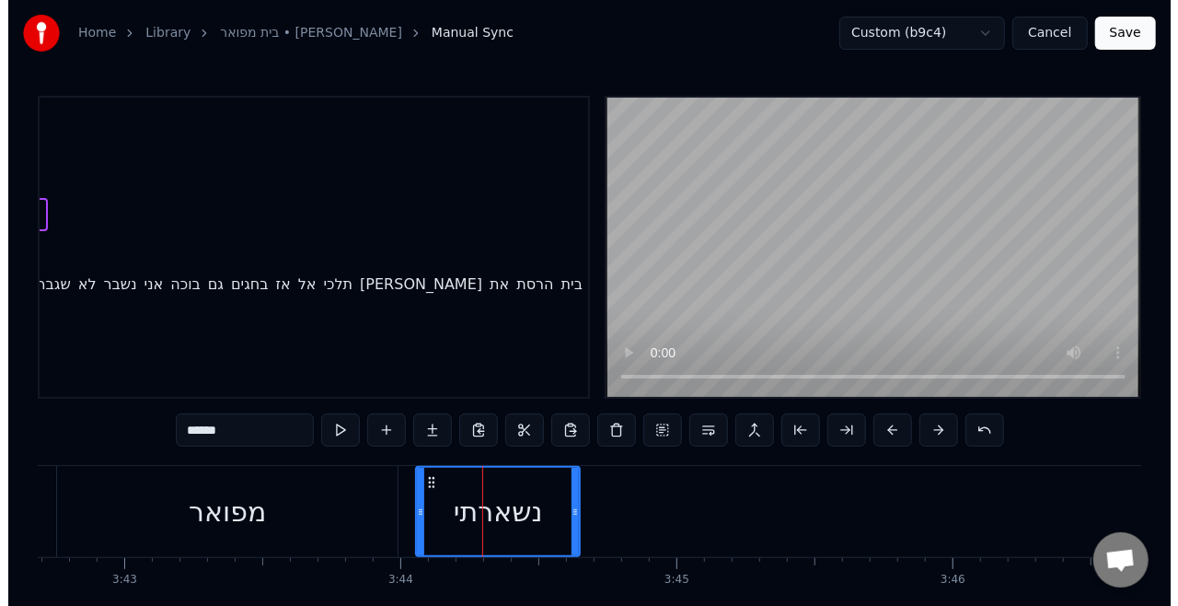
scroll to position [1125, 348]
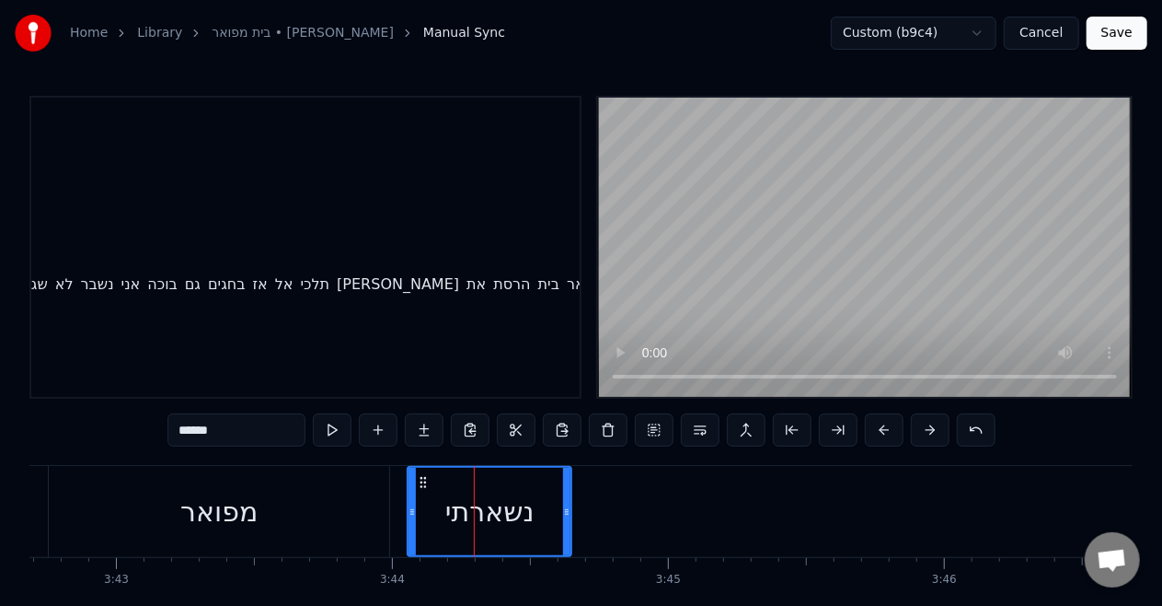
click at [416, 499] on div "נשארתי" at bounding box center [490, 511] width 162 height 87
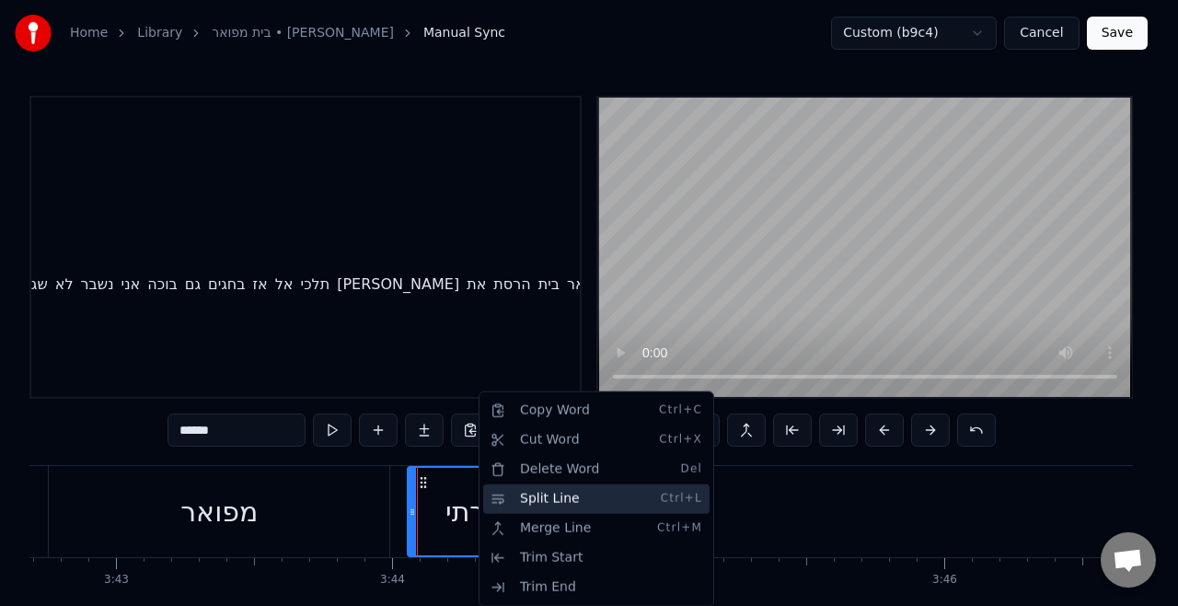
click at [514, 496] on div "Split Line Ctrl+L" at bounding box center [596, 498] width 226 height 29
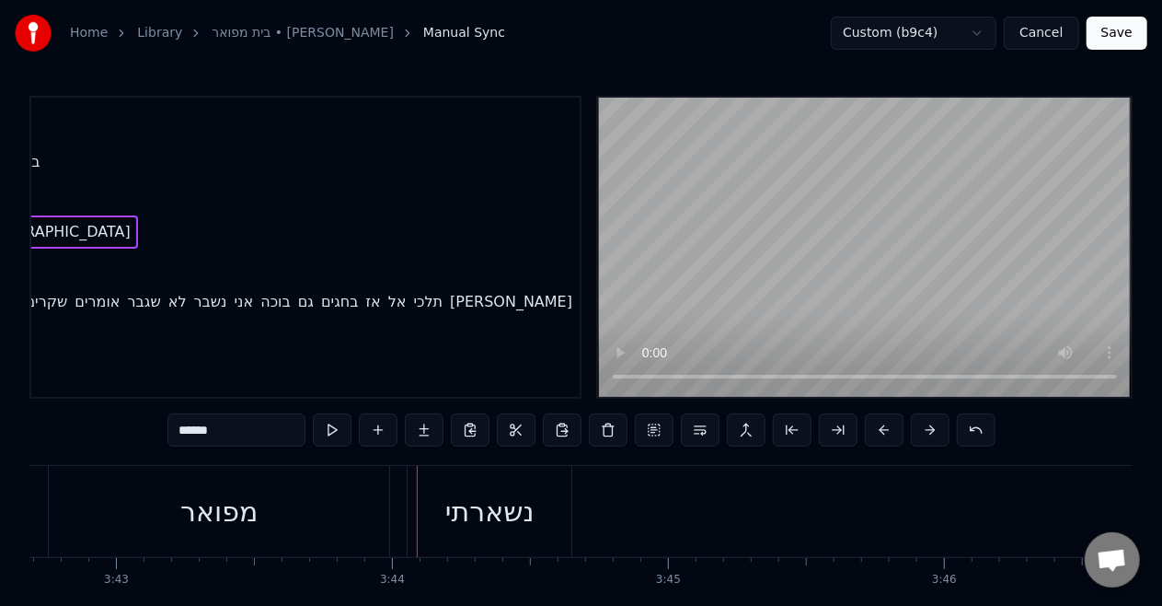
scroll to position [1078, 37]
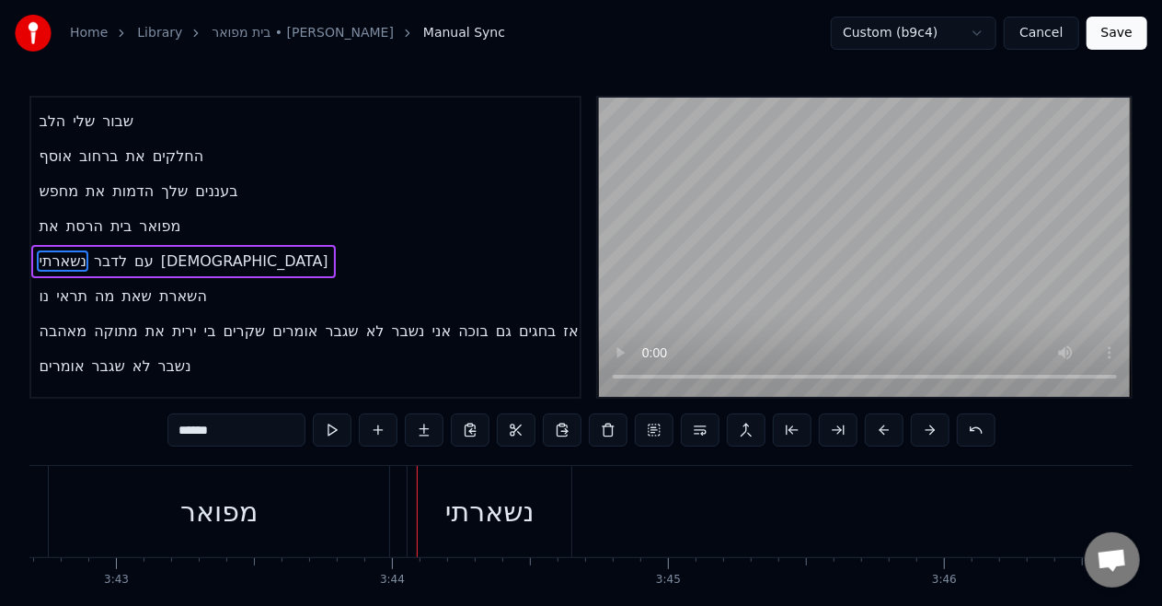
click at [315, 528] on div "מפואר" at bounding box center [219, 511] width 341 height 91
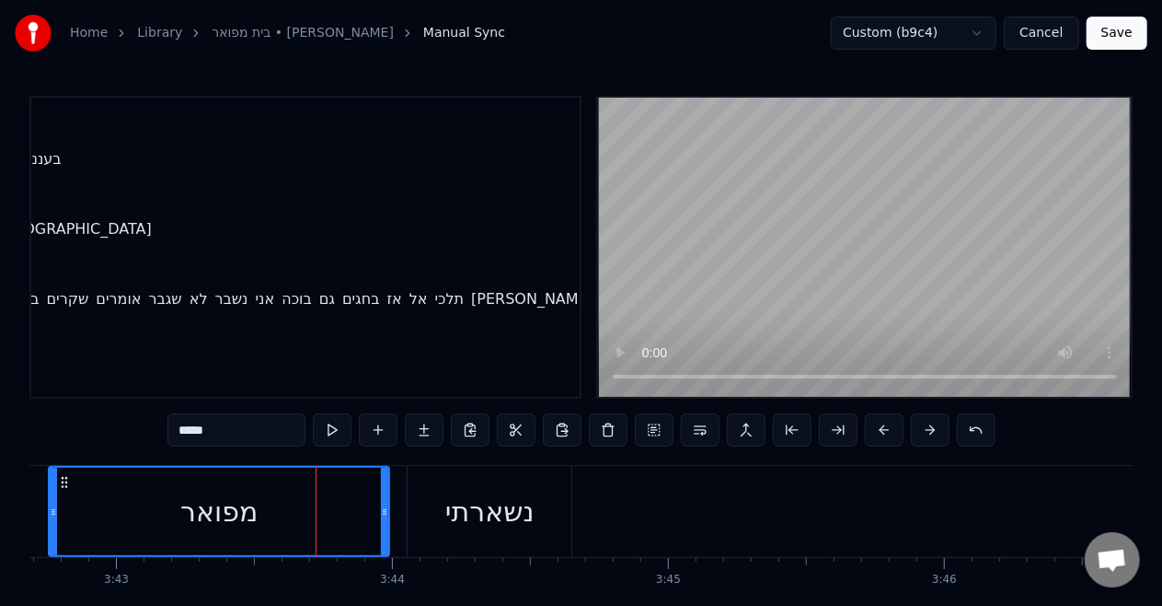
scroll to position [1125, 291]
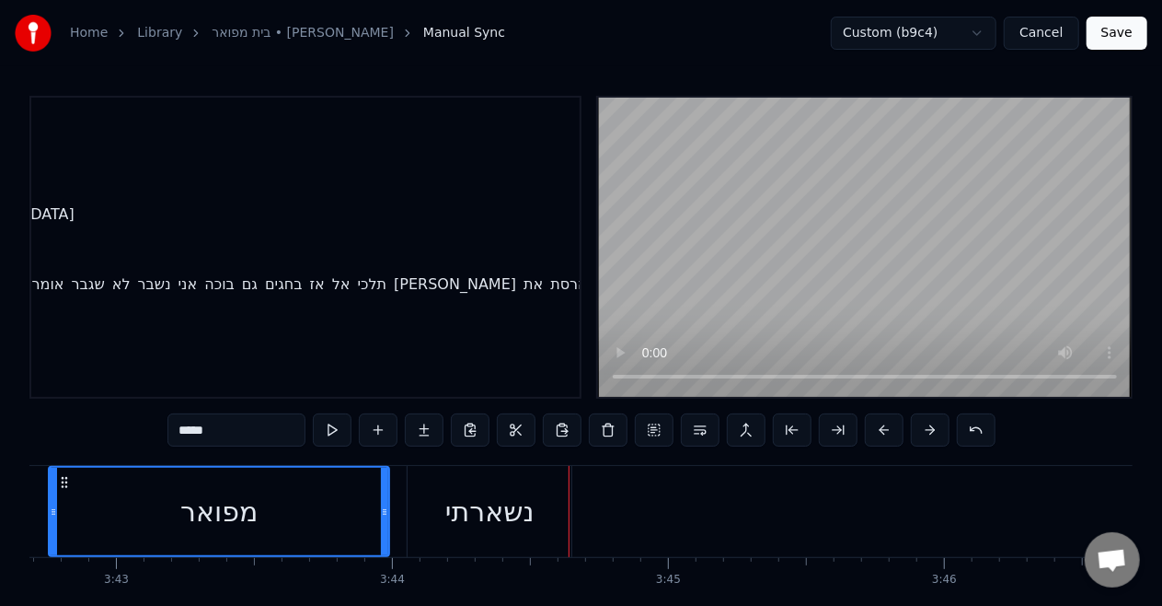
click at [493, 495] on div "נשארתי" at bounding box center [489, 511] width 89 height 41
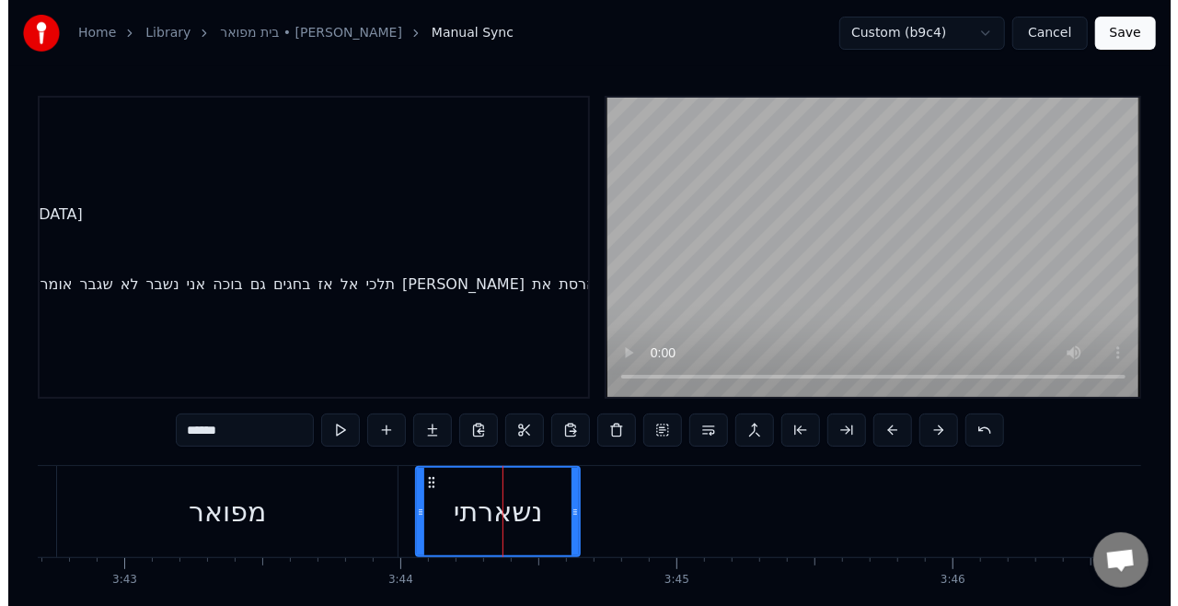
scroll to position [1125, 348]
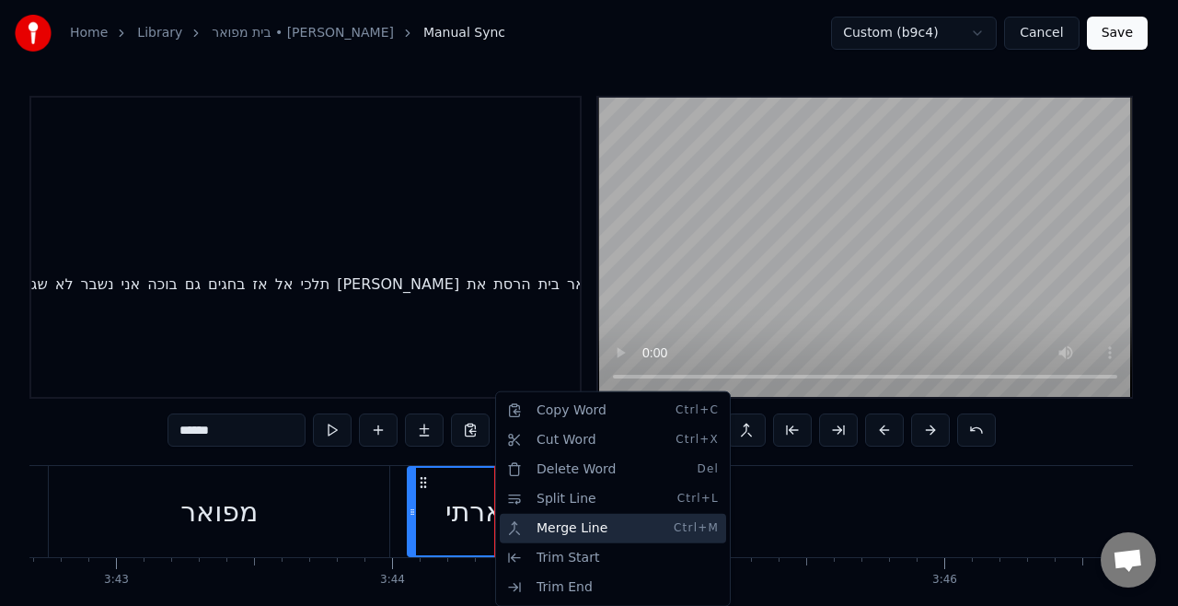
click at [554, 530] on div "Merge Line Ctrl+M" at bounding box center [613, 528] width 226 height 29
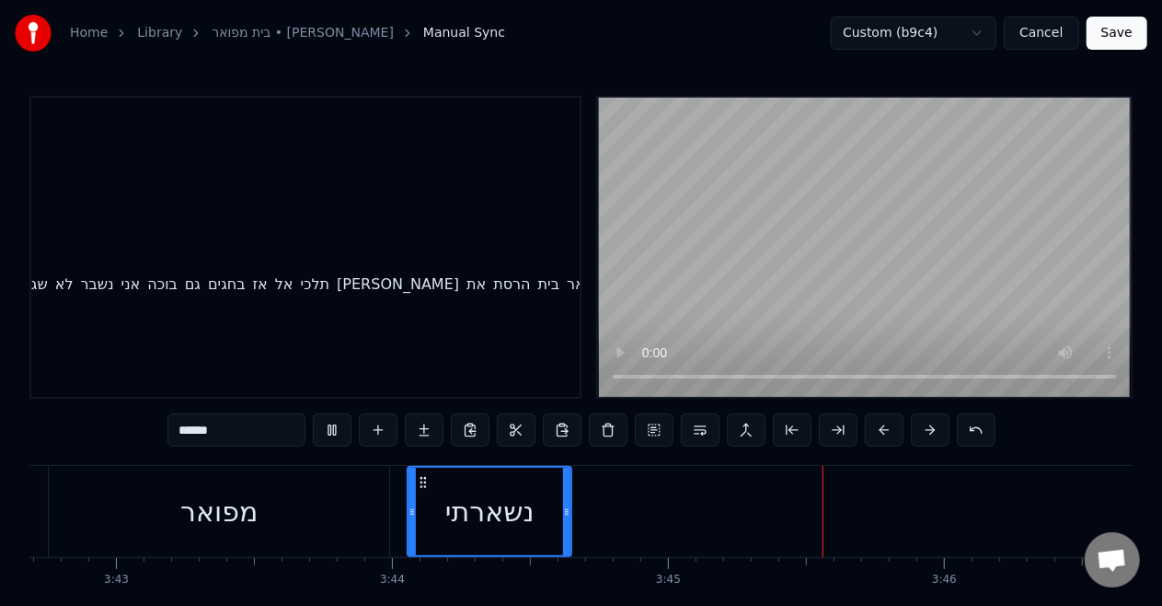
click at [331, 484] on div "מפואר" at bounding box center [219, 511] width 341 height 91
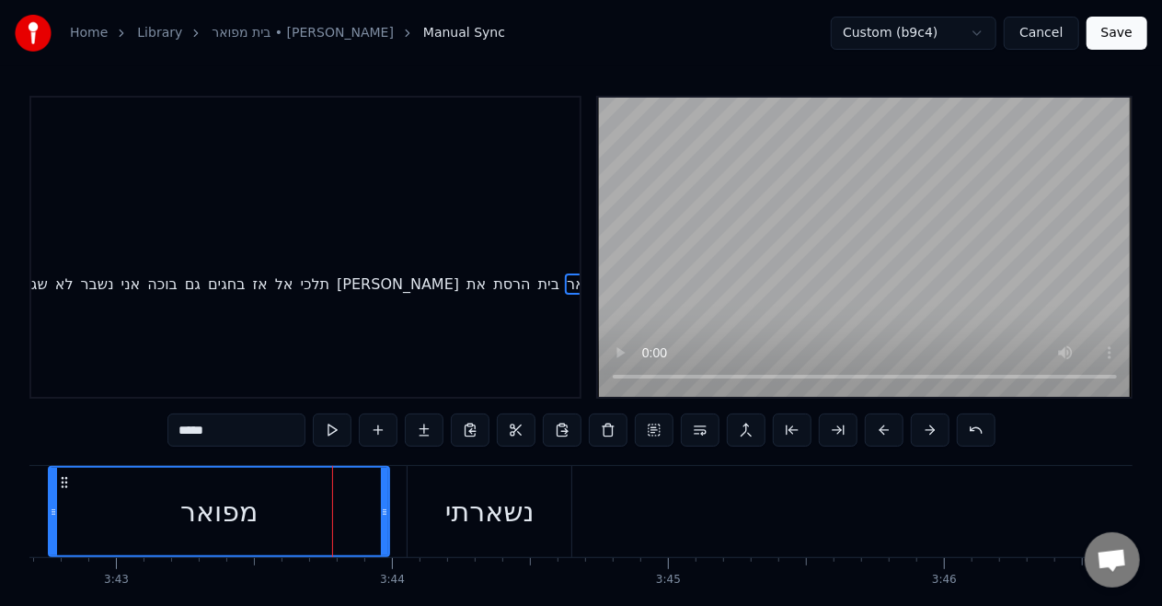
click at [632, 328] on video at bounding box center [865, 247] width 534 height 299
click at [522, 490] on div "נשארתי" at bounding box center [490, 511] width 164 height 91
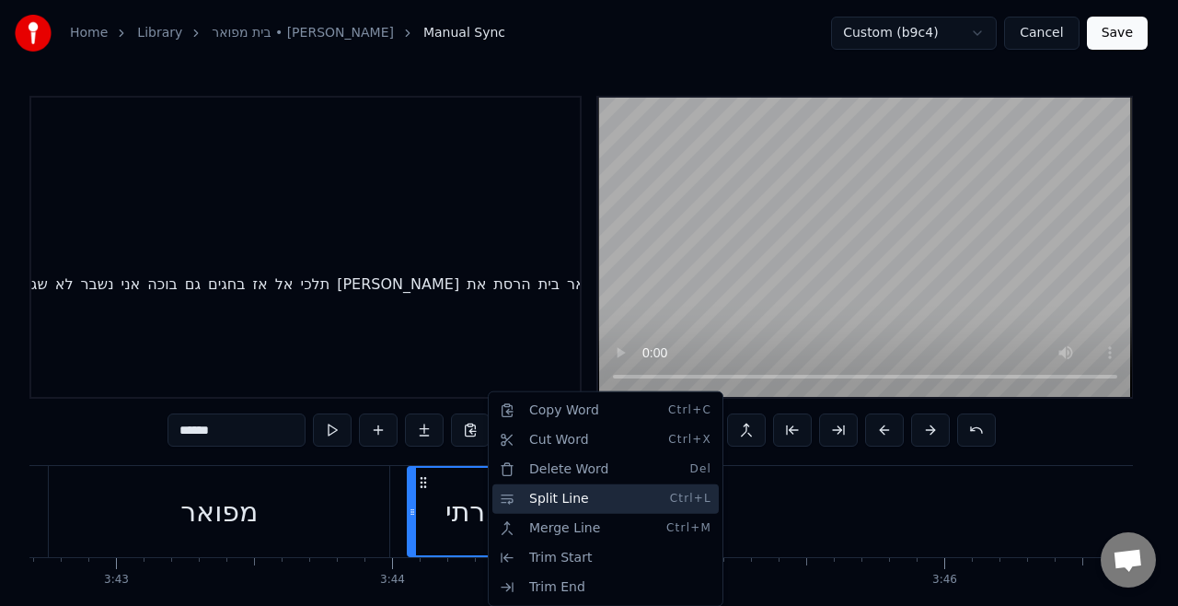
click at [549, 496] on div "Split Line Ctrl+L" at bounding box center [605, 498] width 226 height 29
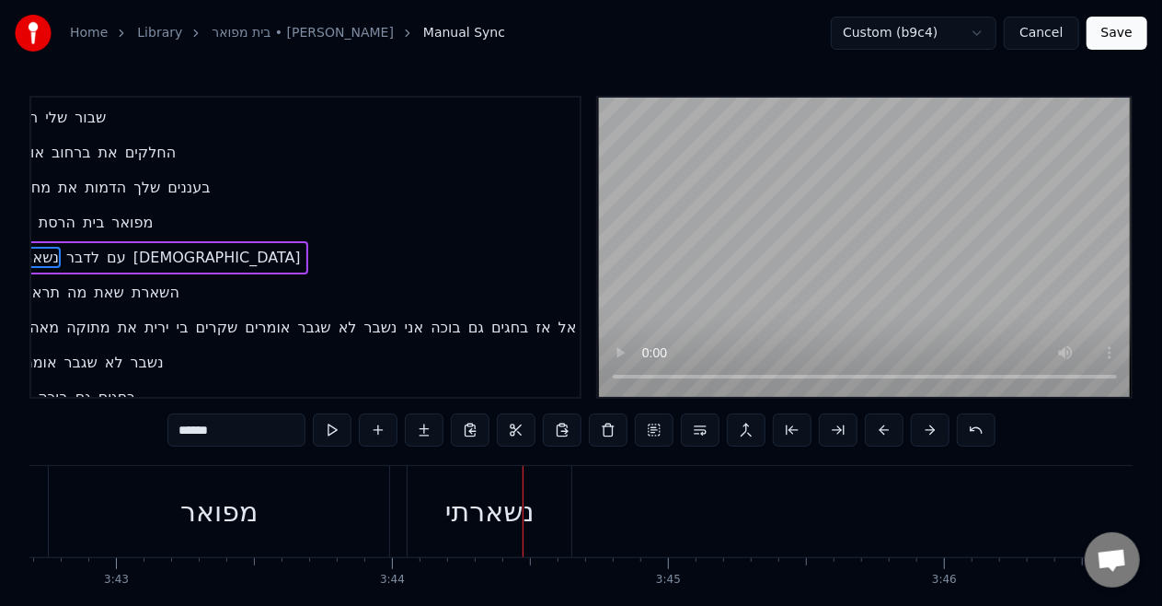
scroll to position [1078, 37]
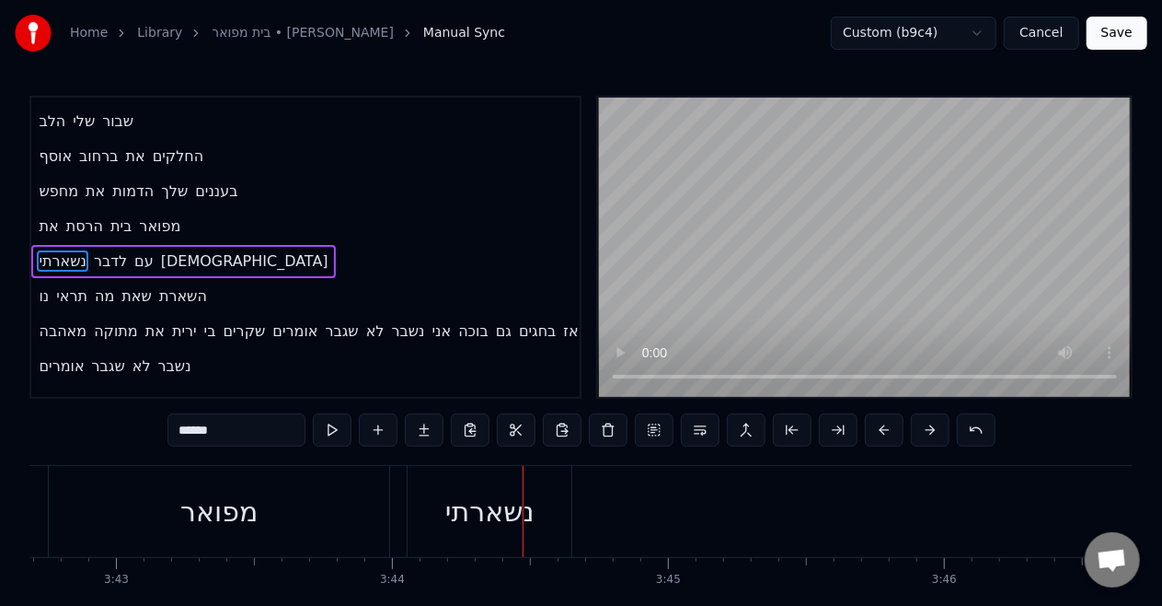
click at [105, 250] on span "לדבר" at bounding box center [110, 260] width 37 height 21
type input "****"
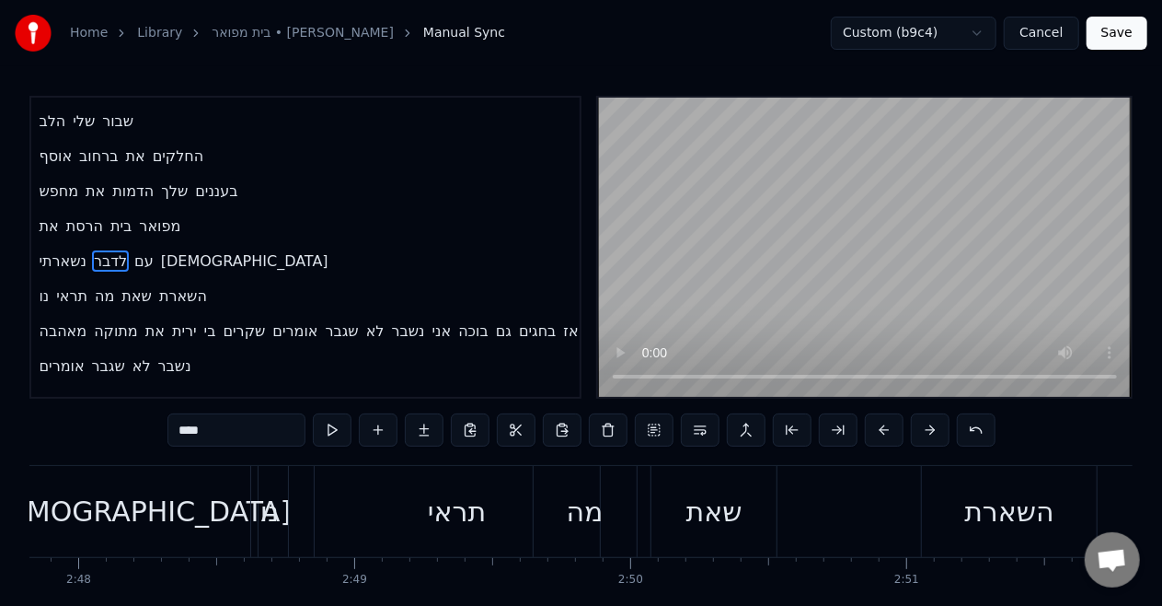
scroll to position [0, 45831]
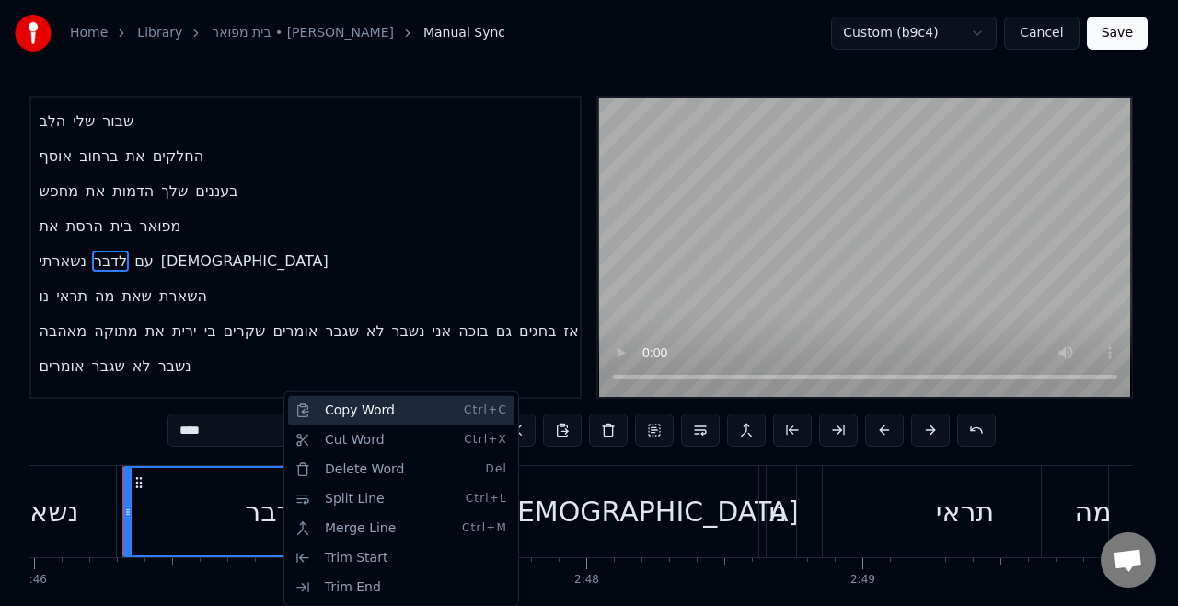
click at [377, 421] on div "Copy Word Ctrl+C" at bounding box center [401, 410] width 226 height 29
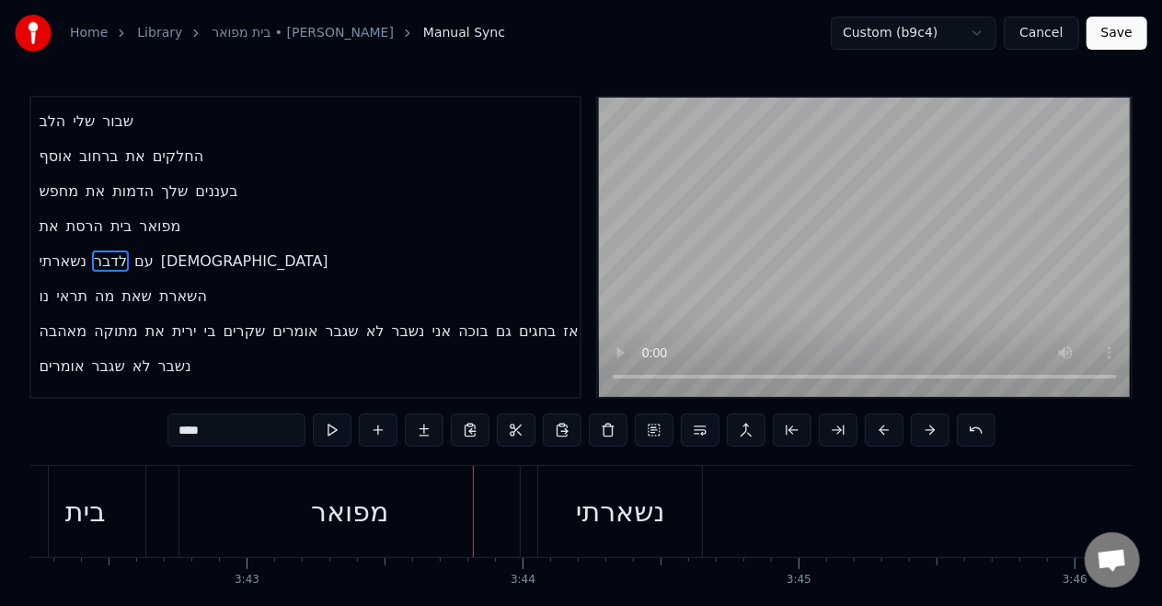
scroll to position [0, 61709]
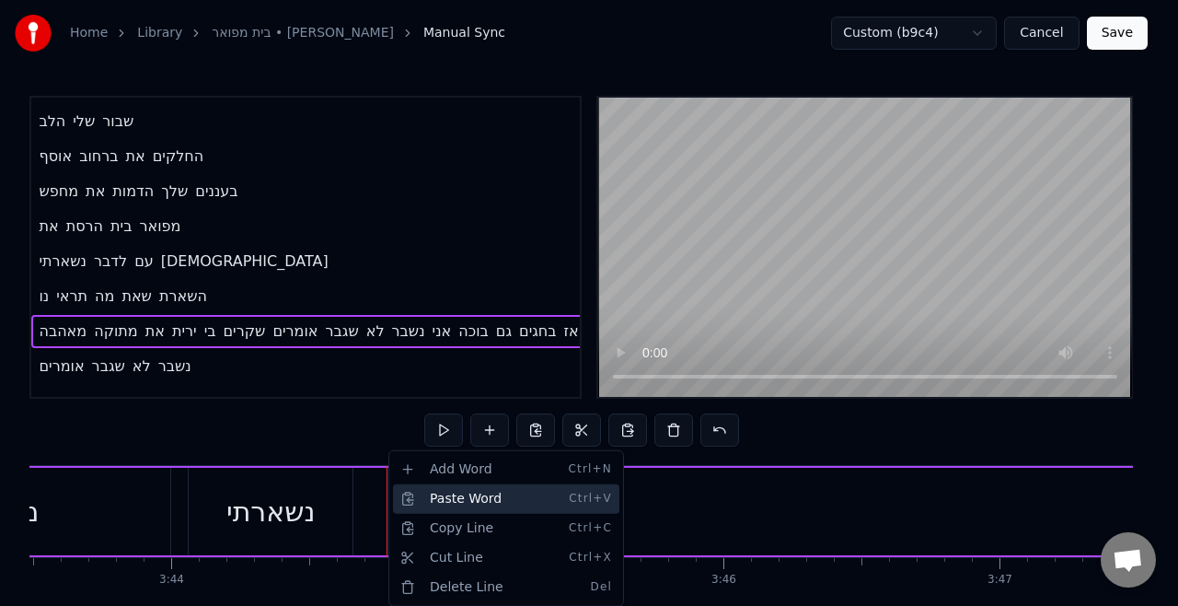
click at [453, 499] on div "Paste Word Ctrl+V" at bounding box center [506, 498] width 226 height 29
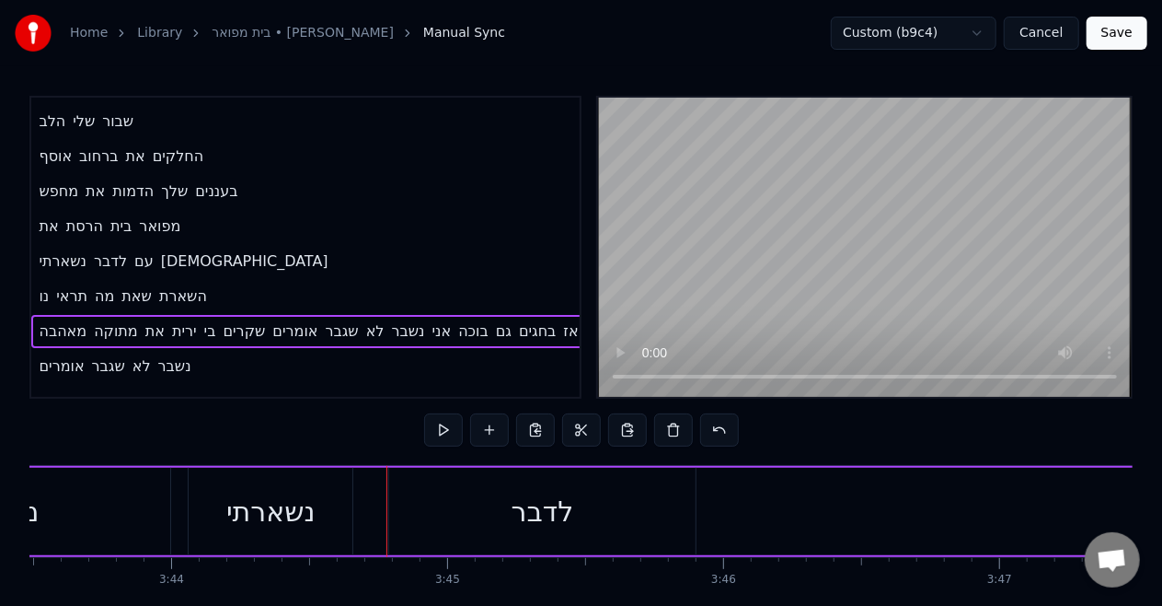
click at [331, 514] on div "נשארתי" at bounding box center [271, 511] width 164 height 87
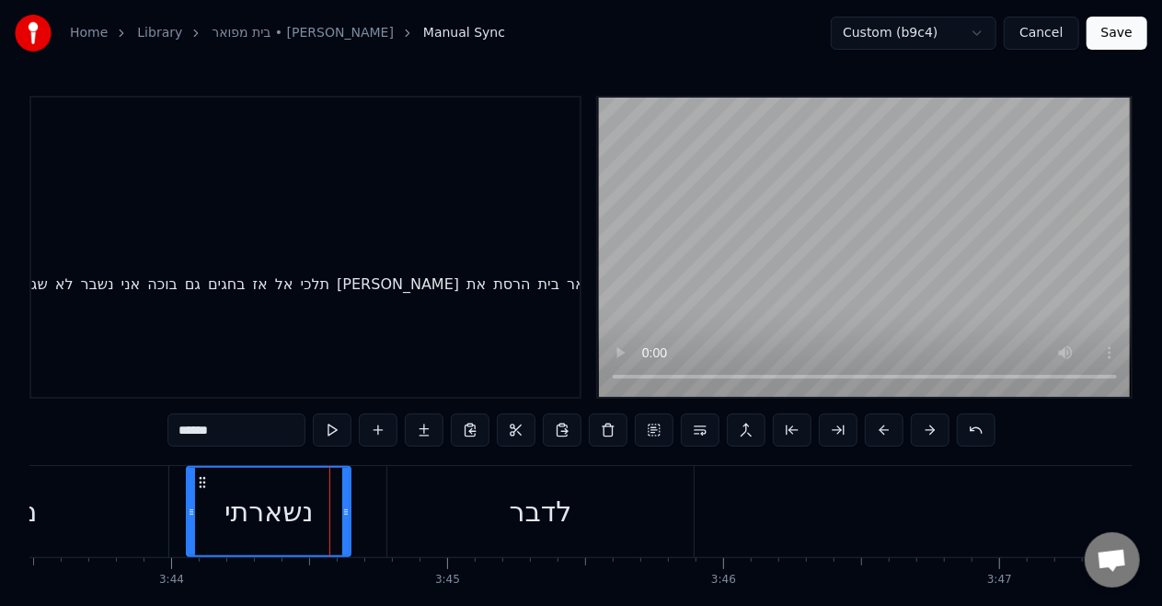
click at [442, 514] on div "לדבר" at bounding box center [540, 511] width 306 height 91
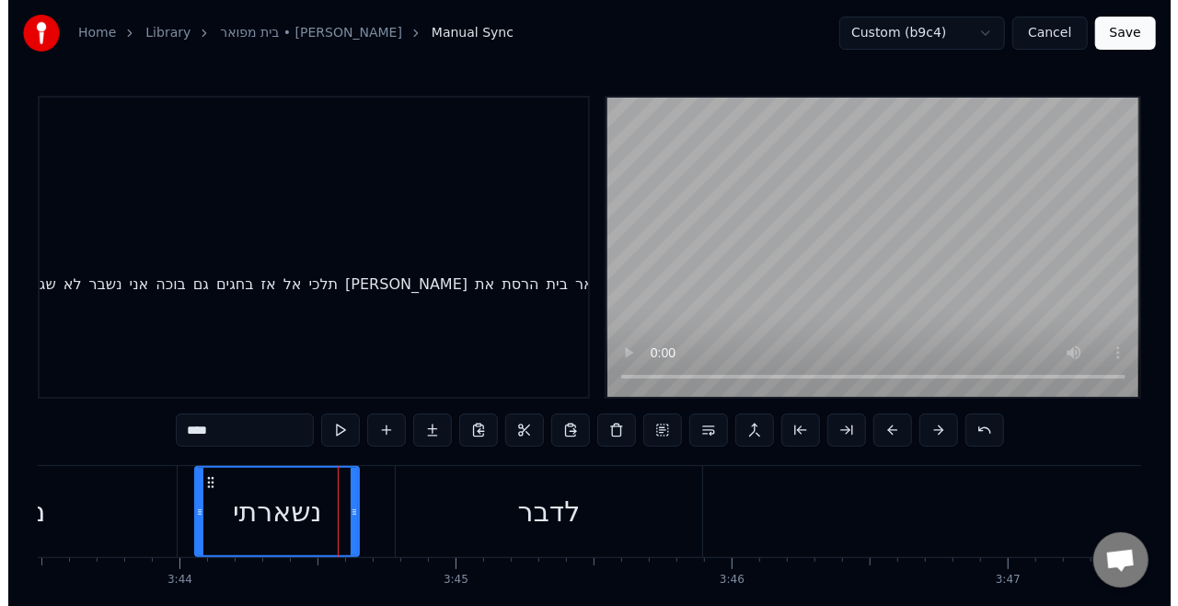
scroll to position [1125, 387]
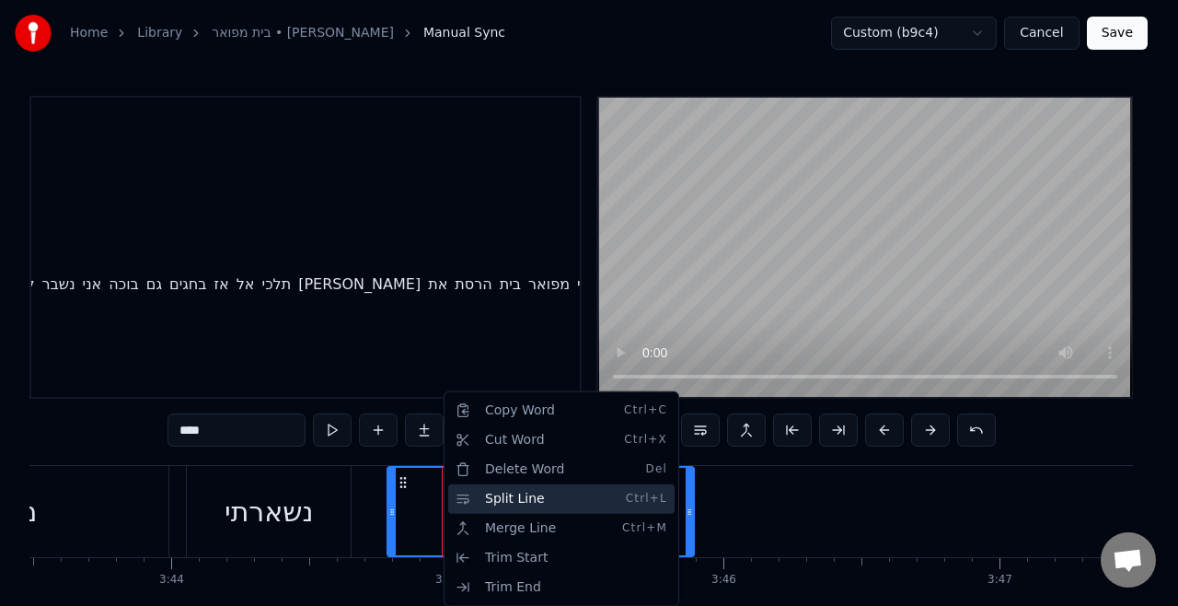
click at [497, 502] on div "Split Line Ctrl+L" at bounding box center [561, 498] width 226 height 29
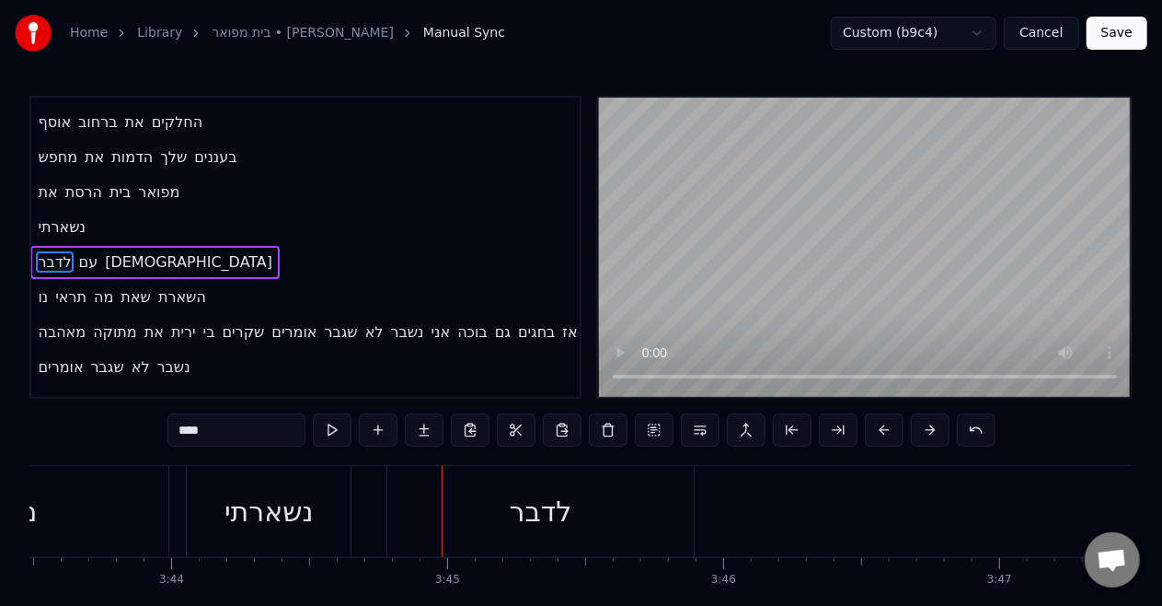
scroll to position [1112, 37]
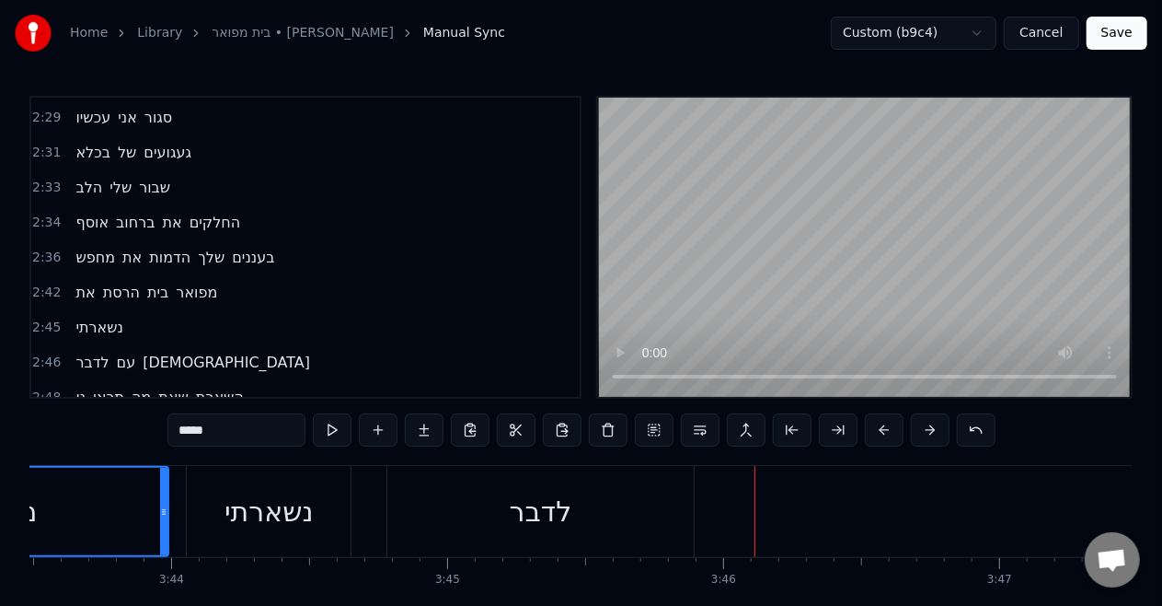
scroll to position [1009, 0]
click at [108, 319] on span "נשארתי" at bounding box center [100, 329] width 52 height 21
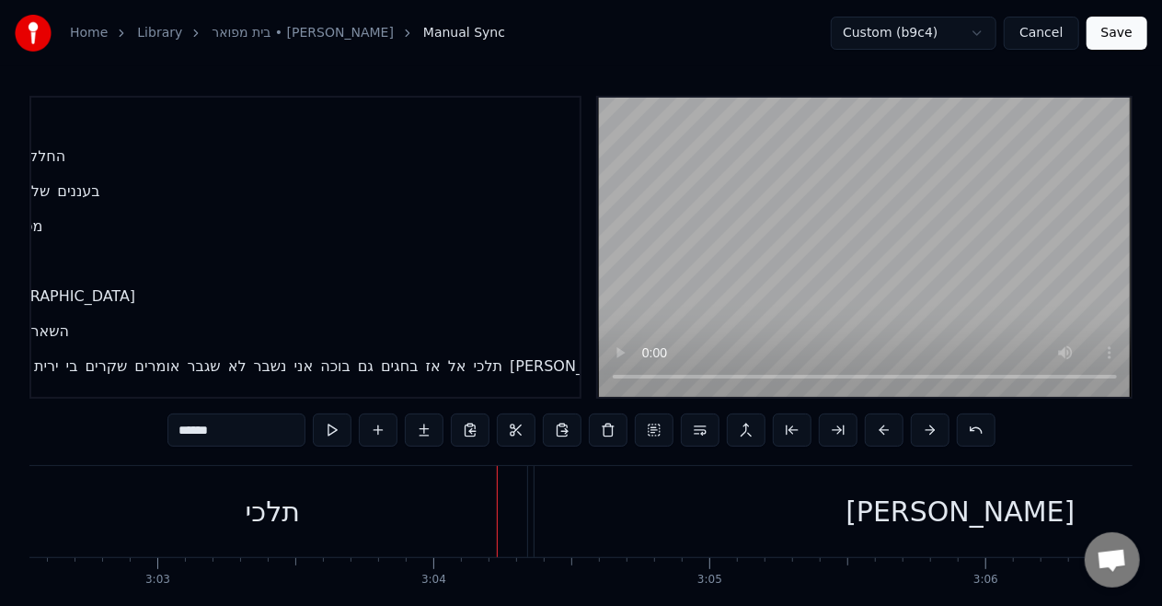
scroll to position [1078, 0]
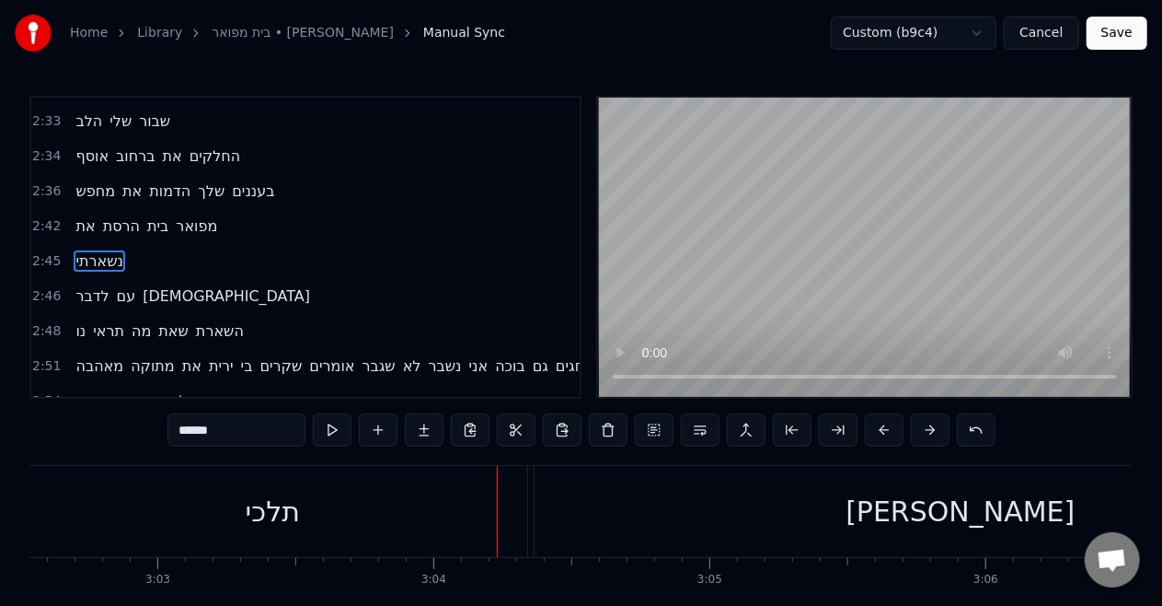
click at [117, 285] on span "עם" at bounding box center [126, 295] width 23 height 21
type input "**"
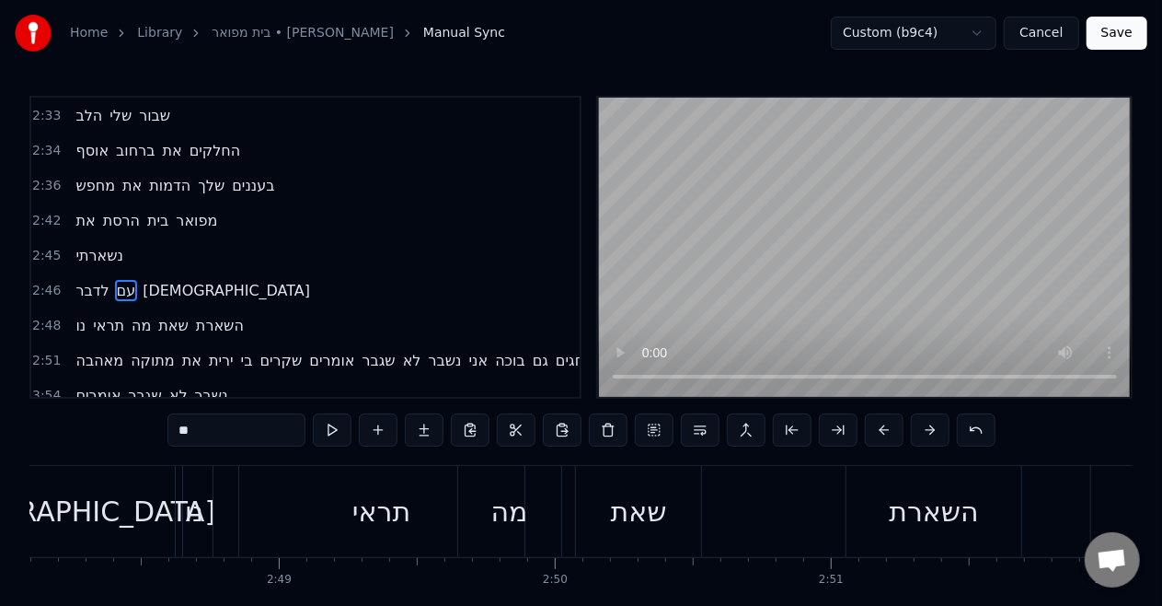
scroll to position [0, 46143]
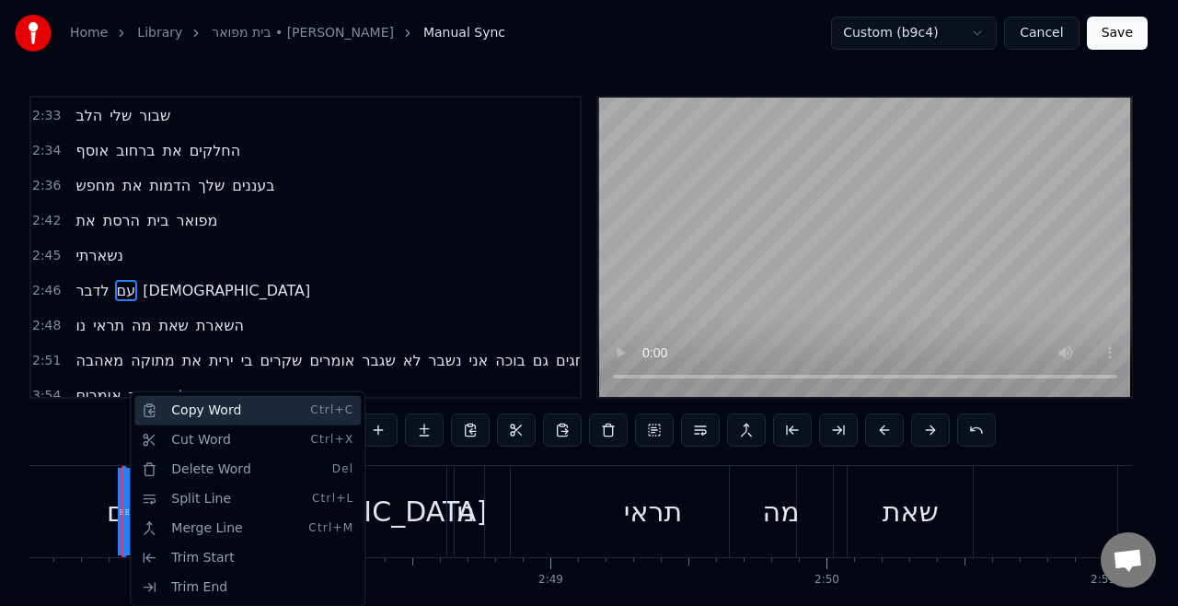
click at [178, 412] on div "Copy Word Ctrl+C" at bounding box center [247, 410] width 226 height 29
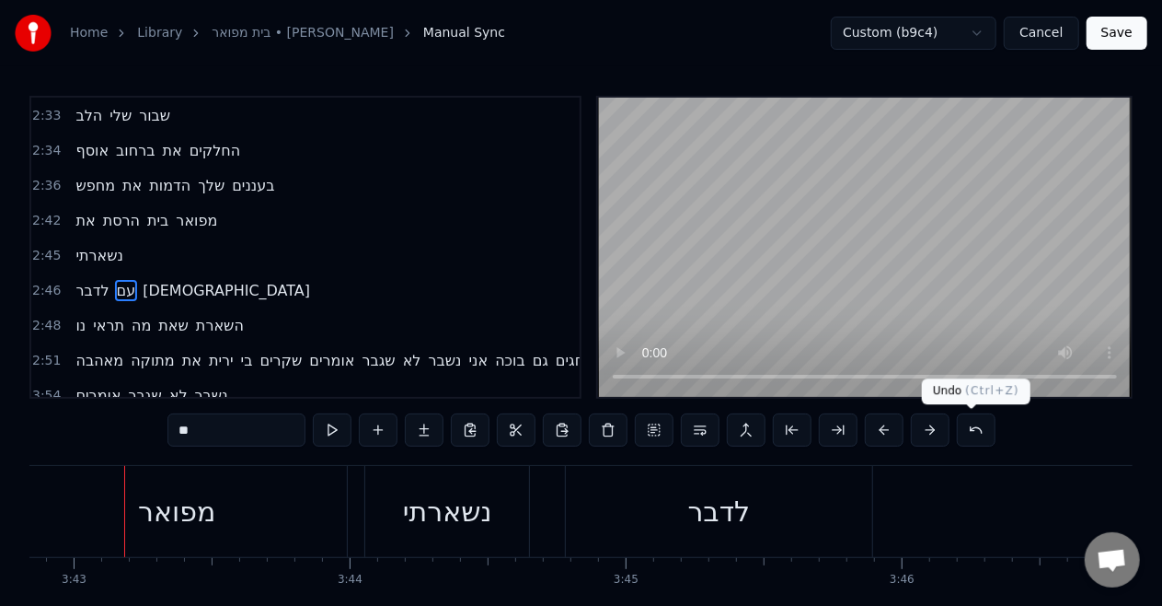
scroll to position [0, 61533]
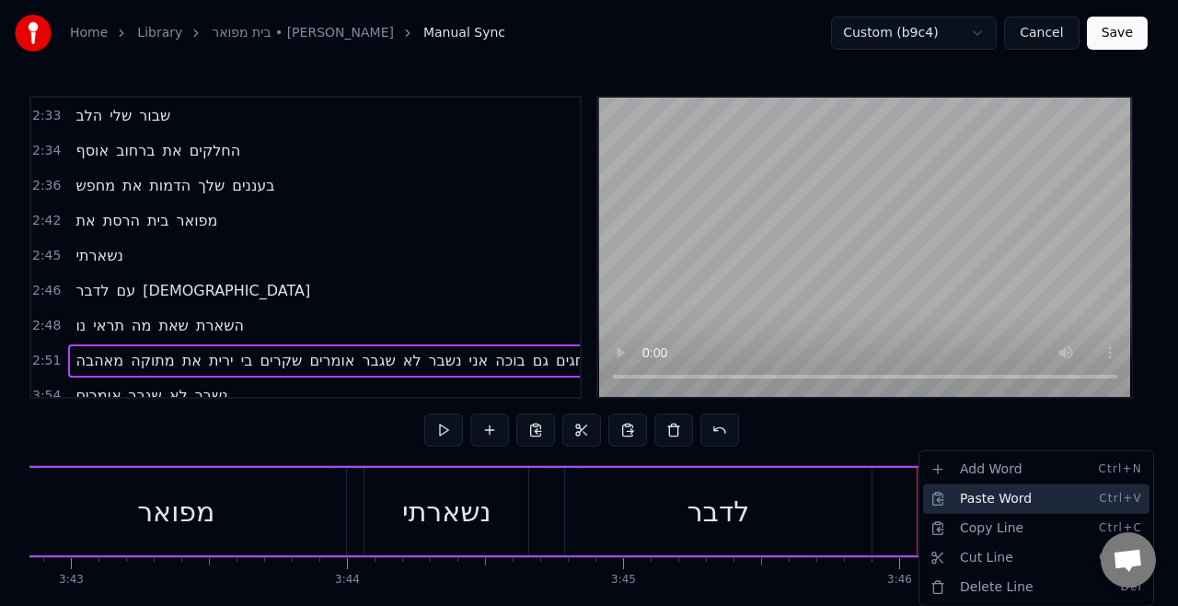
click at [944, 491] on div "Paste Word Ctrl+V" at bounding box center [1036, 498] width 226 height 29
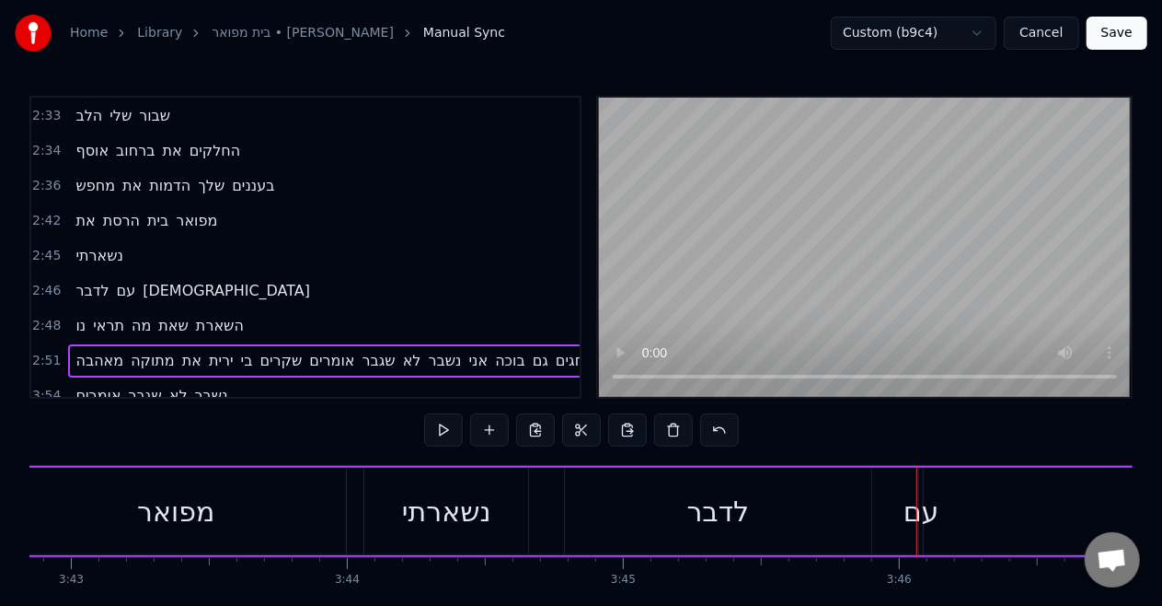
click at [808, 499] on div "לדבר" at bounding box center [718, 511] width 306 height 87
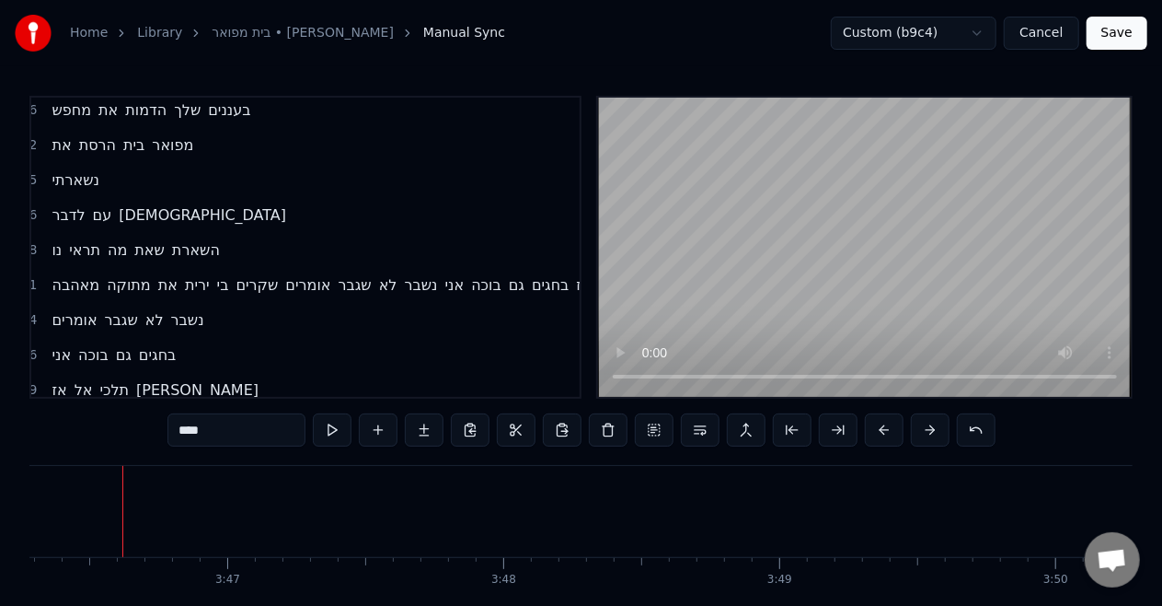
scroll to position [1159, 0]
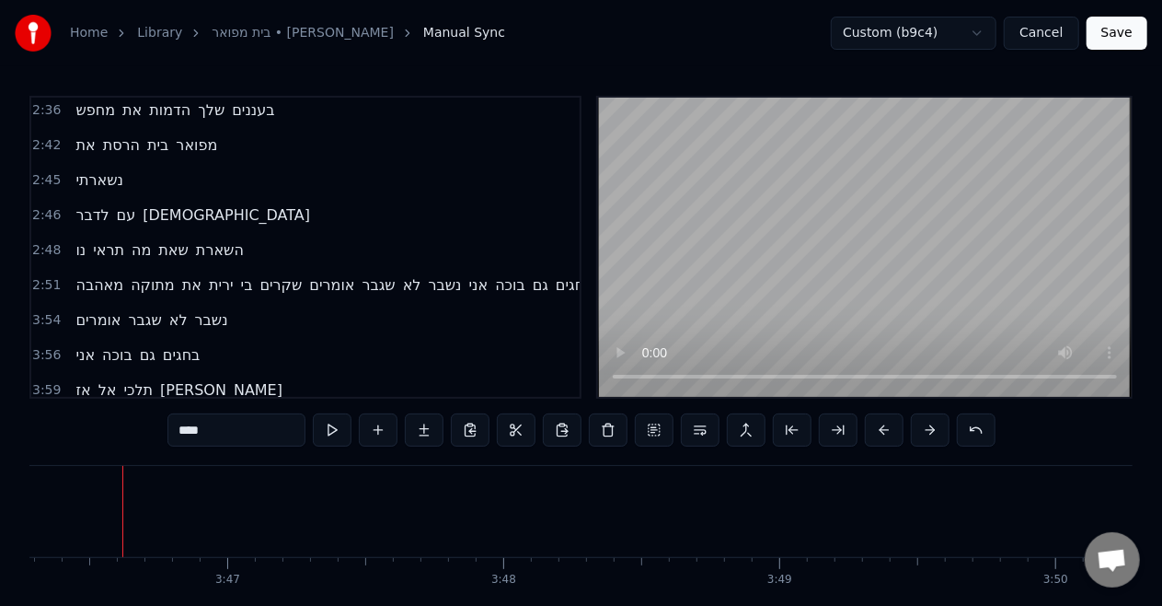
click at [162, 204] on span "[DEMOGRAPHIC_DATA]" at bounding box center [226, 214] width 171 height 21
type input "******"
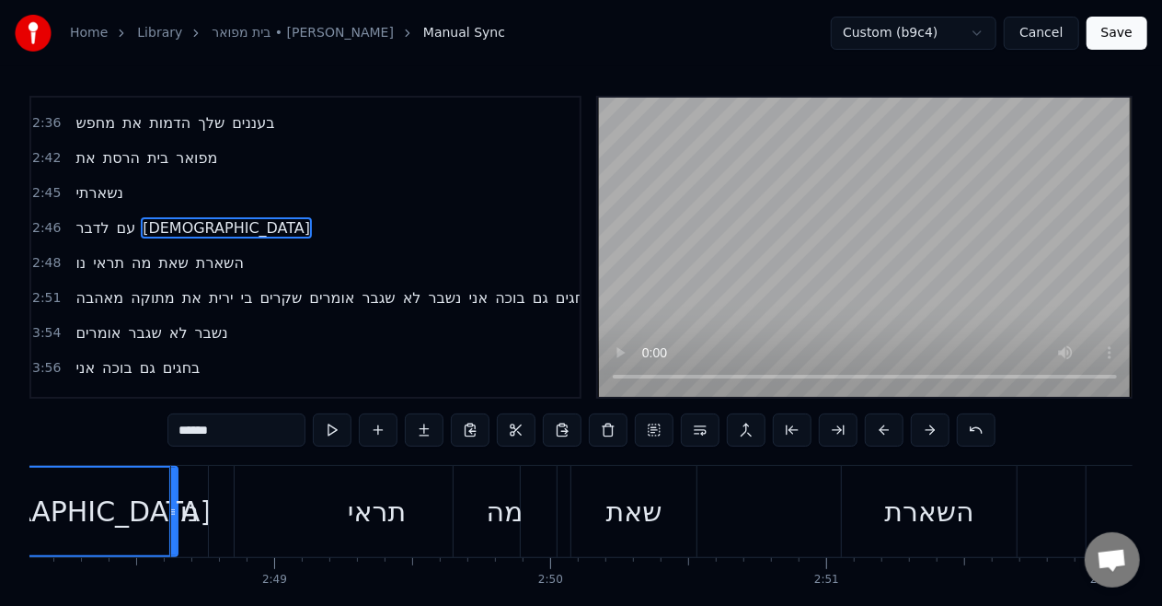
scroll to position [0, 46227]
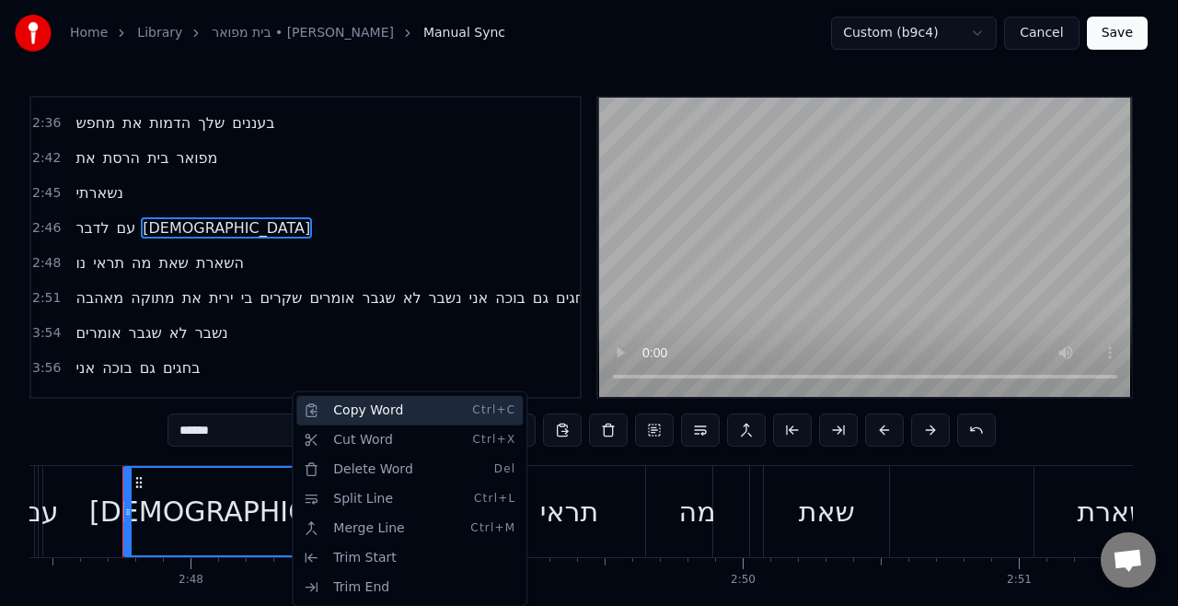
click at [353, 412] on div "Copy Word Ctrl+C" at bounding box center [409, 410] width 226 height 29
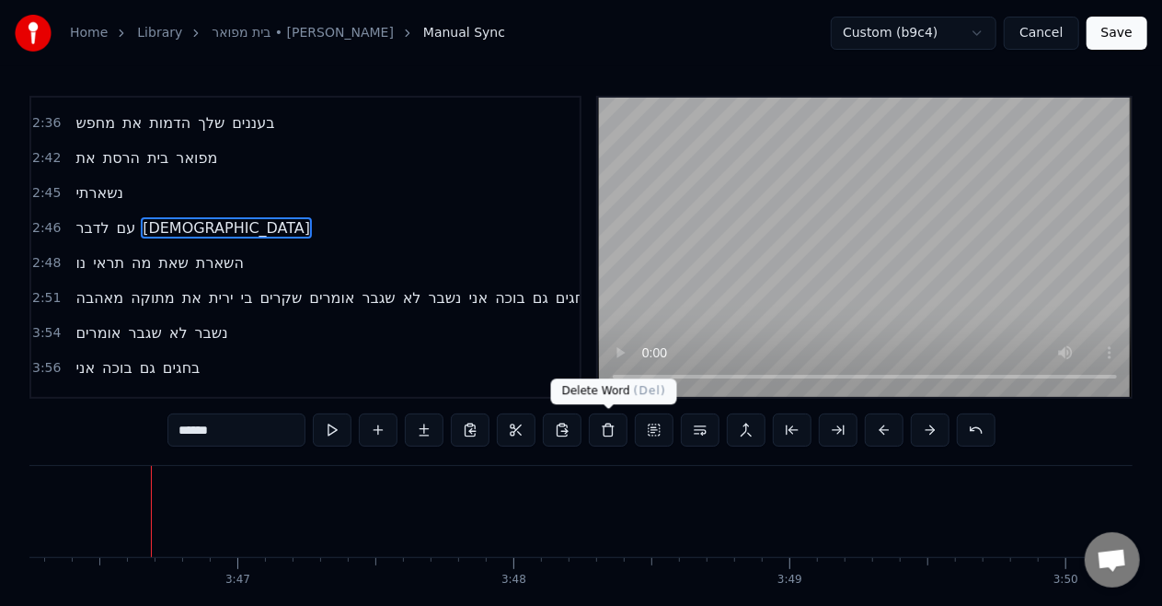
scroll to position [0, 62500]
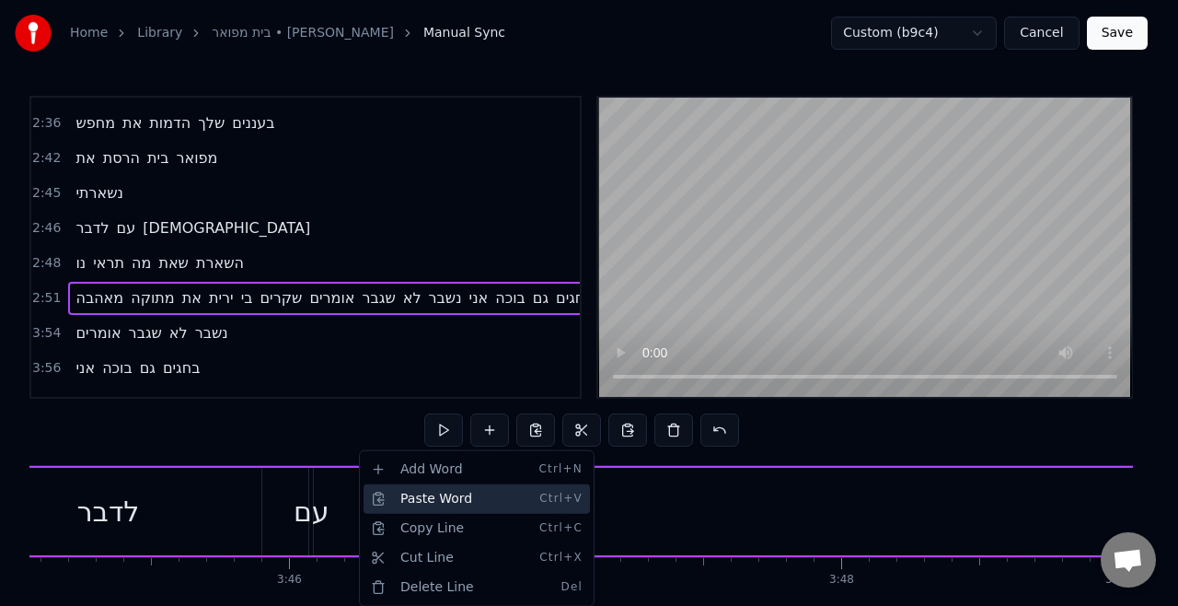
click at [422, 488] on div "Paste Word Ctrl+V" at bounding box center [477, 498] width 226 height 29
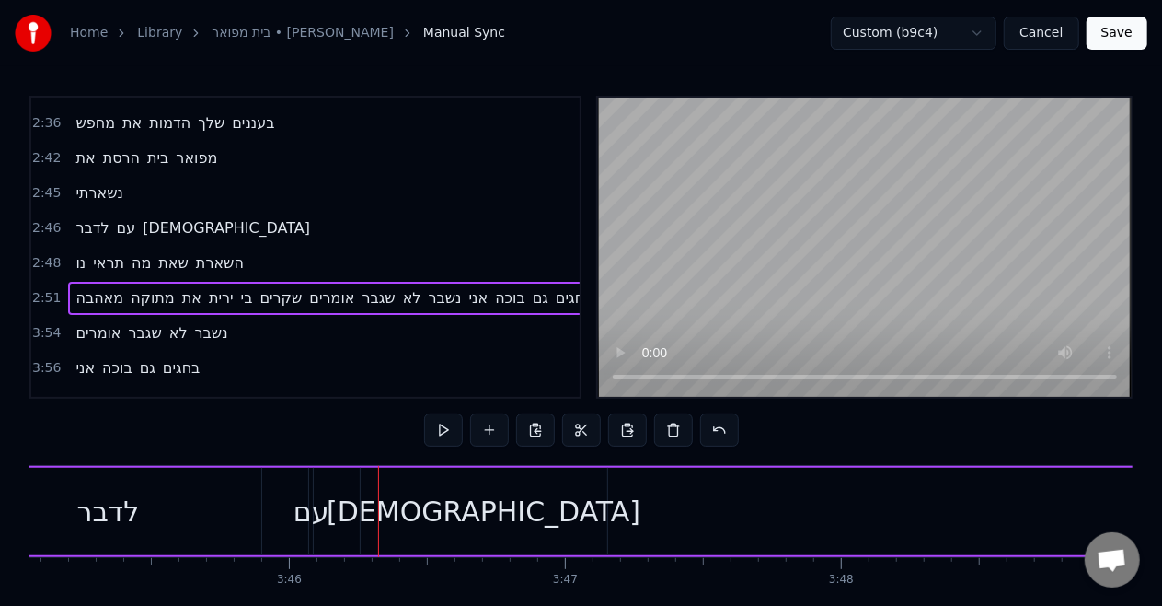
click at [239, 493] on div "לדבר" at bounding box center [108, 511] width 306 height 87
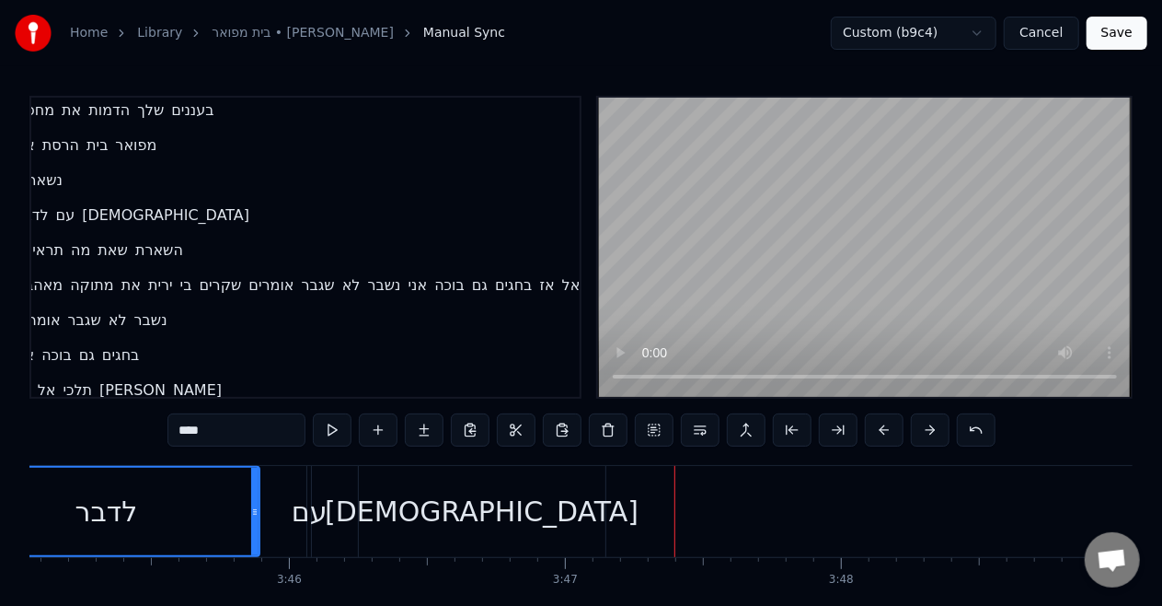
scroll to position [1159, 0]
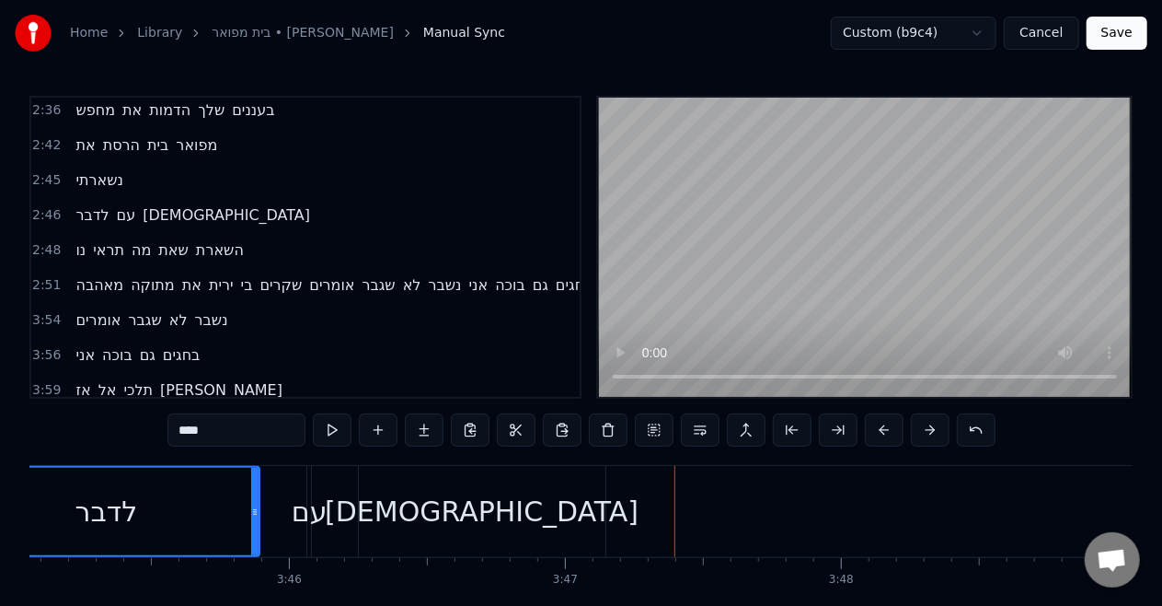
click at [74, 239] on span "נו" at bounding box center [81, 249] width 14 height 21
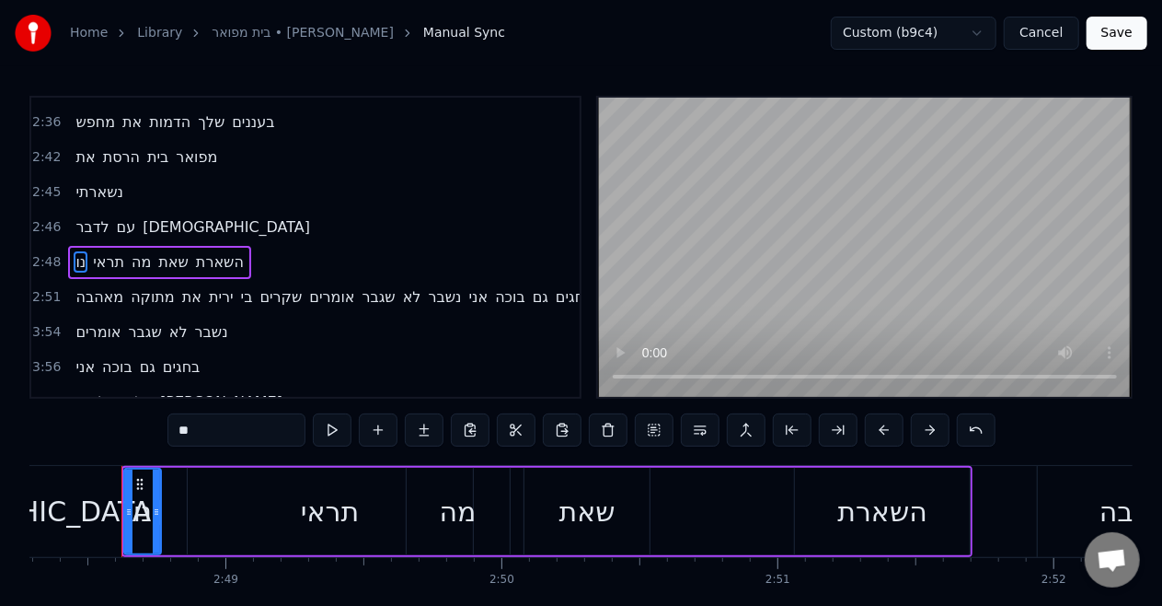
scroll to position [0, 46467]
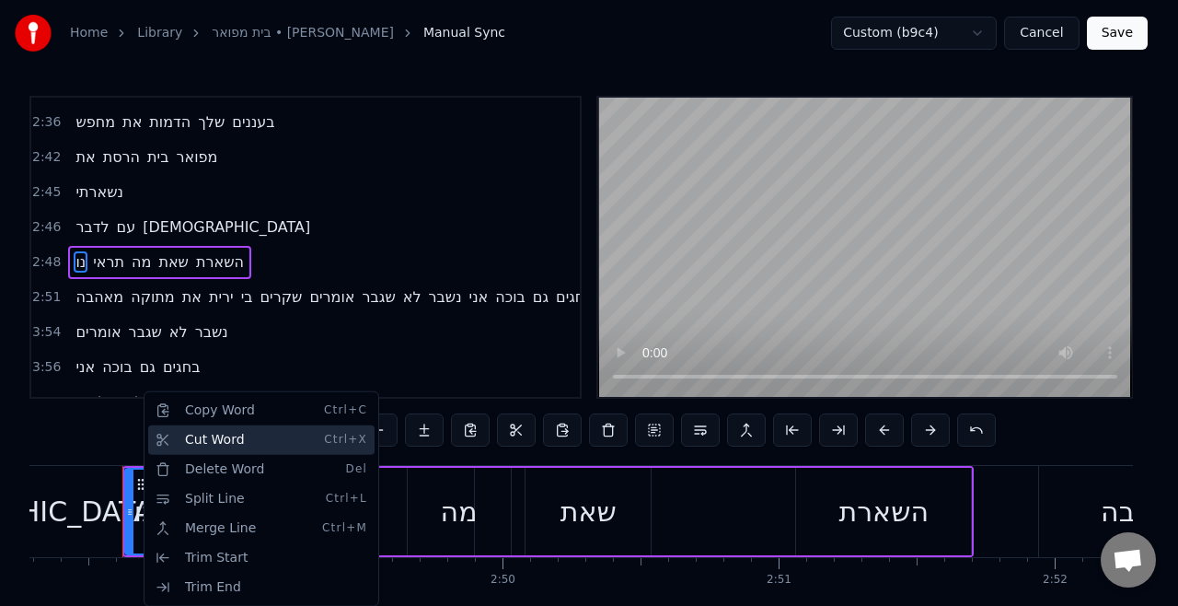
click at [202, 434] on div "Cut Word Ctrl+X" at bounding box center [261, 439] width 226 height 29
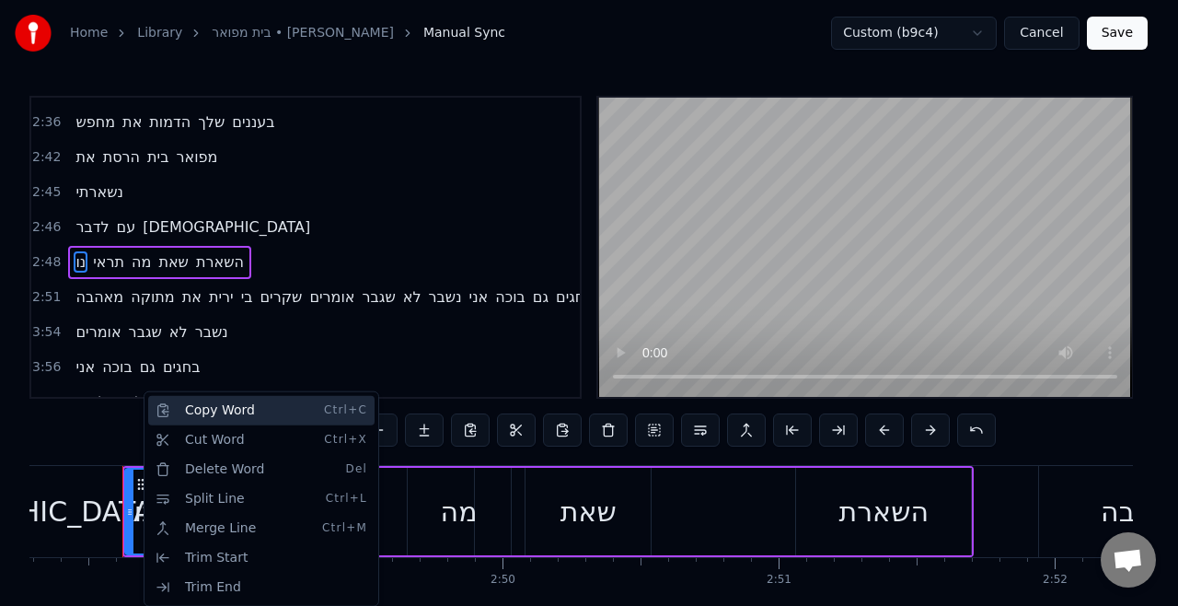
click at [167, 420] on div "Copy Word Ctrl+C" at bounding box center [261, 410] width 226 height 29
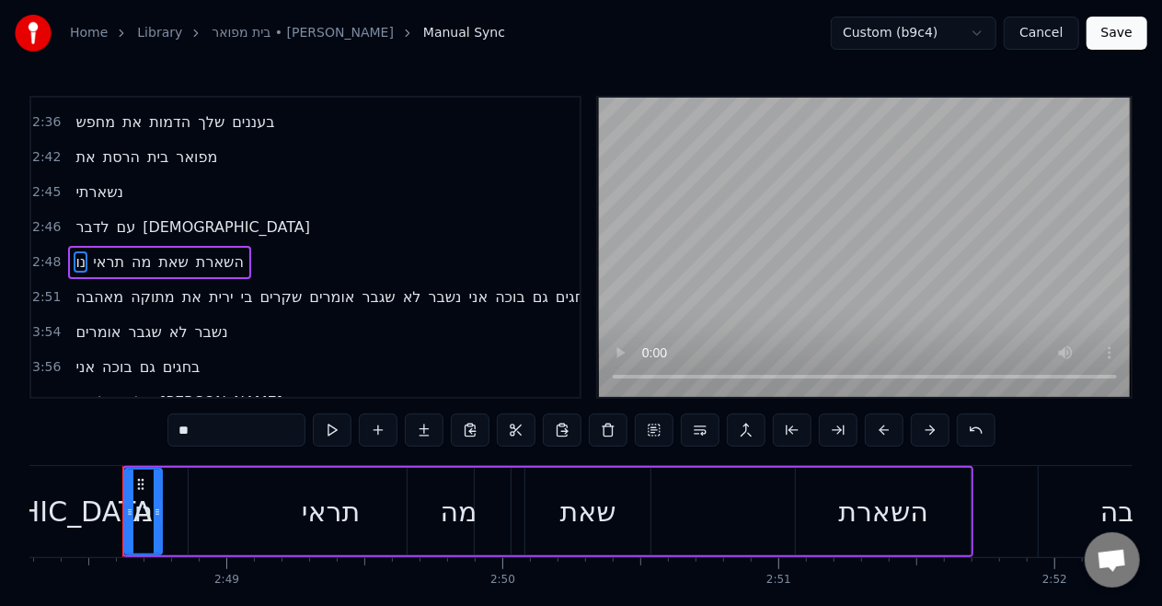
click at [144, 216] on span "[DEMOGRAPHIC_DATA]" at bounding box center [226, 226] width 171 height 21
type input "******"
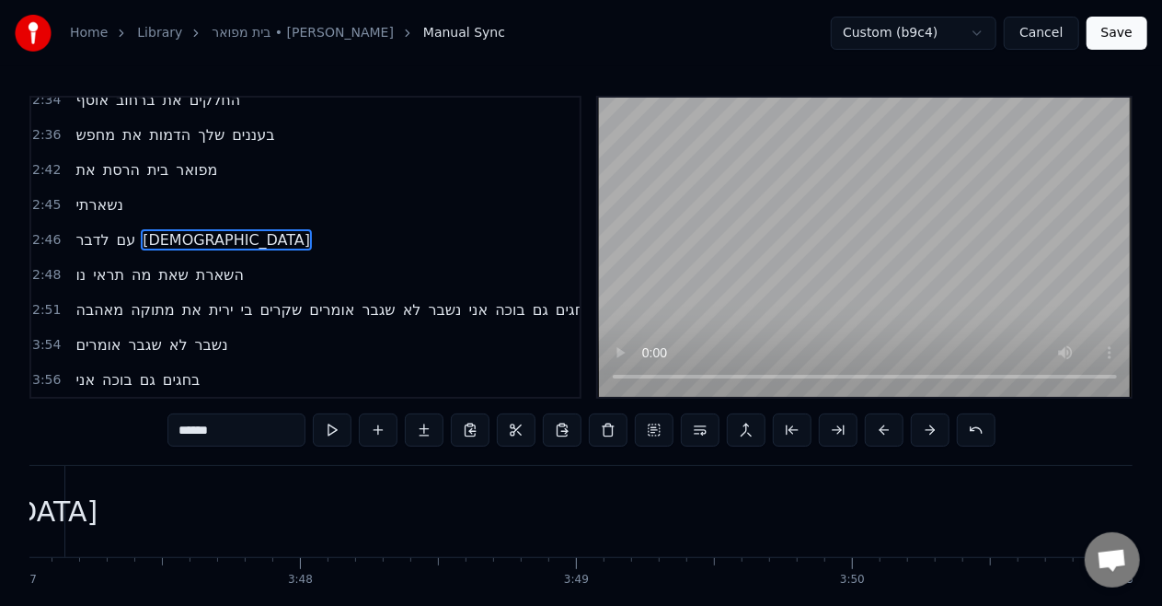
scroll to position [0, 62585]
click at [152, 526] on div "[DEMOGRAPHIC_DATA]" at bounding box center [40, 511] width 247 height 91
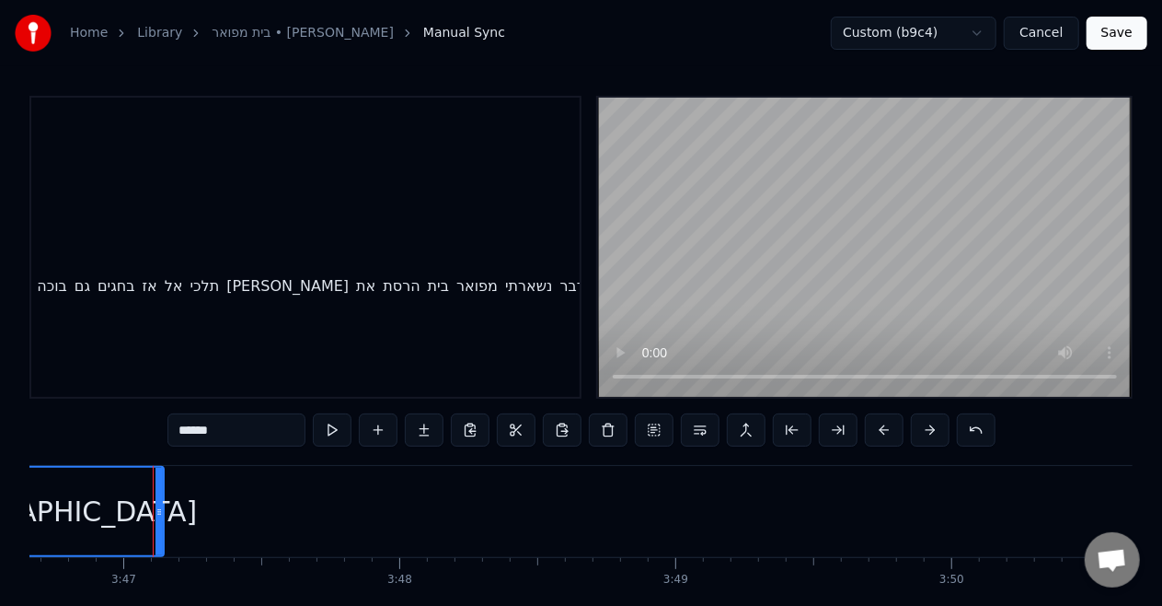
scroll to position [1159, 466]
click at [118, 521] on div "[DEMOGRAPHIC_DATA]" at bounding box center [40, 511] width 245 height 87
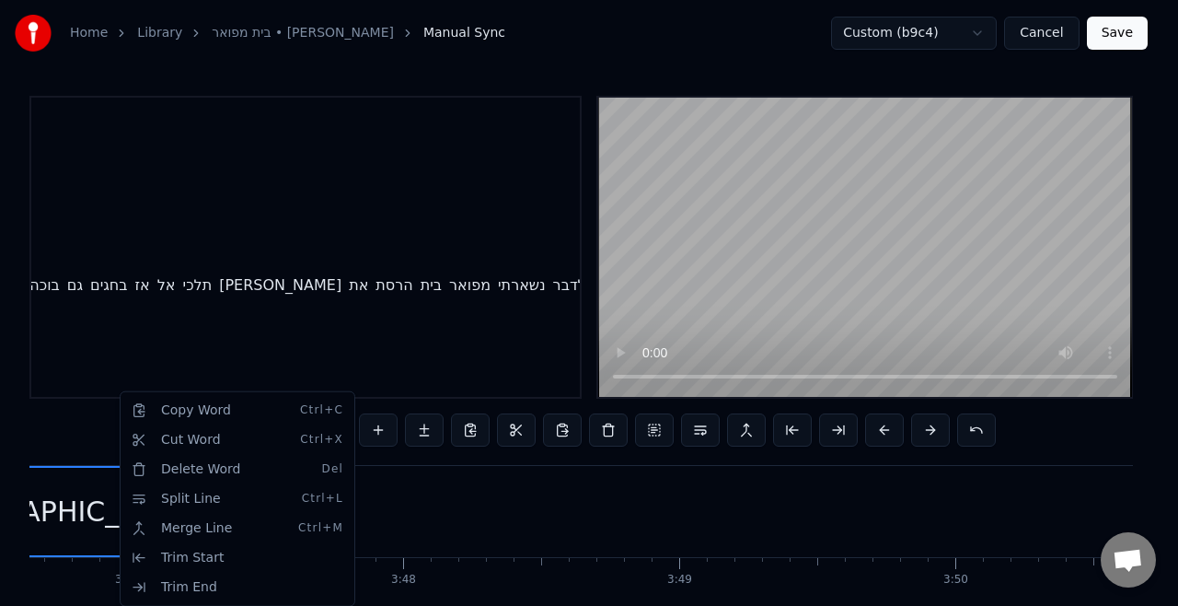
click at [74, 515] on html "Home Library [GEOGRAPHIC_DATA] • [PERSON_NAME] Manual Sync Custom (b9c4) Cancel…" at bounding box center [589, 340] width 1178 height 680
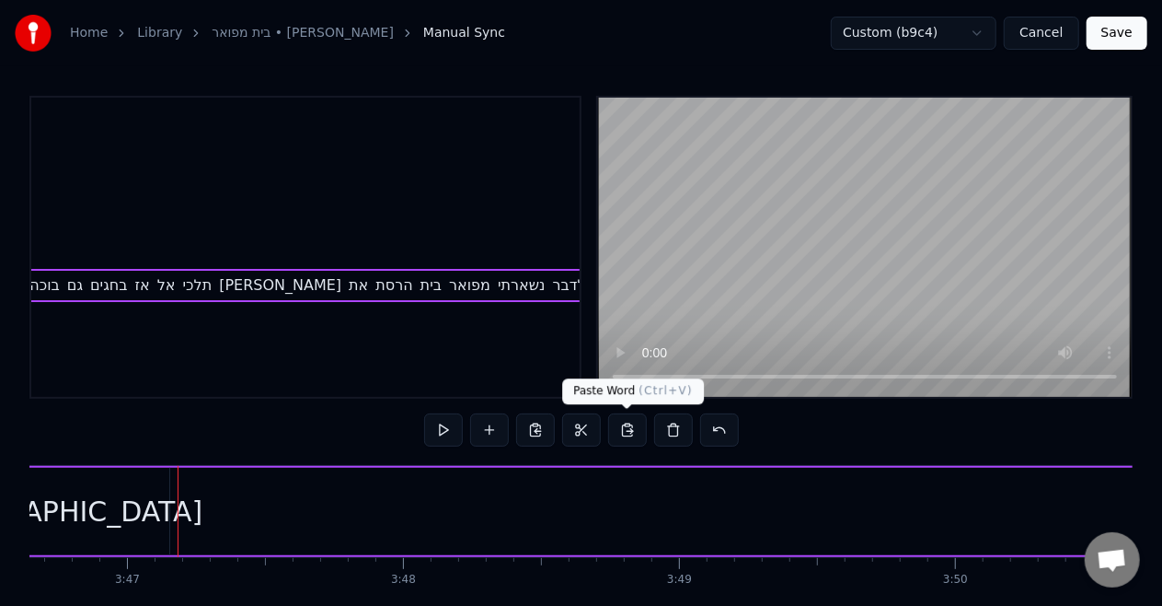
click at [638, 422] on button at bounding box center [627, 429] width 39 height 33
click at [75, 506] on div "[DEMOGRAPHIC_DATA]" at bounding box center [46, 511] width 314 height 41
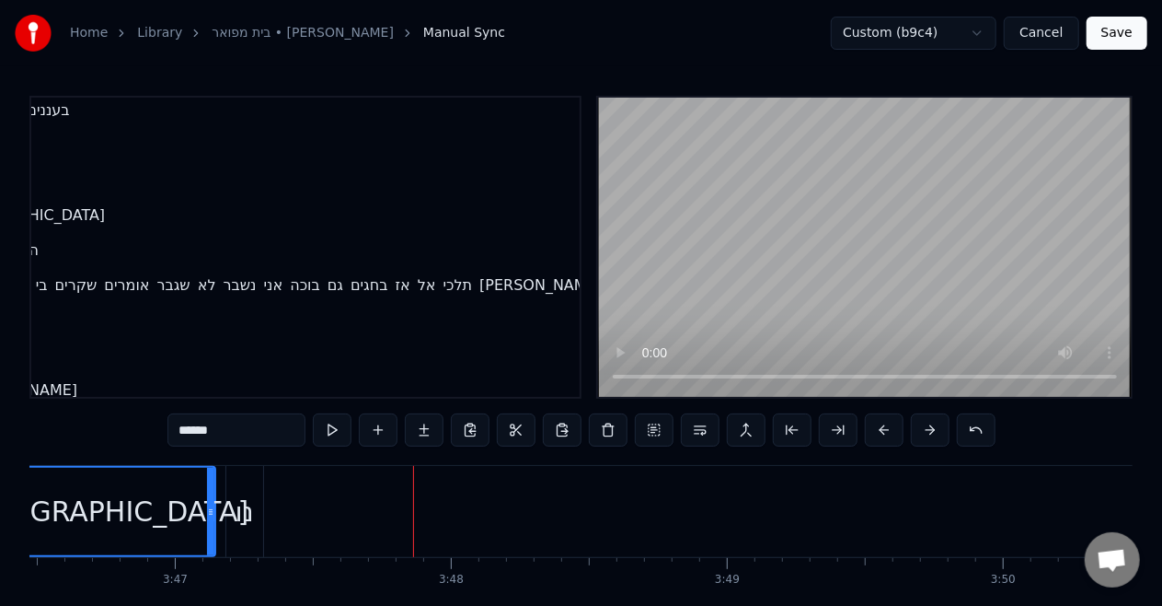
scroll to position [1159, 0]
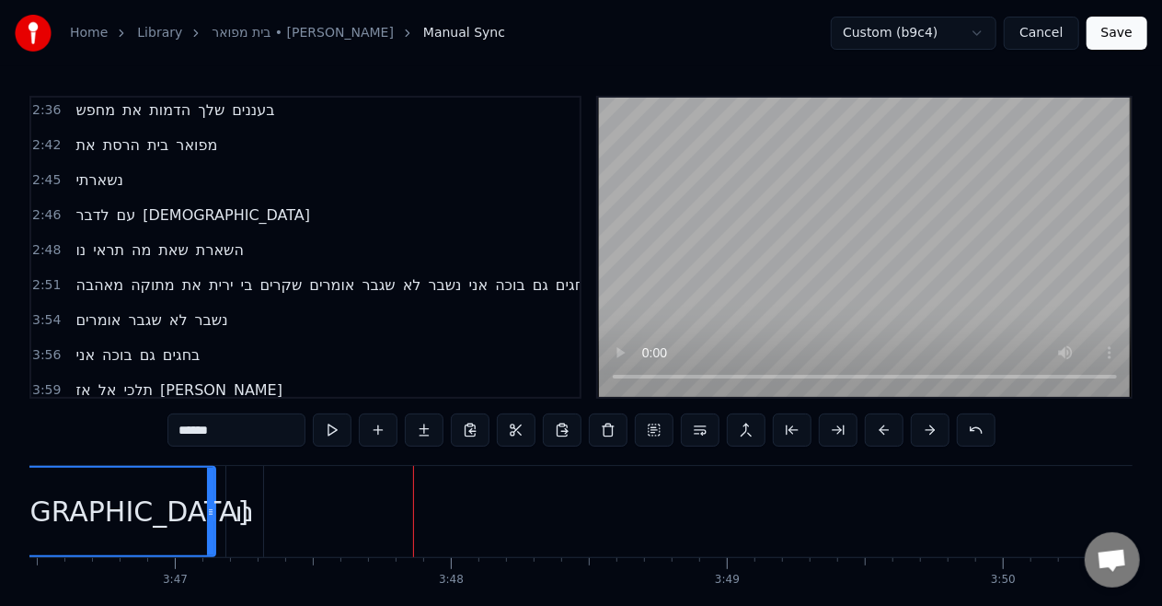
click at [98, 239] on span "תראי" at bounding box center [108, 249] width 35 height 21
type input "****"
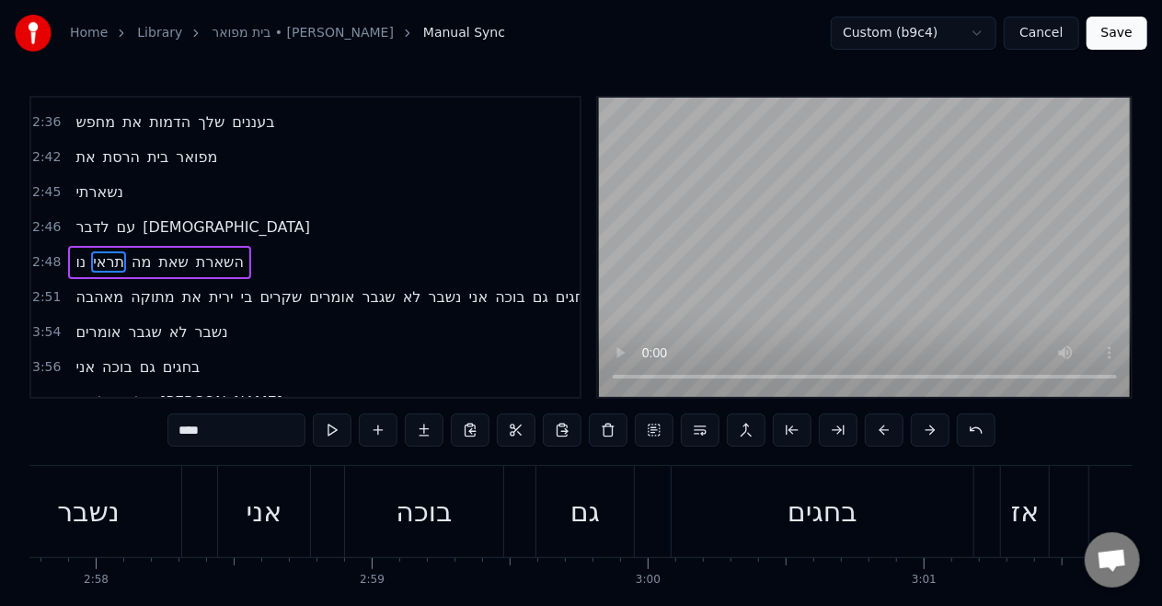
scroll to position [0, 46530]
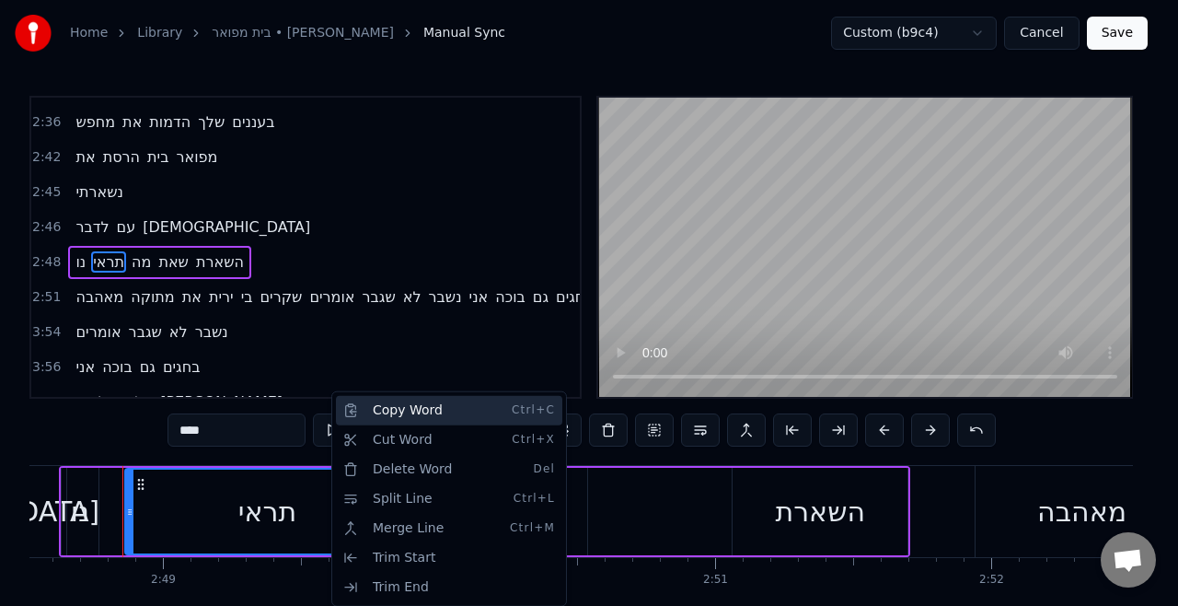
click at [387, 412] on div "Copy Word Ctrl+C" at bounding box center [449, 410] width 226 height 29
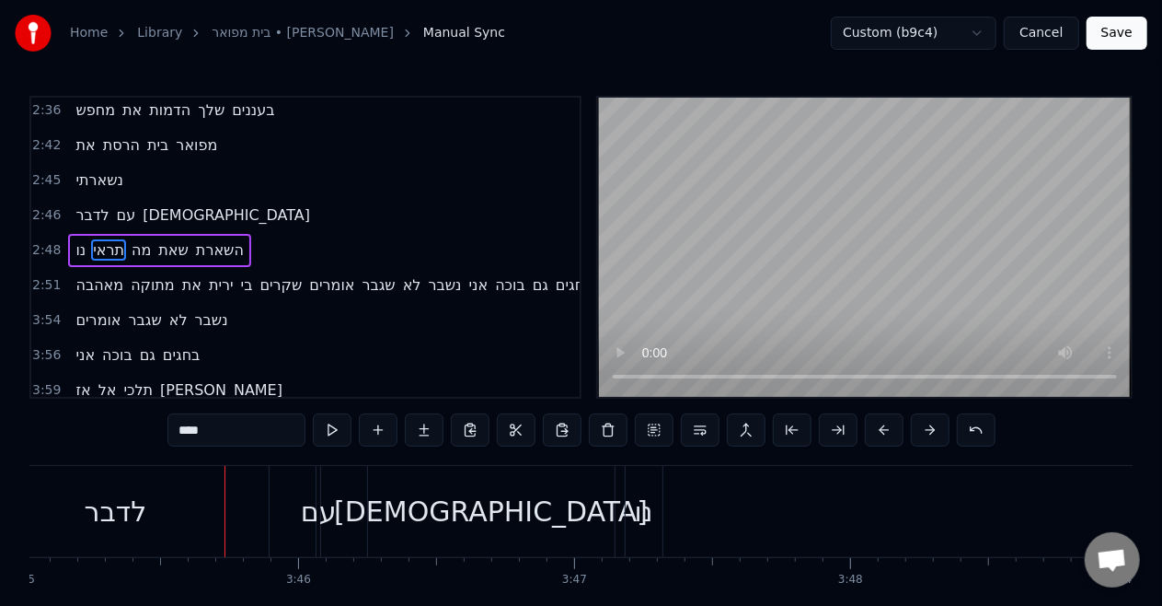
scroll to position [0, 62237]
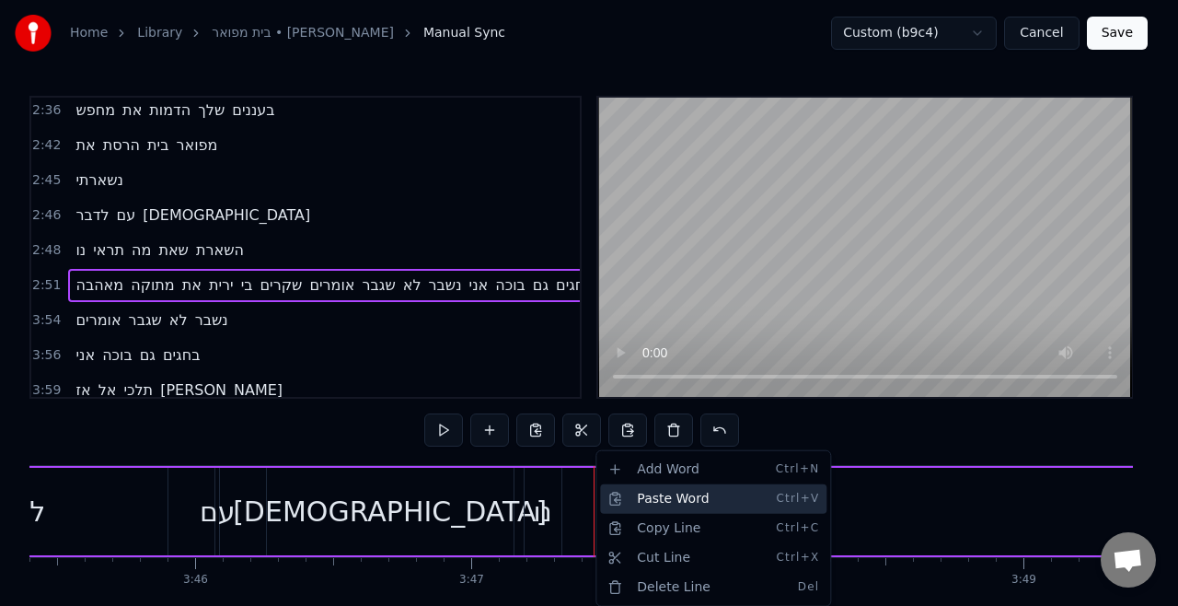
click at [636, 507] on div "Paste Word Ctrl+V" at bounding box center [713, 498] width 226 height 29
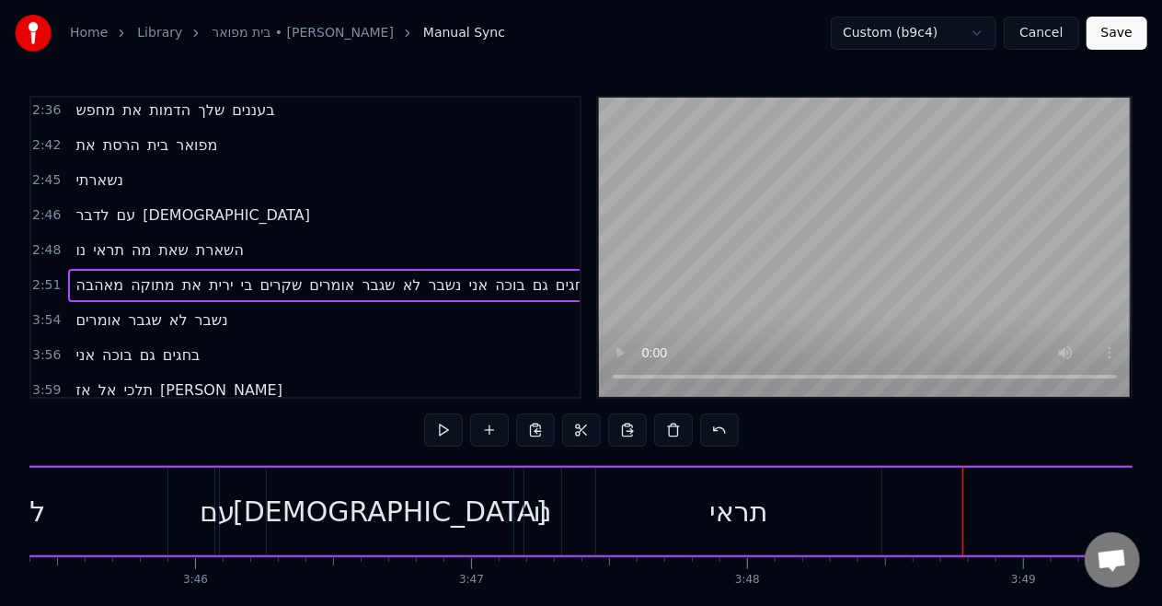
click at [147, 239] on span "מה" at bounding box center [141, 249] width 23 height 21
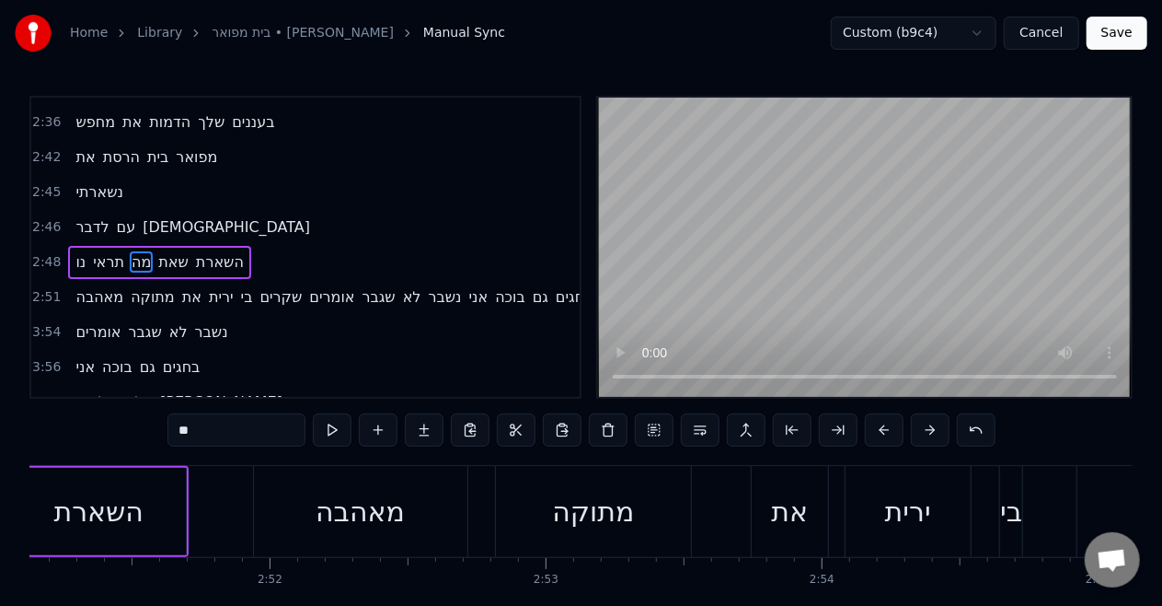
scroll to position [0, 46750]
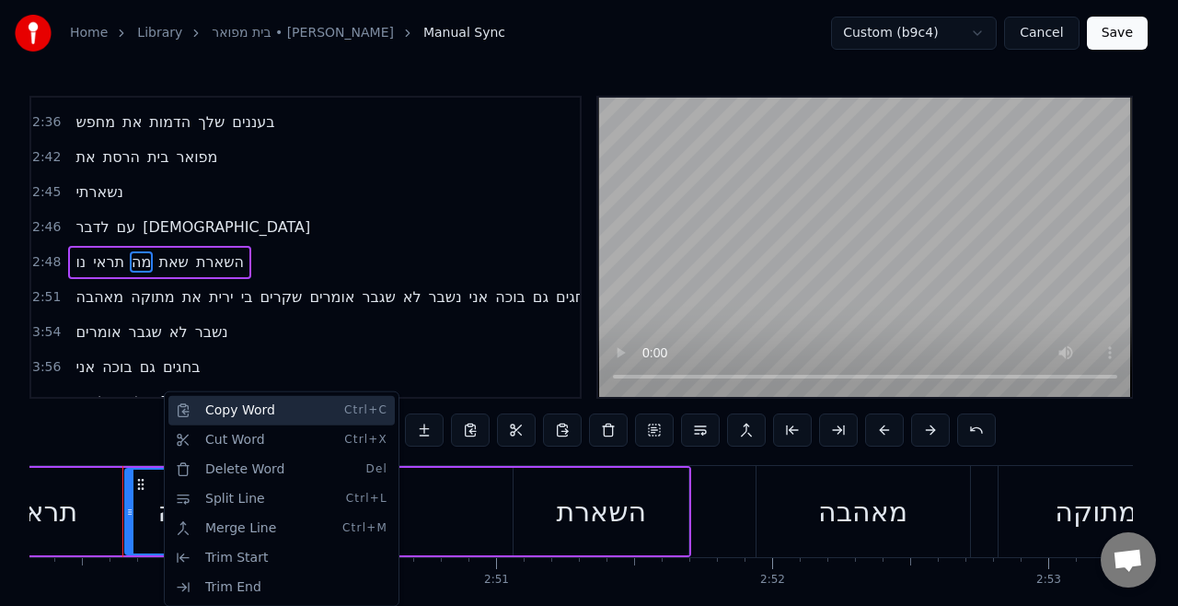
click at [238, 418] on div "Copy Word Ctrl+C" at bounding box center [281, 410] width 226 height 29
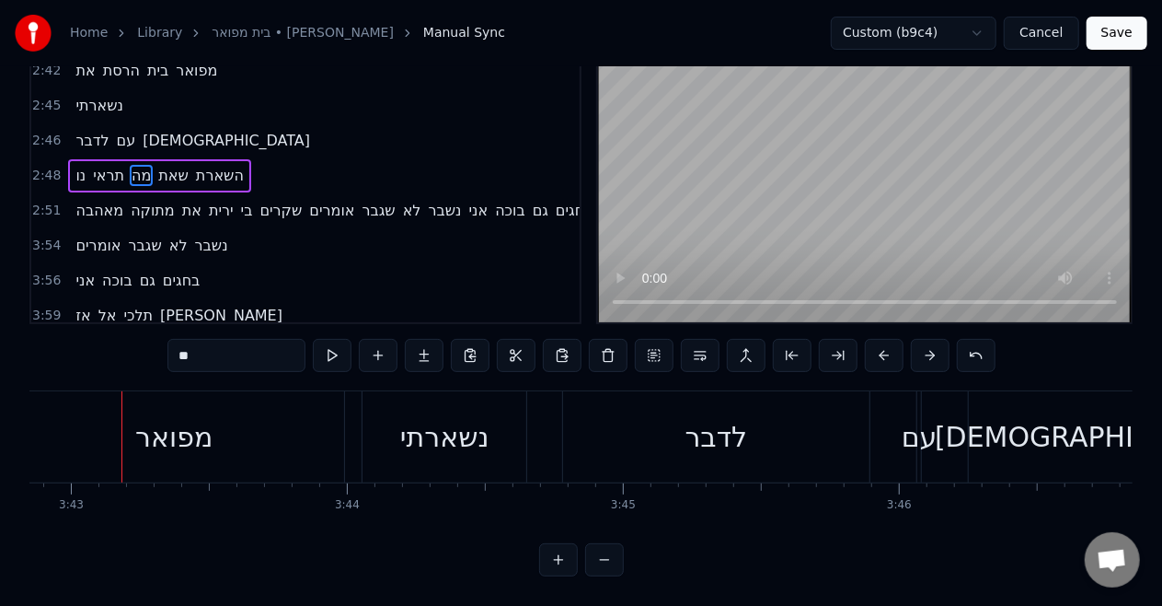
scroll to position [0, 0]
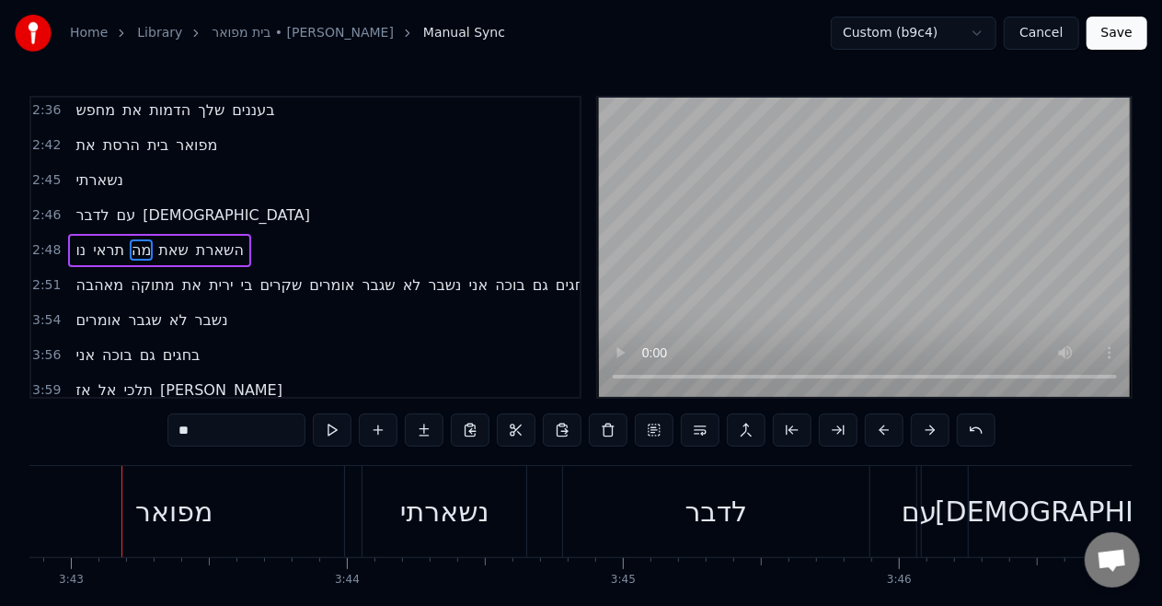
click at [792, 249] on video at bounding box center [865, 247] width 534 height 299
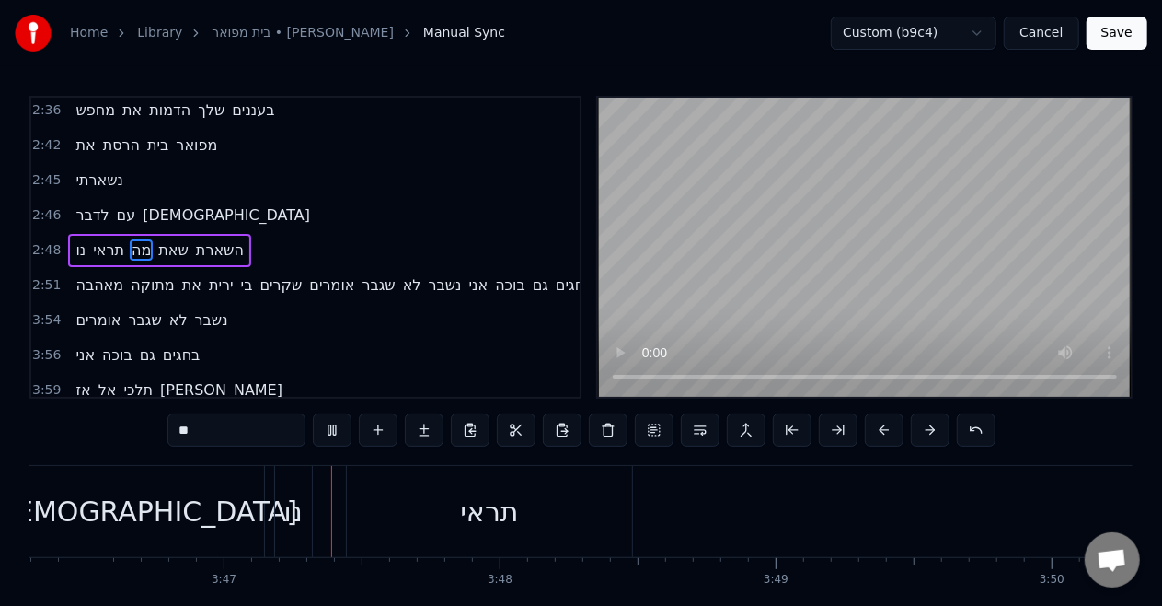
scroll to position [0, 62488]
click at [792, 249] on video at bounding box center [865, 247] width 534 height 299
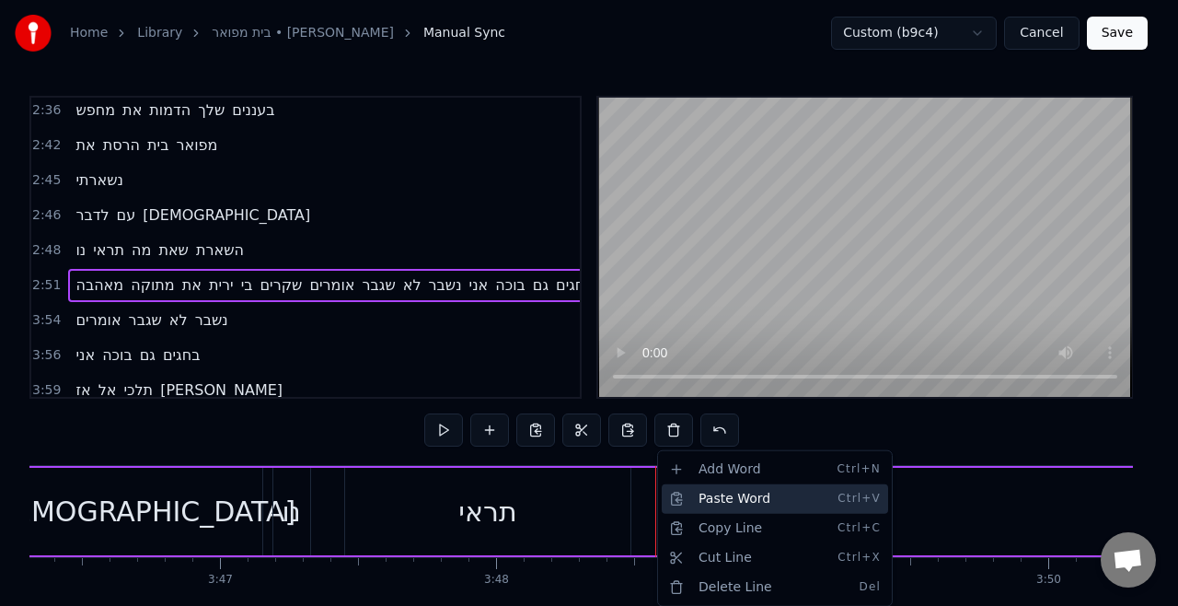
click at [701, 500] on div "Paste Word Ctrl+V" at bounding box center [775, 498] width 226 height 29
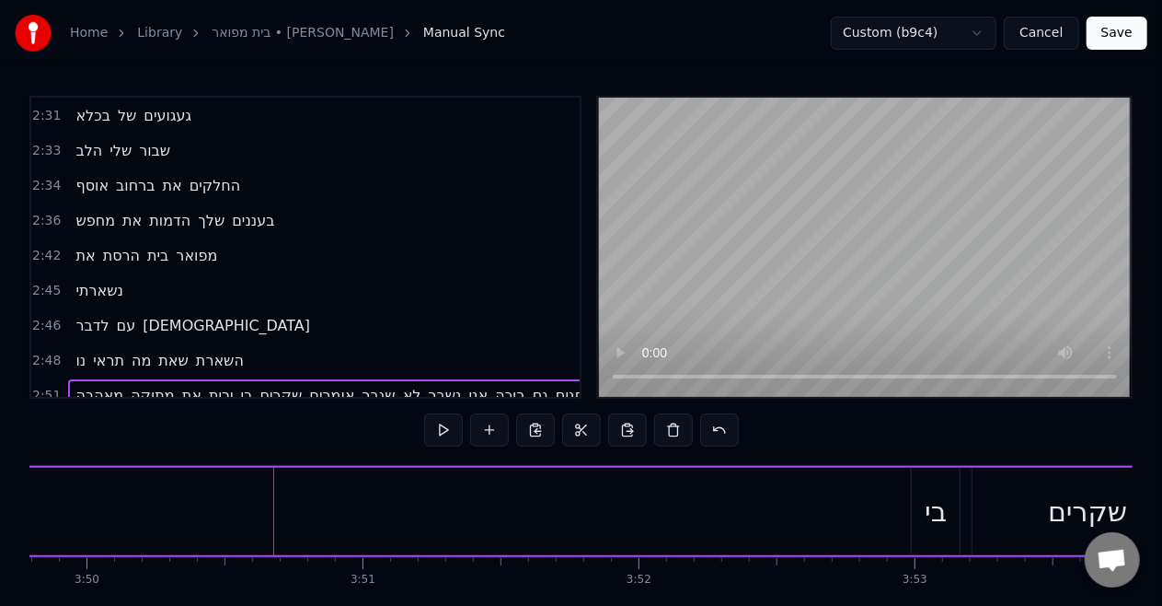
scroll to position [1051, 0]
click at [169, 347] on span "שאת" at bounding box center [173, 357] width 34 height 21
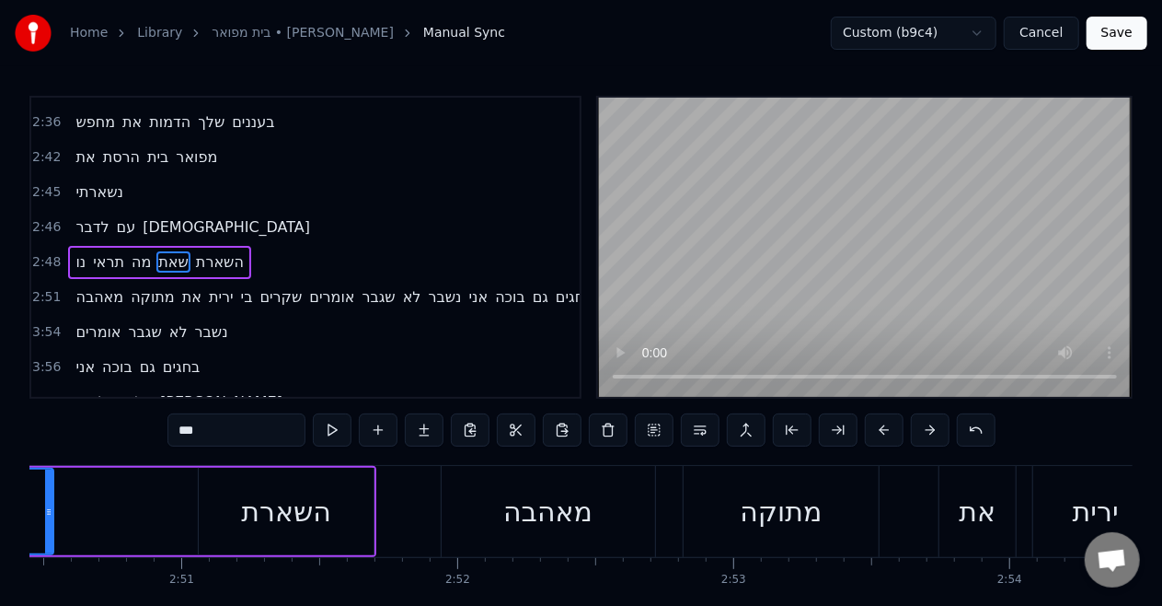
scroll to position [0, 46868]
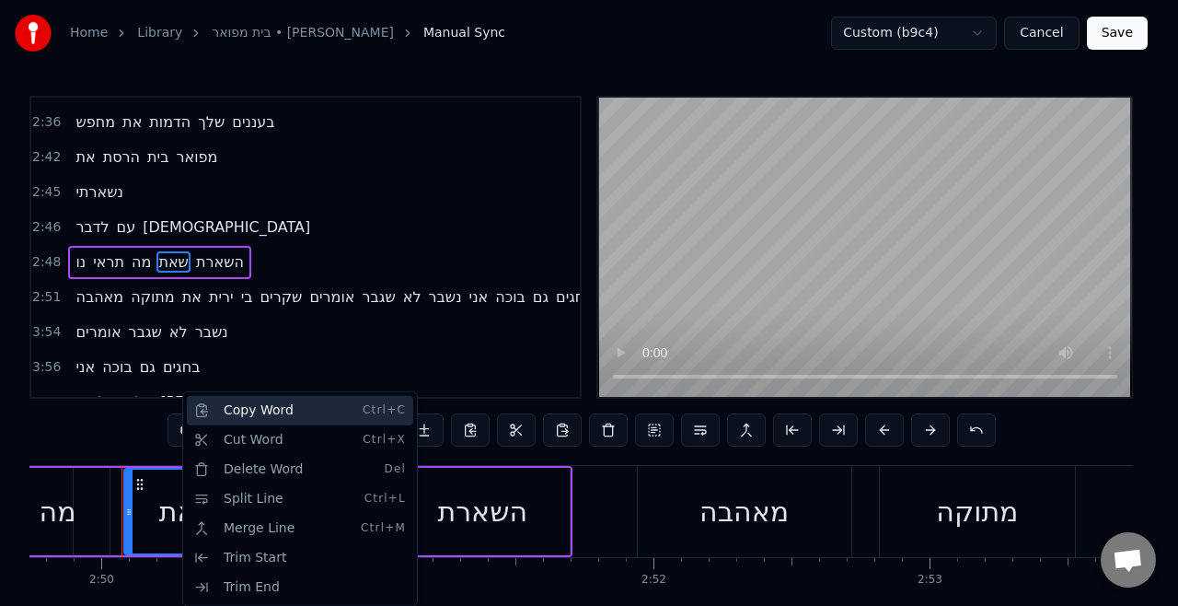
click at [263, 416] on div "Copy Word Ctrl+C" at bounding box center [300, 410] width 226 height 29
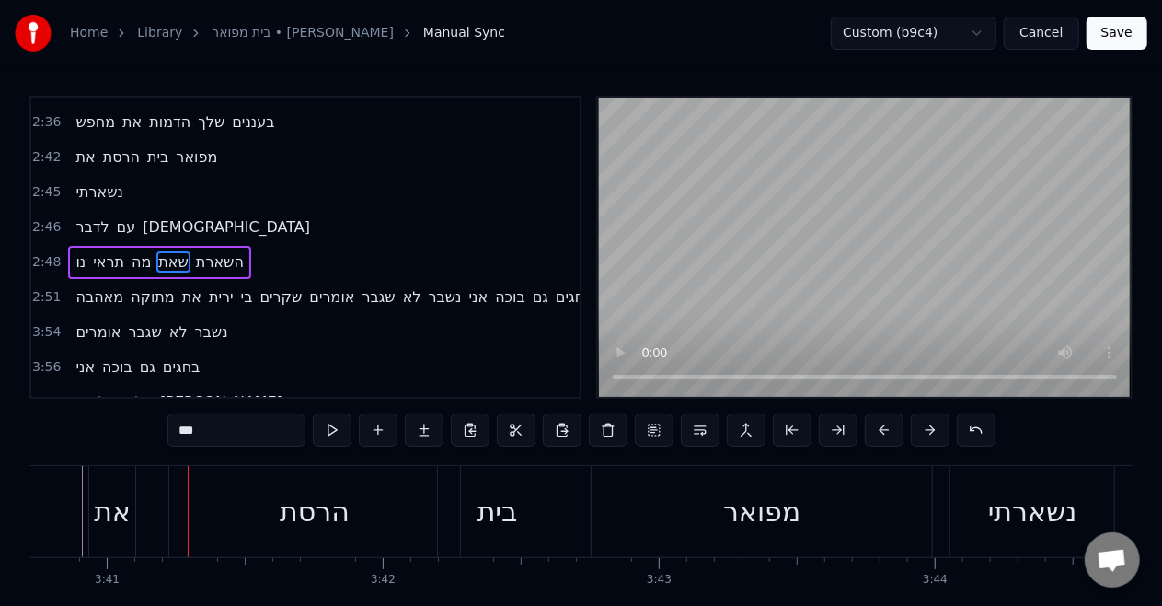
scroll to position [0, 61011]
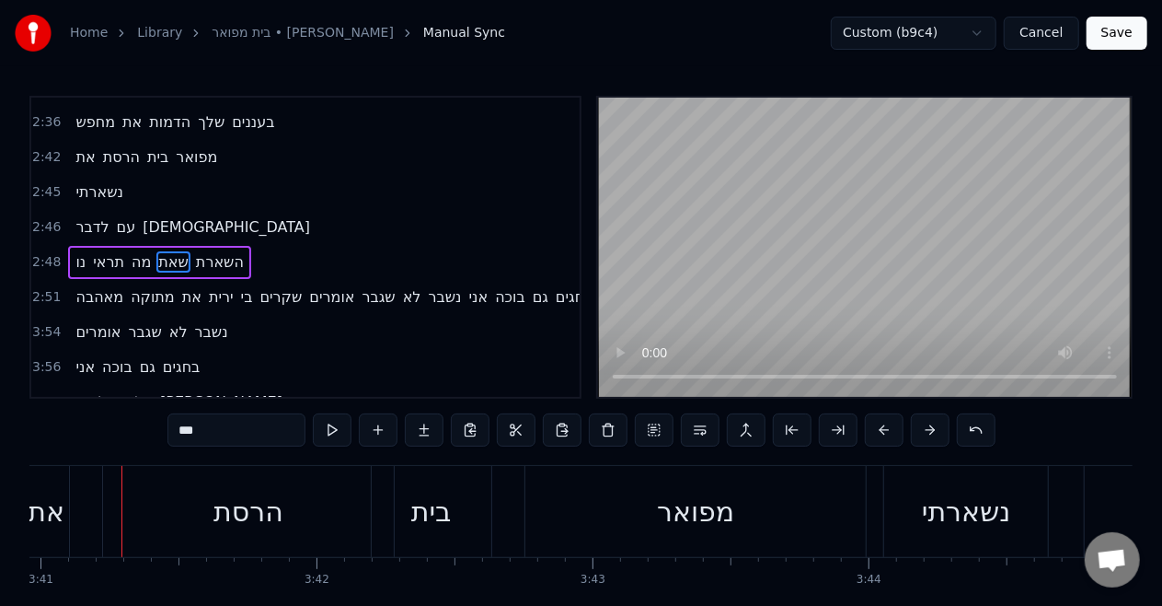
type input "****"
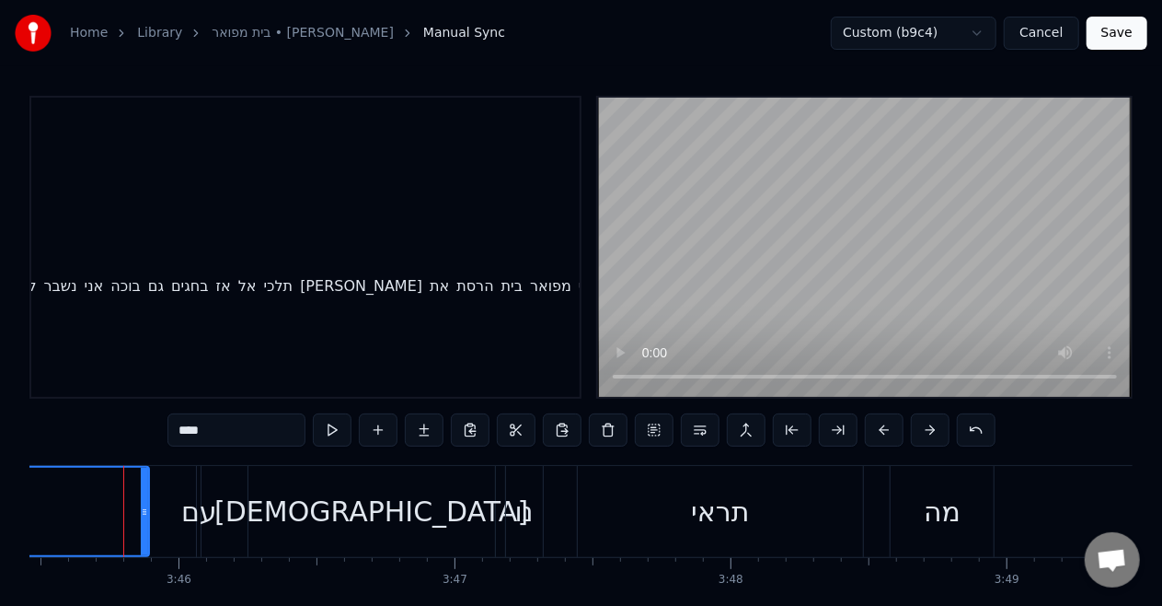
scroll to position [0, 62255]
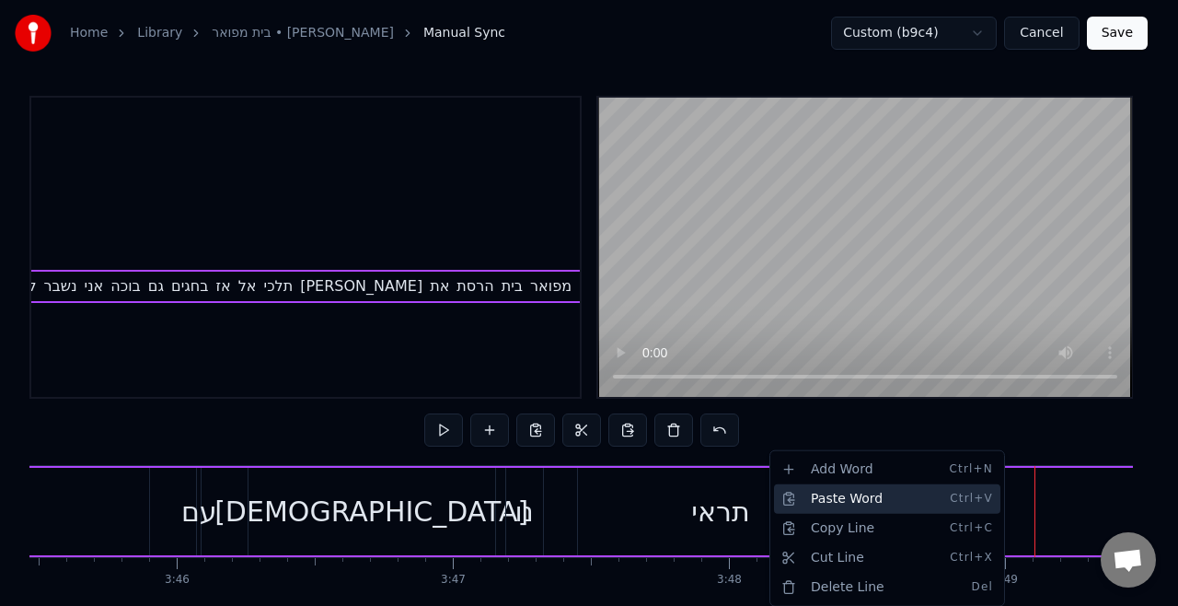
click at [948, 503] on div "Paste Word Ctrl+V" at bounding box center [887, 498] width 226 height 29
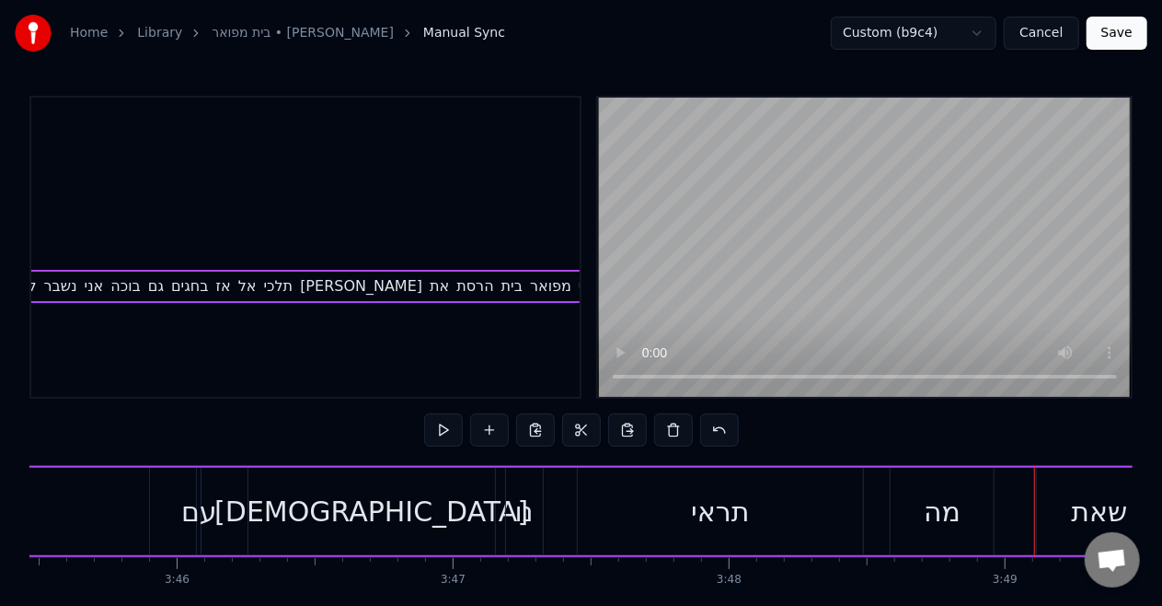
click at [913, 503] on div "מה" at bounding box center [942, 511] width 103 height 87
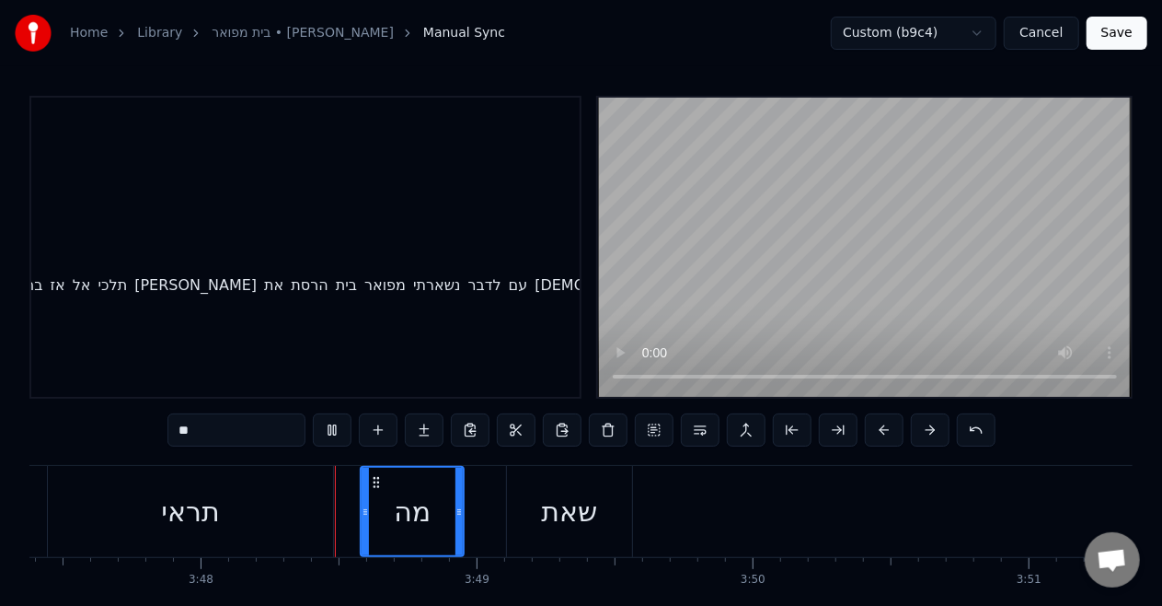
scroll to position [0, 62811]
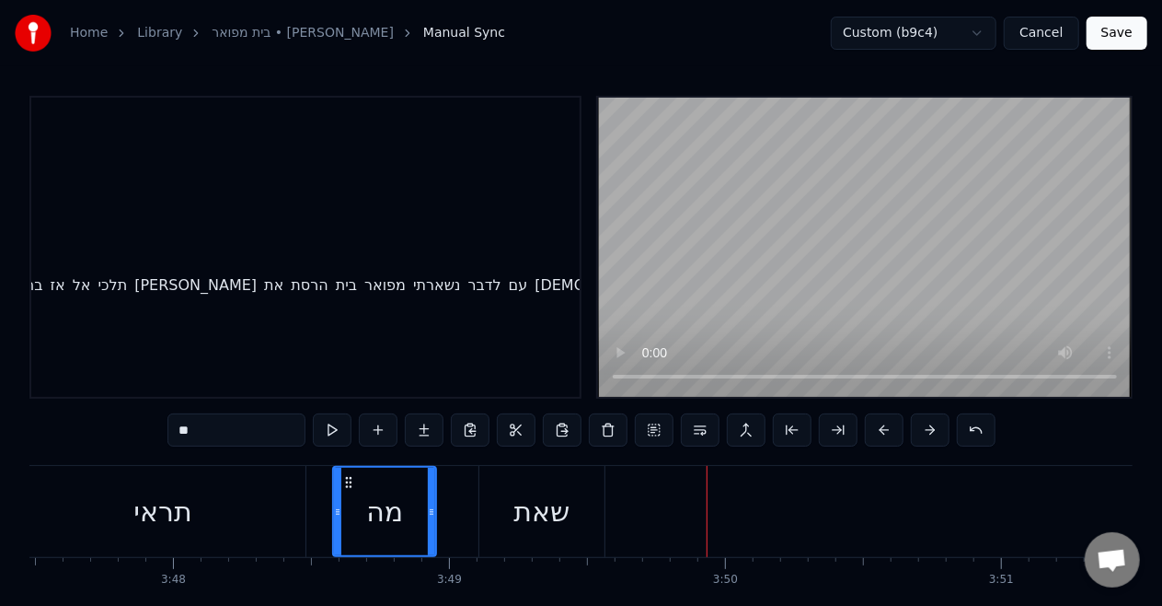
click at [584, 519] on div "שאת" at bounding box center [542, 511] width 125 height 91
type input "***"
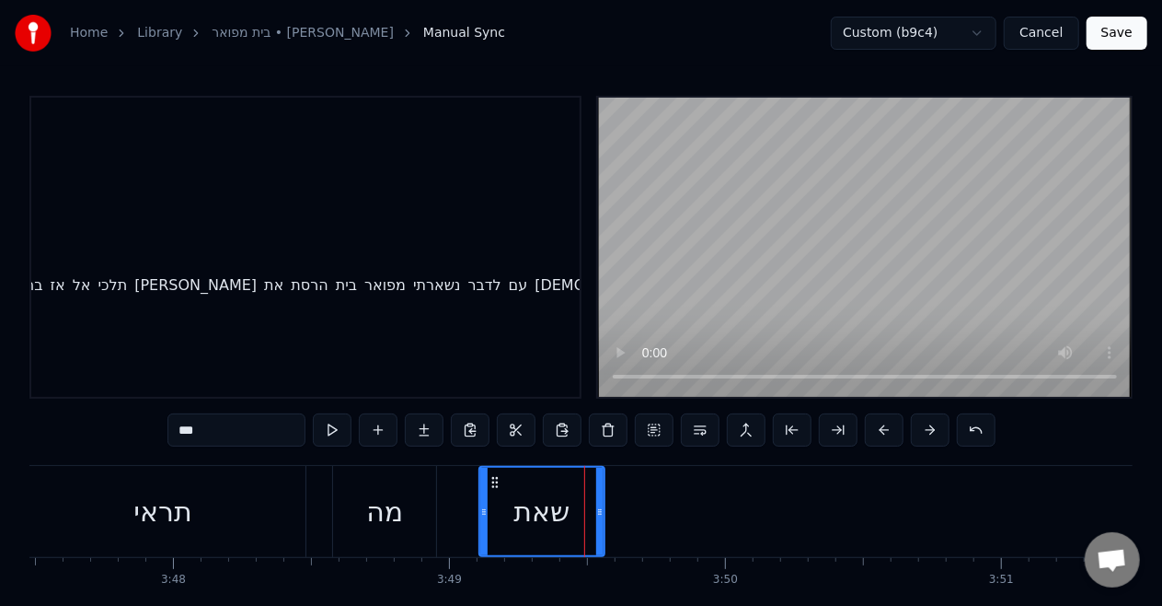
scroll to position [1159, 589]
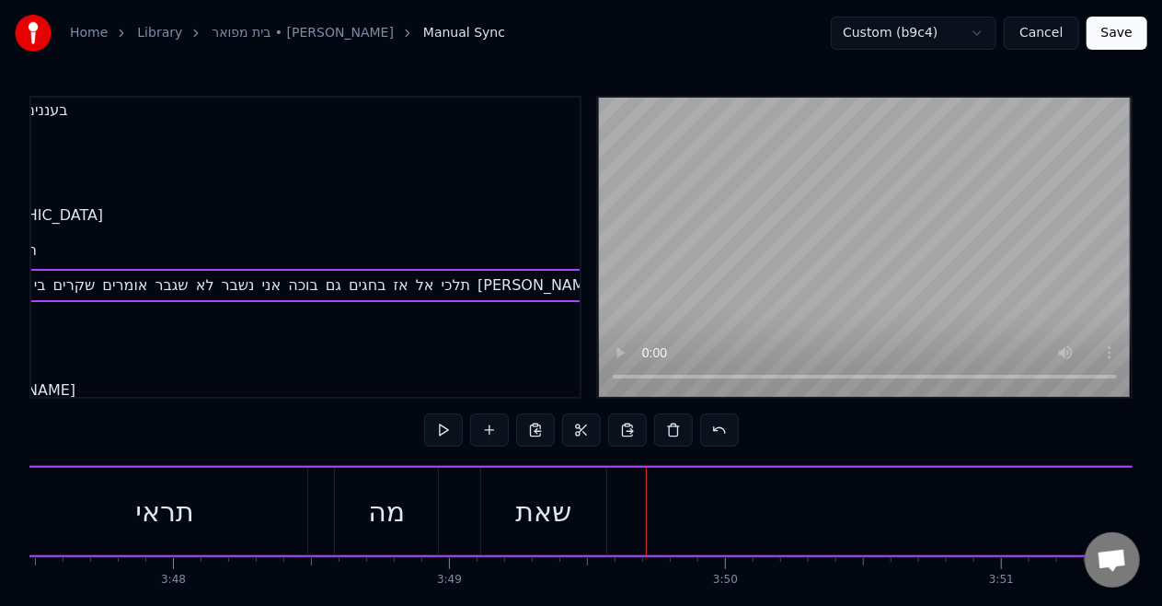
scroll to position [1159, 0]
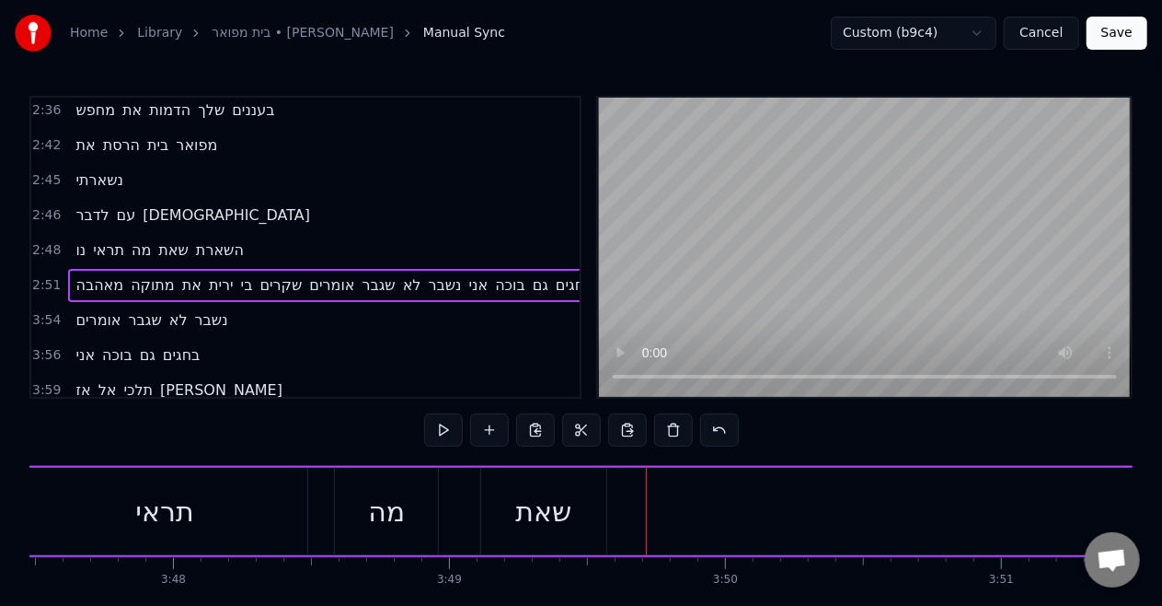
click at [216, 239] on span "השארת" at bounding box center [220, 249] width 52 height 21
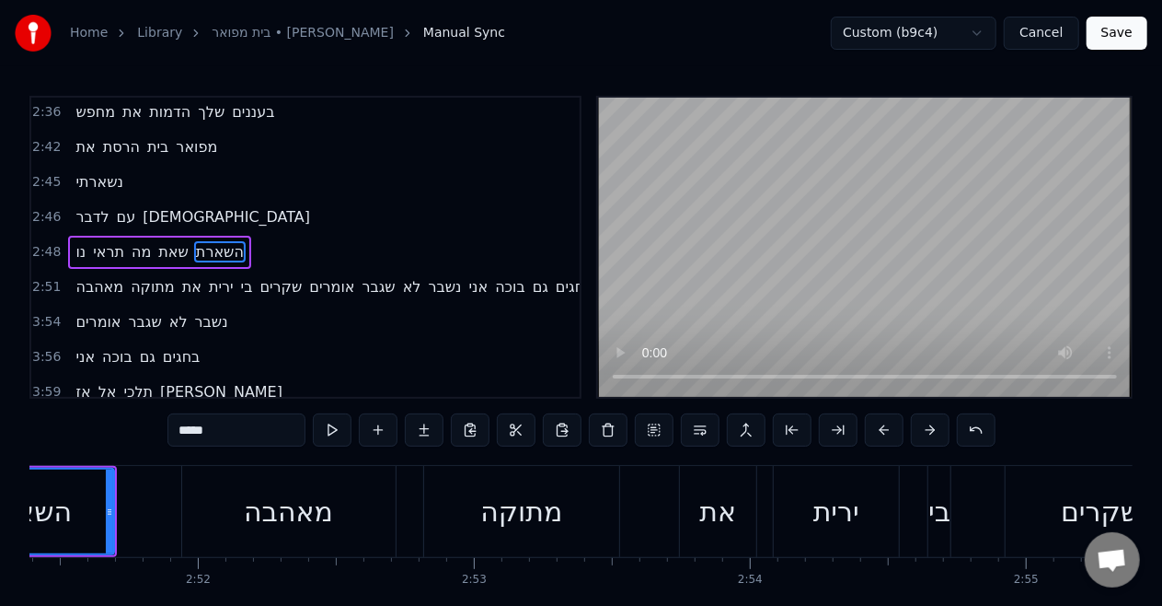
scroll to position [0, 47139]
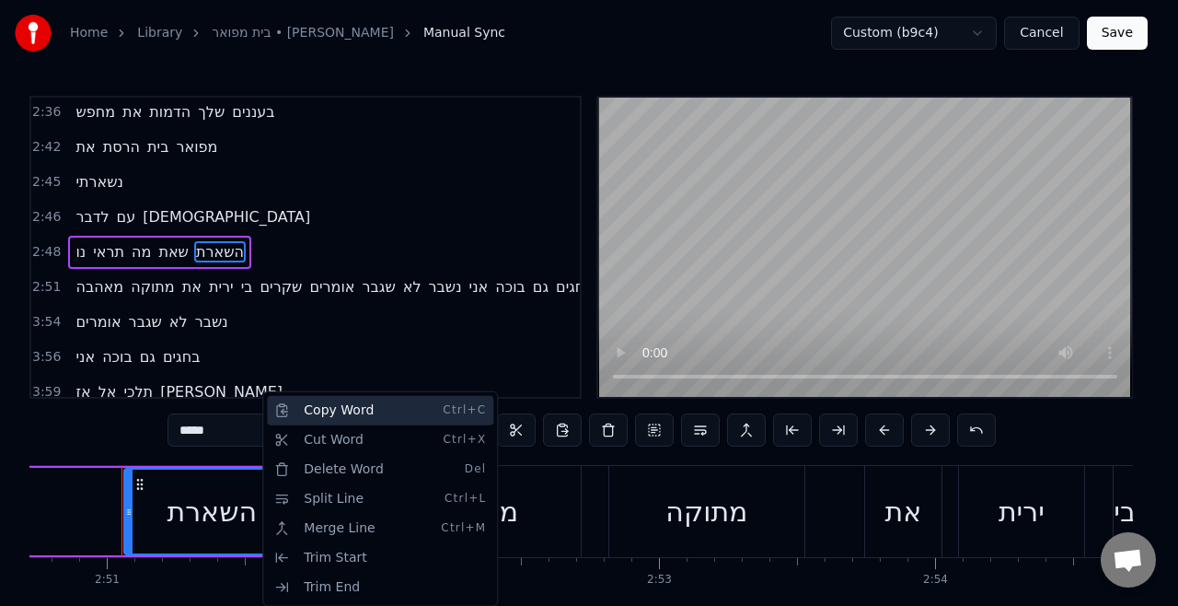
click at [322, 410] on div "Copy Word Ctrl+C" at bounding box center [380, 410] width 226 height 29
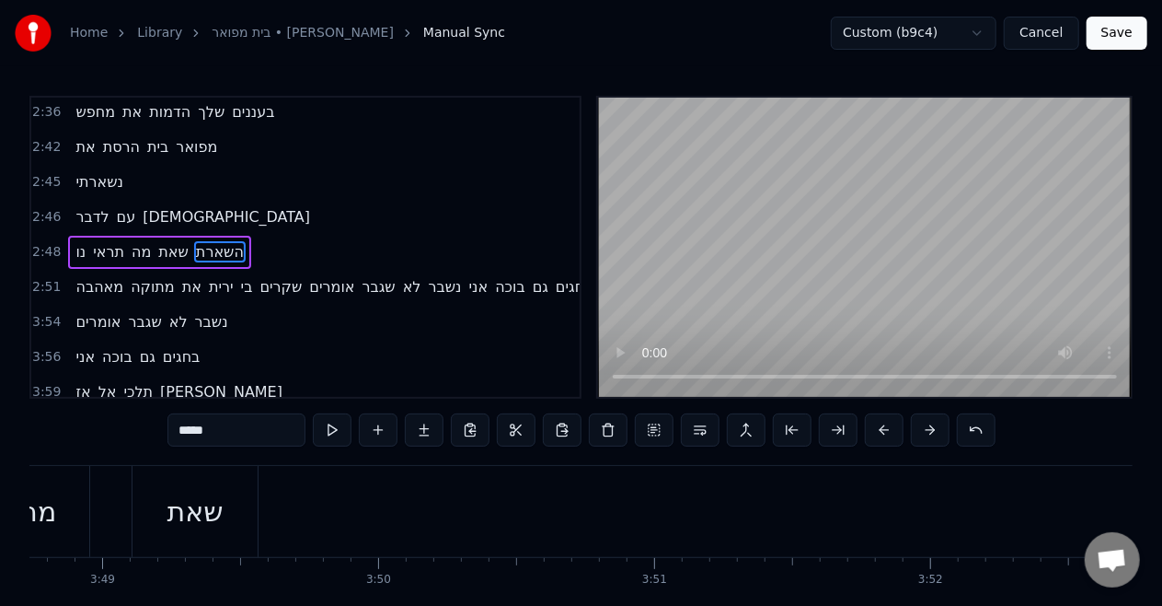
scroll to position [0, 63034]
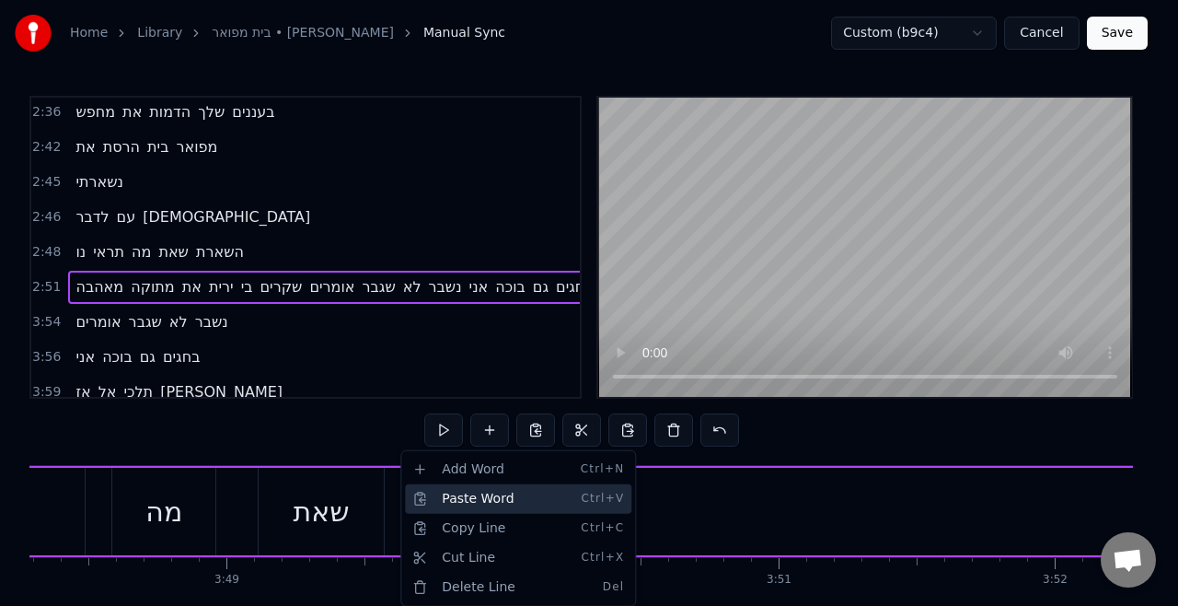
click at [465, 504] on div "Paste Word Ctrl+V" at bounding box center [518, 498] width 226 height 29
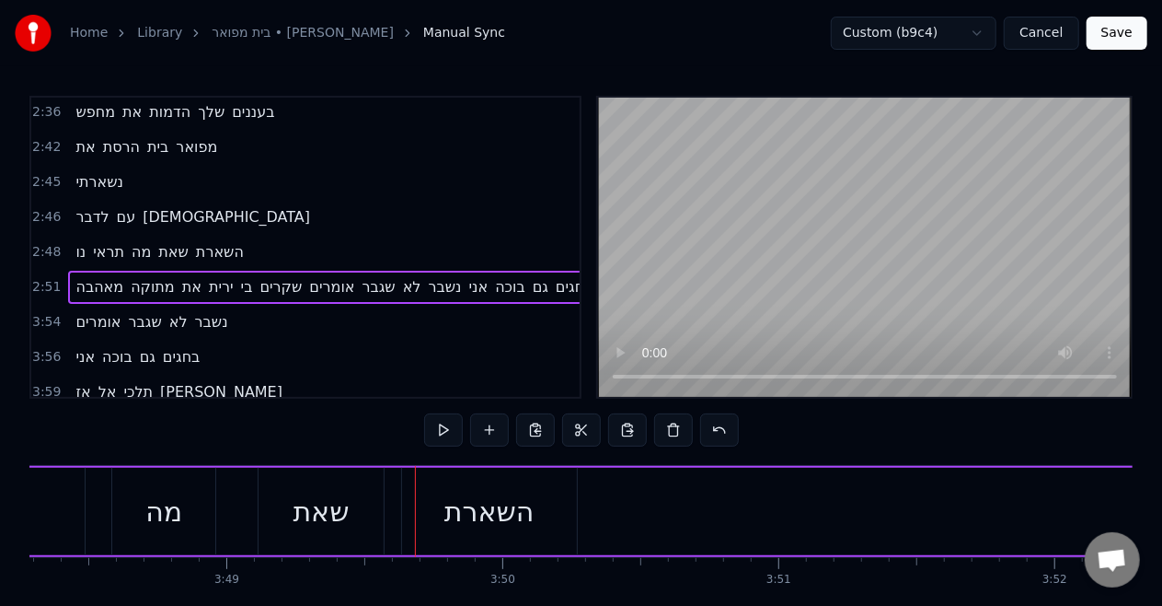
click at [343, 484] on div "שאת" at bounding box center [321, 511] width 125 height 87
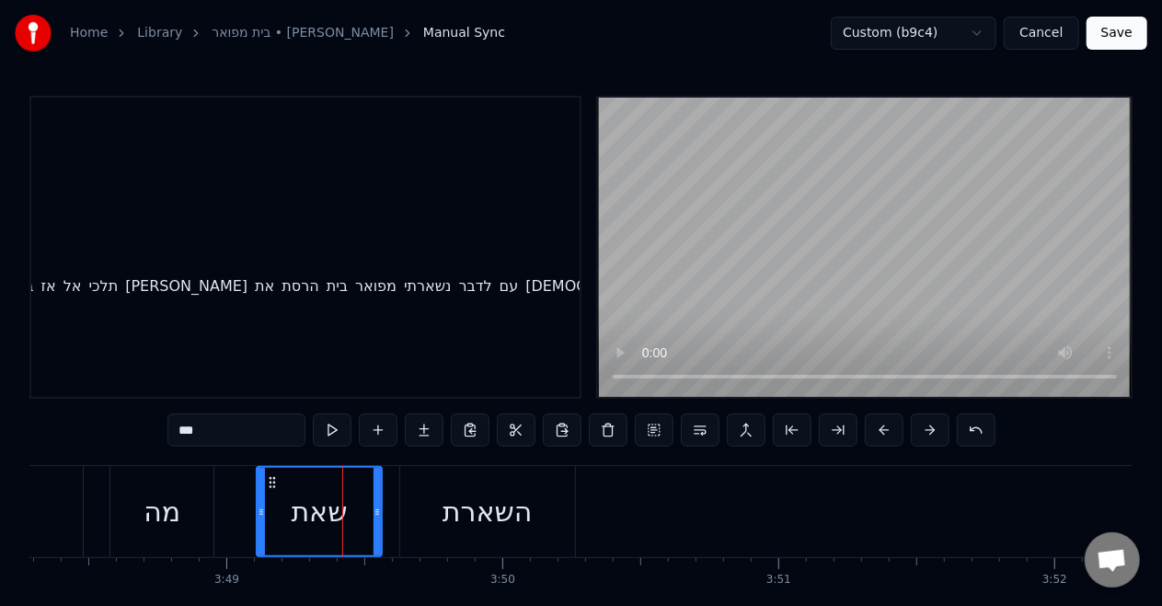
scroll to position [1159, 589]
click at [439, 515] on div "השארת" at bounding box center [487, 511] width 175 height 91
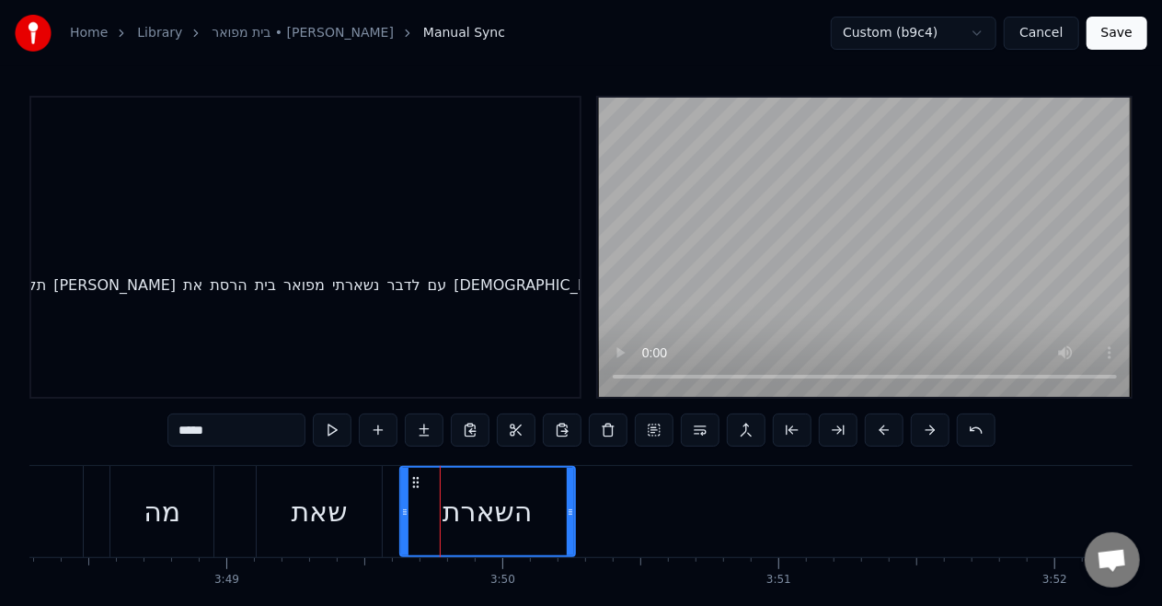
scroll to position [1159, 646]
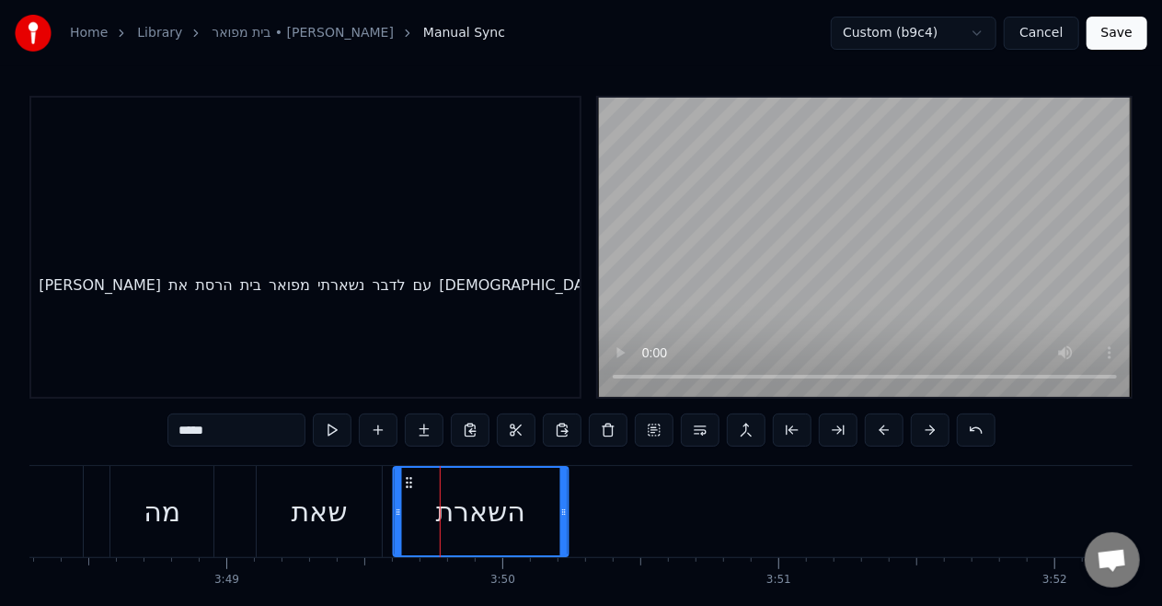
click at [404, 482] on icon at bounding box center [408, 482] width 15 height 15
click at [310, 508] on div "שאת" at bounding box center [319, 511] width 56 height 41
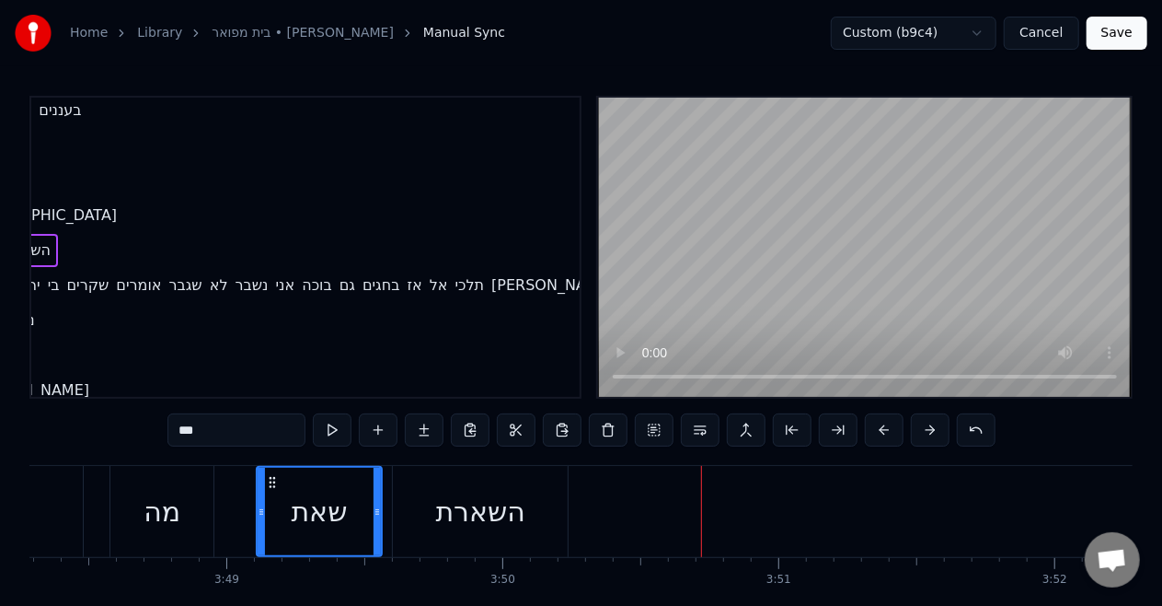
scroll to position [1159, 0]
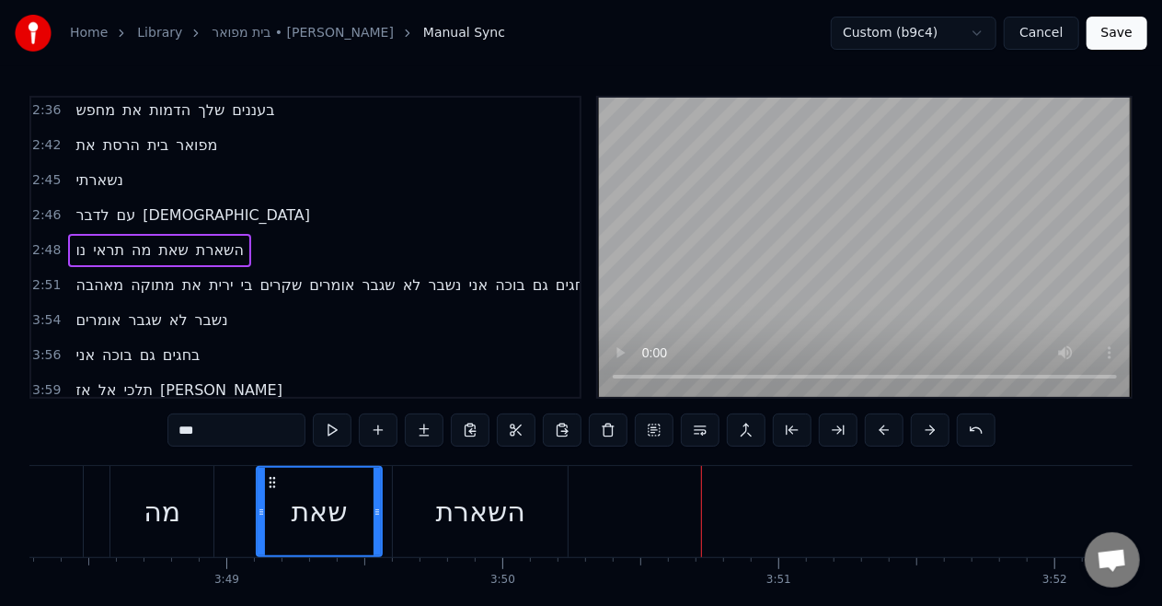
click at [84, 274] on span "מאהבה" at bounding box center [100, 284] width 52 height 21
type input "*****"
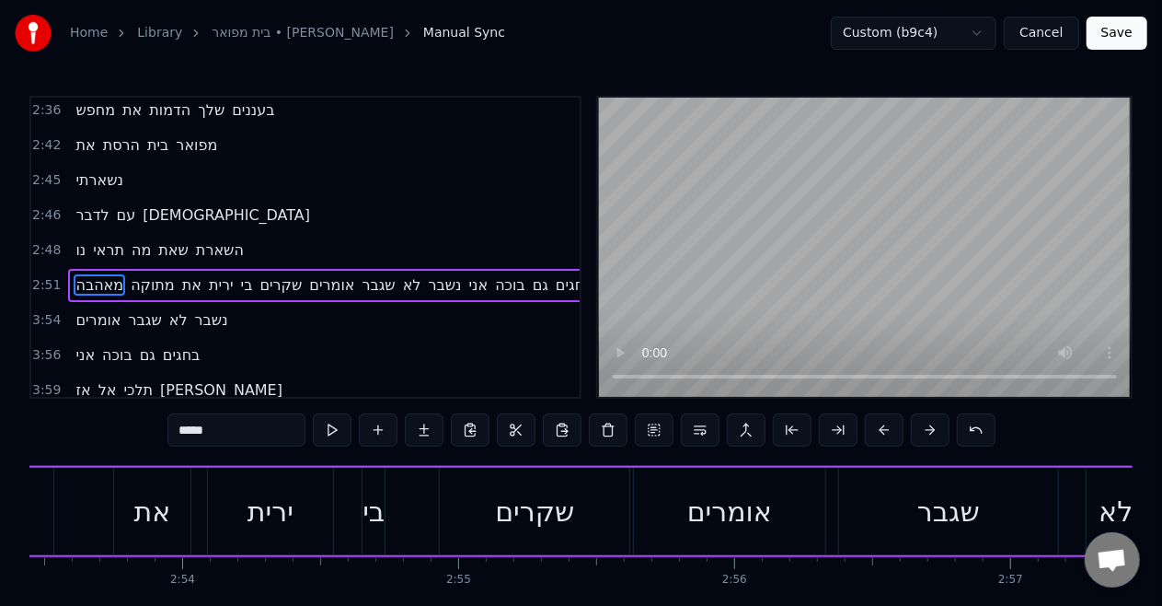
scroll to position [0, 47383]
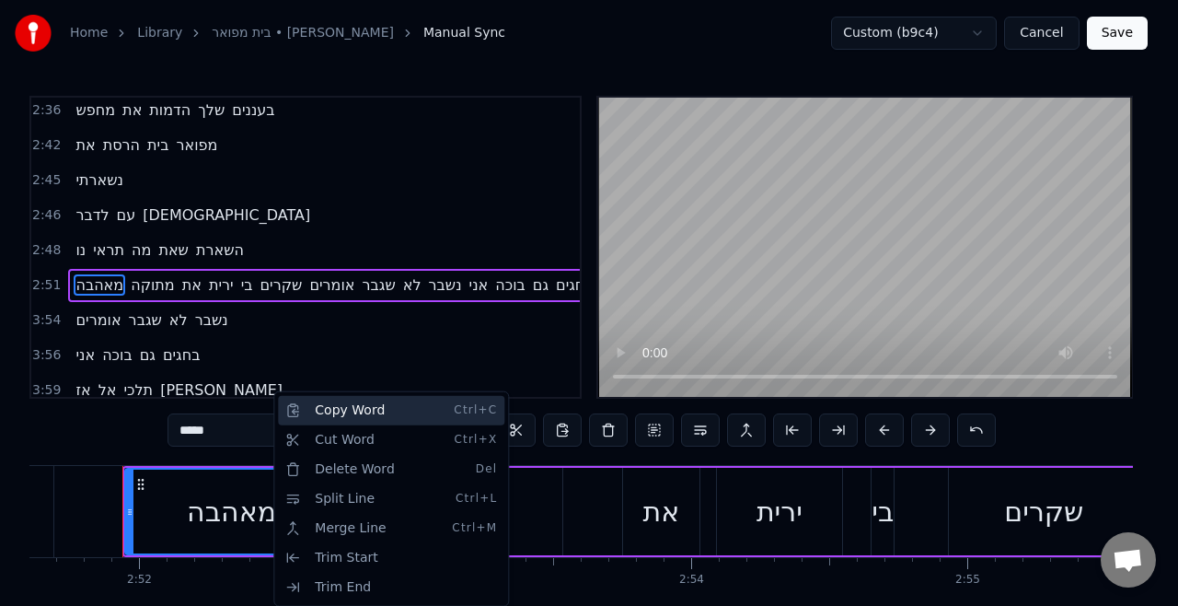
click at [324, 413] on div "Copy Word Ctrl+C" at bounding box center [391, 410] width 226 height 29
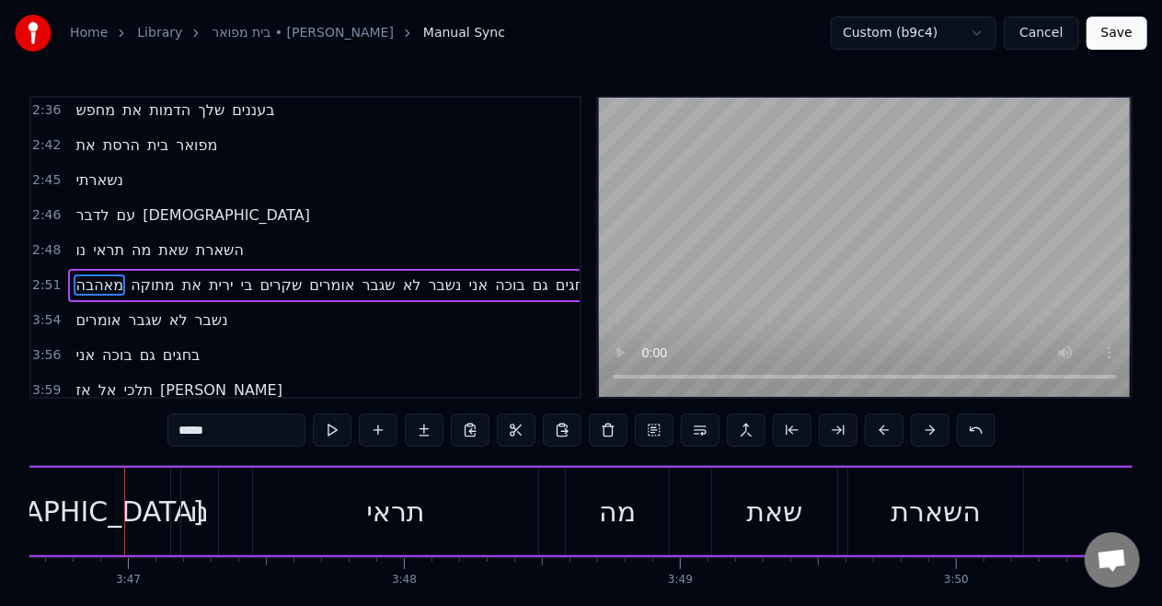
scroll to position [0, 62582]
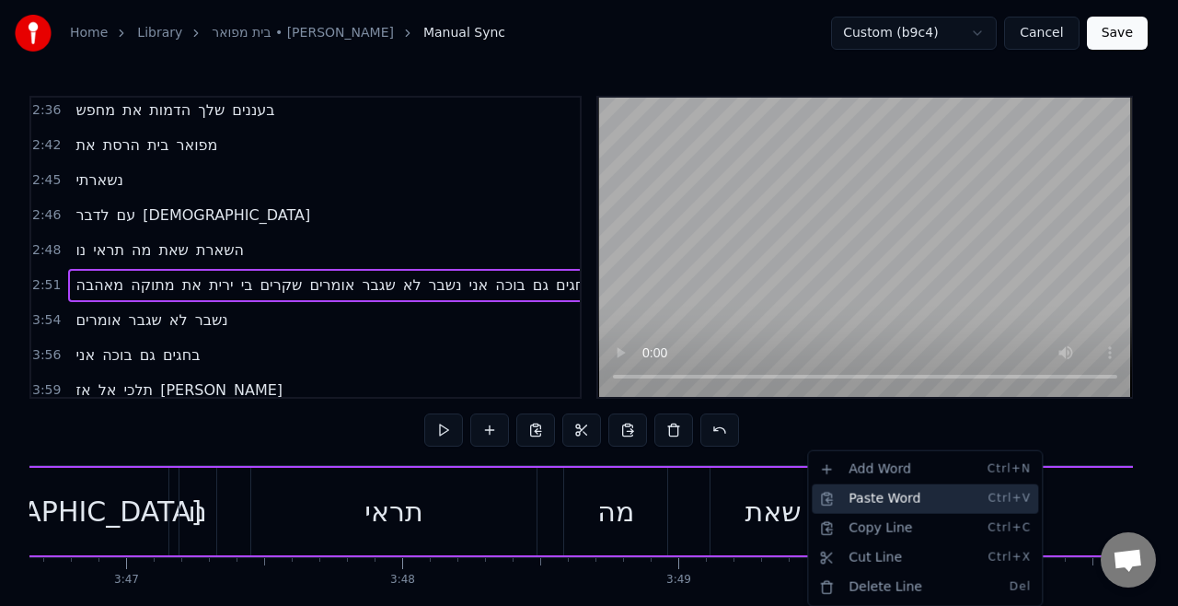
click at [981, 494] on div "Paste Word Ctrl+V" at bounding box center [925, 498] width 226 height 29
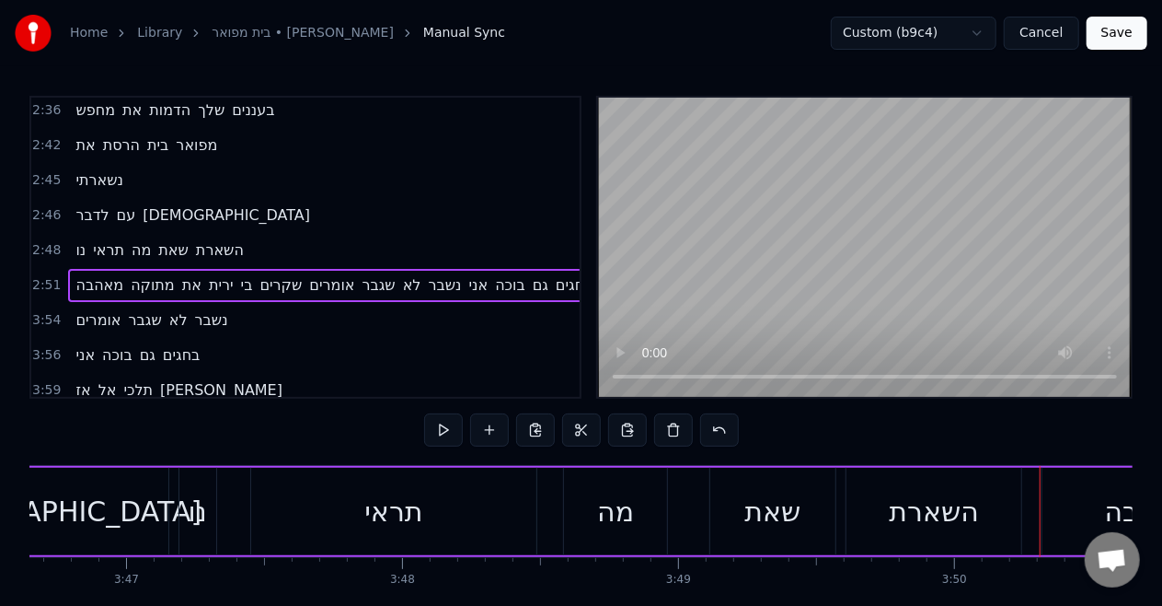
click at [962, 511] on div "השארת" at bounding box center [935, 511] width 90 height 41
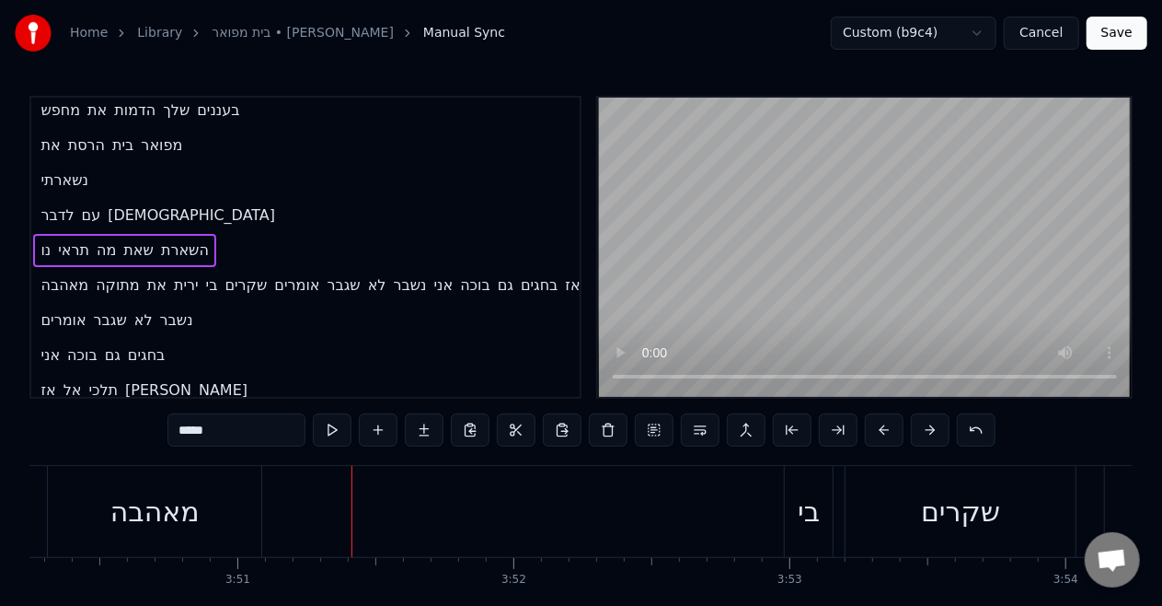
scroll to position [1159, 0]
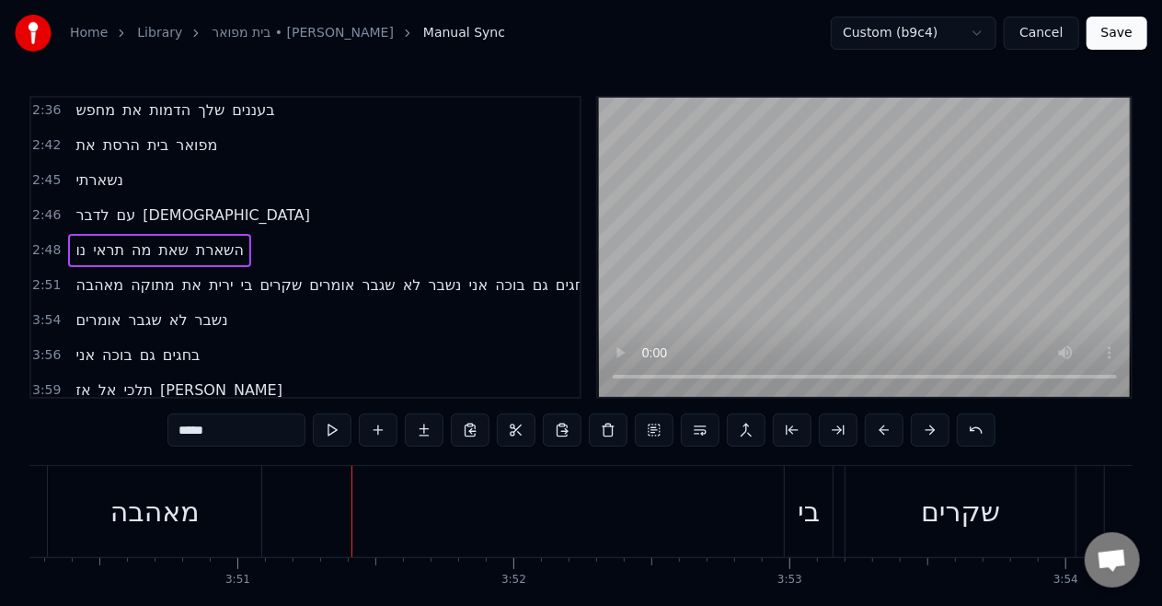
click at [134, 274] on span "מתוקה" at bounding box center [153, 284] width 48 height 21
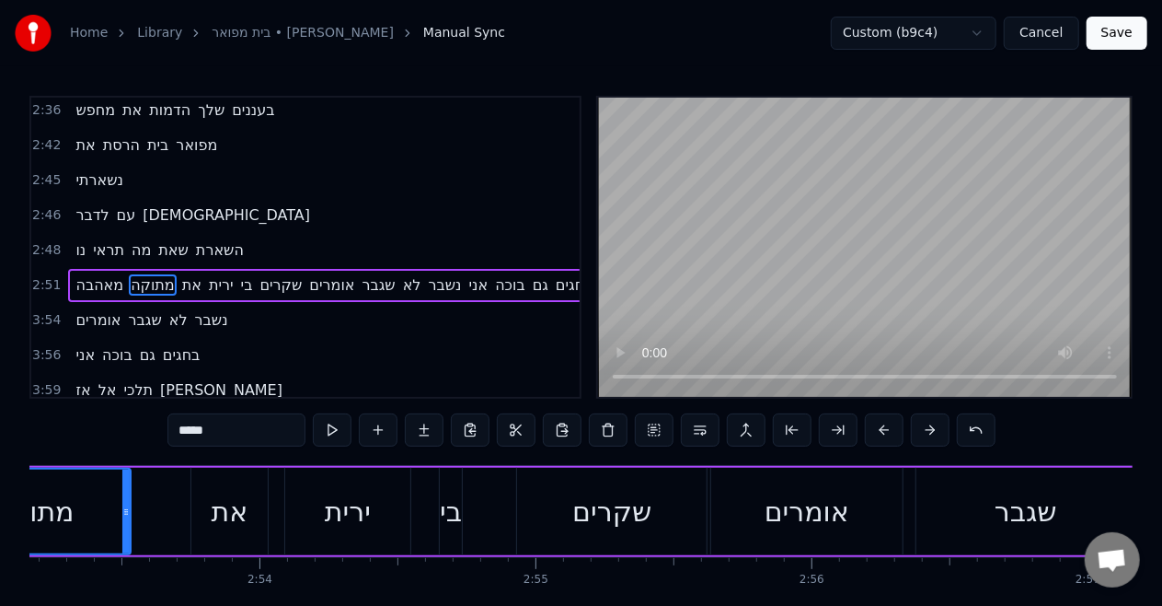
scroll to position [0, 47625]
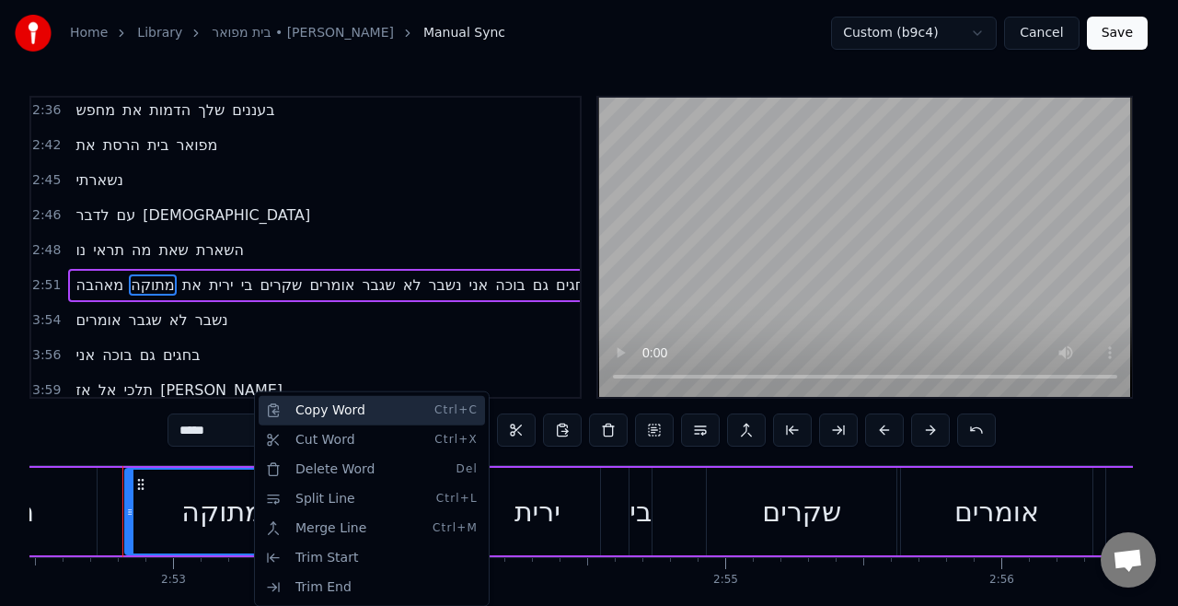
click at [297, 407] on div "Copy Word Ctrl+C" at bounding box center [372, 410] width 226 height 29
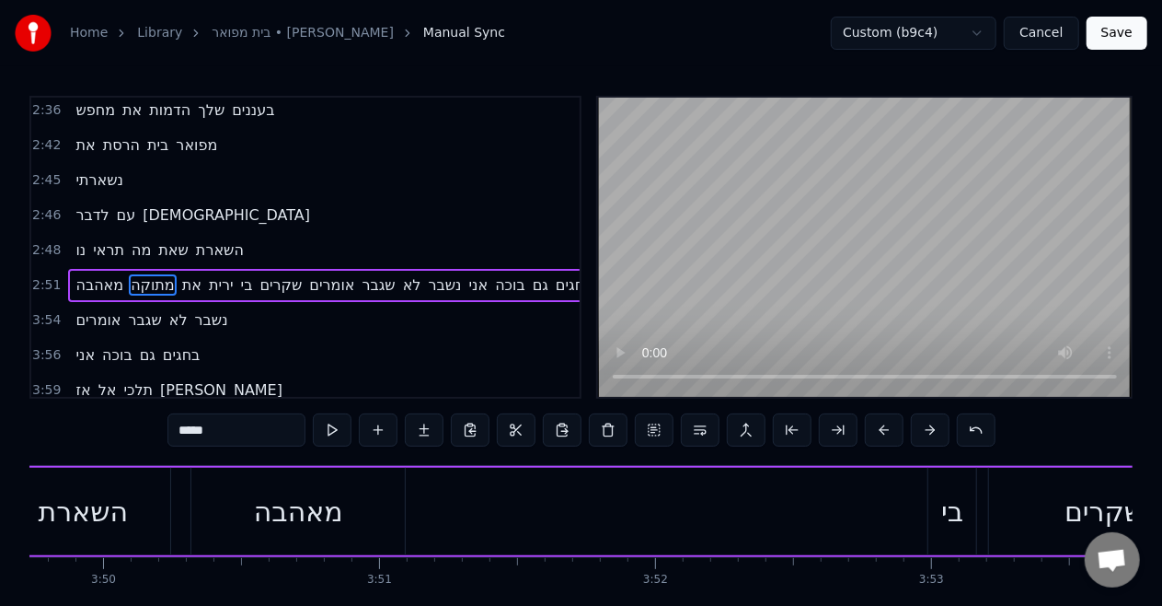
scroll to position [0, 63335]
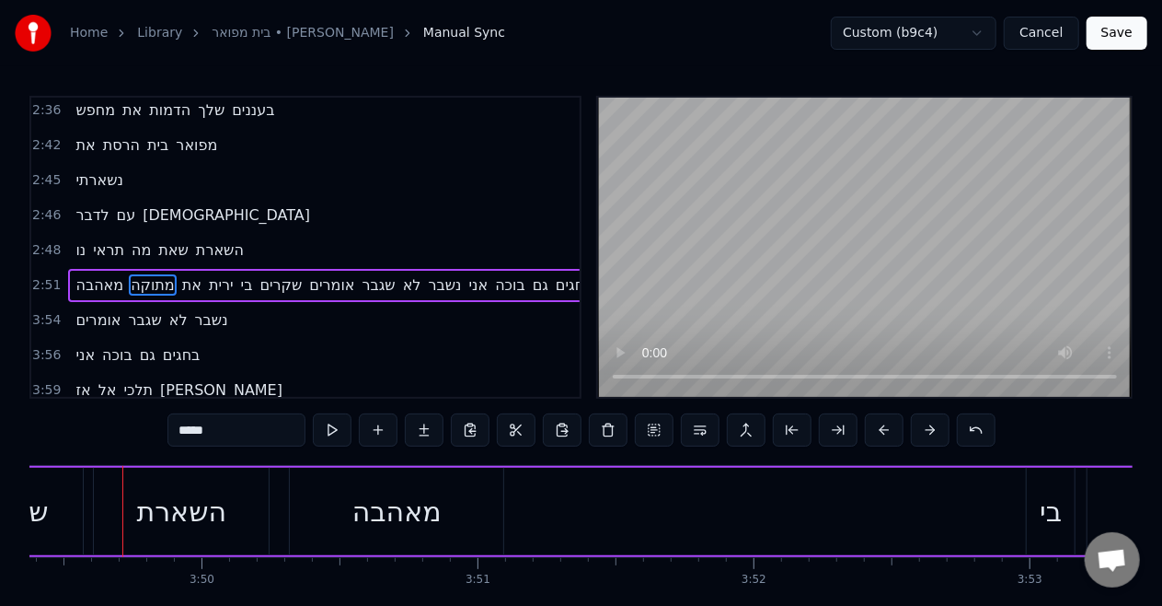
click at [480, 518] on div "מאהבה" at bounding box center [397, 511] width 214 height 87
type input "*****"
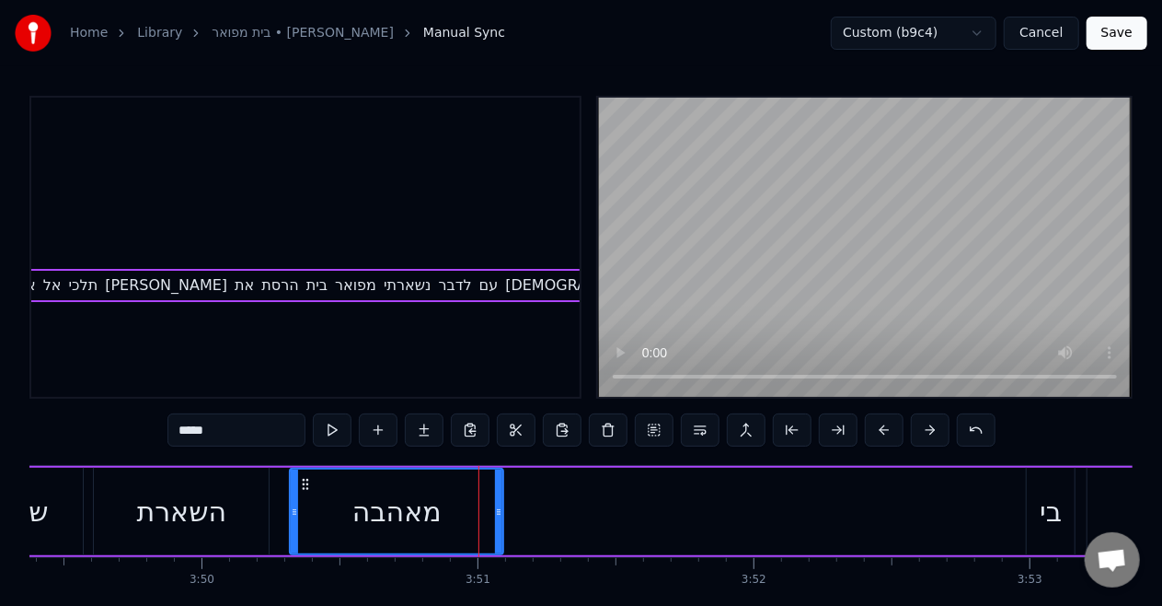
scroll to position [1159, 701]
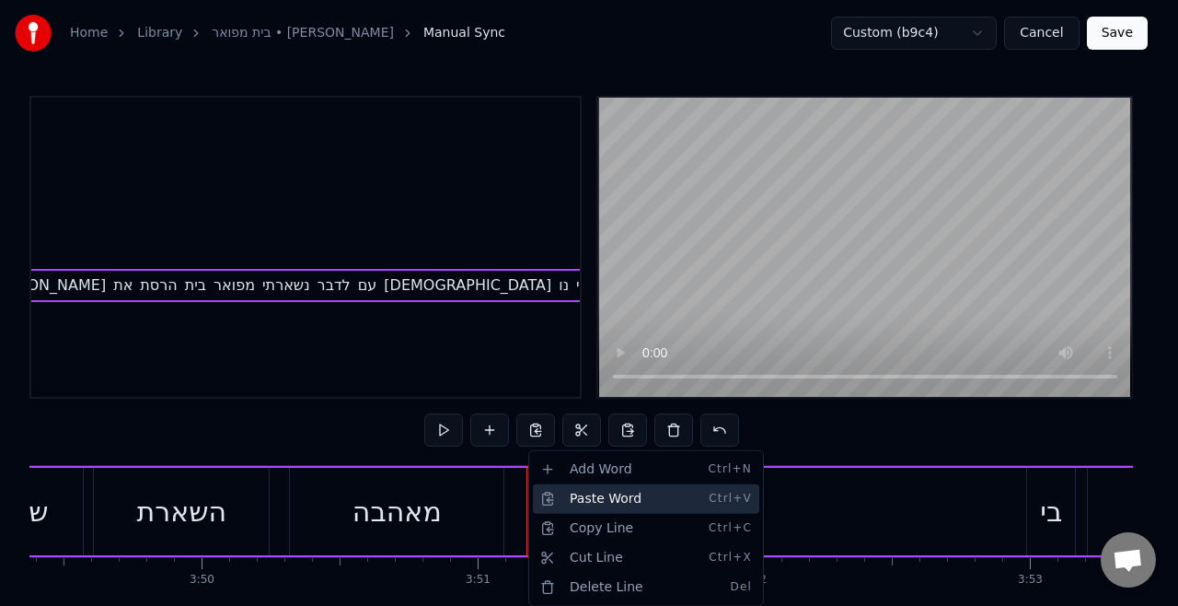
click at [549, 493] on div "Paste Word Ctrl+V" at bounding box center [646, 498] width 226 height 29
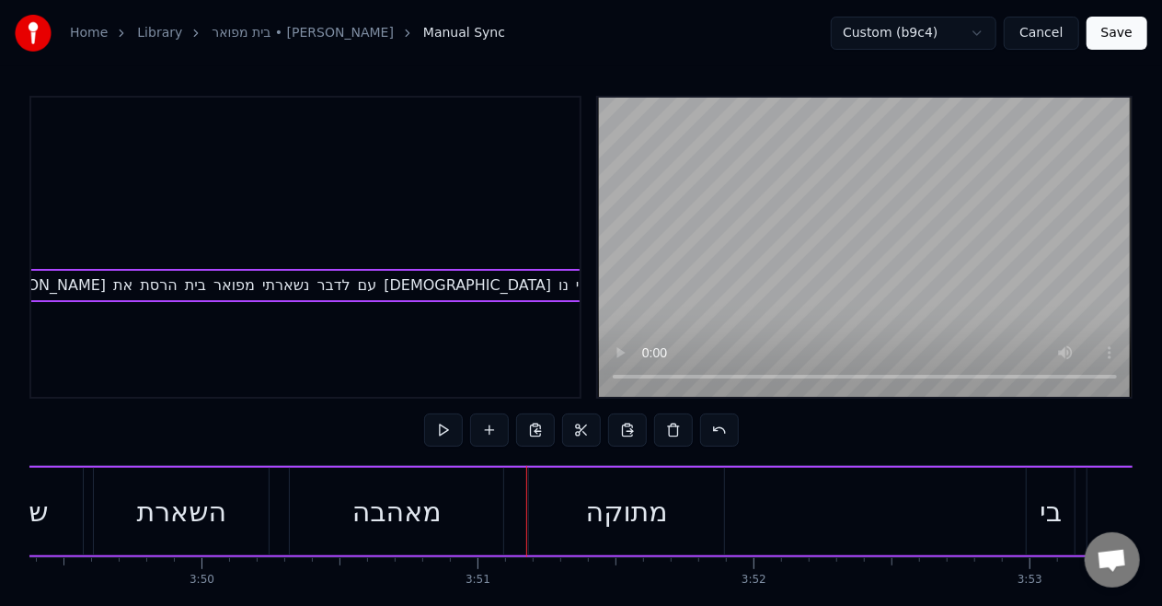
click at [434, 524] on div "מאהבה" at bounding box center [397, 511] width 89 height 41
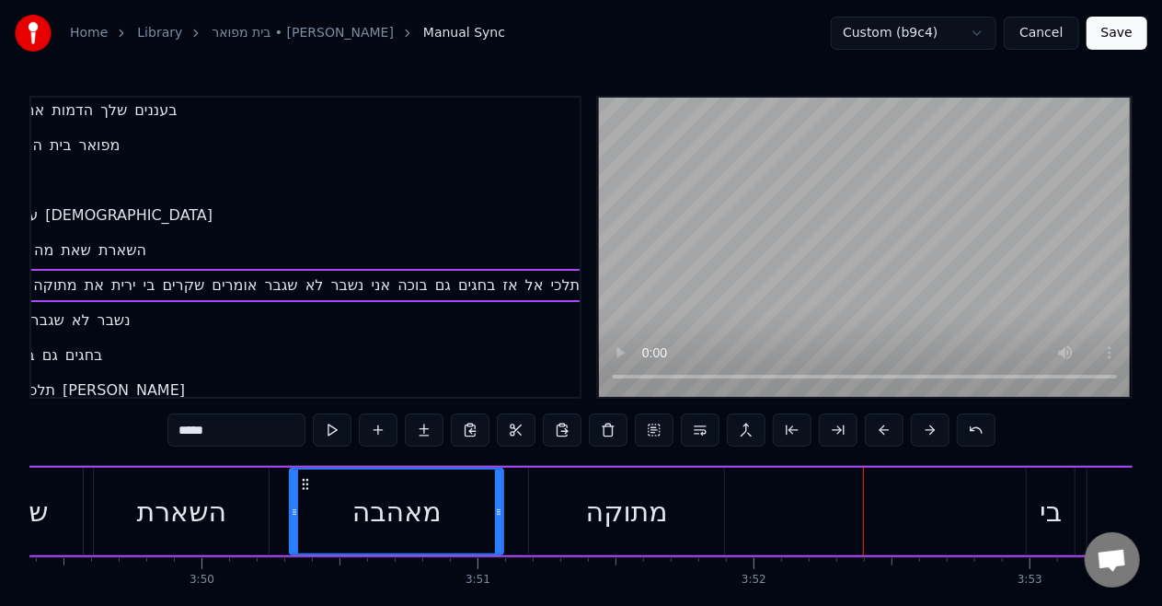
scroll to position [1159, 0]
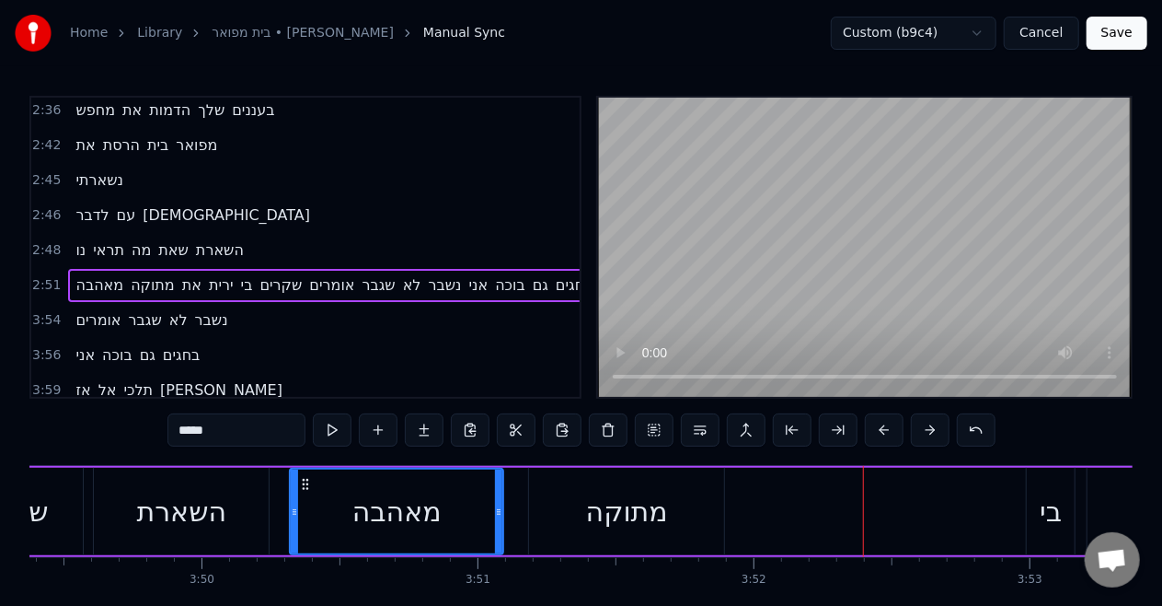
click at [182, 274] on span "את" at bounding box center [191, 284] width 23 height 21
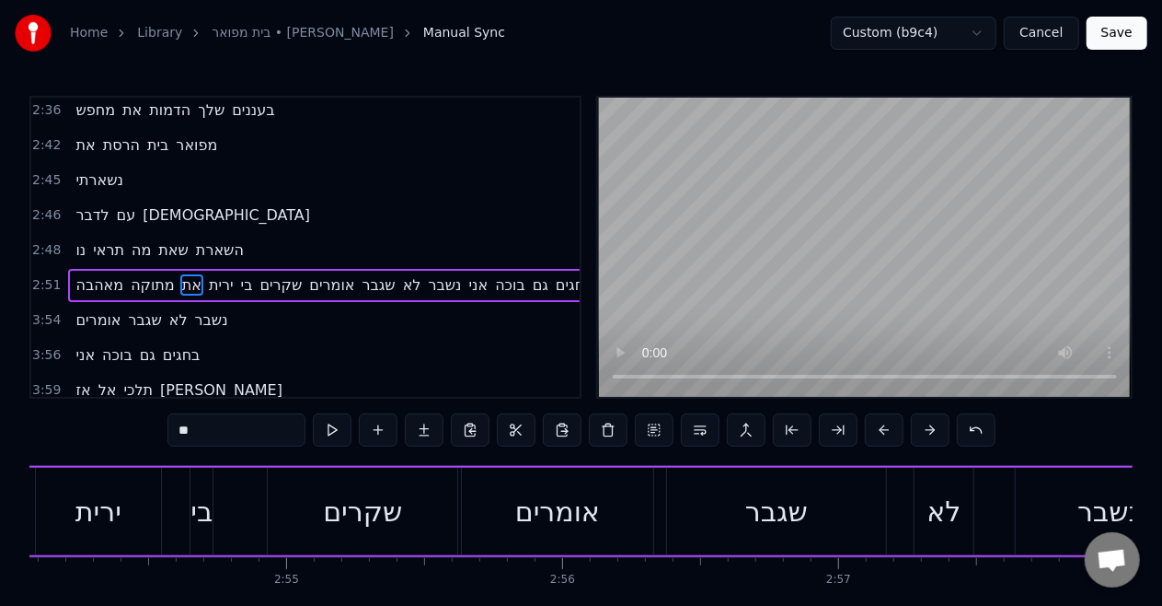
scroll to position [0, 47881]
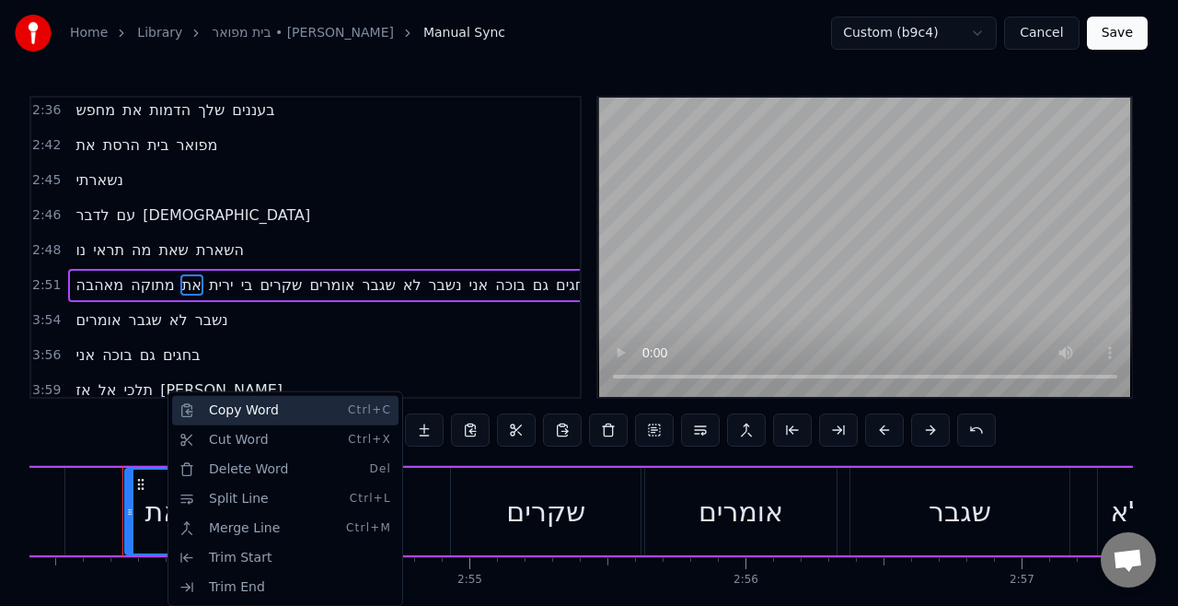
click at [244, 415] on div "Copy Word Ctrl+C" at bounding box center [285, 410] width 226 height 29
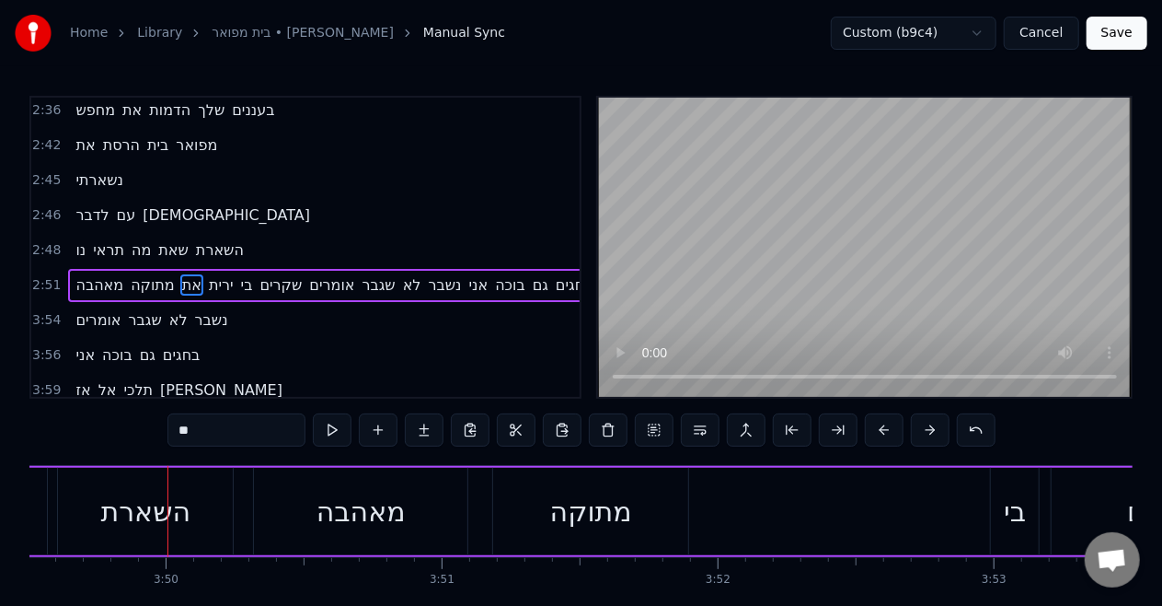
scroll to position [0, 63417]
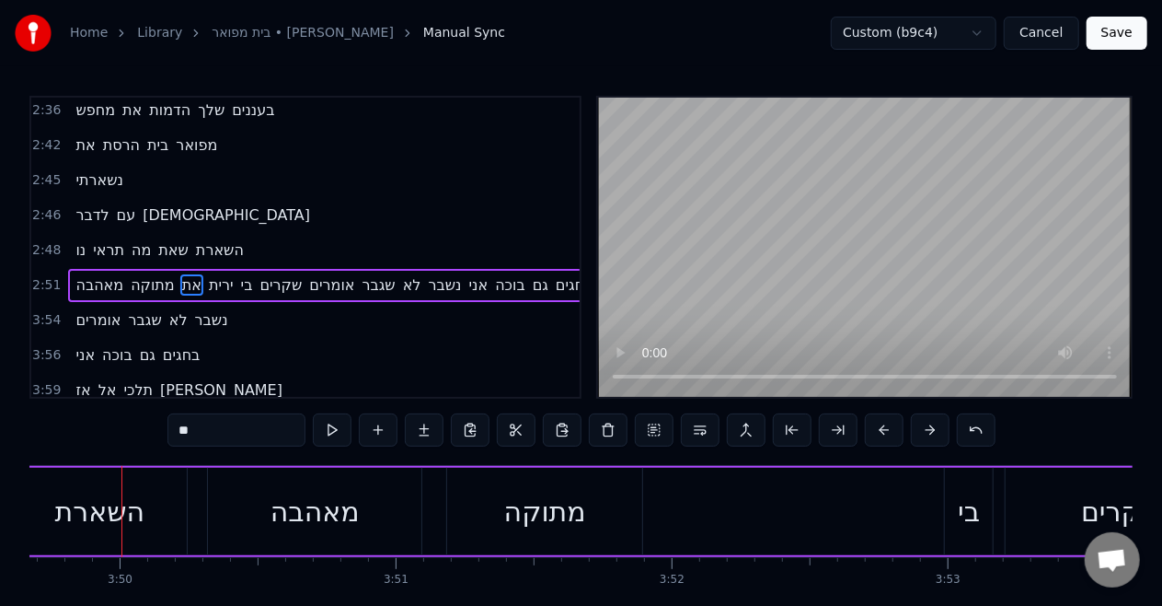
click at [614, 531] on div "מתוקה" at bounding box center [544, 511] width 195 height 87
type input "*****"
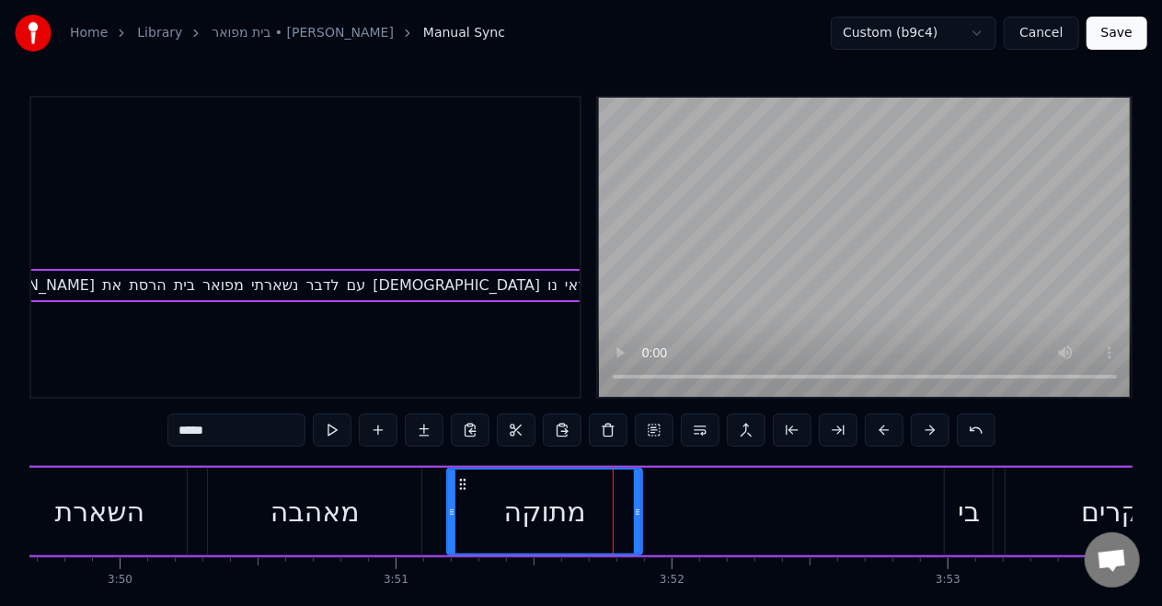
scroll to position [1159, 753]
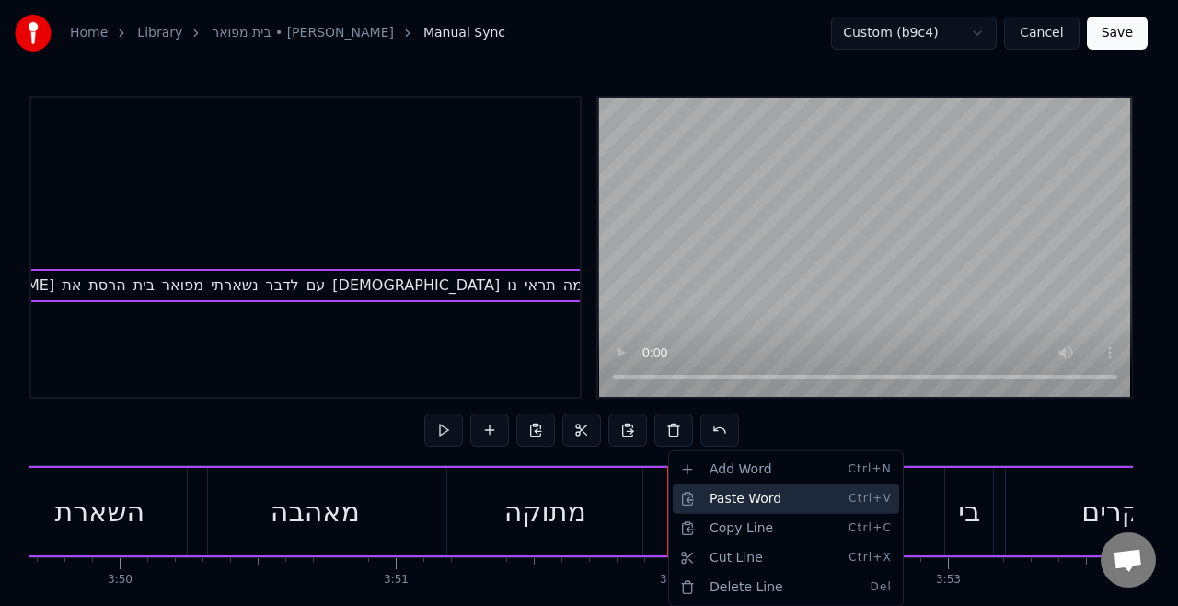
click at [702, 493] on div "Paste Word Ctrl+V" at bounding box center [786, 498] width 226 height 29
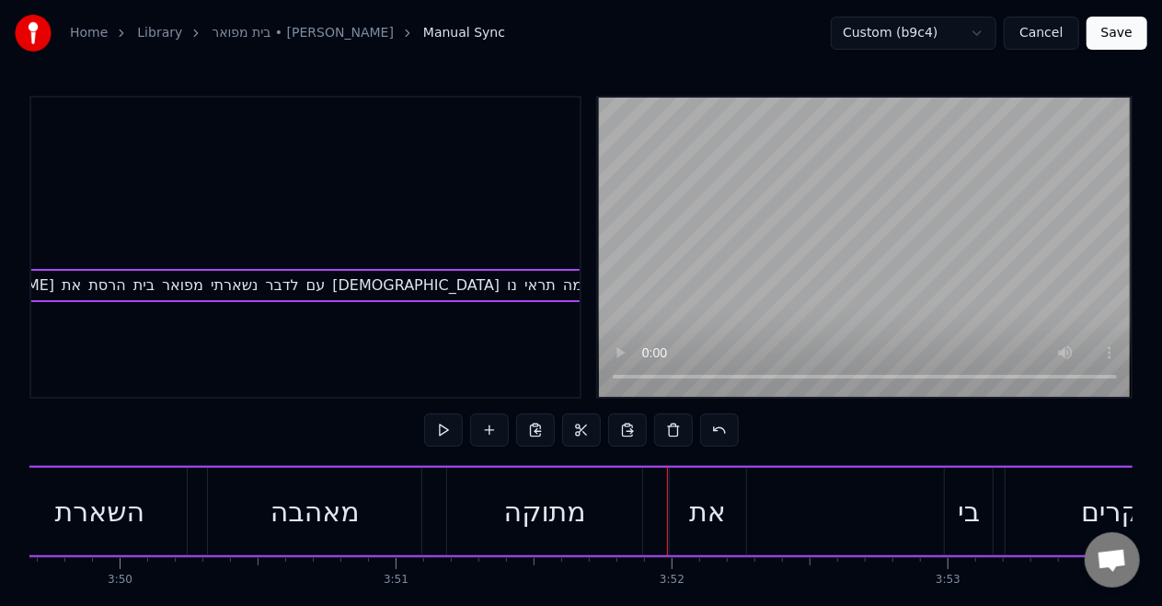
click at [536, 489] on div "מתוקה" at bounding box center [544, 511] width 195 height 87
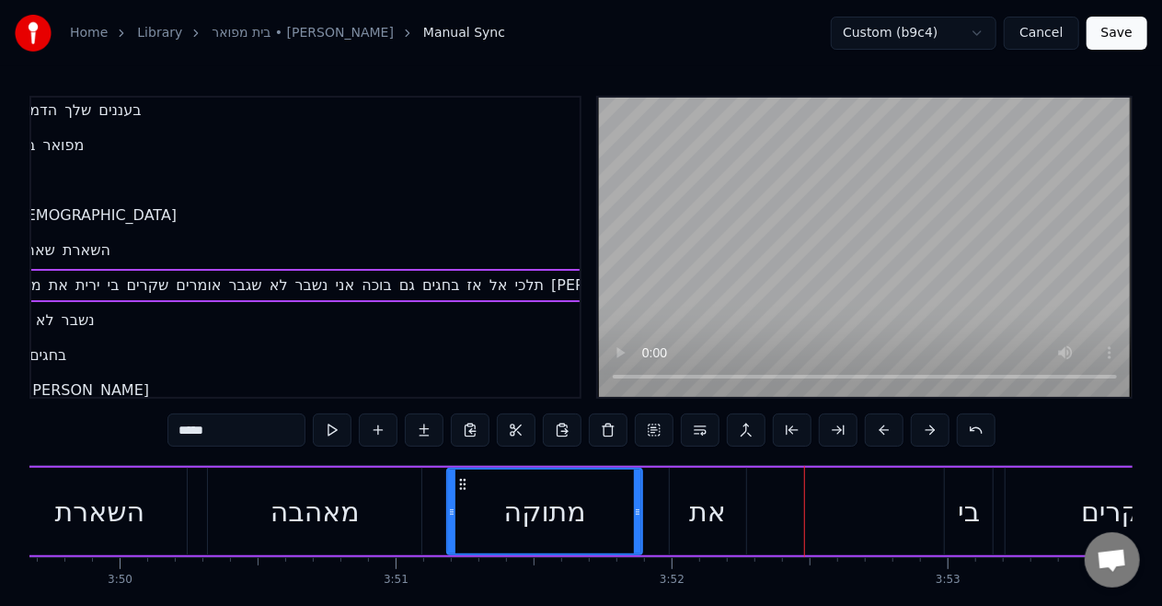
scroll to position [1159, 0]
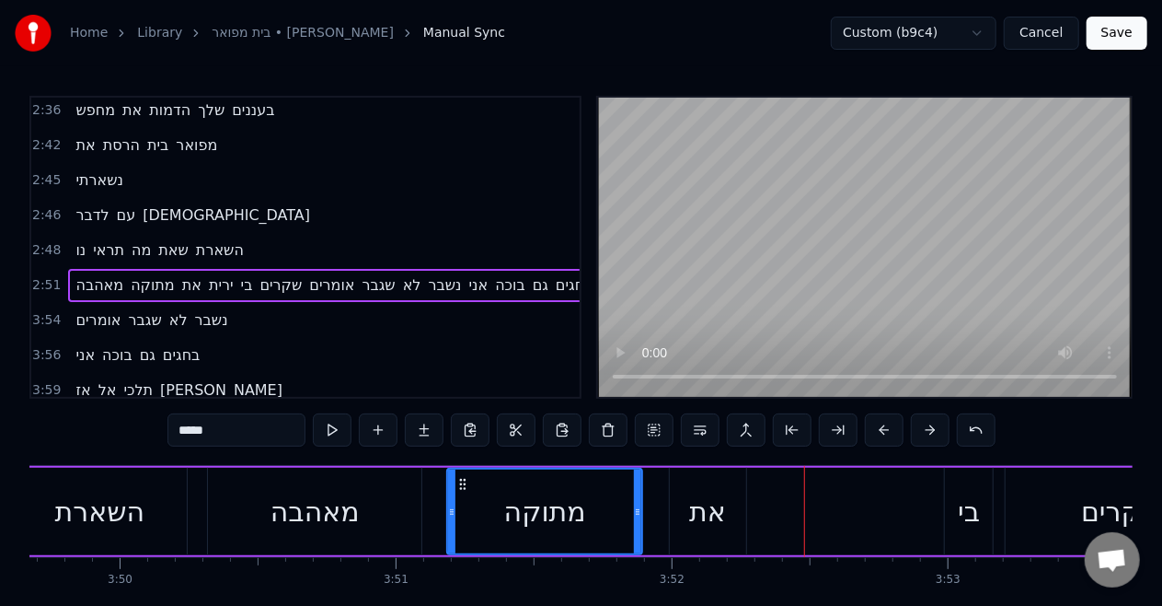
click at [218, 274] on span "ירית" at bounding box center [221, 284] width 29 height 21
type input "****"
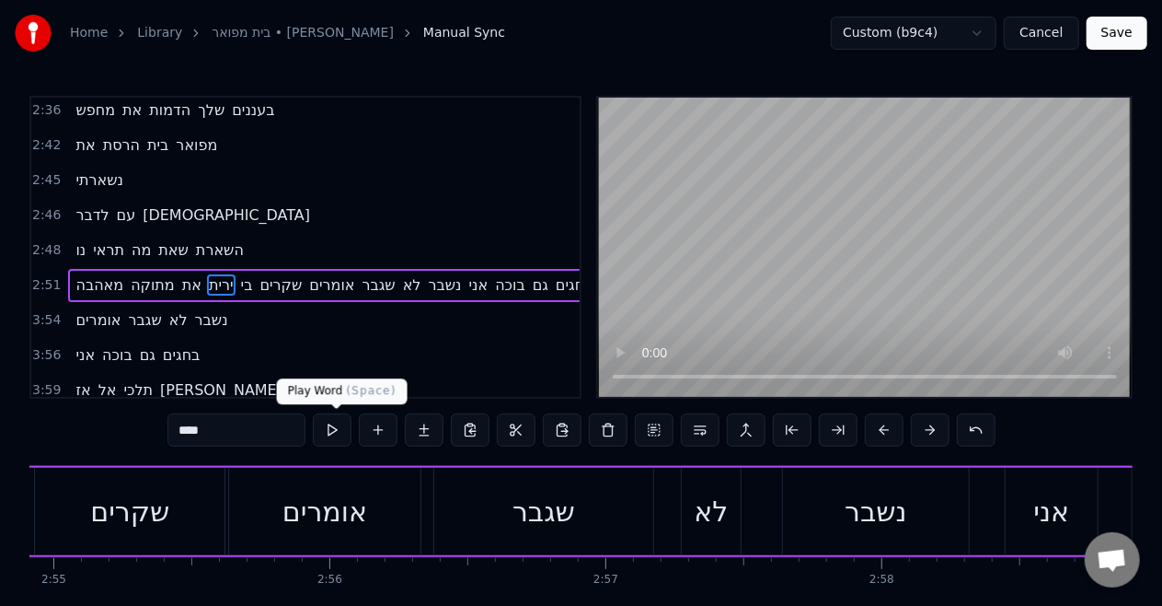
scroll to position [0, 47975]
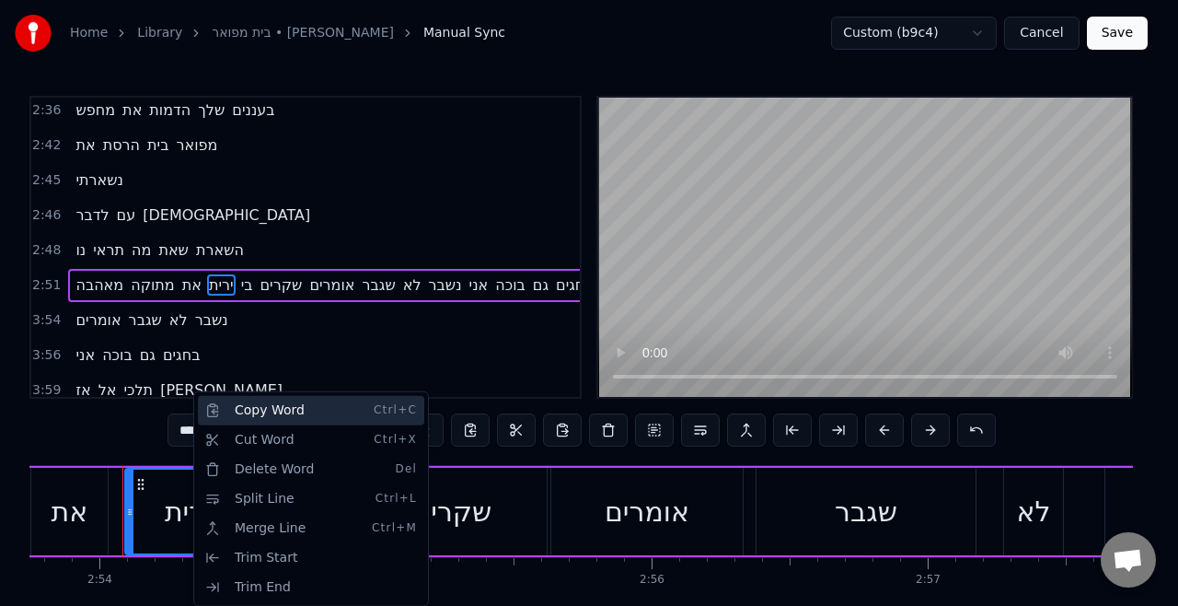
click at [245, 404] on div "Copy Word Ctrl+C" at bounding box center [311, 410] width 226 height 29
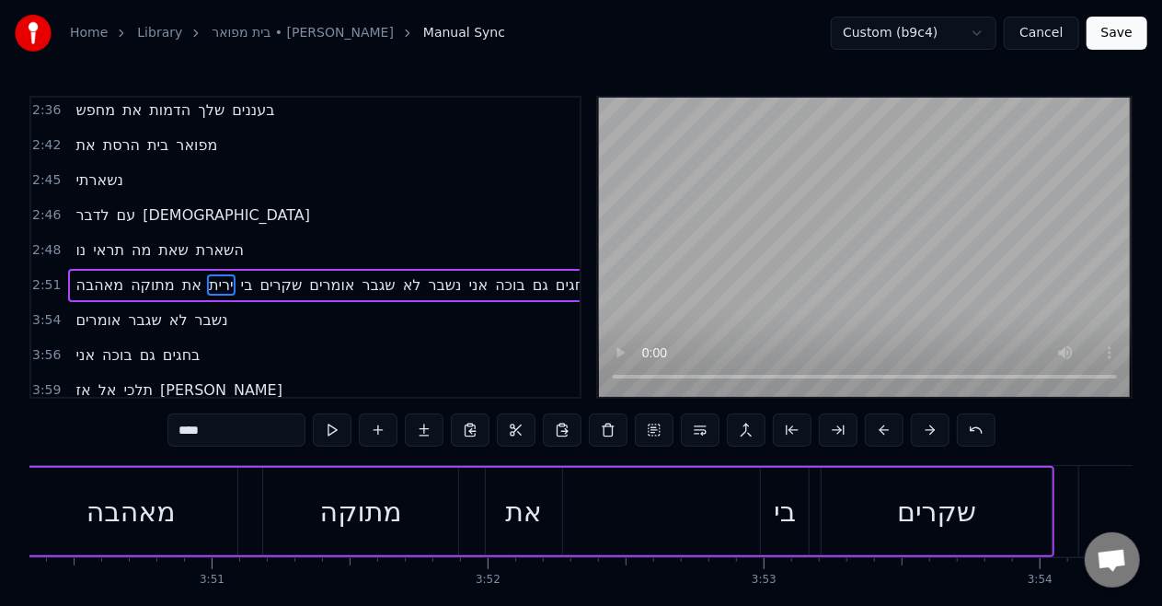
scroll to position [0, 63502]
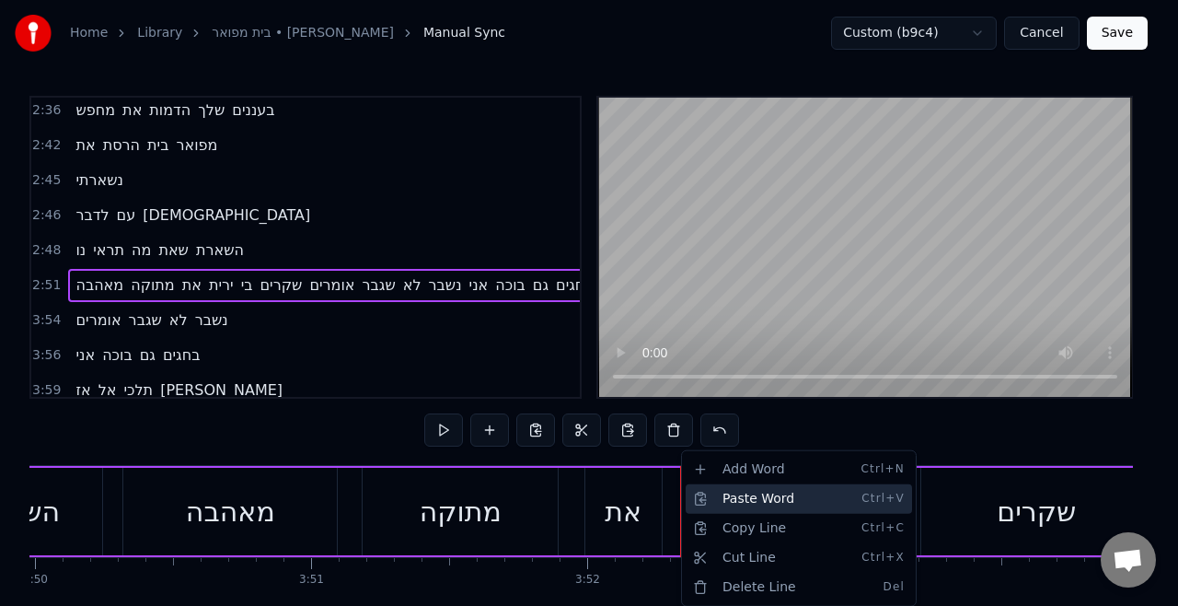
click at [713, 504] on div "Paste Word Ctrl+V" at bounding box center [799, 498] width 226 height 29
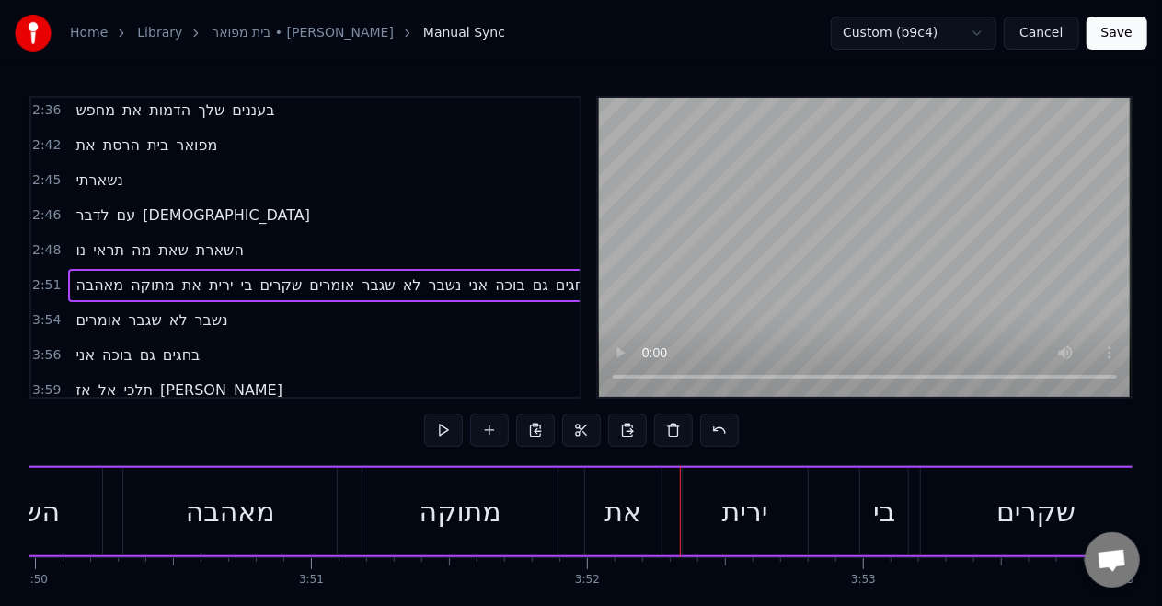
click at [585, 506] on div "את" at bounding box center [623, 511] width 76 height 87
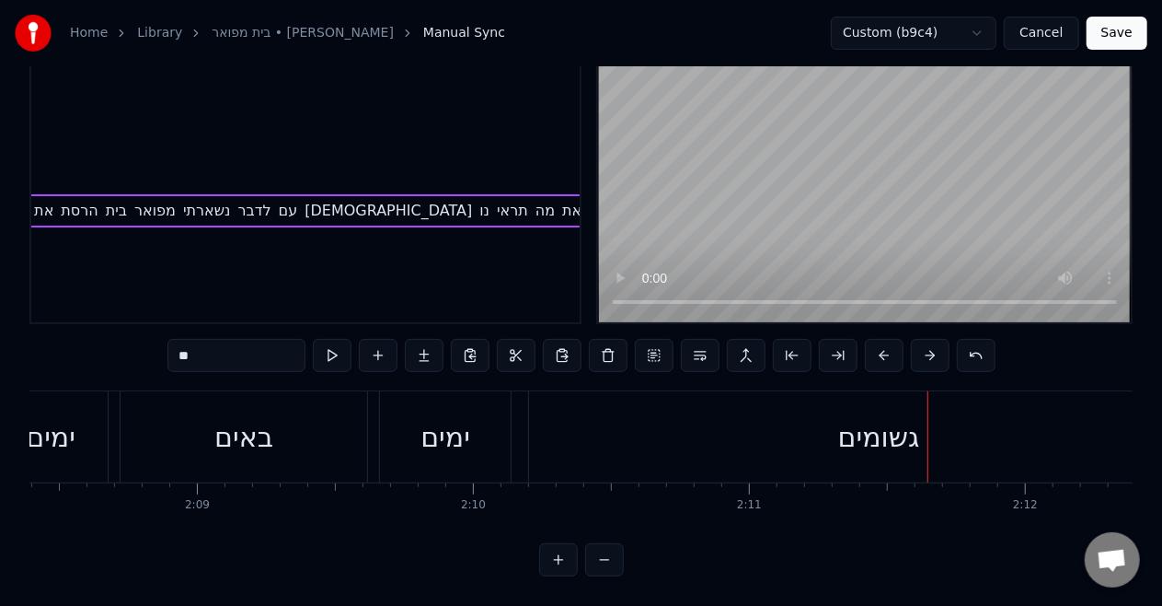
scroll to position [90, 0]
click at [709, 233] on video at bounding box center [865, 172] width 534 height 299
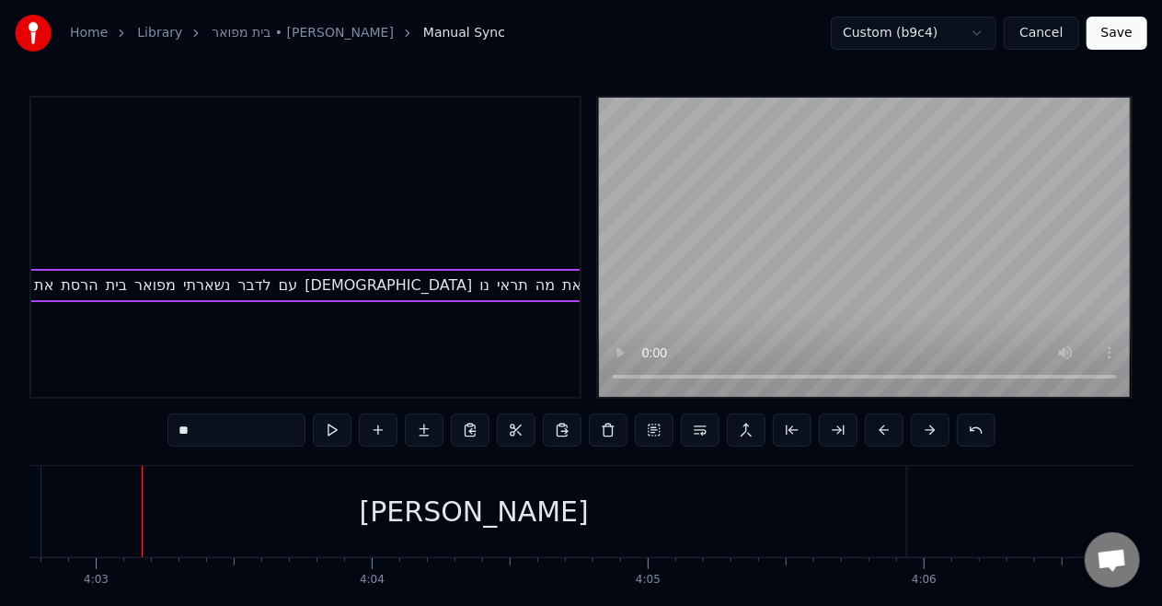
scroll to position [0, 67051]
click at [1116, 33] on button "Save" at bounding box center [1117, 33] width 61 height 33
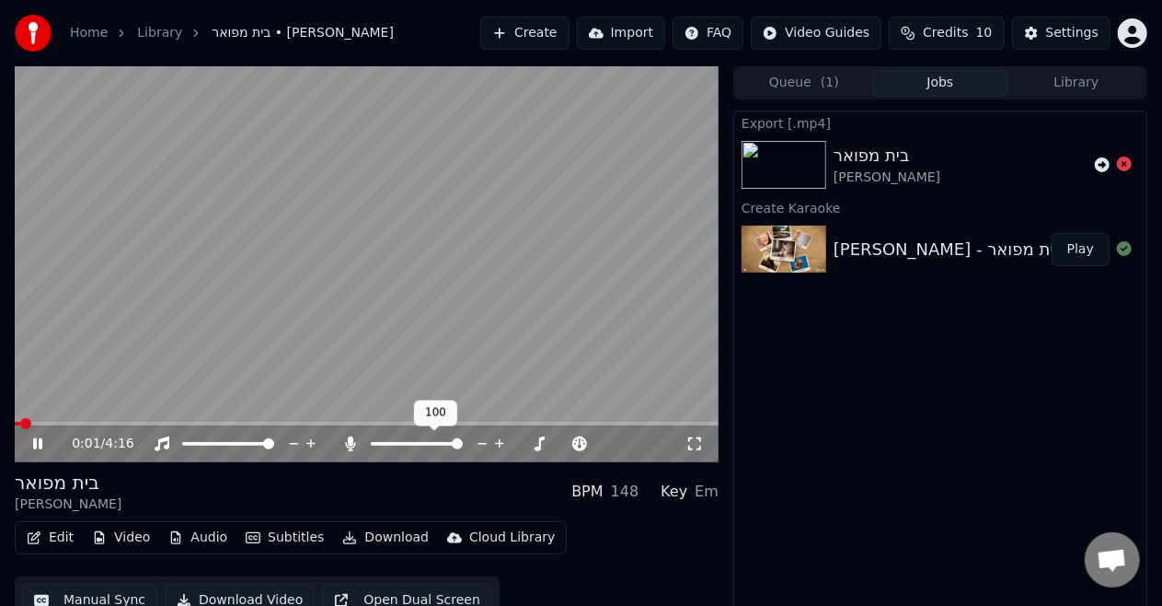
click at [364, 445] on div at bounding box center [434, 443] width 148 height 18
click at [356, 445] on icon at bounding box center [350, 443] width 18 height 15
click at [365, 422] on div "0:05 / 4:16" at bounding box center [367, 442] width 704 height 40
click at [365, 422] on span at bounding box center [367, 424] width 704 height 4
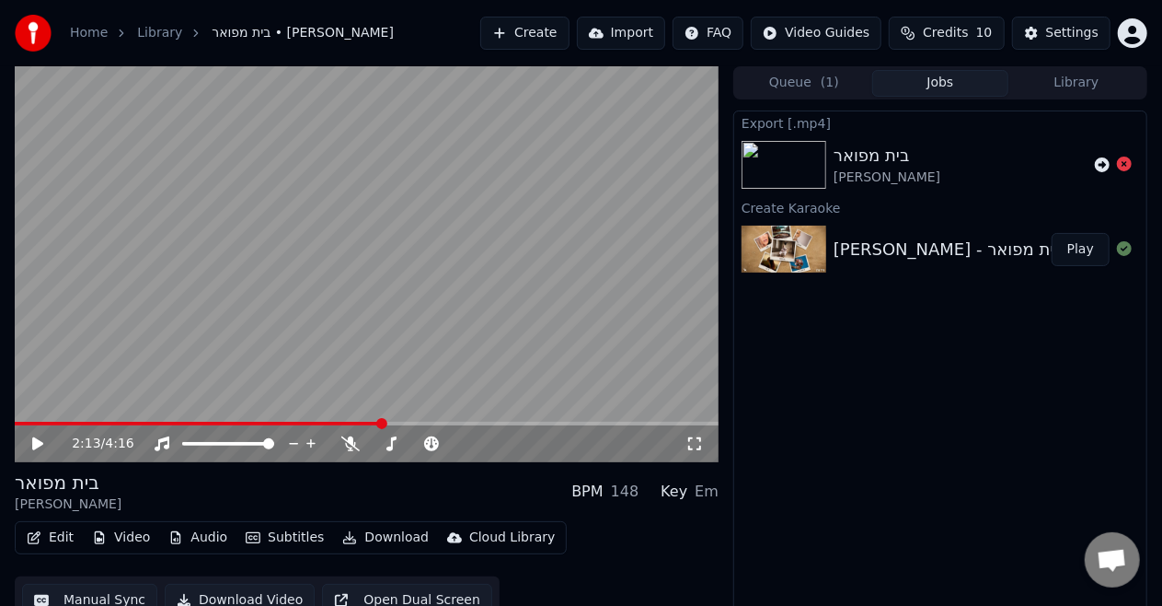
scroll to position [19, 0]
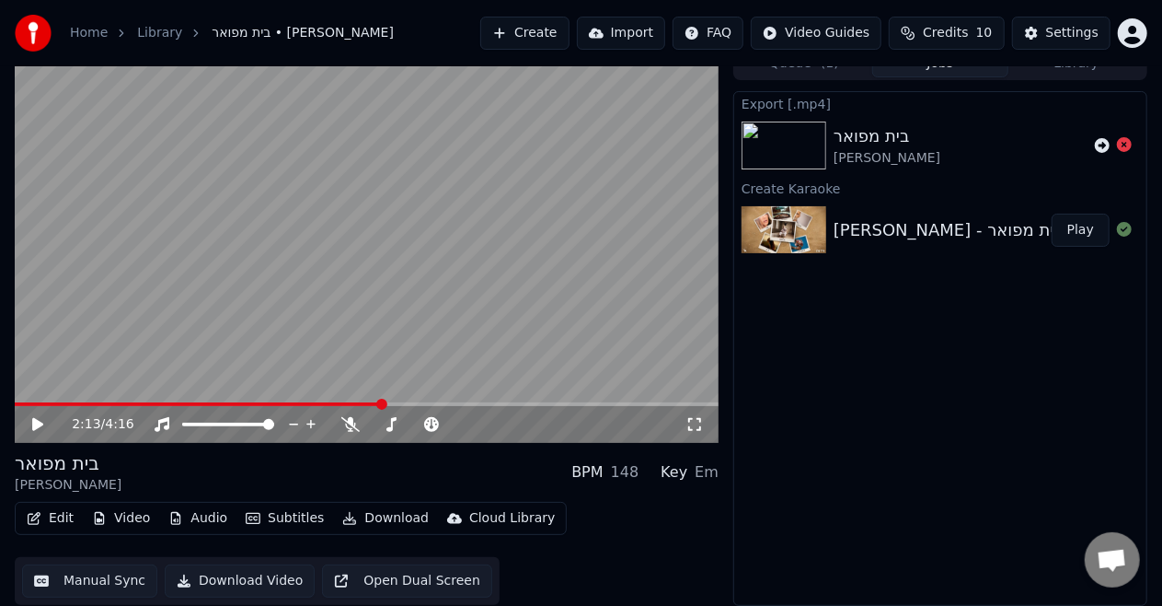
click at [216, 588] on button "Download Video" at bounding box center [240, 580] width 150 height 33
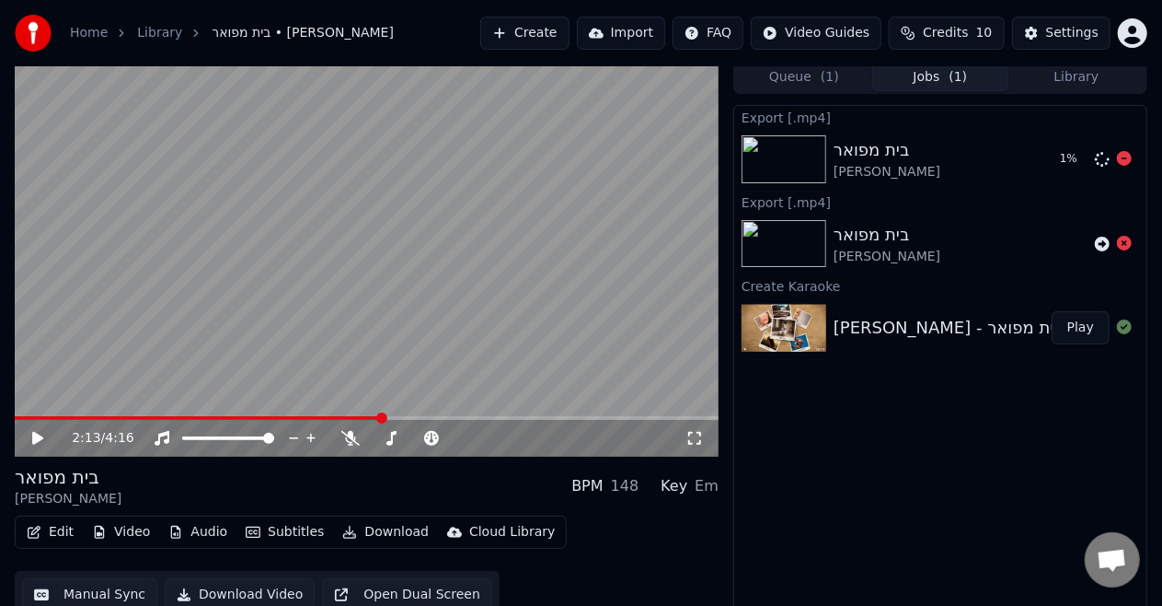
scroll to position [0, 0]
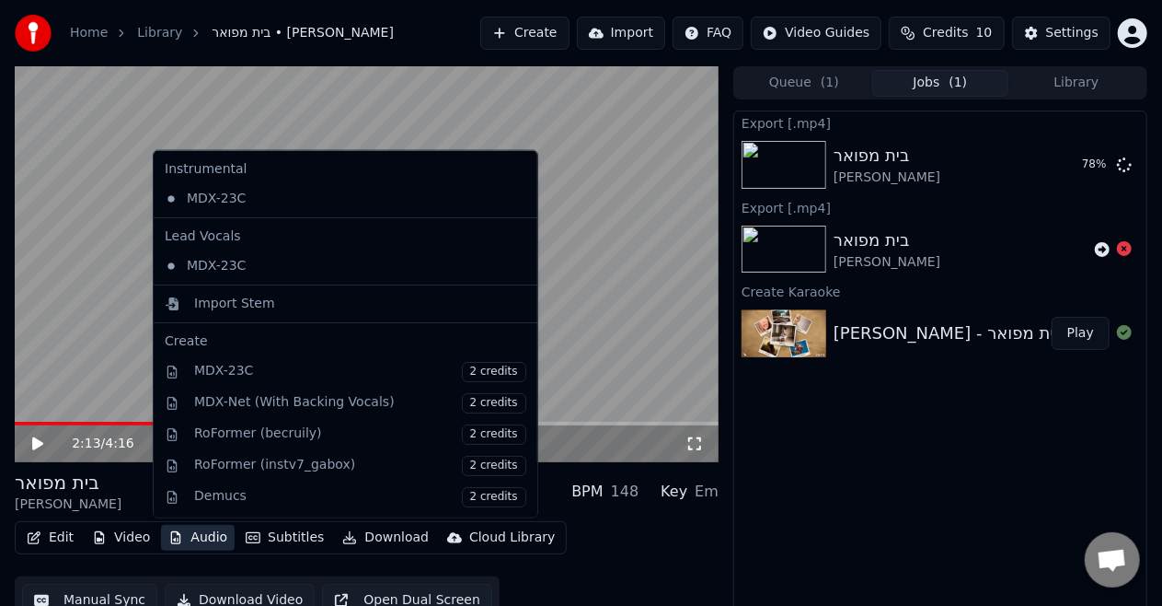
click at [208, 538] on button "Audio" at bounding box center [198, 538] width 74 height 26
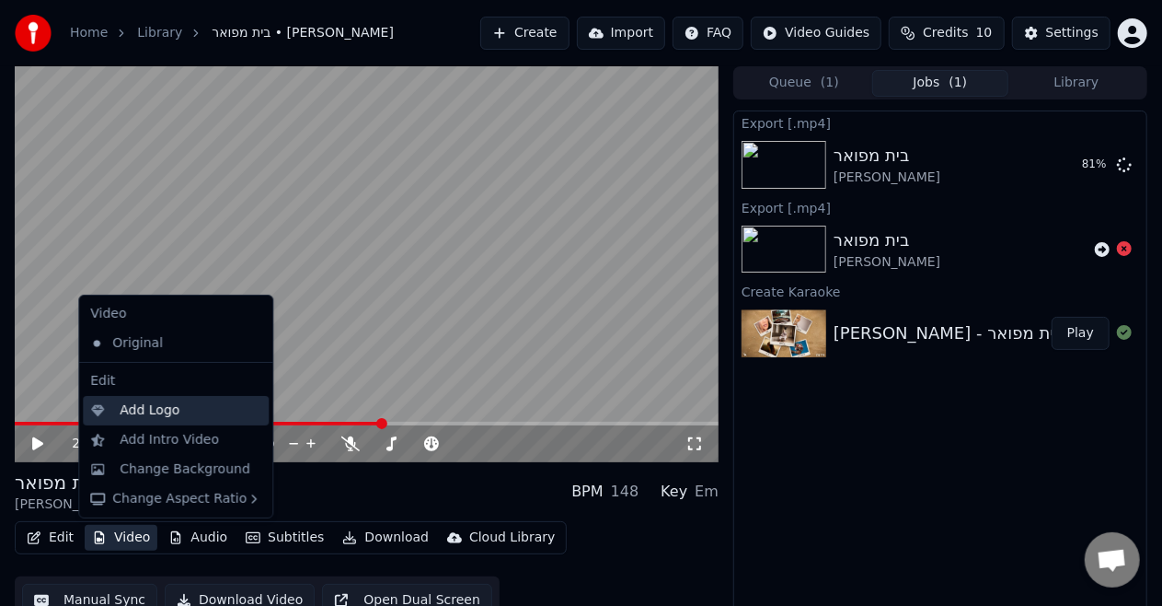
click at [156, 404] on div "Add Logo" at bounding box center [150, 410] width 60 height 18
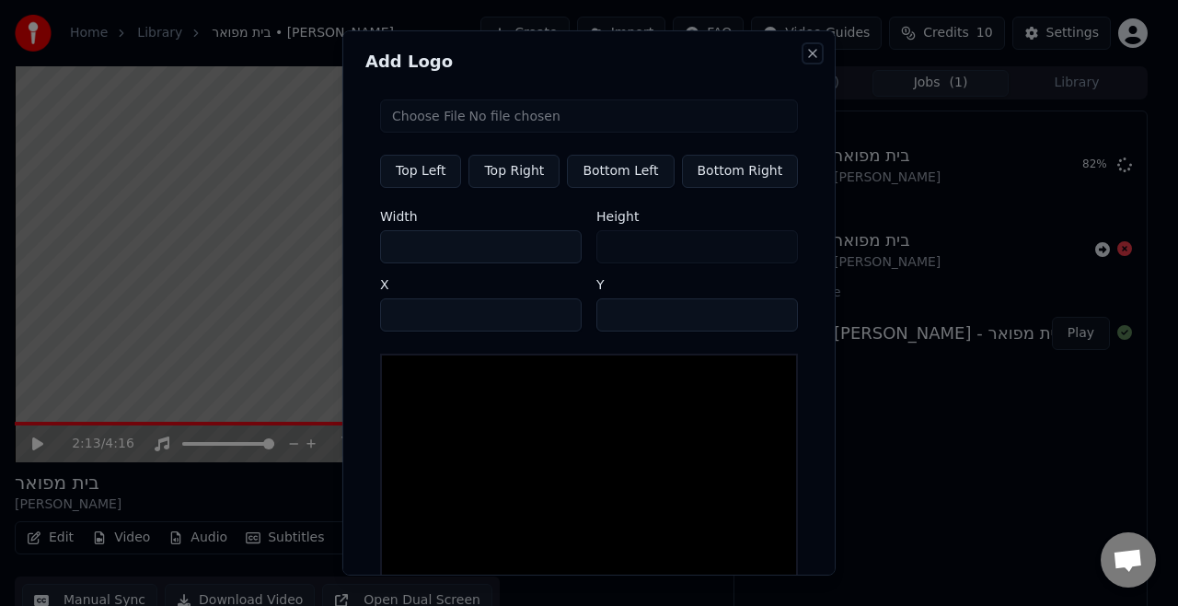
click at [805, 46] on button "Close" at bounding box center [812, 53] width 15 height 15
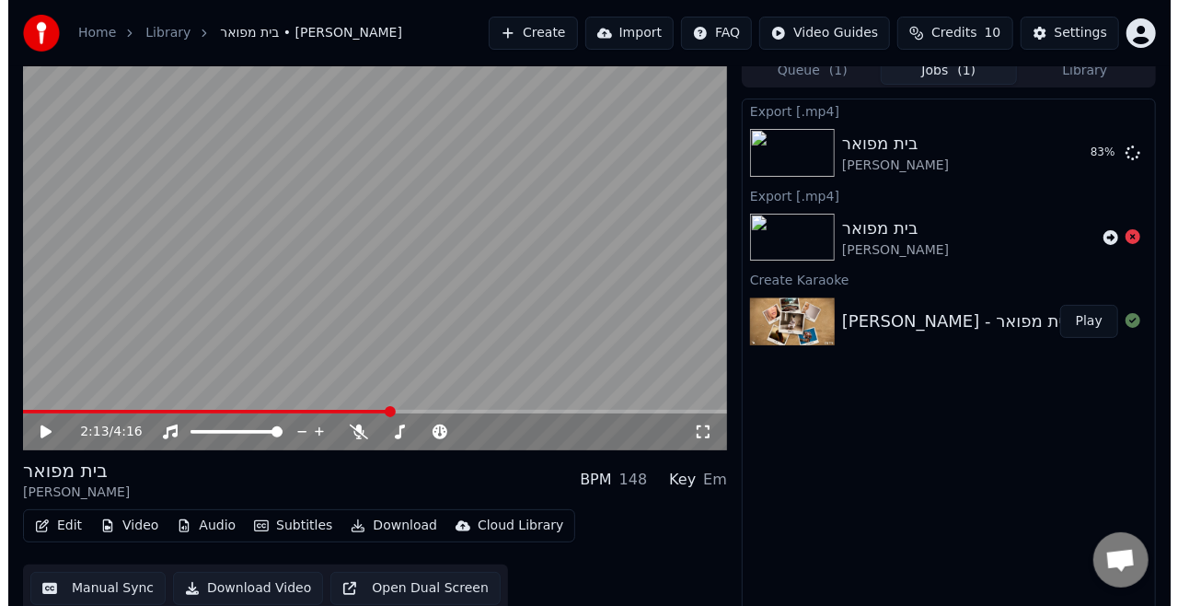
scroll to position [19, 0]
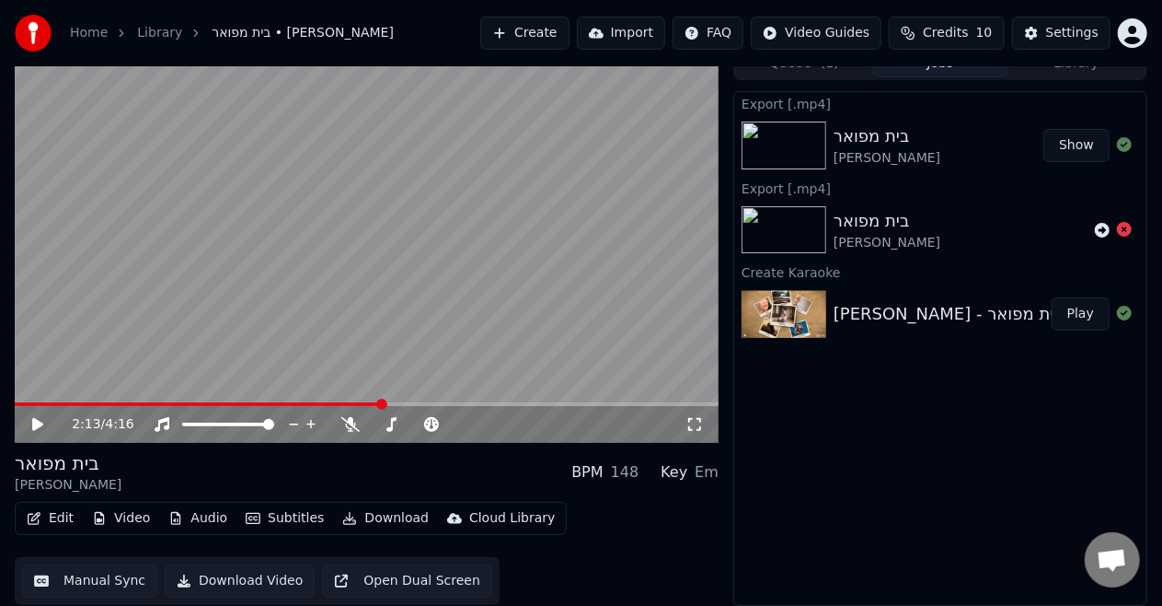
click at [1066, 148] on button "Show" at bounding box center [1077, 145] width 66 height 33
click at [557, 29] on button "Create" at bounding box center [524, 33] width 89 height 33
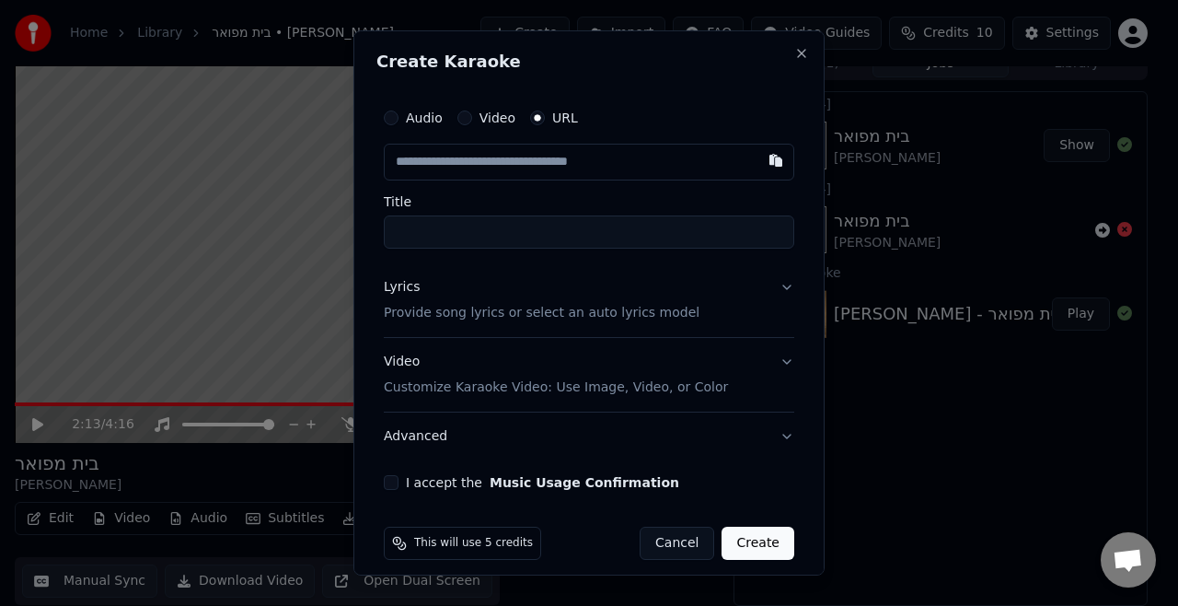
click at [485, 157] on input "text" at bounding box center [589, 162] width 410 height 37
type input "**********"
click at [522, 313] on p "Provide song lyrics or select an auto lyrics model" at bounding box center [542, 313] width 316 height 18
type input "**********"
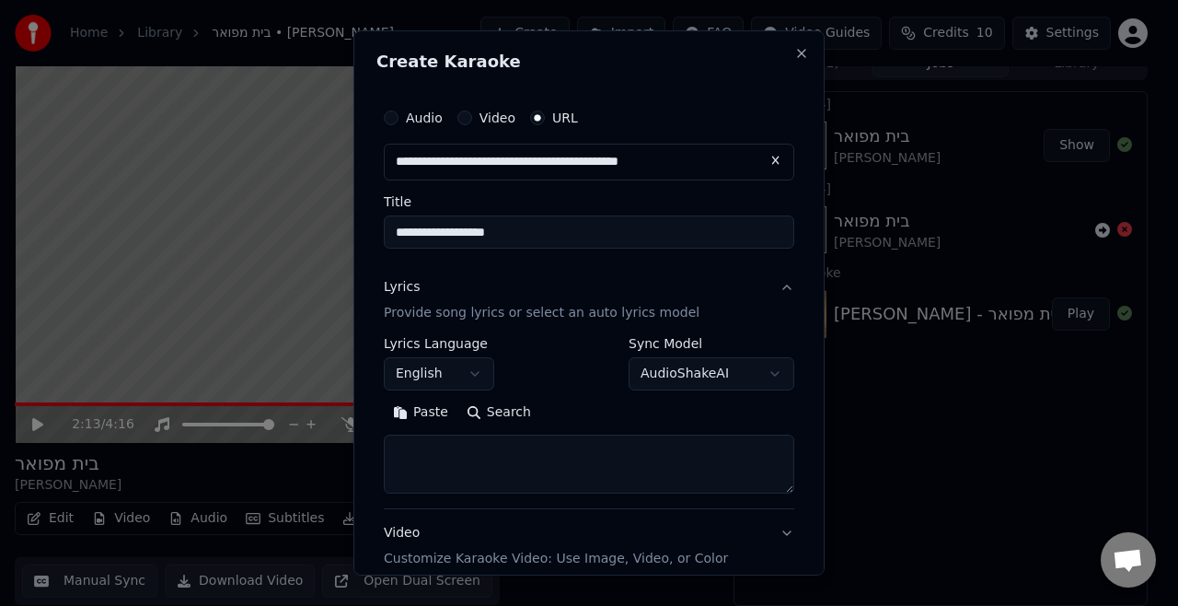
click at [459, 373] on body "**********" at bounding box center [581, 284] width 1162 height 606
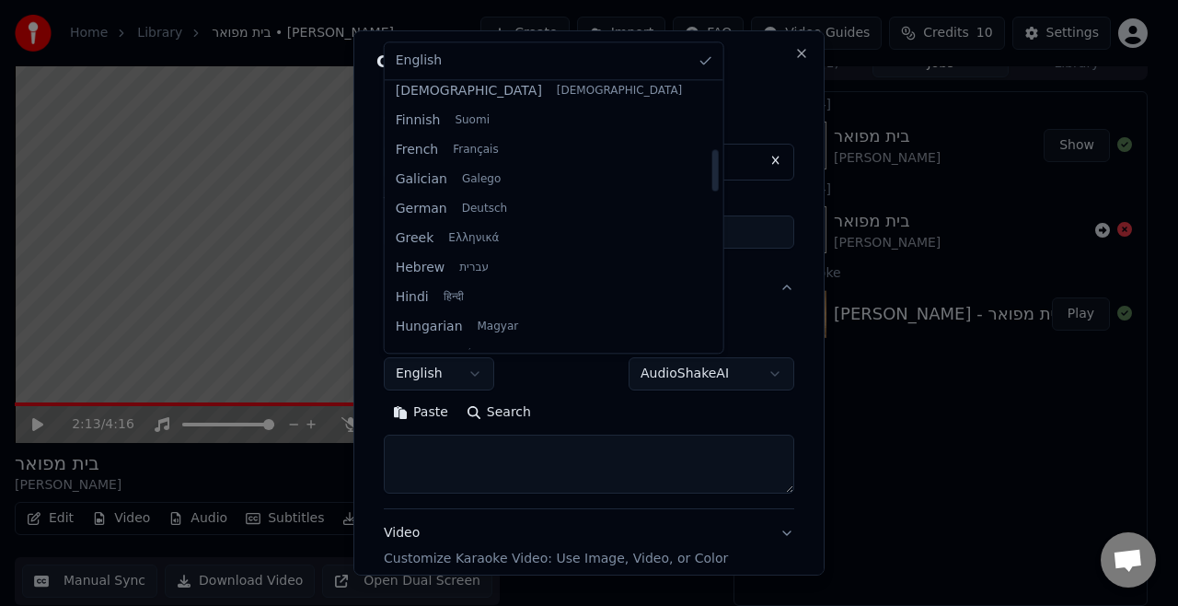
scroll to position [411, 0]
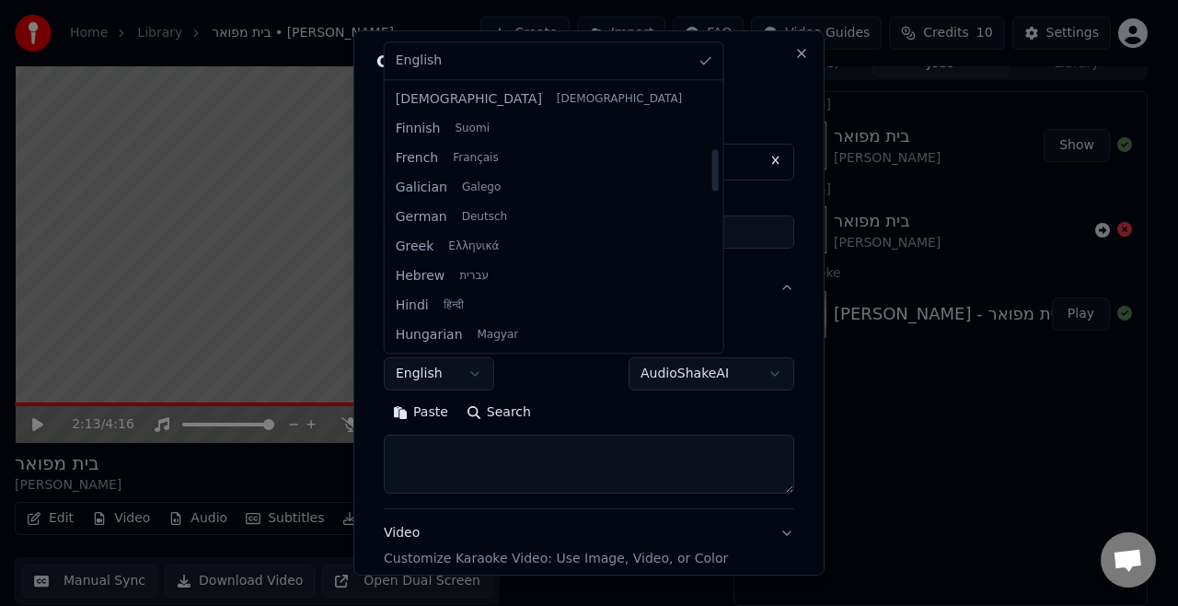
select select "**"
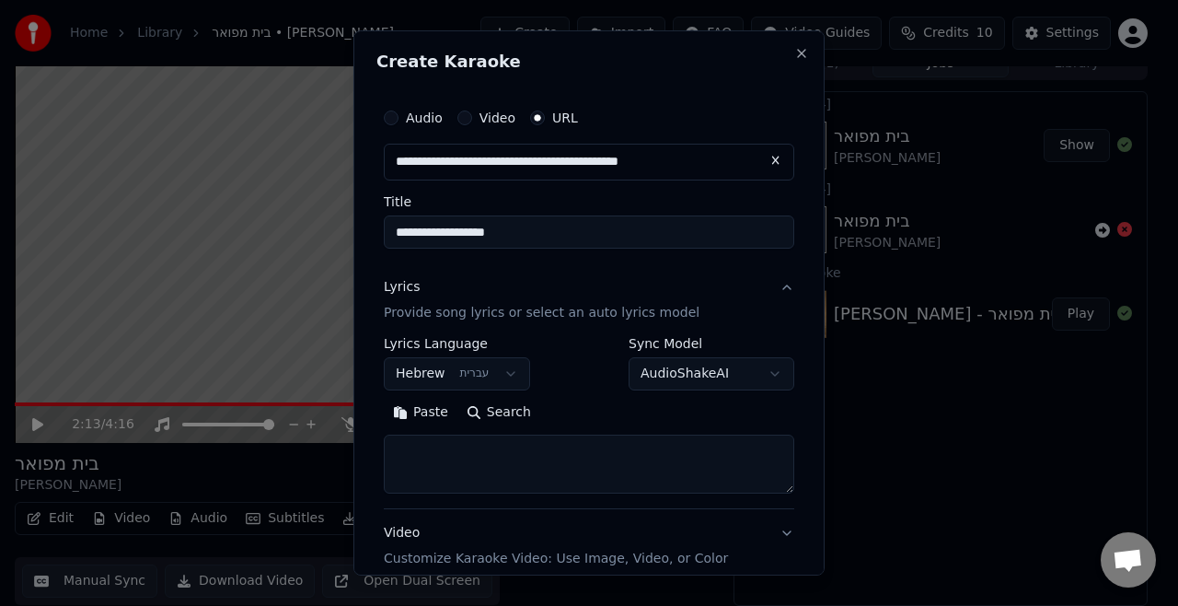
click at [451, 280] on div "Lyrics Provide song lyrics or select an auto lyrics model" at bounding box center [542, 300] width 316 height 44
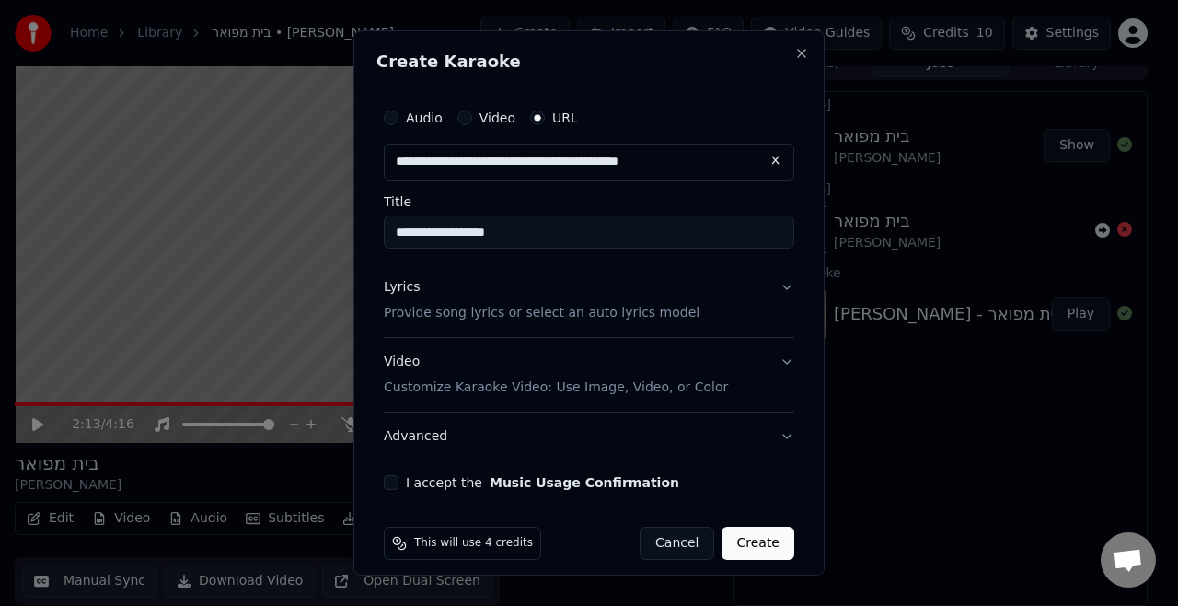
click at [566, 316] on p "Provide song lyrics or select an auto lyrics model" at bounding box center [542, 313] width 316 height 18
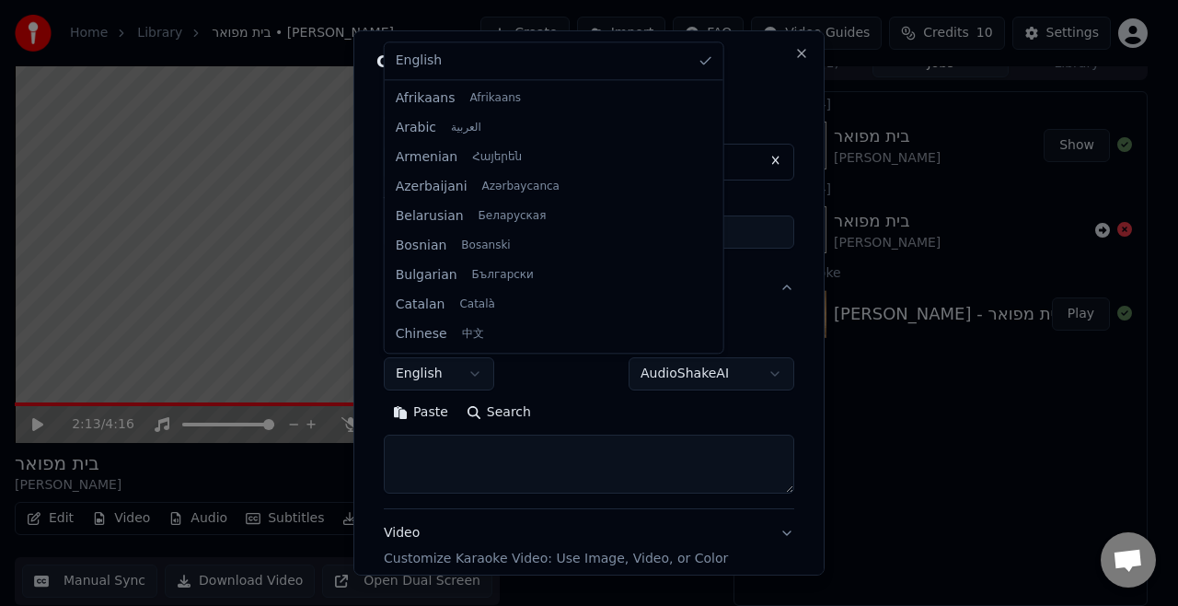
click at [451, 372] on body "**********" at bounding box center [581, 284] width 1162 height 606
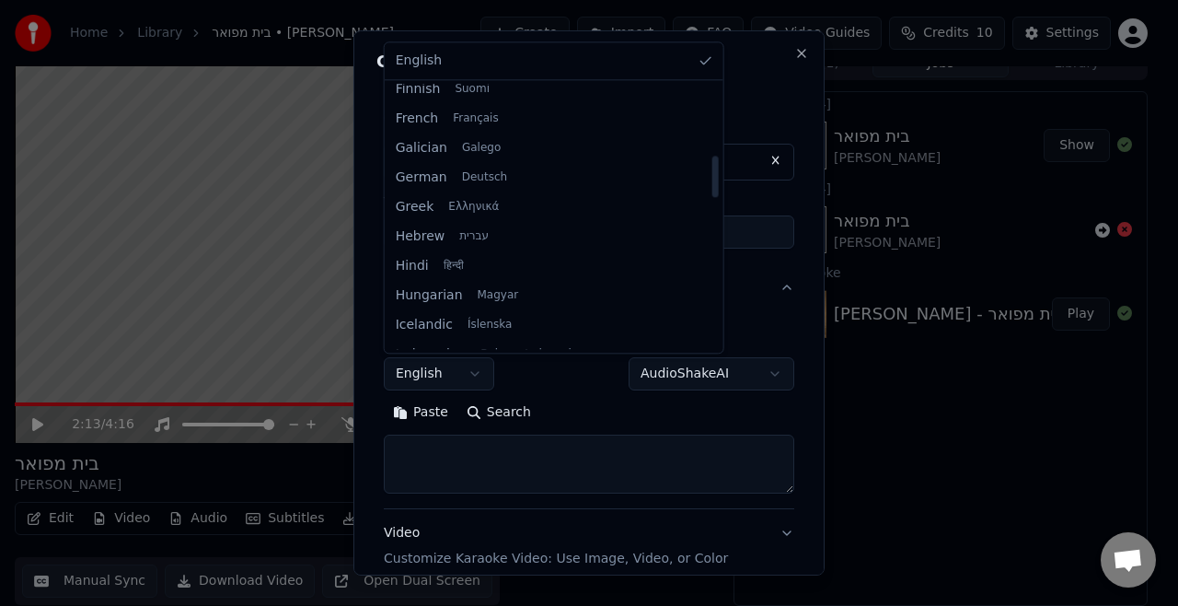
scroll to position [410, 0]
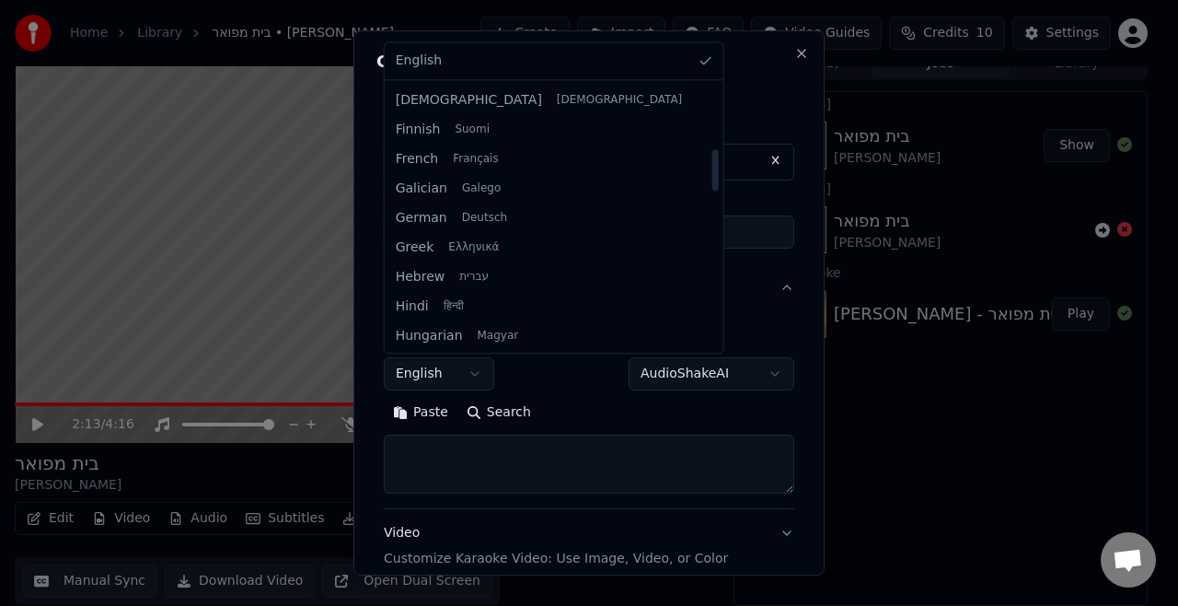
select select "**"
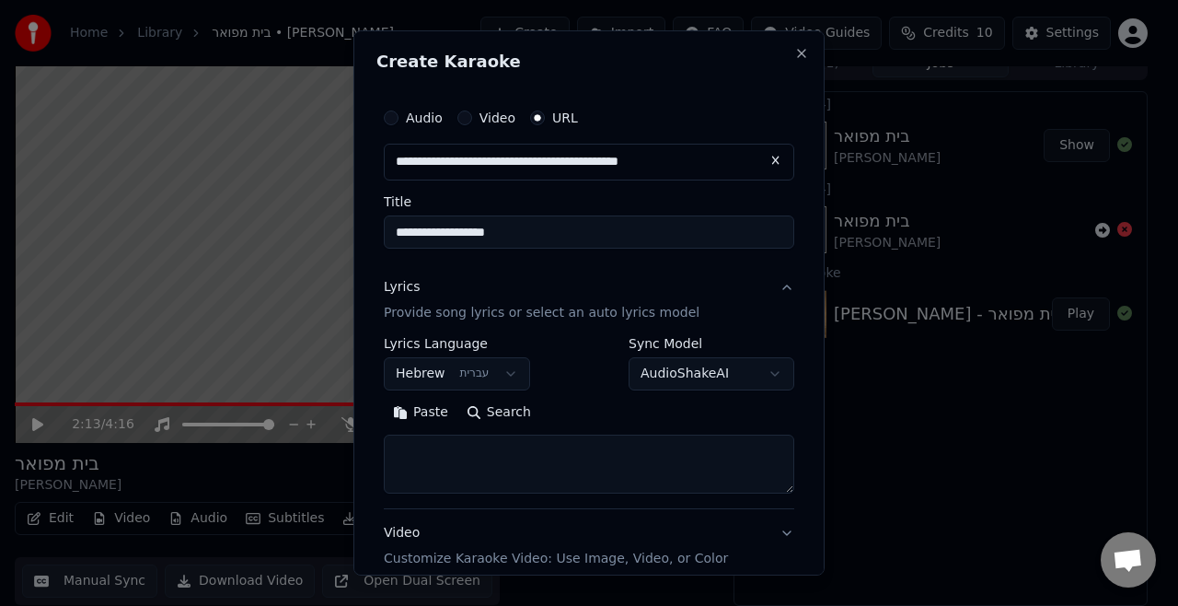
click at [507, 412] on button "Search" at bounding box center [498, 412] width 83 height 29
click at [507, 460] on textarea at bounding box center [589, 463] width 410 height 59
paste textarea "**********"
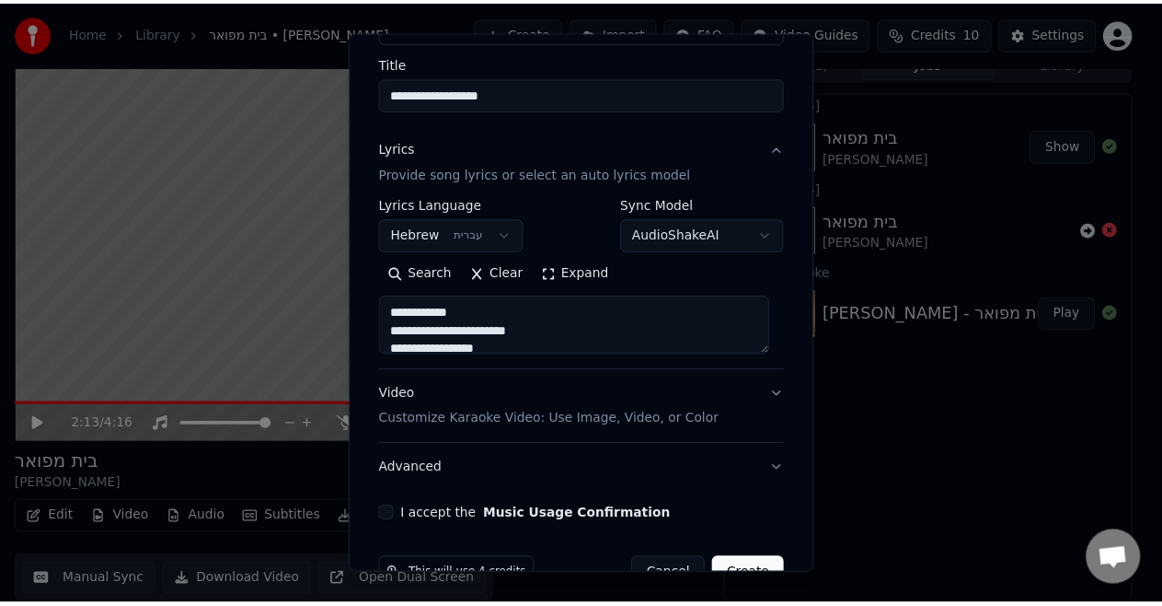
scroll to position [184, 0]
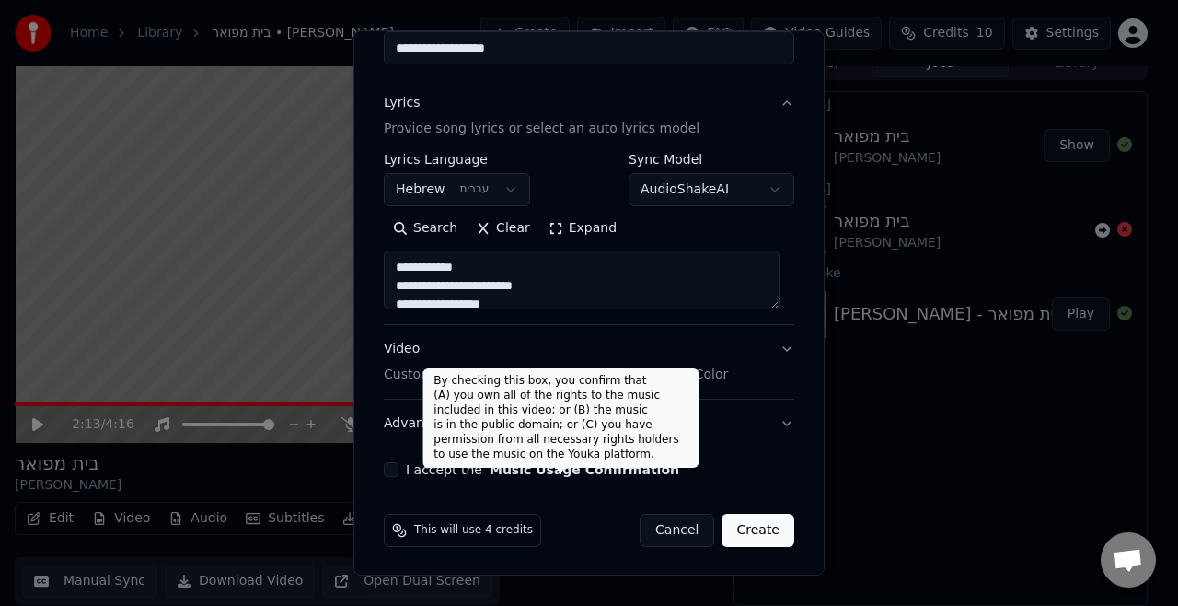
type textarea "**********"
click at [538, 469] on button "Music Usage Confirmation" at bounding box center [585, 469] width 190 height 13
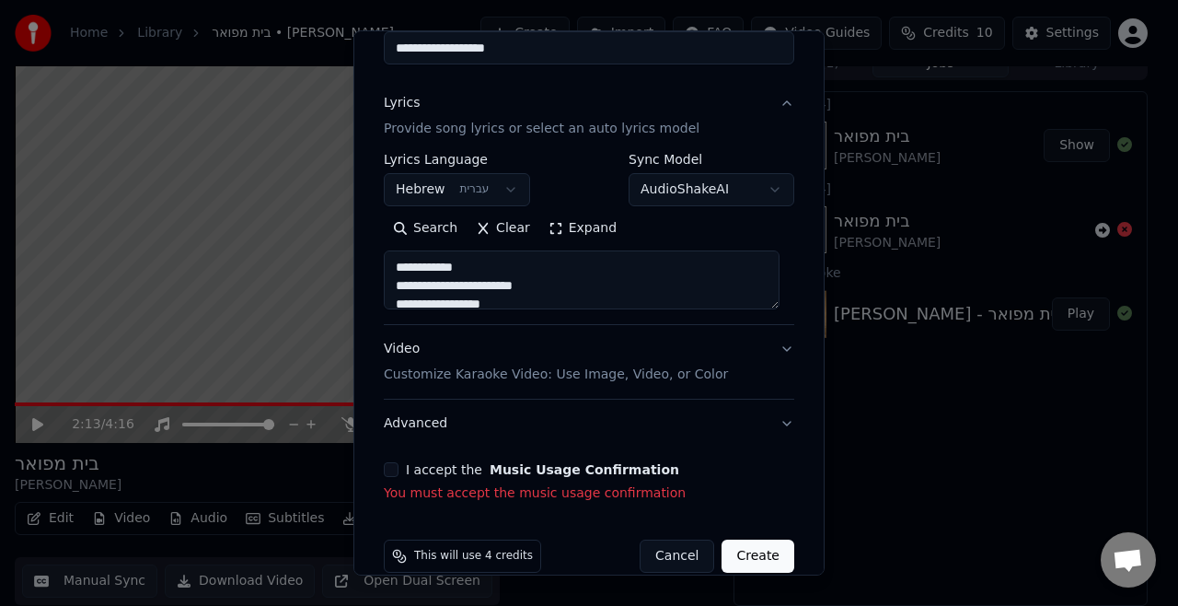
click at [399, 470] on div "I accept the Music Usage Confirmation" at bounding box center [589, 469] width 410 height 15
click at [392, 469] on button "I accept the Music Usage Confirmation" at bounding box center [391, 469] width 15 height 15
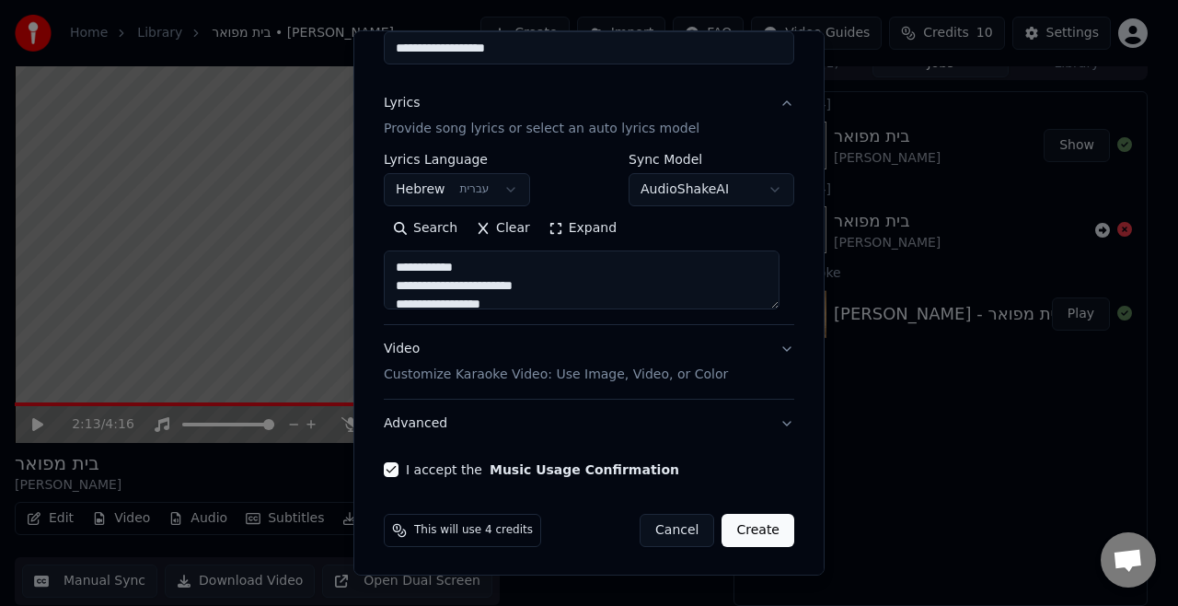
click at [738, 529] on button "Create" at bounding box center [758, 530] width 73 height 33
select select
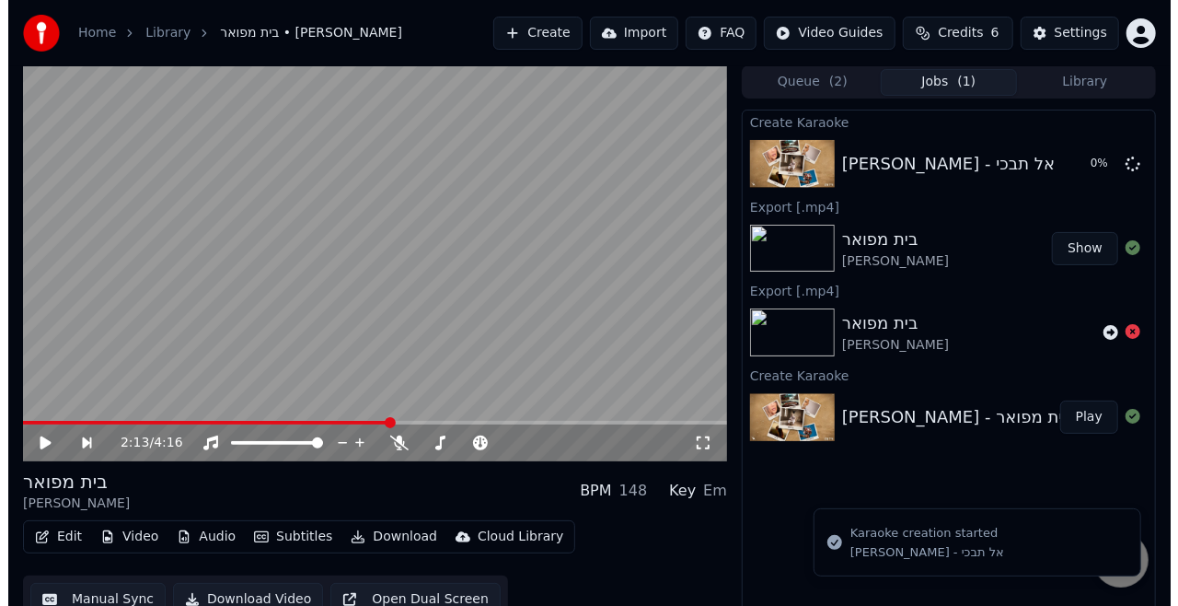
scroll to position [0, 0]
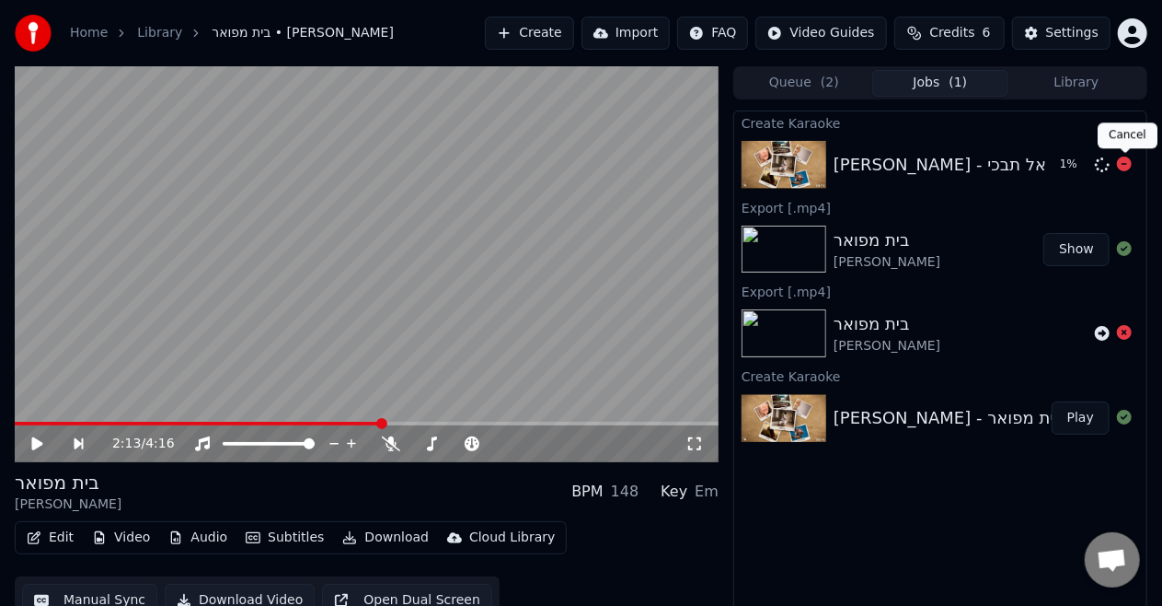
click at [1125, 160] on icon at bounding box center [1124, 163] width 15 height 15
click at [537, 23] on button "Create" at bounding box center [529, 33] width 89 height 33
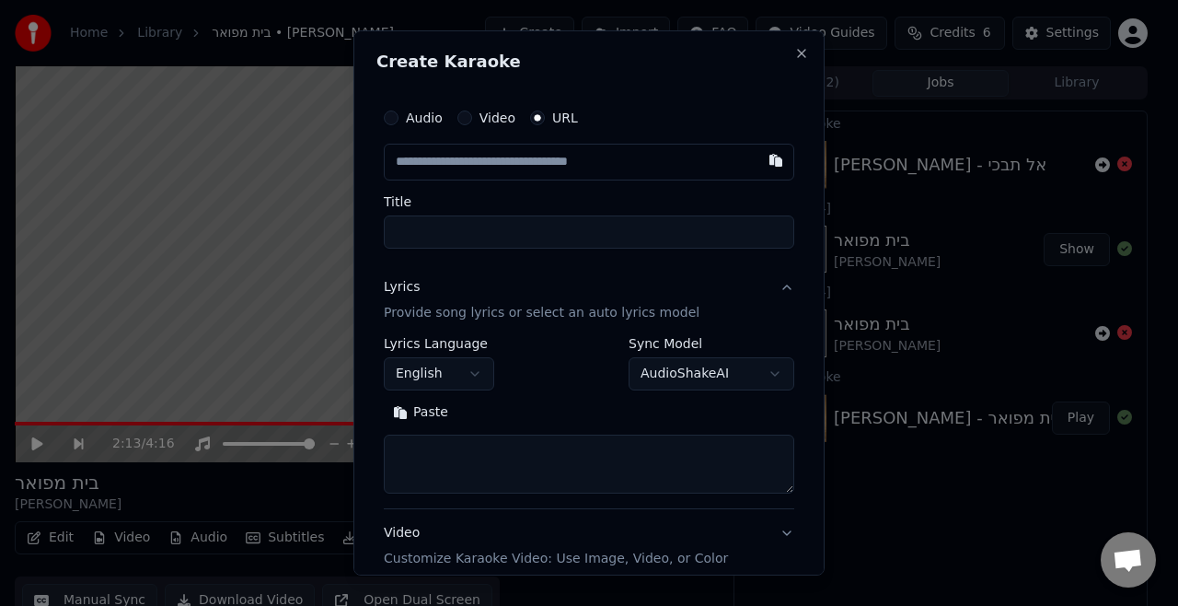
type input "**********"
click at [501, 313] on p "Provide song lyrics or select an auto lyrics model" at bounding box center [542, 313] width 316 height 18
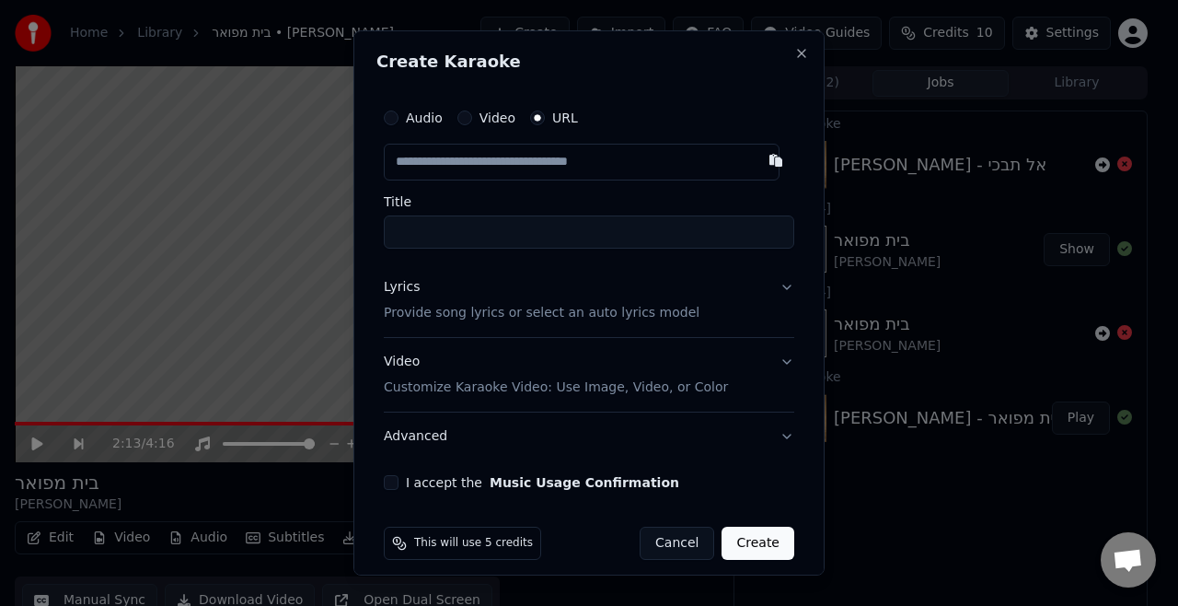
click at [449, 329] on button "Lyrics Provide song lyrics or select an auto lyrics model" at bounding box center [589, 300] width 410 height 74
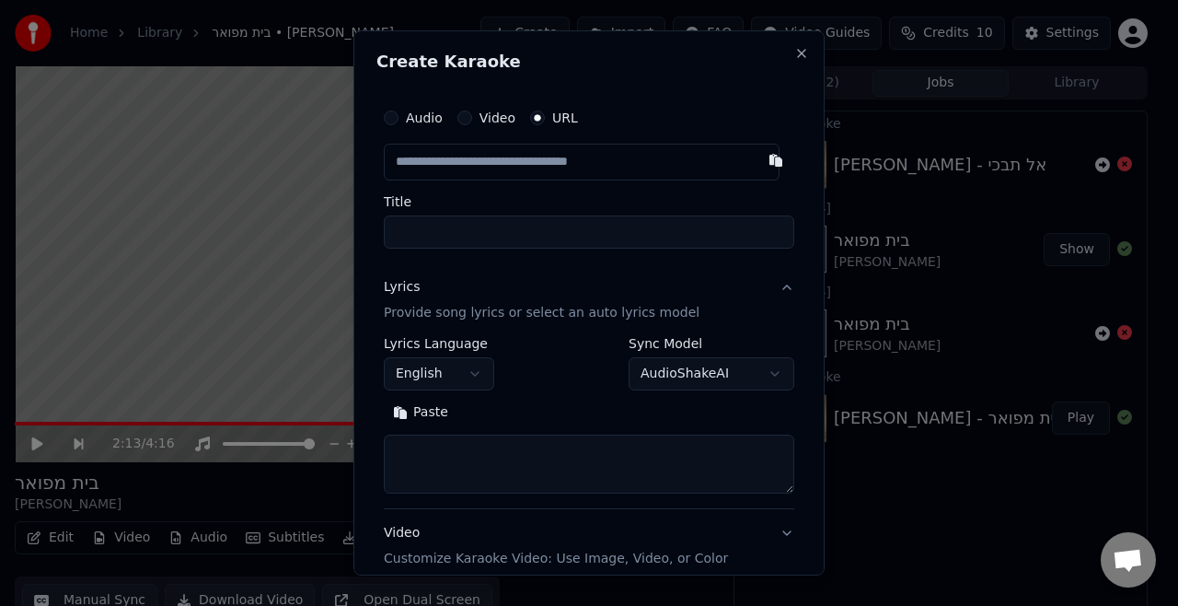
click at [423, 366] on body "**********" at bounding box center [581, 303] width 1162 height 606
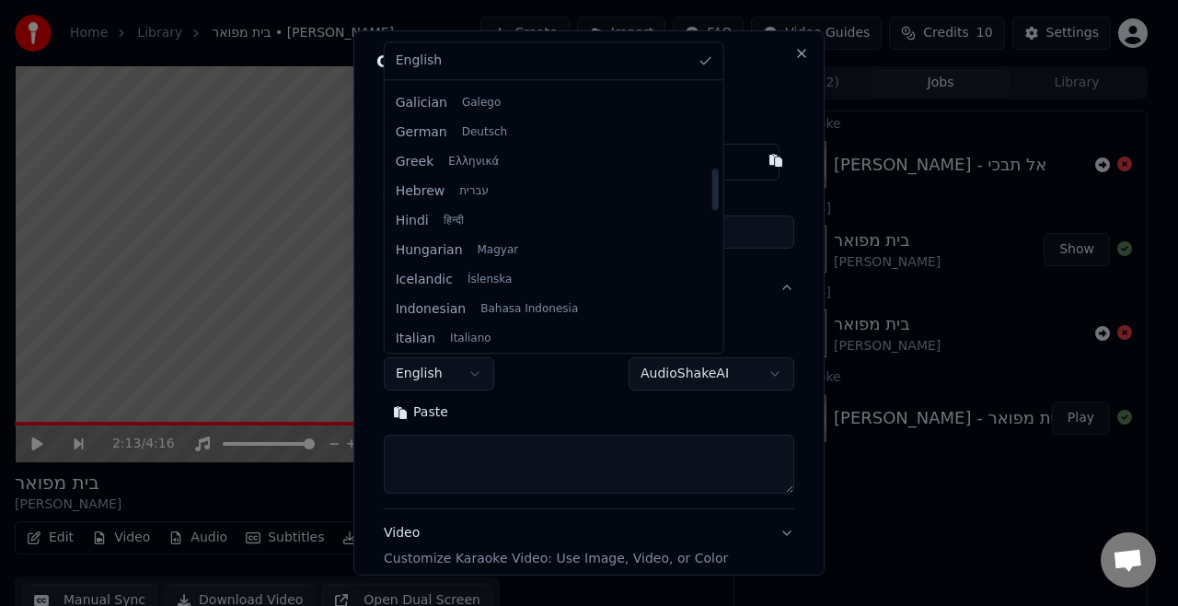
scroll to position [493, 0]
select select "**"
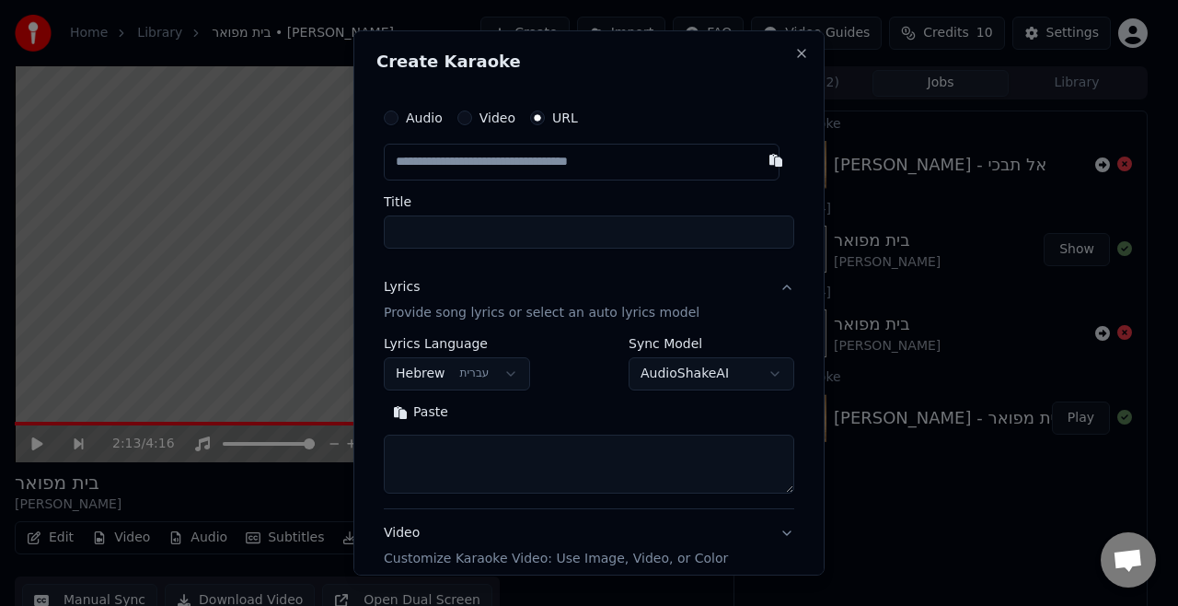
click at [477, 470] on textarea at bounding box center [589, 463] width 410 height 59
paste textarea "**********"
type textarea "**********"
click at [669, 172] on input "text" at bounding box center [582, 162] width 396 height 37
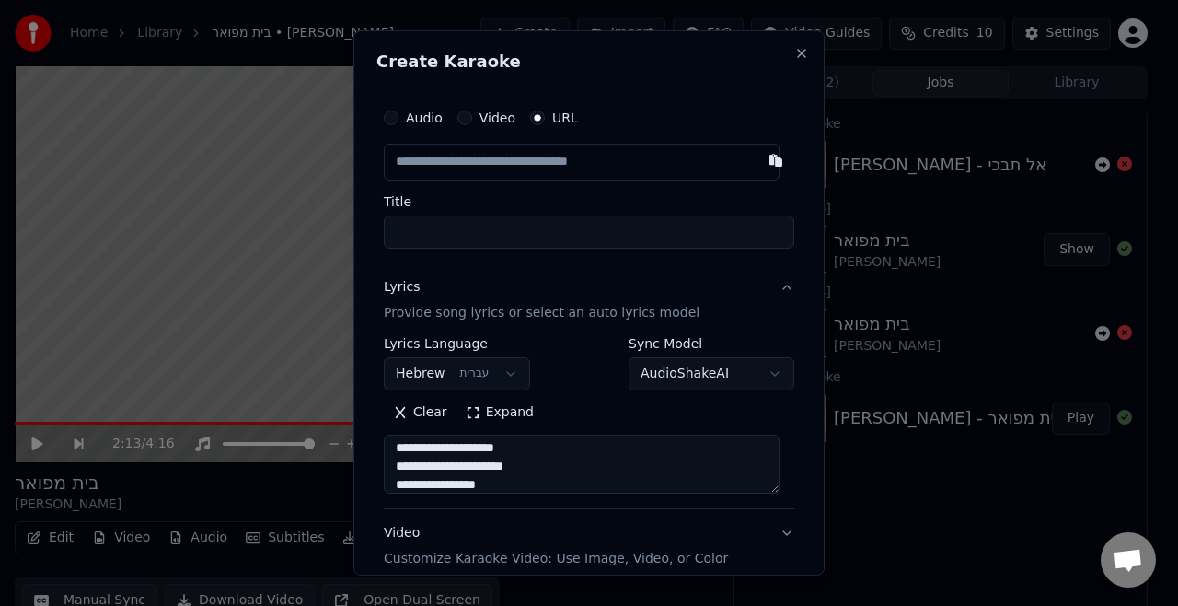
paste input "**********"
type input "**********"
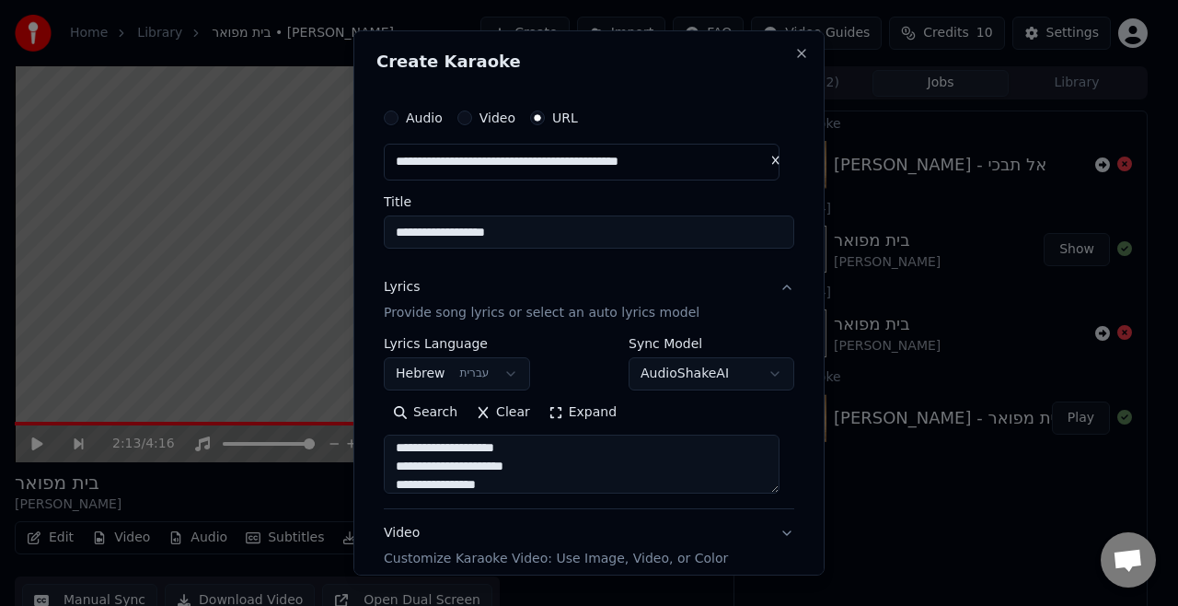
type input "**********"
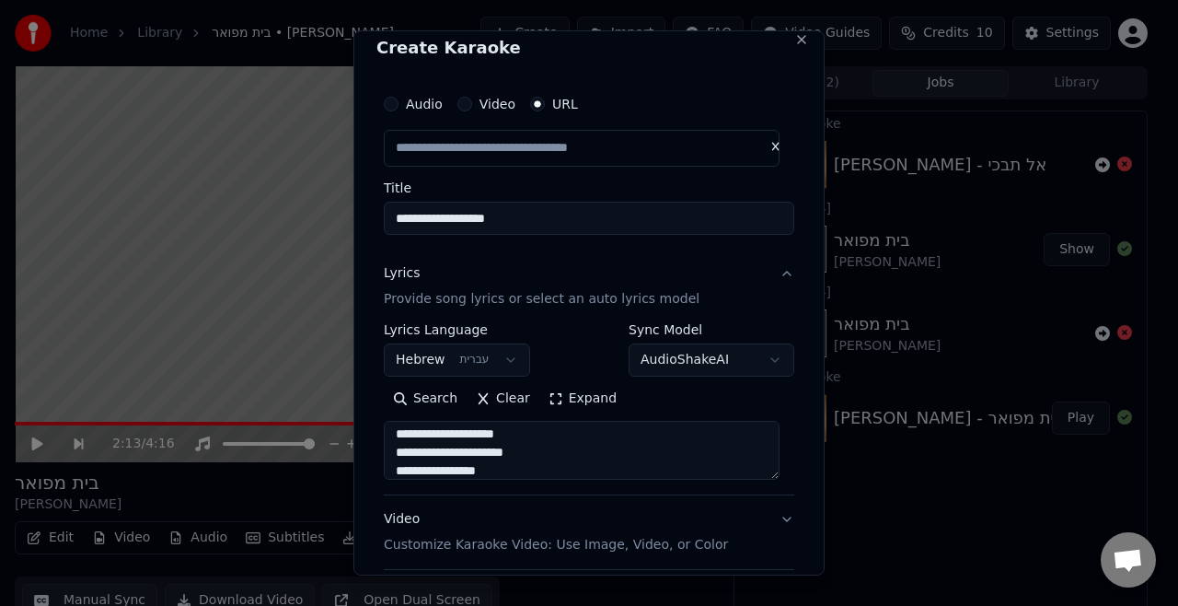
scroll to position [184, 0]
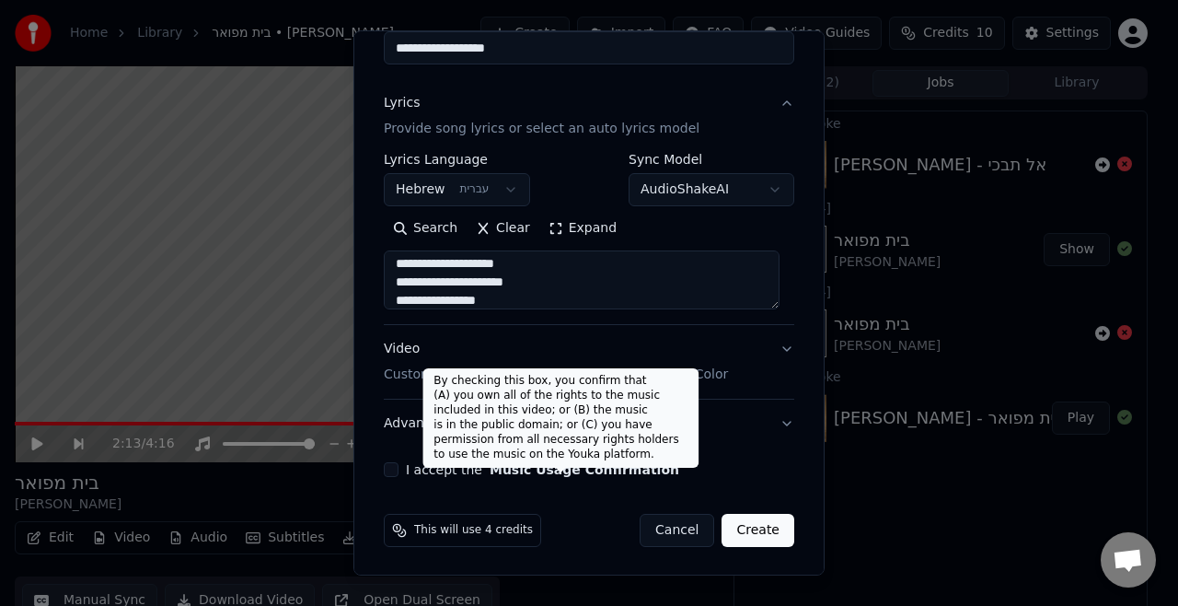
click at [556, 476] on button "Music Usage Confirmation" at bounding box center [585, 469] width 190 height 13
type input "**********"
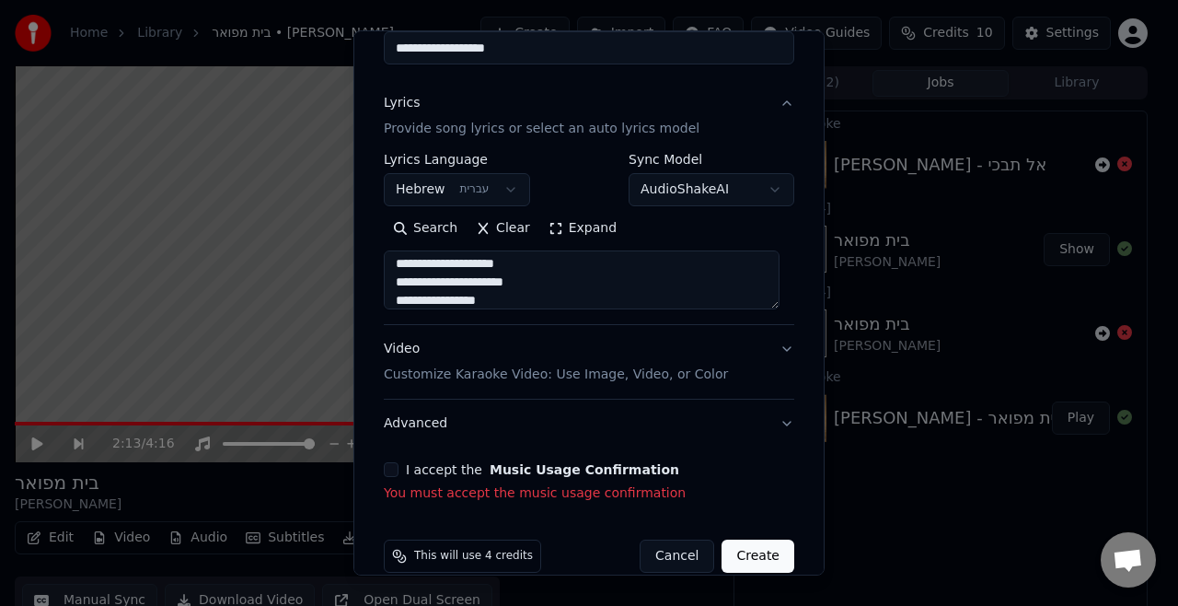
click at [392, 472] on button "I accept the Music Usage Confirmation" at bounding box center [391, 469] width 15 height 15
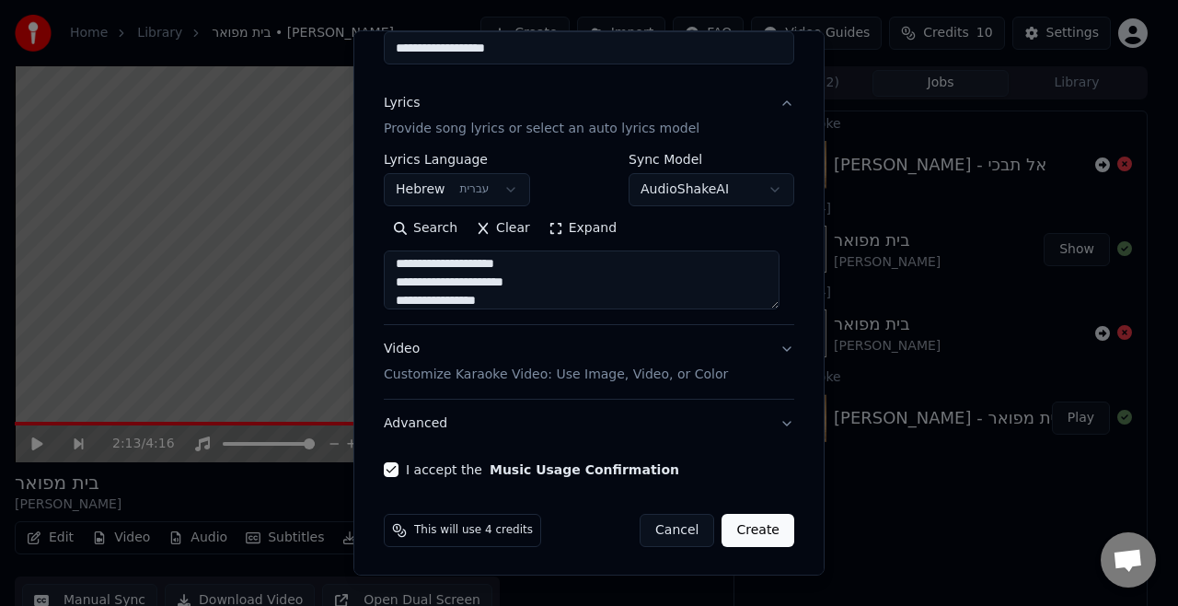
click at [477, 379] on p "Customize Karaoke Video: Use Image, Video, or Color" at bounding box center [556, 374] width 344 height 18
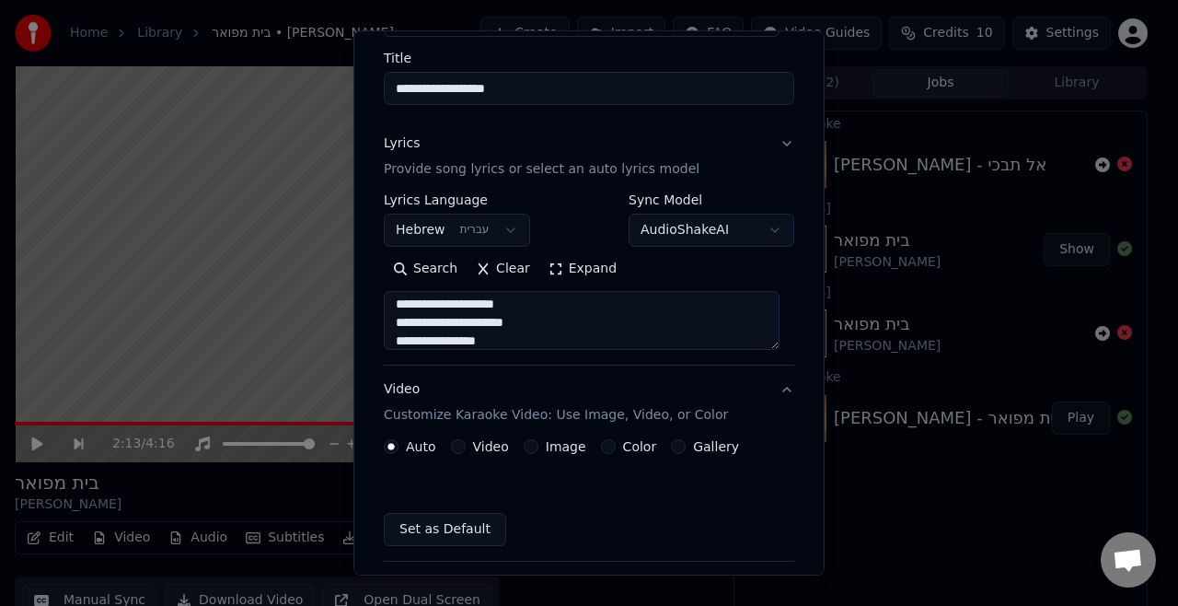
scroll to position [134, 0]
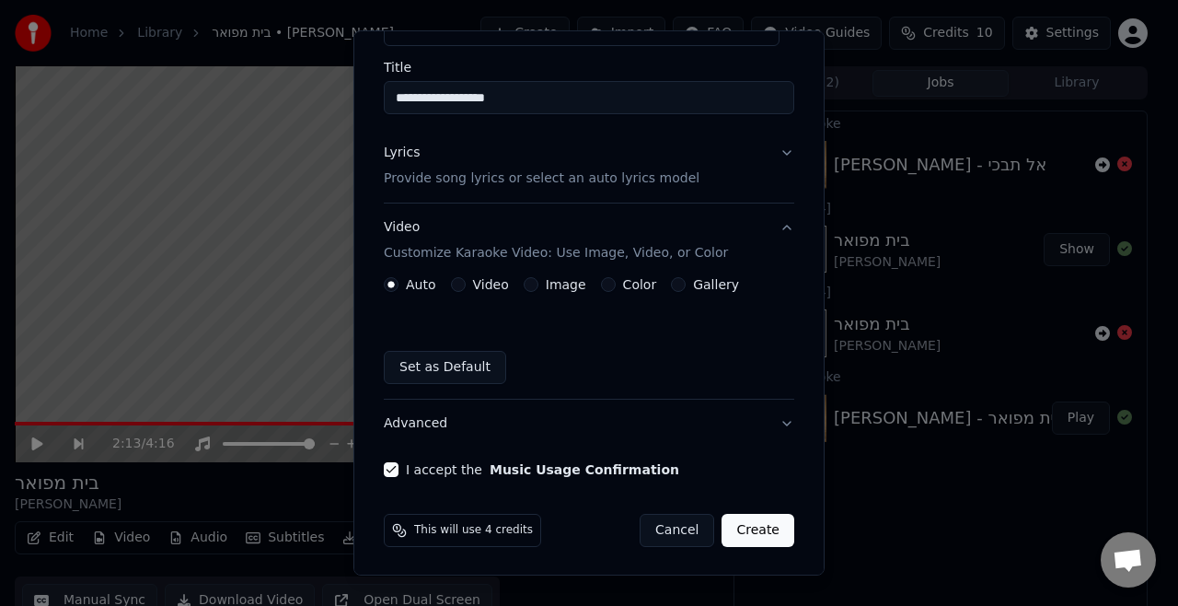
click at [480, 365] on button "Set as Default" at bounding box center [445, 367] width 122 height 33
click at [761, 421] on button "Advanced" at bounding box center [589, 423] width 410 height 48
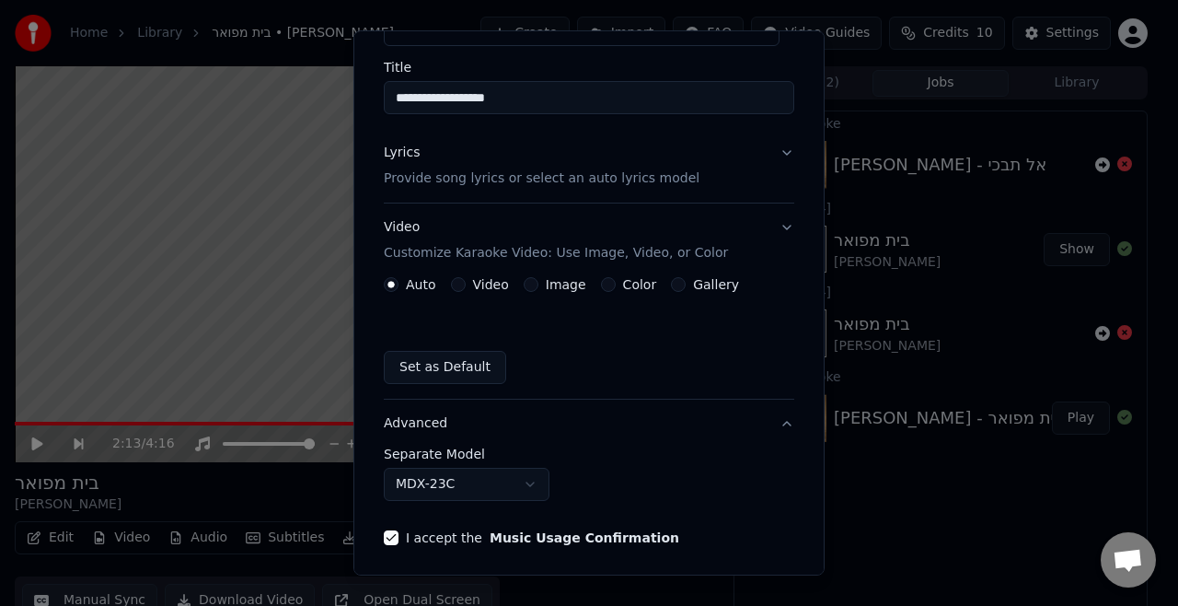
scroll to position [81, 0]
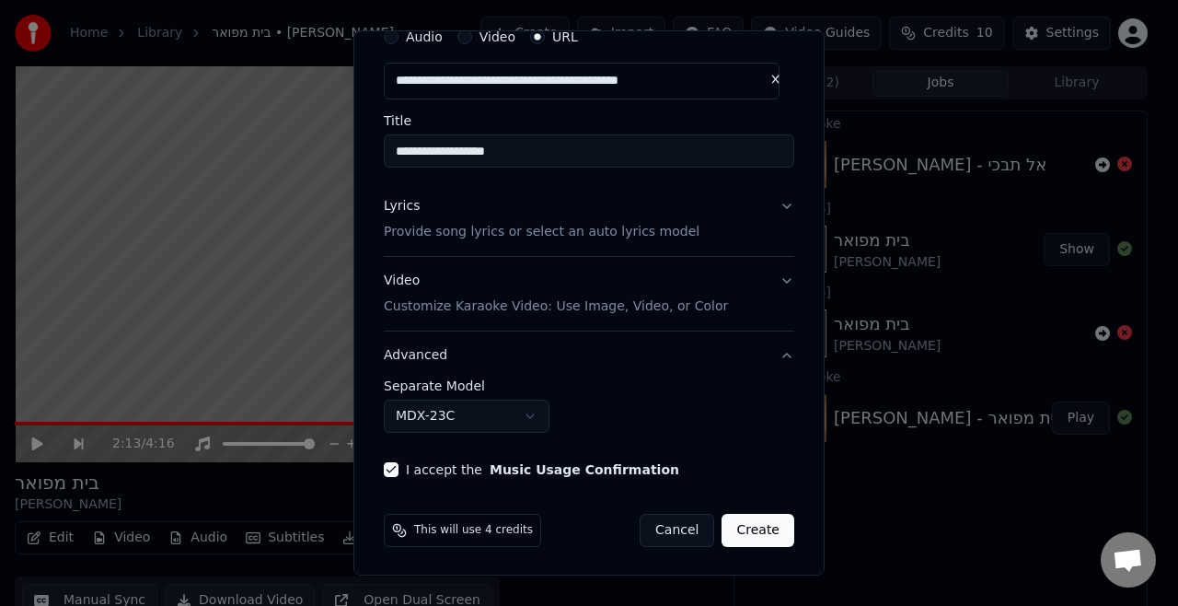
click at [760, 354] on button "Advanced" at bounding box center [589, 355] width 410 height 48
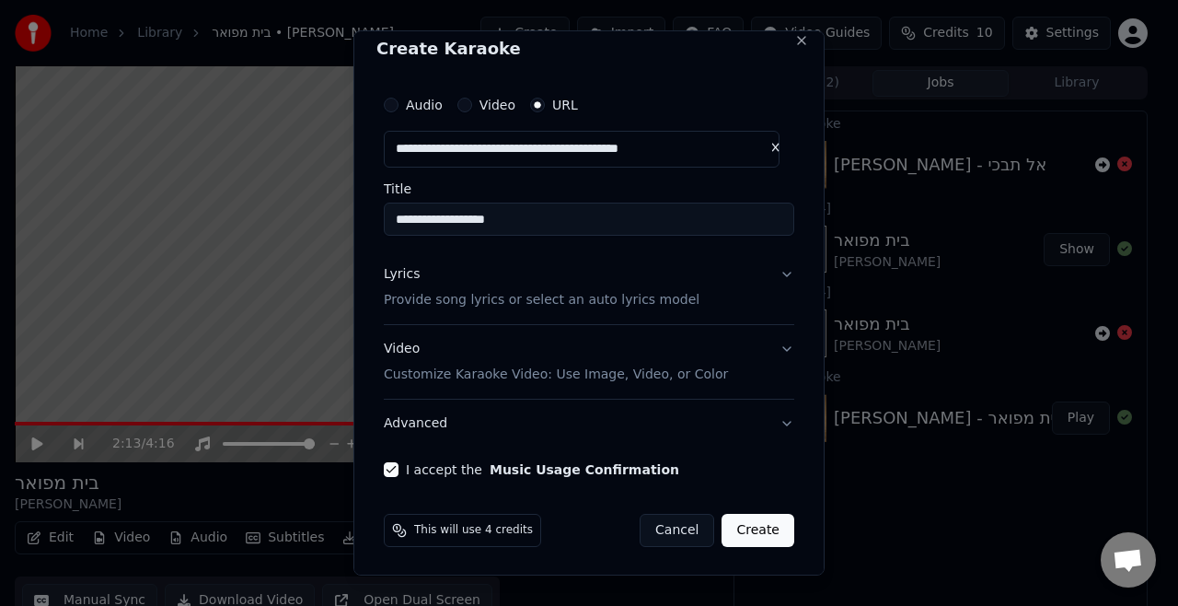
scroll to position [0, 0]
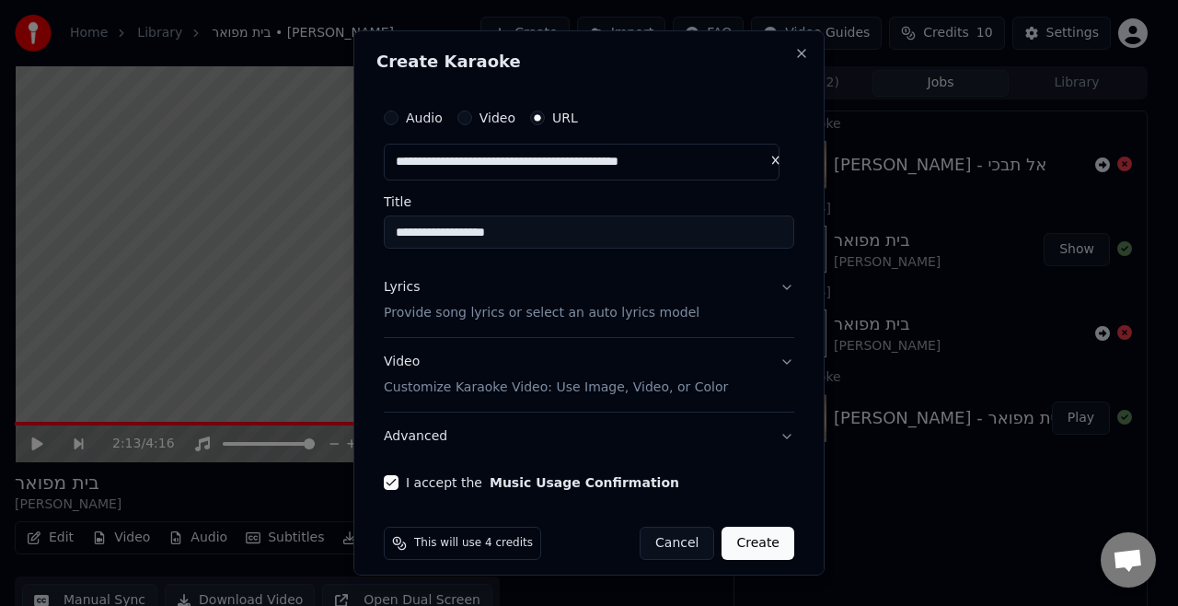
click at [623, 312] on p "Provide song lyrics or select an auto lyrics model" at bounding box center [542, 313] width 316 height 18
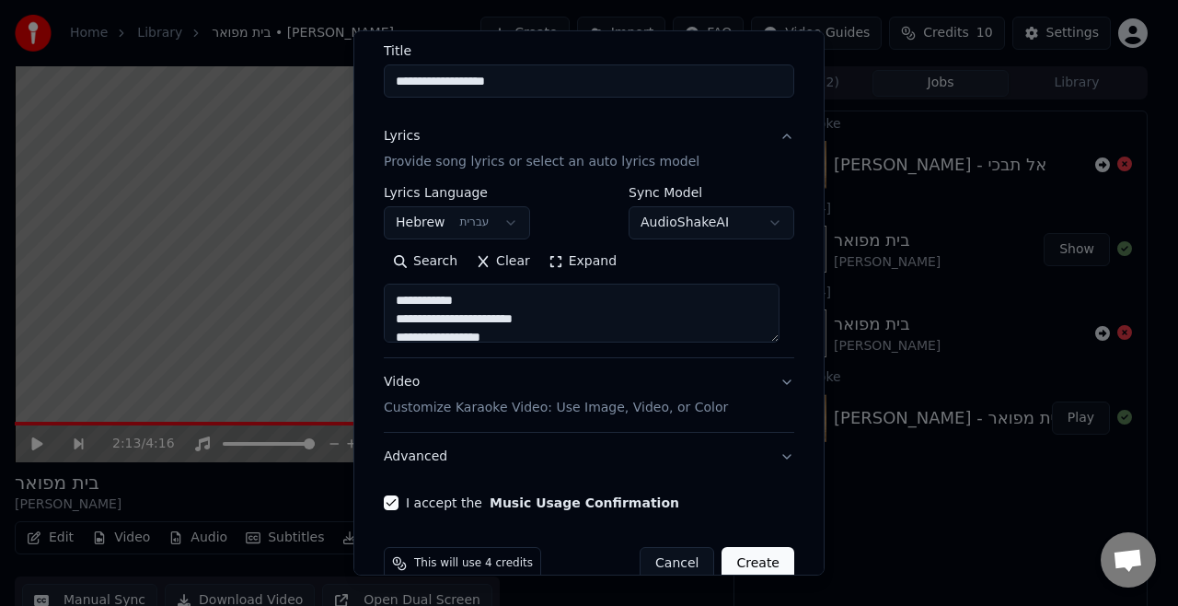
scroll to position [184, 0]
